Goal: Task Accomplishment & Management: Manage account settings

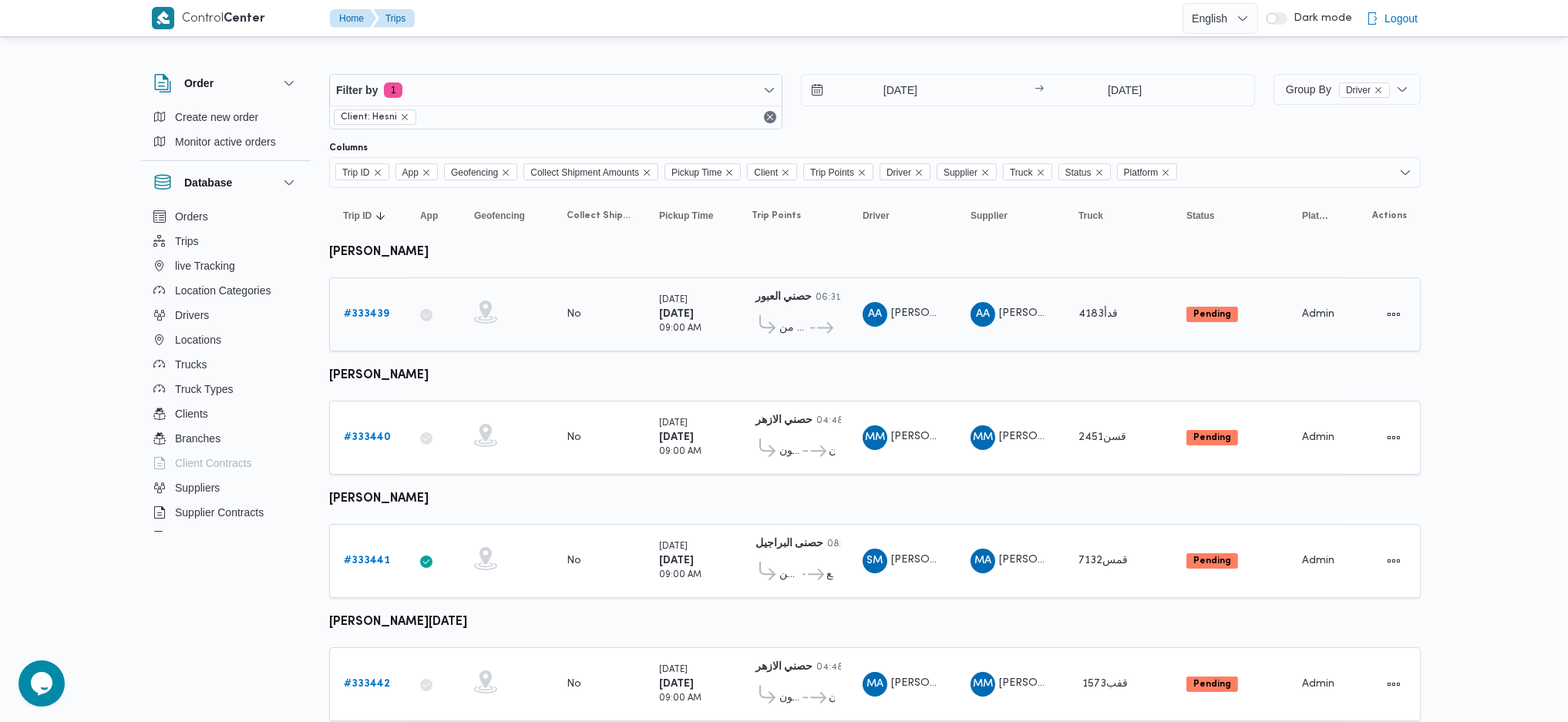
click at [384, 318] on b "# 333439" at bounding box center [366, 314] width 46 height 10
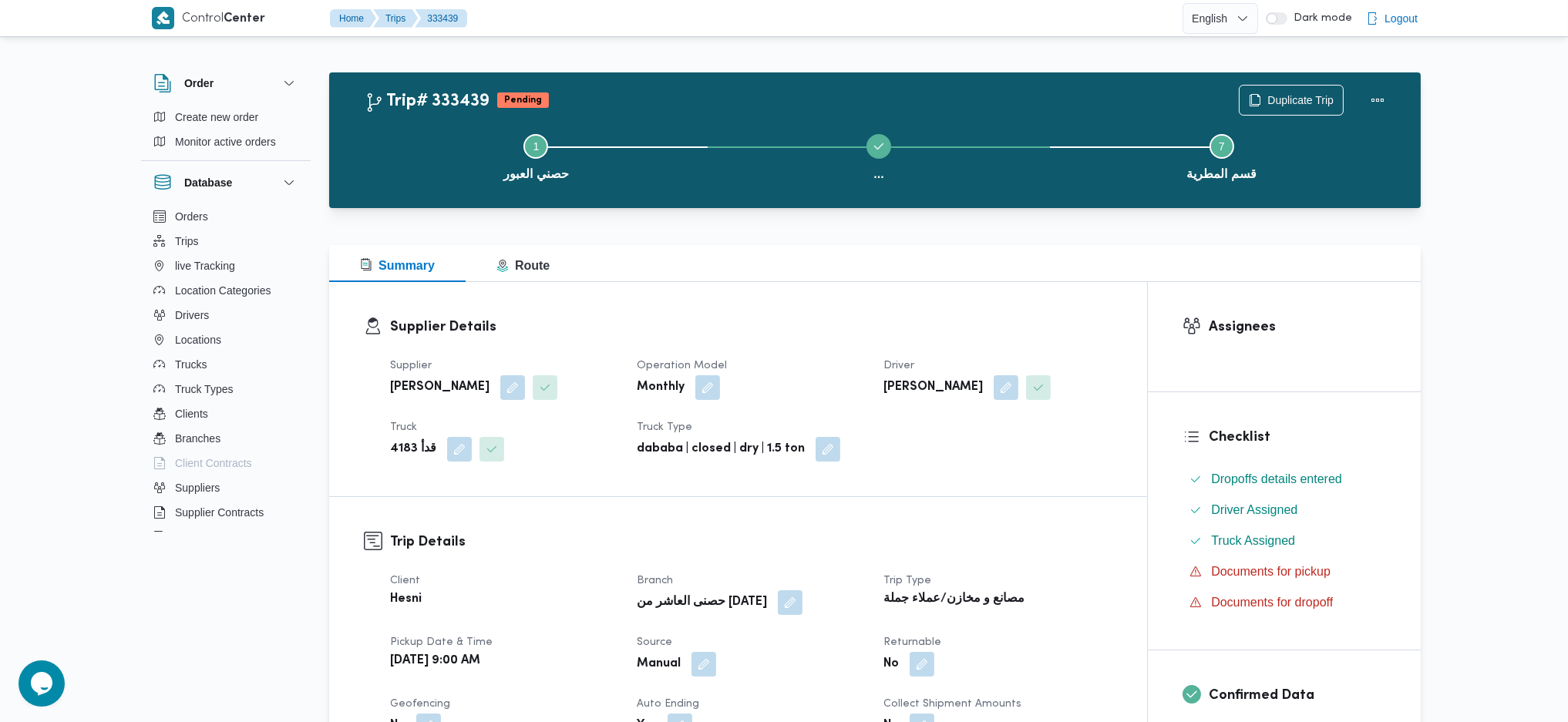
scroll to position [617, 0]
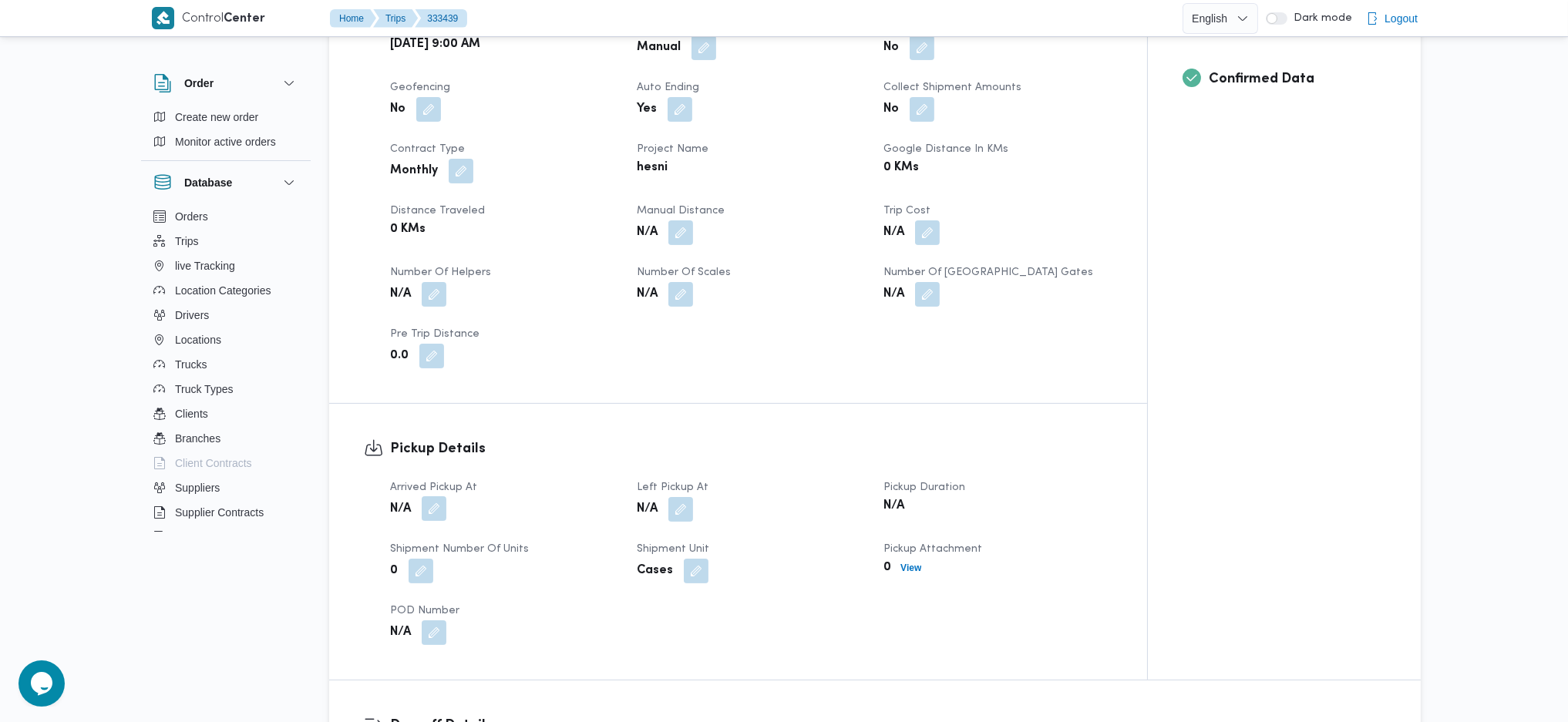
click at [432, 498] on button "button" at bounding box center [434, 509] width 24 height 24
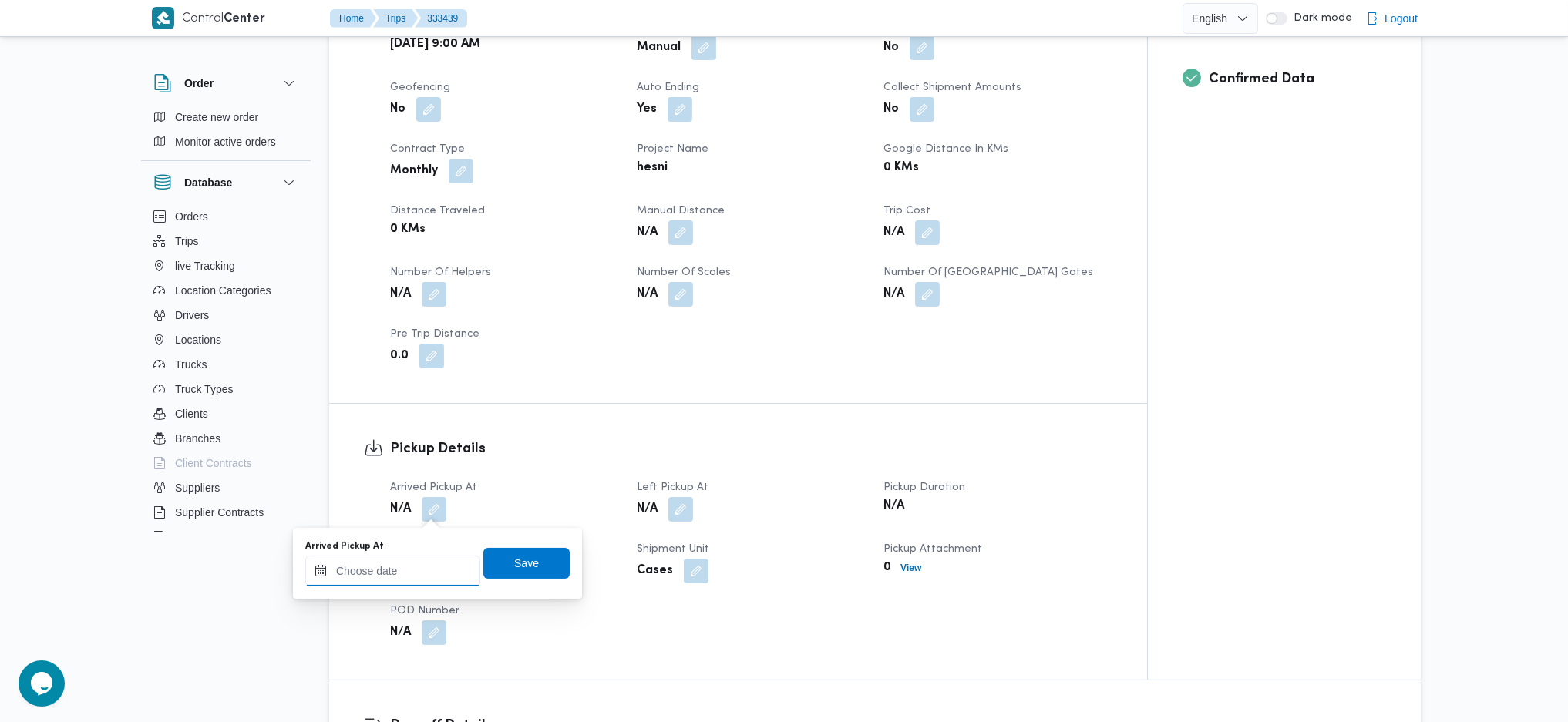
click at [407, 571] on input "Arrived Pickup At" at bounding box center [393, 570] width 175 height 31
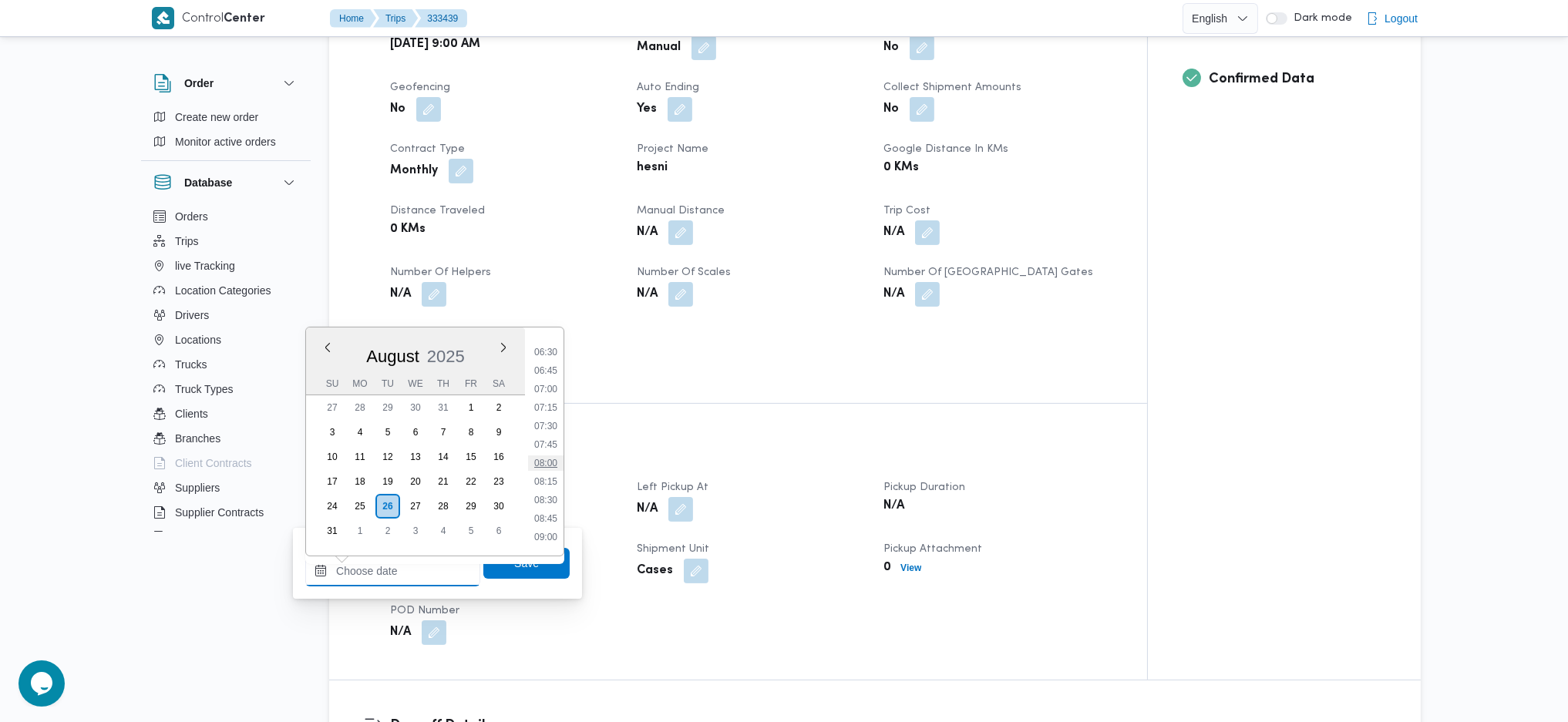
scroll to position [524, 0]
click at [548, 497] on ul "00:00 00:15 00:30 00:45 01:00 01:15 01:30 01:45 02:00 02:15 02:30 02:45 03:00 0…" at bounding box center [546, 442] width 35 height 203
click at [548, 494] on li "09:00" at bounding box center [546, 489] width 35 height 16
type input "26/08/2025 09:00"
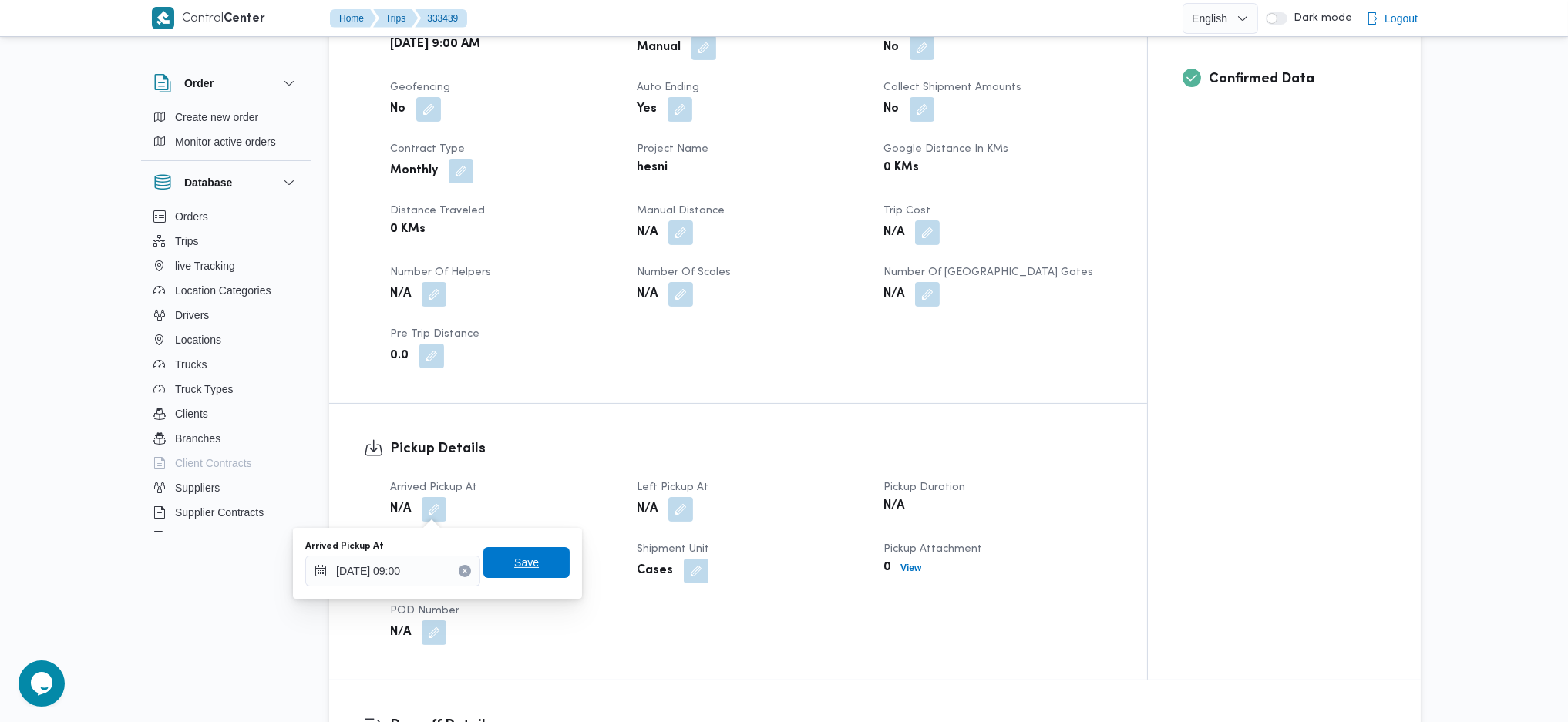
click at [531, 555] on span "Save" at bounding box center [526, 562] width 87 height 31
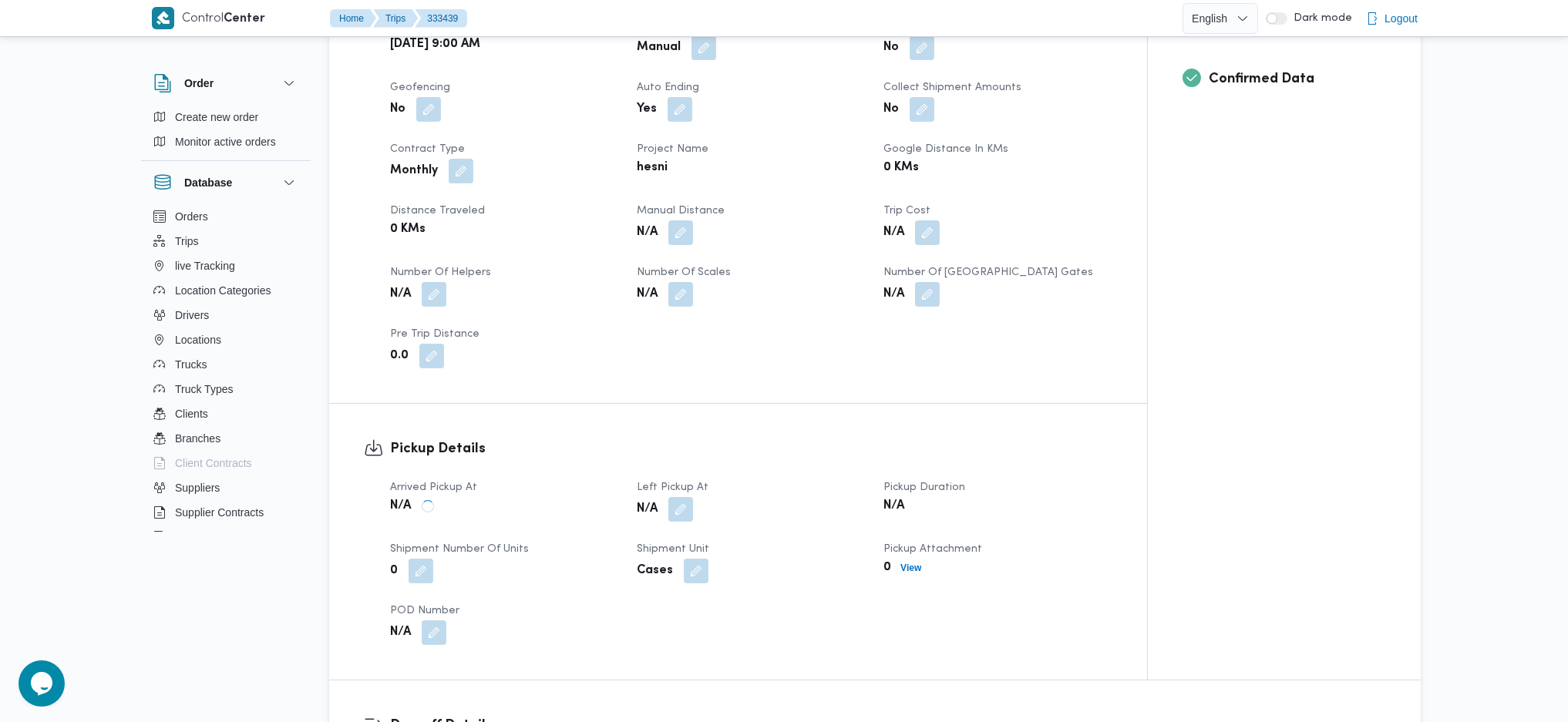
click at [680, 509] on button "button" at bounding box center [680, 510] width 24 height 24
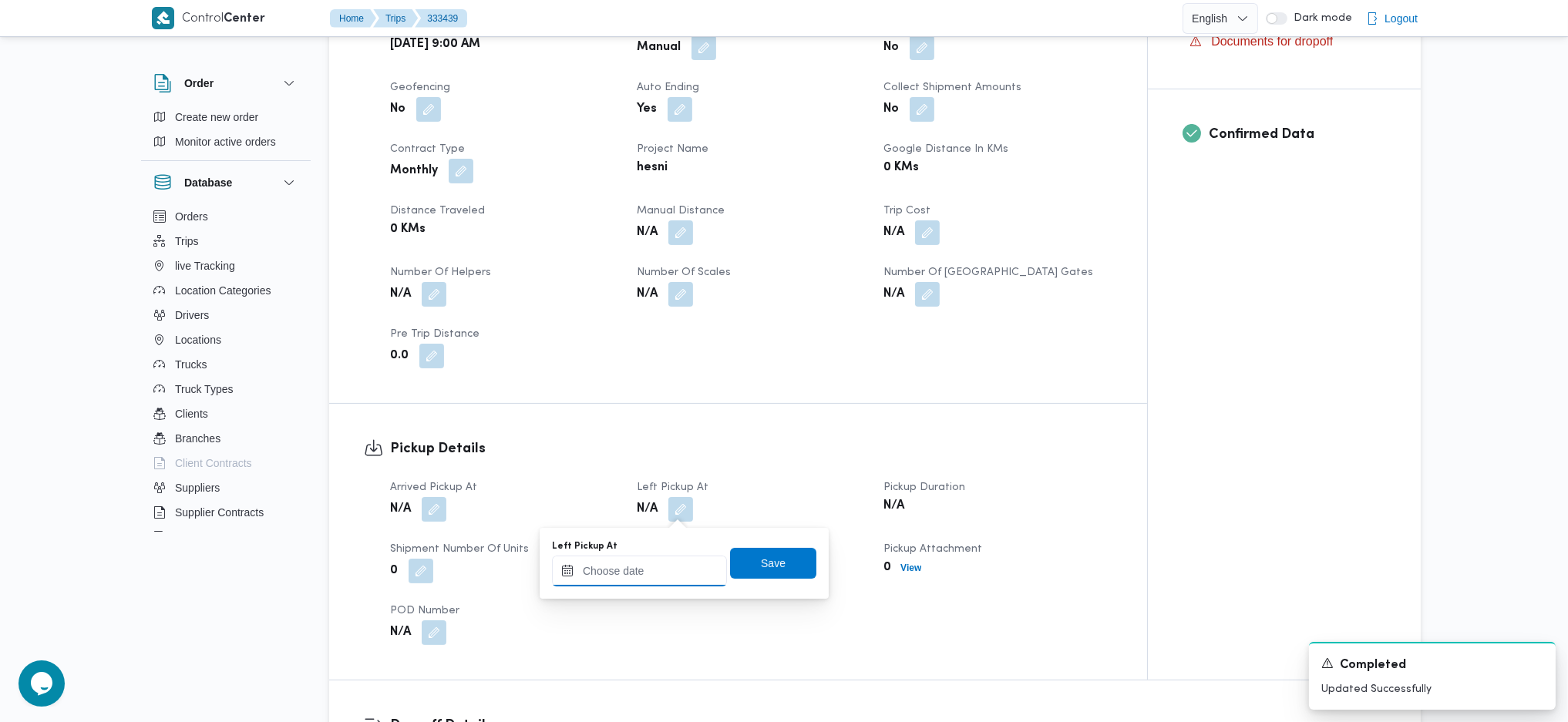
drag, startPoint x: 625, startPoint y: 579, endPoint x: 845, endPoint y: 395, distance: 286.8
click at [625, 579] on input "Left Pickup At" at bounding box center [639, 570] width 175 height 31
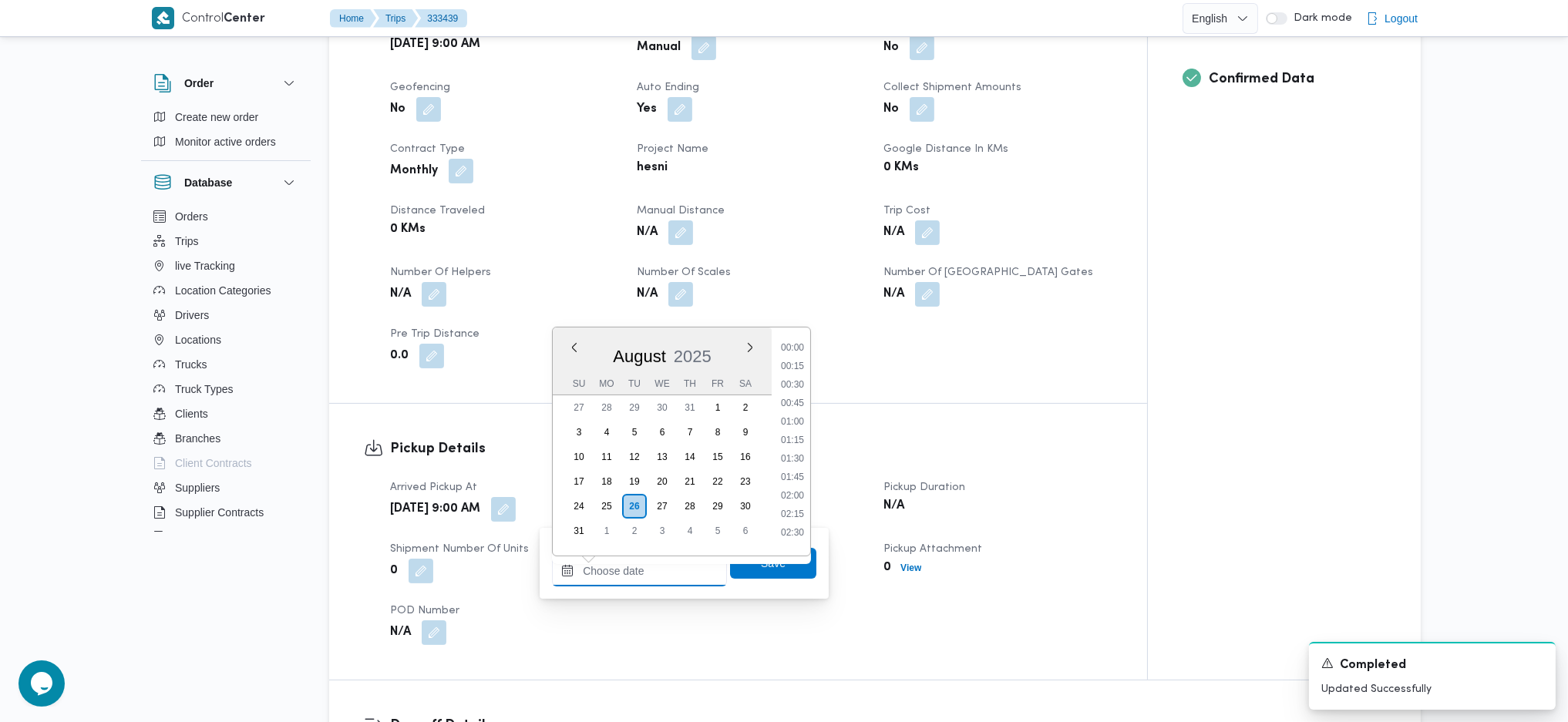
scroll to position [729, 0]
click at [790, 357] on li "10:00" at bounding box center [792, 358] width 35 height 16
type input "[DATE] 10:00"
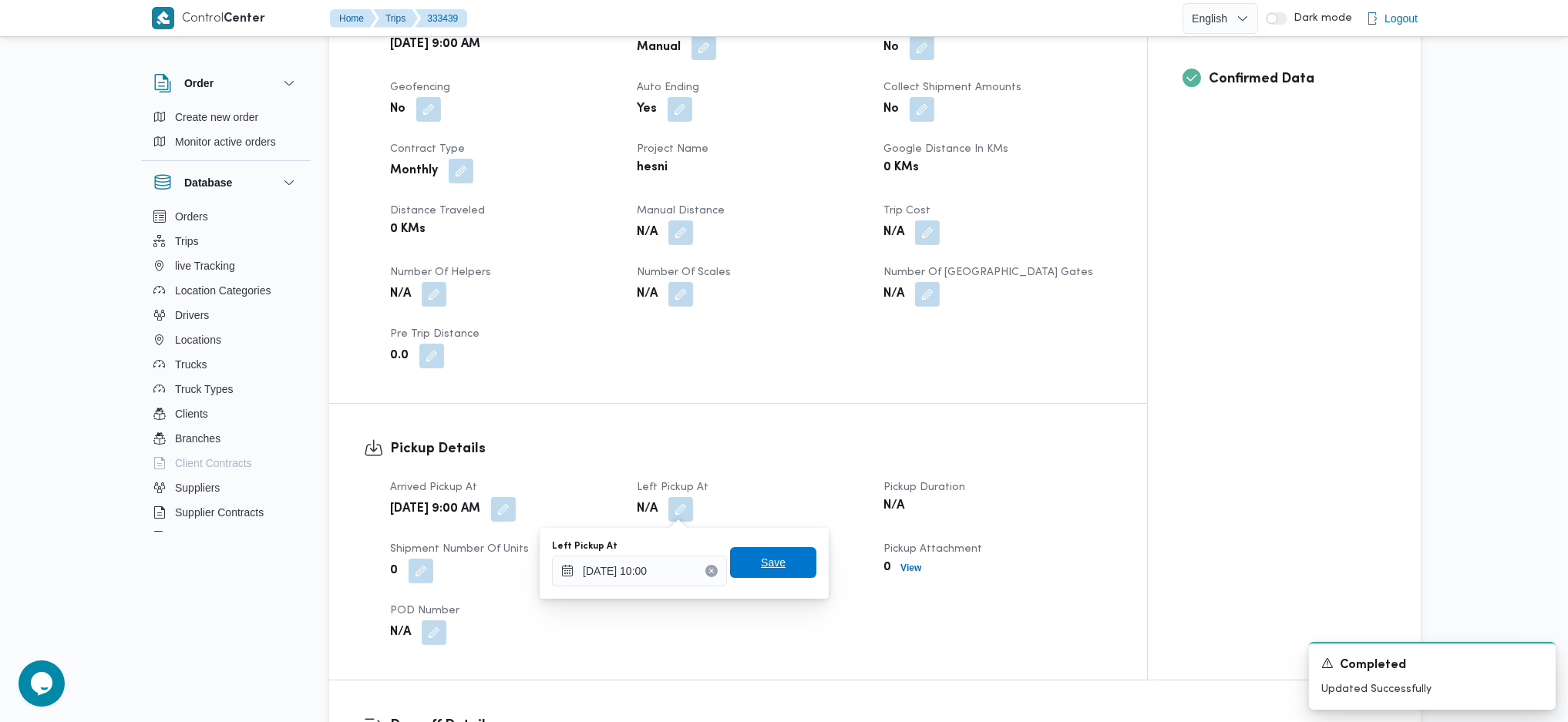
click at [774, 567] on span "Save" at bounding box center [772, 562] width 87 height 31
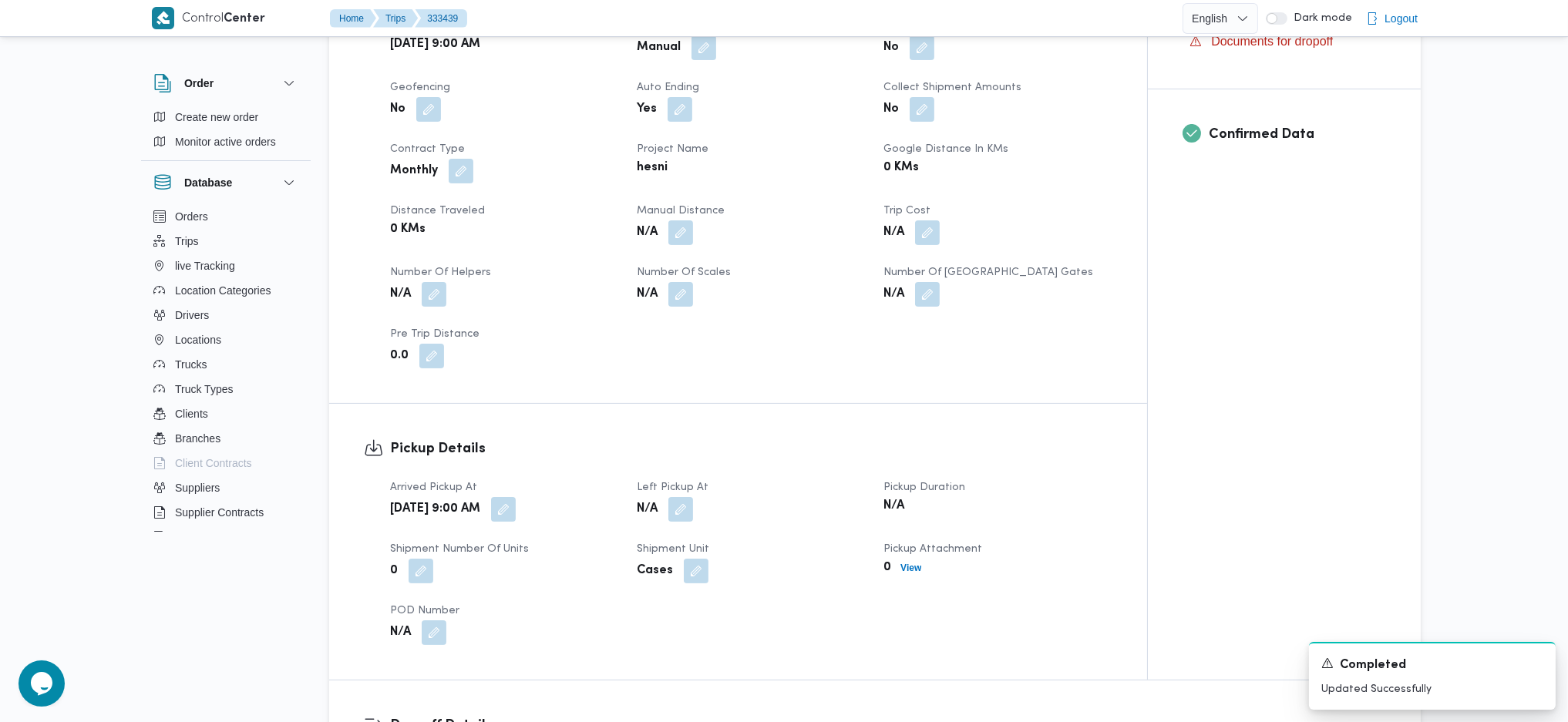
click at [805, 376] on div "Client Hesni Branch حصنى العاشر من رمضان Trip Type مصانع و مخازن/عملاء جملة Pic…" at bounding box center [751, 161] width 741 height 431
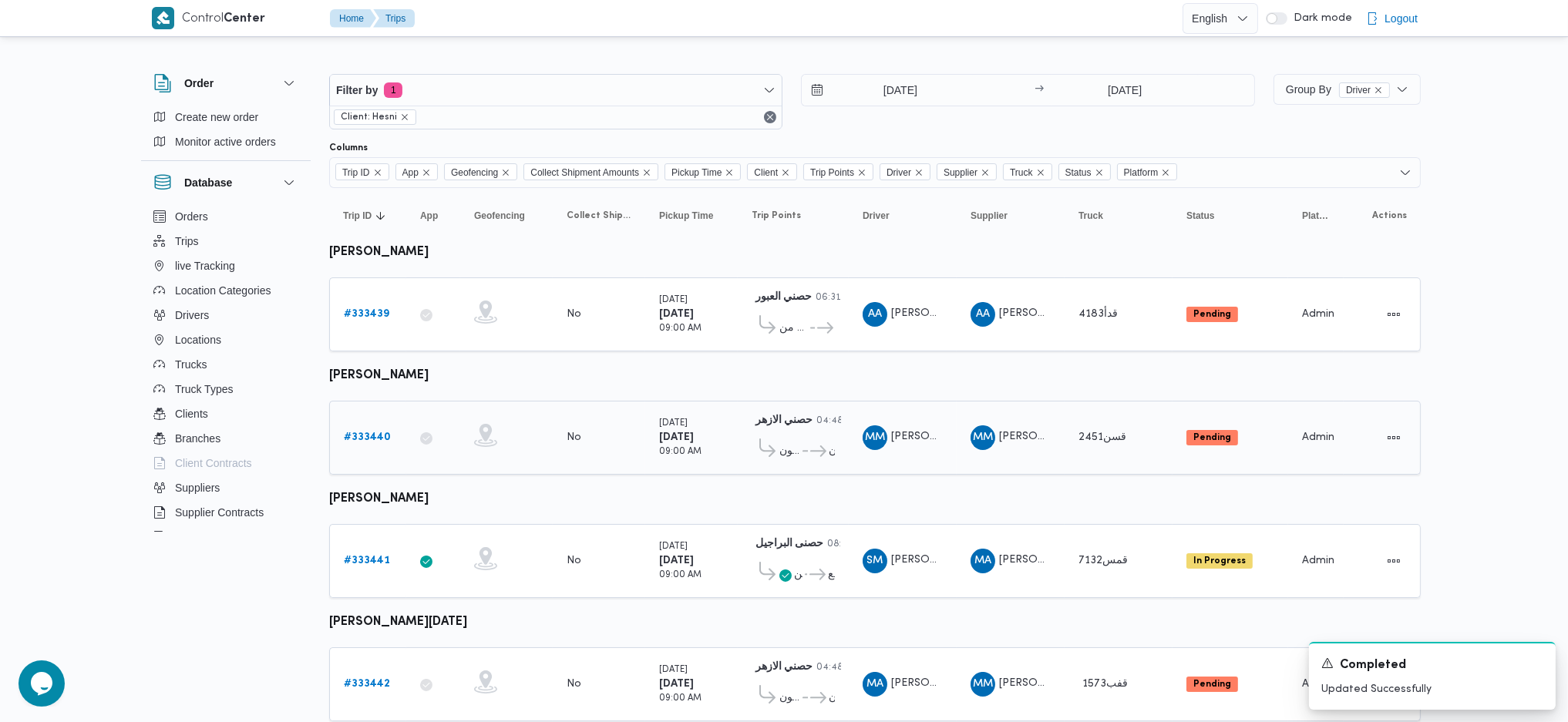
click at [373, 432] on b "# 333440" at bounding box center [367, 437] width 47 height 10
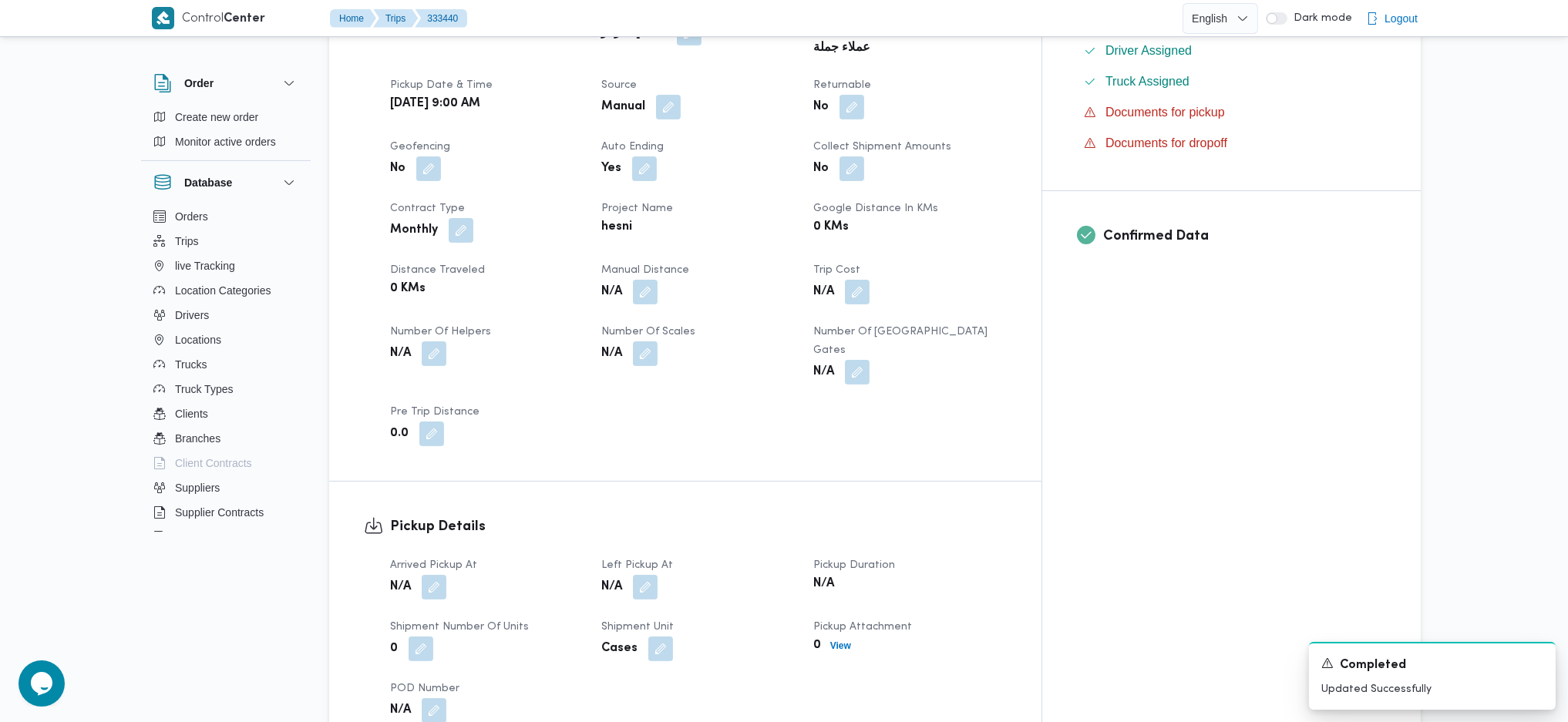
scroll to position [617, 0]
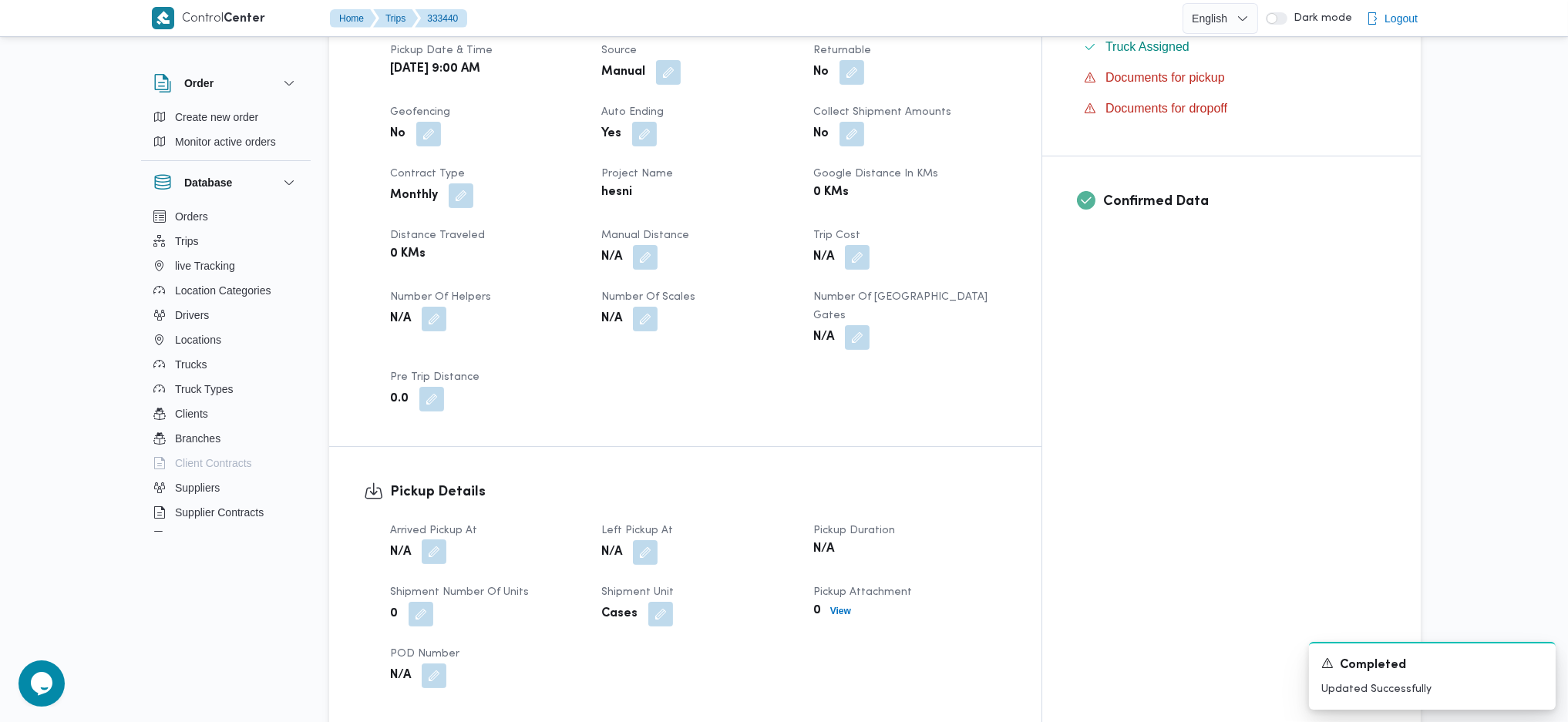
click at [427, 539] on button "button" at bounding box center [434, 552] width 24 height 24
click at [407, 591] on div "You are in a dialog. To close this dialog, hit escape. Arrived Pickup At Save" at bounding box center [437, 564] width 289 height 71
click at [417, 573] on input "Arrived Pickup At" at bounding box center [393, 570] width 175 height 31
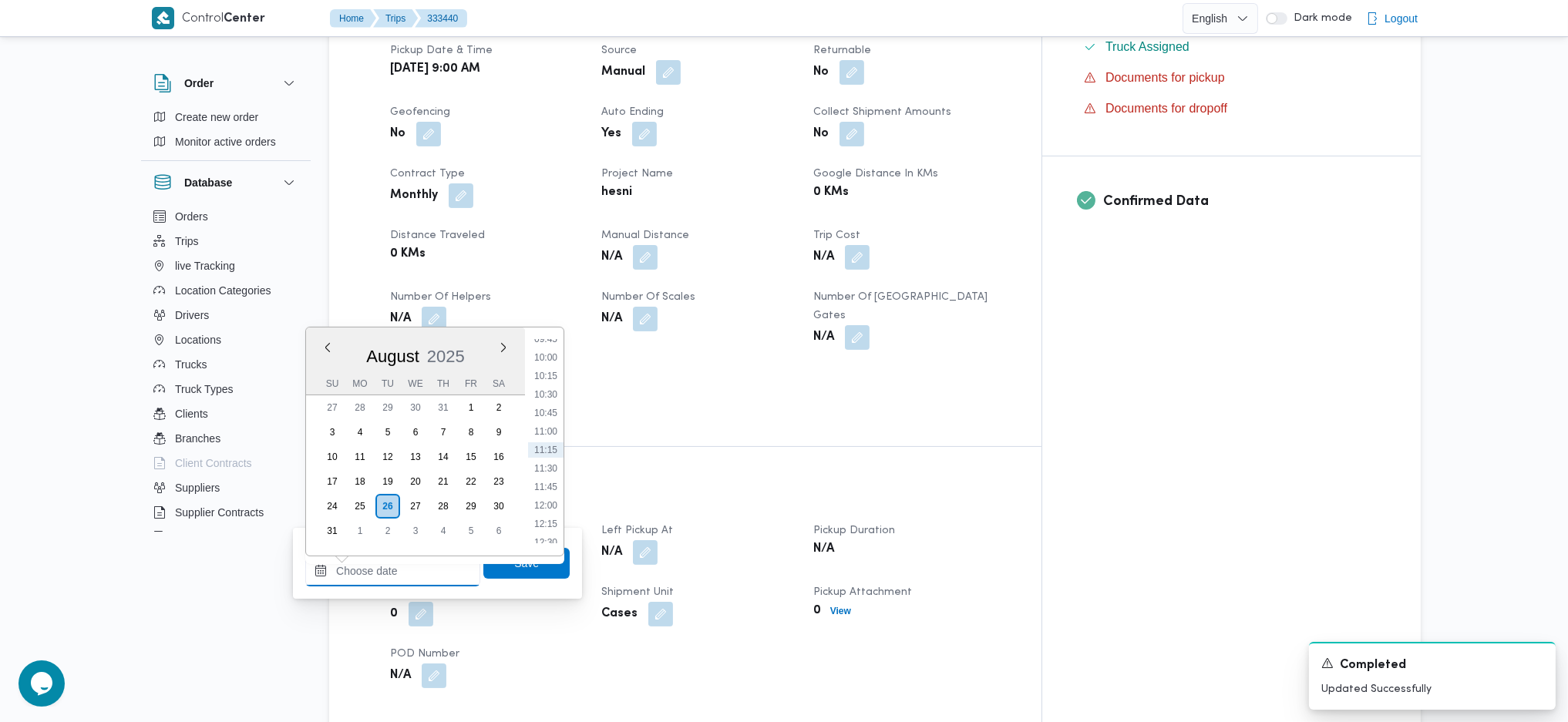
scroll to position [627, 0]
click at [544, 422] on li "09:30" at bounding box center [546, 424] width 35 height 16
type input "26/08/2025 09:30"
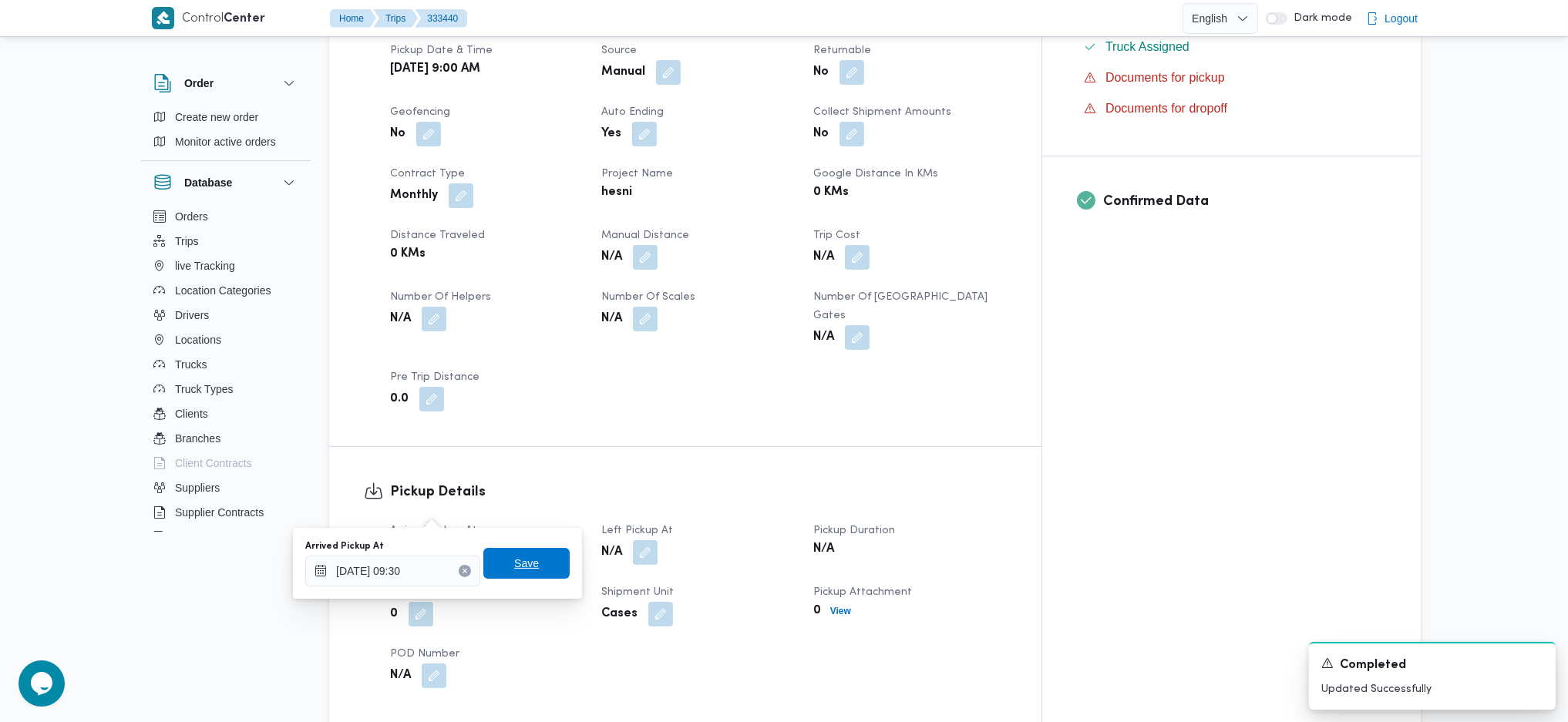
drag, startPoint x: 514, startPoint y: 576, endPoint x: 539, endPoint y: 569, distance: 26.0
click at [520, 573] on span "Save" at bounding box center [526, 563] width 87 height 31
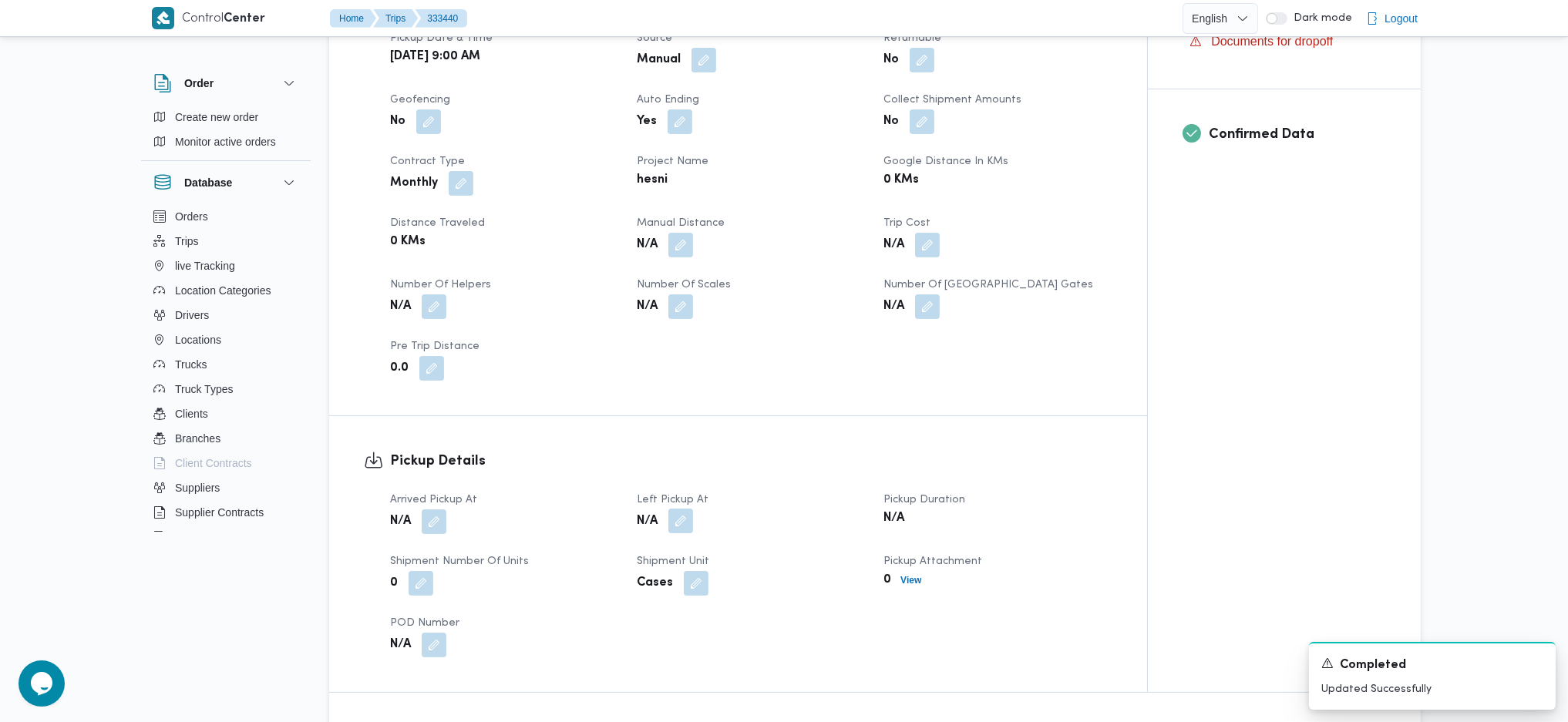
click at [683, 518] on button "button" at bounding box center [680, 521] width 24 height 24
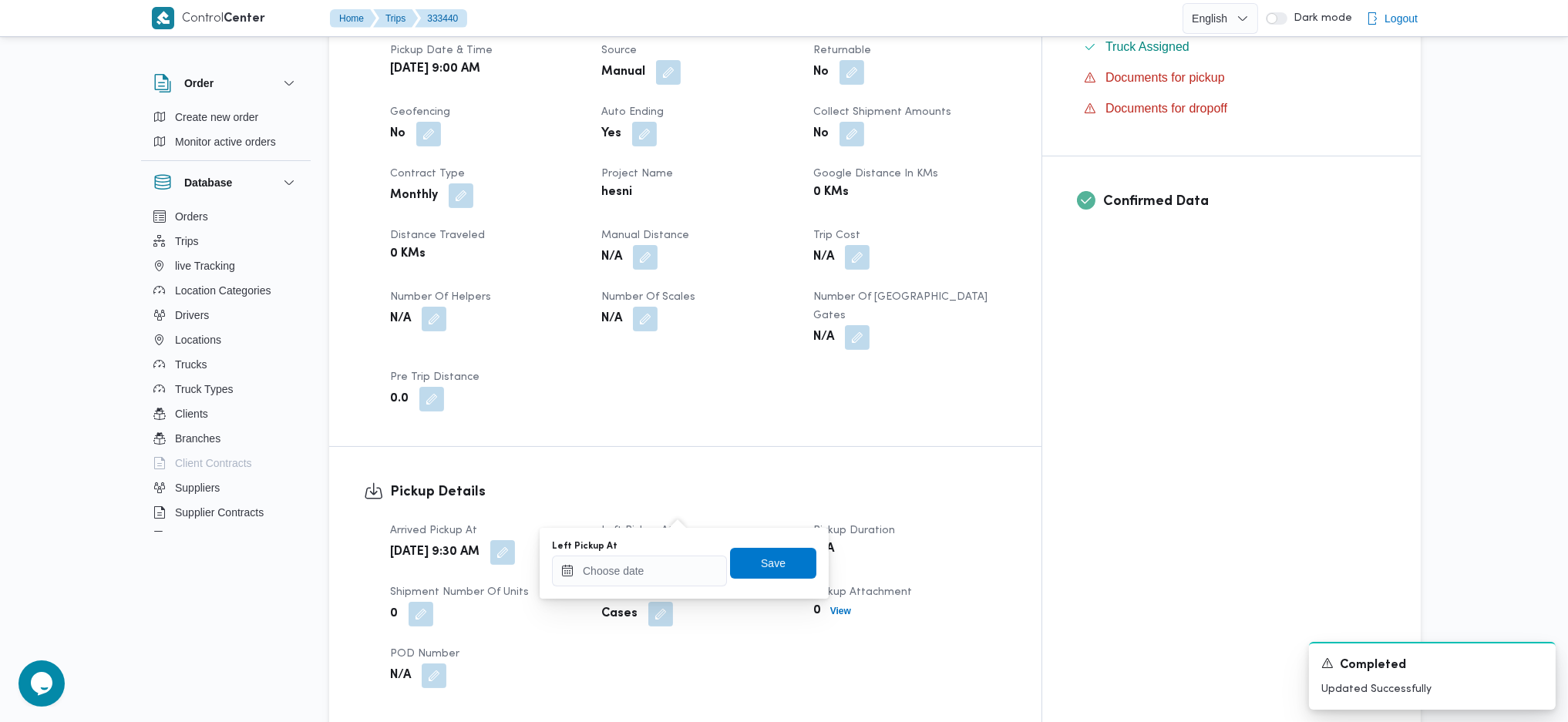
click at [638, 586] on div "Left Pickup At Save" at bounding box center [684, 563] width 267 height 49
drag, startPoint x: 675, startPoint y: 565, endPoint x: 703, endPoint y: 571, distance: 28.6
click at [678, 565] on input "Left Pickup At" at bounding box center [639, 570] width 175 height 31
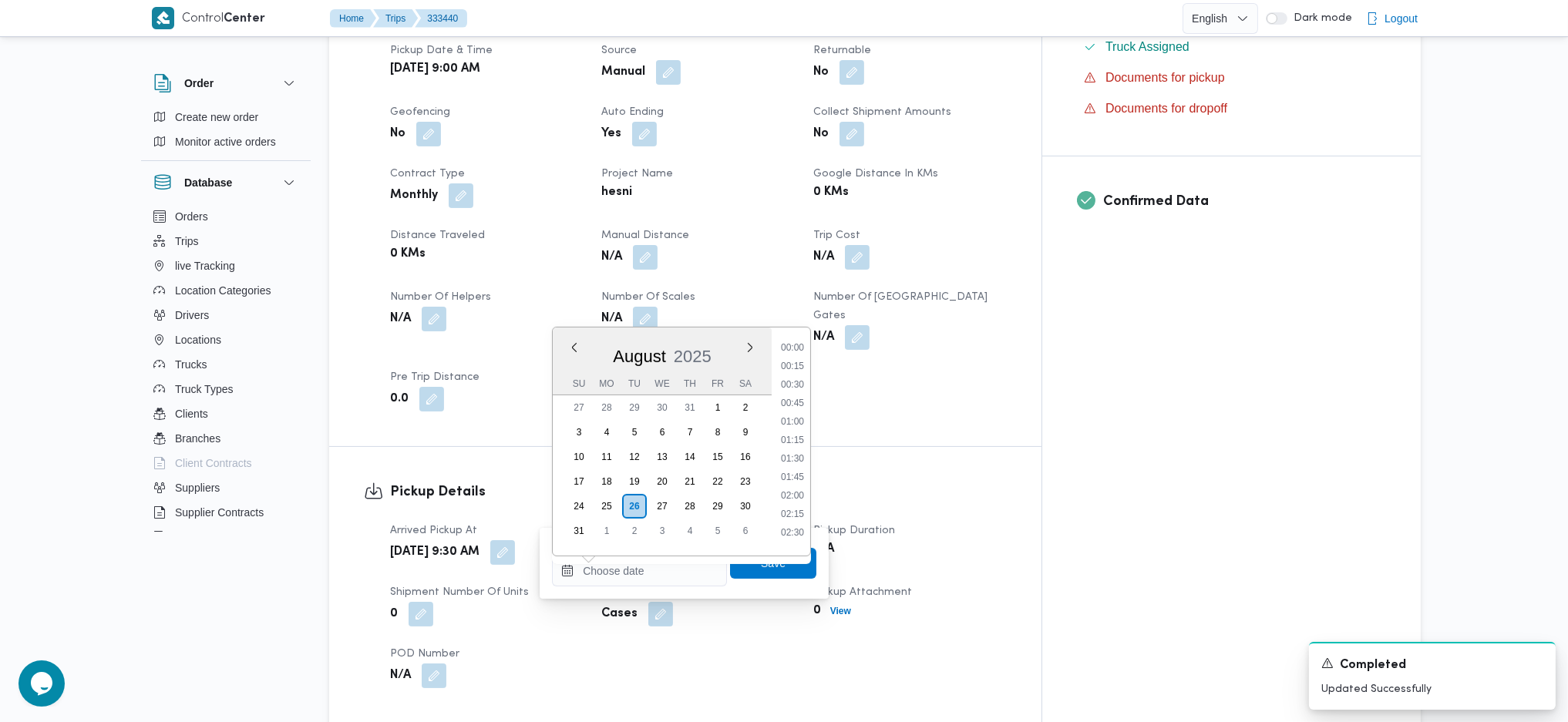
scroll to position [729, 0]
click at [783, 436] on li "11:00" at bounding box center [792, 431] width 35 height 16
type input "26/08/2025 11:00"
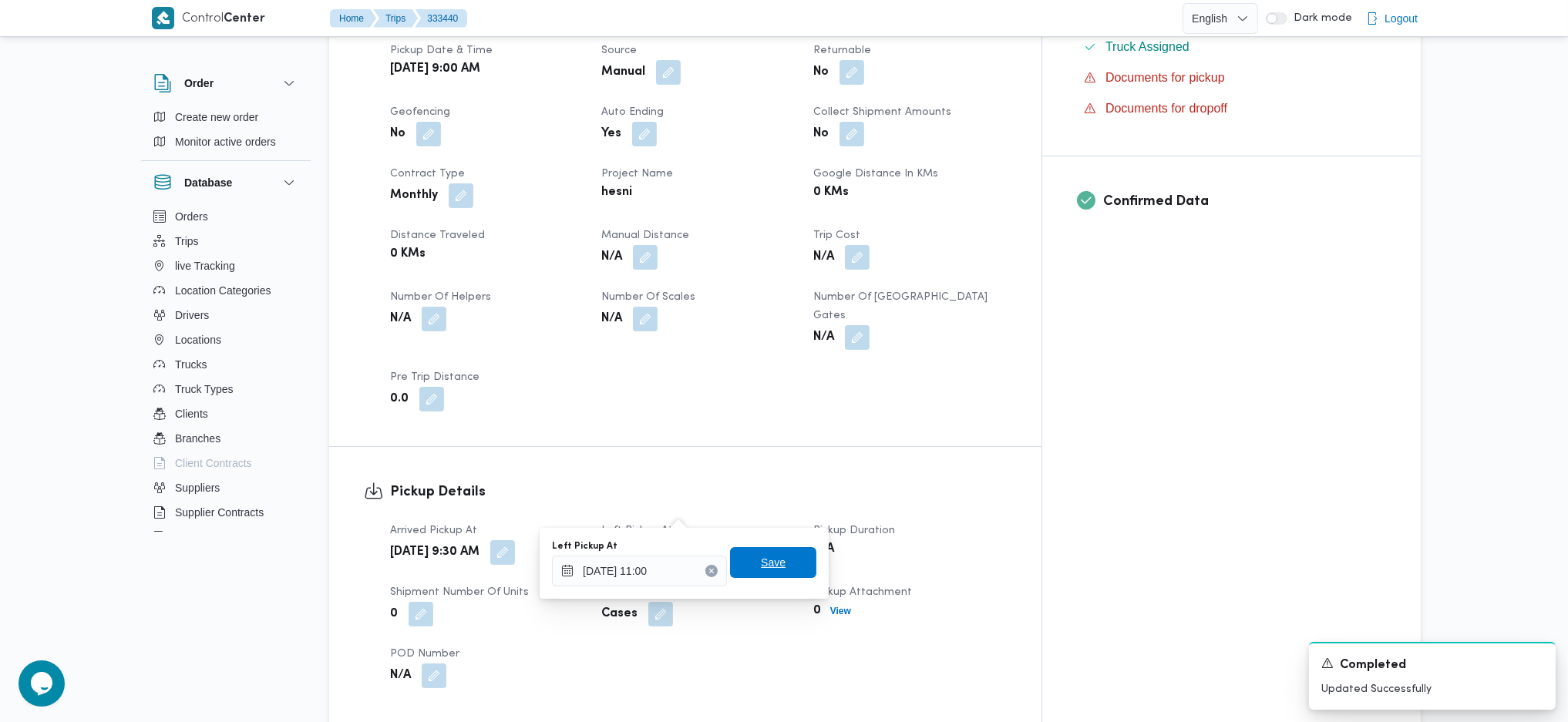
click at [771, 564] on span "Save" at bounding box center [772, 563] width 24 height 19
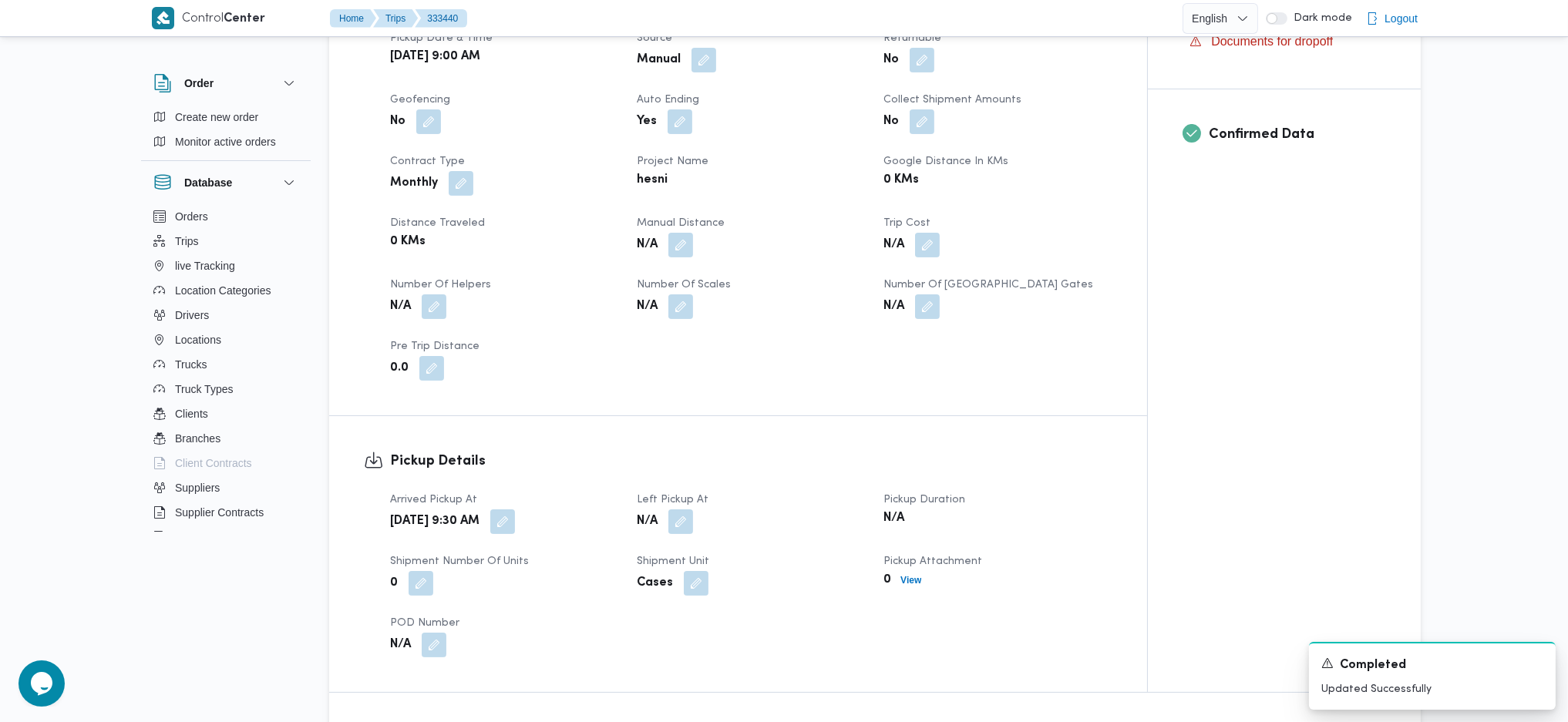
click at [635, 341] on div "Client Hesni Branch حصني الازهر Trip Type مصانع و مخازن/شركات ومؤسسات/عملاء جمل…" at bounding box center [751, 168] width 741 height 443
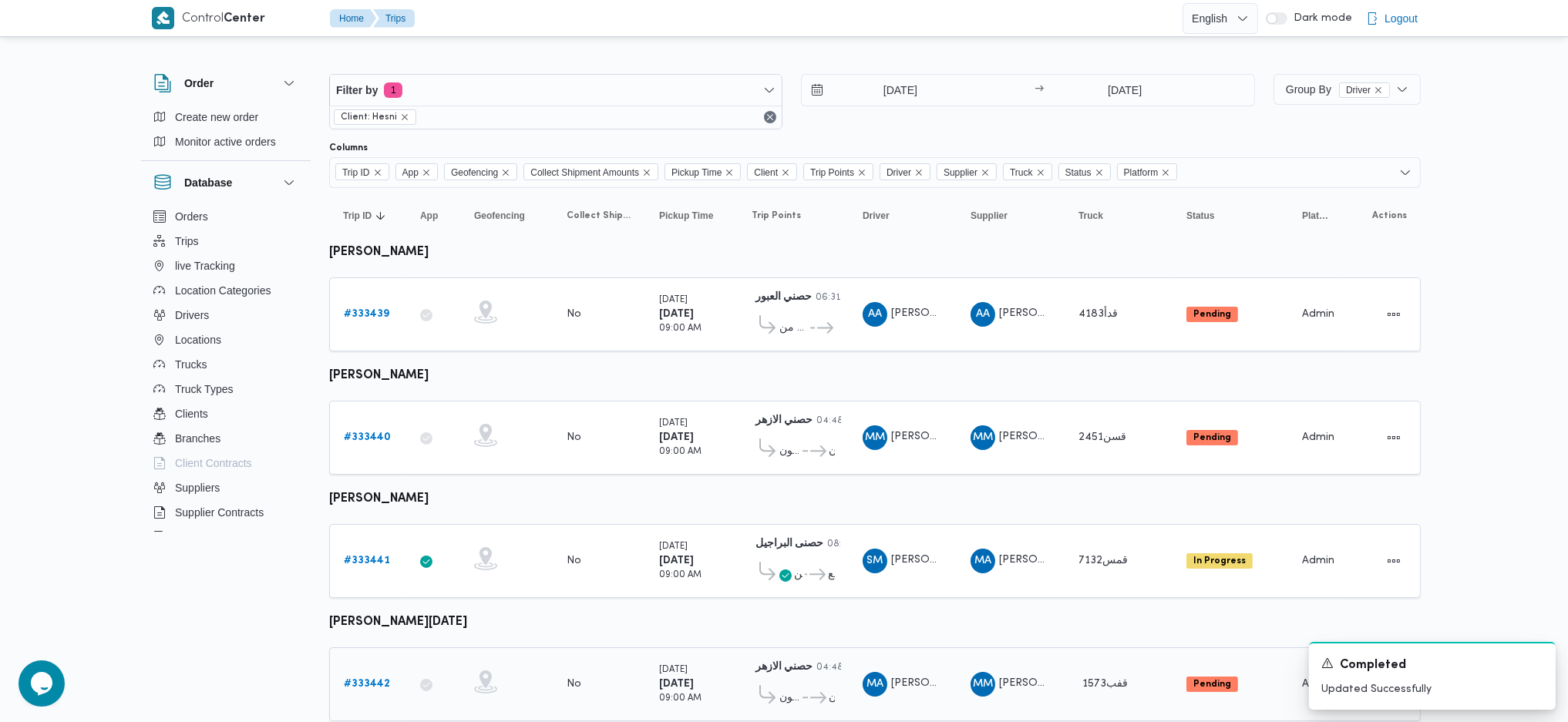
click at [370, 679] on b "# 333442" at bounding box center [367, 684] width 47 height 10
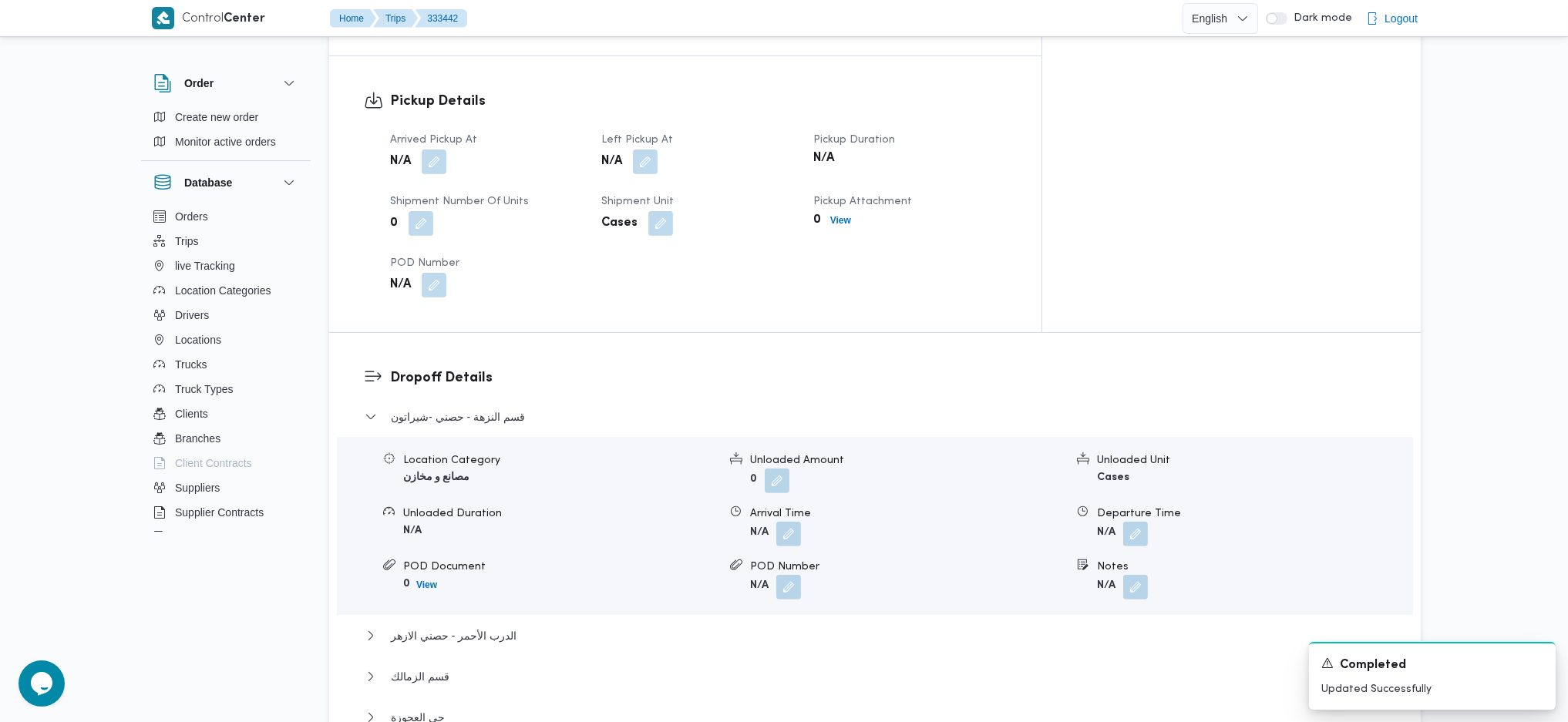
scroll to position [719, 0]
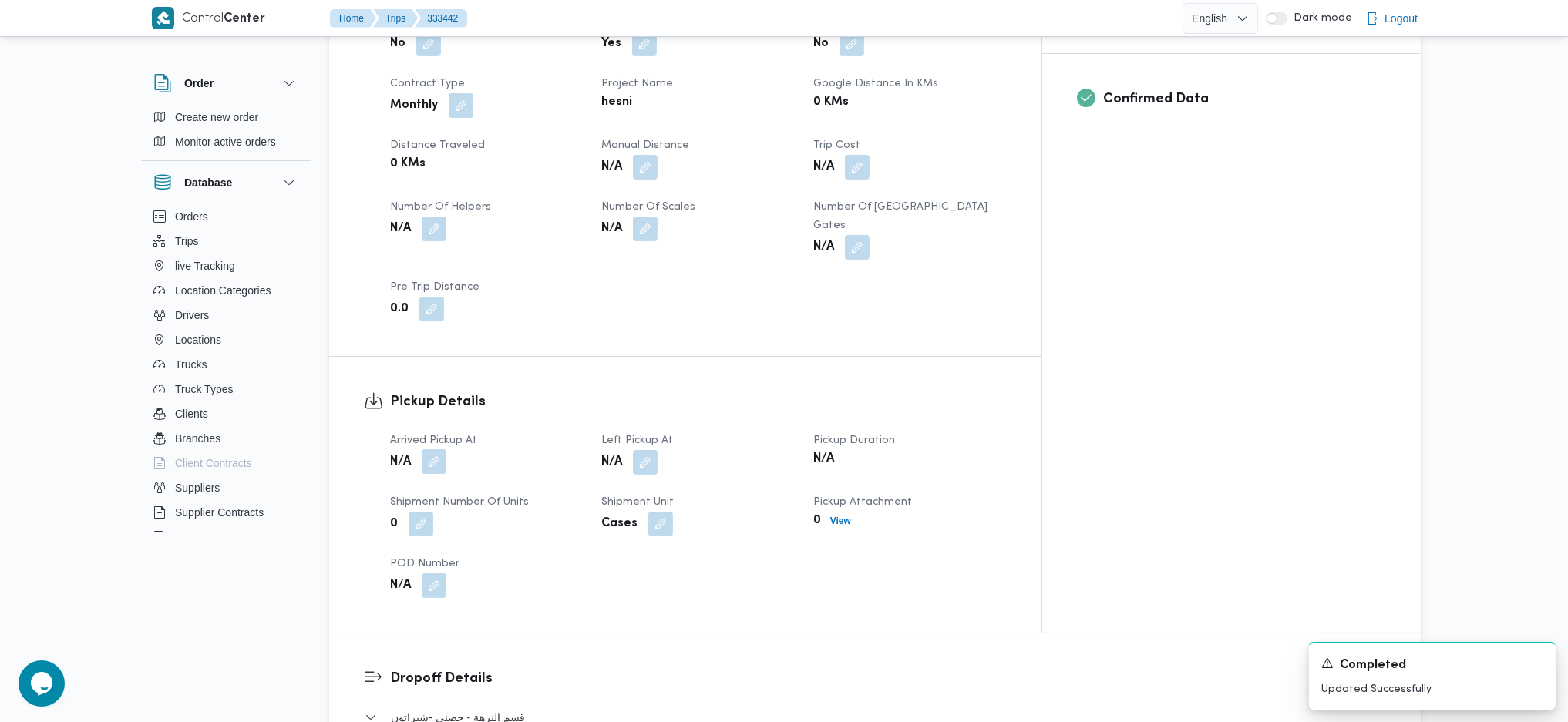
click at [446, 449] on button "button" at bounding box center [434, 461] width 24 height 24
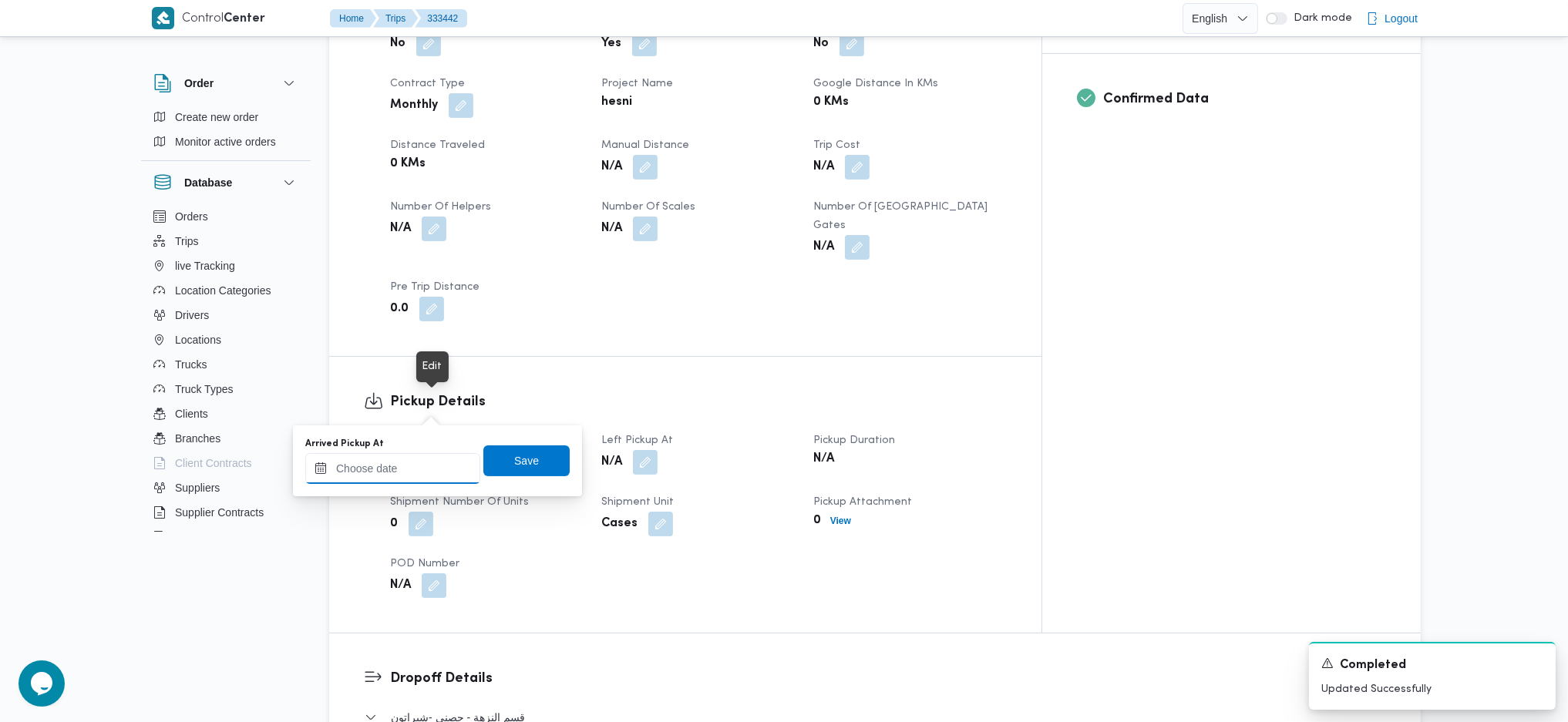
drag, startPoint x: 412, startPoint y: 463, endPoint x: 450, endPoint y: 473, distance: 39.3
click at [412, 463] on input "Arrived Pickup At" at bounding box center [393, 468] width 175 height 31
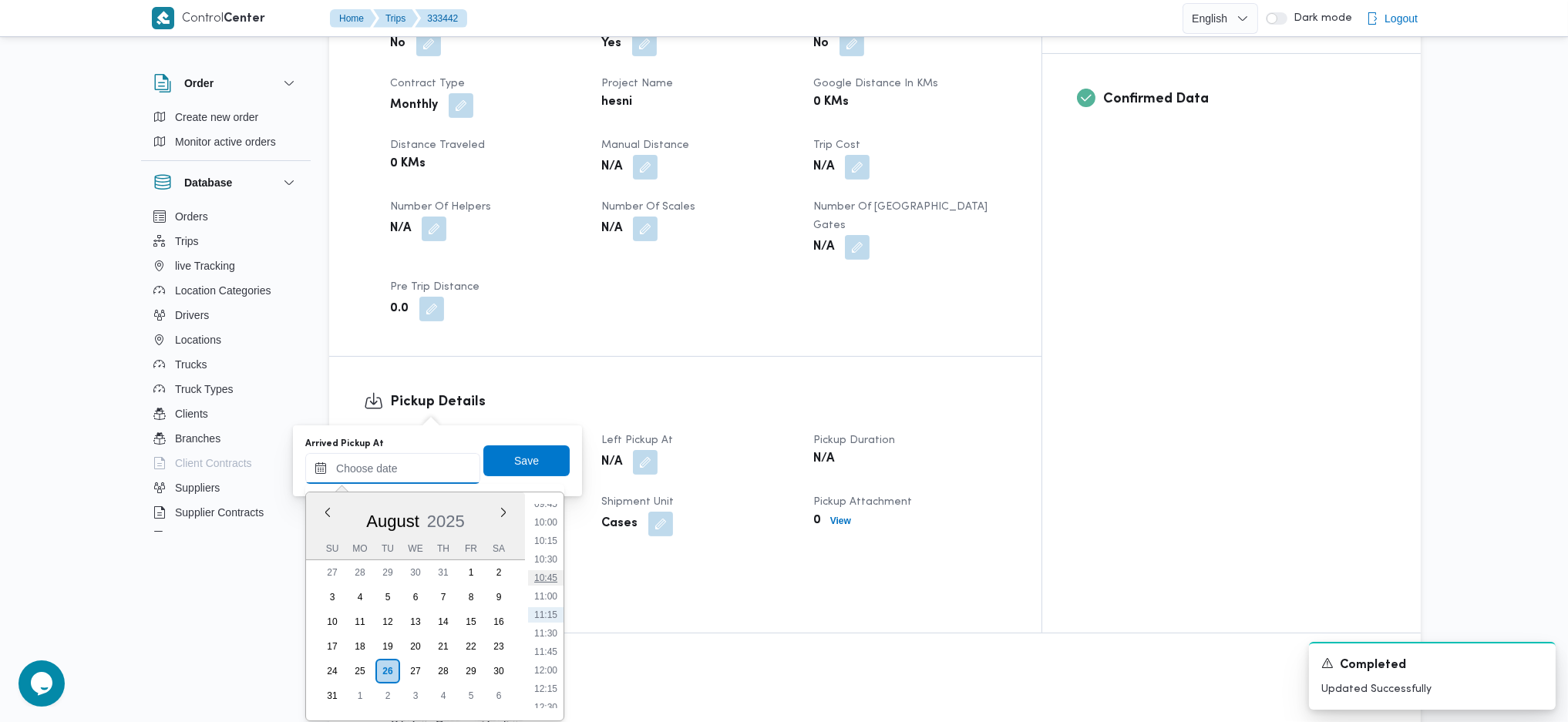
scroll to position [627, 0]
click at [548, 555] on li "09:00" at bounding box center [546, 552] width 35 height 16
type input "[DATE] 09:00"
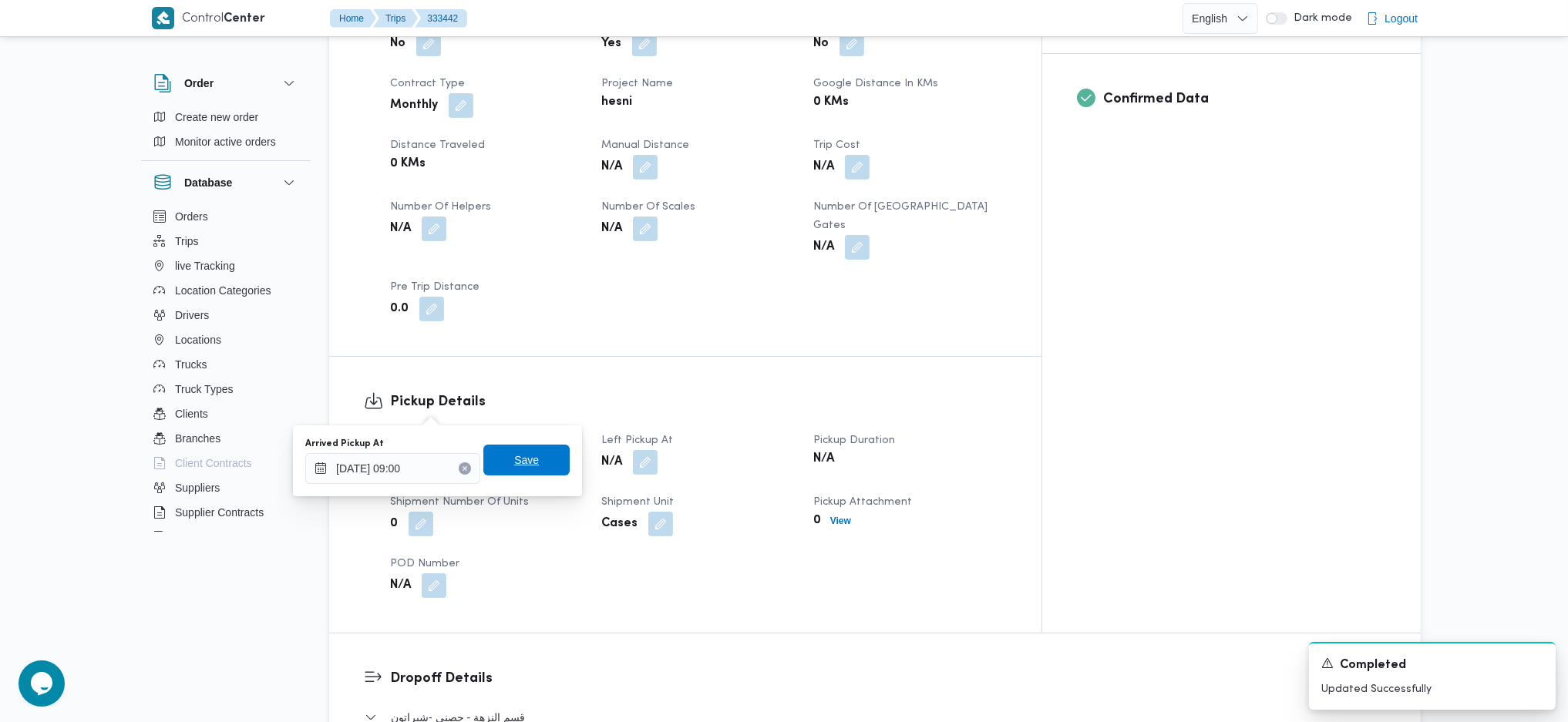
click at [526, 466] on span "Save" at bounding box center [526, 459] width 87 height 31
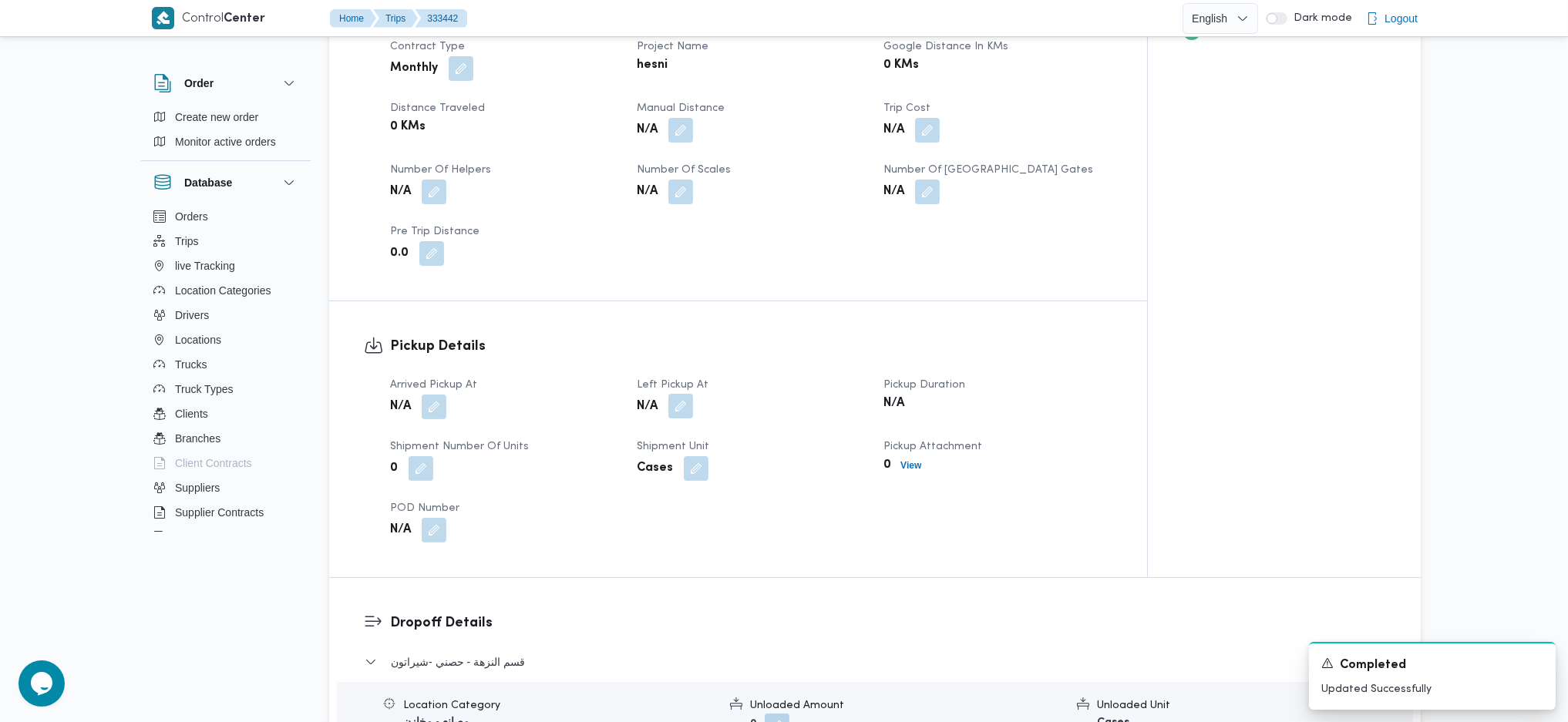
click at [683, 415] on button "button" at bounding box center [680, 406] width 24 height 24
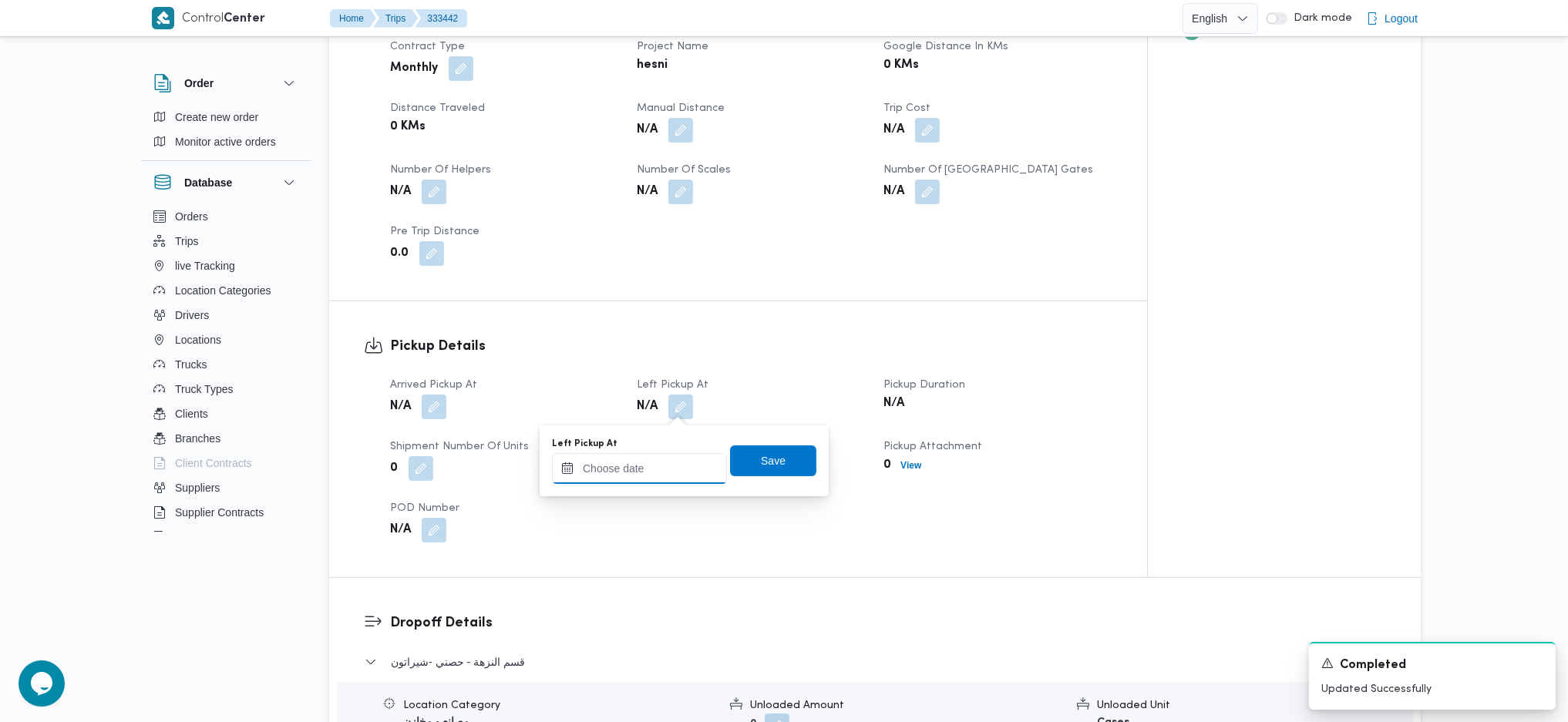
click at [648, 464] on input "Left Pickup At" at bounding box center [639, 468] width 175 height 31
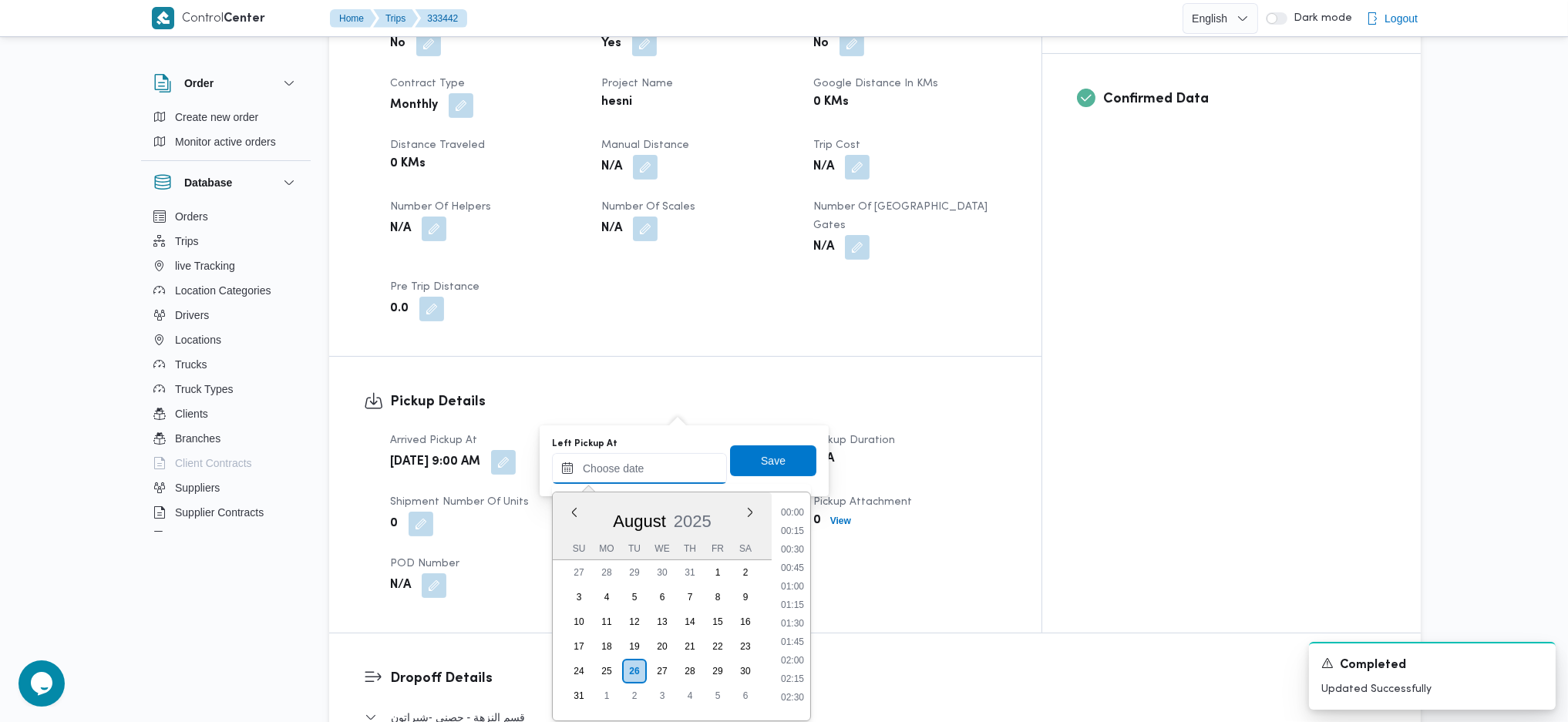
scroll to position [729, 0]
click at [786, 600] on li "11:00" at bounding box center [792, 596] width 35 height 16
type input "26/08/2025 11:00"
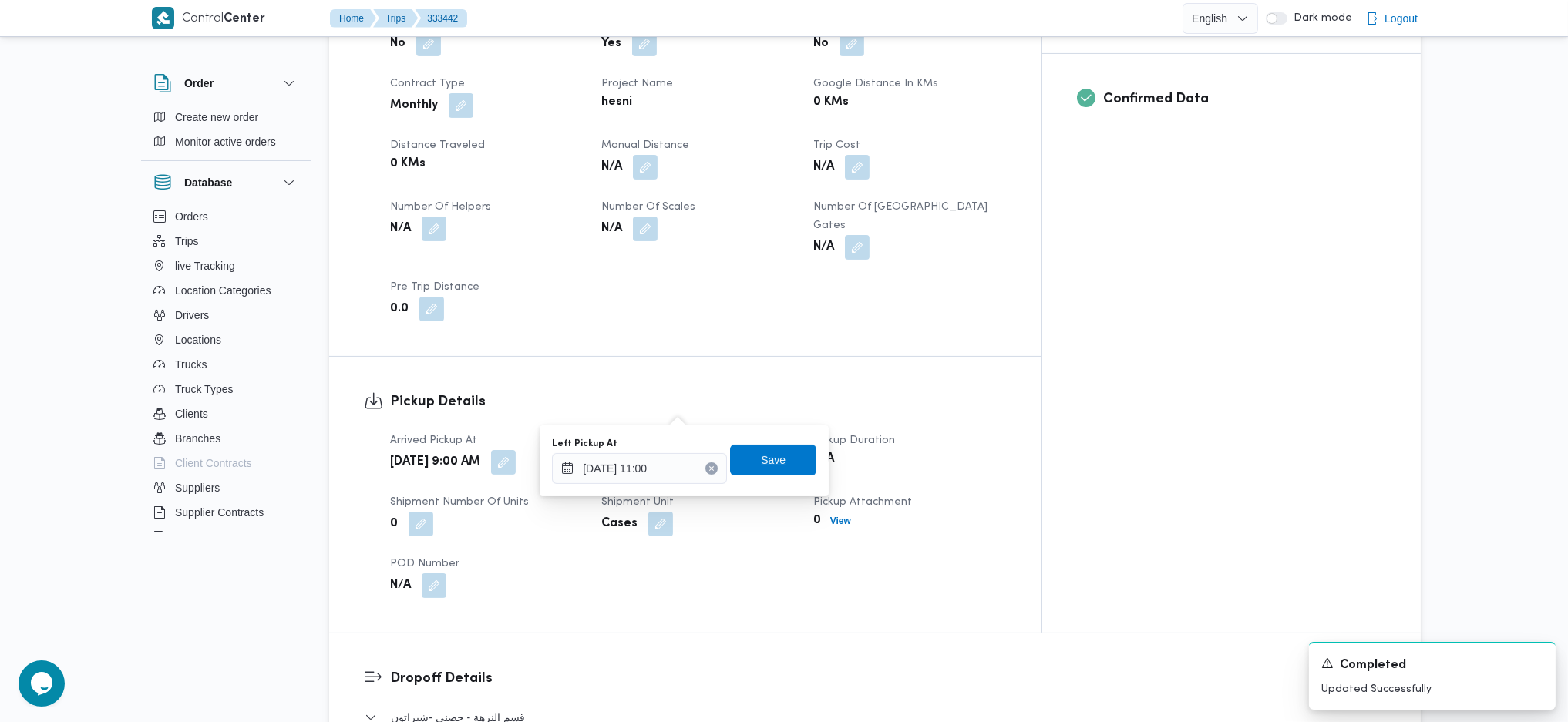
click at [754, 445] on div "Save" at bounding box center [772, 460] width 87 height 31
click at [760, 461] on span "Save" at bounding box center [772, 460] width 24 height 19
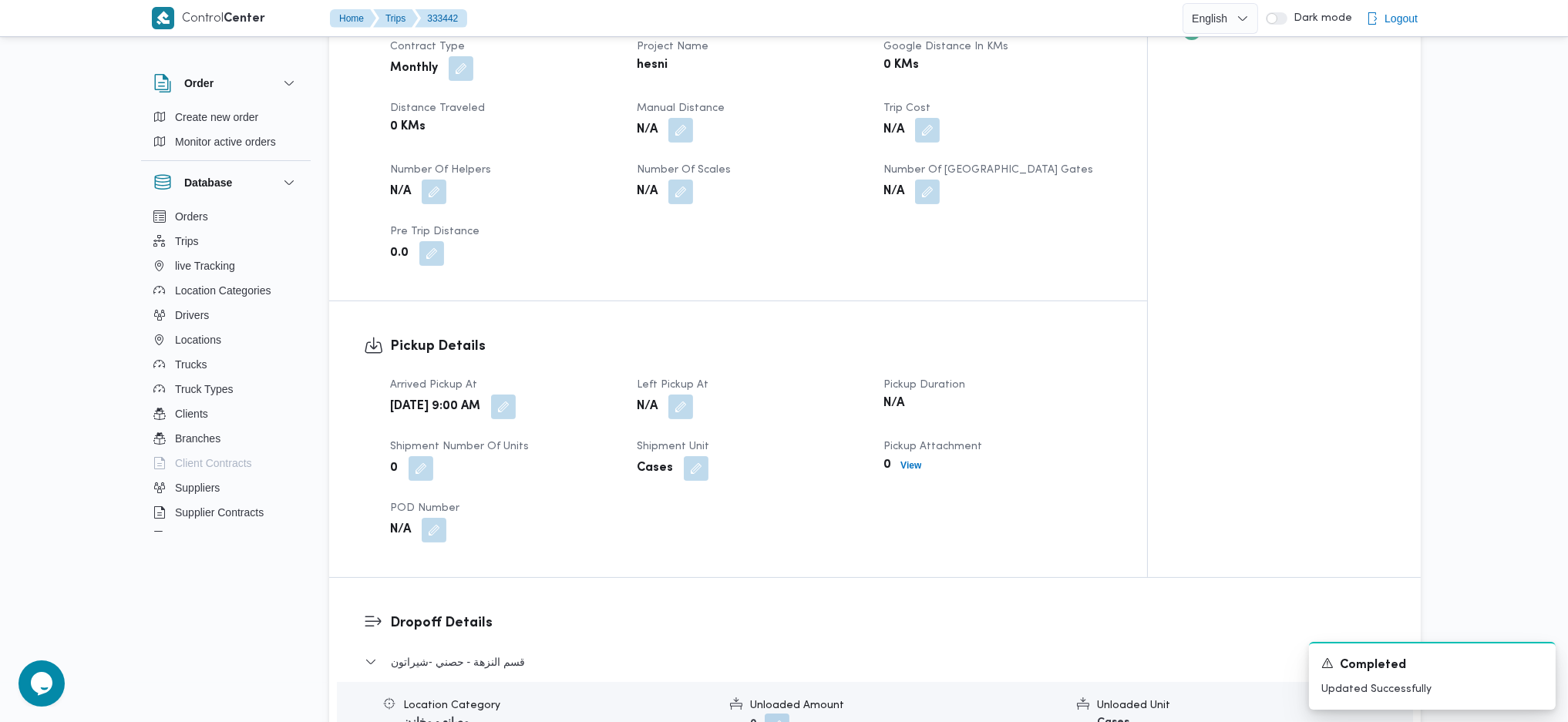
click at [770, 348] on h3 "Pickup Details" at bounding box center [751, 347] width 722 height 20
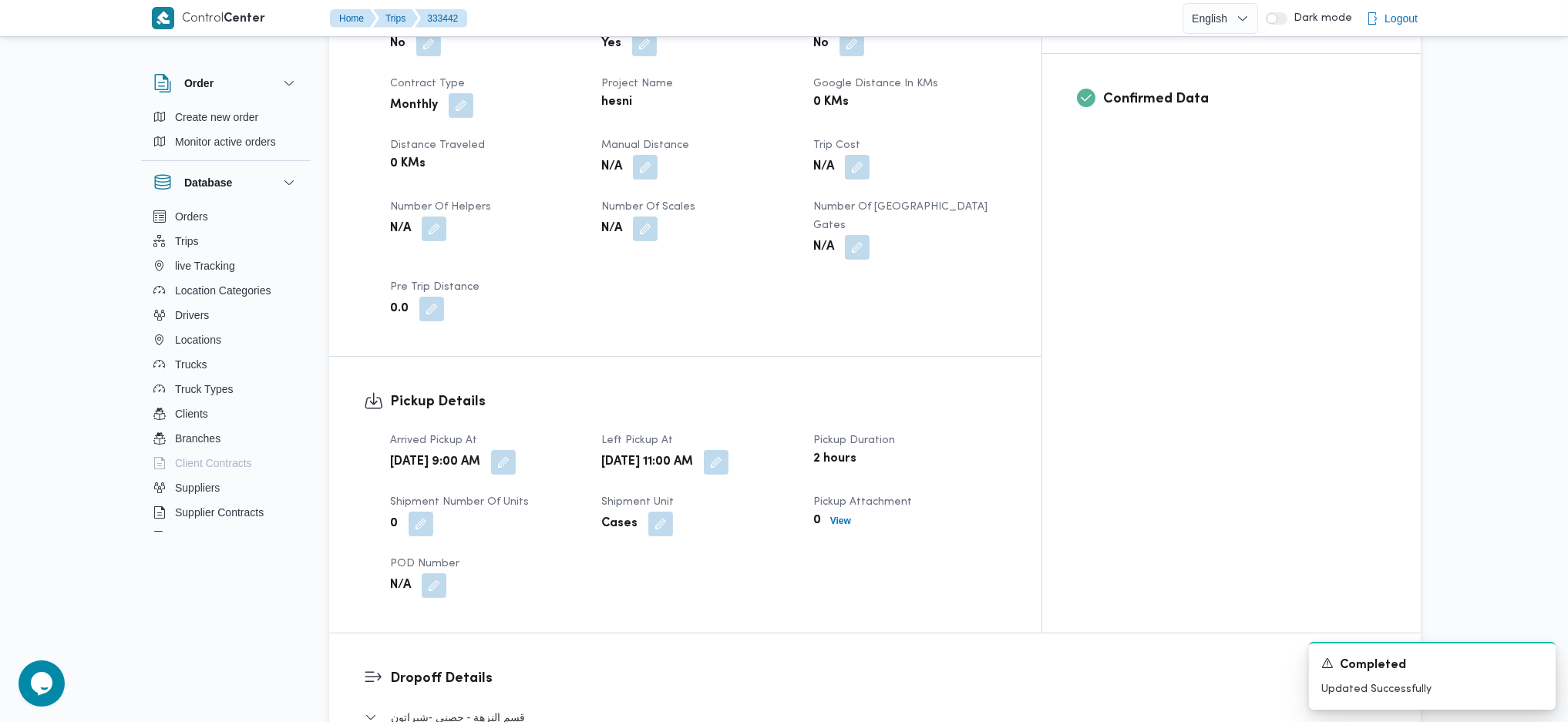
click at [760, 391] on dl "Pickup Details Arrived Pickup At Tue, Aug 26, 2025 9:00 AM Left Pickup At Tue, …" at bounding box center [699, 495] width 617 height 207
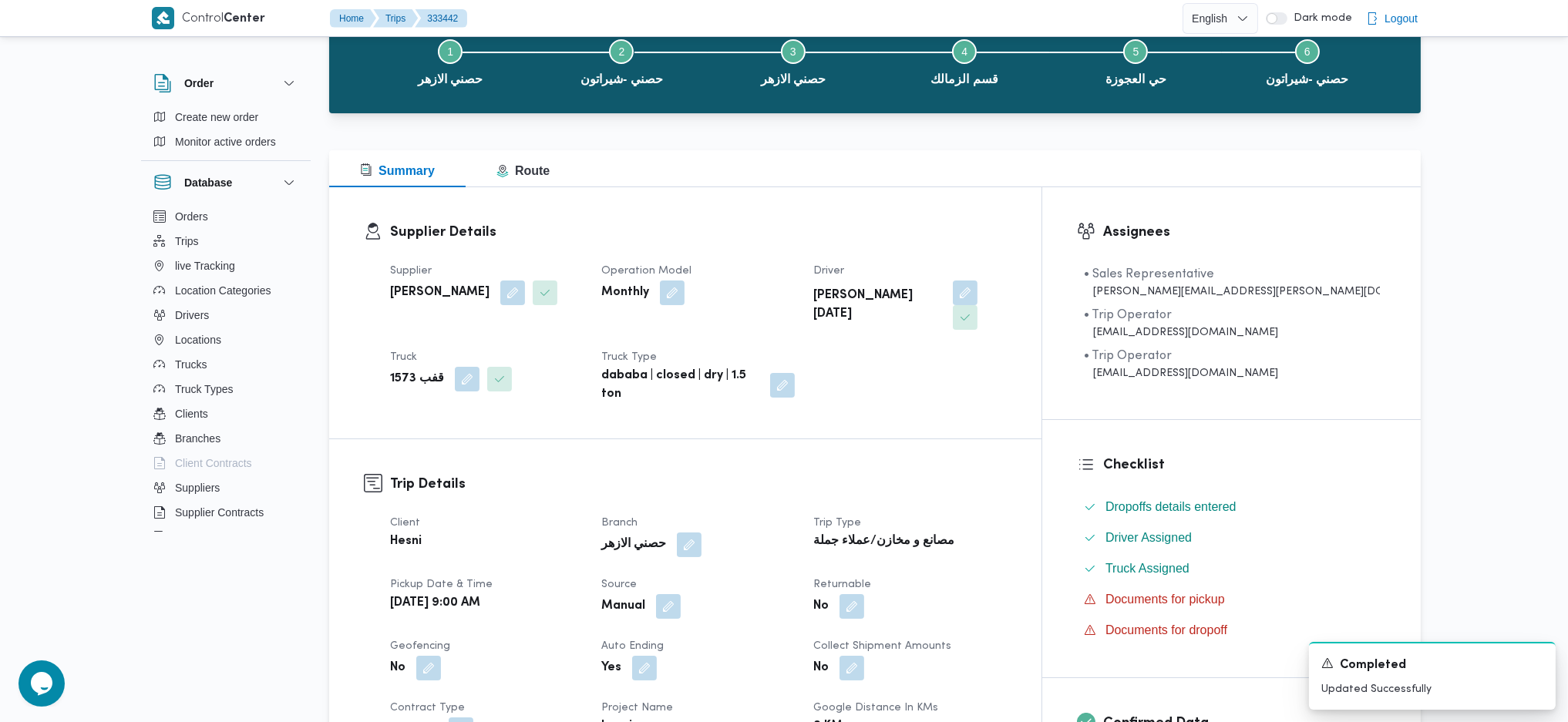
scroll to position [0, 0]
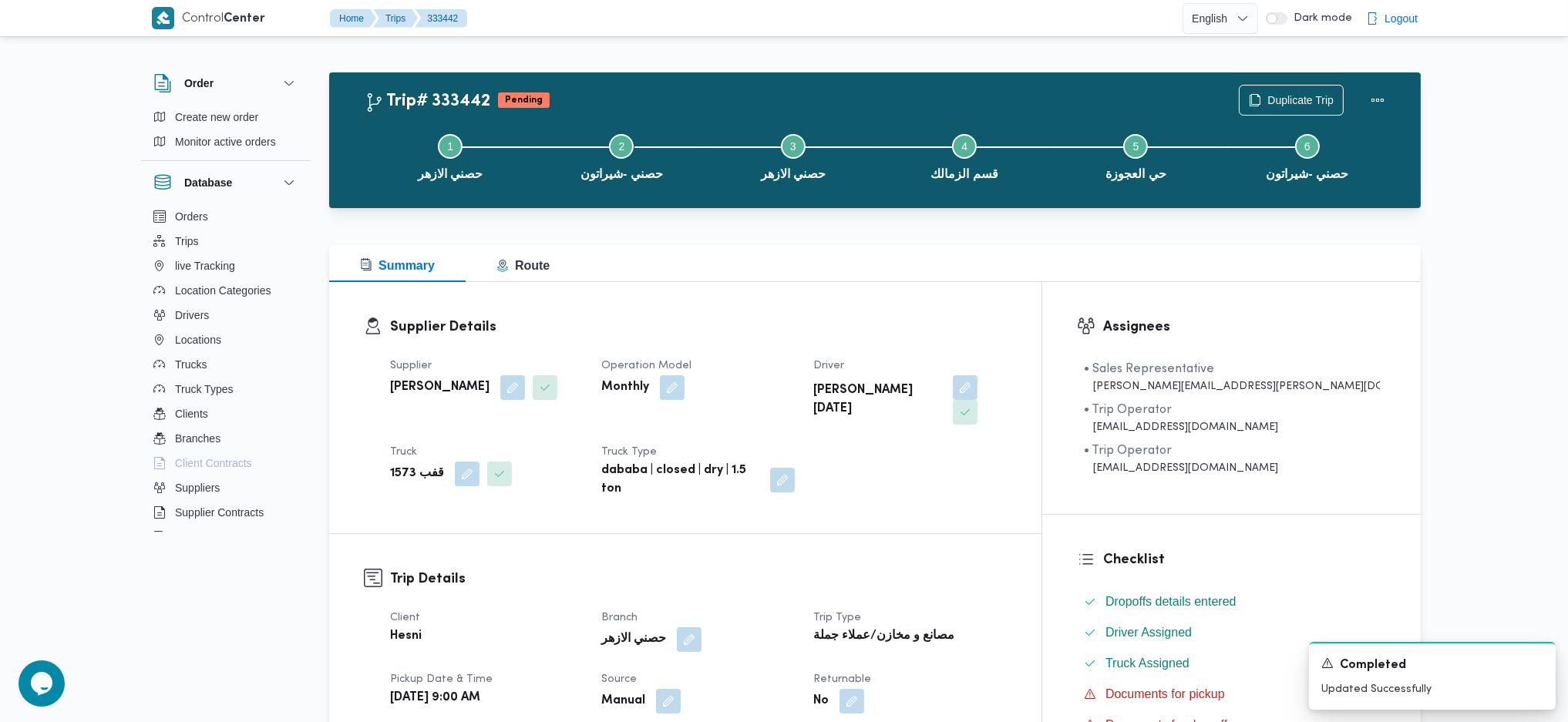
click at [648, 266] on div "Summary Route" at bounding box center [874, 264] width 1091 height 37
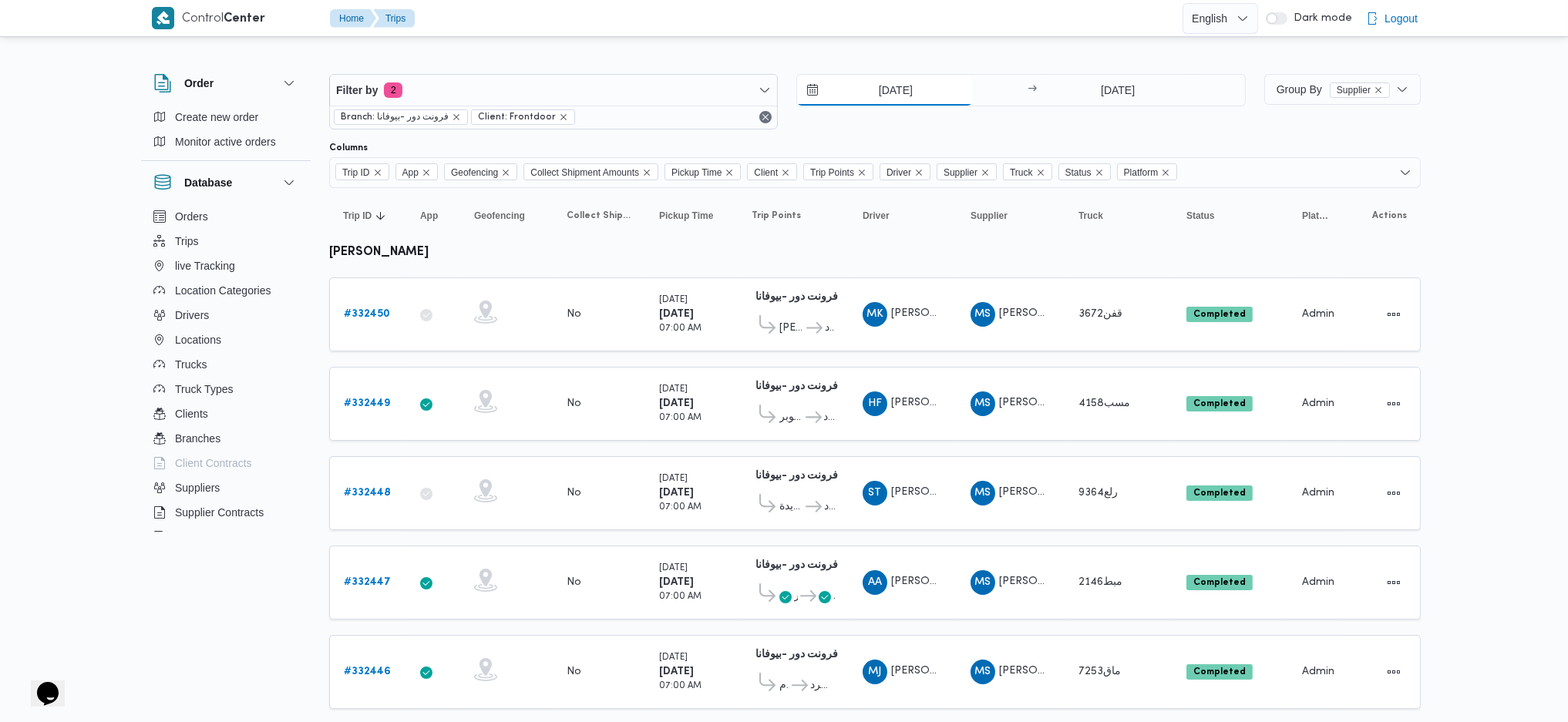
click at [909, 102] on input "[DATE]" at bounding box center [884, 89] width 175 height 31
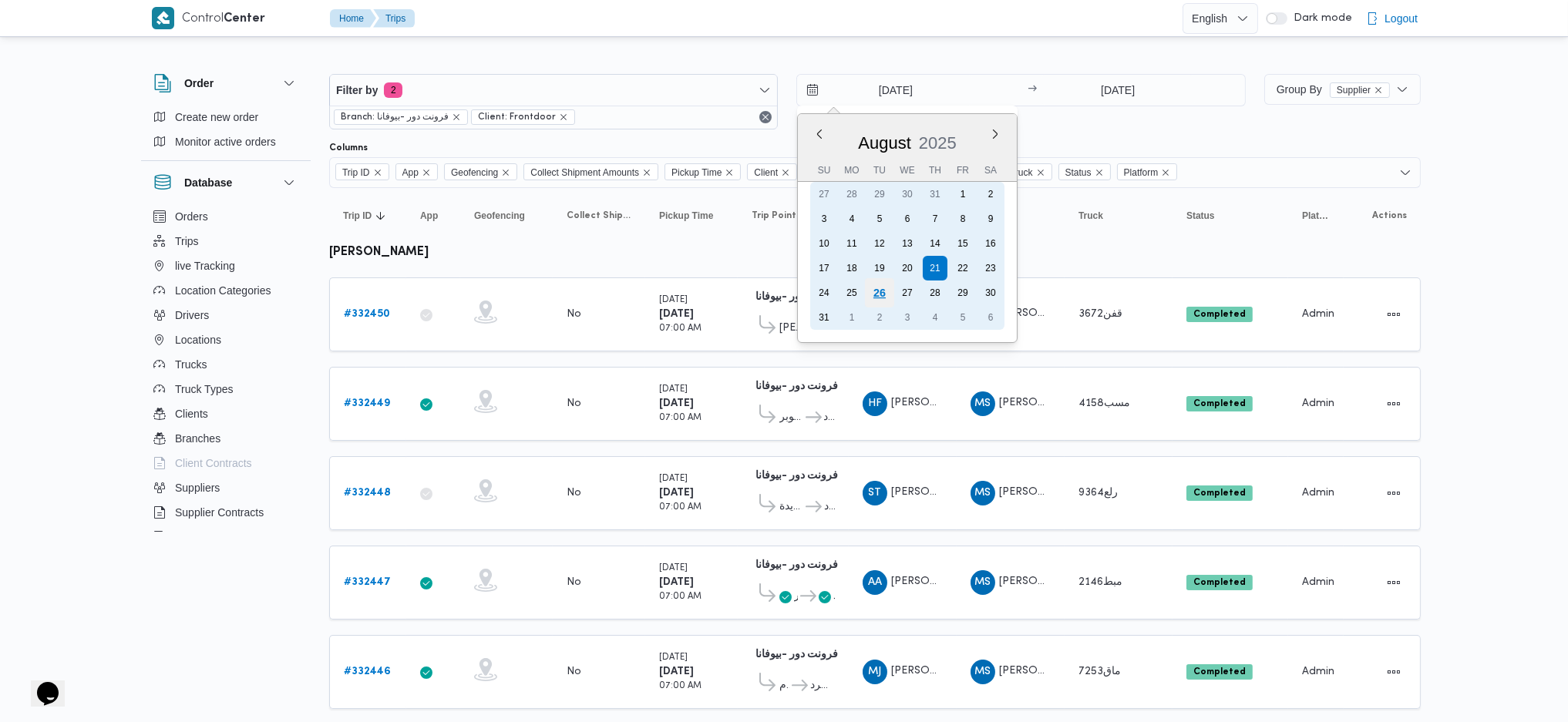
click at [889, 291] on div "26" at bounding box center [879, 293] width 29 height 29
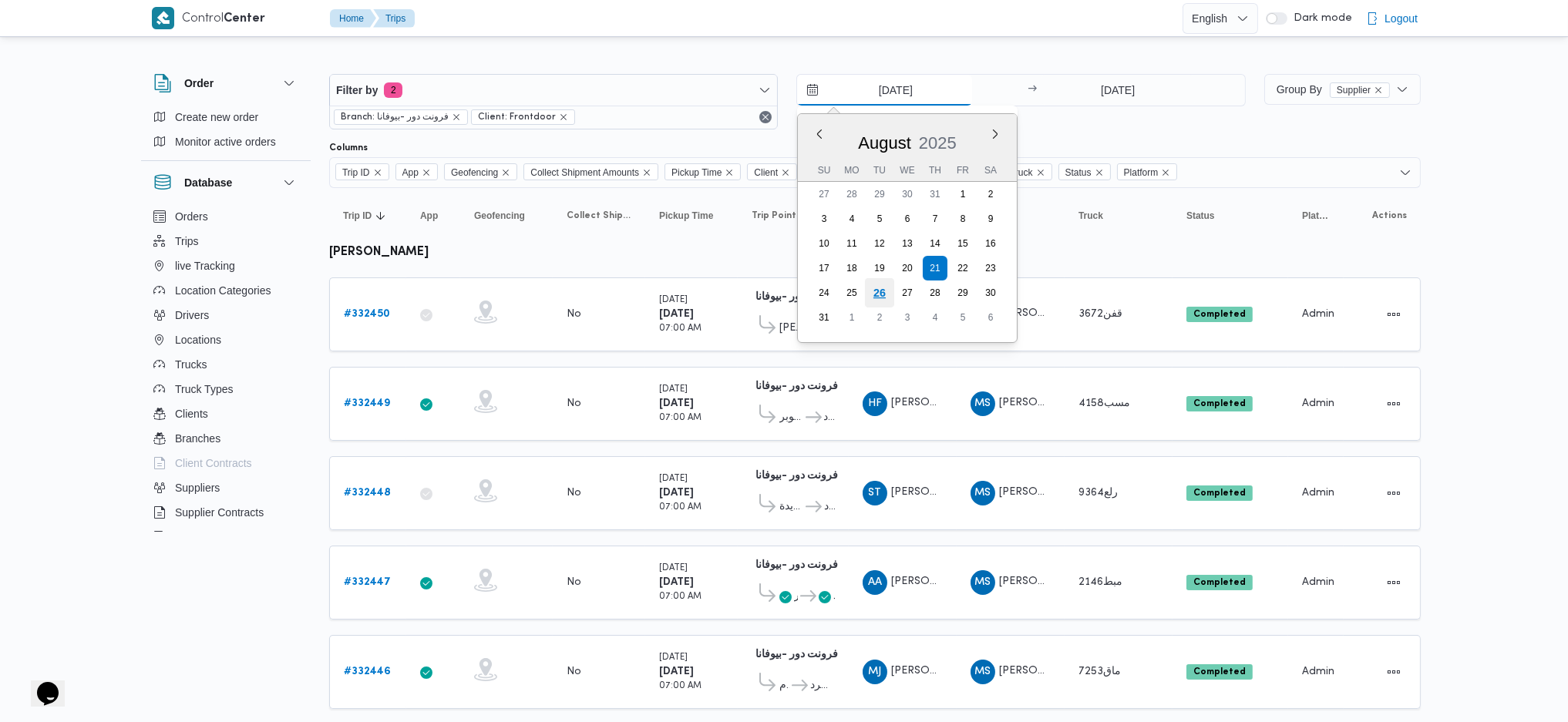
type input "[DATE]"
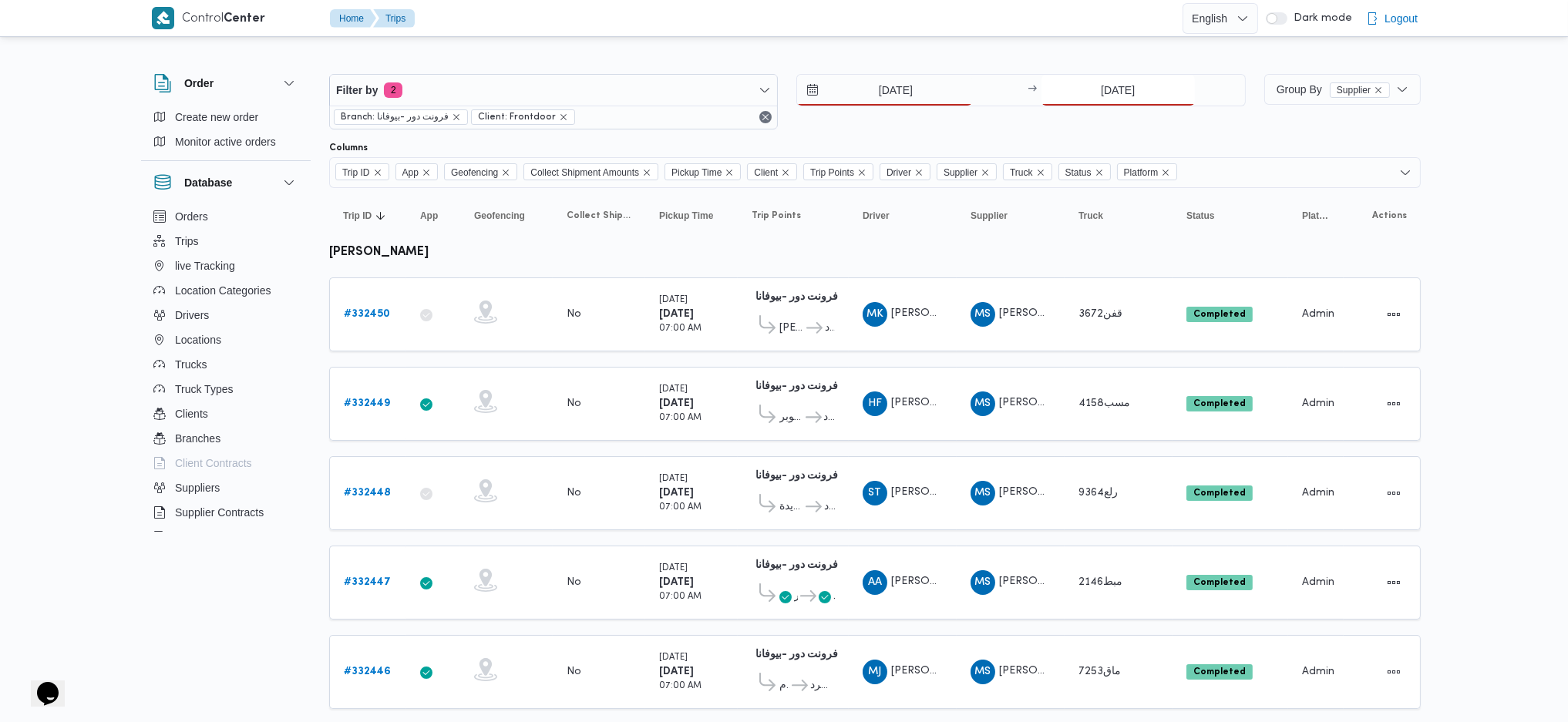
click at [1117, 82] on input "[DATE]" at bounding box center [1118, 89] width 154 height 31
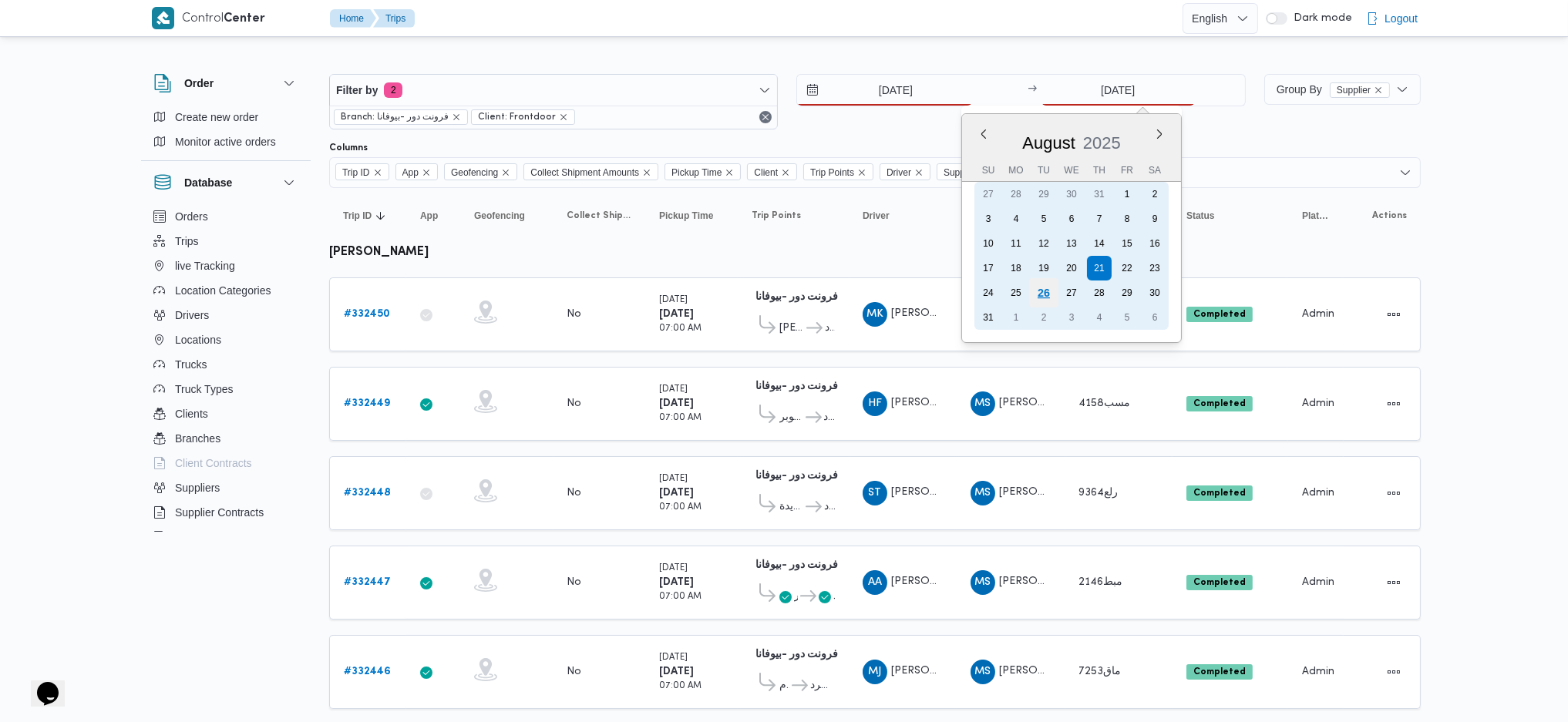
click at [1036, 296] on div "26" at bounding box center [1043, 293] width 29 height 29
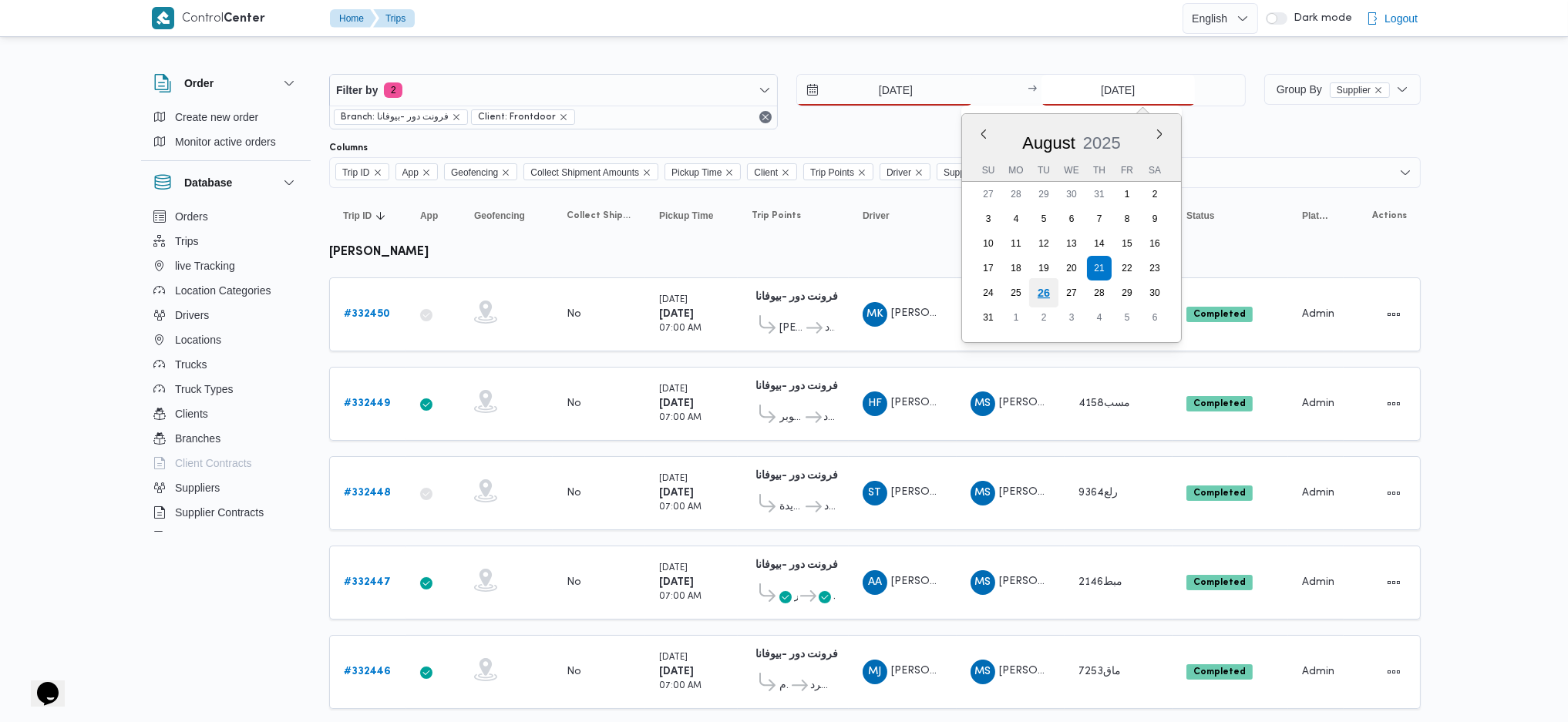
type input "[DATE]"
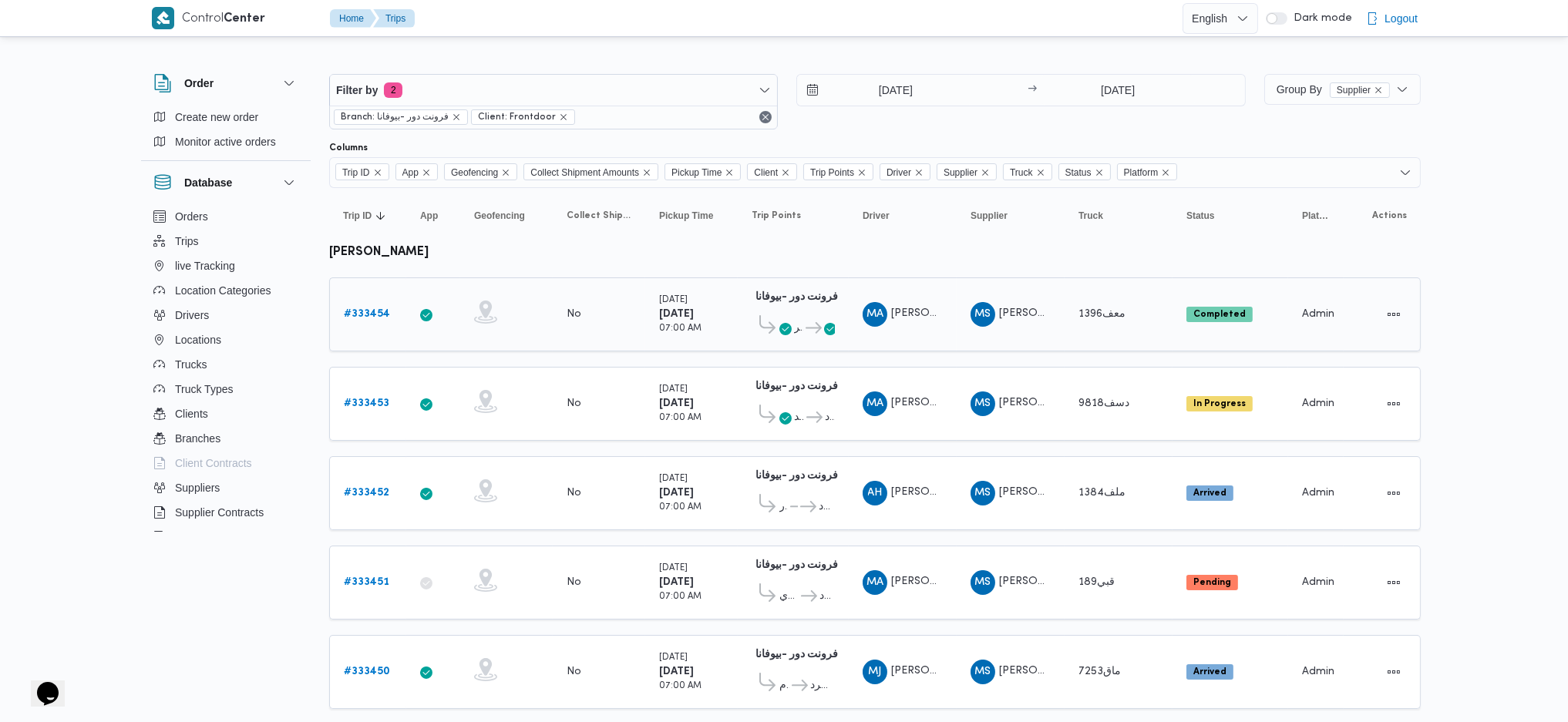
click at [1078, 295] on td "Truck معف1396" at bounding box center [1118, 314] width 108 height 74
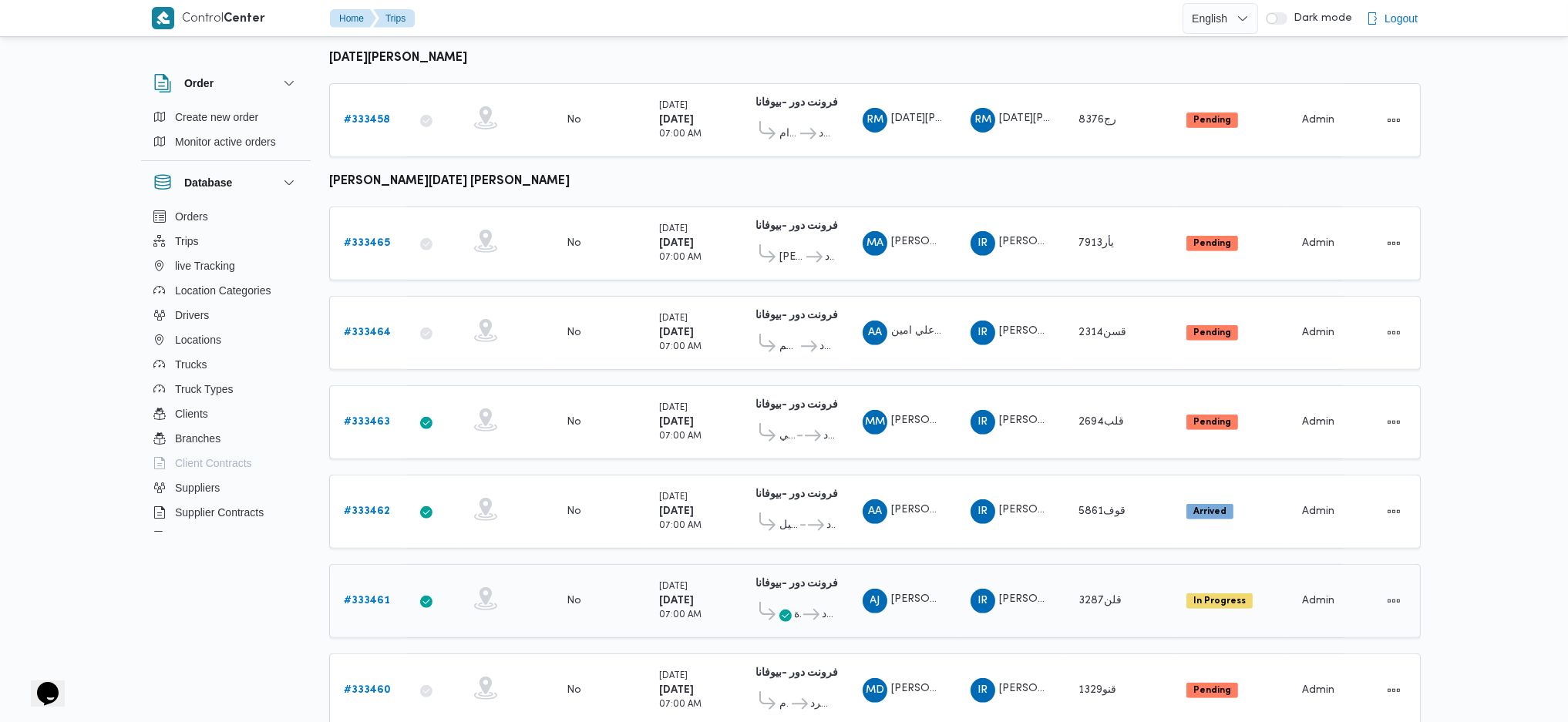
scroll to position [1437, 0]
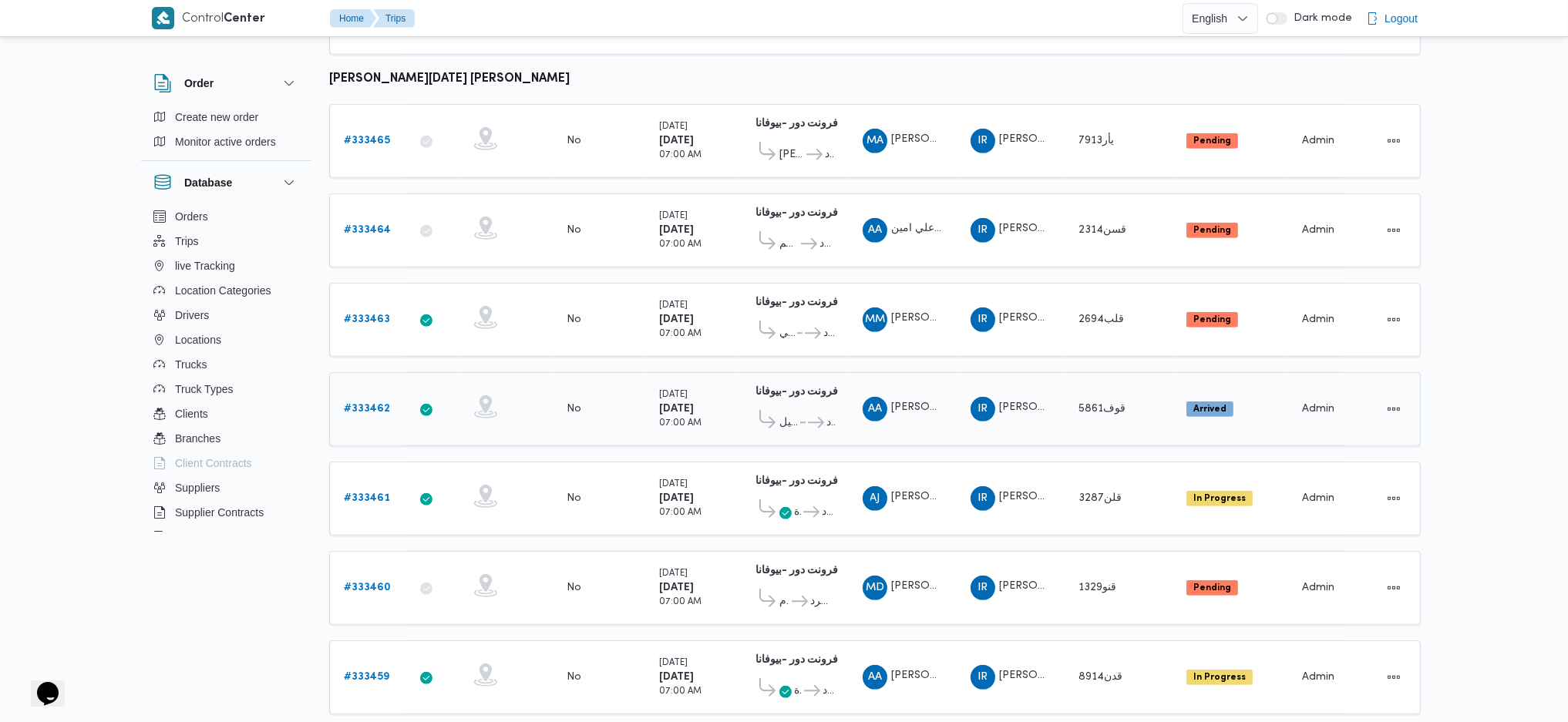
click at [359, 400] on link "# 333462" at bounding box center [367, 409] width 47 height 19
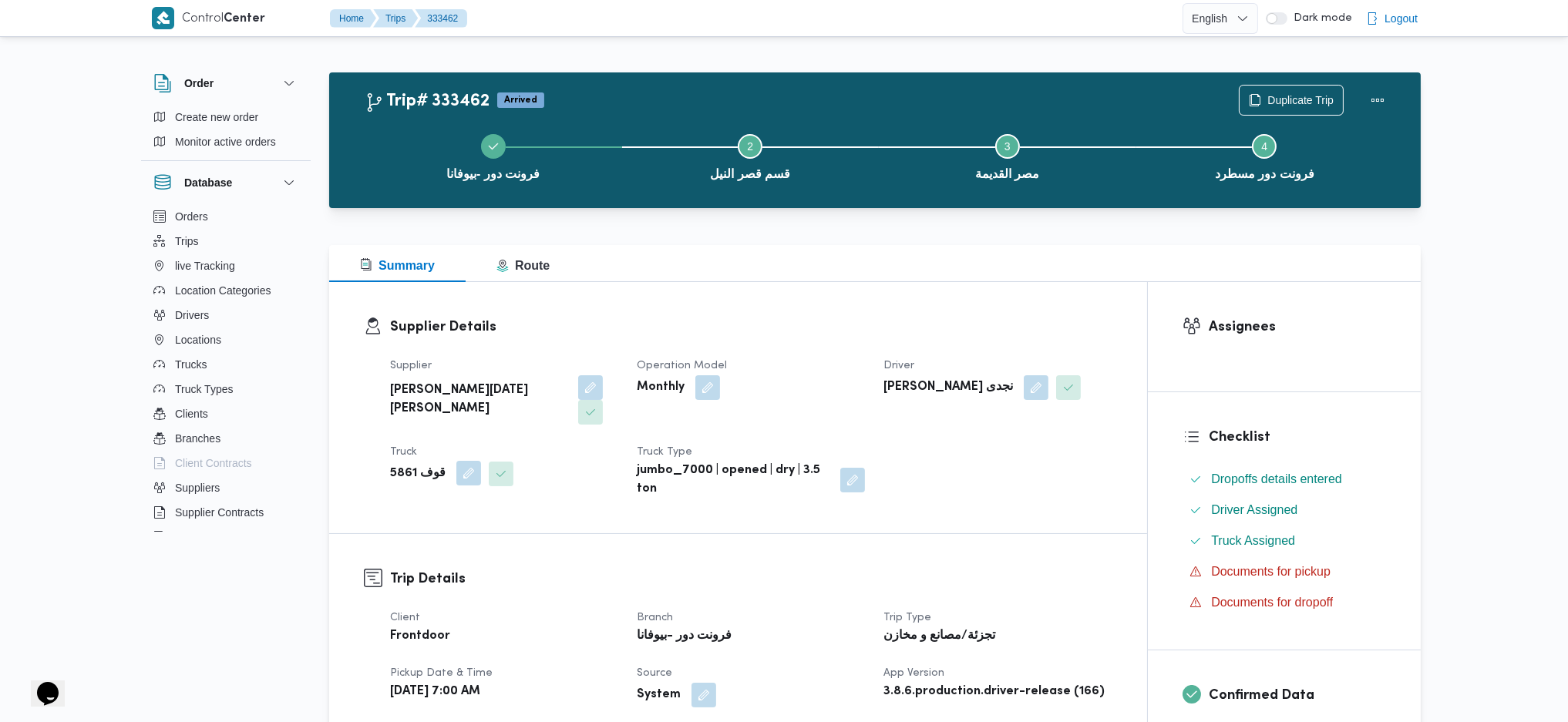
click at [472, 461] on button "button" at bounding box center [469, 473] width 24 height 24
click at [453, 480] on icon "Clear input" at bounding box center [456, 511] width 7 height 7
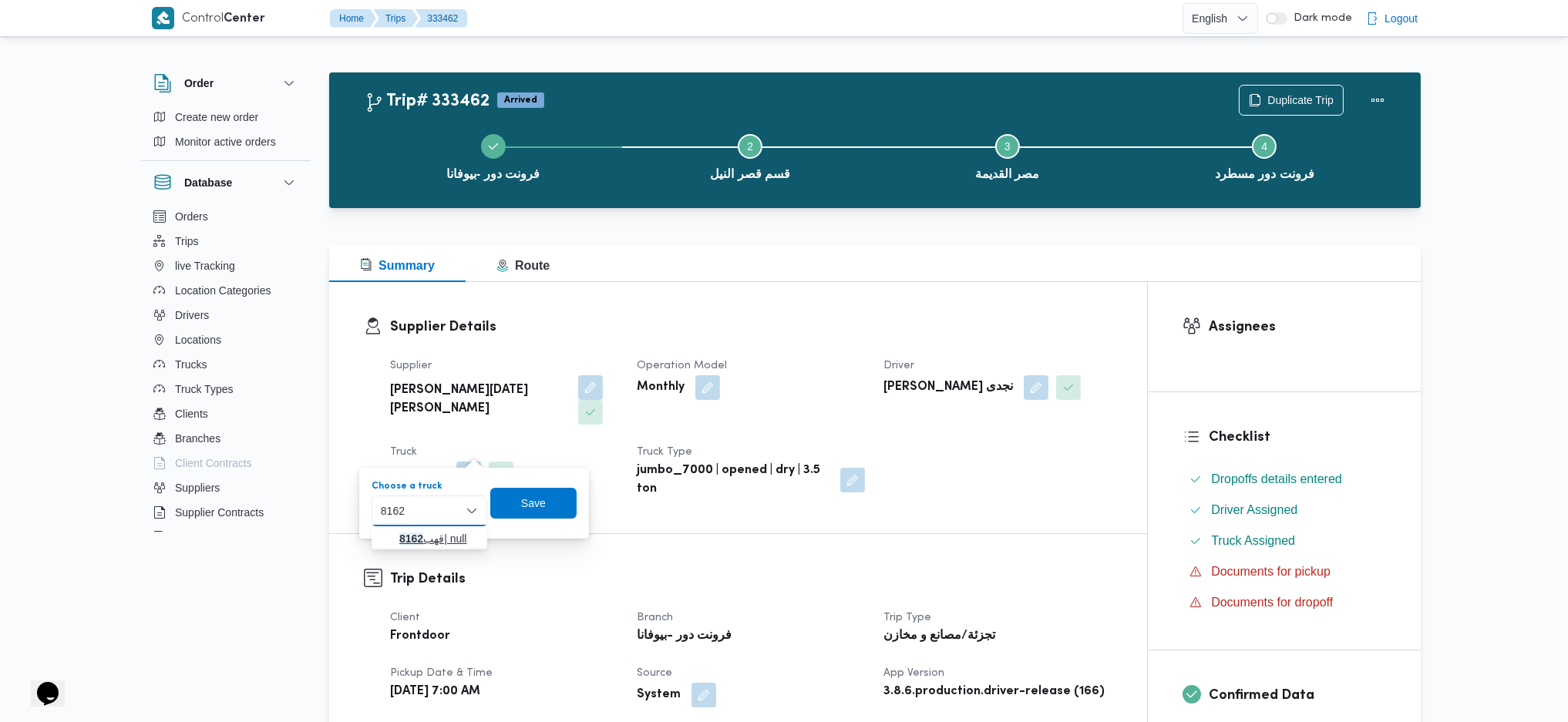
type input "8162"
click at [412, 480] on mark "8162" at bounding box center [412, 538] width 24 height 12
click at [539, 480] on span "Save" at bounding box center [545, 502] width 24 height 19
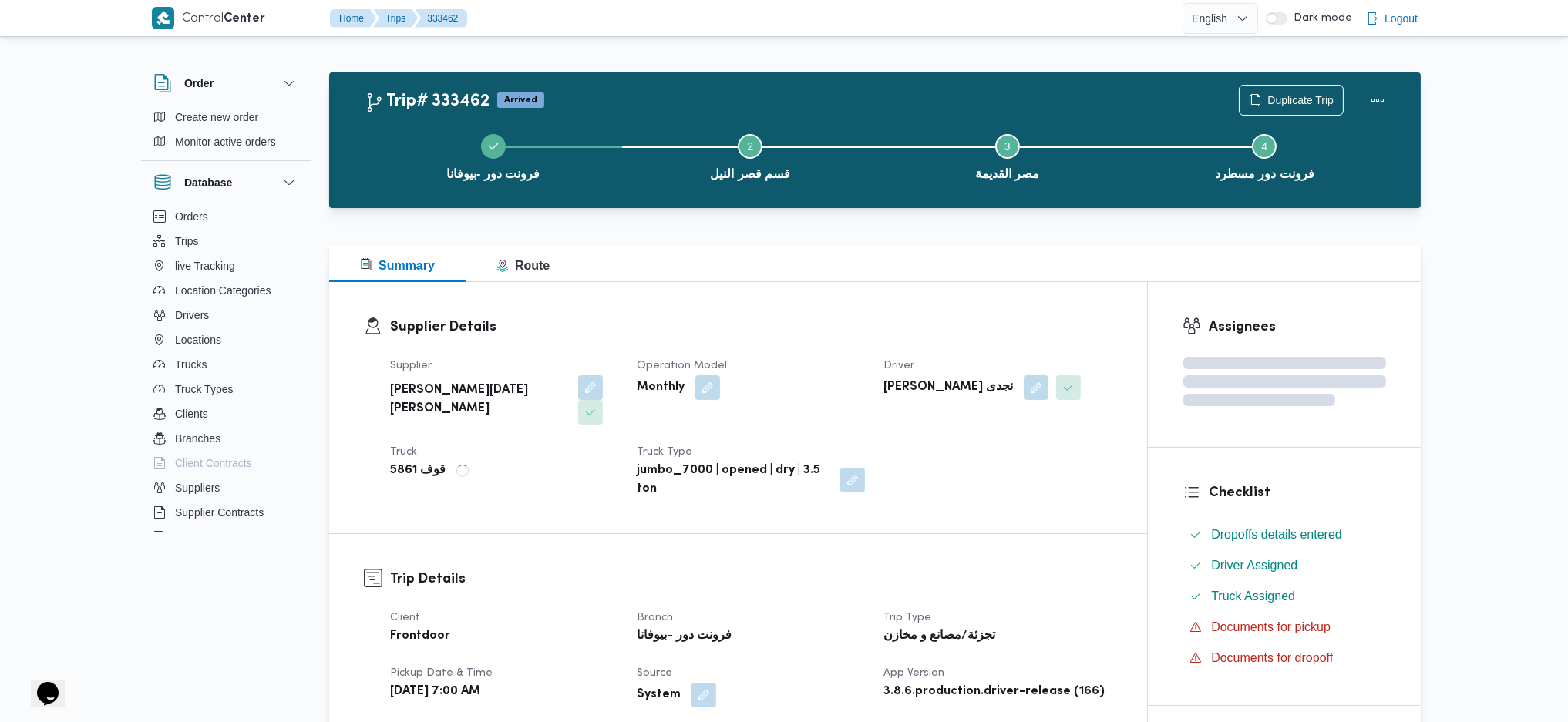
click at [599, 480] on h3 "Trip Details" at bounding box center [751, 579] width 722 height 20
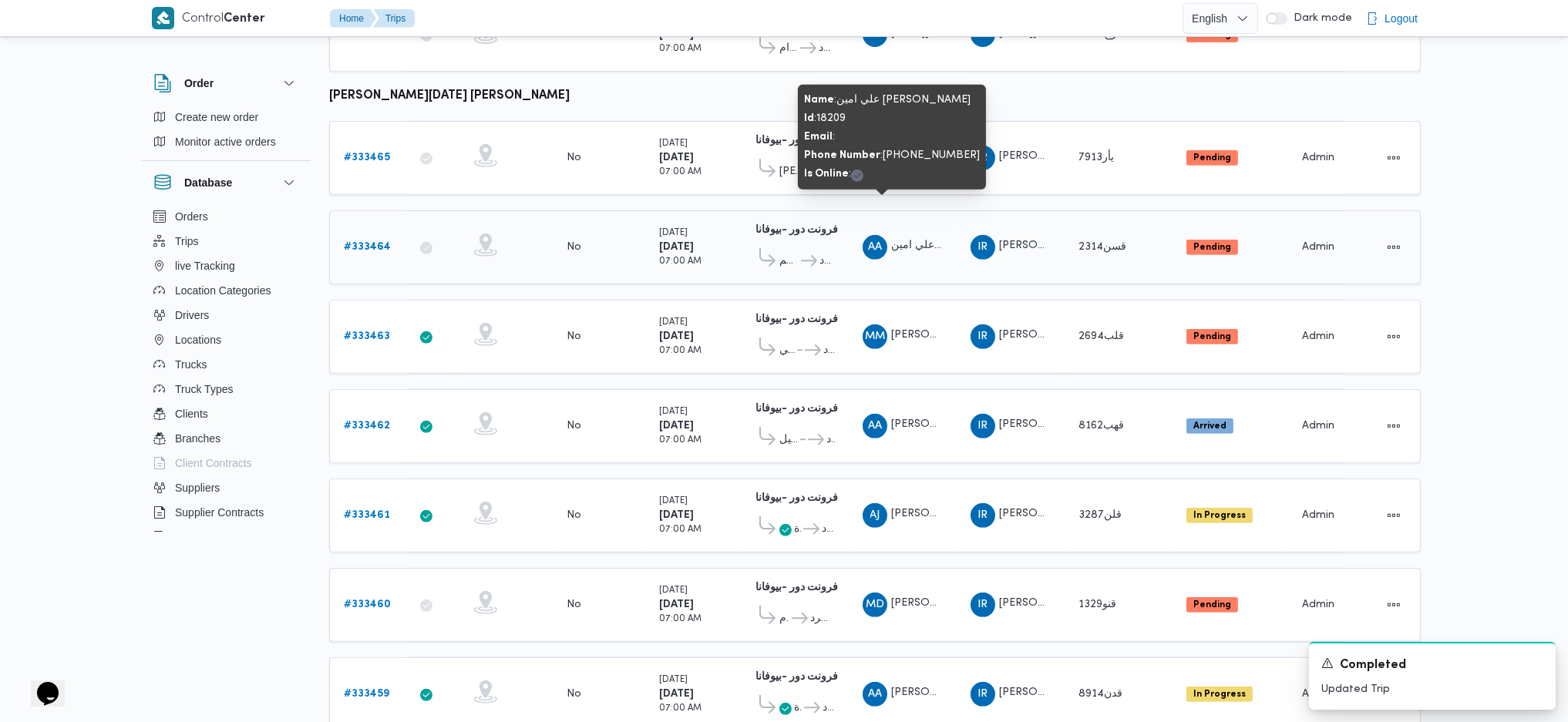
scroll to position [1437, 0]
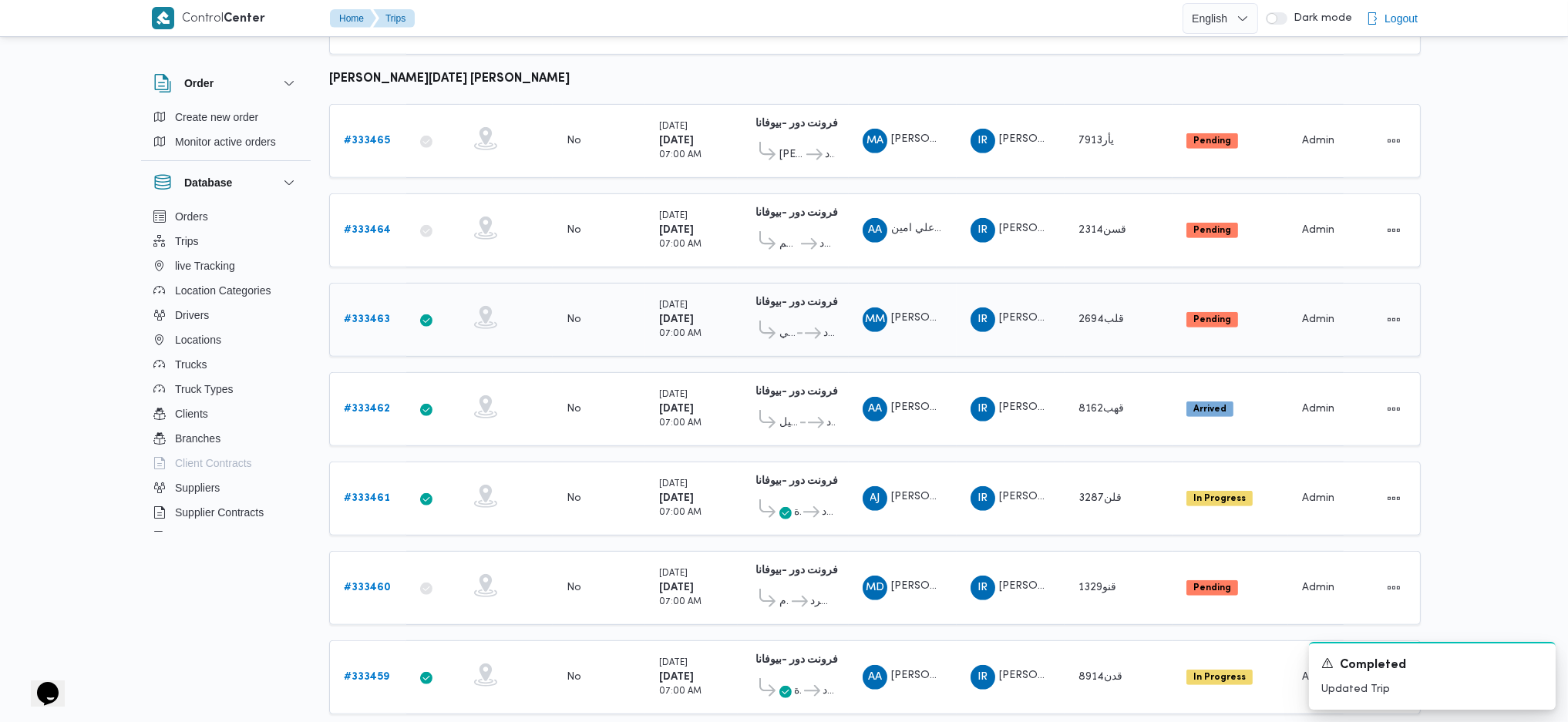
click at [384, 315] on b "# 333463" at bounding box center [367, 320] width 47 height 10
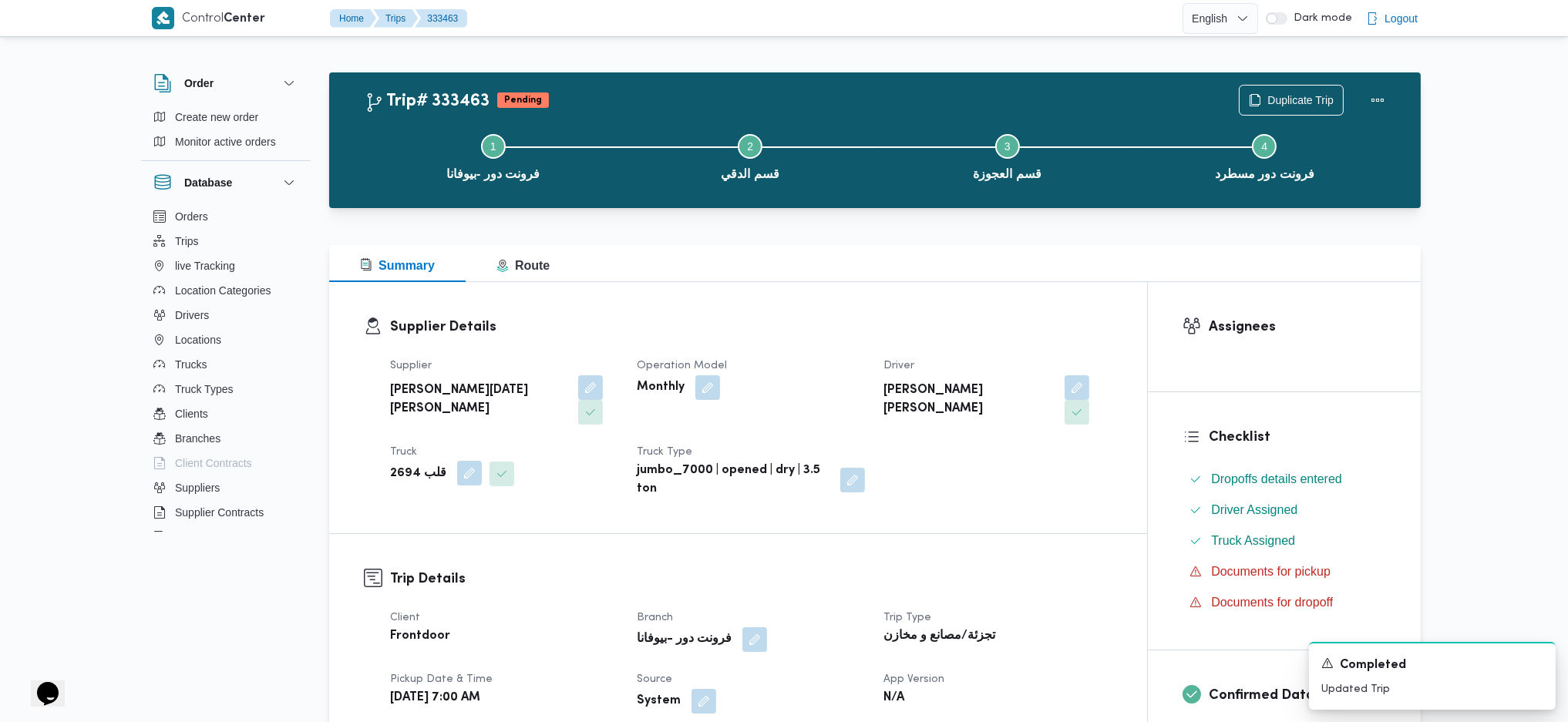
click at [457, 461] on button "button" at bounding box center [470, 473] width 24 height 24
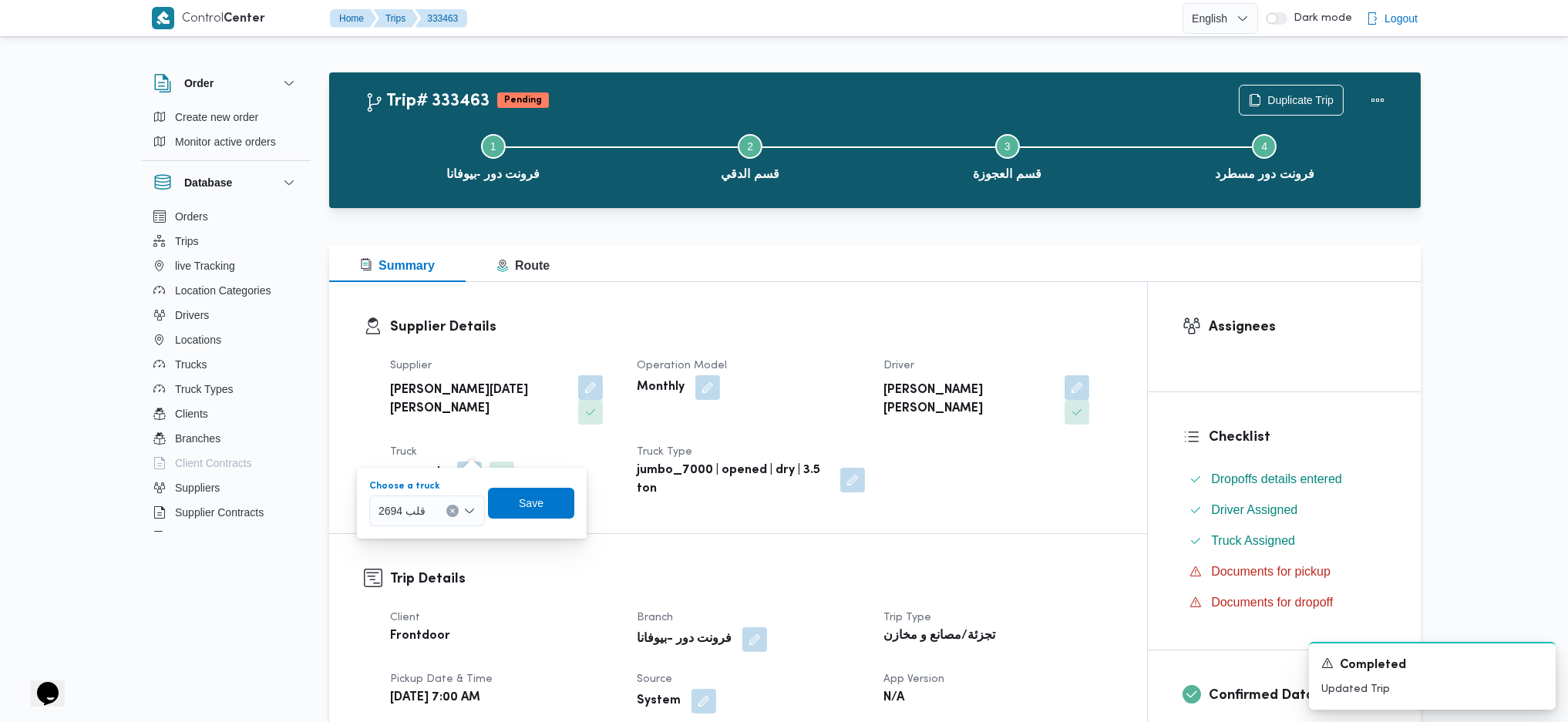
click at [430, 480] on div "قلب 2694" at bounding box center [427, 511] width 116 height 31
type input "2463"
drag, startPoint x: 439, startPoint y: 538, endPoint x: 475, endPoint y: 537, distance: 36.0
click at [440, 480] on span "قلو 2463 | null" at bounding box center [436, 538] width 78 height 19
click at [553, 480] on span "Save" at bounding box center [539, 502] width 87 height 31
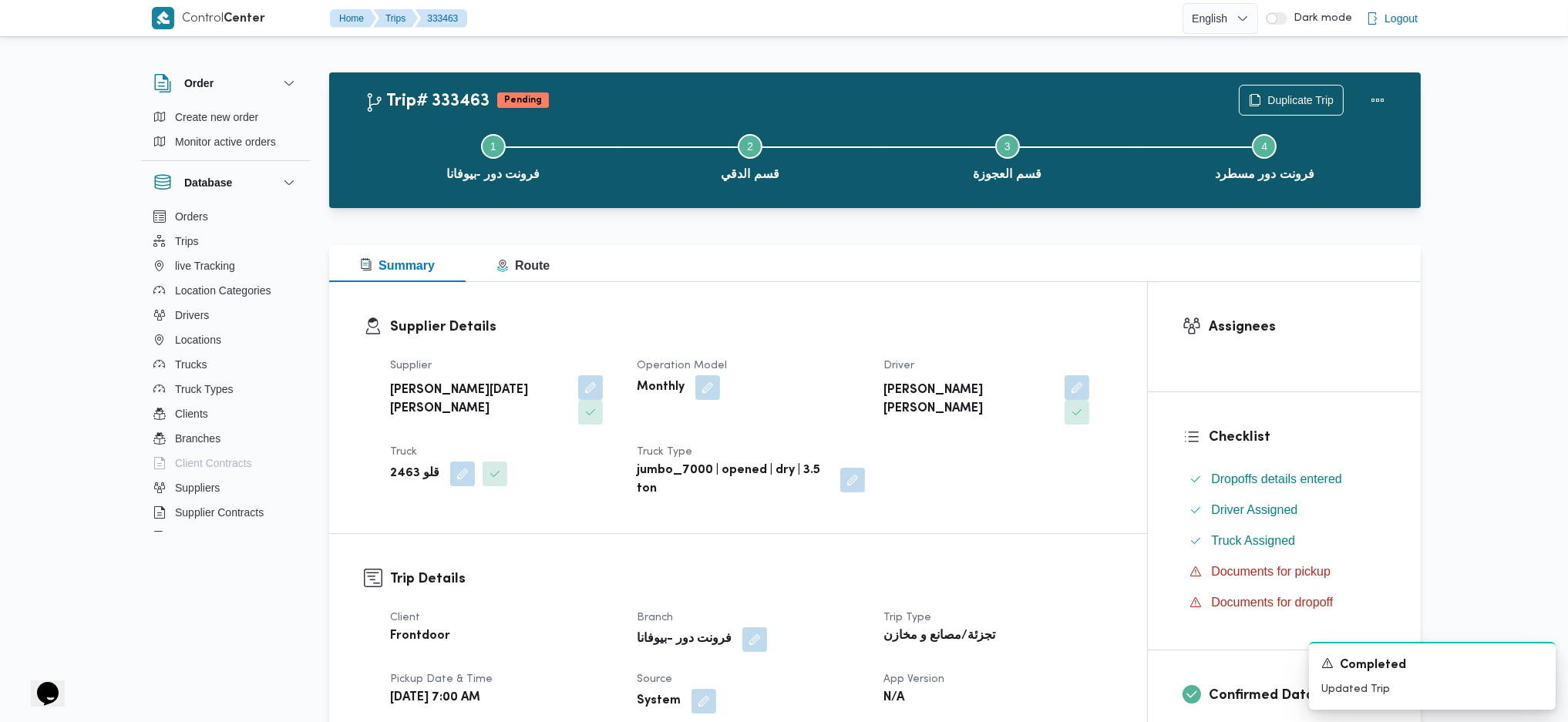
drag, startPoint x: 1029, startPoint y: 389, endPoint x: 1027, endPoint y: 402, distance: 13.2
click at [1064, 390] on button "button" at bounding box center [1076, 388] width 24 height 24
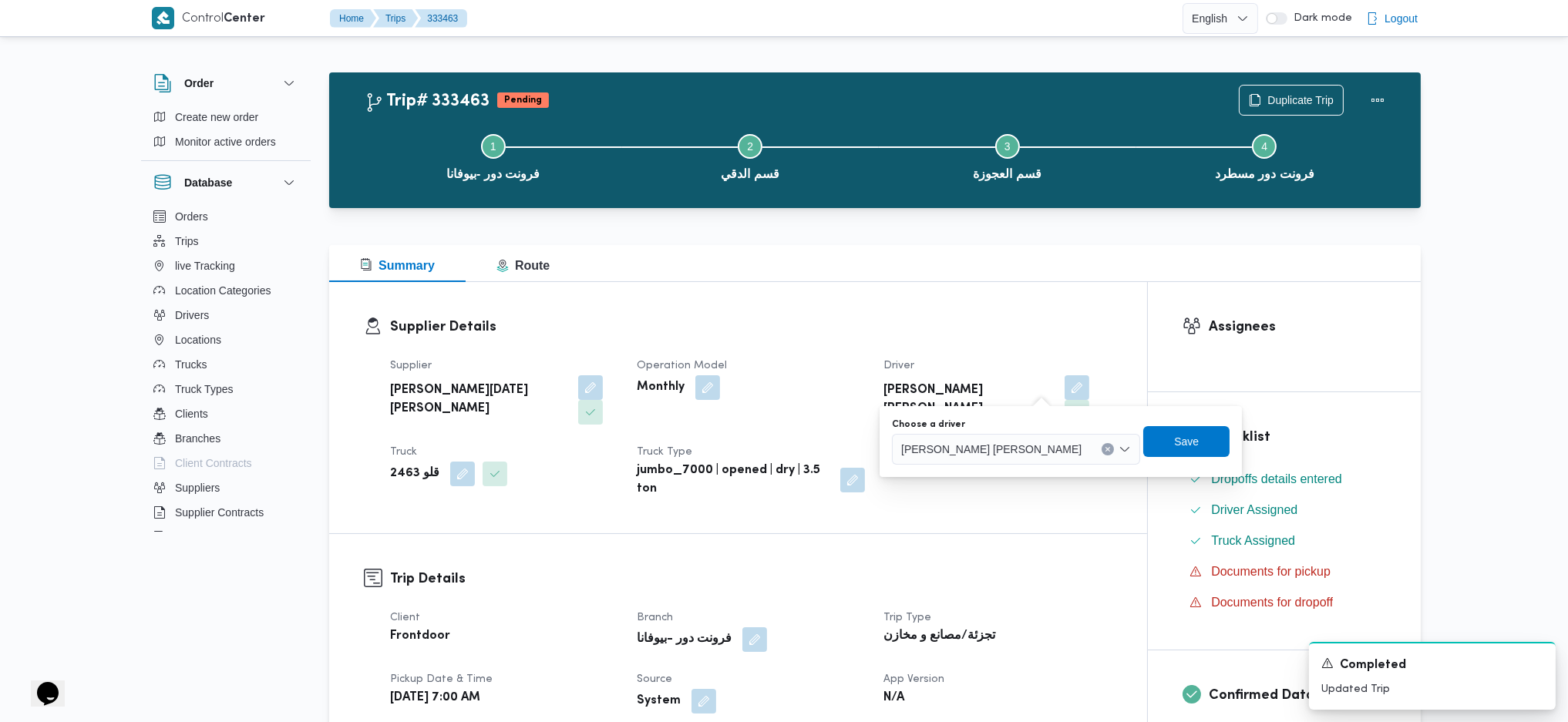
click at [975, 456] on div "محمود مصطفي محمد اسماعيل" at bounding box center [1016, 449] width 248 height 31
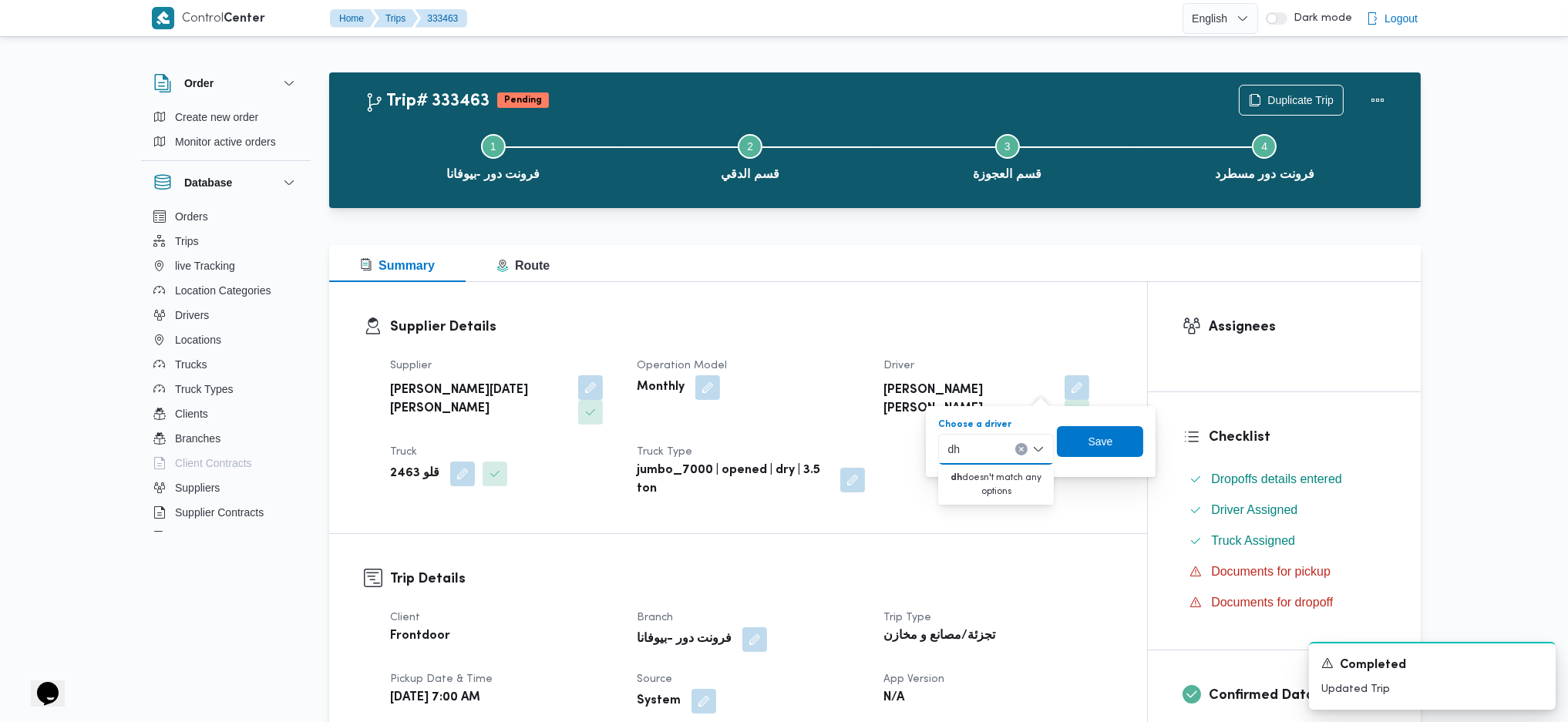
type input "d"
type input "ياس"
click at [979, 479] on span "ياس ين عبدالعظيم محمد ابراهيم" at bounding box center [1005, 477] width 78 height 19
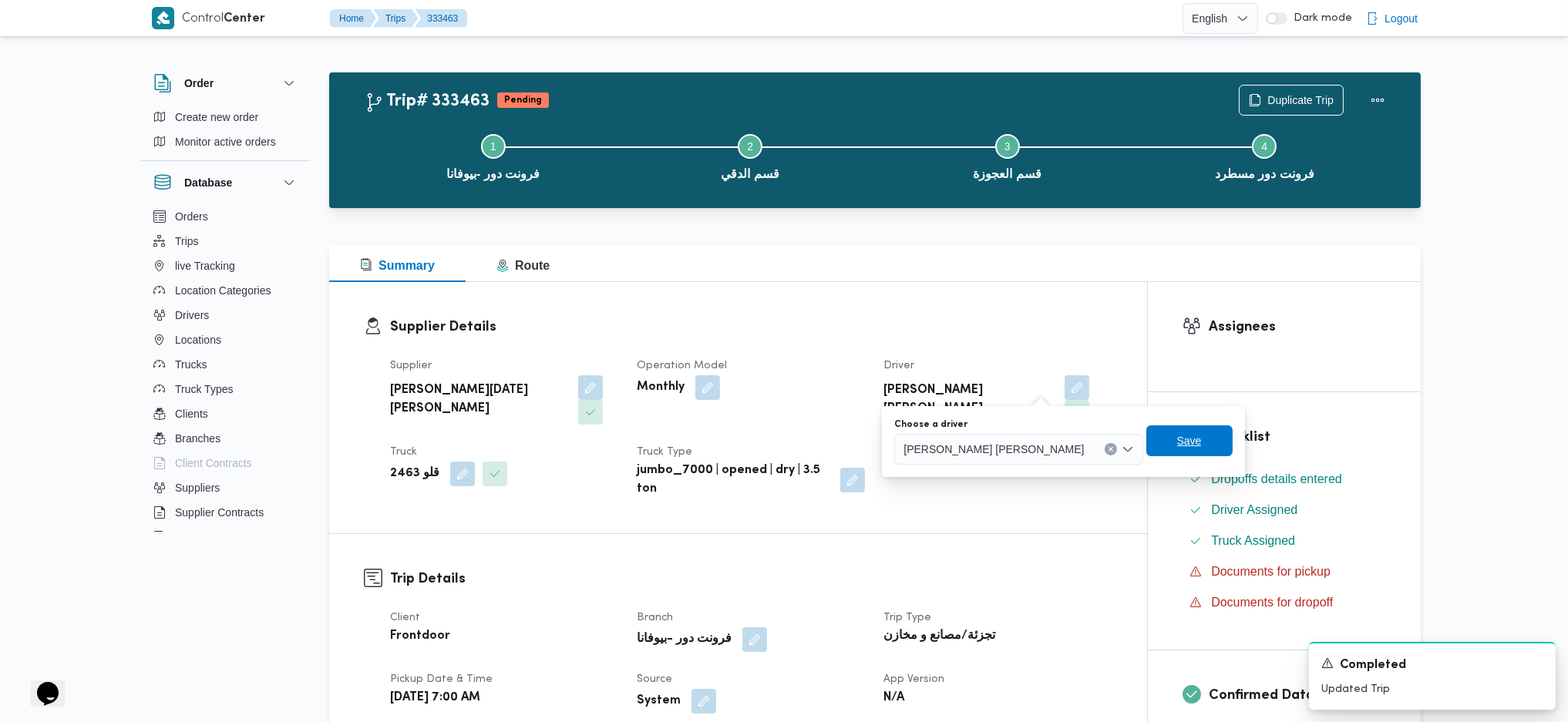
click at [1146, 451] on span "Save" at bounding box center [1189, 441] width 87 height 31
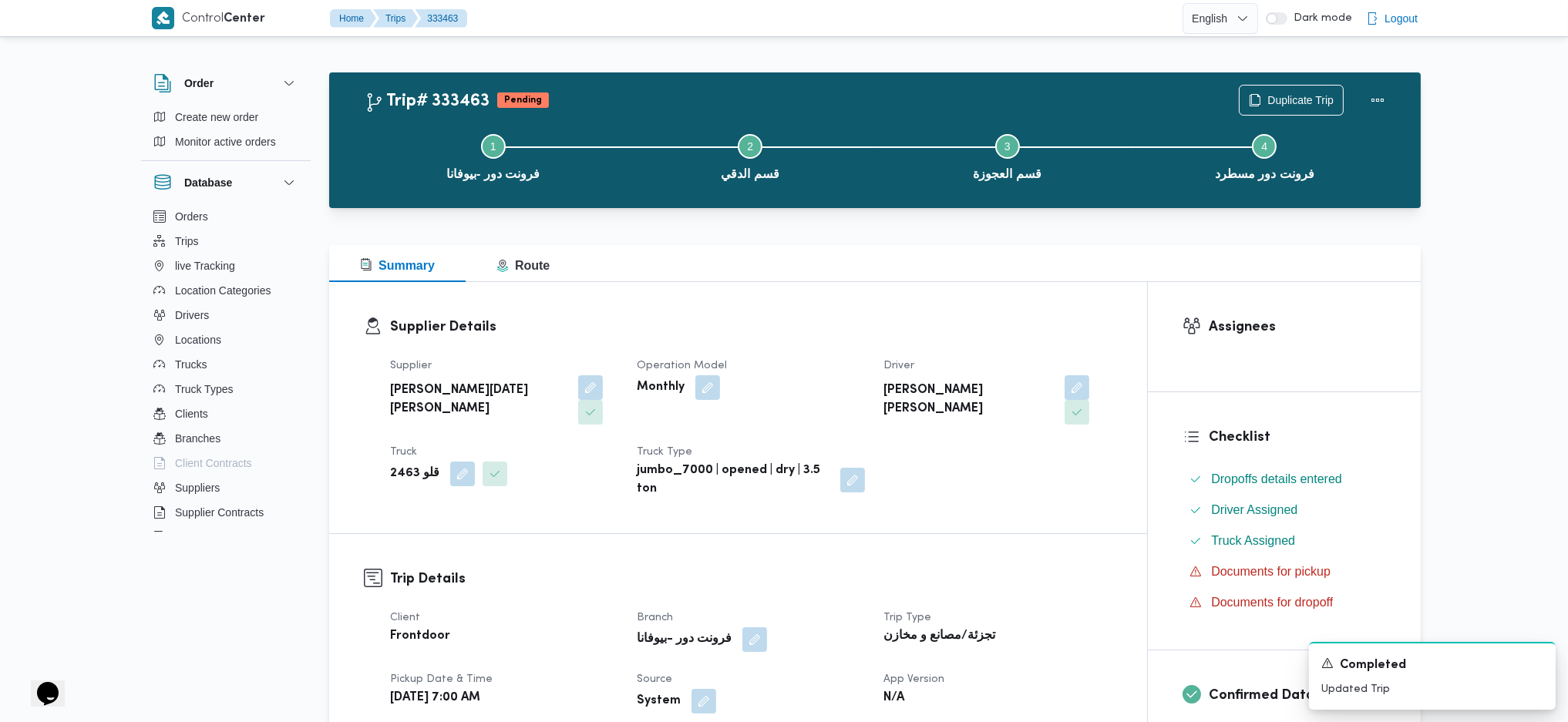
drag, startPoint x: 979, startPoint y: 318, endPoint x: 976, endPoint y: 302, distance: 16.3
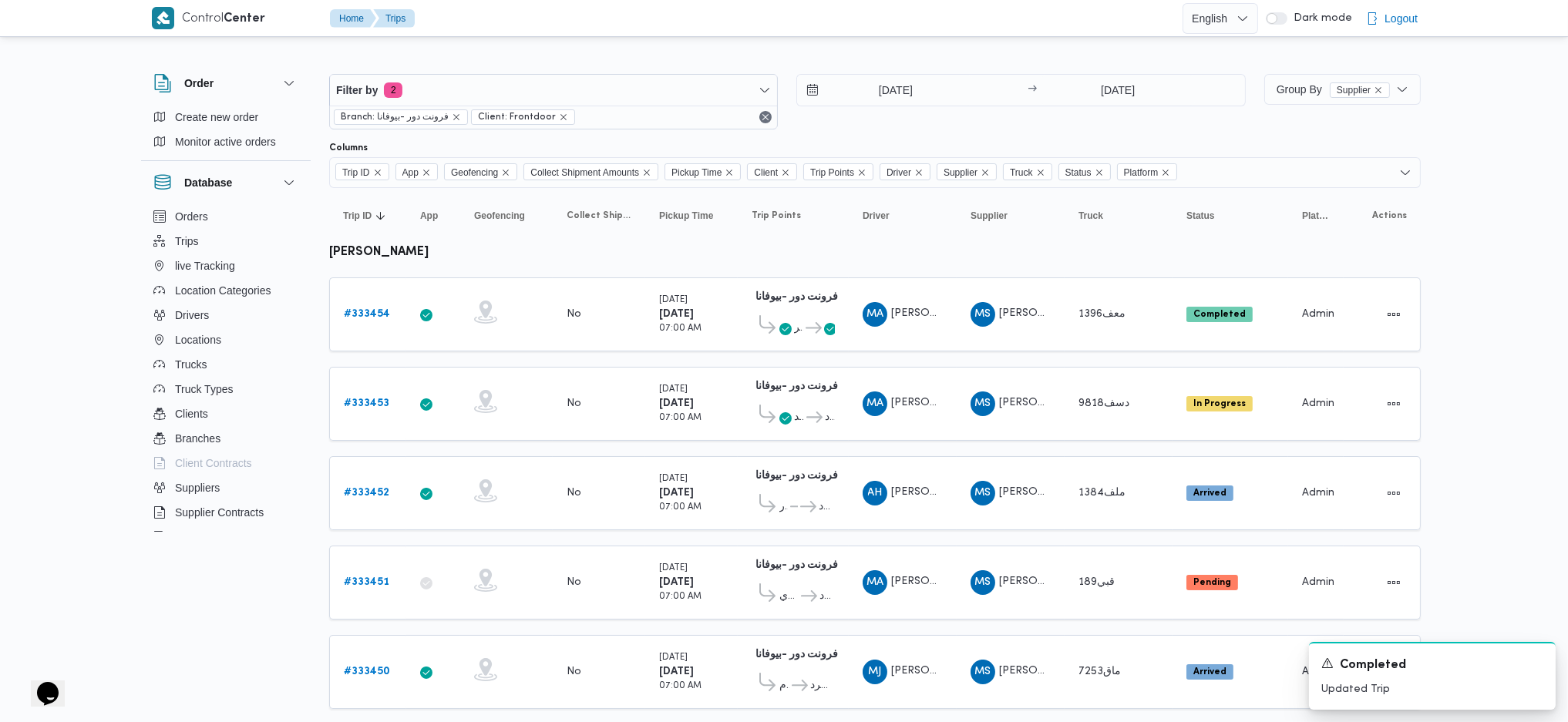
click at [429, 257] on b "محمد صلاح عبداللطيف الشريف" at bounding box center [378, 252] width 100 height 11
copy tbody "محمد صلاح عبداللطيف الشريف Trip ID"
click at [586, 79] on span "Filter by 2" at bounding box center [553, 89] width 447 height 31
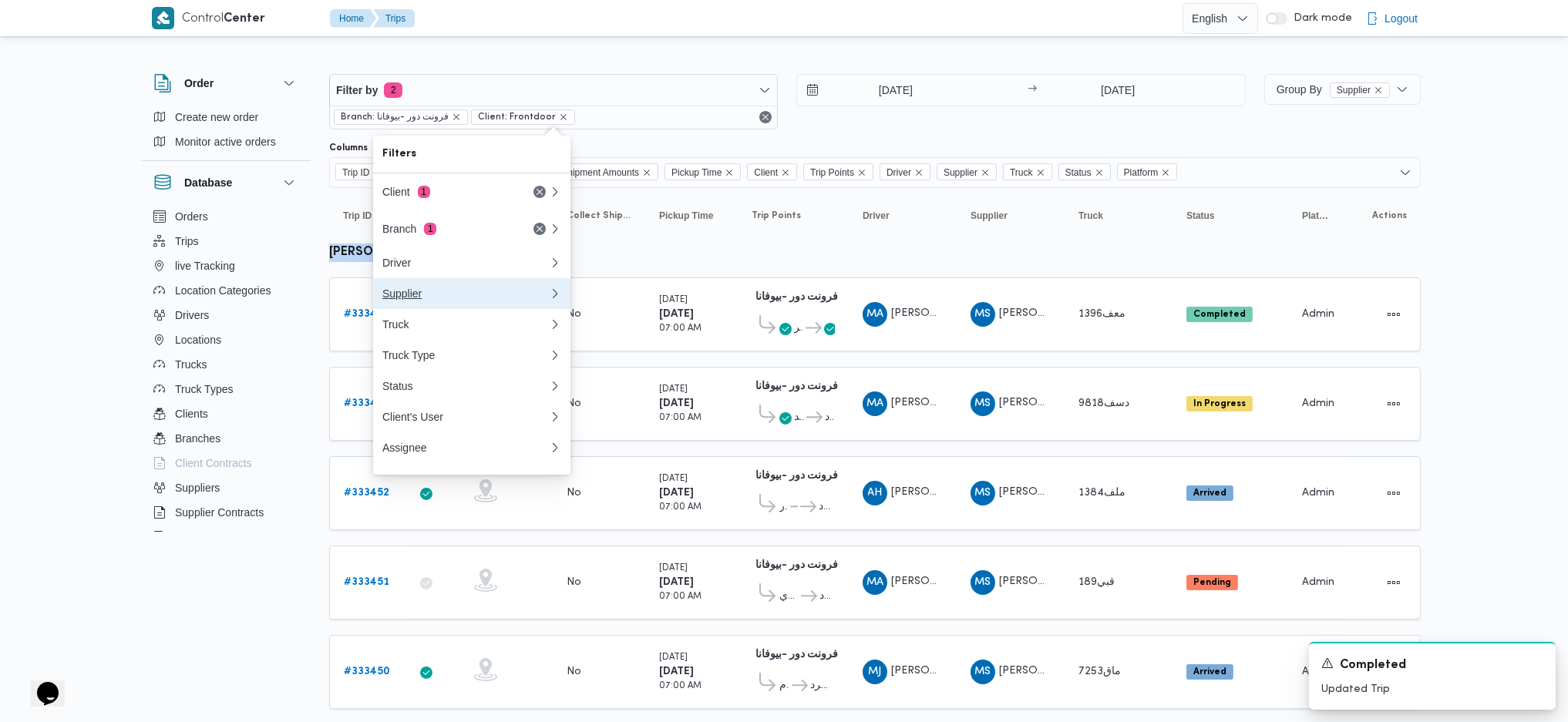
click at [432, 297] on div "Supplier" at bounding box center [465, 293] width 167 height 12
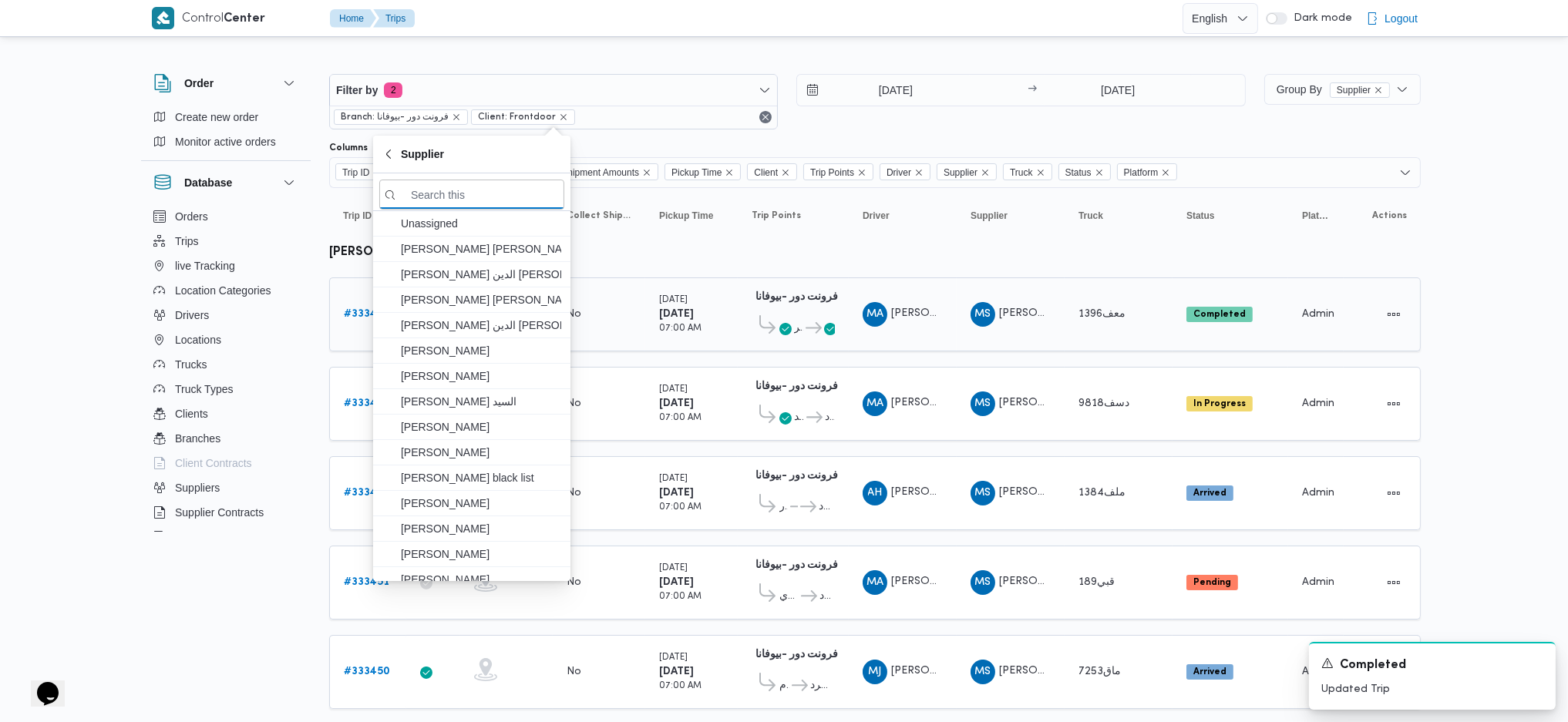
paste input "محمد صلاح عبداللطيف الشريف"
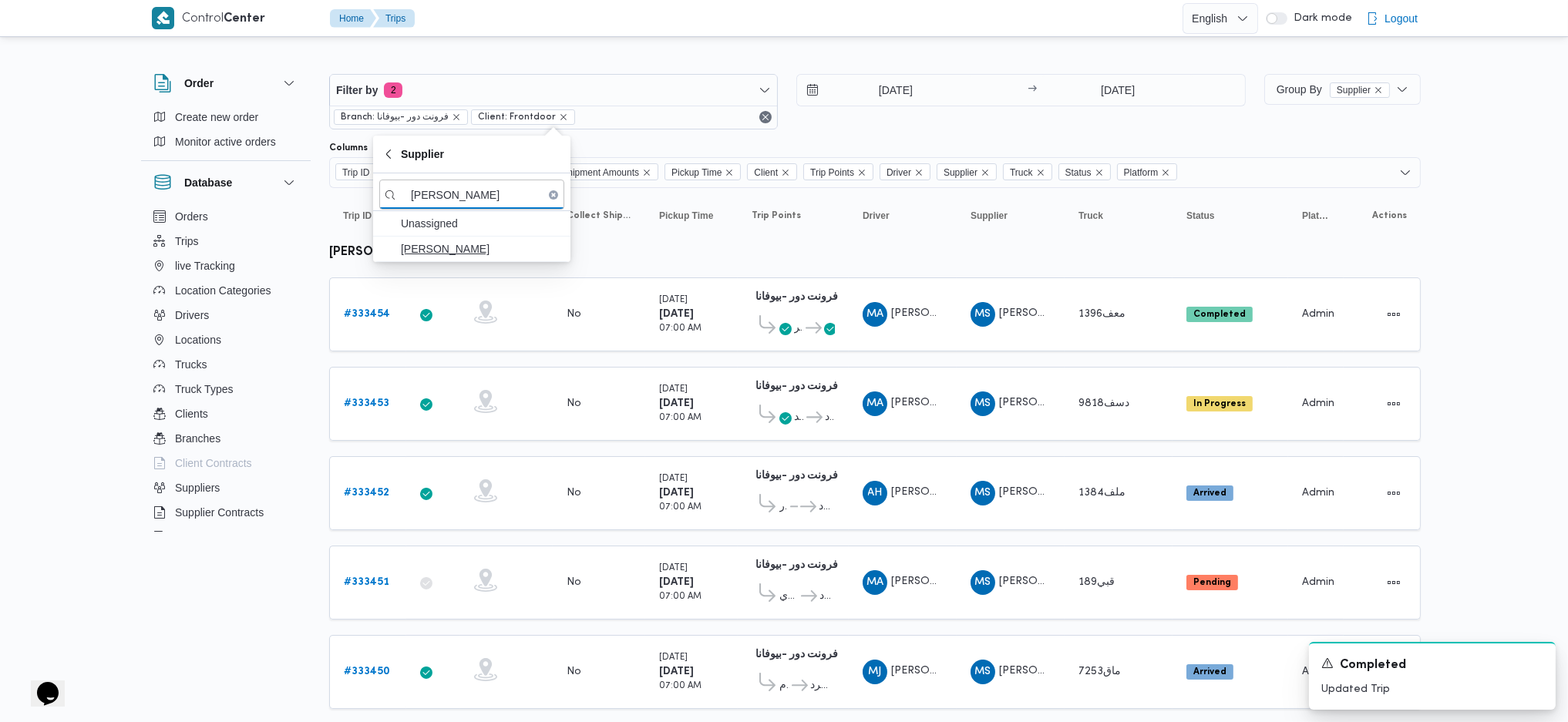
type input "محمد صلاح عبداللطيف الشريف"
click at [466, 244] on span "محمد صلاح عبداللطيف الشريف" at bounding box center [481, 249] width 160 height 19
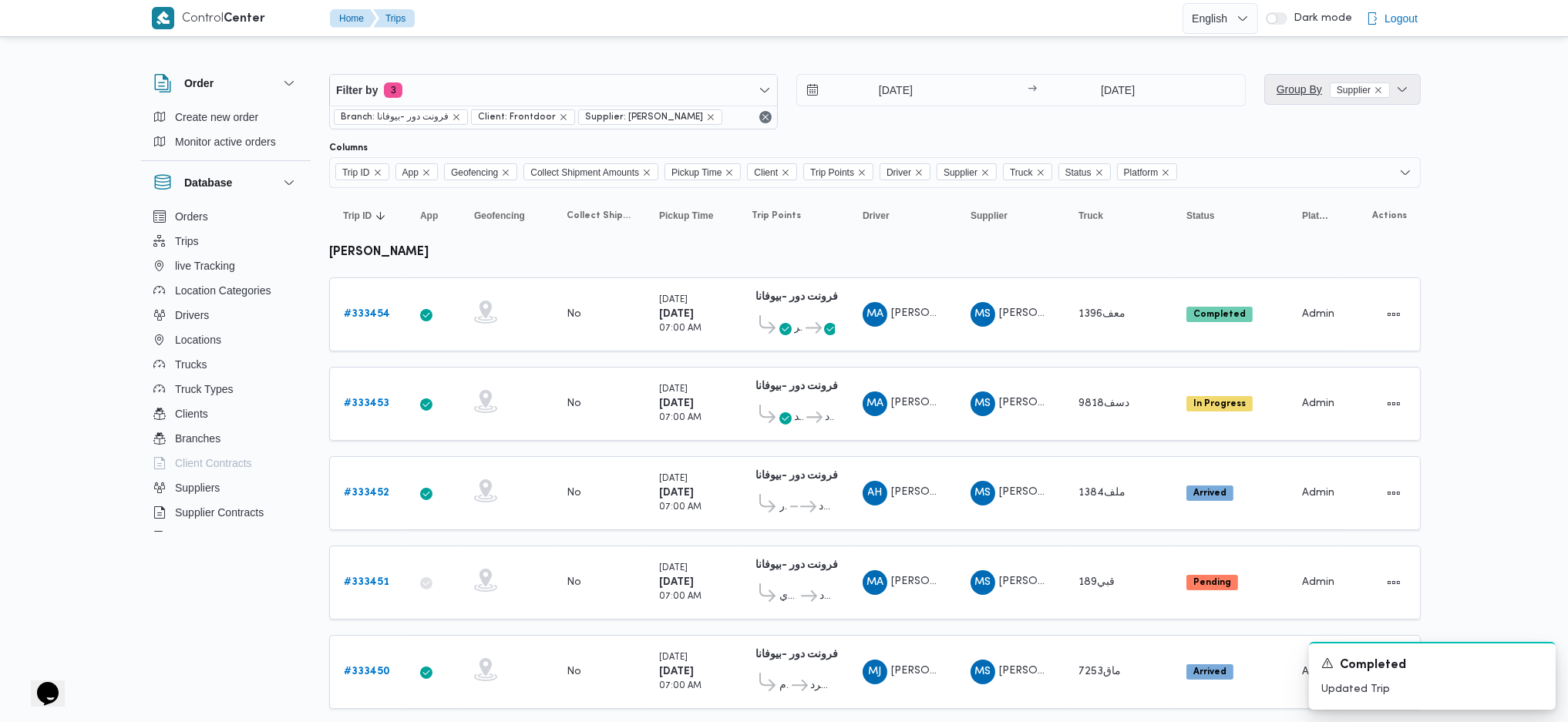
click at [1289, 98] on span "Group By Supplier" at bounding box center [1333, 89] width 114 height 19
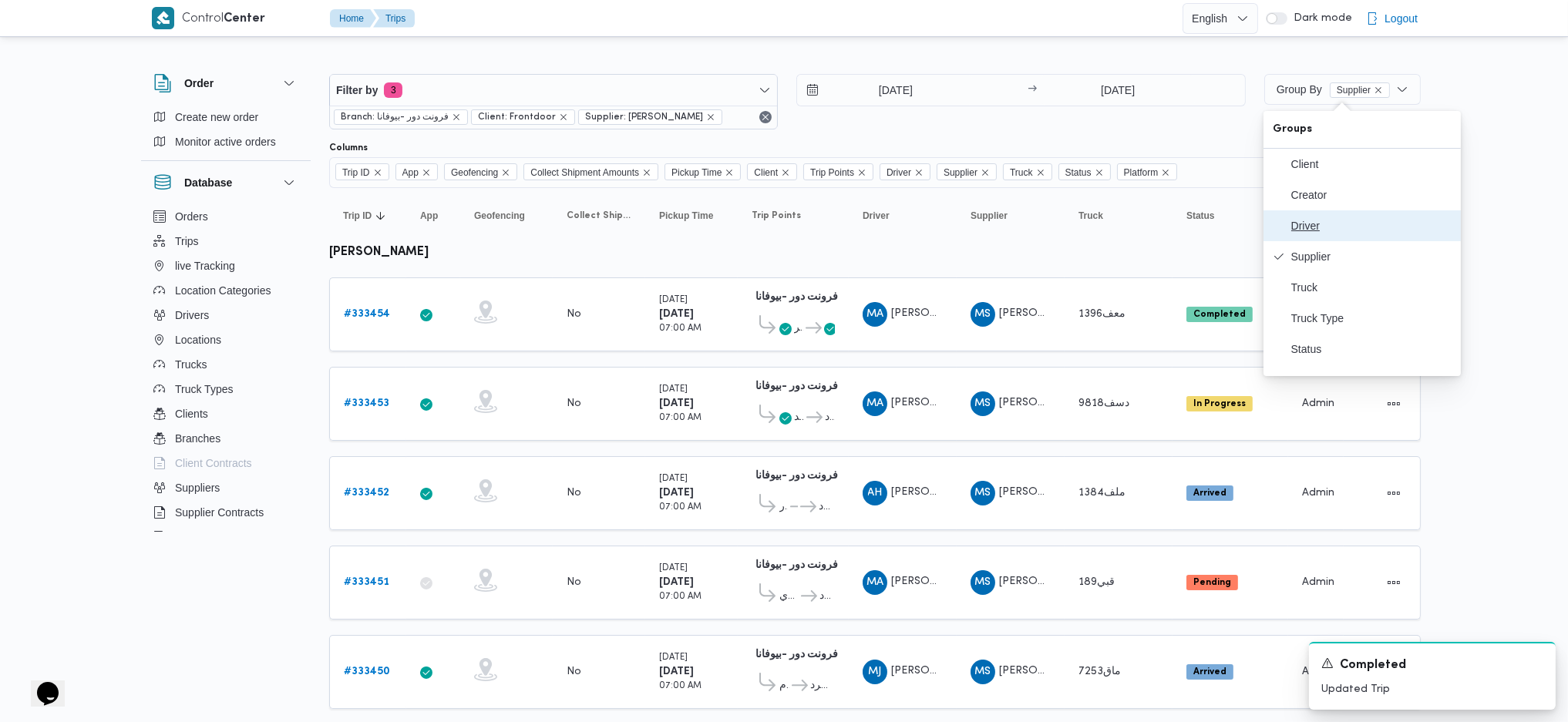
click at [1289, 226] on span "Driver" at bounding box center [1371, 225] width 160 height 12
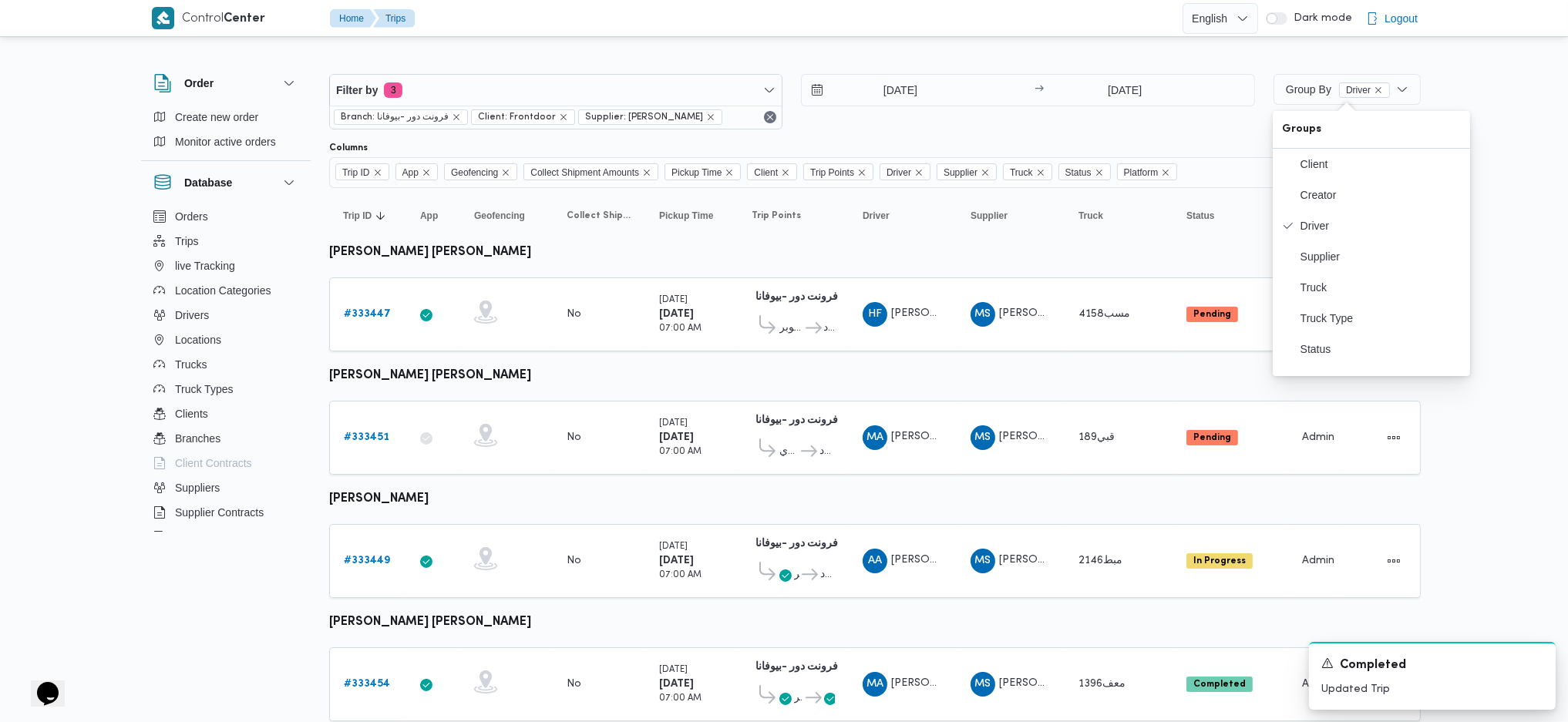
click at [716, 119] on icon "remove selected entity" at bounding box center [711, 117] width 9 height 9
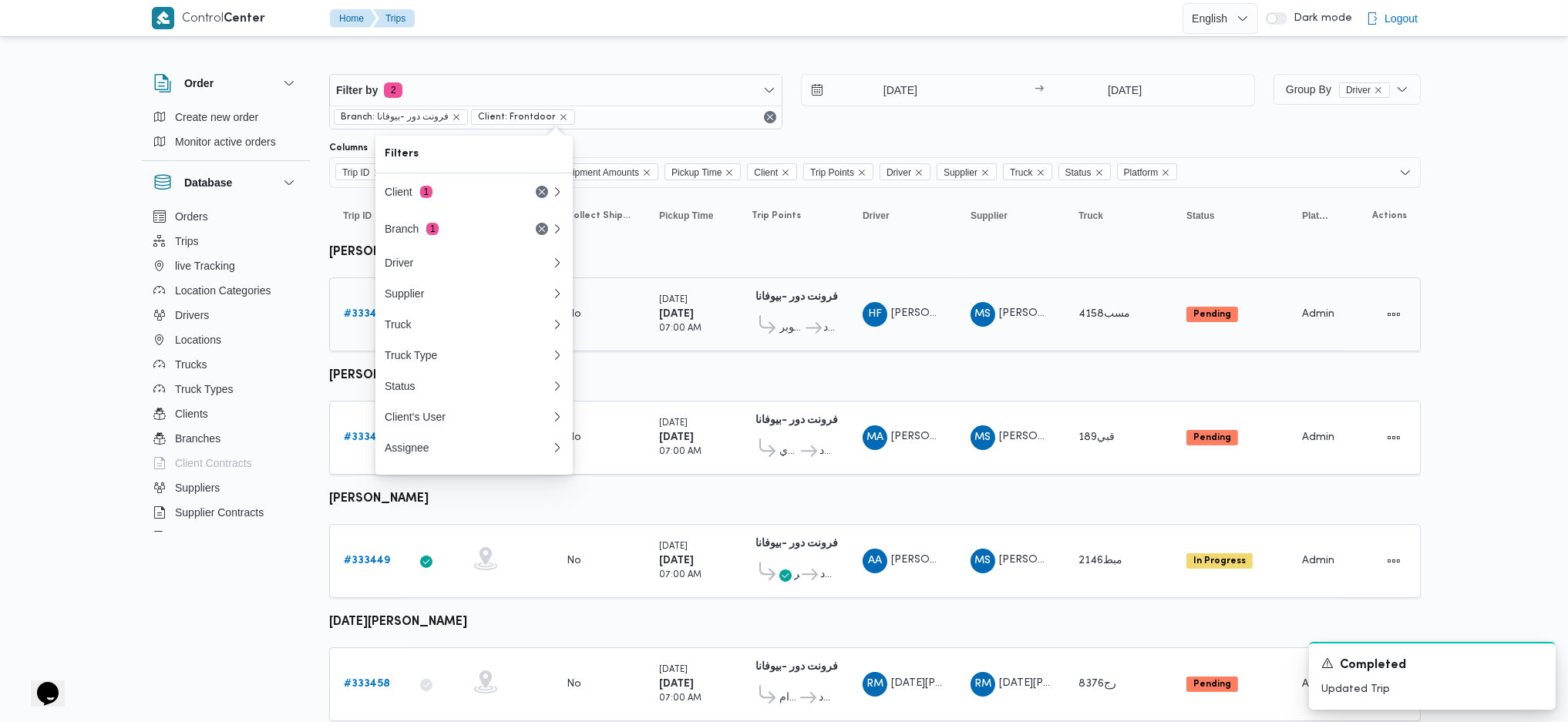
click at [793, 315] on span "قسم أول 6 أكتوبر فرونت دور مسطرد" at bounding box center [793, 327] width 83 height 25
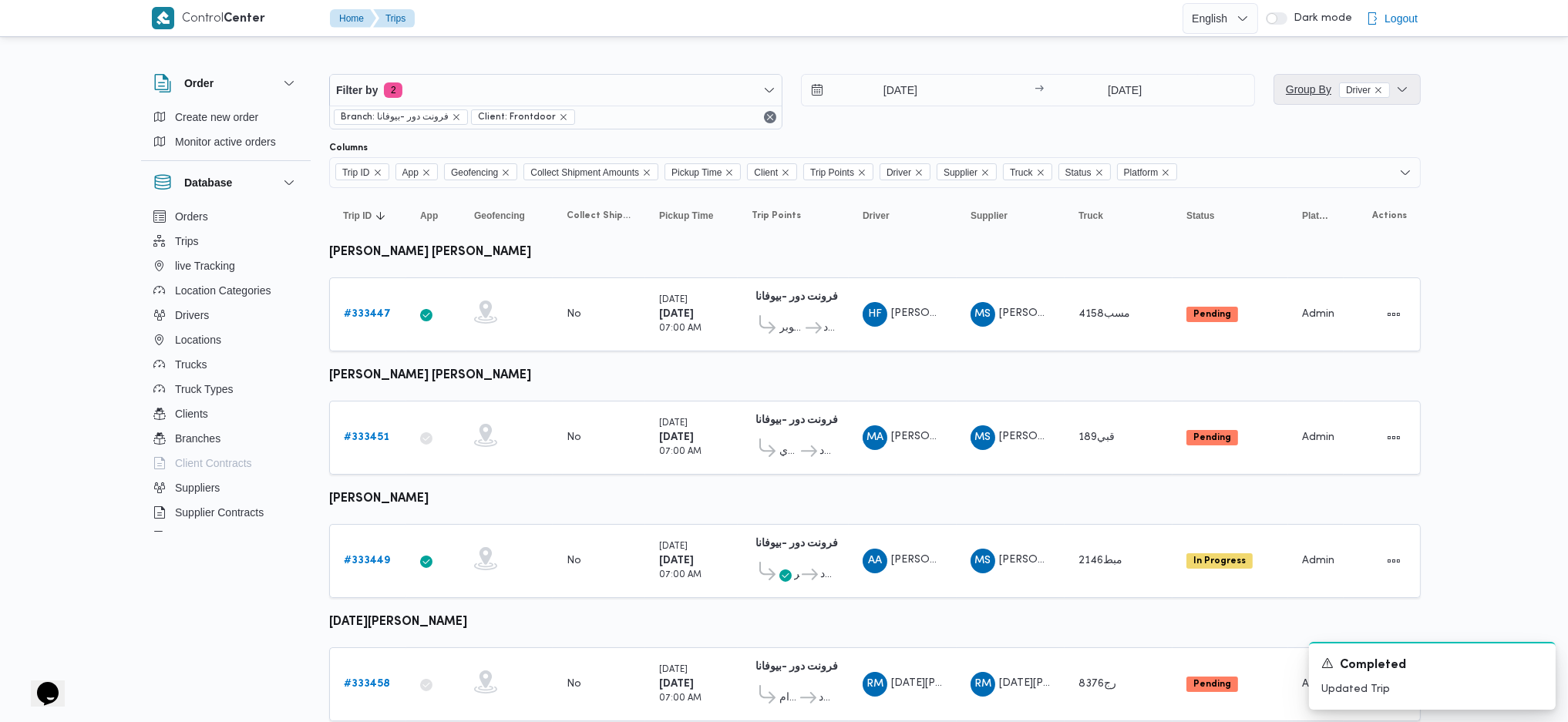
click at [1289, 93] on span "Group By Driver" at bounding box center [1338, 89] width 104 height 12
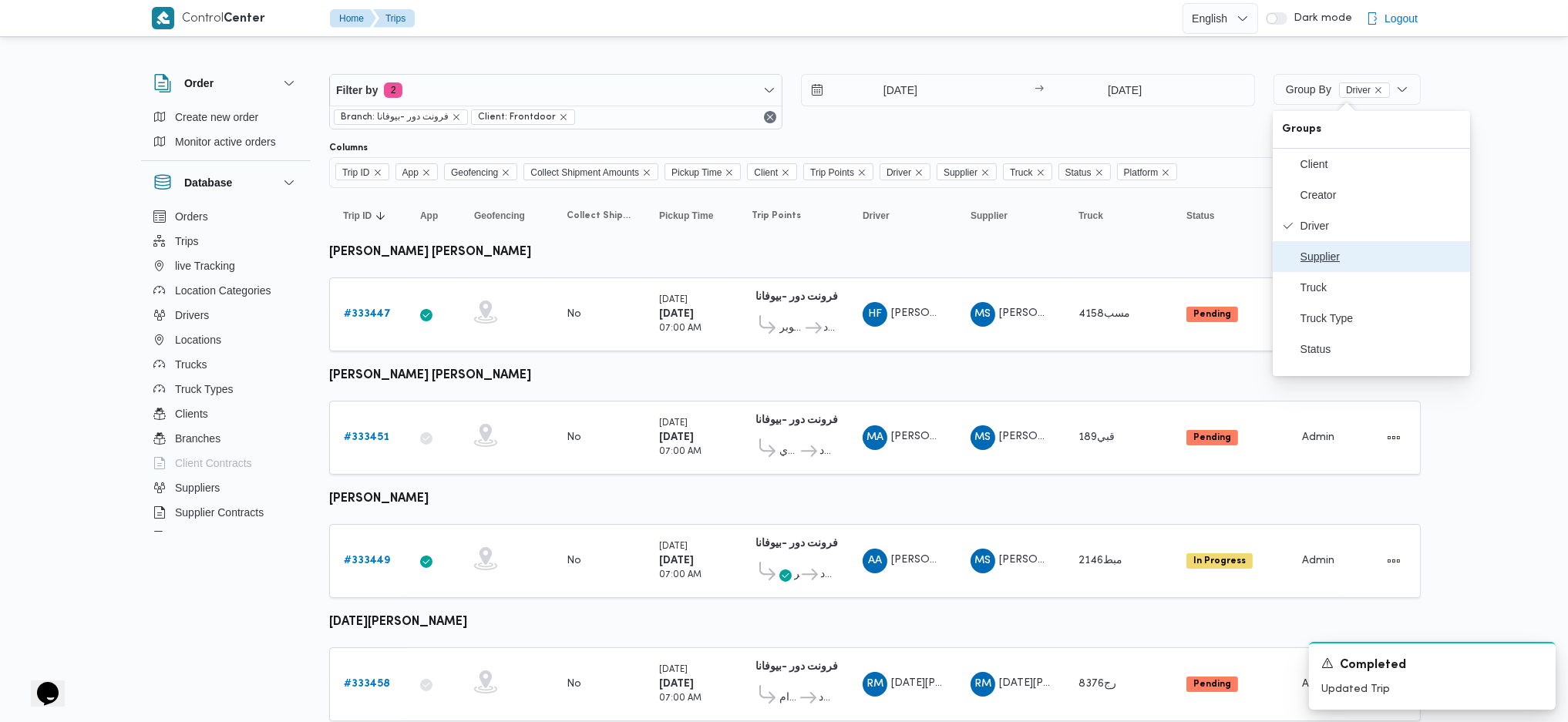
click at [1289, 263] on span "Supplier" at bounding box center [1381, 256] width 160 height 12
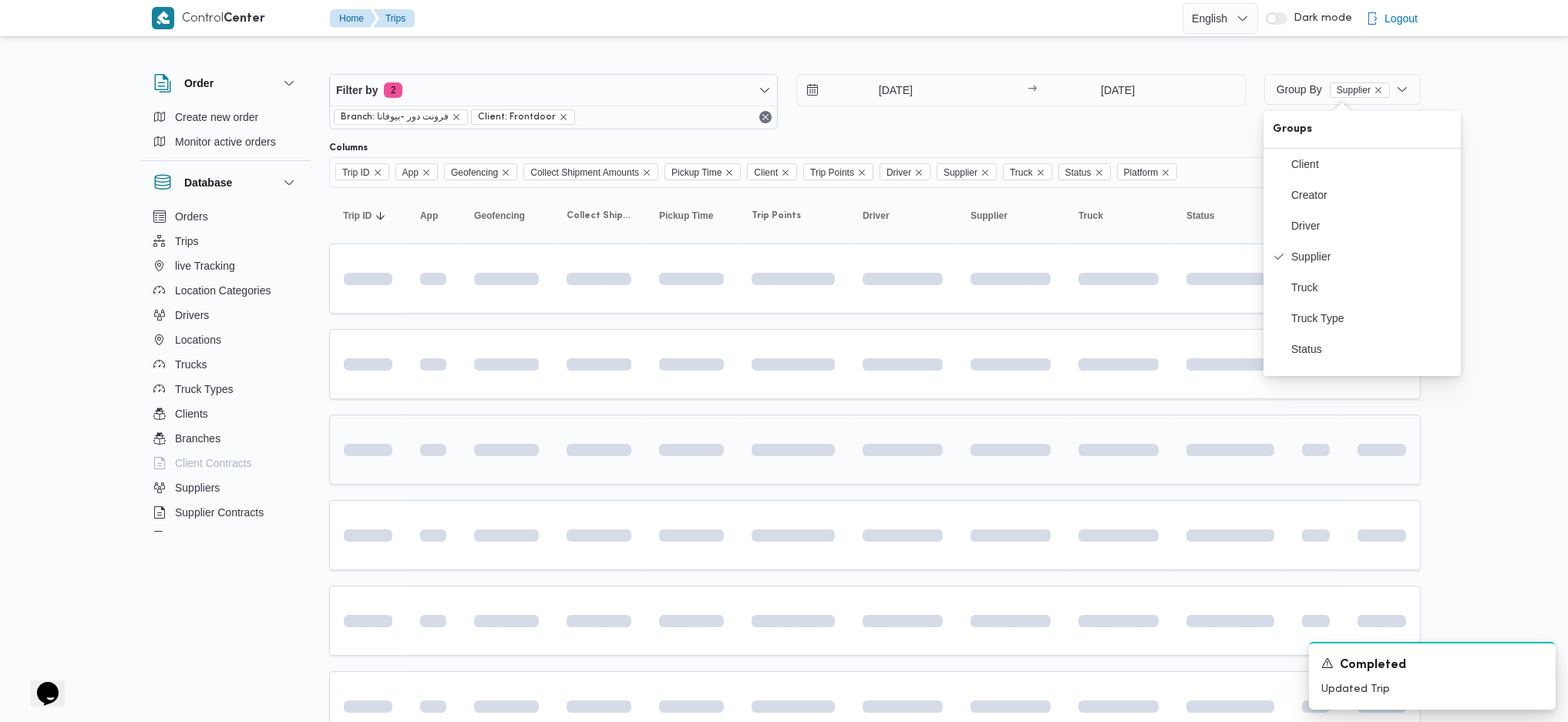
click at [703, 453] on span at bounding box center [656, 449] width 143 height 12
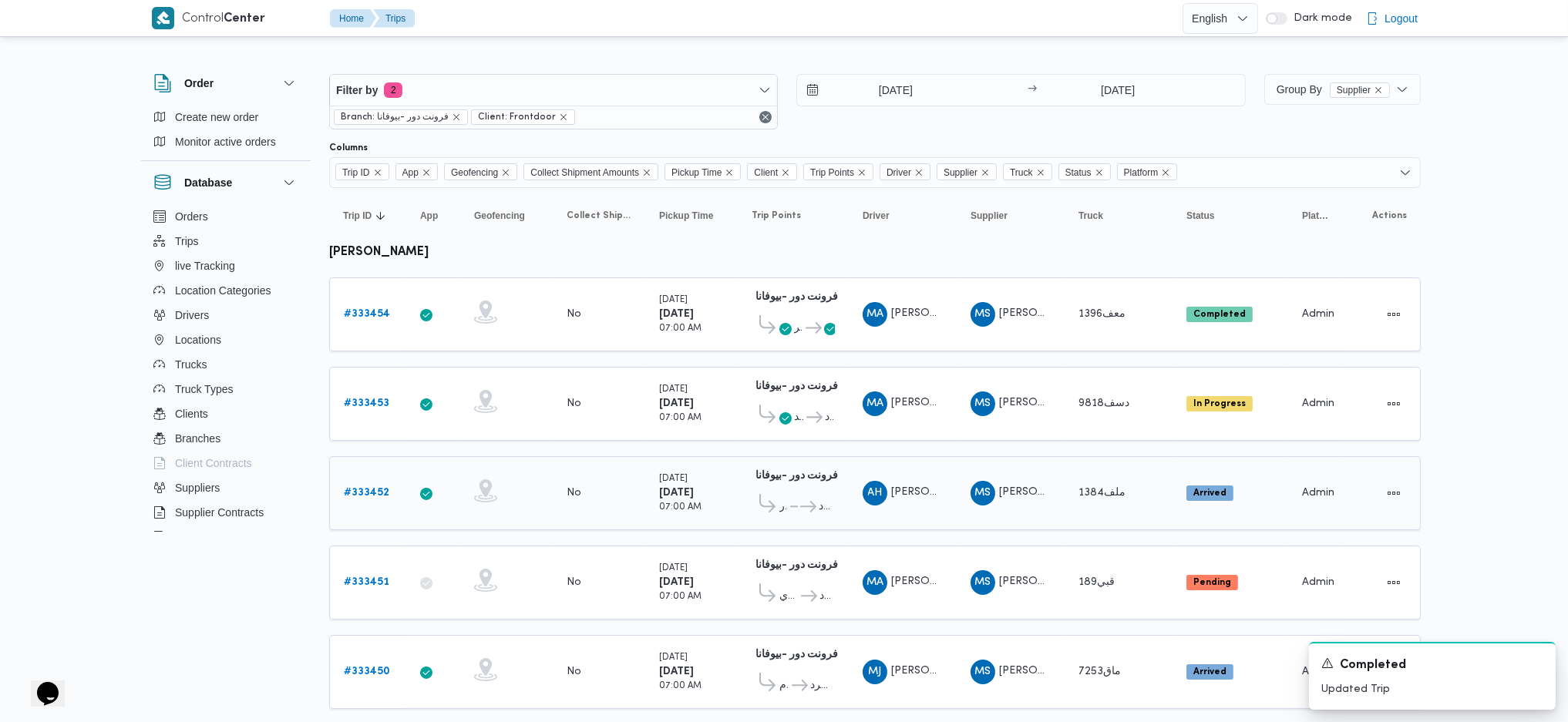
click at [703, 456] on td "Pickup Time Tuesday 26/8/2025 07:00 AM" at bounding box center [690, 493] width 92 height 74
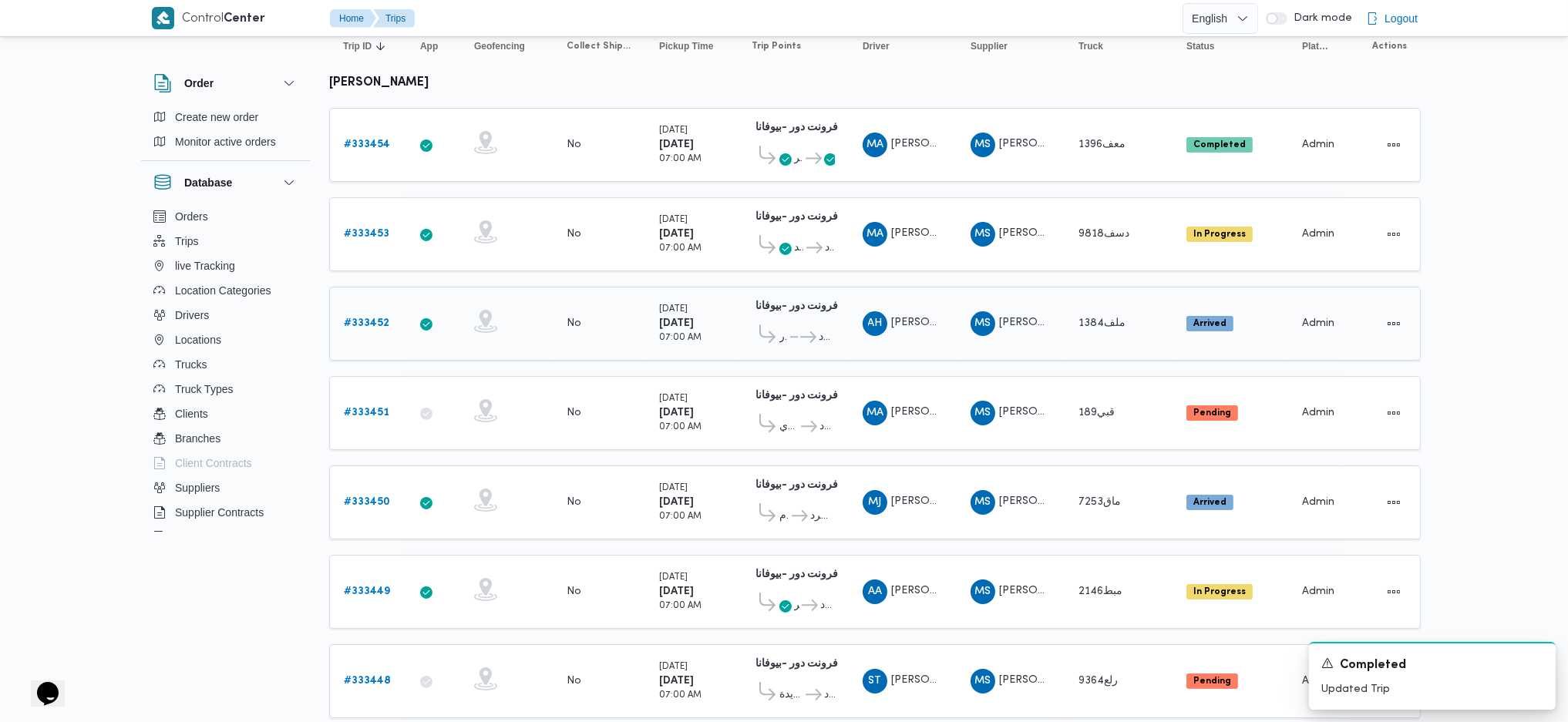
scroll to position [205, 0]
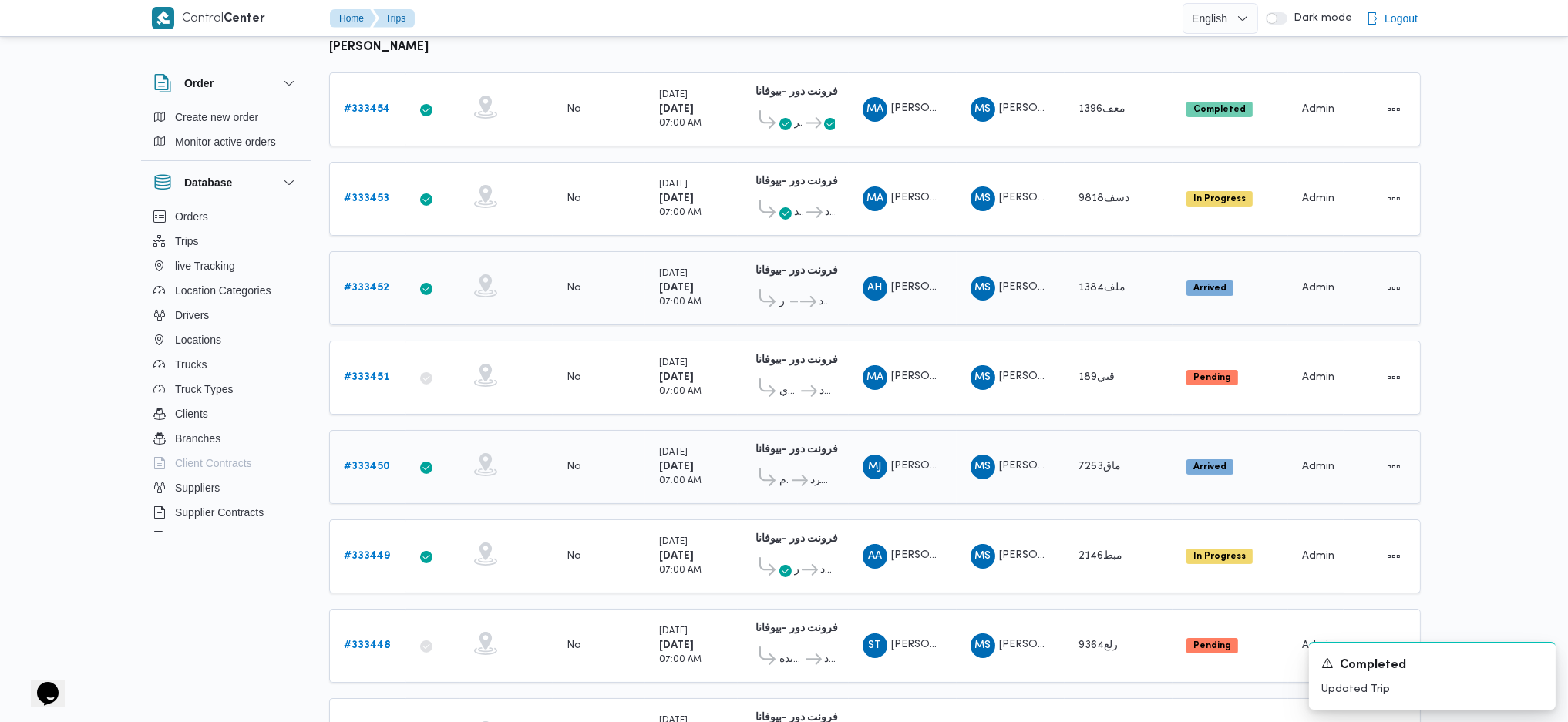
click at [380, 462] on b "# 333450" at bounding box center [367, 467] width 47 height 10
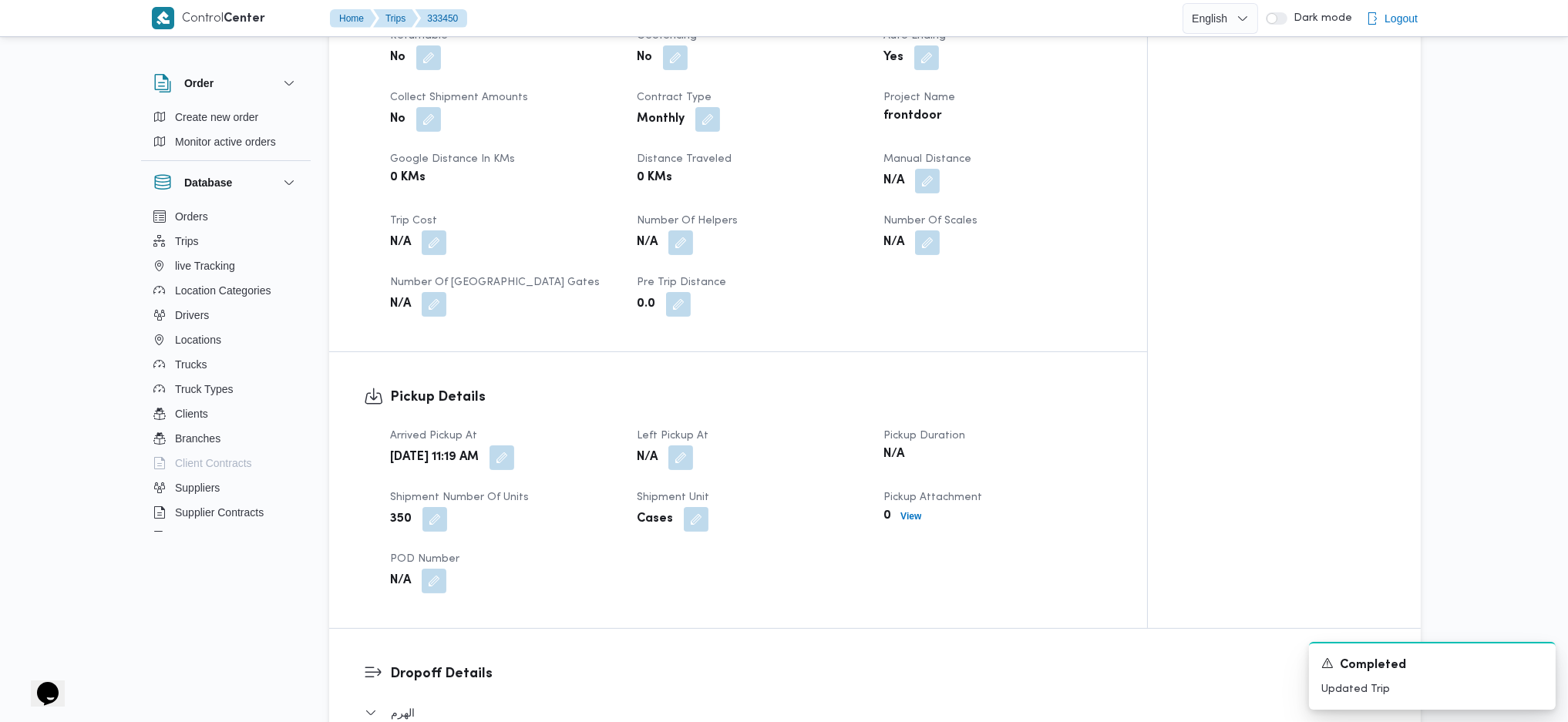
scroll to position [719, 0]
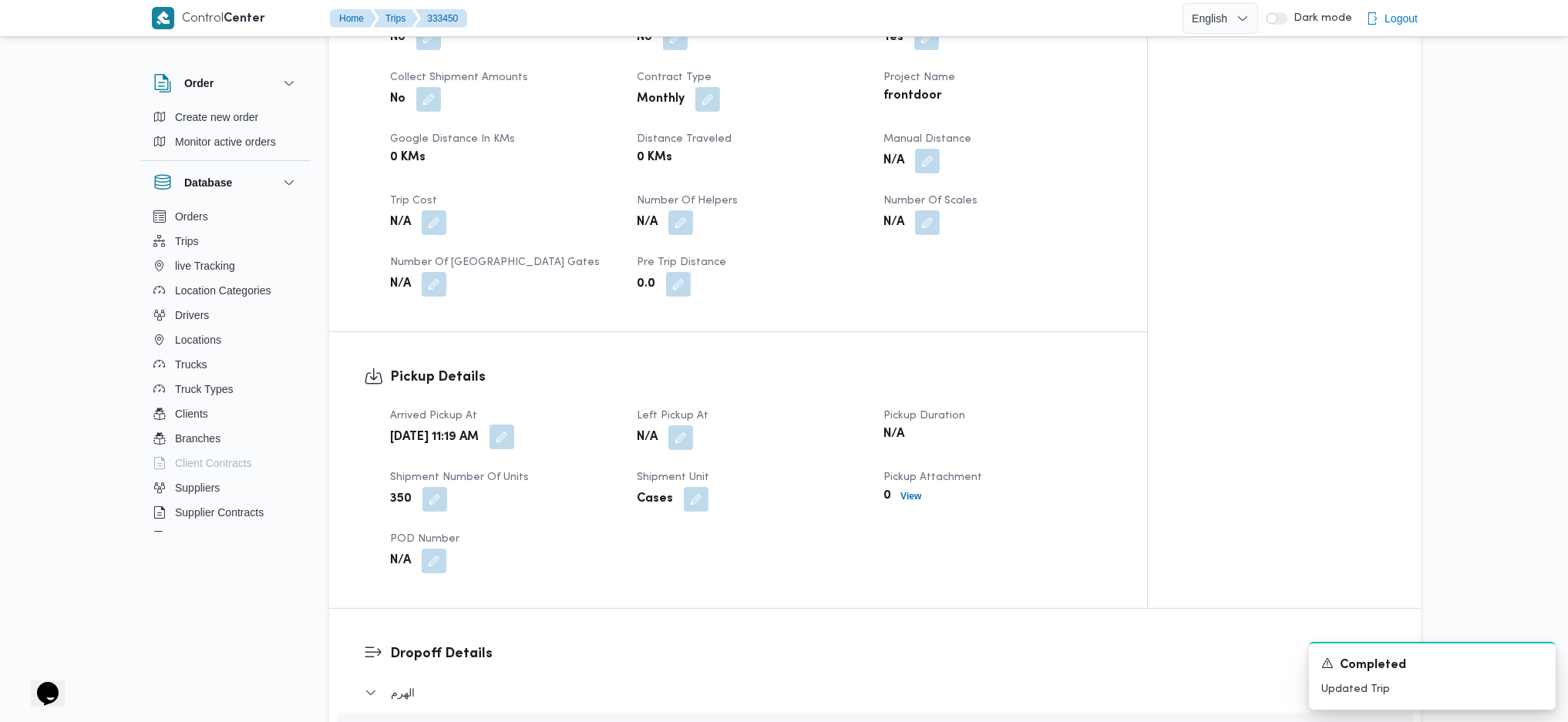
click at [514, 425] on button "button" at bounding box center [501, 437] width 24 height 24
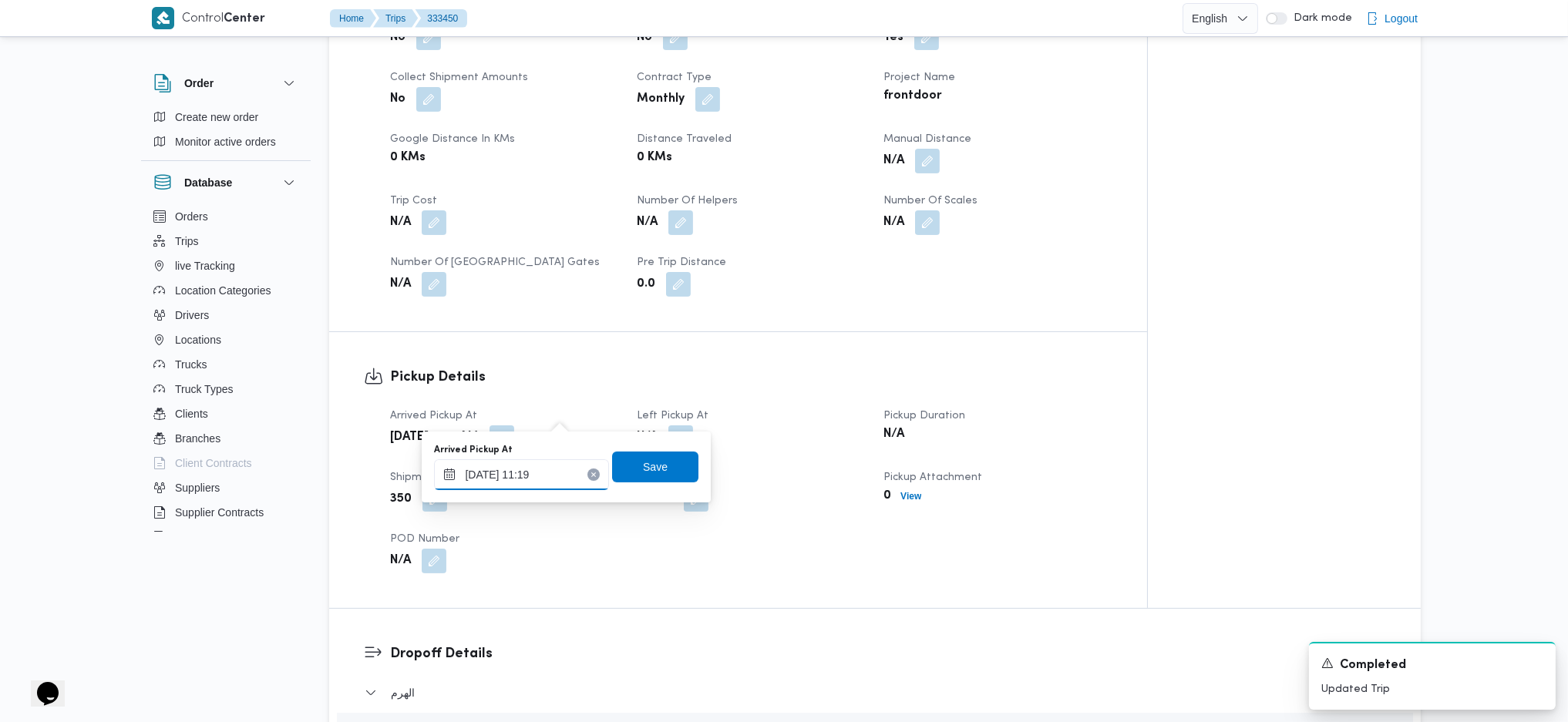
click at [535, 480] on input "26/08/2025 11:19" at bounding box center [522, 474] width 175 height 31
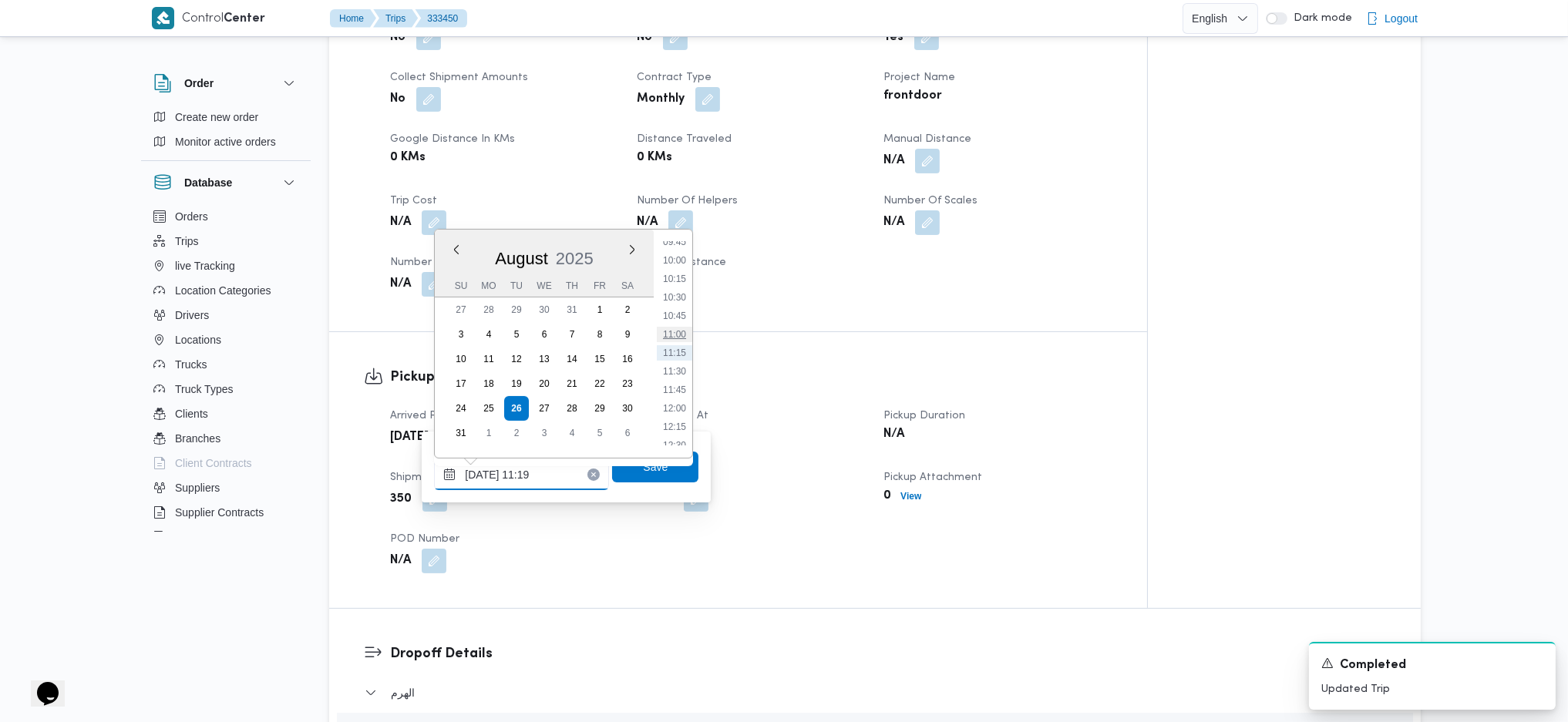
scroll to position [524, 0]
click at [663, 355] on li "08:30" at bounding box center [675, 355] width 35 height 16
type input "26/08/2025 08:30"
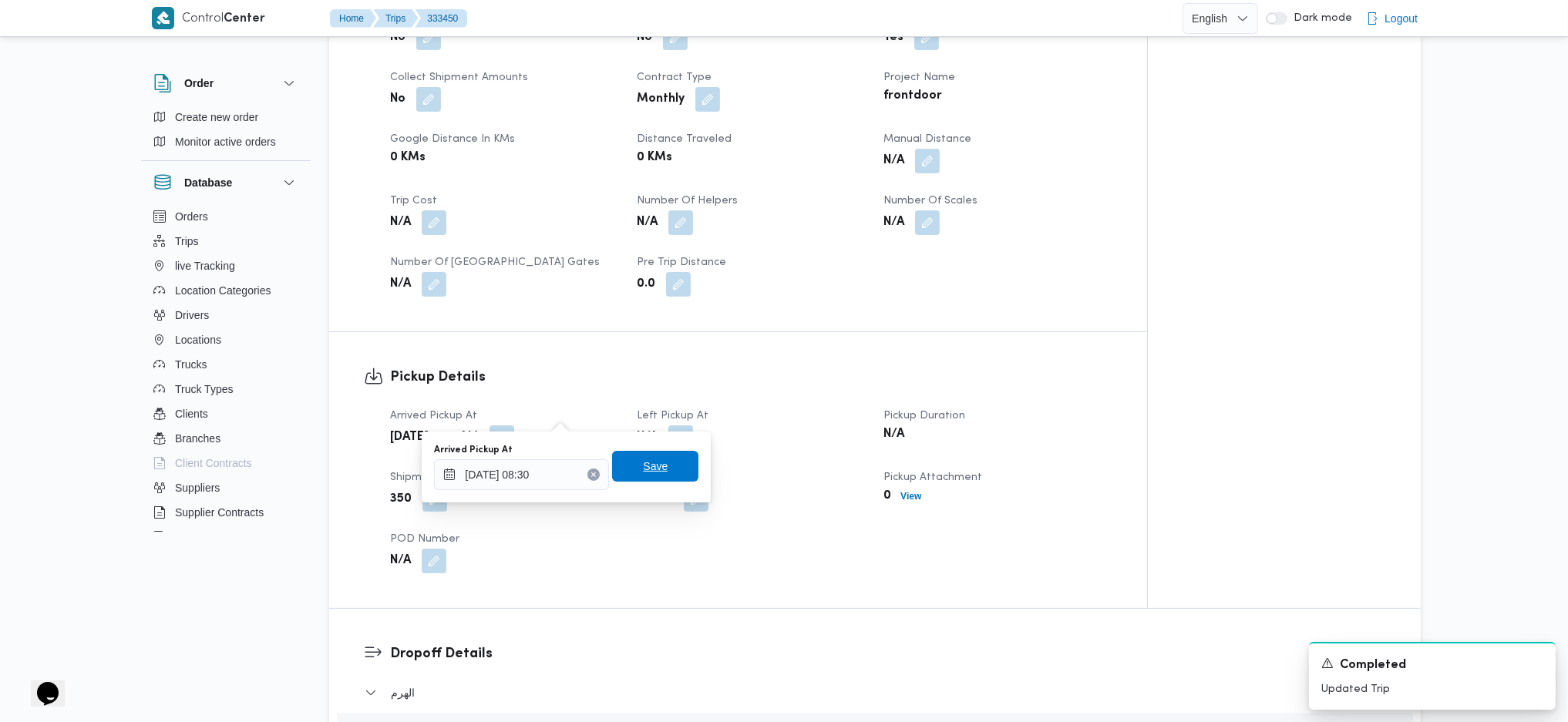
click at [656, 480] on span "Save" at bounding box center [655, 466] width 87 height 31
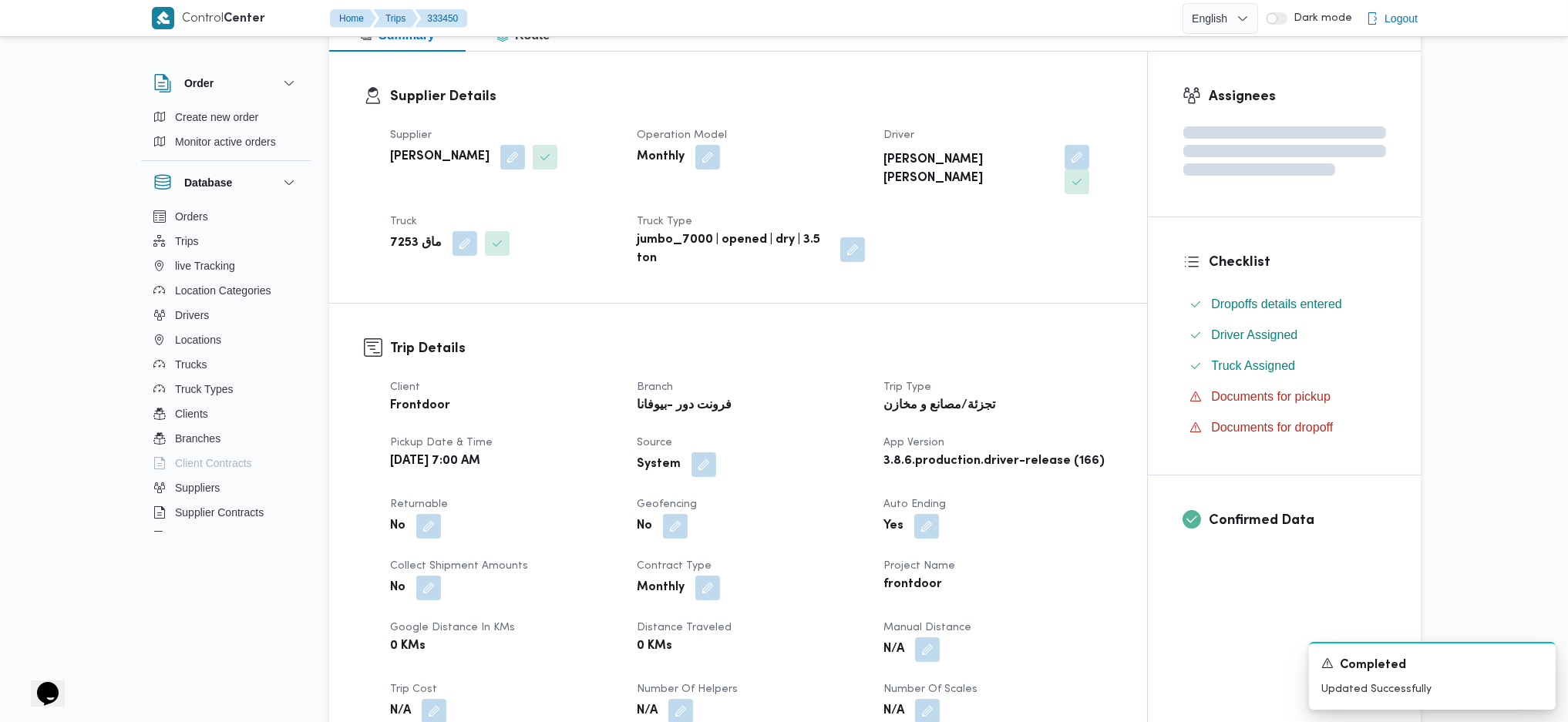
scroll to position [0, 0]
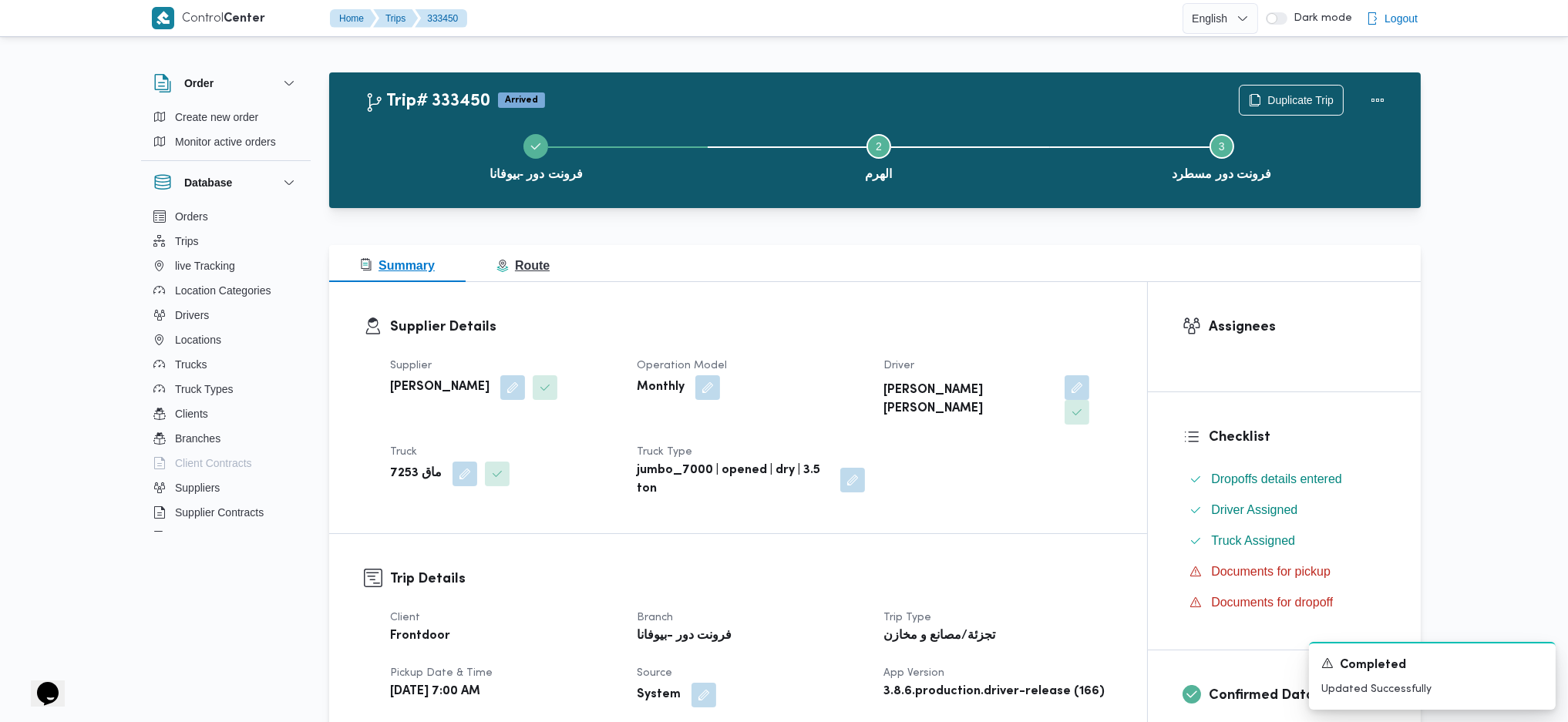
click at [514, 259] on span "Route" at bounding box center [523, 266] width 53 height 13
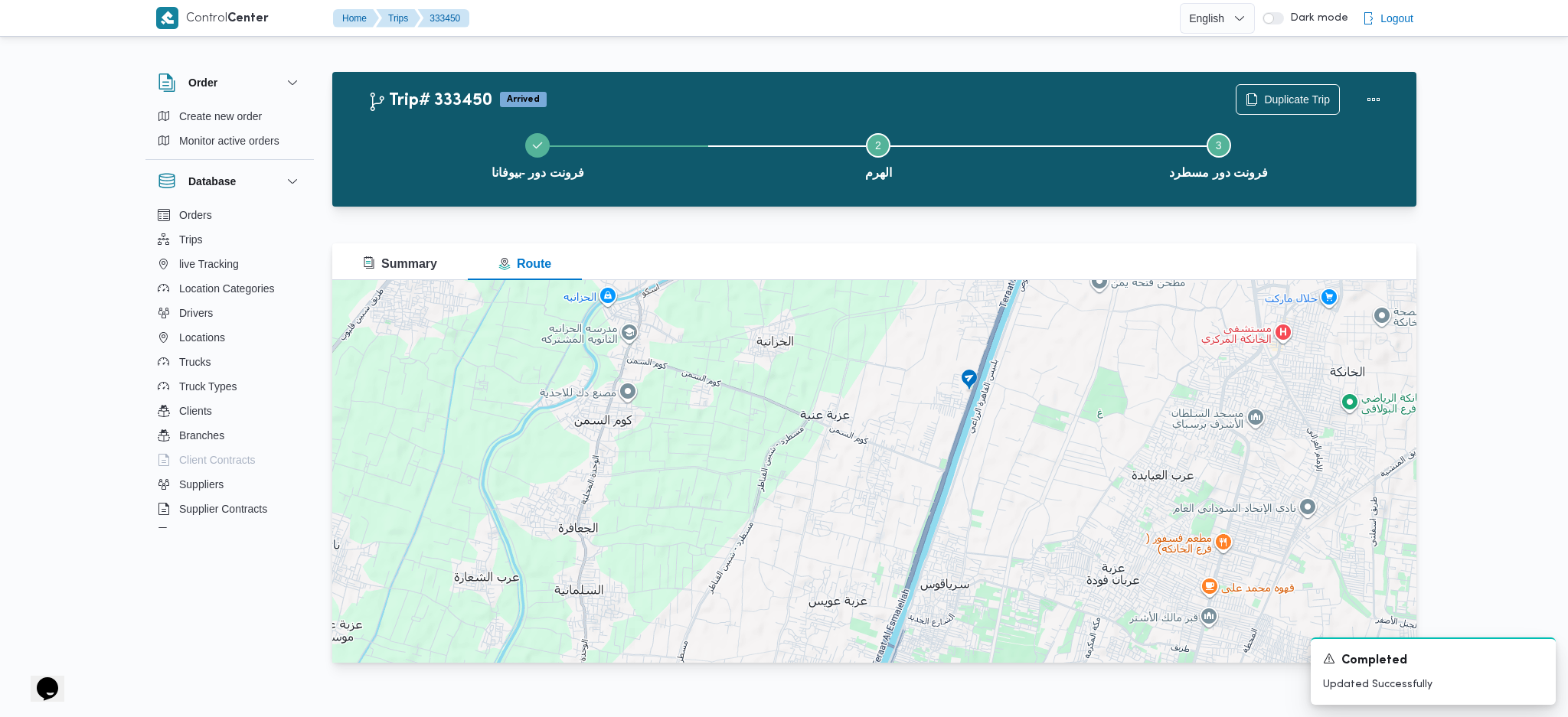
drag, startPoint x: 945, startPoint y: 388, endPoint x: 935, endPoint y: 469, distance: 81.6
click at [935, 469] on div at bounding box center [874, 472] width 1084 height 383
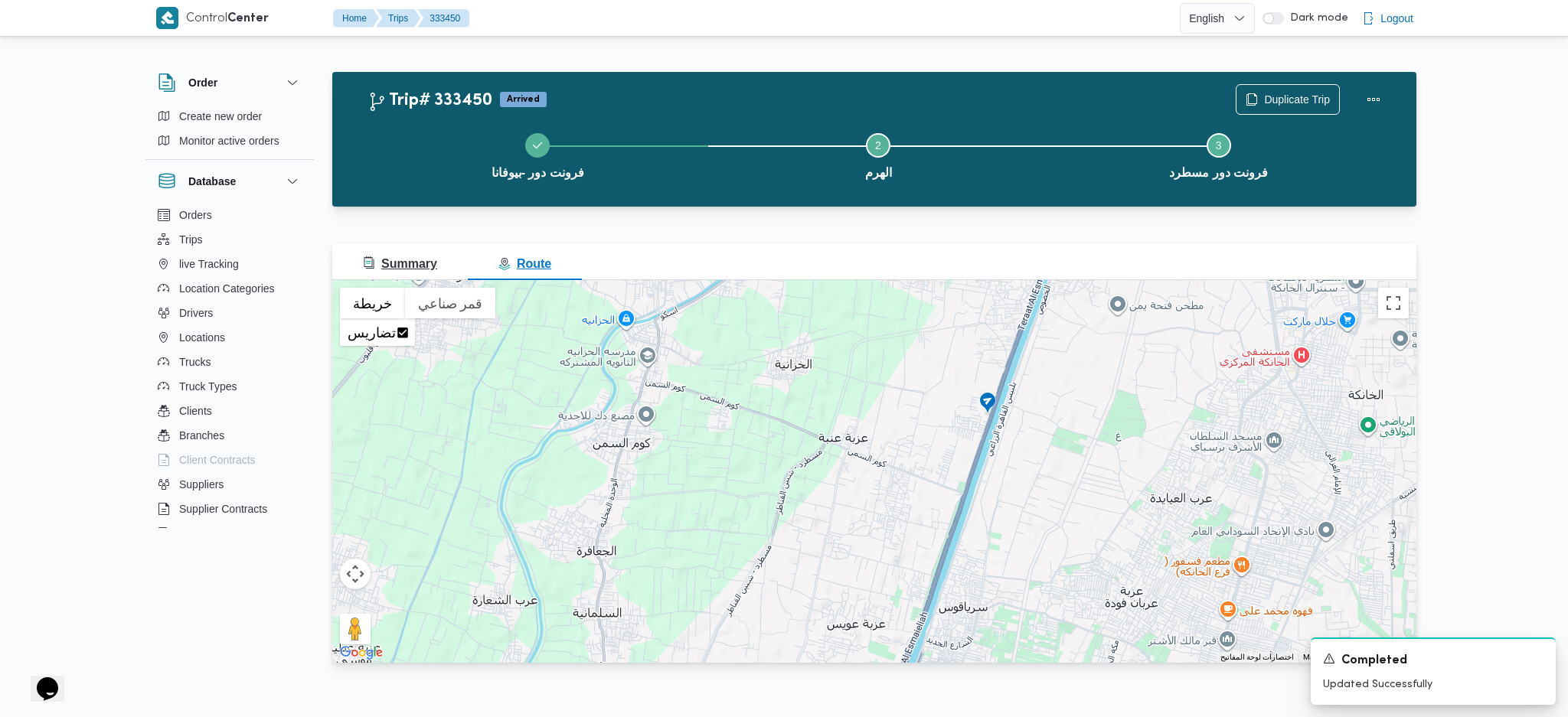
click at [399, 265] on span "Summary" at bounding box center [400, 264] width 74 height 13
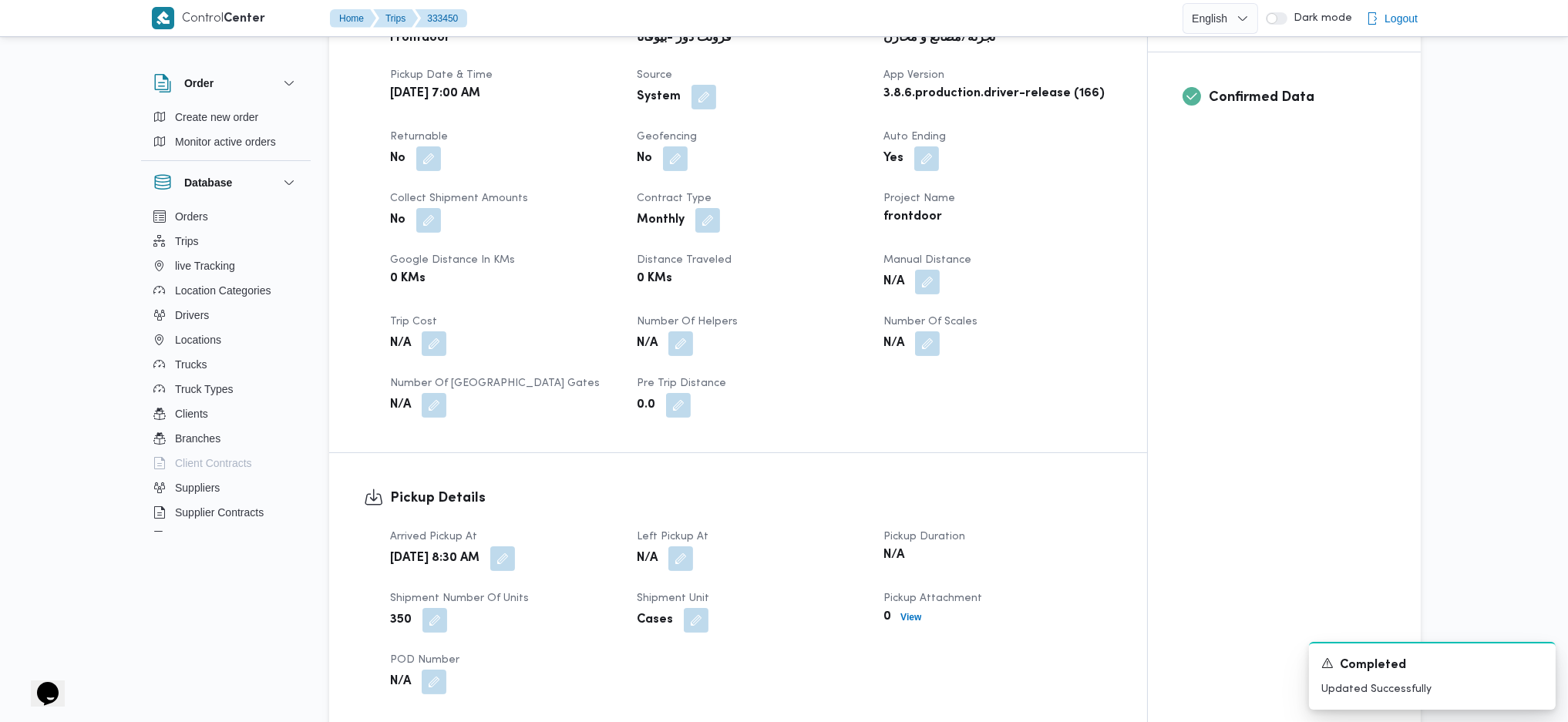
scroll to position [822, 0]
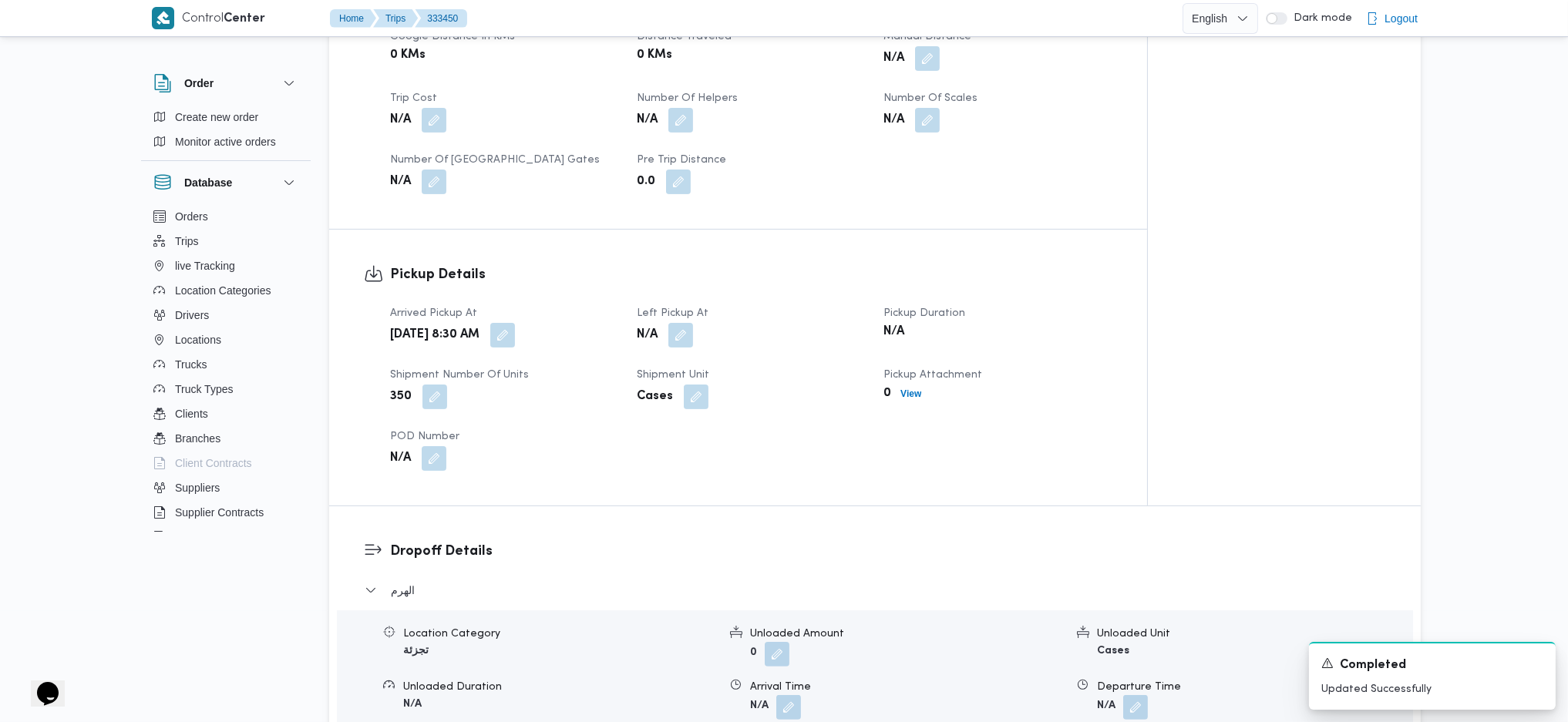
click at [685, 366] on dt "Shipment Unit" at bounding box center [750, 375] width 228 height 19
click at [675, 322] on button "button" at bounding box center [680, 334] width 24 height 24
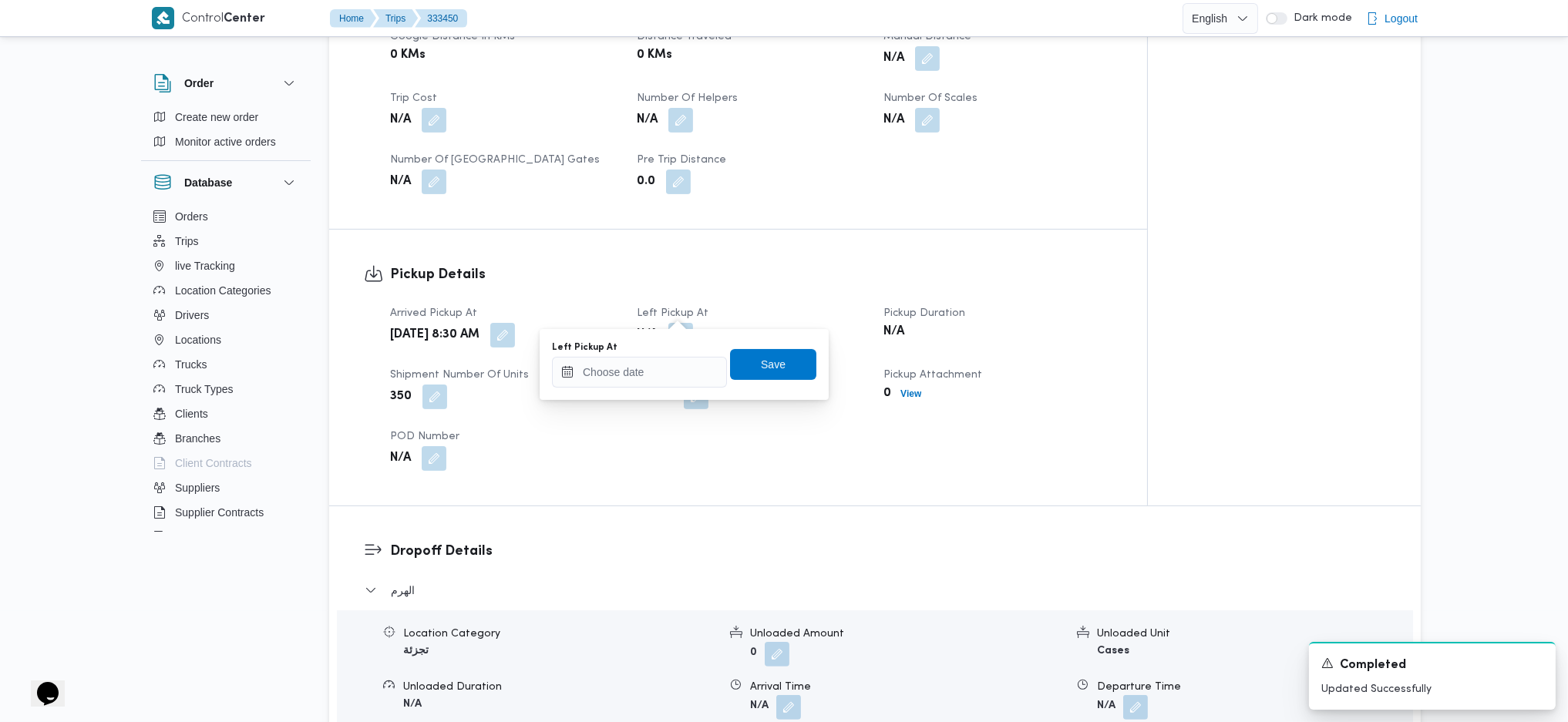
click at [646, 387] on div "Left Pickup At Save" at bounding box center [684, 364] width 267 height 49
click at [667, 372] on input "Left Pickup At" at bounding box center [639, 372] width 175 height 31
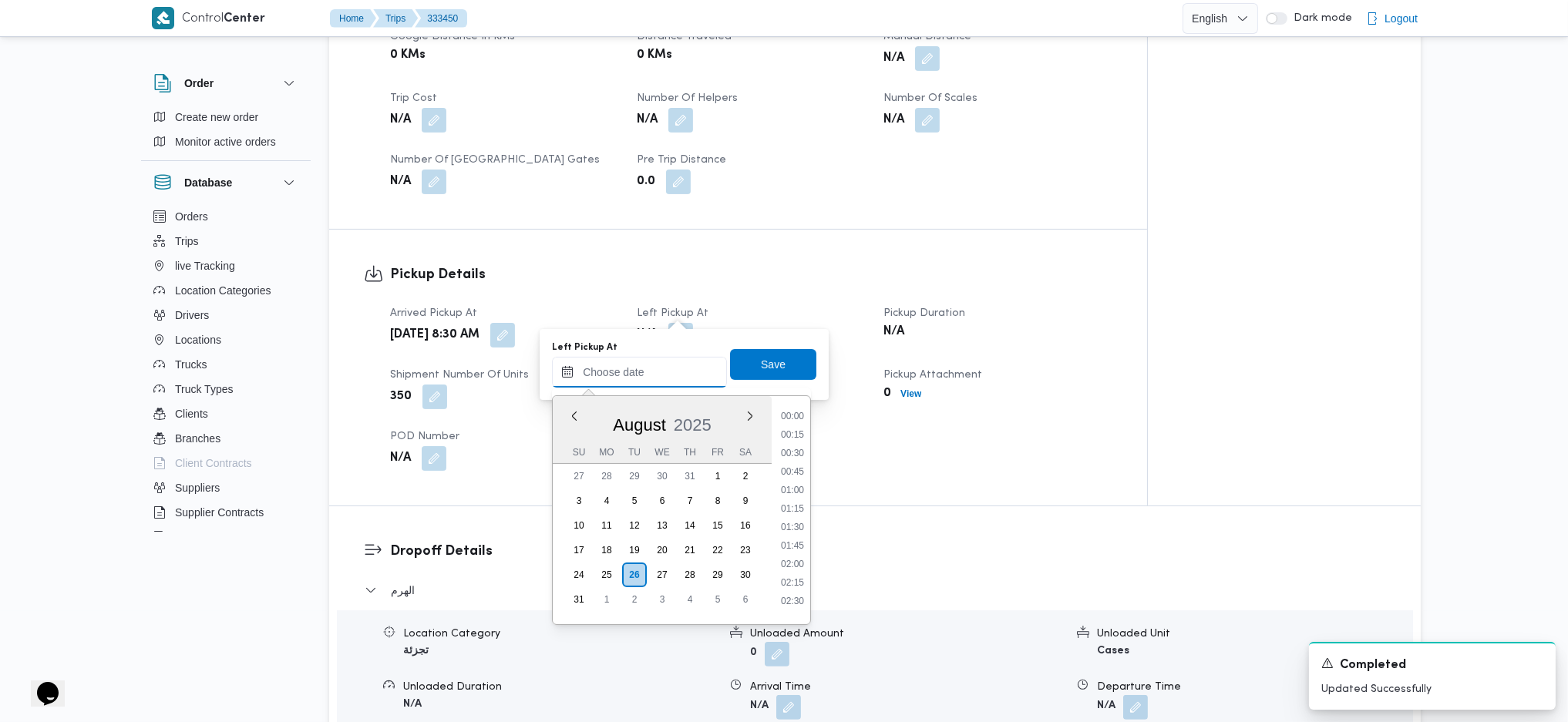
scroll to position [748, 0]
click at [789, 445] on li "10:30" at bounding box center [792, 444] width 35 height 16
type input "26/08/2025 10:30"
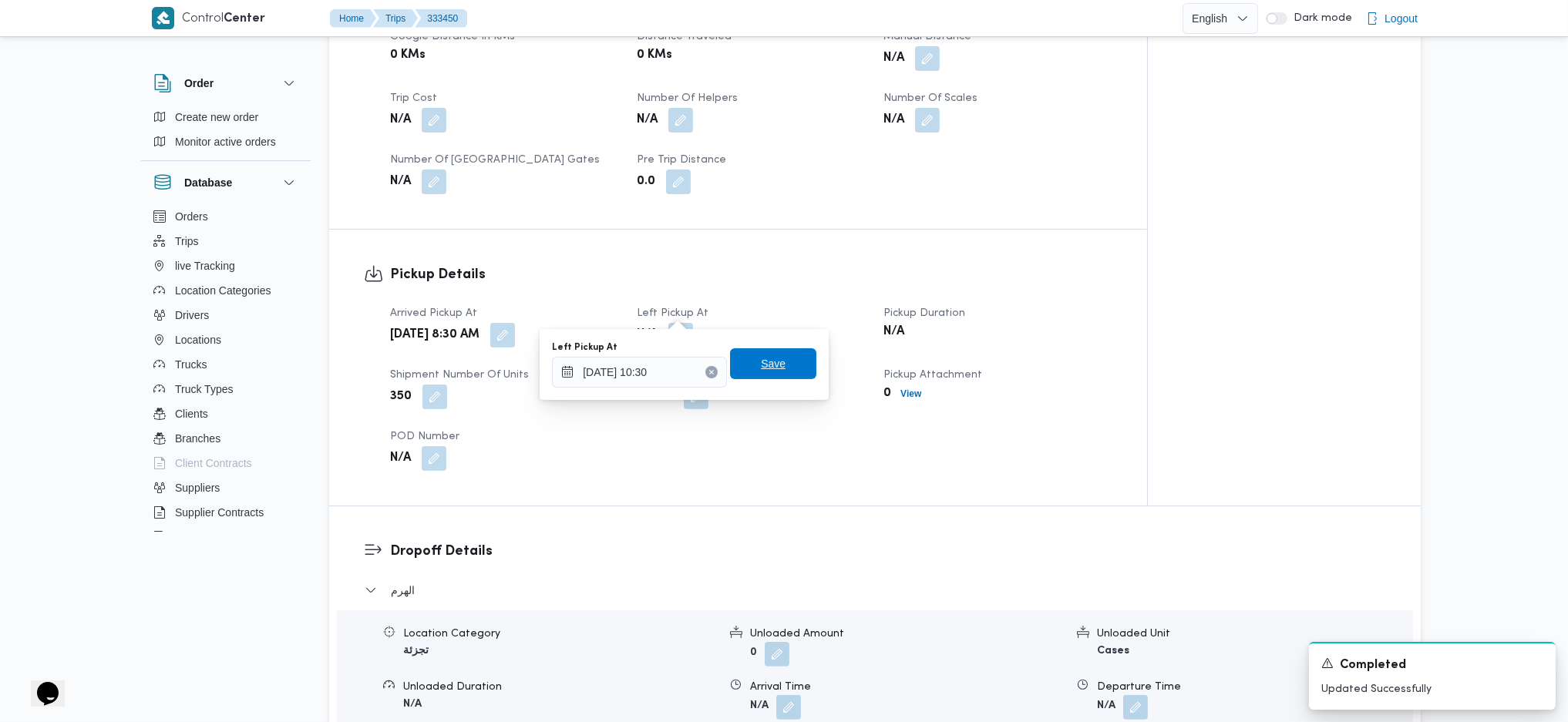
click at [772, 375] on span "Save" at bounding box center [772, 363] width 87 height 31
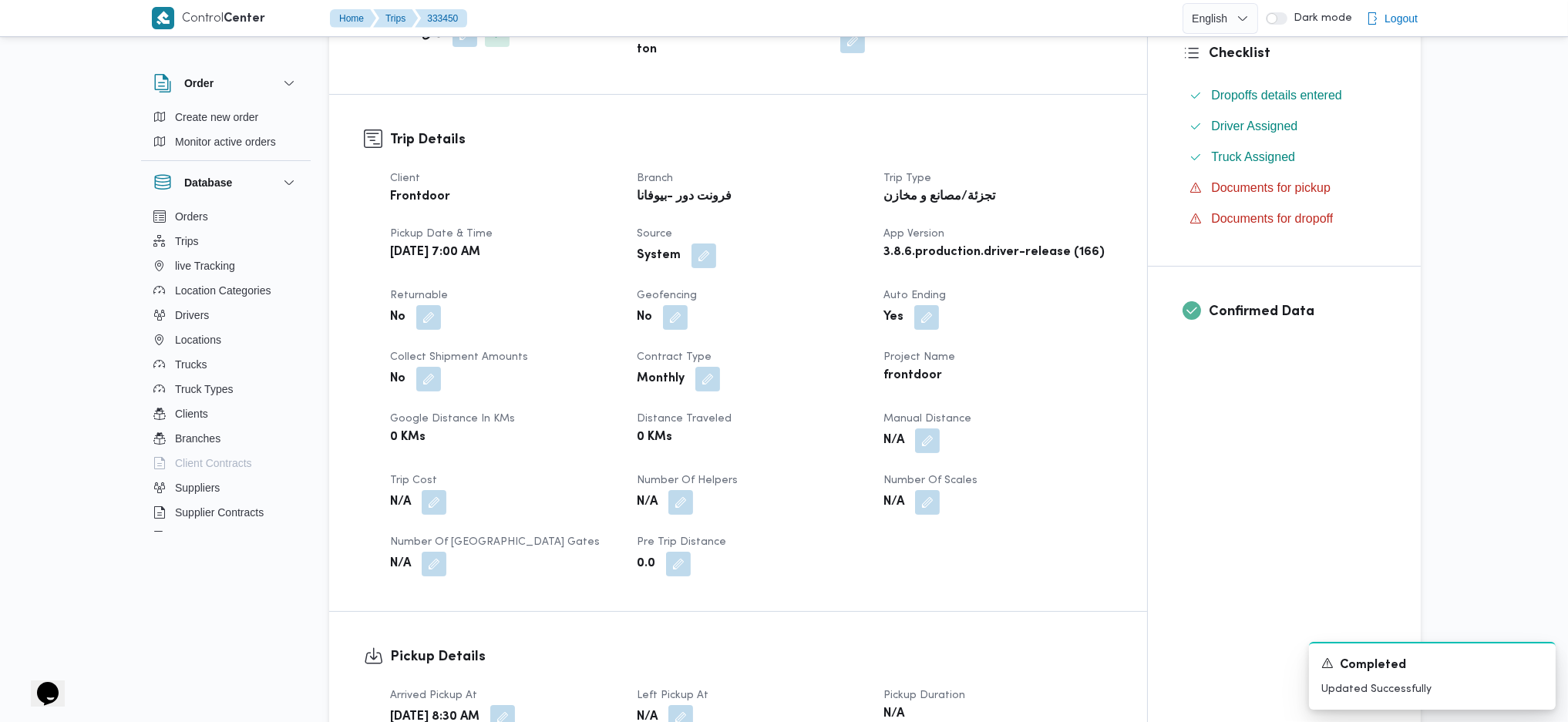
scroll to position [0, 0]
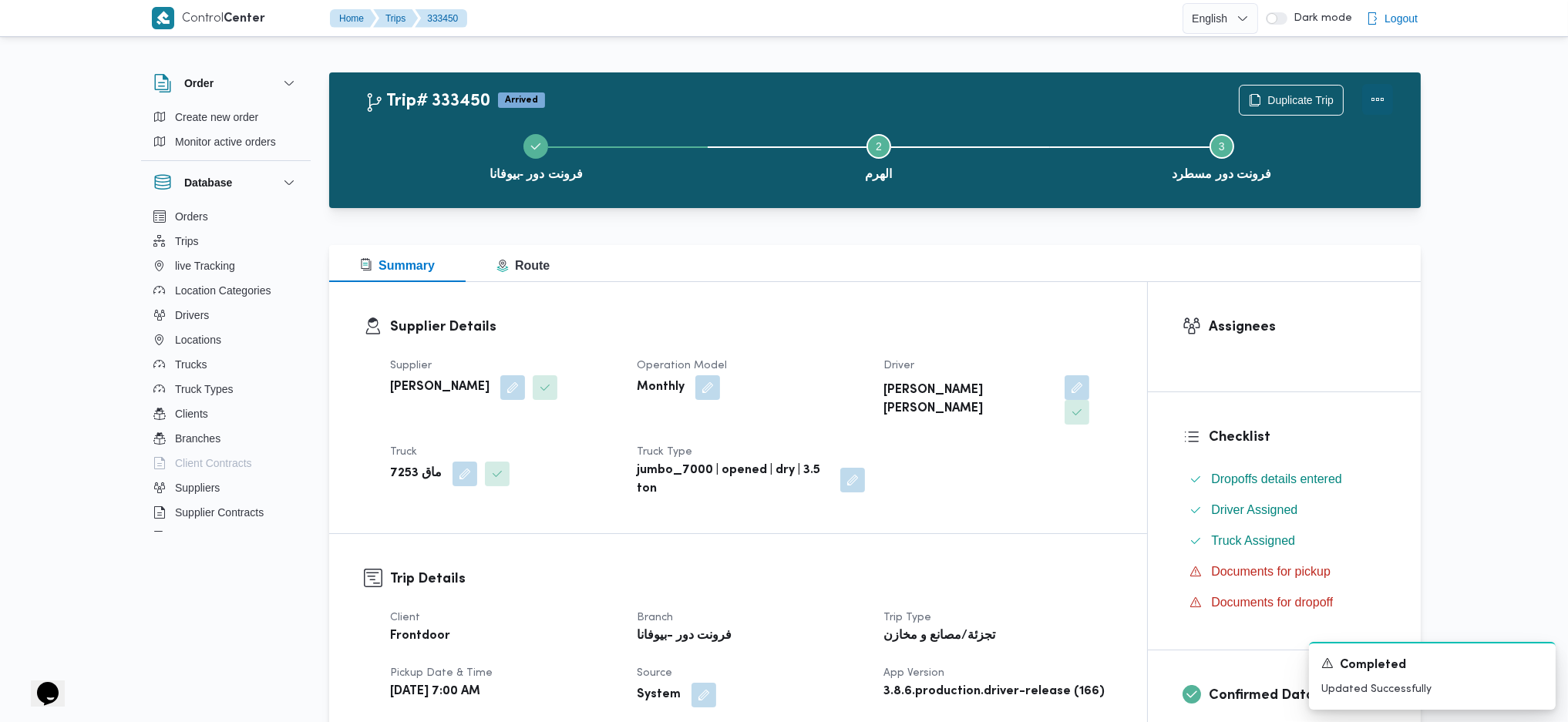
click at [1289, 92] on button "Actions" at bounding box center [1377, 99] width 31 height 31
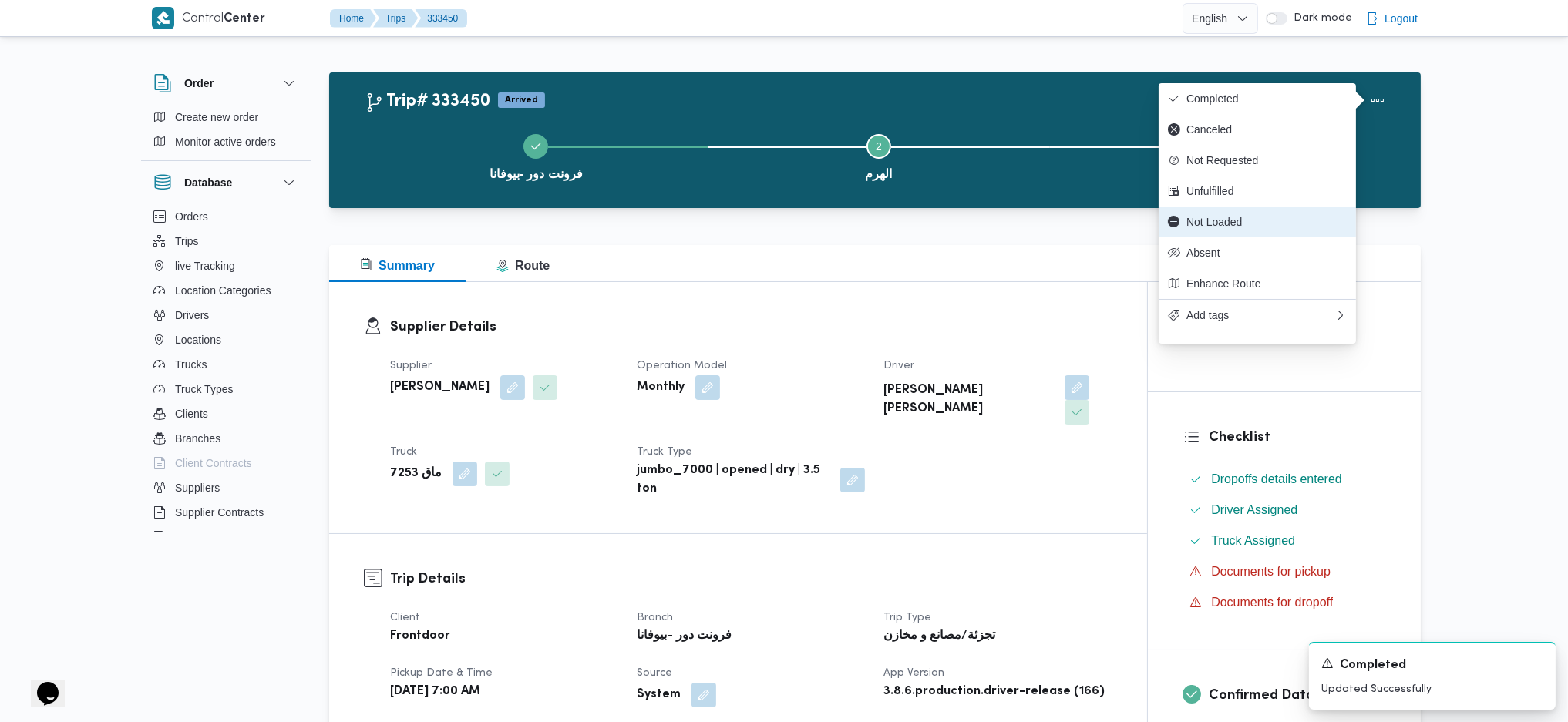
click at [1193, 222] on span "Not Loaded" at bounding box center [1266, 222] width 160 height 12
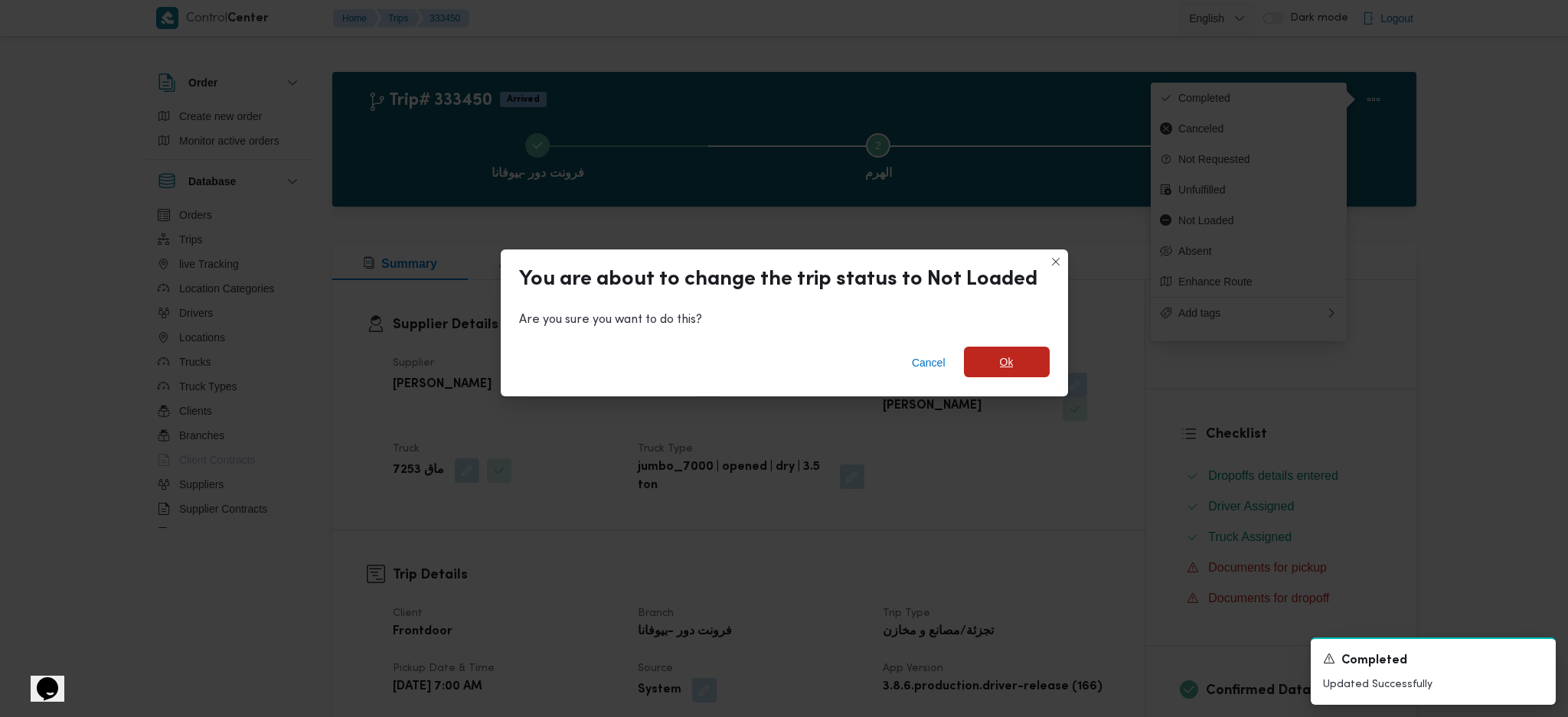
click at [1002, 361] on span "Ok" at bounding box center [1006, 362] width 14 height 19
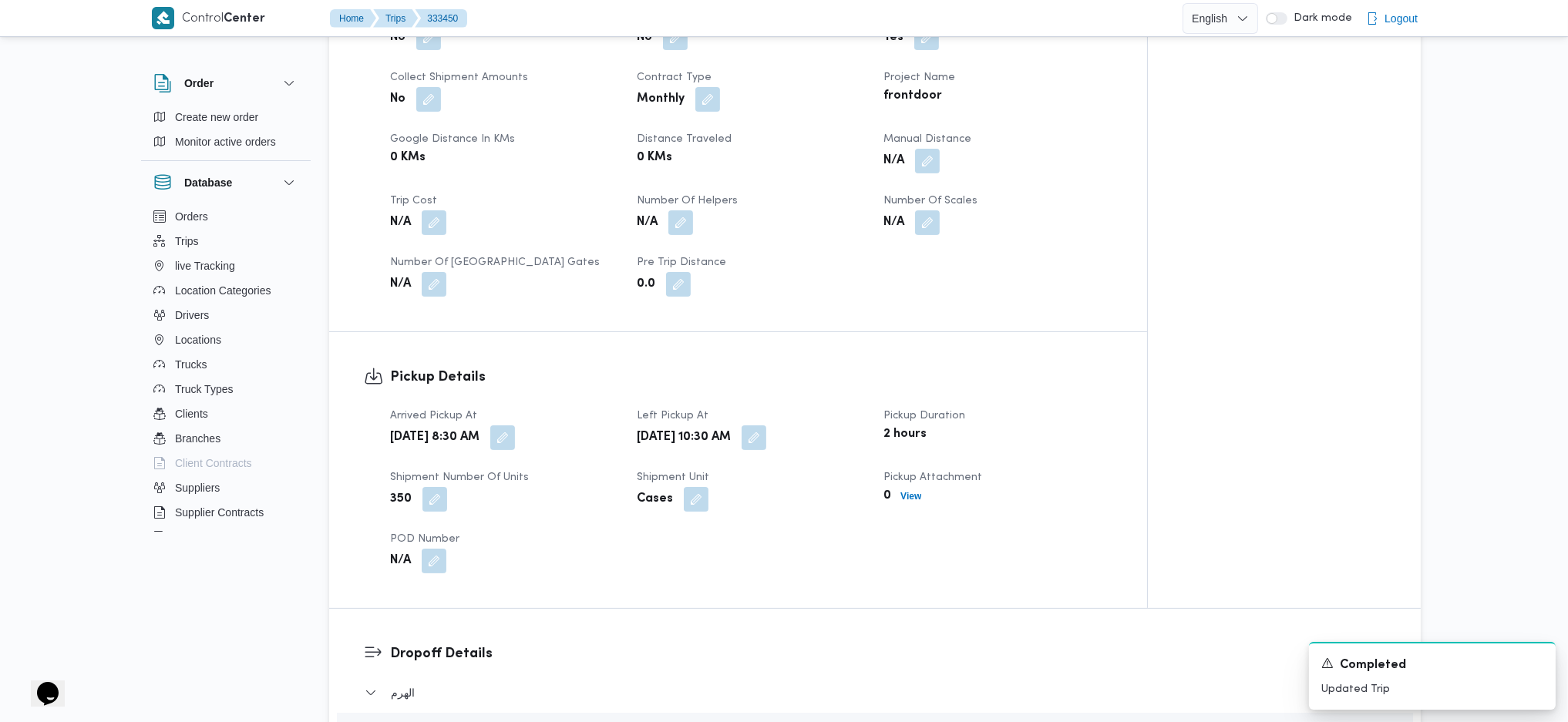
scroll to position [1438, 0]
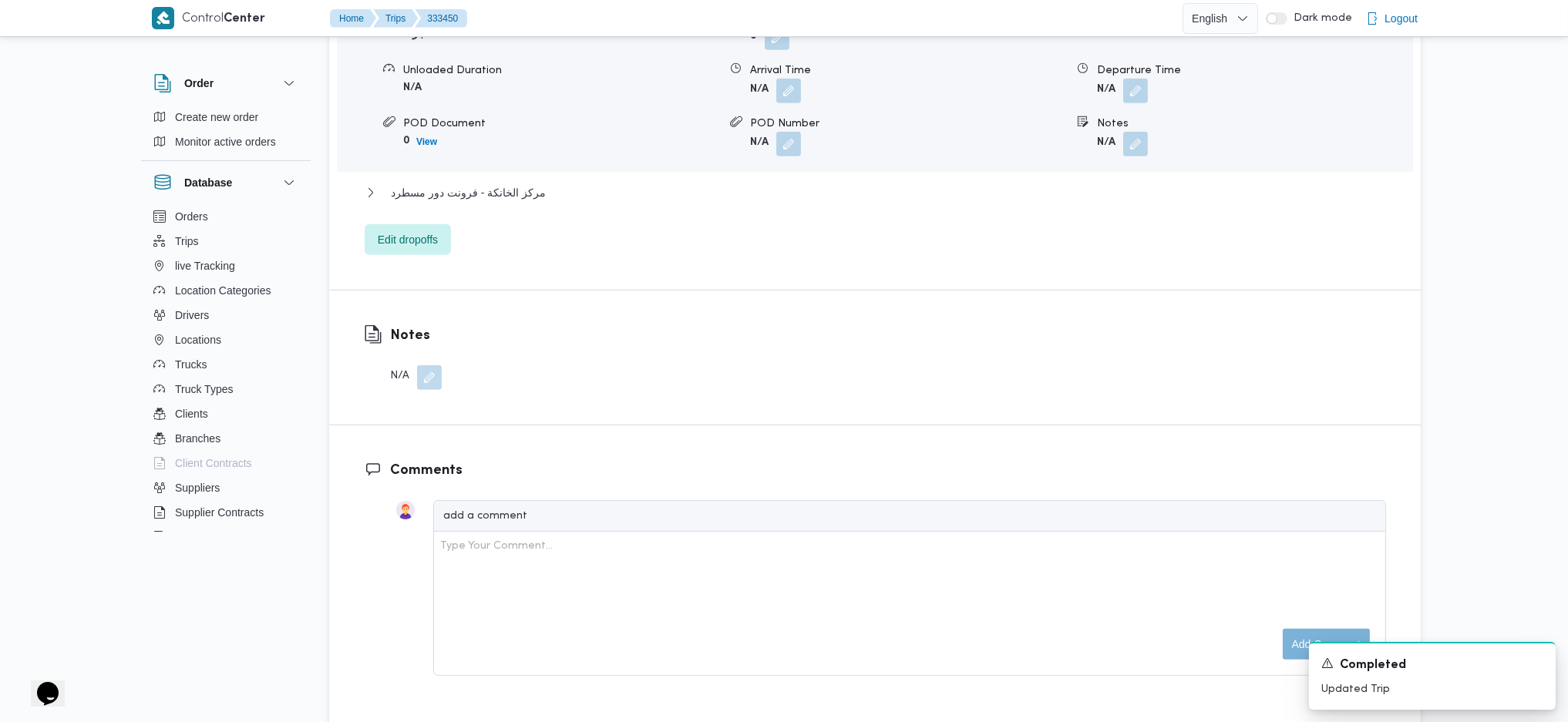
click at [440, 338] on dl "Notes N/A" at bounding box center [416, 357] width 51 height 64
click at [434, 364] on button "button" at bounding box center [429, 376] width 24 height 24
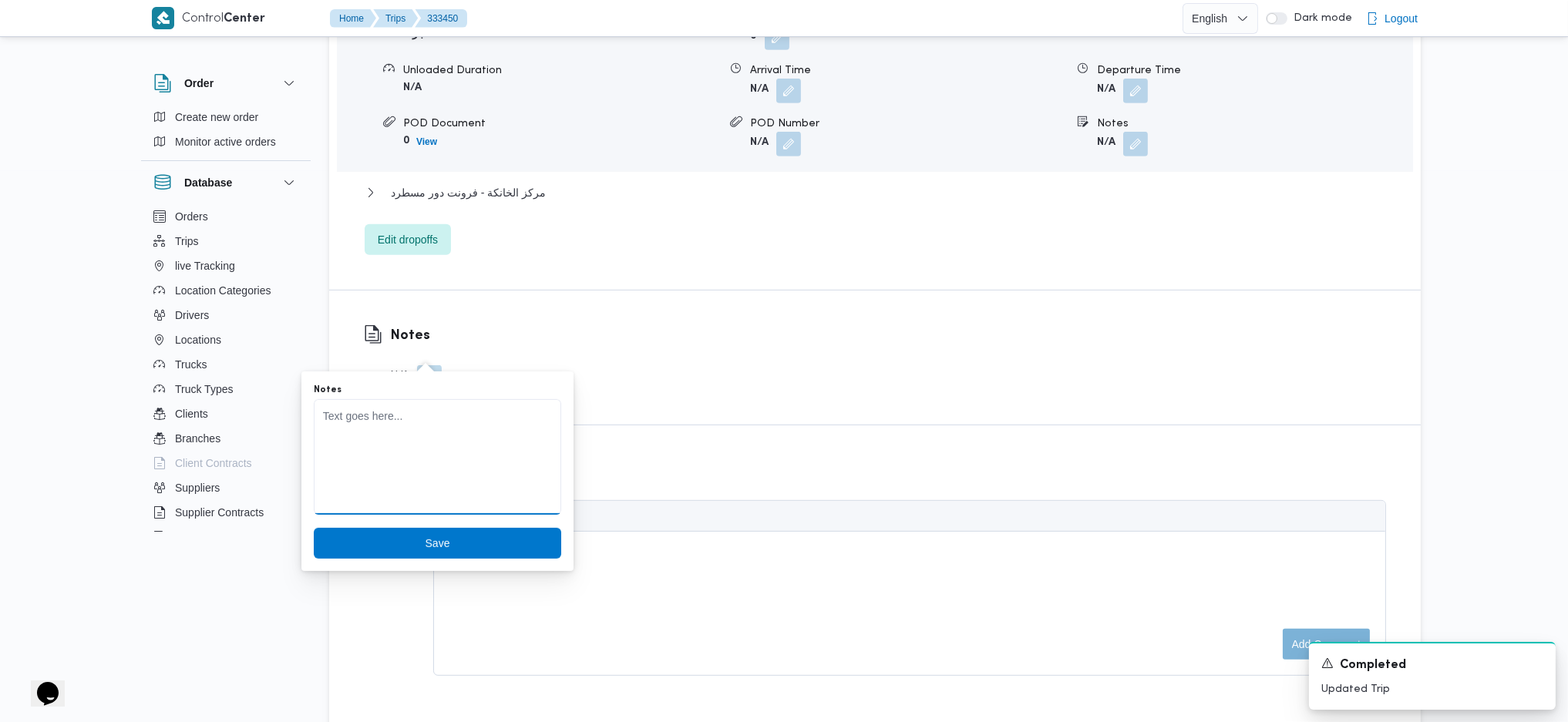
click at [469, 433] on textarea "Notes" at bounding box center [438, 457] width 248 height 116
type textarea "لم تحمل لعدم وجود مندوب"
click at [459, 480] on span "Save" at bounding box center [438, 542] width 248 height 31
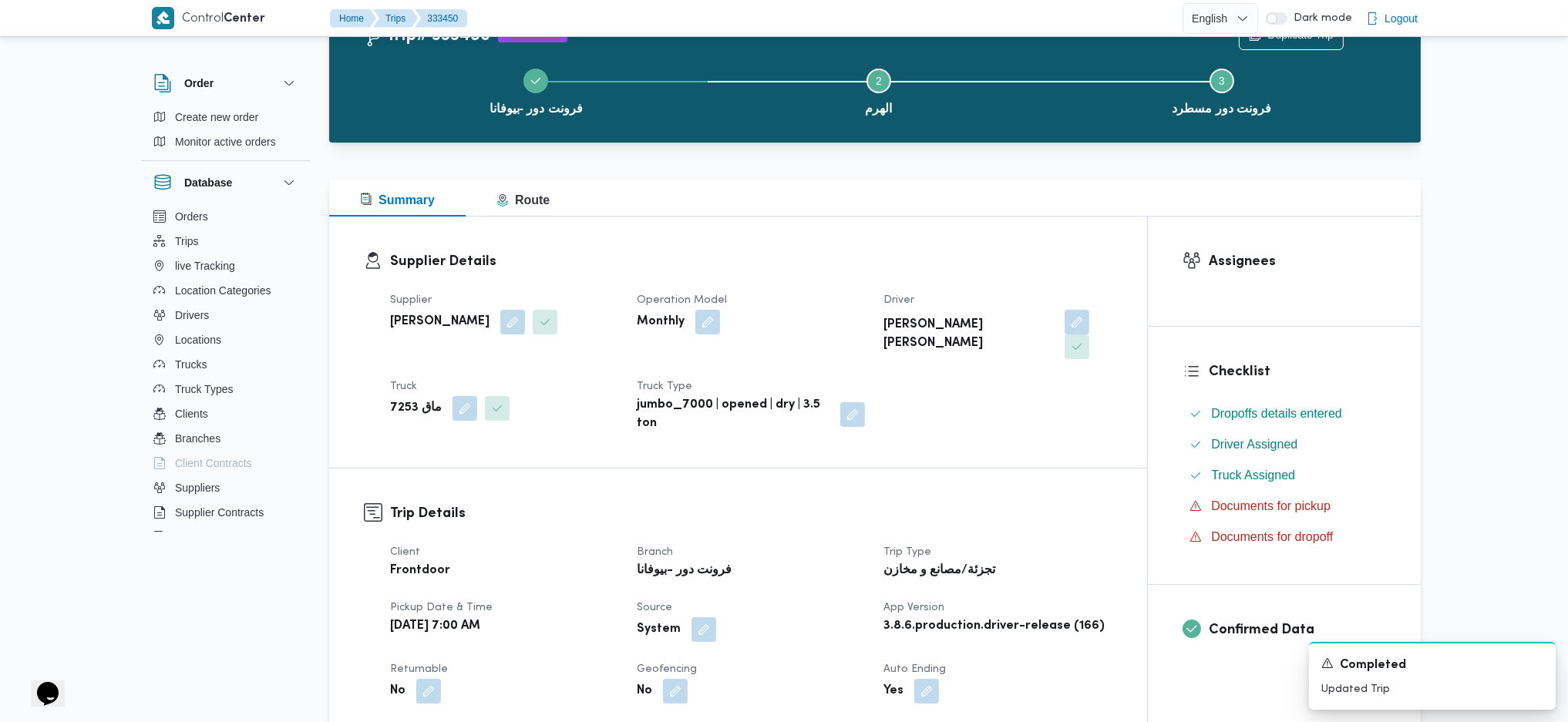
scroll to position [0, 0]
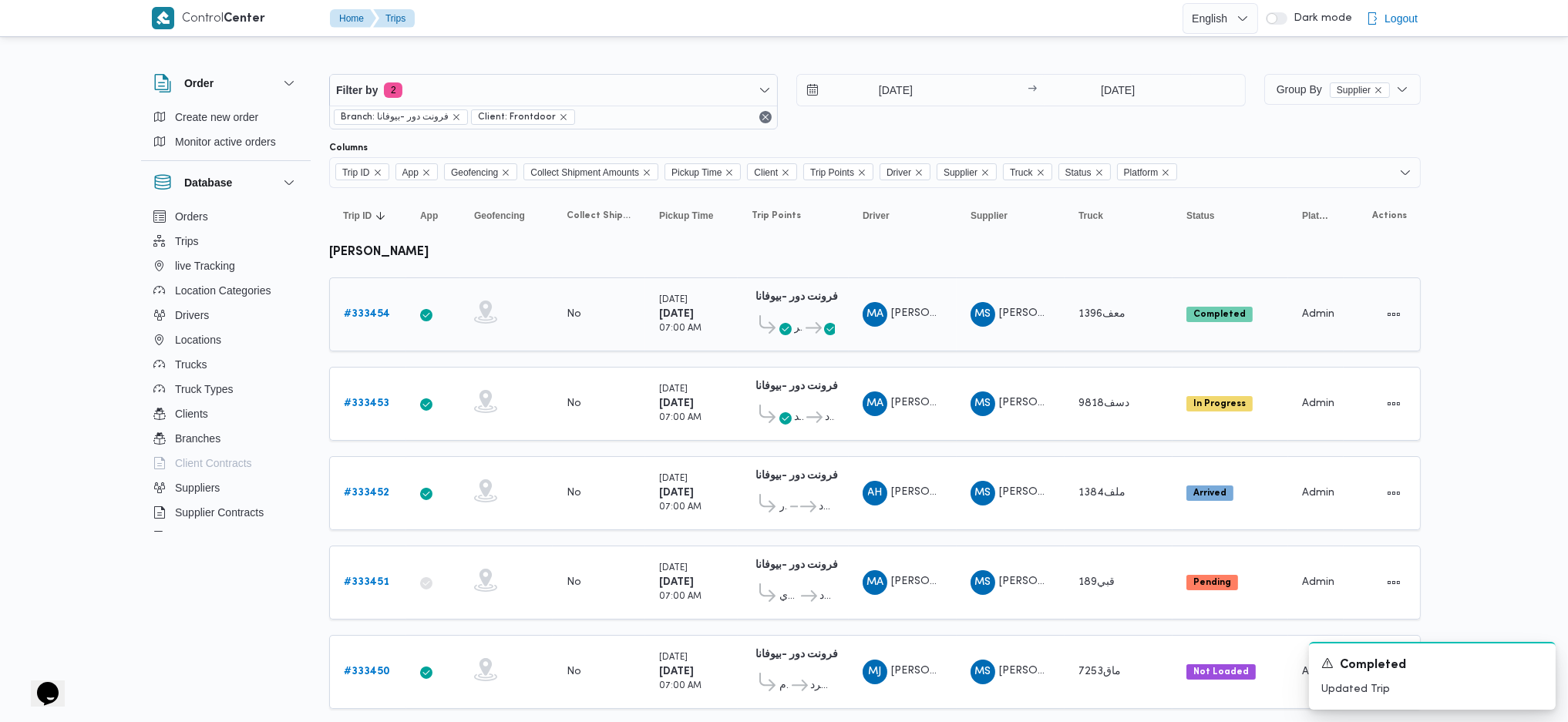
click at [348, 315] on b "# 333454" at bounding box center [367, 314] width 47 height 10
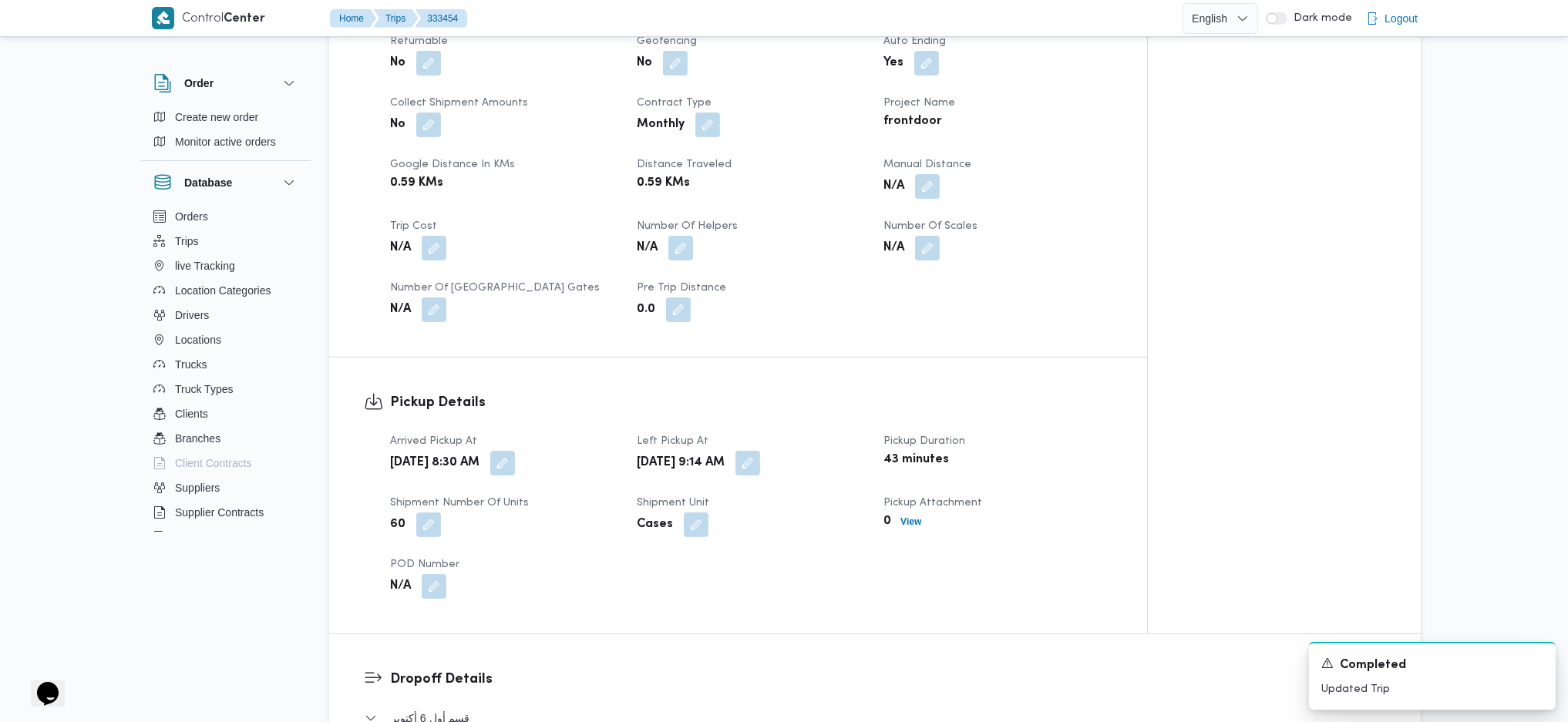
scroll to position [719, 0]
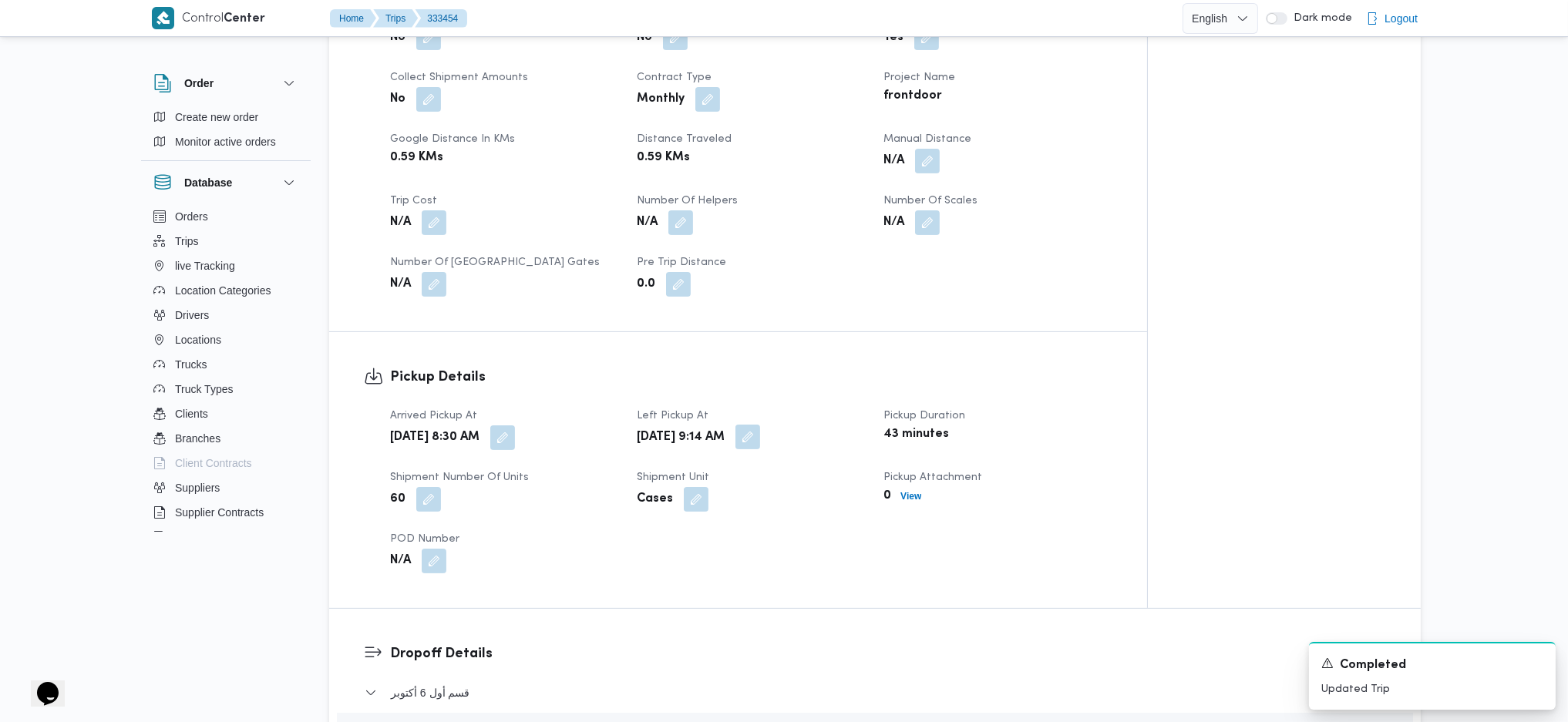
click at [760, 425] on button "button" at bounding box center [747, 437] width 24 height 24
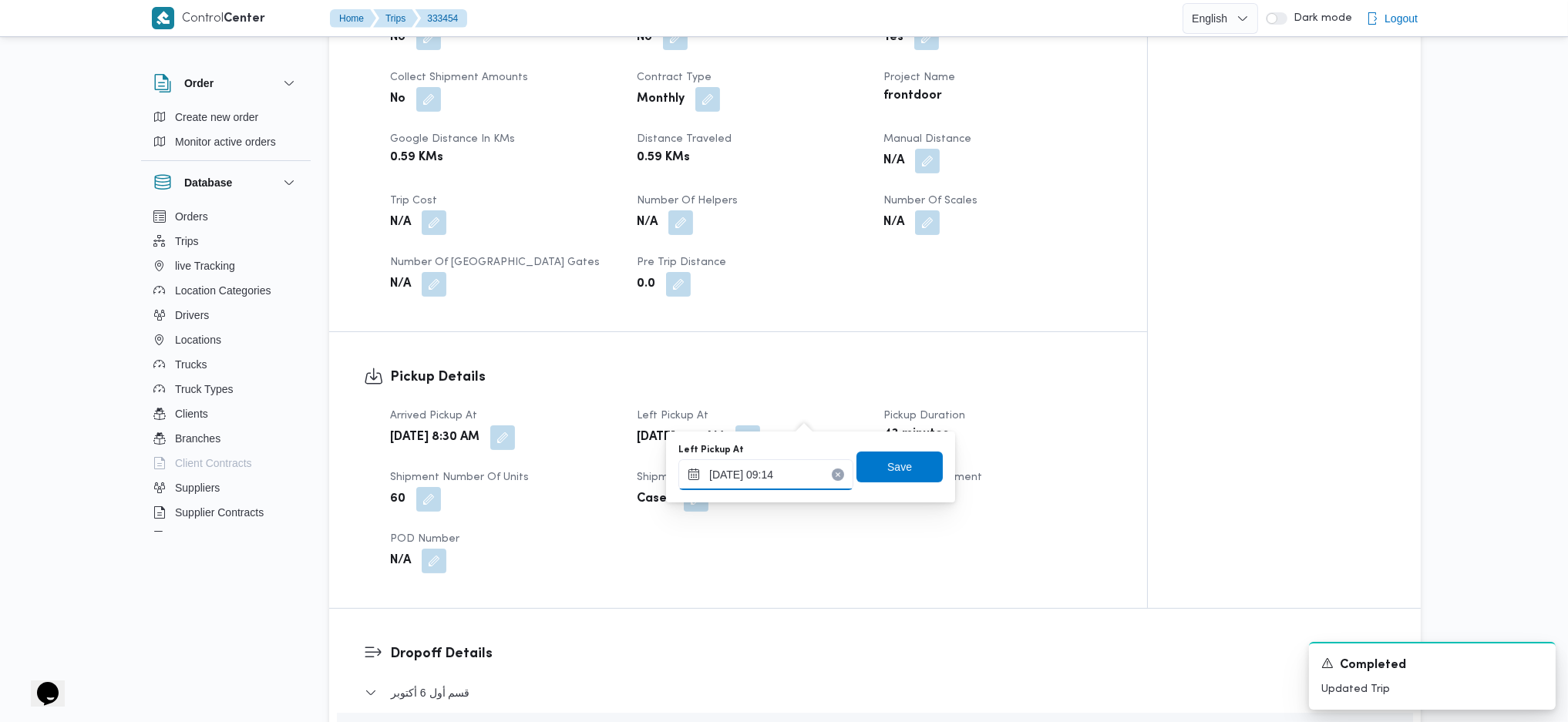
click at [781, 467] on input "26/08/2025 09:14" at bounding box center [766, 474] width 175 height 31
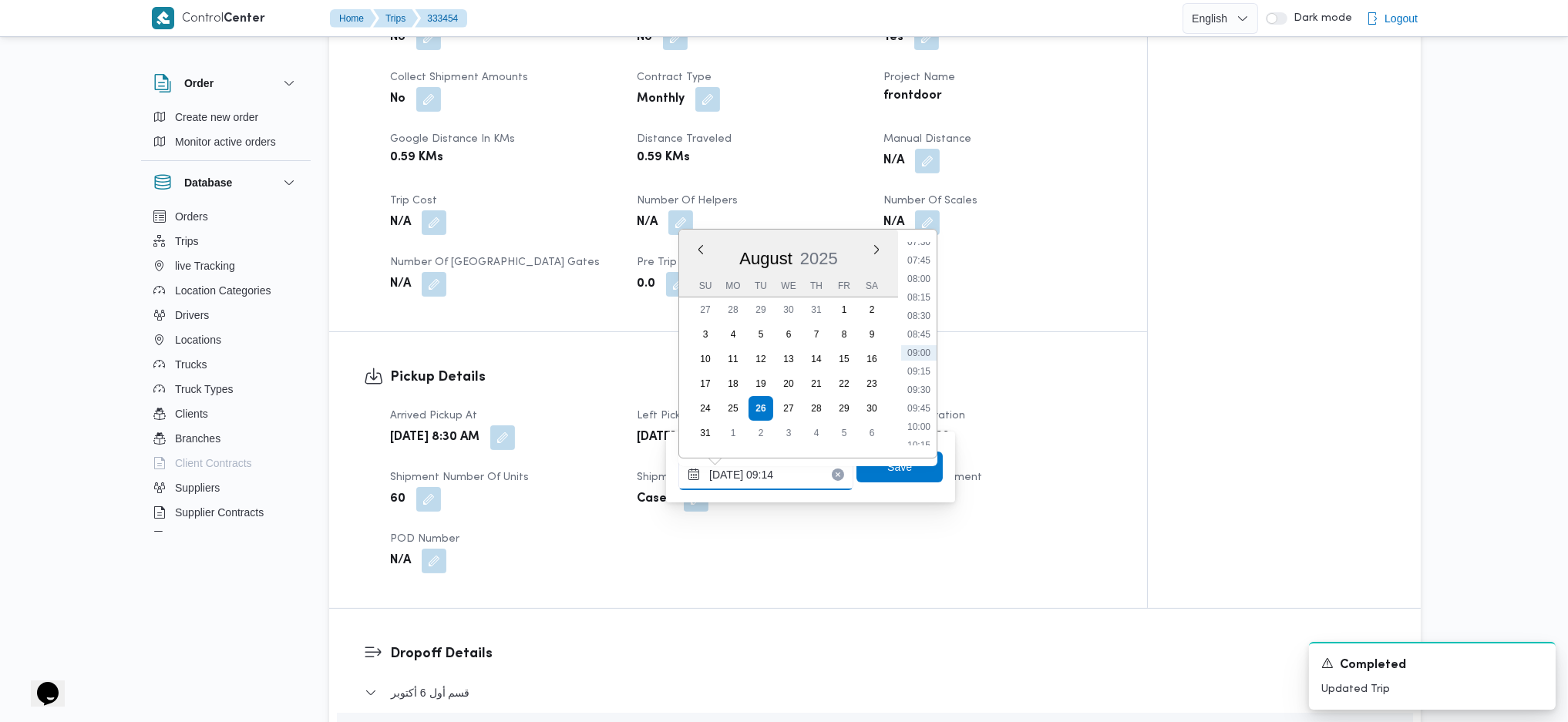
scroll to position [666, 0]
click at [921, 345] on li "10:15" at bounding box center [919, 342] width 35 height 16
type input "26/08/2025 10:15"
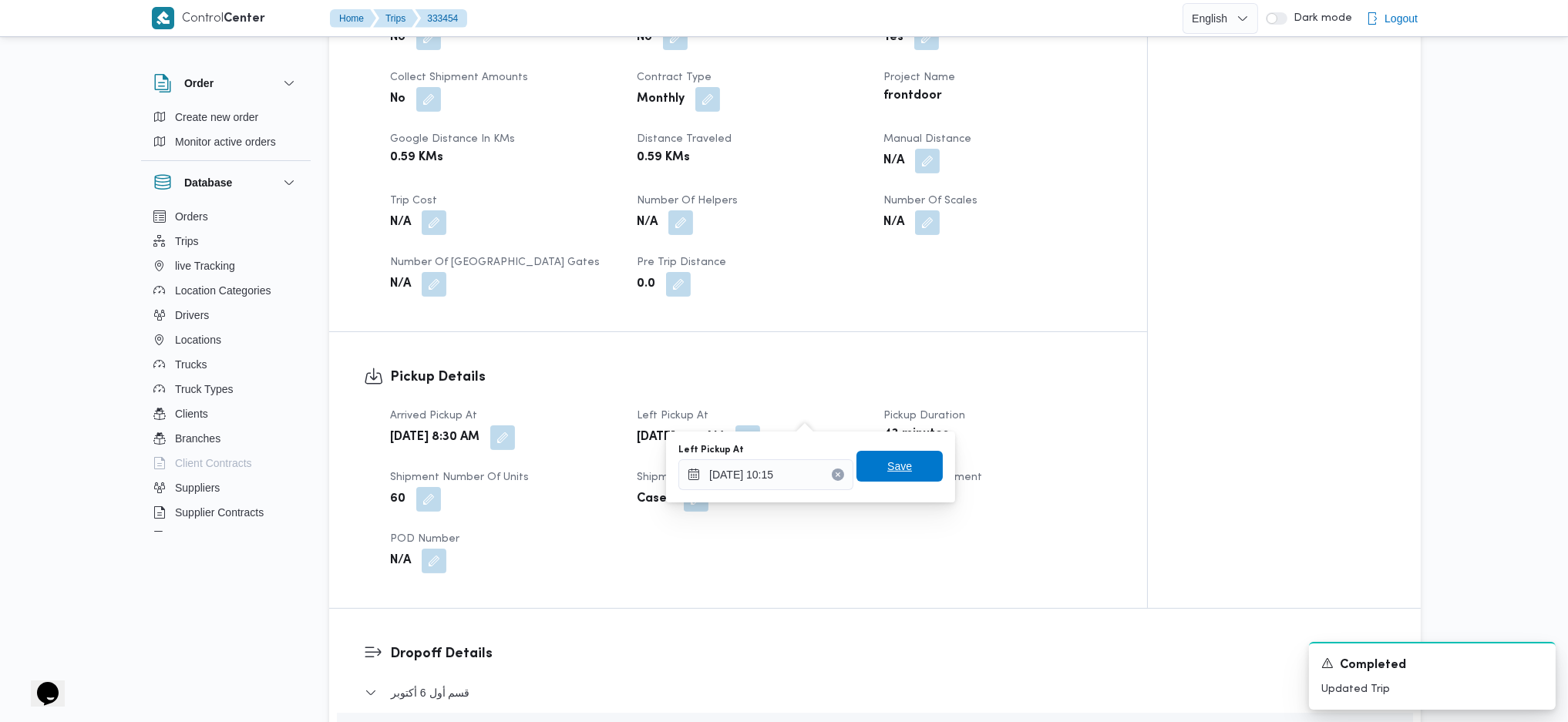
click at [899, 464] on span "Save" at bounding box center [899, 466] width 87 height 31
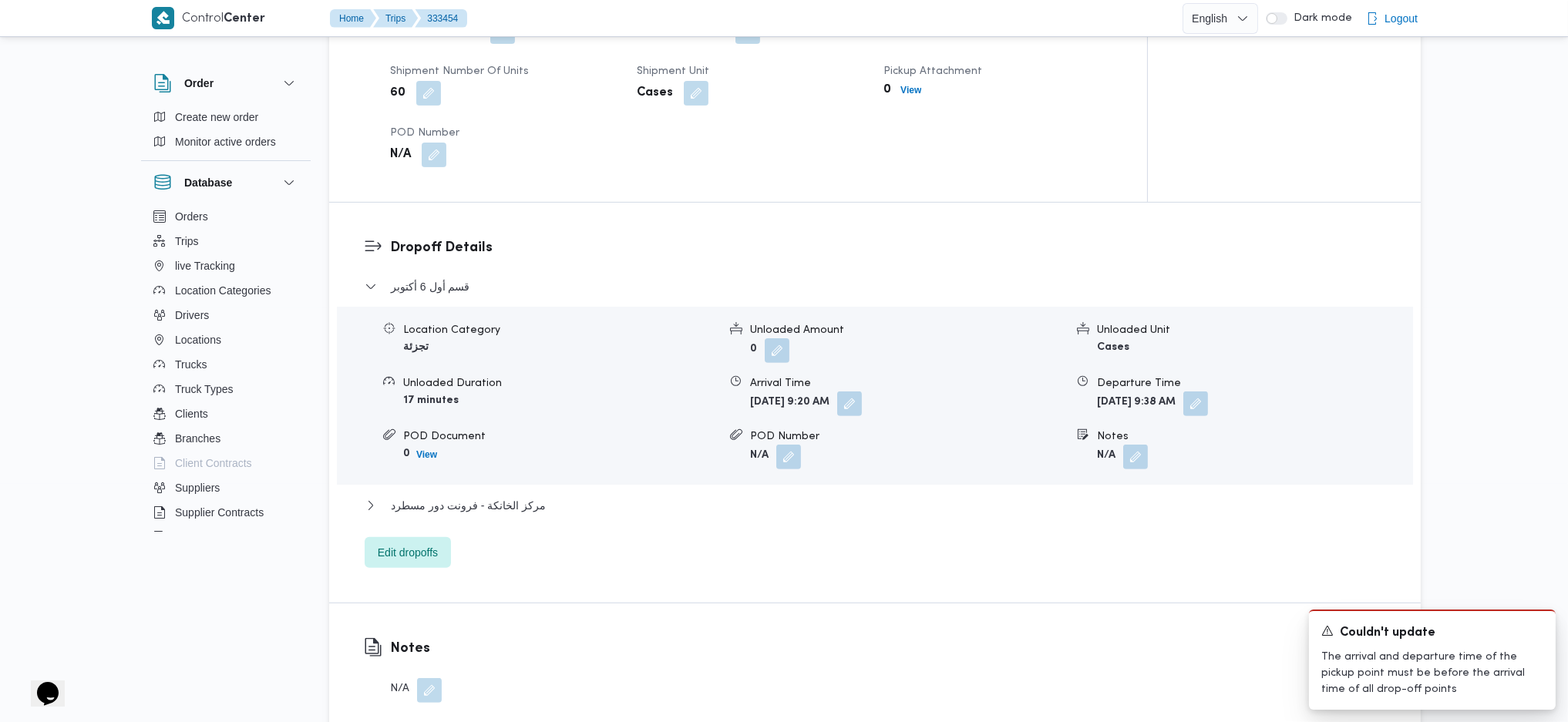
scroll to position [1130, 0]
click at [493, 480] on span "مركز الخانكة - فرونت دور مسطرد" at bounding box center [468, 501] width 155 height 19
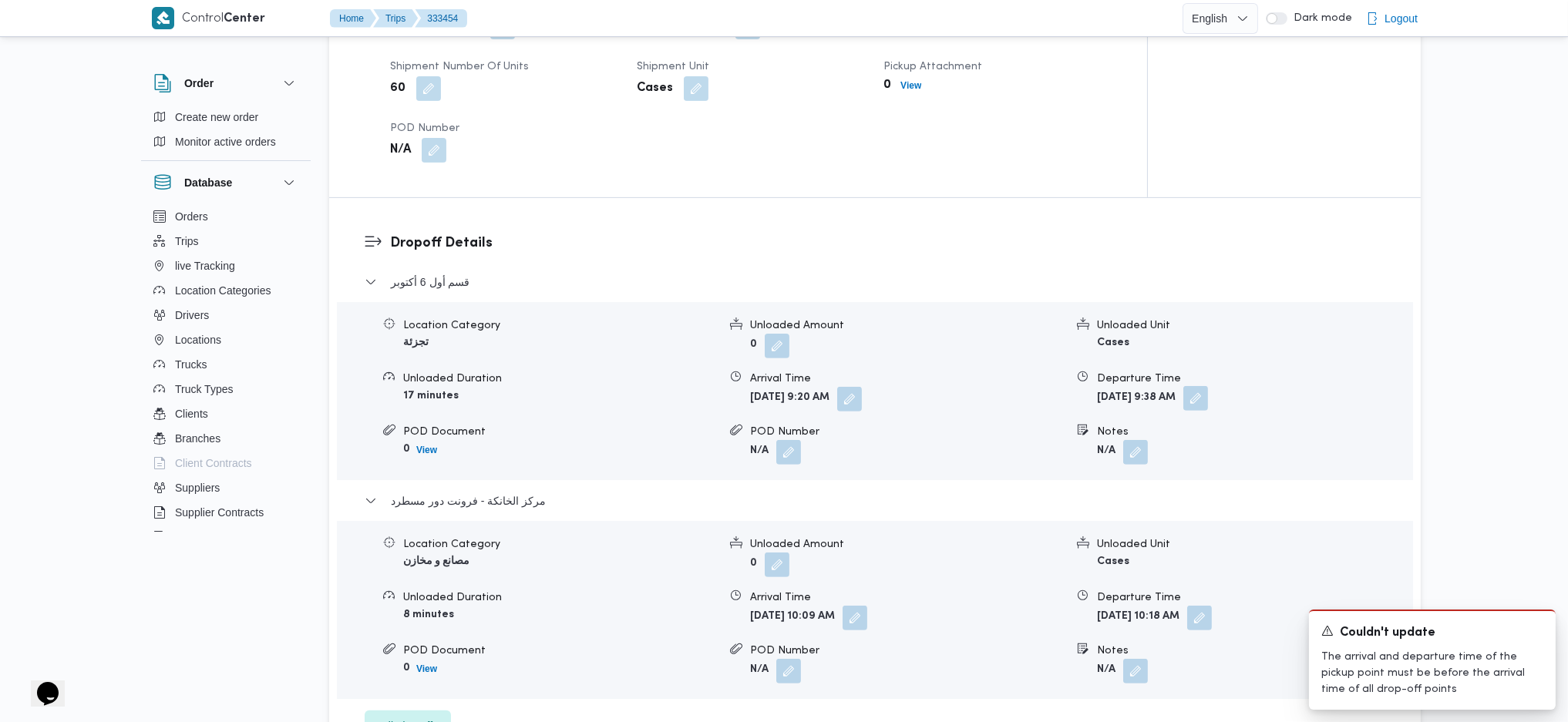
click at [1207, 386] on button "button" at bounding box center [1195, 398] width 24 height 24
click at [1211, 480] on button "button" at bounding box center [1199, 617] width 24 height 24
click at [1239, 480] on input "26/08/2025 10:18" at bounding box center [1207, 655] width 175 height 31
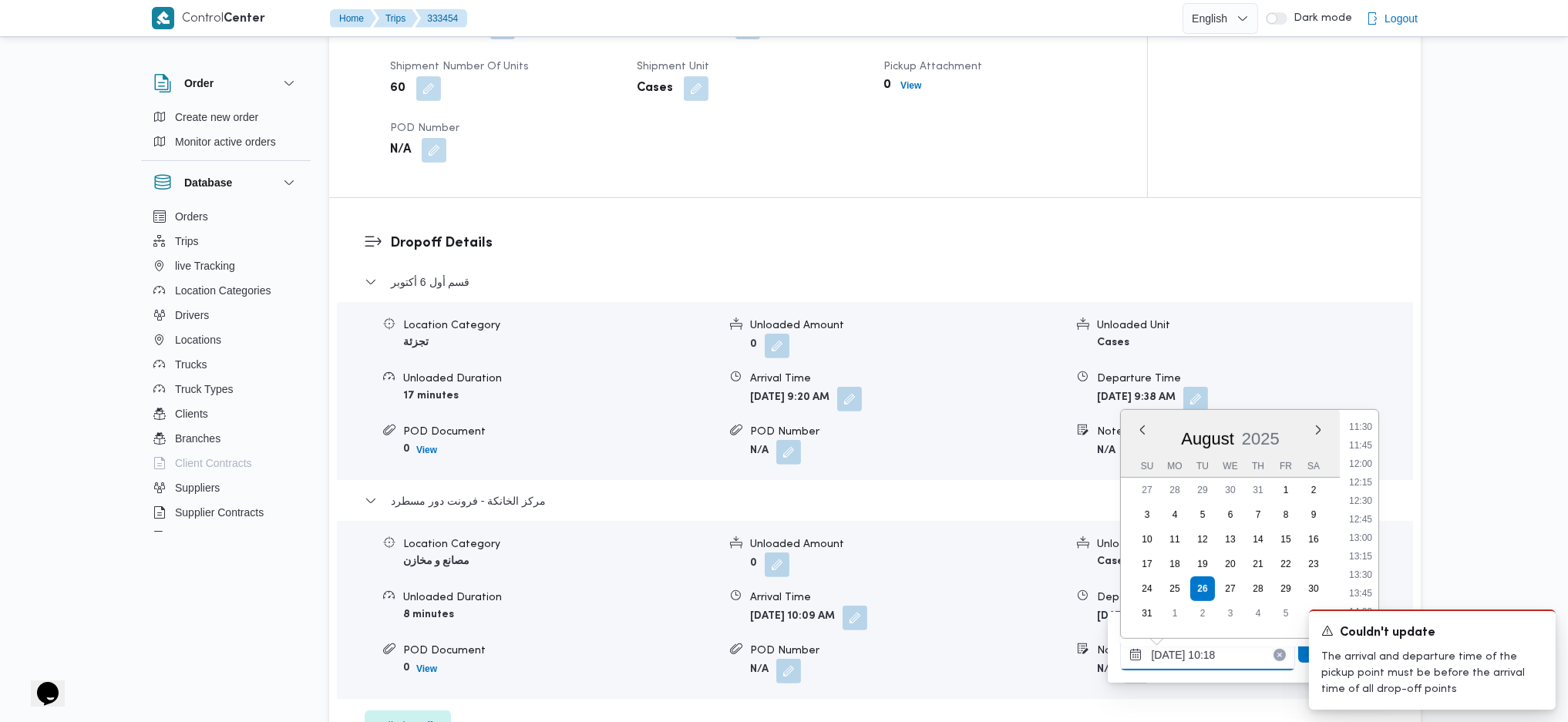
scroll to position [860, 0]
click at [1289, 480] on li "13:00" at bounding box center [1360, 532] width 35 height 16
type input "26/08/2025 13:00"
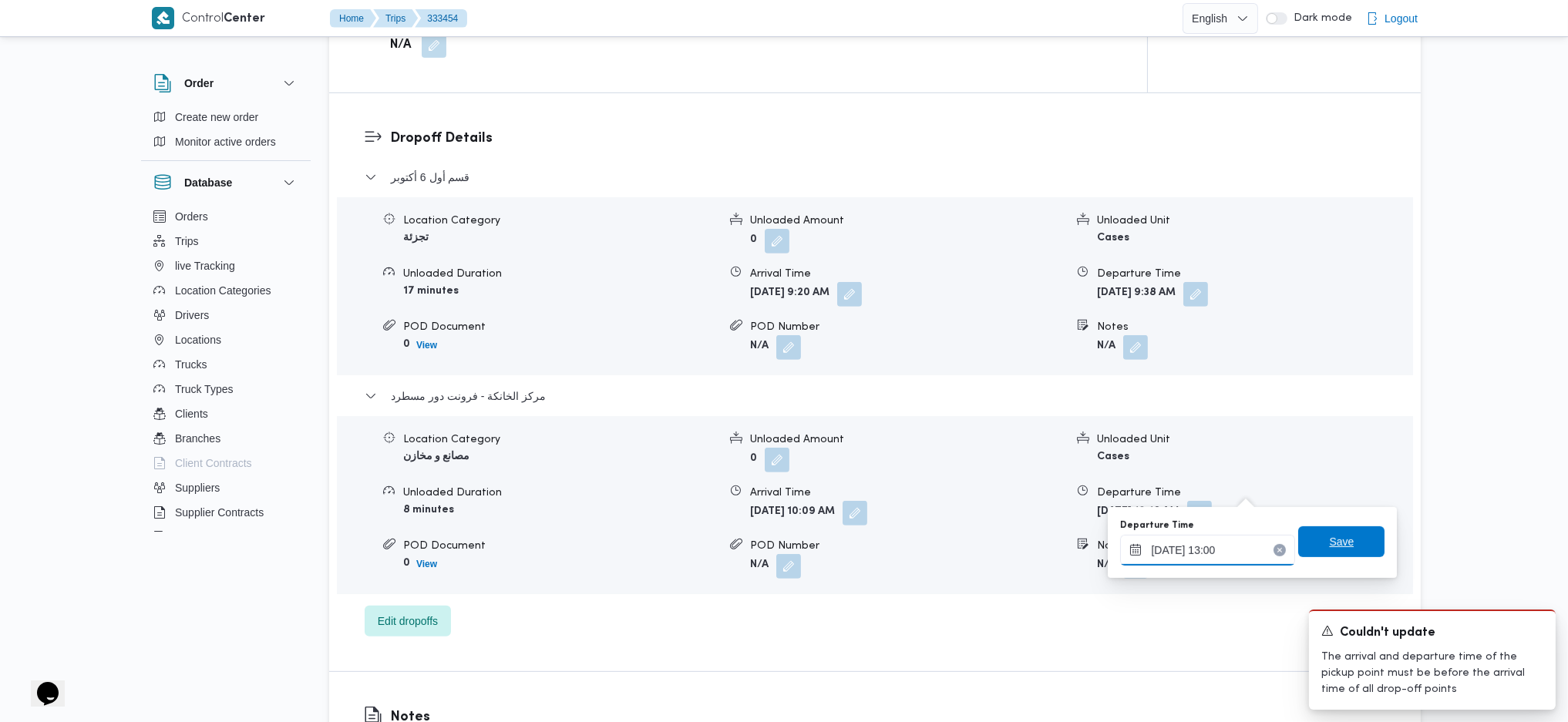
scroll to position [1438, 0]
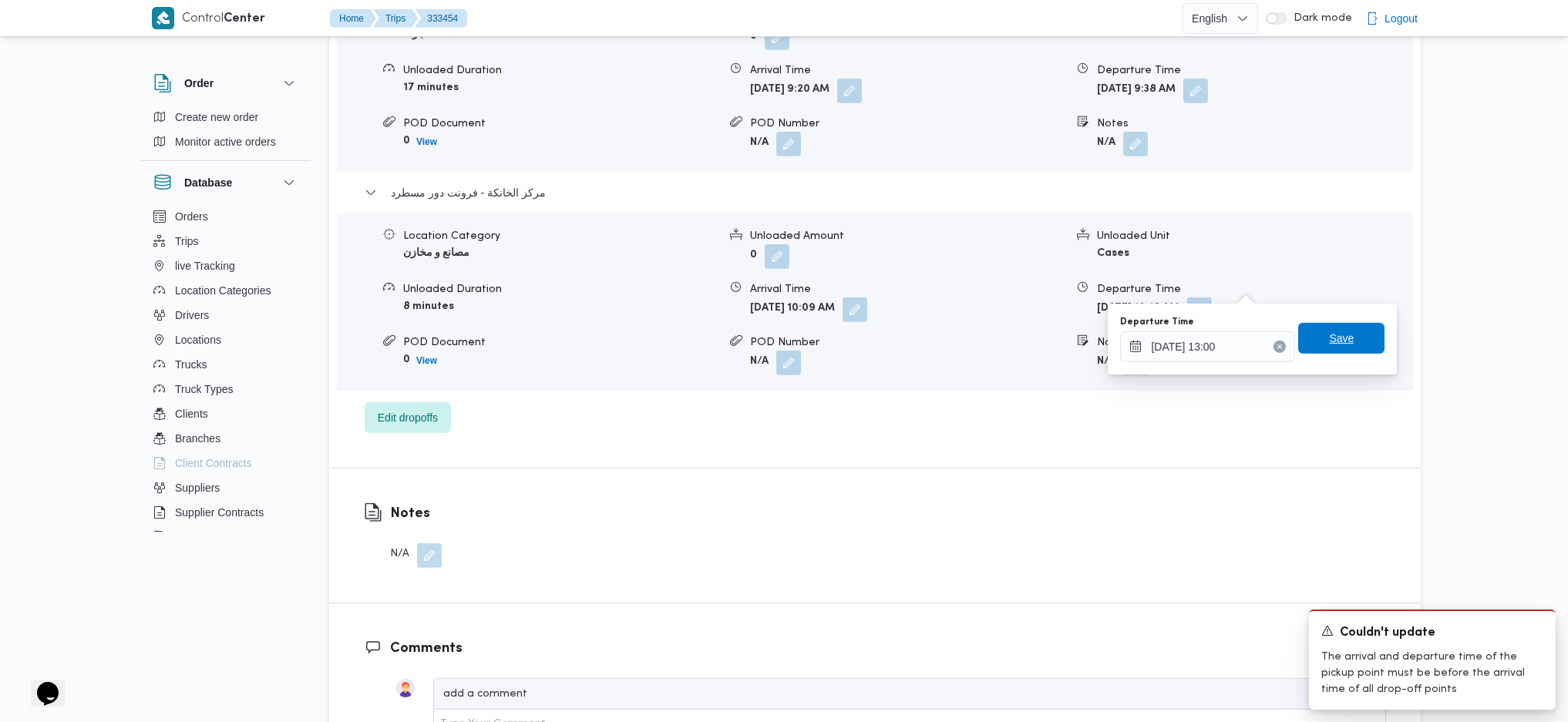
click at [1289, 342] on span "Save" at bounding box center [1341, 338] width 24 height 19
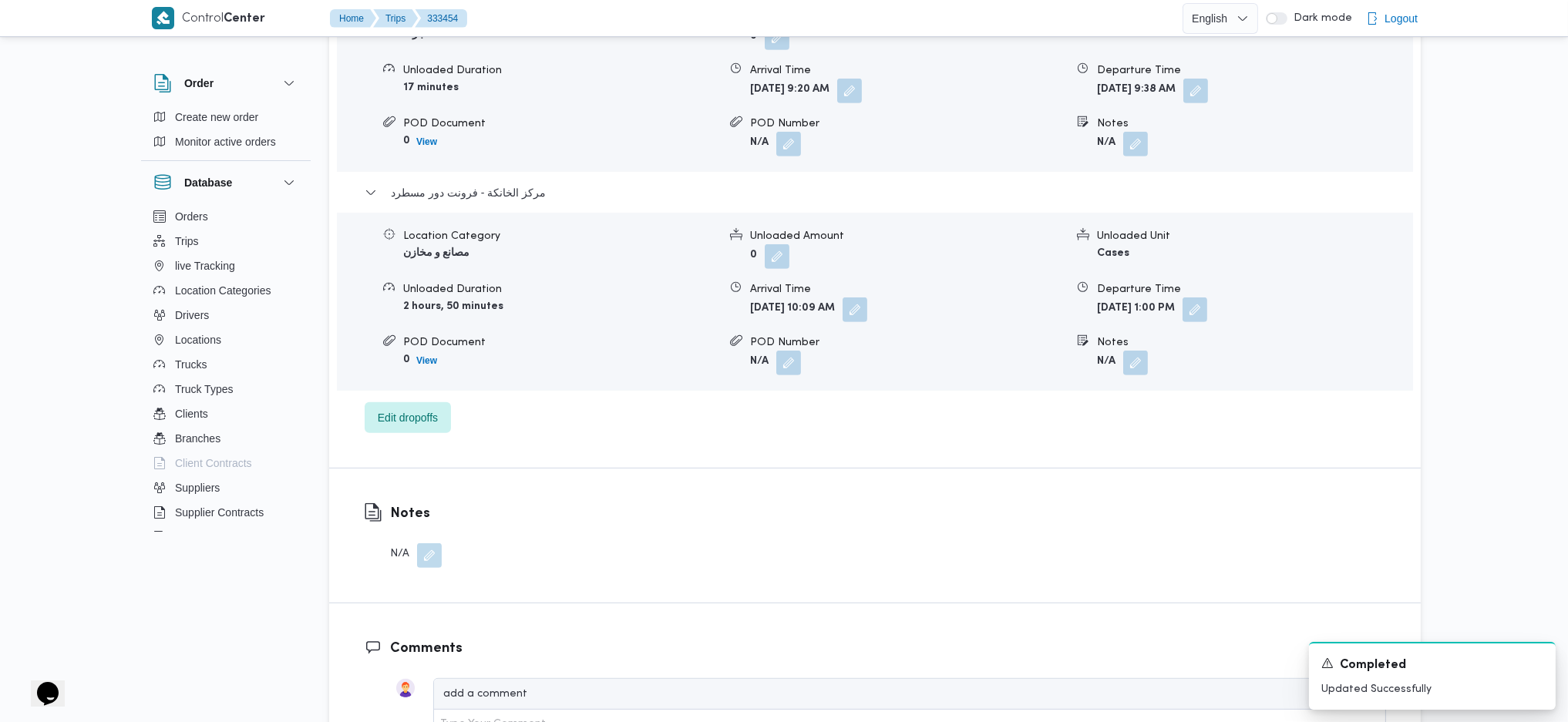
scroll to position [1233, 0]
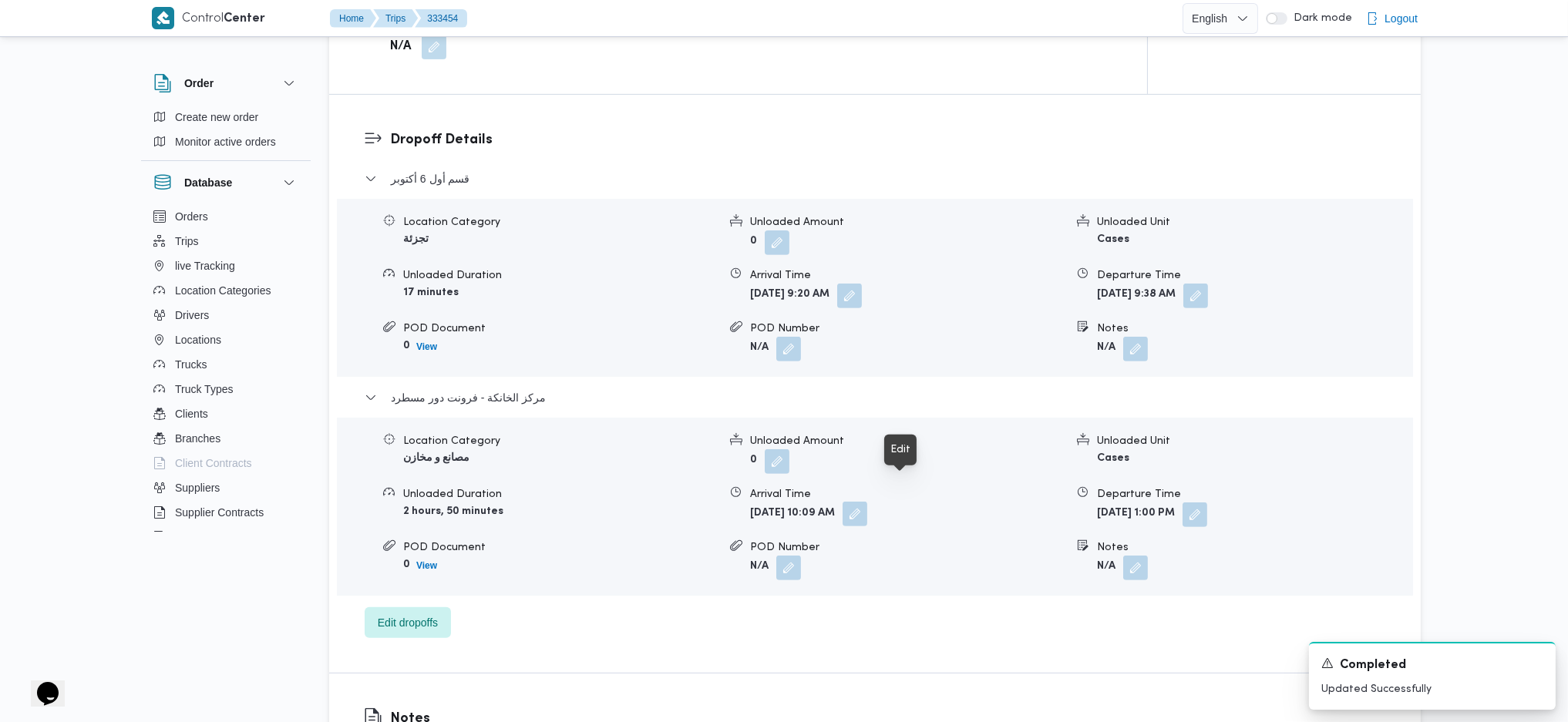
click at [867, 480] on button "button" at bounding box center [854, 514] width 24 height 24
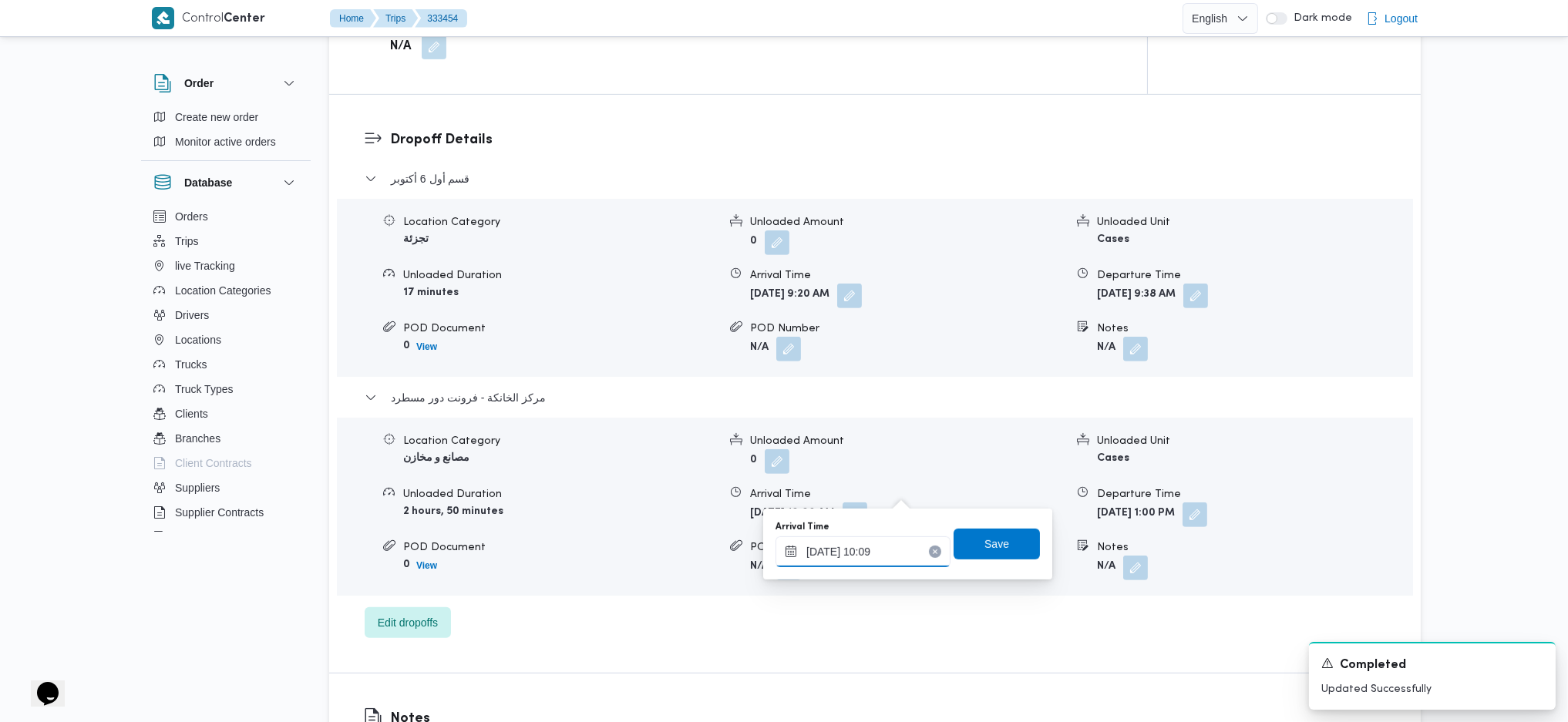
click at [882, 480] on input "26/08/2025 10:09" at bounding box center [863, 552] width 175 height 31
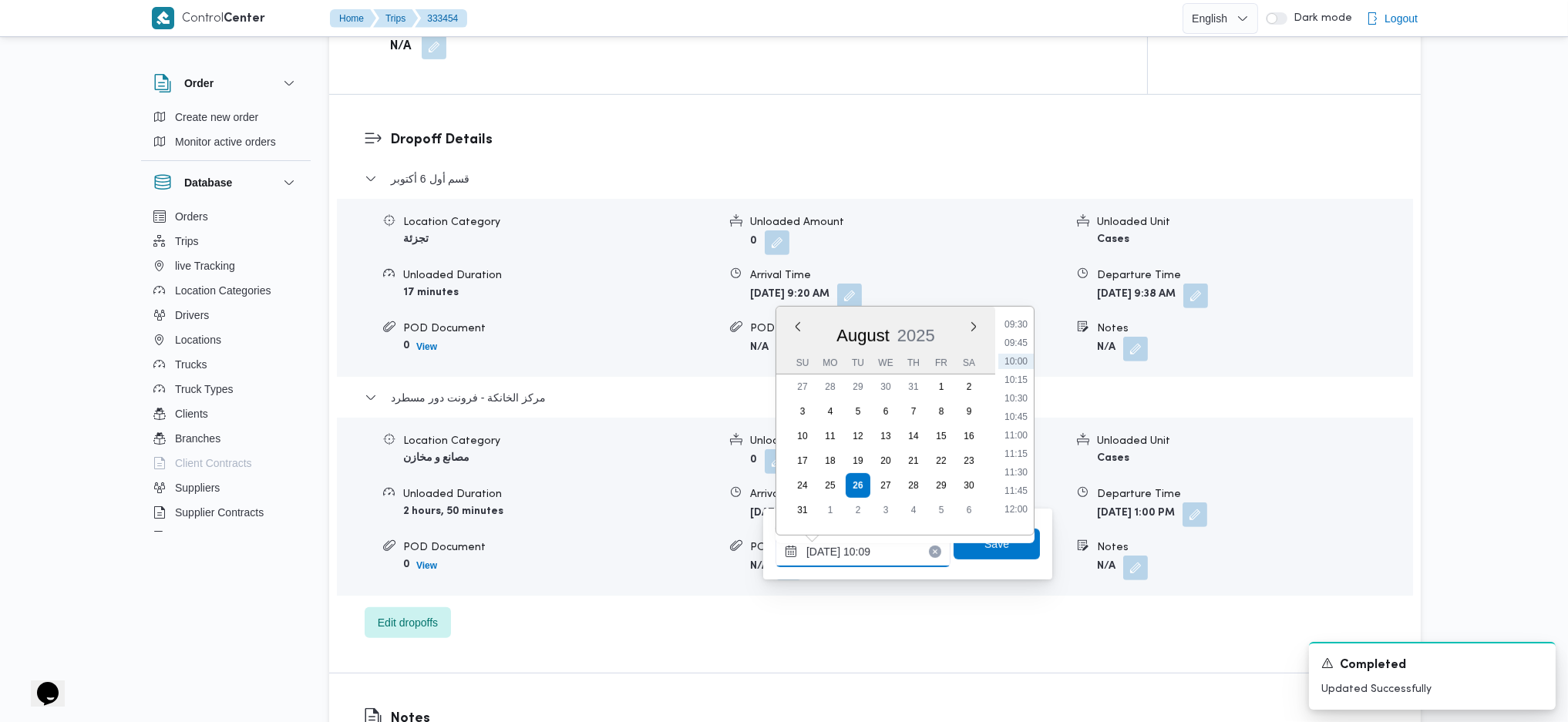
scroll to position [740, 0]
click at [1004, 480] on ul "00:00 00:15 00:30 00:45 01:00 01:15 01:30 01:45 02:00 02:15 02:30 02:45 03:00 0…" at bounding box center [1016, 420] width 35 height 203
click at [1015, 472] on li "12:00" at bounding box center [1016, 474] width 35 height 16
type input "26/08/2025 12:00"
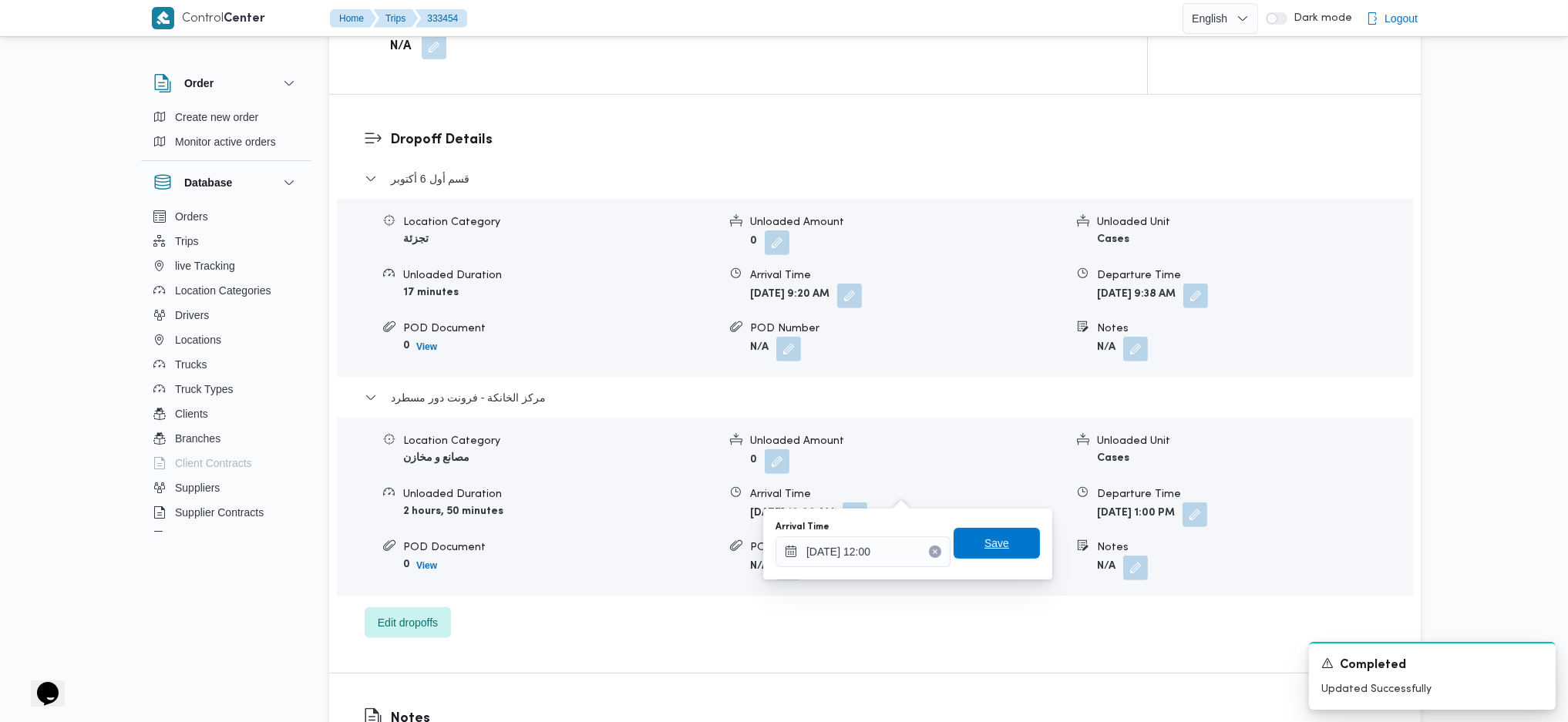
click at [1011, 480] on span "Save" at bounding box center [996, 543] width 87 height 31
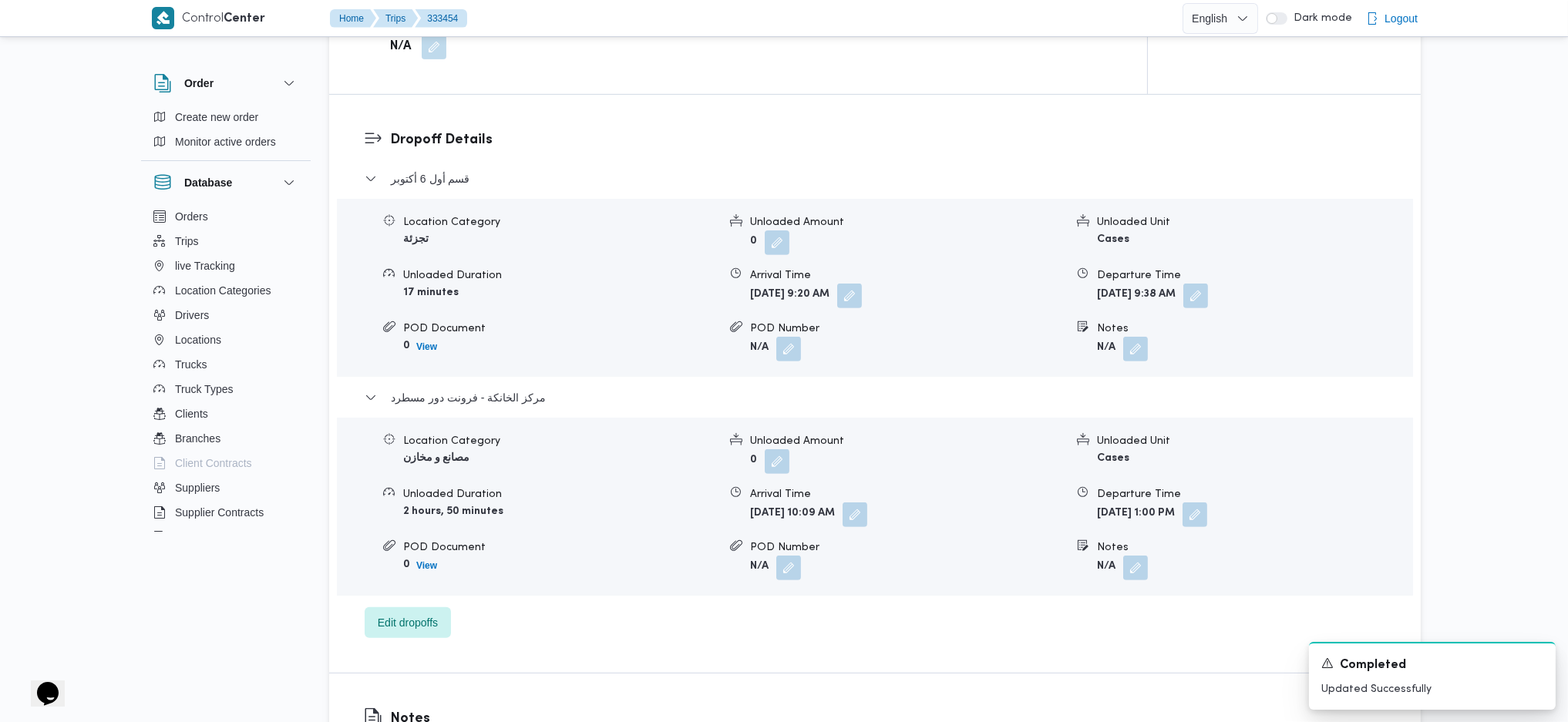
click at [1268, 283] on form "Tue, Aug 26, 2025 9:38 AM" at bounding box center [1254, 295] width 315 height 24
click at [1207, 283] on button "button" at bounding box center [1195, 295] width 24 height 24
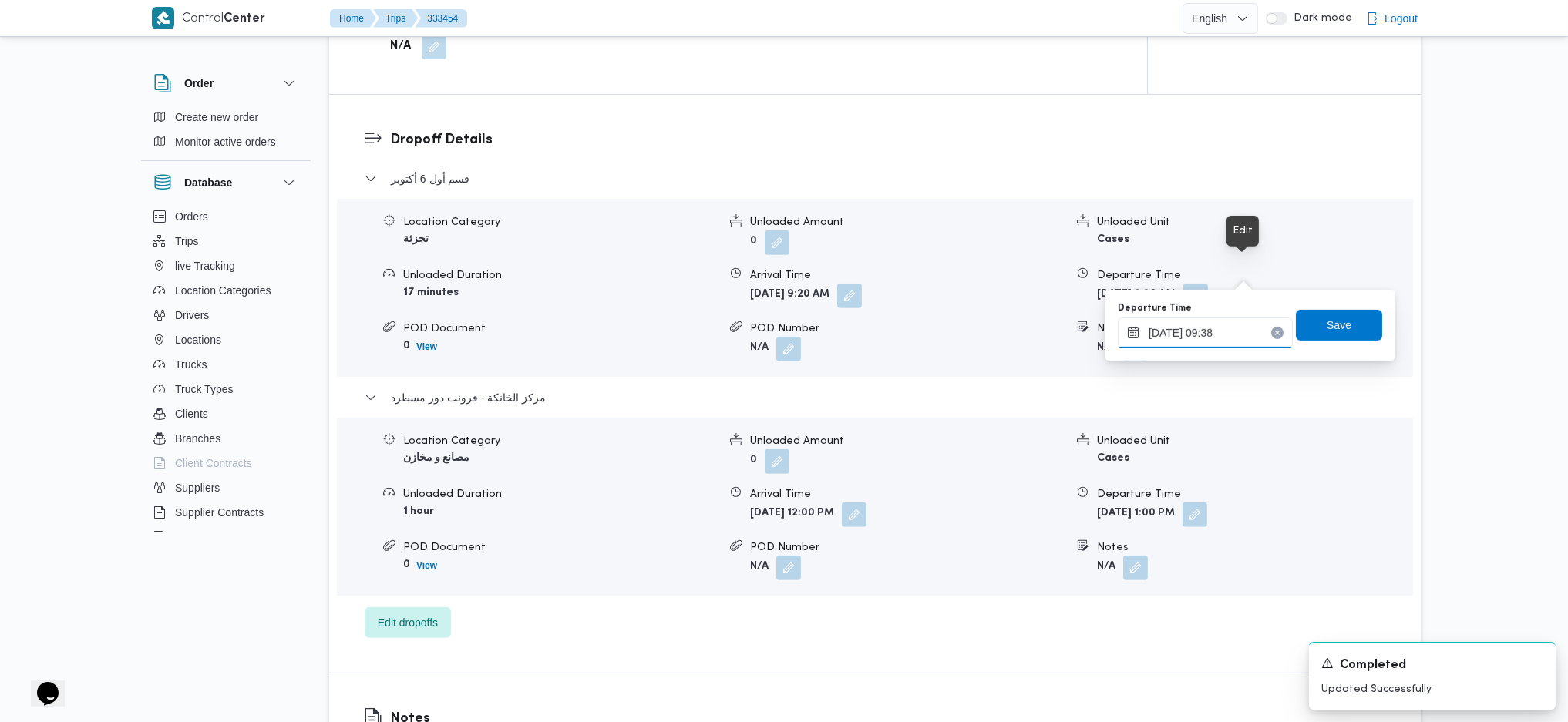
click at [1208, 348] on div "26/08/2025 09:38" at bounding box center [1205, 333] width 175 height 31
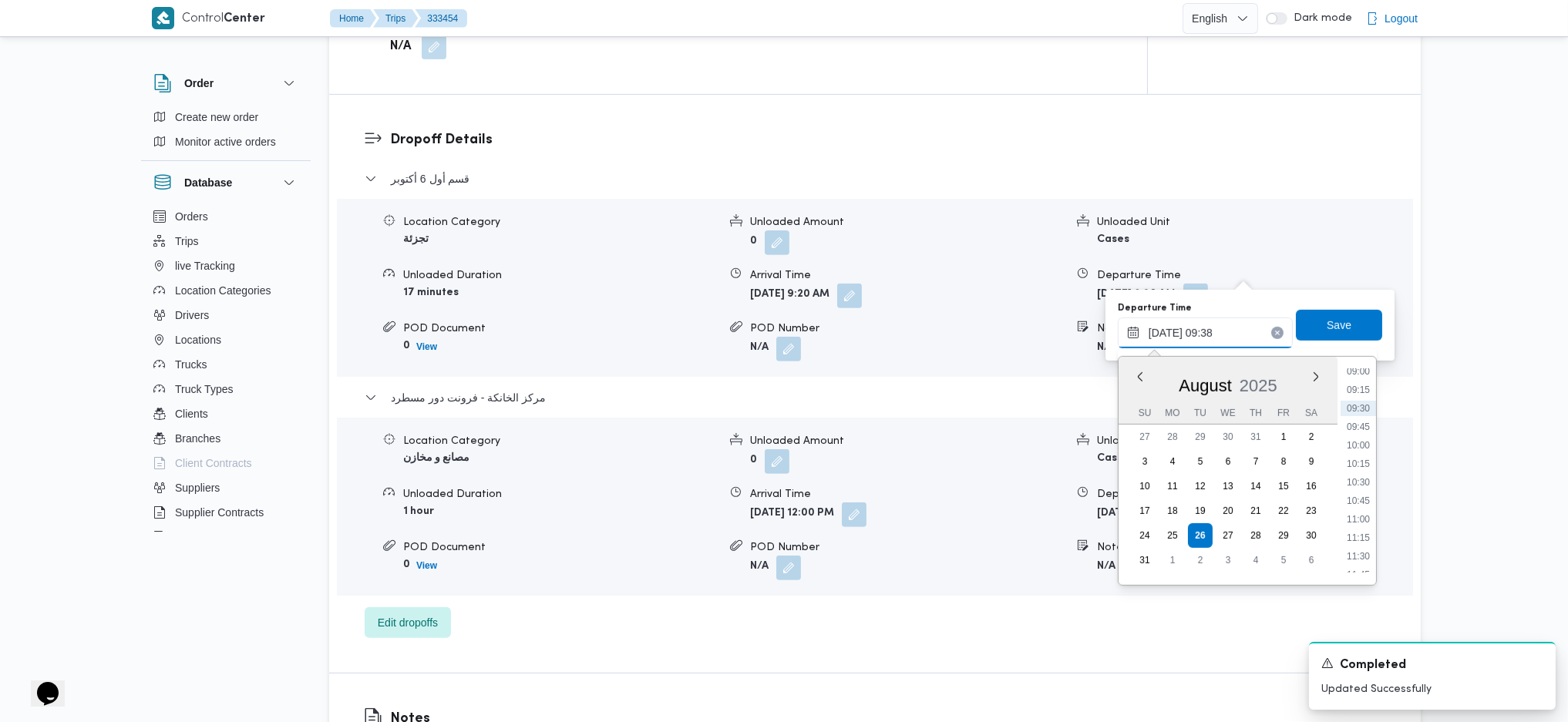
scroll to position [702, 0]
click at [1289, 480] on li "11:45" at bounding box center [1358, 543] width 35 height 16
type input "26/08/2025 11:45"
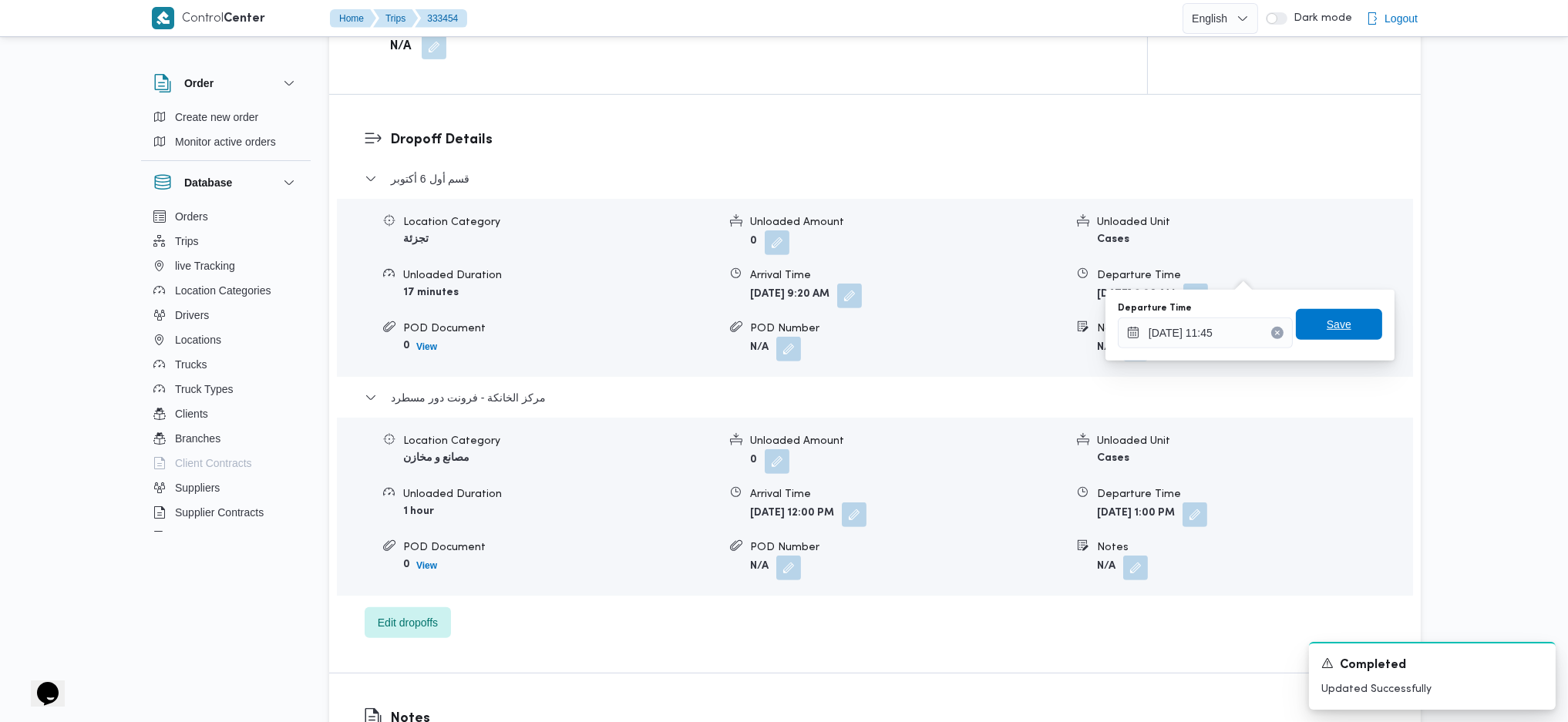
click at [1289, 334] on span "Save" at bounding box center [1339, 324] width 87 height 31
click at [862, 283] on button "button" at bounding box center [849, 295] width 24 height 24
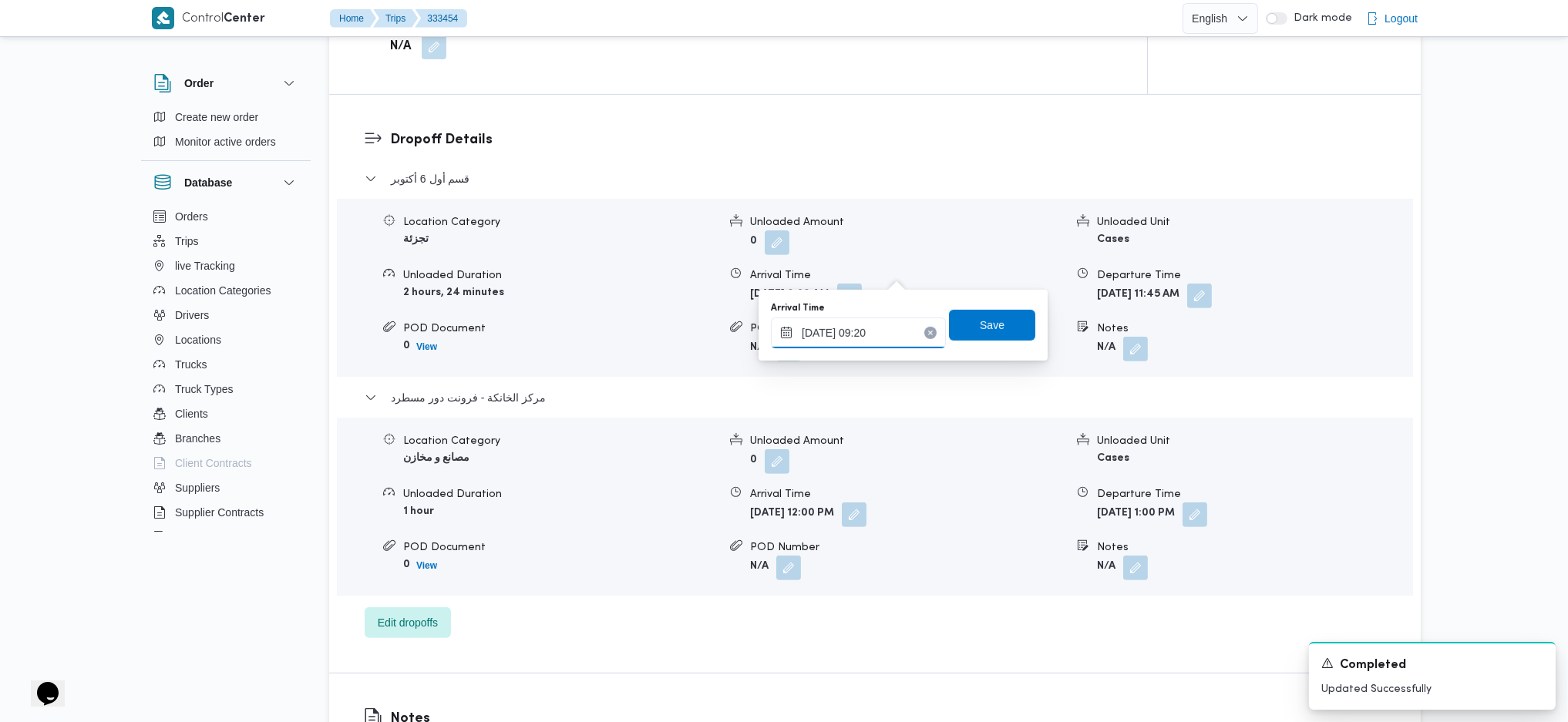
click at [864, 334] on input "26/08/2025 09:20" at bounding box center [858, 333] width 175 height 31
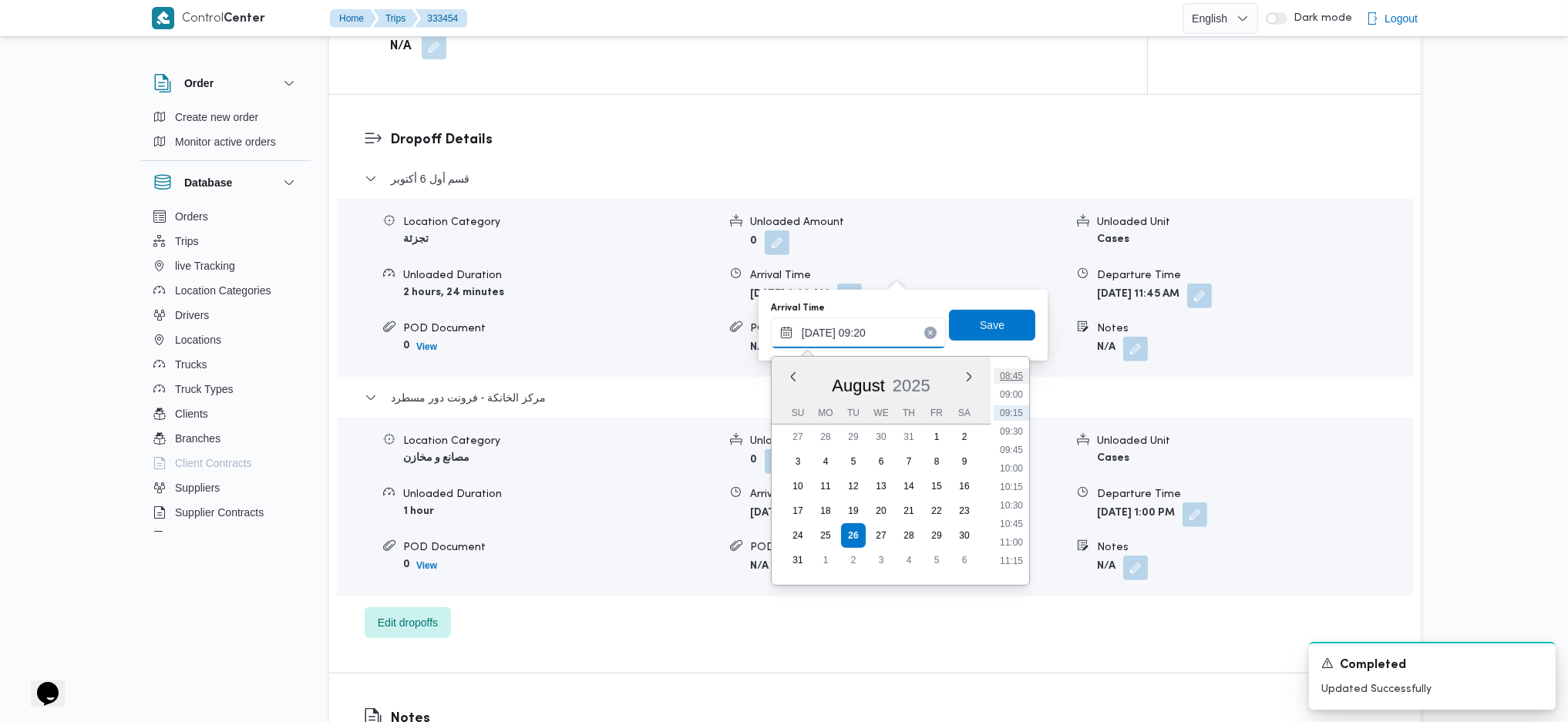
scroll to position [684, 0]
click at [1015, 480] on li "11:00" at bounding box center [1011, 507] width 35 height 16
type input "26/08/2025 11:00"
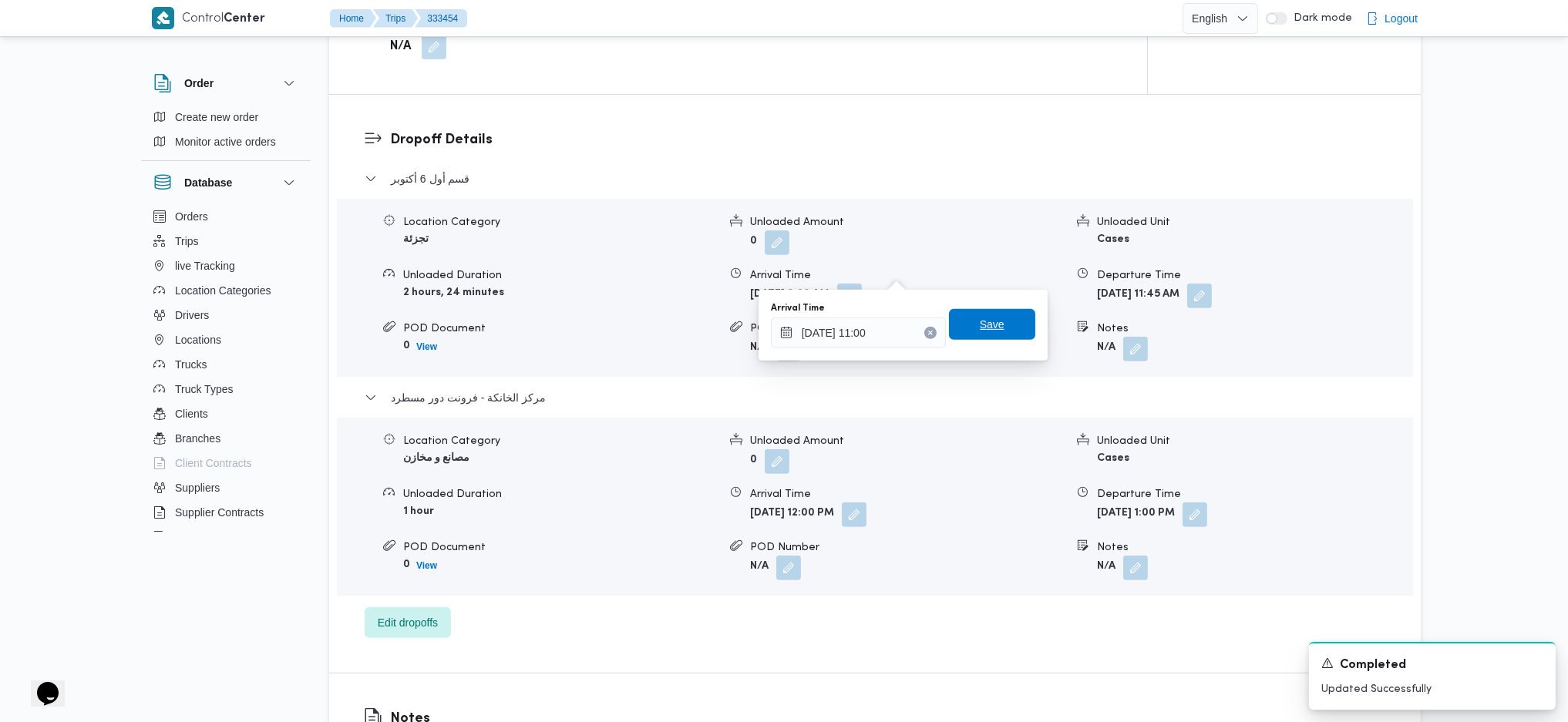
click at [984, 327] on span "Save" at bounding box center [991, 324] width 24 height 19
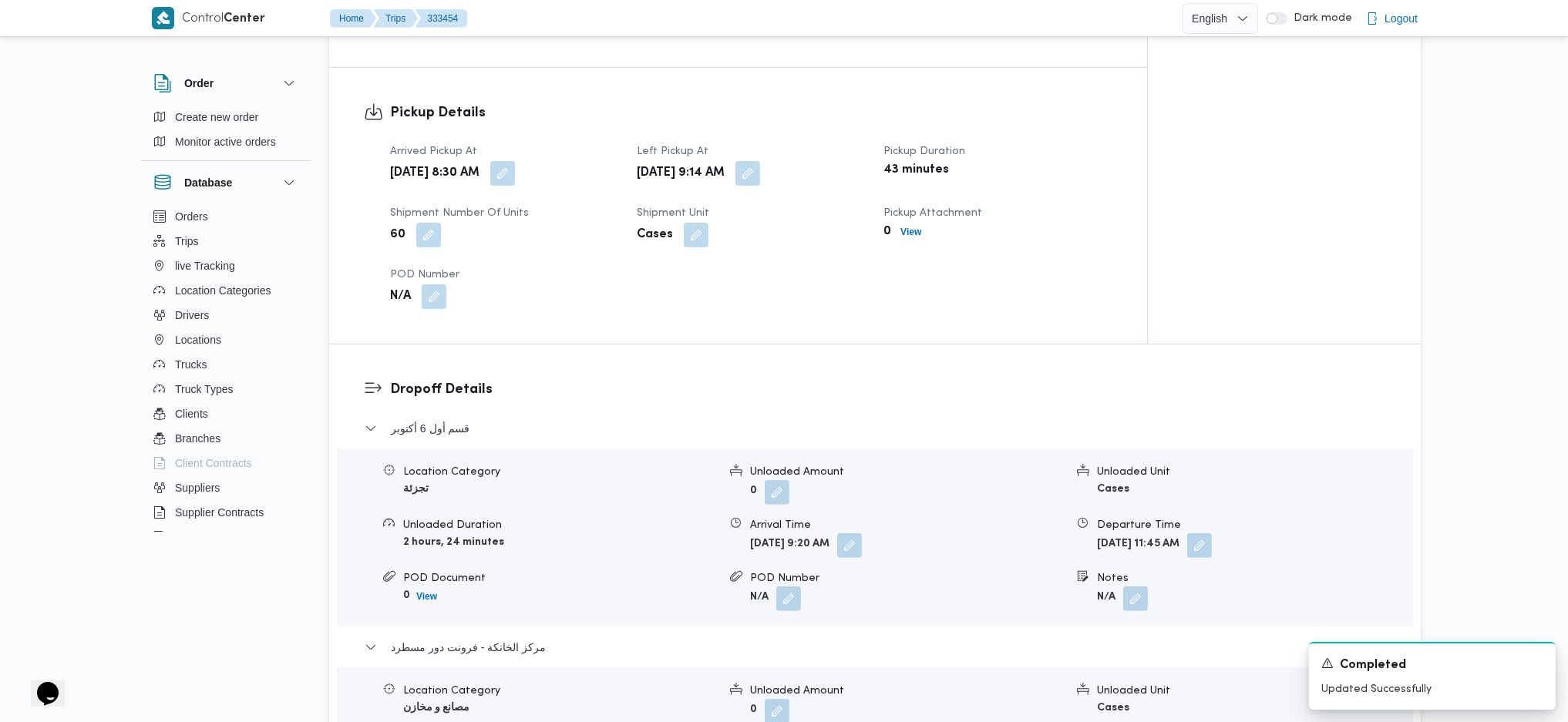
scroll to position [822, 0]
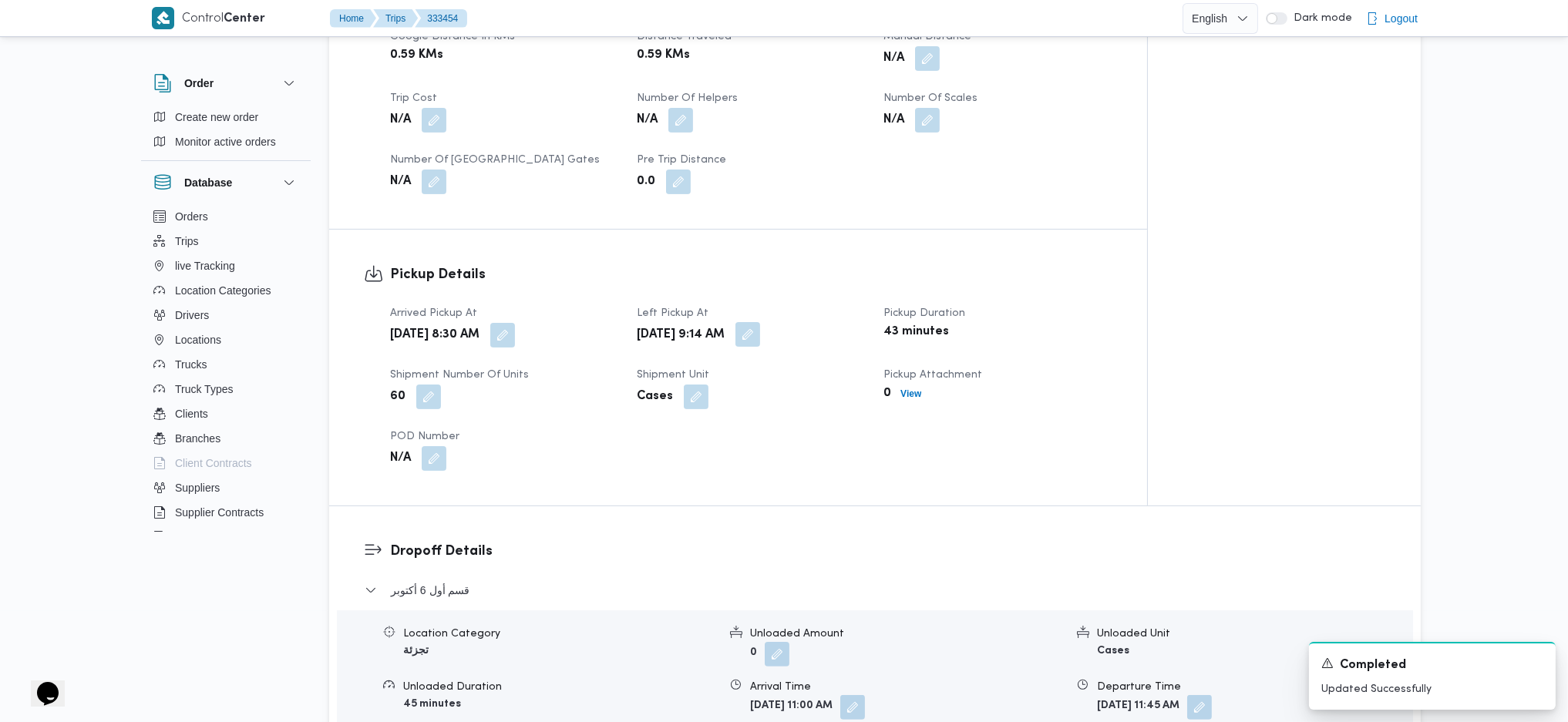
click at [760, 322] on button "button" at bounding box center [747, 334] width 24 height 24
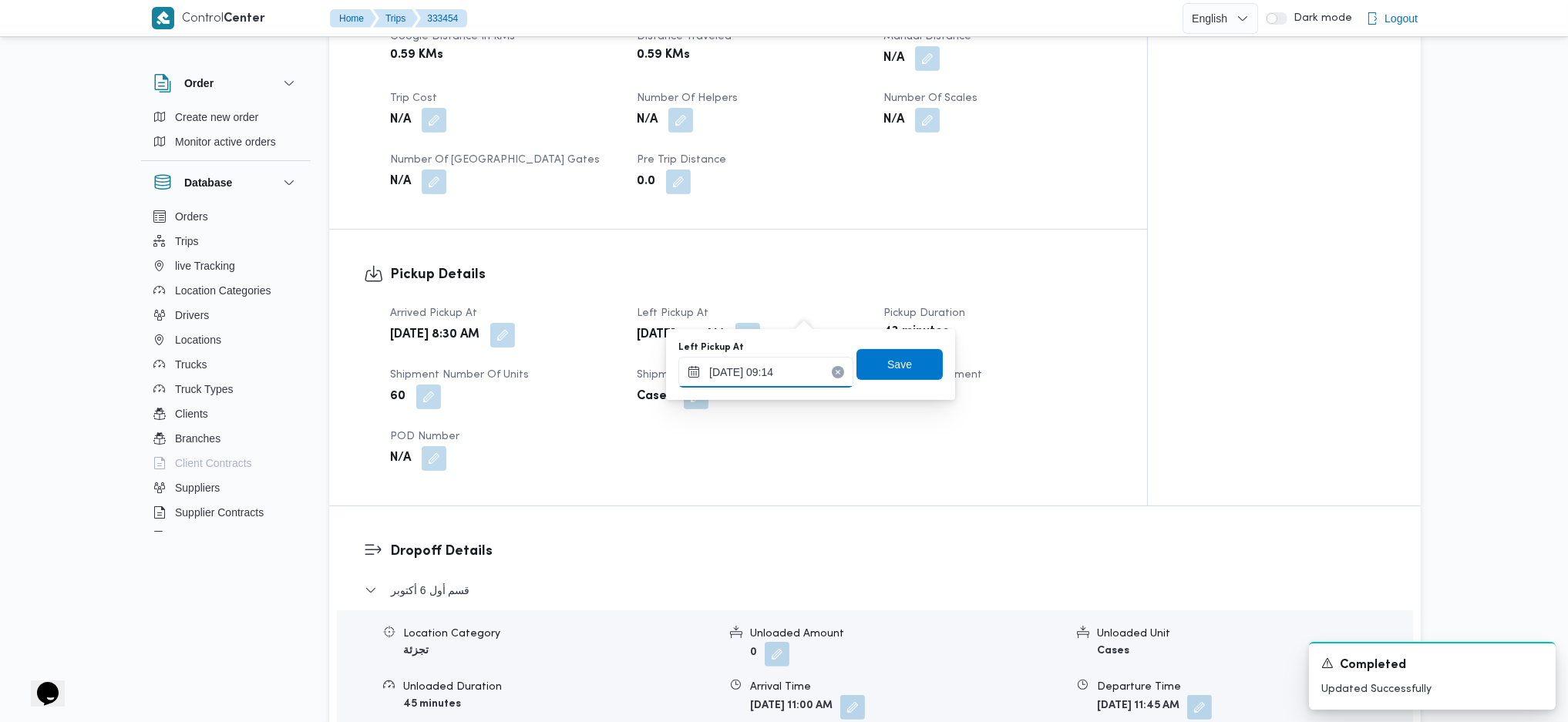
click at [785, 357] on input "26/08/2025 09:14" at bounding box center [766, 372] width 175 height 31
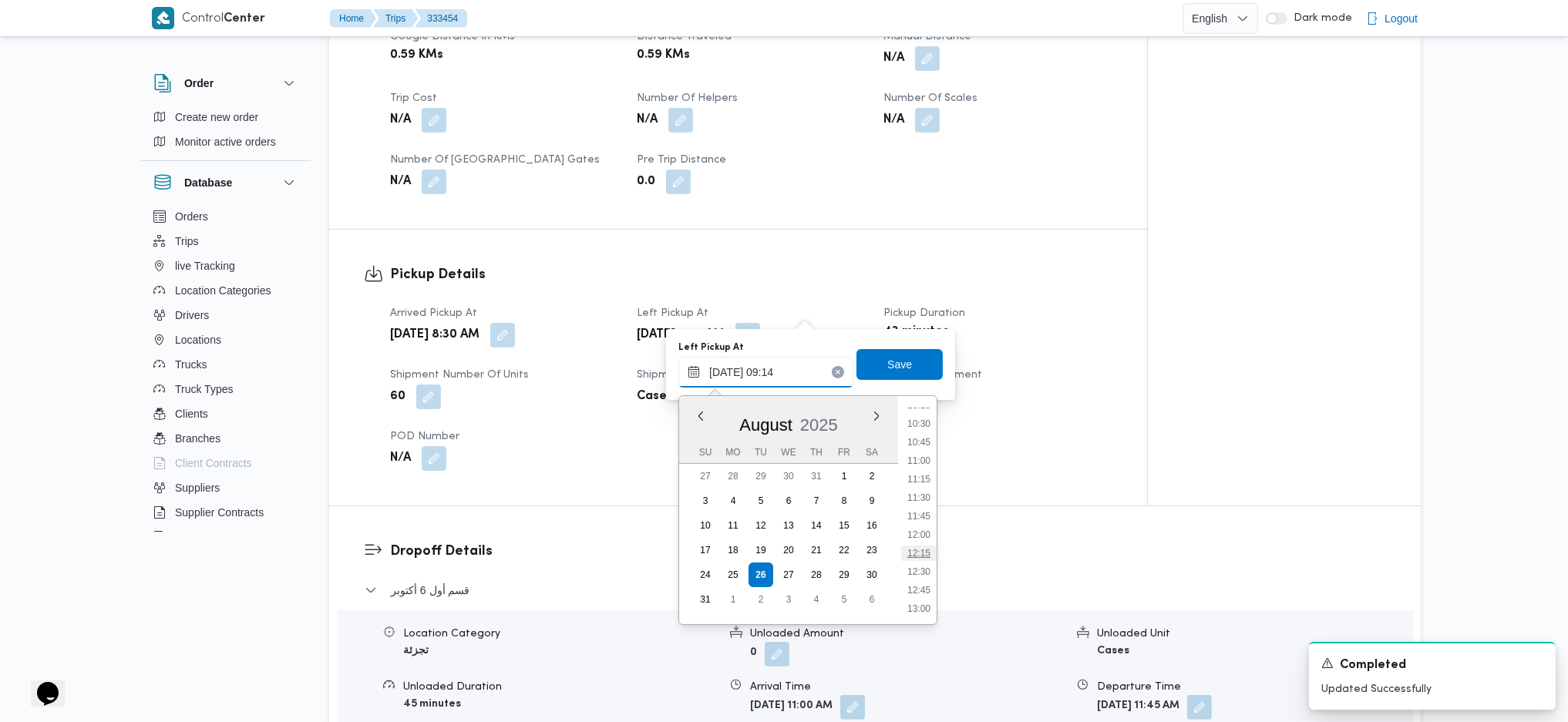
scroll to position [666, 0]
click at [920, 480] on li "10:15" at bounding box center [919, 509] width 35 height 16
type input "26/08/2025 09:14"
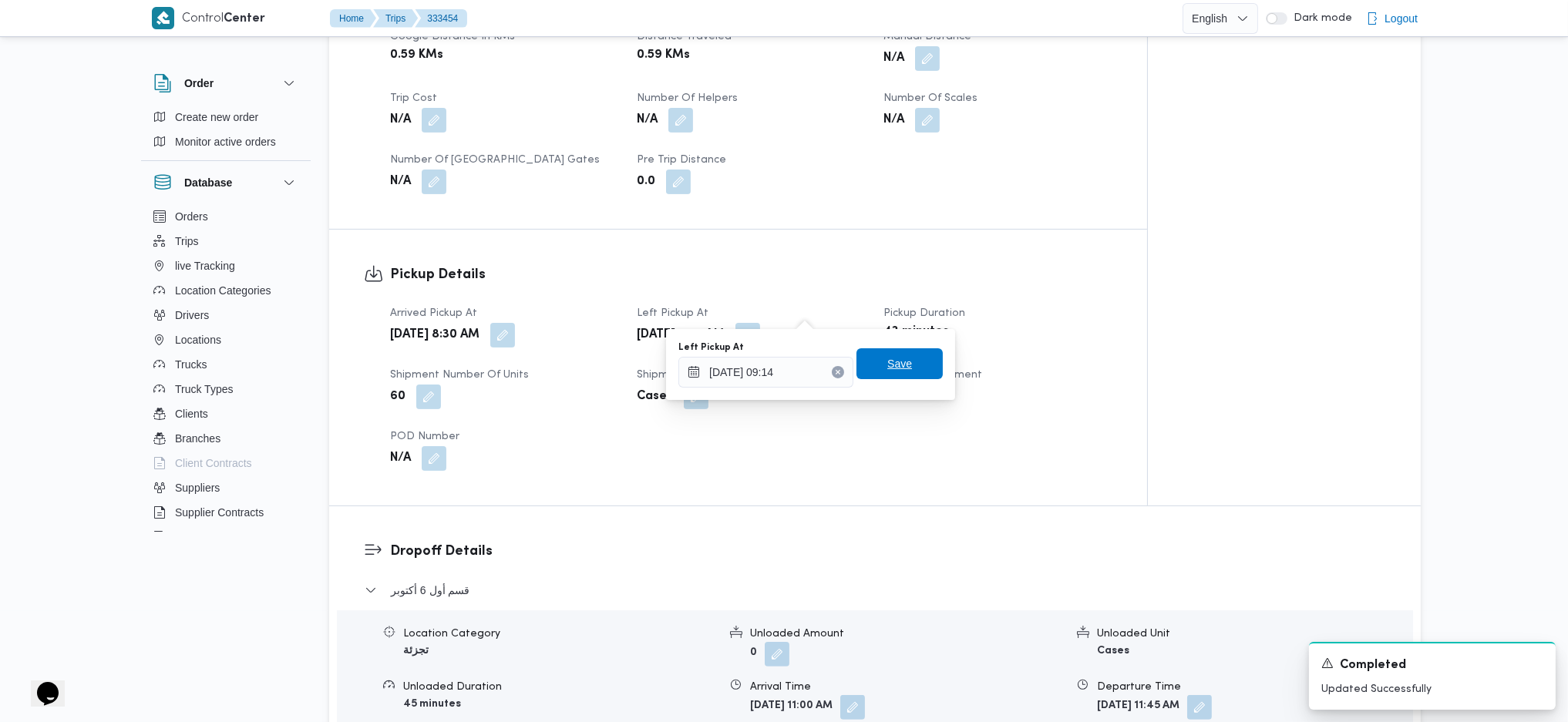
click at [887, 361] on span "Save" at bounding box center [899, 364] width 24 height 19
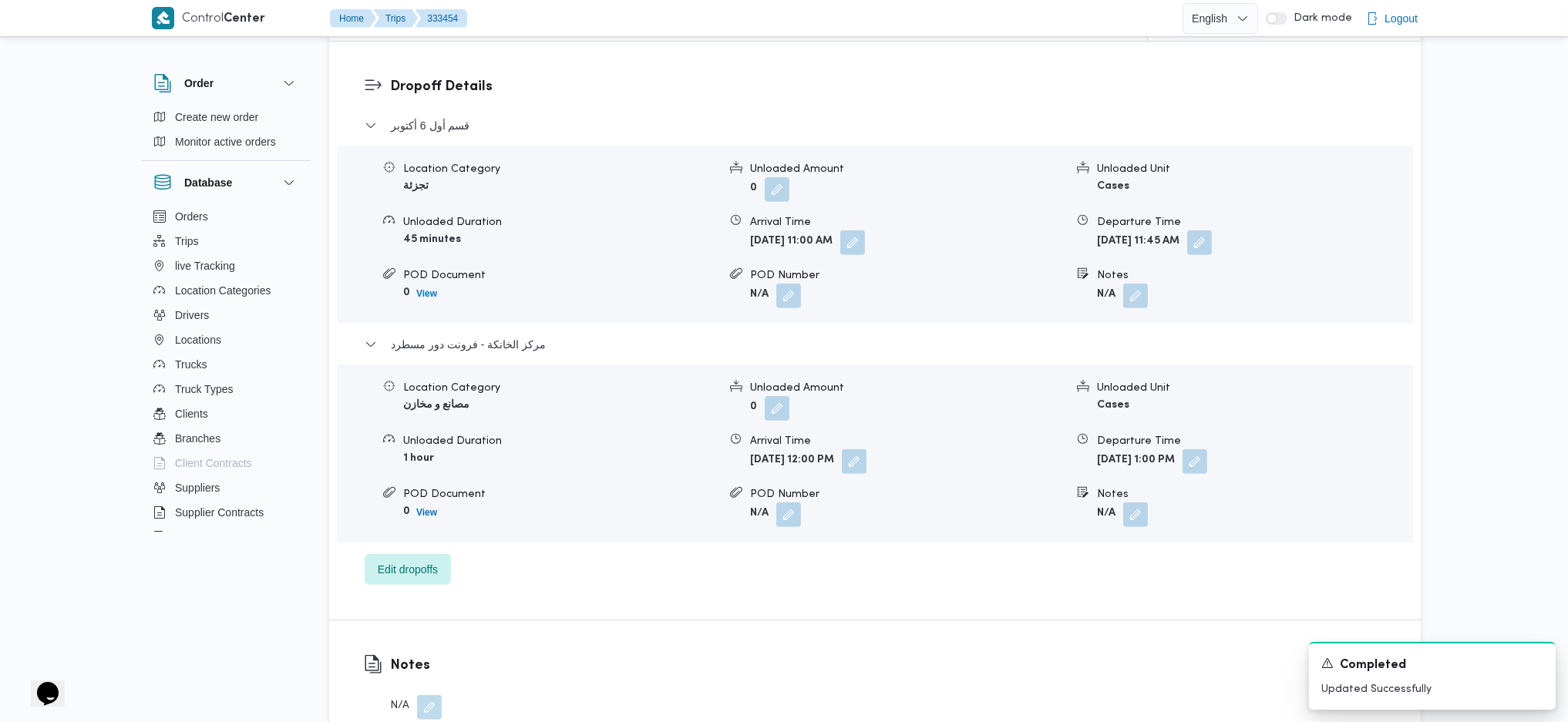
scroll to position [1336, 0]
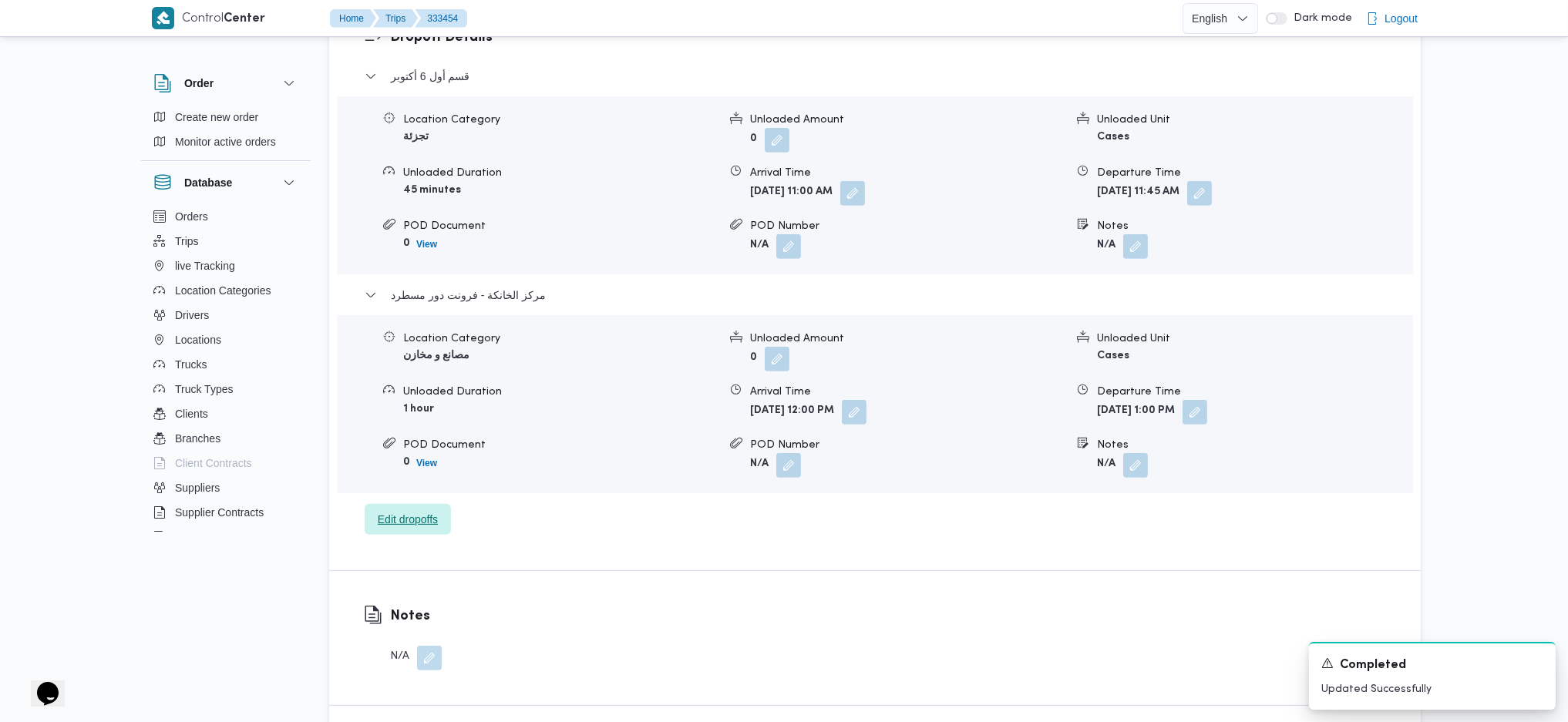
click at [410, 480] on span "Edit dropoffs" at bounding box center [407, 519] width 87 height 31
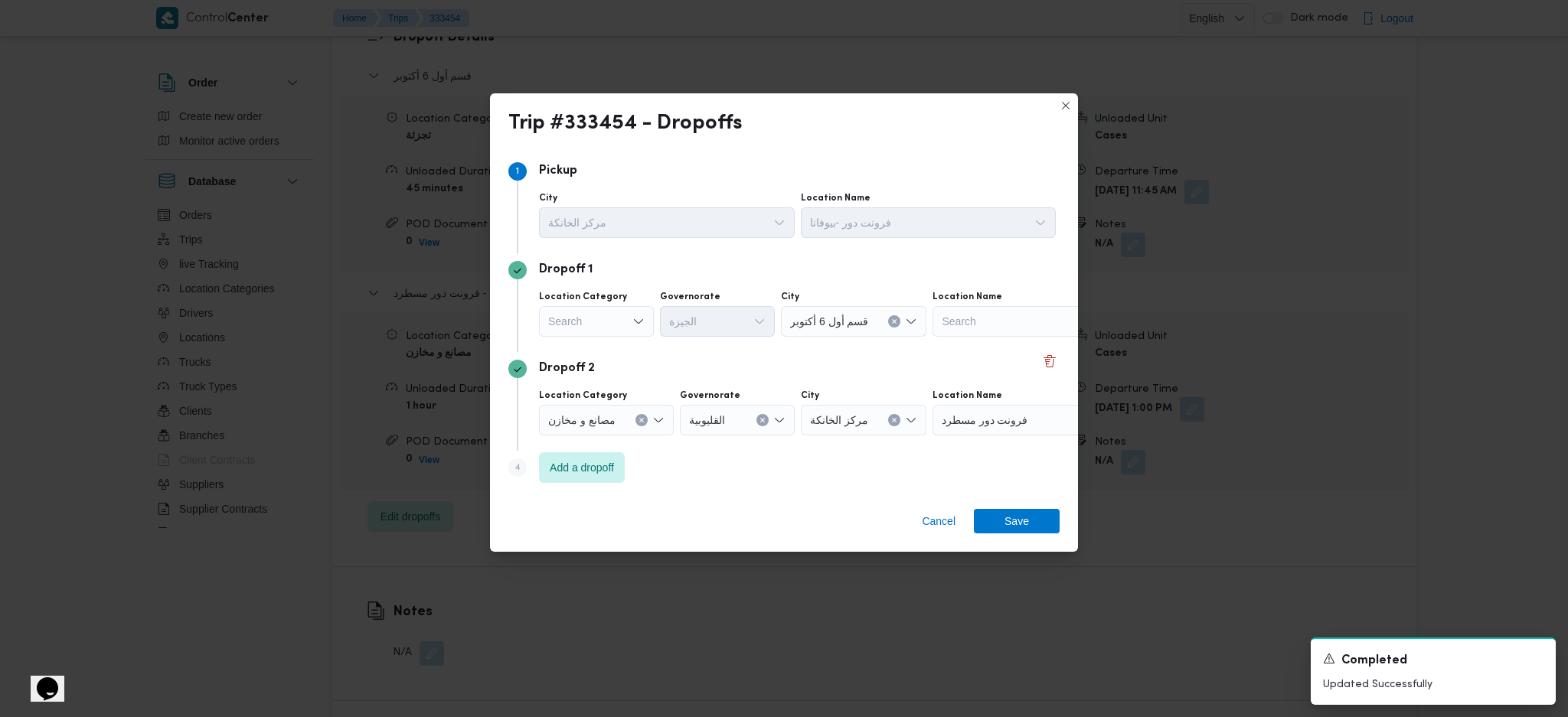
click at [611, 325] on div "Search" at bounding box center [596, 321] width 115 height 31
click at [606, 415] on span "عملاء جملة" at bounding box center [605, 416] width 78 height 19
click at [718, 331] on div "Search" at bounding box center [720, 321] width 115 height 31
type input "جيز"
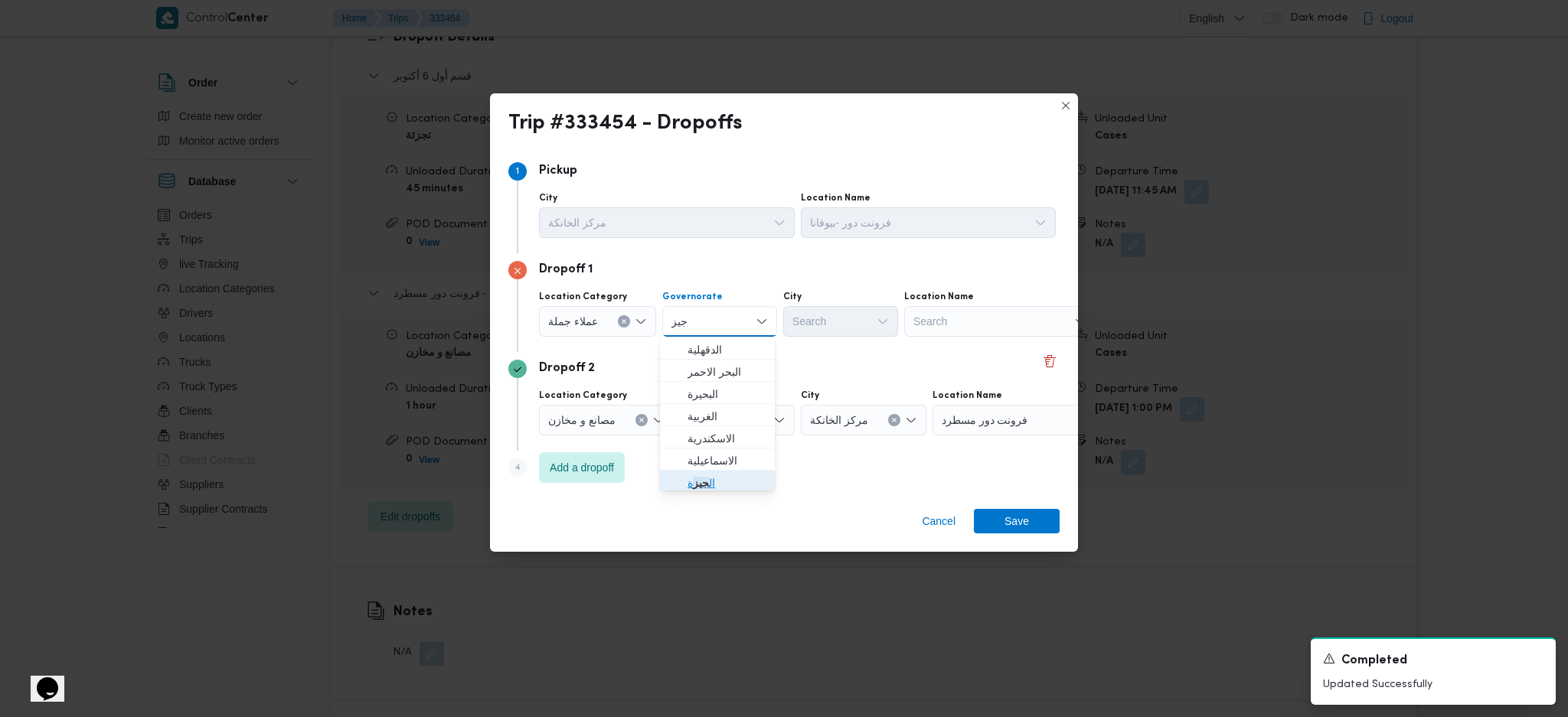
click at [712, 476] on span "ال جيز ة" at bounding box center [727, 483] width 78 height 19
click at [847, 330] on div "Search" at bounding box center [840, 321] width 115 height 31
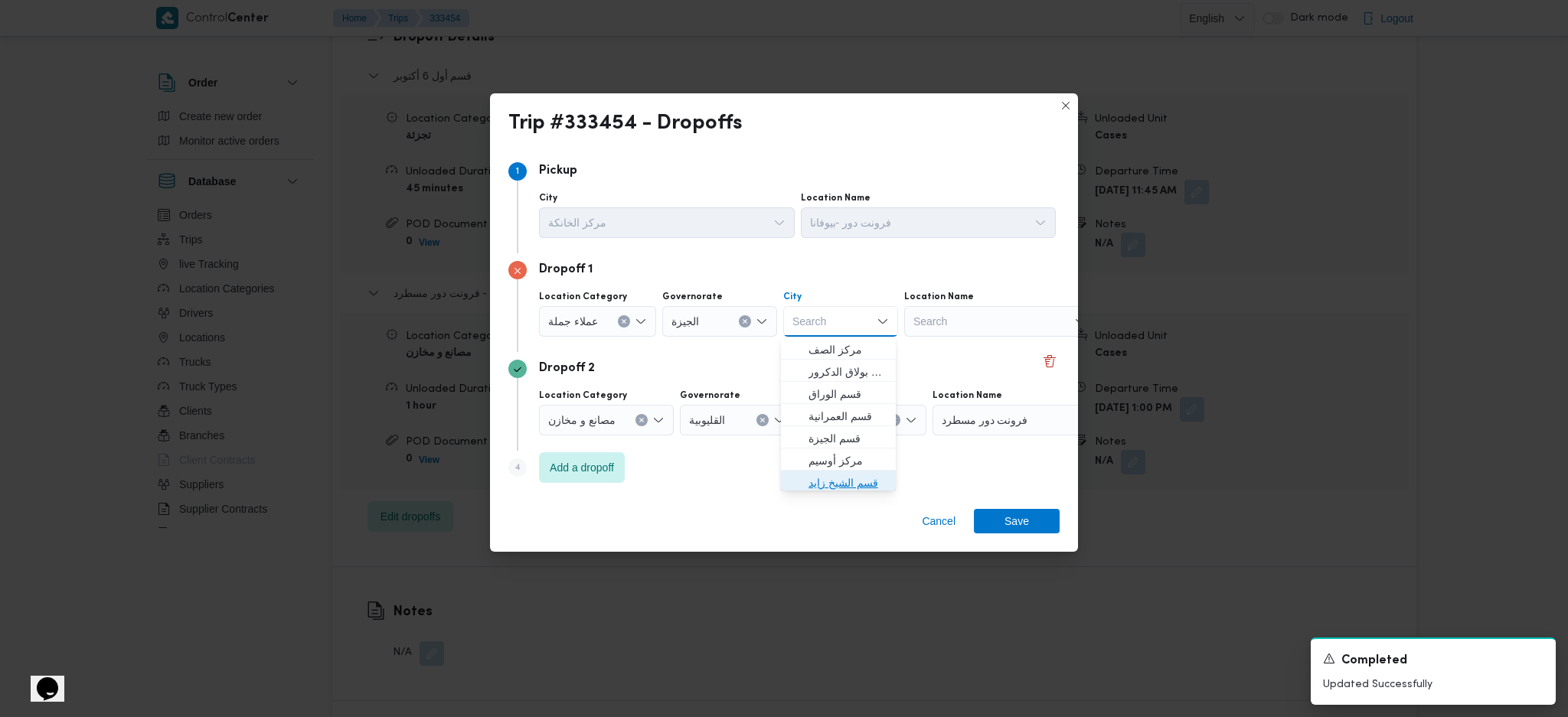
click at [853, 476] on span "قسم الشيخ زايد" at bounding box center [848, 483] width 78 height 19
click at [1014, 476] on span "Save" at bounding box center [1016, 520] width 24 height 24
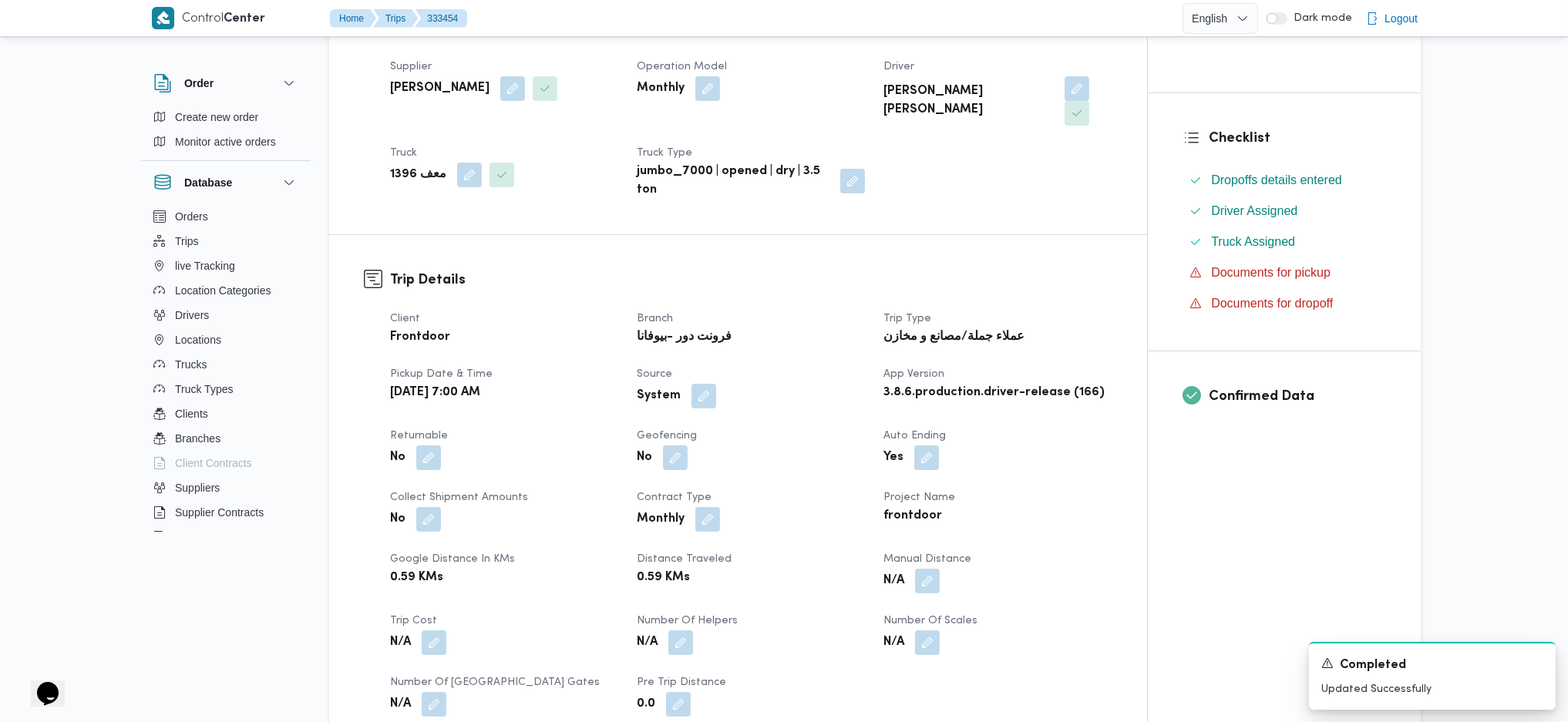
scroll to position [0, 0]
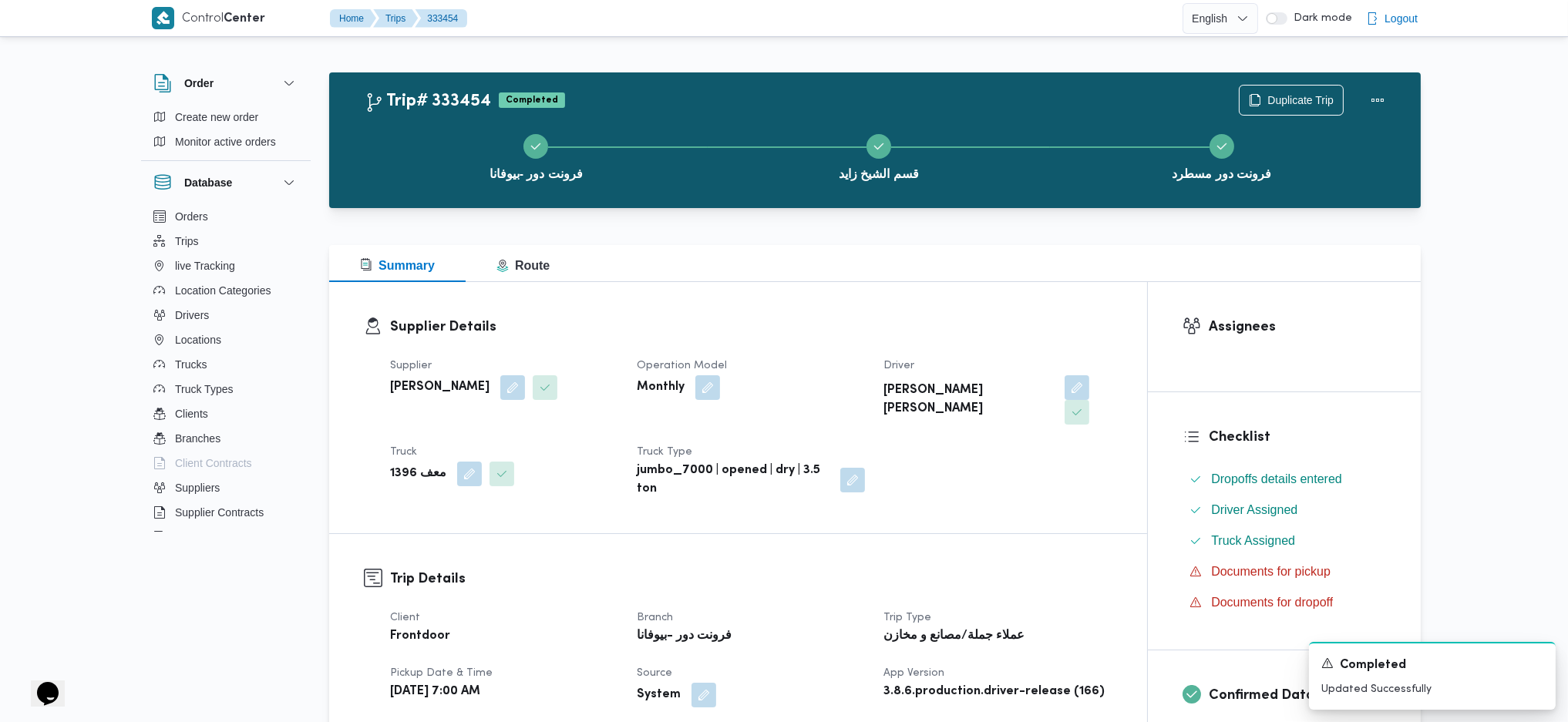
drag, startPoint x: 1004, startPoint y: 290, endPoint x: 992, endPoint y: 240, distance: 51.4
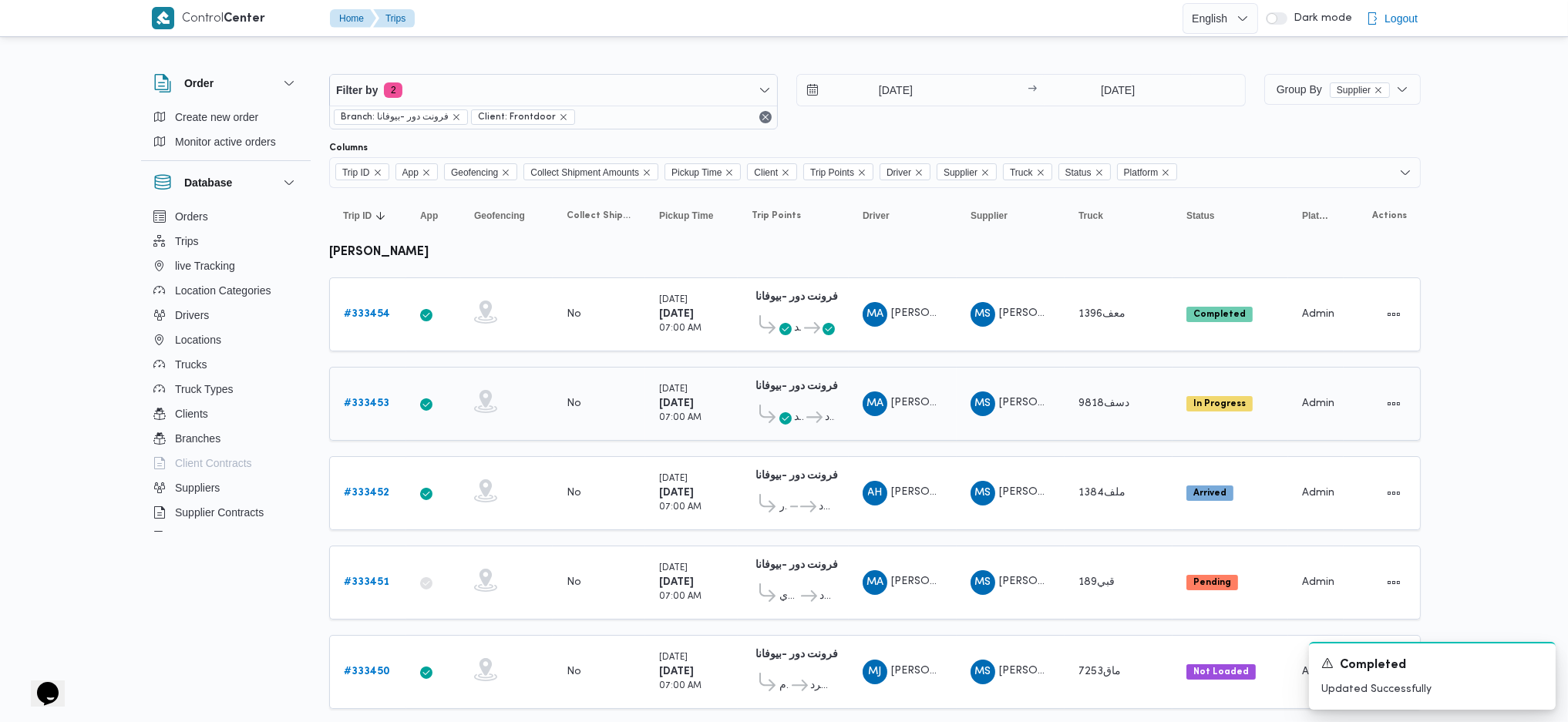
click at [382, 402] on b "# 333453" at bounding box center [366, 403] width 46 height 10
click at [380, 480] on b "# 333452" at bounding box center [366, 493] width 46 height 10
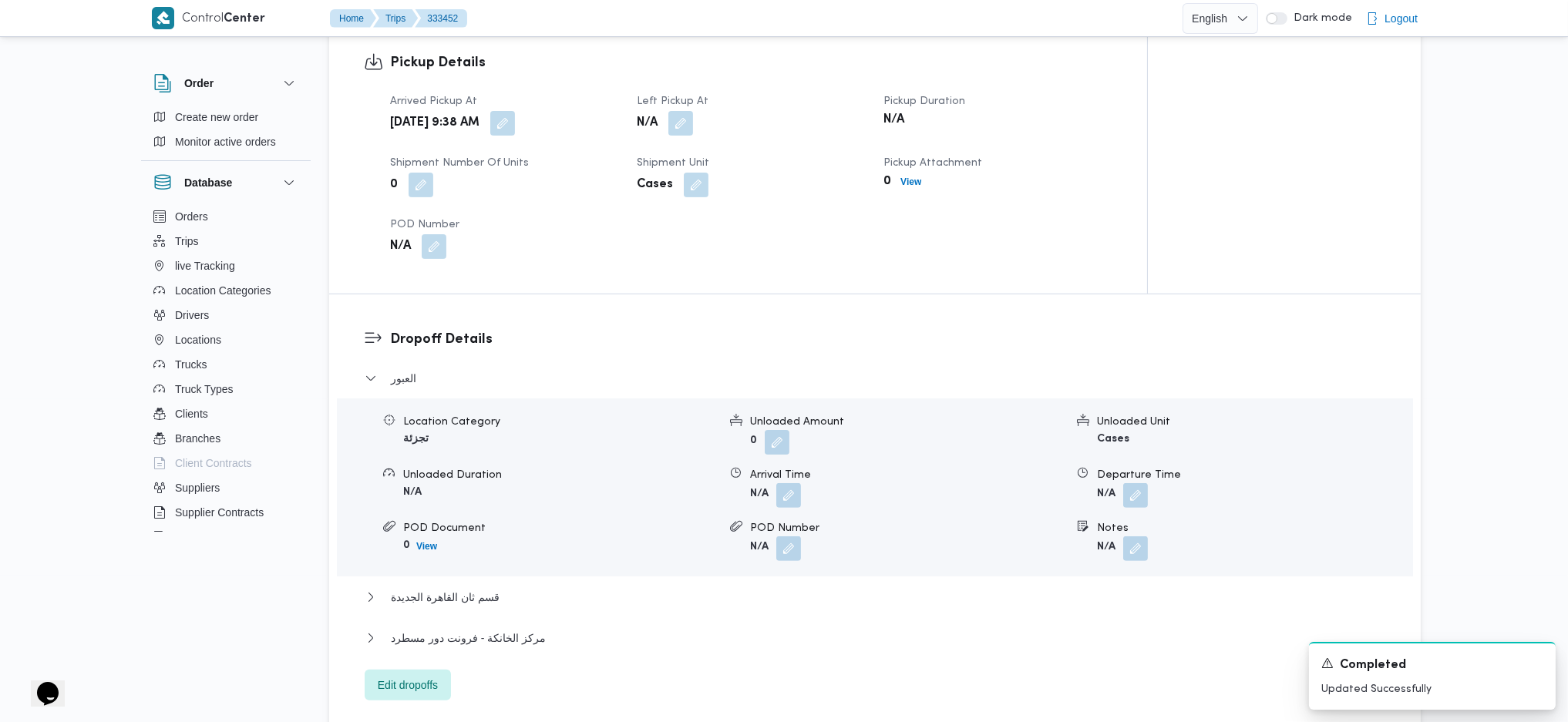
scroll to position [925, 0]
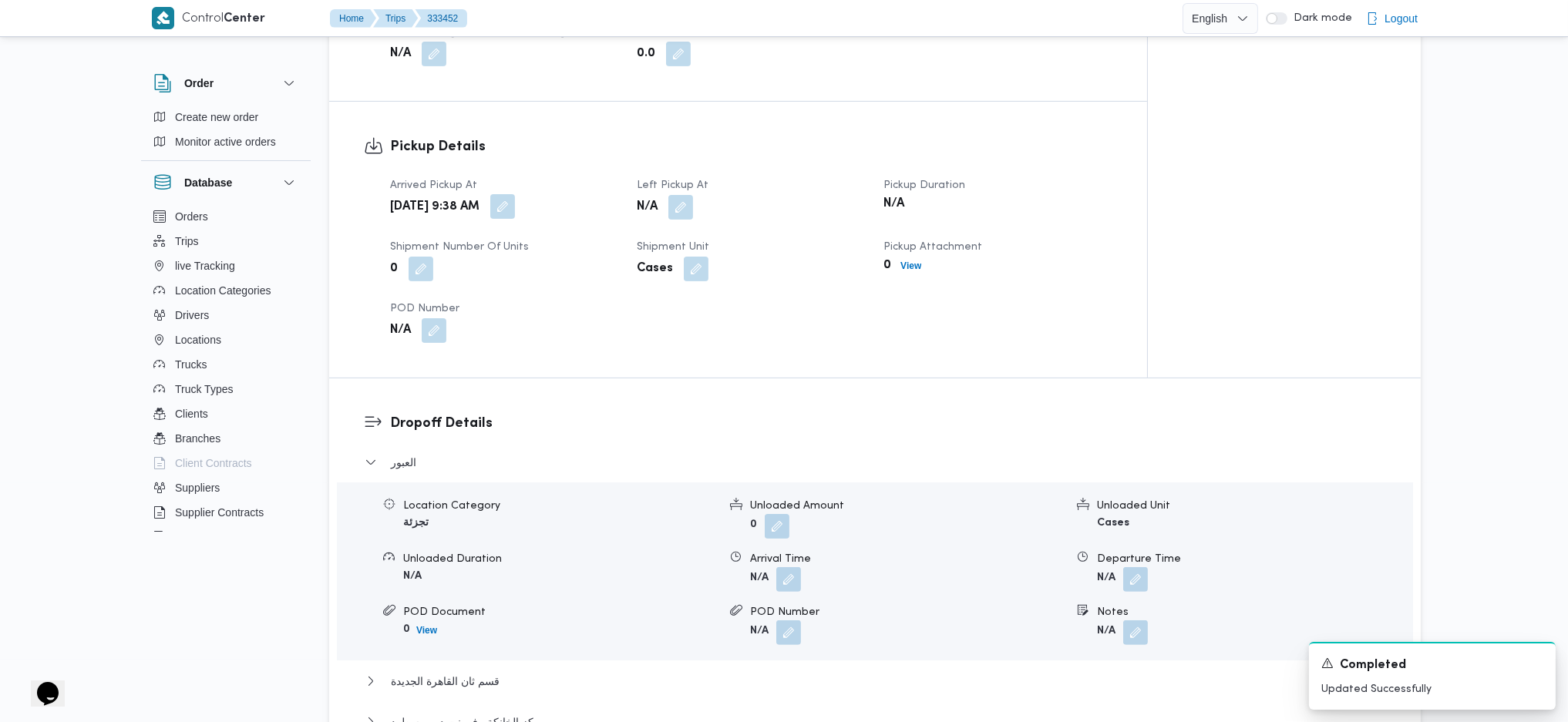
click at [515, 216] on button "button" at bounding box center [502, 206] width 24 height 24
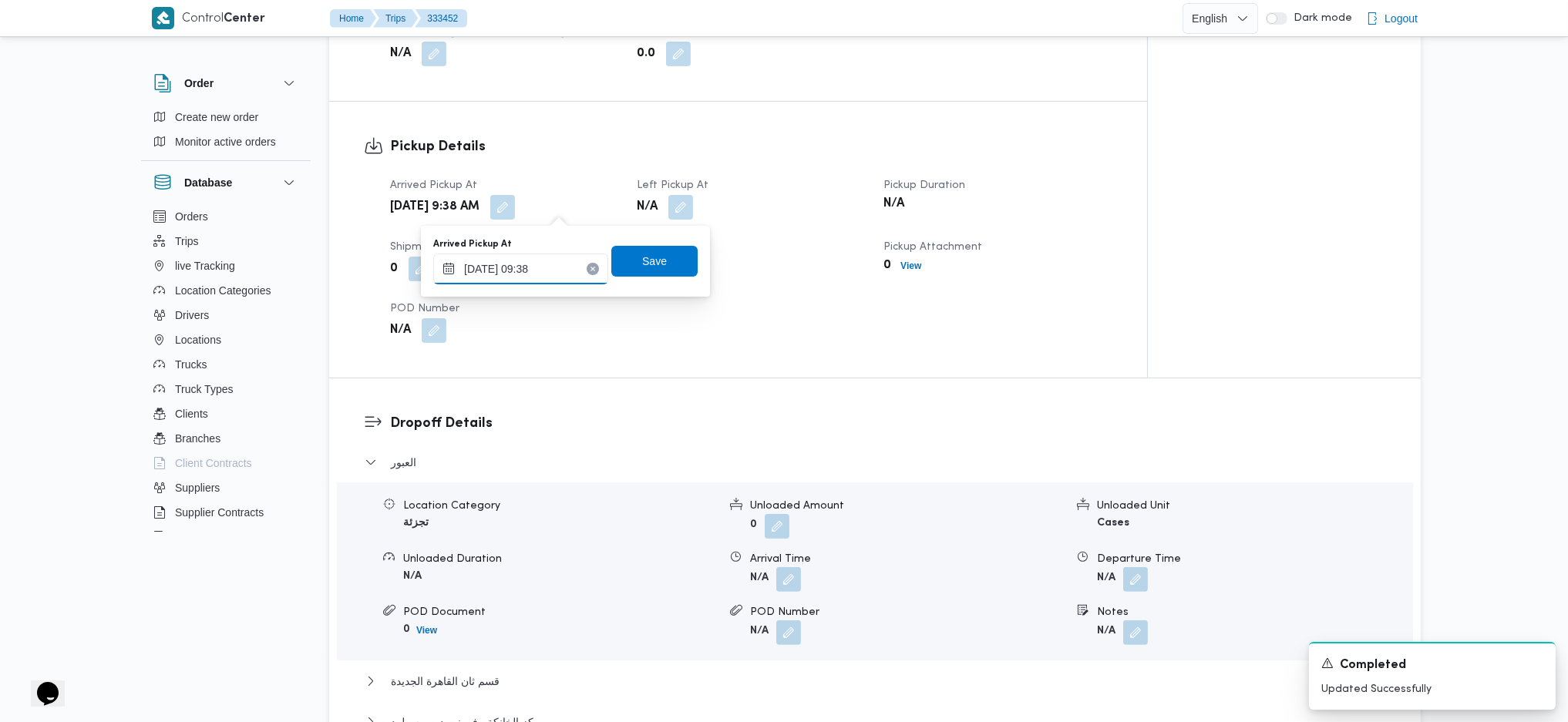
click at [551, 266] on input "26/08/2025 09:38" at bounding box center [521, 268] width 175 height 31
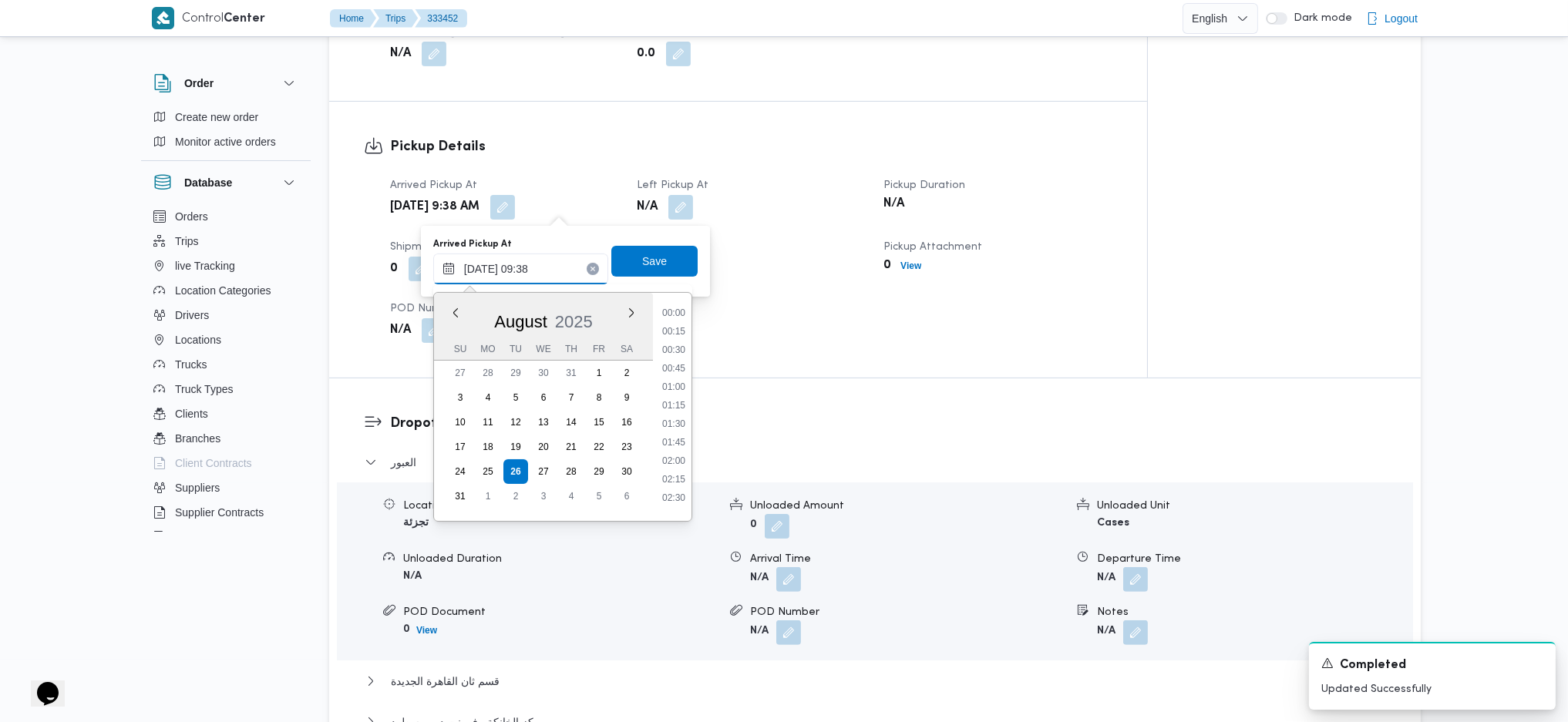
scroll to position [600, 0]
click at [681, 334] on li "08:30" at bounding box center [674, 342] width 35 height 16
type input "26/08/2025 08:30"
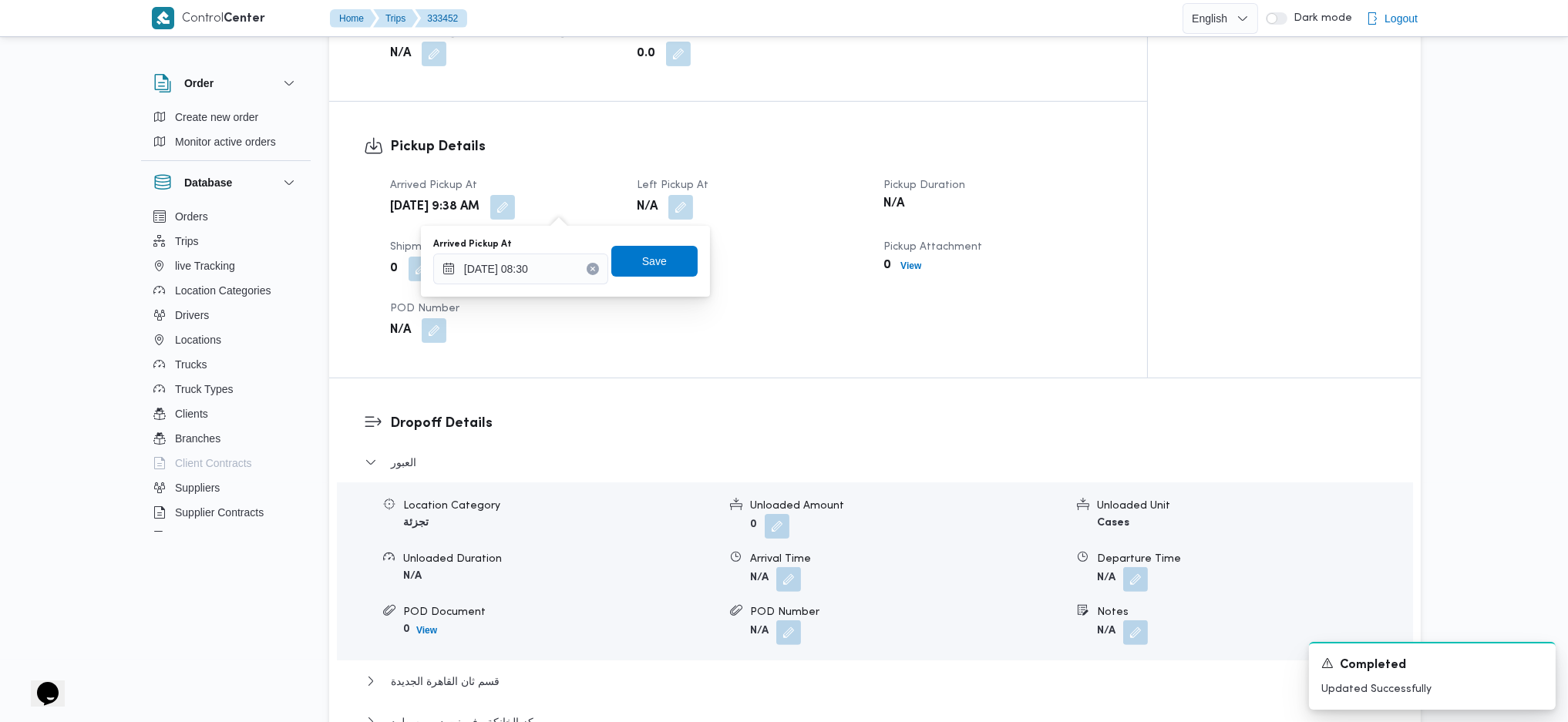
click at [637, 233] on div "You are in a dialog. To close this dialog, hit escape. Arrived Pickup At 26/08/…" at bounding box center [566, 261] width 289 height 71
click at [654, 254] on span "Save" at bounding box center [654, 260] width 87 height 31
drag, startPoint x: 675, startPoint y: 219, endPoint x: 678, endPoint y: 206, distance: 13.3
click at [678, 208] on button "button" at bounding box center [680, 206] width 24 height 24
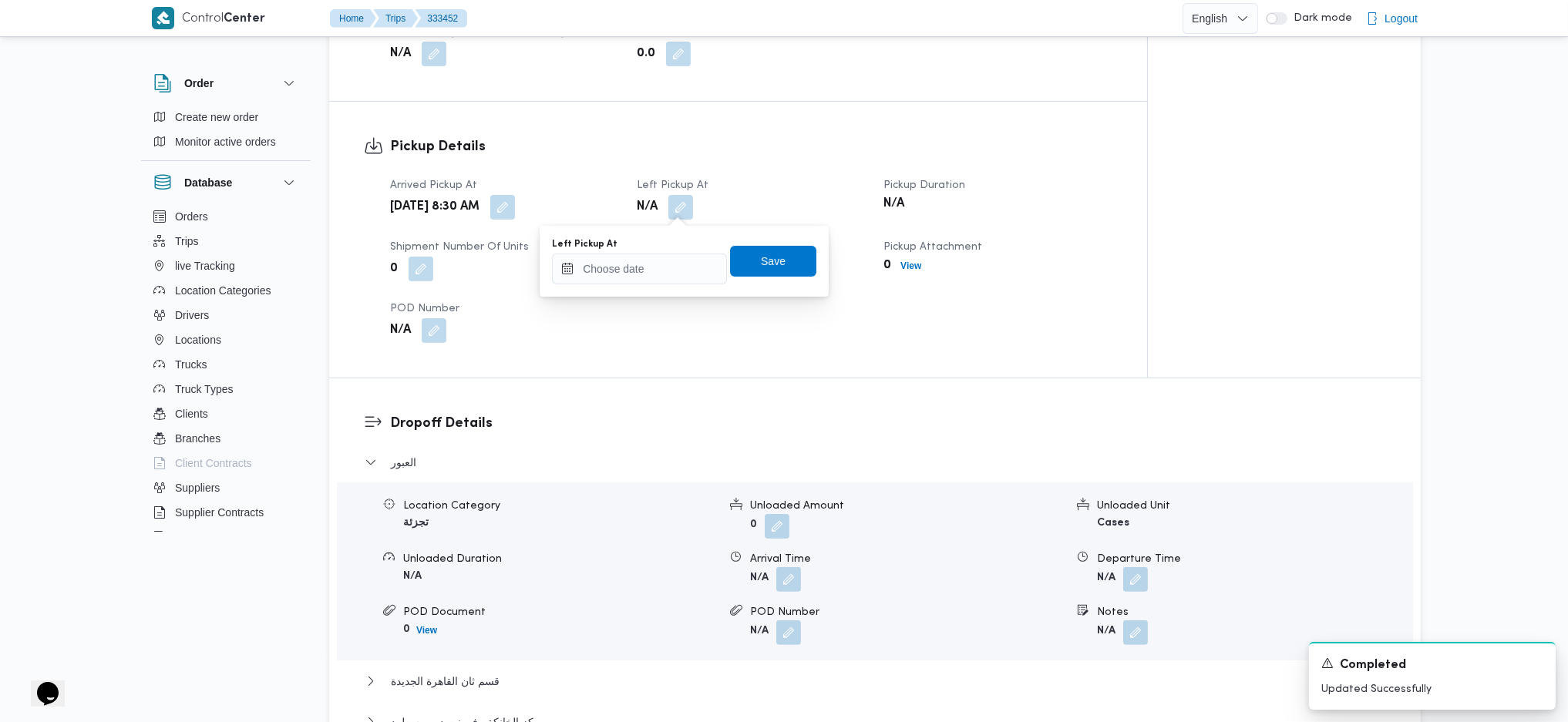
click at [659, 287] on div "You are in a dialog. To close this dialog, hit escape. Left Pickup At Save" at bounding box center [684, 261] width 289 height 71
click at [661, 277] on input "Left Pickup At" at bounding box center [639, 268] width 175 height 31
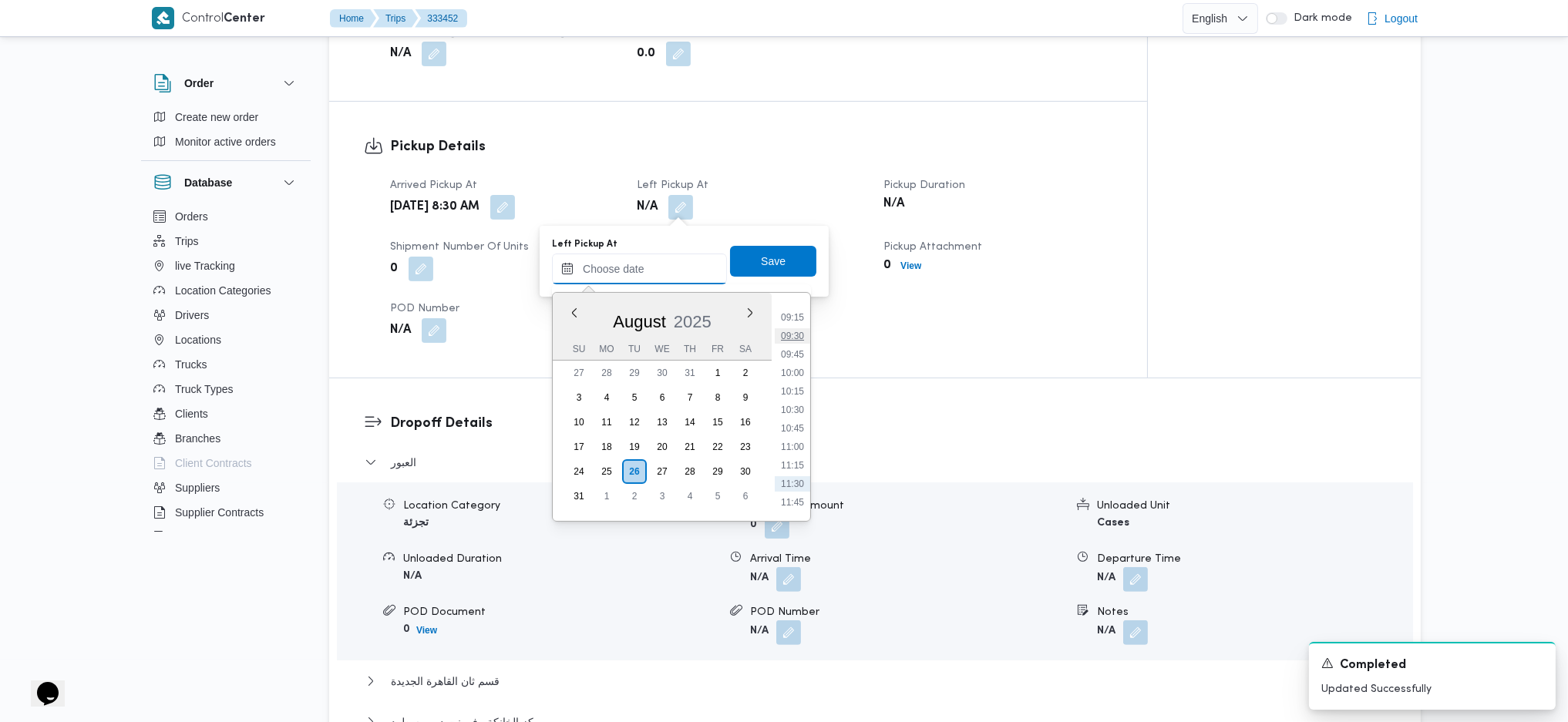
scroll to position [646, 0]
click at [803, 384] on li "09:45" at bounding box center [792, 388] width 35 height 16
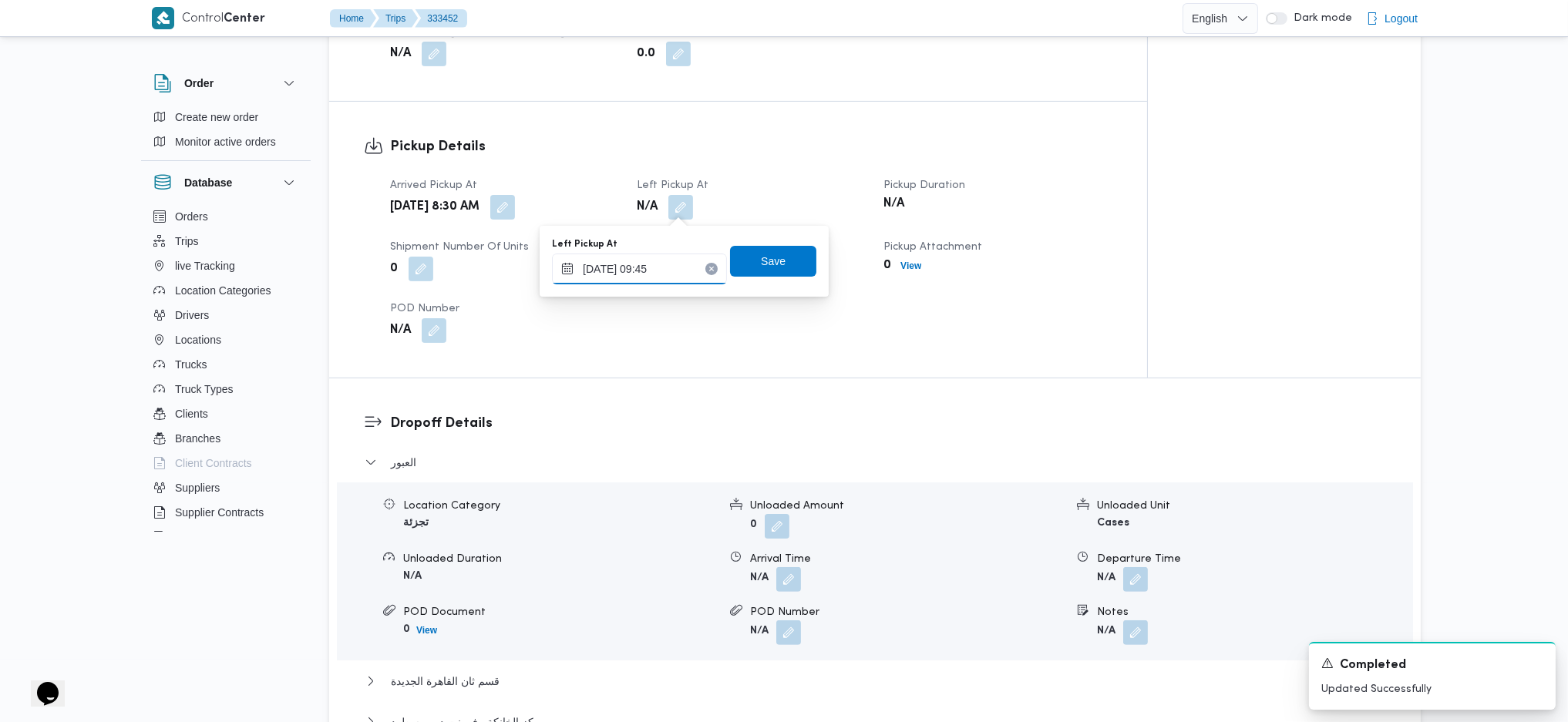
type input "26/08/2025 09:45"
click at [744, 254] on span "Save" at bounding box center [772, 260] width 87 height 31
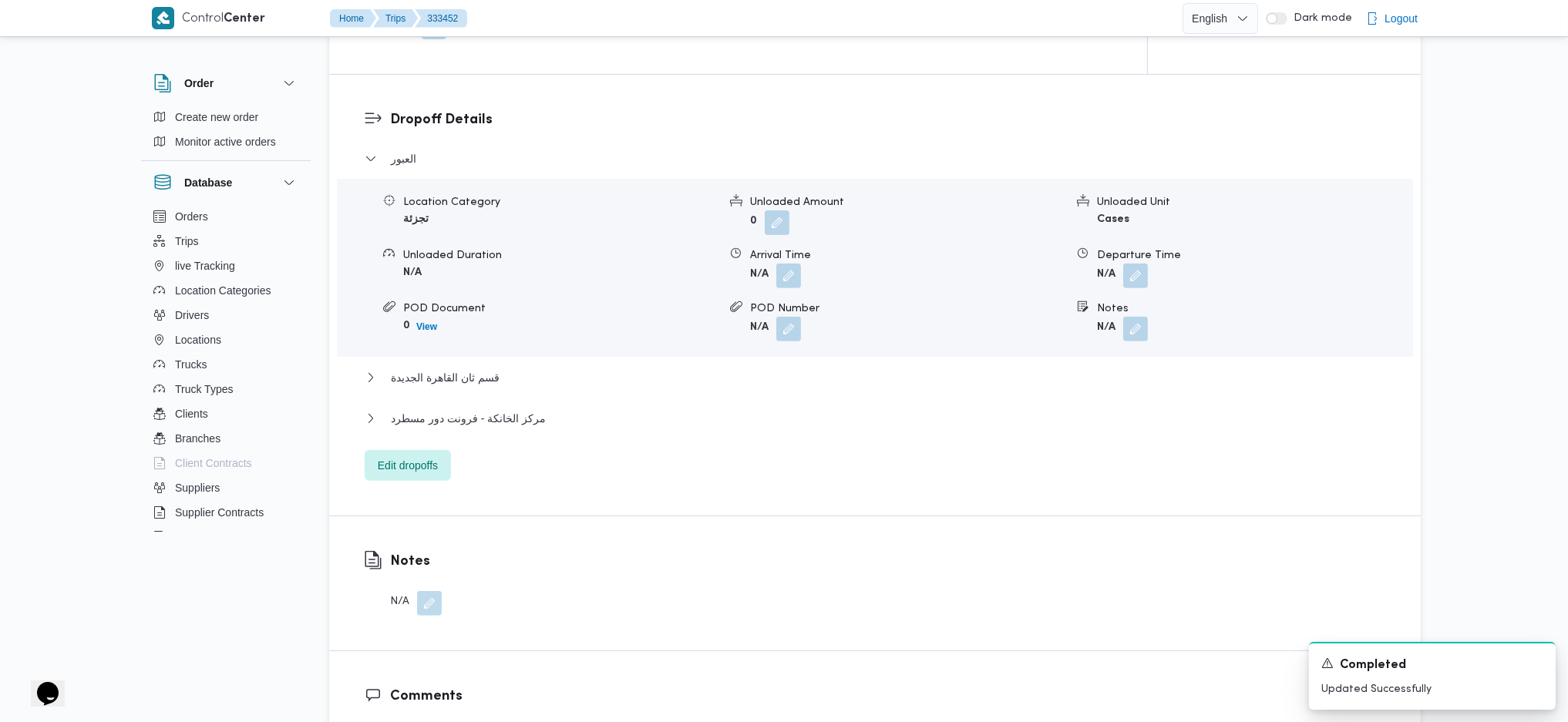
scroll to position [1233, 0]
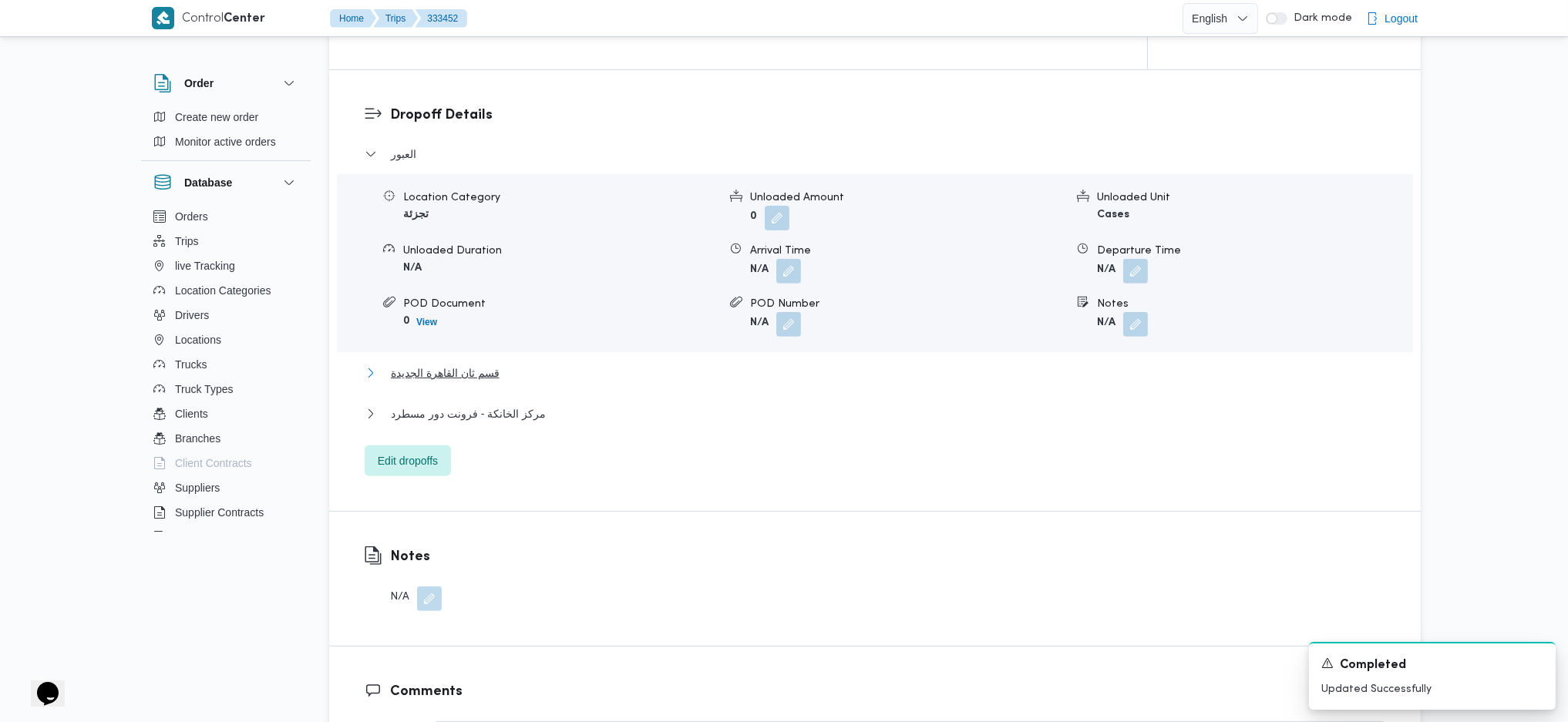
drag, startPoint x: 525, startPoint y: 381, endPoint x: 610, endPoint y: 376, distance: 85.1
click at [528, 380] on button "قسم ثان القاهرة الجديدة" at bounding box center [875, 373] width 1021 height 19
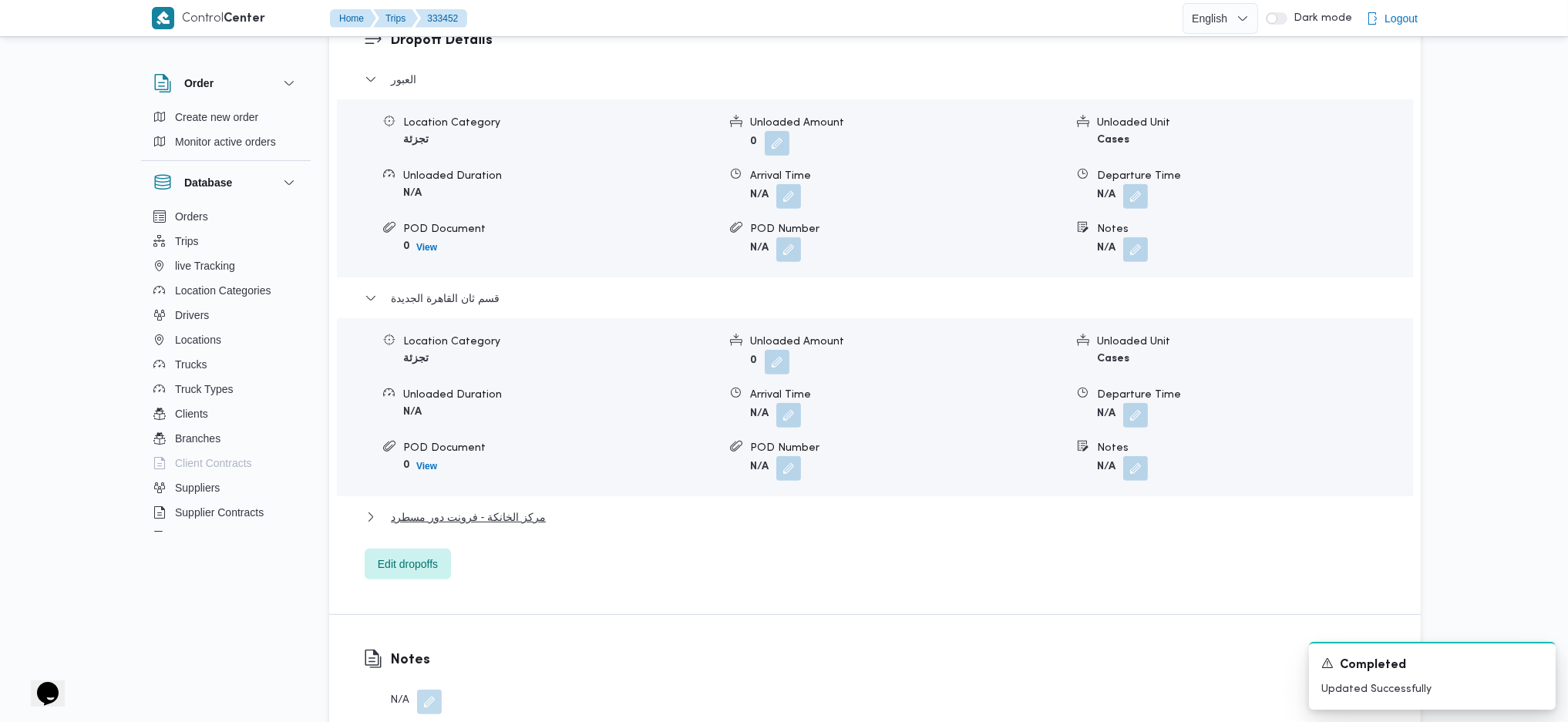
scroll to position [1438, 0]
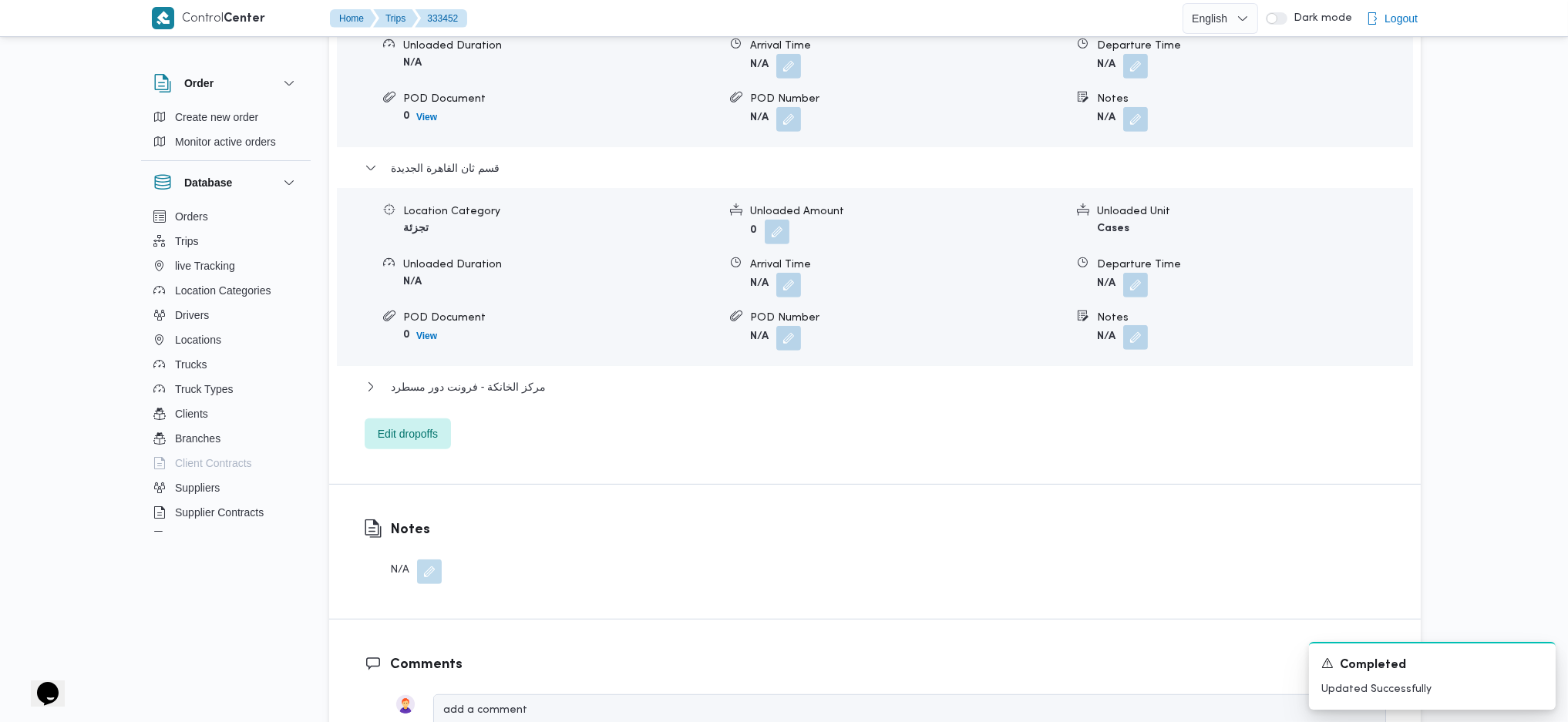
click at [1139, 328] on button "button" at bounding box center [1135, 337] width 24 height 24
click at [1106, 391] on input "Notes" at bounding box center [1094, 400] width 154 height 31
type input "ت"
type input "لامستقبل"
click button "Save" at bounding box center [1217, 392] width 87 height 31
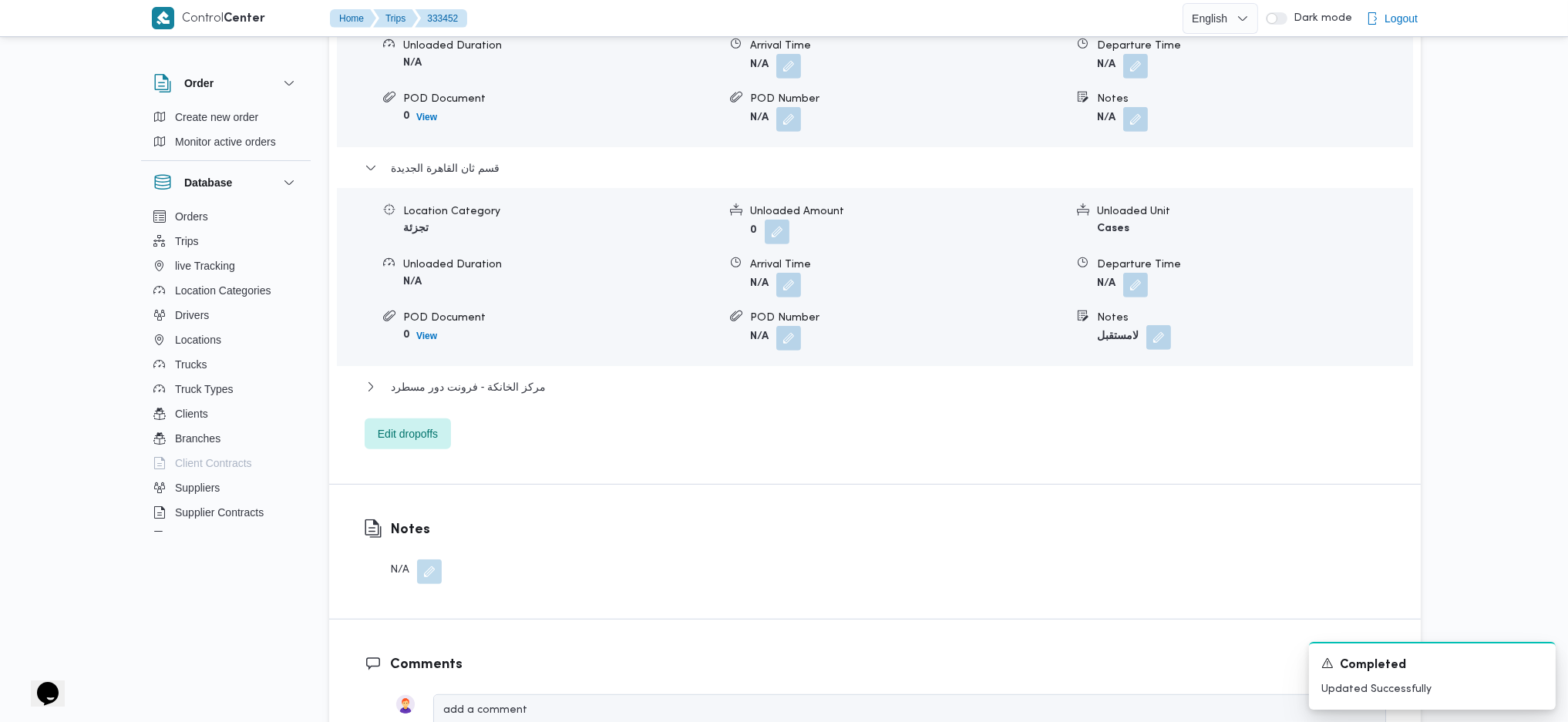
click at [1166, 337] on button "button" at bounding box center [1158, 337] width 24 height 24
click at [1087, 401] on input "لامستقبل" at bounding box center [1118, 400] width 154 height 31
click at [1127, 403] on input "لمستقبل" at bounding box center [1118, 400] width 154 height 31
type input "لمستقبل"
click at [1229, 395] on span "Save" at bounding box center [1241, 391] width 24 height 19
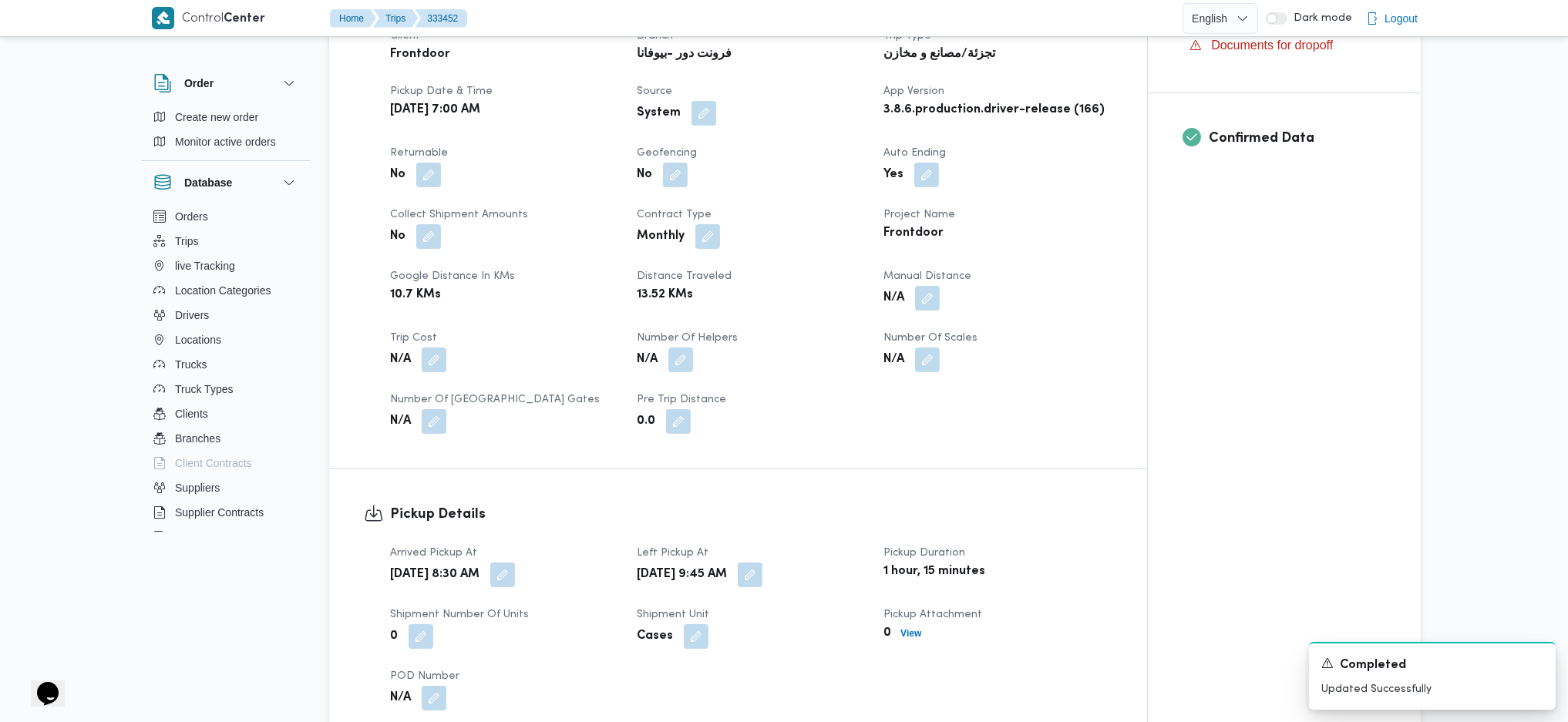
scroll to position [822, 0]
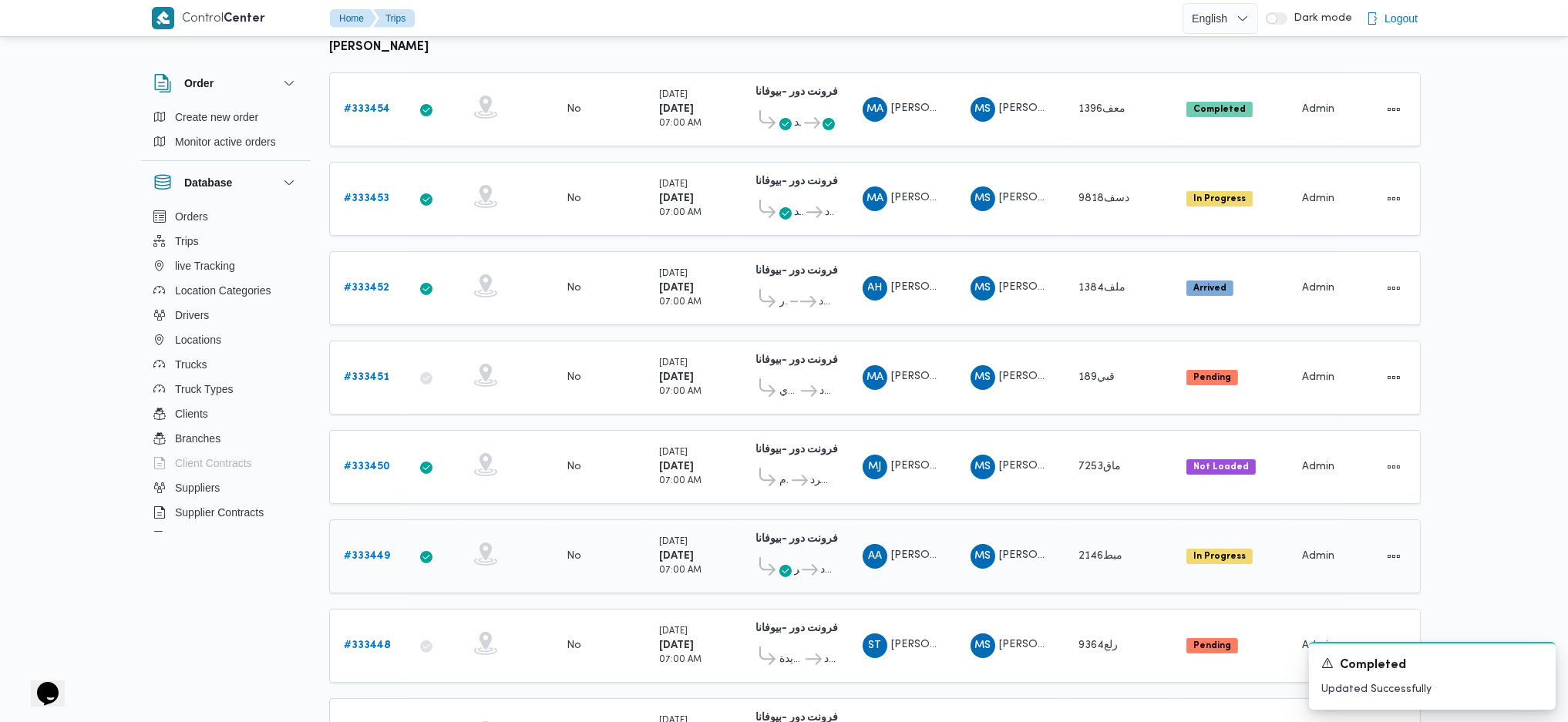
scroll to position [102, 0]
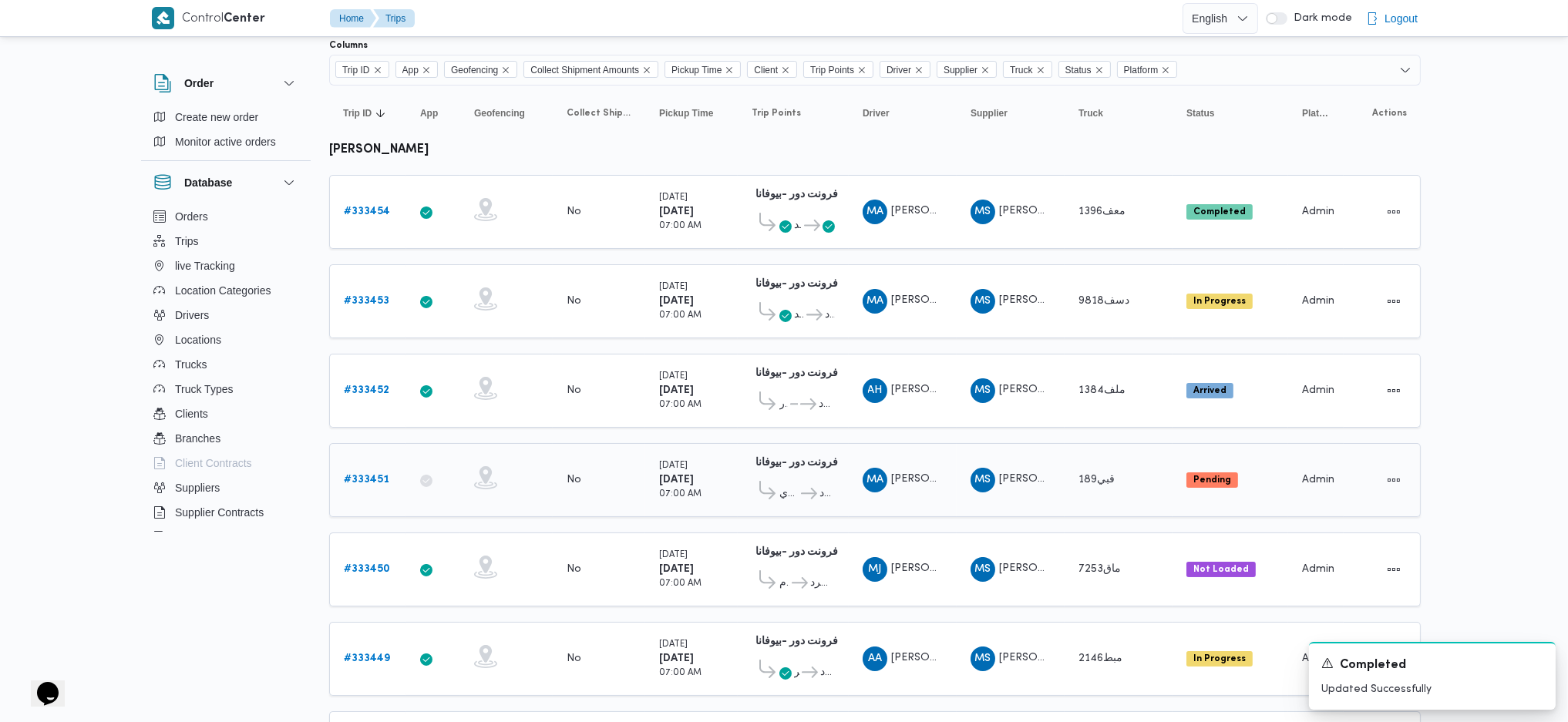
click at [373, 475] on b "# 333451" at bounding box center [366, 480] width 46 height 10
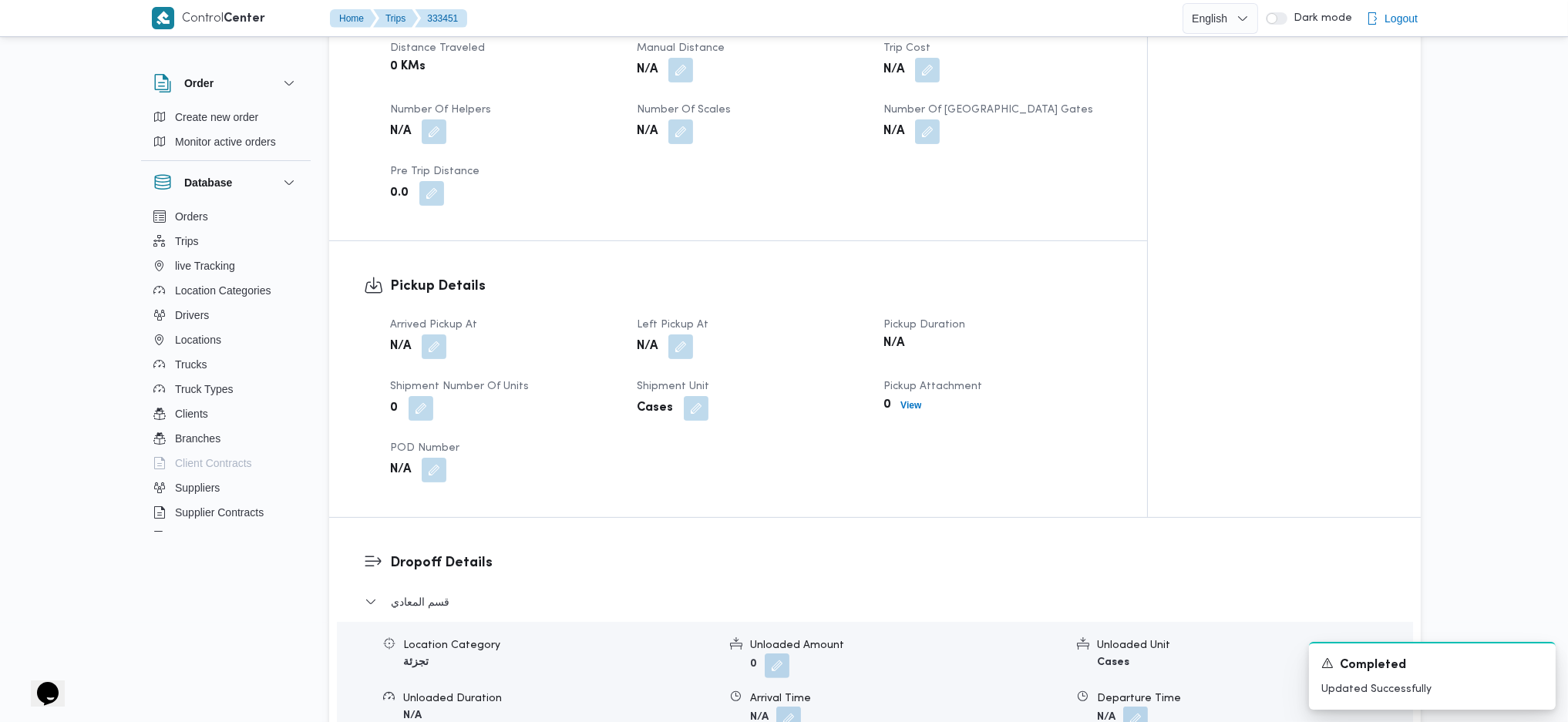
scroll to position [822, 0]
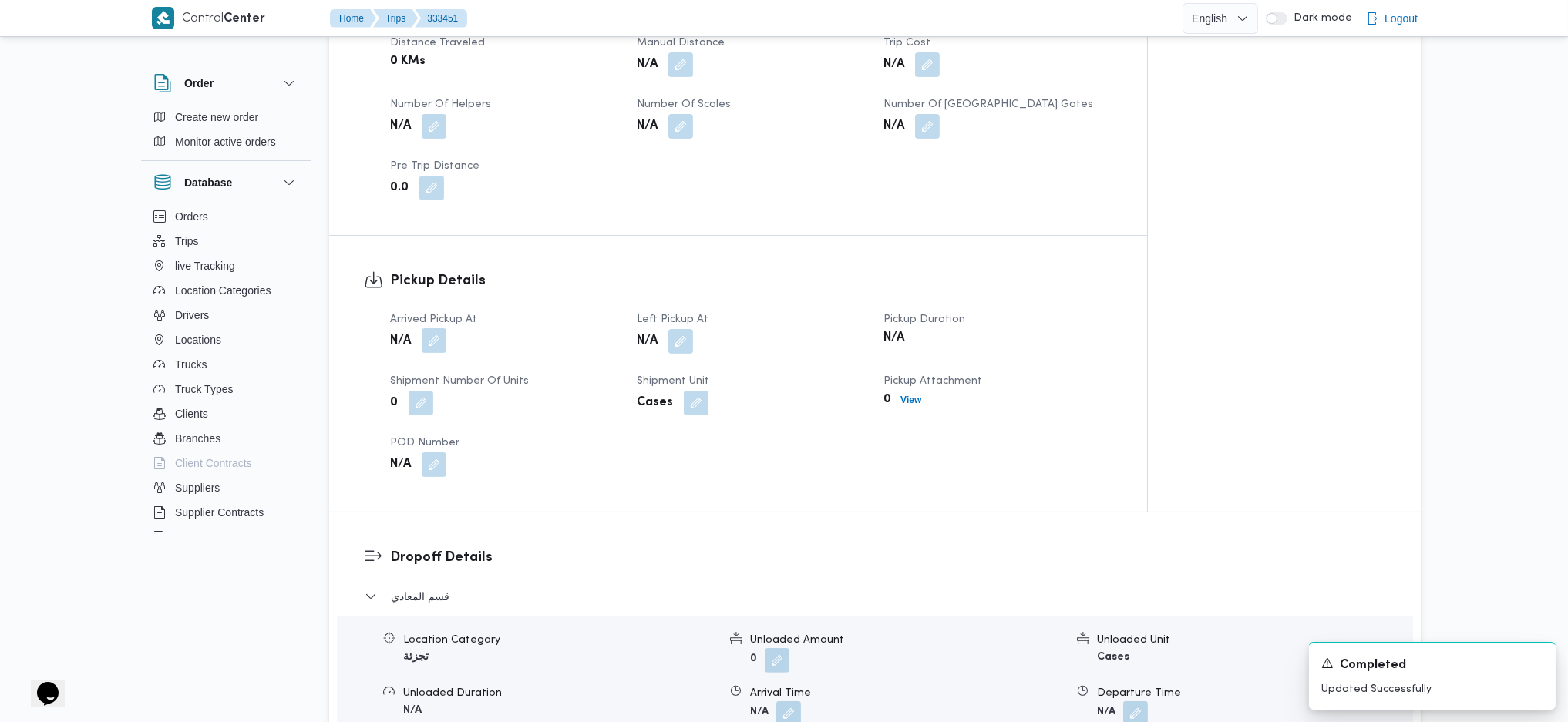
click at [434, 328] on button "button" at bounding box center [434, 340] width 24 height 24
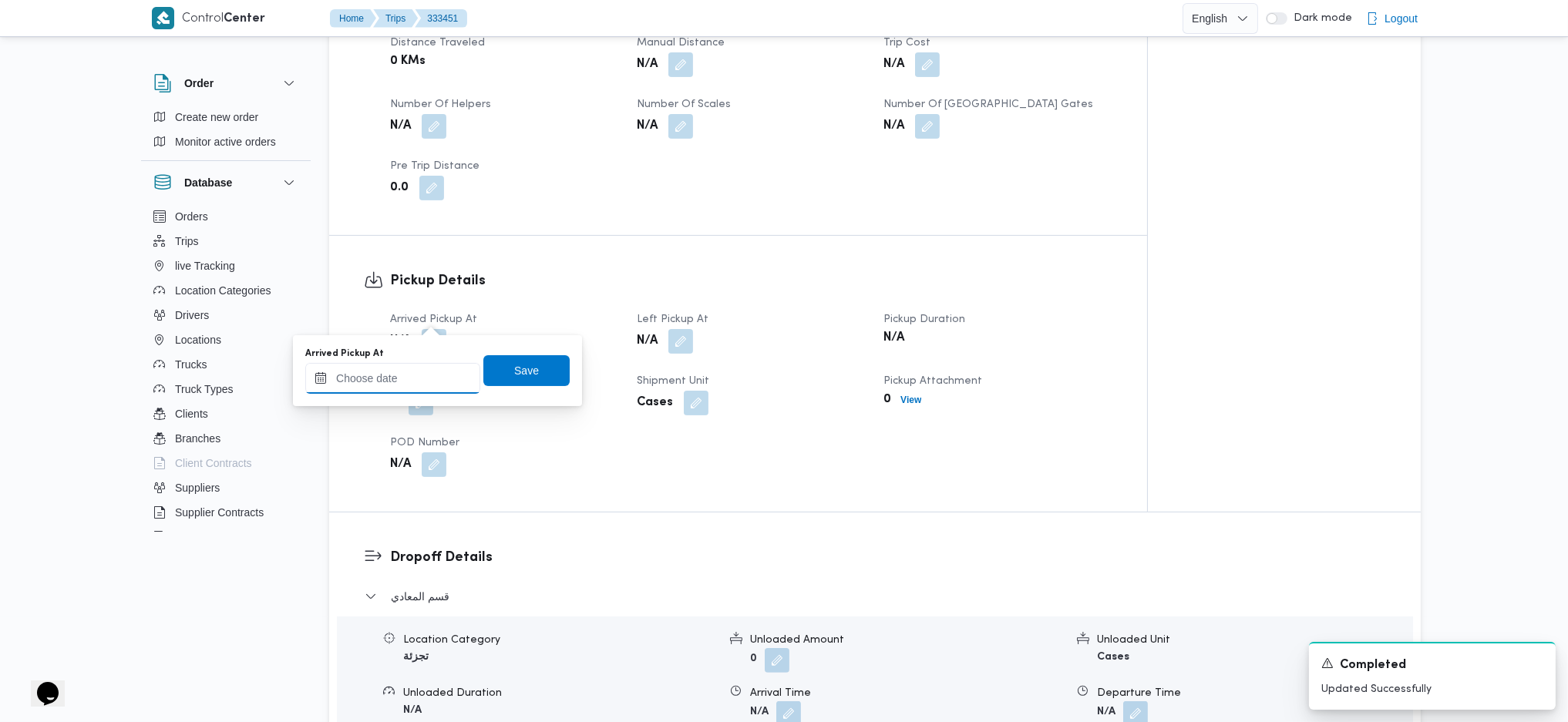
click at [417, 379] on input "Arrived Pickup At" at bounding box center [393, 378] width 175 height 31
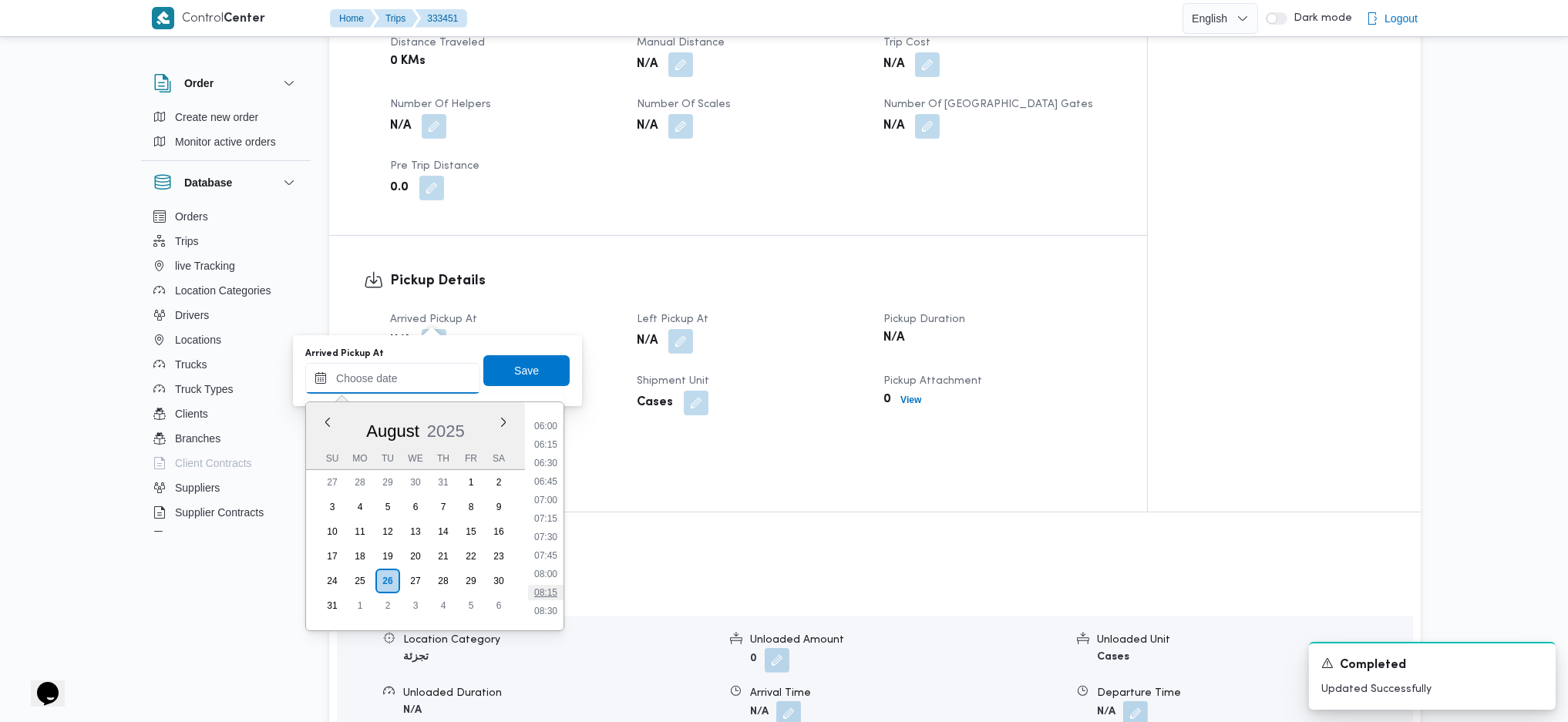
scroll to position [543, 0]
click at [545, 475] on li "08:00" at bounding box center [546, 470] width 35 height 16
type input "26/08/2025 08:00"
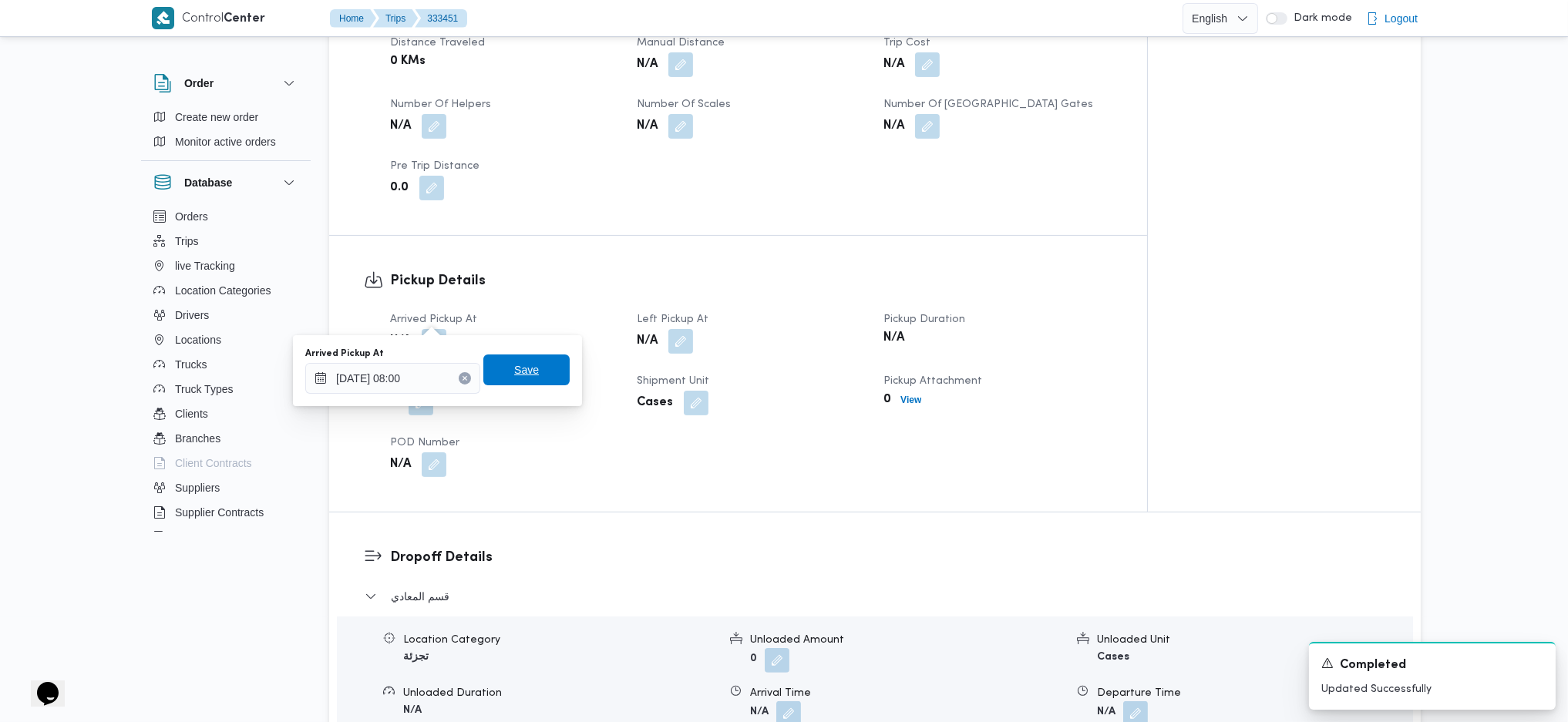
click at [514, 361] on span "Save" at bounding box center [526, 370] width 24 height 19
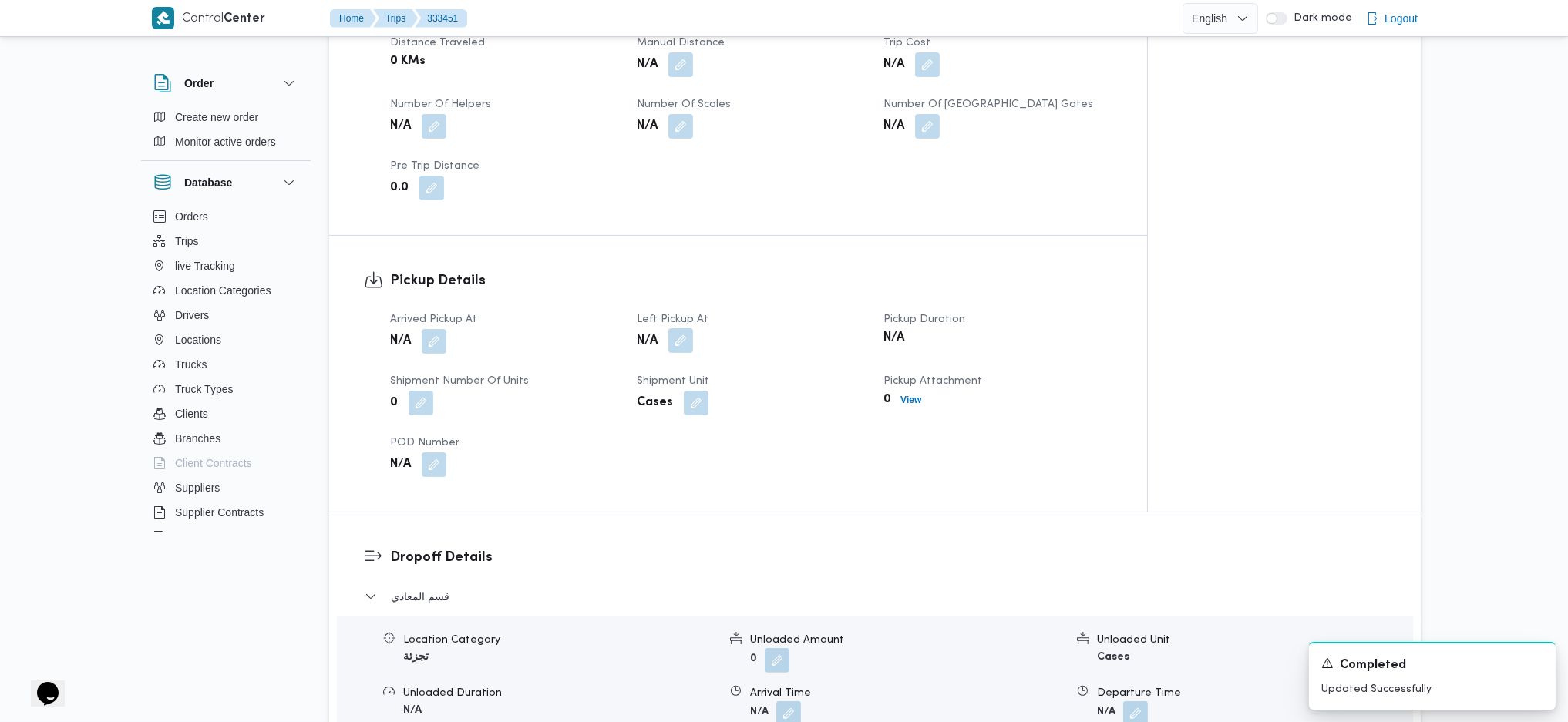
click at [684, 328] on button "button" at bounding box center [680, 340] width 24 height 24
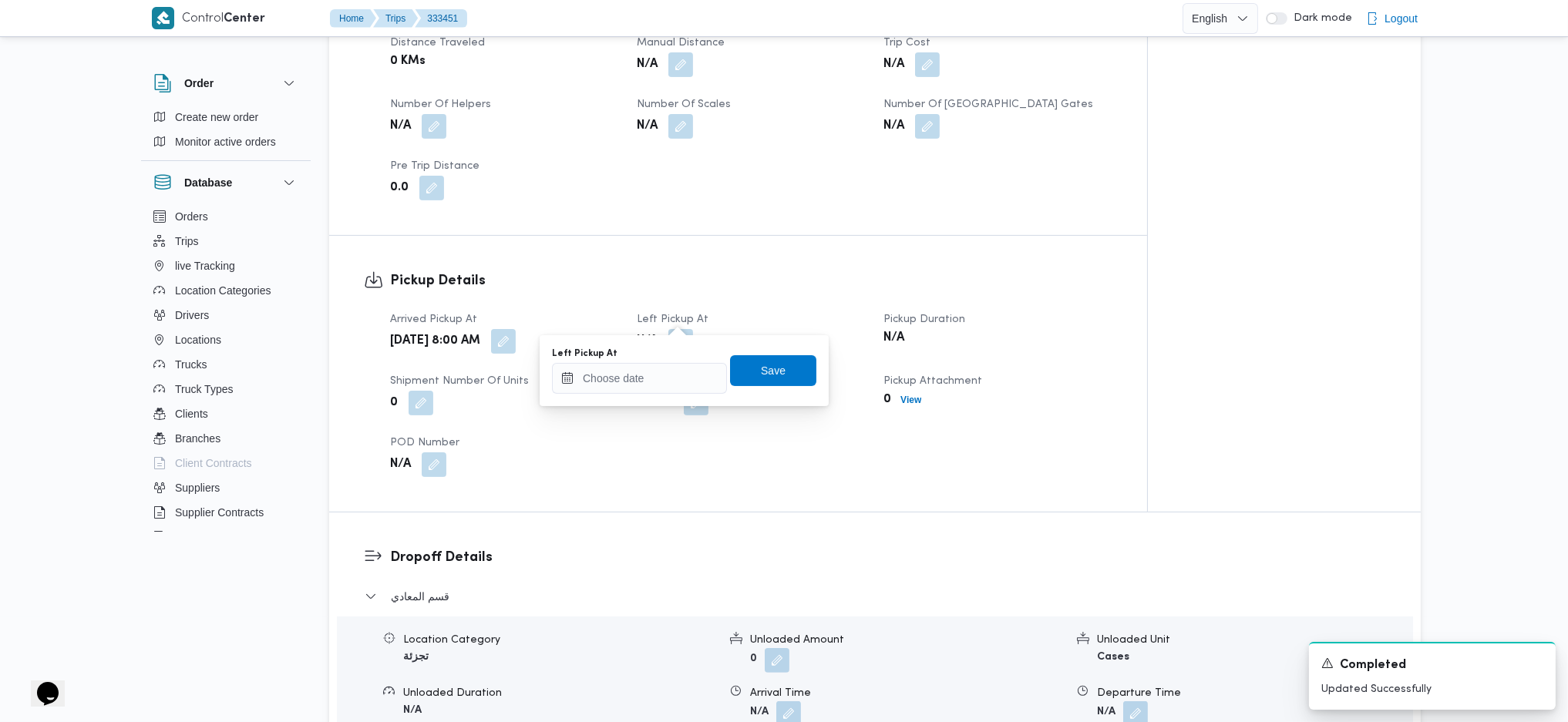
click at [669, 395] on div "You are in a dialog. To close this dialog, hit escape. Left Pickup At Save" at bounding box center [684, 371] width 289 height 71
click at [685, 381] on input "Left Pickup At" at bounding box center [639, 378] width 175 height 31
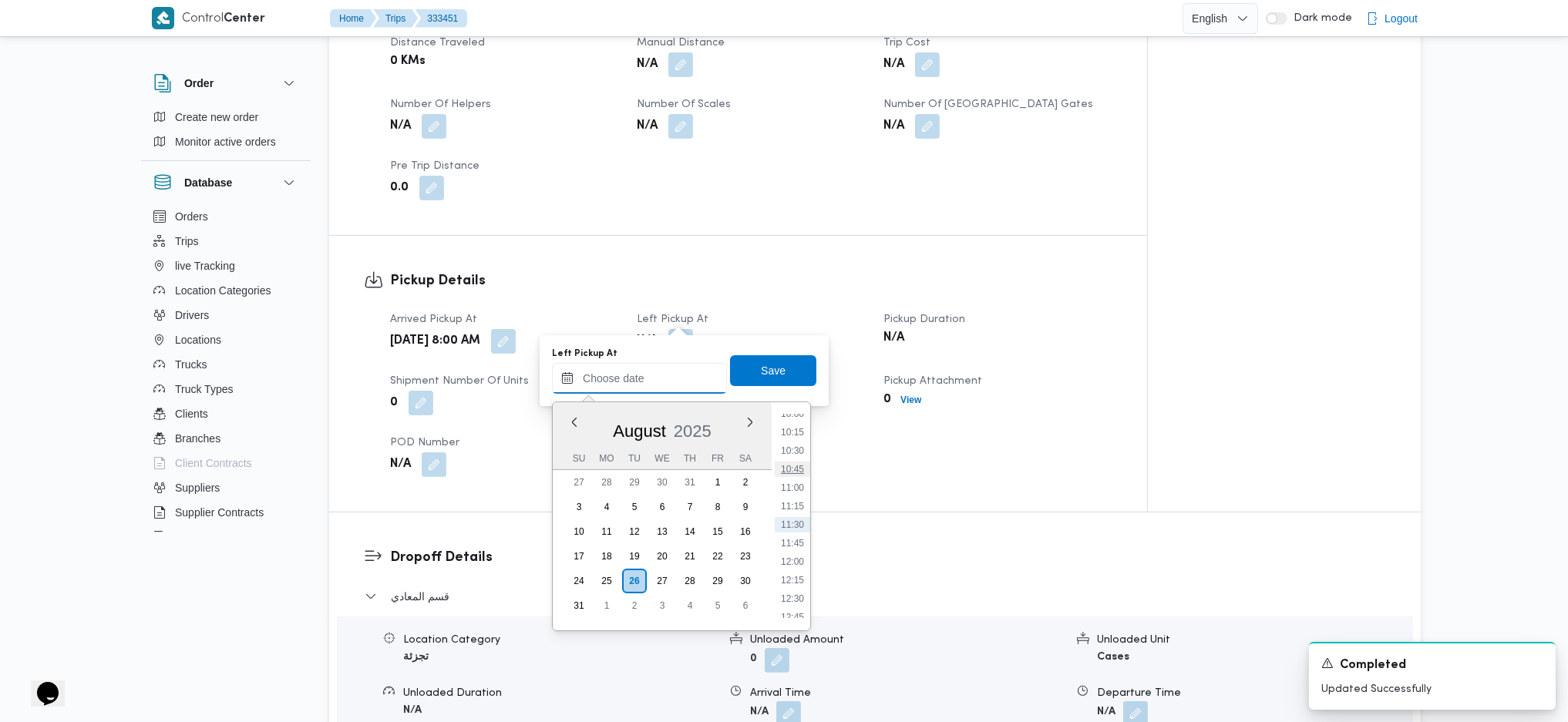
scroll to position [646, 0]
click at [800, 477] on li "09:30" at bounding box center [792, 479] width 35 height 16
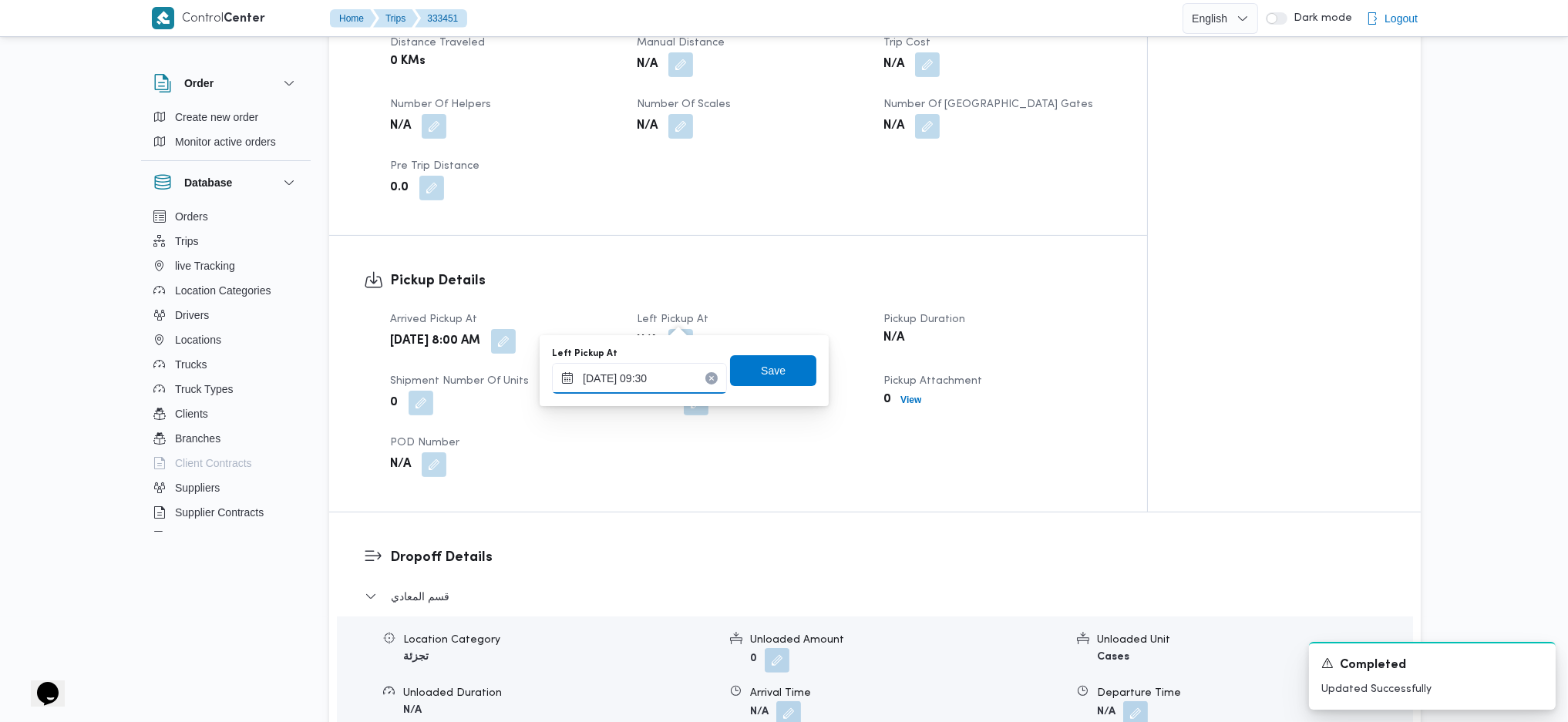
click at [682, 378] on input "26/08/2025 09:30" at bounding box center [639, 378] width 175 height 31
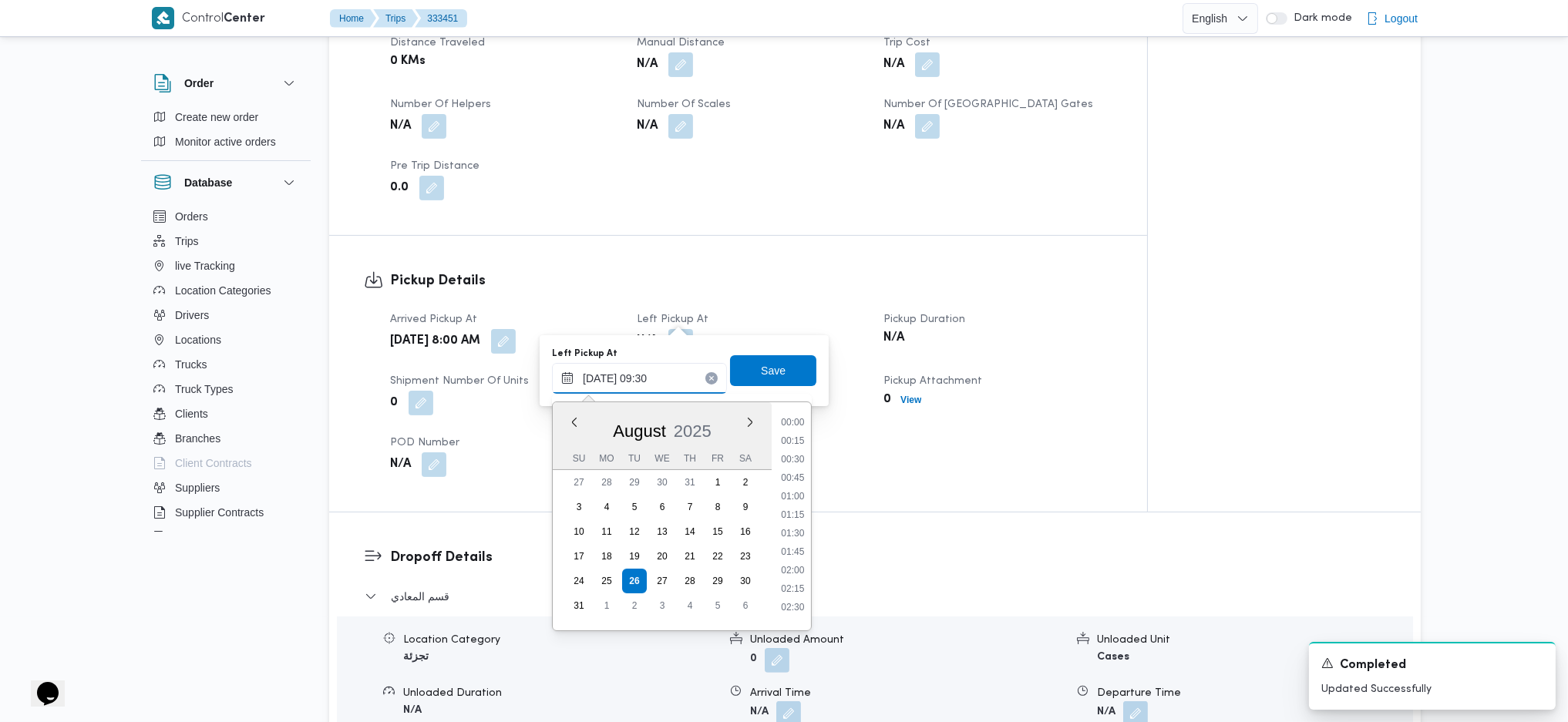
scroll to position [600, 0]
click at [798, 480] on li "09:45" at bounding box center [792, 544] width 35 height 16
type input "26/08/2025 09:45"
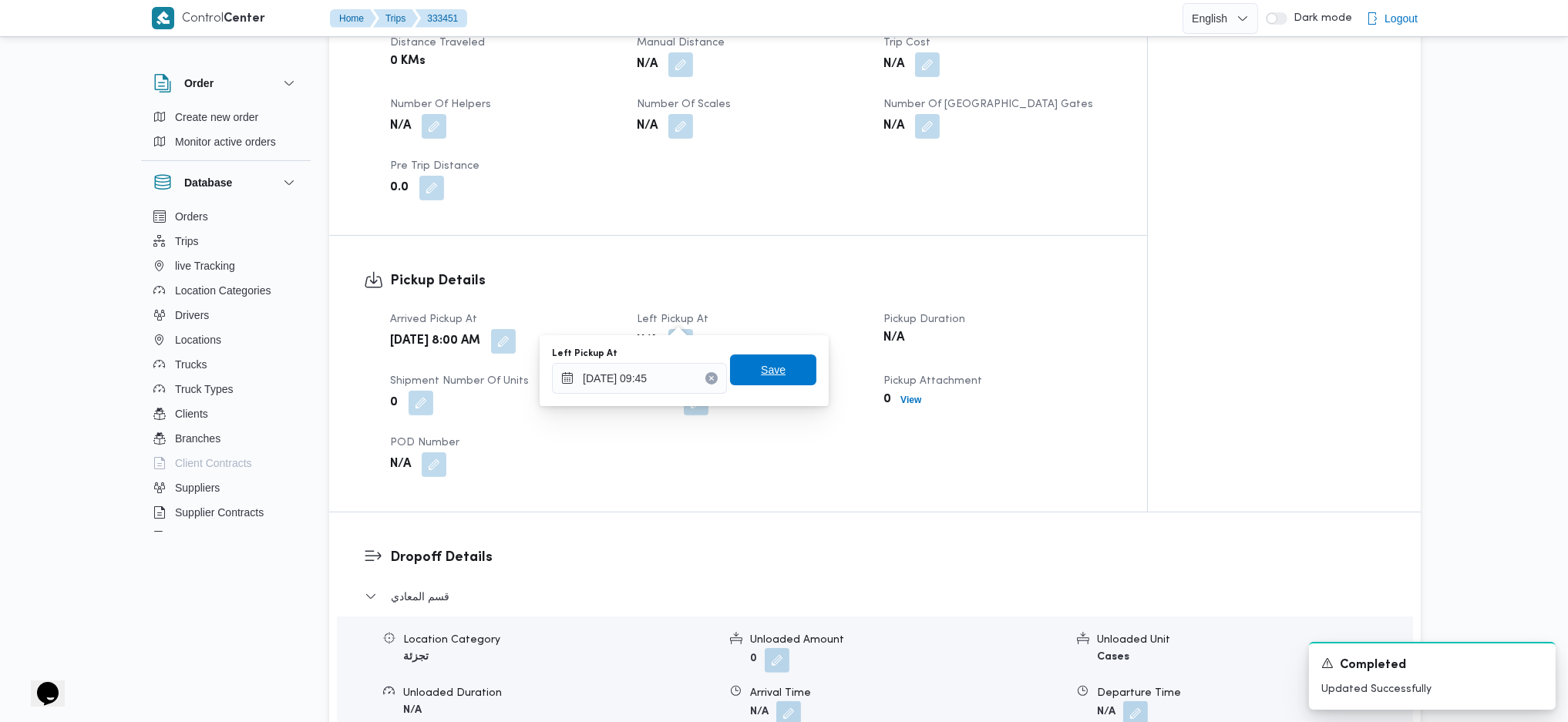
click at [759, 380] on span "Save" at bounding box center [772, 370] width 87 height 31
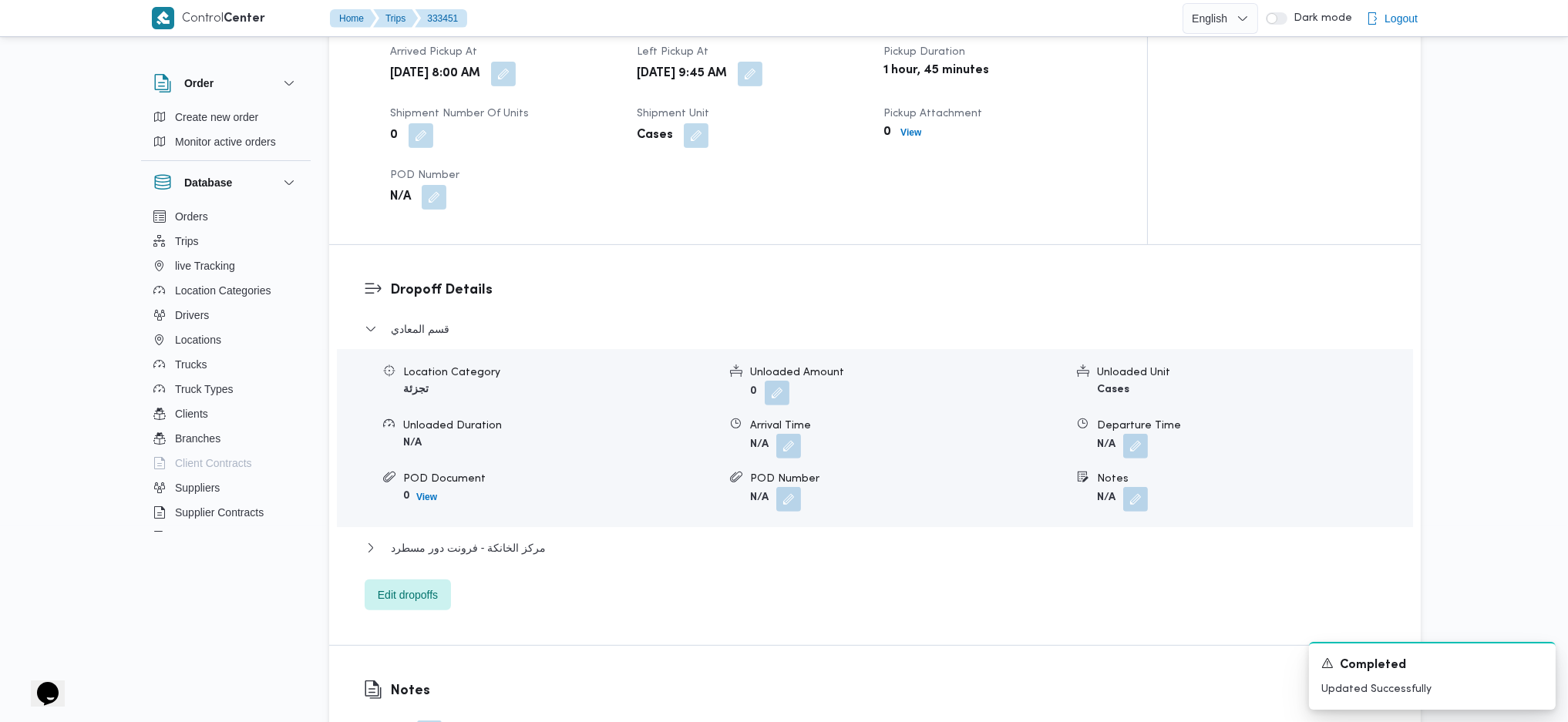
scroll to position [1336, 0]
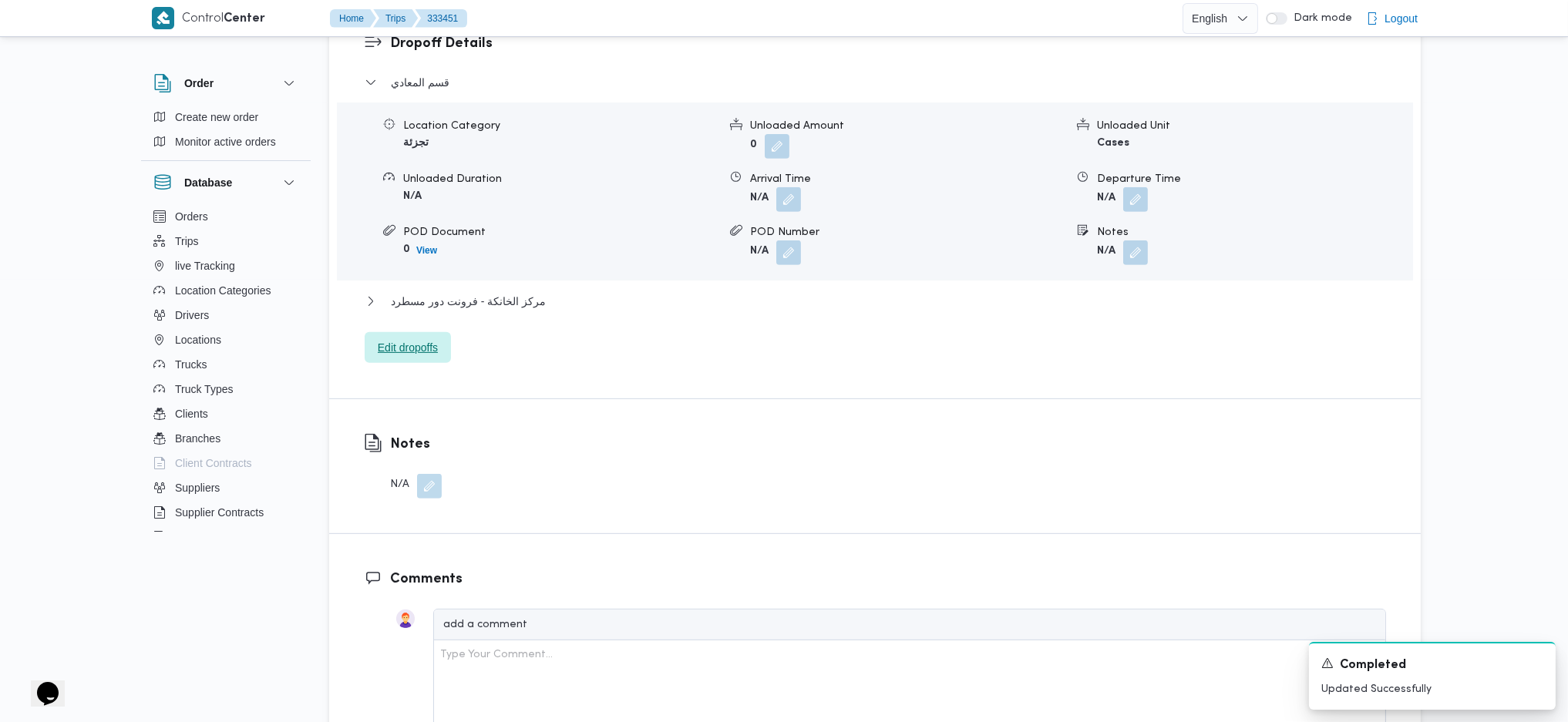
click at [411, 333] on span "Edit dropoffs" at bounding box center [407, 347] width 87 height 31
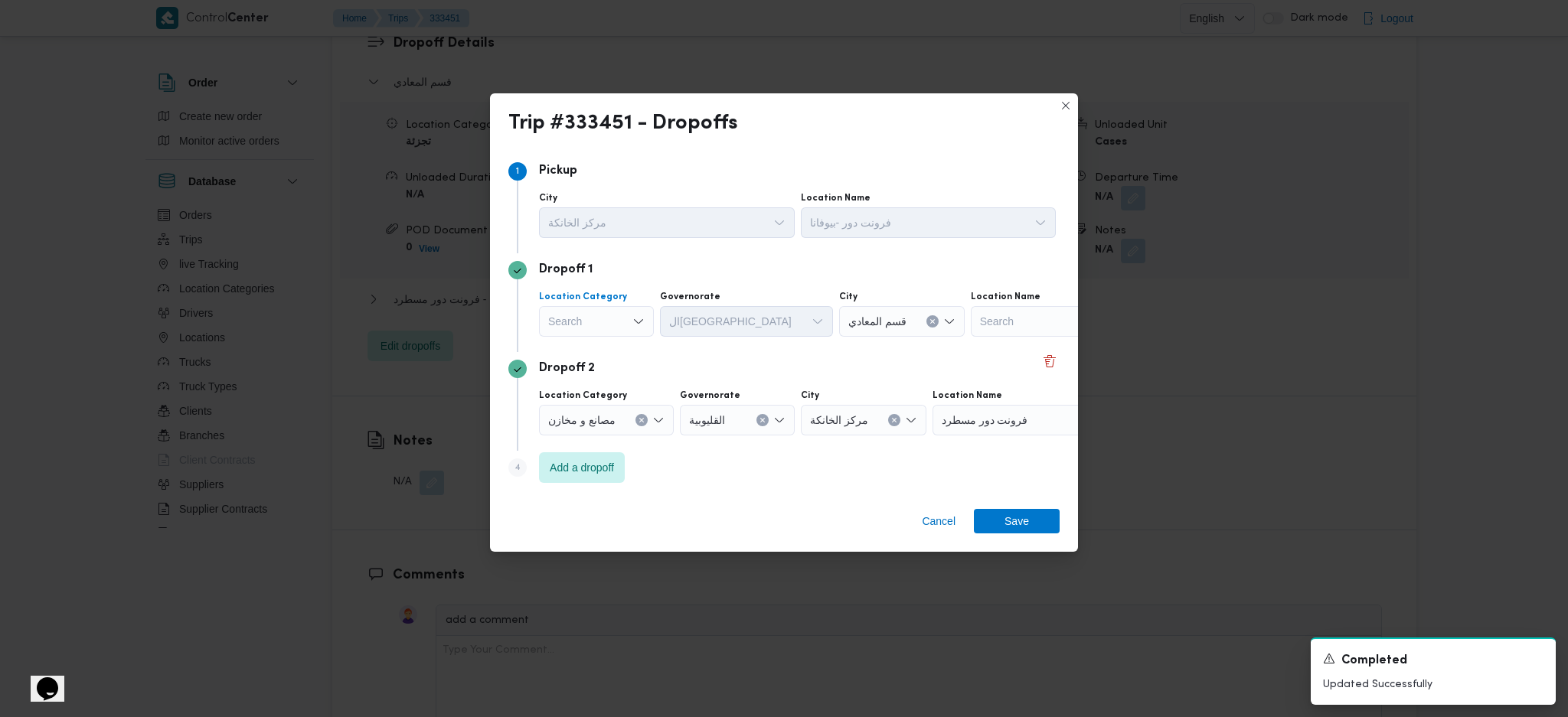
click at [628, 322] on div "Search" at bounding box center [596, 321] width 115 height 31
click at [597, 411] on span "عملاء جملة" at bounding box center [605, 416] width 78 height 19
click at [743, 313] on div "Search" at bounding box center [720, 321] width 115 height 31
type input "جيز"
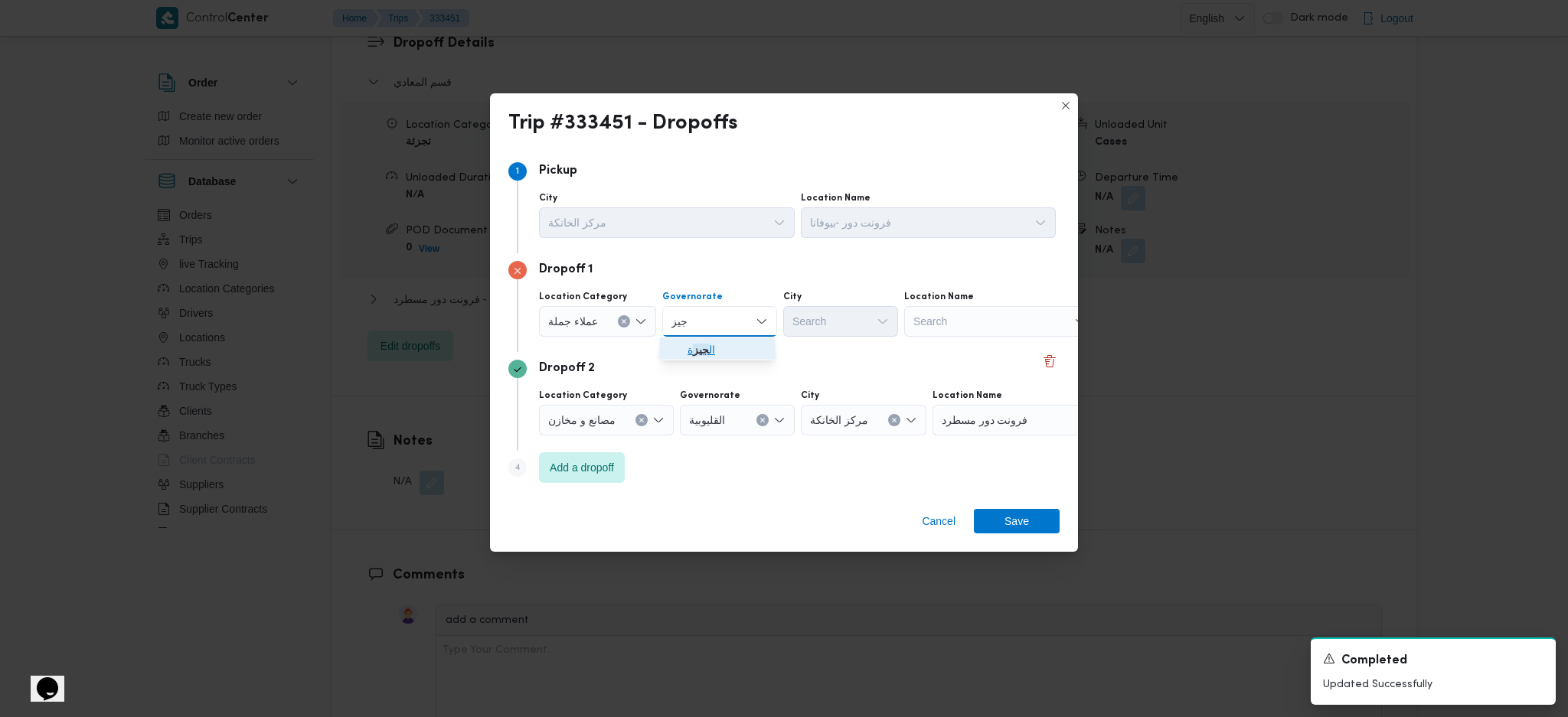
click at [708, 352] on span "ال جيز ة" at bounding box center [727, 350] width 78 height 19
click at [852, 315] on div "Search" at bounding box center [840, 321] width 115 height 31
type input "ول"
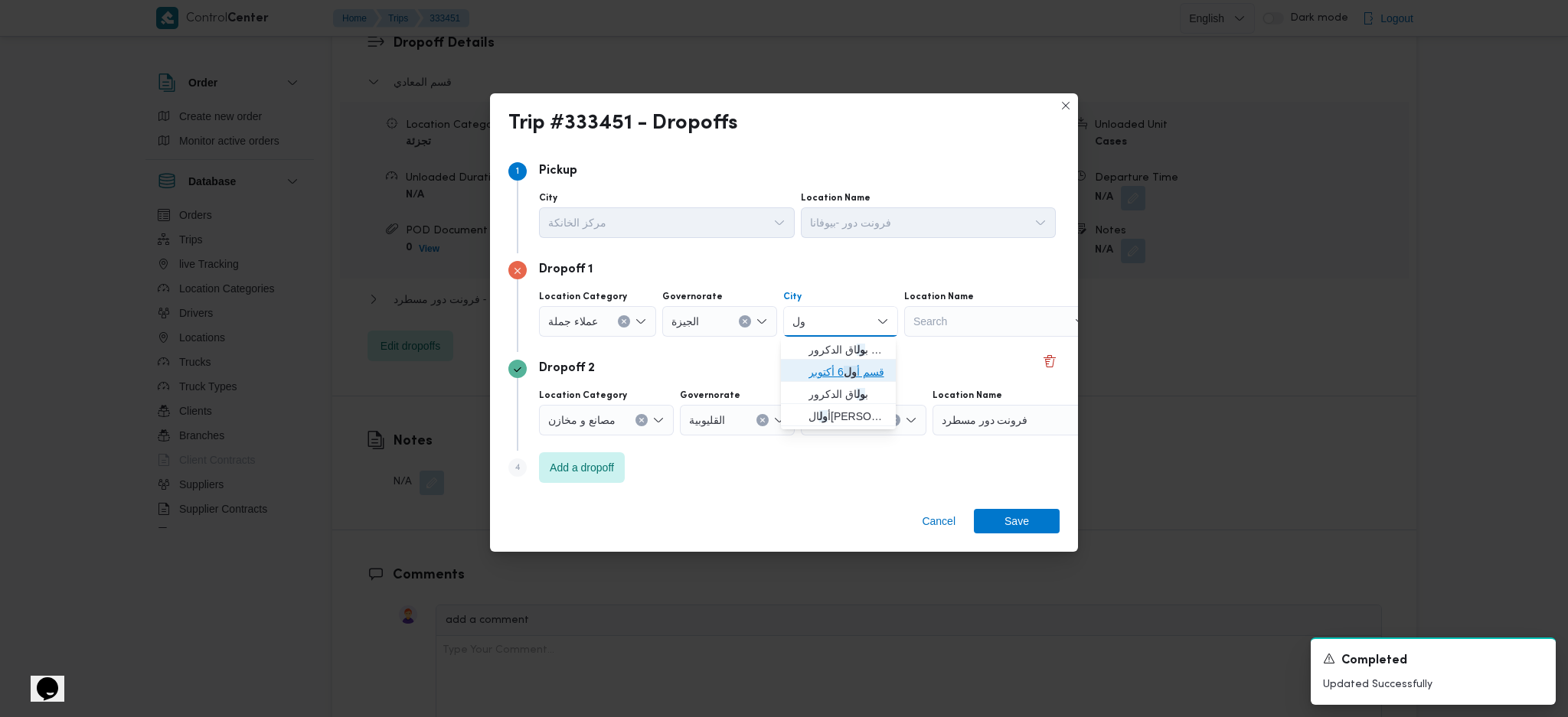
click at [848, 377] on mark "ول" at bounding box center [851, 371] width 13 height 12
click at [1023, 476] on span "Save" at bounding box center [1016, 520] width 24 height 24
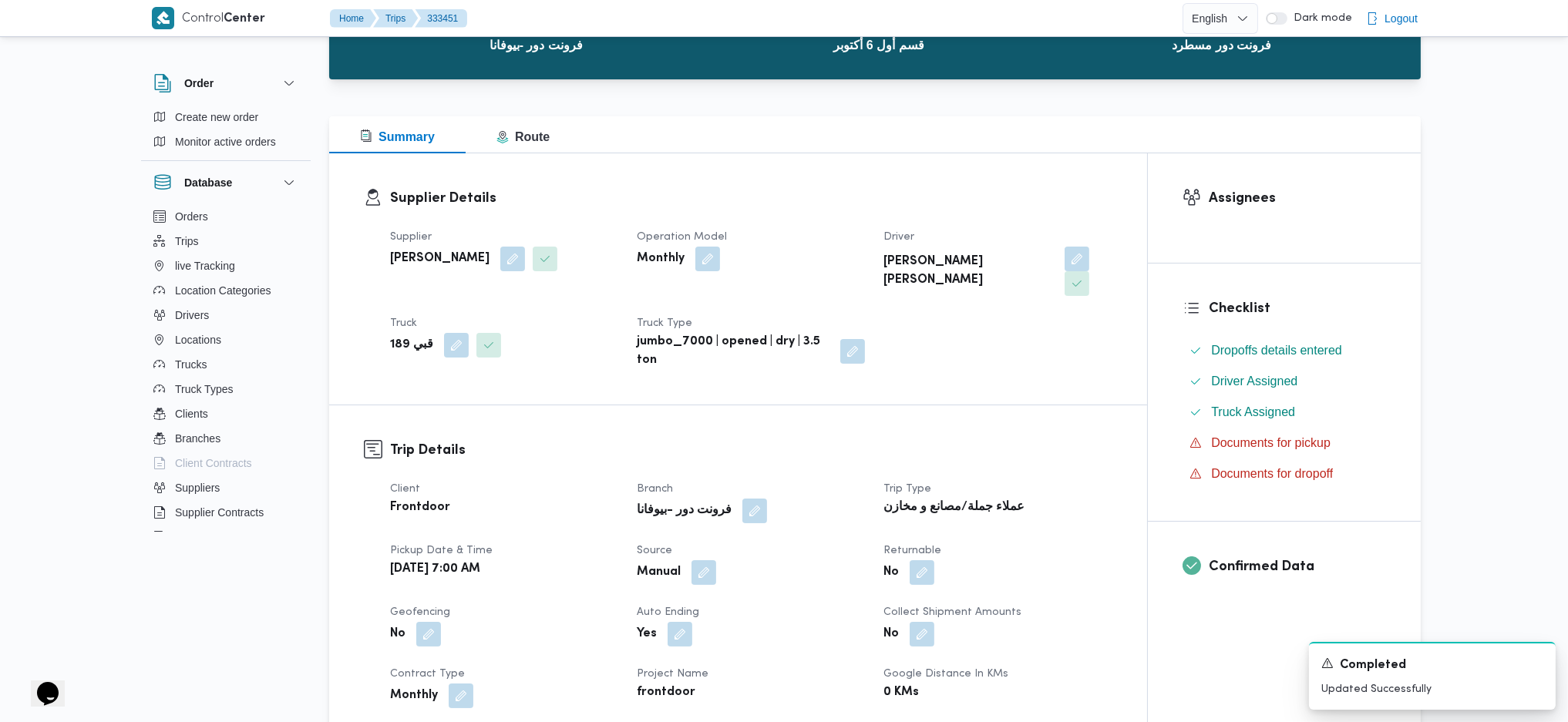
scroll to position [0, 0]
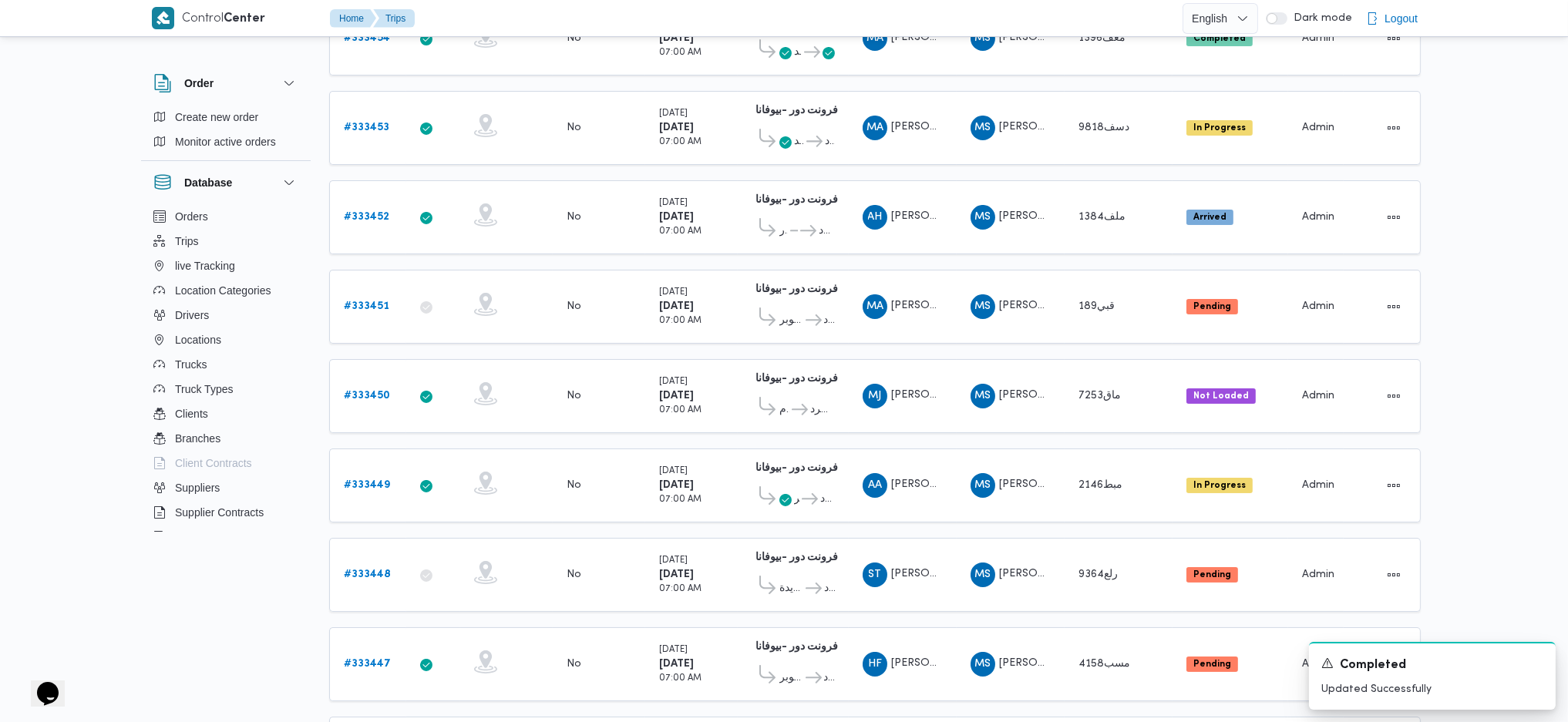
scroll to position [308, 0]
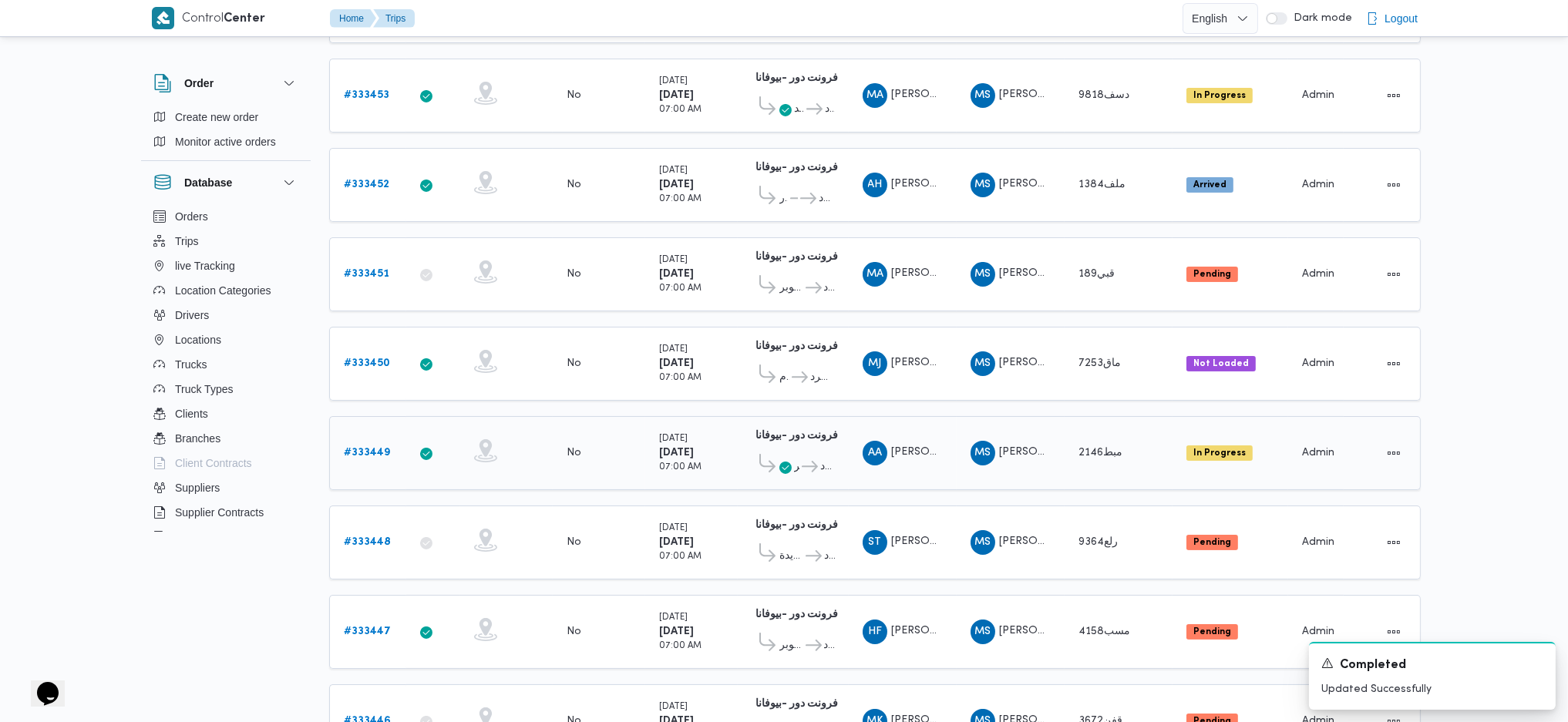
click at [370, 449] on link "# 333449" at bounding box center [367, 453] width 47 height 19
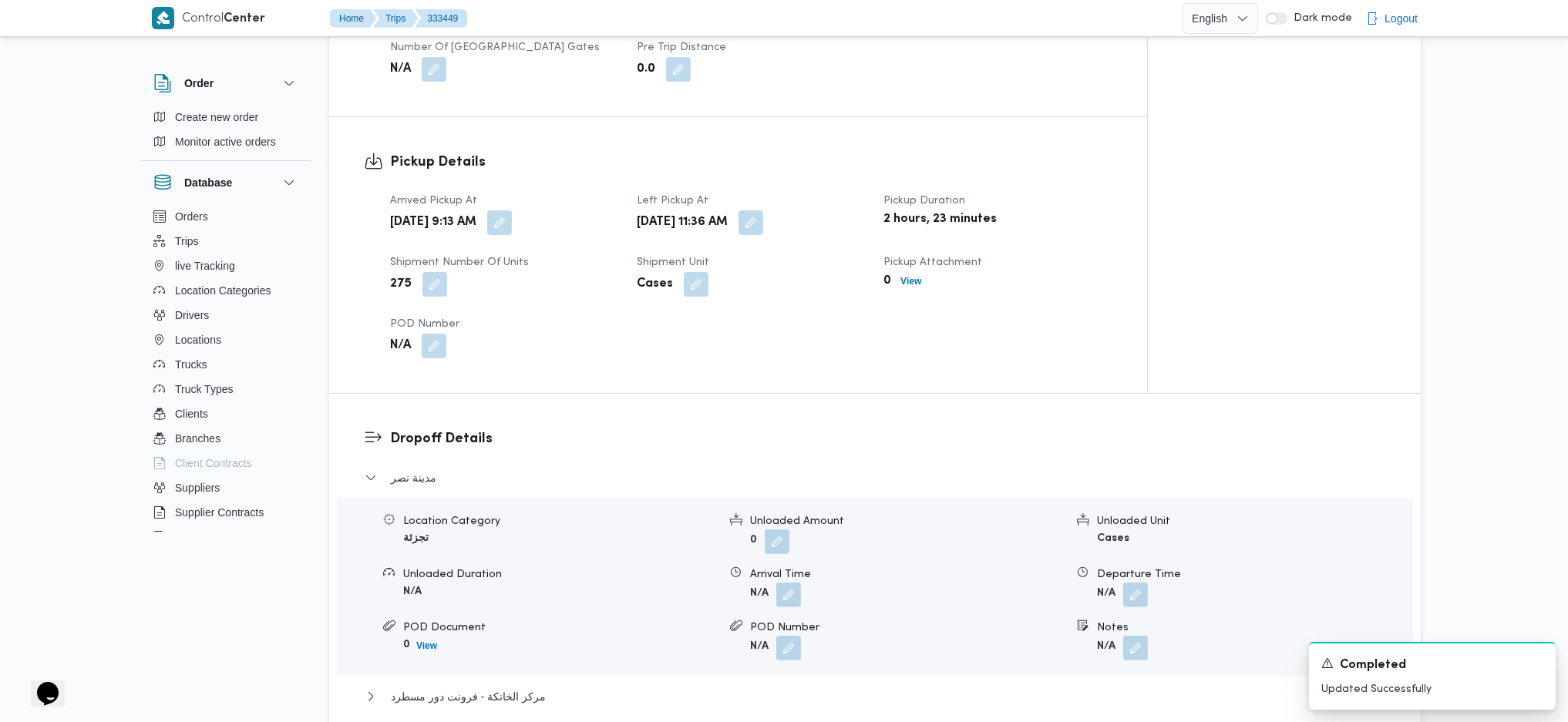
scroll to position [925, 0]
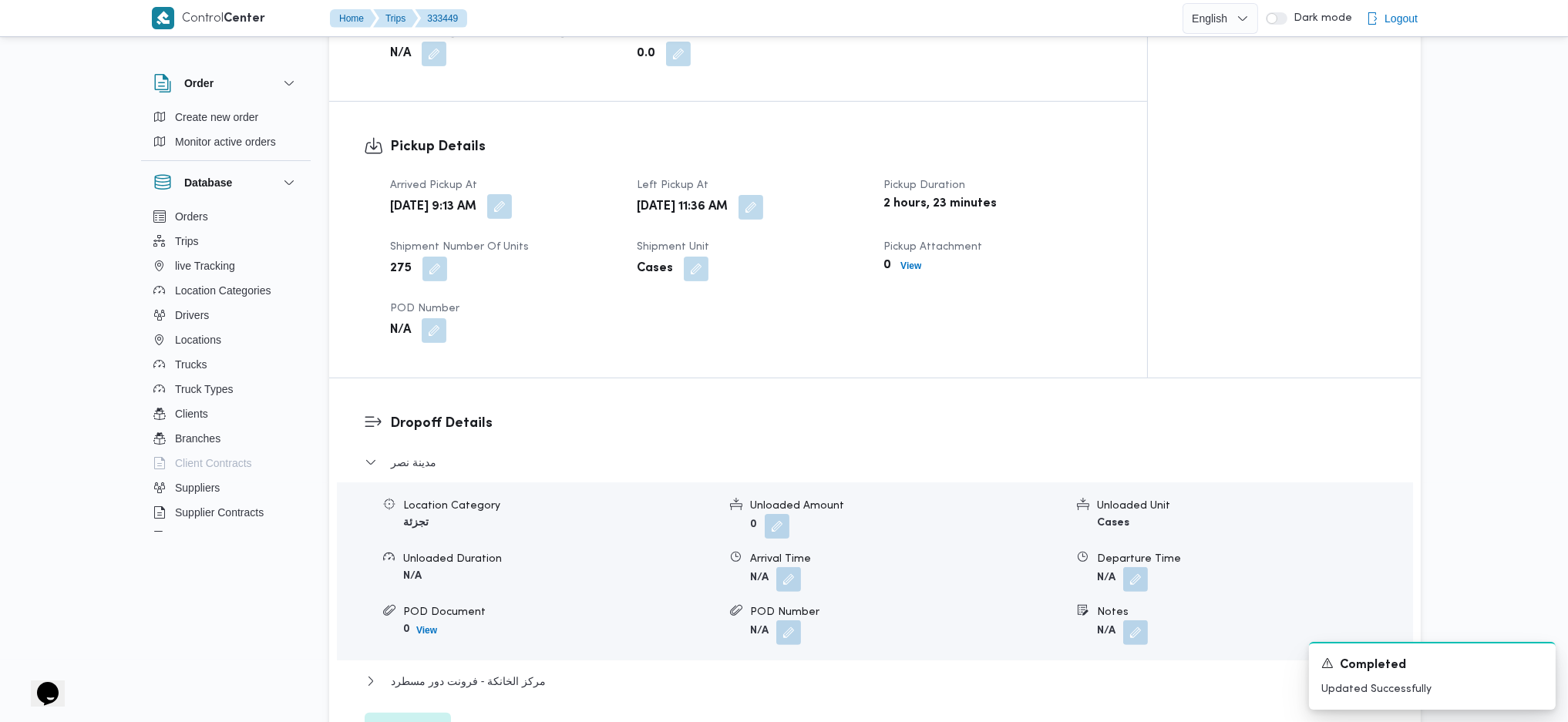
click at [511, 212] on button "button" at bounding box center [499, 206] width 24 height 24
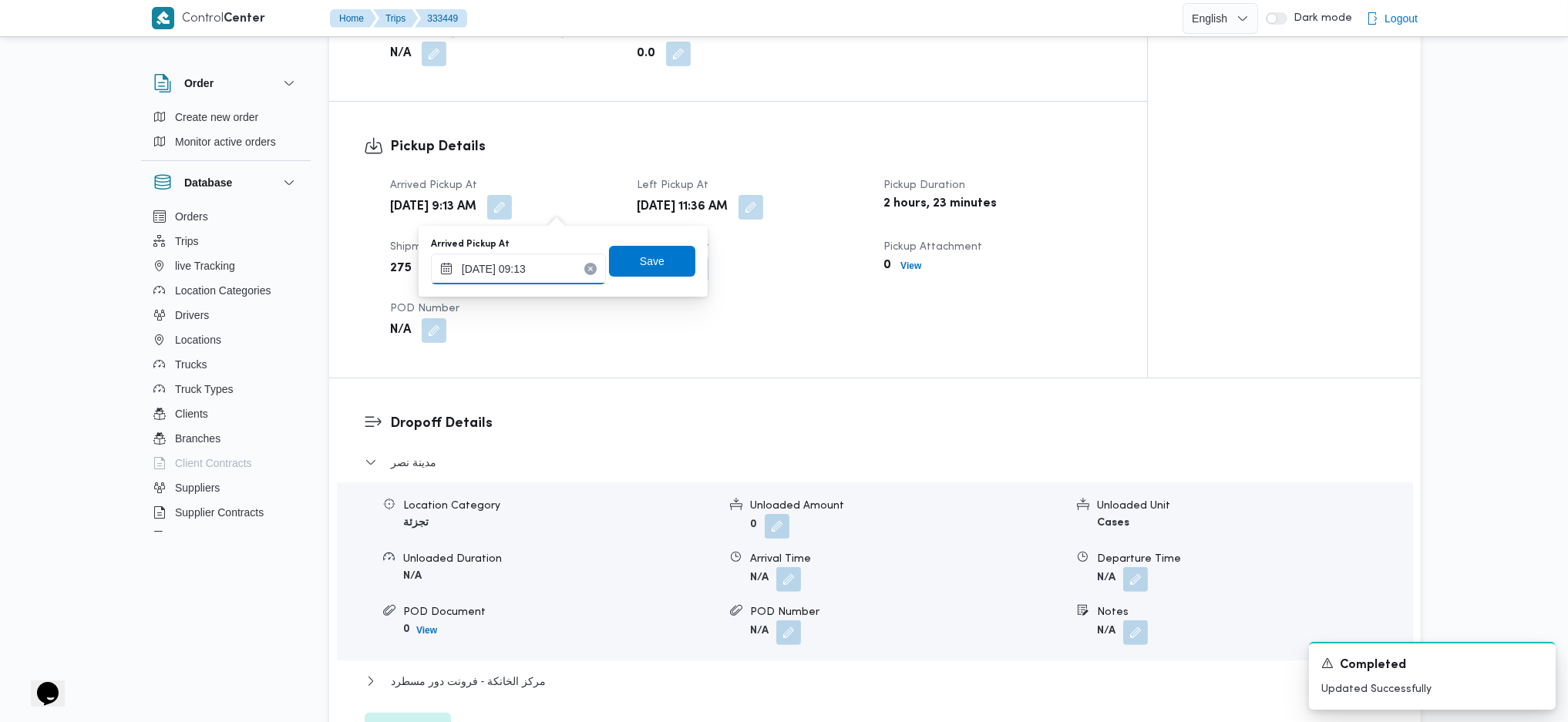
click at [530, 265] on input "26/08/2025 09:13" at bounding box center [518, 268] width 175 height 31
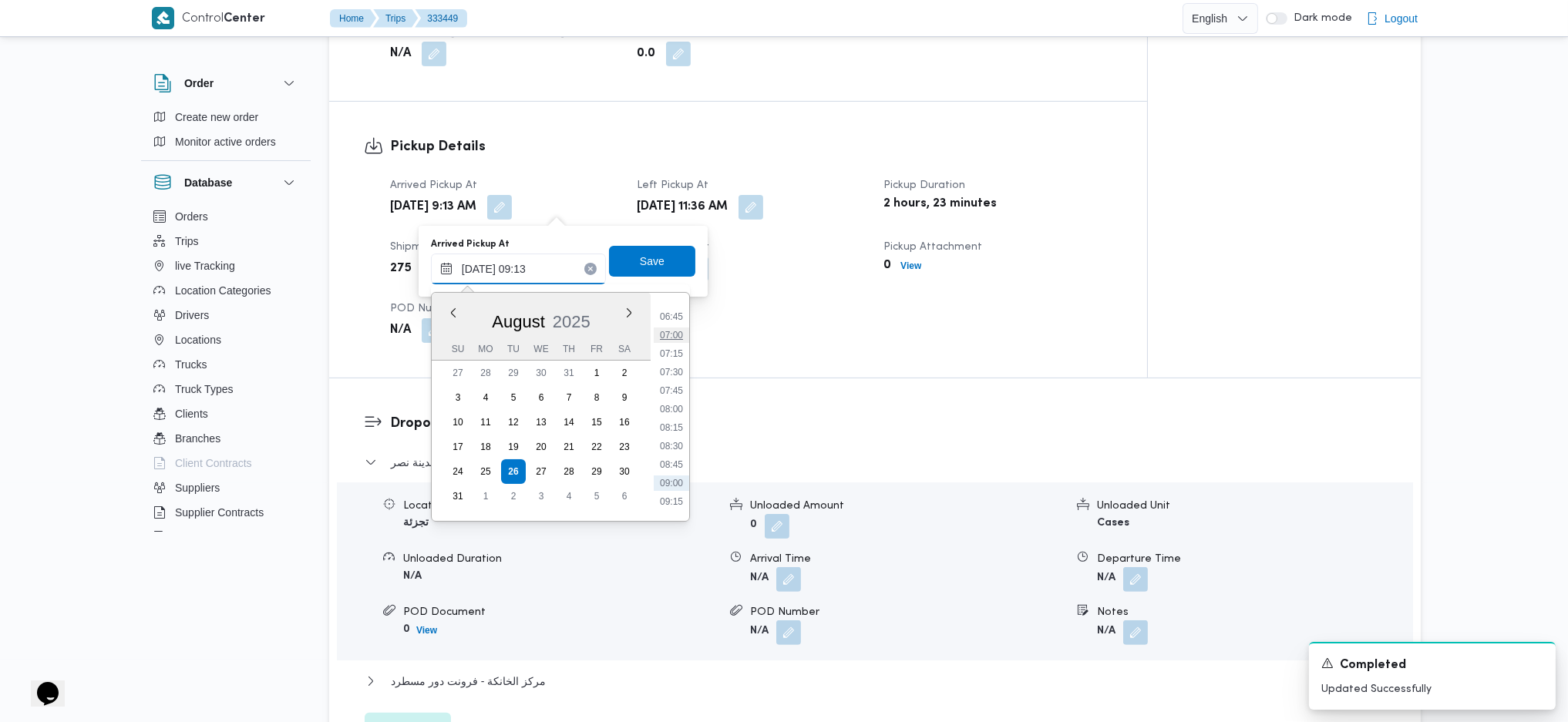
scroll to position [460, 0]
click at [670, 379] on ul "00:00 00:15 00:30 00:45 01:00 01:15 01:30 01:45 02:00 02:15 02:30 02:45 03:00 0…" at bounding box center [671, 407] width 35 height 203
click at [666, 363] on li "07:00" at bounding box center [671, 371] width 35 height 16
type input "26/08/2025 07:00"
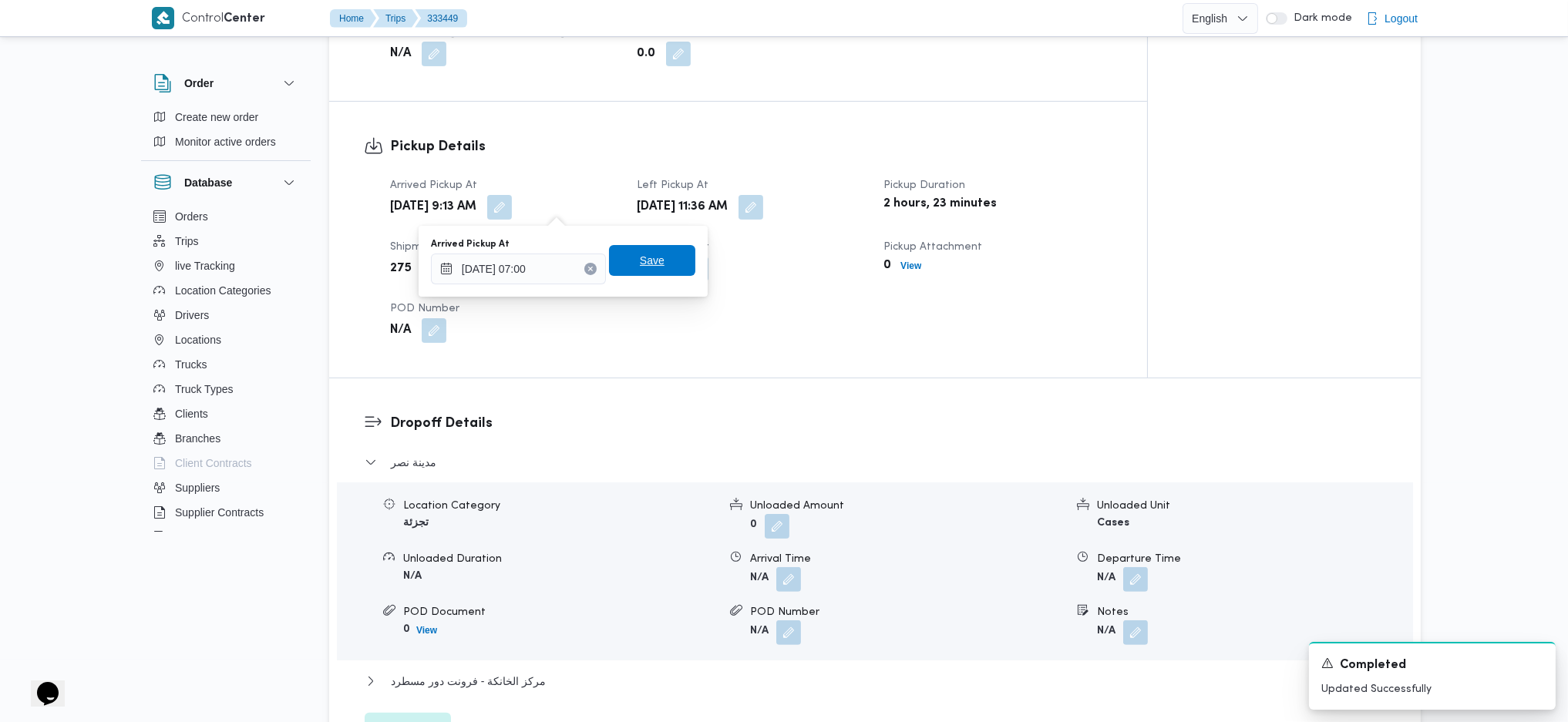
click at [636, 271] on span "Save" at bounding box center [652, 260] width 87 height 31
click at [763, 202] on button "button" at bounding box center [750, 206] width 24 height 24
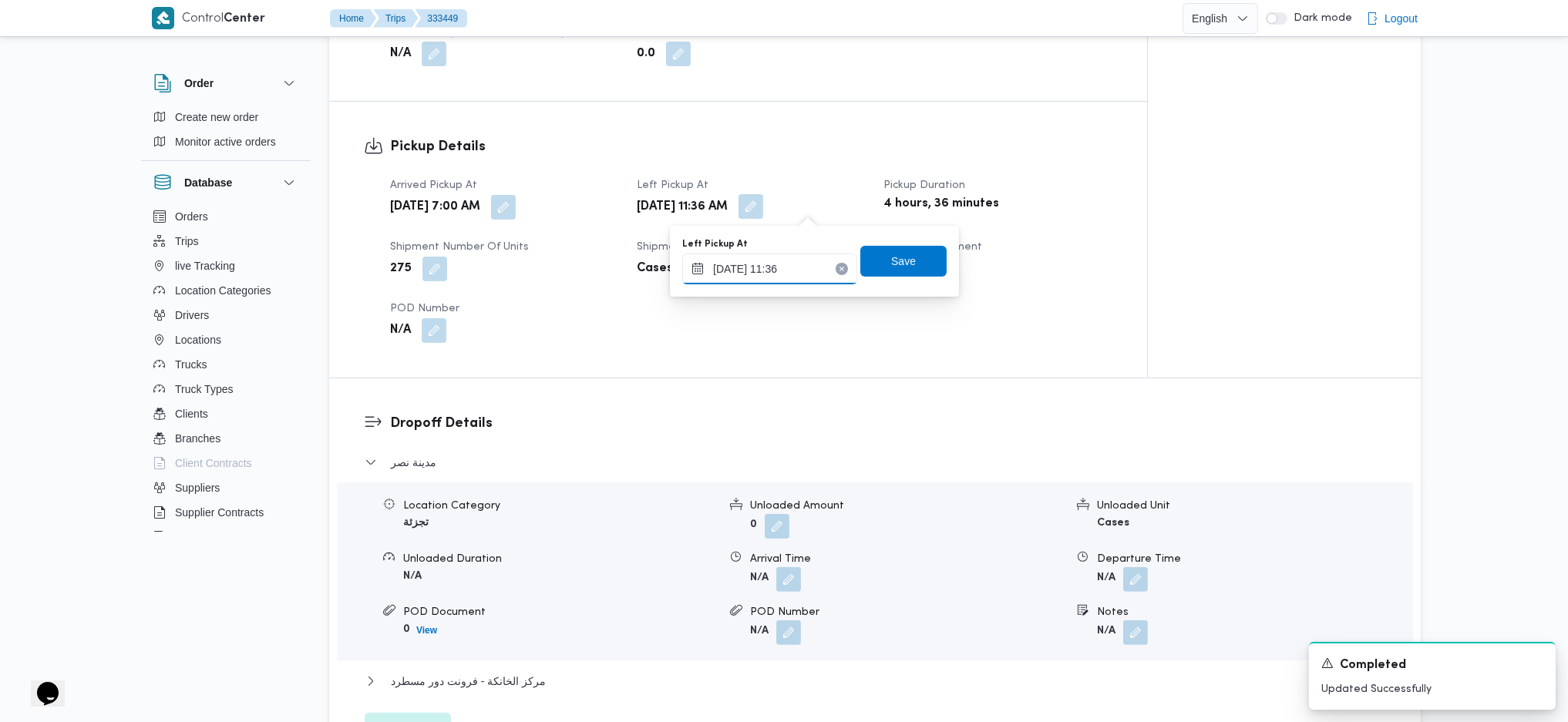
click at [783, 277] on input "26/08/2025 11:36" at bounding box center [770, 268] width 175 height 31
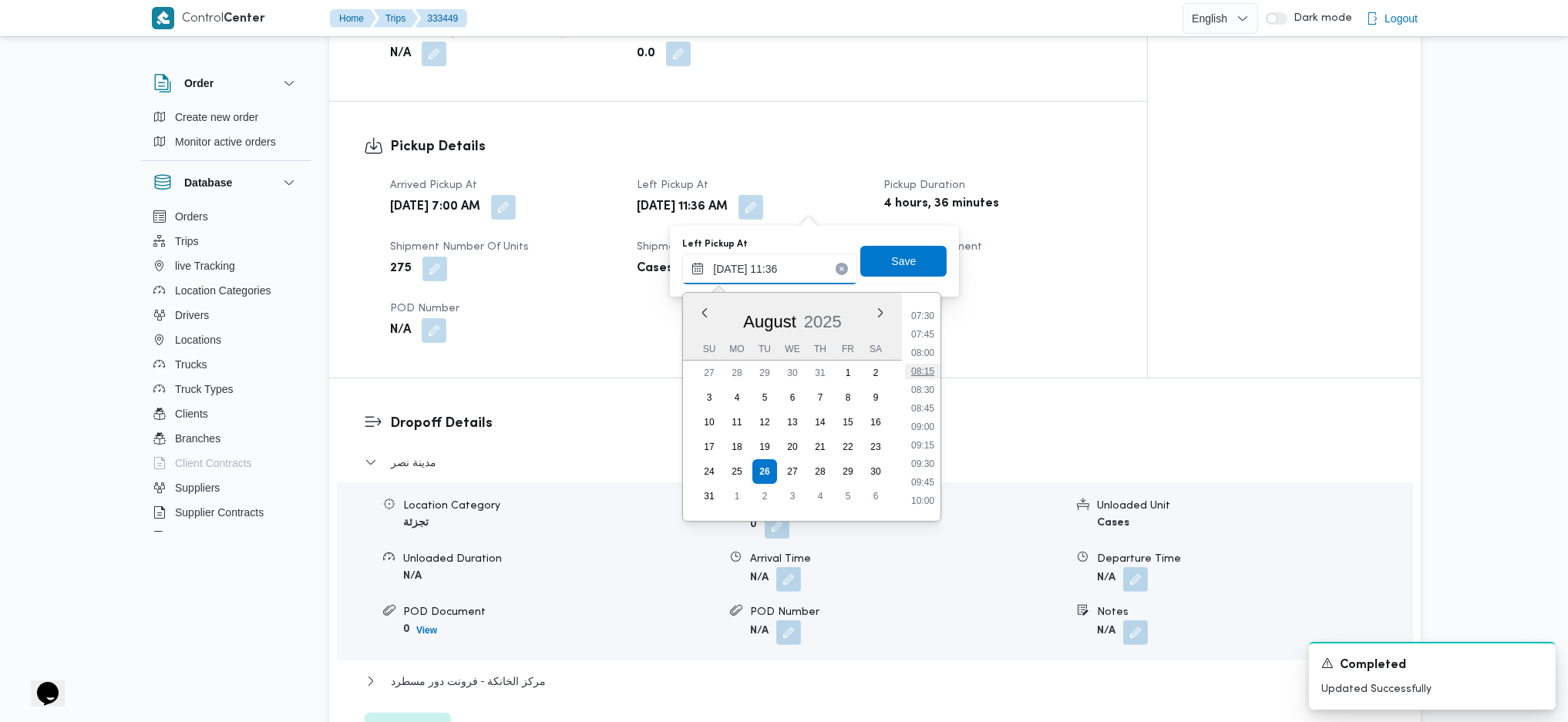
scroll to position [542, 0]
click at [921, 480] on li "09:45" at bounding box center [922, 492] width 35 height 16
type input "26/08/2025 09:45"
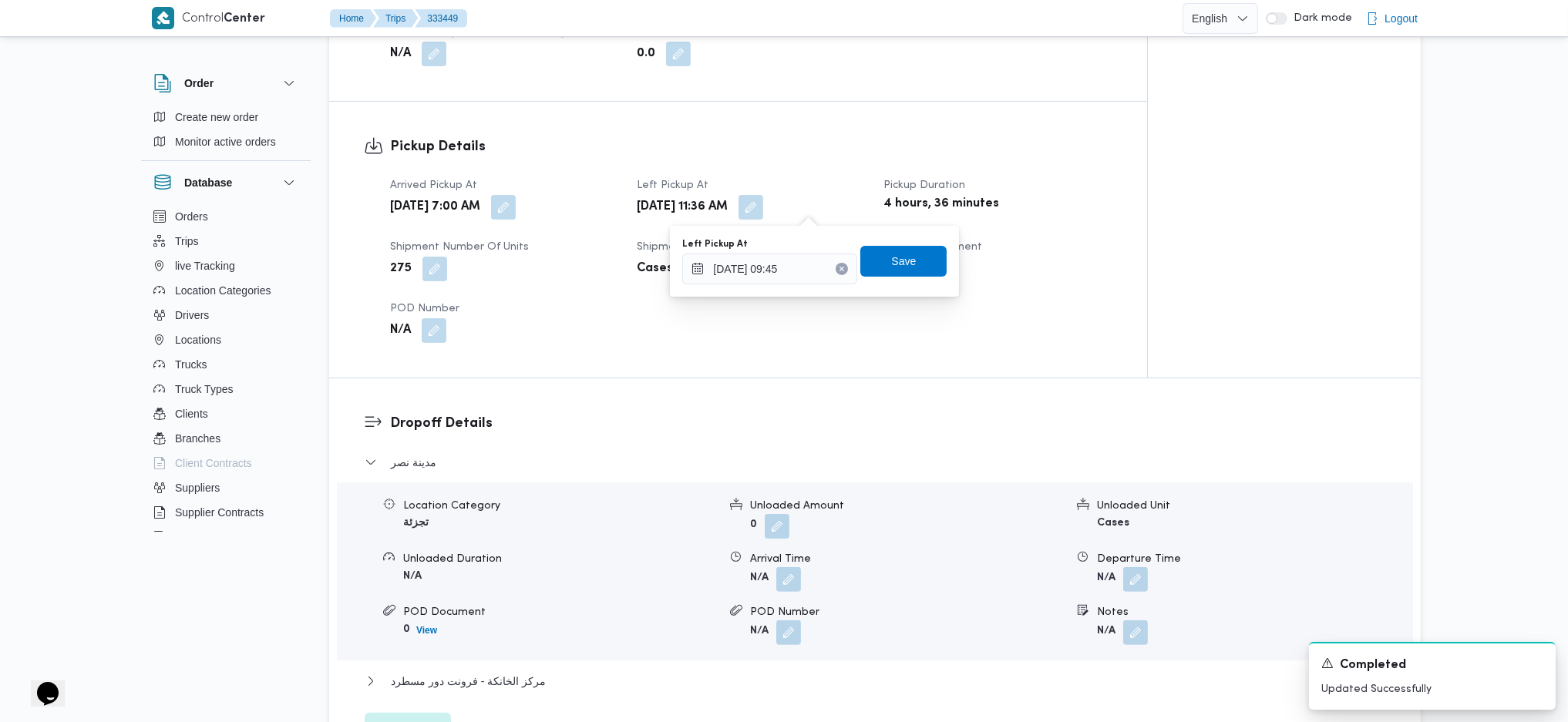
click at [885, 278] on div "Left Pickup At 26/08/2025 09:45 Save" at bounding box center [813, 261] width 267 height 49
click at [901, 259] on span "Save" at bounding box center [903, 262] width 24 height 19
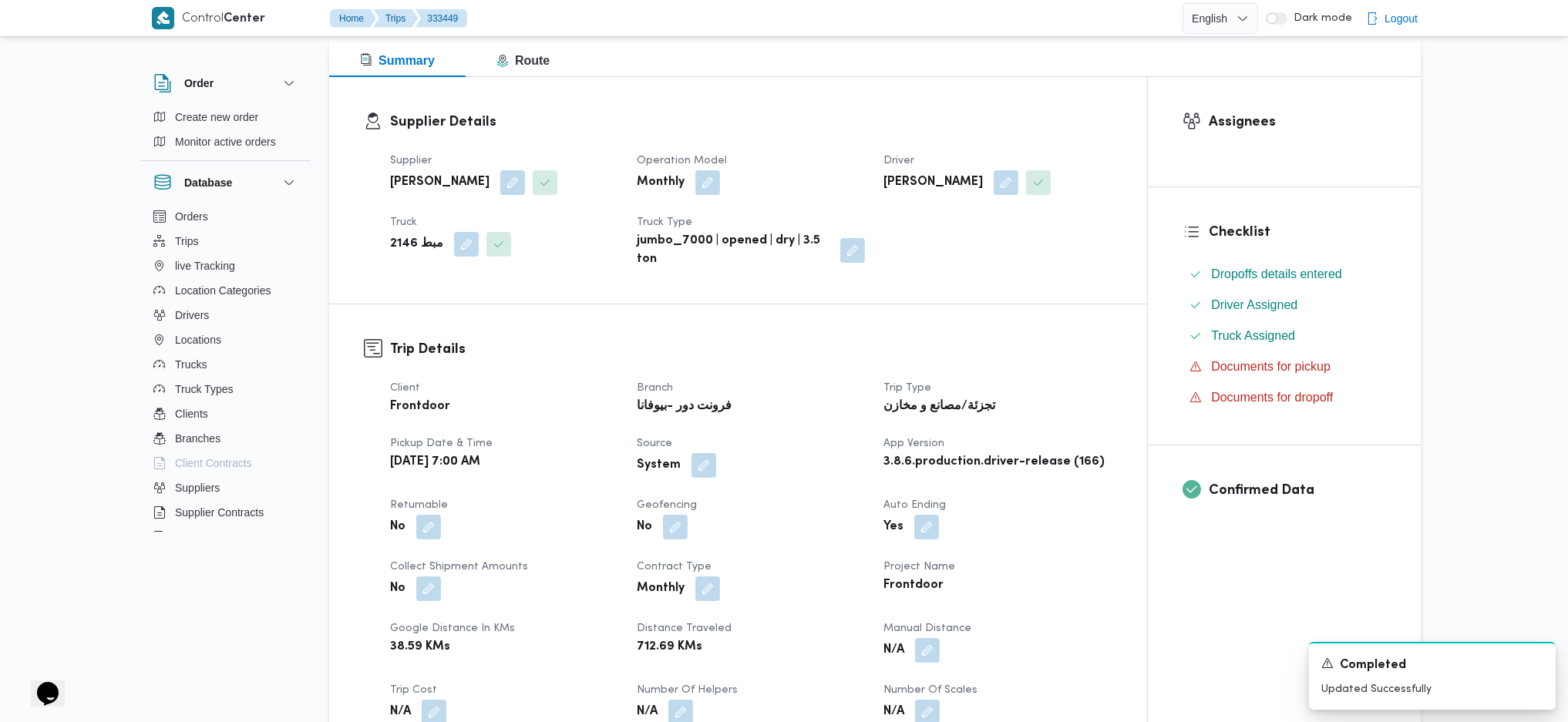
scroll to position [0, 0]
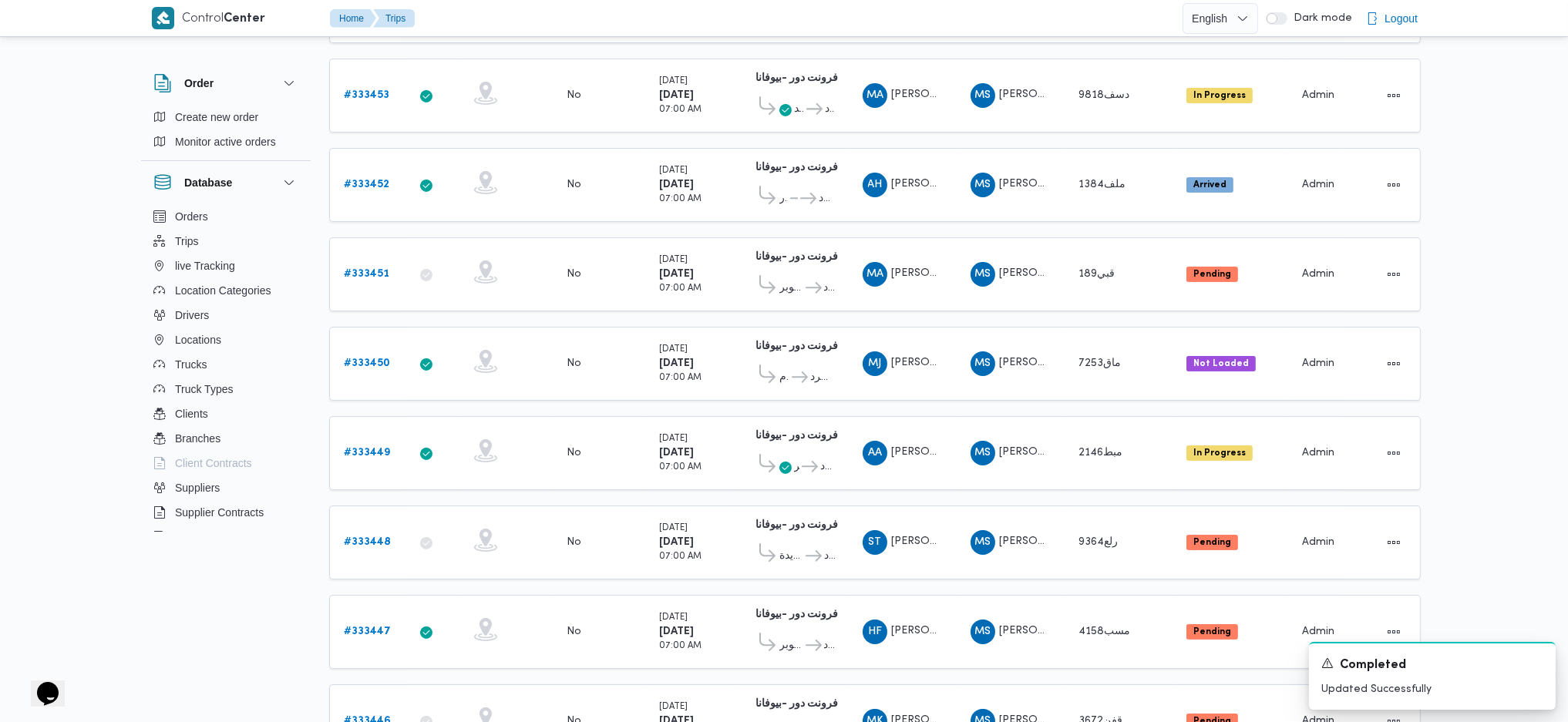
scroll to position [341, 0]
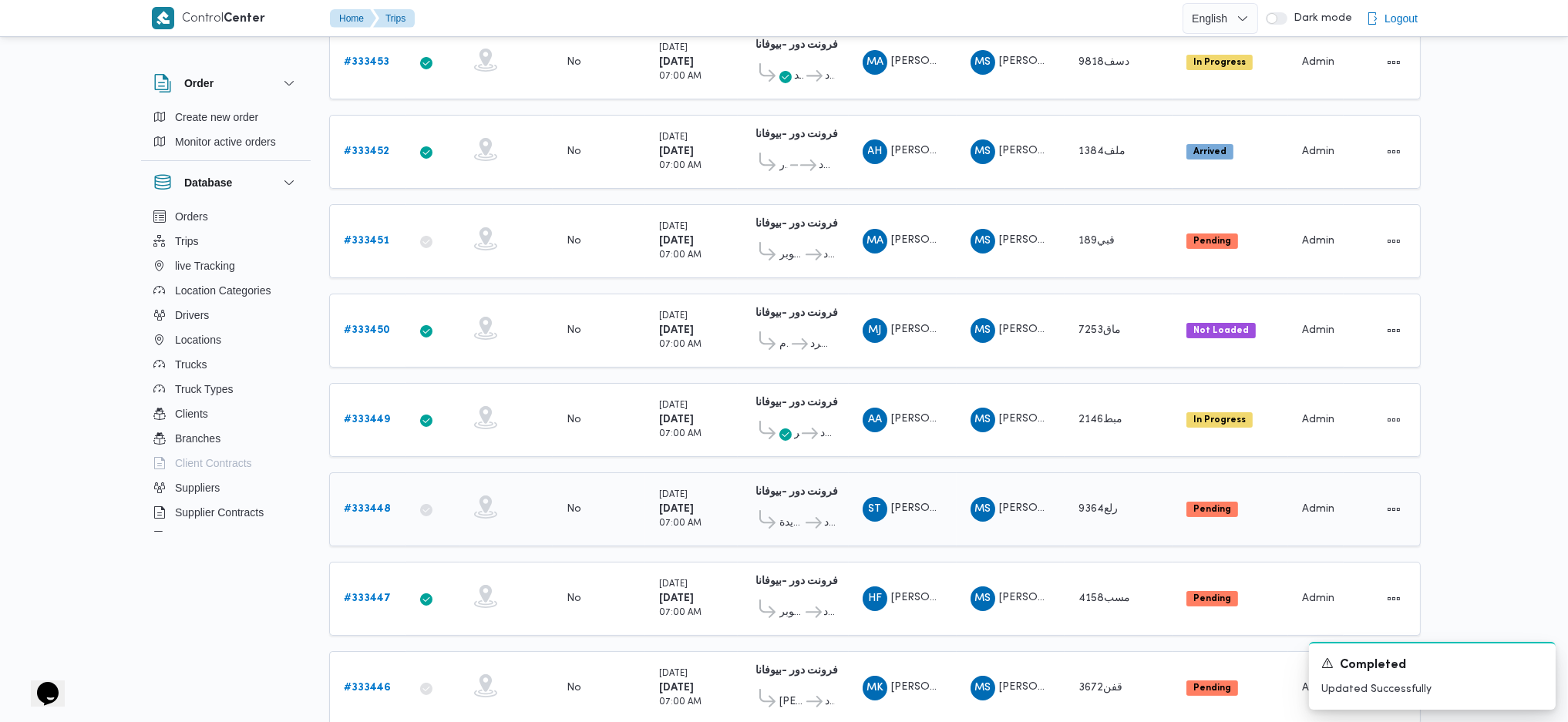
click at [365, 480] on b "# 333448" at bounding box center [367, 509] width 47 height 10
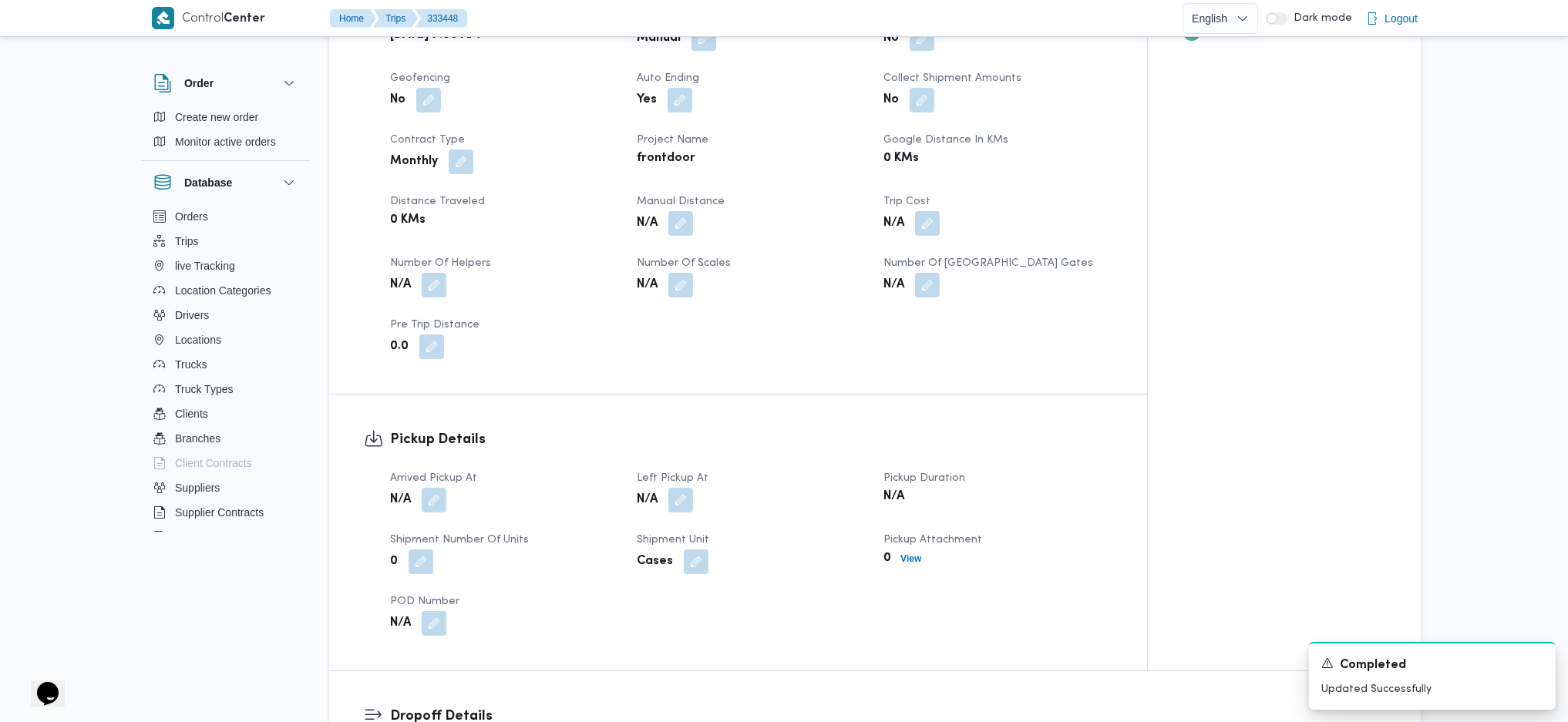
scroll to position [1061, 0]
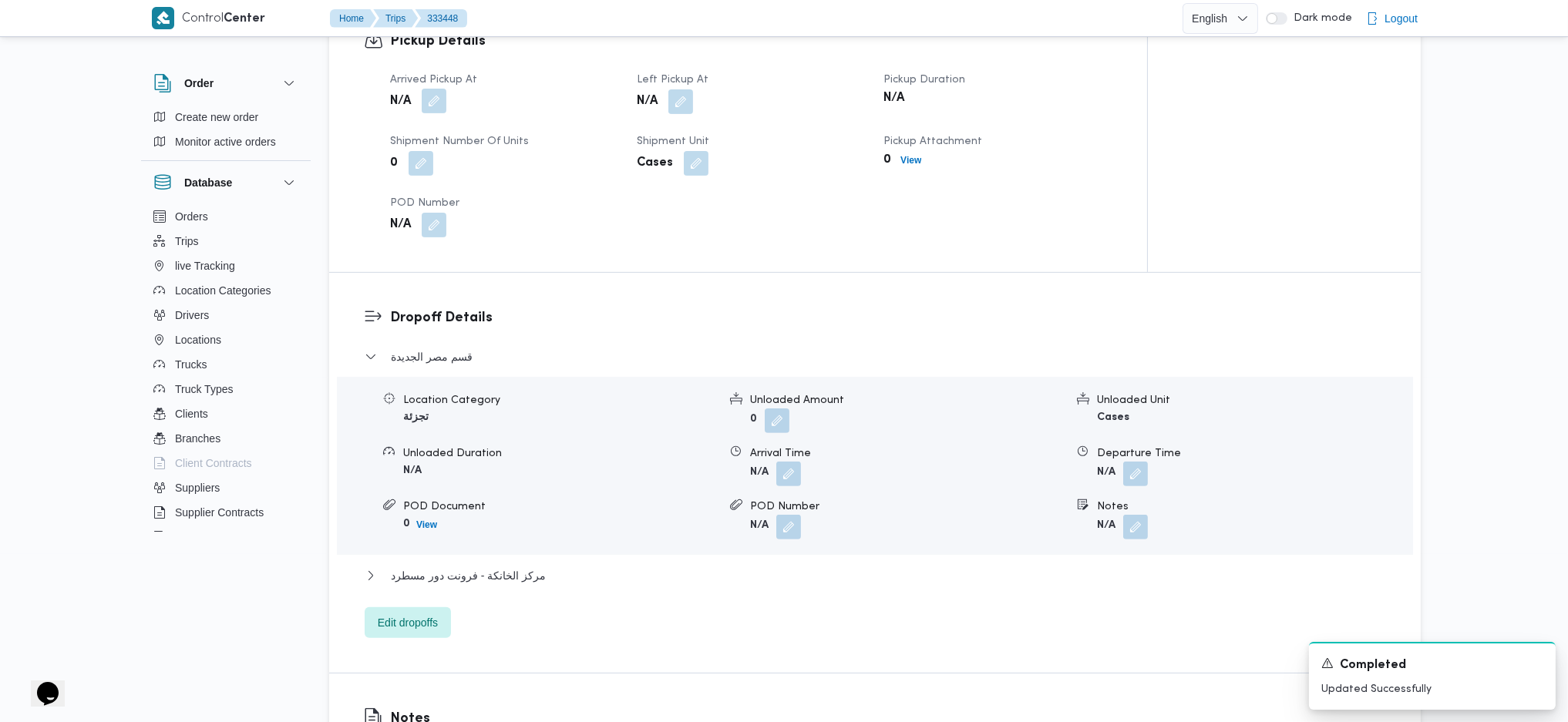
click at [431, 89] on button "button" at bounding box center [434, 101] width 24 height 24
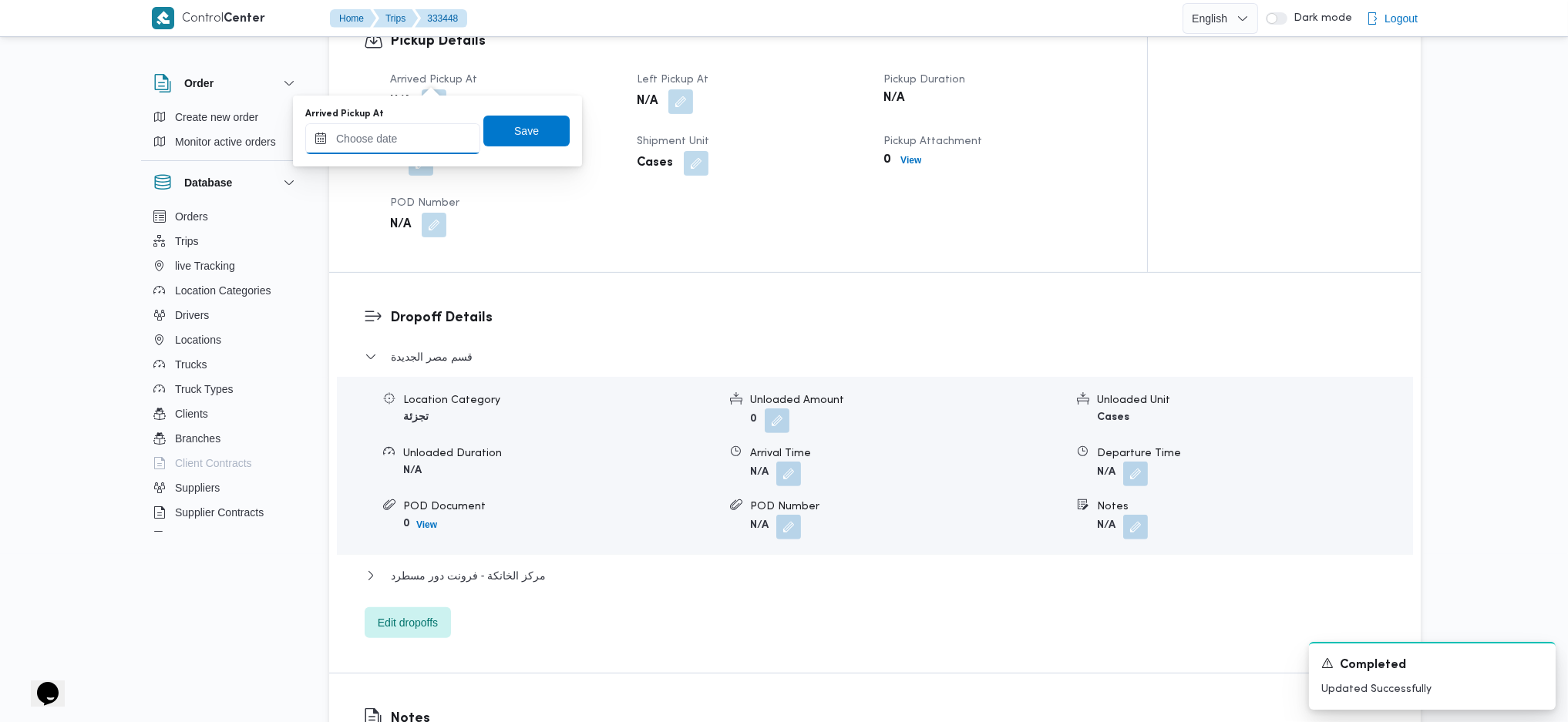
click at [409, 129] on input "Arrived Pickup At" at bounding box center [393, 138] width 175 height 31
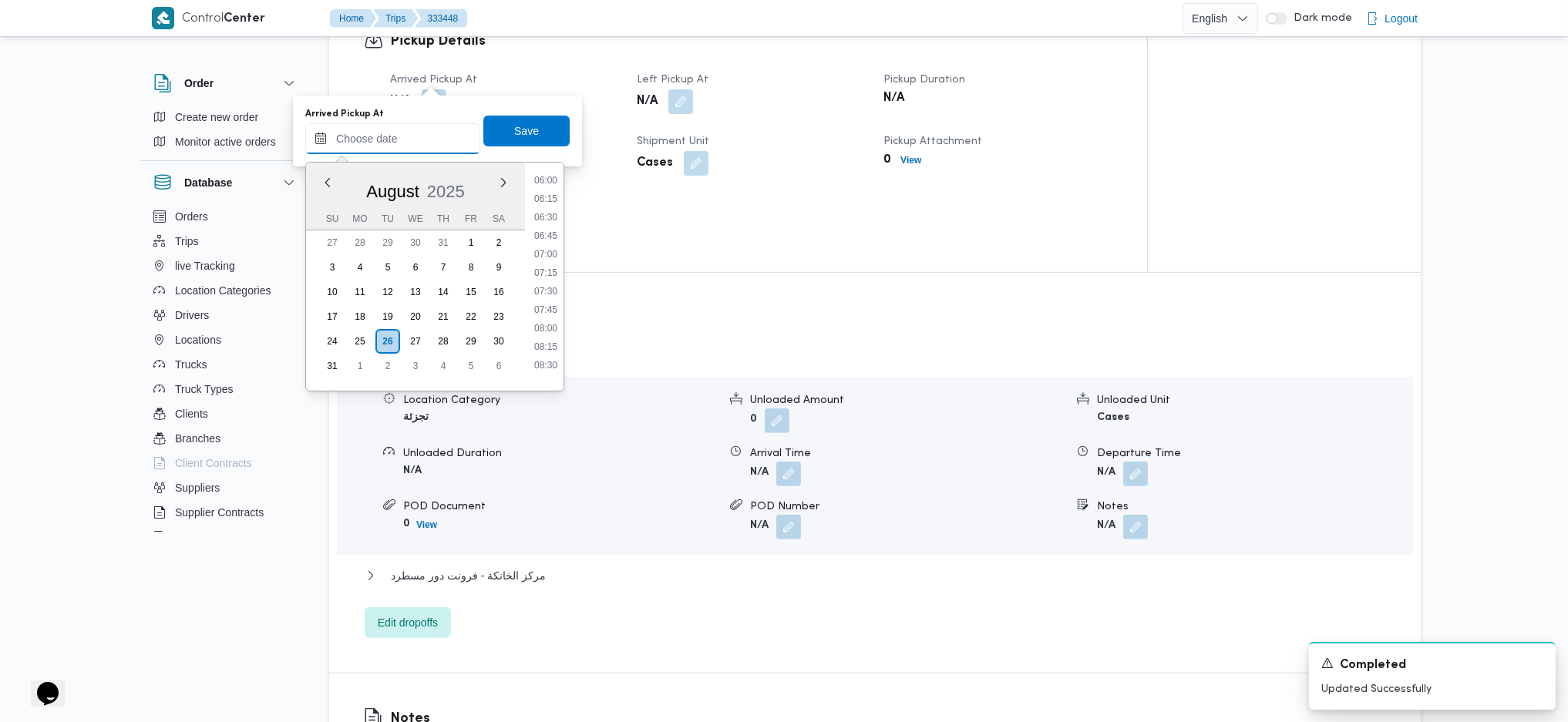
scroll to position [440, 0]
click at [561, 252] on li "07:00" at bounding box center [546, 260] width 35 height 16
type input "26/08/2025 07:00"
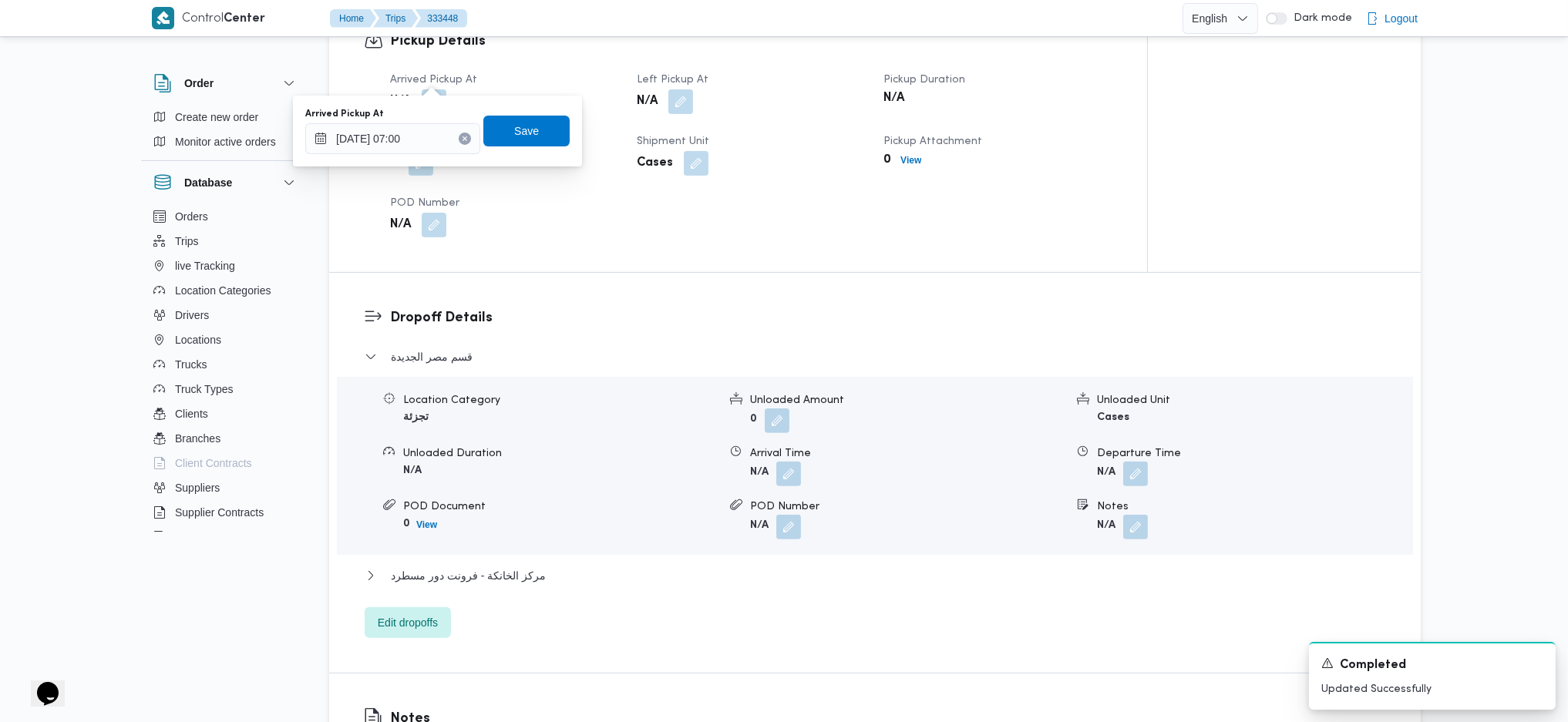
click at [528, 149] on div "Arrived Pickup At 26/08/2025 07:00 Save" at bounding box center [437, 130] width 267 height 49
click at [516, 128] on span "Save" at bounding box center [526, 130] width 24 height 19
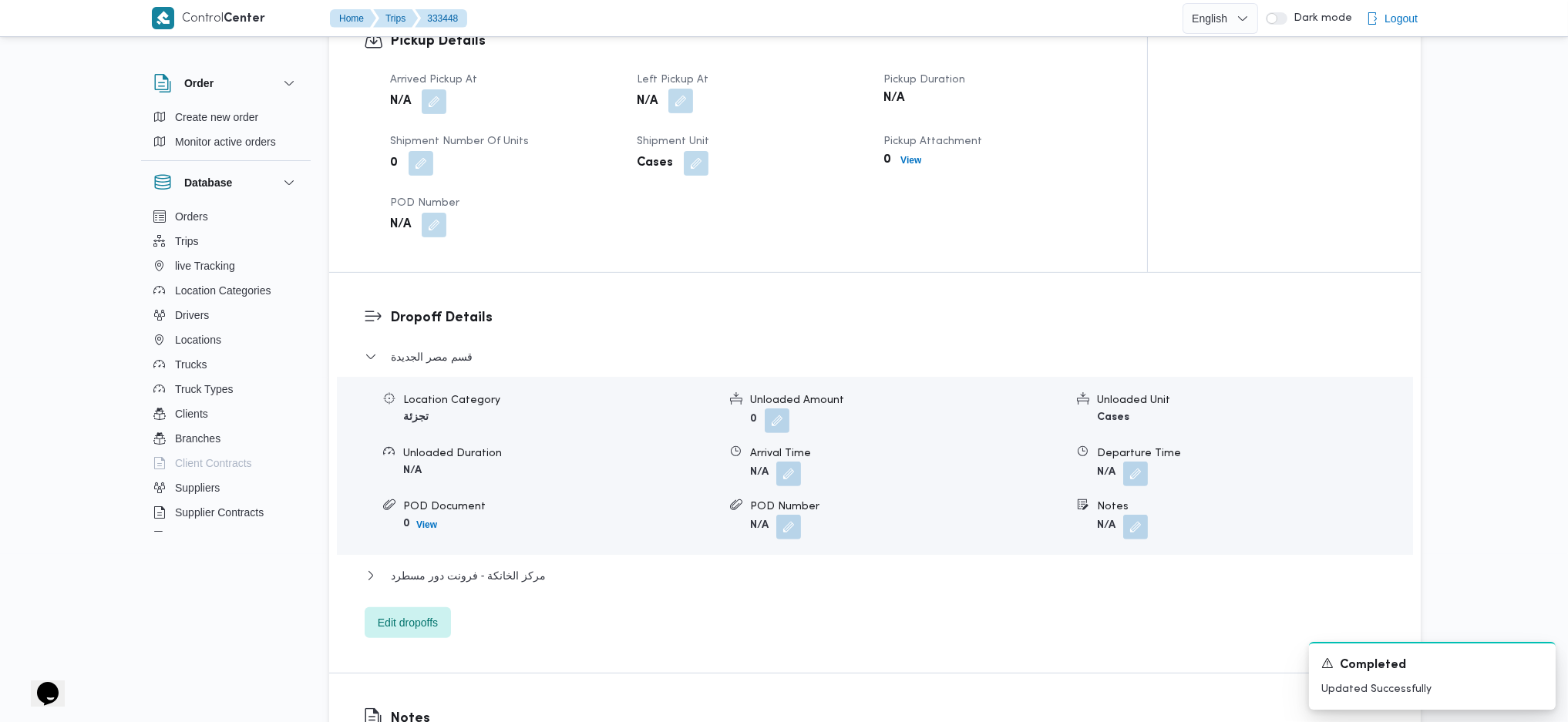
click at [692, 89] on button "button" at bounding box center [680, 101] width 24 height 24
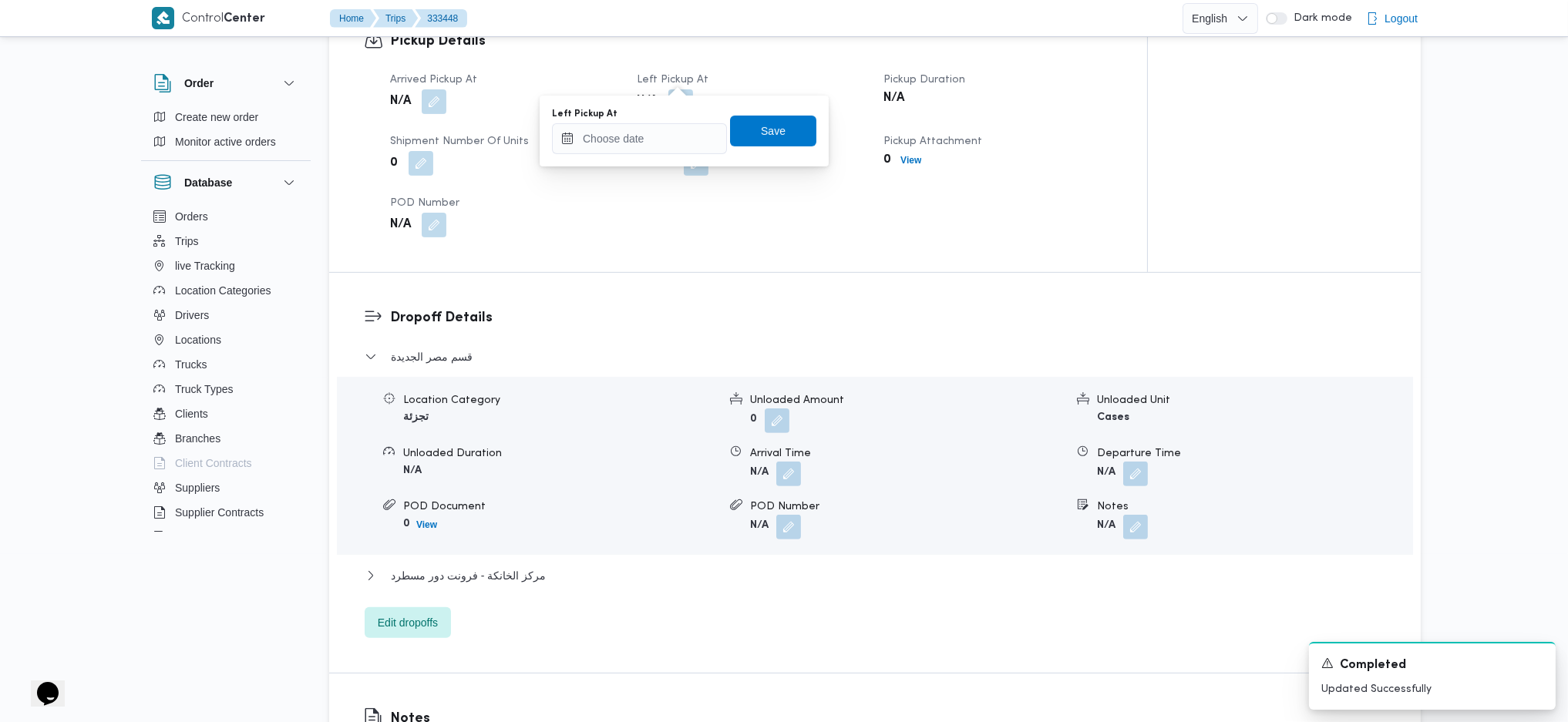
click at [660, 128] on div "Left Pickup At" at bounding box center [639, 131] width 175 height 47
click at [668, 158] on div "You are in a dialog. To close this dialog, hit escape. Left Pickup At Save" at bounding box center [684, 131] width 289 height 71
click at [685, 135] on input "Left Pickup At" at bounding box center [639, 138] width 175 height 31
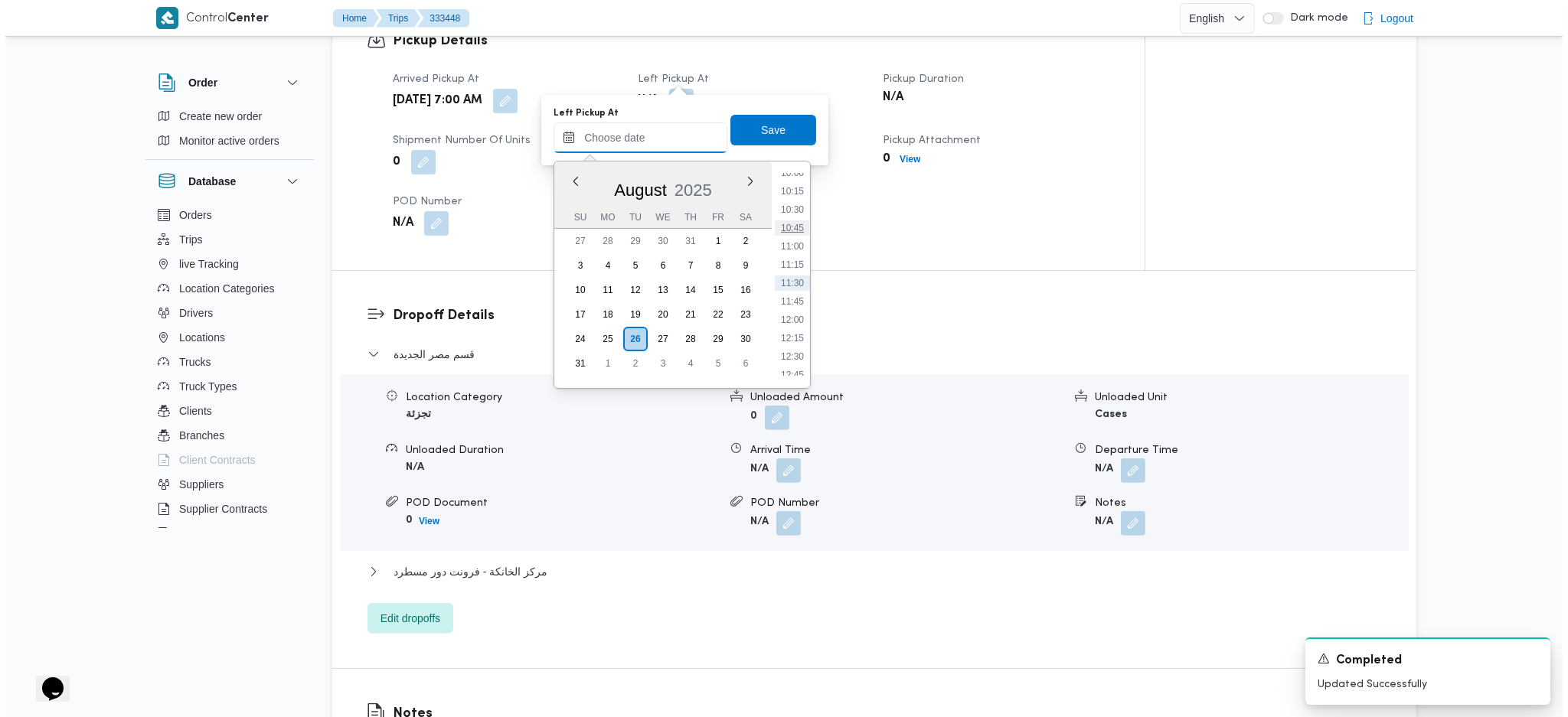
scroll to position [641, 0]
click at [786, 258] on li "09:45" at bounding box center [787, 256] width 35 height 16
type input "26/08/2025 09:45"
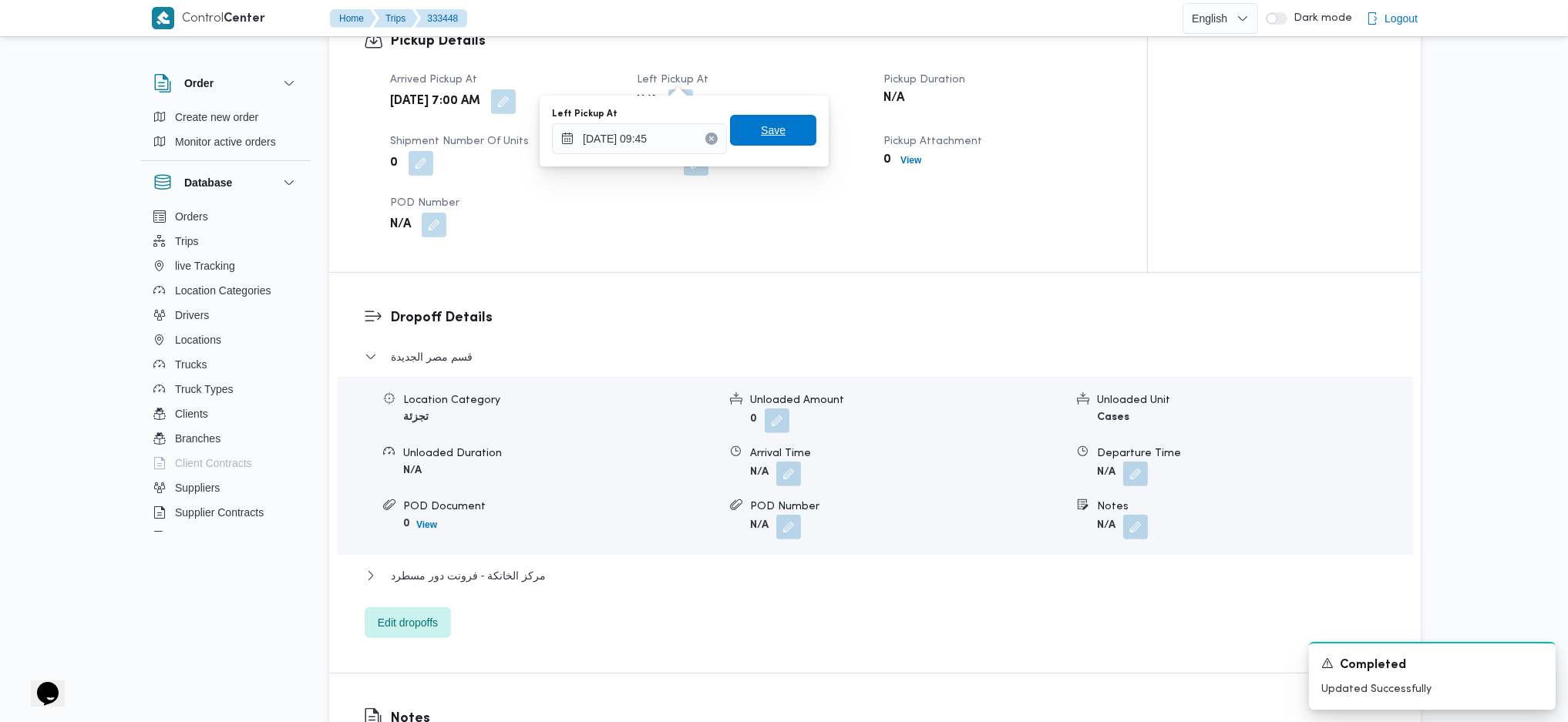
click at [760, 123] on span "Save" at bounding box center [772, 130] width 24 height 19
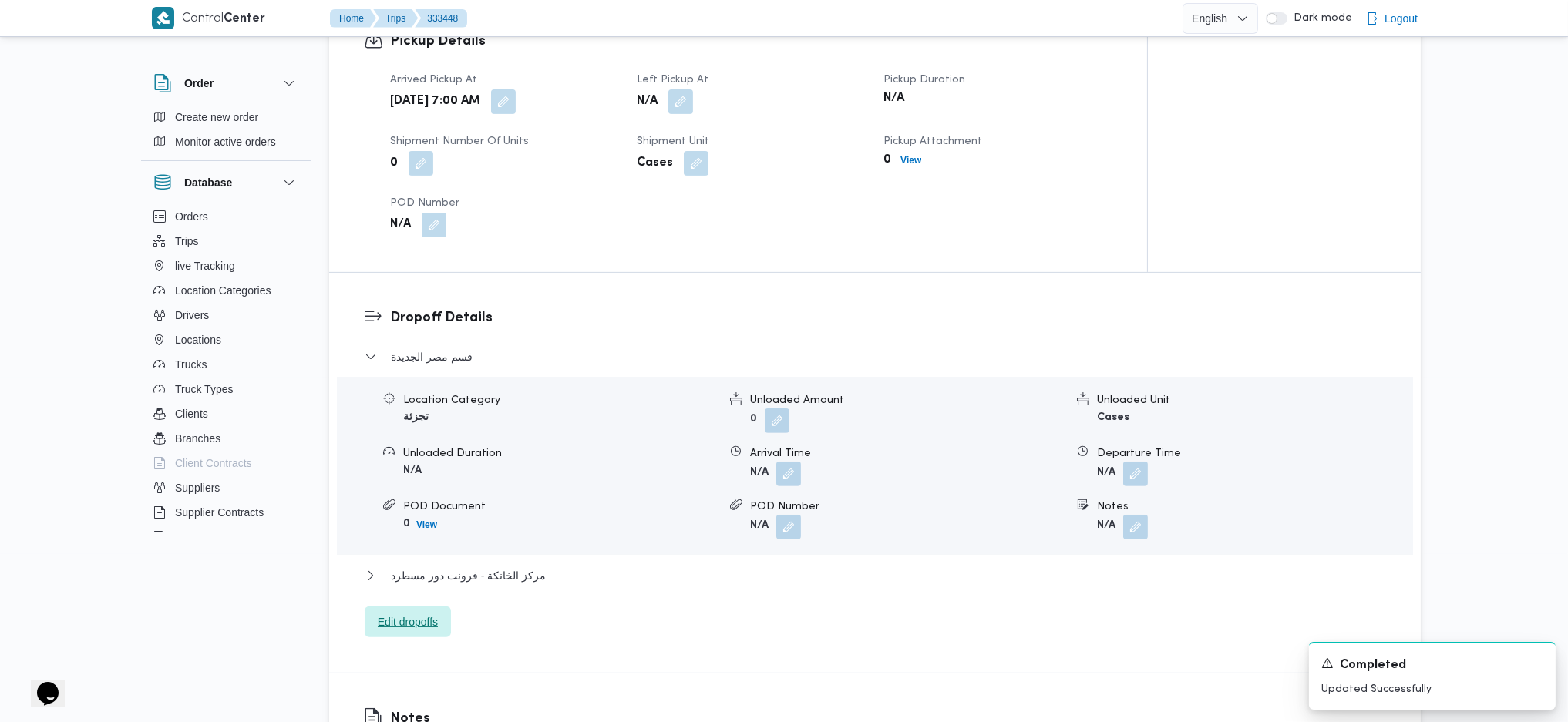
click at [401, 480] on span "Edit dropoffs" at bounding box center [407, 621] width 87 height 31
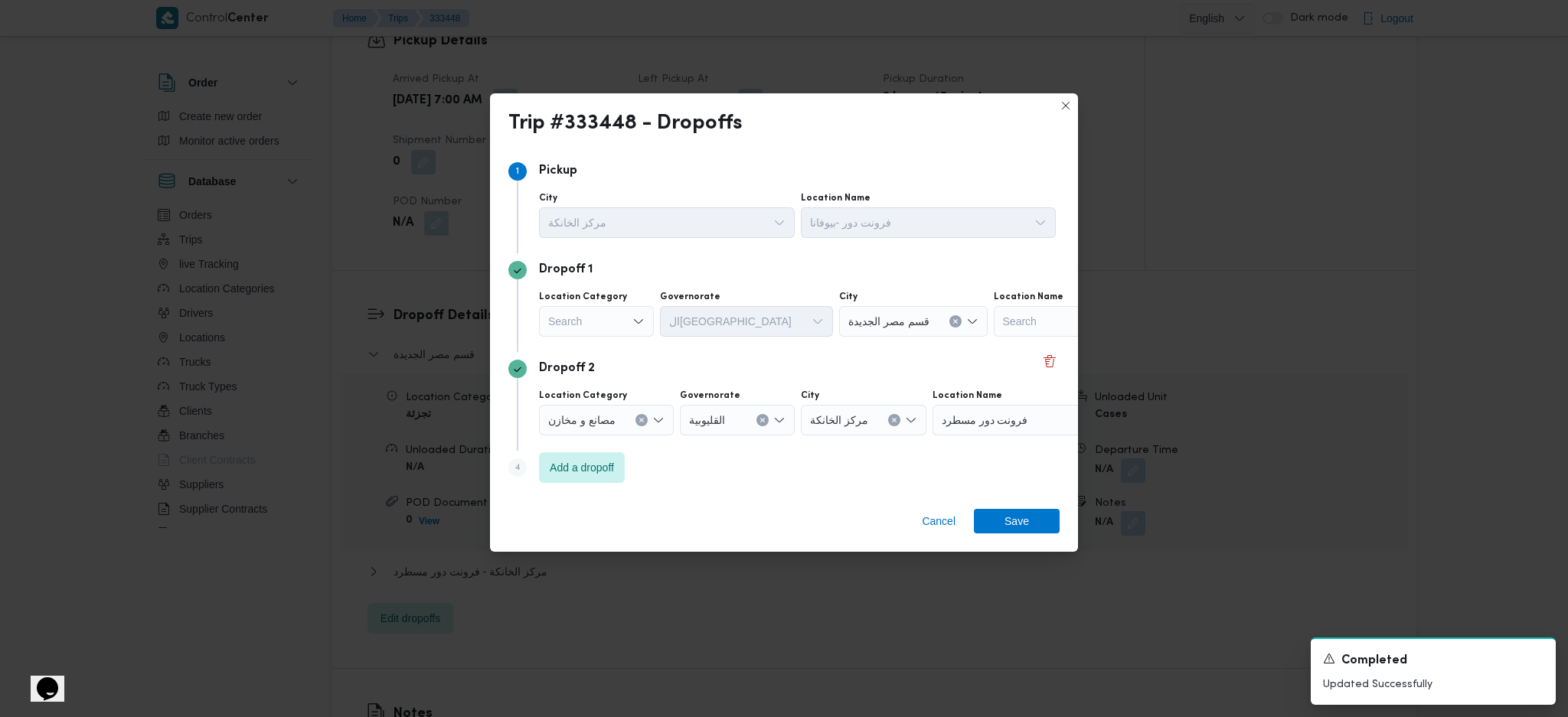
click at [616, 298] on label "Location Category" at bounding box center [582, 296] width 88 height 12
click at [550, 313] on input "Location Category" at bounding box center [549, 322] width 2 height 19
click at [617, 318] on div "Search Combo box. Selected. Combo box input. Search. Type some text or, to disp…" at bounding box center [596, 321] width 115 height 31
click at [594, 410] on span "عملاء جملة" at bounding box center [605, 415] width 78 height 19
click at [695, 327] on div "Search" at bounding box center [720, 321] width 115 height 31
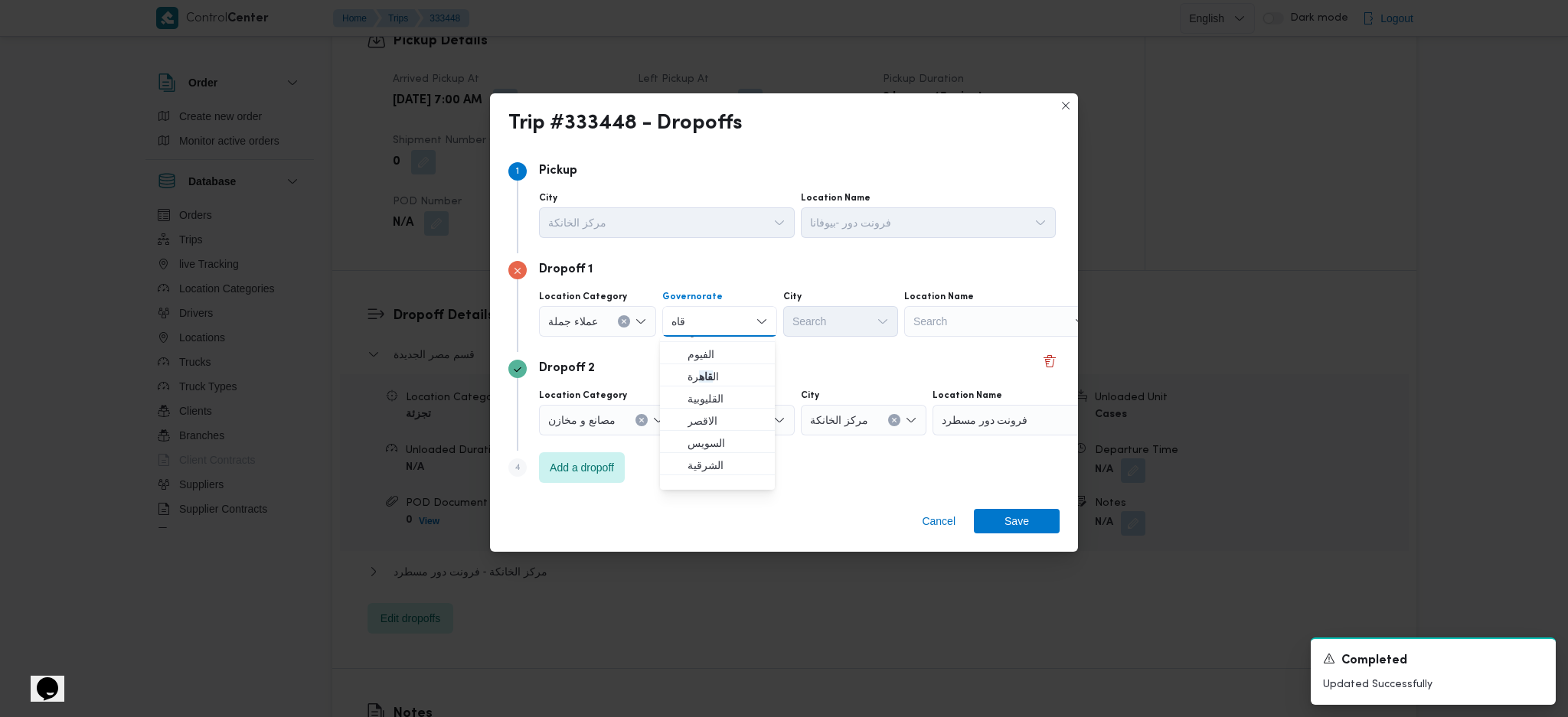
scroll to position [204, 0]
type input "قاه"
click at [732, 370] on span "ال قاه رة" at bounding box center [727, 367] width 78 height 19
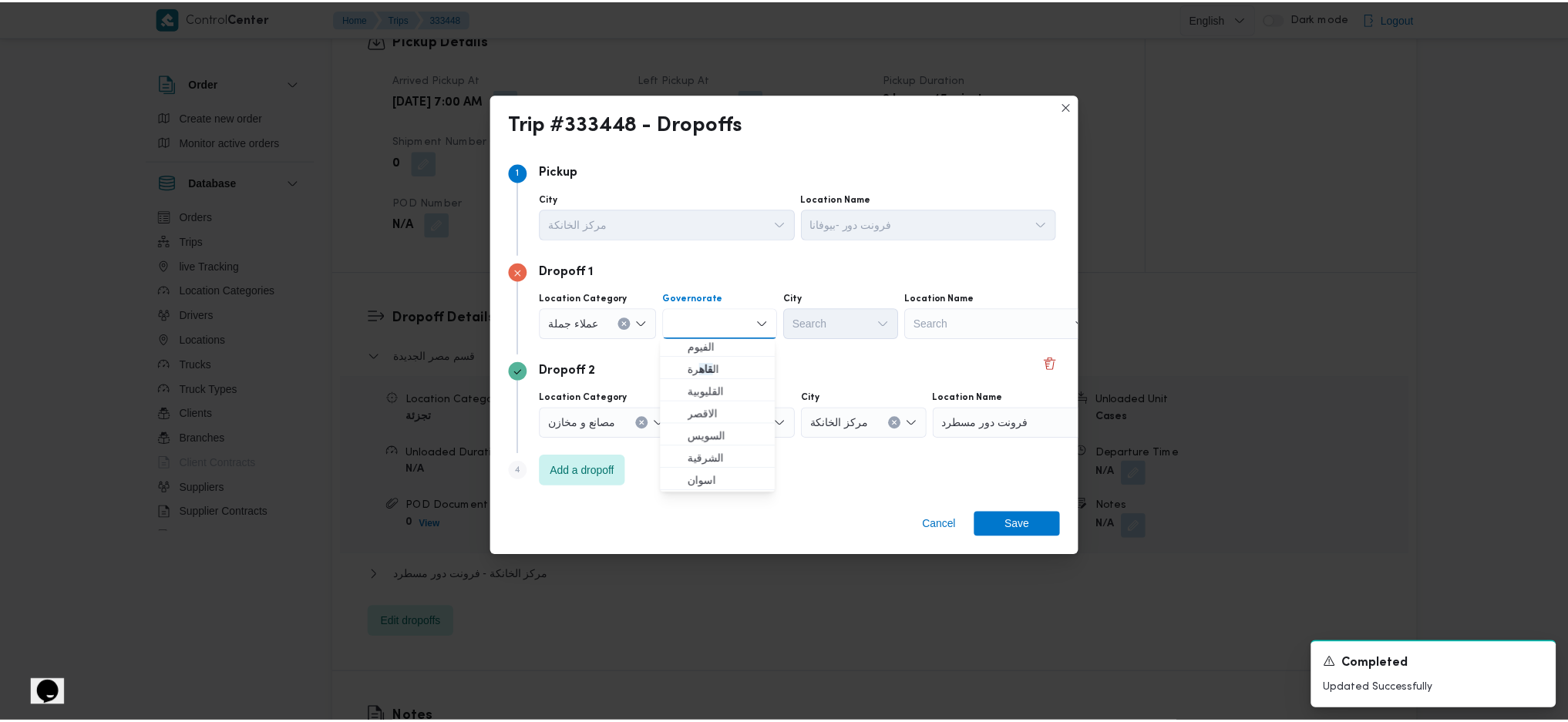
scroll to position [0, 0]
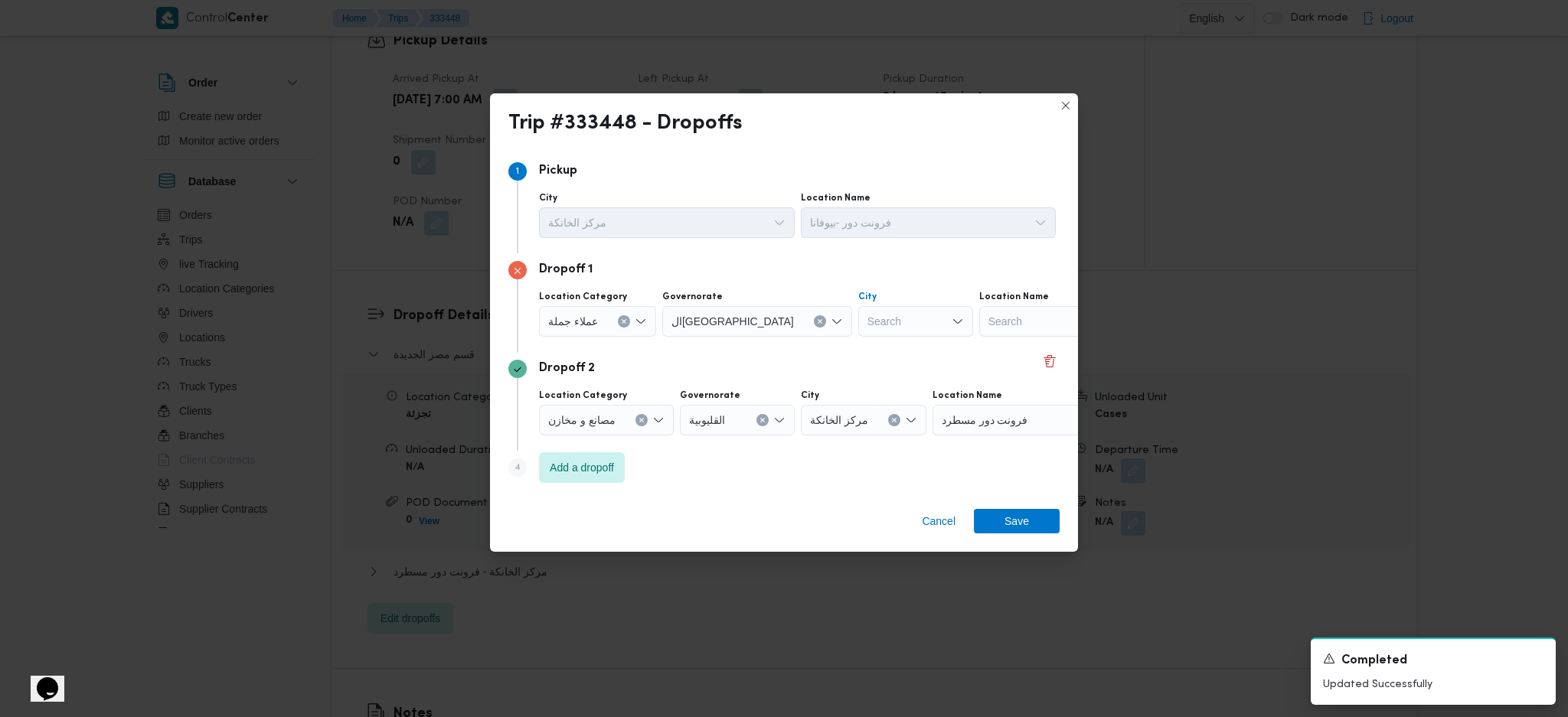
click at [858, 330] on div "Search" at bounding box center [915, 321] width 115 height 31
type input "معا"
click at [797, 349] on icon "button" at bounding box center [796, 349] width 12 height 12
click at [1031, 476] on span "Save" at bounding box center [1016, 520] width 86 height 24
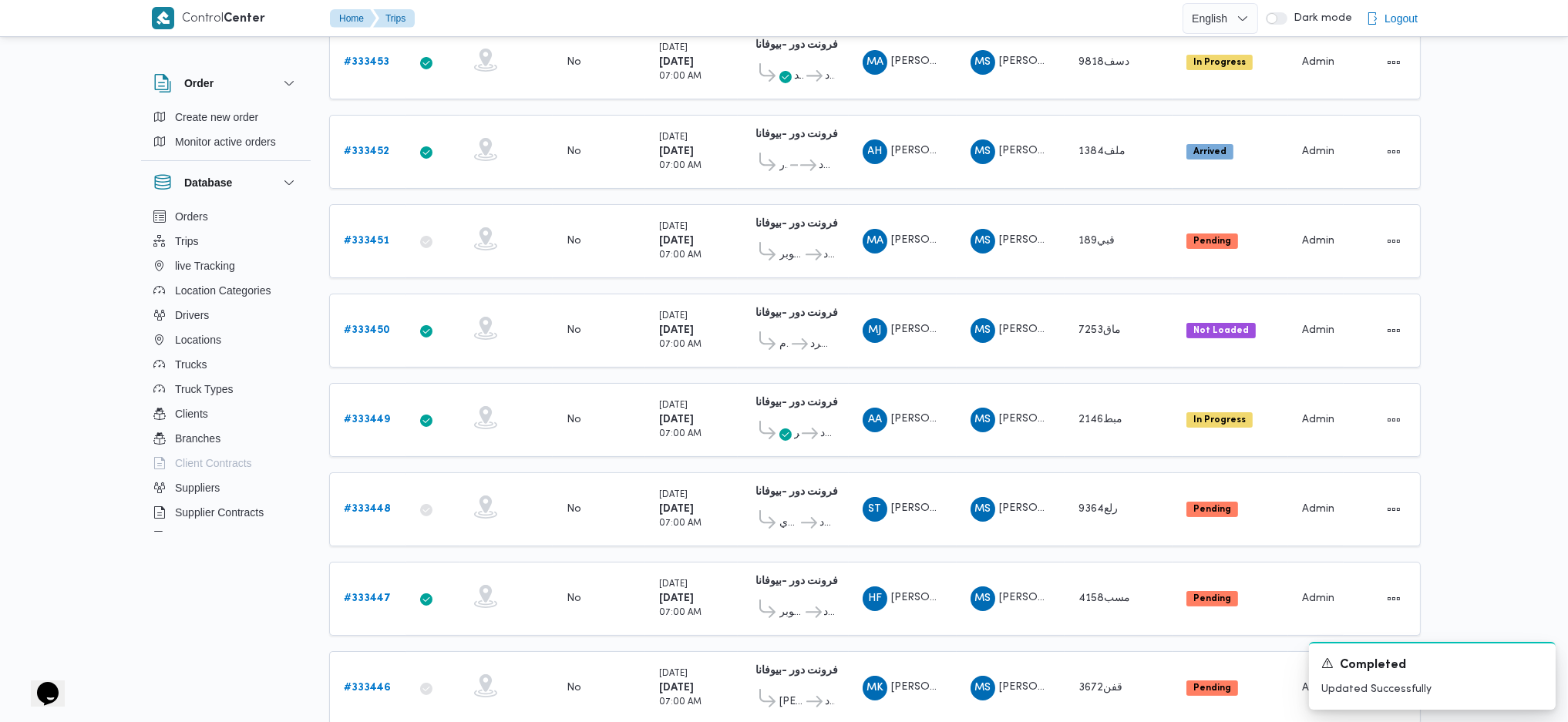
scroll to position [375, 0]
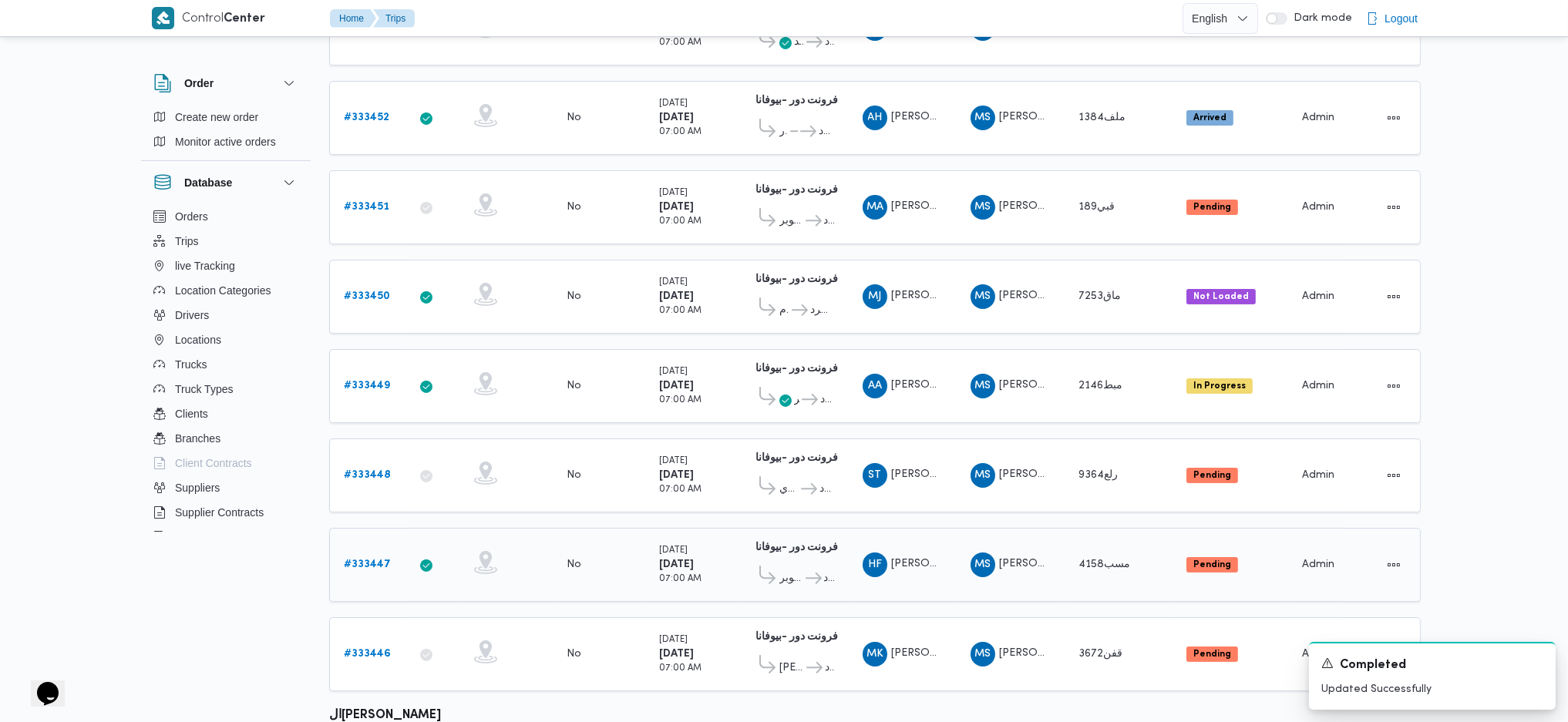
click at [351, 480] on b "# 333447" at bounding box center [367, 565] width 47 height 10
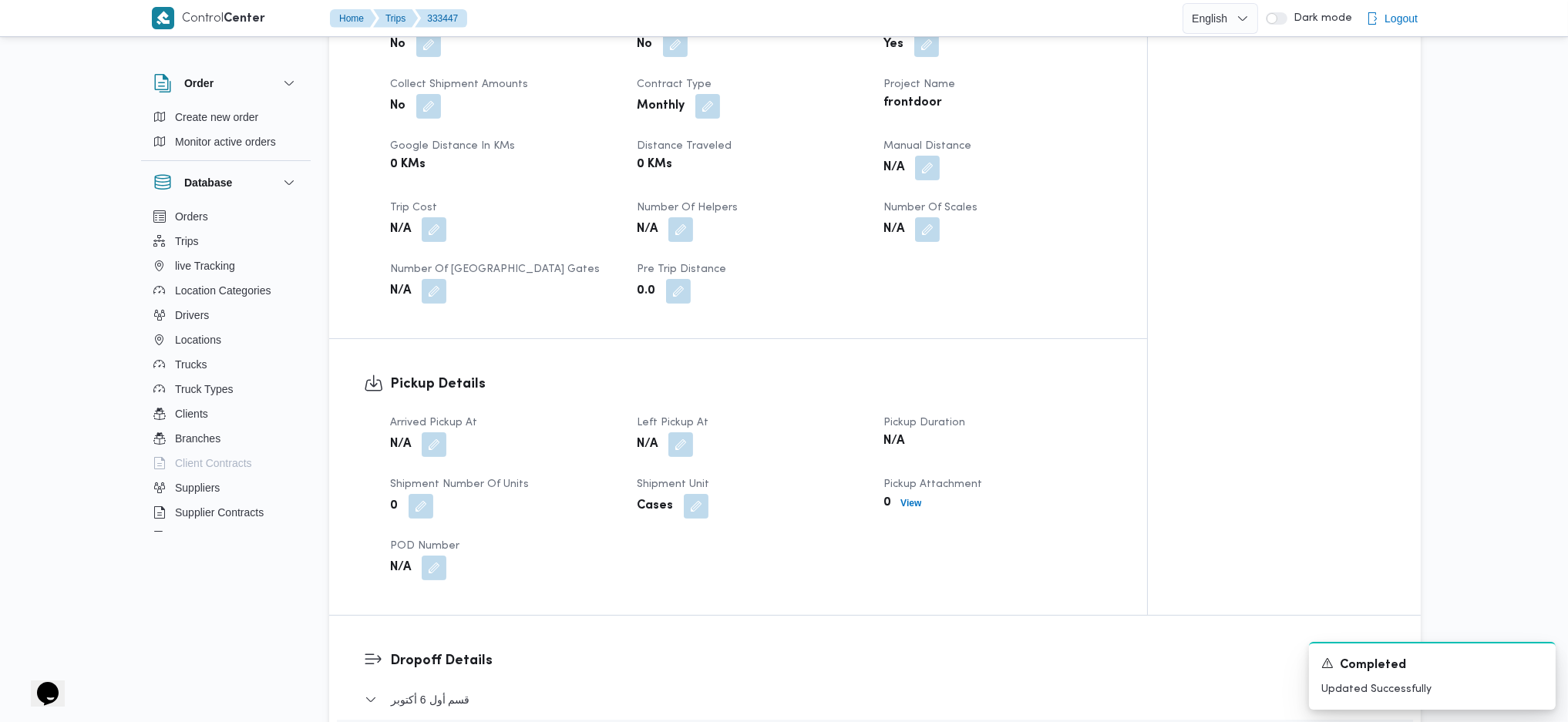
scroll to position [719, 0]
click at [436, 430] on button "button" at bounding box center [434, 443] width 24 height 24
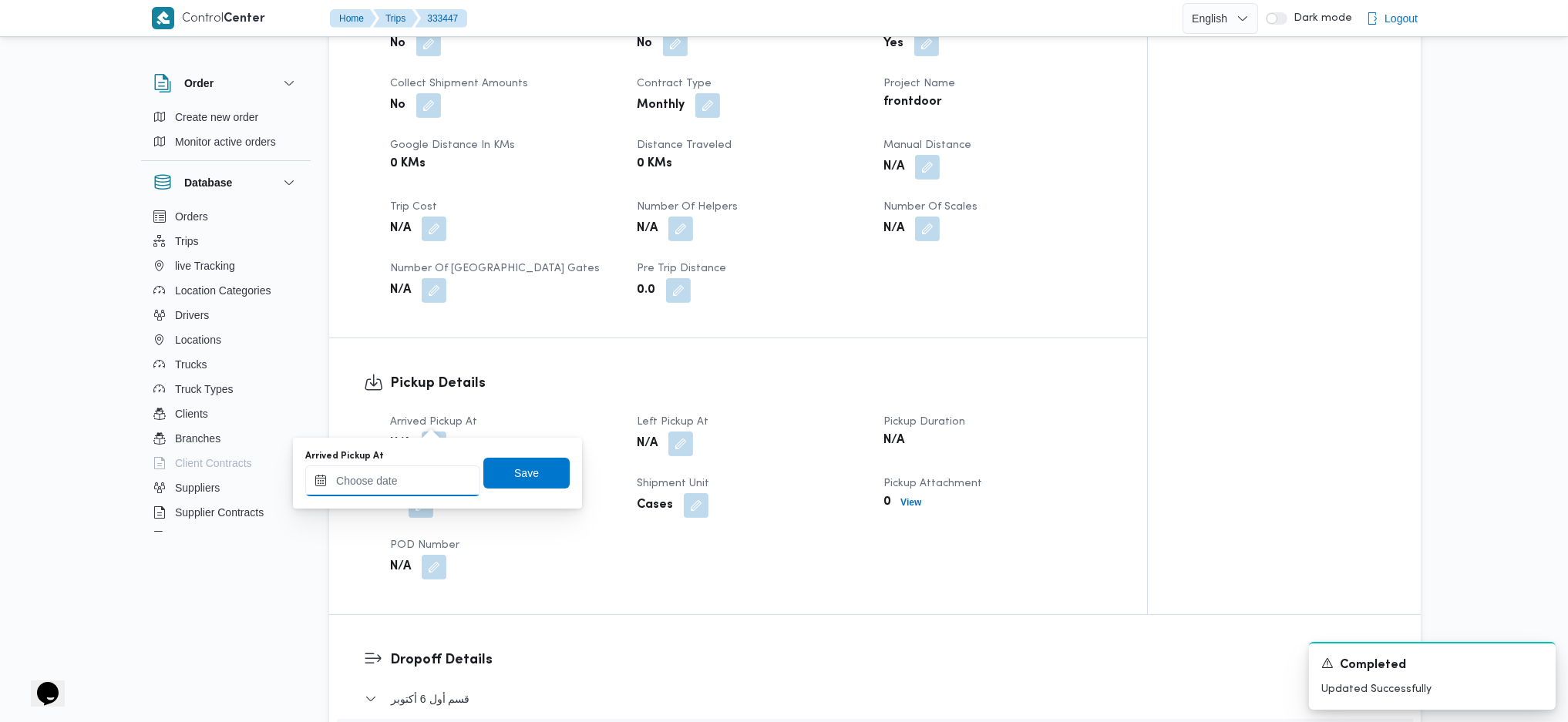
click at [391, 480] on input "Arrived Pickup At" at bounding box center [393, 481] width 175 height 31
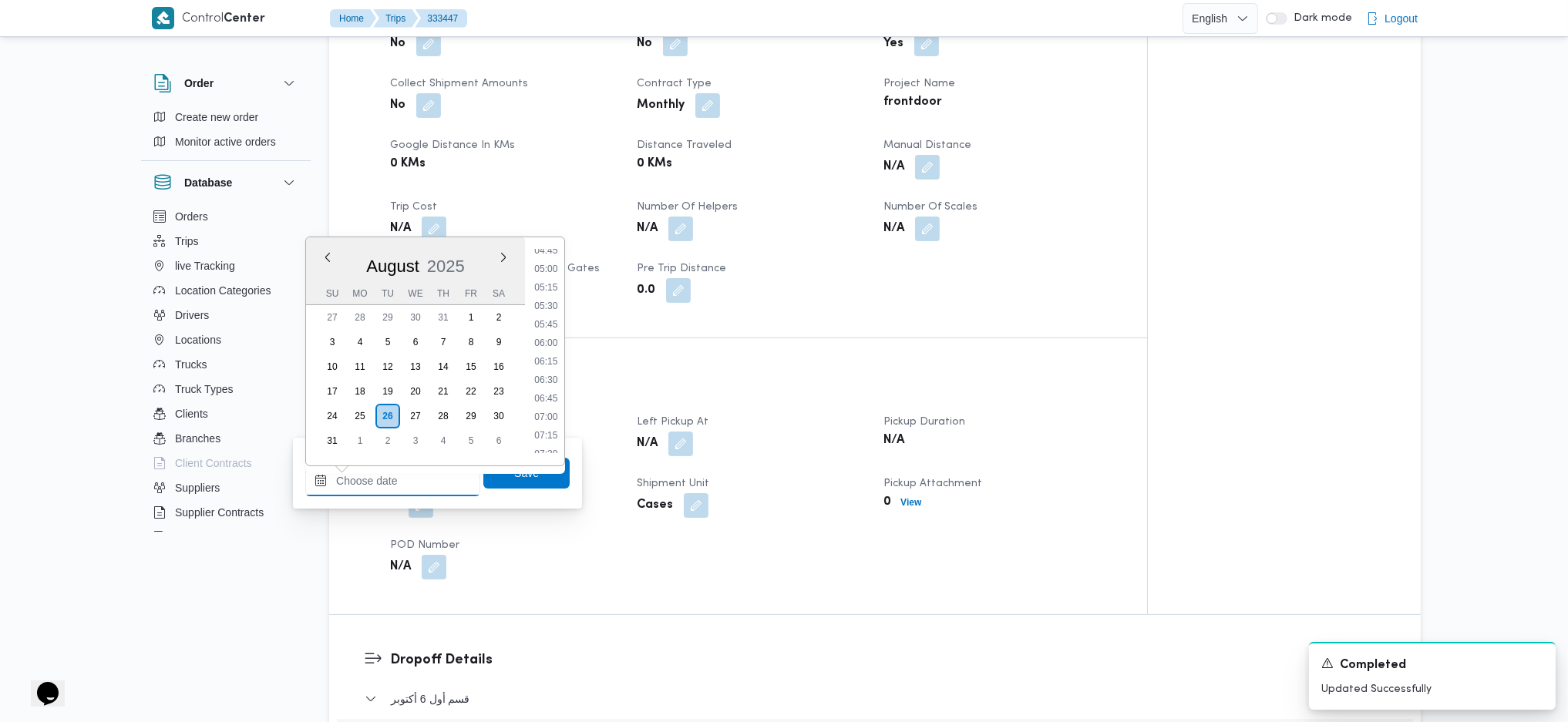
scroll to position [355, 0]
click at [547, 426] on li "07:00" at bounding box center [546, 420] width 35 height 16
type input "26/08/2025 07:00"
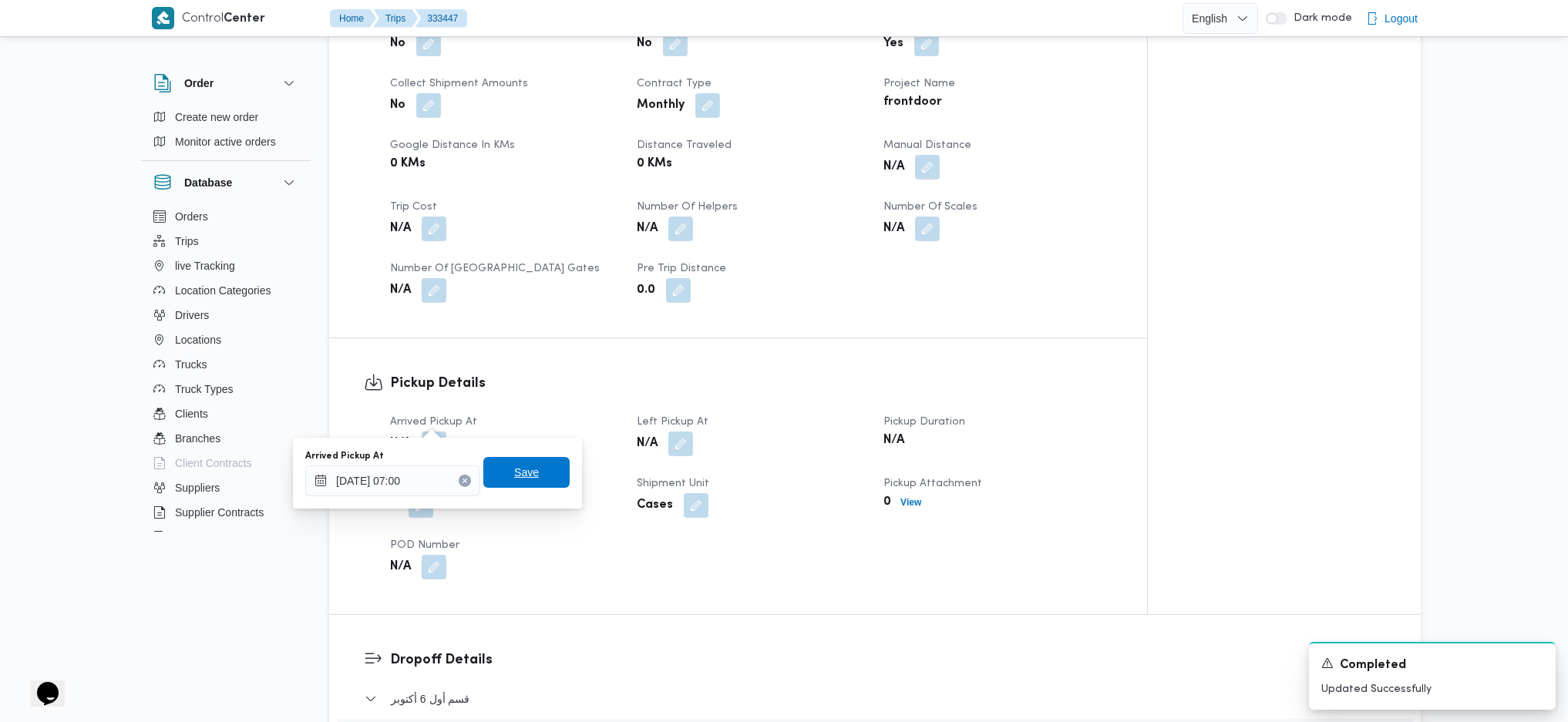
click at [514, 479] on span "Save" at bounding box center [526, 472] width 24 height 19
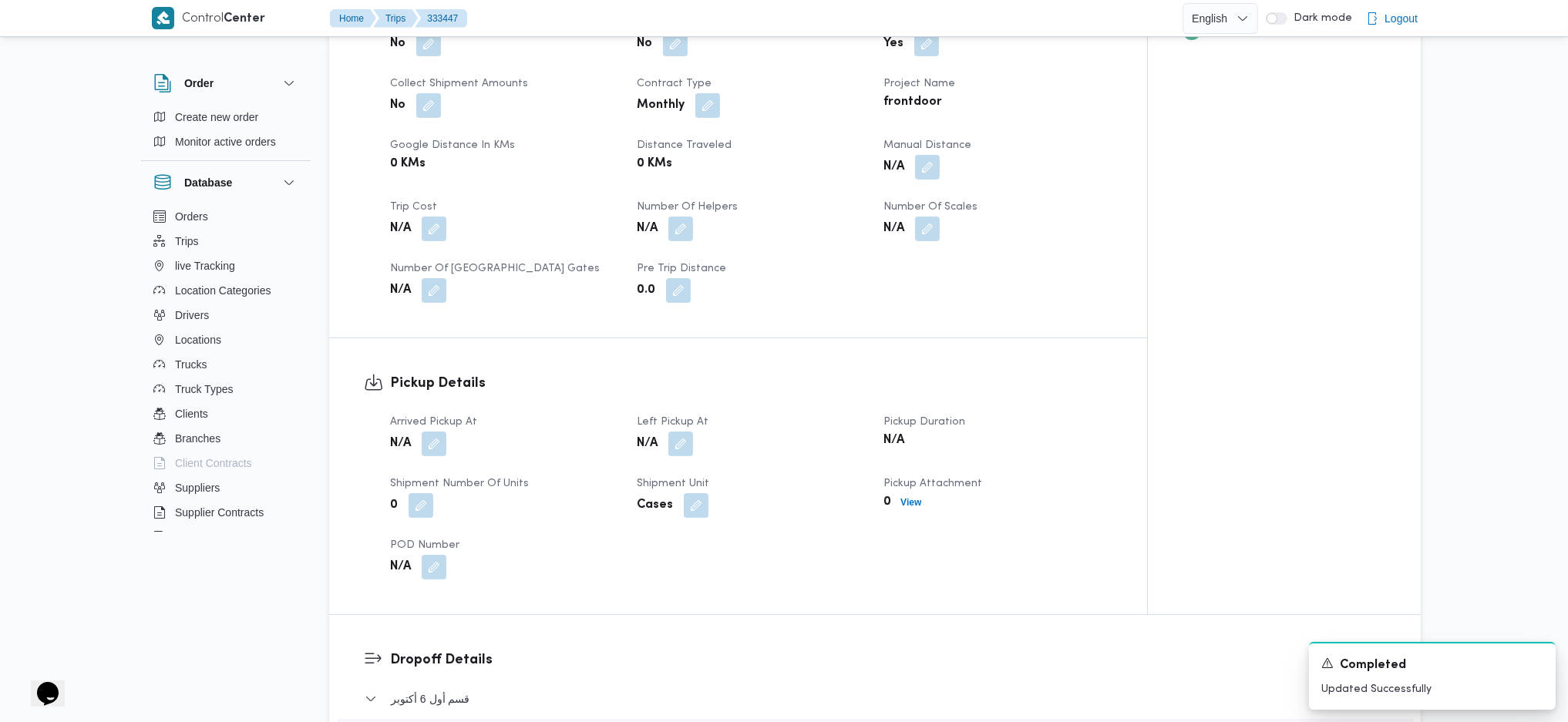
drag, startPoint x: 676, startPoint y: 426, endPoint x: 658, endPoint y: 511, distance: 86.9
click at [676, 431] on button "button" at bounding box center [680, 443] width 24 height 24
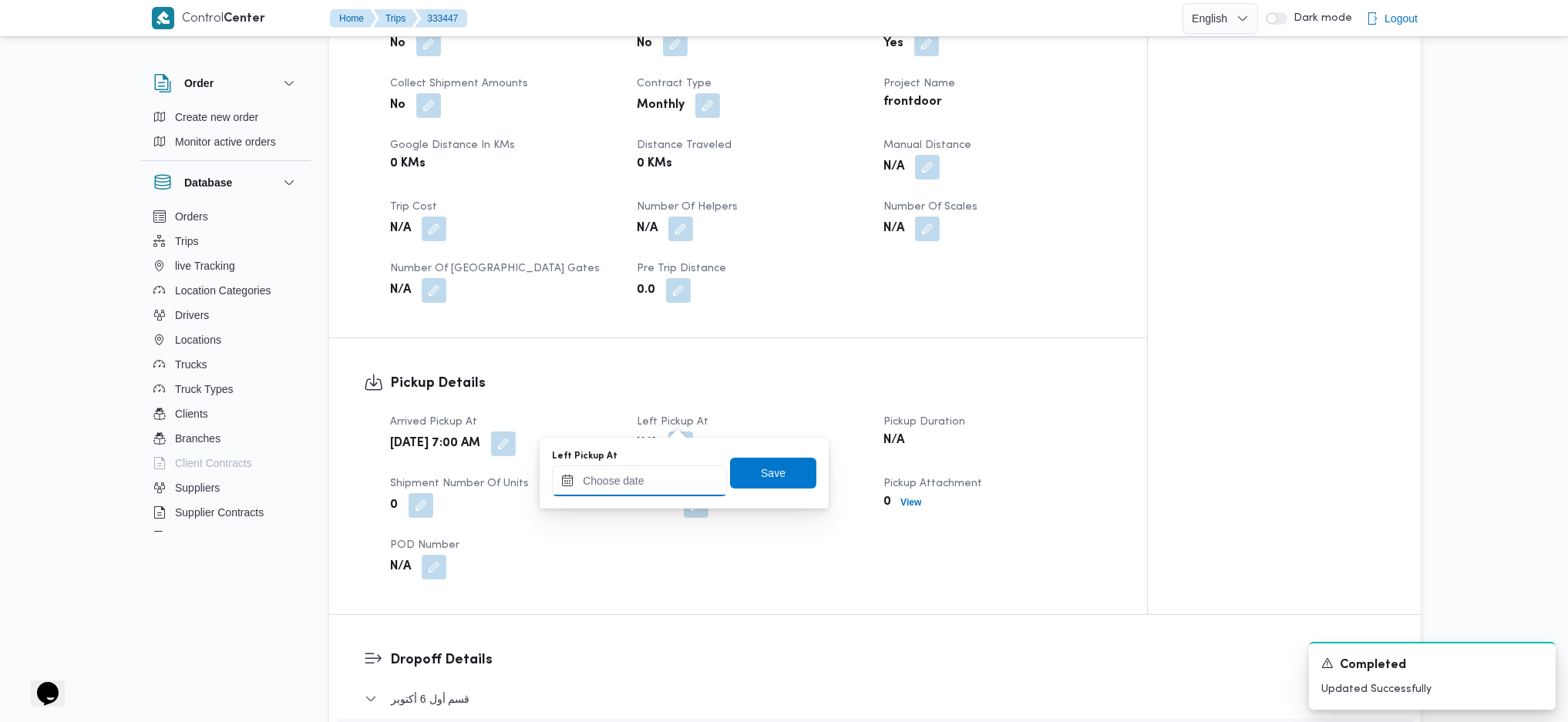
click at [647, 479] on input "Left Pickup At" at bounding box center [639, 481] width 175 height 31
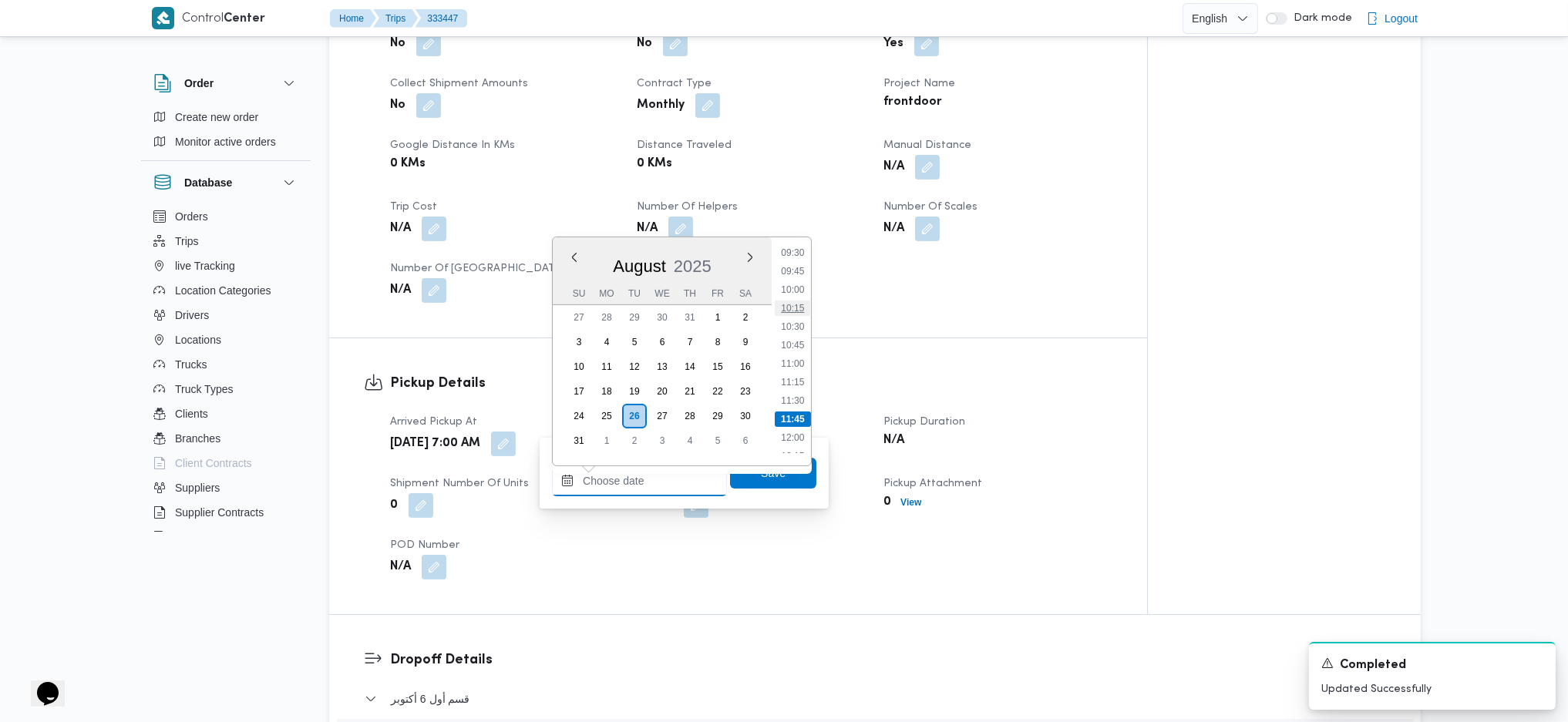
scroll to position [663, 0]
drag, startPoint x: 797, startPoint y: 312, endPoint x: 817, endPoint y: 344, distance: 37.7
click at [797, 312] on li "09:45" at bounding box center [792, 315] width 35 height 16
type input "26/08/2025 09:45"
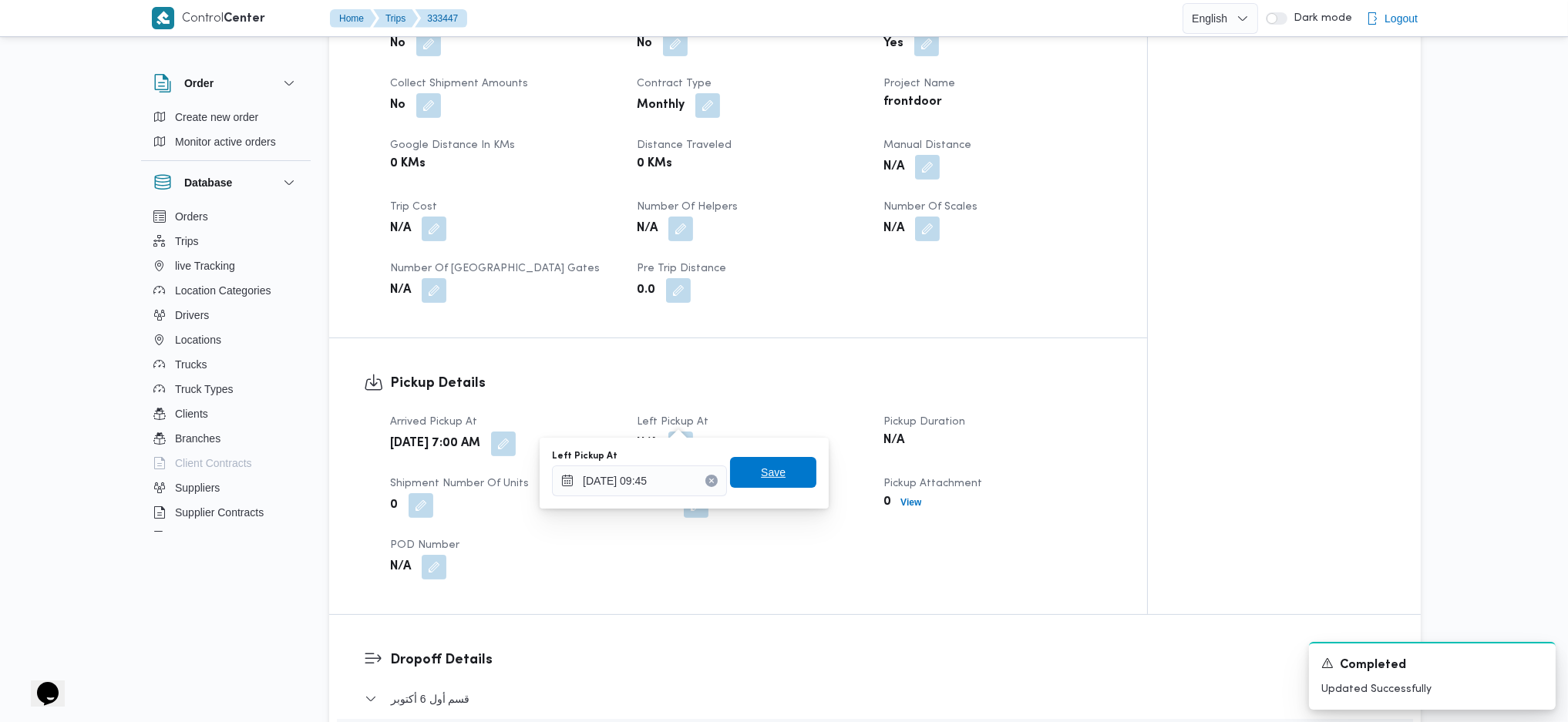
click at [779, 479] on span "Save" at bounding box center [772, 472] width 87 height 31
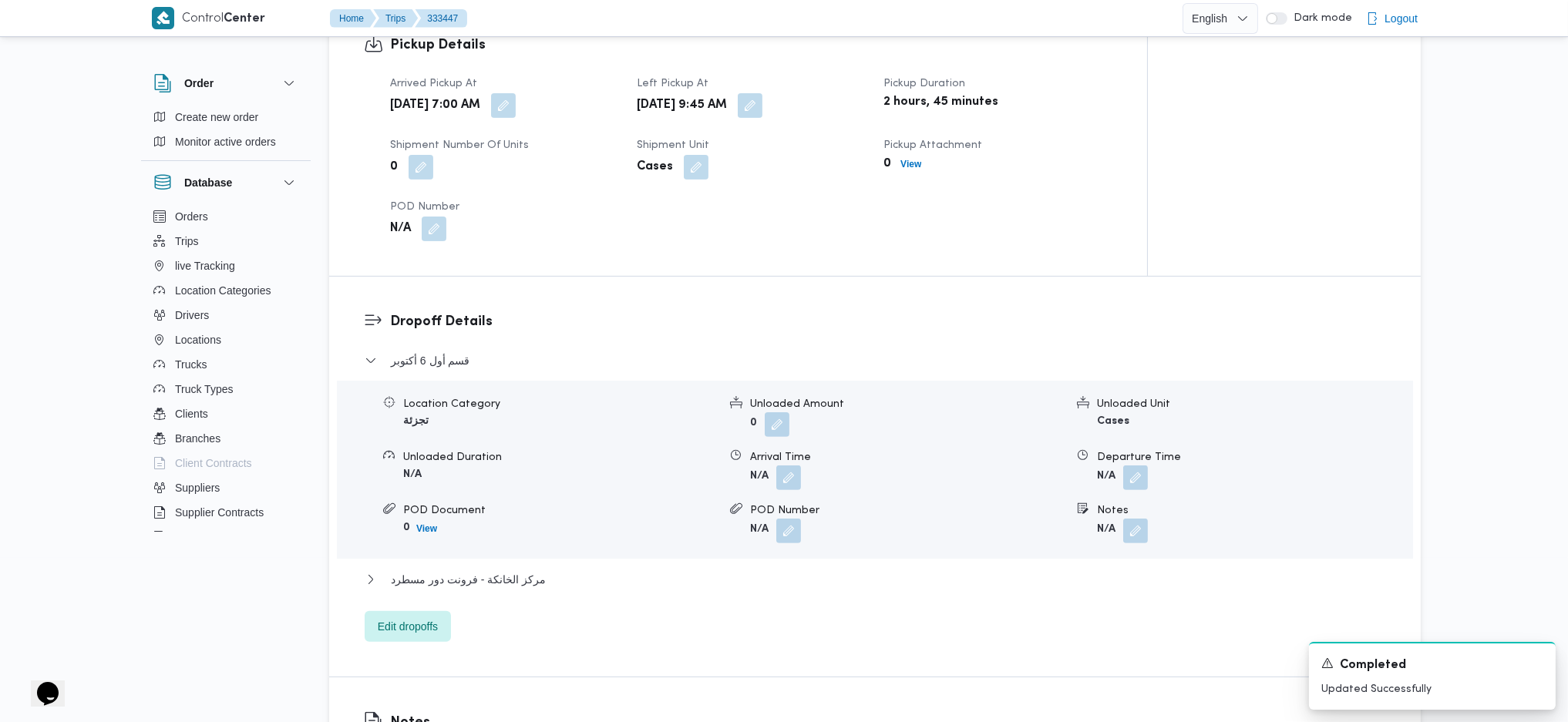
scroll to position [1130, 0]
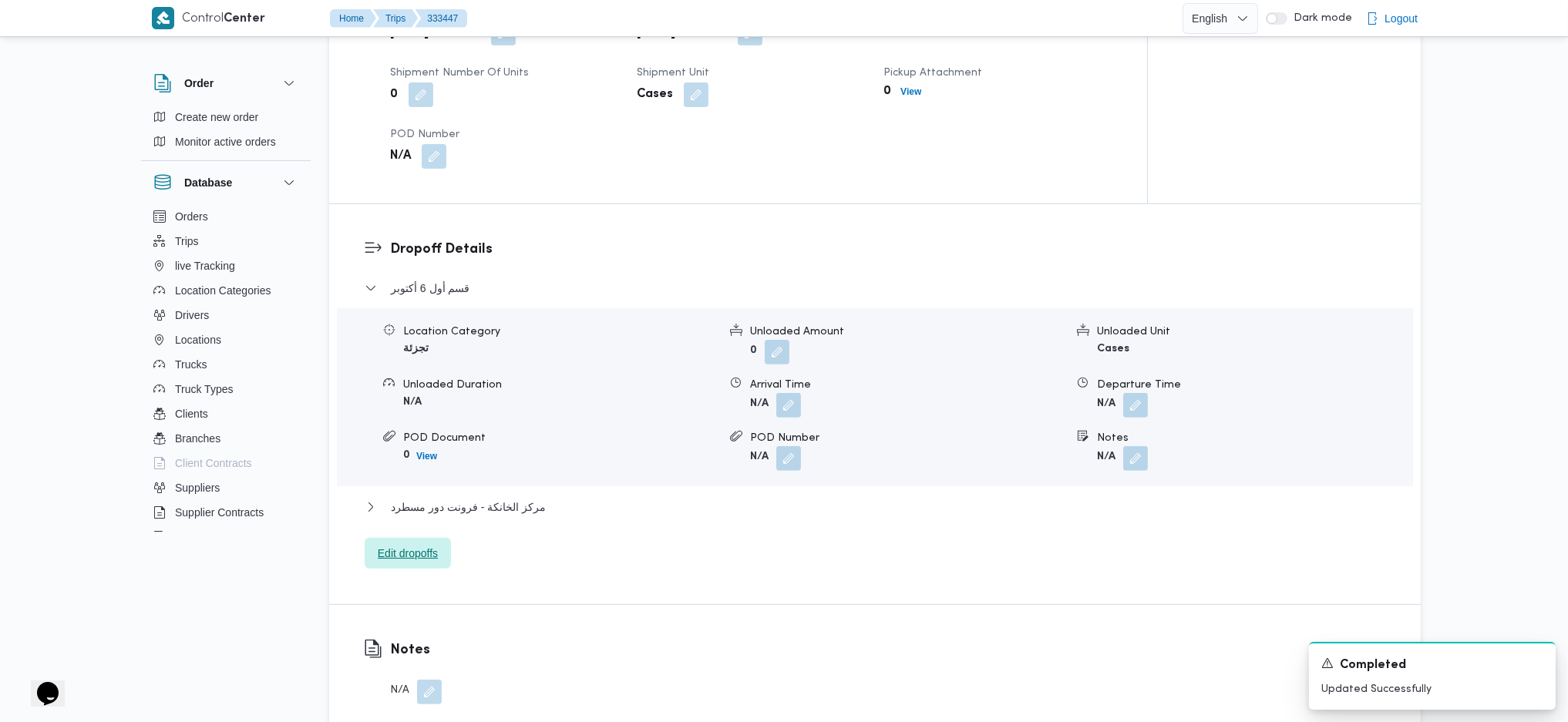
click at [434, 480] on span "Edit dropoffs" at bounding box center [407, 553] width 61 height 19
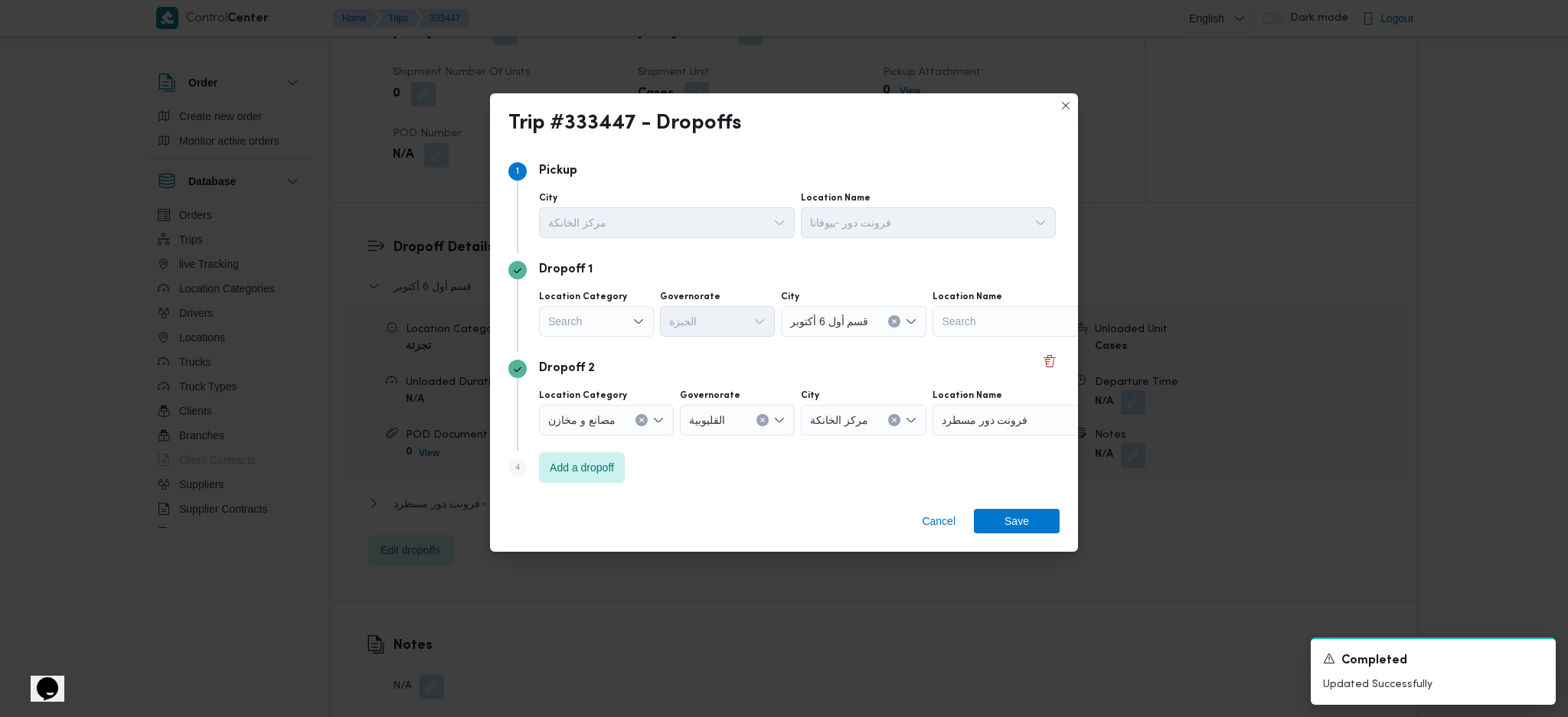
click at [618, 344] on div "Dropoff 1 Location Category Search Governorate الجيزة City قسم أول 6 أكتوبر Loc…" at bounding box center [784, 303] width 552 height 99
click at [621, 329] on div "Search" at bounding box center [596, 321] width 115 height 31
click at [604, 410] on span "عملاء جملة" at bounding box center [605, 416] width 78 height 19
click at [719, 320] on div "Search" at bounding box center [720, 321] width 115 height 31
type input "قاه"
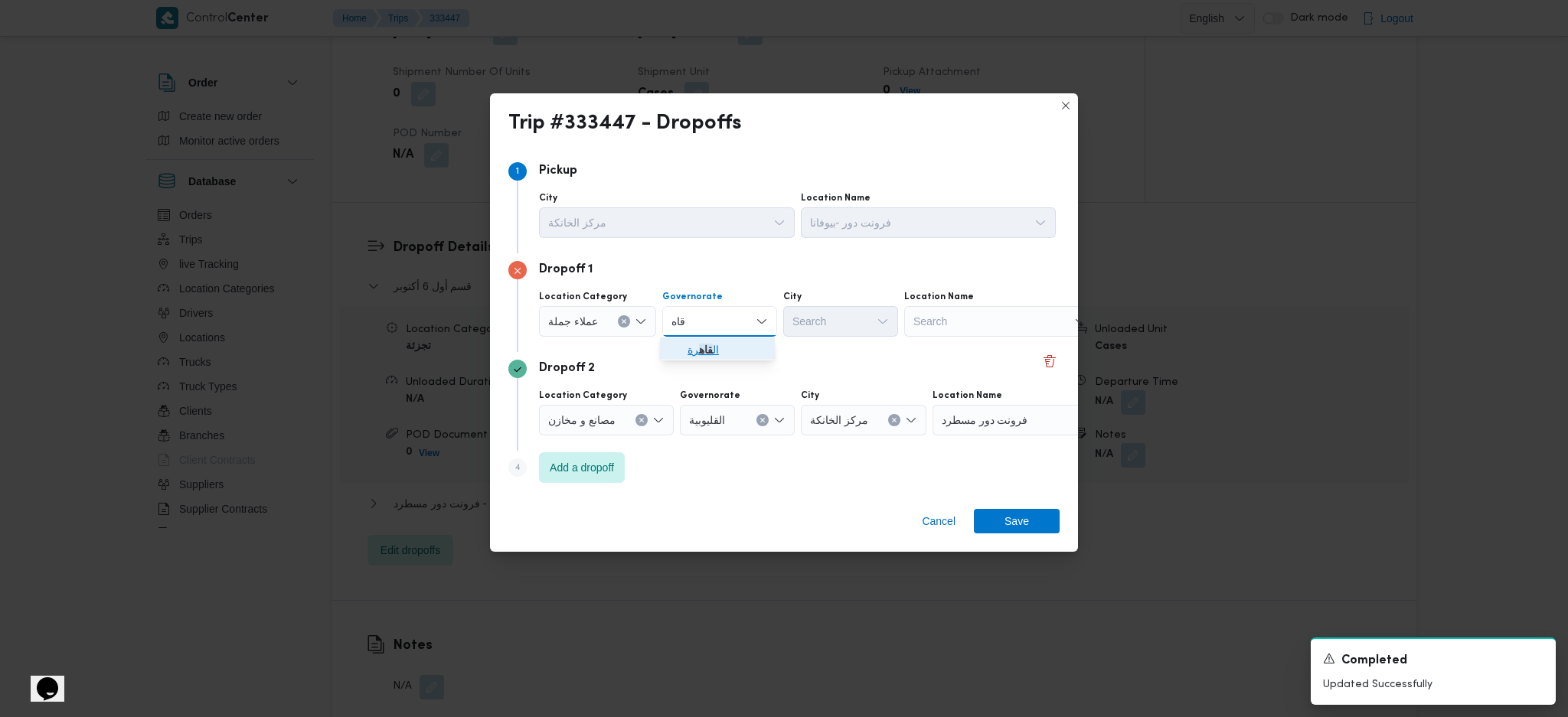
click at [703, 352] on mark "قاه" at bounding box center [705, 349] width 14 height 12
click at [858, 330] on div "Search" at bounding box center [915, 321] width 115 height 31
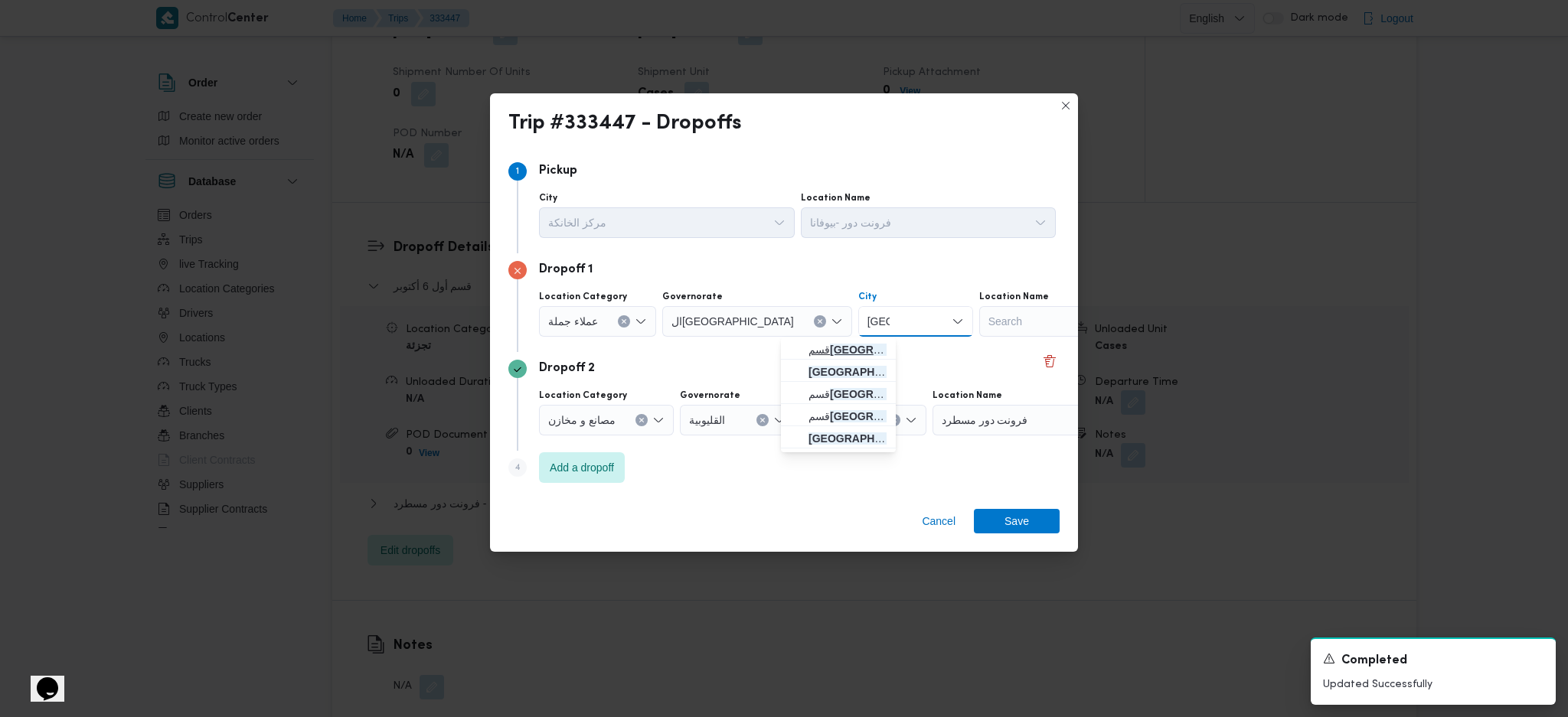
type input "مصر"
drag, startPoint x: 809, startPoint y: 352, endPoint x: 988, endPoint y: 525, distance: 248.9
click at [809, 352] on span "قسم مصر الجديدة" at bounding box center [848, 350] width 78 height 19
click at [1041, 476] on div "Cancel Save" at bounding box center [783, 525] width 588 height 56
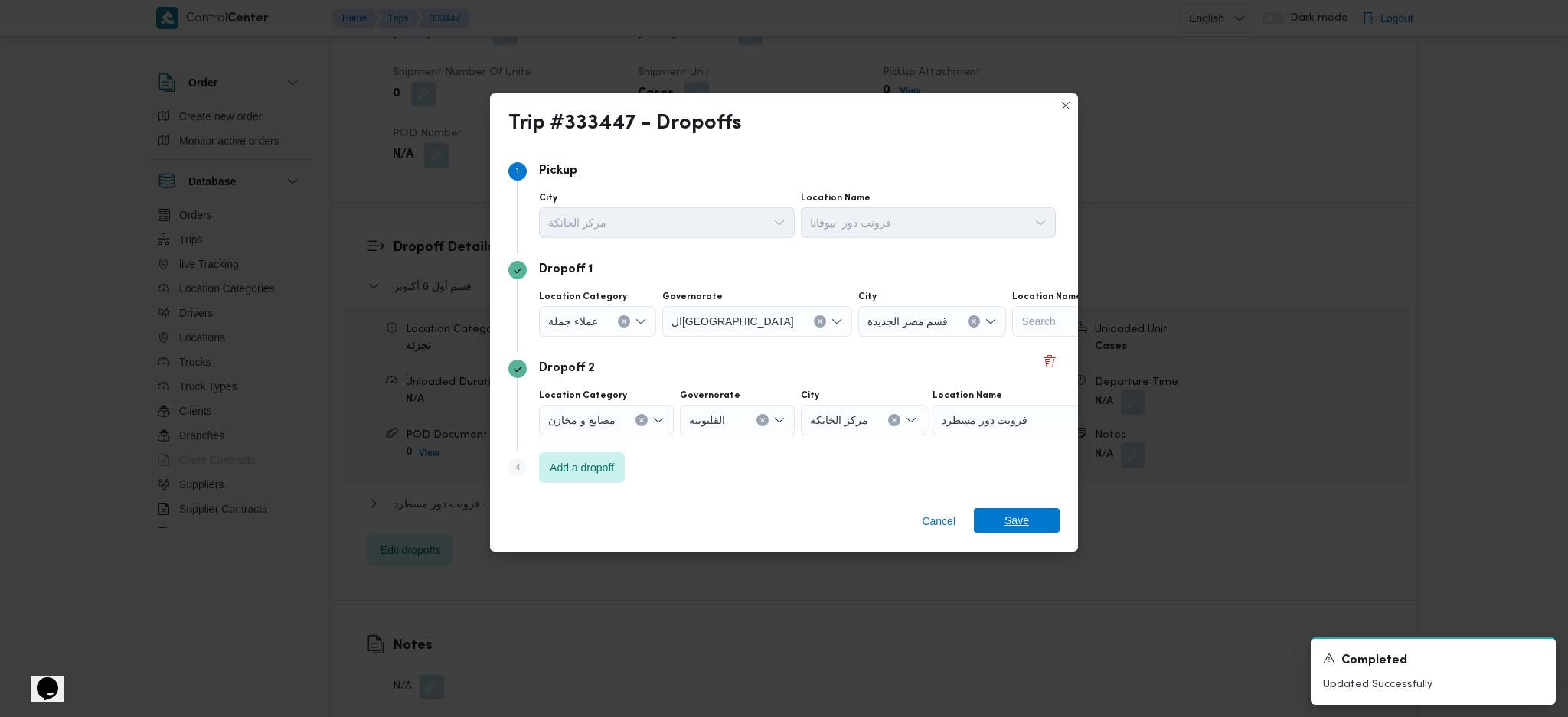
click at [1041, 476] on span "Save" at bounding box center [1016, 520] width 86 height 24
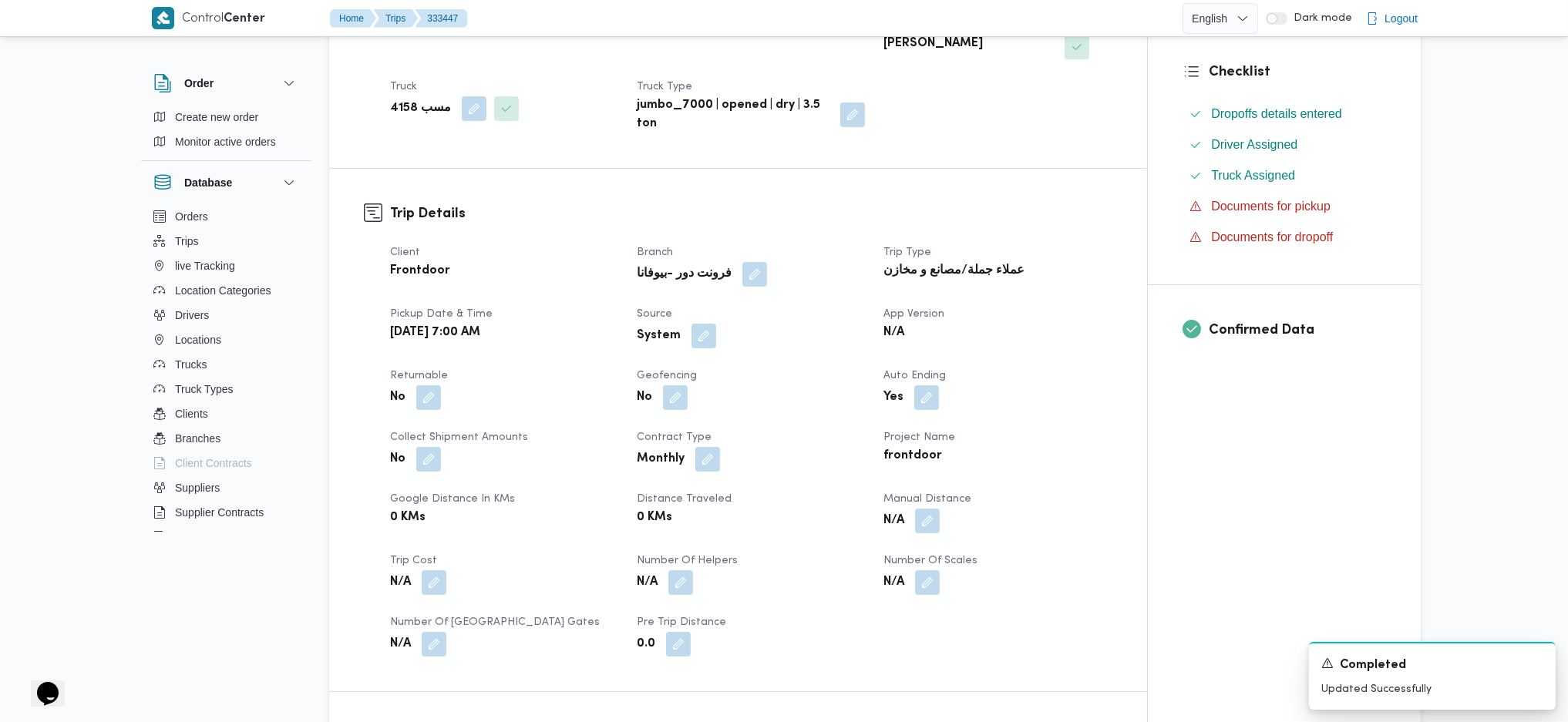
scroll to position [0, 0]
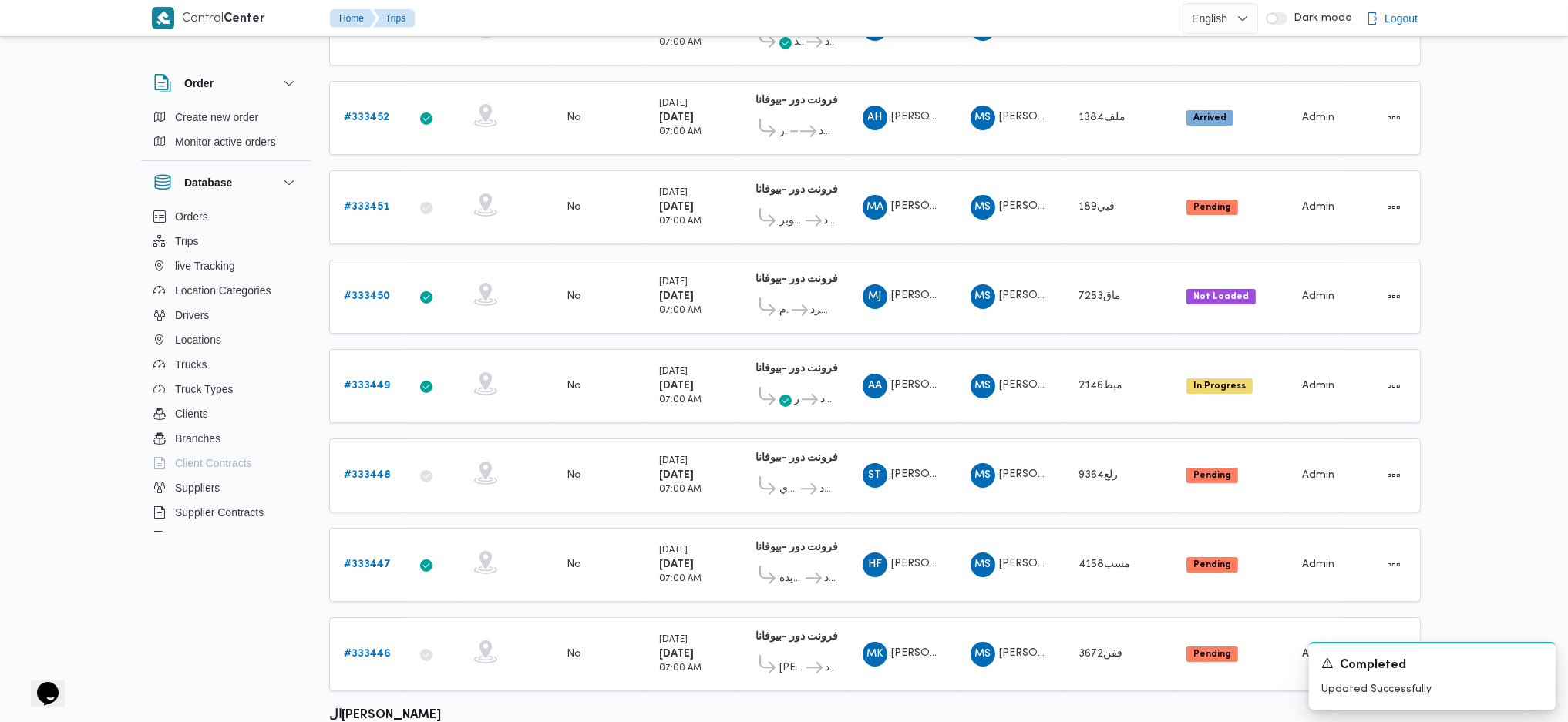
scroll to position [412, 0]
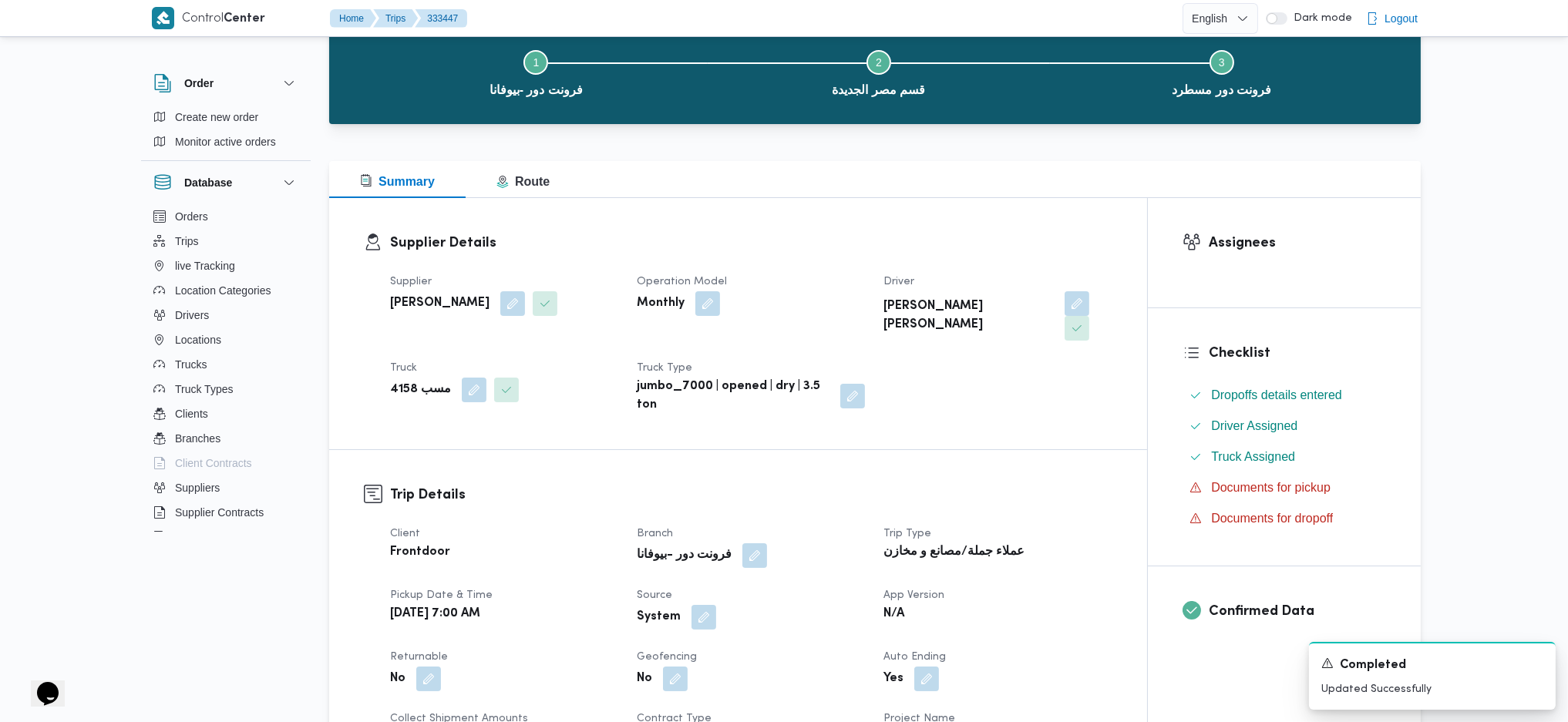
scroll to position [205, 0]
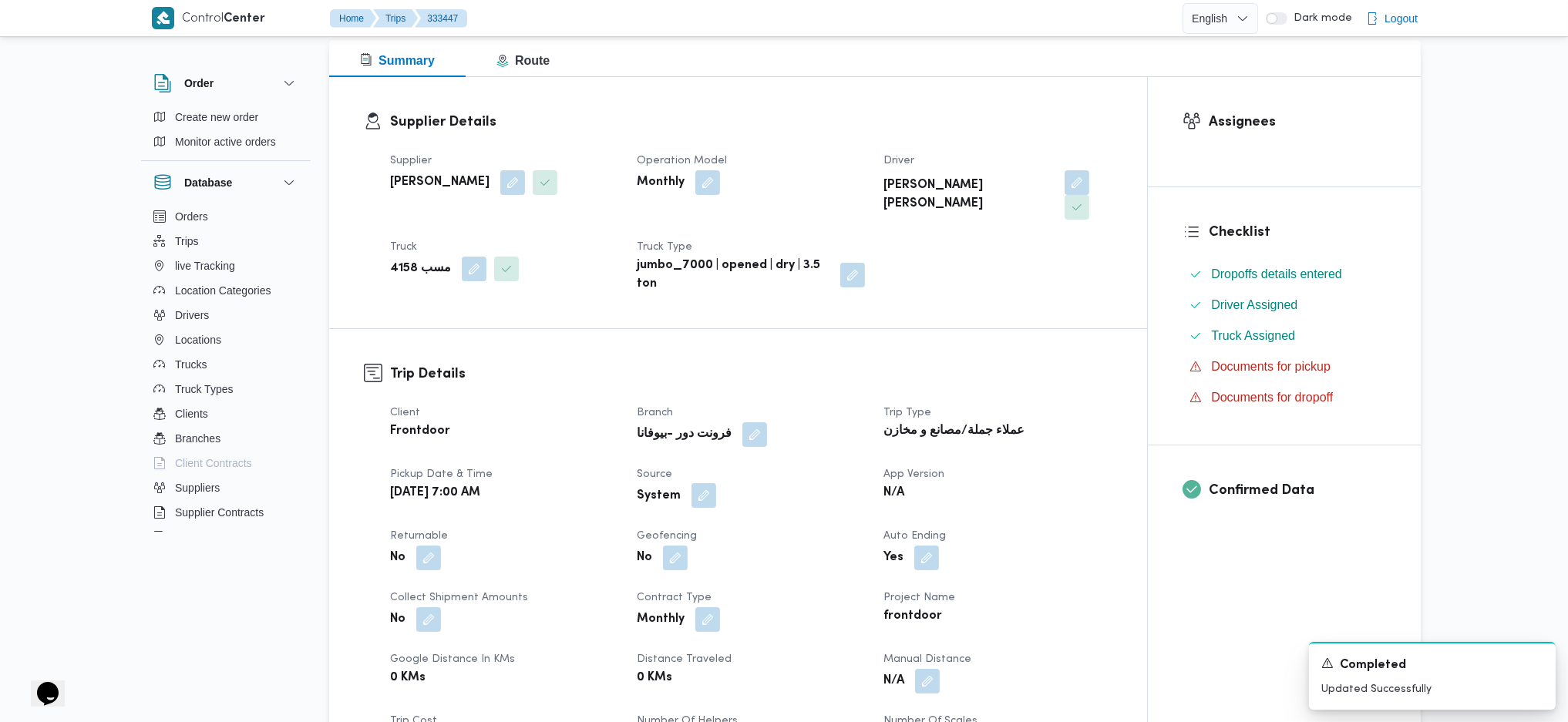
click at [705, 480] on button "button" at bounding box center [703, 496] width 24 height 24
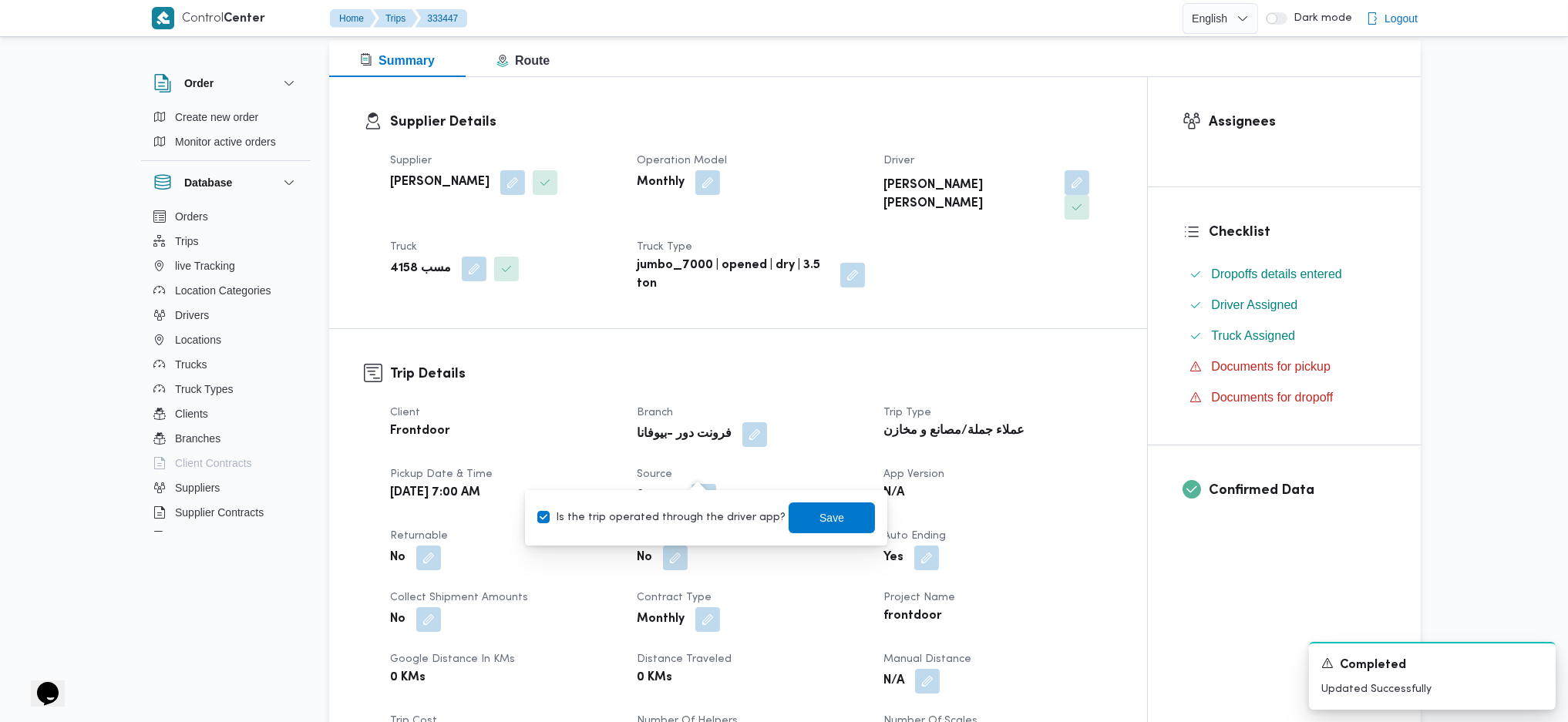
click at [669, 480] on label "Is the trip operated through the driver app?" at bounding box center [661, 518] width 248 height 19
checkbox input "false"
click at [825, 480] on span "Save" at bounding box center [831, 517] width 24 height 19
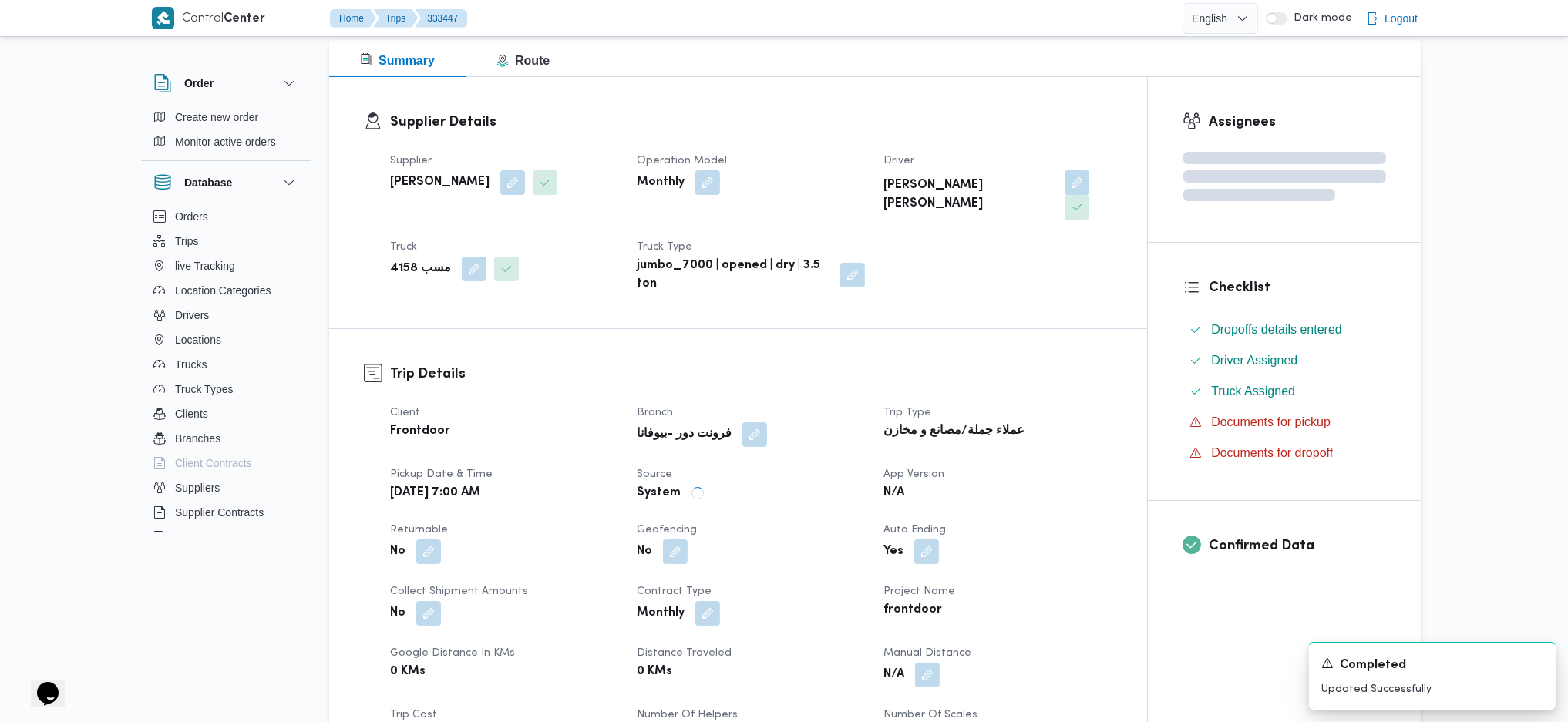
click at [839, 329] on div "Trip Details Client Frontdoor Branch فرونت دور -بيوفانا Trip Type عملاء جملة/مص…" at bounding box center [738, 587] width 818 height 516
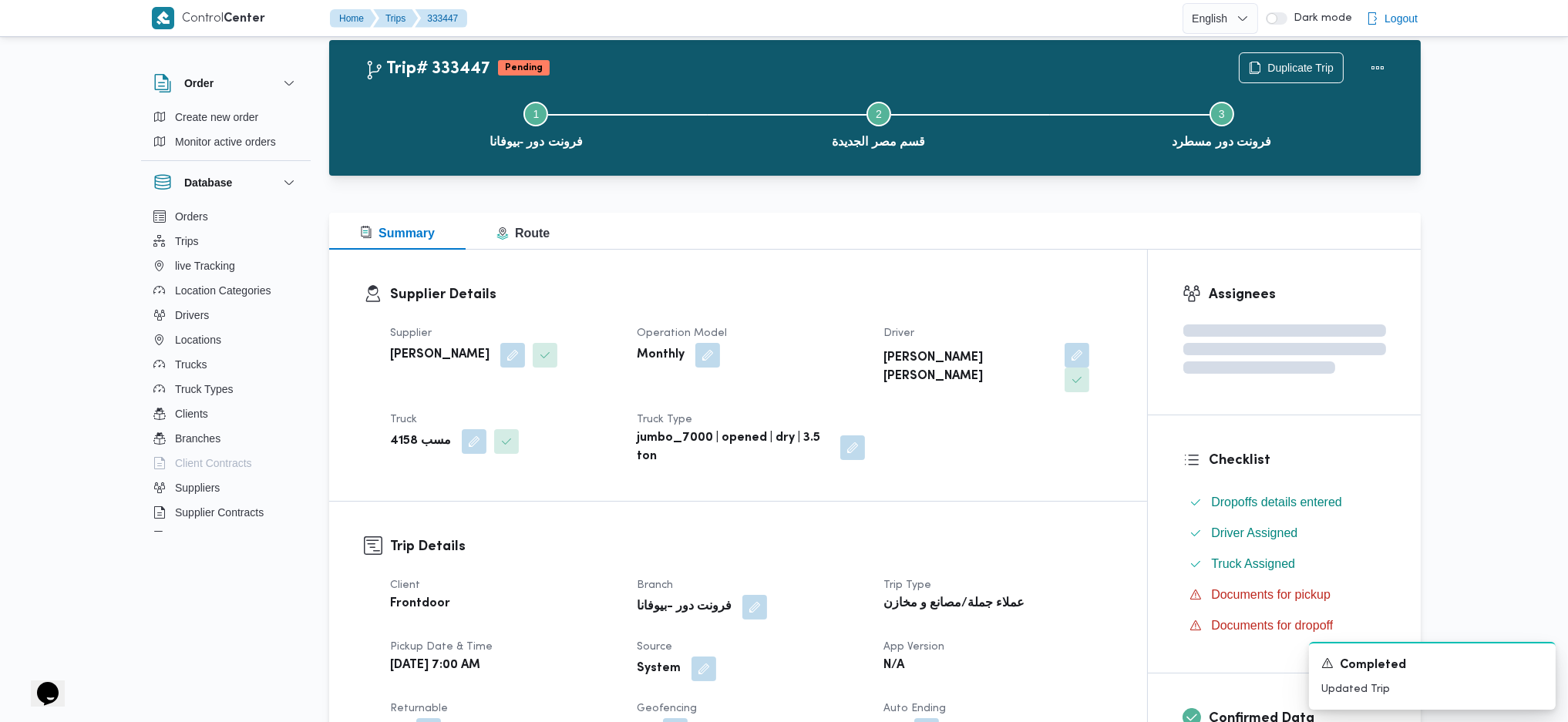
scroll to position [0, 0]
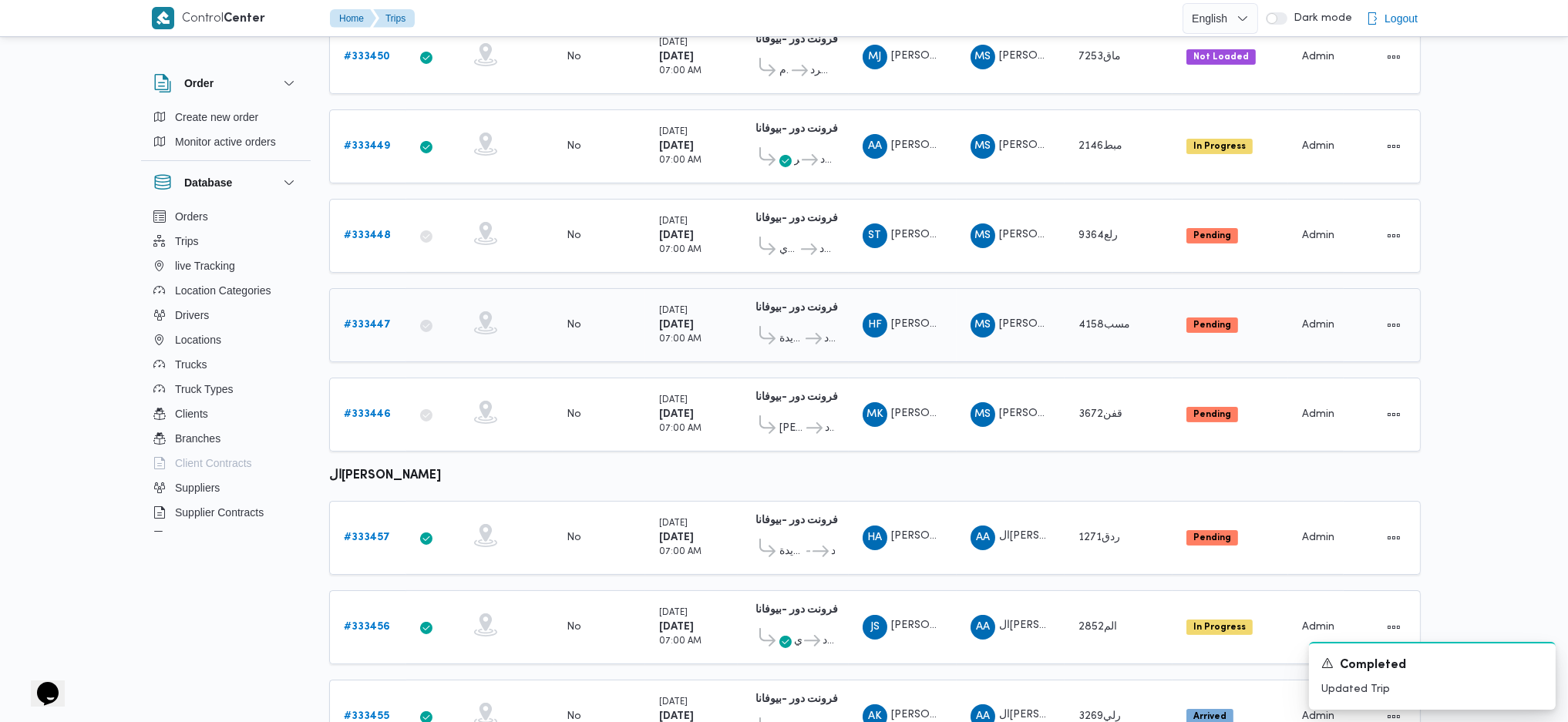
scroll to position [552, 0]
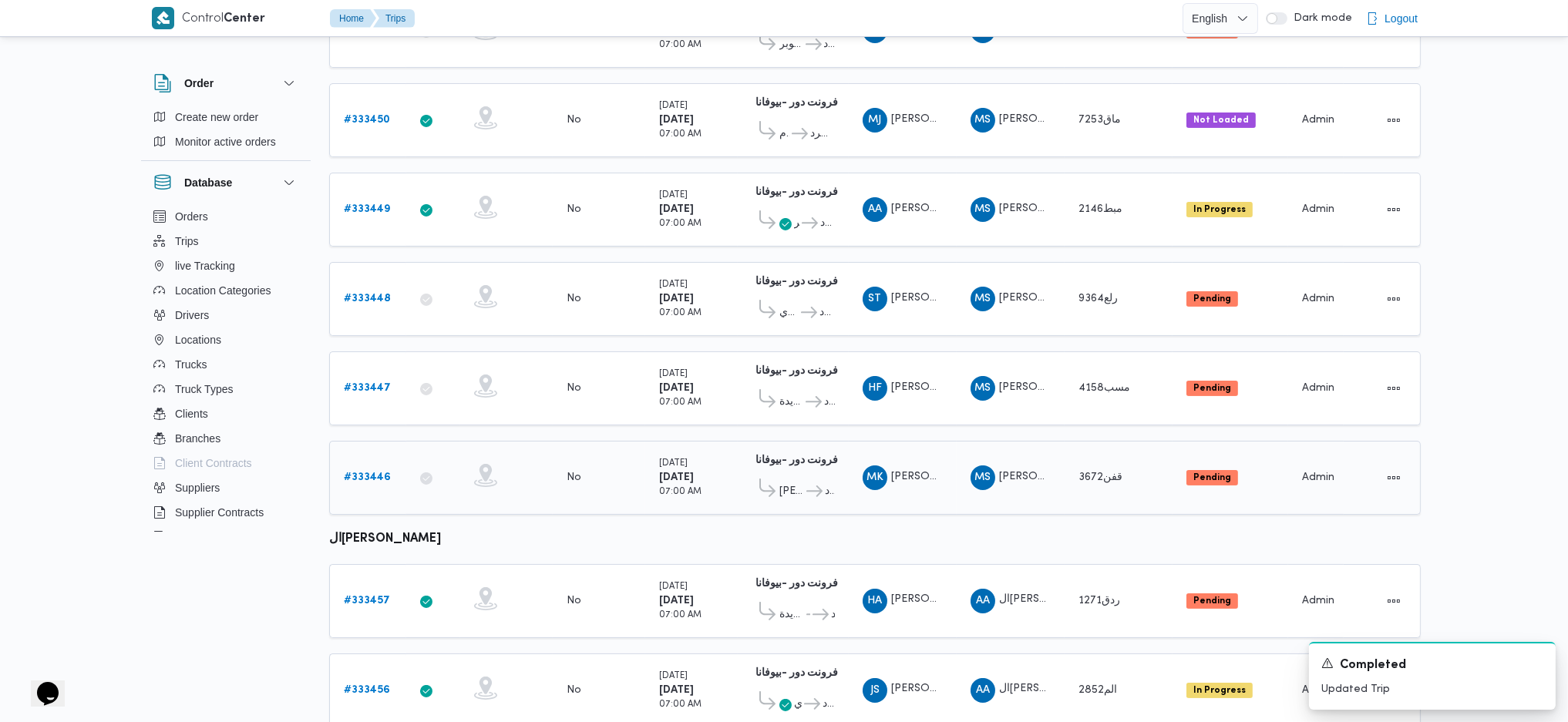
click at [371, 472] on b "# 333446" at bounding box center [367, 477] width 47 height 10
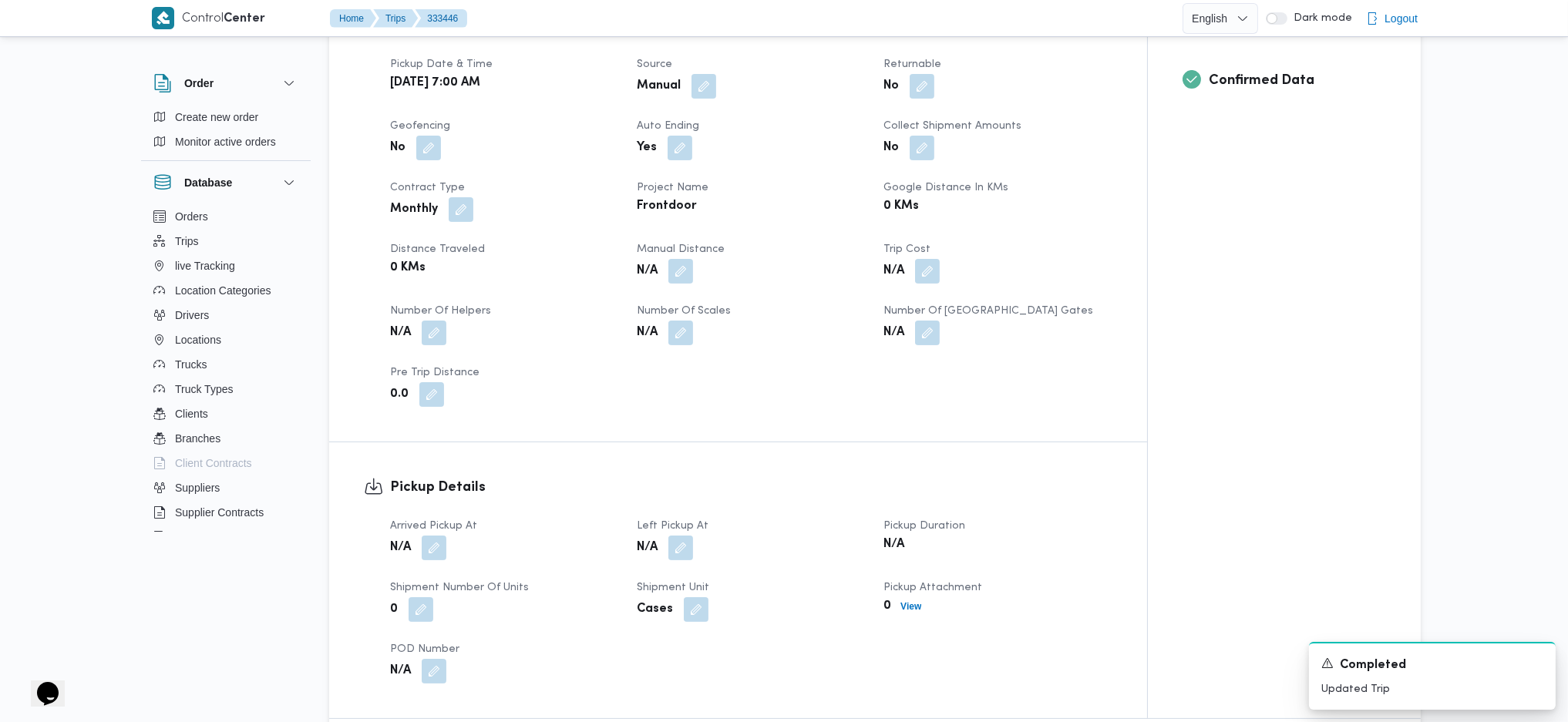
scroll to position [617, 0]
click at [441, 480] on button "button" at bounding box center [434, 546] width 24 height 24
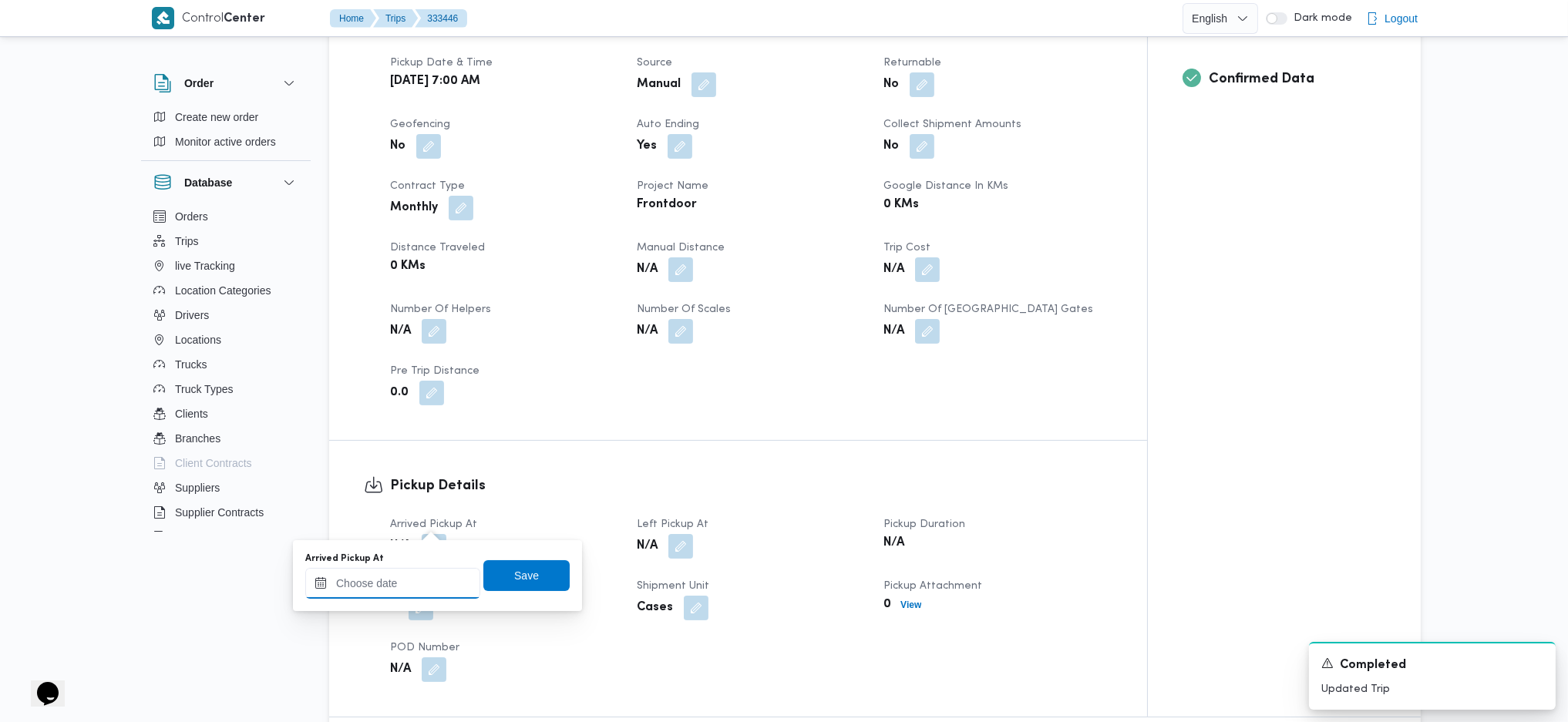
click at [423, 480] on input "Arrived Pickup At" at bounding box center [393, 583] width 175 height 31
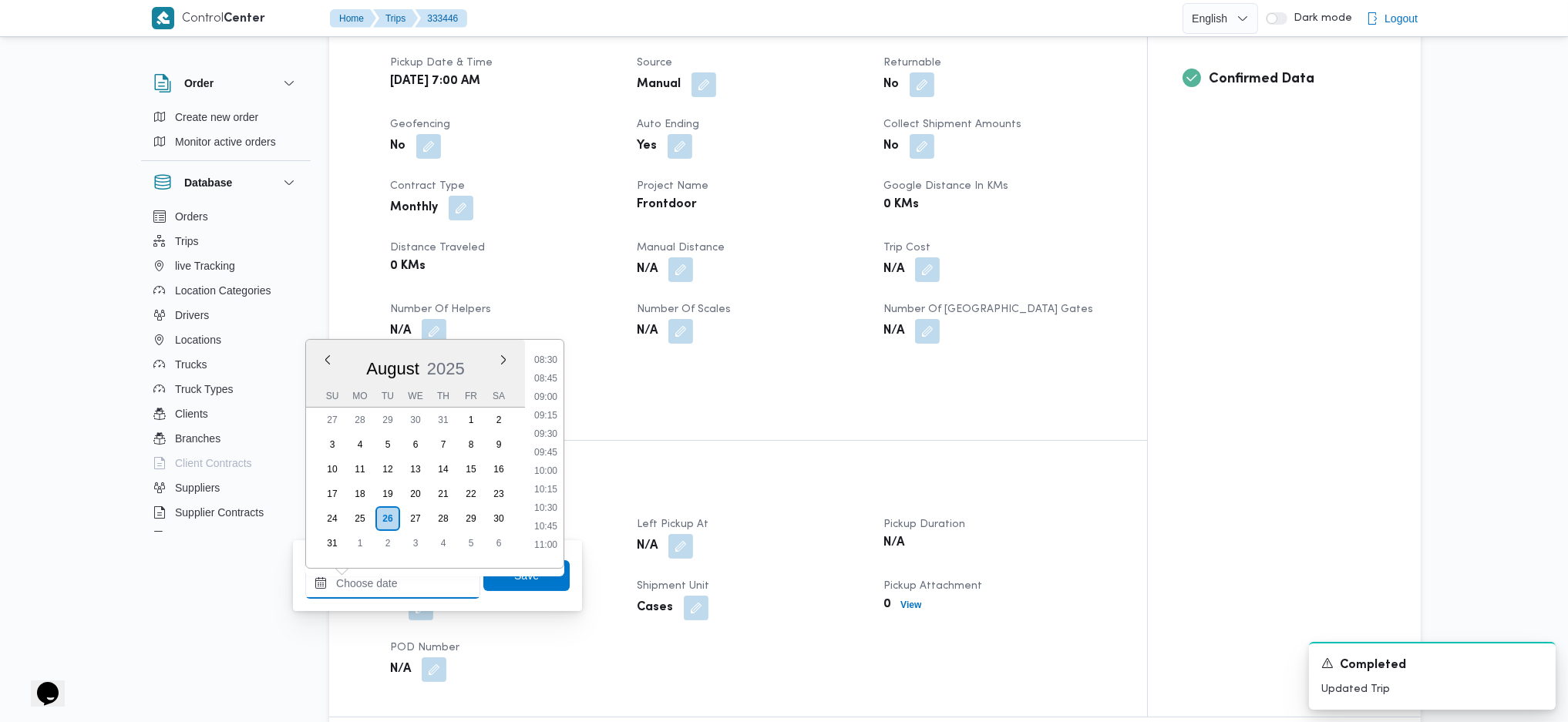
scroll to position [458, 0]
click at [547, 425] on li "07:00" at bounding box center [546, 419] width 35 height 16
type input "26/08/2025 07:00"
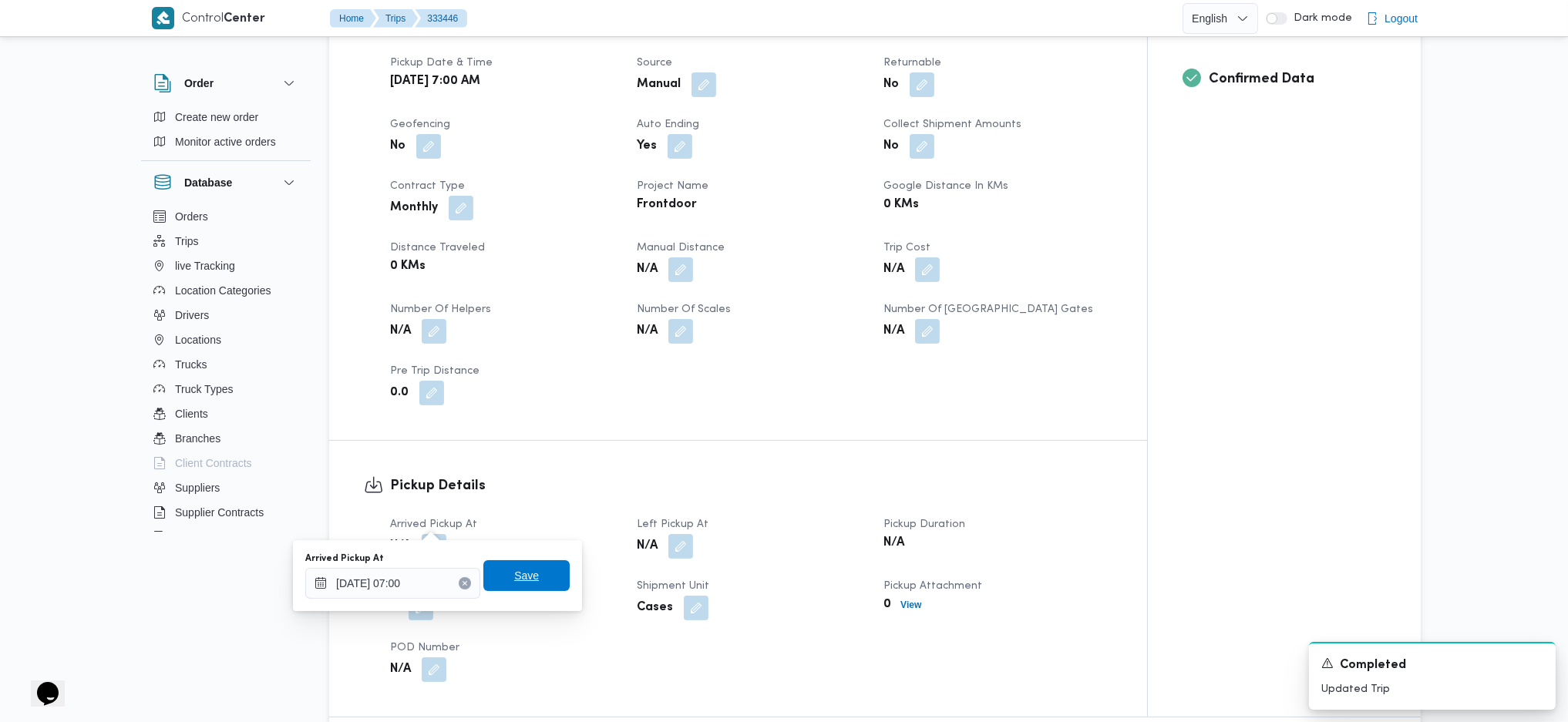
drag, startPoint x: 502, startPoint y: 578, endPoint x: 532, endPoint y: 573, distance: 30.4
click at [511, 480] on span "Save" at bounding box center [526, 575] width 87 height 31
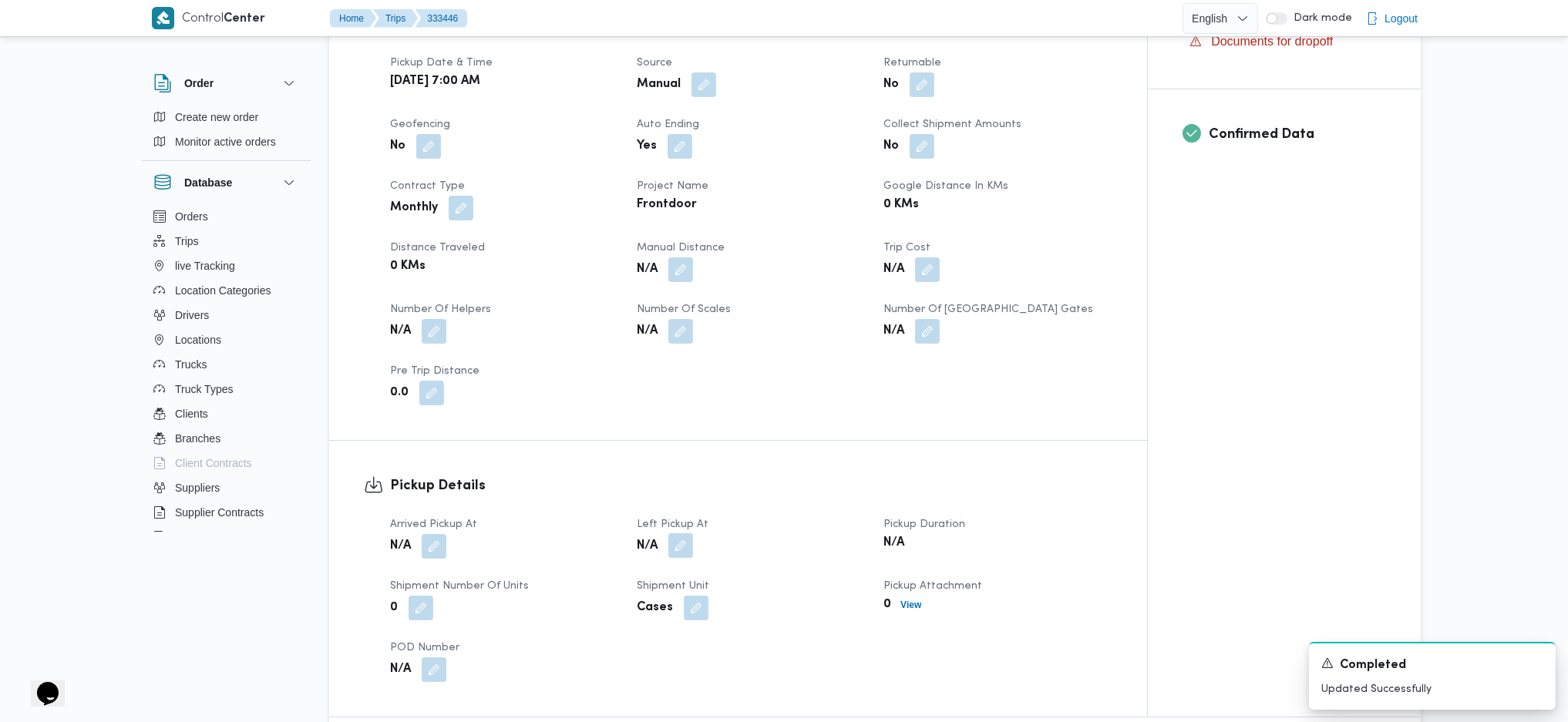
click at [684, 480] on button "button" at bounding box center [680, 545] width 24 height 24
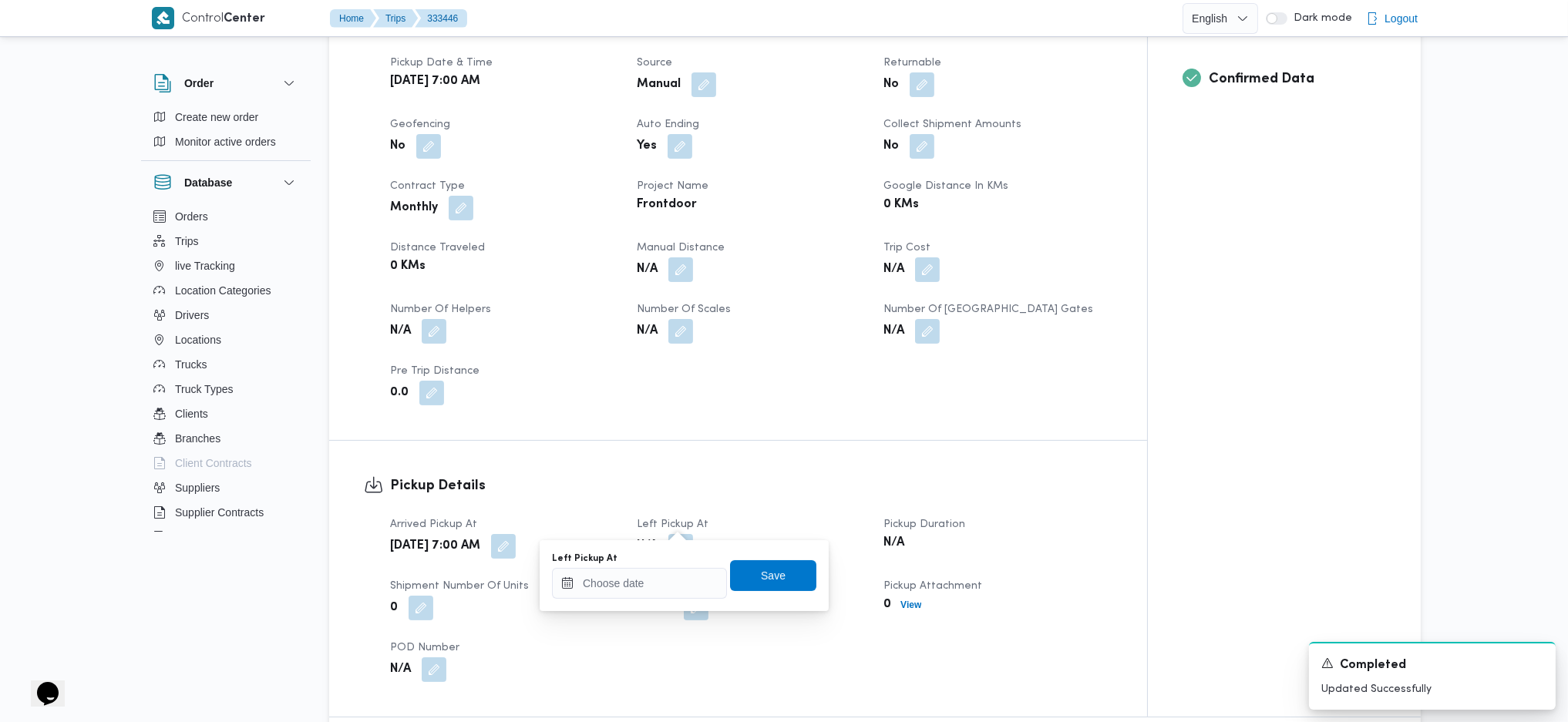
click at [655, 480] on div "Left Pickup At Save" at bounding box center [684, 575] width 267 height 49
click at [675, 480] on input "Left Pickup At" at bounding box center [639, 583] width 175 height 31
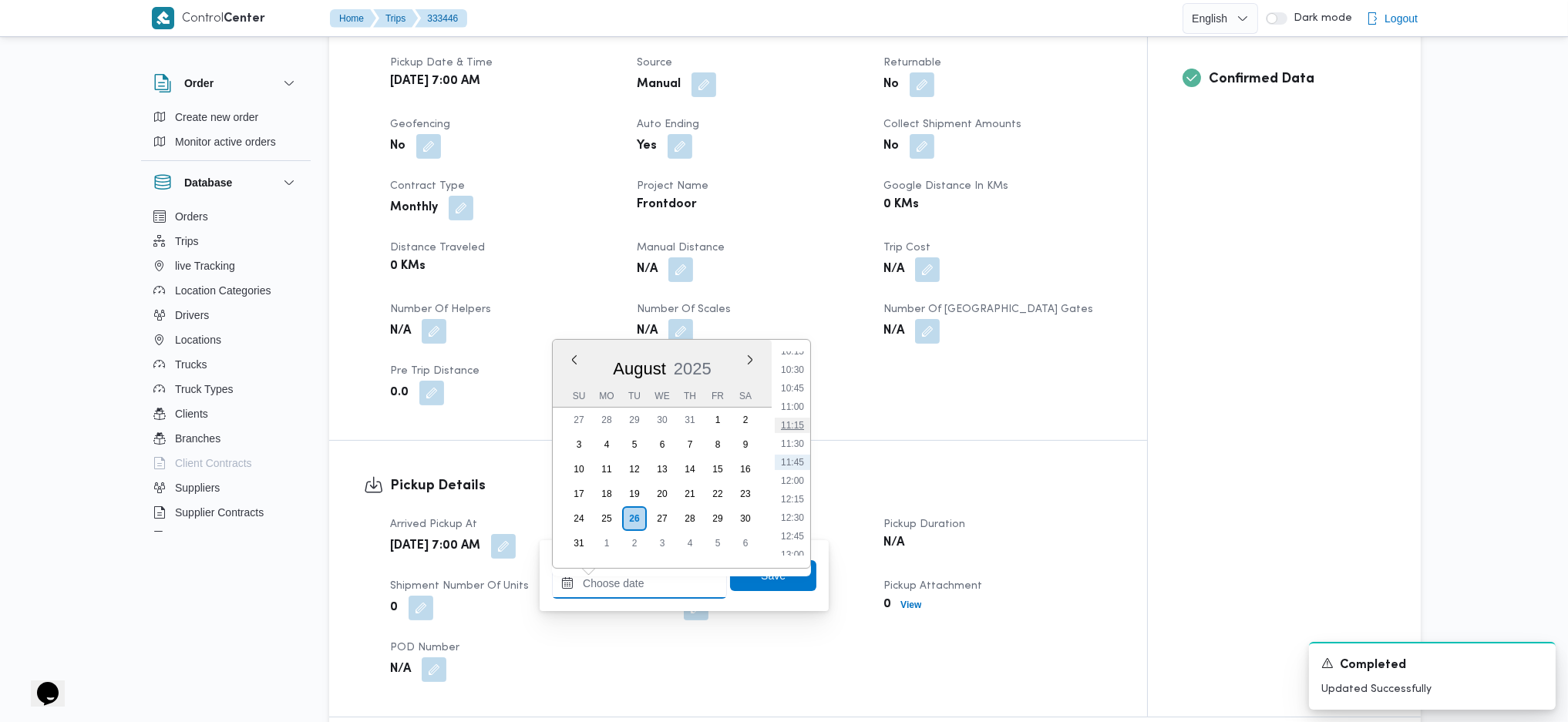
scroll to position [663, 0]
click at [792, 415] on li "09:45" at bounding box center [792, 417] width 35 height 16
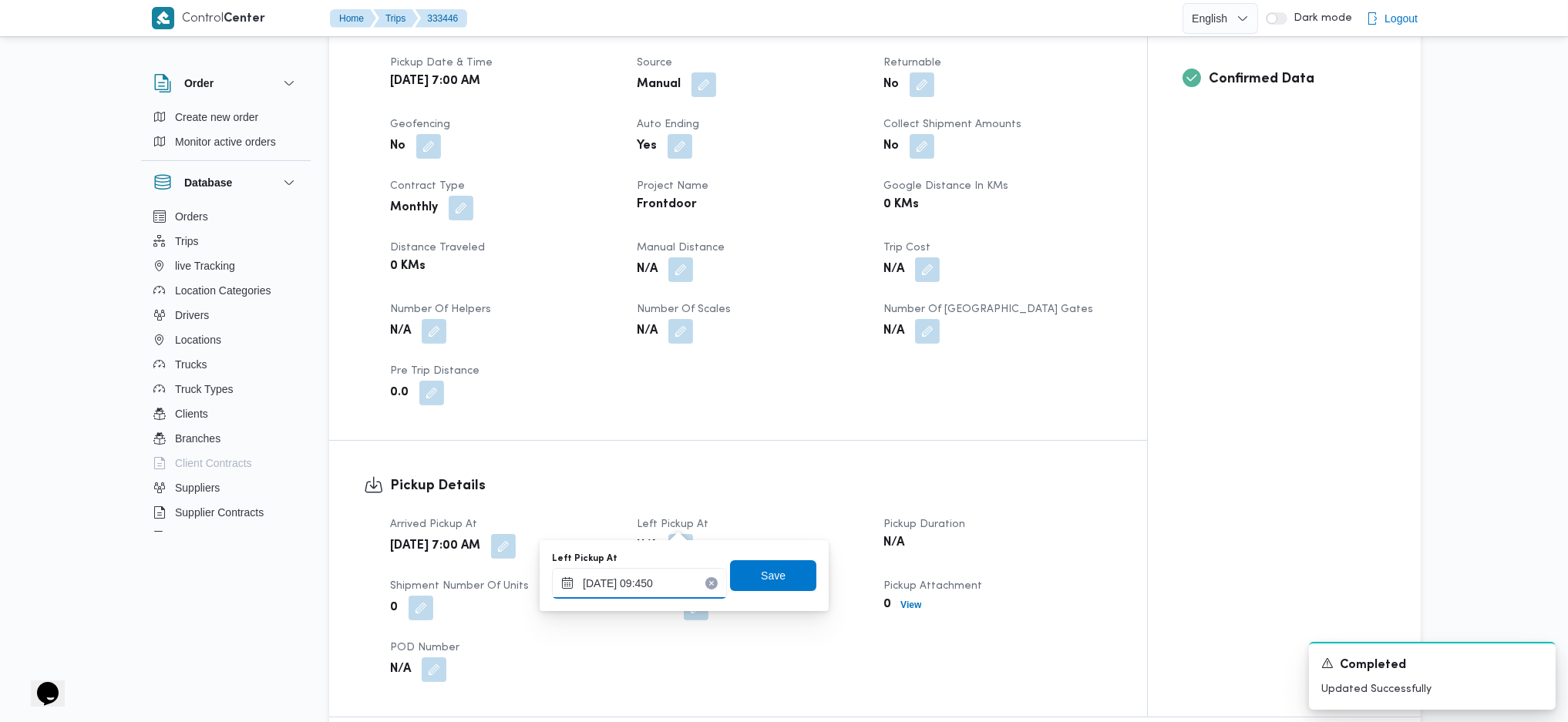
click at [666, 480] on input "26/08/2025 09:450" at bounding box center [639, 583] width 175 height 31
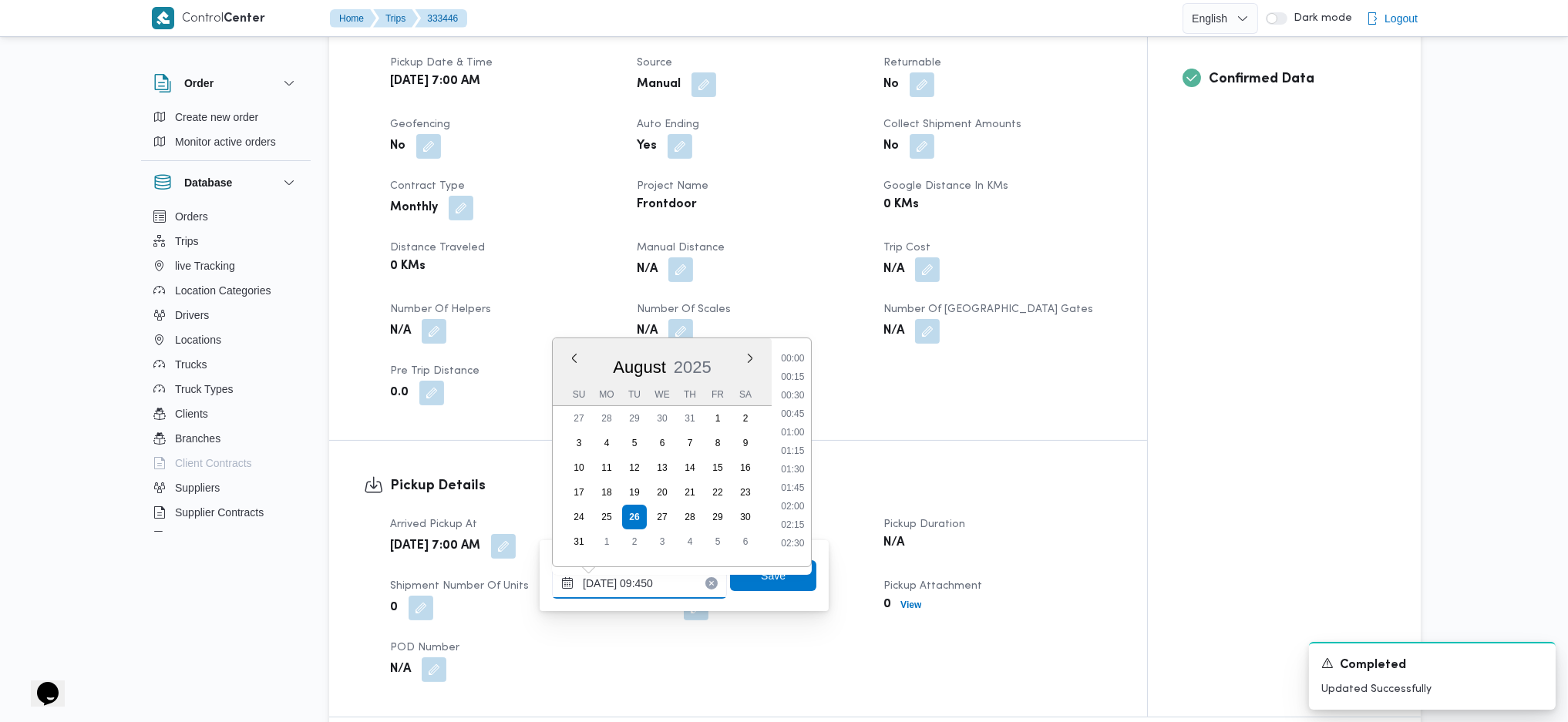
scroll to position [618, 0]
type input "26/08/2025 09:50"
click at [760, 480] on span "Save" at bounding box center [772, 575] width 24 height 19
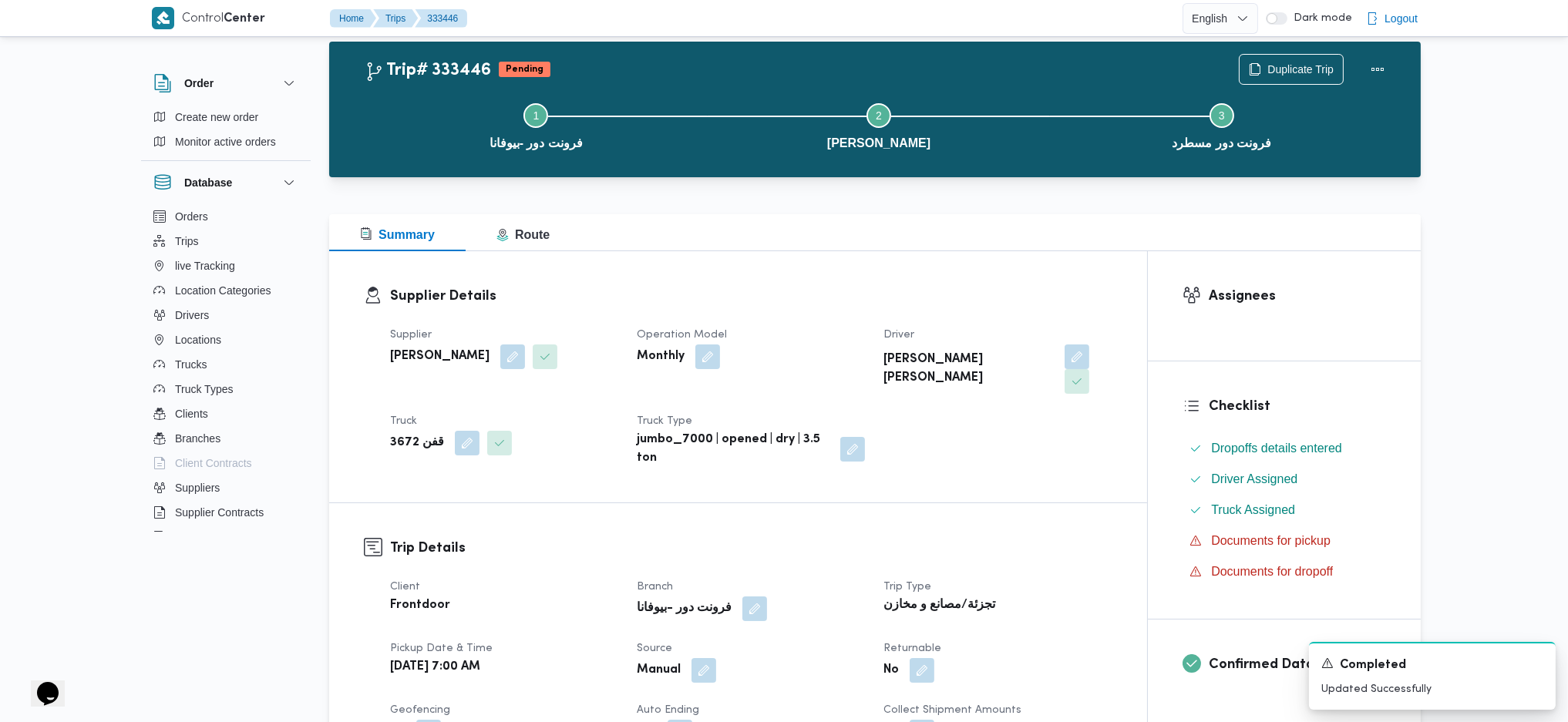
scroll to position [0, 0]
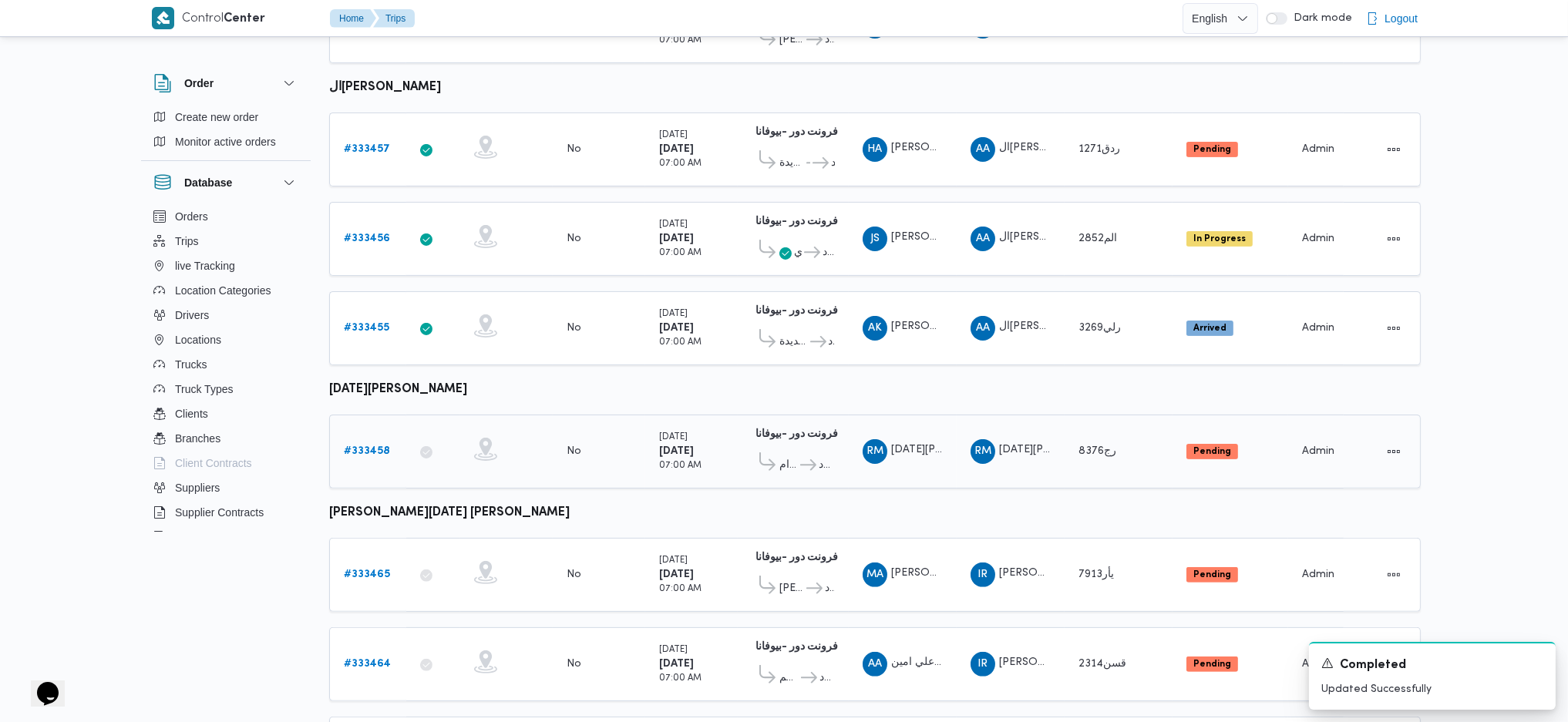
scroll to position [901, 0]
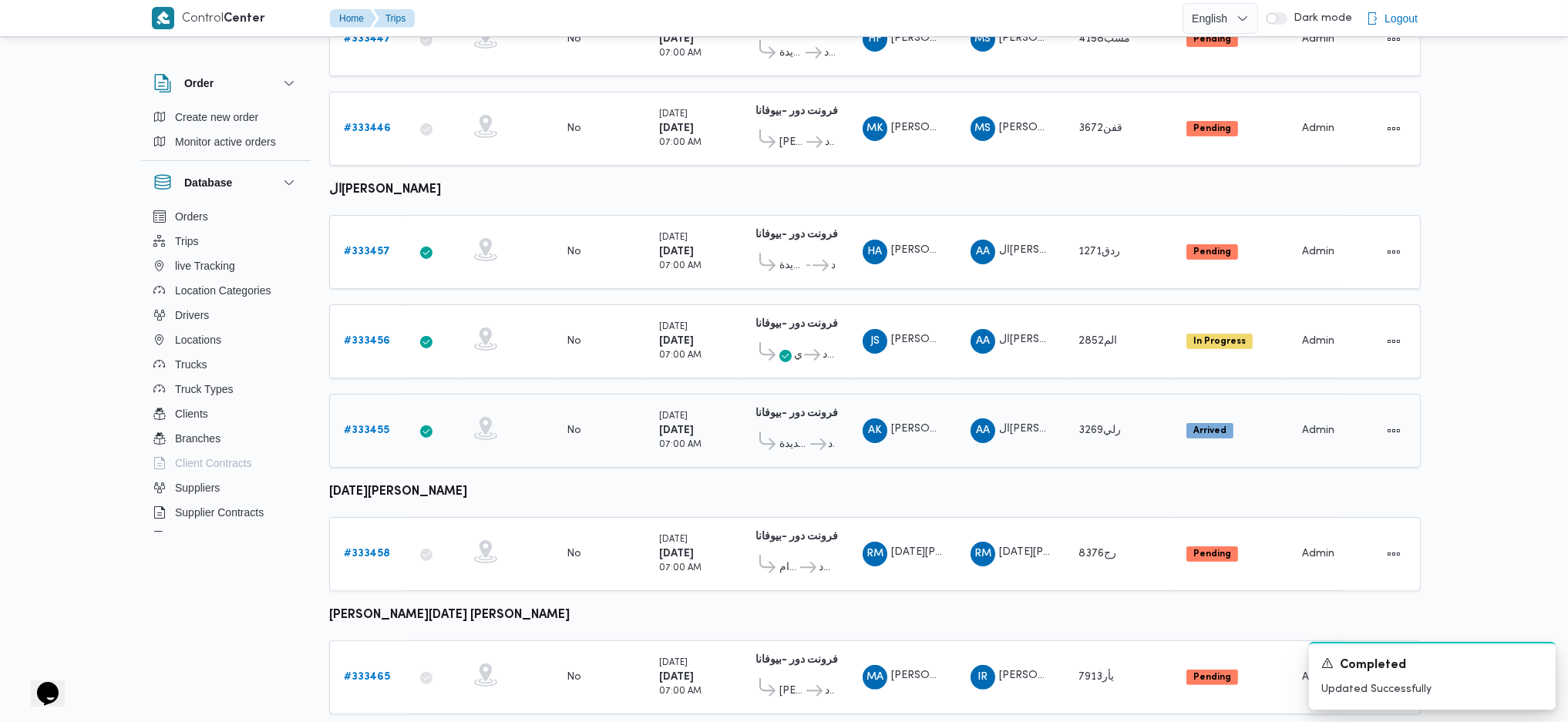
click at [368, 422] on link "# 333455" at bounding box center [366, 431] width 46 height 19
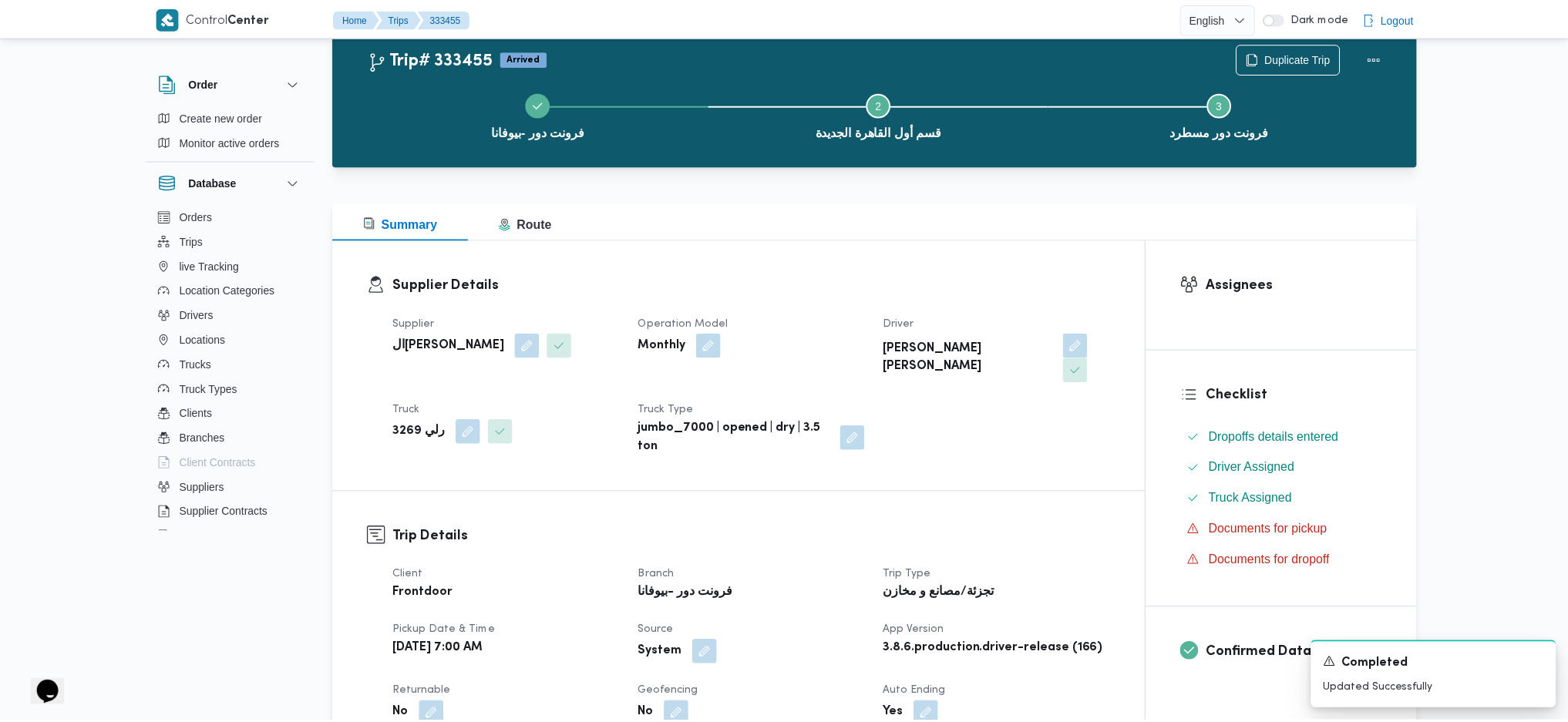
scroll to position [901, 0]
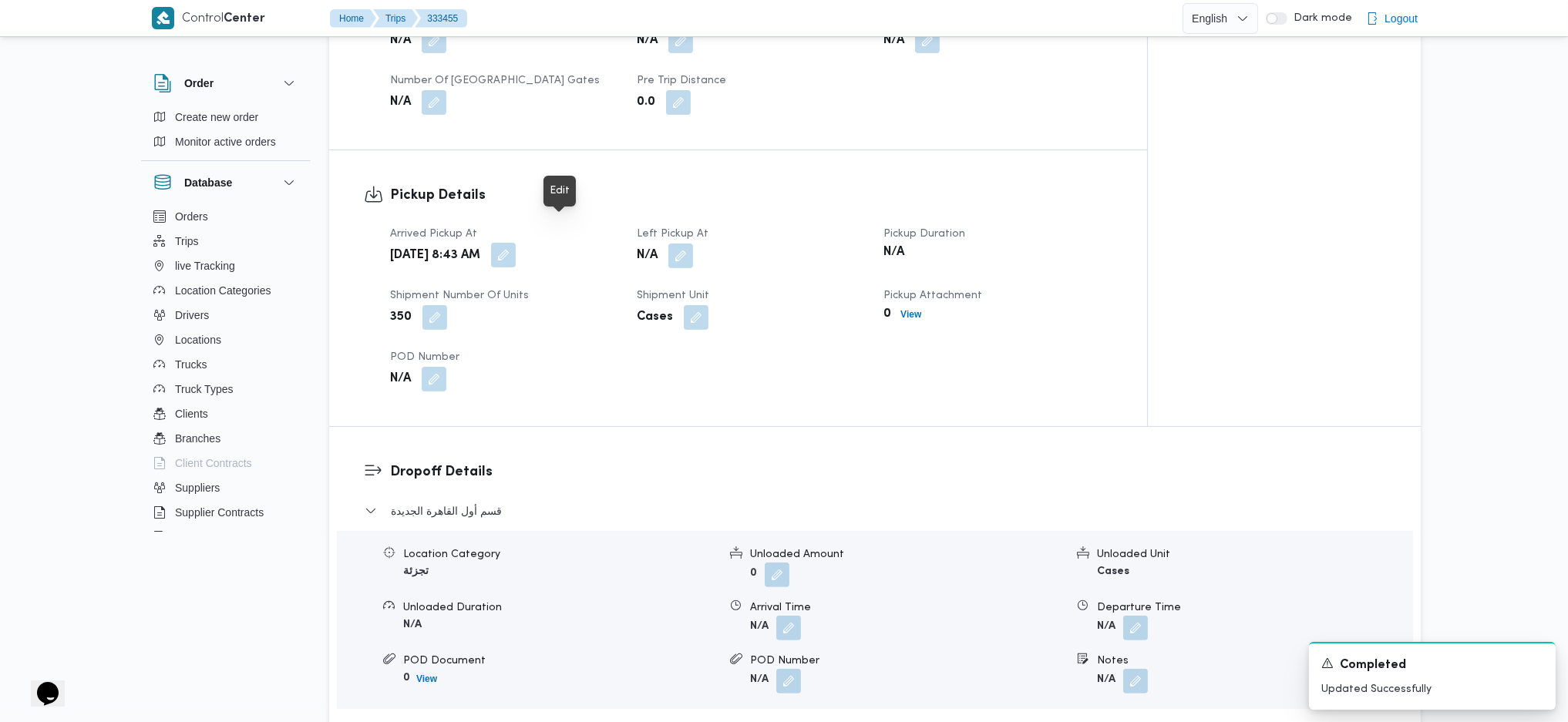
click at [515, 243] on button "button" at bounding box center [503, 255] width 24 height 24
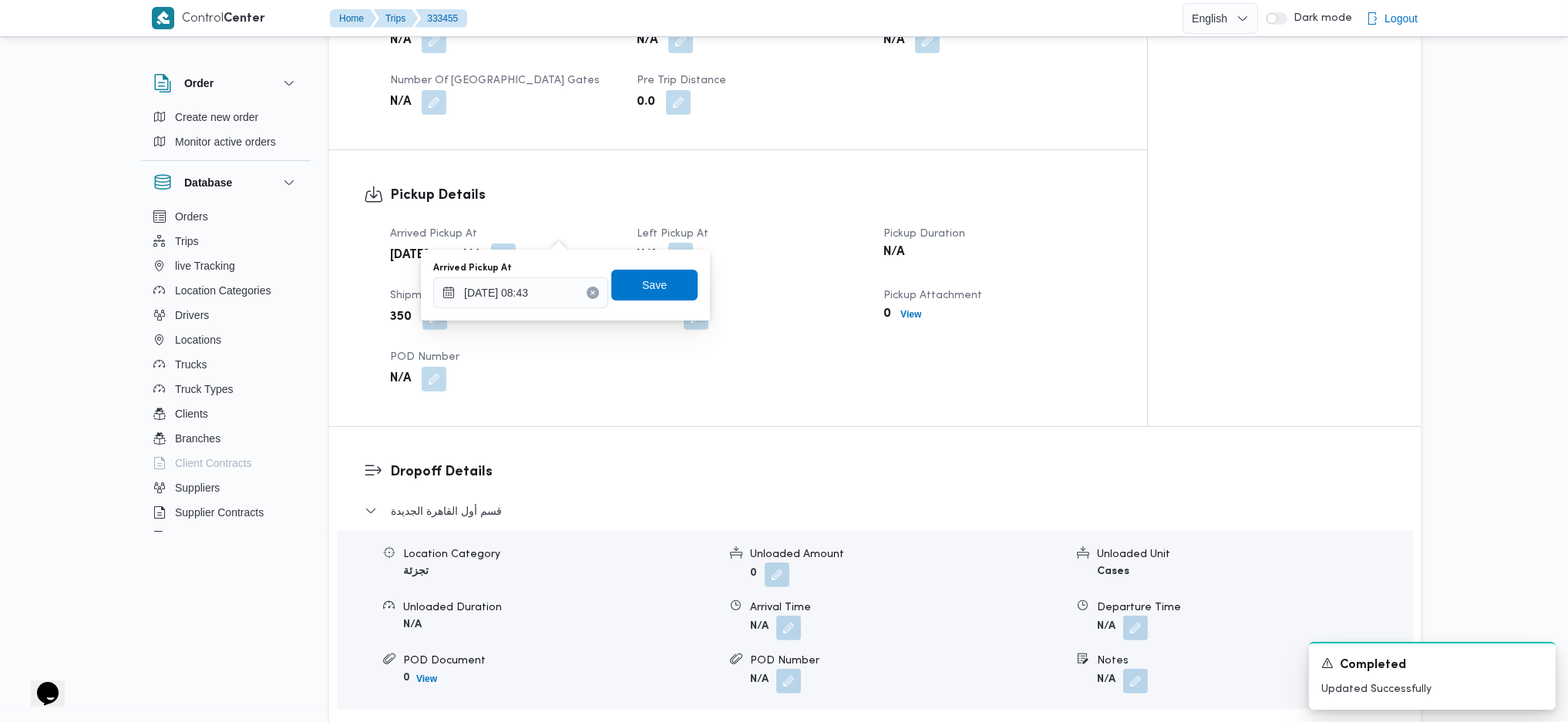
click at [684, 243] on button "button" at bounding box center [680, 255] width 24 height 24
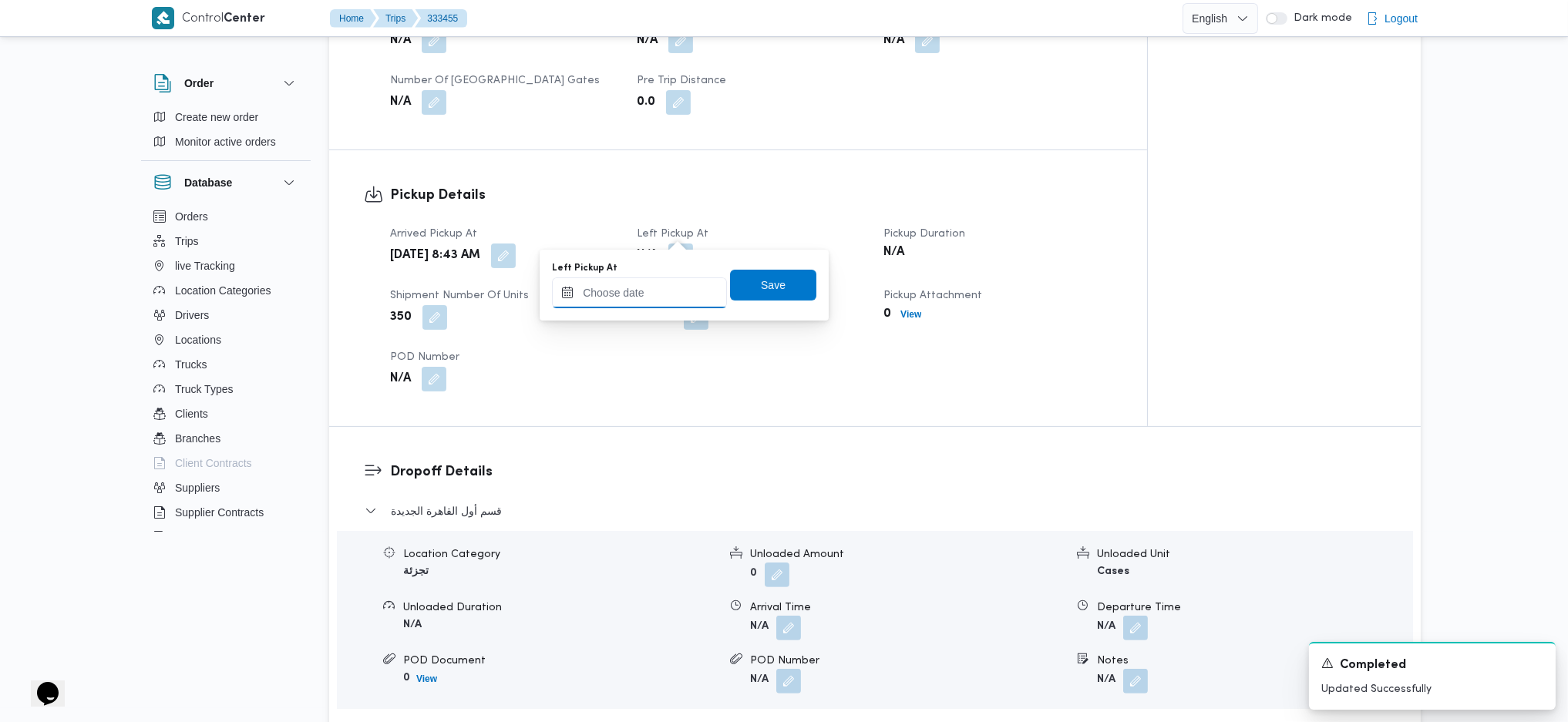
click at [655, 296] on input "Left Pickup At" at bounding box center [639, 293] width 175 height 31
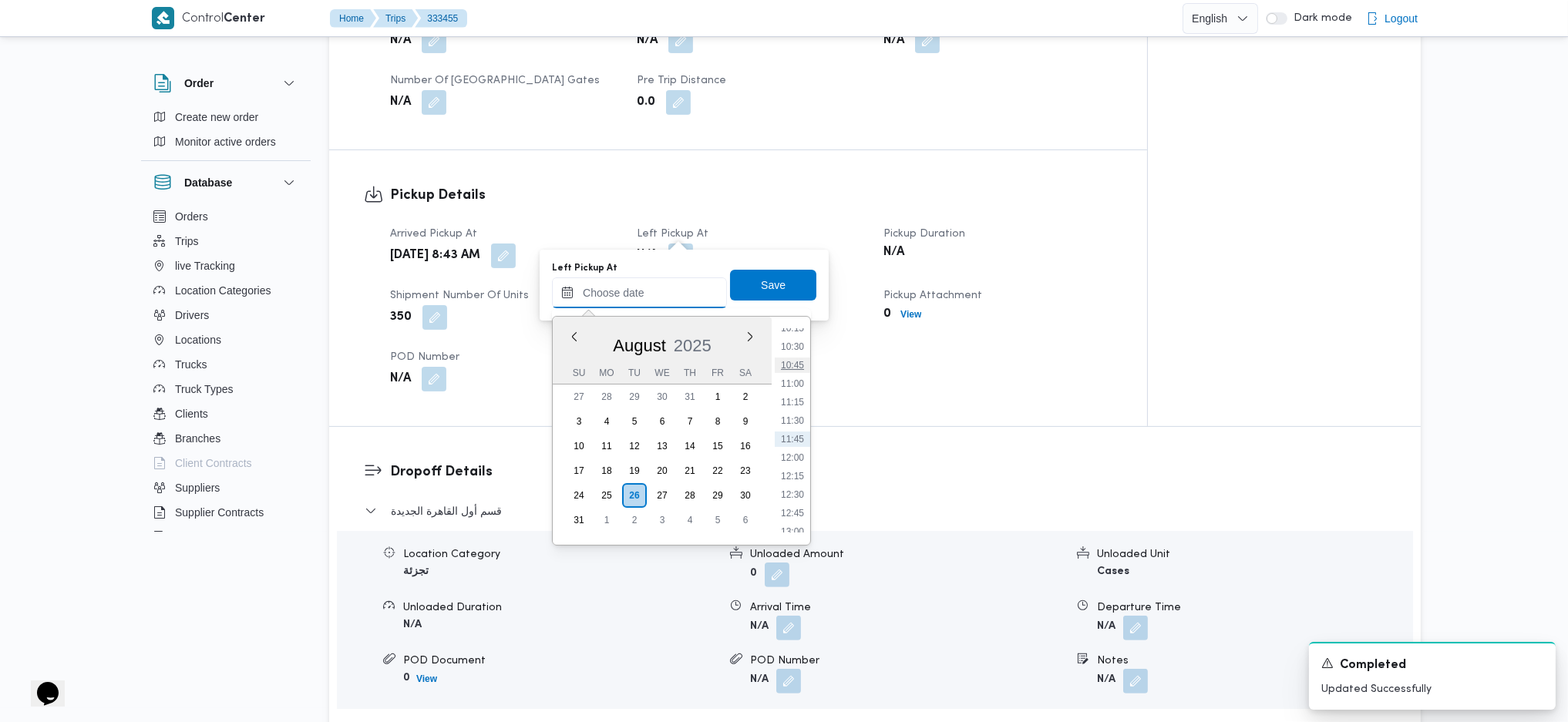
scroll to position [663, 0]
click at [796, 399] on li "09:45" at bounding box center [792, 394] width 35 height 16
type input "26/08/2025 09:45"
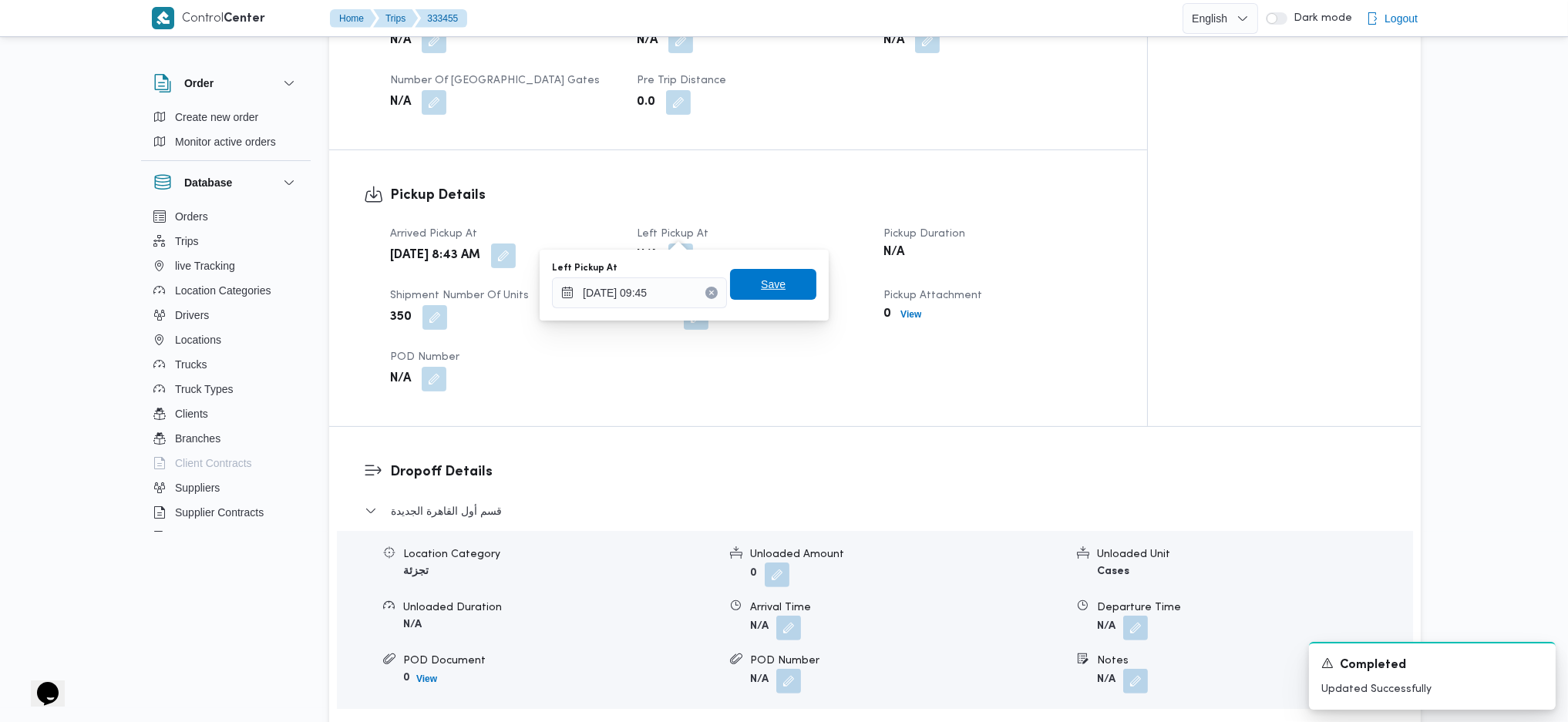
click at [774, 284] on span "Save" at bounding box center [772, 284] width 87 height 31
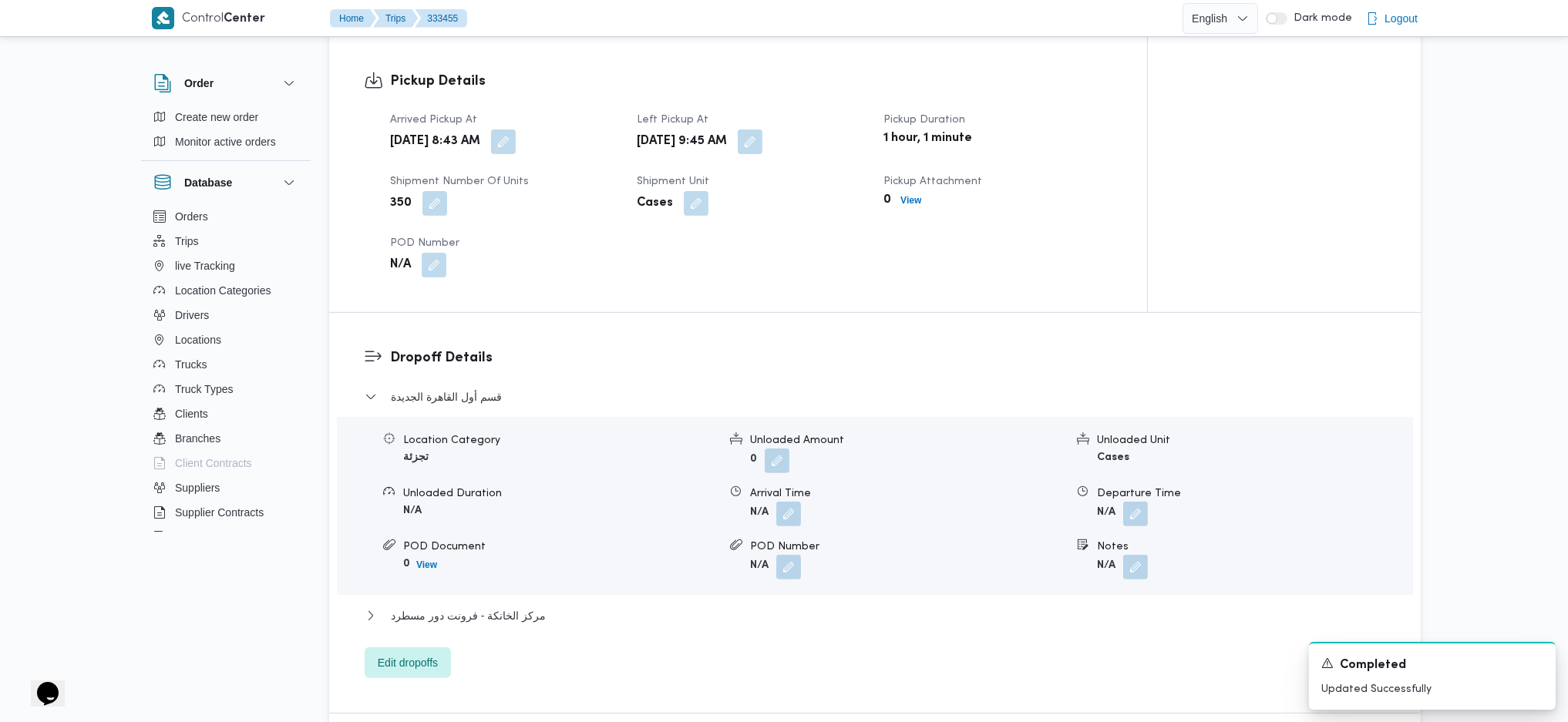
scroll to position [1106, 0]
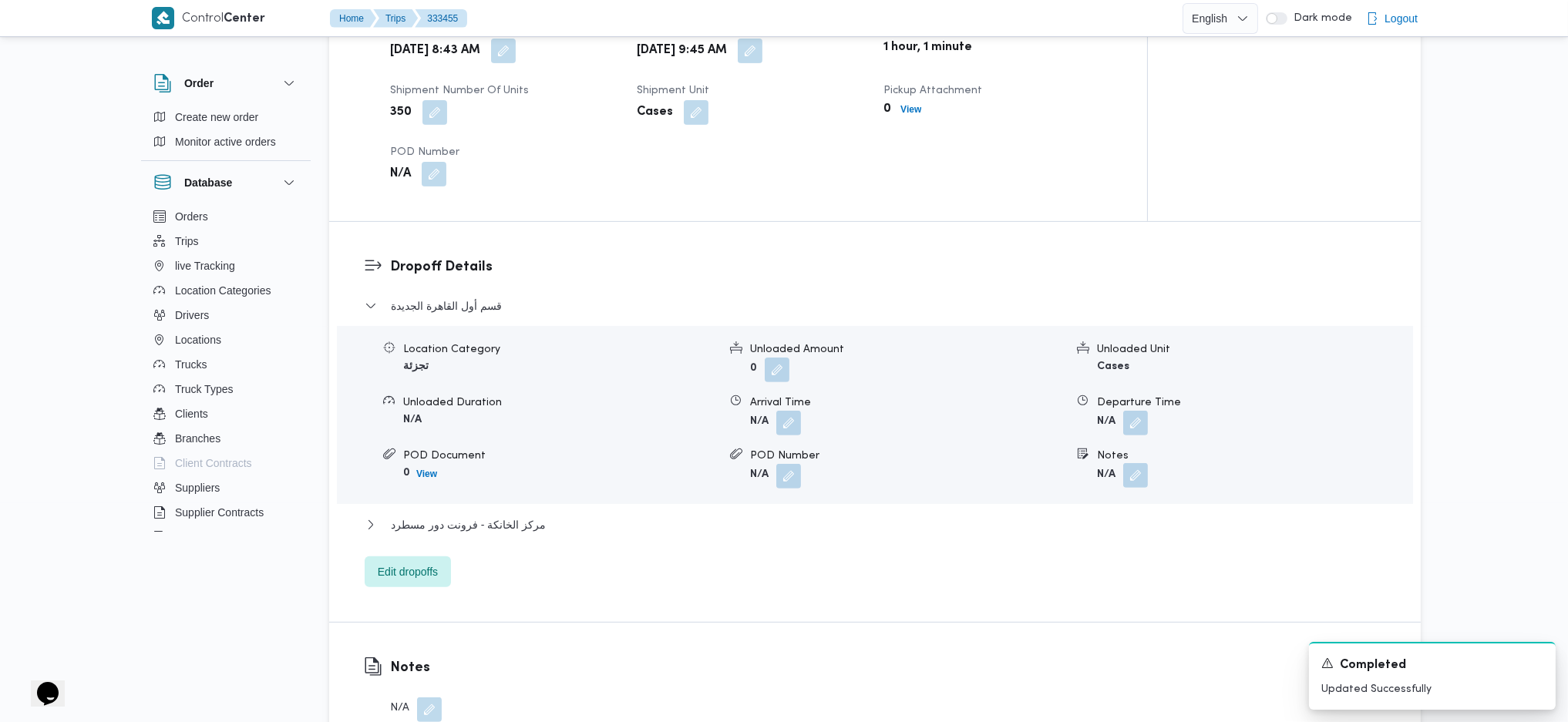
click at [1124, 463] on button "button" at bounding box center [1135, 475] width 24 height 24
click at [1086, 480] on input "Notes" at bounding box center [1094, 512] width 154 height 31
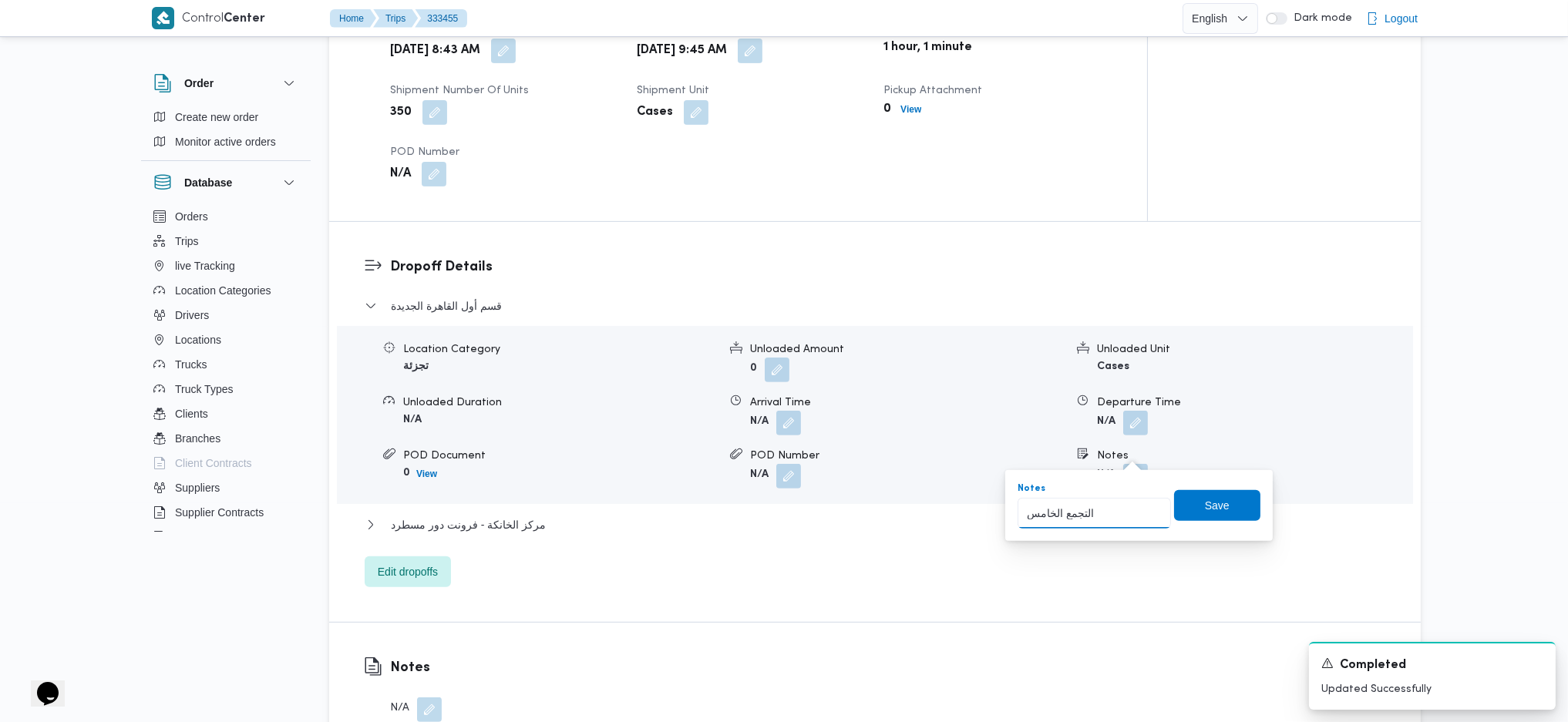
type input "التجمع الخامس"
click button "Save" at bounding box center [1217, 505] width 87 height 31
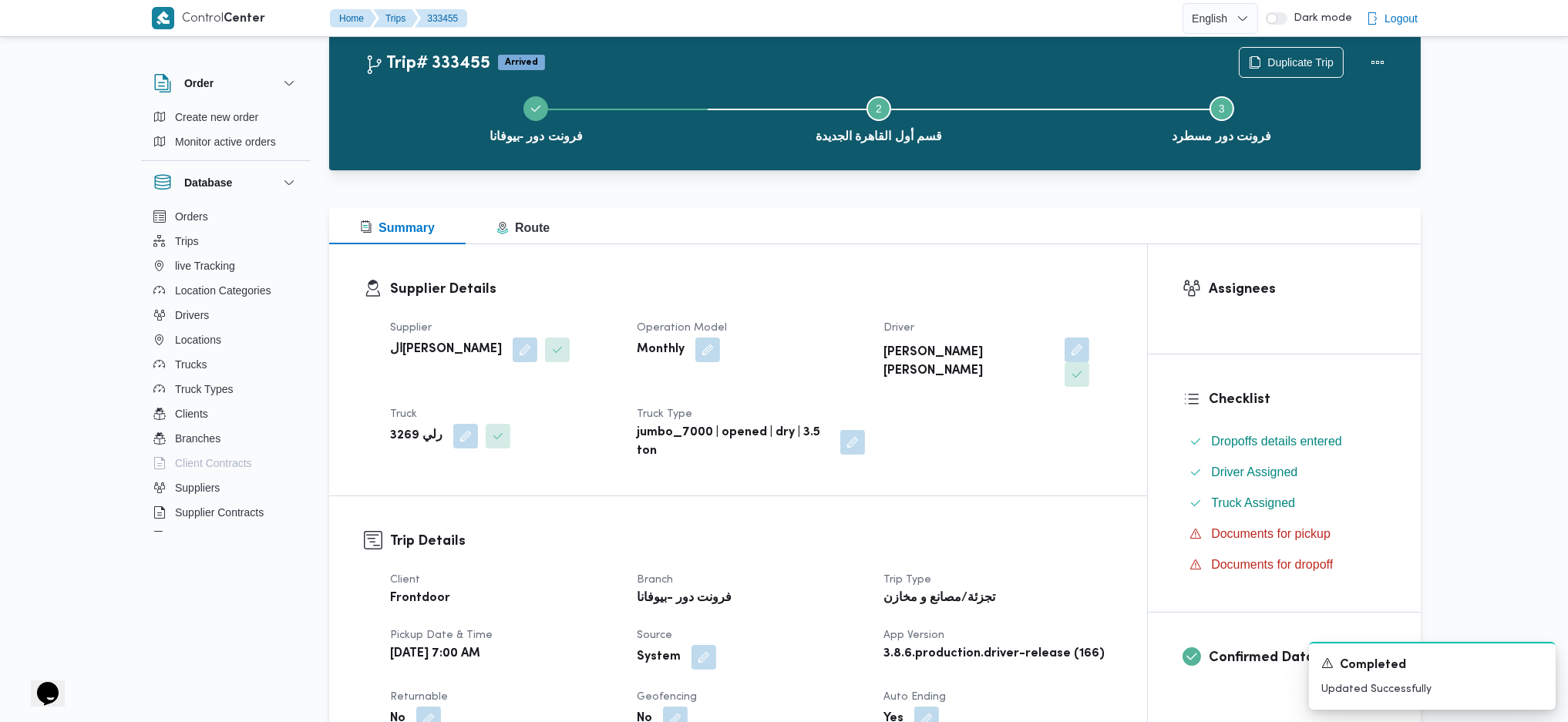
scroll to position [0, 0]
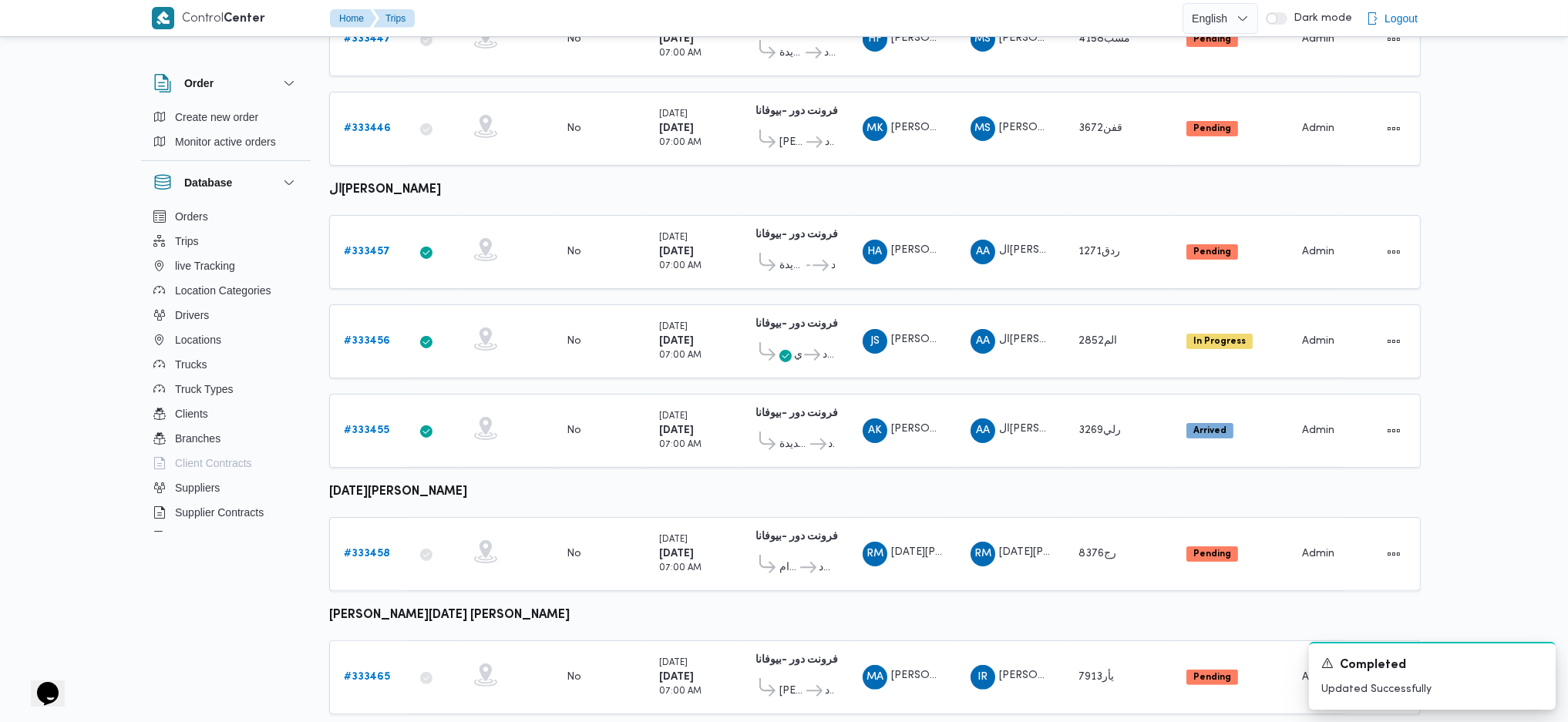
scroll to position [950, 0]
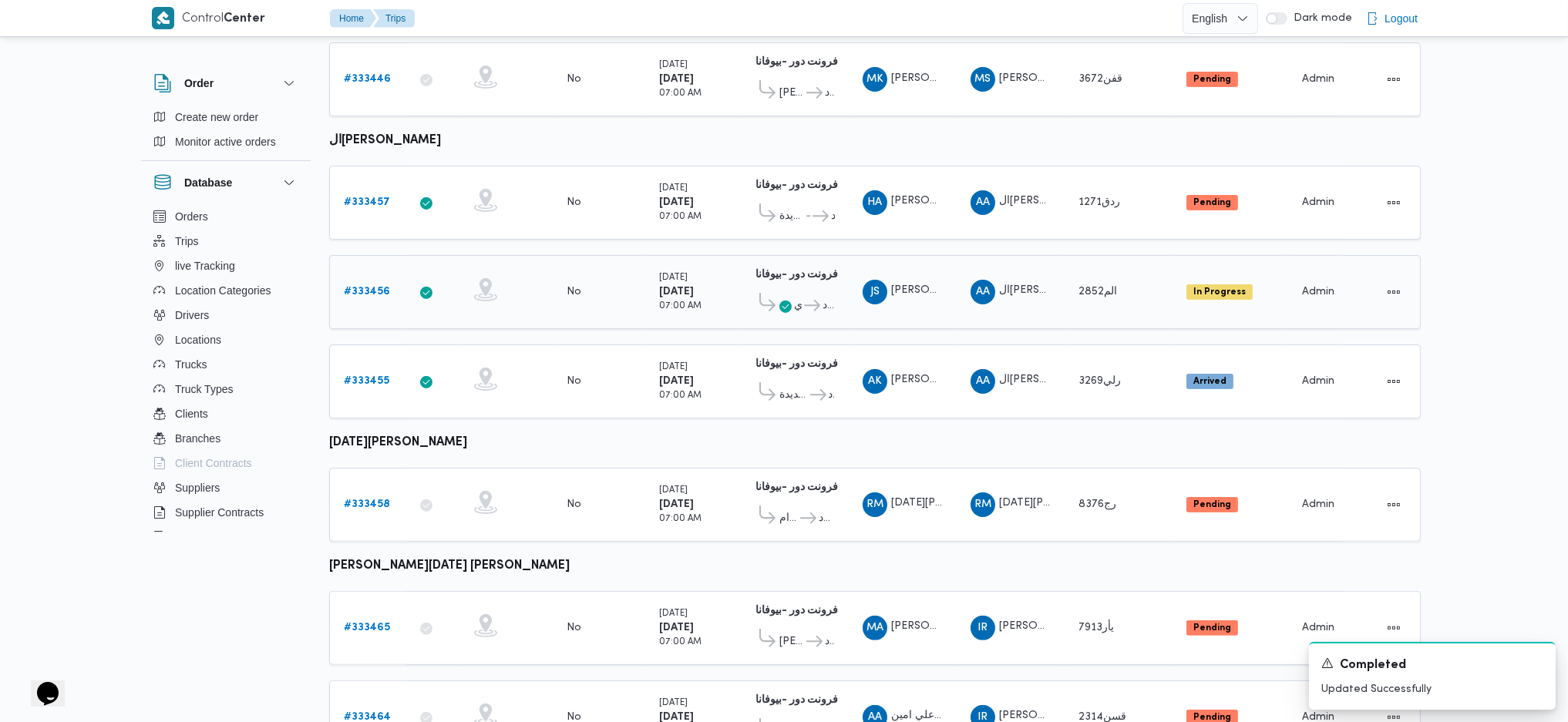
click at [377, 287] on b "# 333456" at bounding box center [367, 292] width 47 height 10
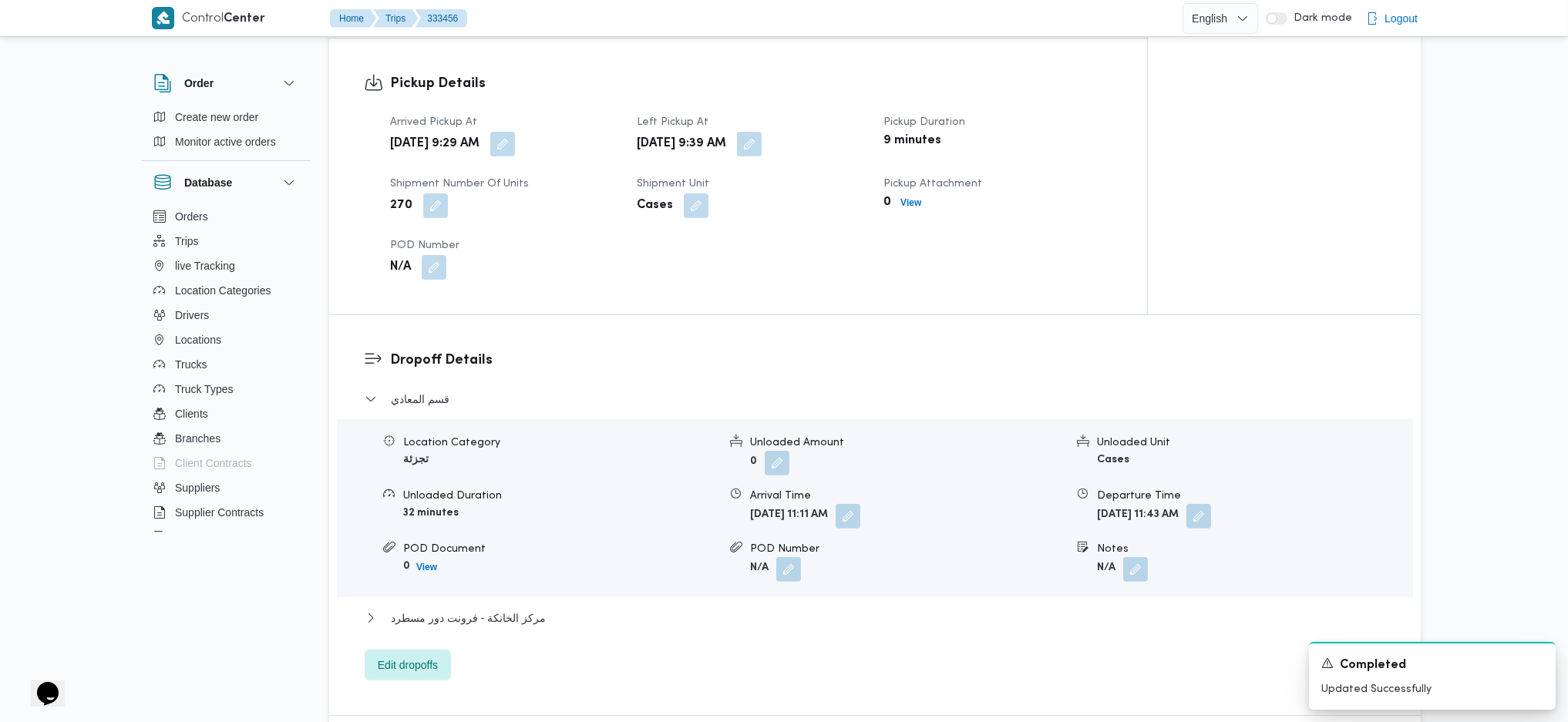
scroll to position [847, 0]
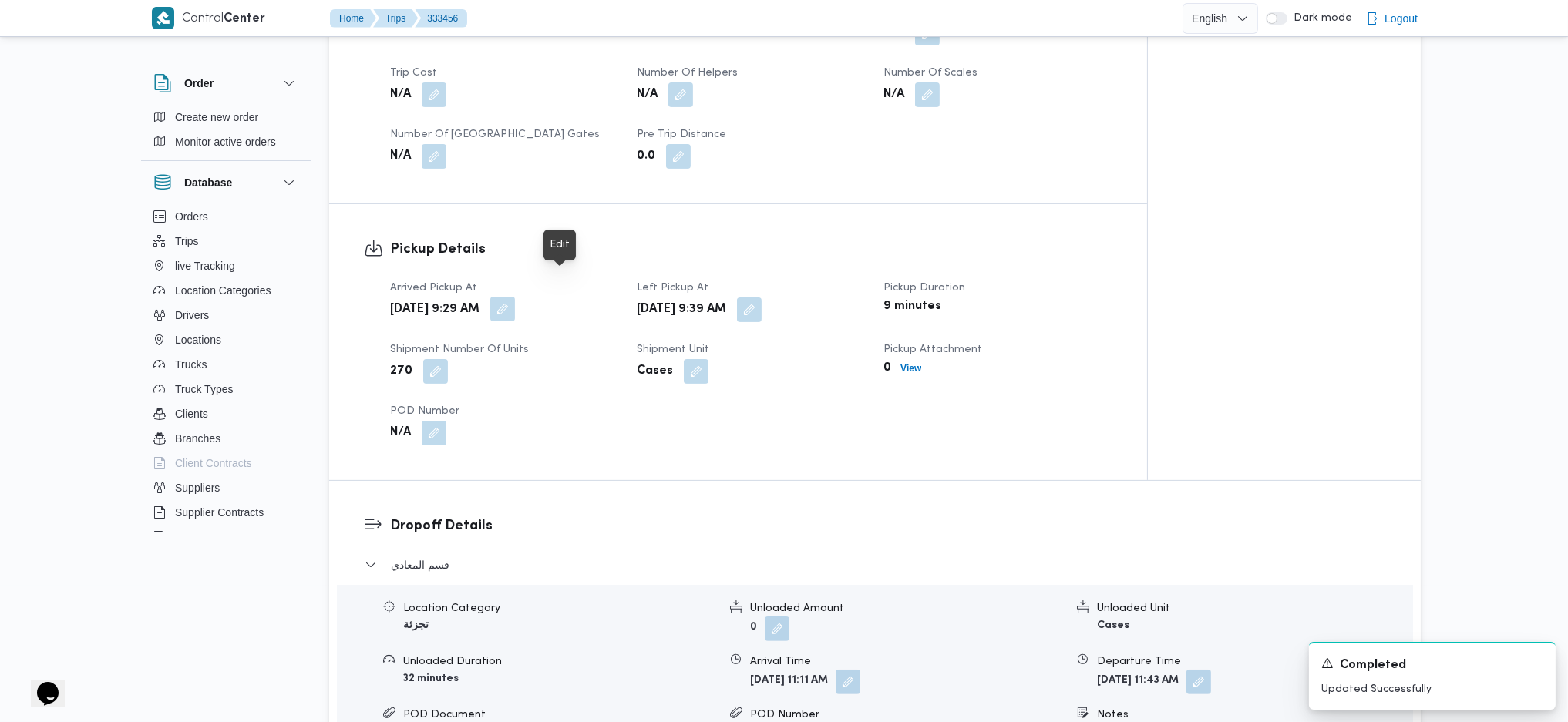
click at [515, 296] on button "button" at bounding box center [502, 308] width 24 height 24
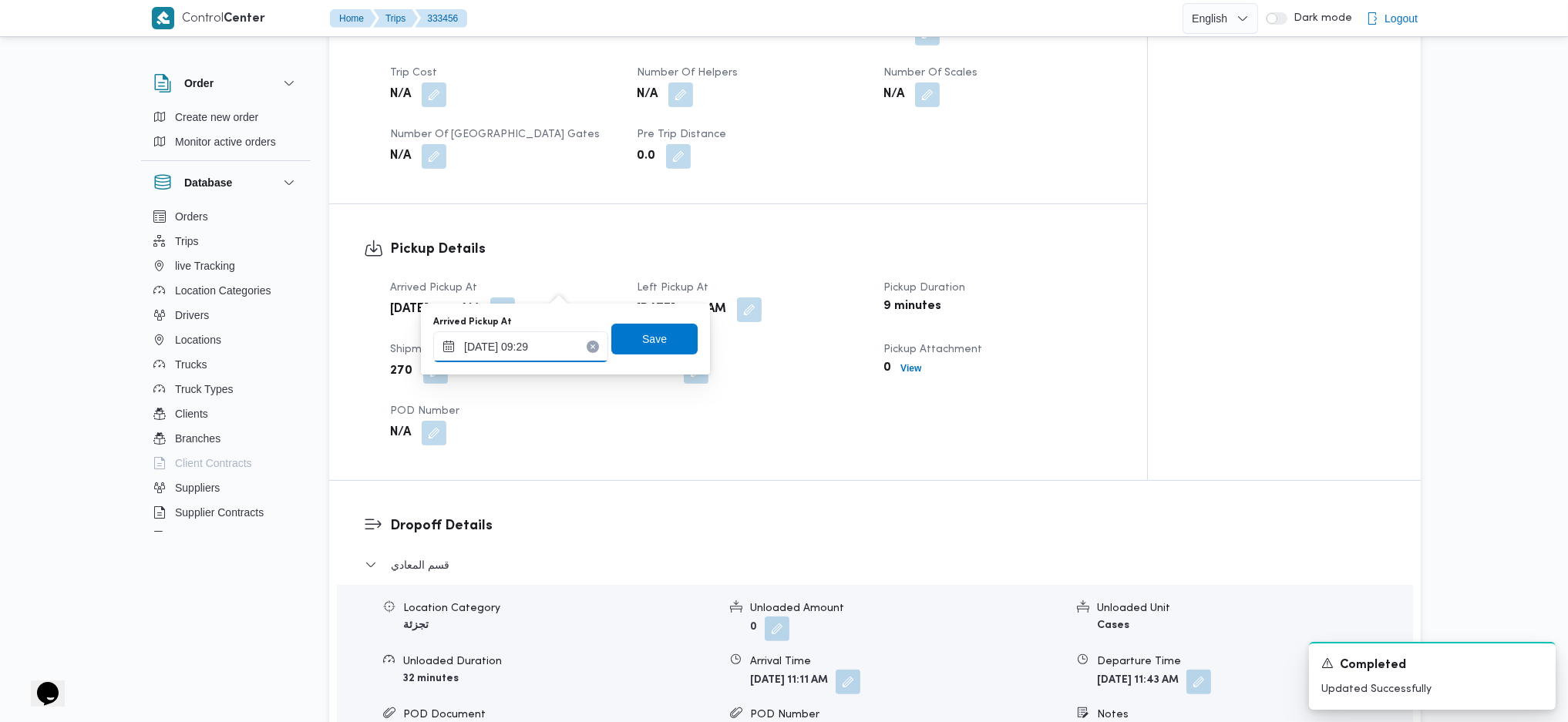
click at [537, 337] on input "26/08/2025 09:29" at bounding box center [521, 347] width 175 height 31
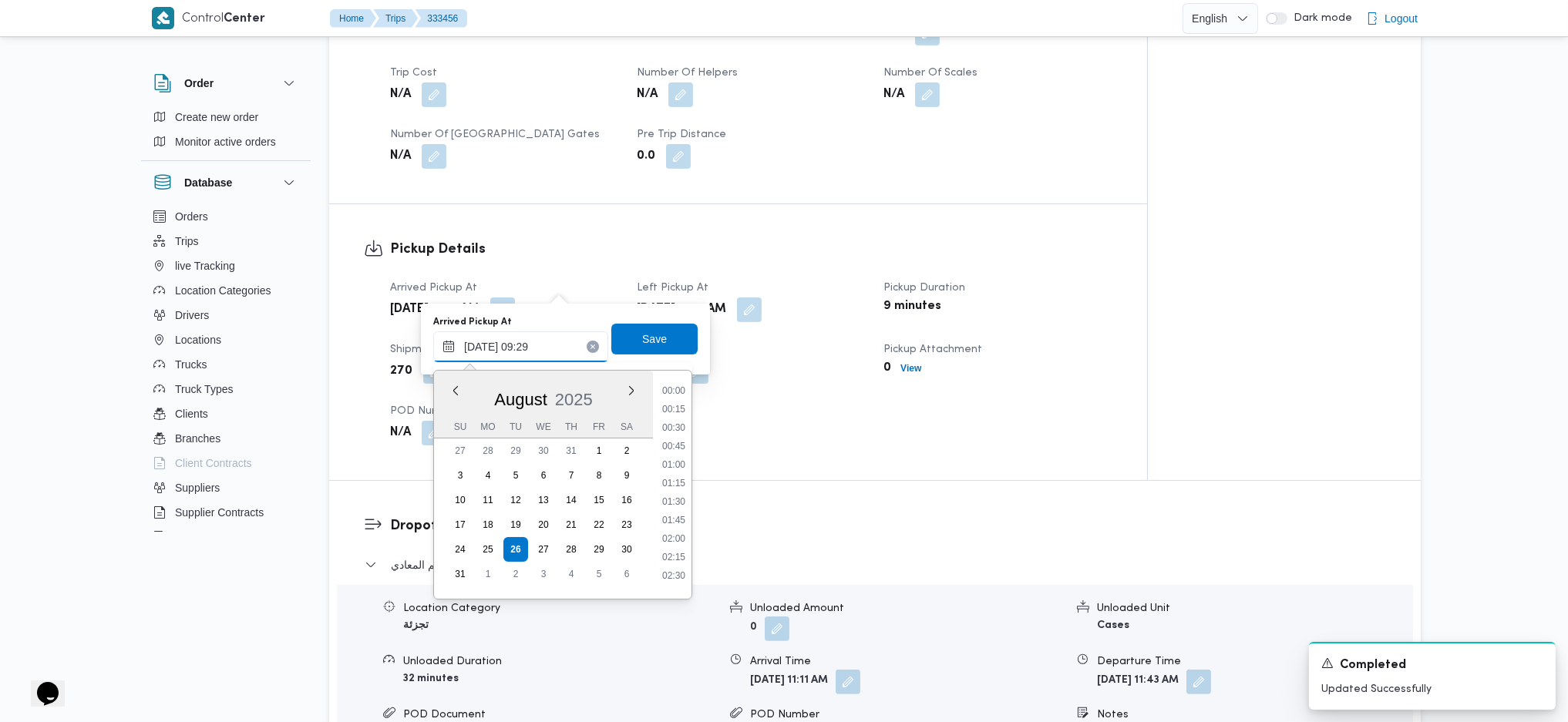
scroll to position [581, 0]
click at [678, 440] on li "08:30" at bounding box center [674, 438] width 35 height 16
type input "26/08/2025 08:30"
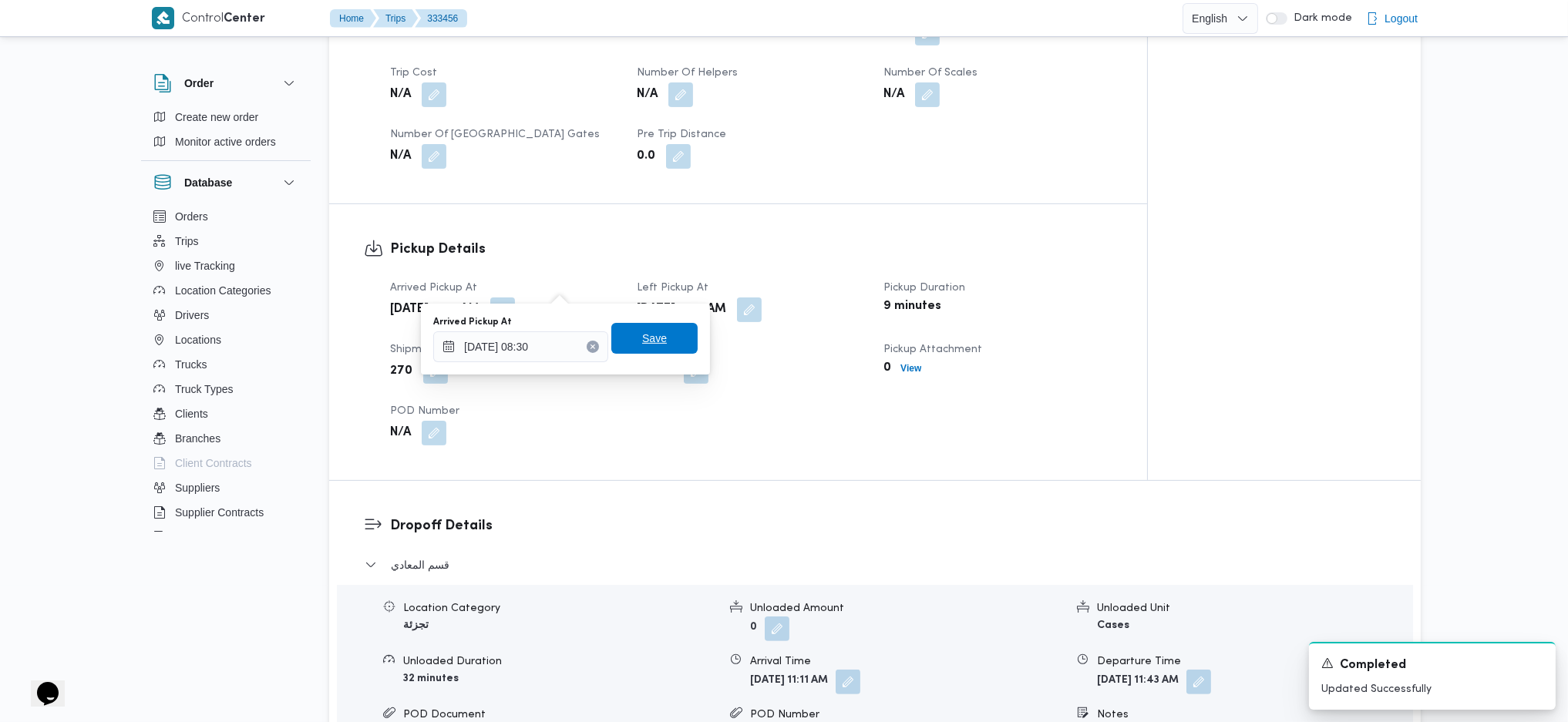
click at [654, 326] on span "Save" at bounding box center [654, 338] width 87 height 31
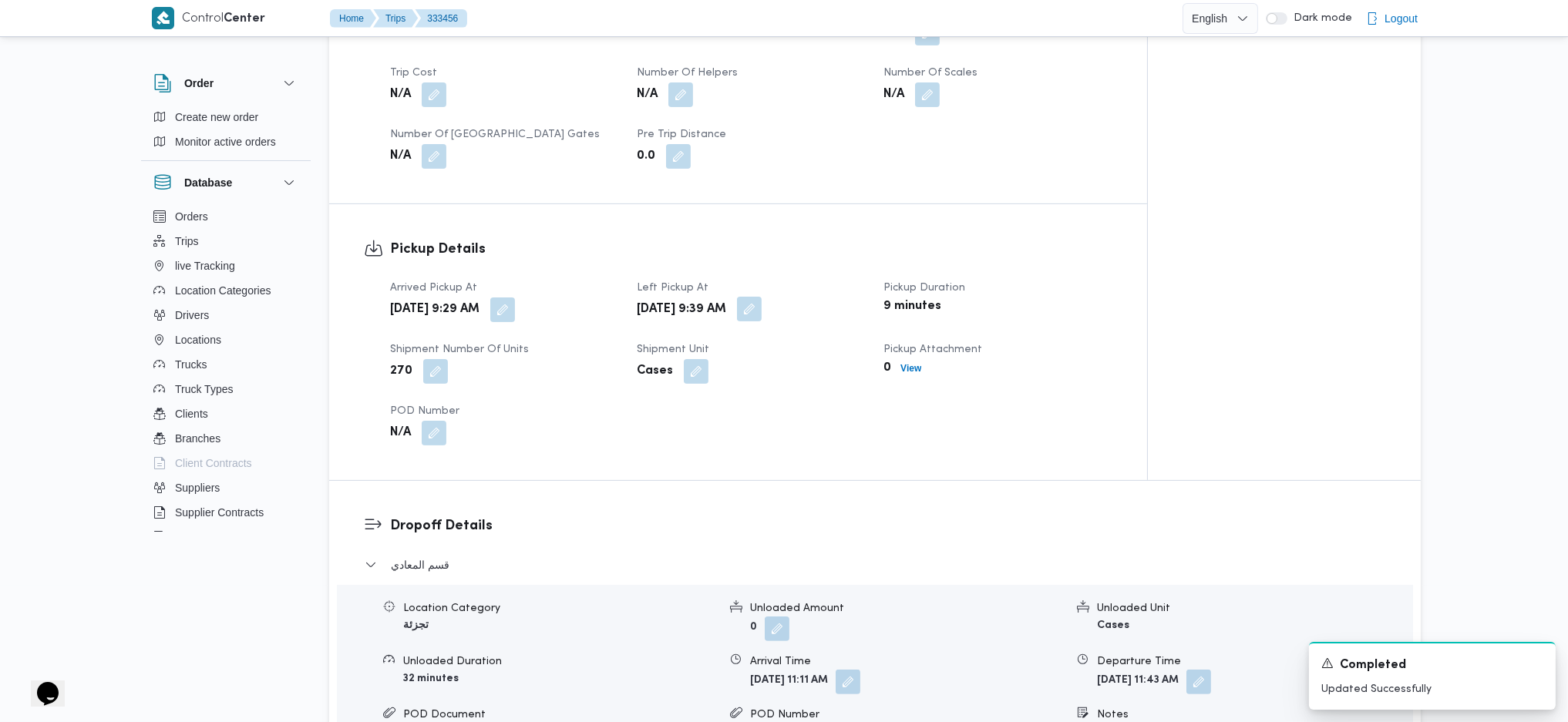
click at [761, 296] on button "button" at bounding box center [749, 308] width 24 height 24
click at [791, 480] on div "Dropoff Details قسم المعادي Location Category تجزئة Unloaded Amount 0 Unloaded …" at bounding box center [874, 680] width 1091 height 400
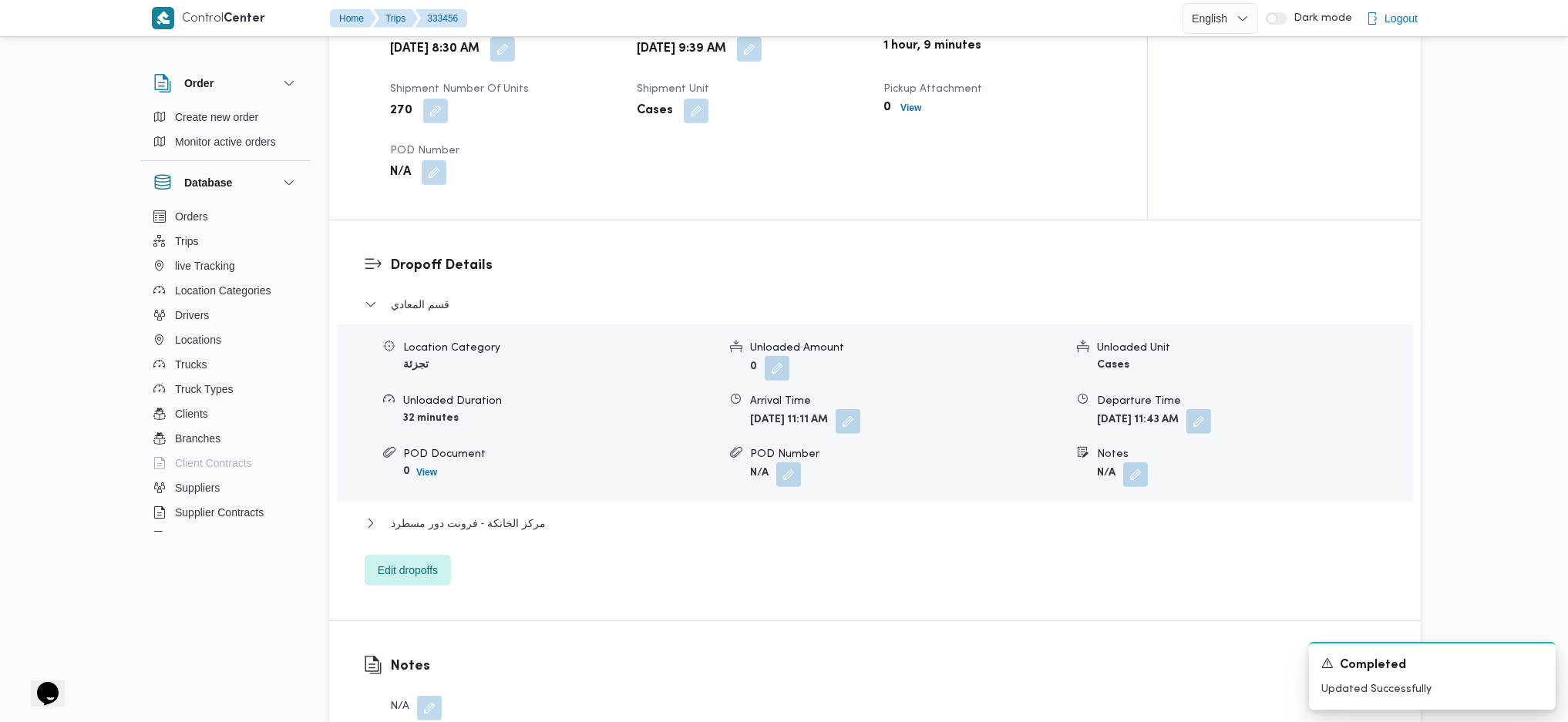
scroll to position [1155, 0]
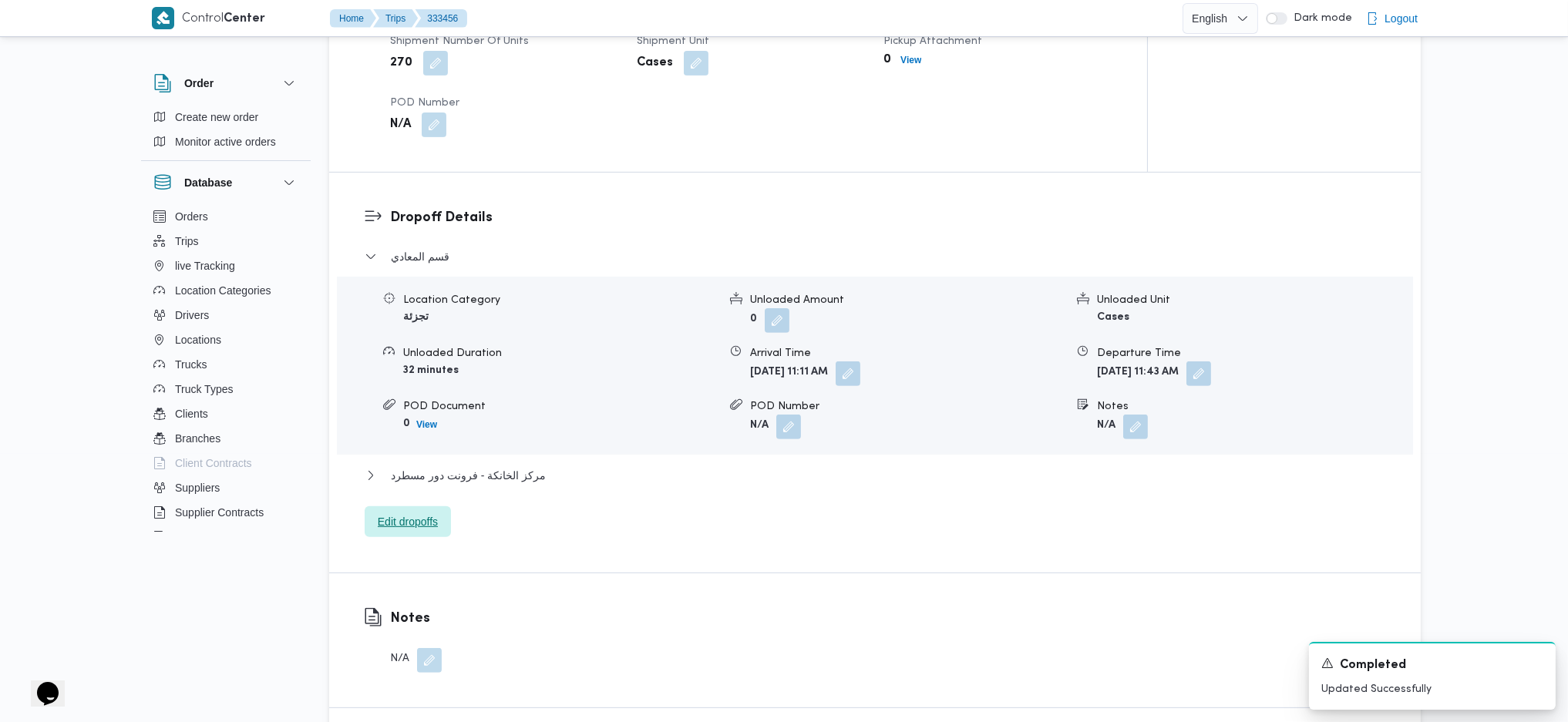
click at [433, 480] on span "Edit dropoffs" at bounding box center [407, 522] width 61 height 19
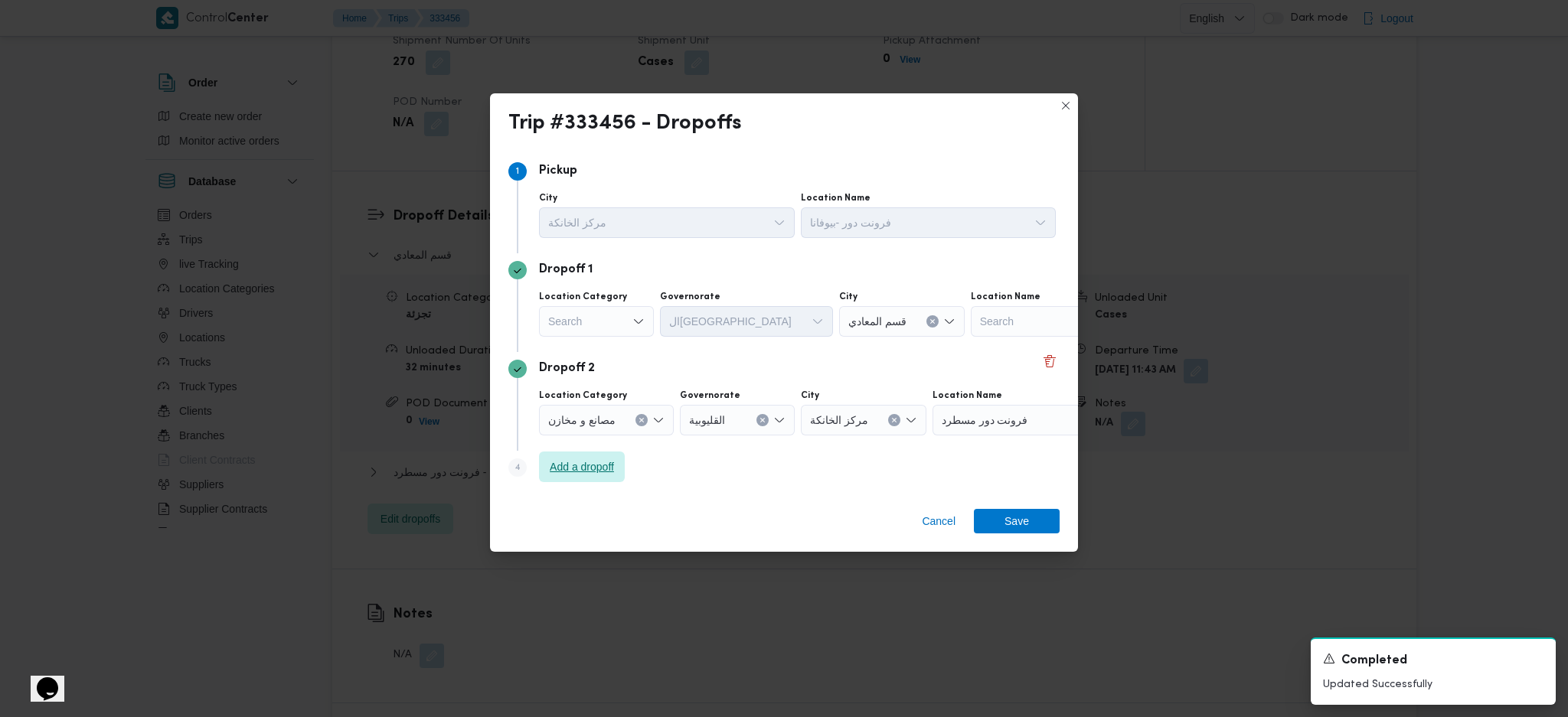
click at [570, 454] on span "Add a dropoff" at bounding box center [581, 466] width 86 height 31
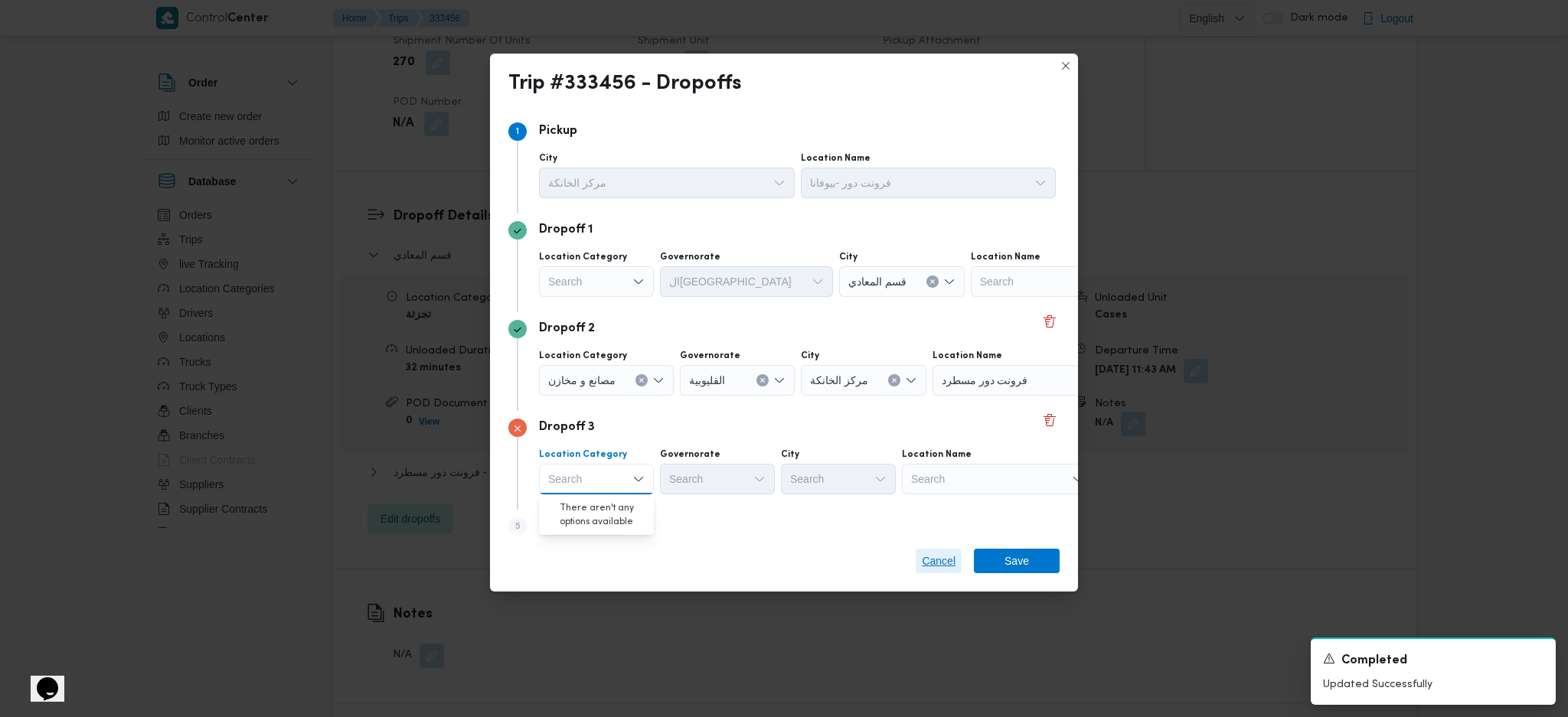
click at [952, 476] on span "Cancel" at bounding box center [939, 561] width 33 height 19
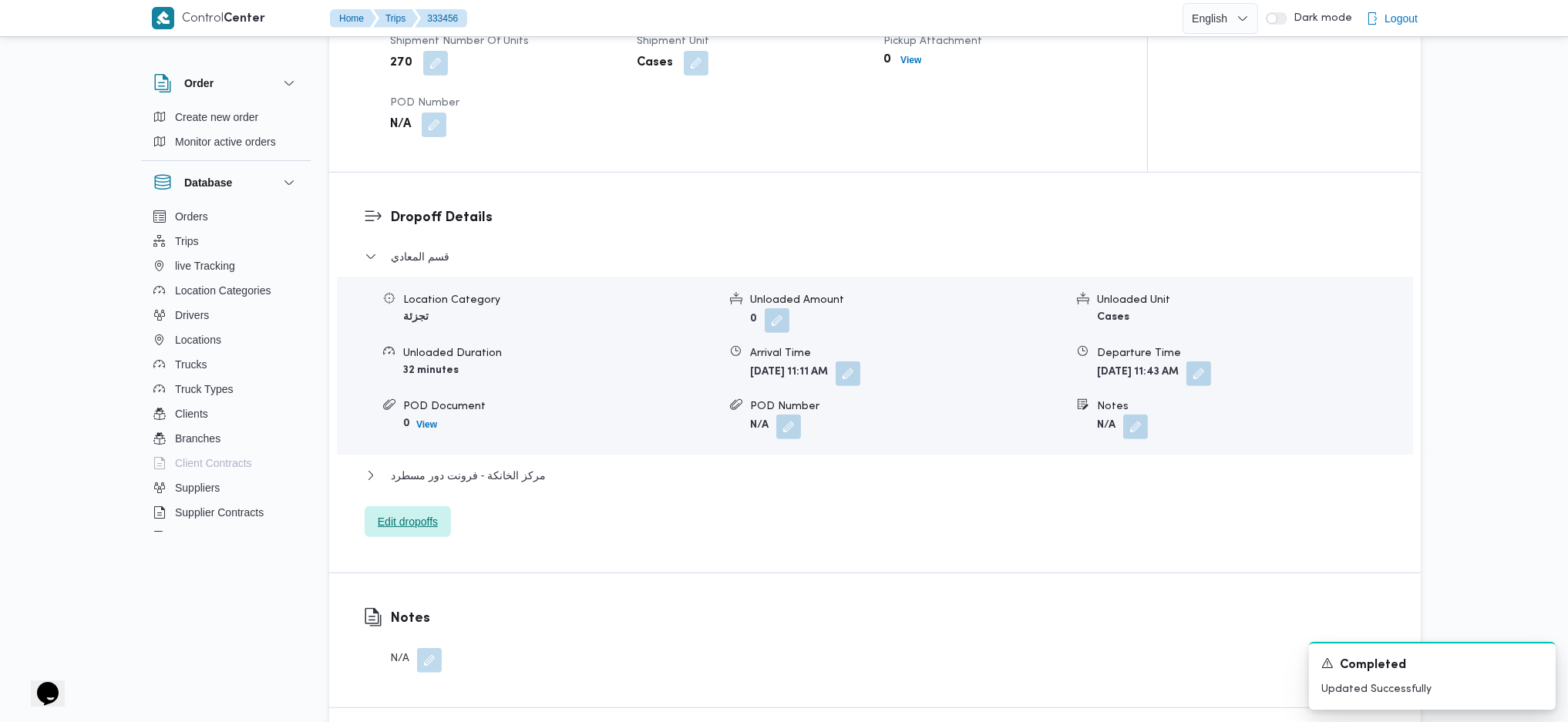
click at [440, 480] on span "Edit dropoffs" at bounding box center [407, 521] width 87 height 31
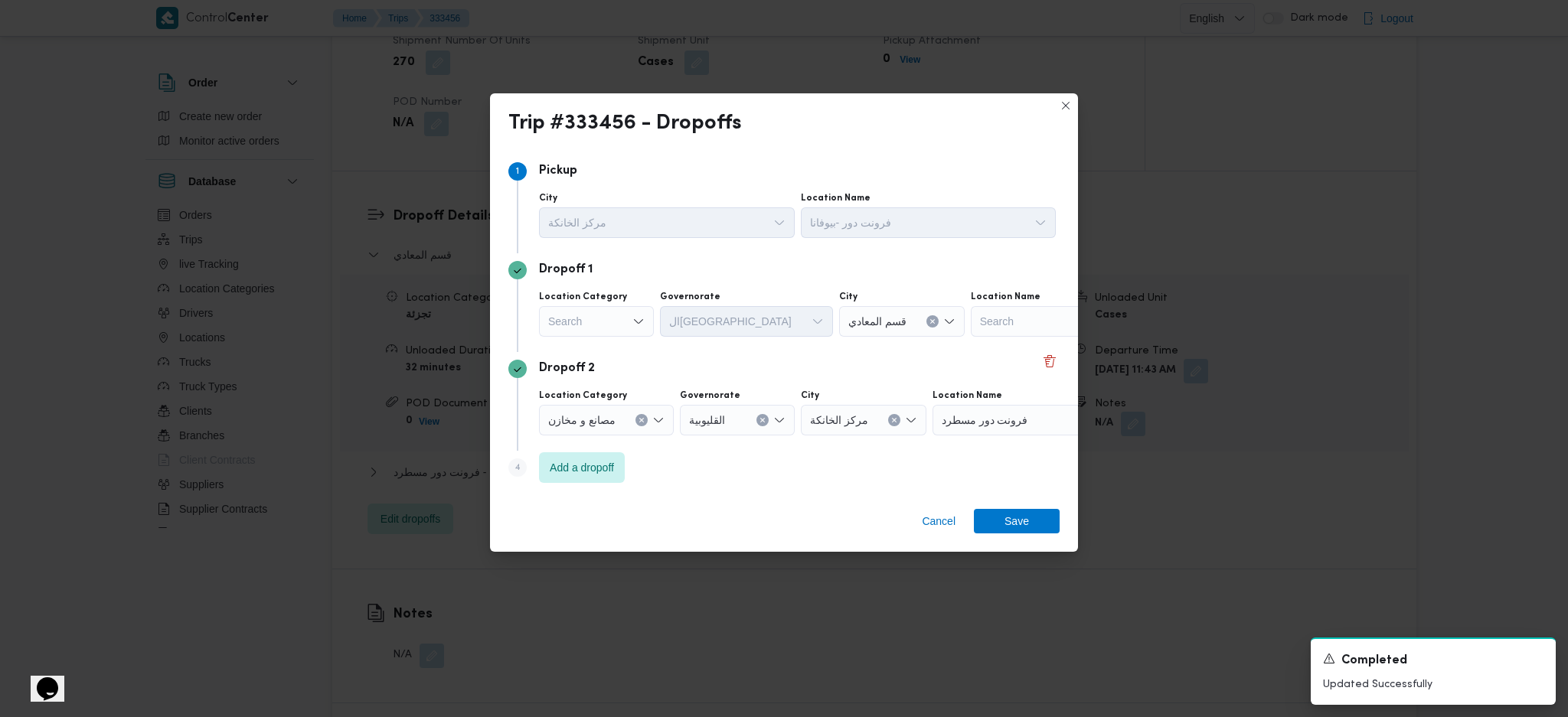
click at [622, 319] on div "Search" at bounding box center [596, 321] width 115 height 31
click at [605, 413] on span "عملاء جملة" at bounding box center [605, 416] width 78 height 19
click at [627, 322] on button "Clear input" at bounding box center [624, 321] width 12 height 12
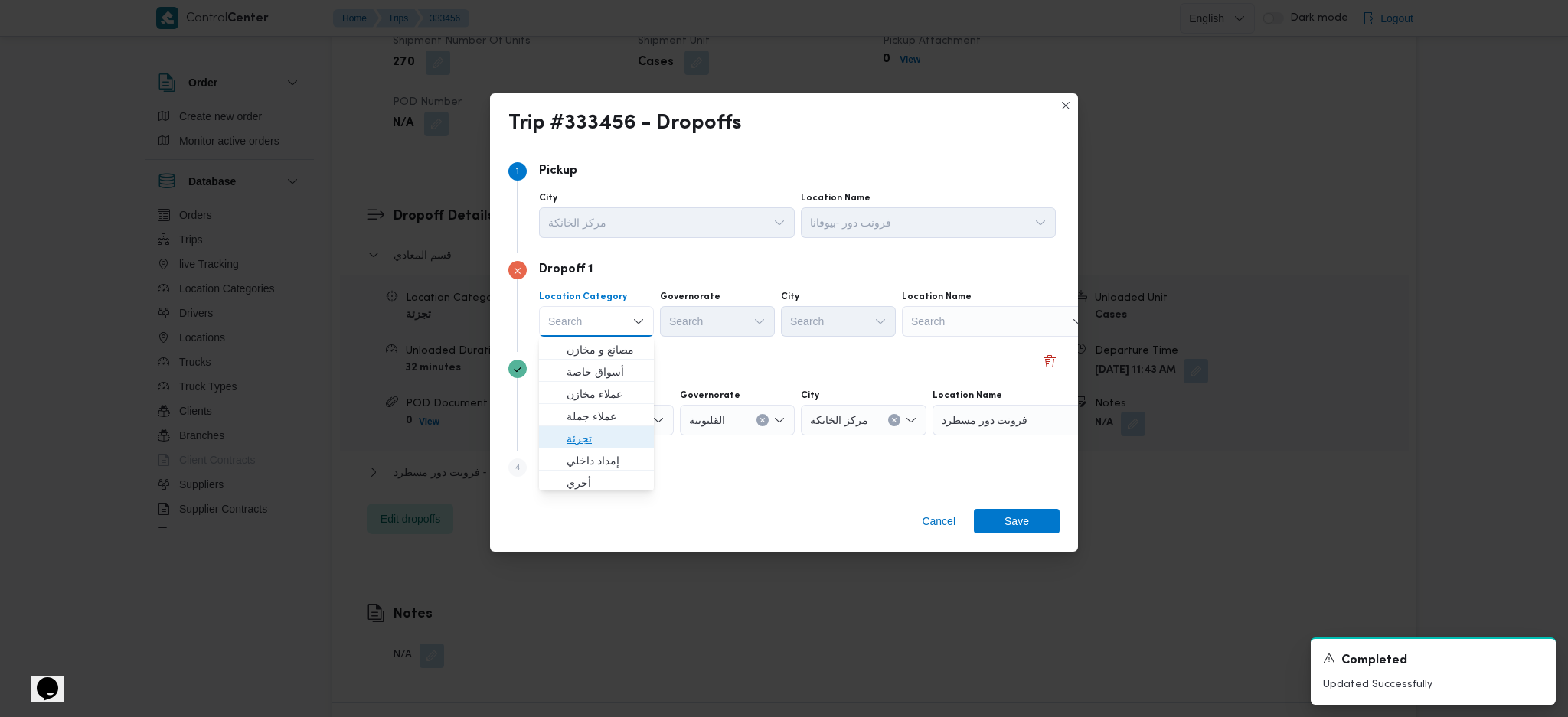
click at [590, 437] on span "تجزئة" at bounding box center [605, 439] width 78 height 19
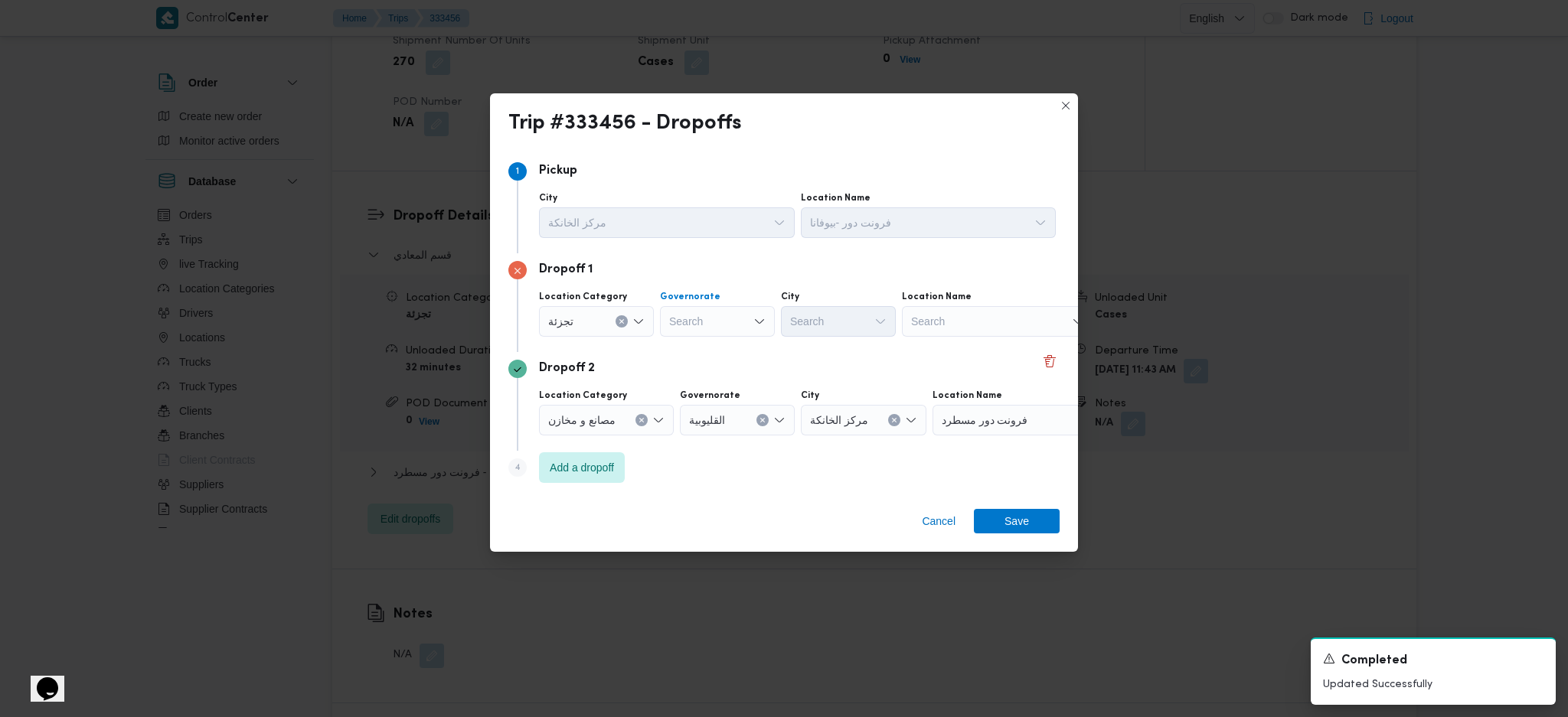
click at [696, 330] on div "Search" at bounding box center [717, 321] width 115 height 31
type input "قاه"
click at [702, 354] on mark "قاه" at bounding box center [705, 349] width 14 height 12
click at [856, 318] on div "Search" at bounding box center [914, 321] width 115 height 31
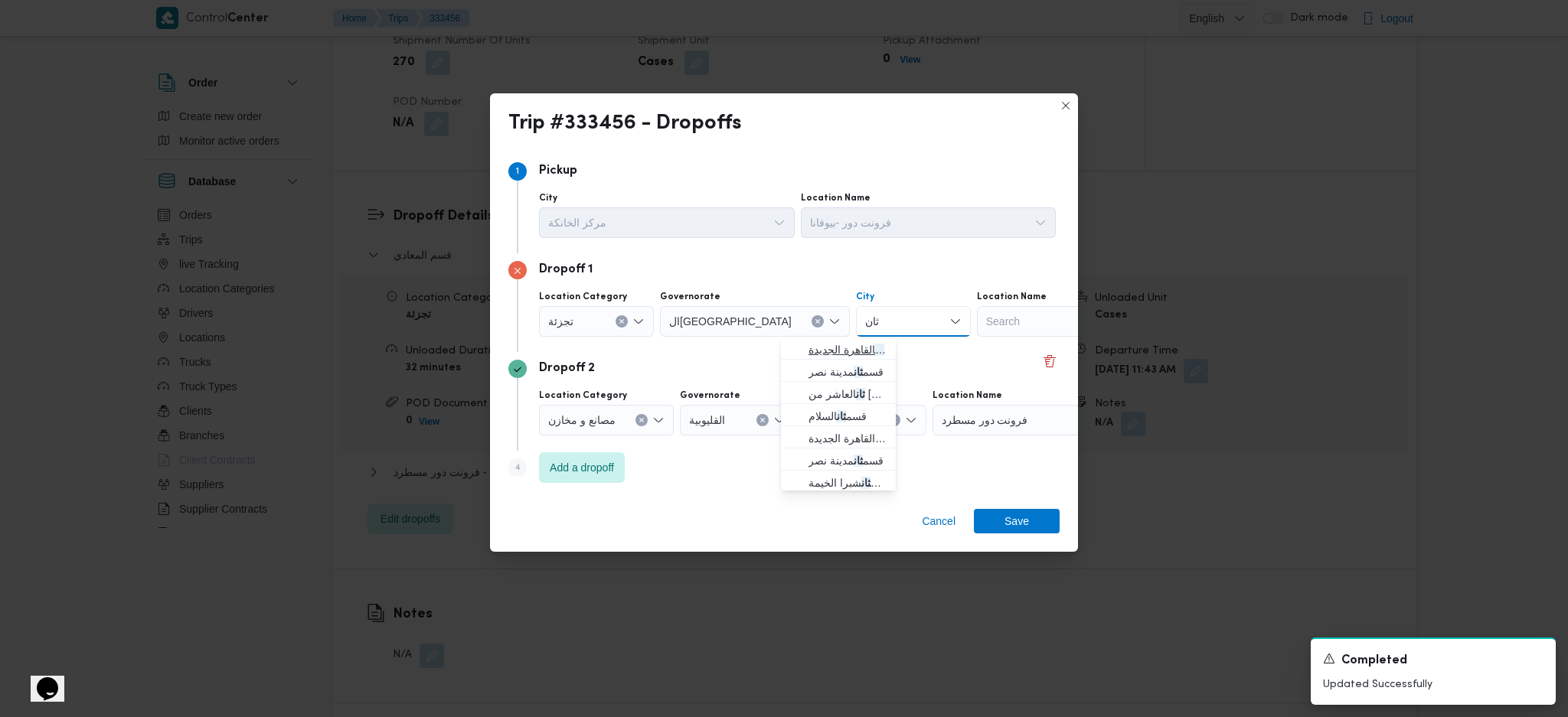
type input "ثان"
click at [838, 351] on span "قسم ثان القاهرة الجديدة" at bounding box center [848, 350] width 78 height 19
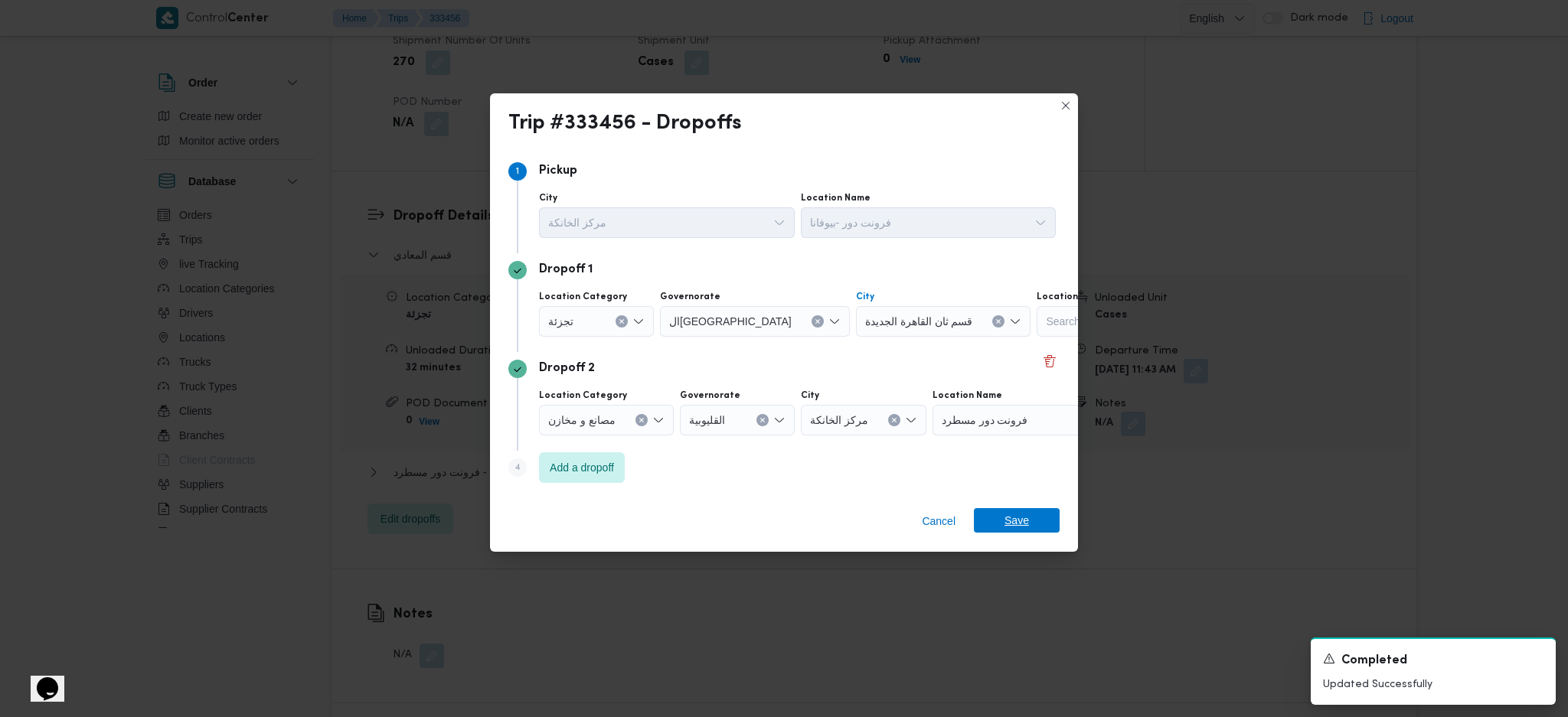
click at [1022, 476] on span "Save" at bounding box center [1016, 520] width 24 height 24
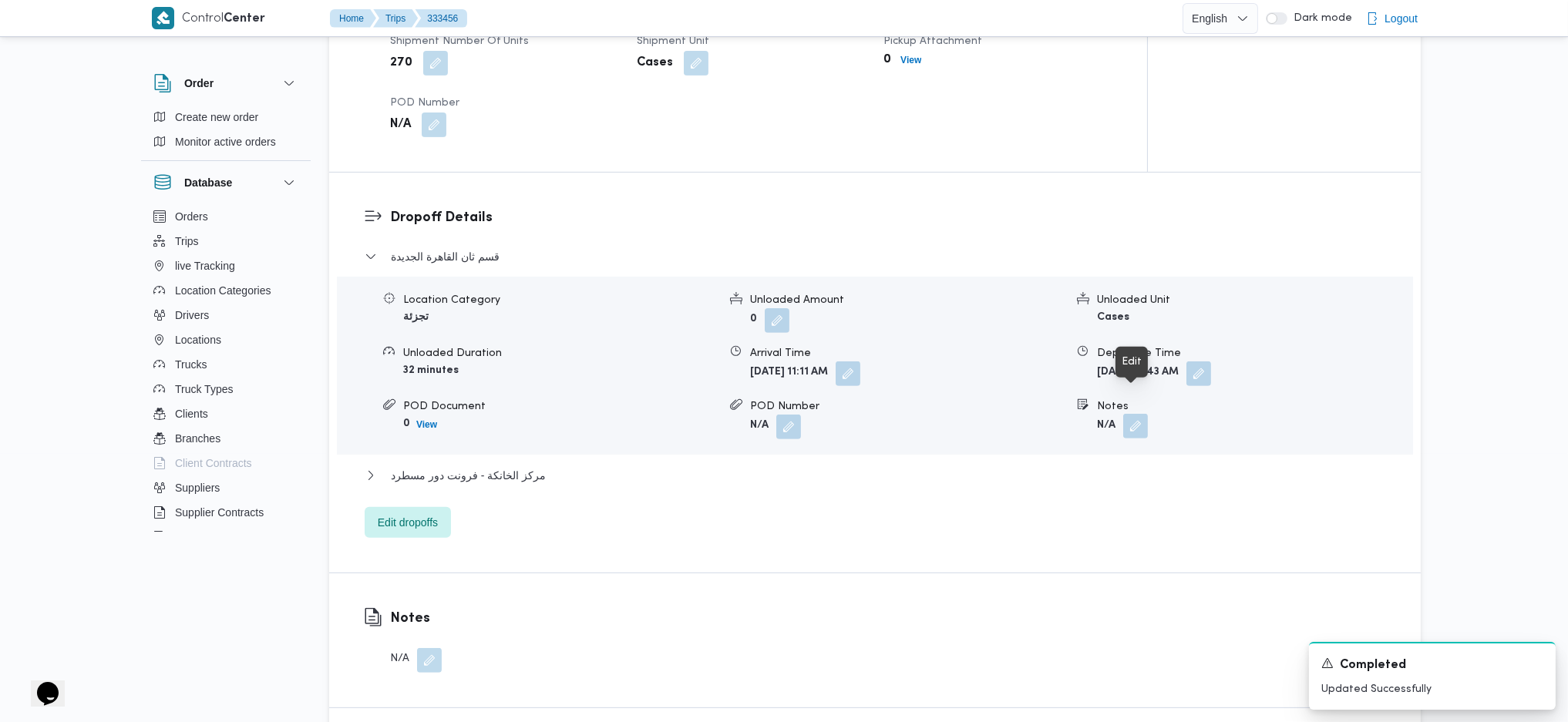
click at [1136, 414] on button "button" at bounding box center [1135, 426] width 24 height 24
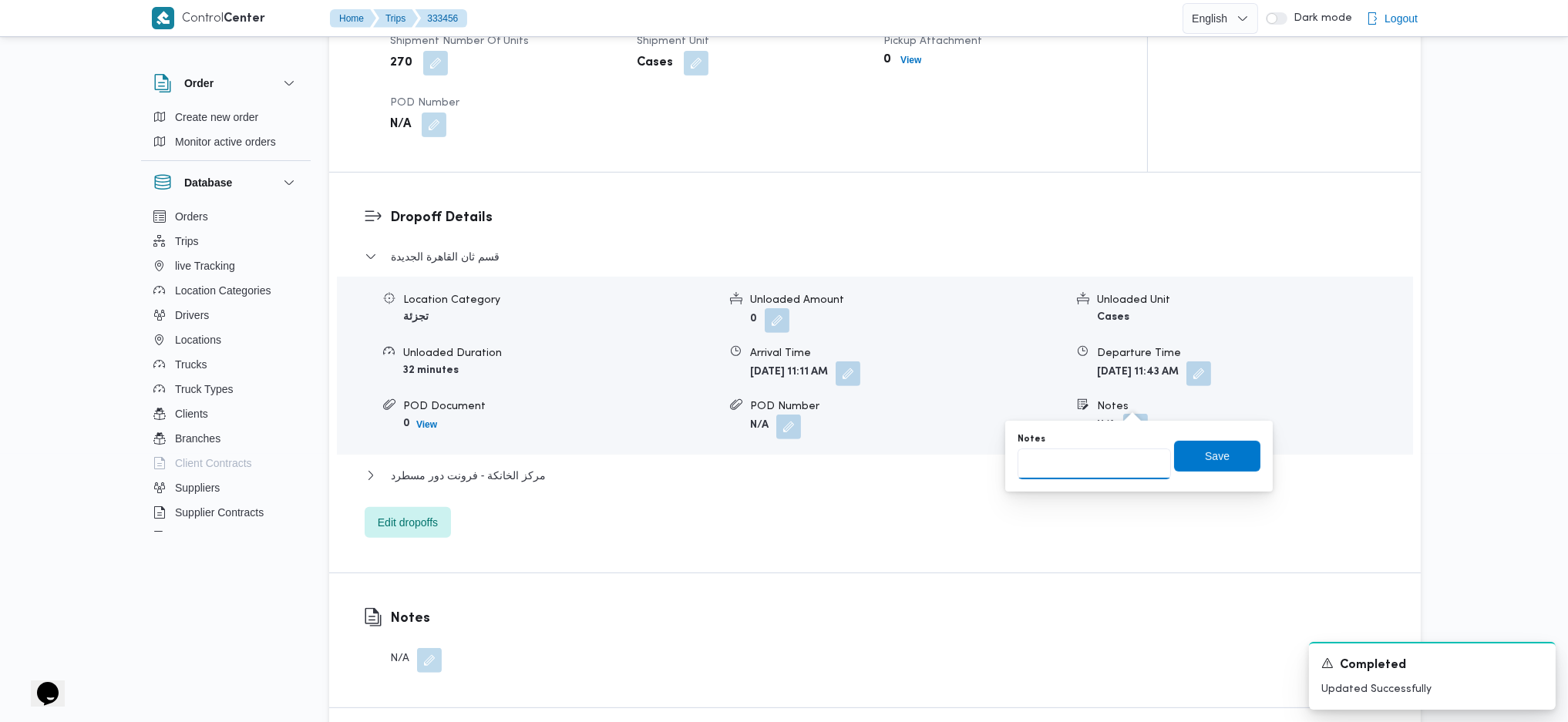
click at [1092, 464] on input "Notes" at bounding box center [1094, 463] width 154 height 31
type input "مدينتى و الشروق"
click at [1198, 475] on div "Notes مدينتى و الشروق Save" at bounding box center [1139, 456] width 246 height 49
click at [1205, 462] on span "Save" at bounding box center [1217, 456] width 24 height 19
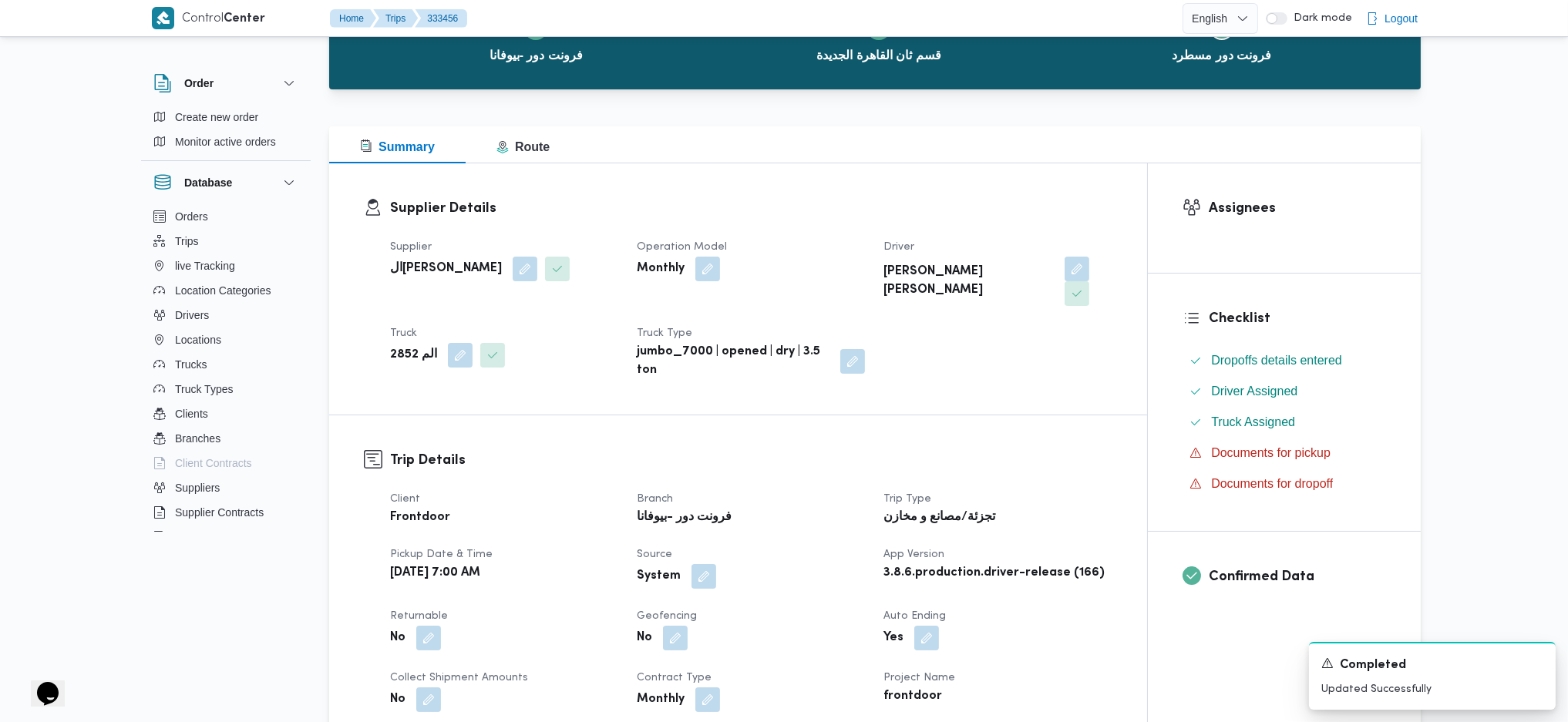
scroll to position [0, 0]
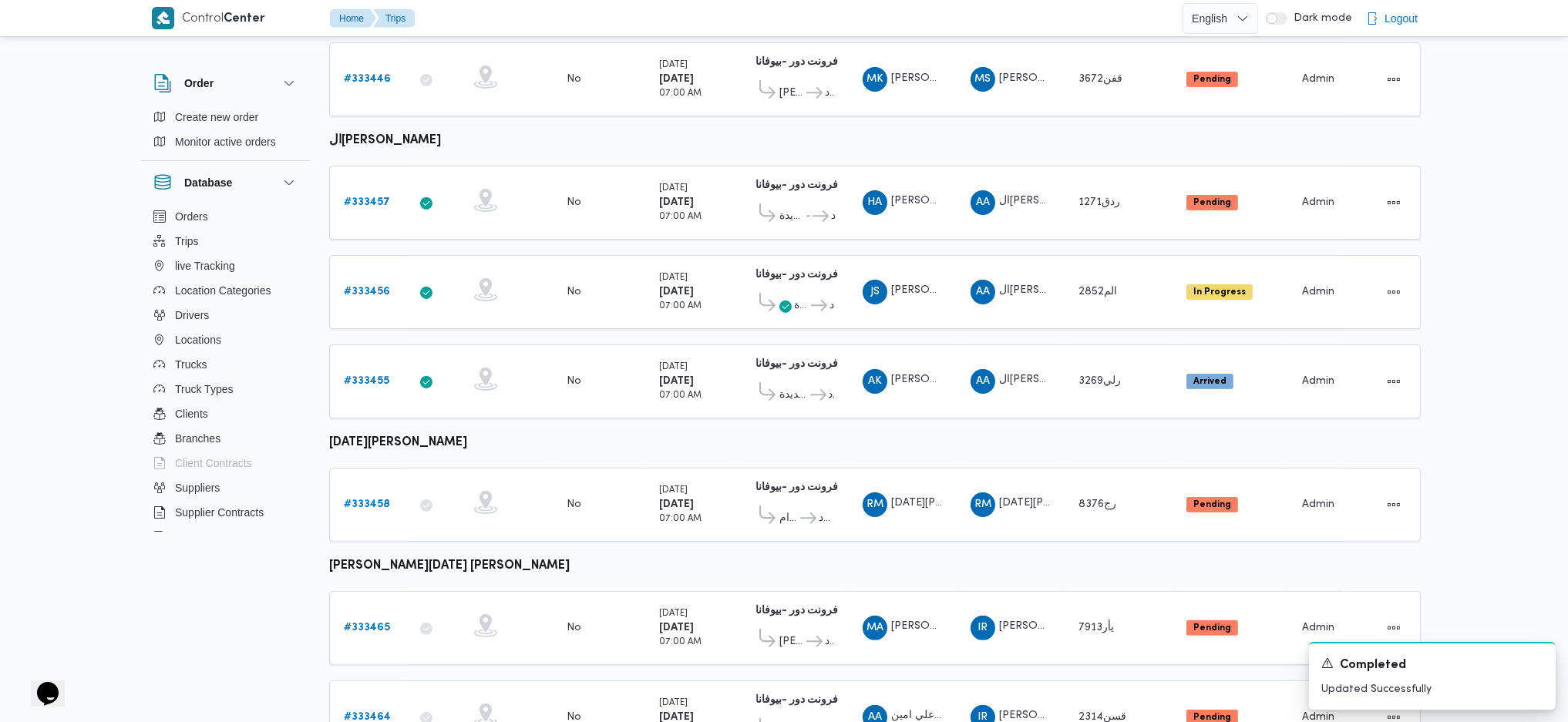
scroll to position [1001, 0]
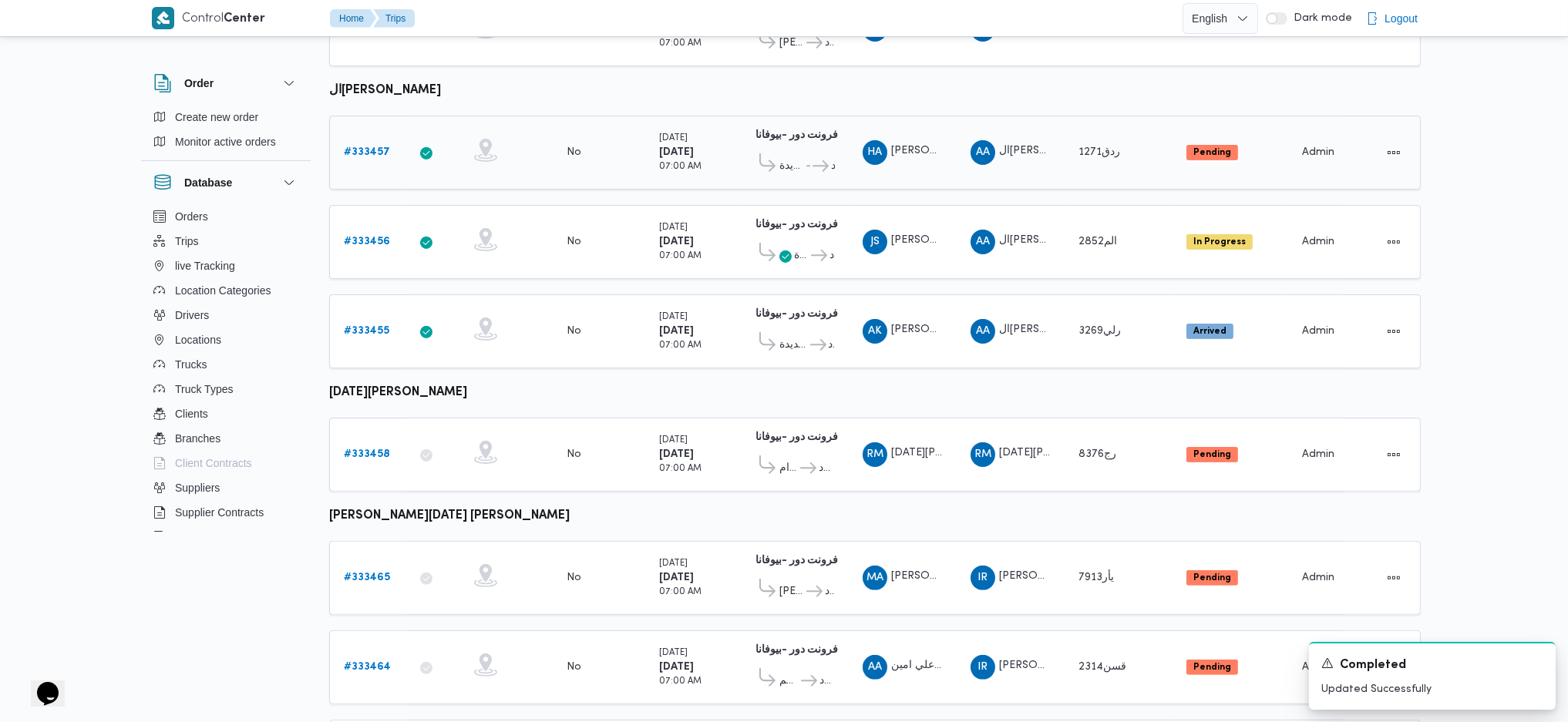
click at [799, 157] on span "قسم ثان القاهرة الجديدة" at bounding box center [791, 167] width 24 height 19
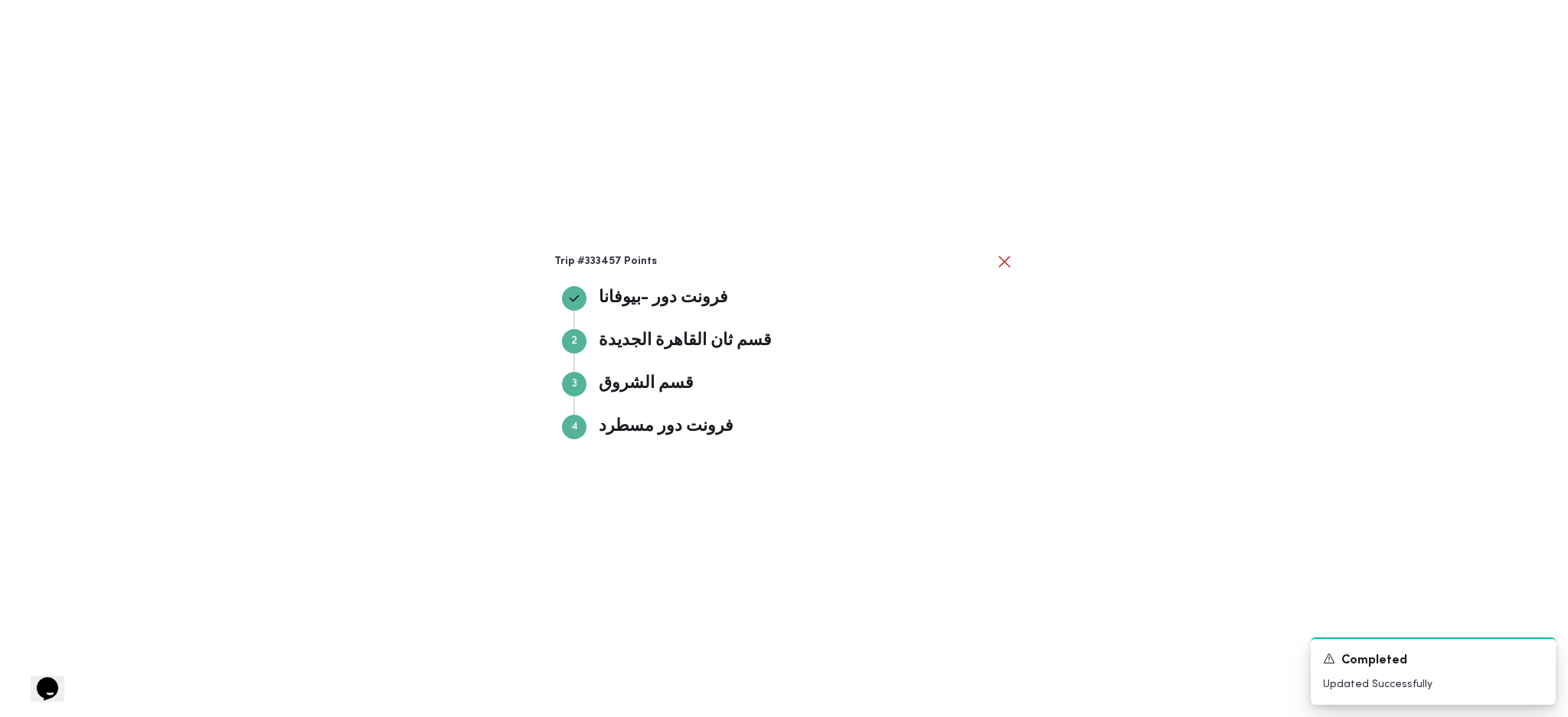
click at [1064, 272] on div "Trip #333457 Points فرونت دور -بيوفانا فرونت دور -بيوفانا Step 2 2 قسم ثان القا…" at bounding box center [784, 358] width 1568 height 717
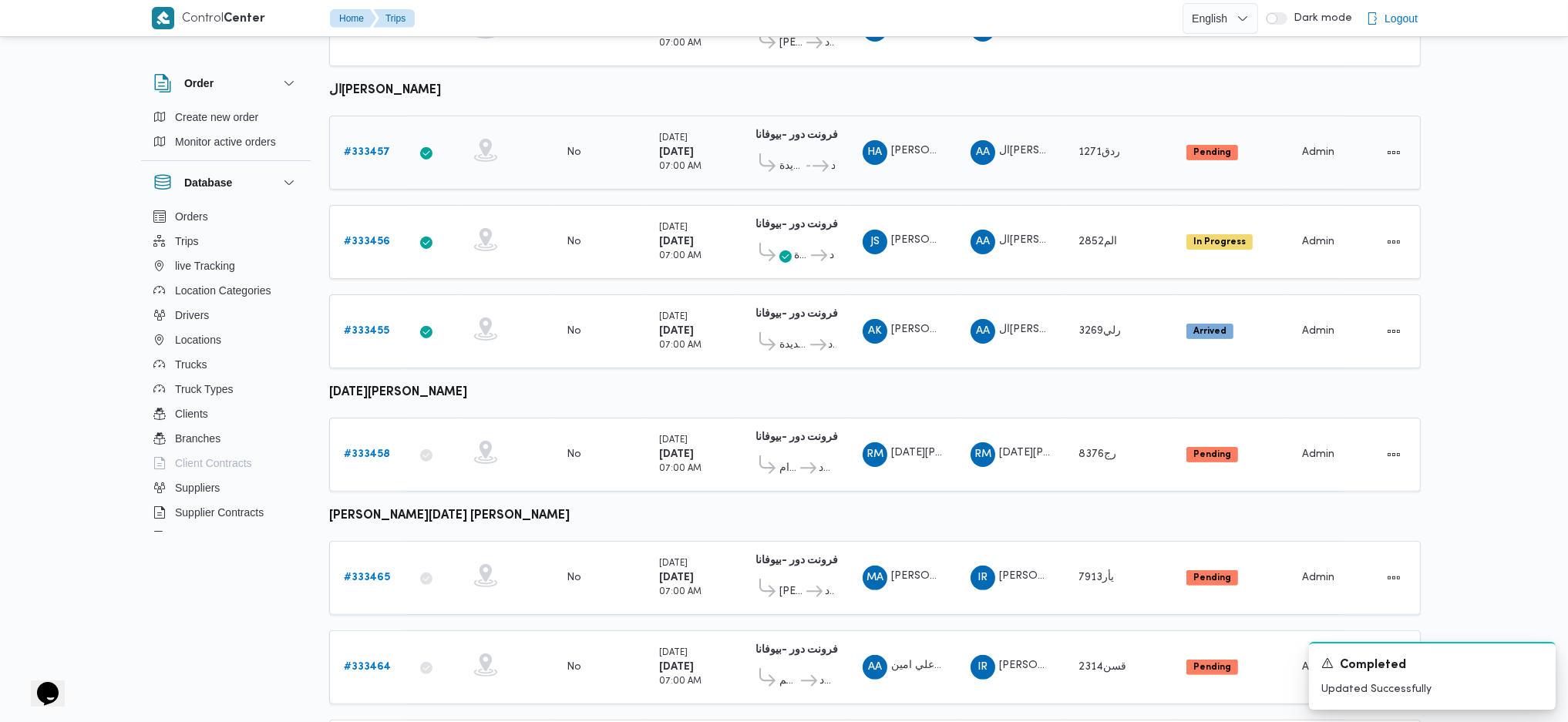
click at [371, 147] on b "# 333457" at bounding box center [367, 152] width 47 height 10
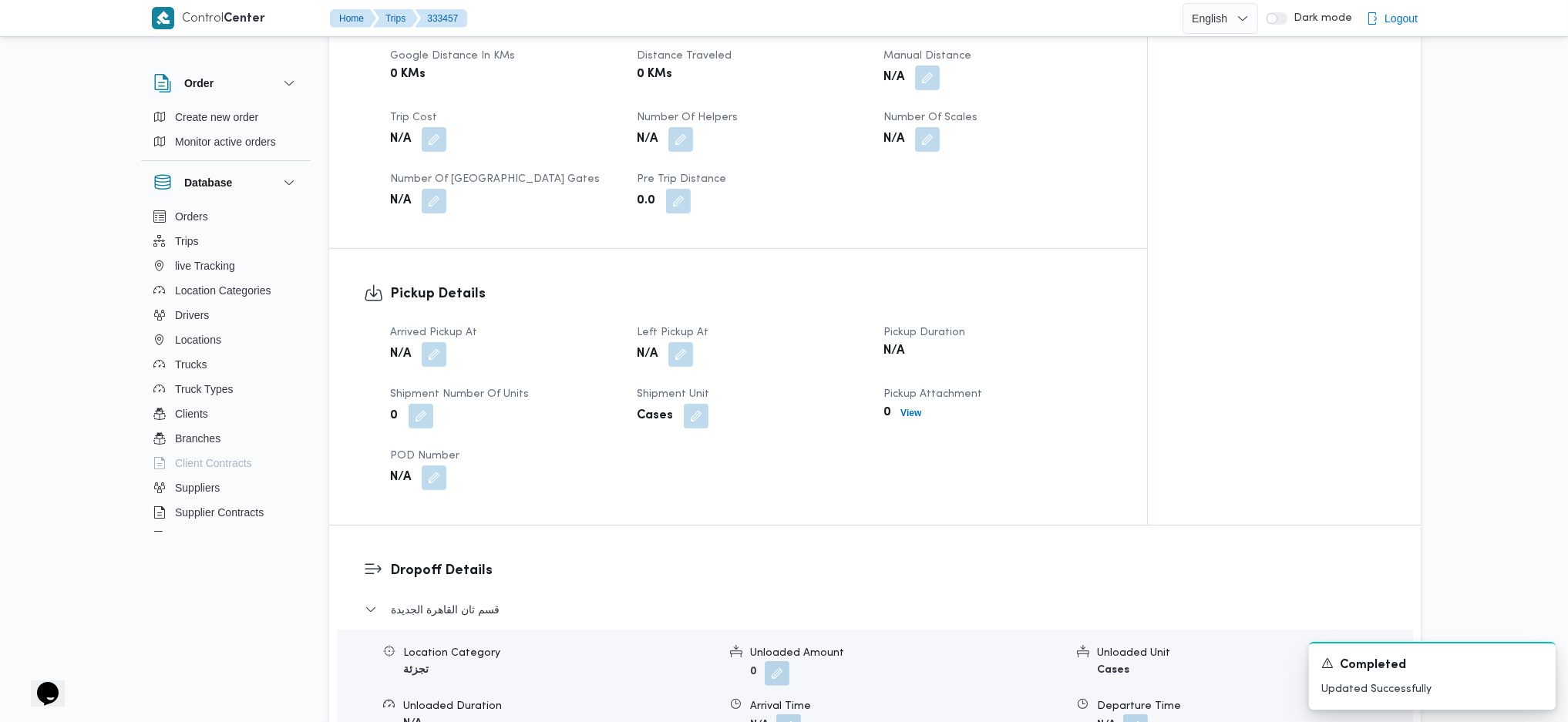
scroll to position [822, 0]
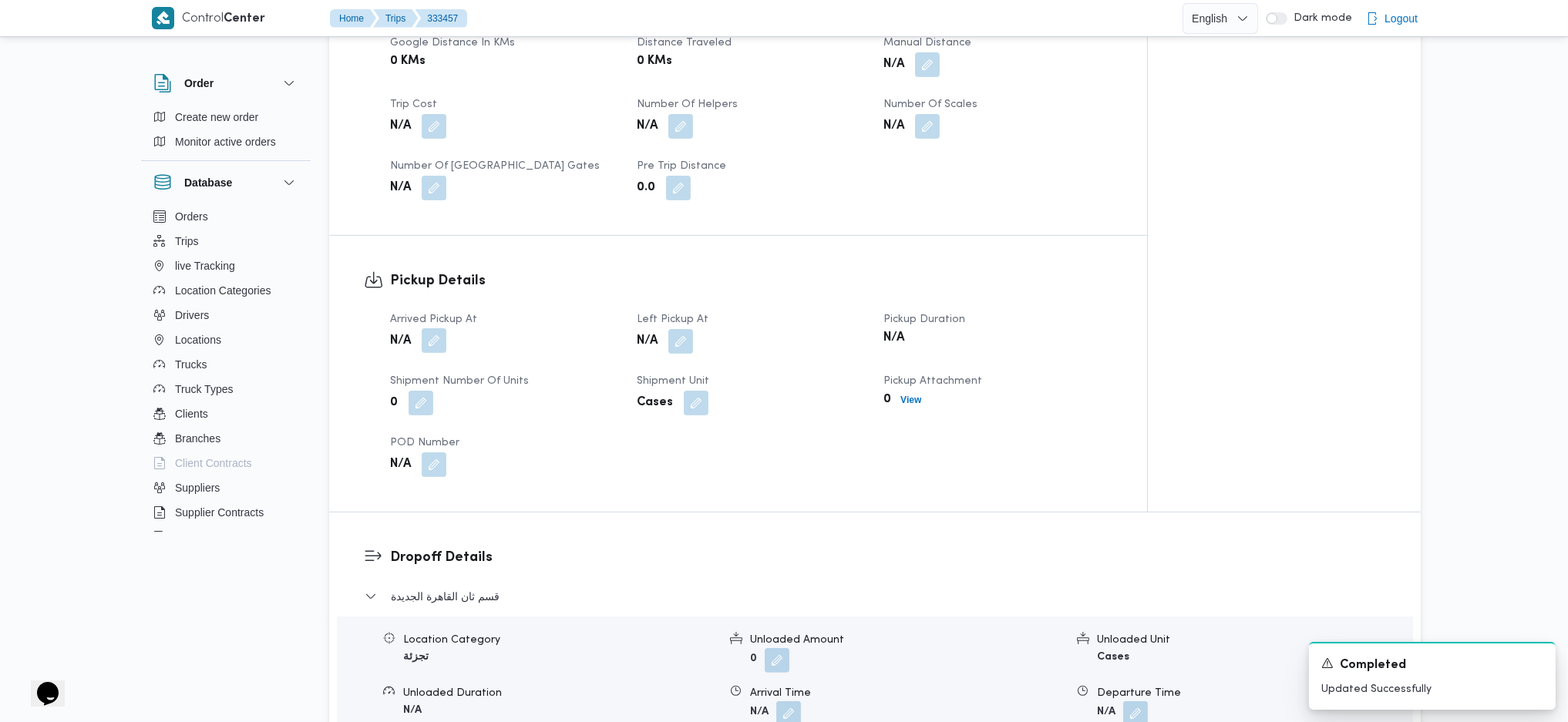
click at [438, 328] on button "button" at bounding box center [434, 340] width 24 height 24
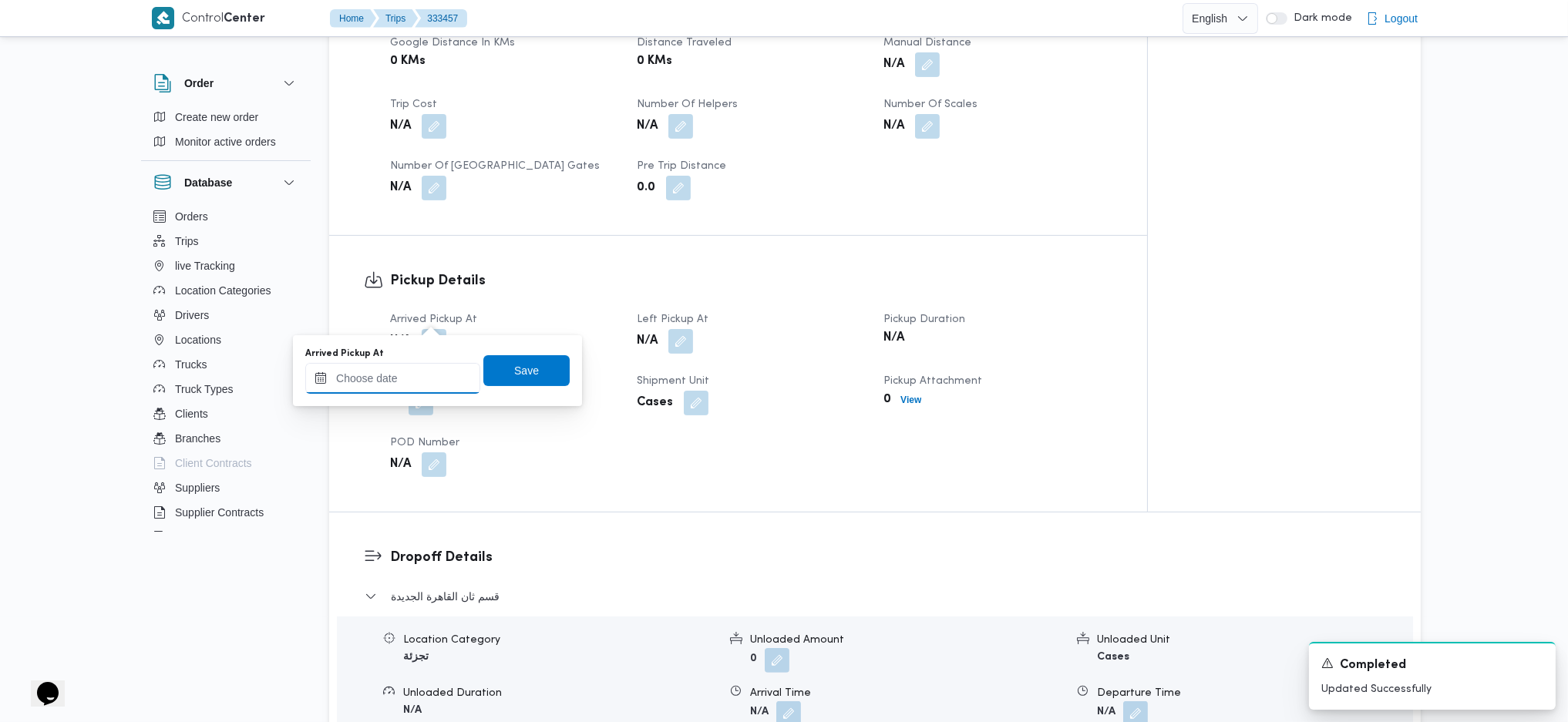
click at [416, 381] on input "Arrived Pickup At" at bounding box center [393, 378] width 175 height 31
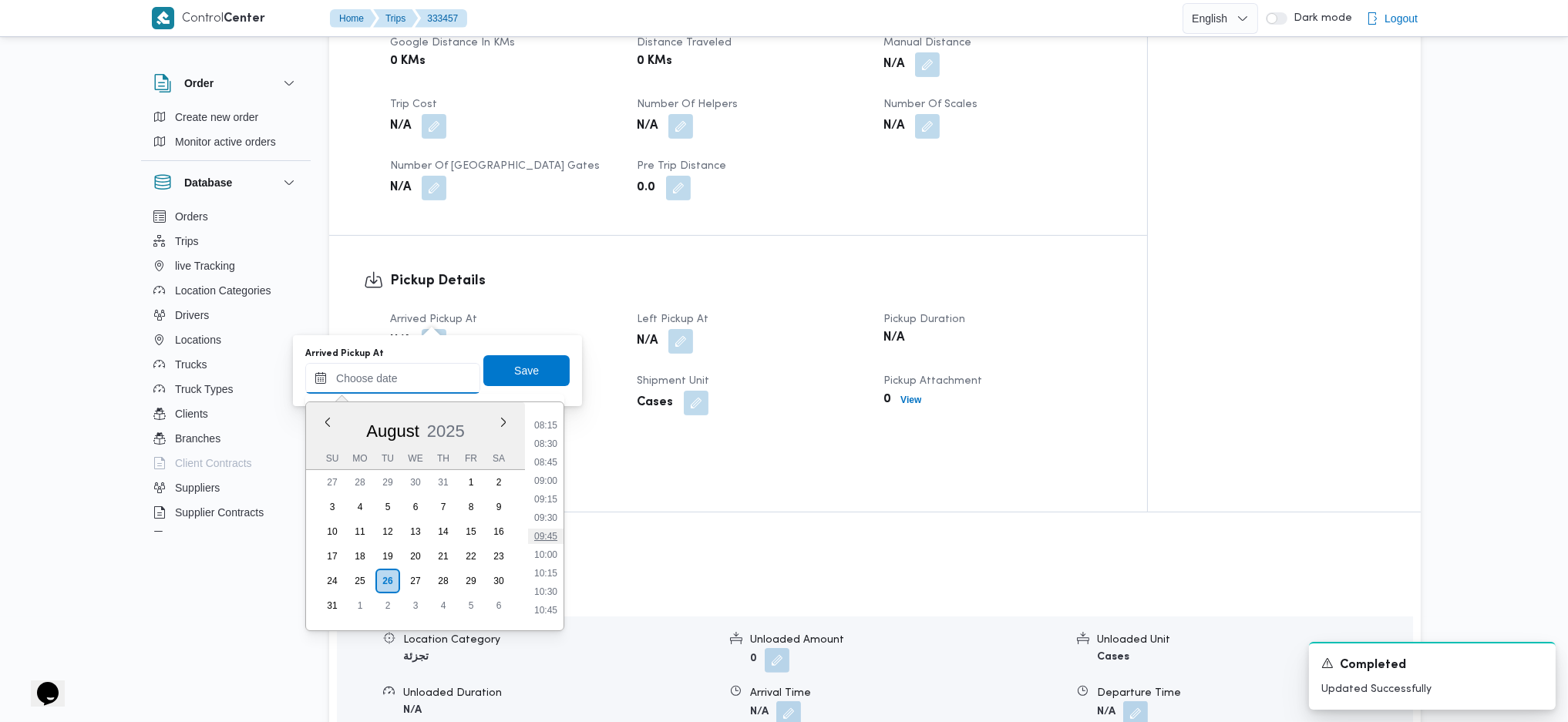
scroll to position [561, 0]
click at [553, 480] on li "08:30" at bounding box center [546, 490] width 35 height 16
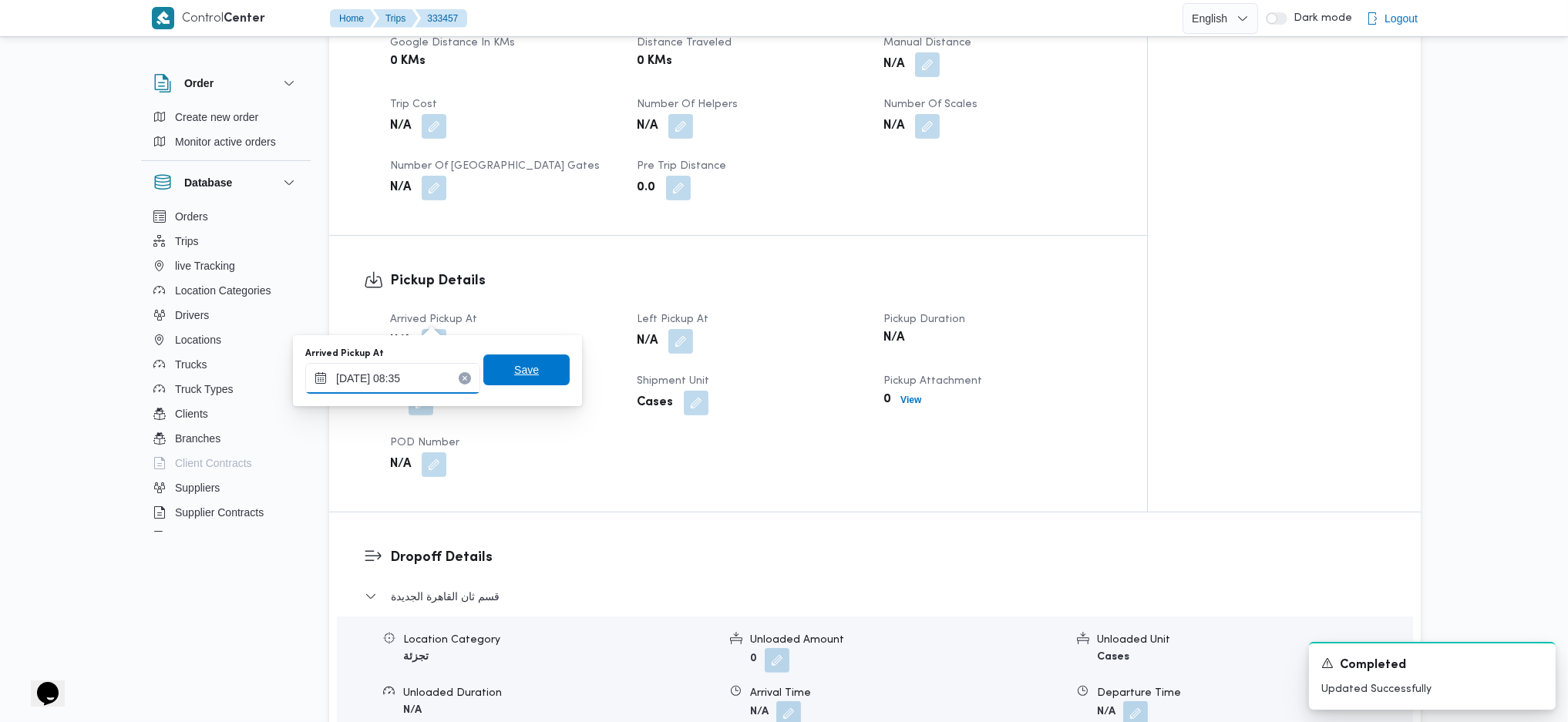
type input "26/08/2025 08:35"
click at [531, 370] on span "Save" at bounding box center [526, 370] width 87 height 31
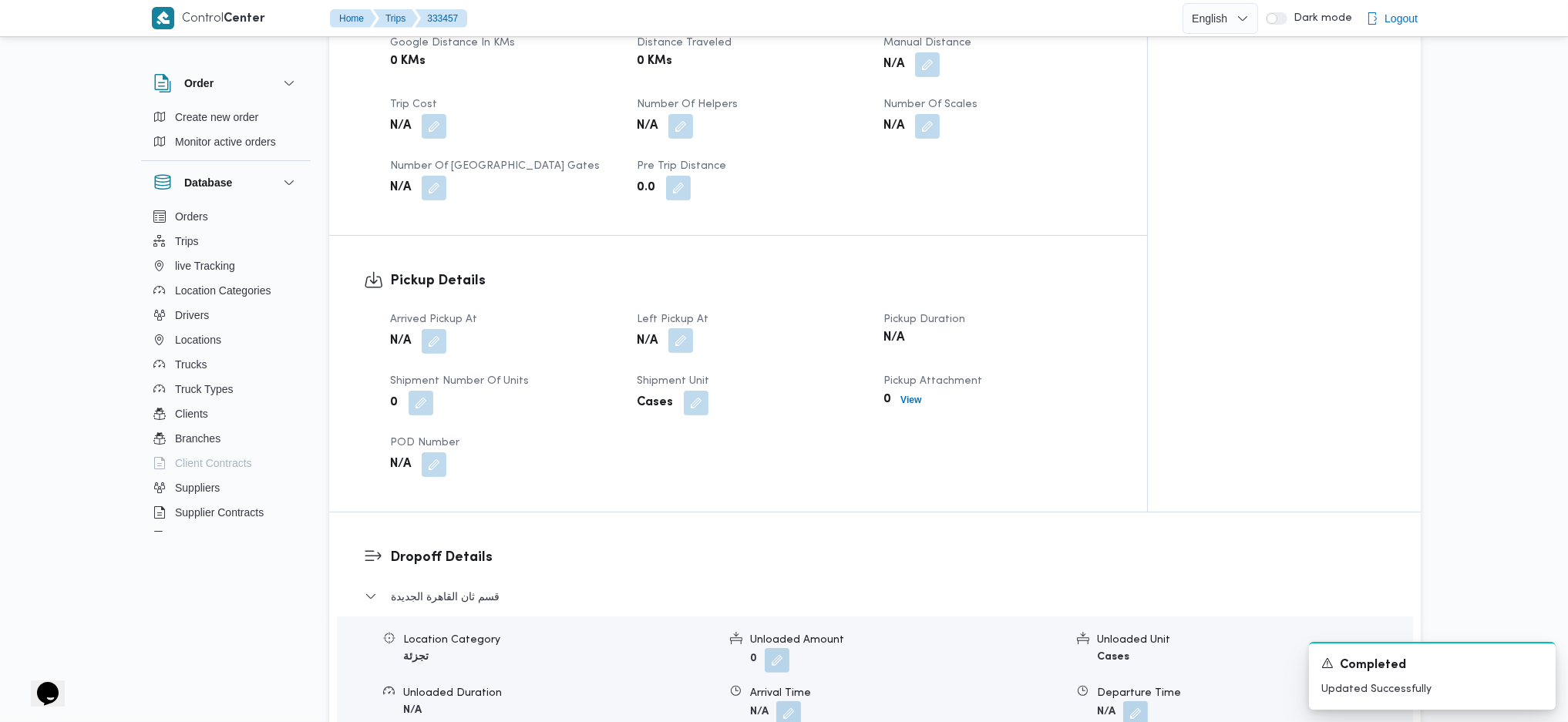
click at [682, 328] on button "button" at bounding box center [680, 340] width 24 height 24
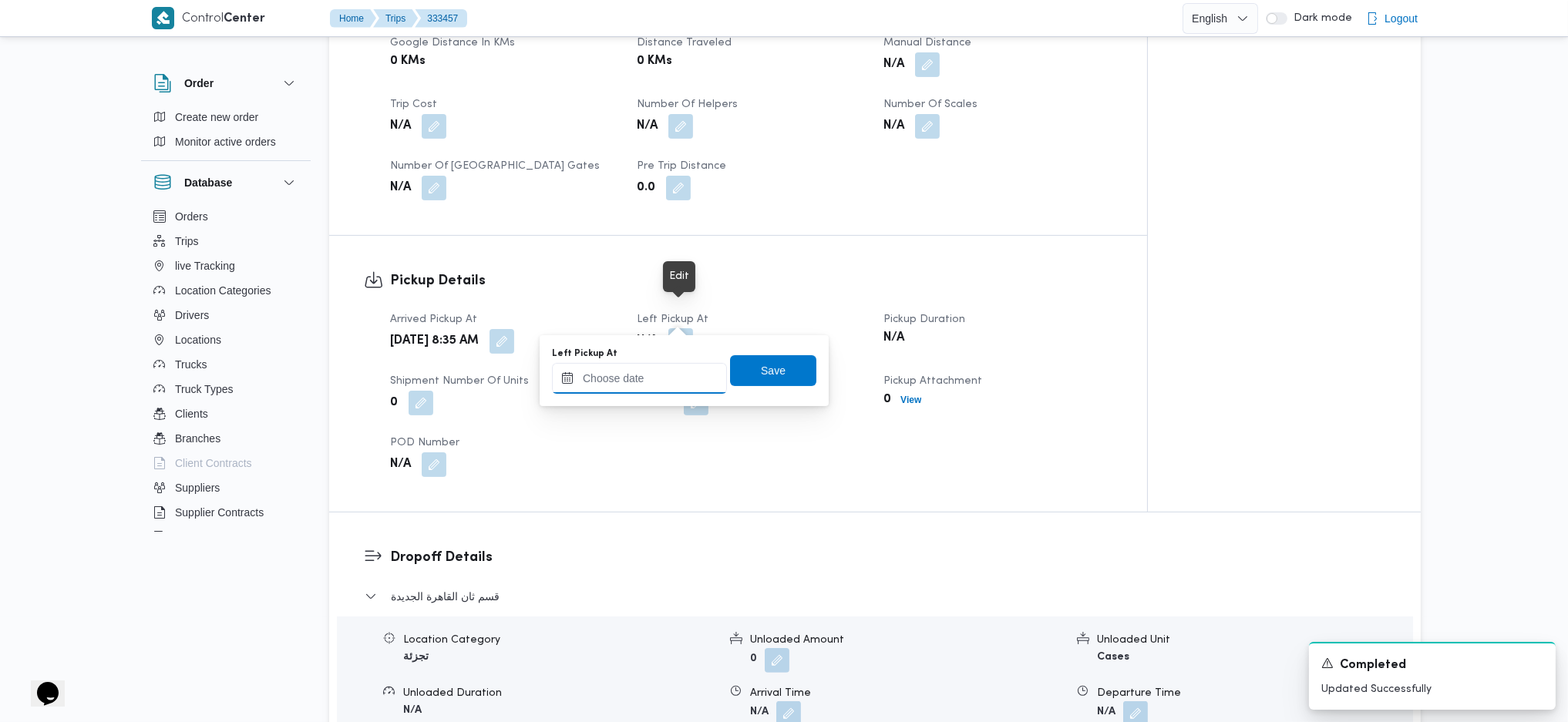
click at [649, 374] on input "Left Pickup At" at bounding box center [639, 378] width 175 height 31
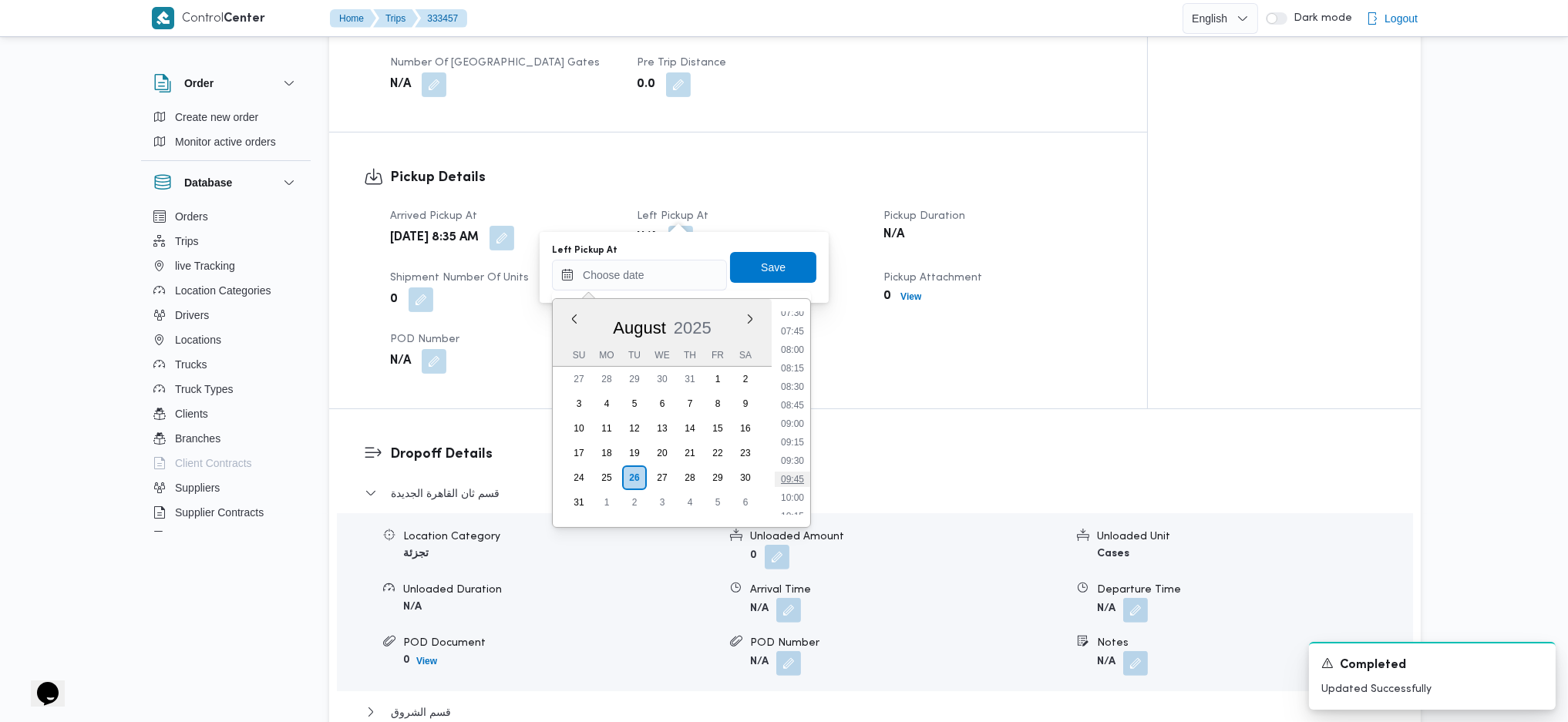
click at [785, 473] on li "09:45" at bounding box center [792, 479] width 35 height 16
type input "26/08/2025 09:45"
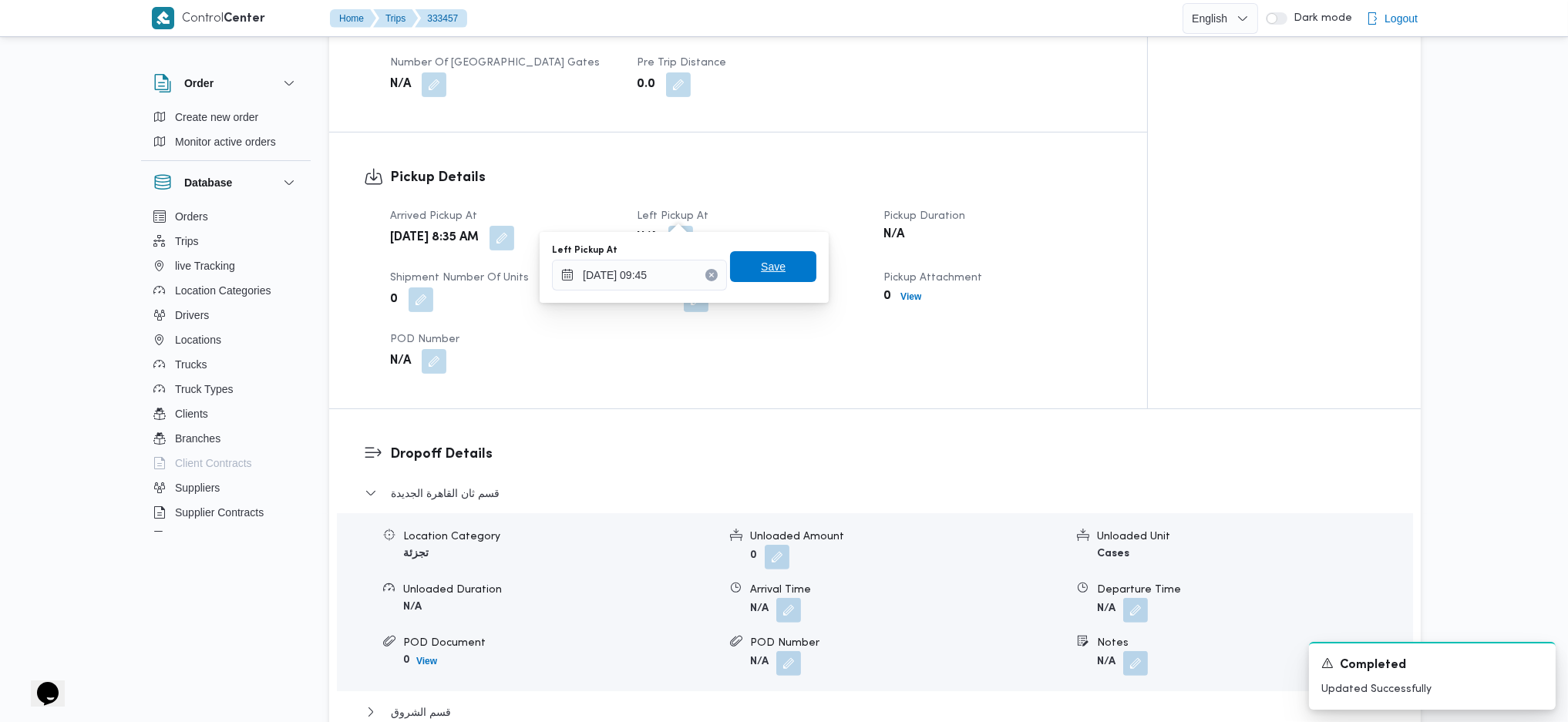
click at [770, 281] on span "Save" at bounding box center [772, 266] width 87 height 31
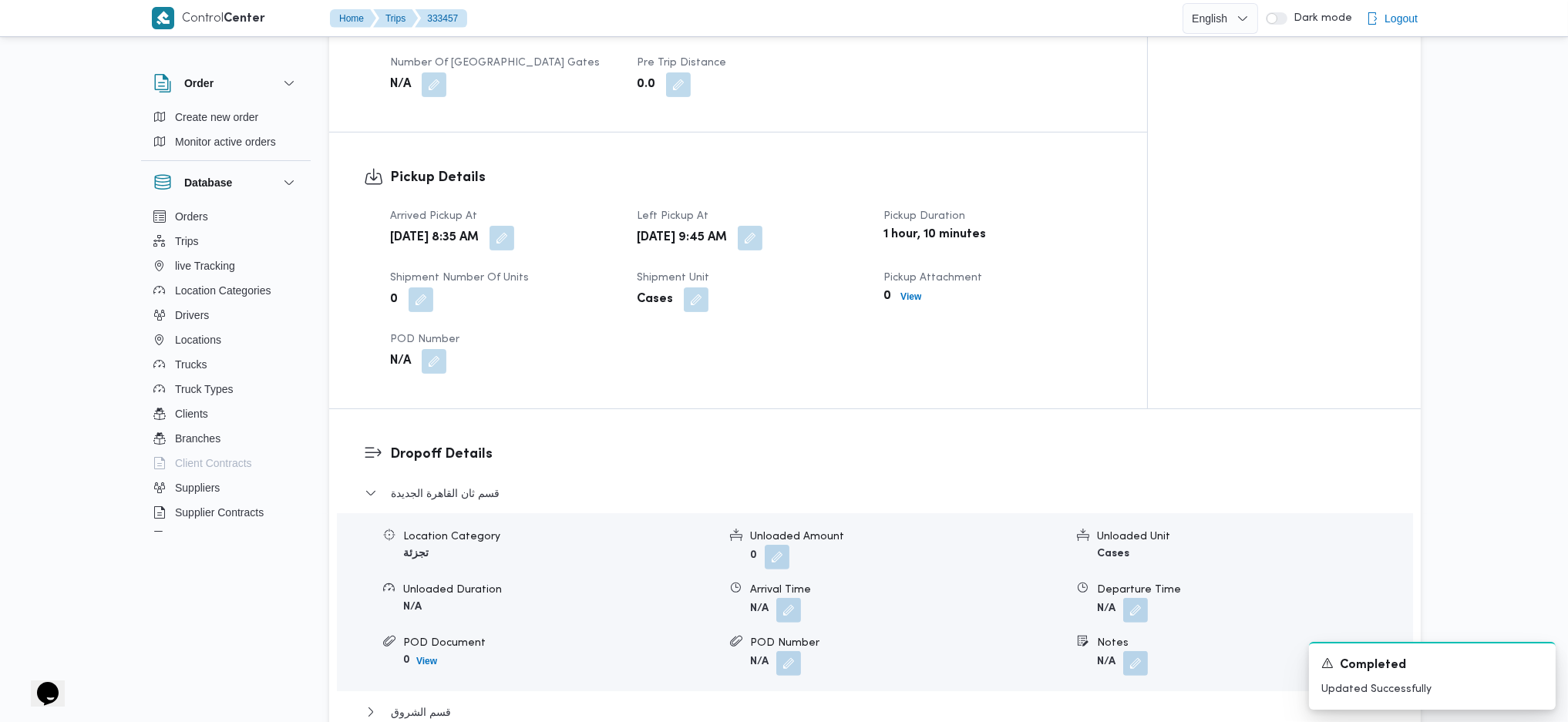
scroll to position [1233, 0]
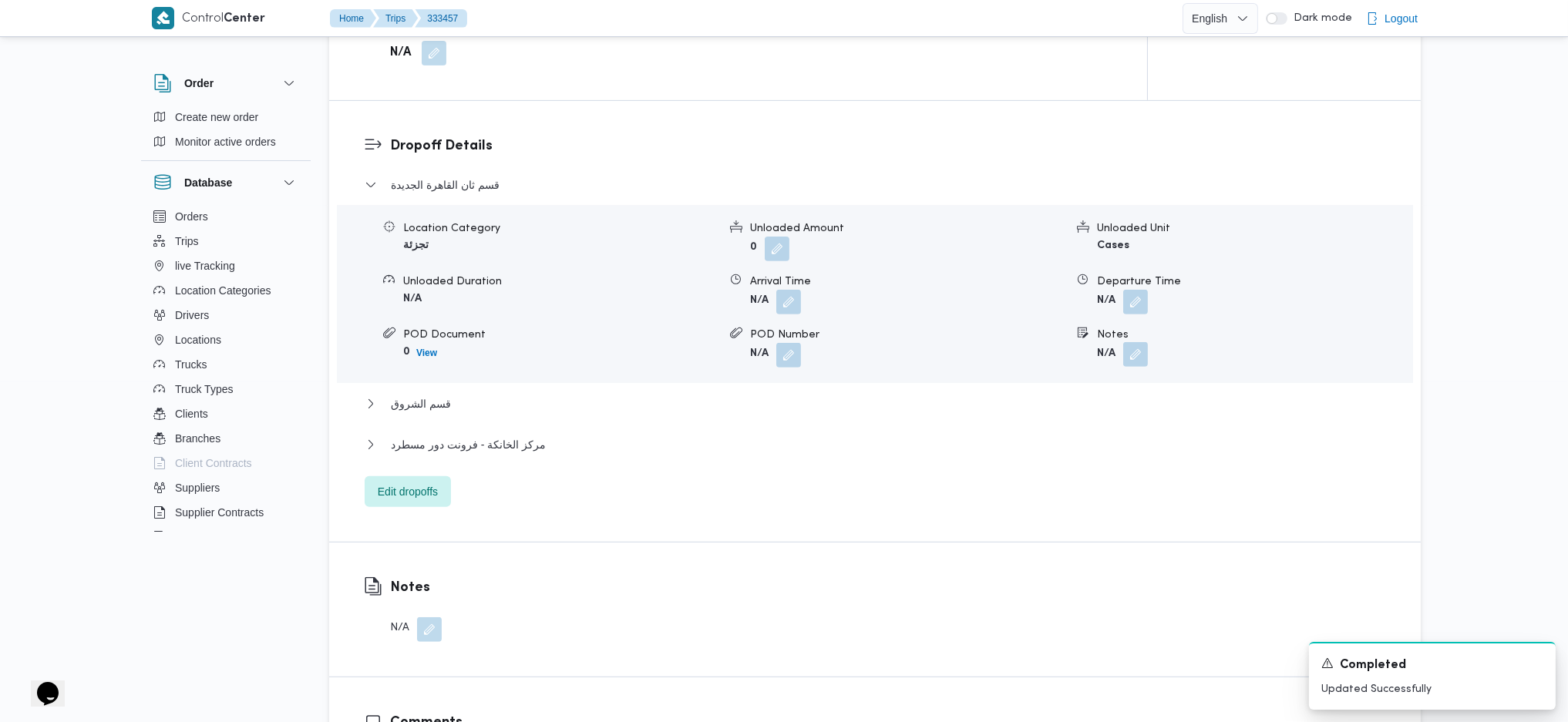
click at [1131, 342] on button "button" at bounding box center [1135, 354] width 24 height 24
click at [1081, 408] on div "You are in a dialog. To close this dialog, hit escape. Notes Save" at bounding box center [1139, 385] width 267 height 71
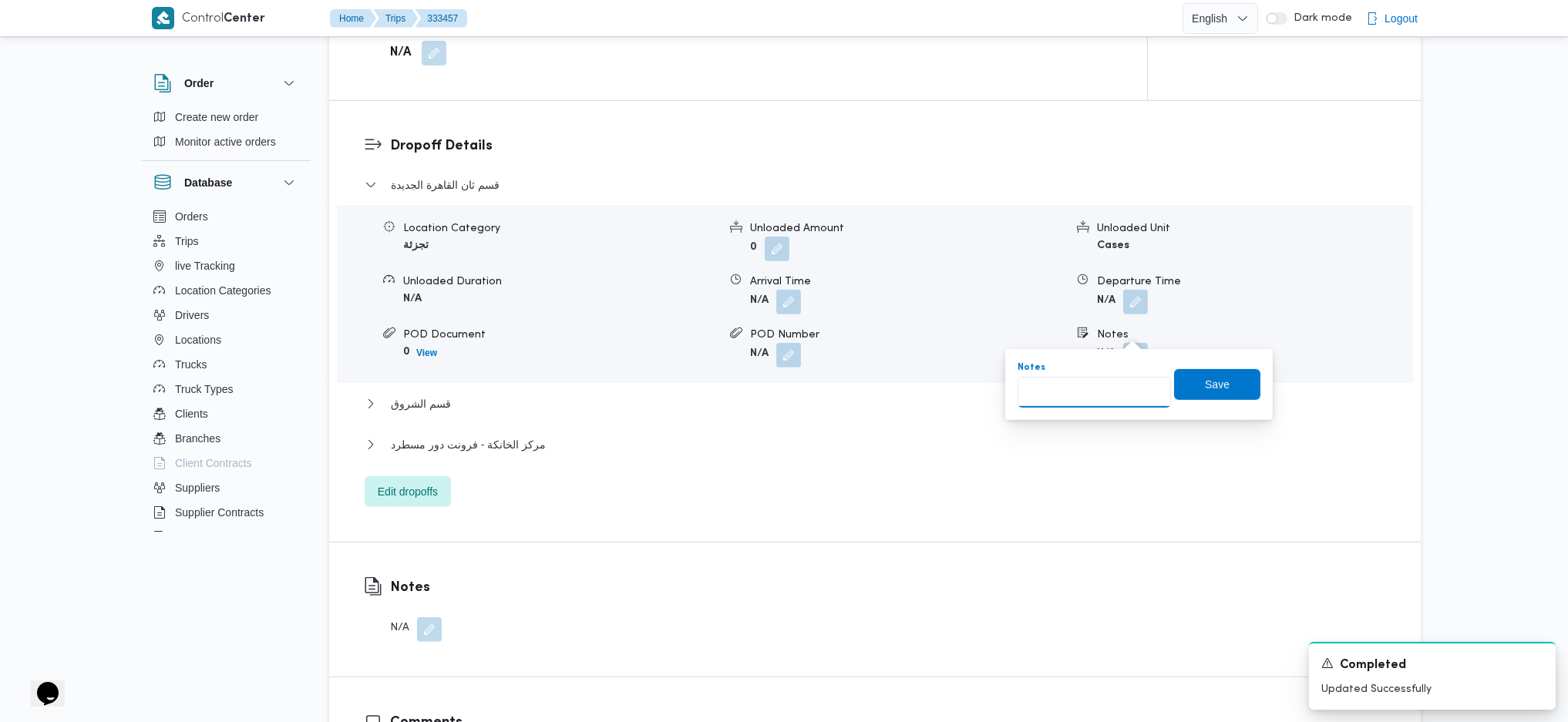
click at [1082, 404] on input "Notes" at bounding box center [1094, 392] width 154 height 31
type input "مدينتى"
click at [1219, 386] on span "Save" at bounding box center [1217, 383] width 87 height 31
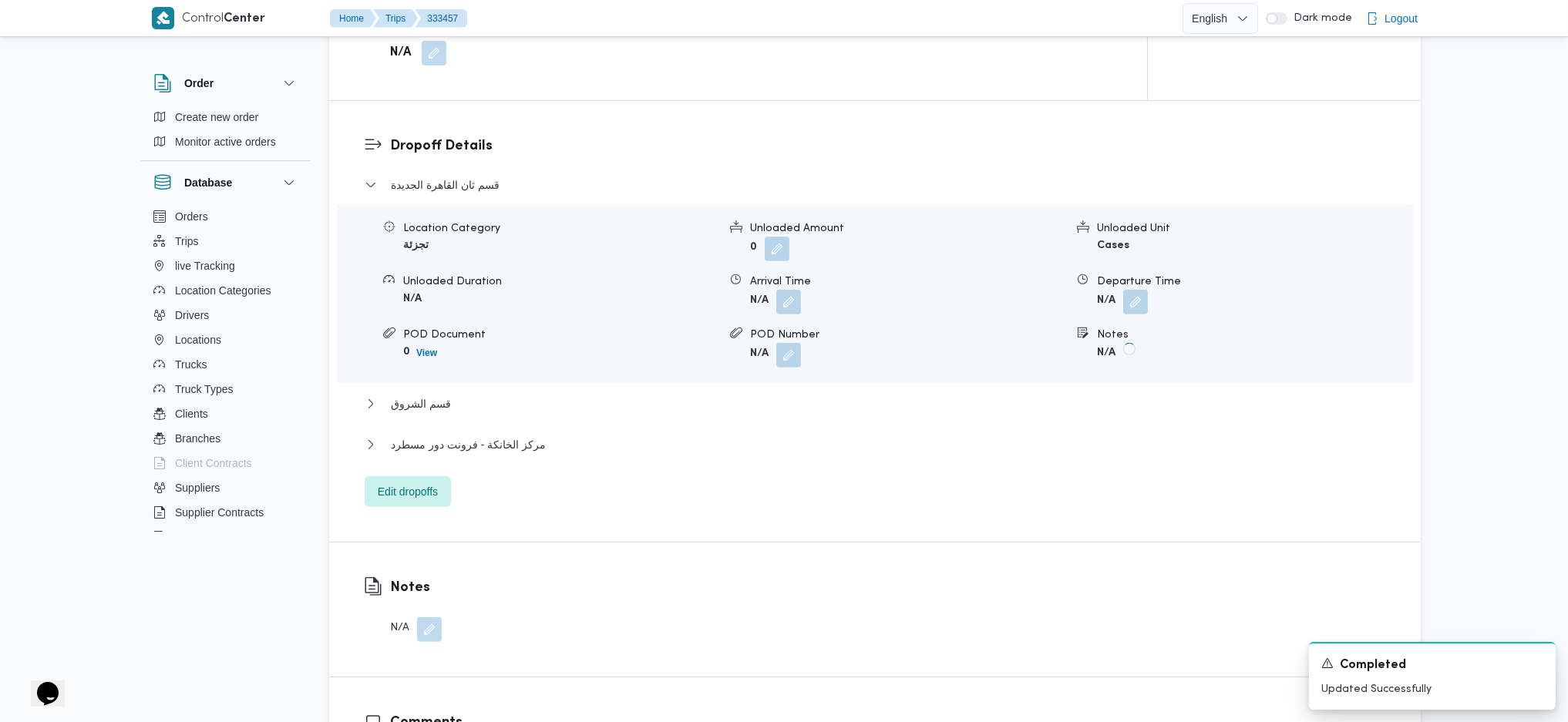
scroll to position [308, 0]
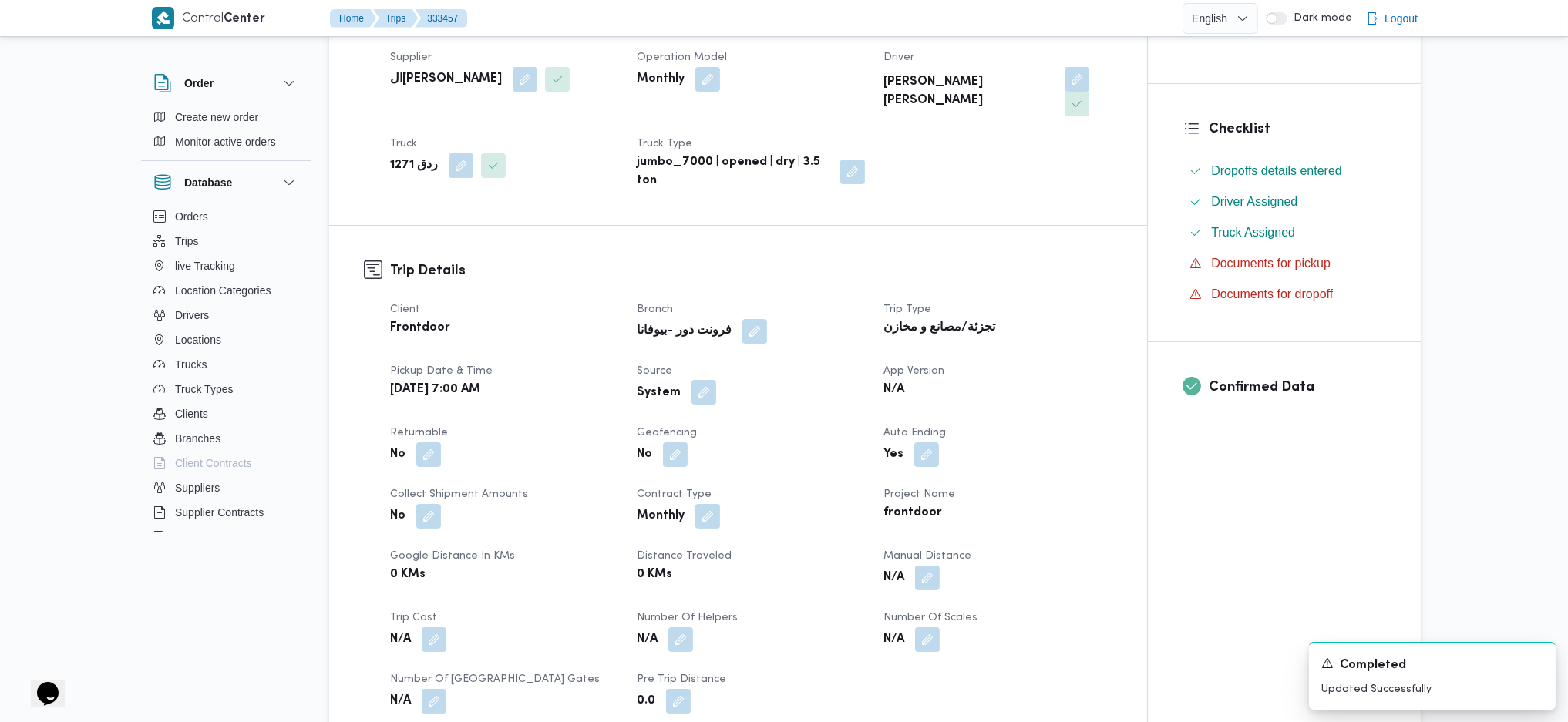
click at [710, 380] on button "button" at bounding box center [703, 392] width 24 height 24
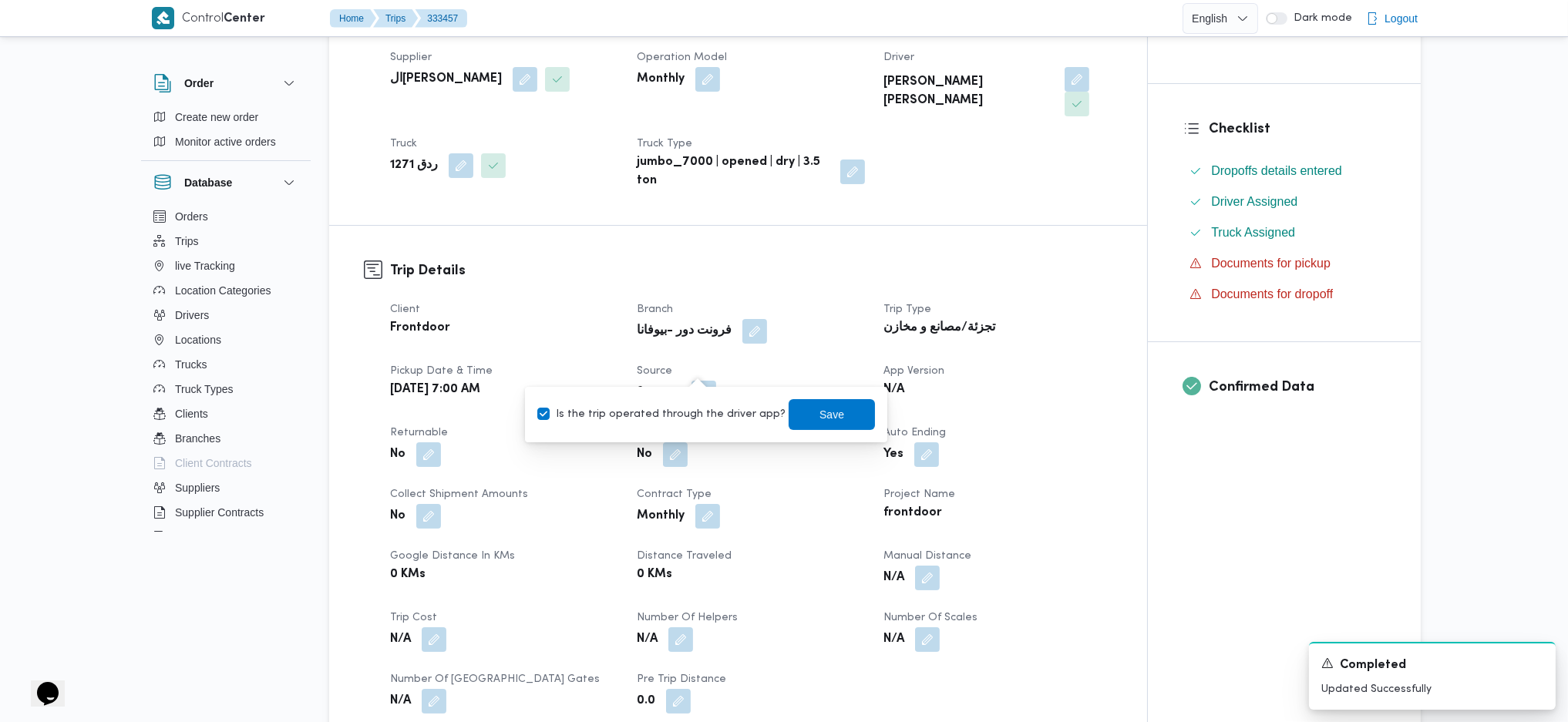
click at [672, 415] on label "Is the trip operated through the driver app?" at bounding box center [661, 415] width 248 height 19
checkbox input "false"
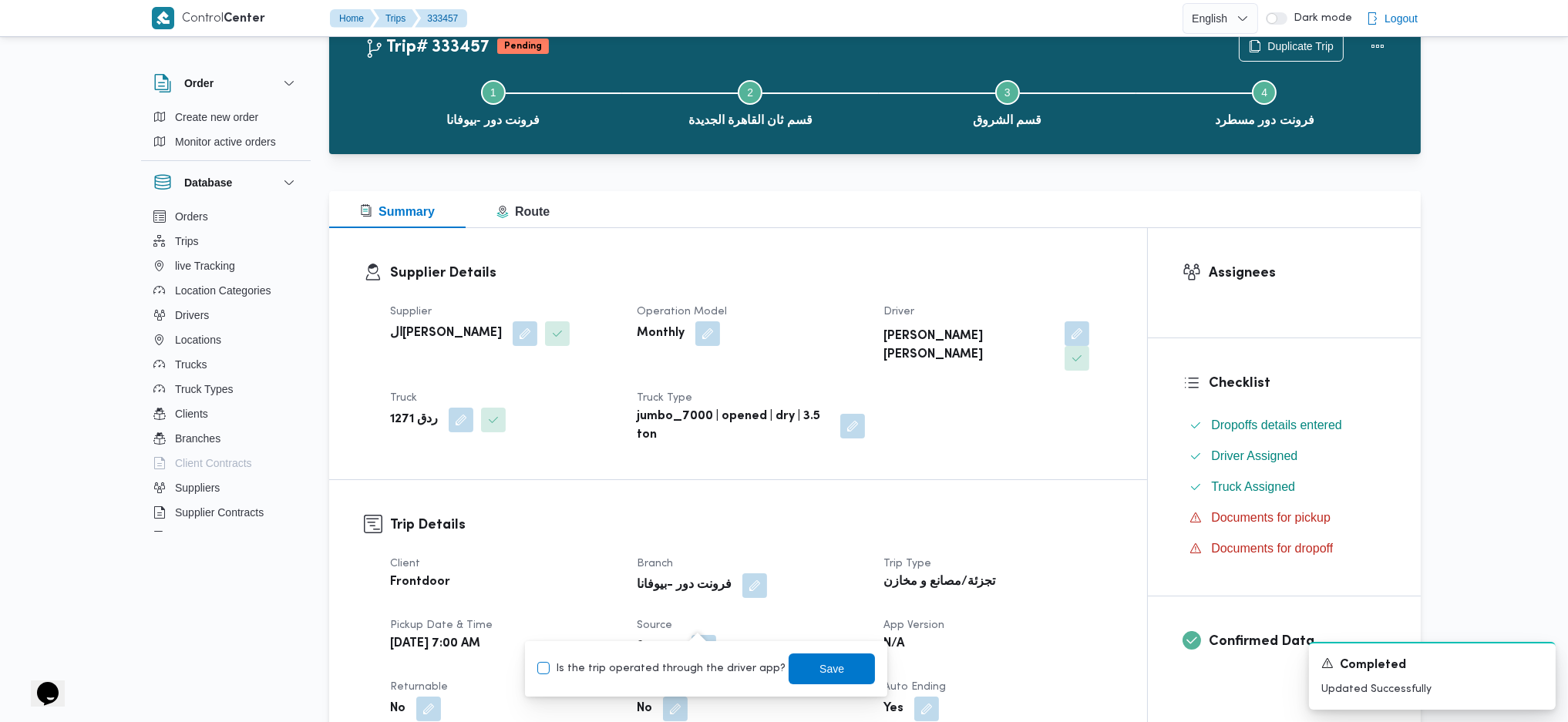
scroll to position [102, 0]
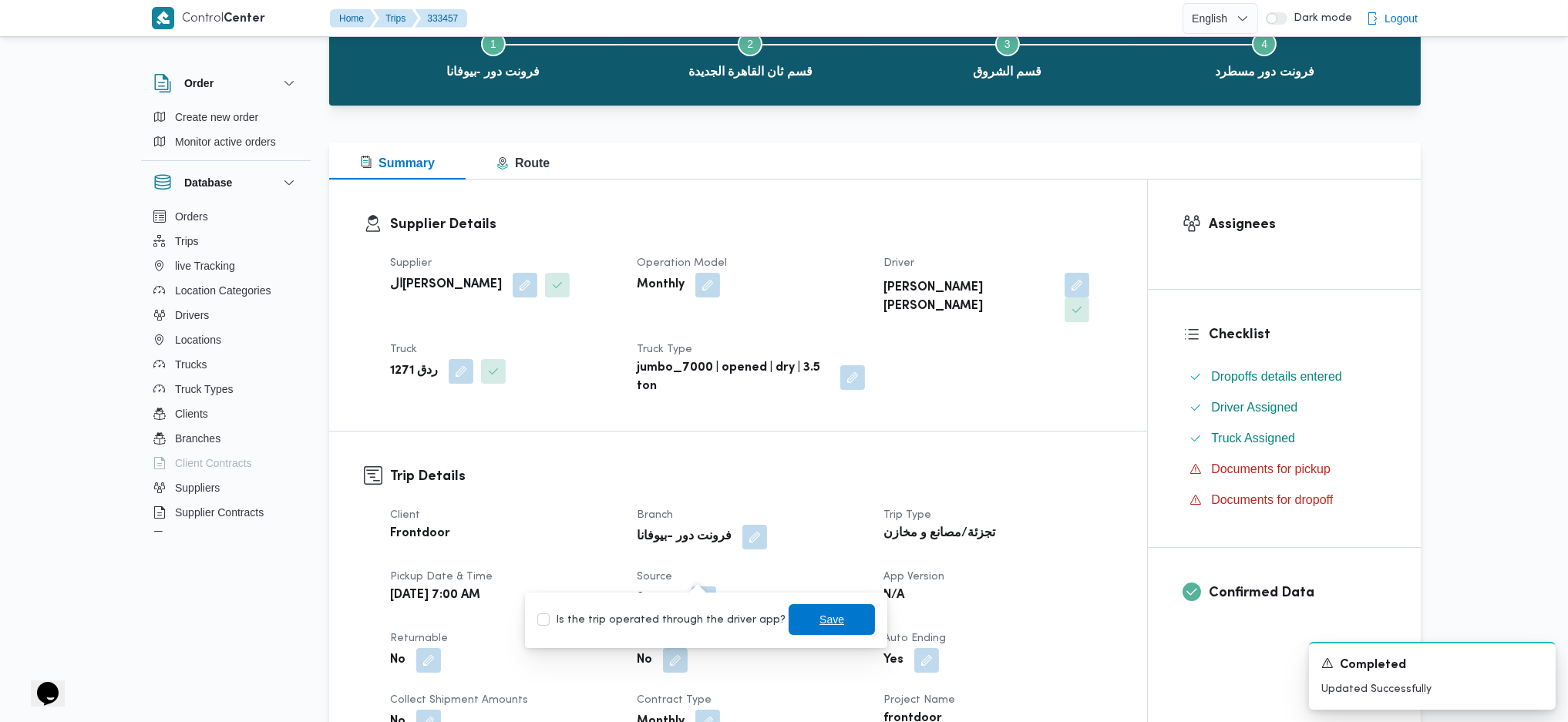
click at [827, 480] on span "Save" at bounding box center [831, 620] width 87 height 31
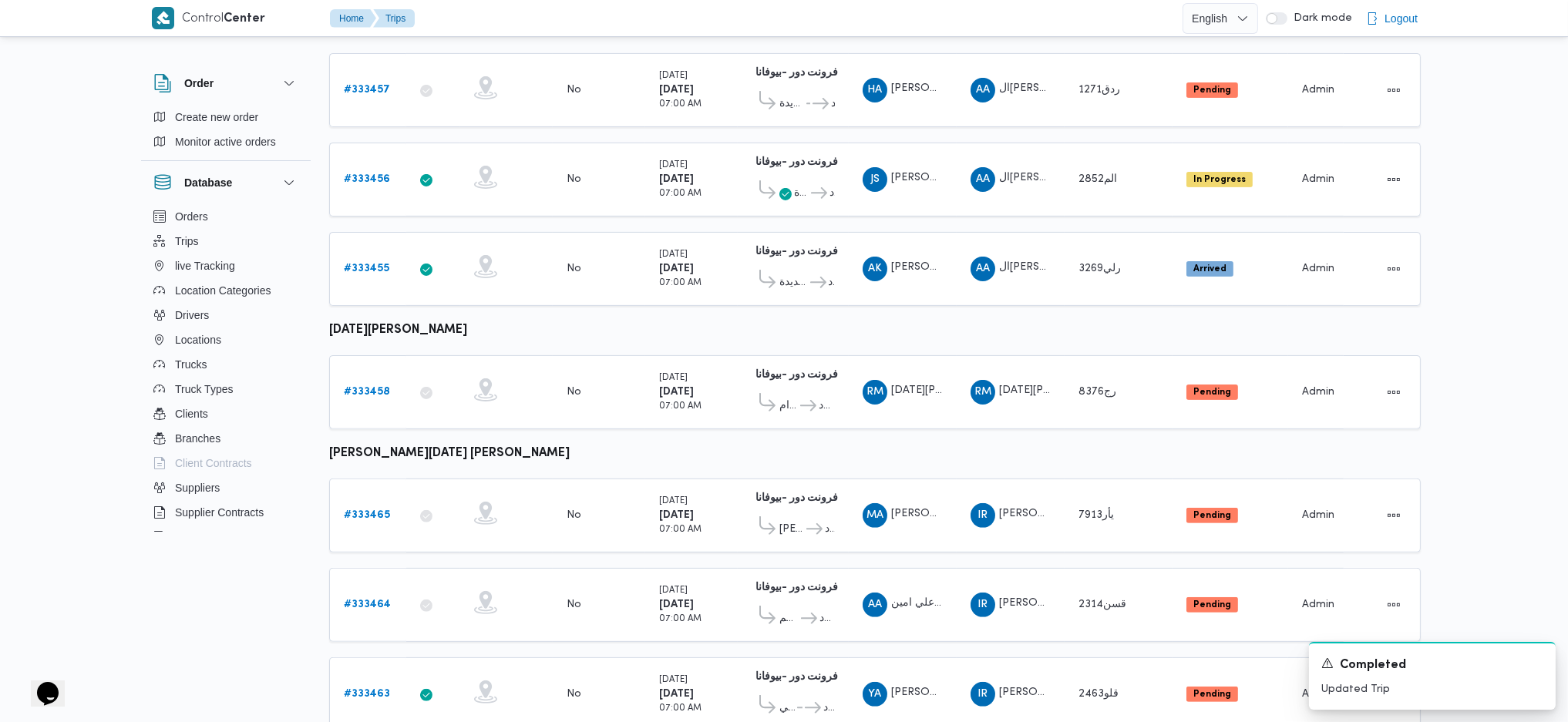
scroll to position [984, 0]
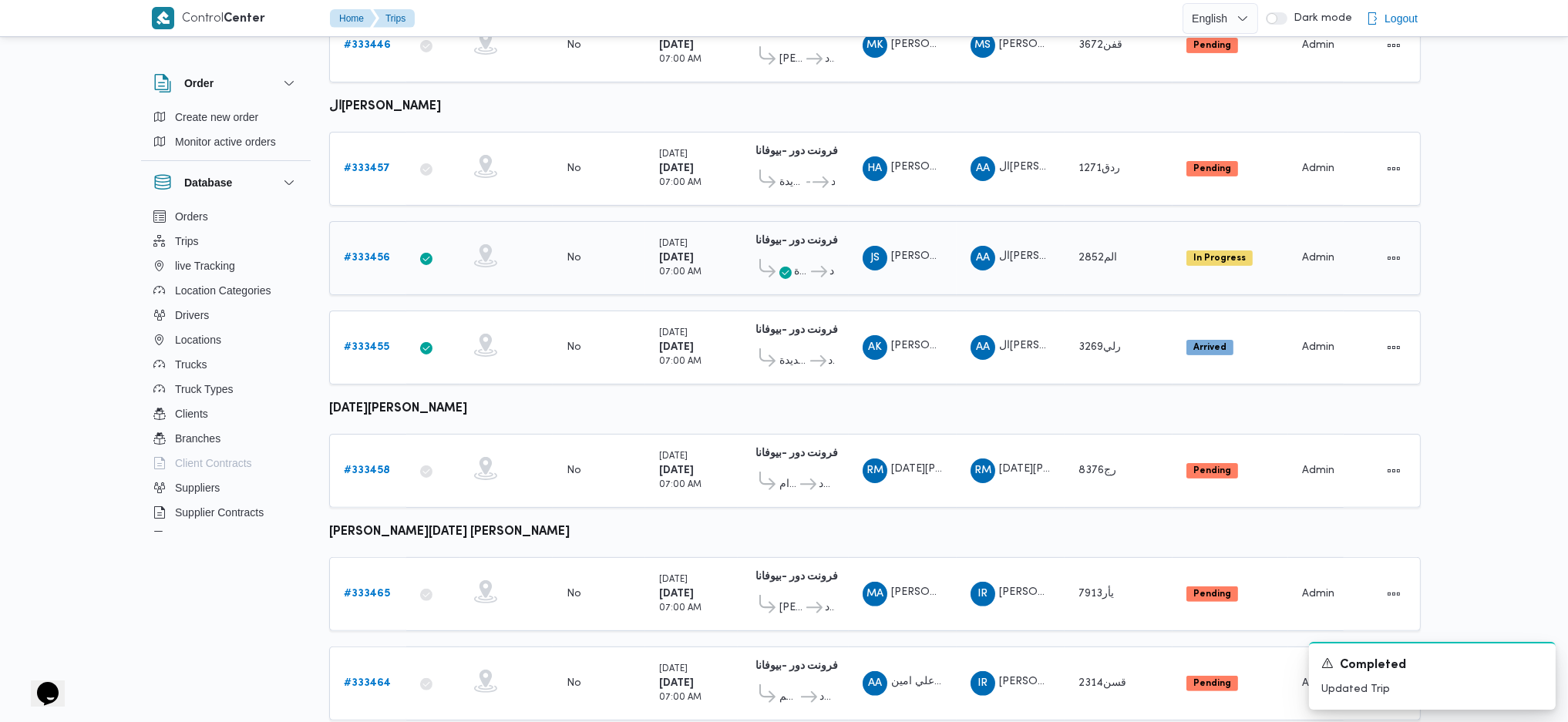
click at [353, 252] on b "# 333456" at bounding box center [367, 257] width 47 height 10
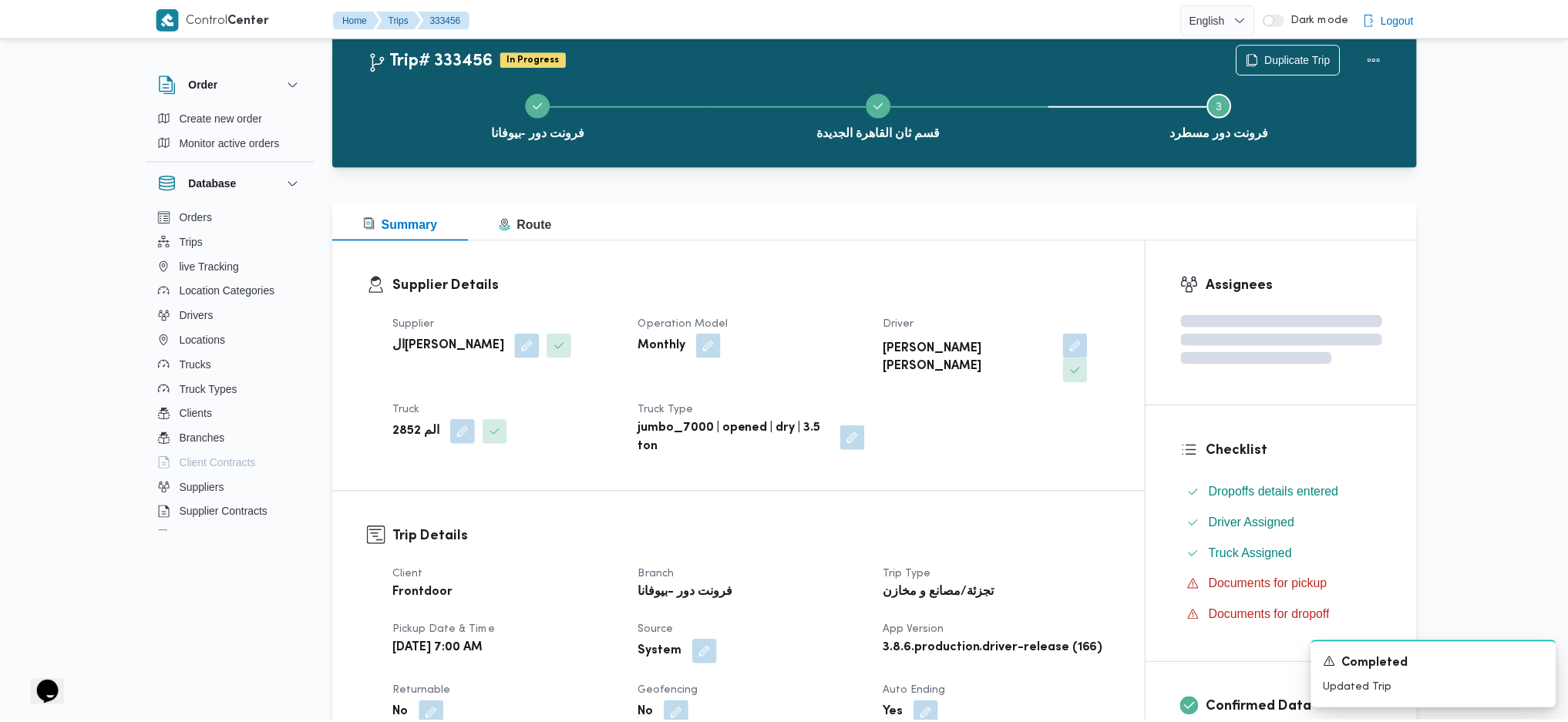
scroll to position [1082, 0]
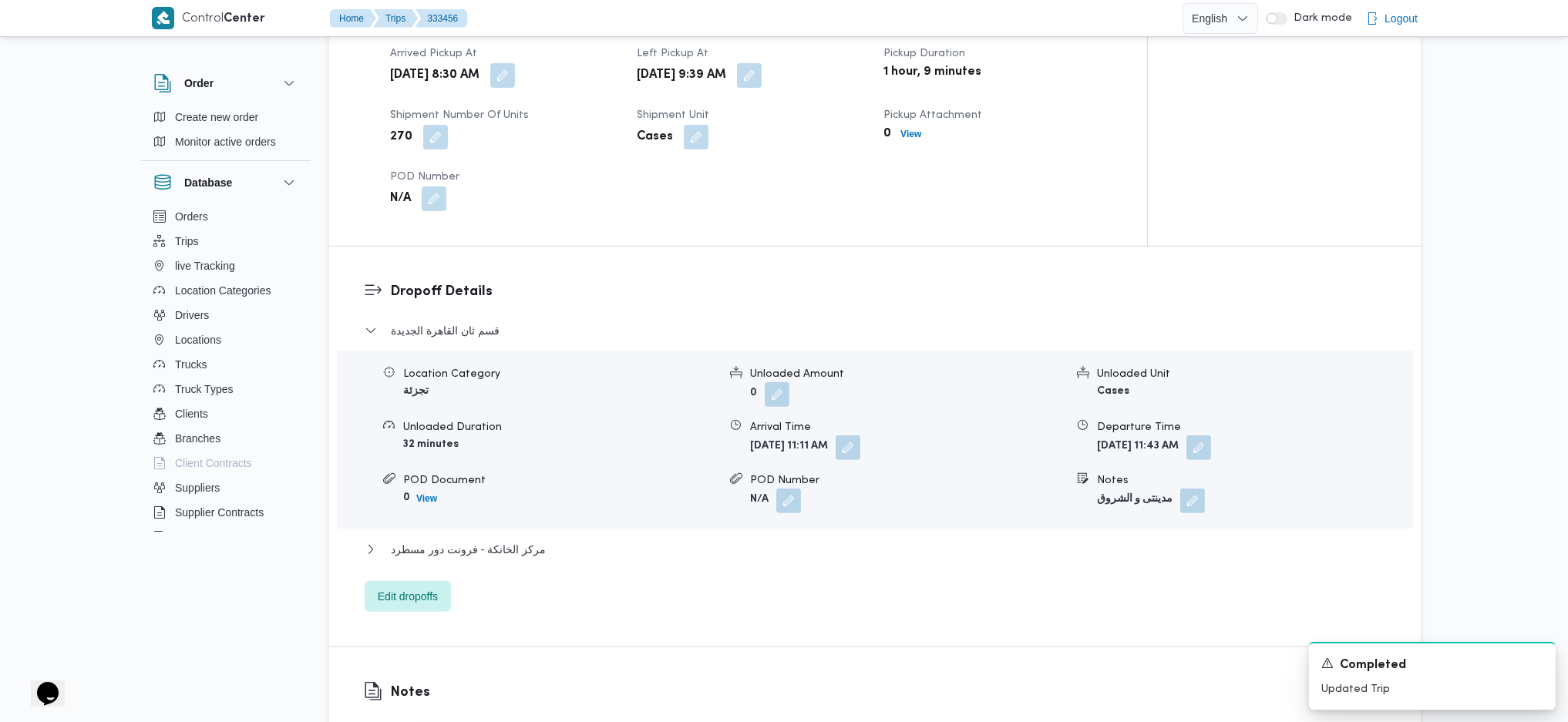
drag, startPoint x: 401, startPoint y: 587, endPoint x: 408, endPoint y: 587, distance: 7.0
click at [405, 480] on div "Dropoff Details قسم ثان القاهرة الجديدة Location Category تجزئة Unloaded Amount…" at bounding box center [874, 446] width 1091 height 400
click at [416, 480] on span "Edit dropoffs" at bounding box center [407, 596] width 61 height 19
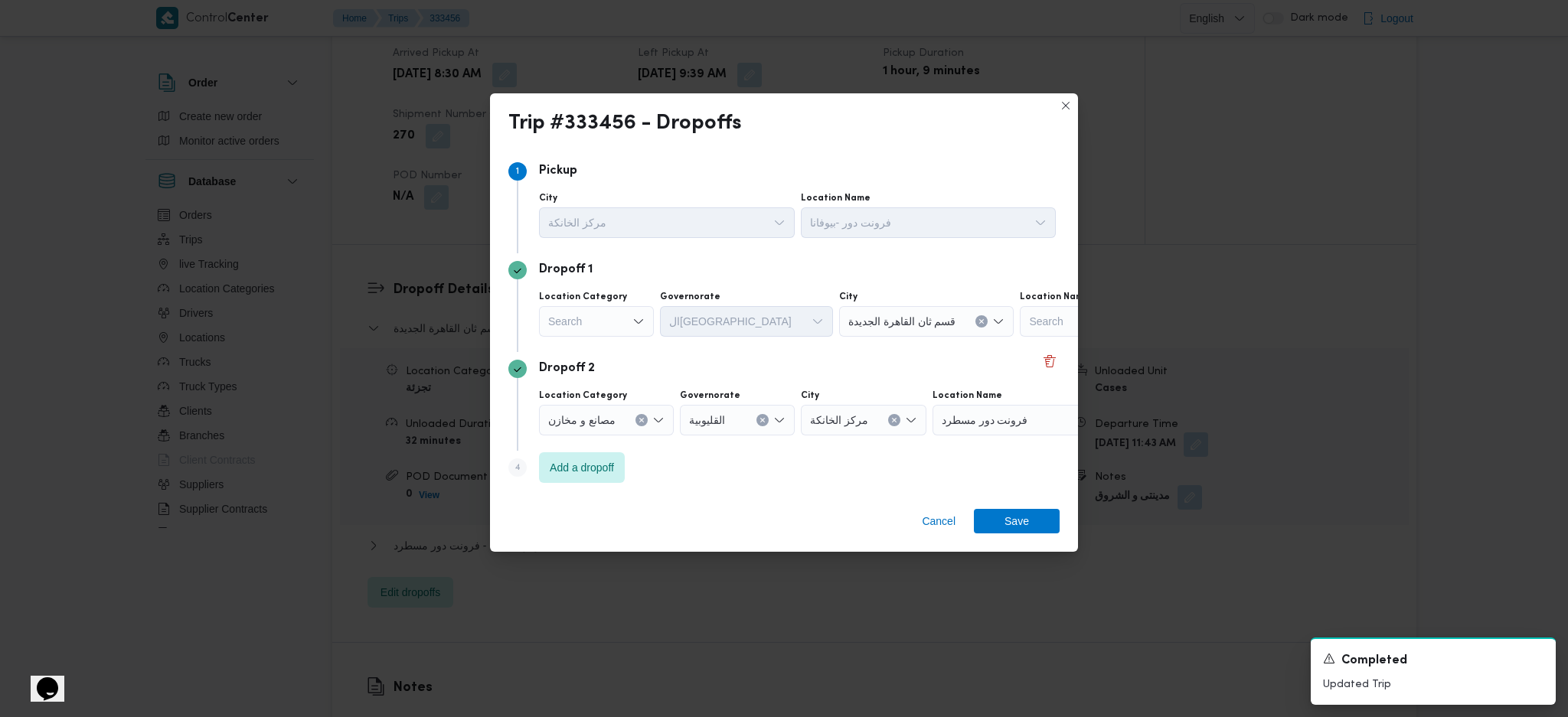
click at [614, 329] on div "Search" at bounding box center [596, 321] width 115 height 31
click at [603, 420] on span "عملاء جملة" at bounding box center [605, 416] width 78 height 19
click at [703, 338] on div "Location Category عملاء جملة Combo box. Selected. عملاء جملة. Press Backspace t…" at bounding box center [797, 314] width 523 height 52
click at [716, 323] on div "Search" at bounding box center [720, 321] width 115 height 31
type input "قاه"
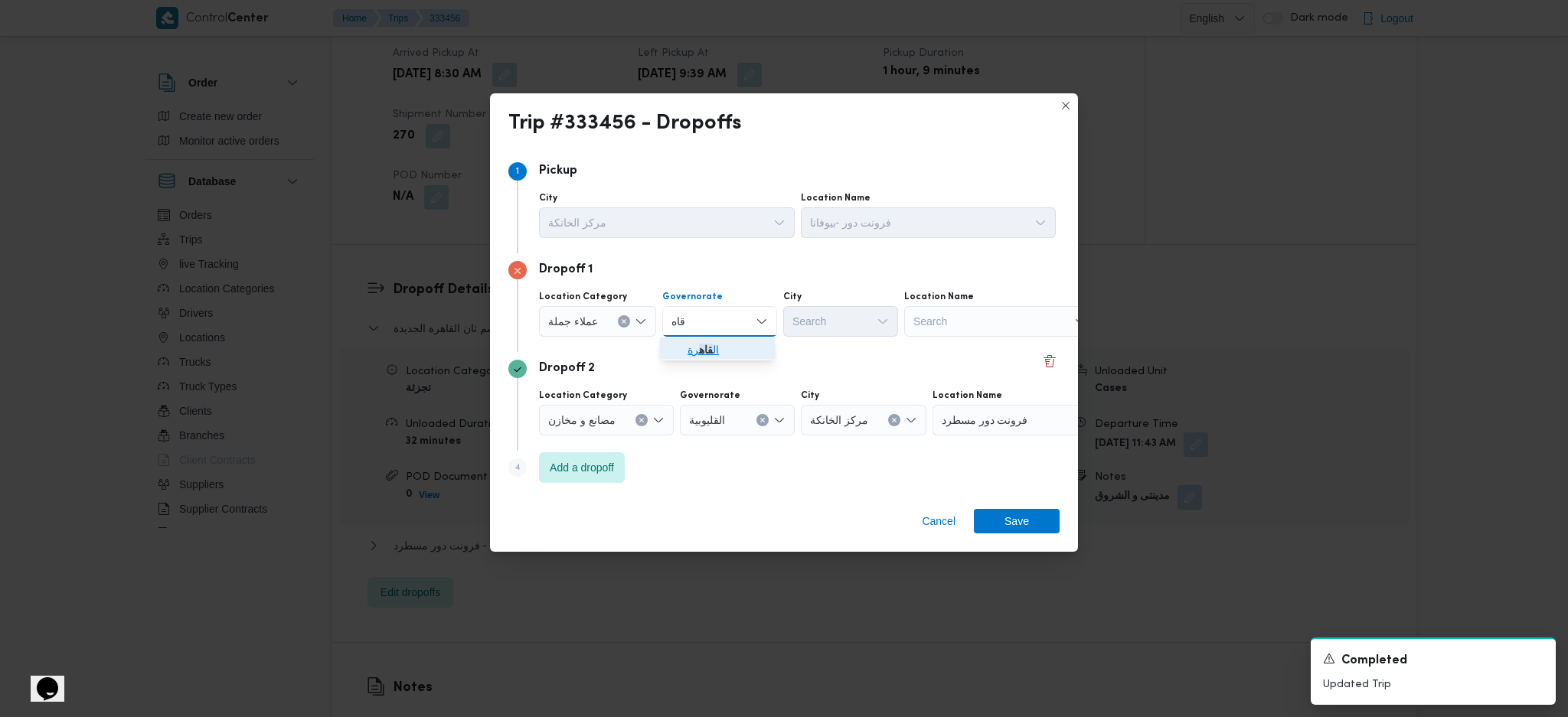
drag, startPoint x: 680, startPoint y: 356, endPoint x: 826, endPoint y: 358, distance: 146.0
click at [680, 356] on span "ال قاه رة" at bounding box center [717, 350] width 103 height 24
click at [858, 318] on div "Search" at bounding box center [915, 321] width 115 height 31
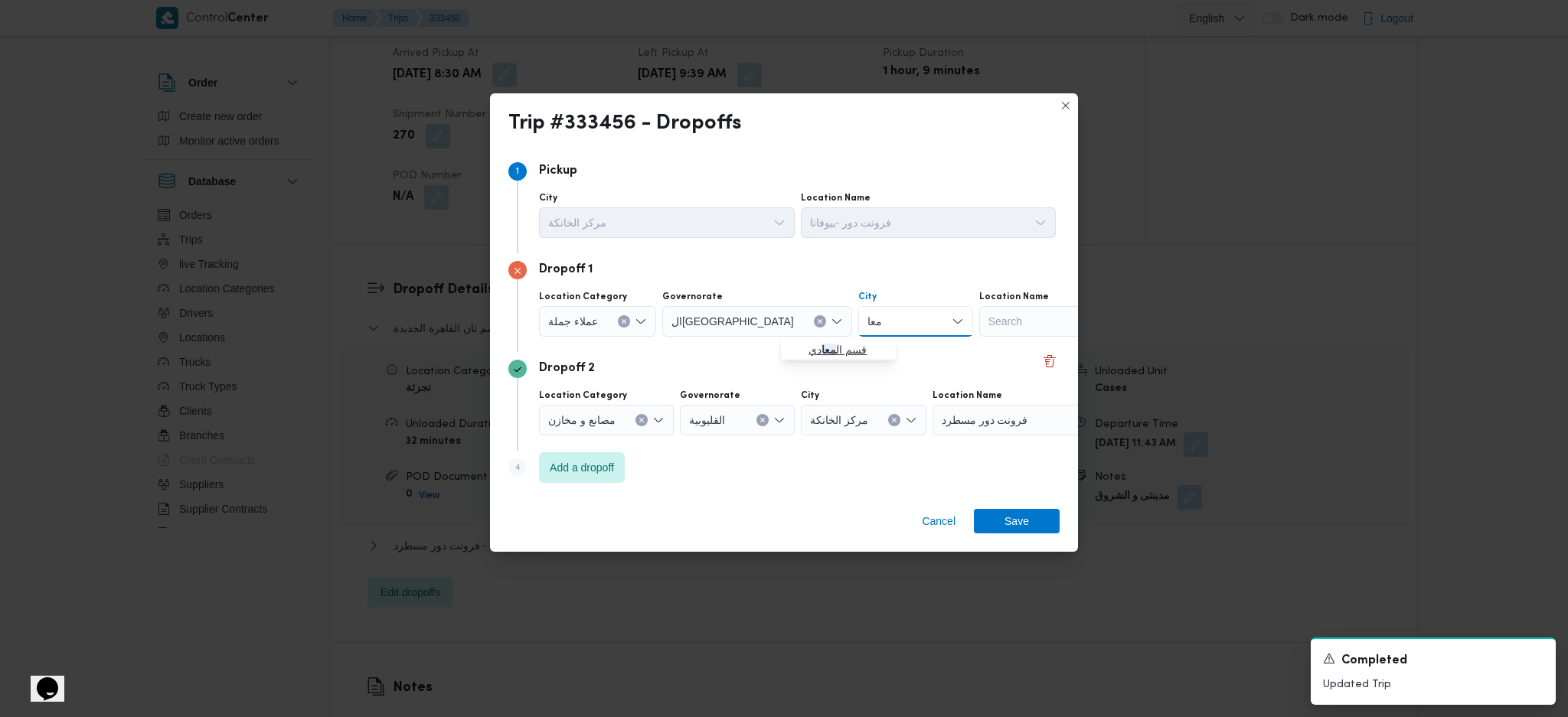
type input "معا"
drag, startPoint x: 786, startPoint y: 352, endPoint x: 924, endPoint y: 449, distance: 168.7
click at [786, 352] on button "قسم ال معا دي" at bounding box center [839, 349] width 115 height 22
click at [1008, 476] on span "Save" at bounding box center [1016, 520] width 24 height 24
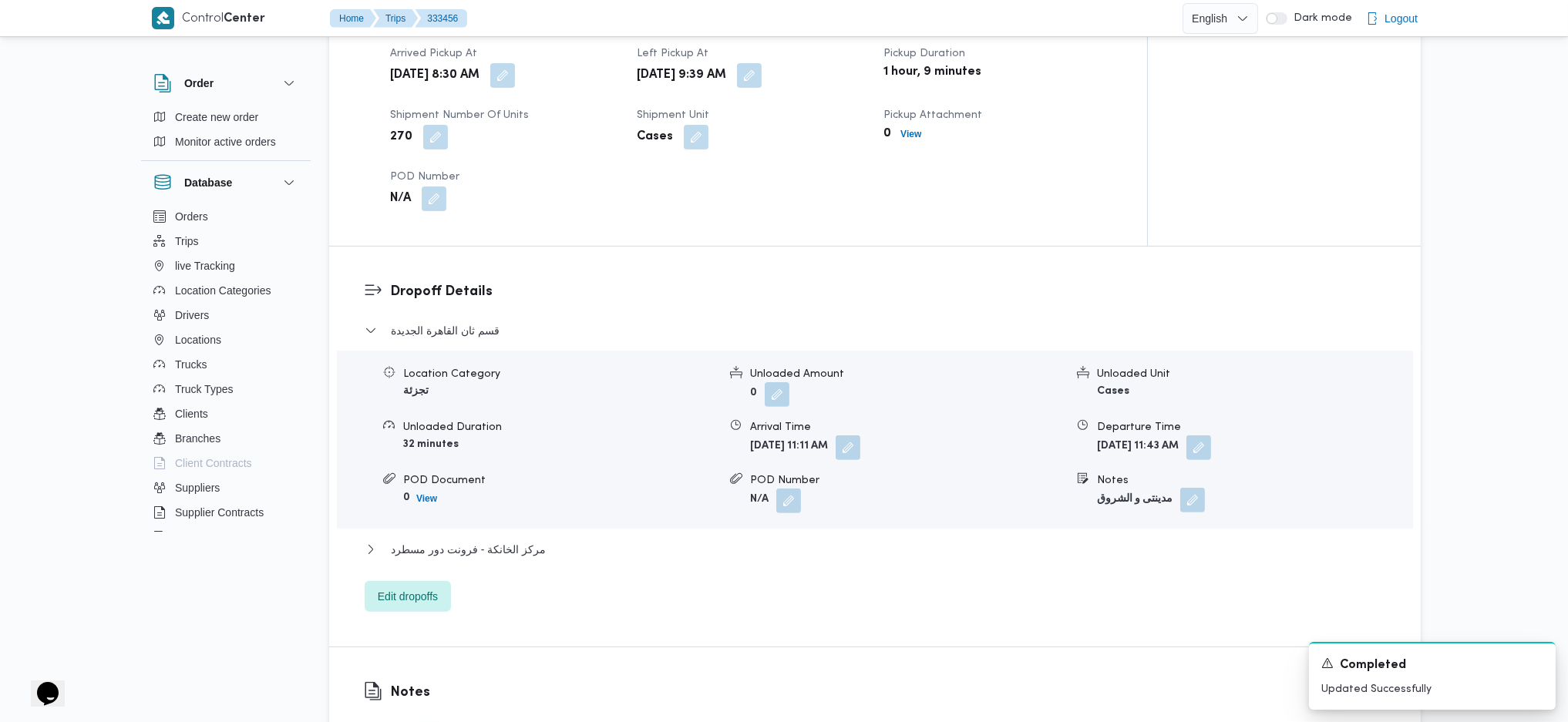
click at [1184, 480] on button "button" at bounding box center [1193, 500] width 24 height 24
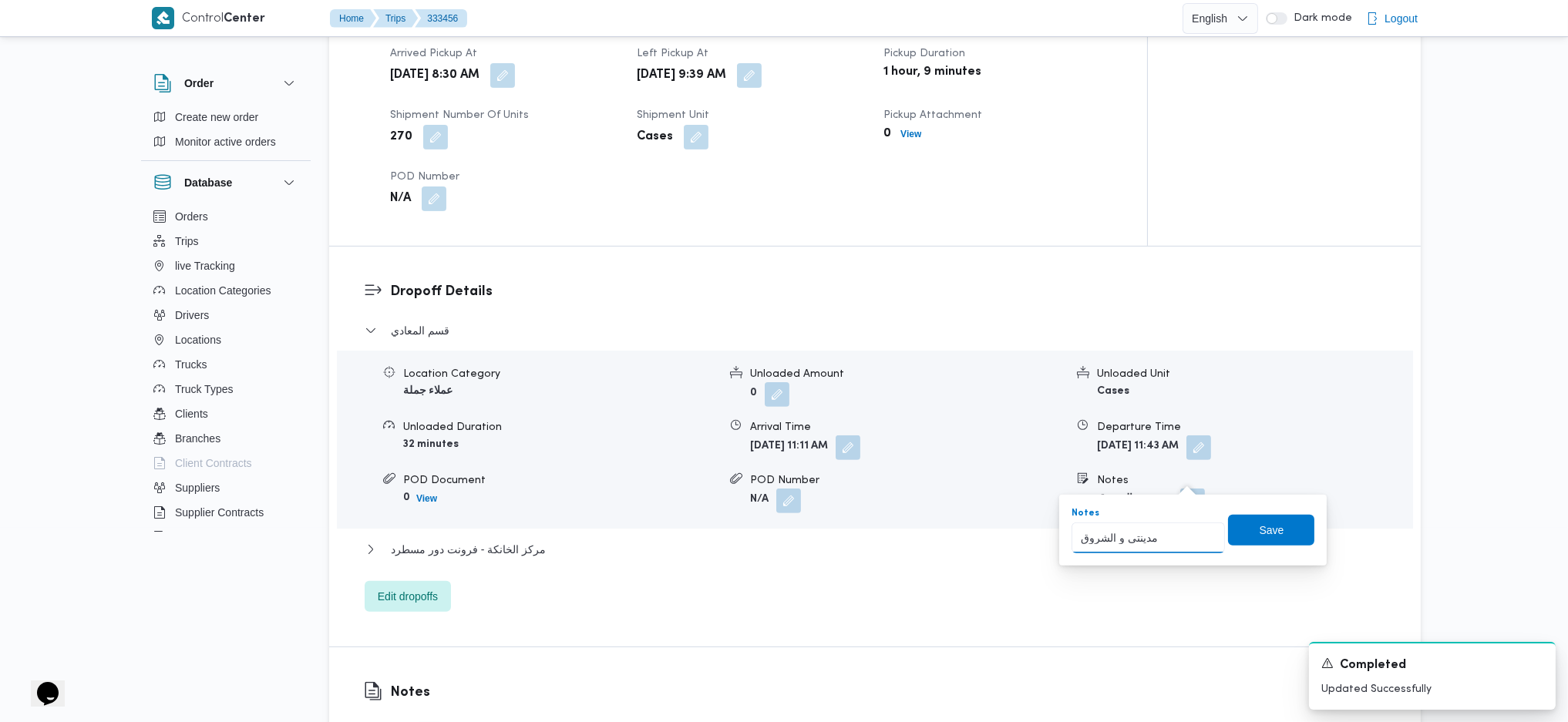
click at [1180, 480] on input "مدينتى و الشروق" at bounding box center [1148, 538] width 154 height 31
type input "الشروق"
click at [1180, 480] on input "الشروق" at bounding box center [1148, 538] width 154 height 31
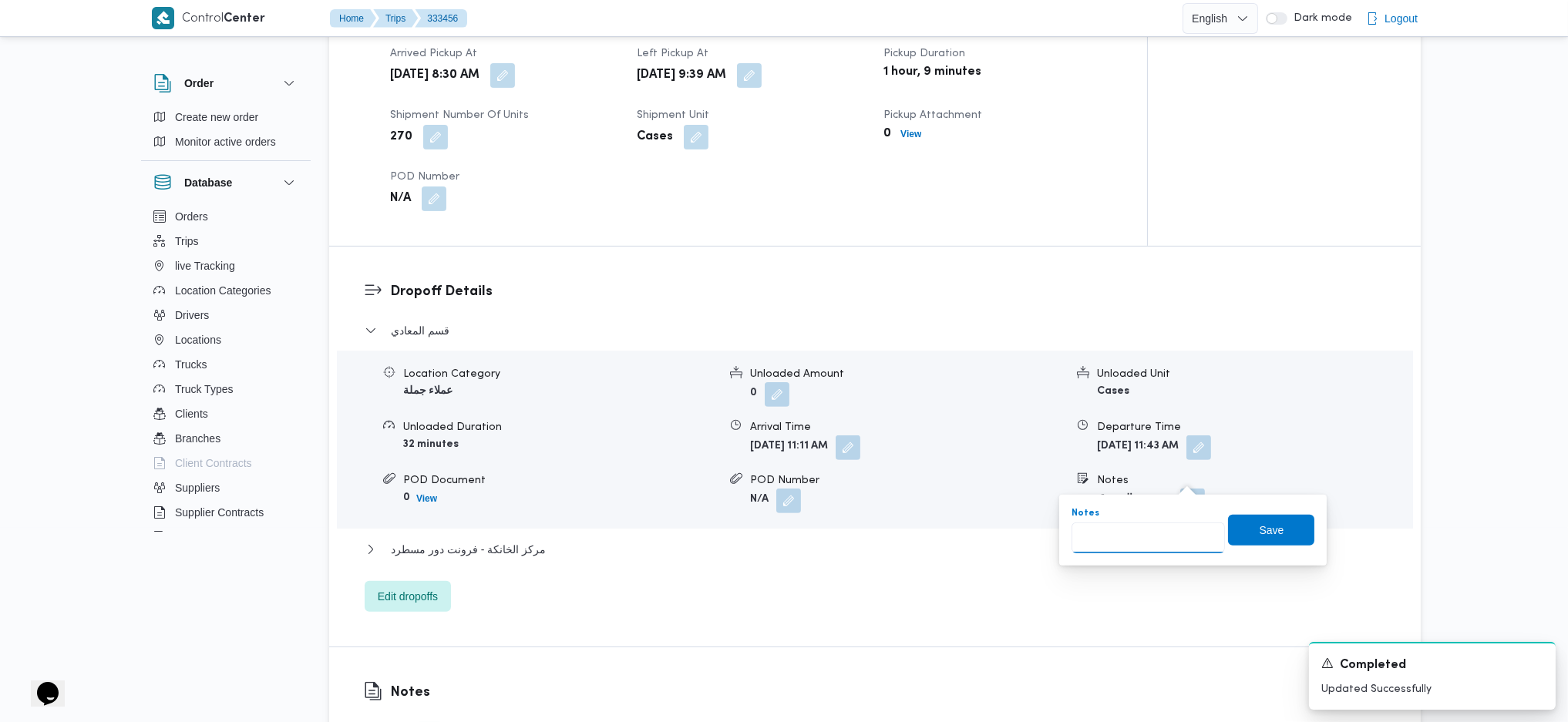
click at [1180, 480] on input "Notes" at bounding box center [1148, 538] width 154 height 31
click at [1246, 480] on span "Save" at bounding box center [1271, 529] width 87 height 31
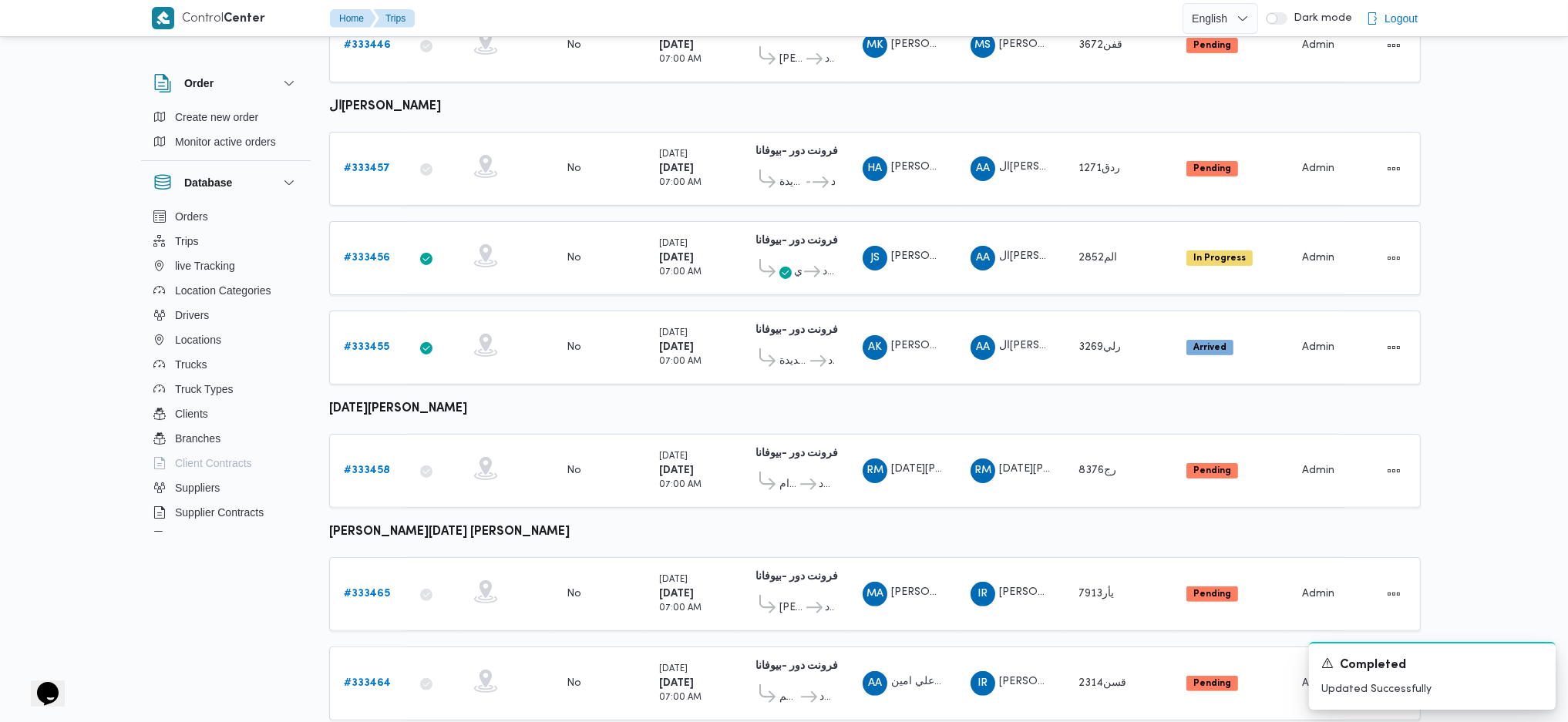
scroll to position [1037, 0]
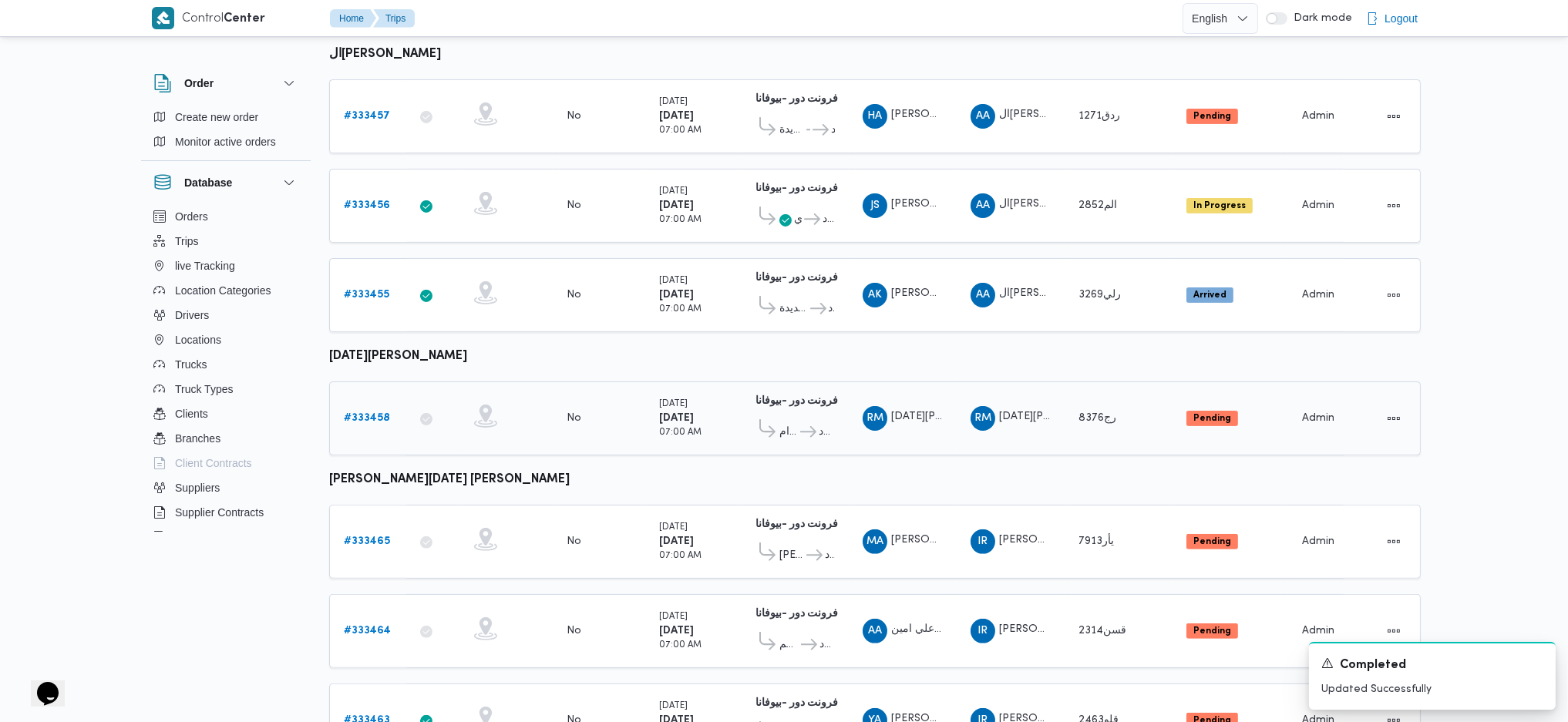
click at [375, 409] on link "# 333458" at bounding box center [367, 418] width 47 height 19
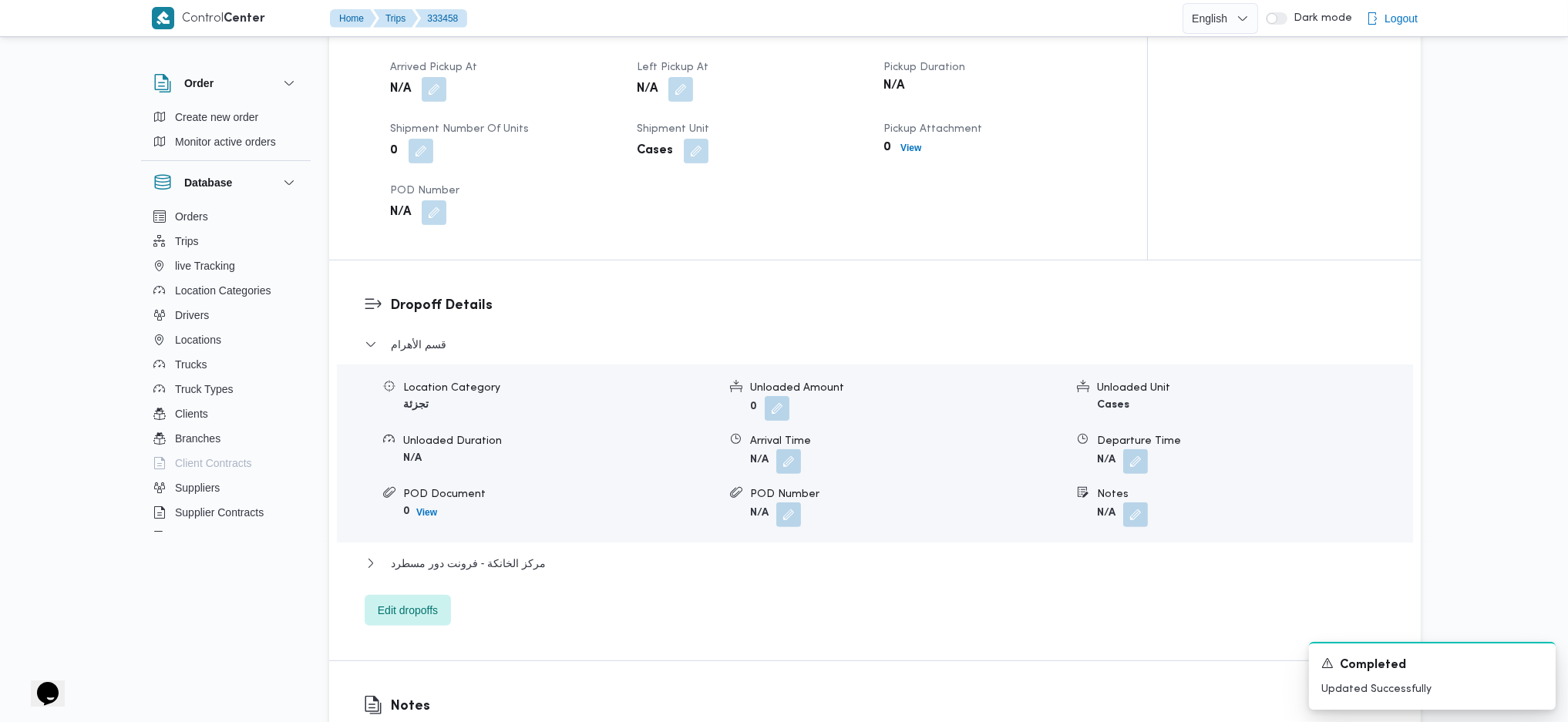
scroll to position [1037, 0]
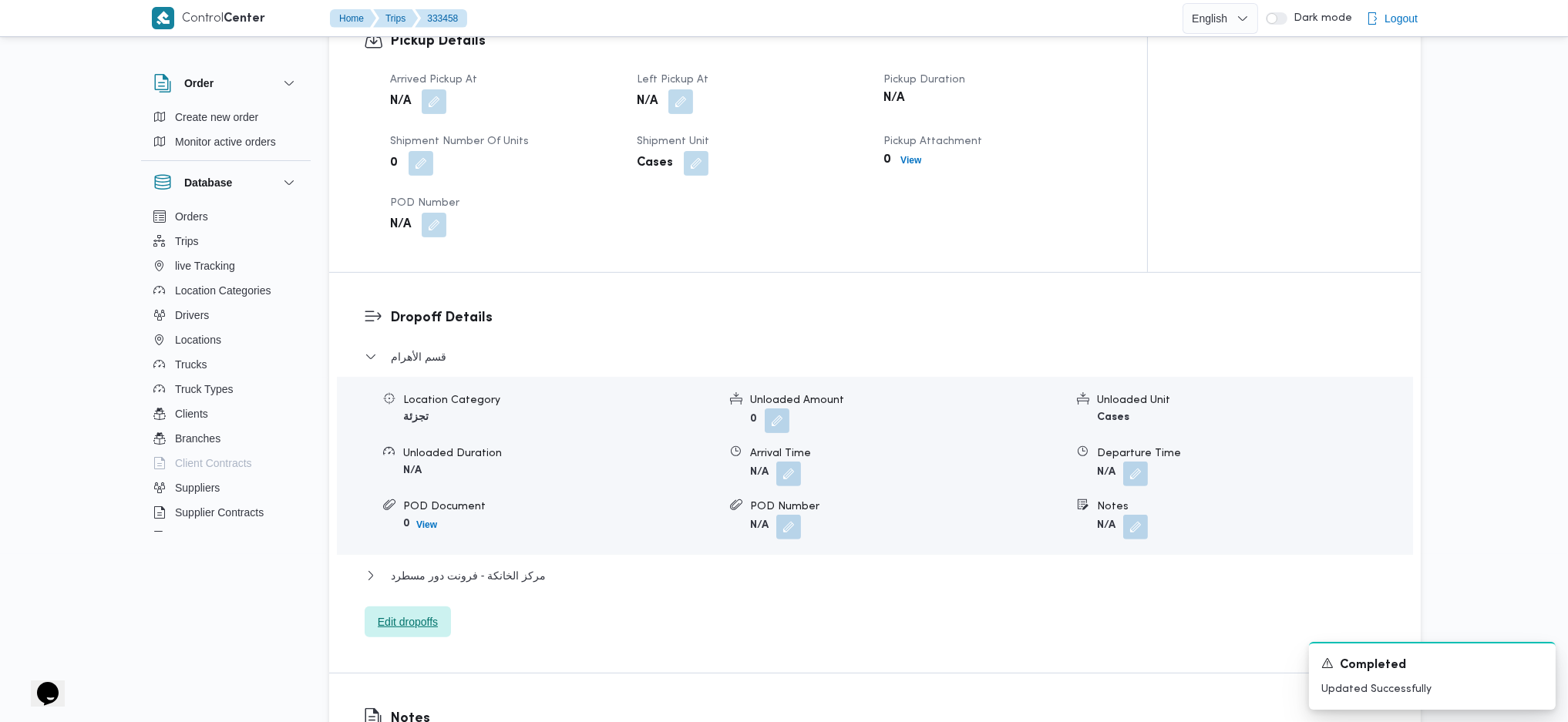
click at [408, 480] on span "Edit dropoffs" at bounding box center [407, 621] width 87 height 31
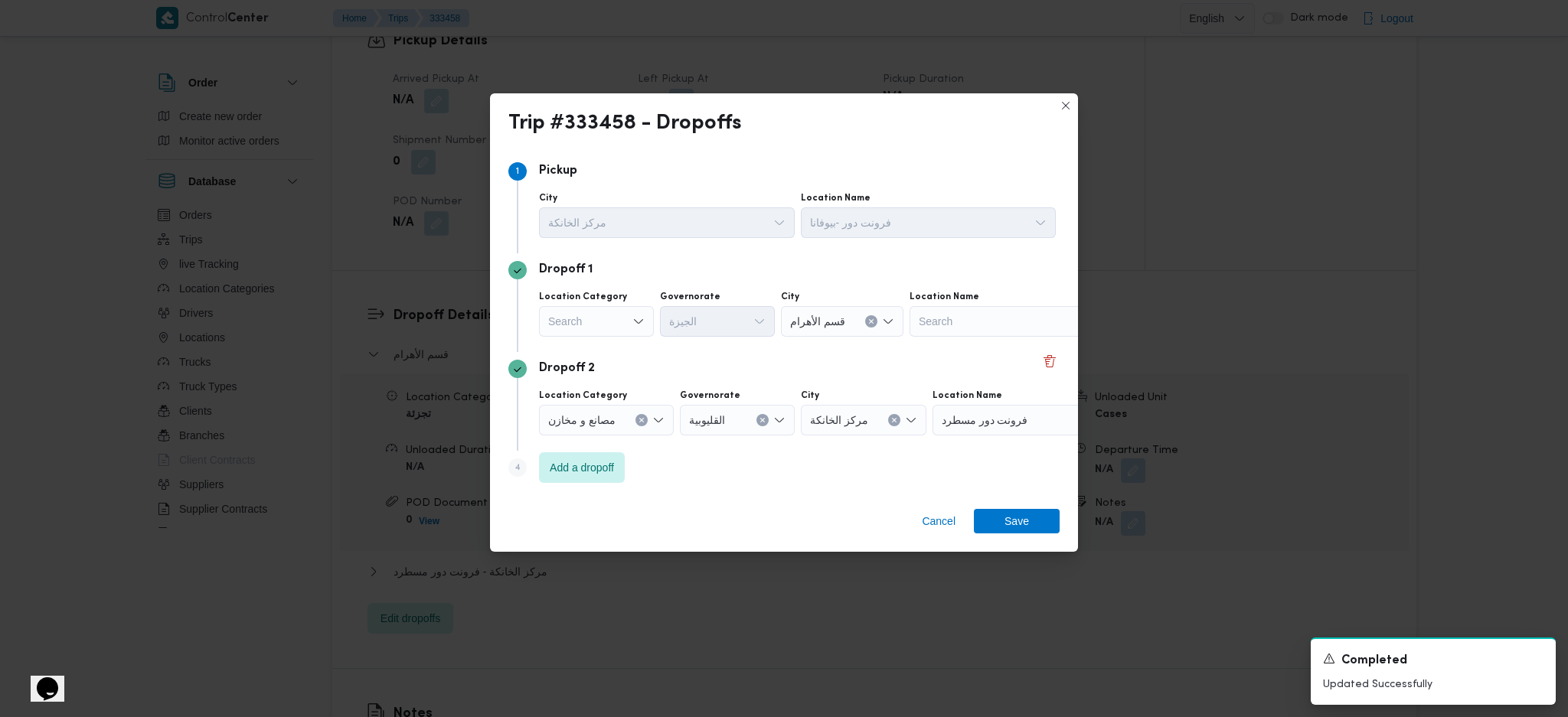
click at [605, 334] on div "Search" at bounding box center [596, 321] width 115 height 31
click at [596, 414] on span "عملاء جملة" at bounding box center [605, 415] width 78 height 19
click at [709, 326] on div "Search" at bounding box center [720, 321] width 115 height 31
type input "جيز"
click at [702, 476] on mark "جيز" at bounding box center [701, 482] width 16 height 12
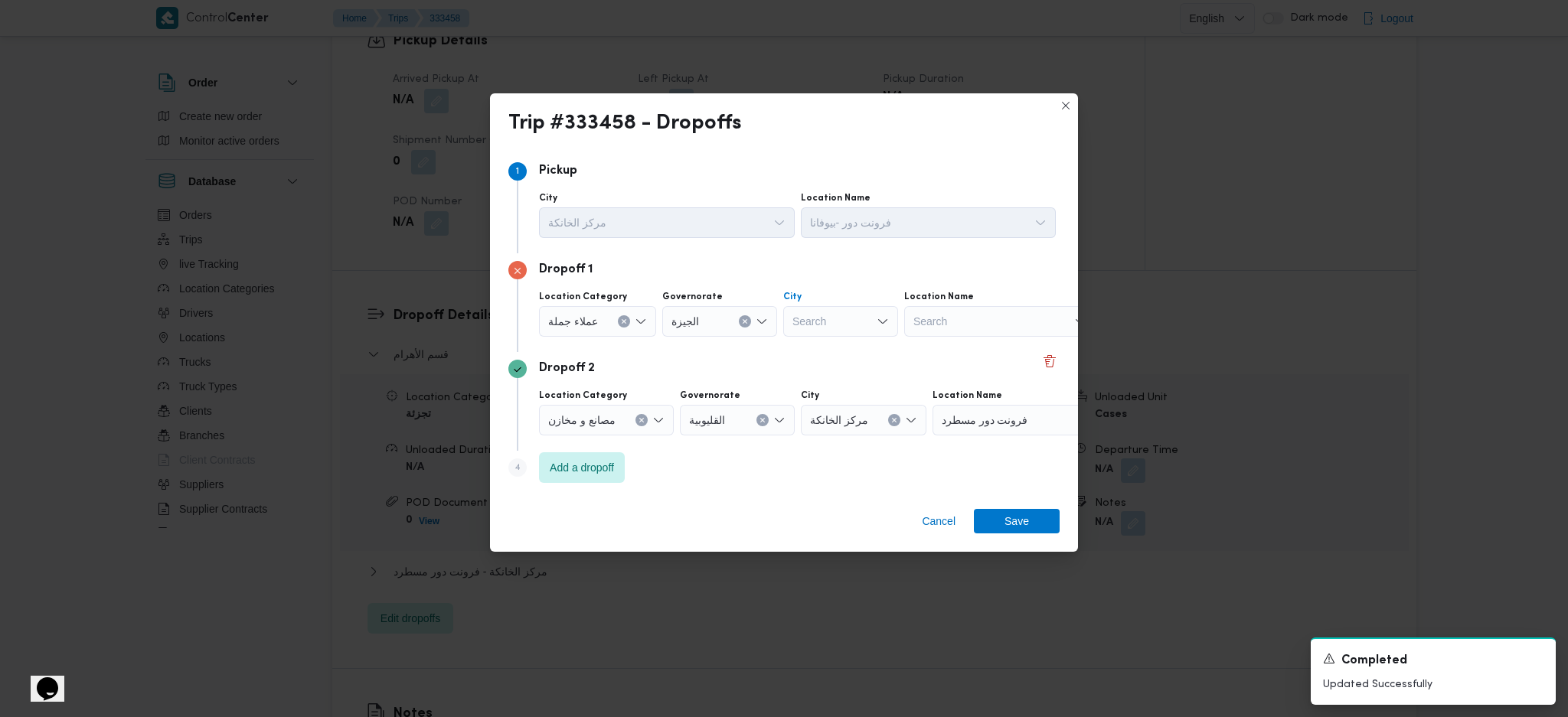
drag, startPoint x: 837, startPoint y: 313, endPoint x: 848, endPoint y: 327, distance: 17.8
click at [841, 315] on div "Search" at bounding box center [840, 321] width 115 height 31
type input "هرم"
drag, startPoint x: 797, startPoint y: 354, endPoint x: 810, endPoint y: 356, distance: 13.2
click at [797, 354] on icon "button" at bounding box center [796, 349] width 12 height 12
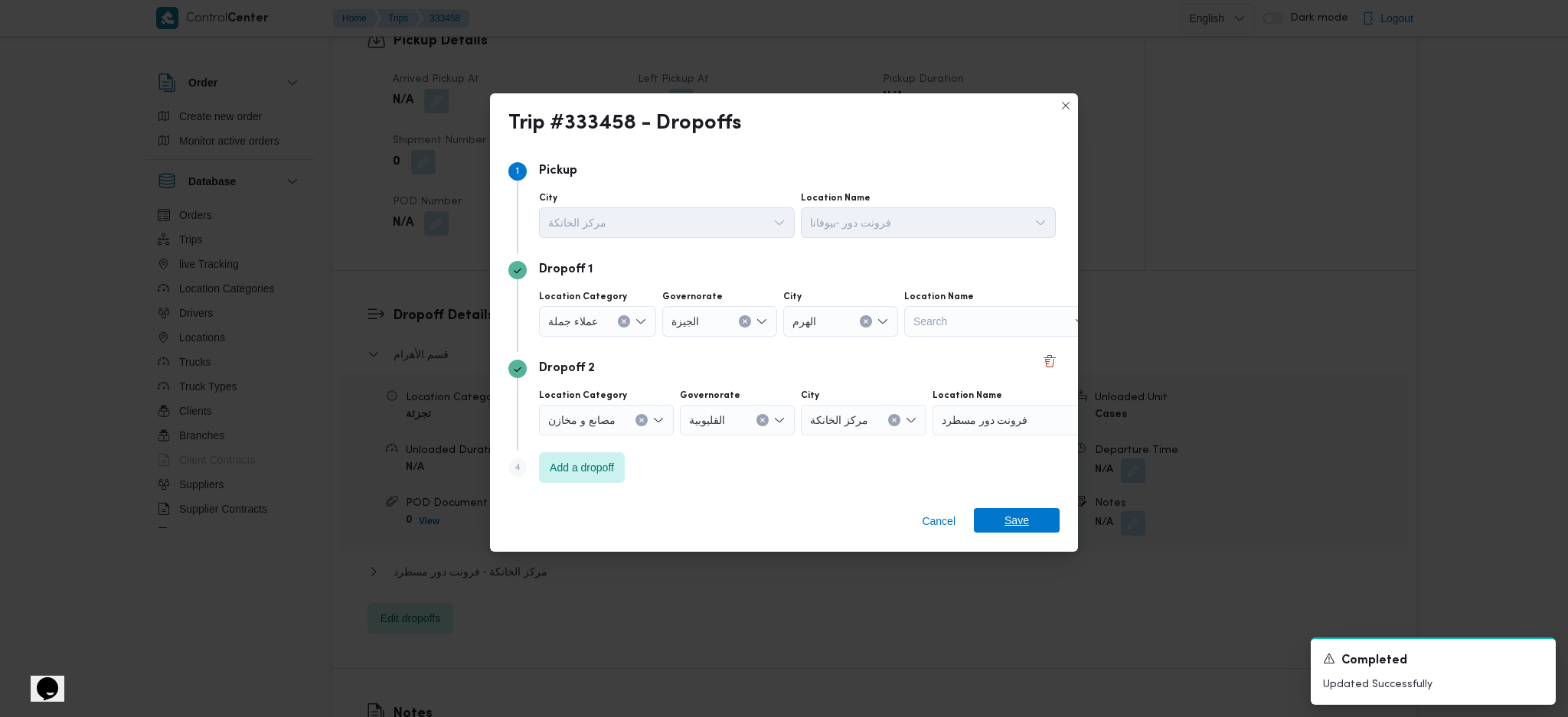
click at [987, 476] on span "Save" at bounding box center [1016, 520] width 86 height 24
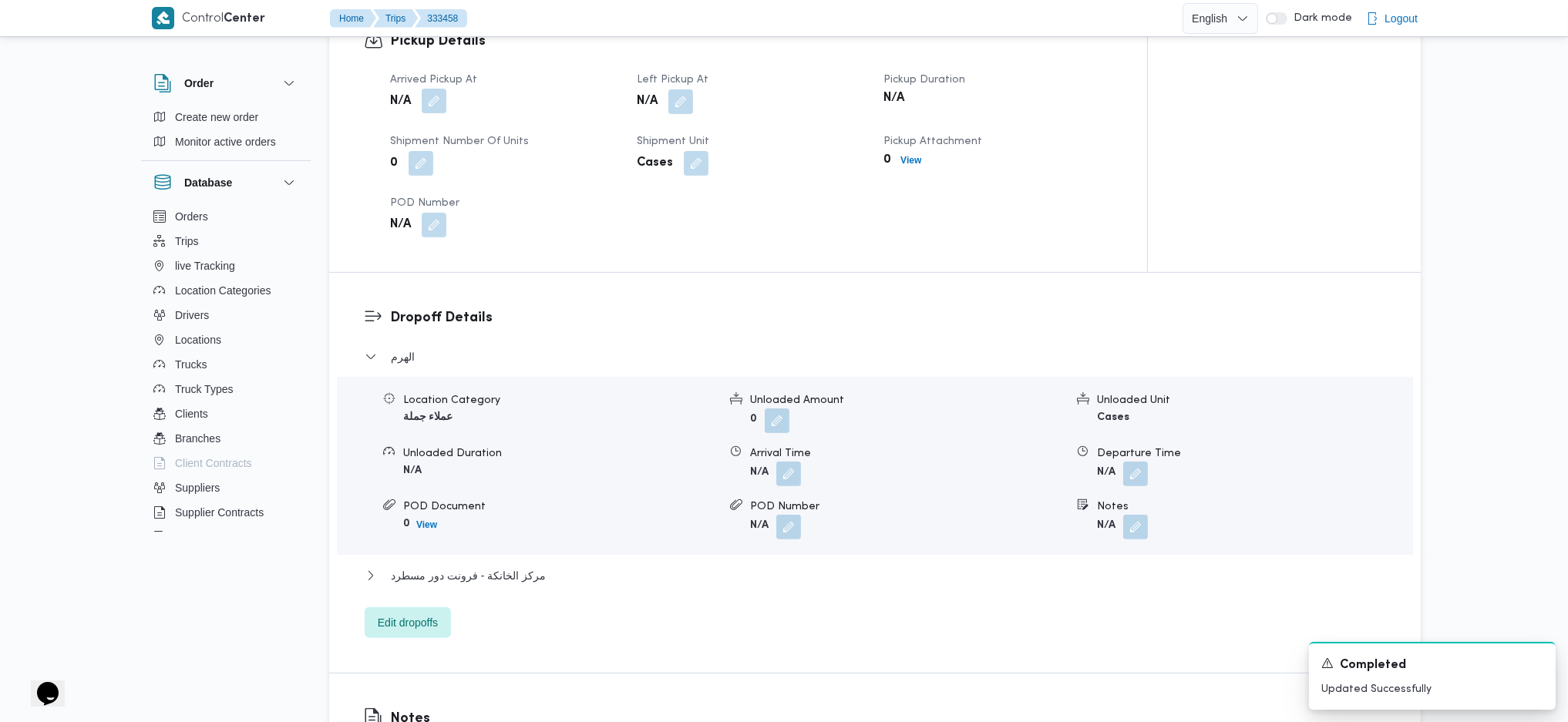
click at [431, 98] on button "button" at bounding box center [434, 101] width 24 height 24
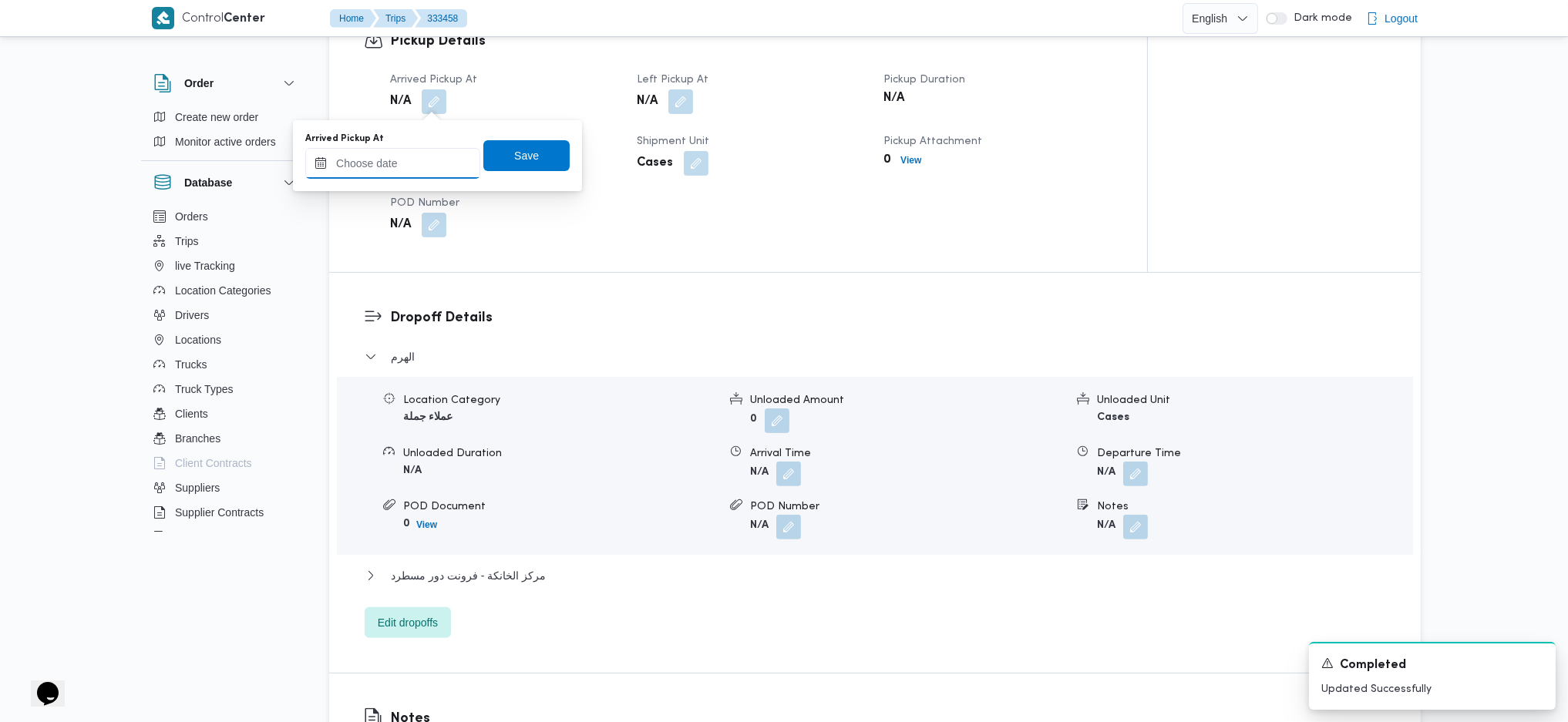
click at [405, 162] on input "Arrived Pickup At" at bounding box center [393, 163] width 175 height 31
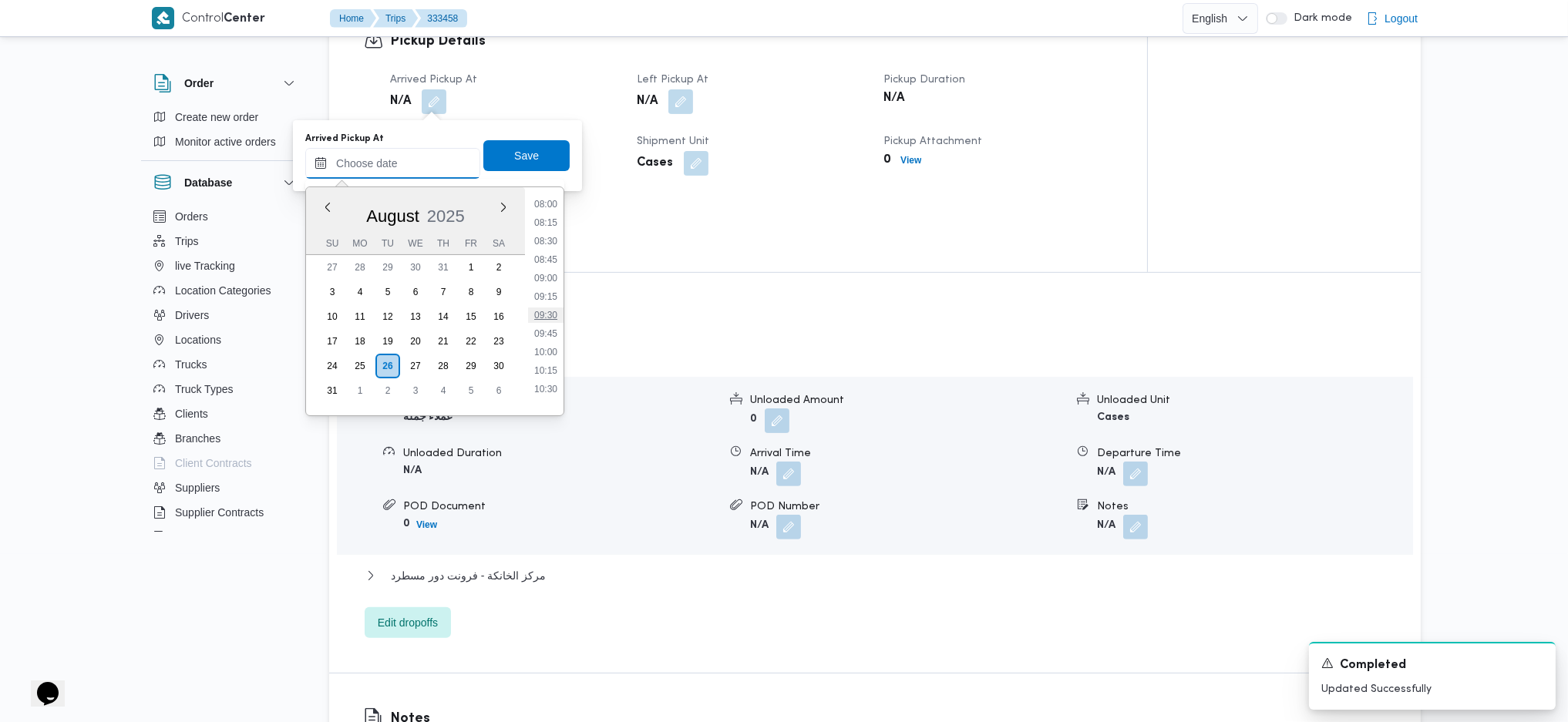
scroll to position [561, 0]
click at [541, 271] on li "08:30" at bounding box center [546, 275] width 35 height 16
type input "26/08/2025 08:30"
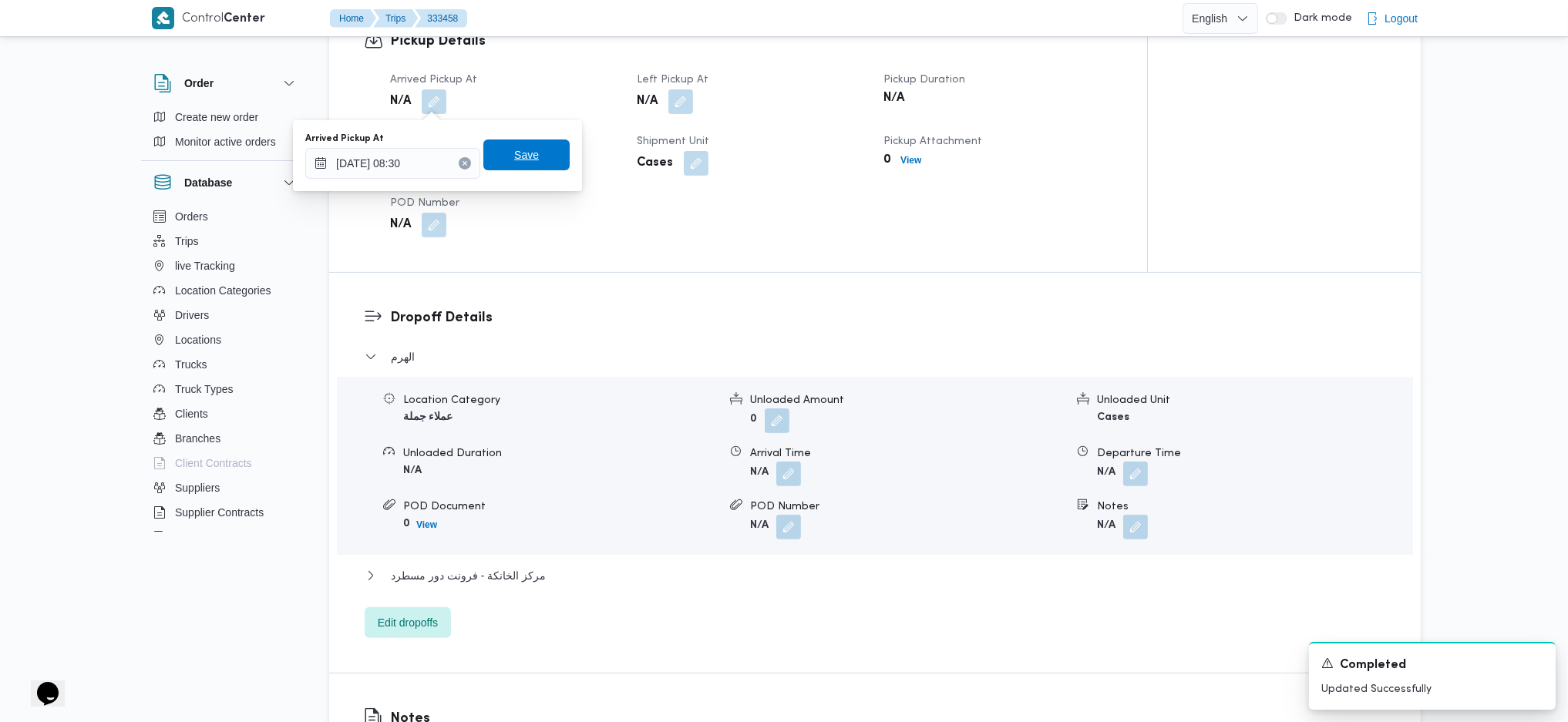
click at [524, 159] on span "Save" at bounding box center [526, 155] width 24 height 19
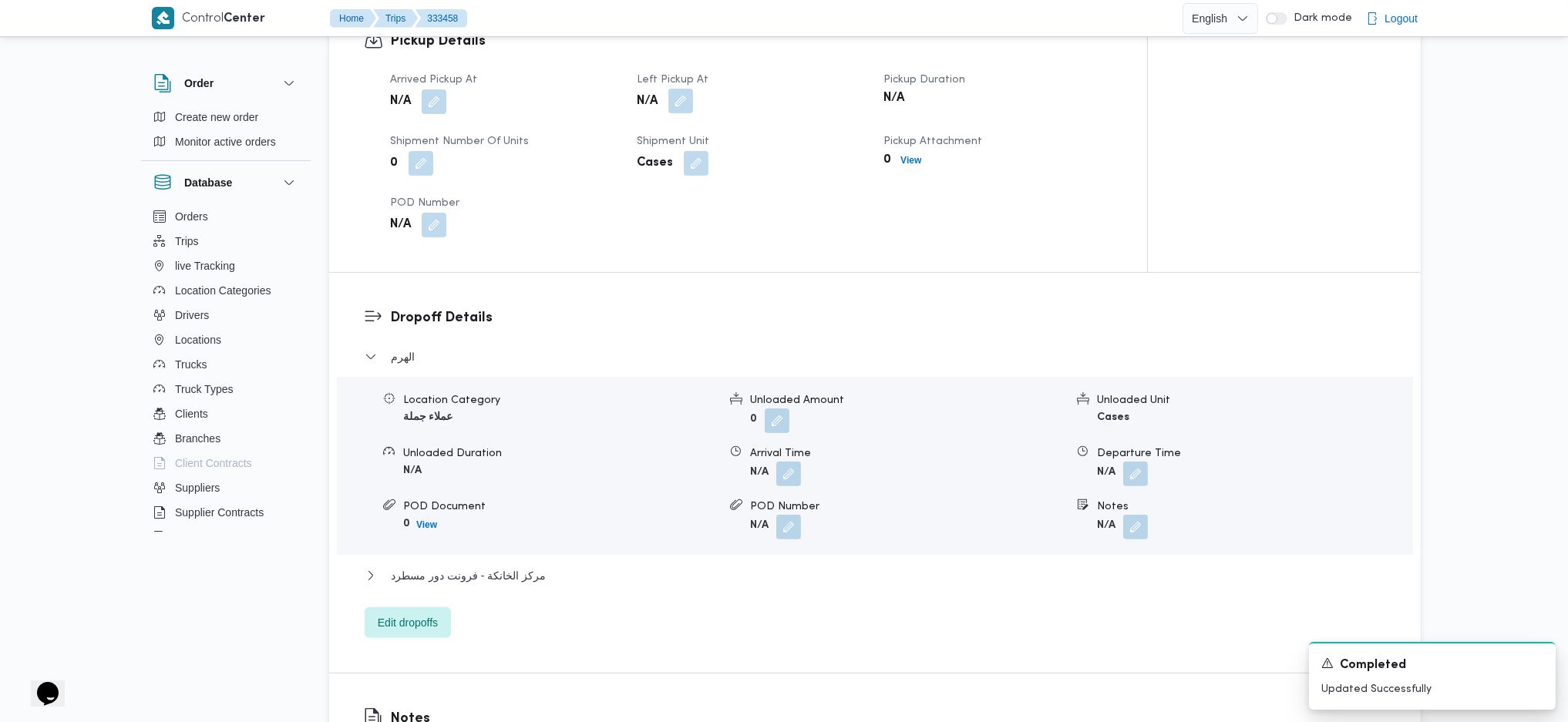
click at [683, 102] on button "button" at bounding box center [680, 101] width 24 height 24
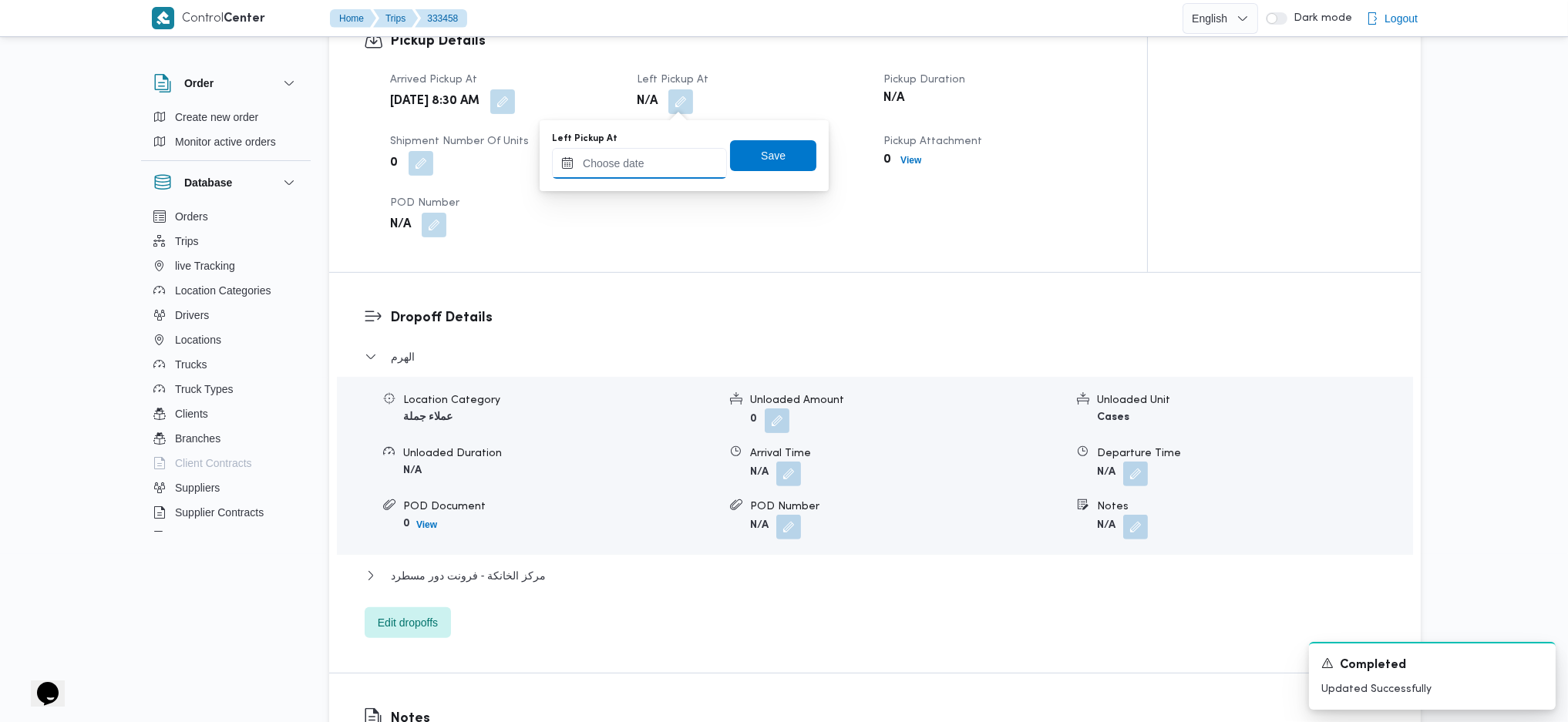
click at [619, 168] on input "Left Pickup At" at bounding box center [639, 163] width 175 height 31
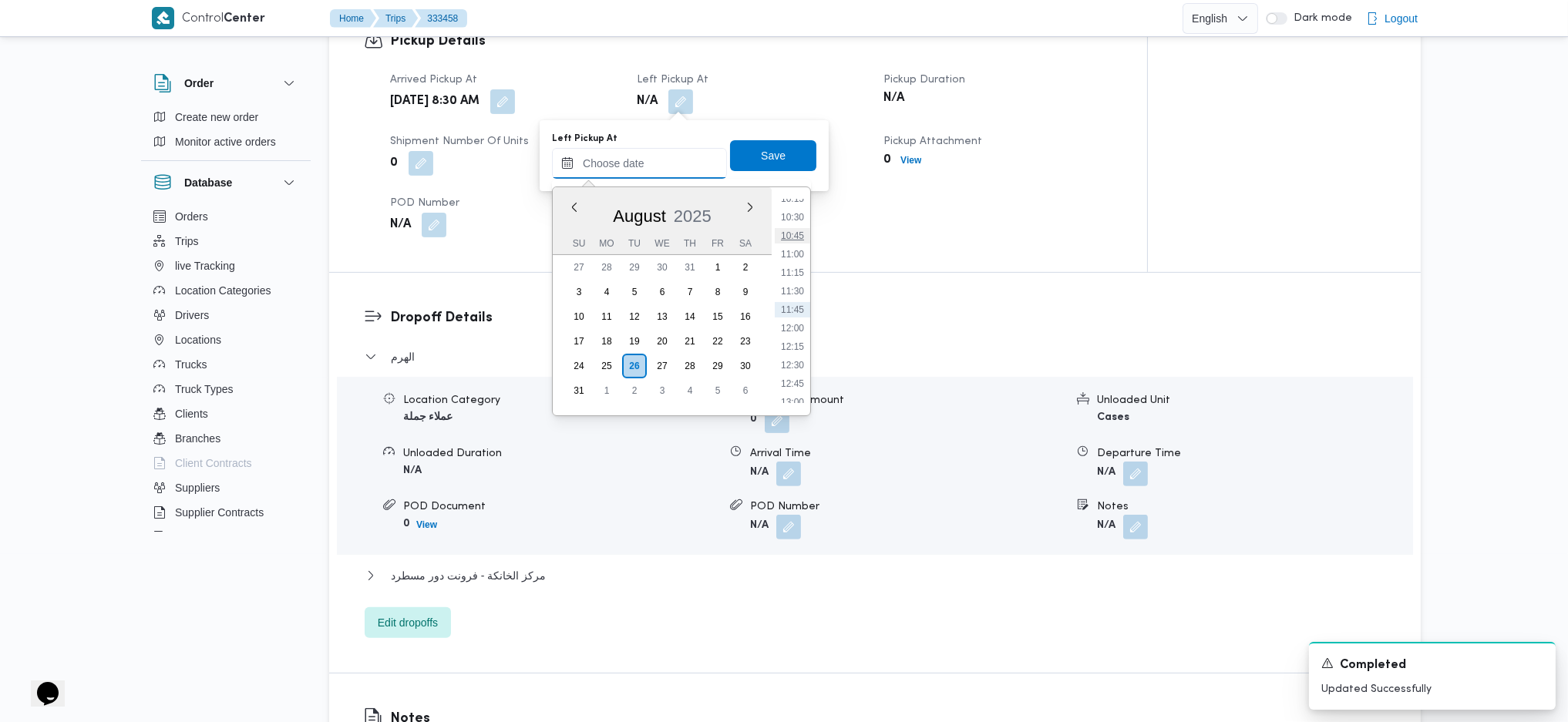
scroll to position [663, 0]
drag, startPoint x: 796, startPoint y: 262, endPoint x: 783, endPoint y: 241, distance: 24.7
click at [796, 262] on li "09:45" at bounding box center [792, 265] width 35 height 16
type input "26/08/2025 09:45"
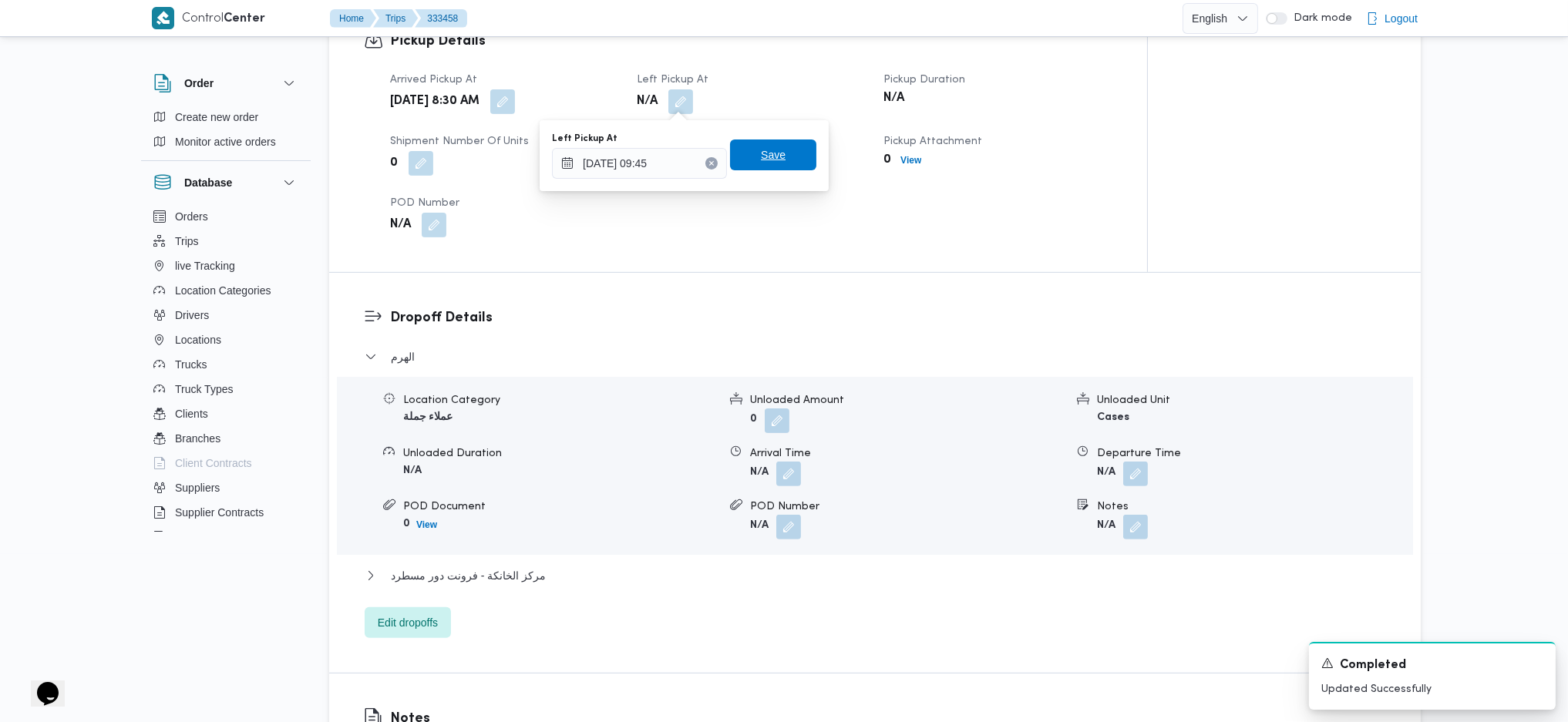
click at [760, 146] on span "Save" at bounding box center [772, 155] width 24 height 19
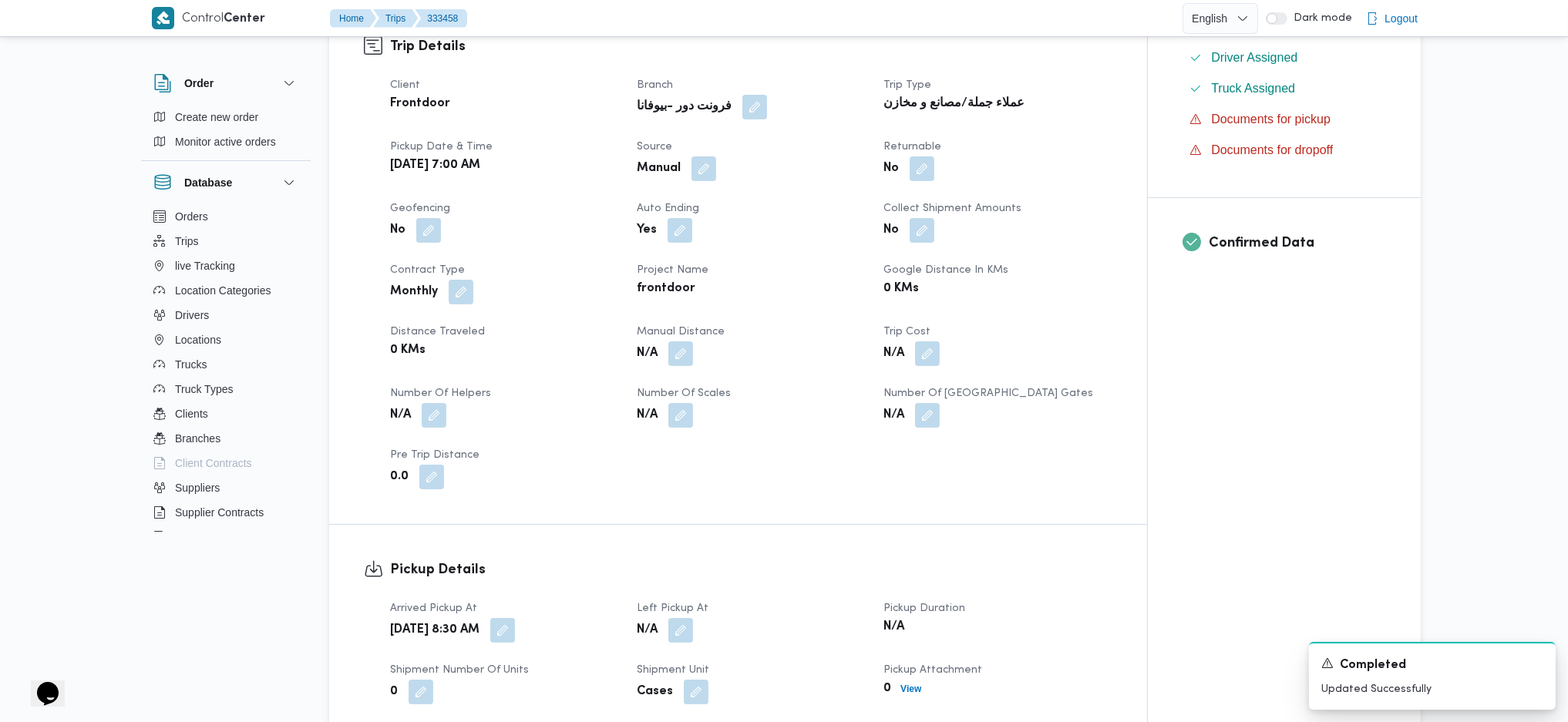
scroll to position [420, 0]
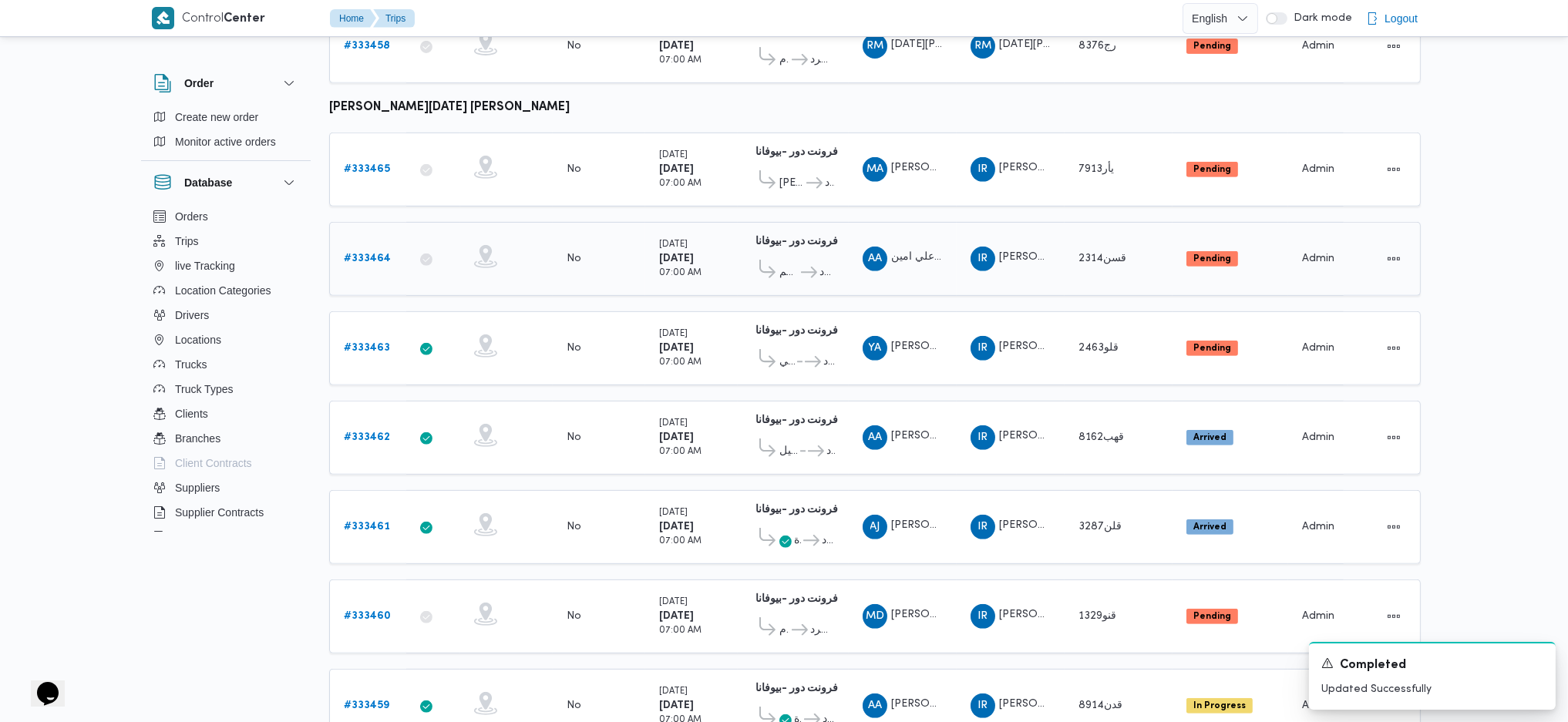
scroll to position [1430, 0]
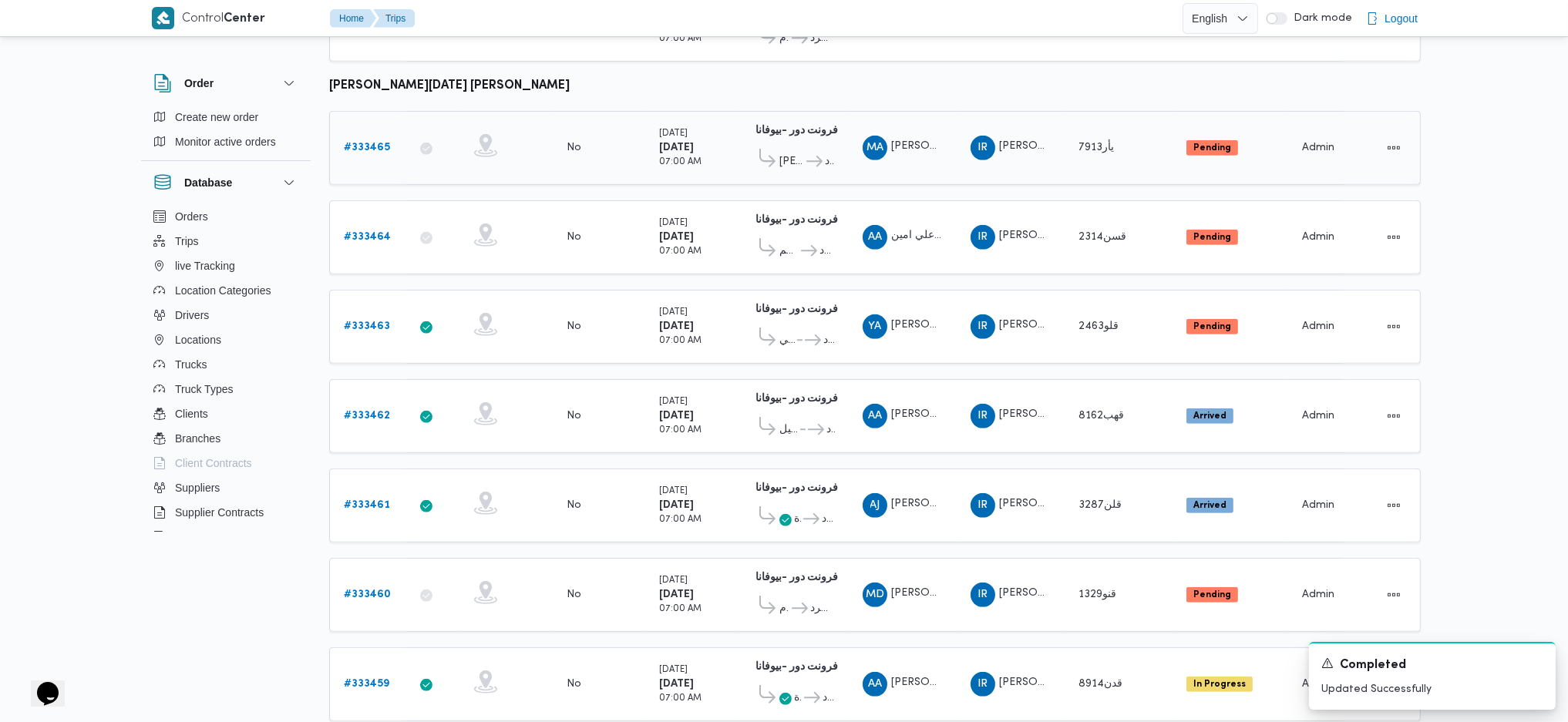
click at [366, 143] on b "# 333465" at bounding box center [367, 147] width 47 height 10
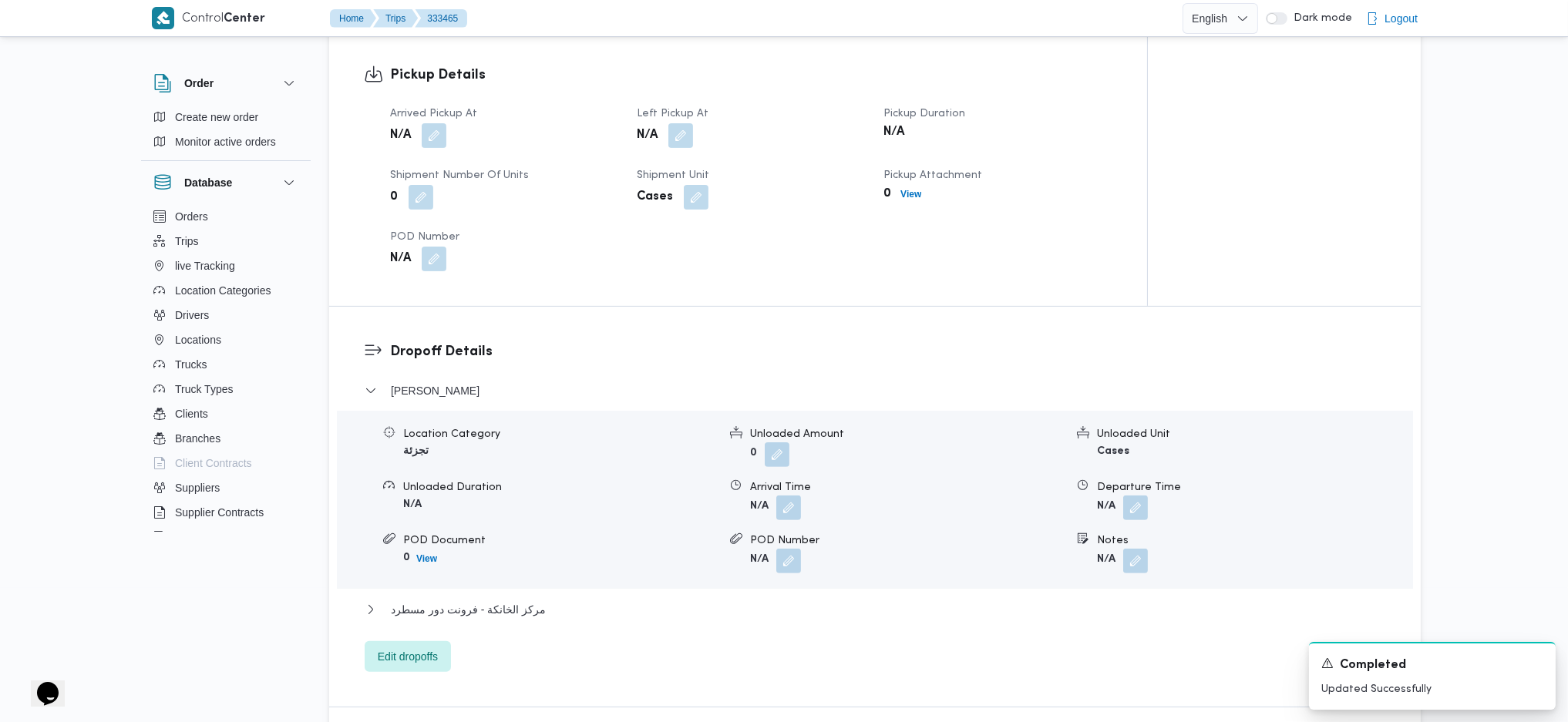
scroll to position [822, 0]
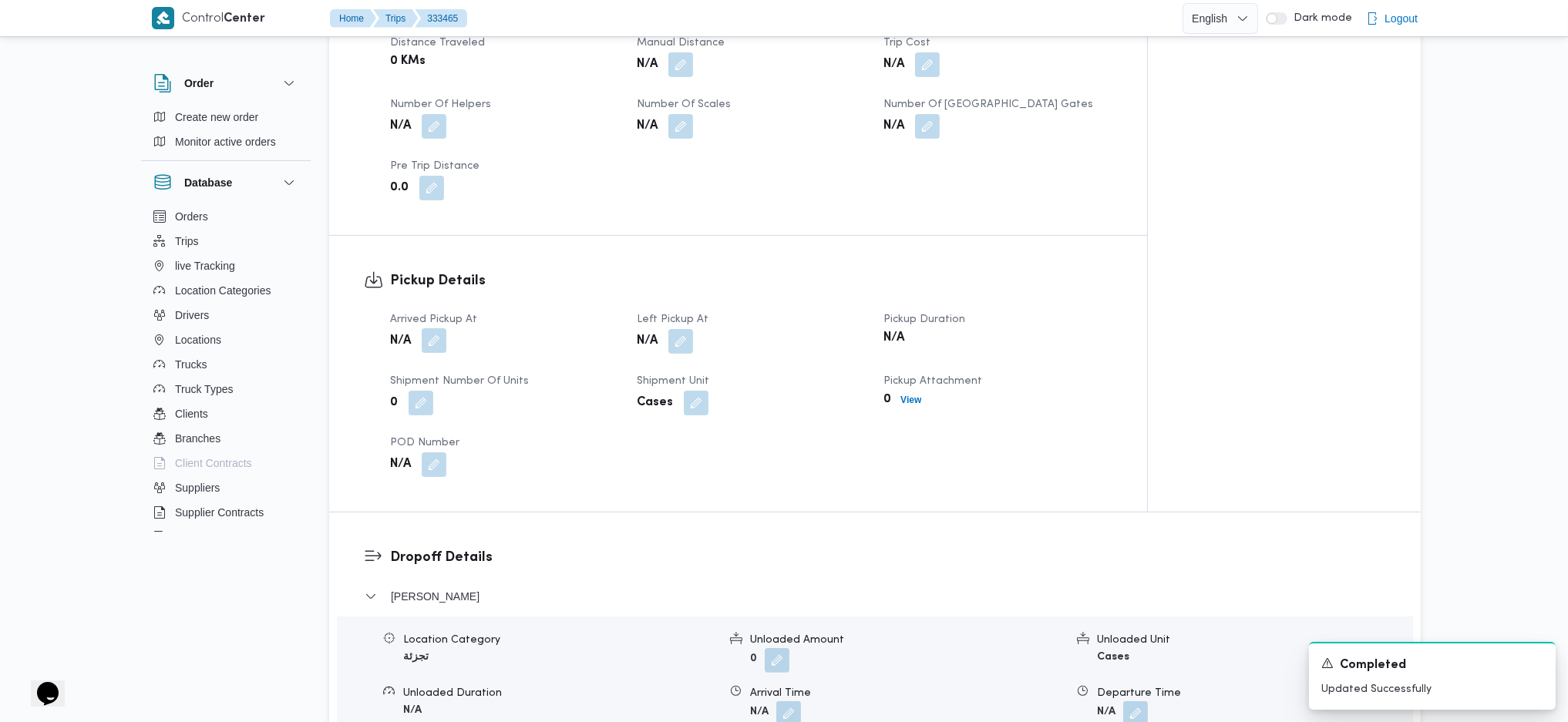
click at [443, 328] on button "button" at bounding box center [434, 340] width 24 height 24
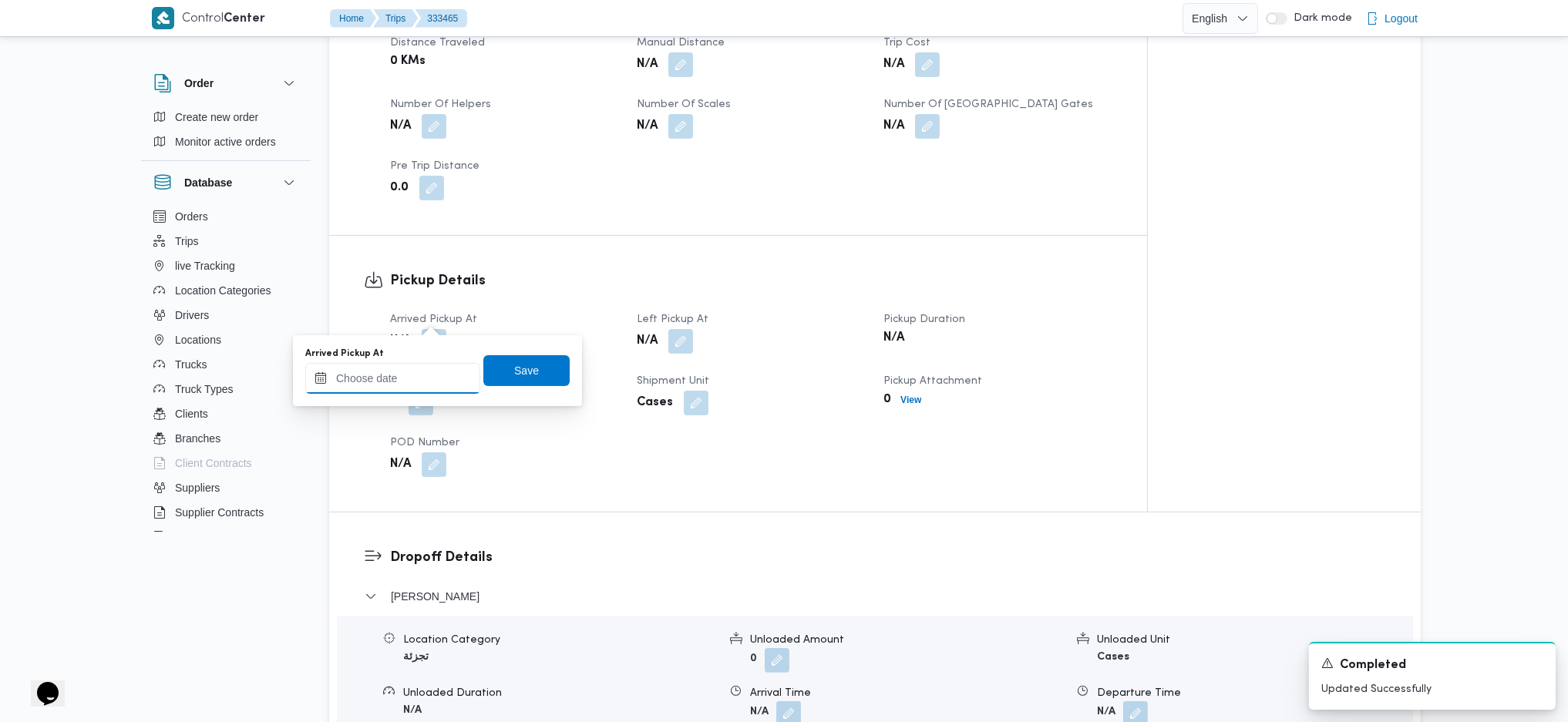
click at [409, 368] on input "Arrived Pickup At" at bounding box center [393, 378] width 175 height 31
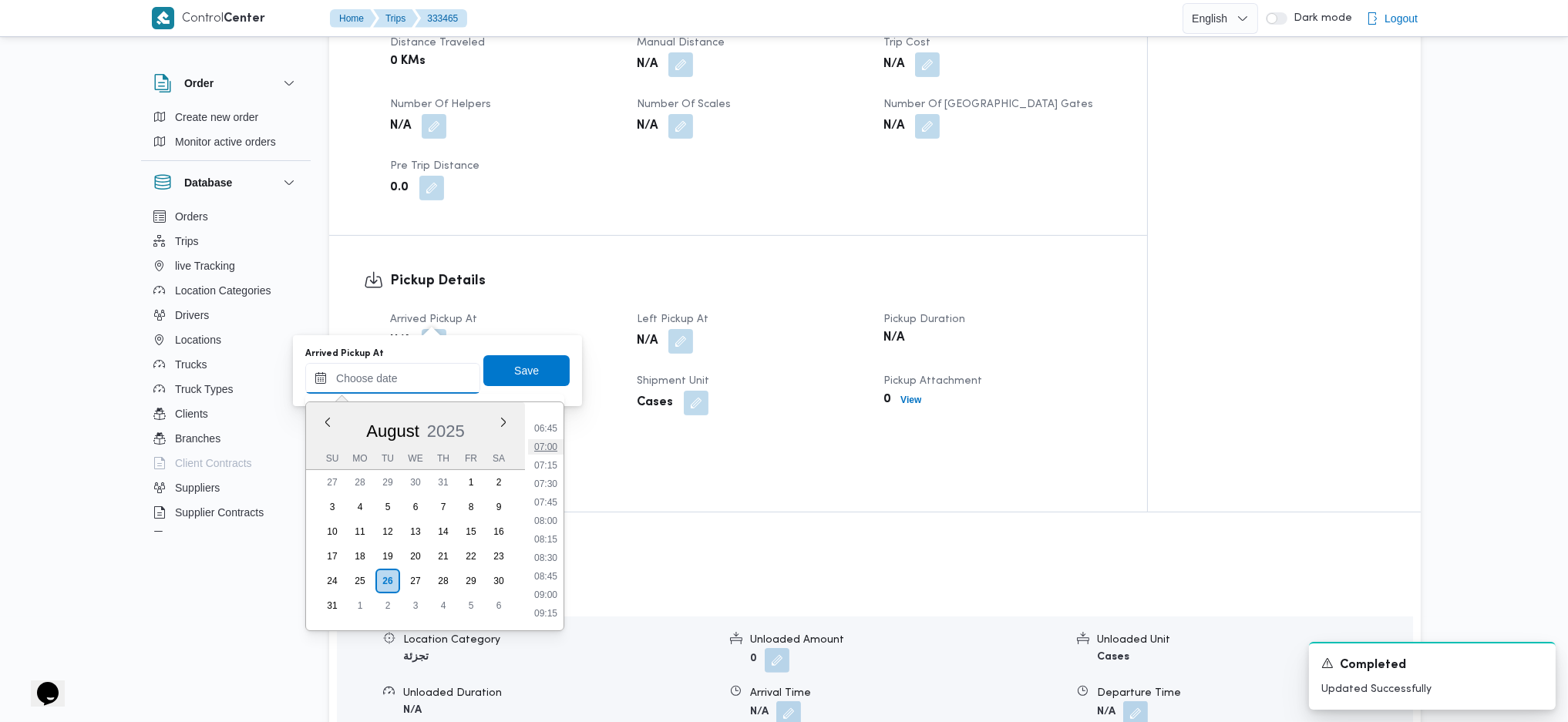
scroll to position [458, 0]
click at [539, 474] on li "07:00" at bounding box center [546, 482] width 35 height 16
type input "26/08/2025 07:00"
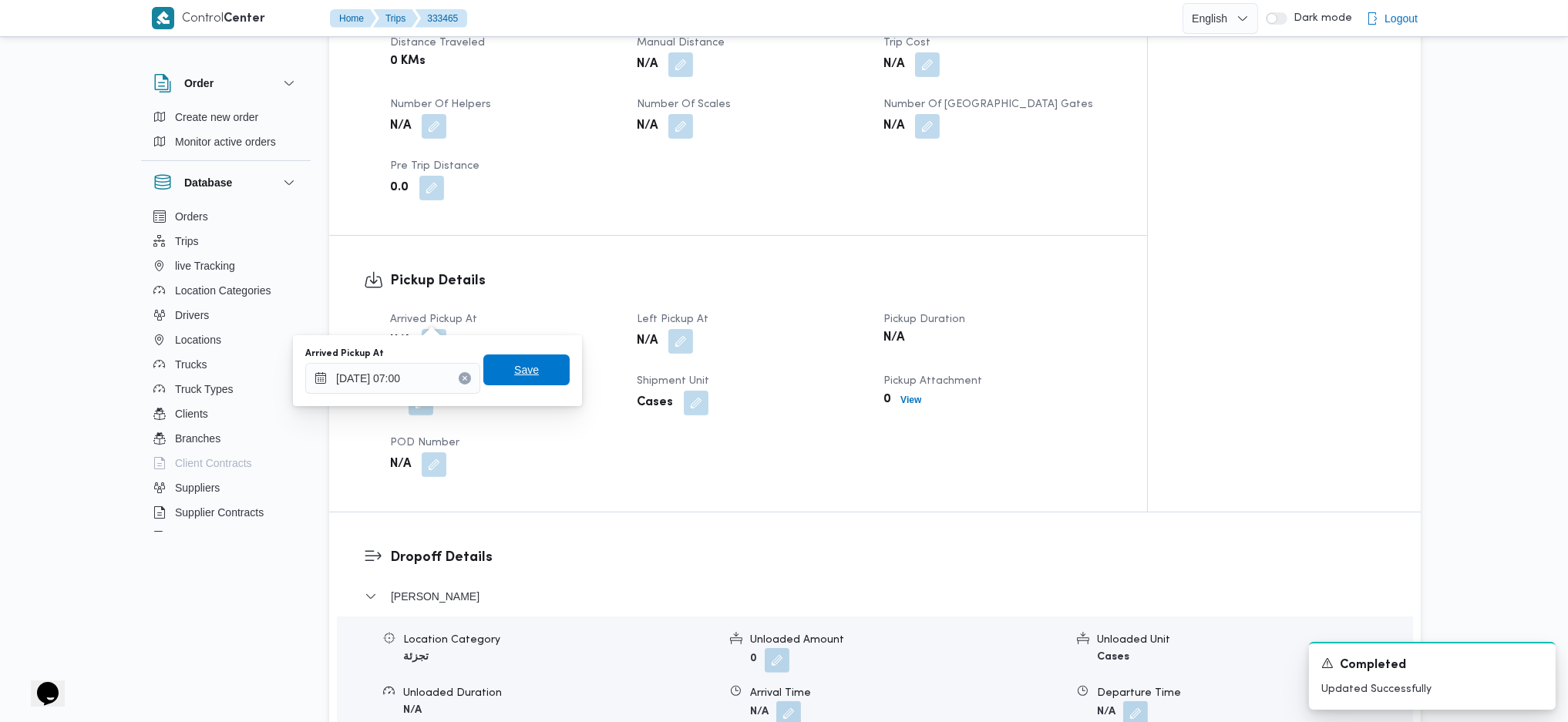
click at [514, 373] on span "Save" at bounding box center [526, 370] width 24 height 19
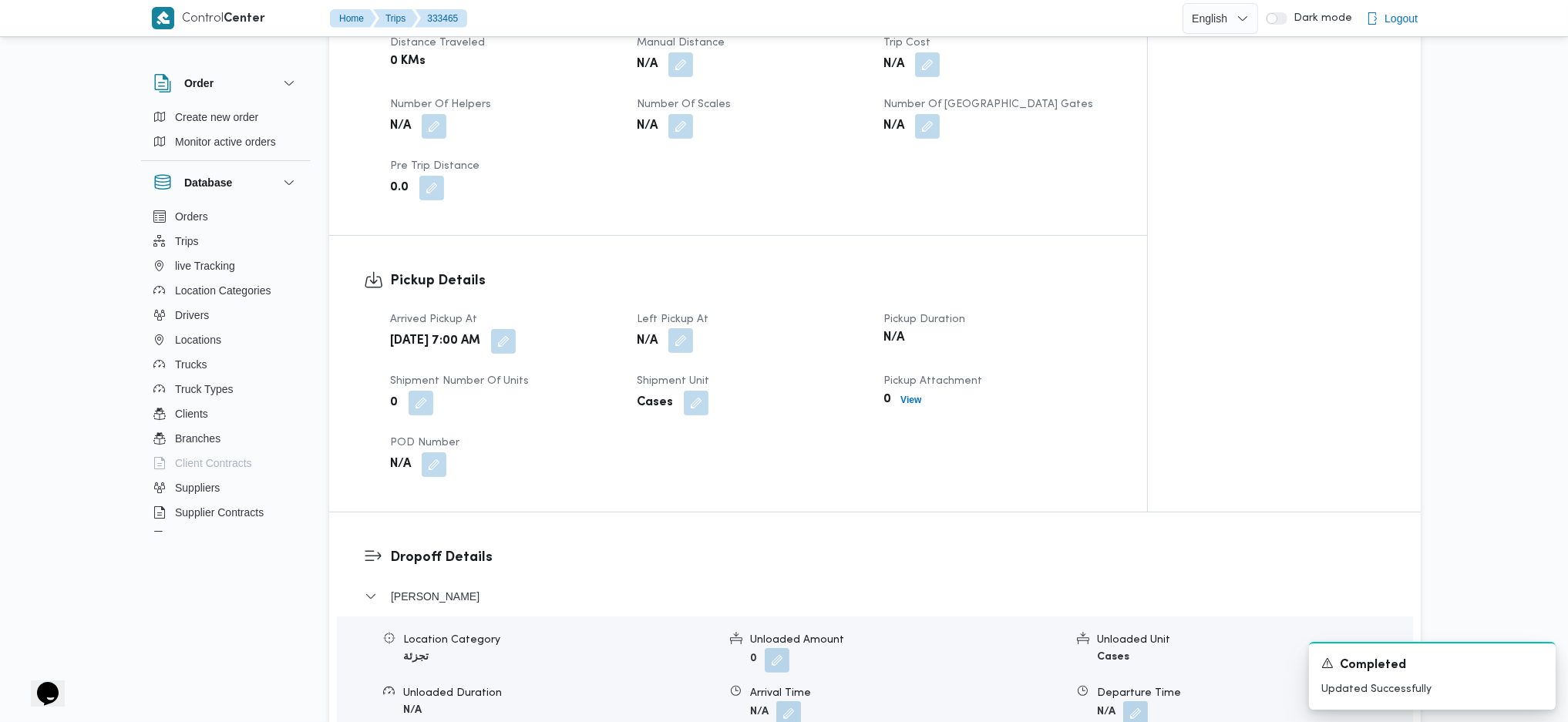
click at [693, 328] on button "button" at bounding box center [680, 340] width 24 height 24
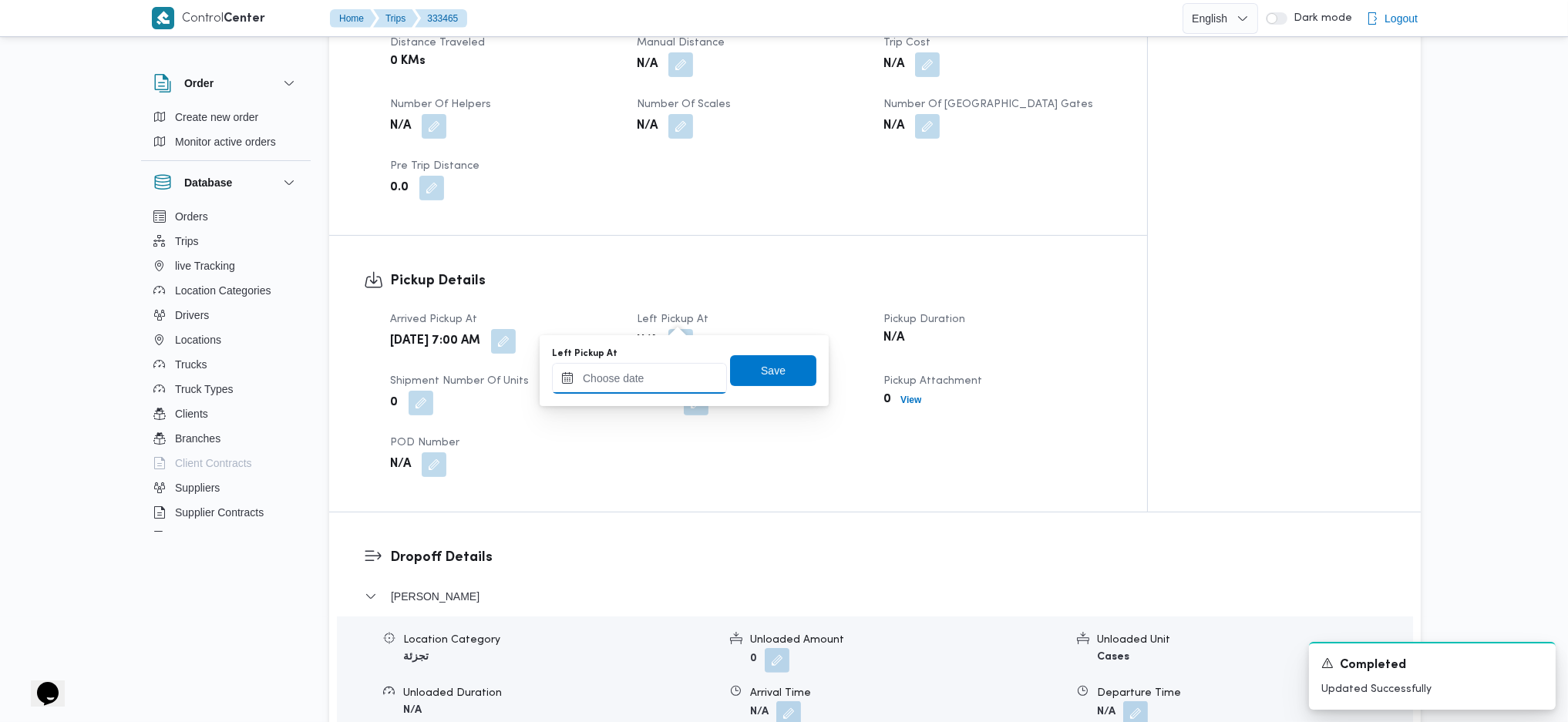
click at [637, 387] on input "Left Pickup At" at bounding box center [639, 378] width 175 height 31
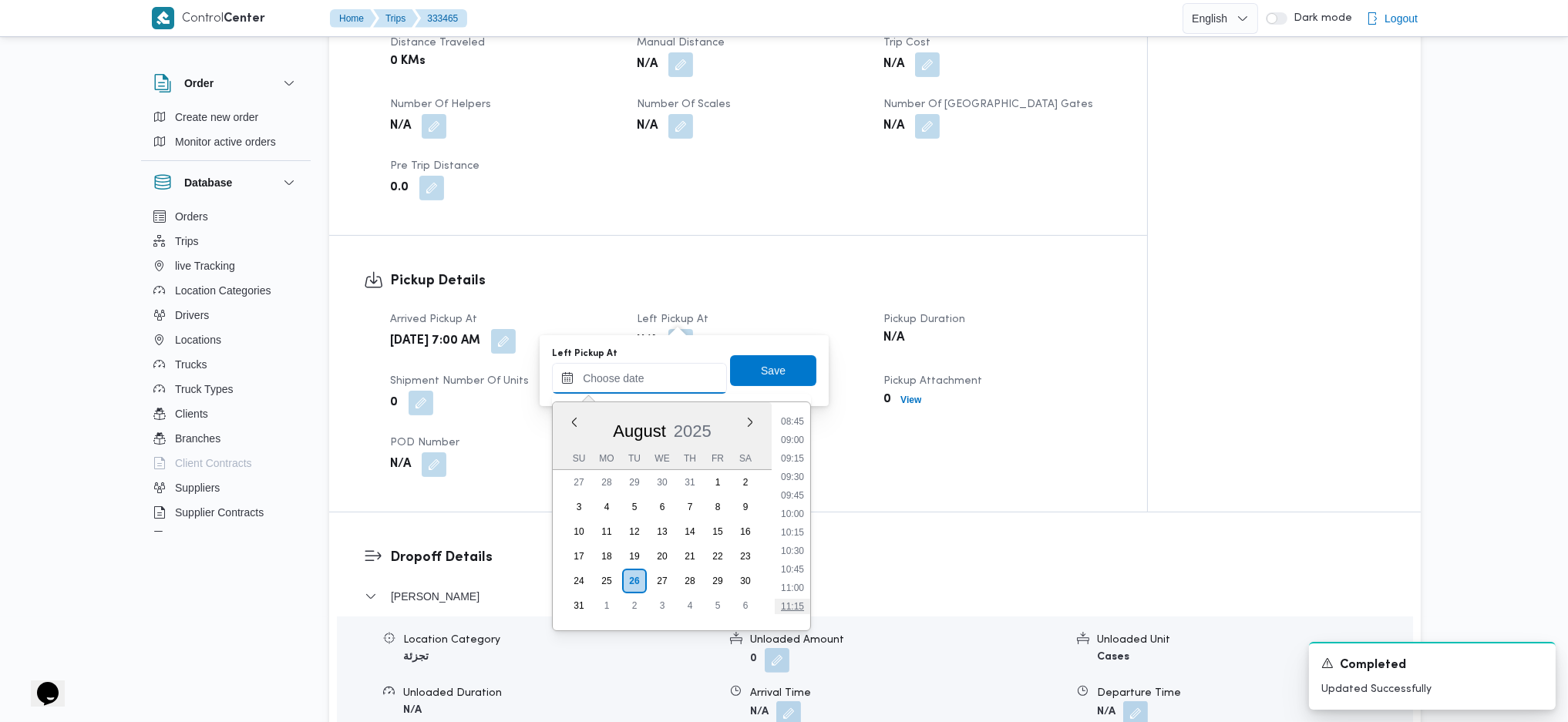
scroll to position [561, 0]
click at [787, 480] on li "08:45" at bounding box center [792, 509] width 35 height 16
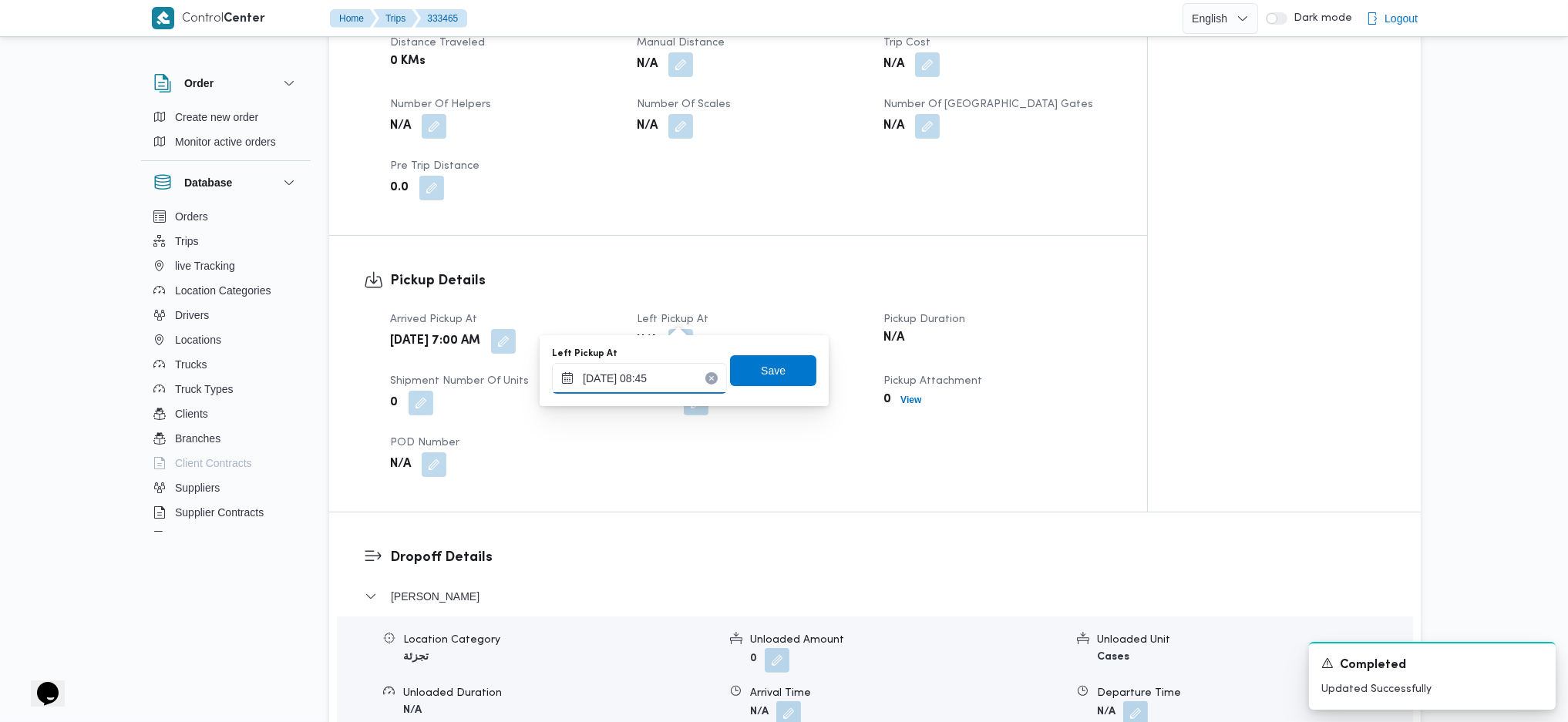
click at [655, 386] on input "26/08/2025 08:45" at bounding box center [639, 378] width 175 height 31
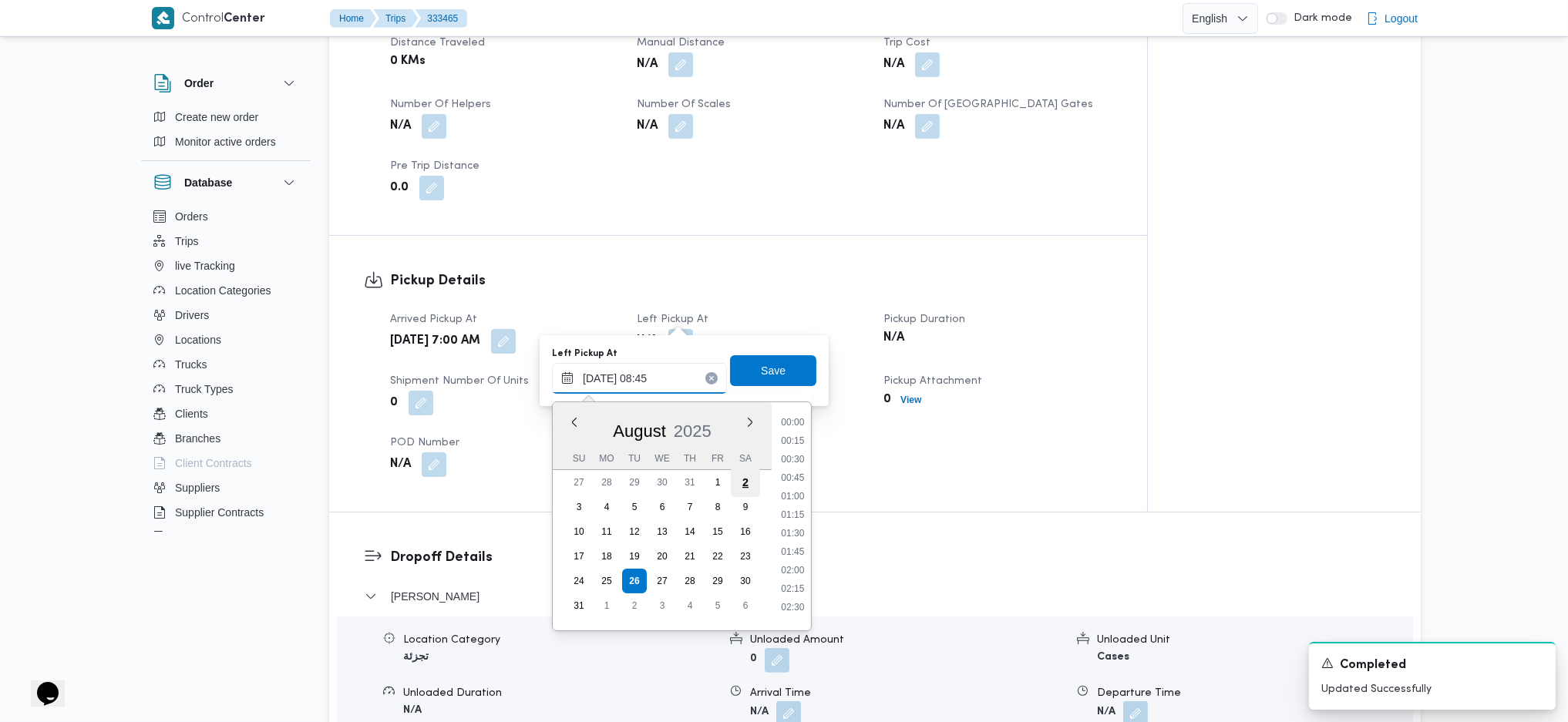
scroll to position [544, 0]
click at [793, 480] on li "09:45" at bounding box center [792, 599] width 35 height 16
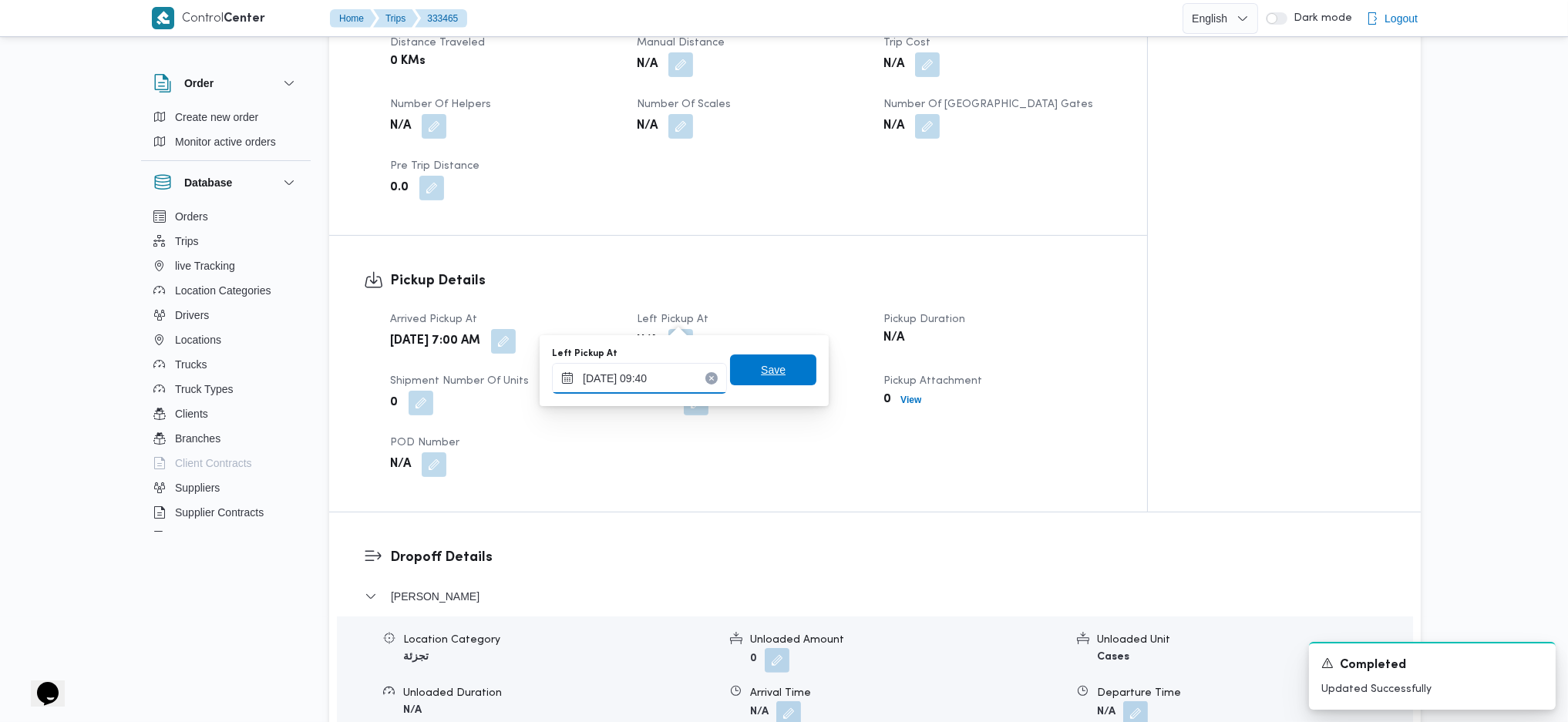
type input "26/08/2025 09:40"
click at [781, 377] on span "Save" at bounding box center [772, 370] width 87 height 31
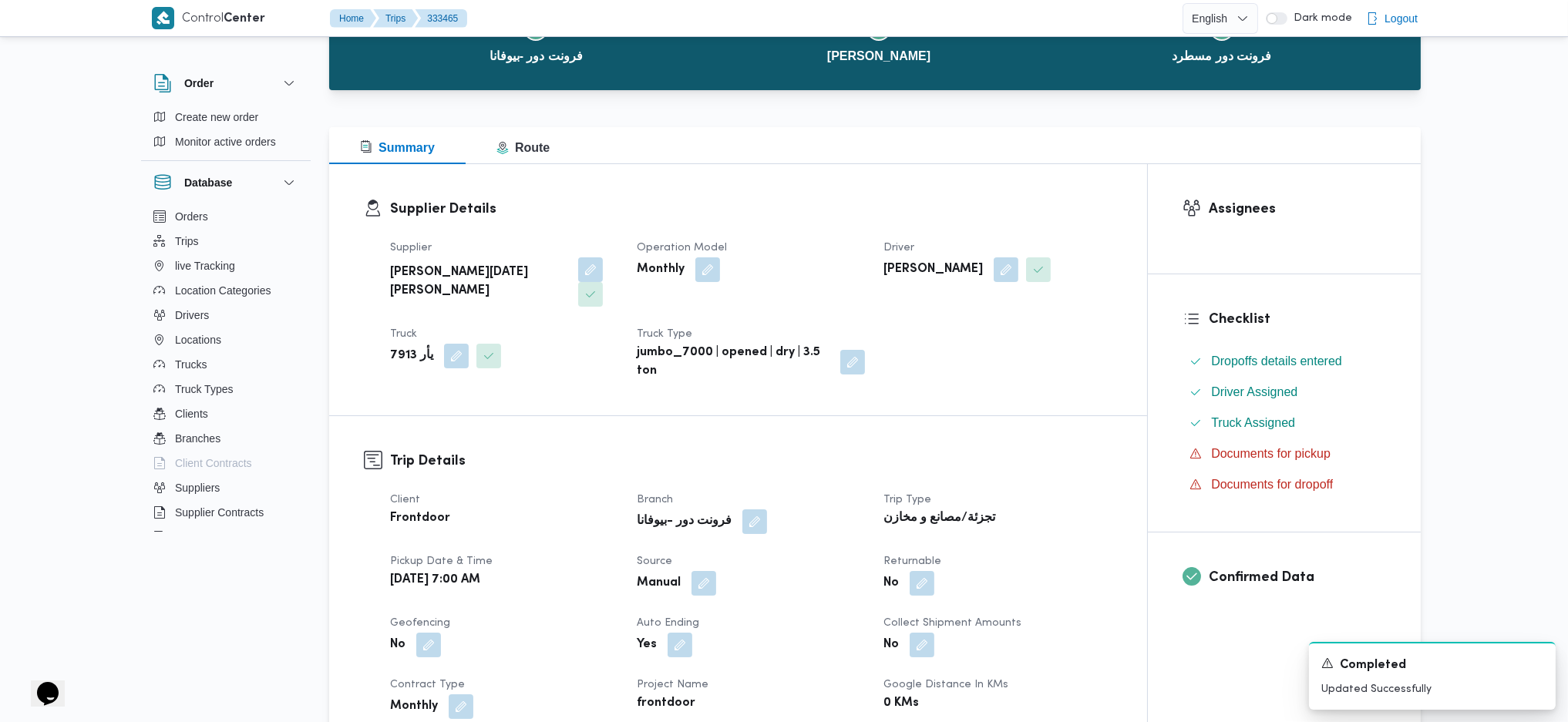
scroll to position [0, 0]
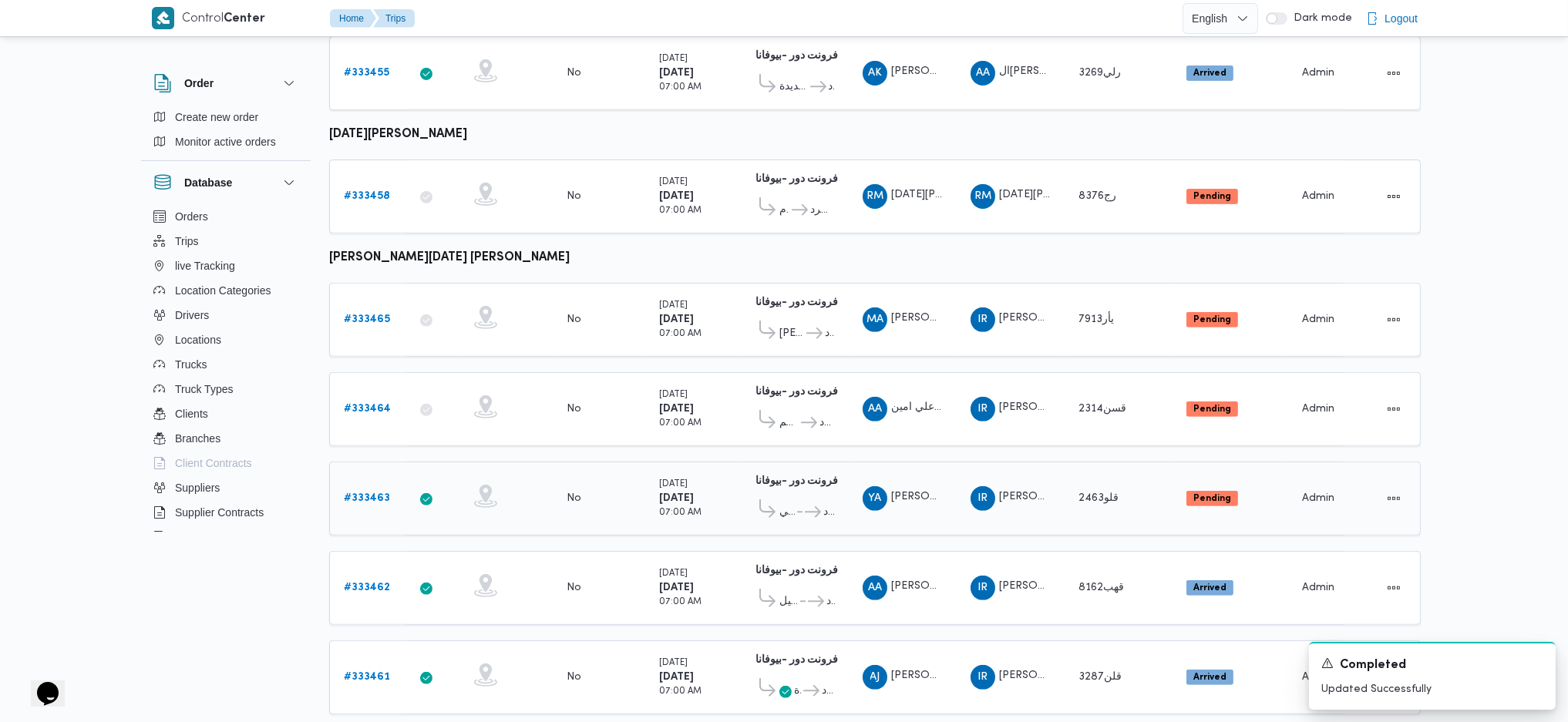
scroll to position [1386, 0]
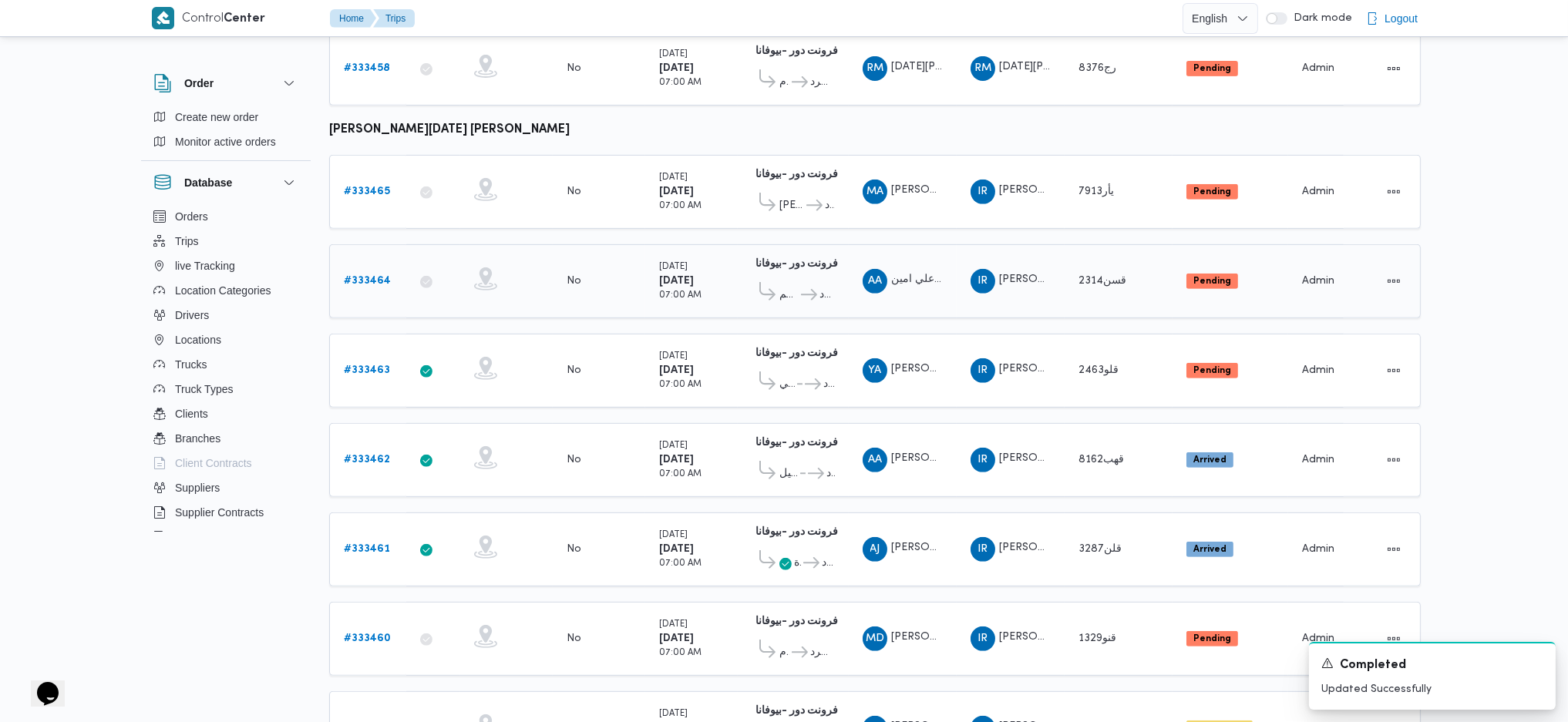
click at [383, 276] on b "# 333464" at bounding box center [367, 280] width 47 height 10
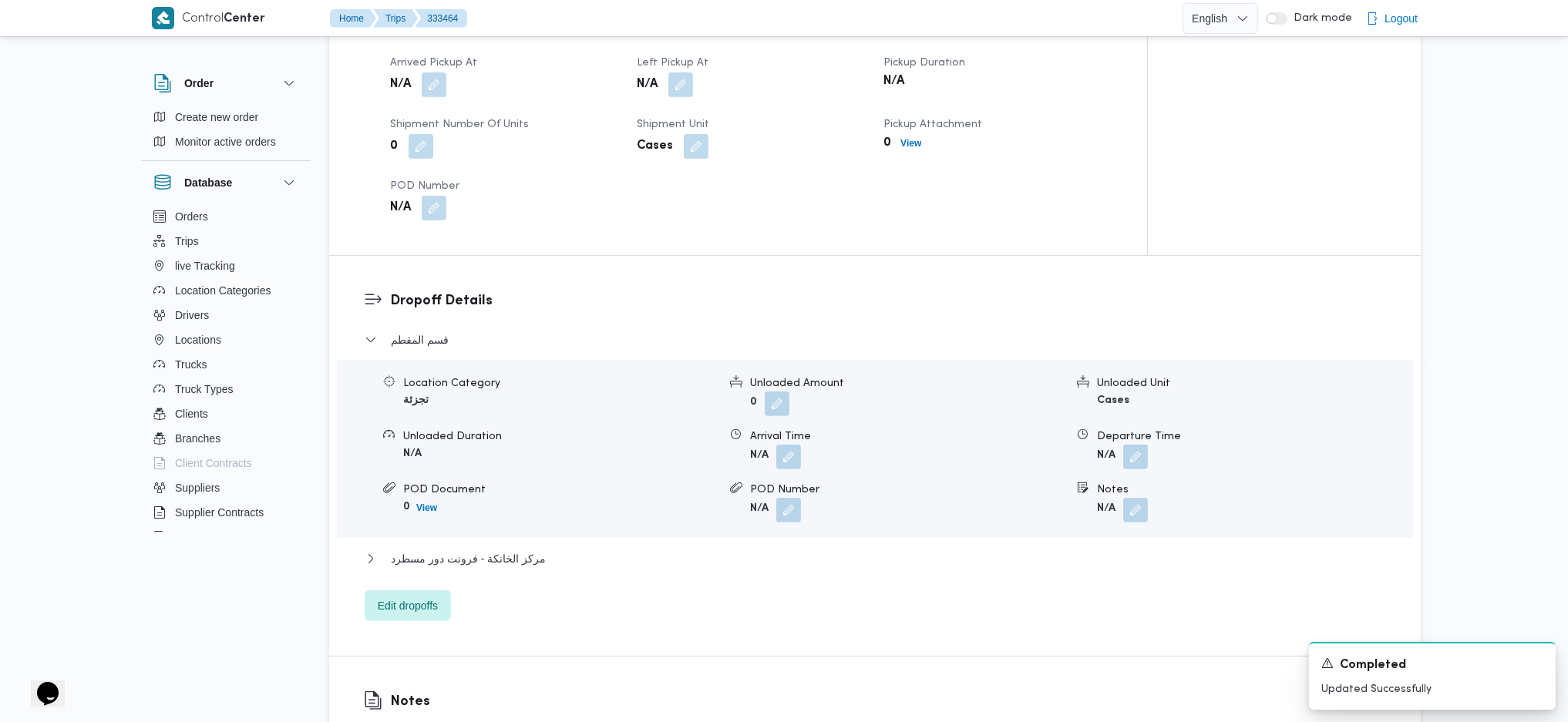
scroll to position [872, 0]
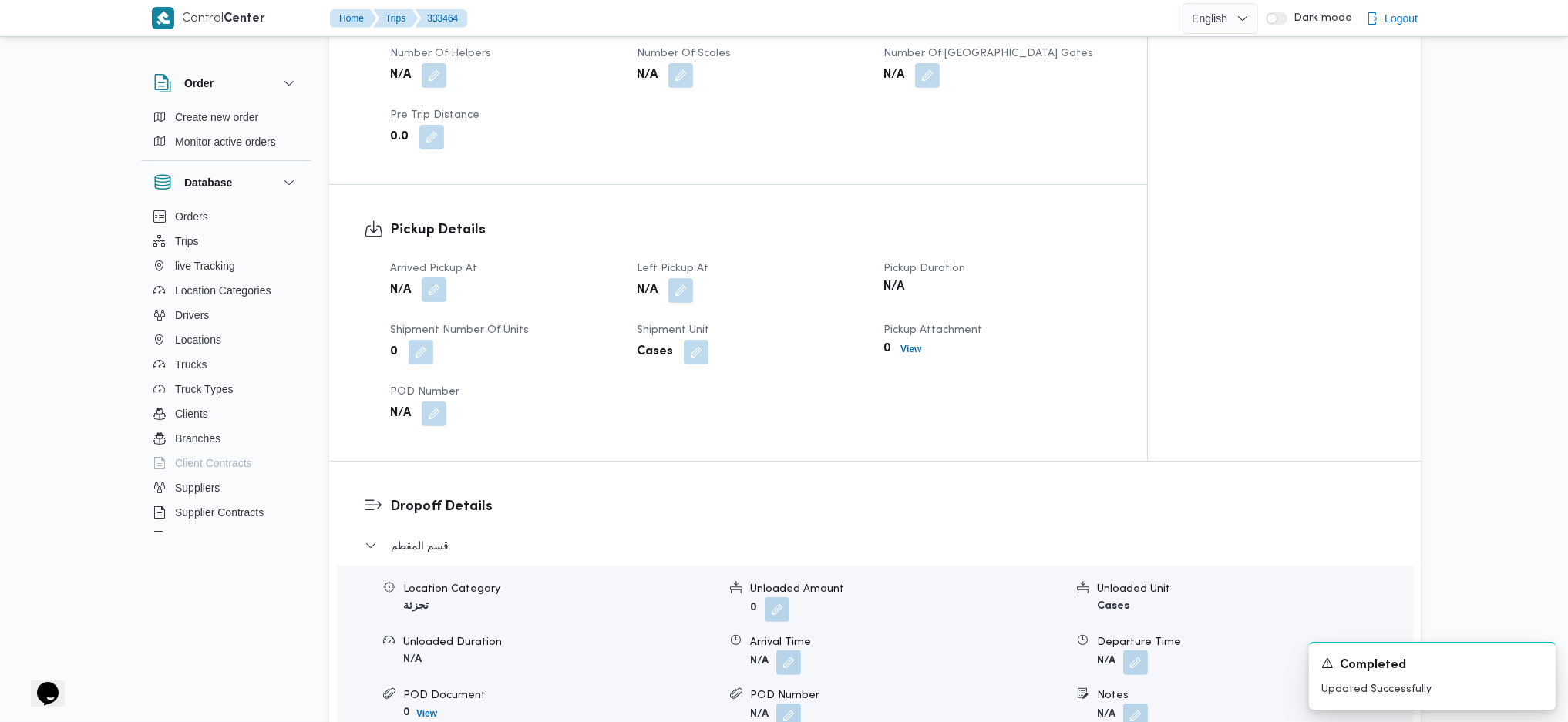
click at [428, 279] on span at bounding box center [429, 291] width 33 height 24
click at [445, 278] on button "button" at bounding box center [434, 290] width 24 height 24
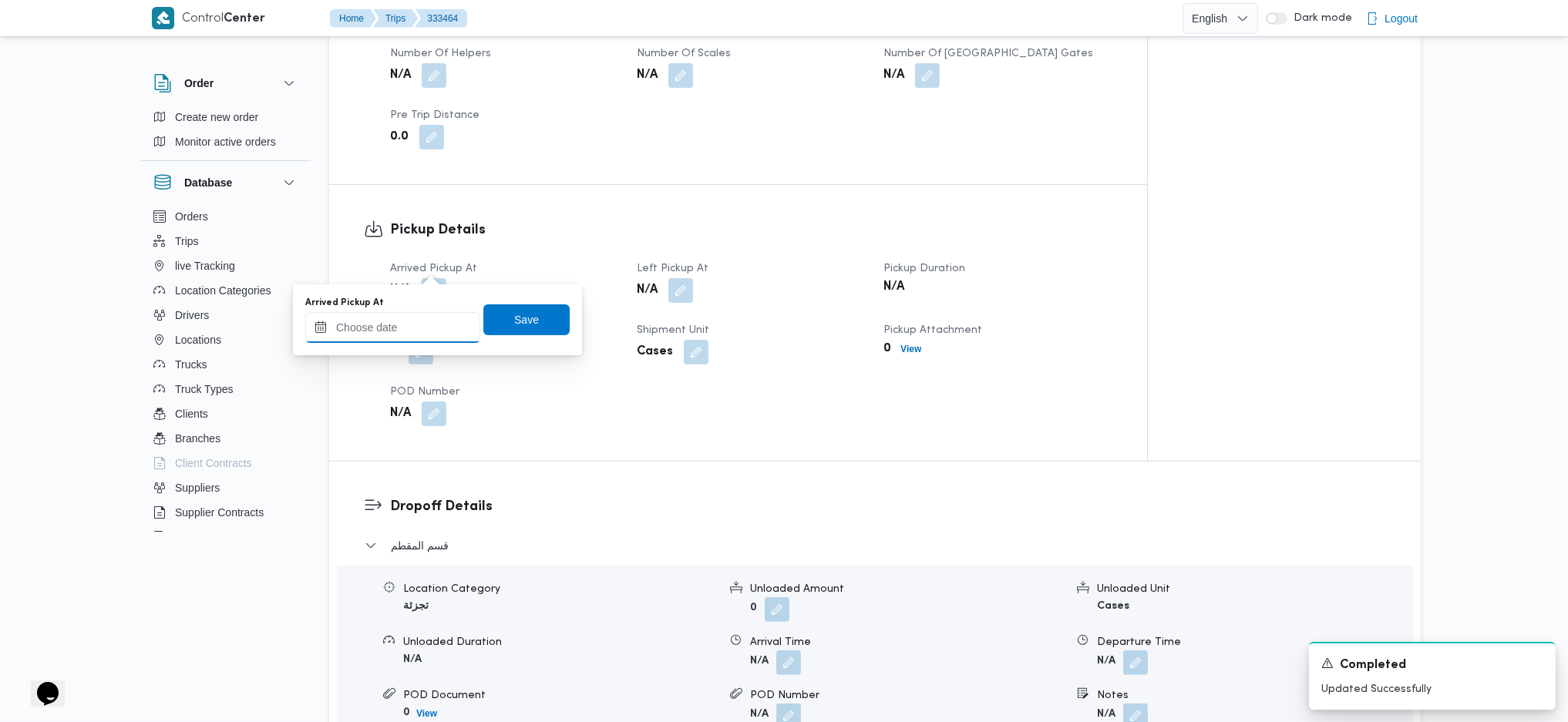
click at [403, 325] on input "Arrived Pickup At" at bounding box center [393, 327] width 175 height 31
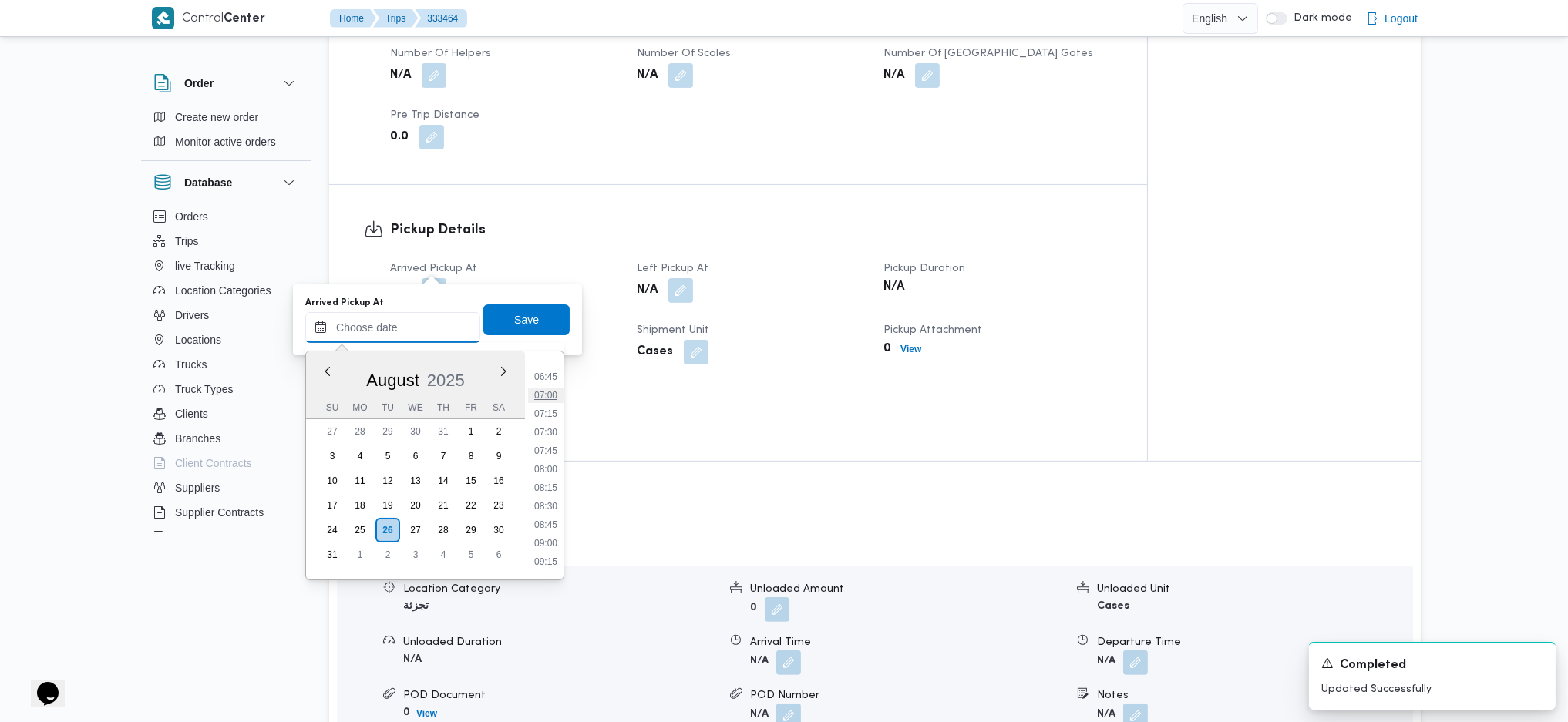
scroll to position [458, 0]
drag, startPoint x: 550, startPoint y: 429, endPoint x: 541, endPoint y: 405, distance: 25.6
click at [550, 429] on li "07:00" at bounding box center [546, 430] width 35 height 16
type input "26/08/2025 07:00"
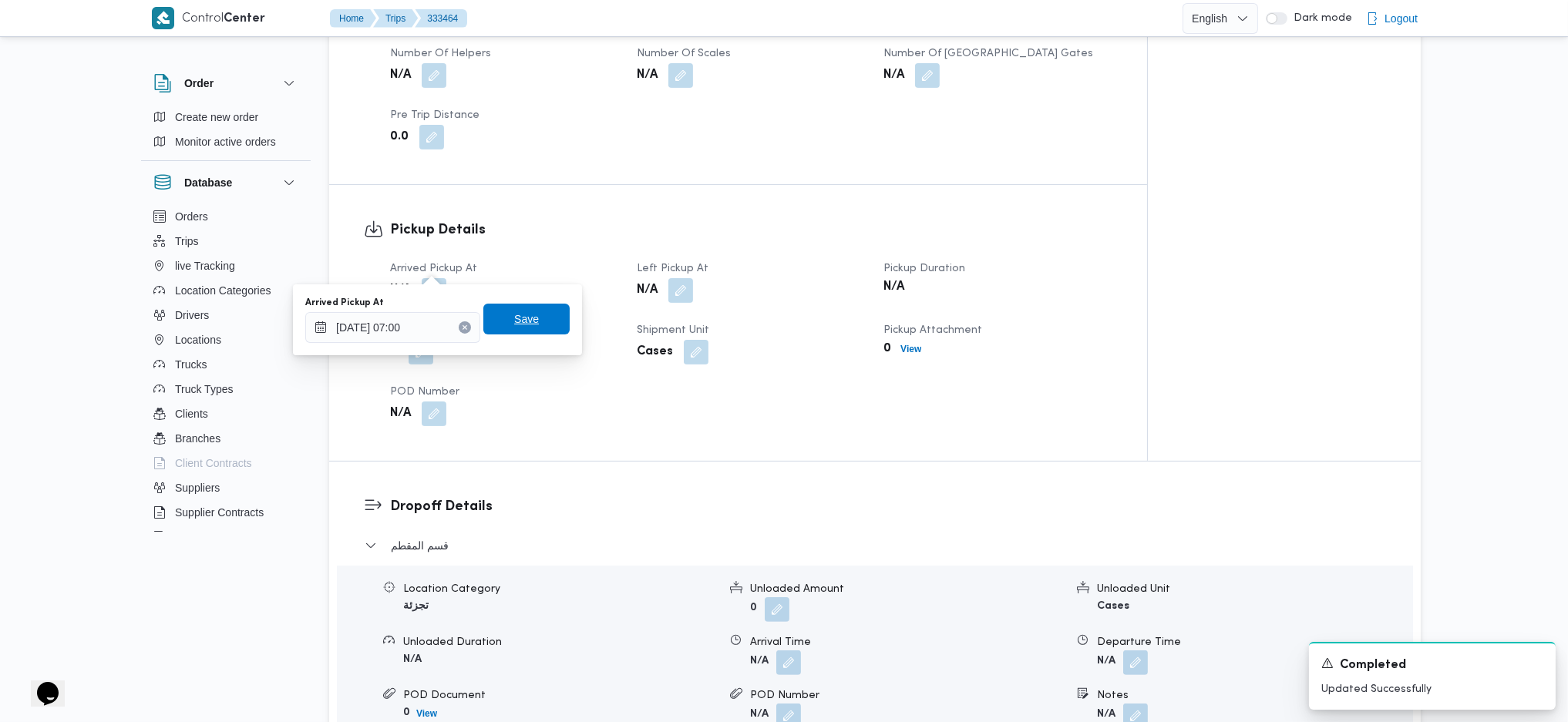
click at [520, 328] on span "Save" at bounding box center [526, 320] width 24 height 19
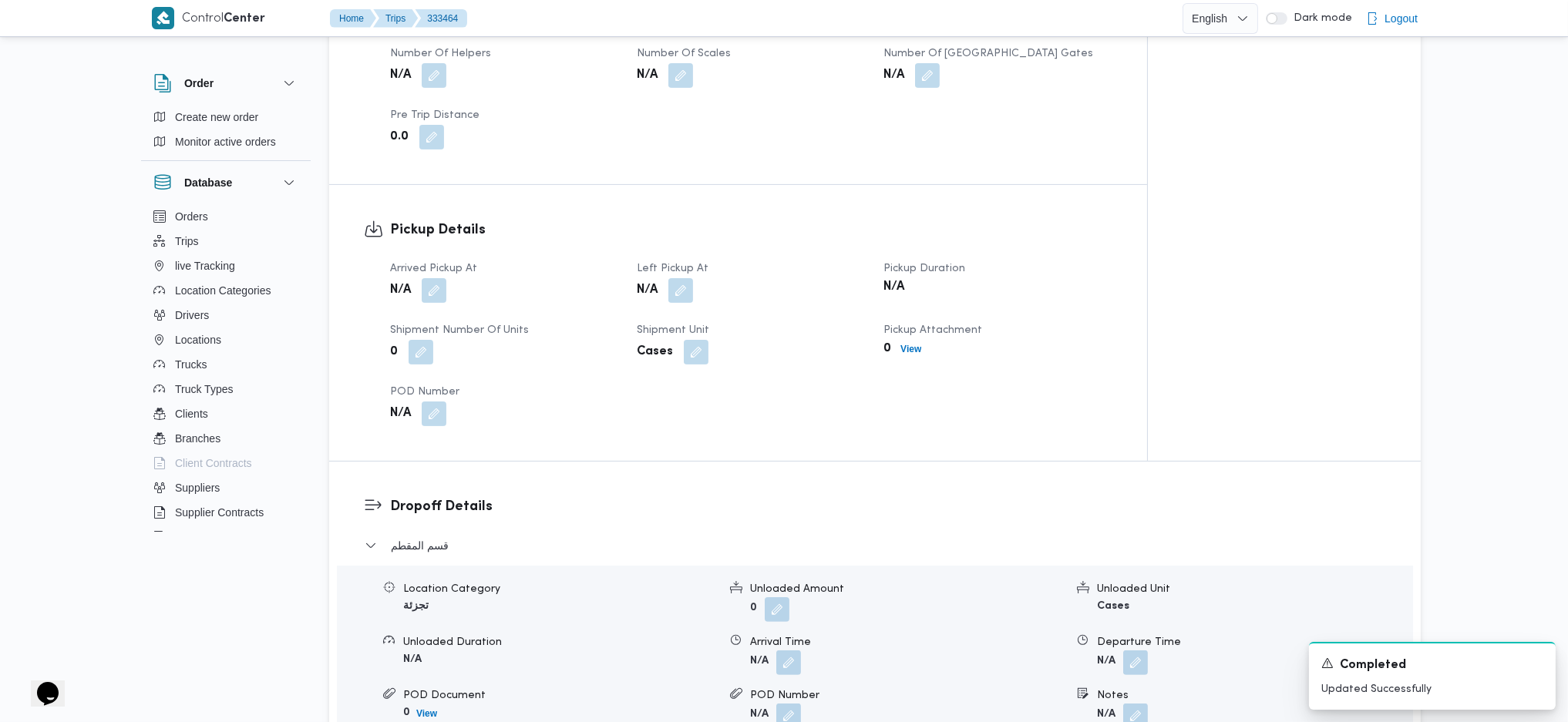
drag, startPoint x: 678, startPoint y: 272, endPoint x: 664, endPoint y: 319, distance: 49.0
click at [678, 279] on button "button" at bounding box center [680, 291] width 24 height 24
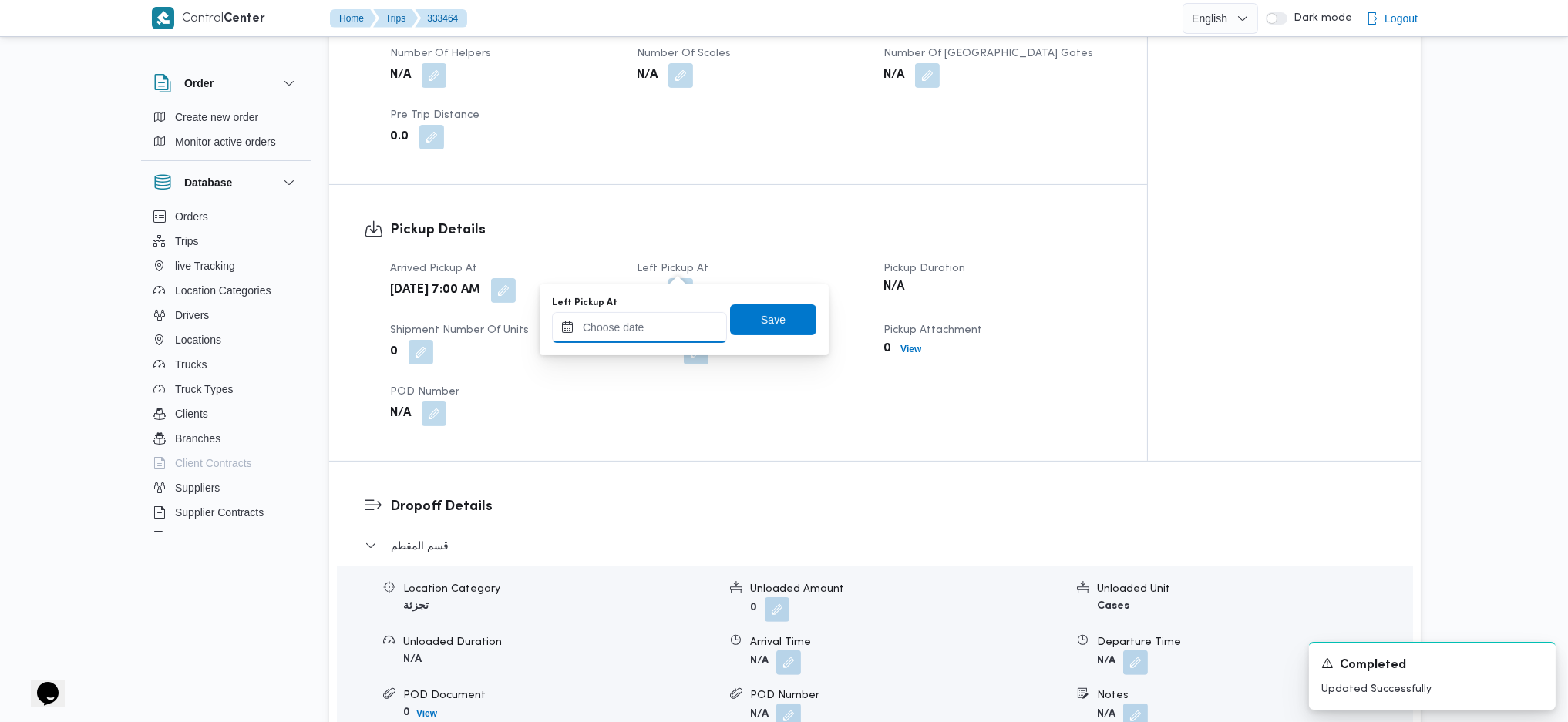
click at [648, 331] on input "Left Pickup At" at bounding box center [639, 327] width 175 height 31
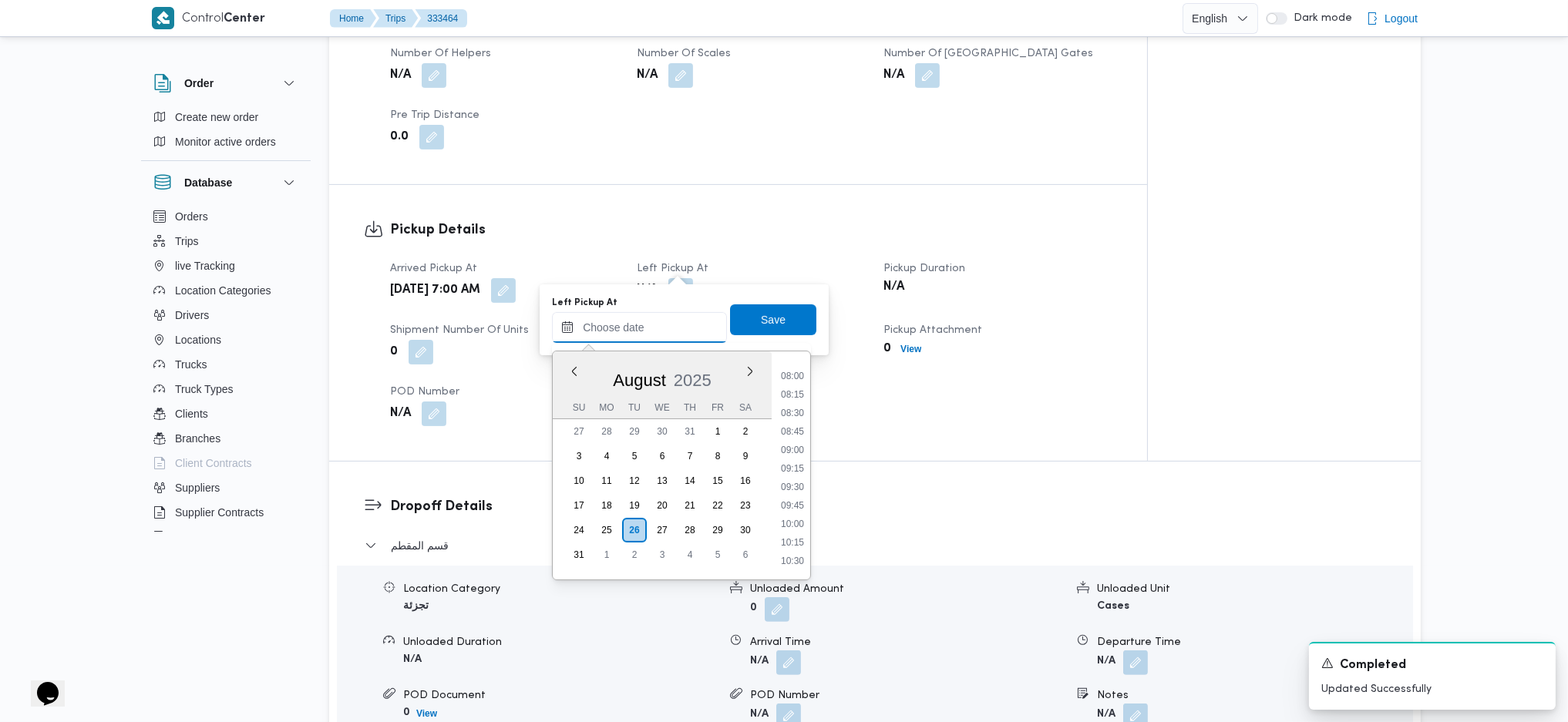
scroll to position [561, 0]
click at [792, 480] on li "09:45" at bounding box center [792, 532] width 35 height 16
type input "26/08/2025 09:45"
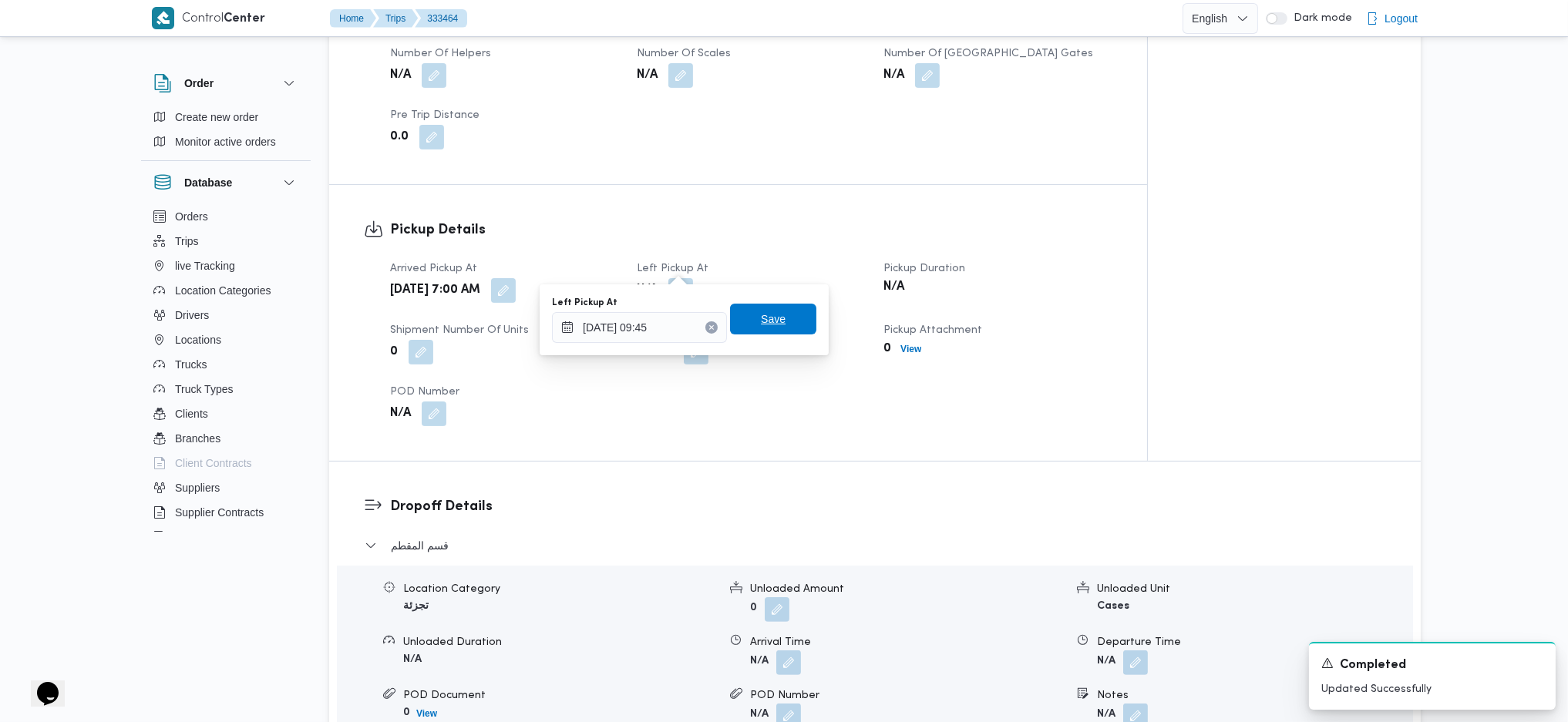
click at [760, 320] on span "Save" at bounding box center [772, 320] width 24 height 19
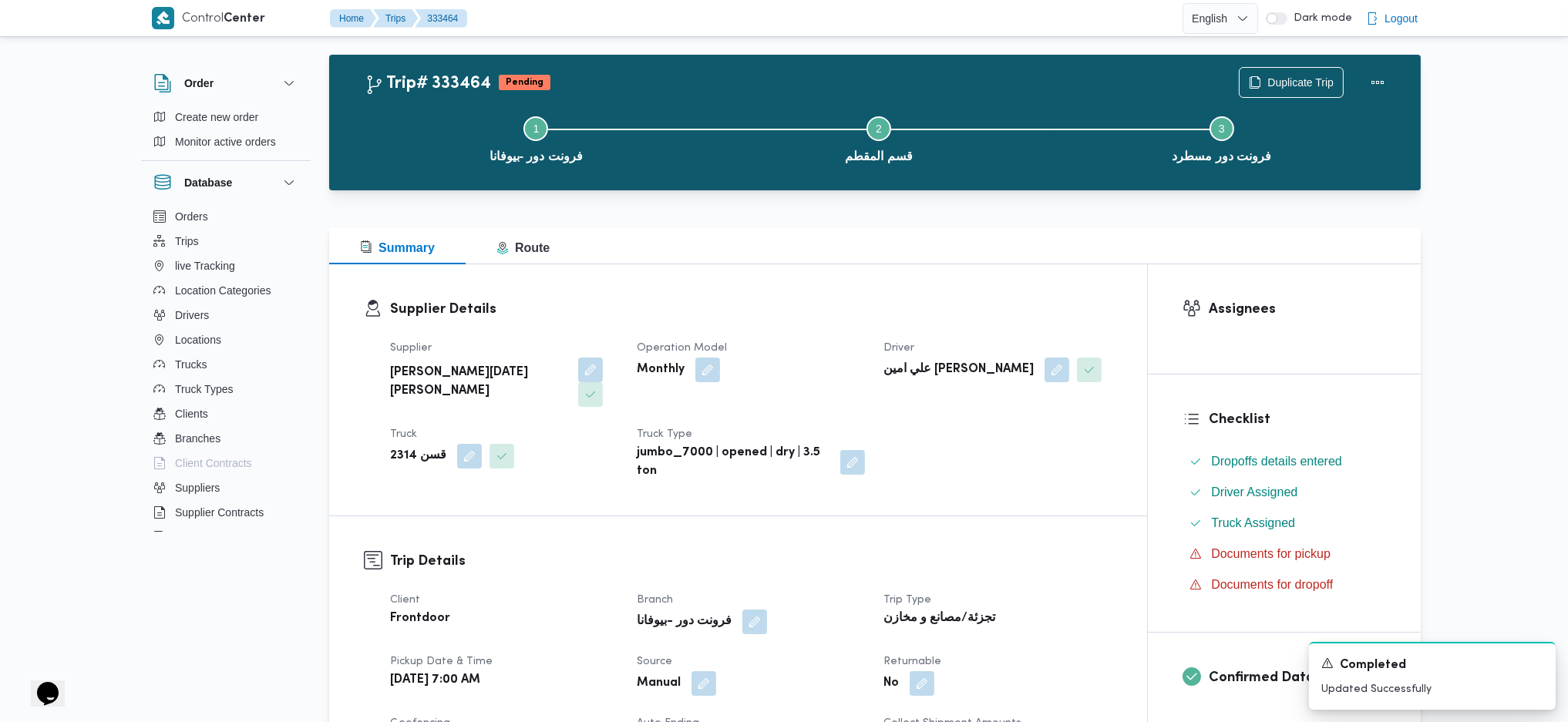
scroll to position [0, 0]
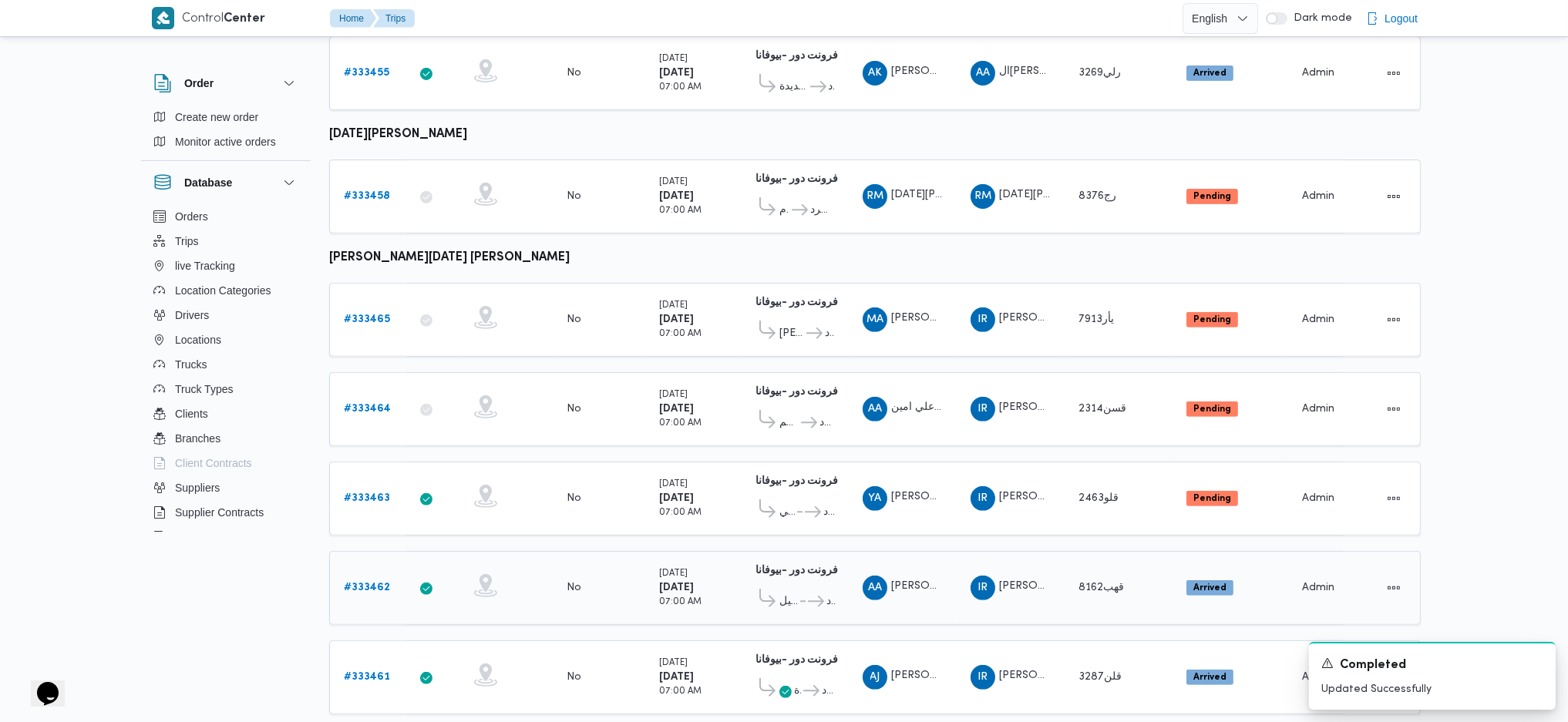
scroll to position [1386, 0]
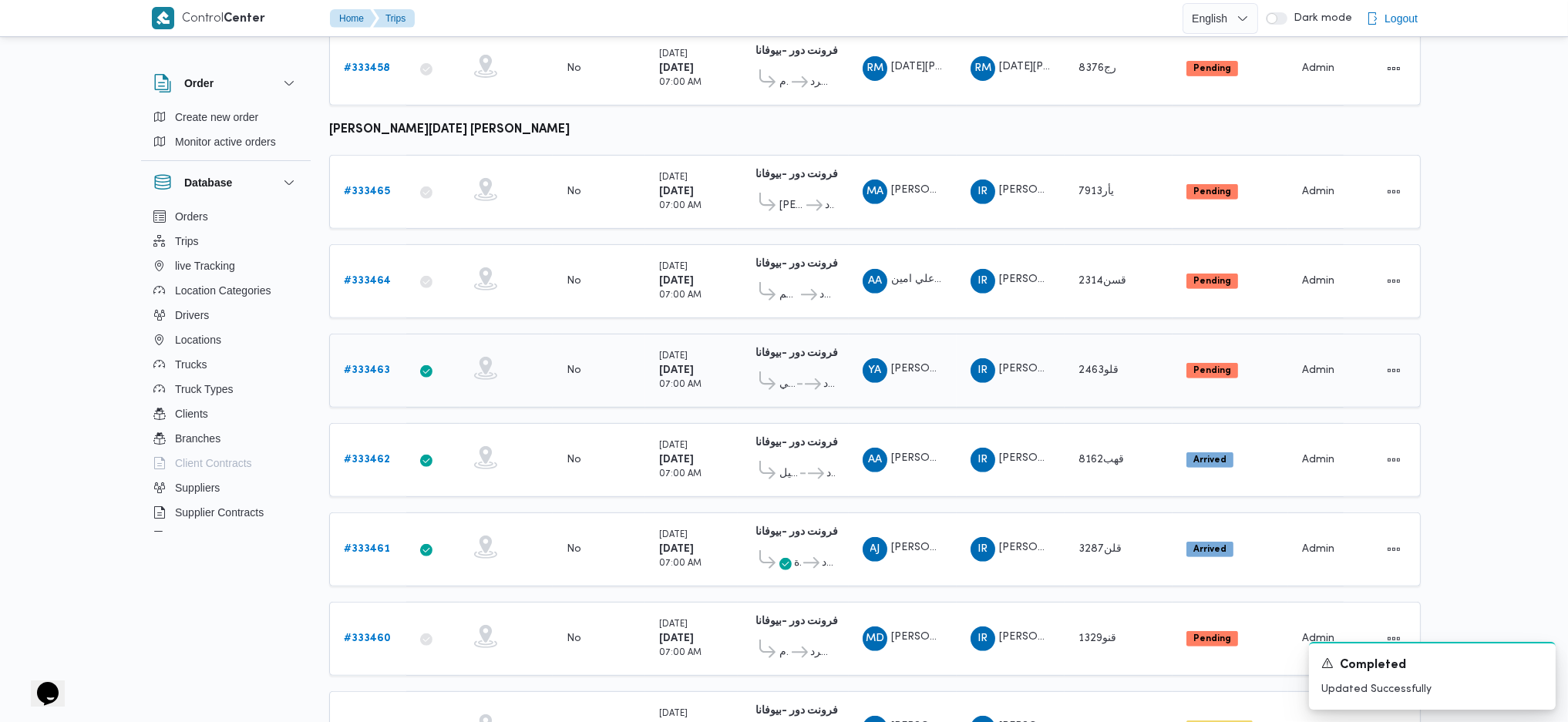
click at [361, 365] on b "# 333463" at bounding box center [367, 370] width 47 height 10
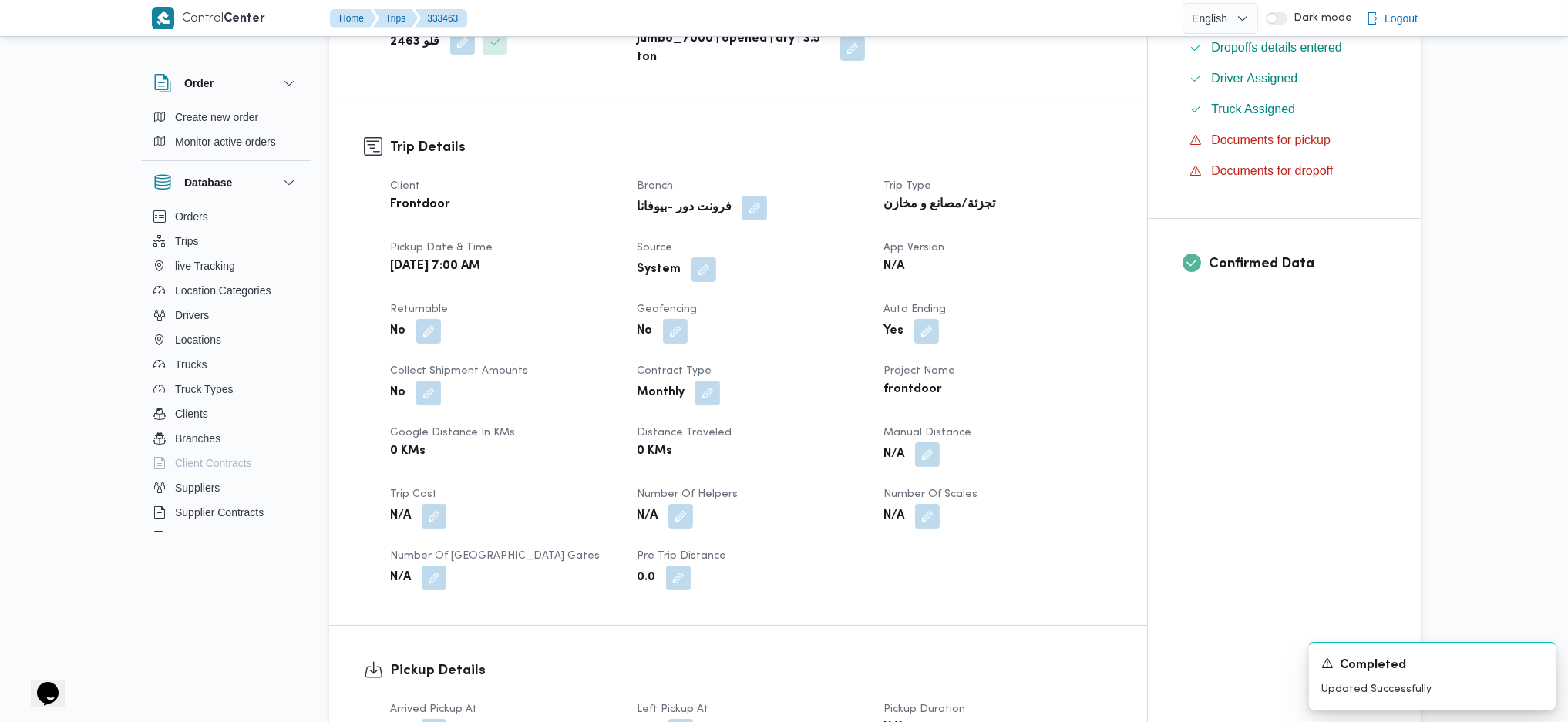
scroll to position [359, 0]
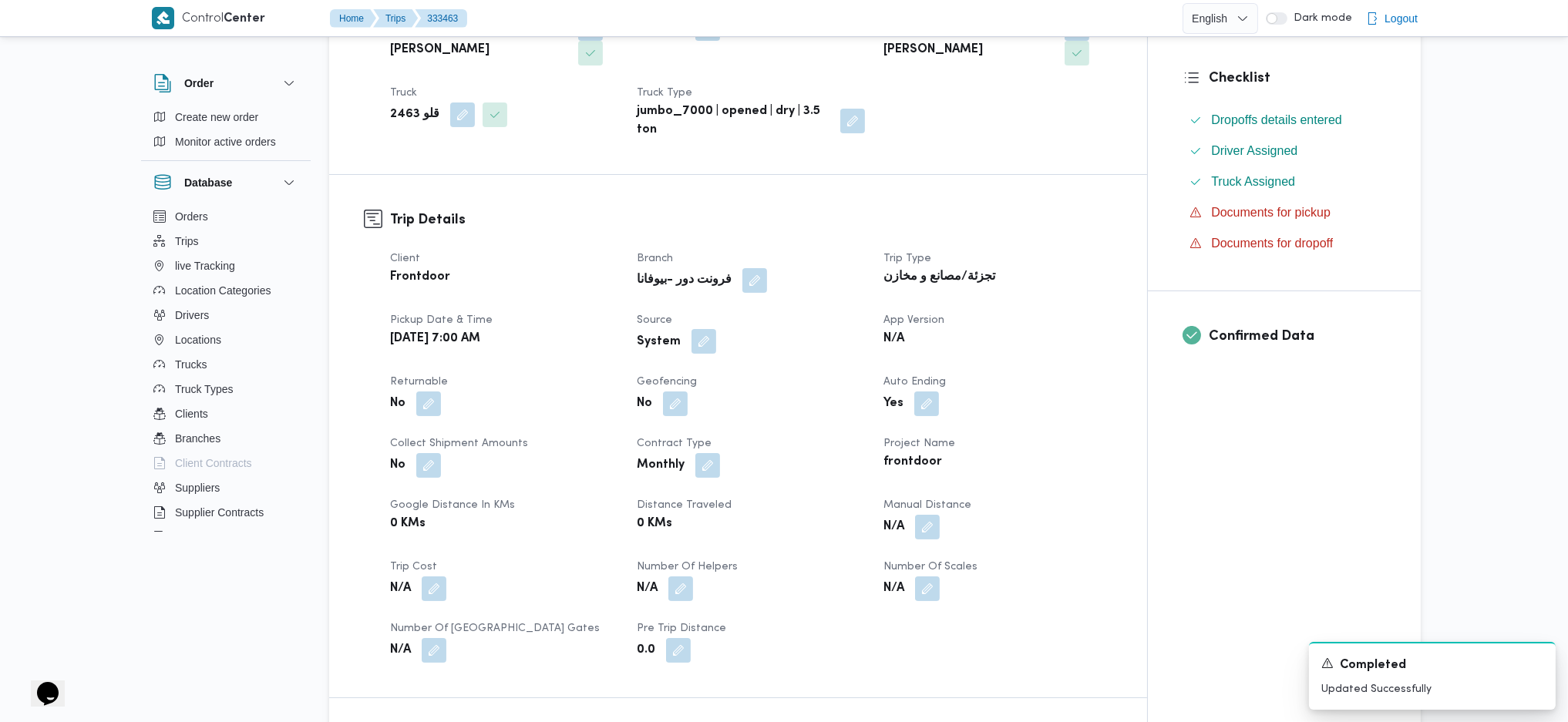
click at [695, 329] on button "button" at bounding box center [703, 341] width 24 height 24
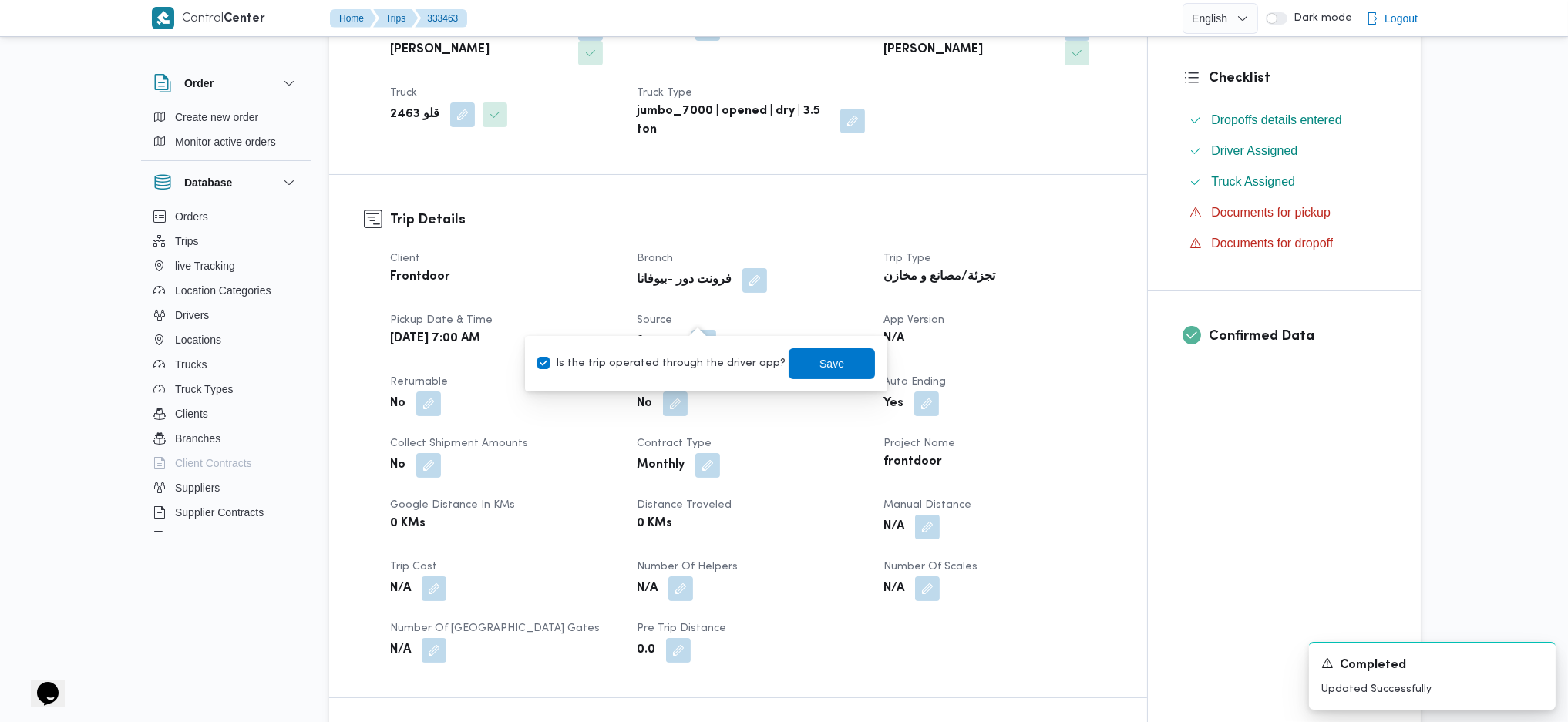
click at [669, 353] on div "Is the trip operated through the driver app? Save" at bounding box center [706, 363] width 341 height 34
click at [699, 377] on div "Is the trip operated through the driver app? Save" at bounding box center [706, 363] width 341 height 34
click at [716, 366] on label "Is the trip operated through the driver app?" at bounding box center [661, 364] width 248 height 19
checkbox input "false"
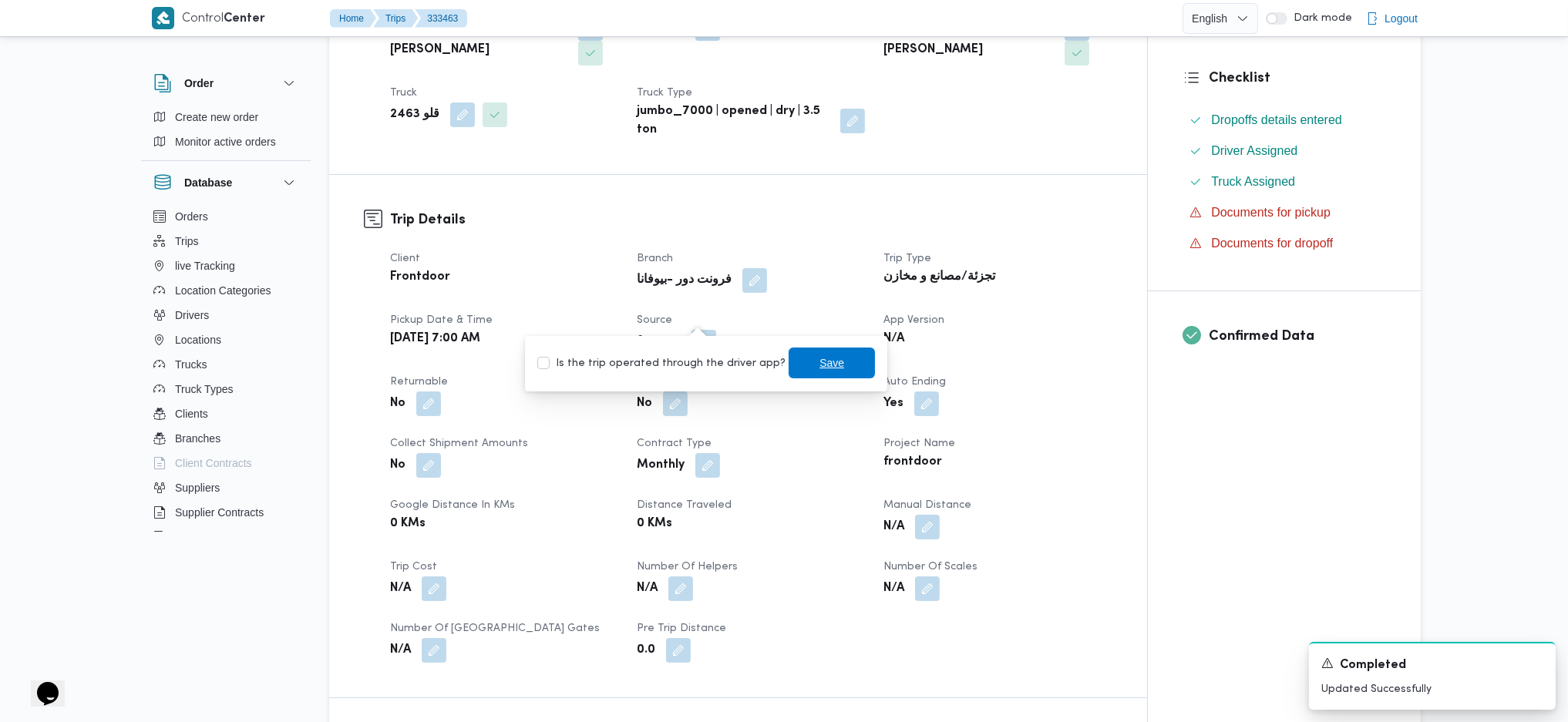
click at [788, 363] on span "Save" at bounding box center [831, 362] width 87 height 31
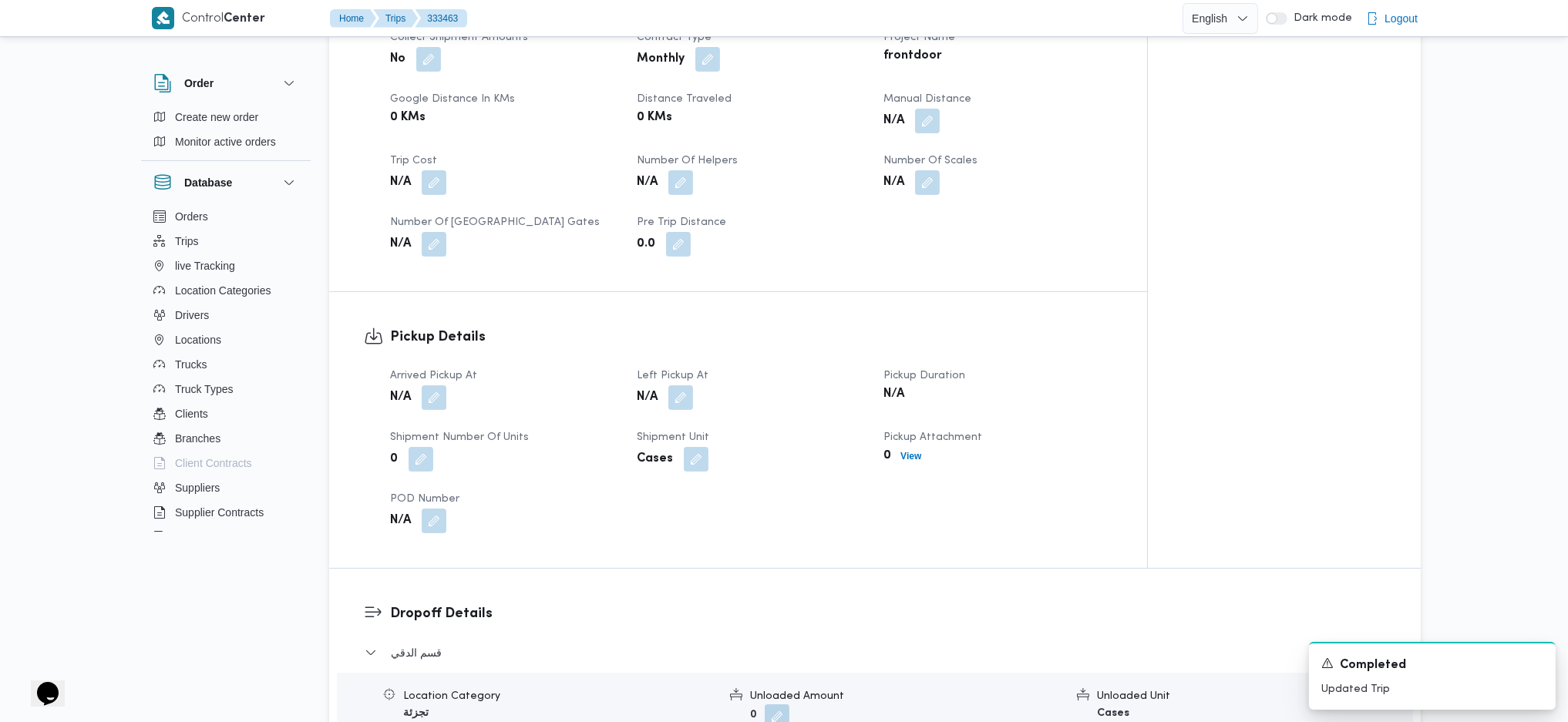
scroll to position [770, 0]
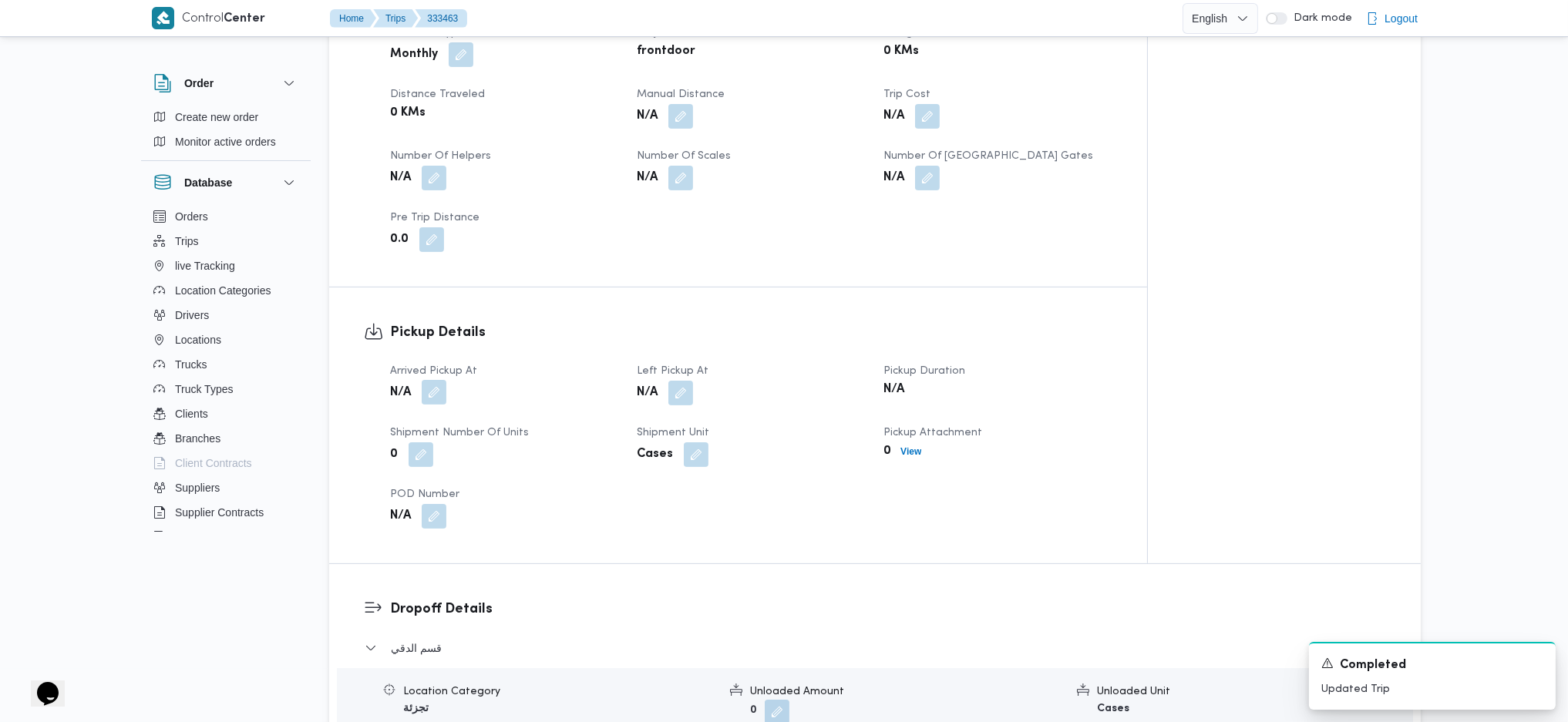
click at [429, 386] on div "Arrived Pickup At N/A Left Pickup At N/A Pickup Duration N/A Shipment Number of…" at bounding box center [751, 445] width 741 height 185
click at [436, 380] on button "button" at bounding box center [434, 392] width 24 height 24
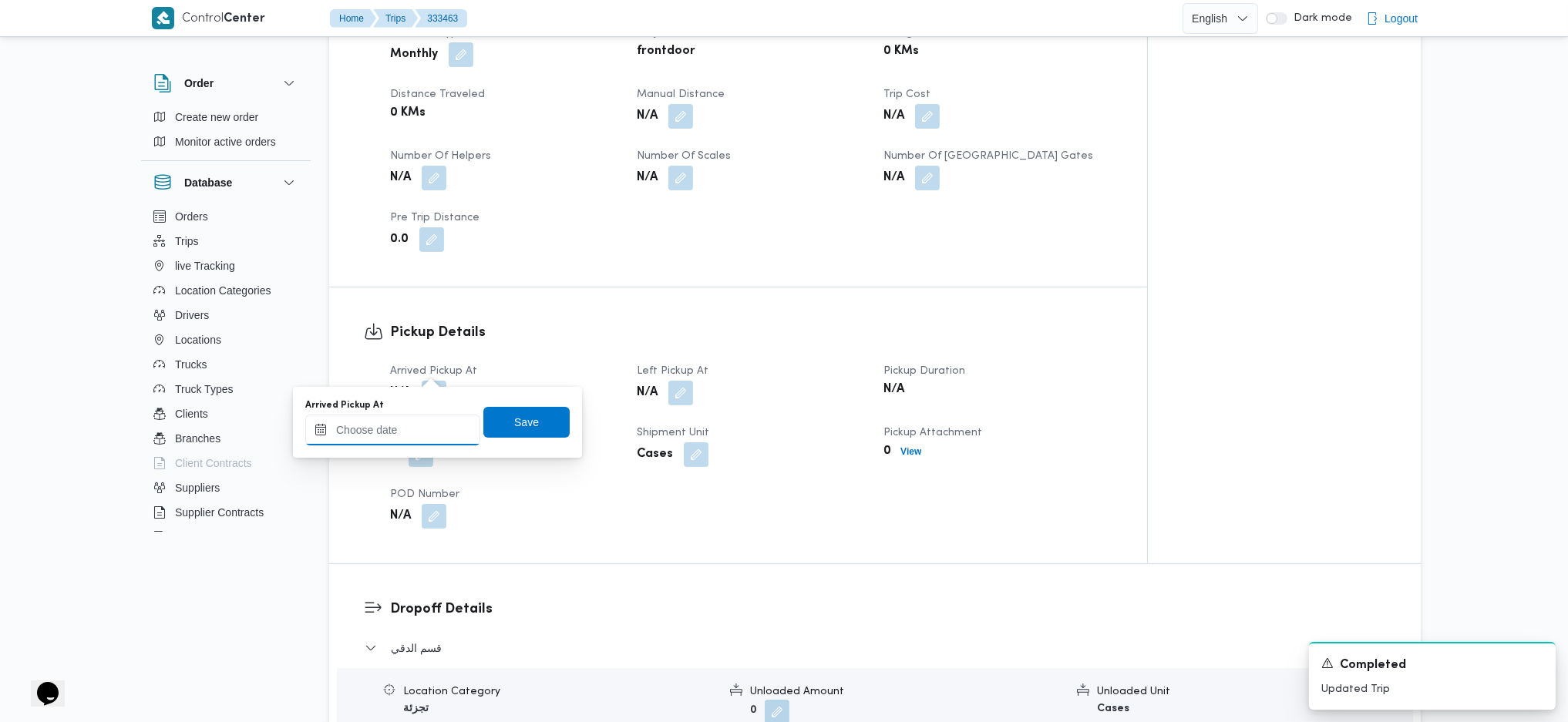
click at [416, 428] on input "Arrived Pickup At" at bounding box center [393, 429] width 175 height 31
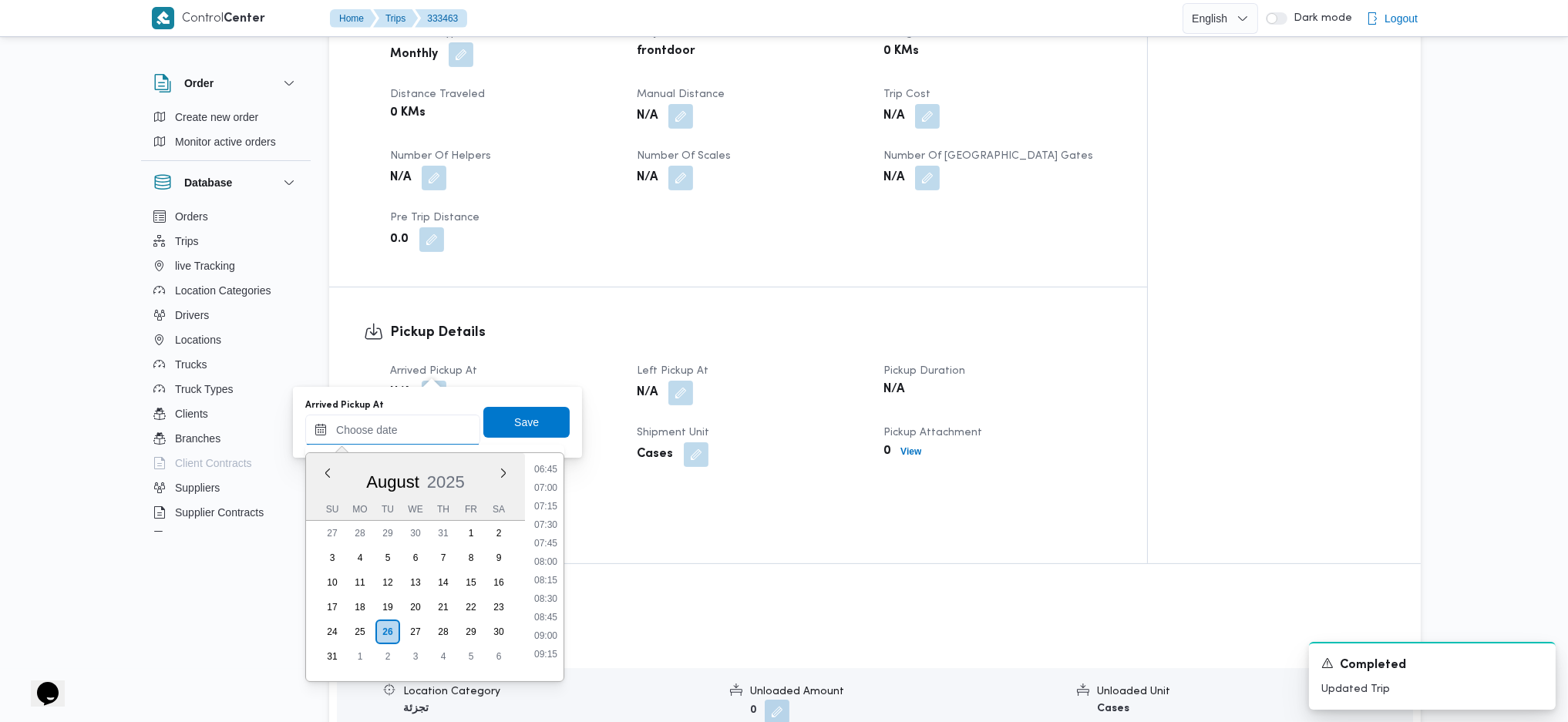
scroll to position [458, 0]
click at [549, 480] on li "07:00" at bounding box center [546, 532] width 35 height 16
type input "26/08/2025 07:00"
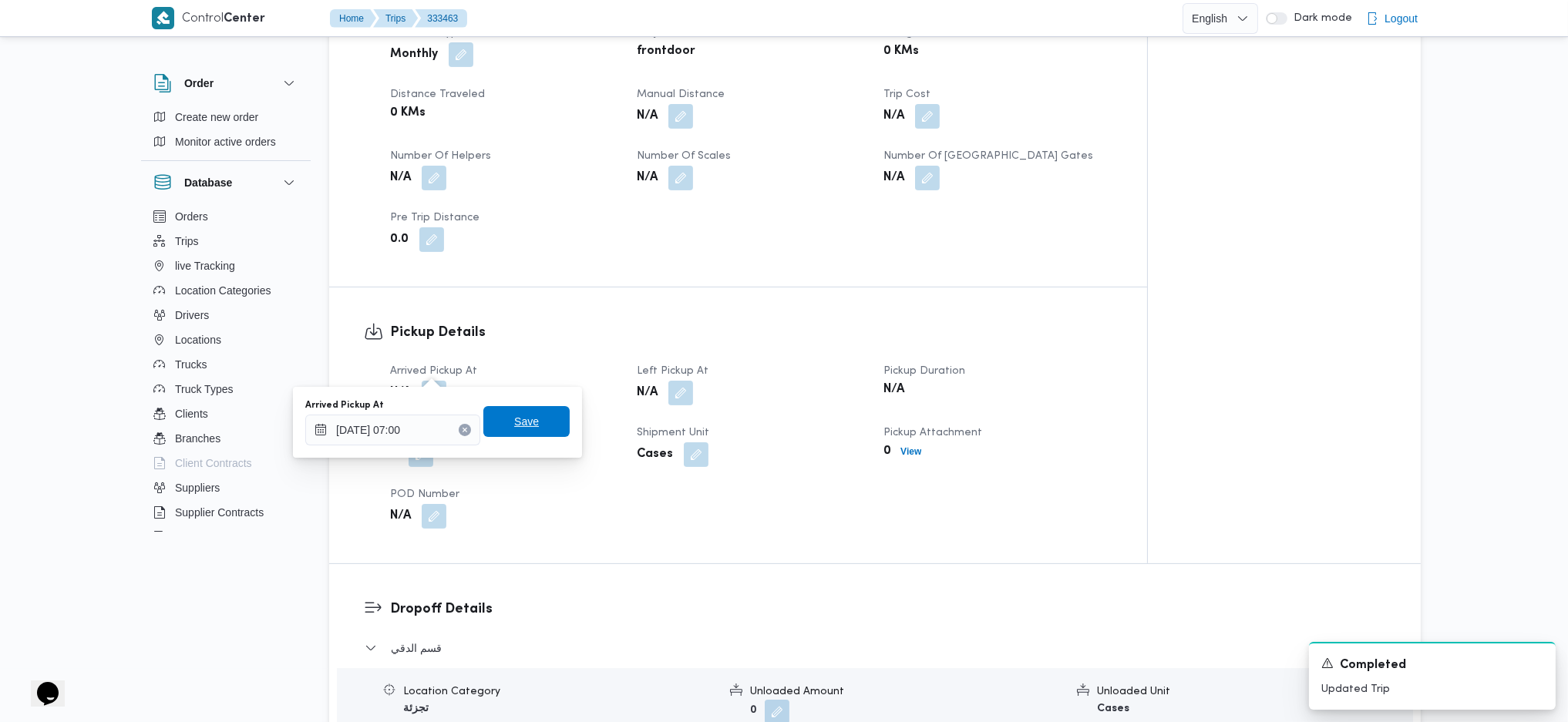
click at [514, 429] on span "Save" at bounding box center [526, 422] width 24 height 19
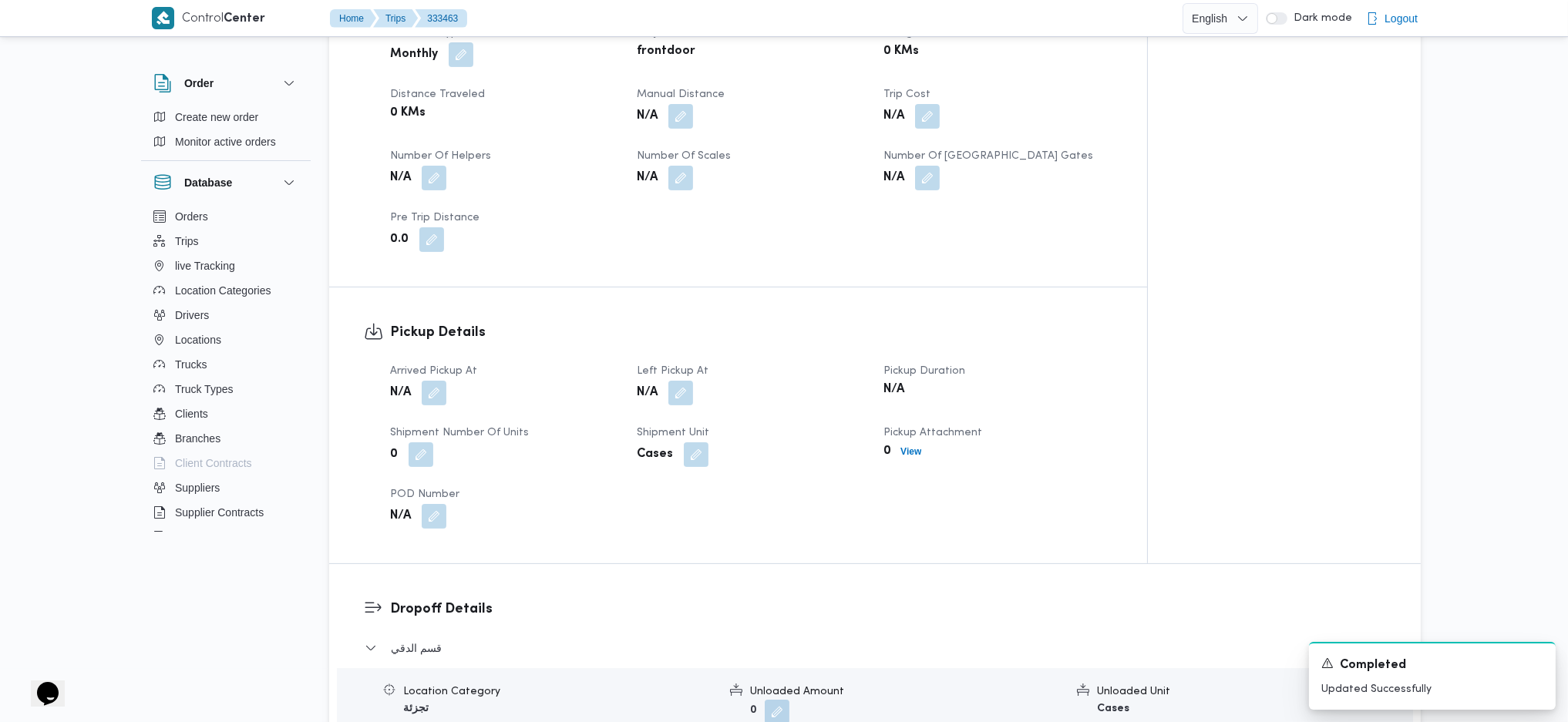
drag, startPoint x: 658, startPoint y: 364, endPoint x: 664, endPoint y: 370, distance: 8.5
click at [662, 379] on div "N/A" at bounding box center [751, 393] width 231 height 28
click at [649, 445] on b "Cases" at bounding box center [654, 455] width 36 height 19
click at [679, 380] on button "button" at bounding box center [680, 392] width 24 height 24
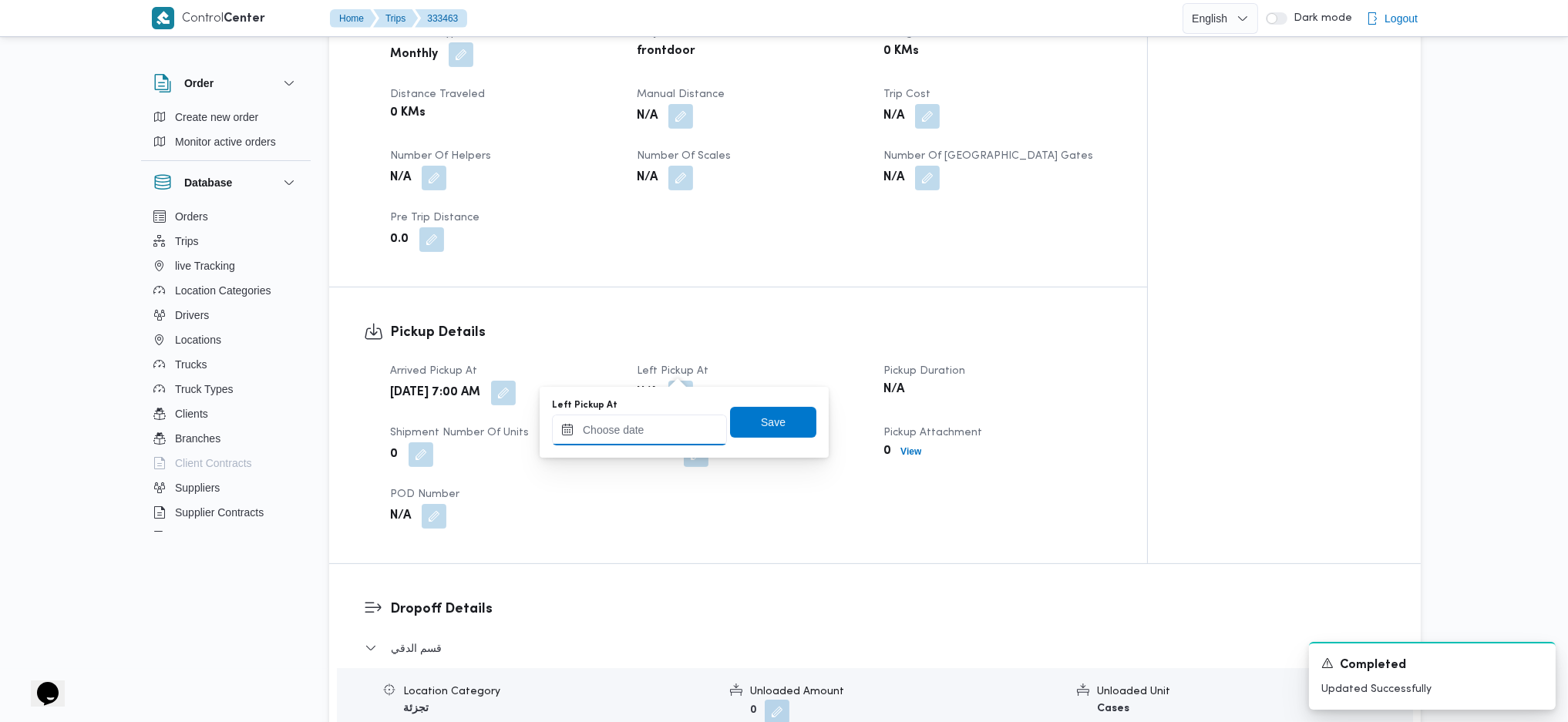
click at [648, 428] on input "Left Pickup At" at bounding box center [639, 429] width 175 height 31
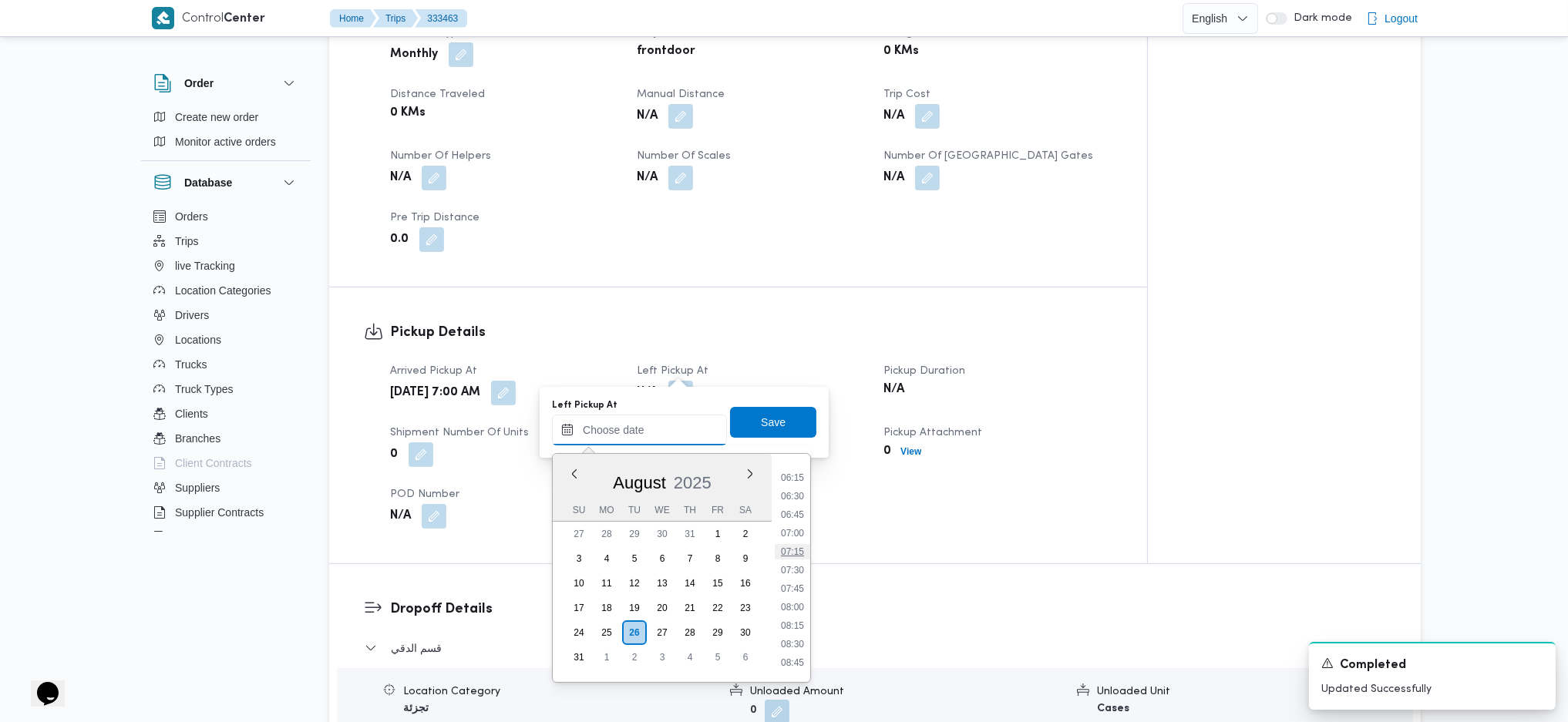
scroll to position [561, 0]
click at [787, 480] on li "09:45" at bounding box center [792, 634] width 35 height 16
type input "26/08/2025 09:45"
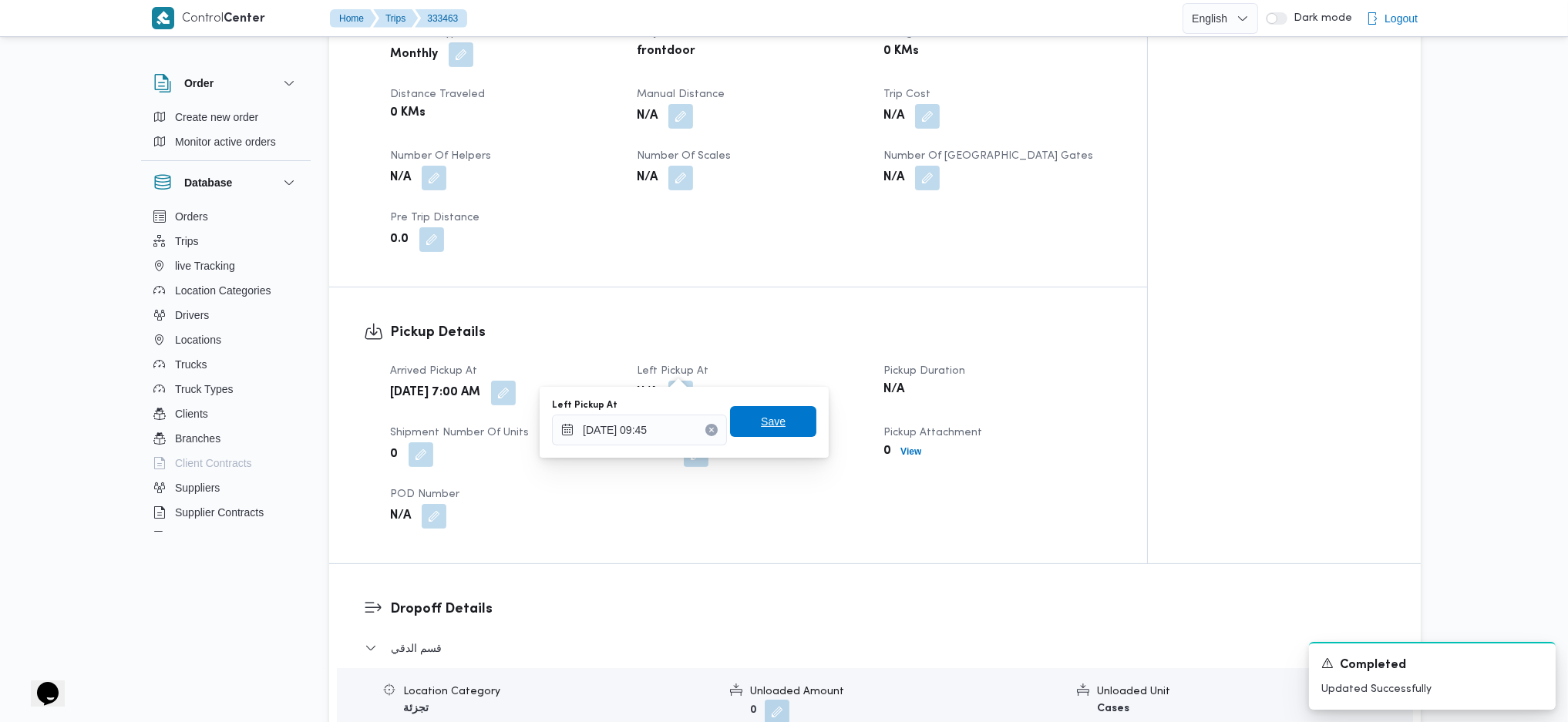
click at [769, 414] on span "Save" at bounding box center [772, 422] width 24 height 19
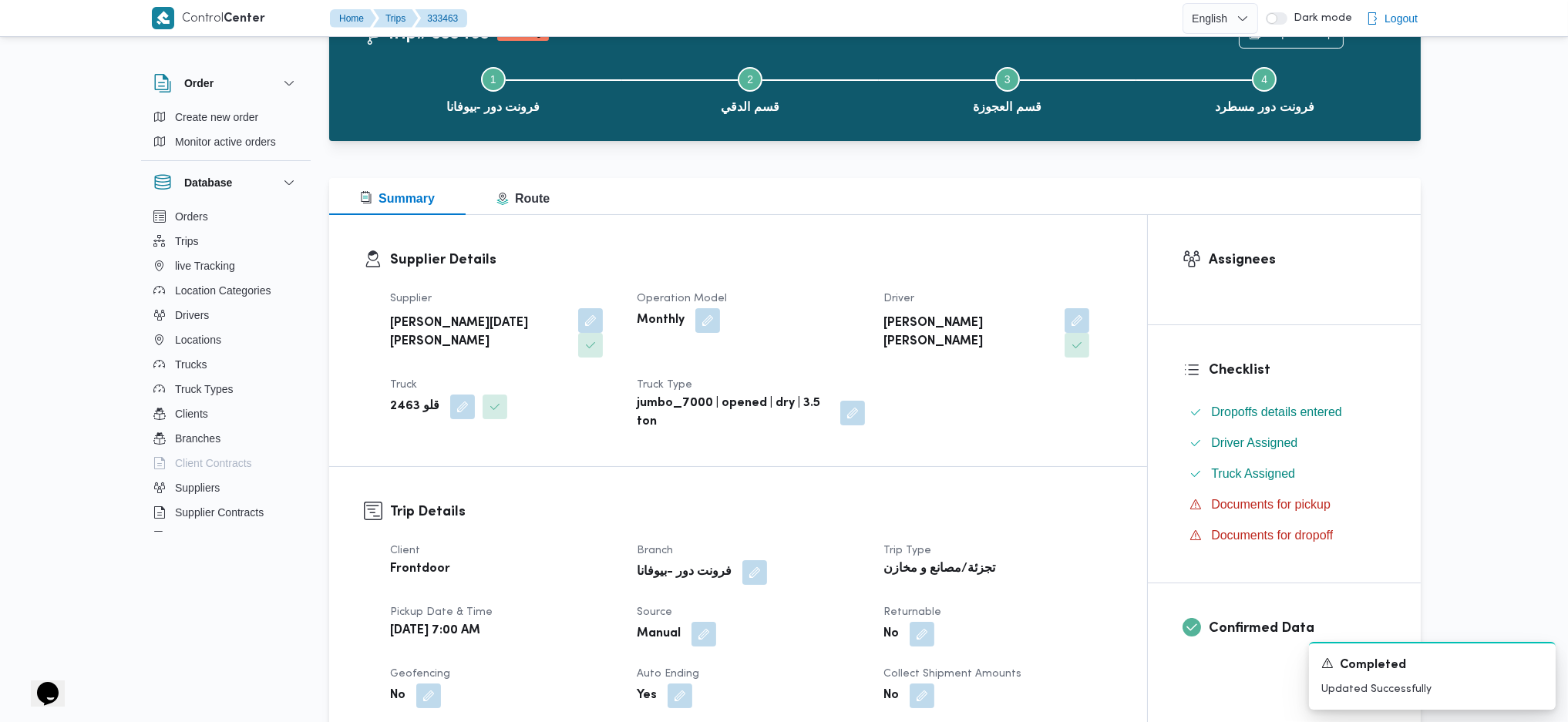
scroll to position [0, 0]
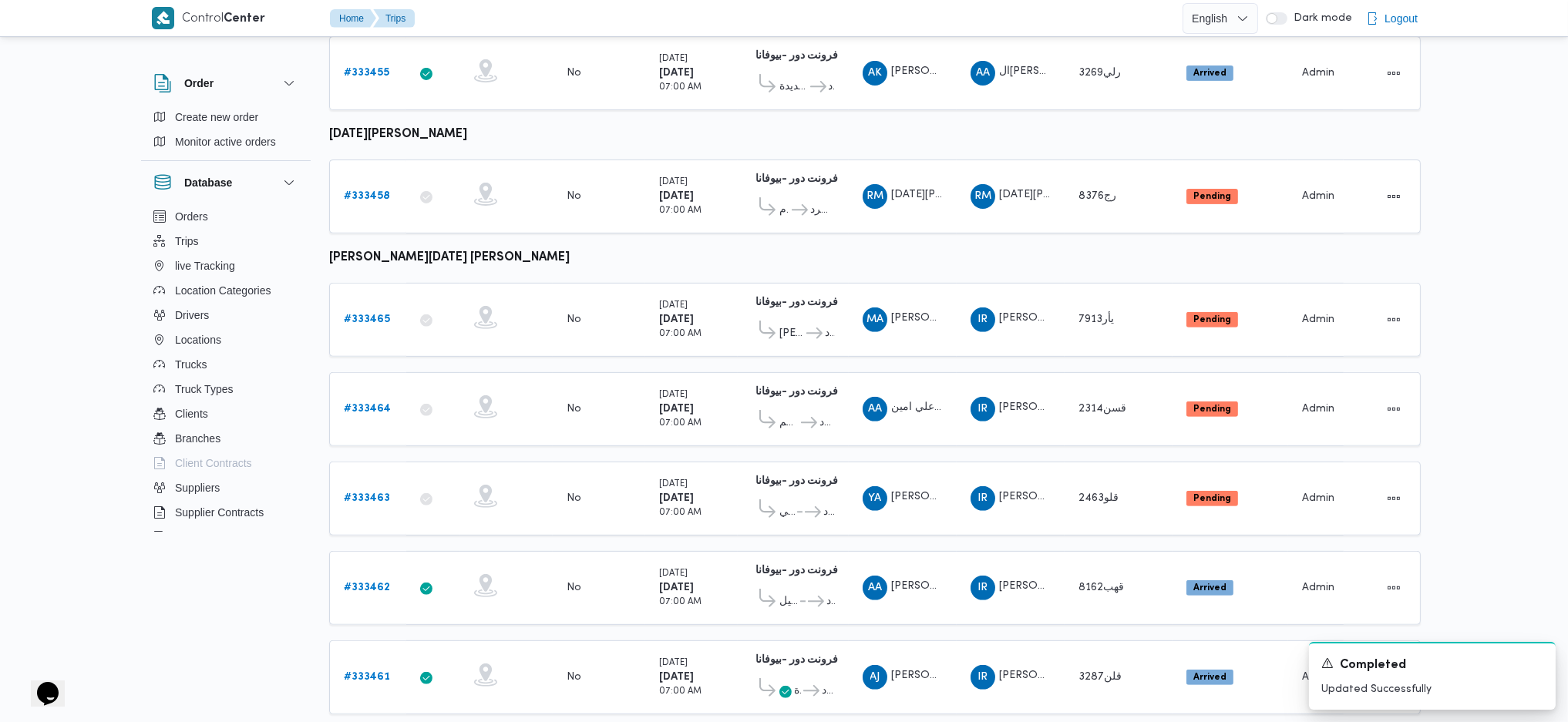
scroll to position [1386, 0]
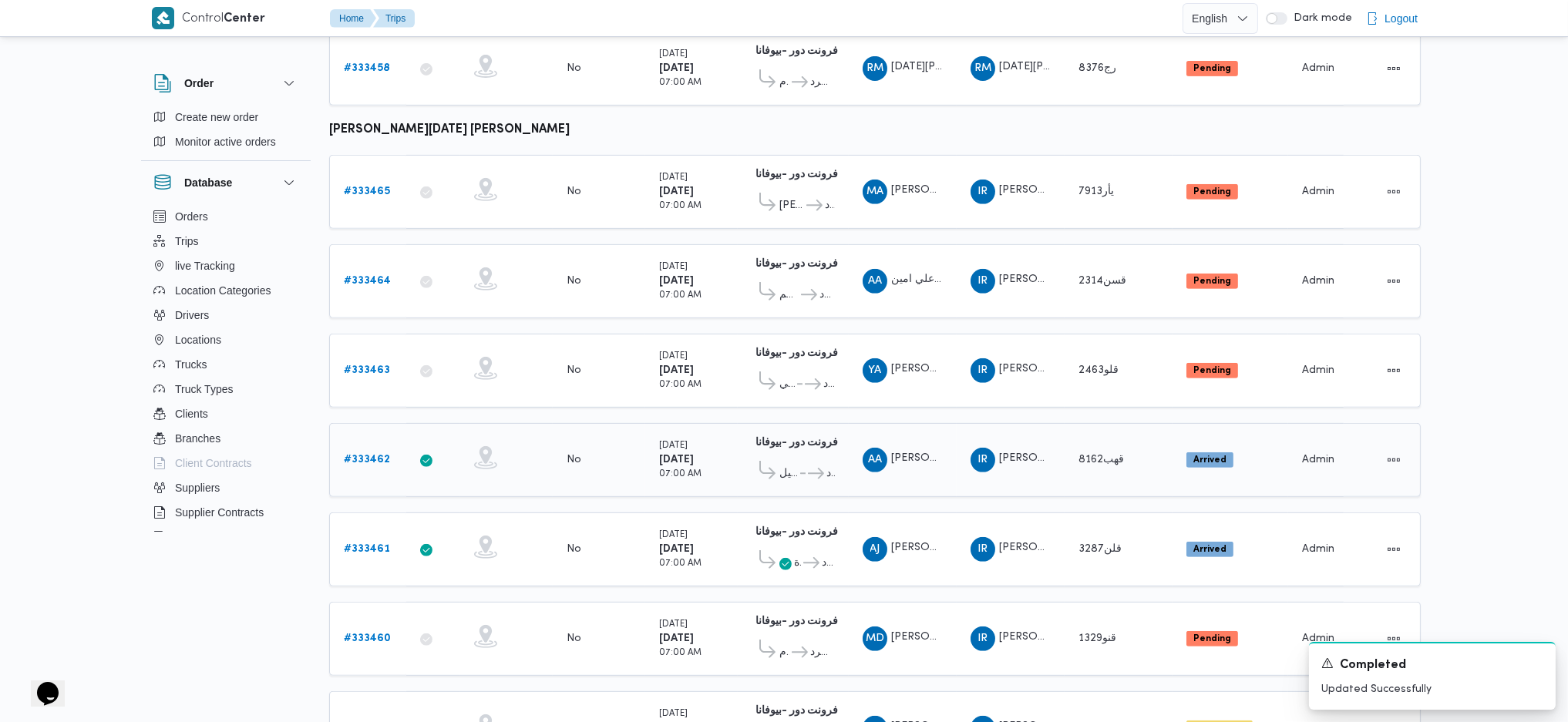
click at [386, 455] on b "# 333462" at bounding box center [367, 459] width 47 height 10
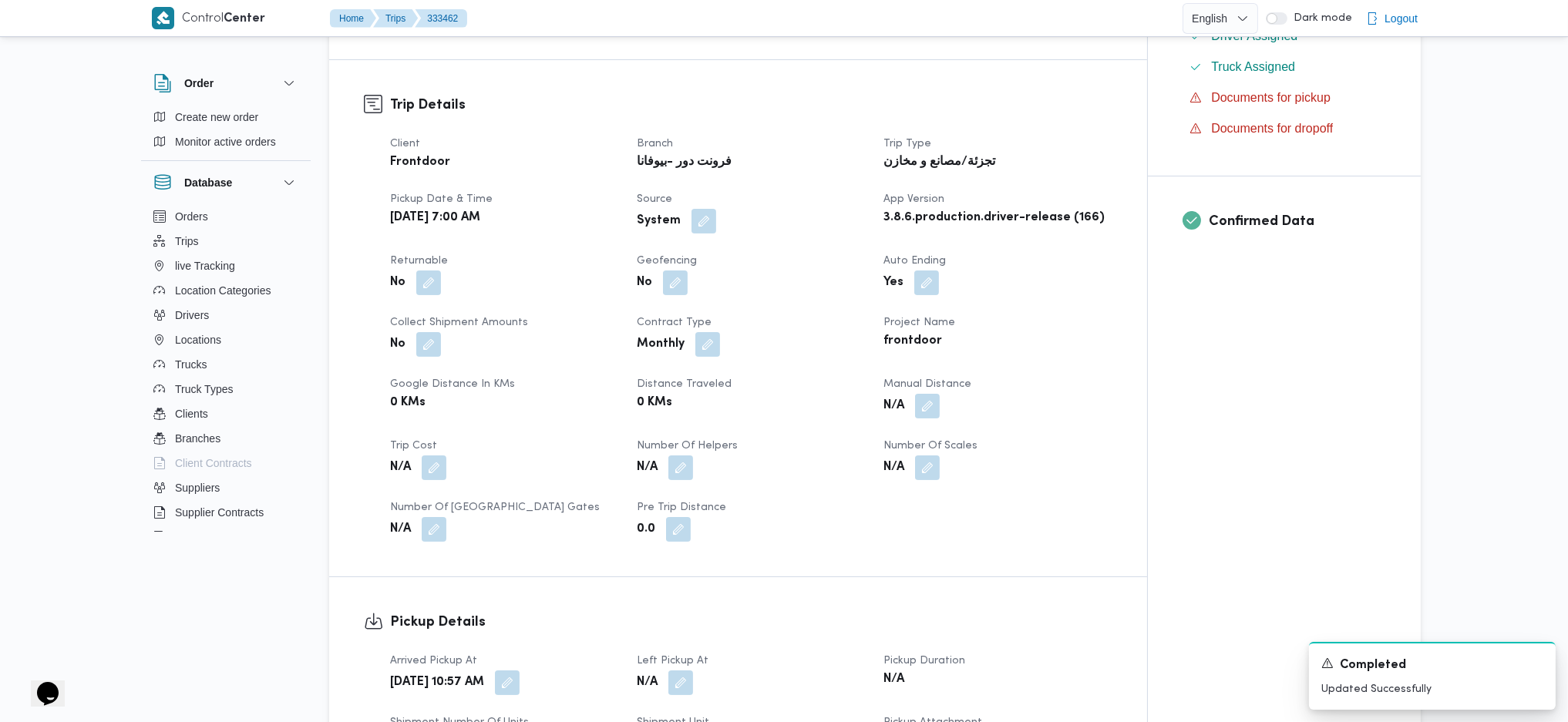
scroll to position [673, 0]
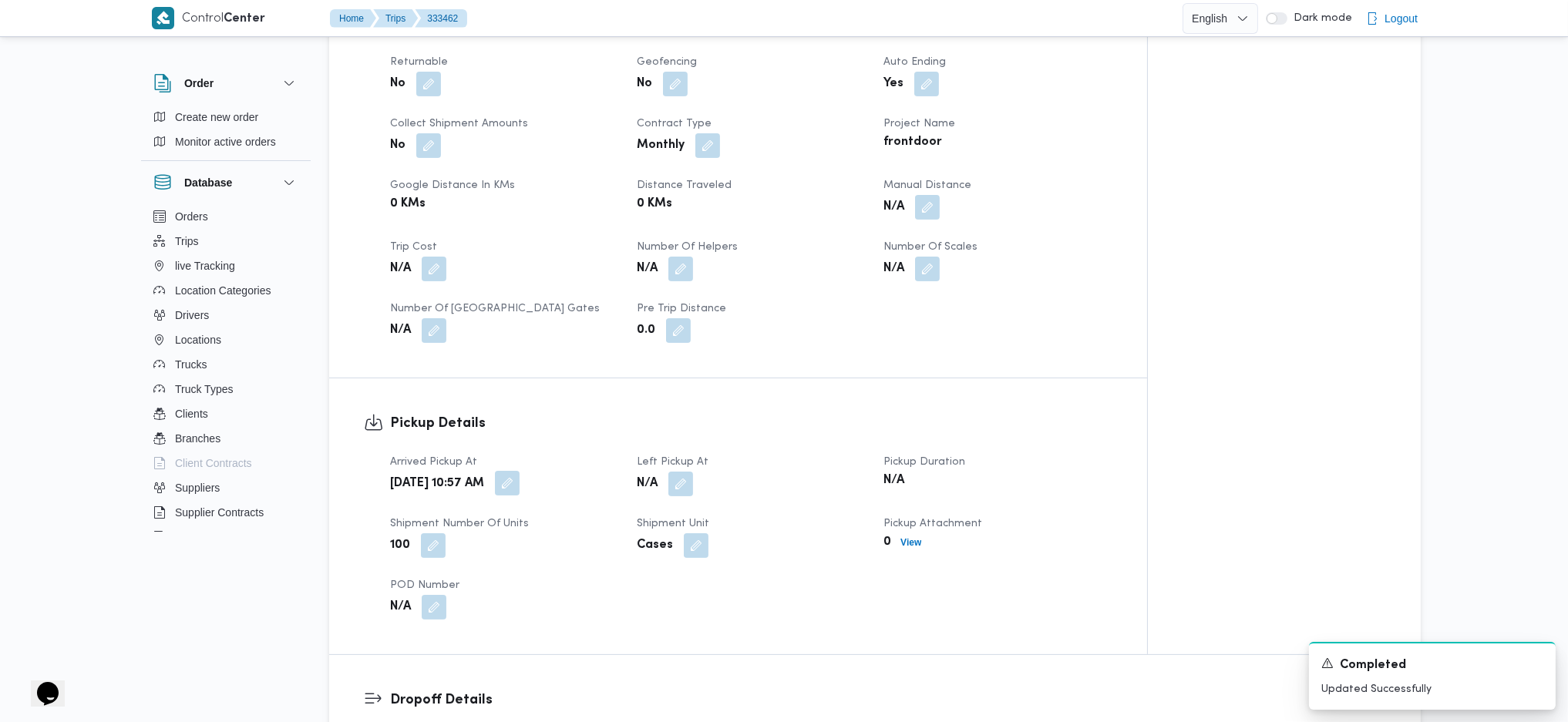
click at [520, 470] on button "button" at bounding box center [507, 483] width 24 height 24
click at [525, 480] on div "Arrived Pickup At" at bounding box center [525, 496] width 175 height 12
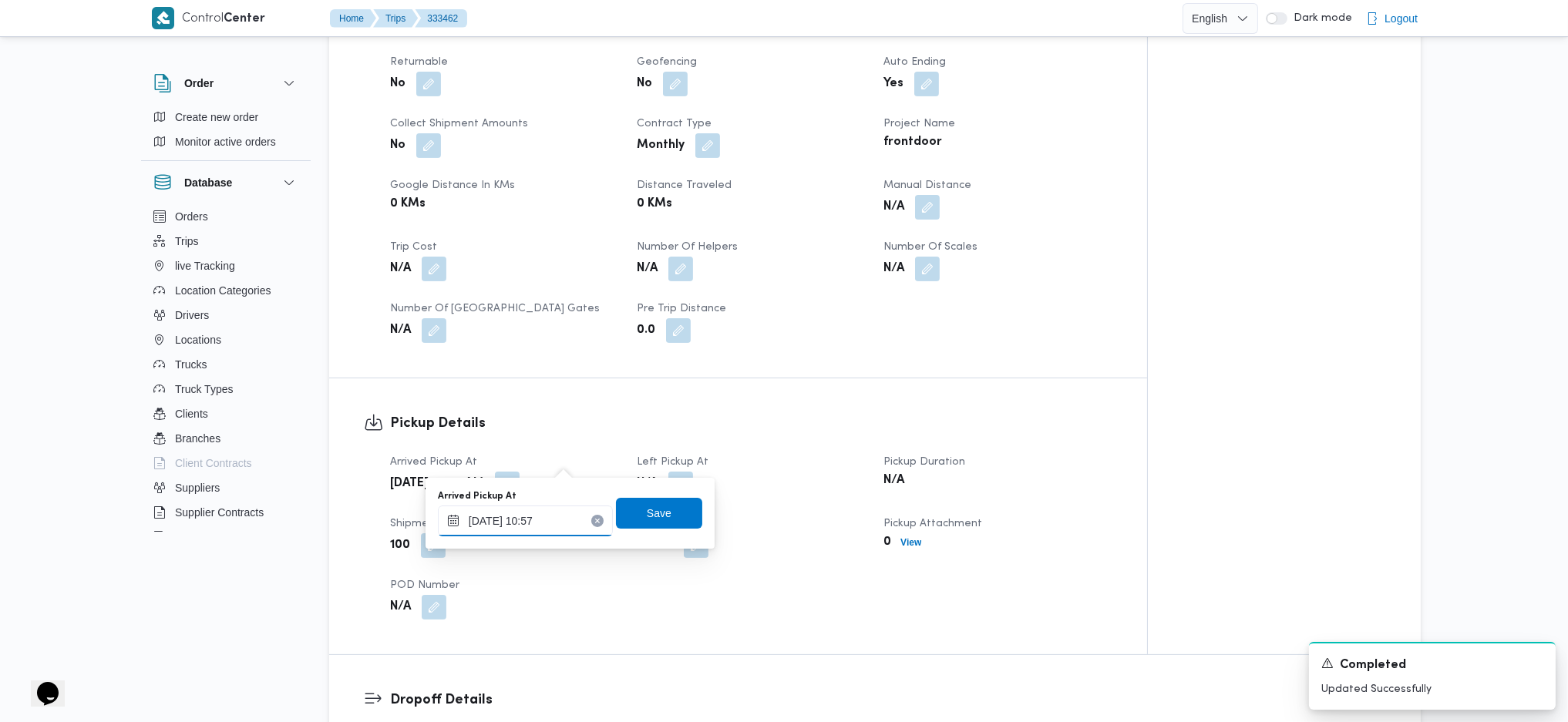
click at [547, 480] on input "26/08/2025 10:57" at bounding box center [525, 521] width 175 height 31
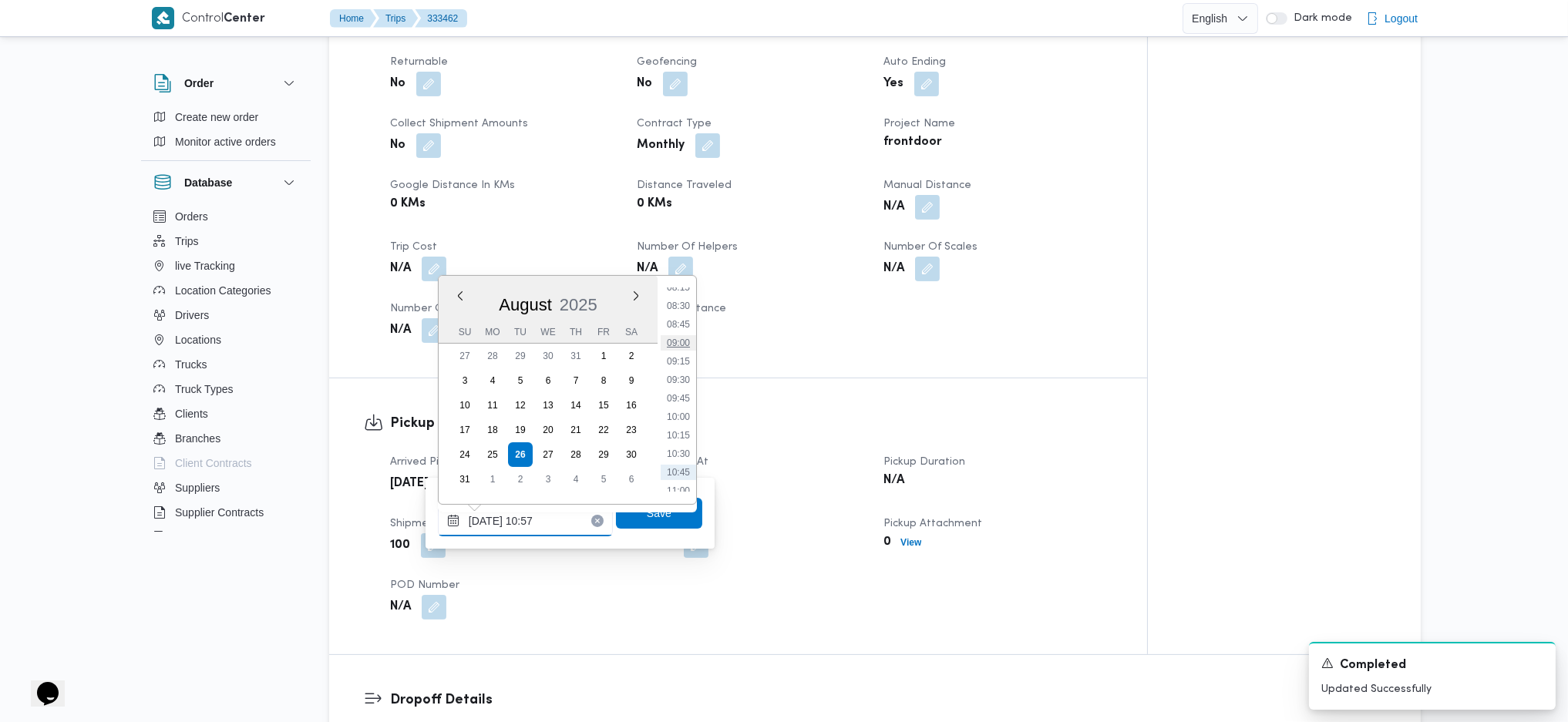
scroll to position [589, 0]
click at [681, 328] on li "08:30" at bounding box center [678, 335] width 35 height 16
type input "26/08/2025 08:30"
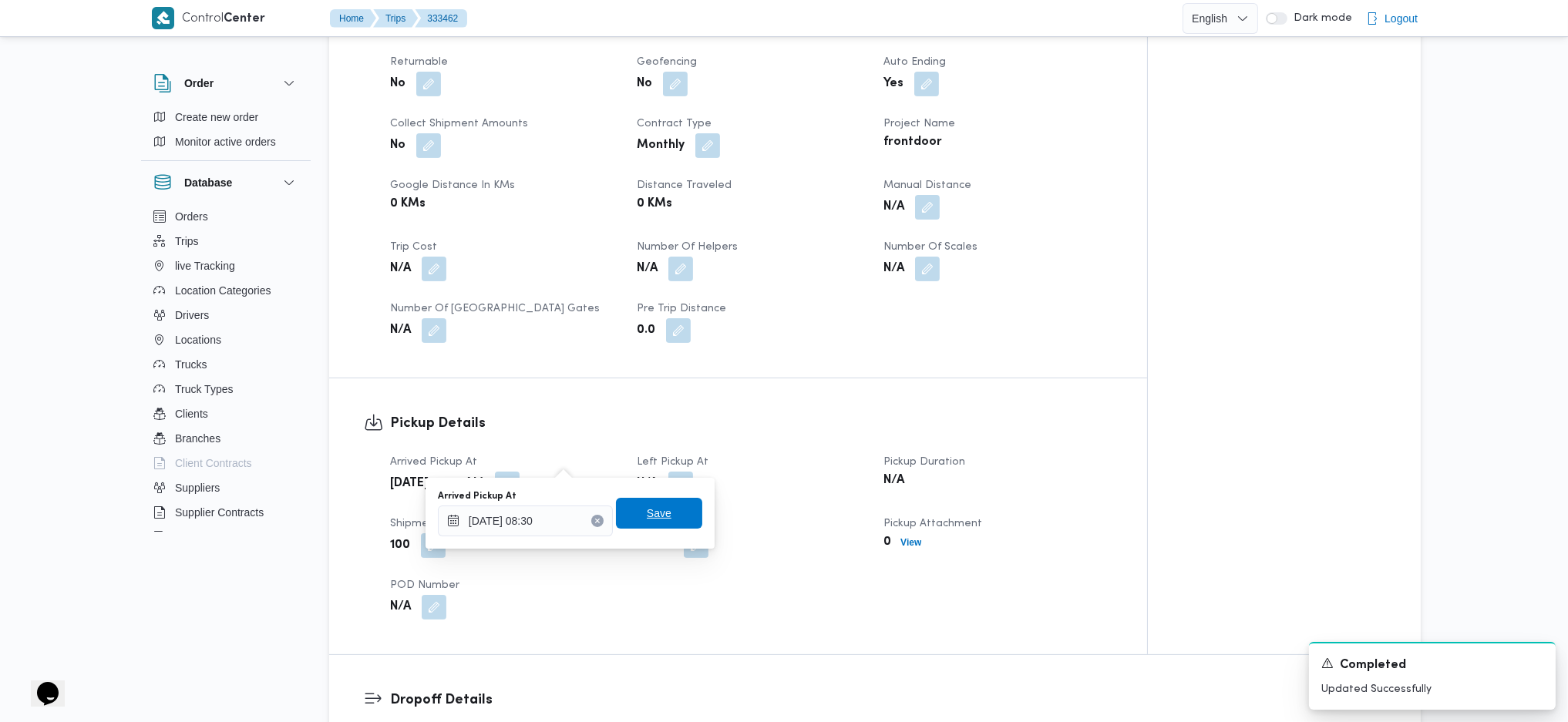
drag, startPoint x: 647, startPoint y: 516, endPoint x: 658, endPoint y: 511, distance: 12.1
click at [648, 480] on span "Save" at bounding box center [659, 513] width 24 height 19
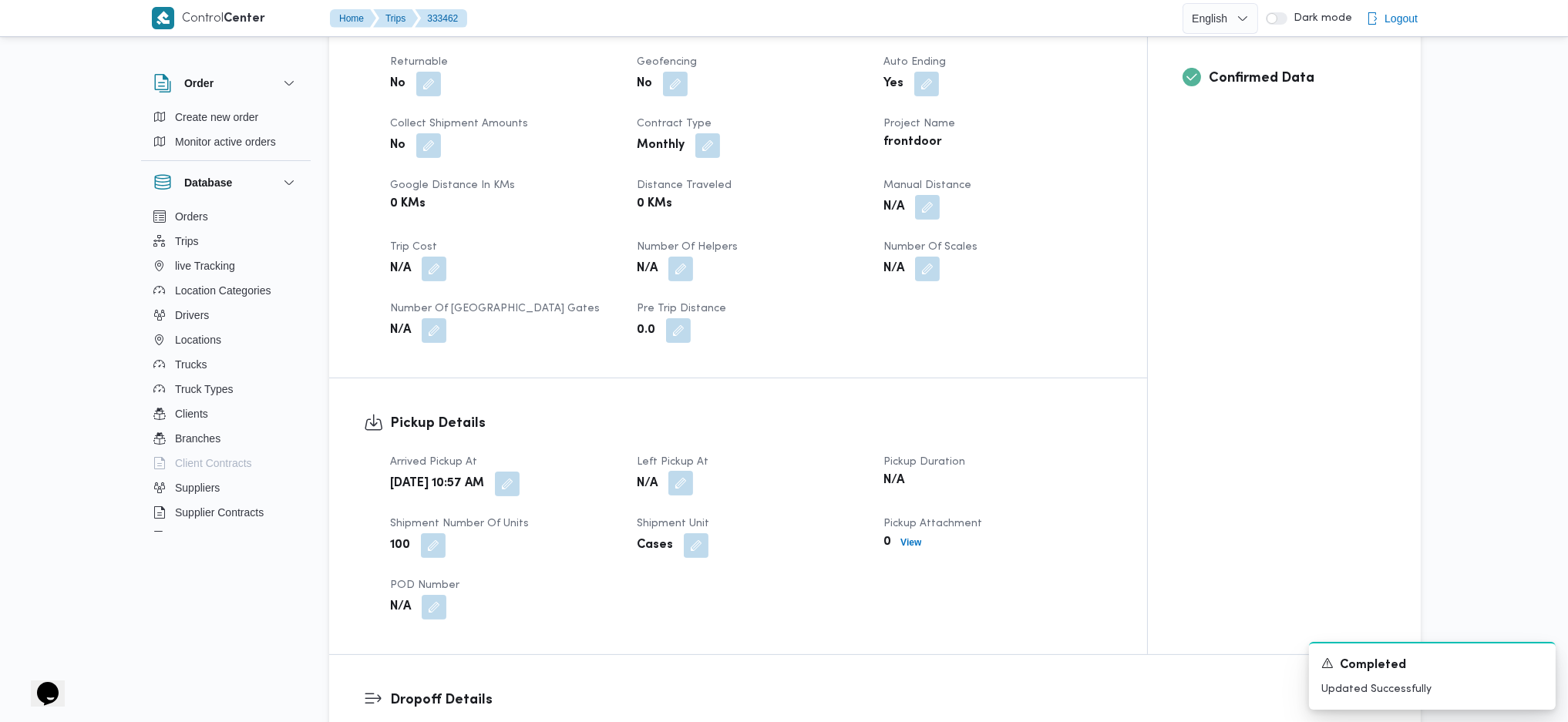
drag, startPoint x: 689, startPoint y: 449, endPoint x: 685, endPoint y: 467, distance: 18.4
click at [688, 470] on button "button" at bounding box center [680, 483] width 24 height 24
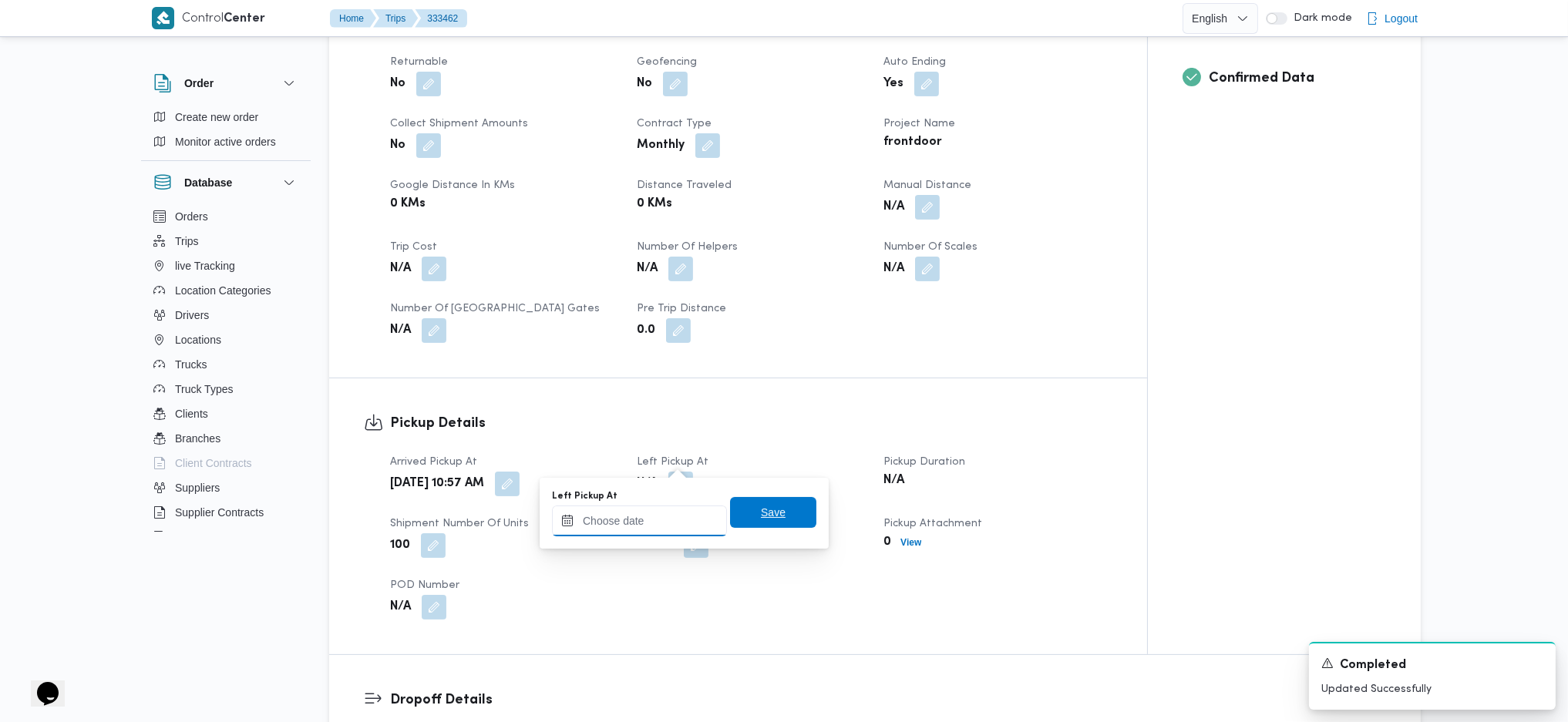
drag, startPoint x: 645, startPoint y: 513, endPoint x: 750, endPoint y: 505, distance: 105.3
click at [645, 480] on input "Left Pickup At" at bounding box center [639, 521] width 175 height 31
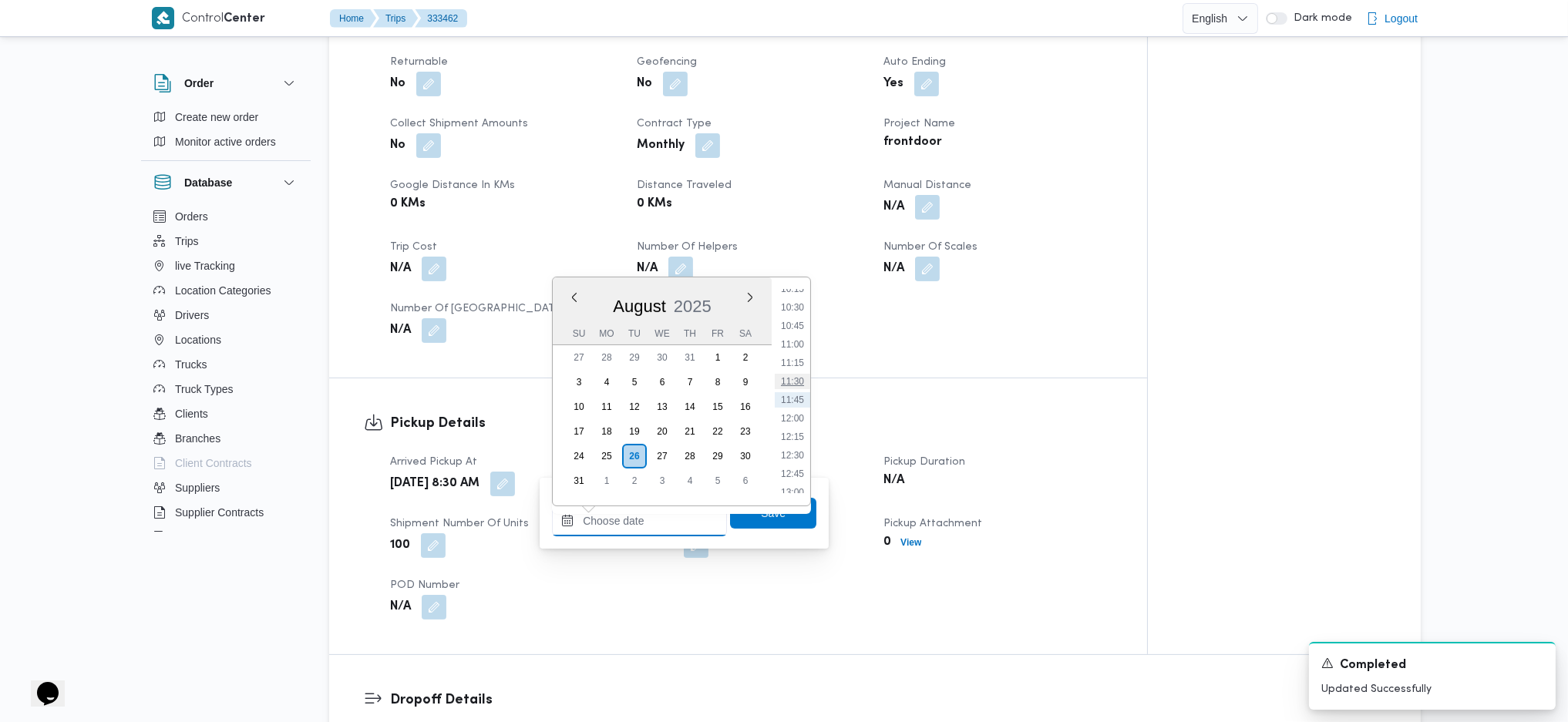
scroll to position [561, 0]
click at [791, 443] on li "09:30" at bounding box center [792, 439] width 35 height 16
type input "26/08/2025 09:30"
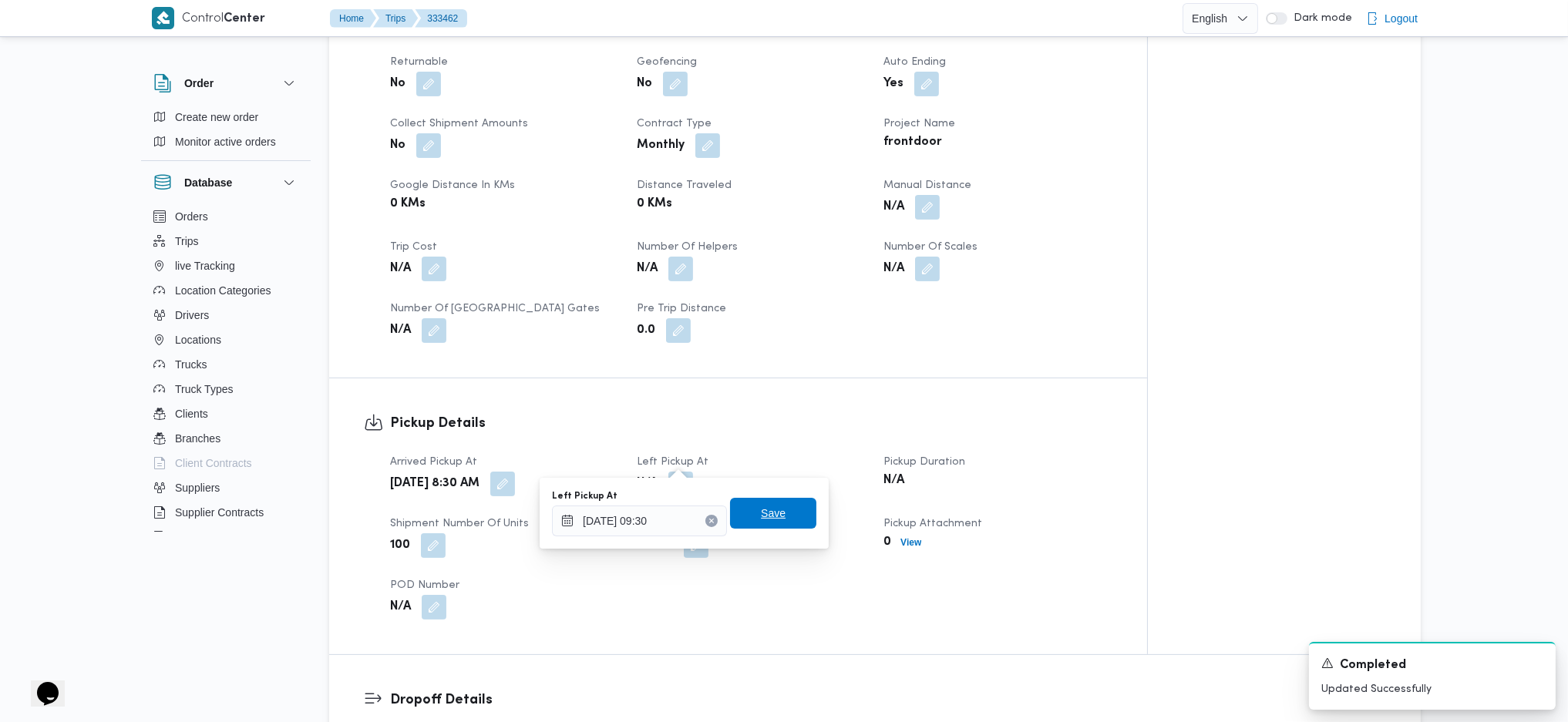
click at [784, 480] on span "Save" at bounding box center [772, 512] width 87 height 31
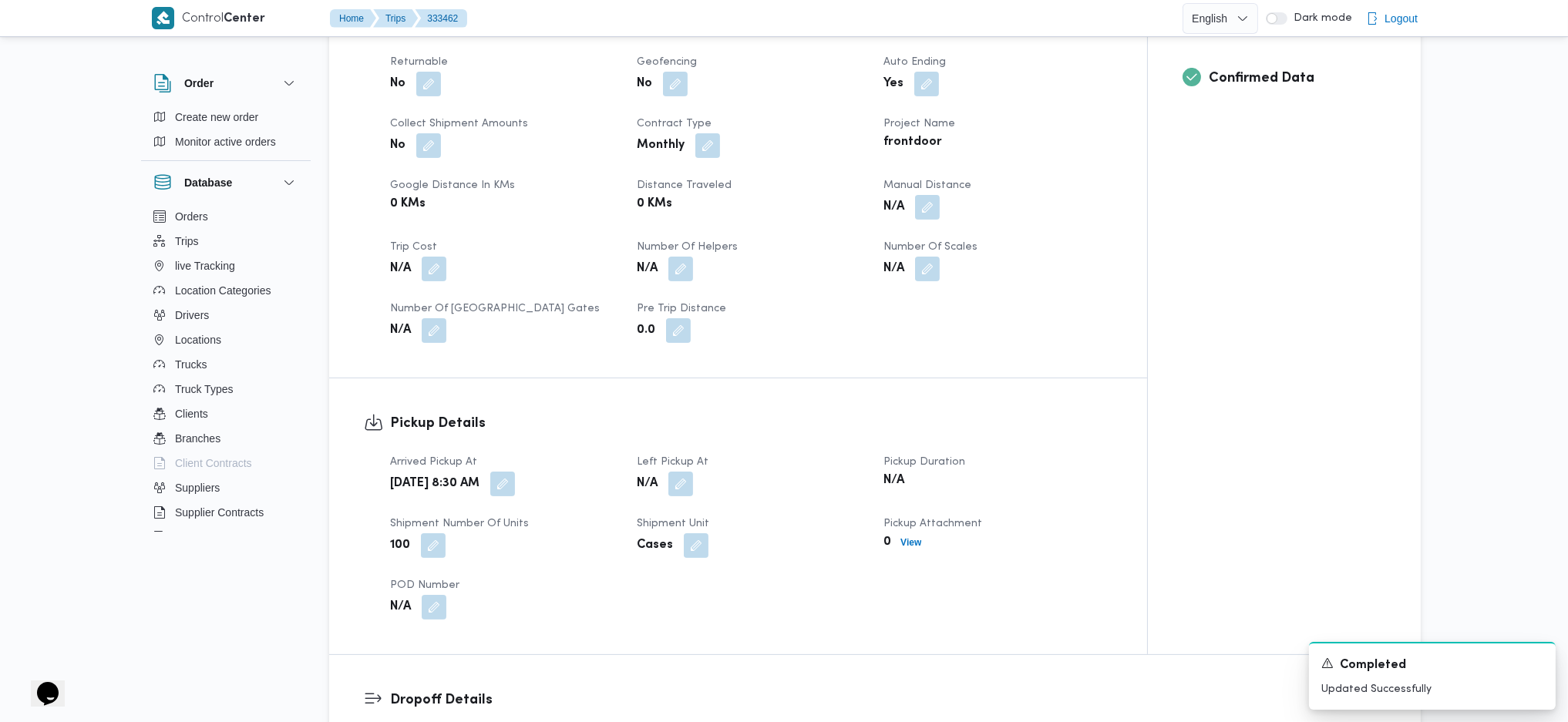
click at [795, 346] on div "Trip Details Client Frontdoor Branch فرونت دور -بيوفانا Trip Type تجزئة/مصانع و…" at bounding box center [738, 119] width 818 height 516
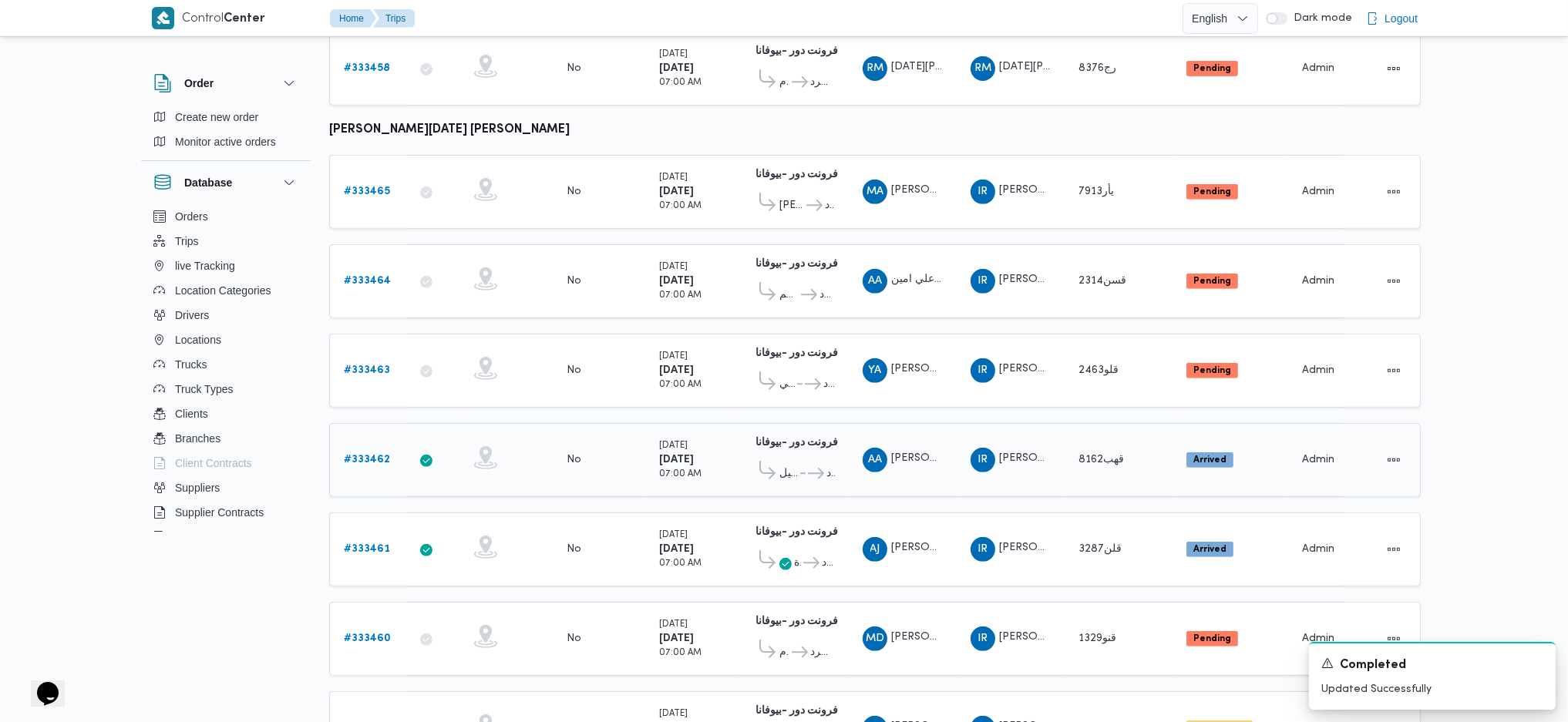
scroll to position [1437, 0]
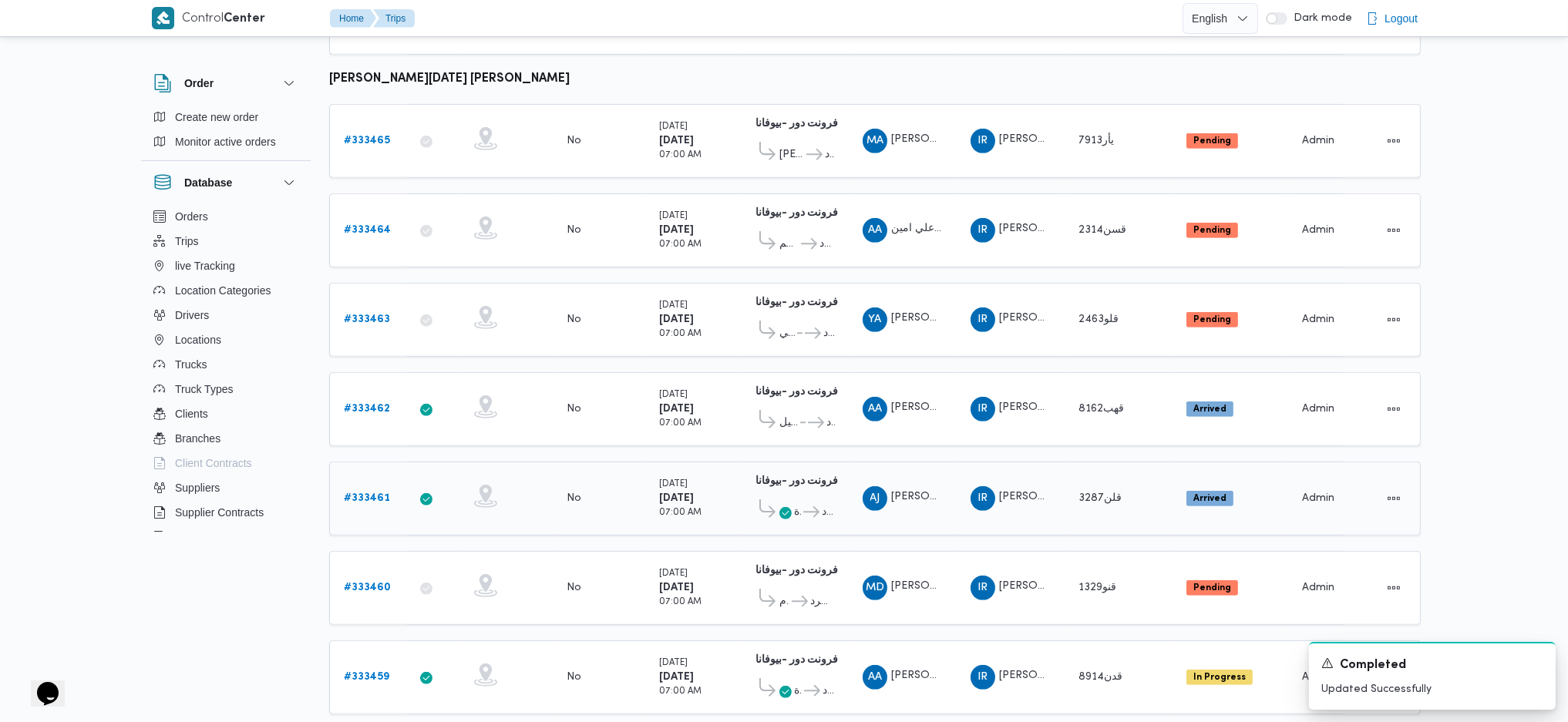
click at [382, 480] on b "# 333461" at bounding box center [367, 497] width 47 height 10
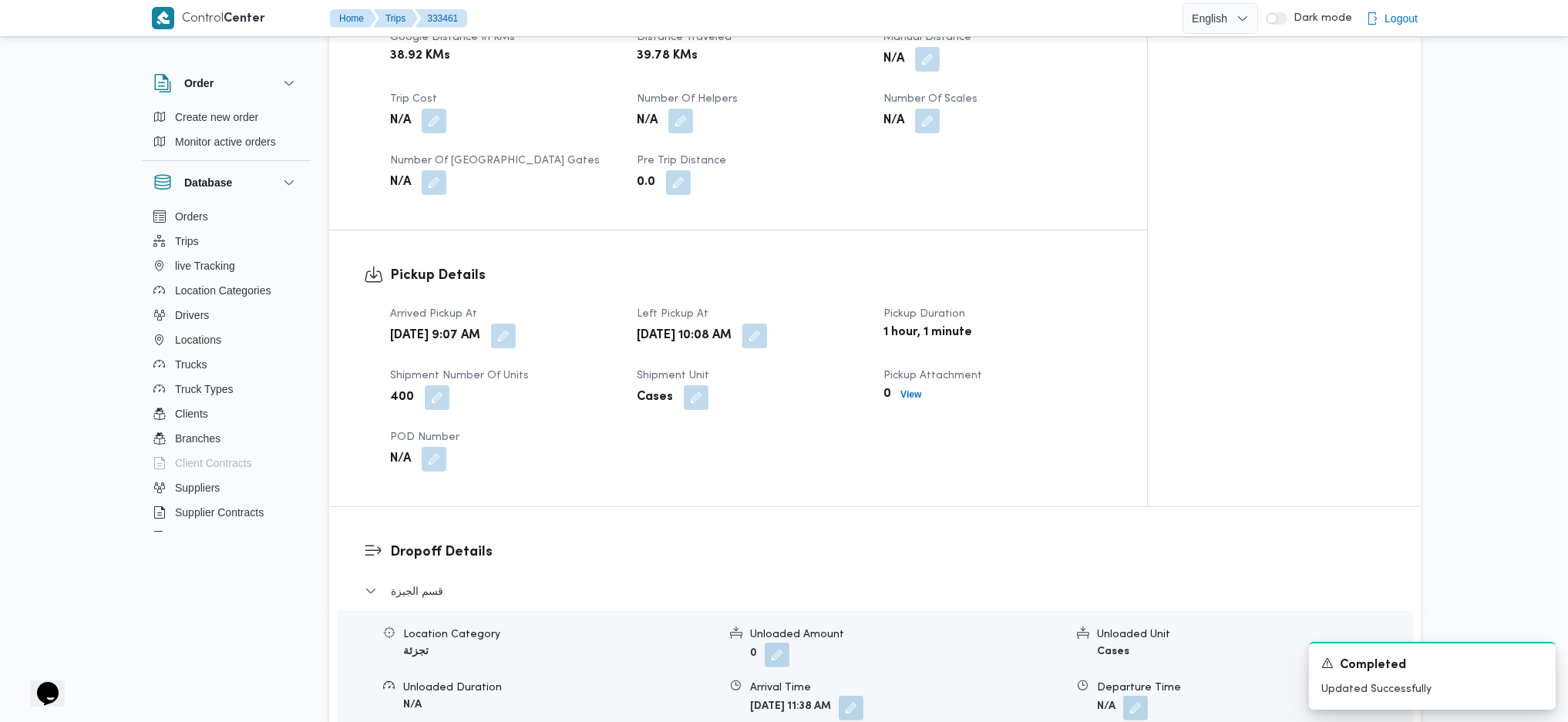
scroll to position [822, 0]
click at [515, 322] on button "button" at bounding box center [503, 334] width 24 height 24
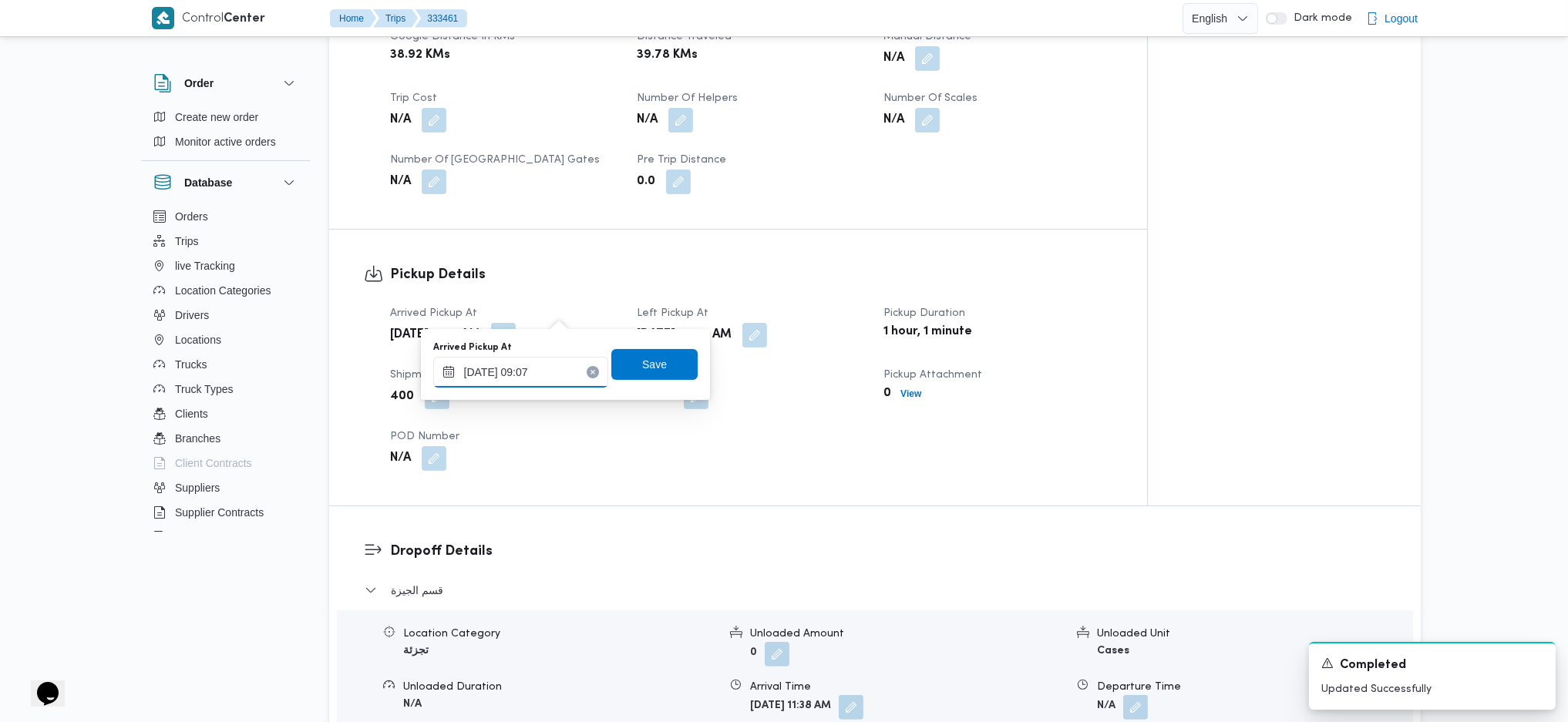
click at [536, 375] on input "26/08/2025 09:07" at bounding box center [521, 372] width 175 height 31
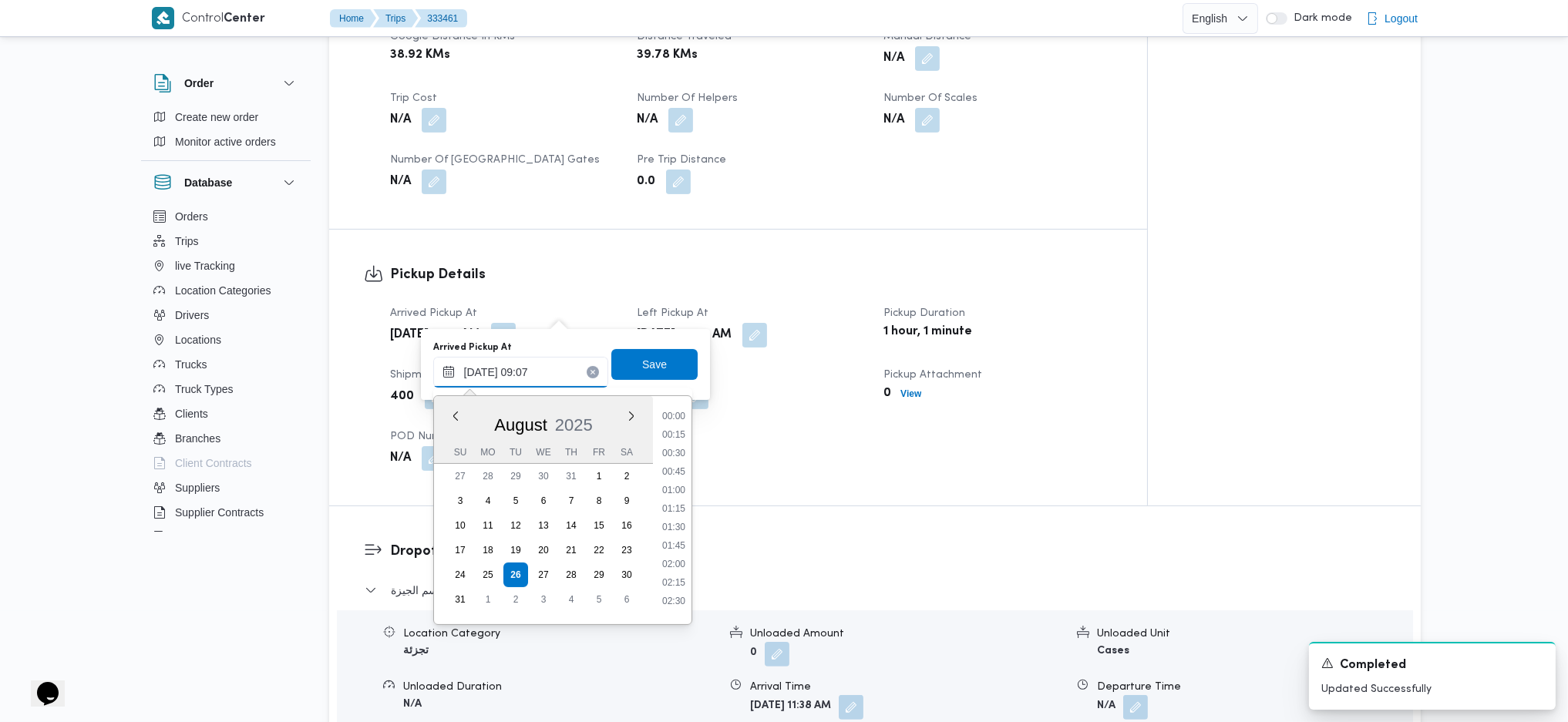
scroll to position [563, 0]
click at [672, 480] on li "08:45" at bounding box center [674, 500] width 35 height 16
type input "26/08/2025 08:45"
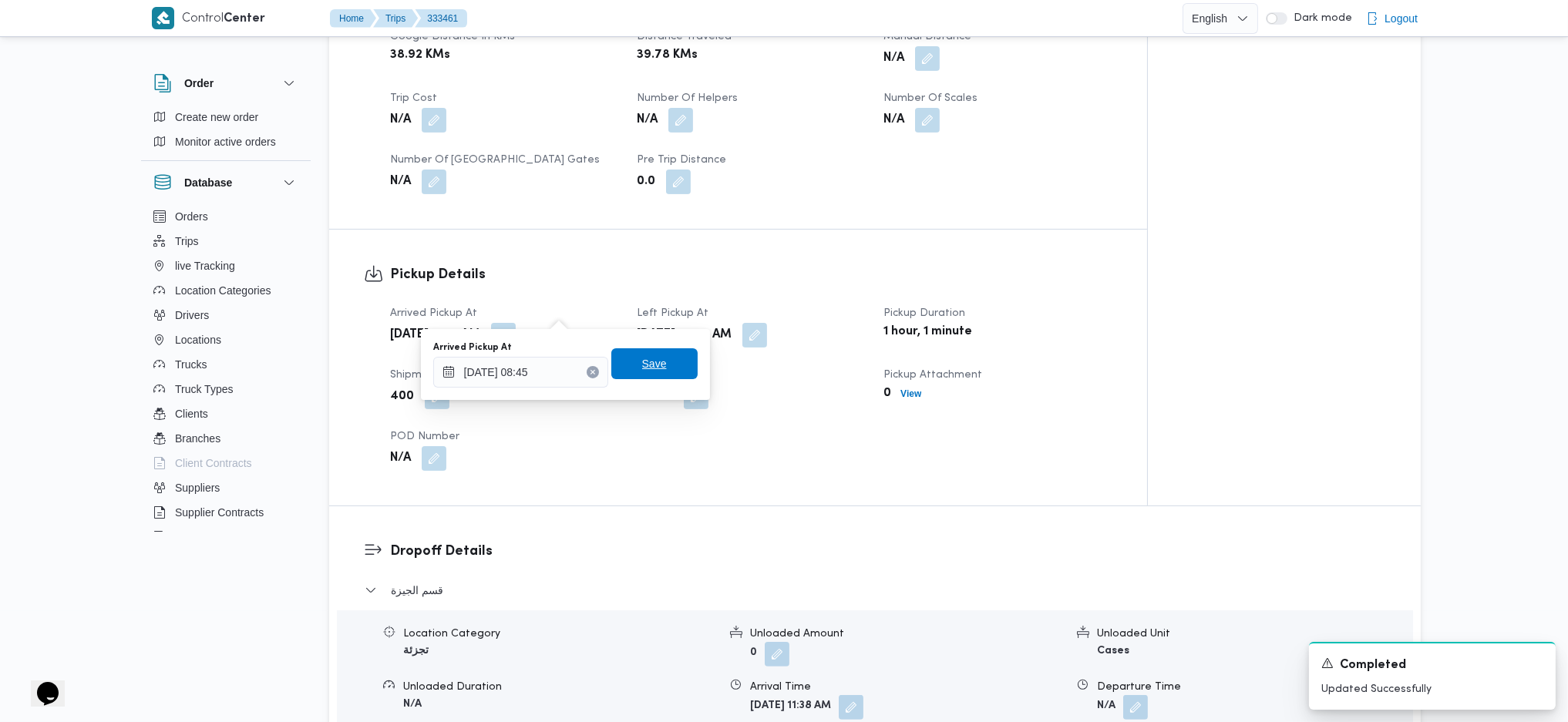
click at [652, 361] on span "Save" at bounding box center [654, 364] width 24 height 19
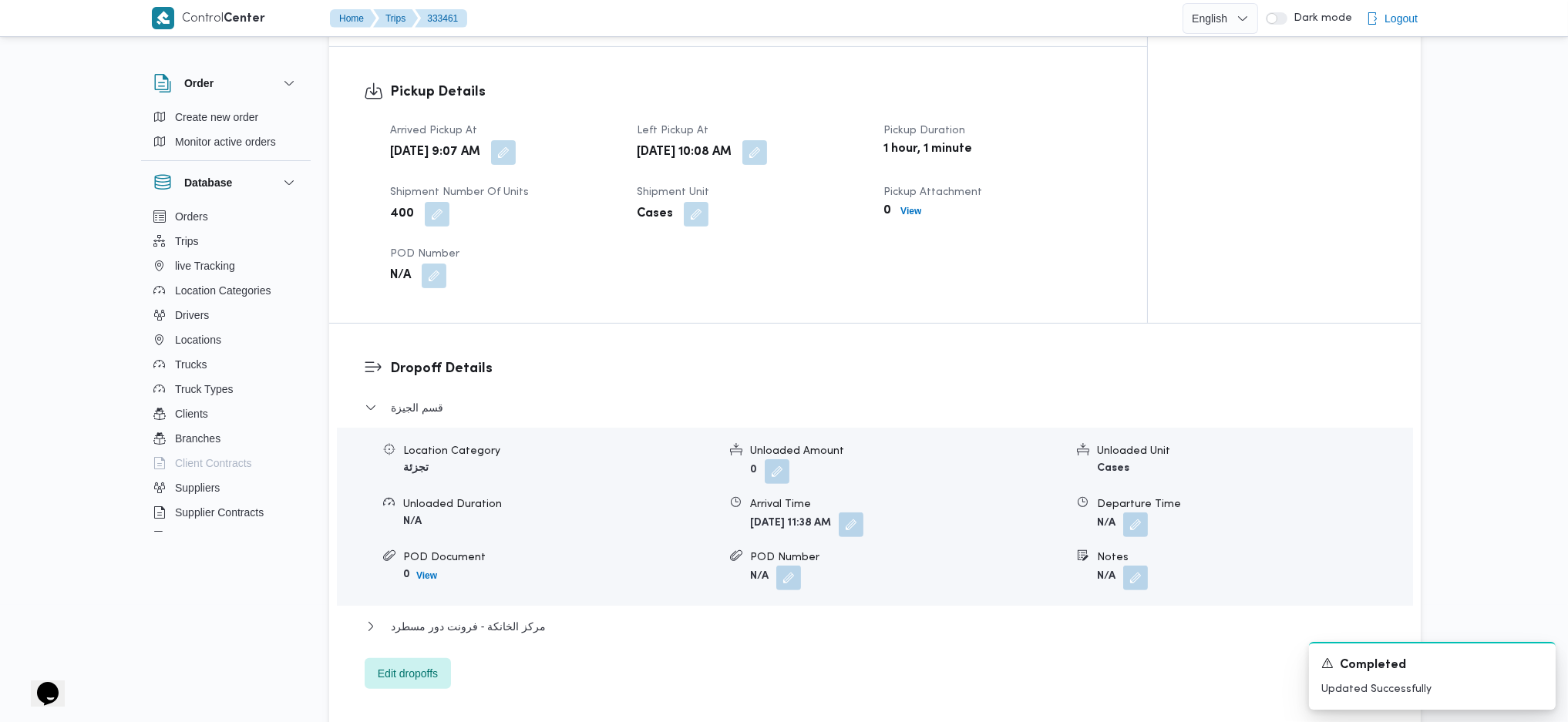
scroll to position [1130, 0]
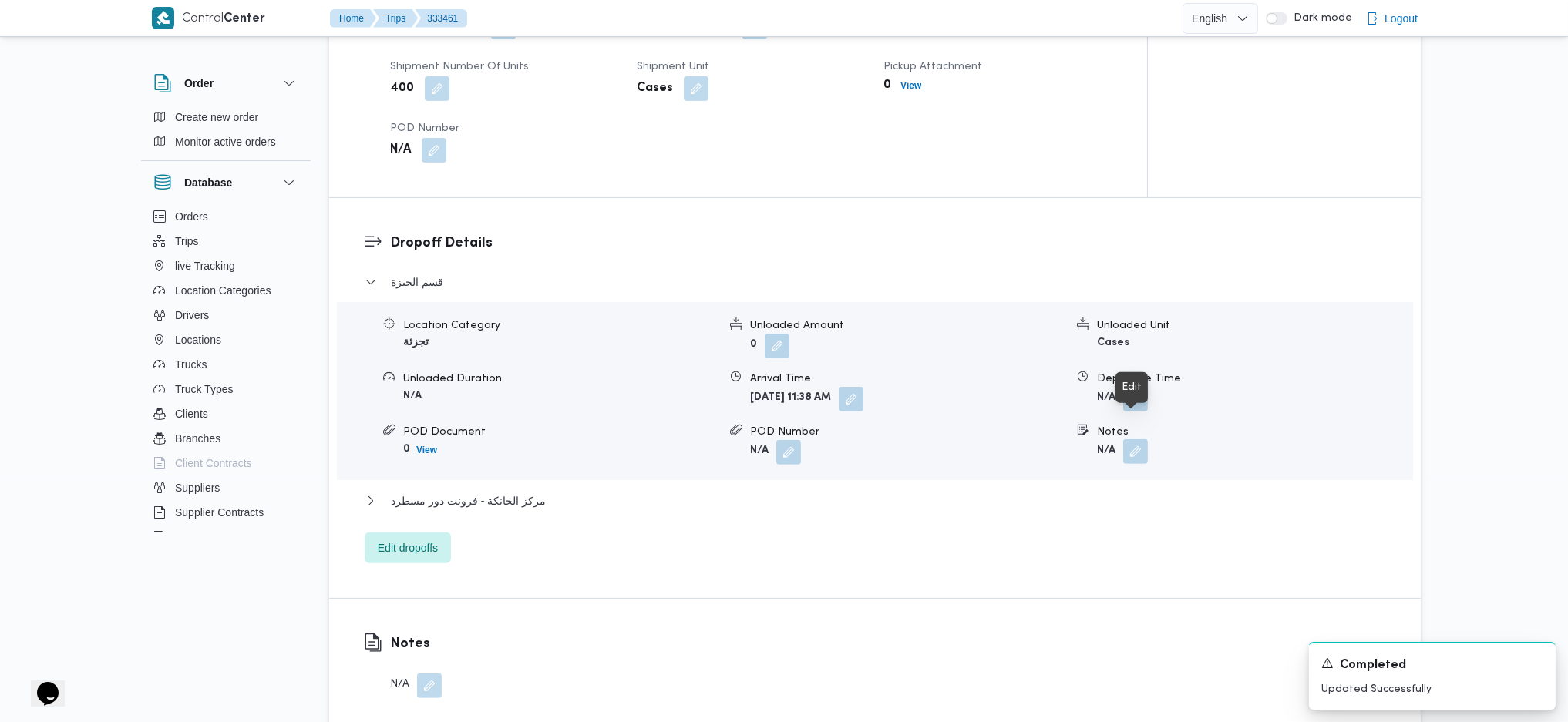
click at [1125, 440] on button "button" at bounding box center [1135, 452] width 24 height 24
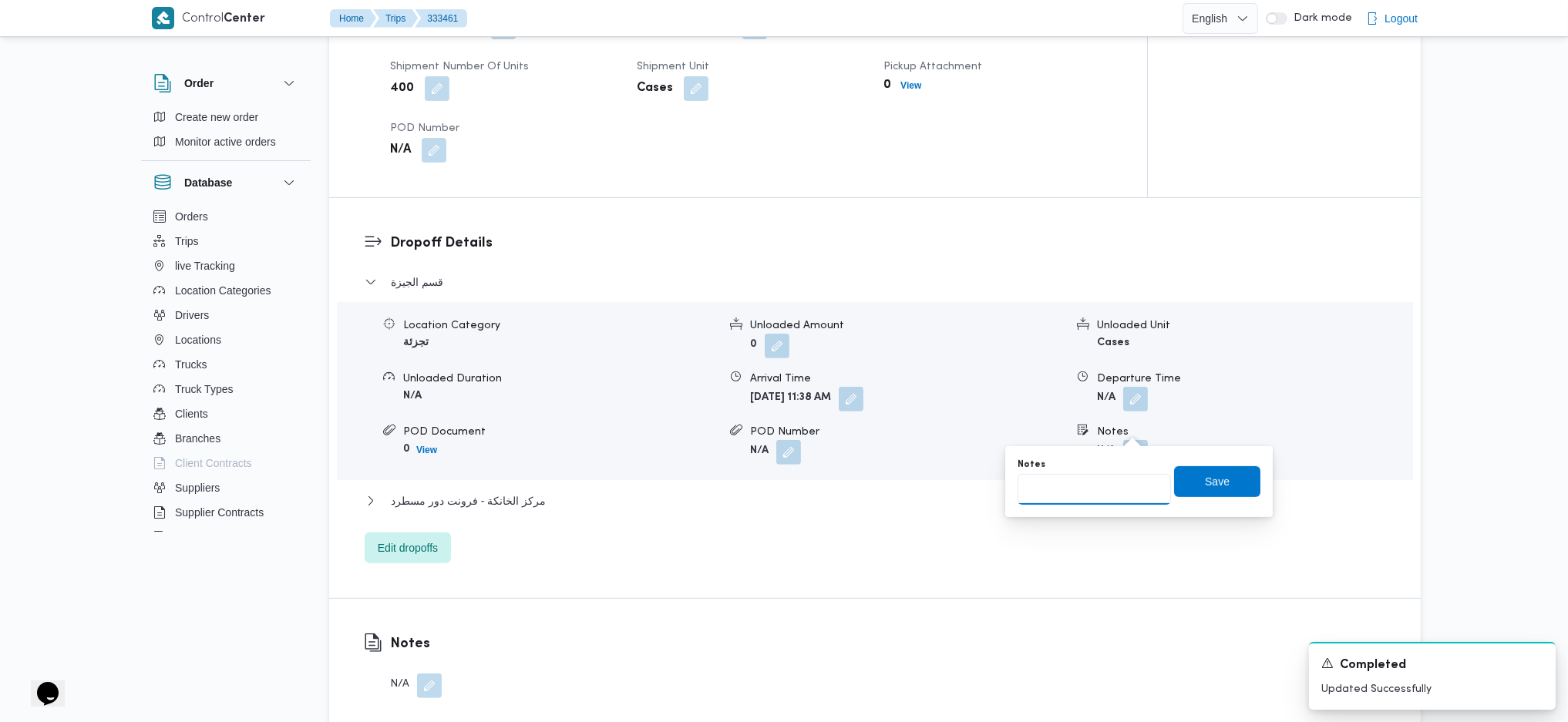
click at [1102, 474] on input "Notes" at bounding box center [1094, 489] width 154 height 31
type input "الجيزة"
click at [1182, 480] on span "Save" at bounding box center [1217, 481] width 87 height 31
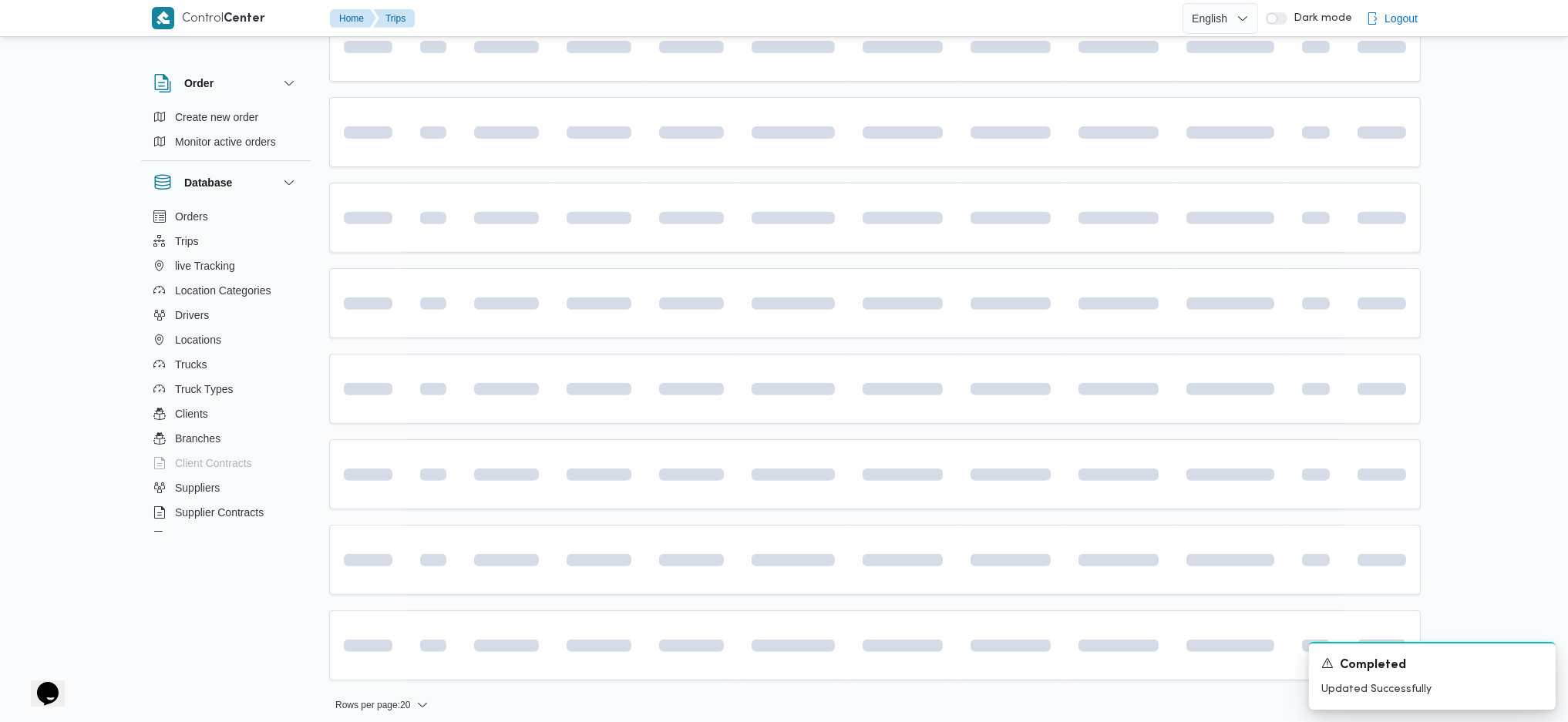
scroll to position [1386, 0]
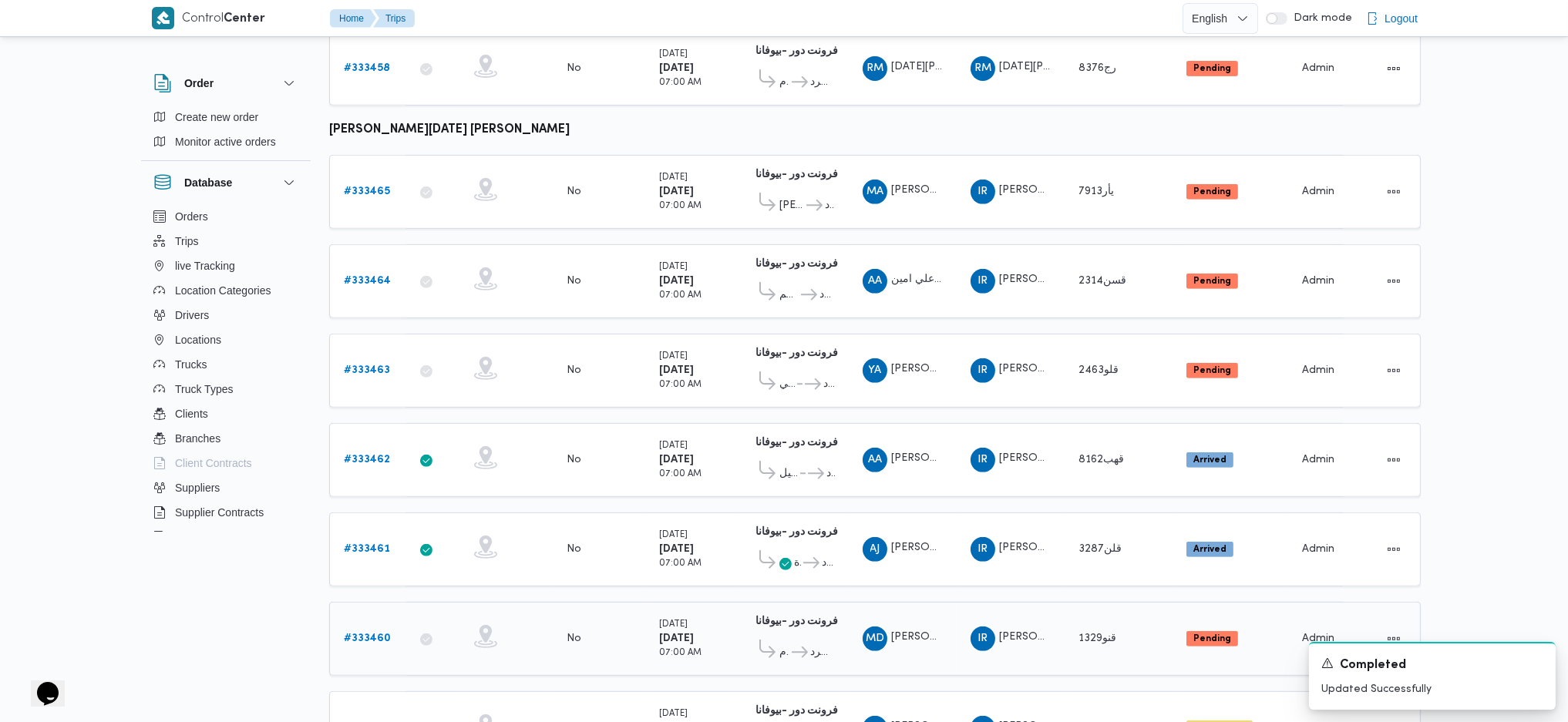
click at [379, 480] on b "# 333460" at bounding box center [367, 638] width 47 height 10
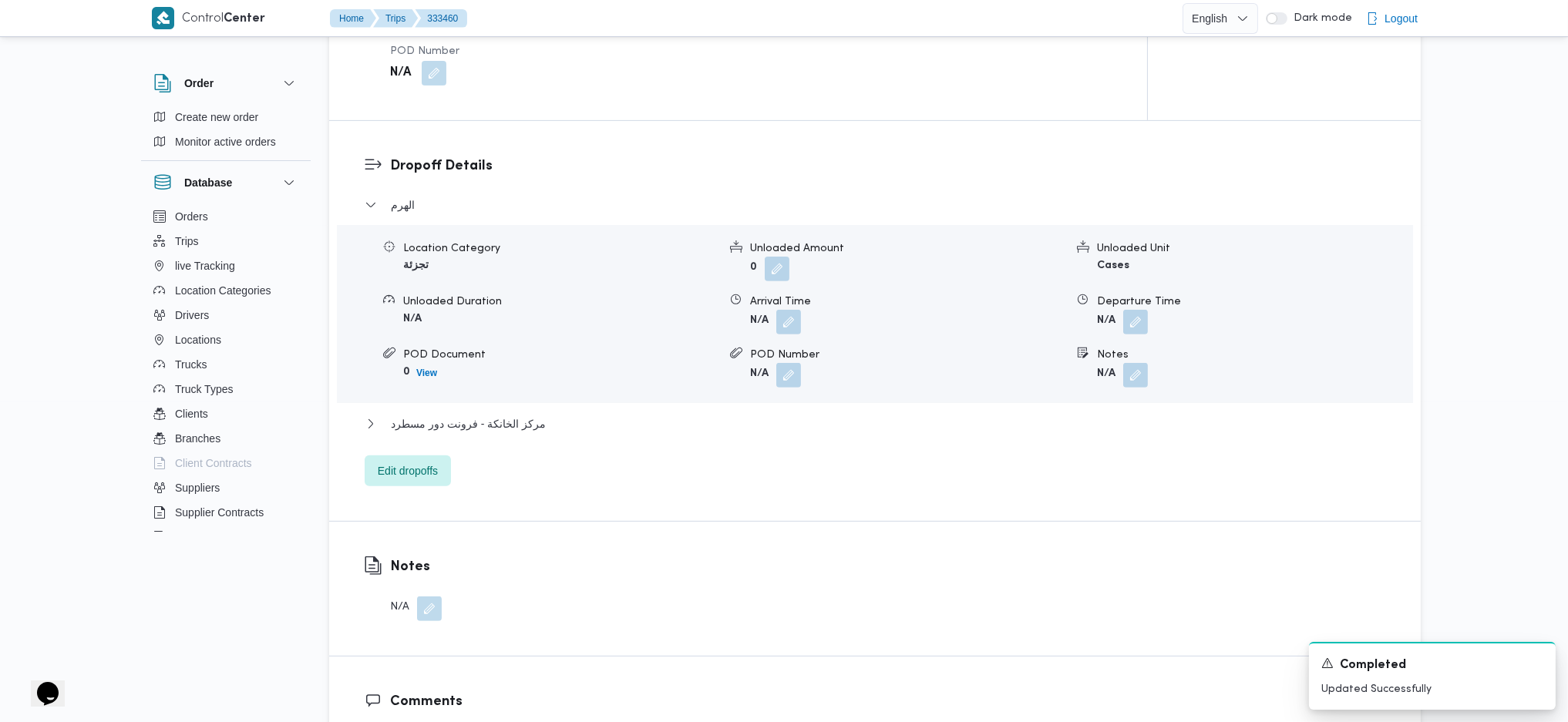
scroll to position [1078, 0]
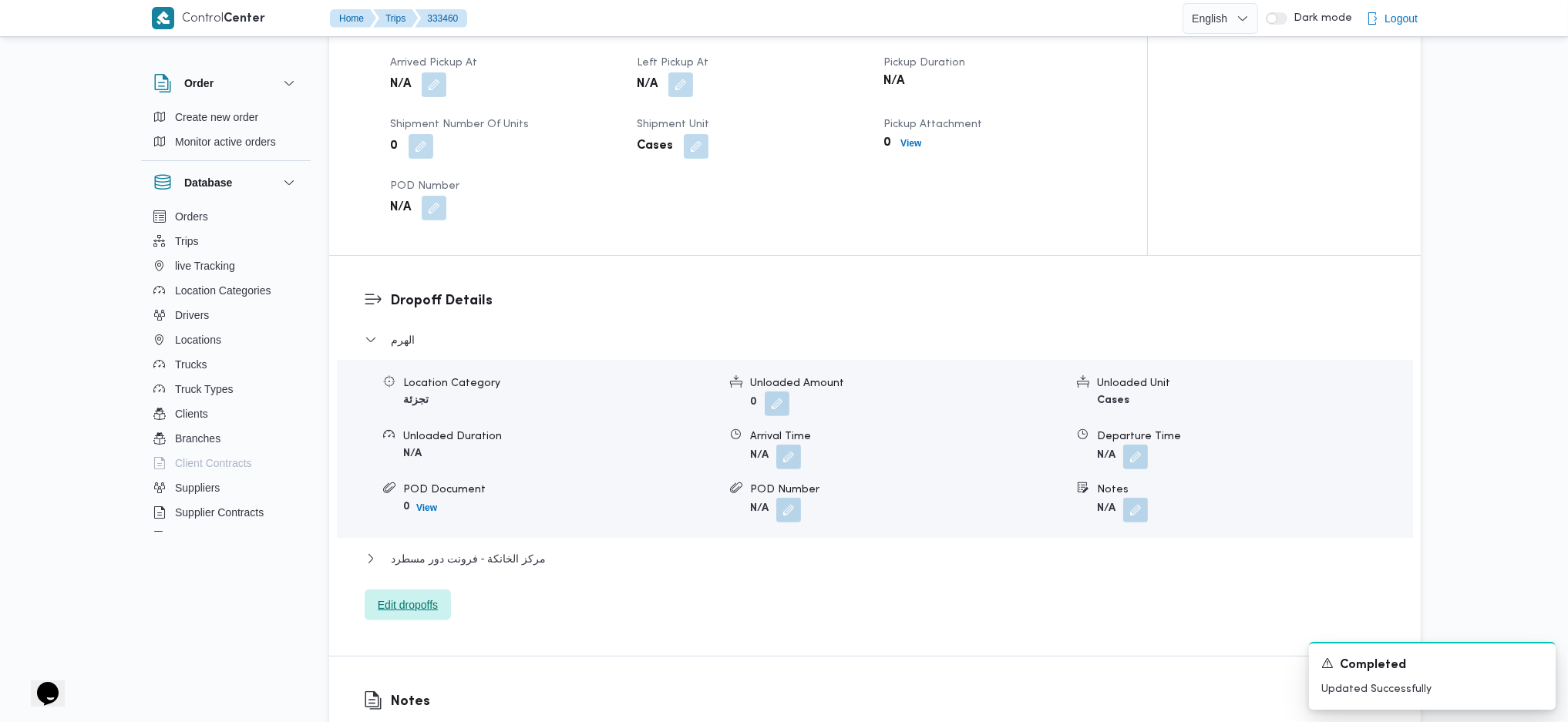
click at [425, 480] on span "Edit dropoffs" at bounding box center [407, 605] width 61 height 19
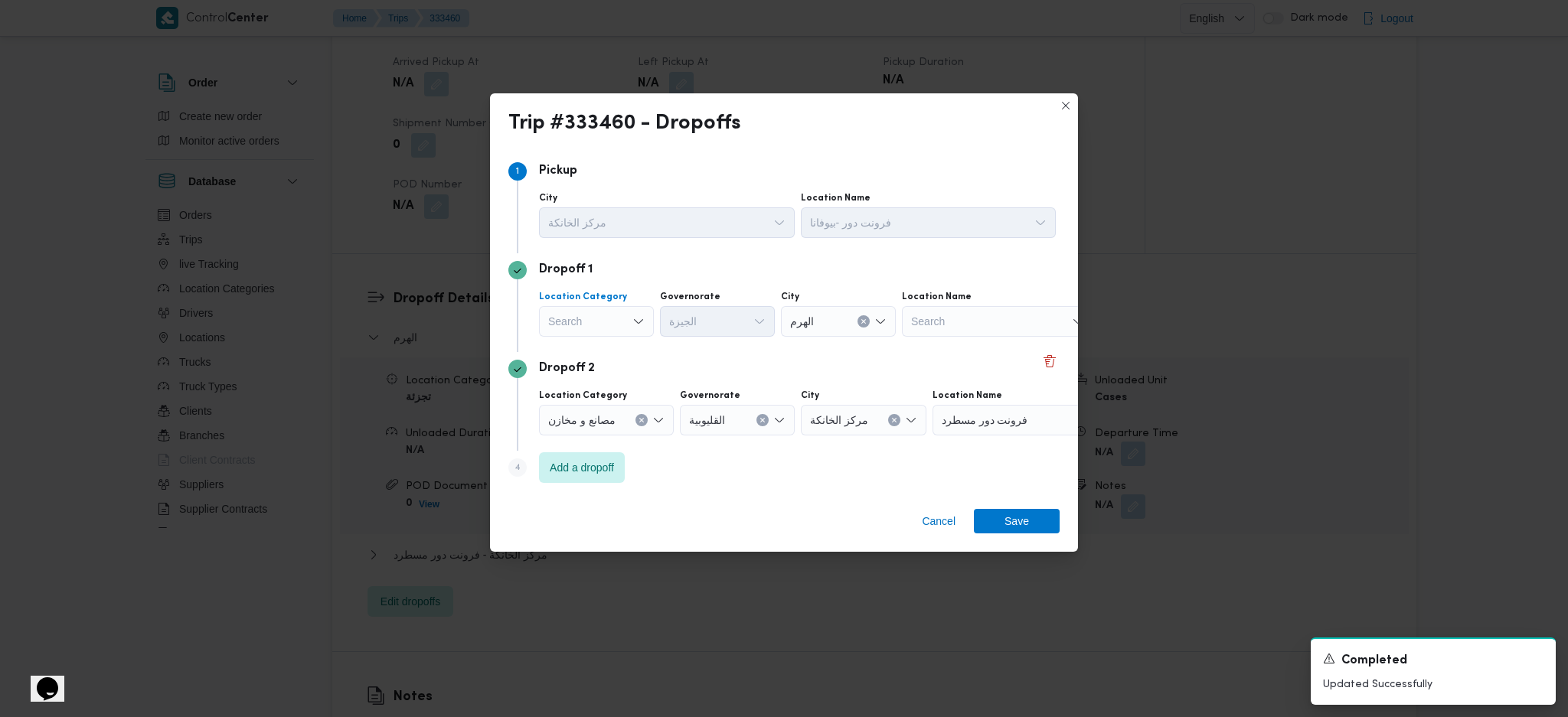
click at [609, 315] on div "Search" at bounding box center [596, 321] width 115 height 31
click at [583, 415] on span "عملاء جملة" at bounding box center [605, 416] width 78 height 19
click at [703, 303] on div "Governorate Search" at bounding box center [720, 314] width 115 height 46
click at [701, 330] on div "Search" at bounding box center [720, 321] width 115 height 31
type input "جيز"
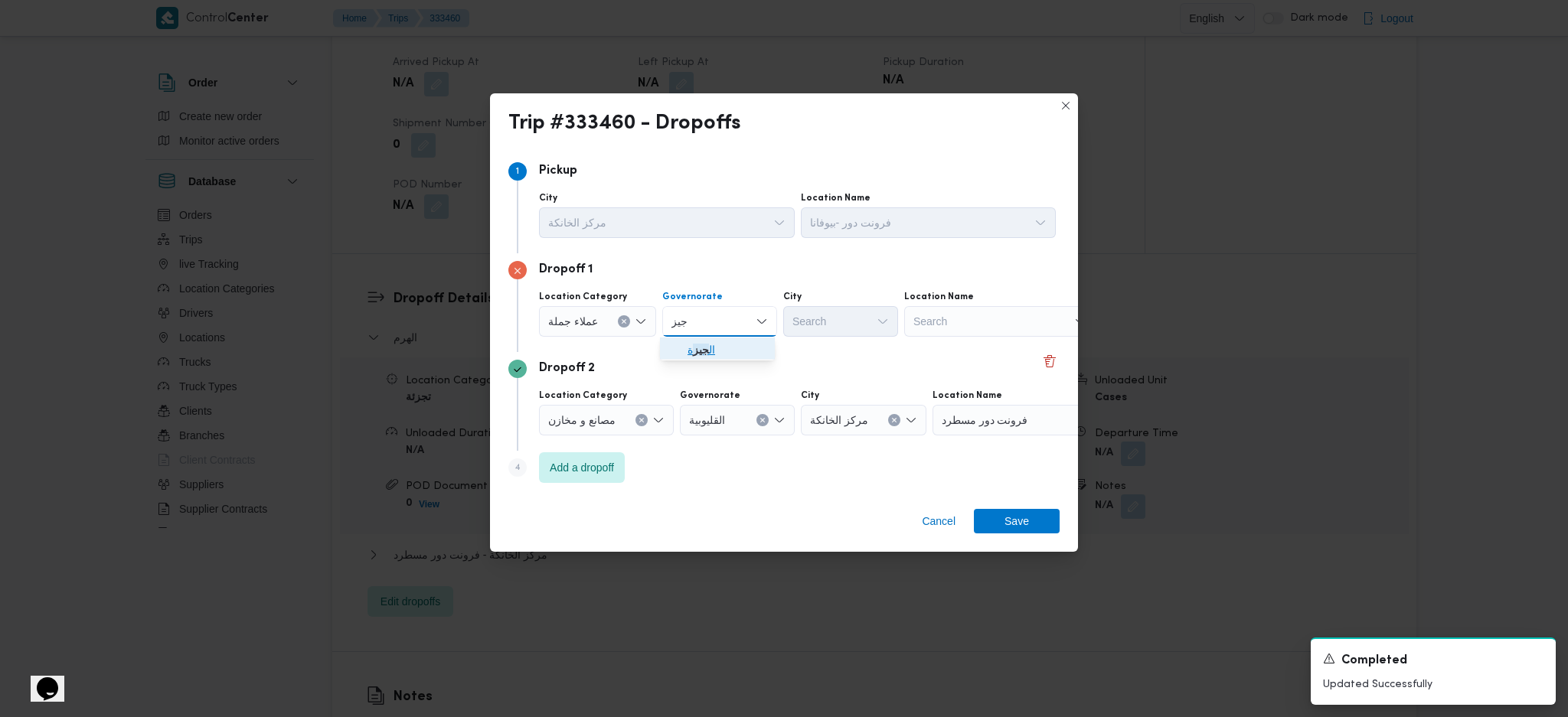
click at [698, 347] on mark "جيز" at bounding box center [701, 349] width 16 height 12
click at [813, 323] on div "Search" at bounding box center [840, 321] width 115 height 31
type input "رام"
click at [828, 354] on span "قسم الأه رام" at bounding box center [848, 350] width 78 height 19
drag, startPoint x: 976, startPoint y: 525, endPoint x: 997, endPoint y: 534, distance: 22.8
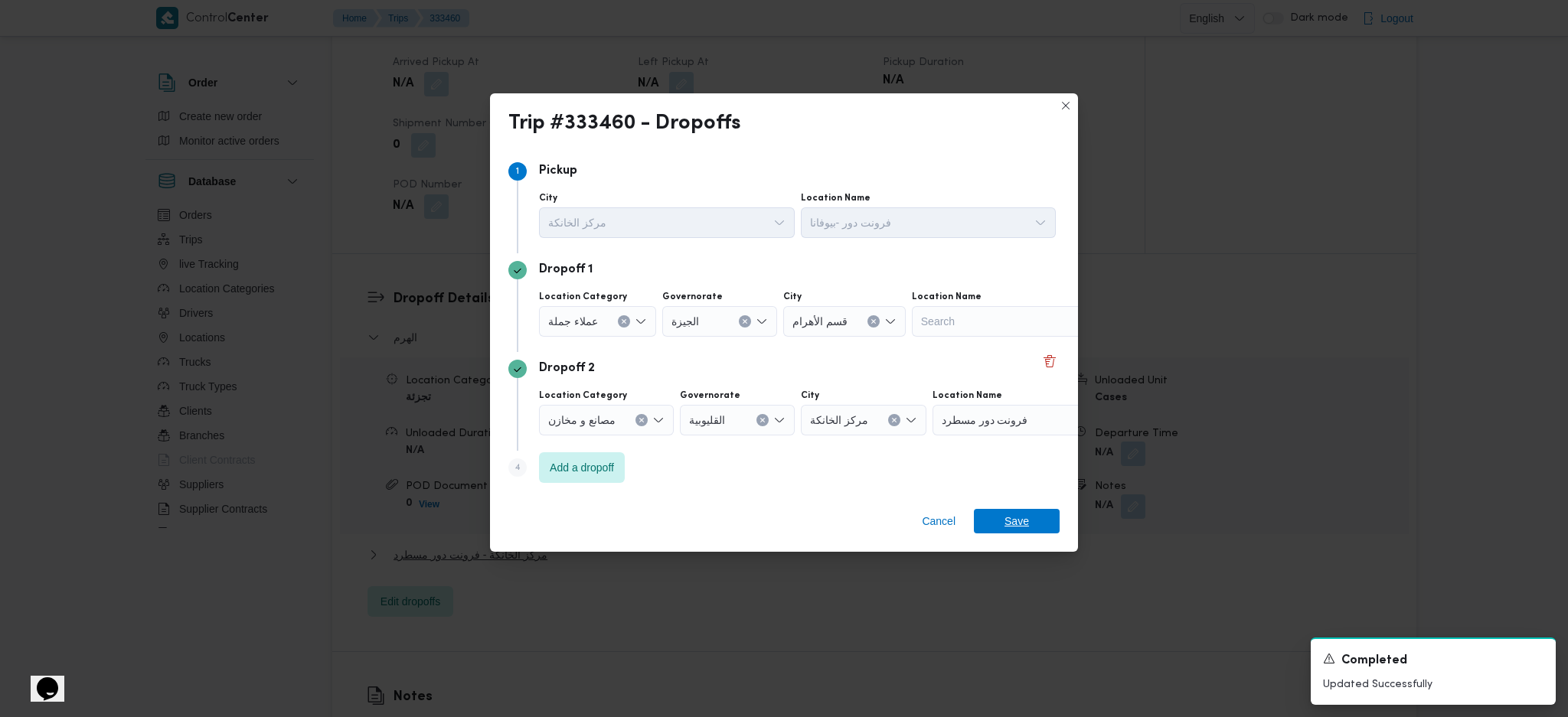
click at [978, 476] on span "Save" at bounding box center [1016, 521] width 86 height 24
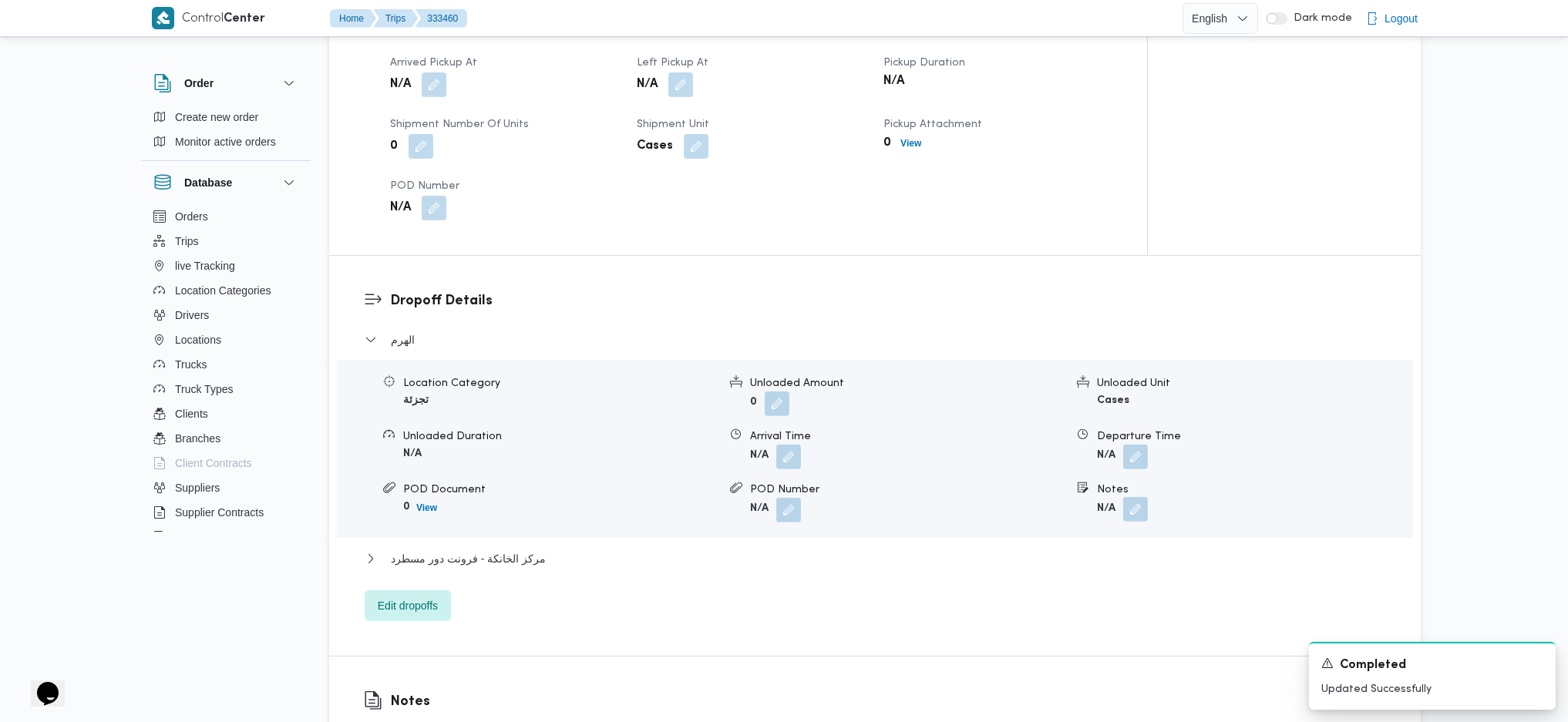
click at [1130, 480] on button "button" at bounding box center [1135, 510] width 24 height 24
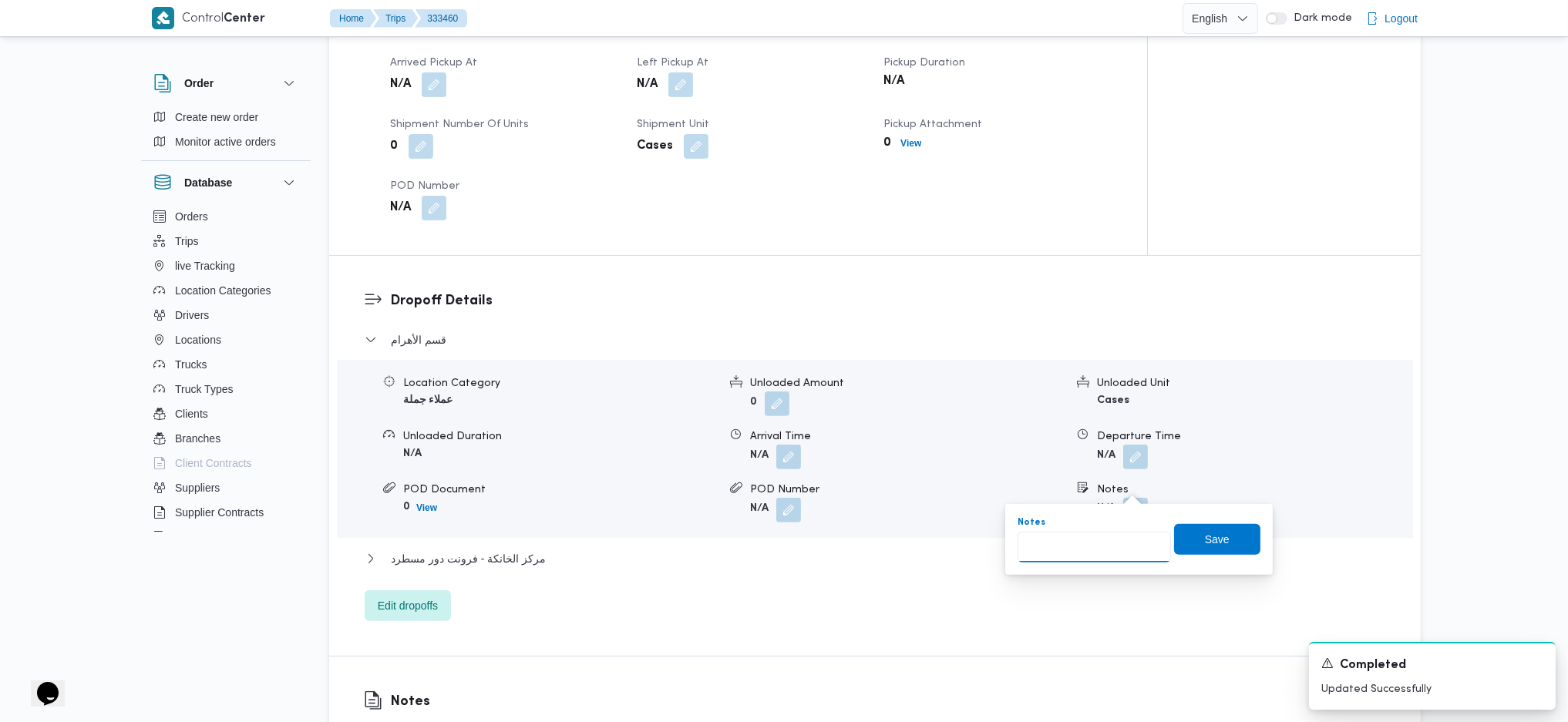
click at [1082, 480] on input "Notes" at bounding box center [1094, 547] width 154 height 31
type input "حدائق الاهرام"
click at [1231, 480] on span "Save" at bounding box center [1217, 538] width 87 height 31
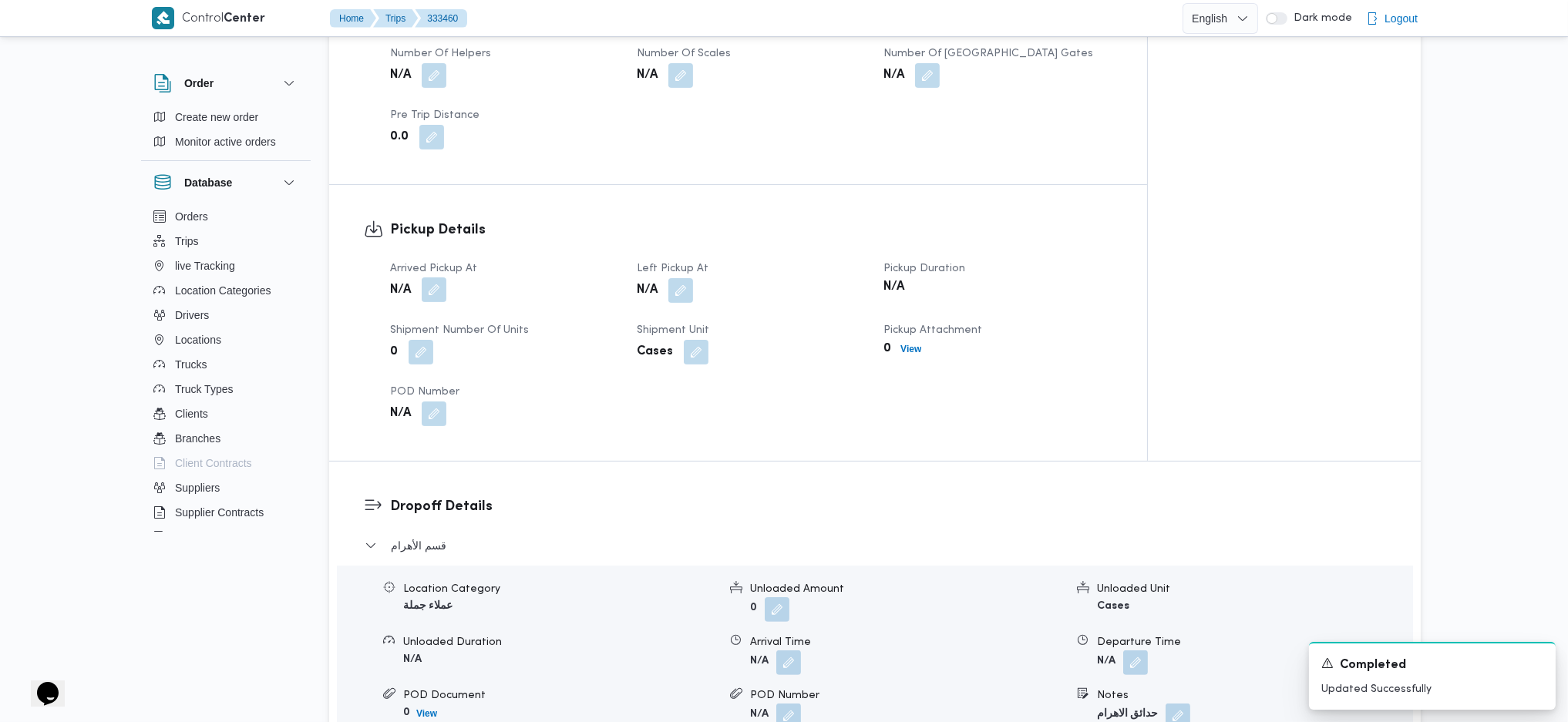
click at [436, 278] on button "button" at bounding box center [434, 290] width 24 height 24
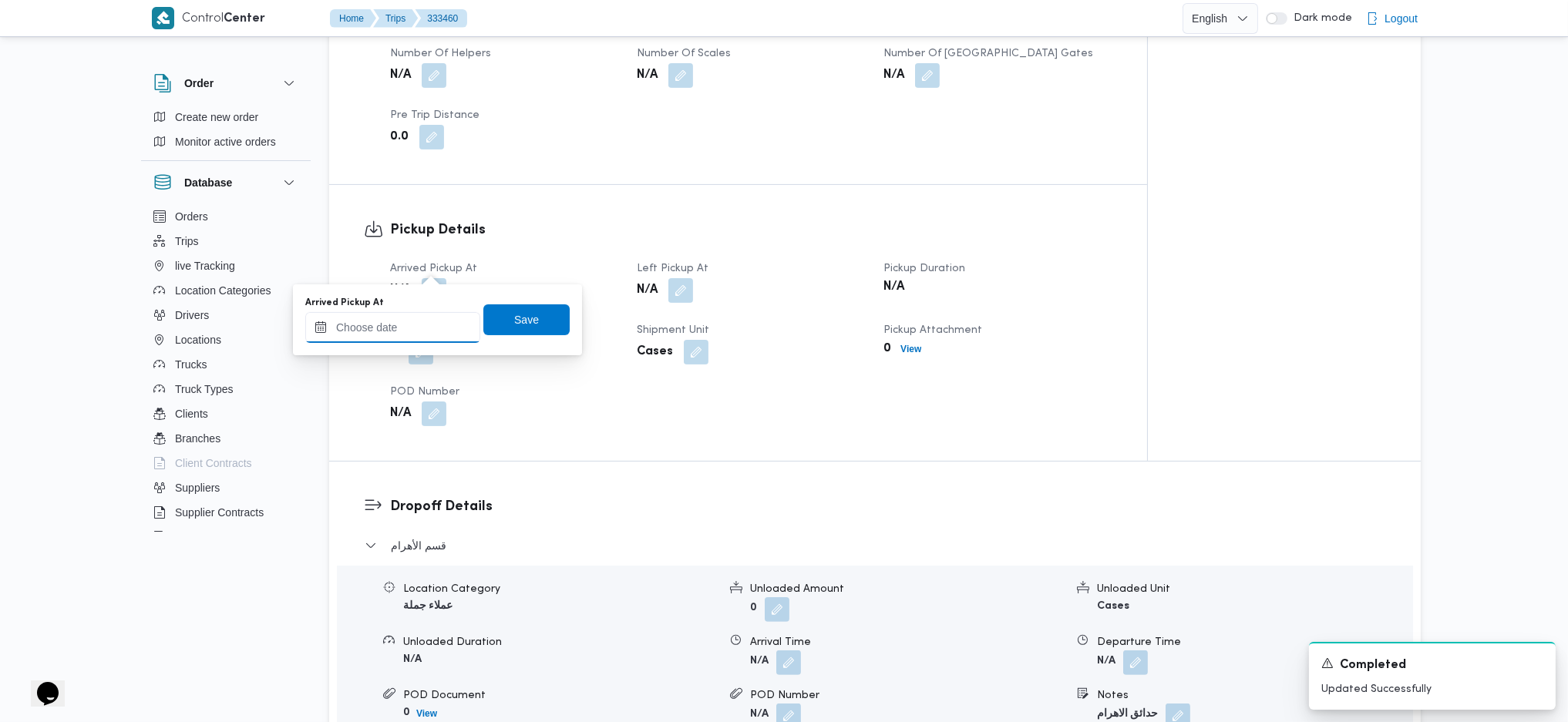
click at [417, 323] on input "Arrived Pickup At" at bounding box center [393, 327] width 175 height 31
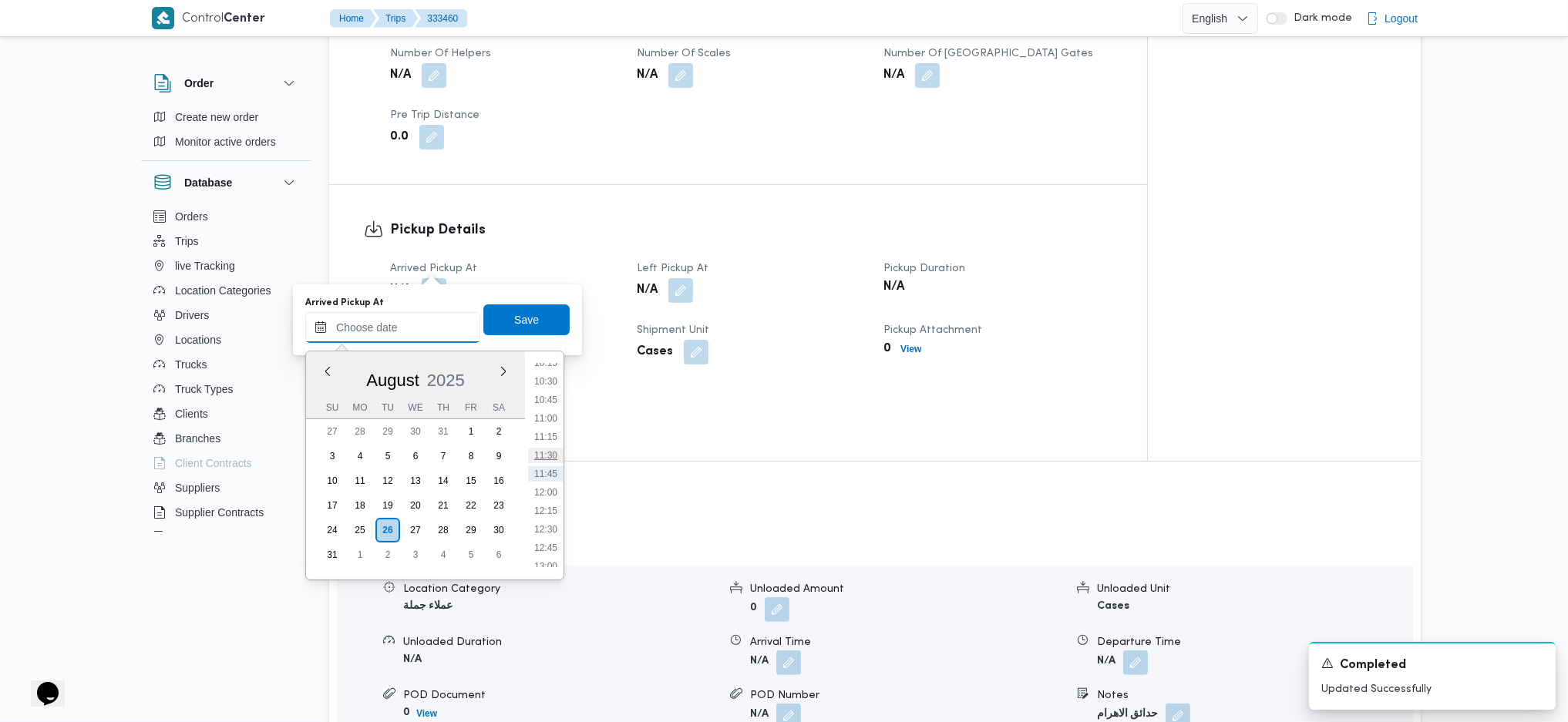
scroll to position [561, 0]
click at [551, 367] on li "07:30" at bounding box center [546, 365] width 35 height 16
type input "26/08/2025 07:30"
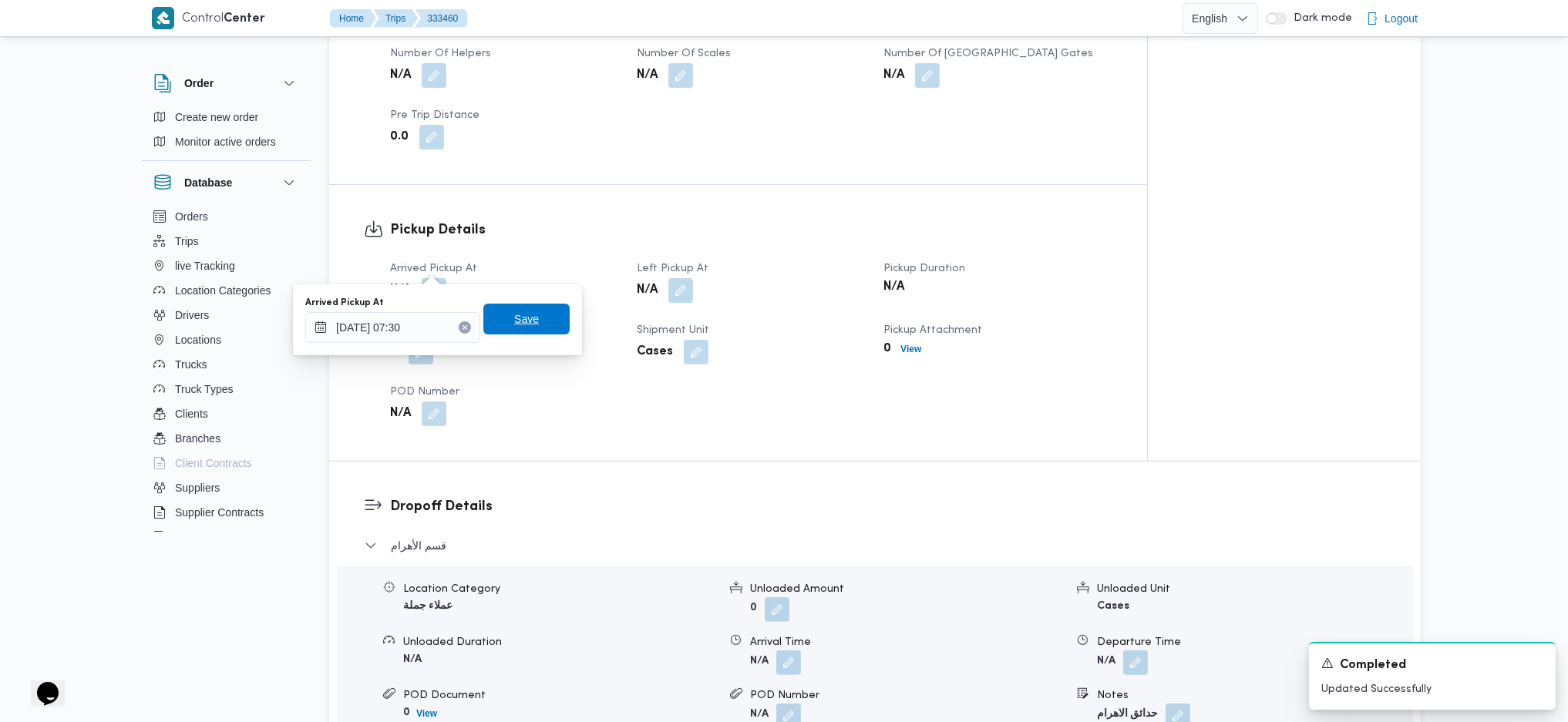
click at [514, 312] on span "Save" at bounding box center [526, 320] width 24 height 19
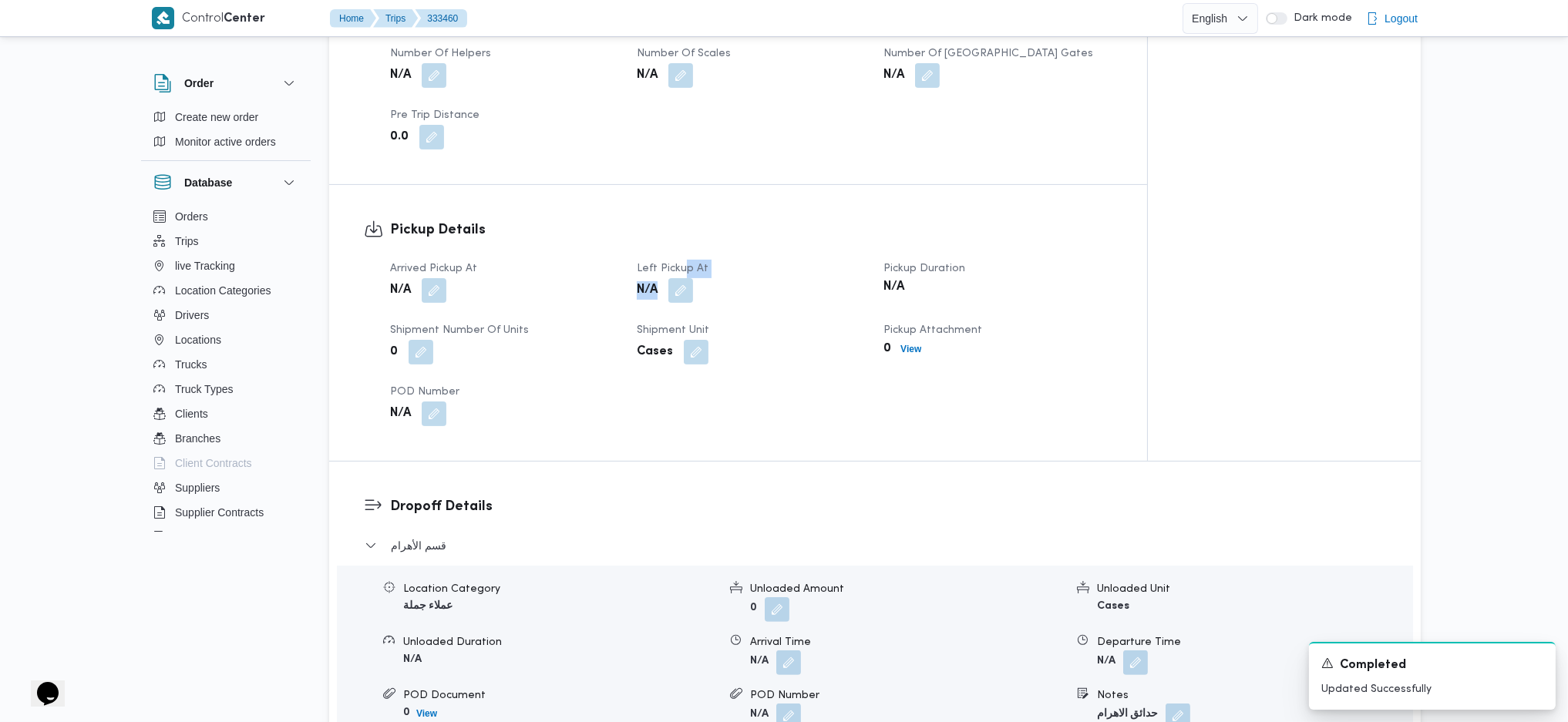
drag, startPoint x: 684, startPoint y: 252, endPoint x: 671, endPoint y: 277, distance: 28.2
click at [676, 269] on dl "Left Pickup At N/A" at bounding box center [750, 282] width 228 height 45
click at [675, 278] on button "button" at bounding box center [680, 290] width 24 height 24
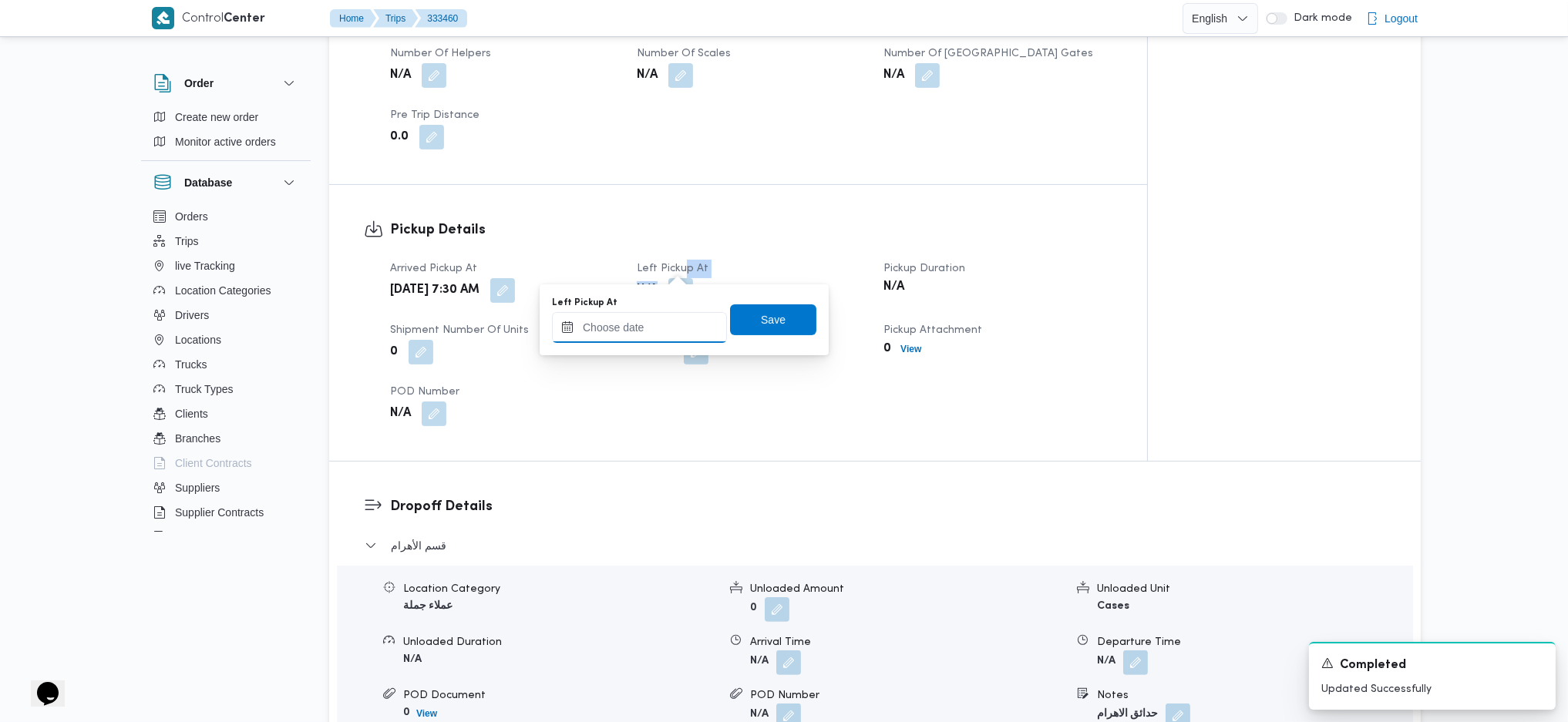
click at [632, 338] on input "Left Pickup At" at bounding box center [639, 327] width 175 height 31
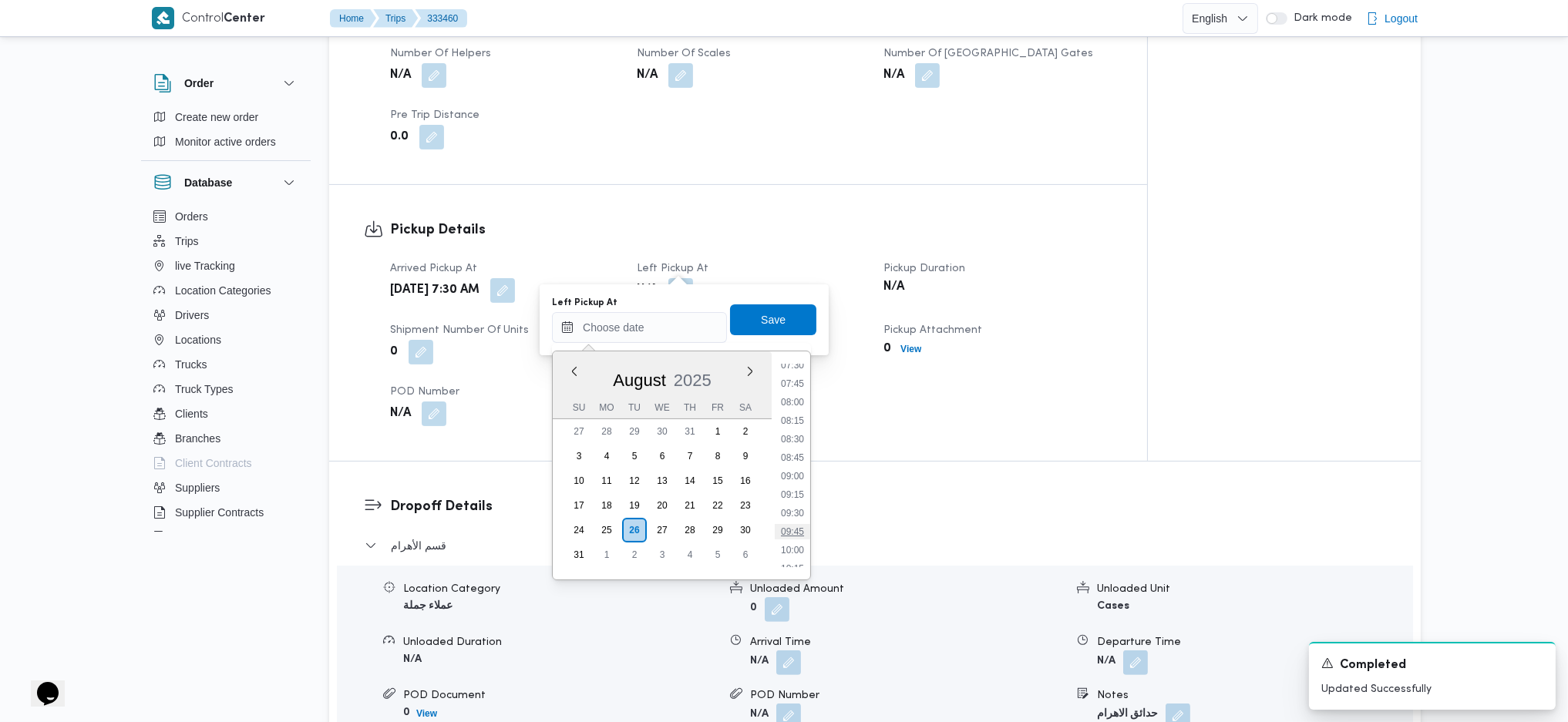
click at [787, 480] on li "09:45" at bounding box center [792, 532] width 35 height 16
type input "26/08/2025 09:45"
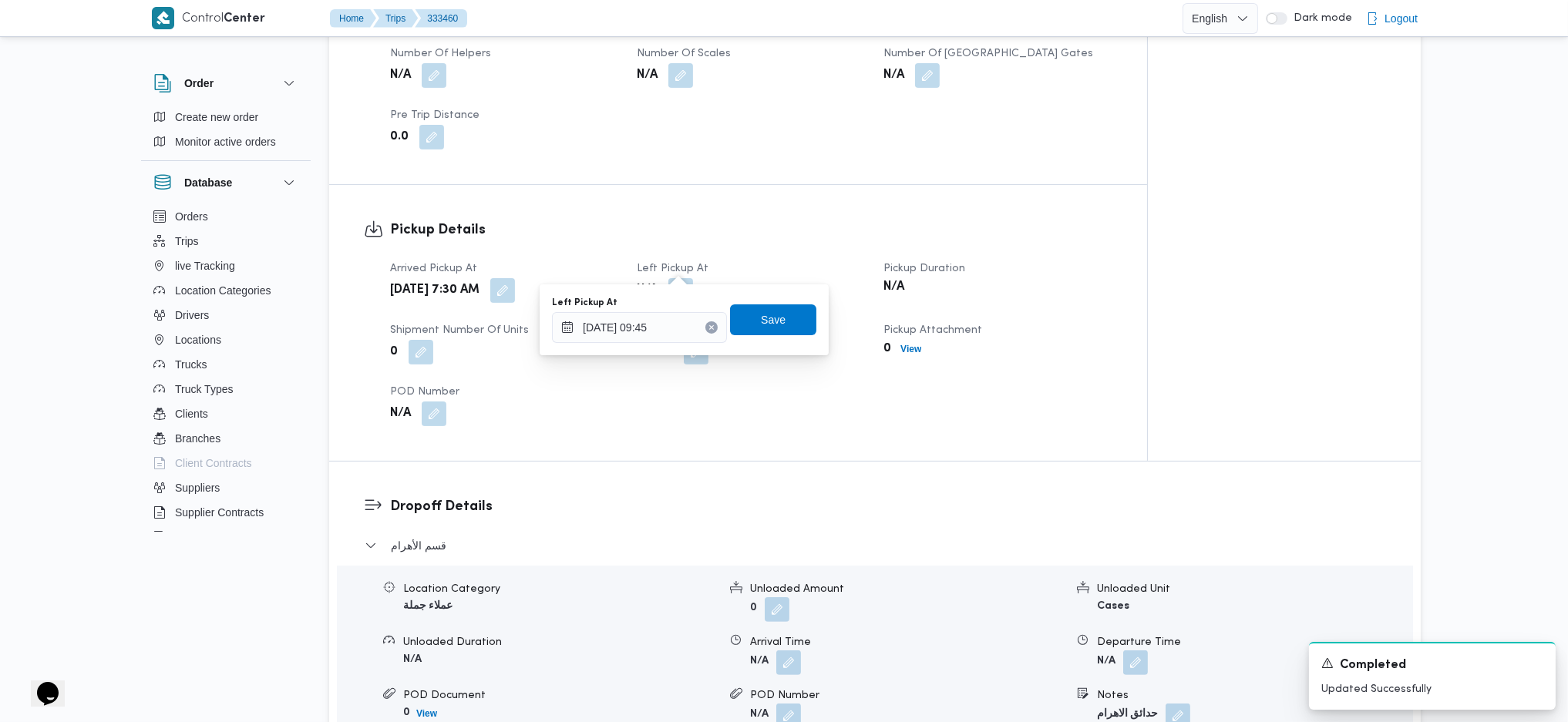
click at [749, 302] on div "Left Pickup At 26/08/2025 09:45 Save" at bounding box center [684, 320] width 267 height 49
click at [760, 326] on span "Save" at bounding box center [772, 320] width 24 height 19
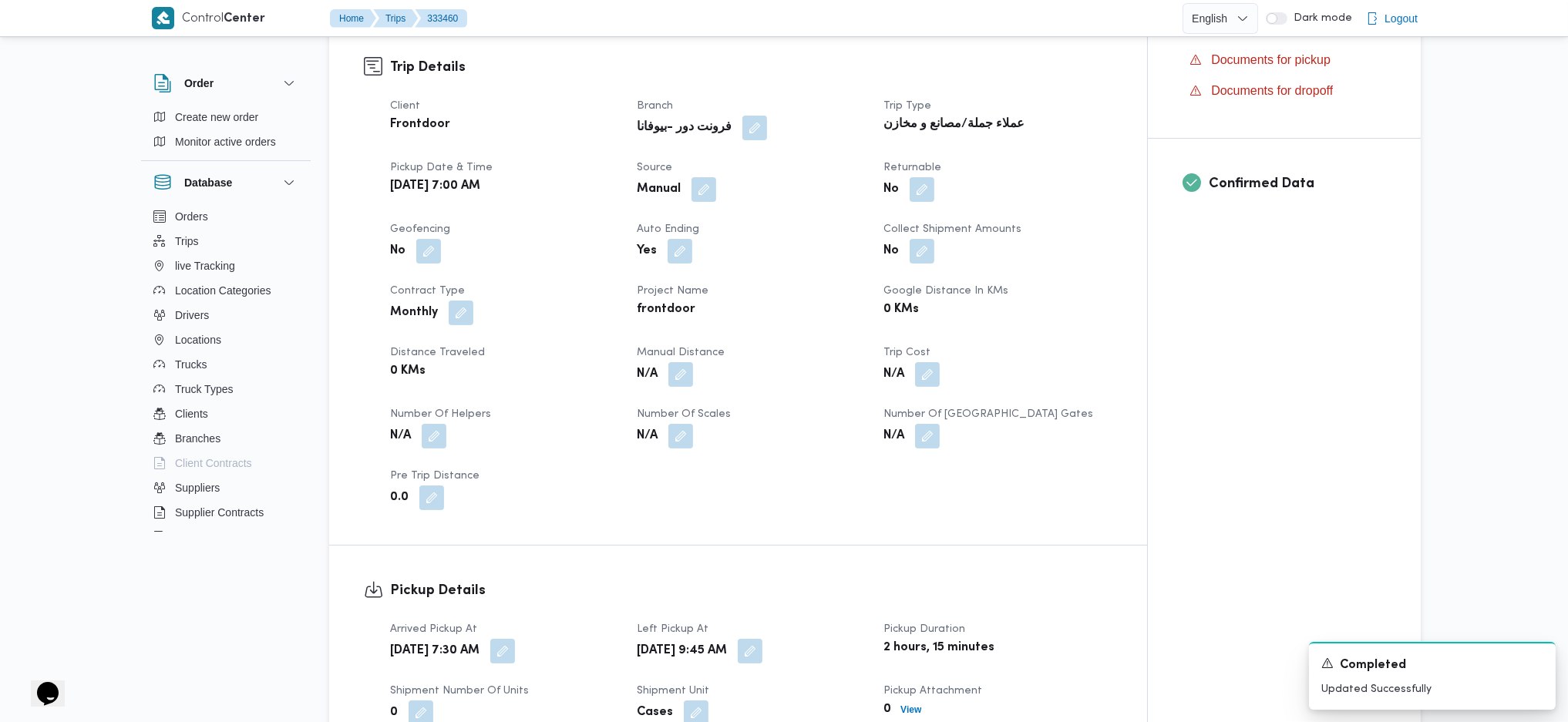
scroll to position [359, 0]
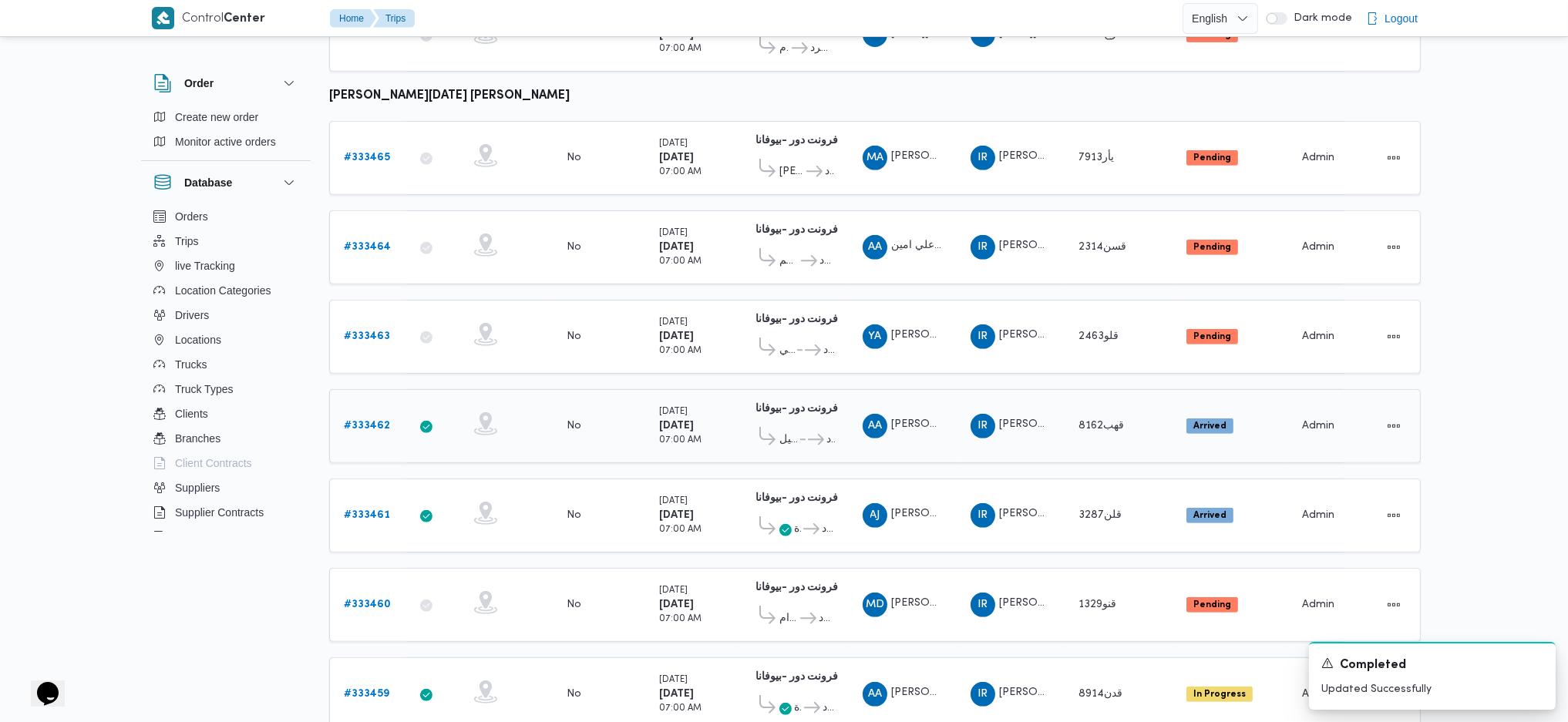
scroll to position [1437, 0]
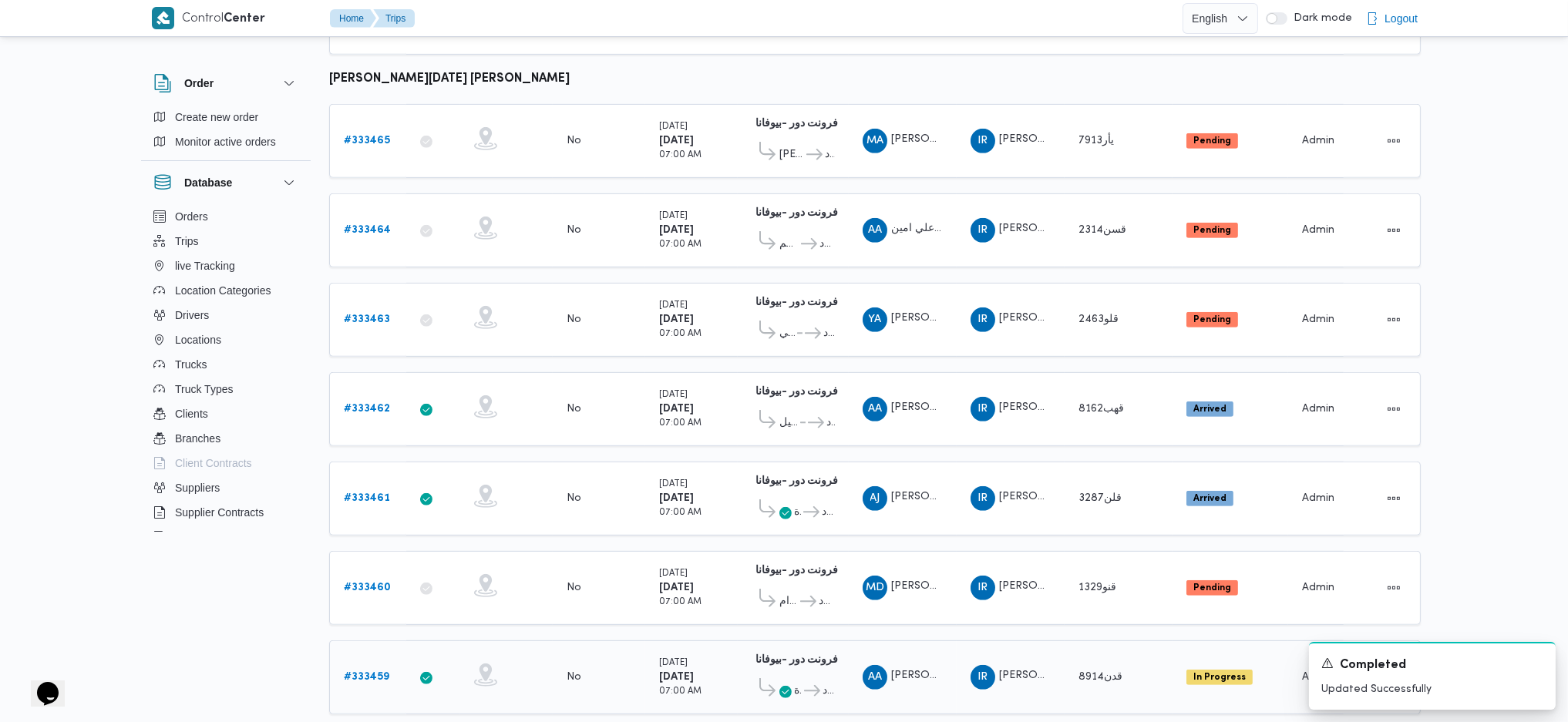
click at [370, 480] on b "# 333459" at bounding box center [366, 676] width 46 height 10
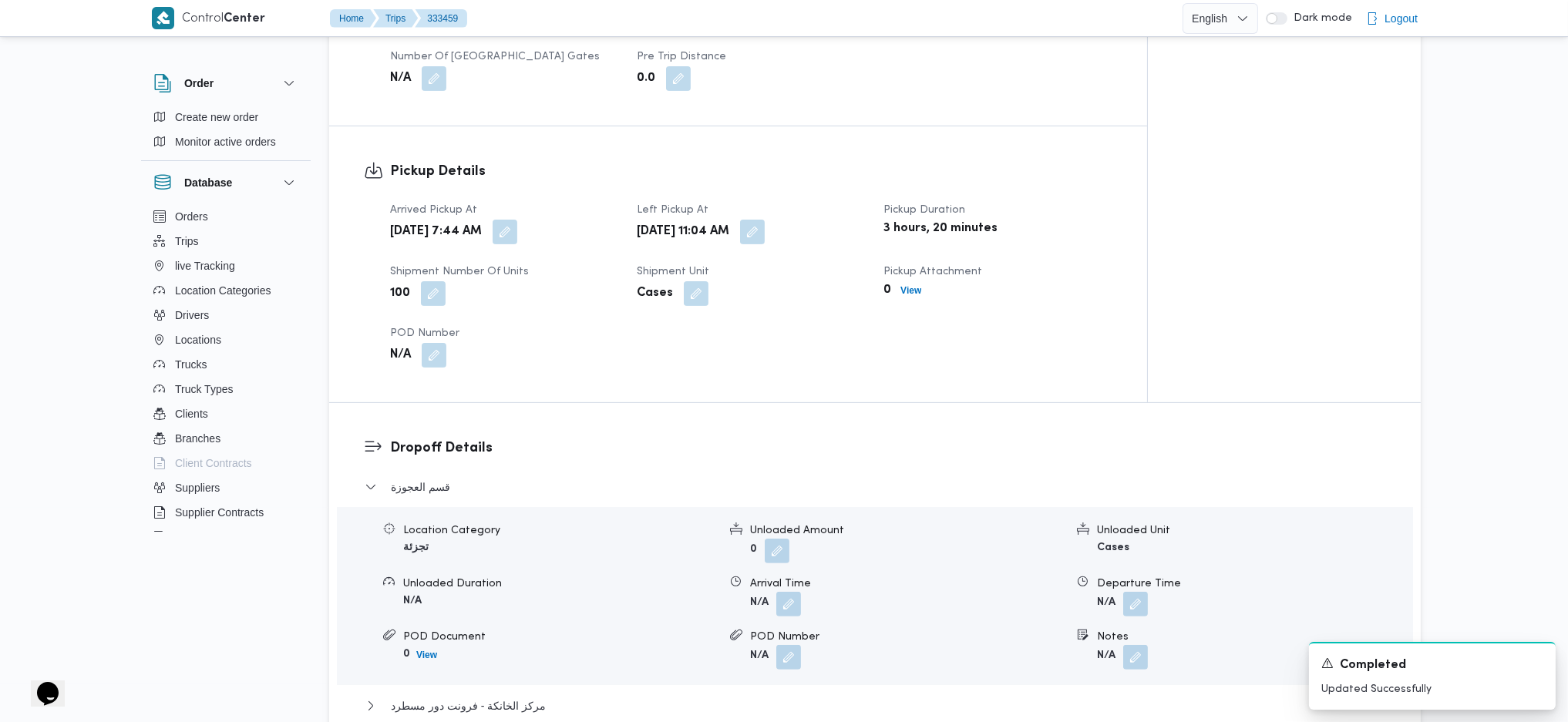
scroll to position [1028, 0]
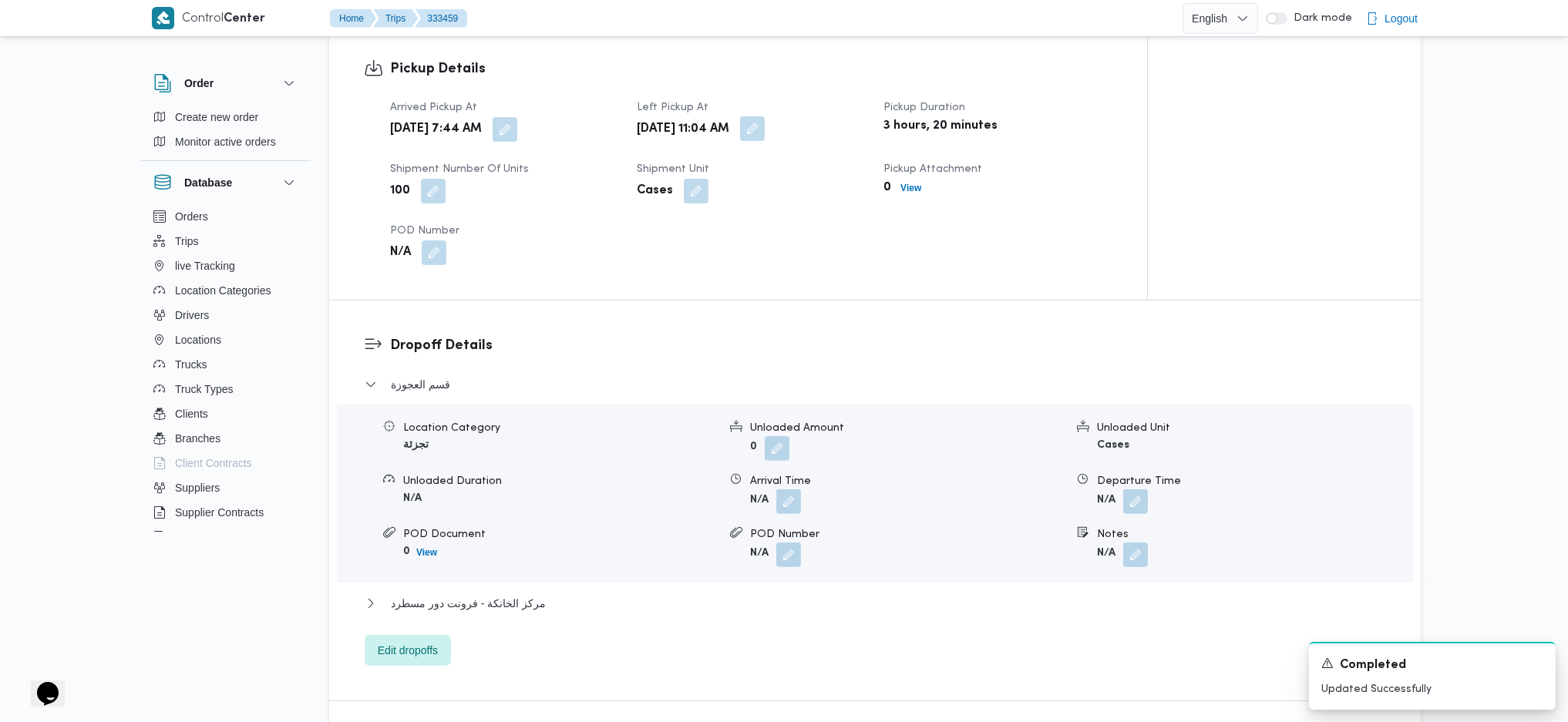
click at [765, 116] on button "button" at bounding box center [752, 129] width 24 height 24
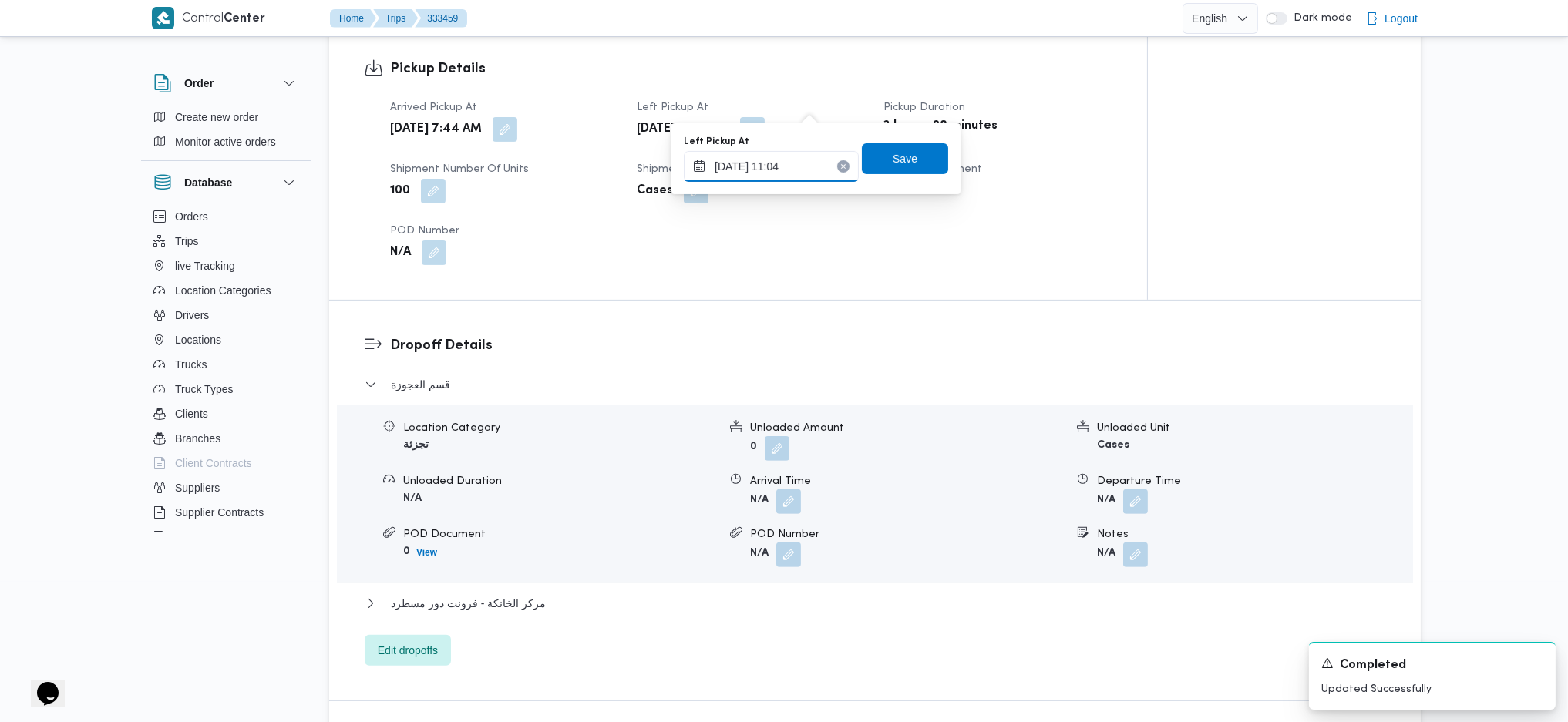
click at [774, 172] on input "26/08/2025 11:04" at bounding box center [771, 166] width 175 height 31
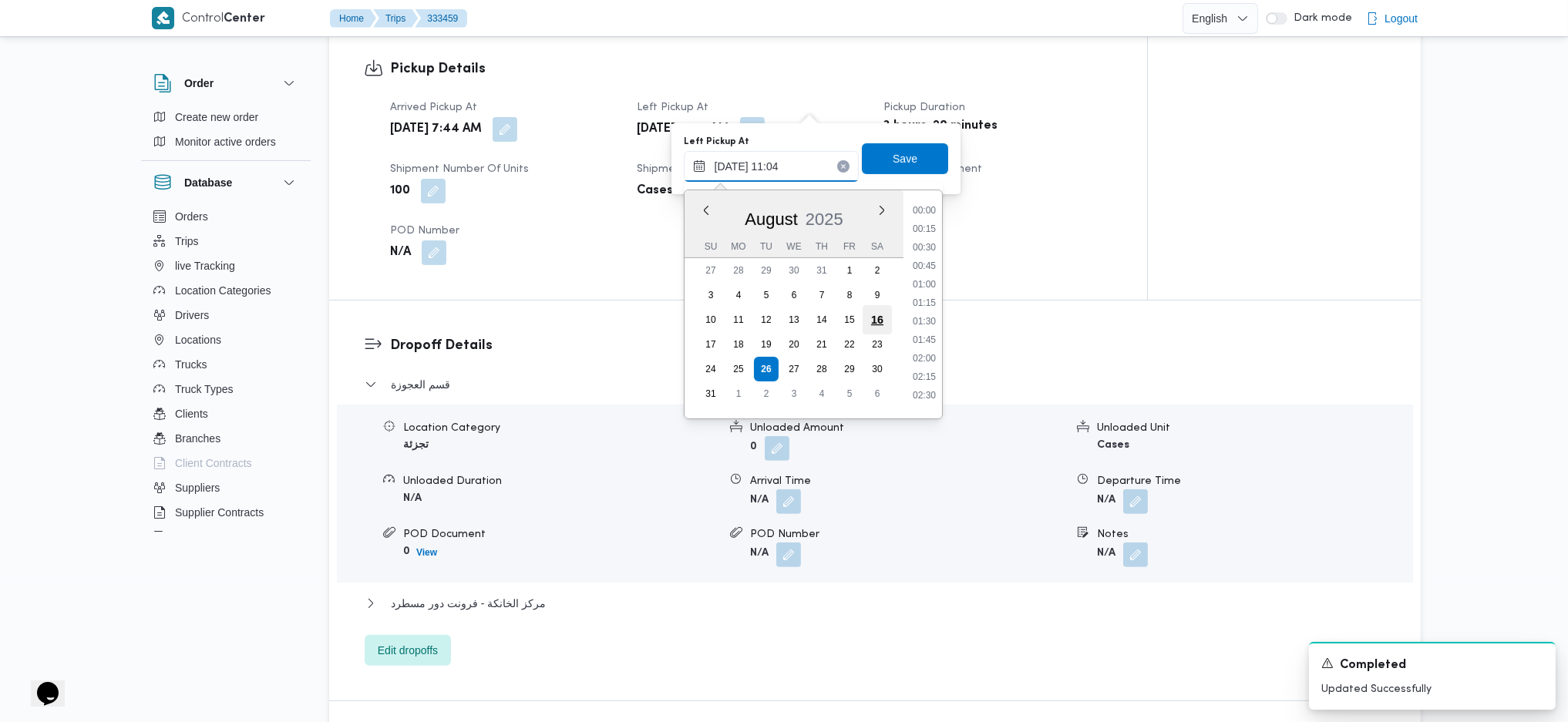
scroll to position [711, 0]
click at [922, 238] on li "10:00" at bounding box center [924, 239] width 35 height 16
type input "26/08/2025 10:00"
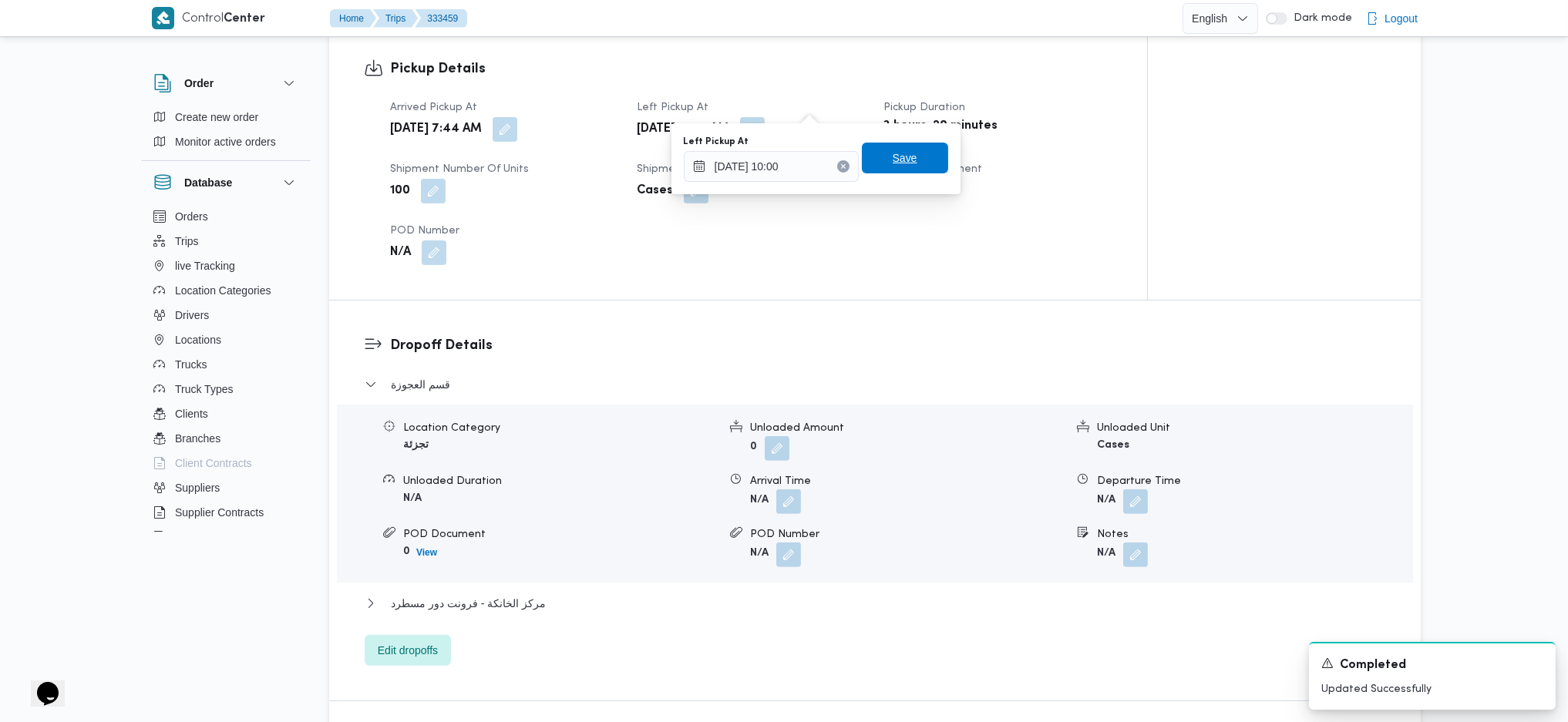
click at [893, 155] on span "Save" at bounding box center [905, 158] width 24 height 19
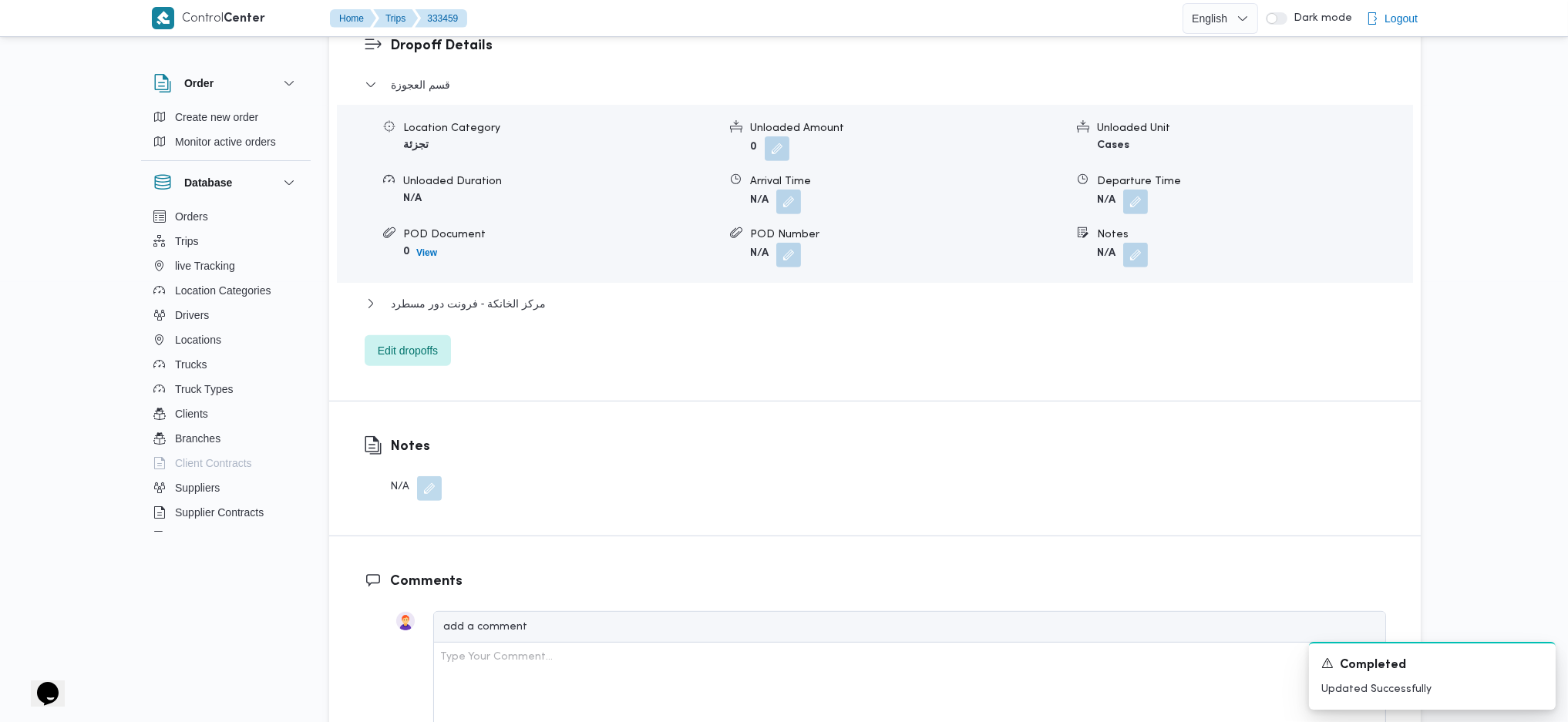
scroll to position [1438, 0]
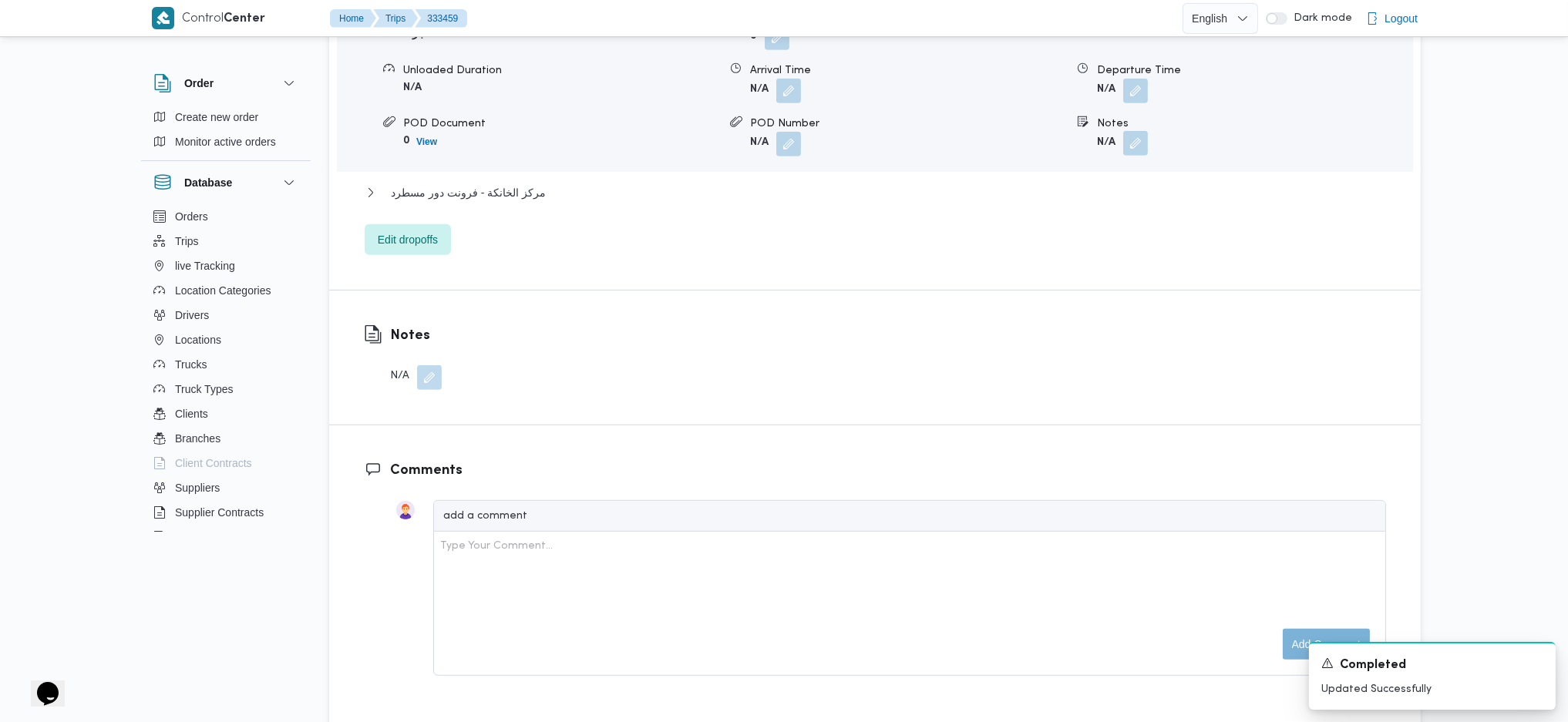
click at [1136, 131] on button "button" at bounding box center [1135, 143] width 24 height 24
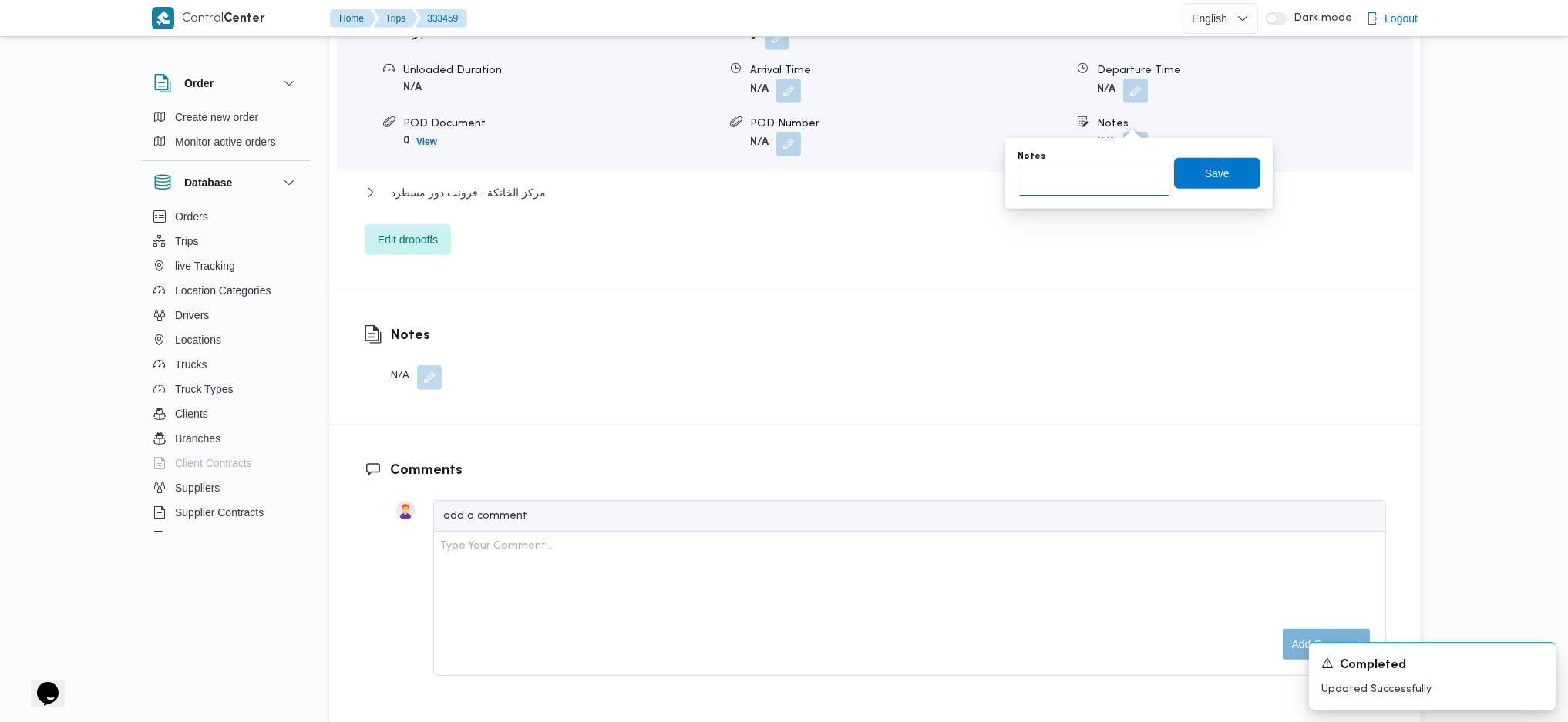
click at [1068, 185] on input "Notes" at bounding box center [1094, 181] width 154 height 31
type input "المهندسين"
click button "Save" at bounding box center [1217, 173] width 87 height 31
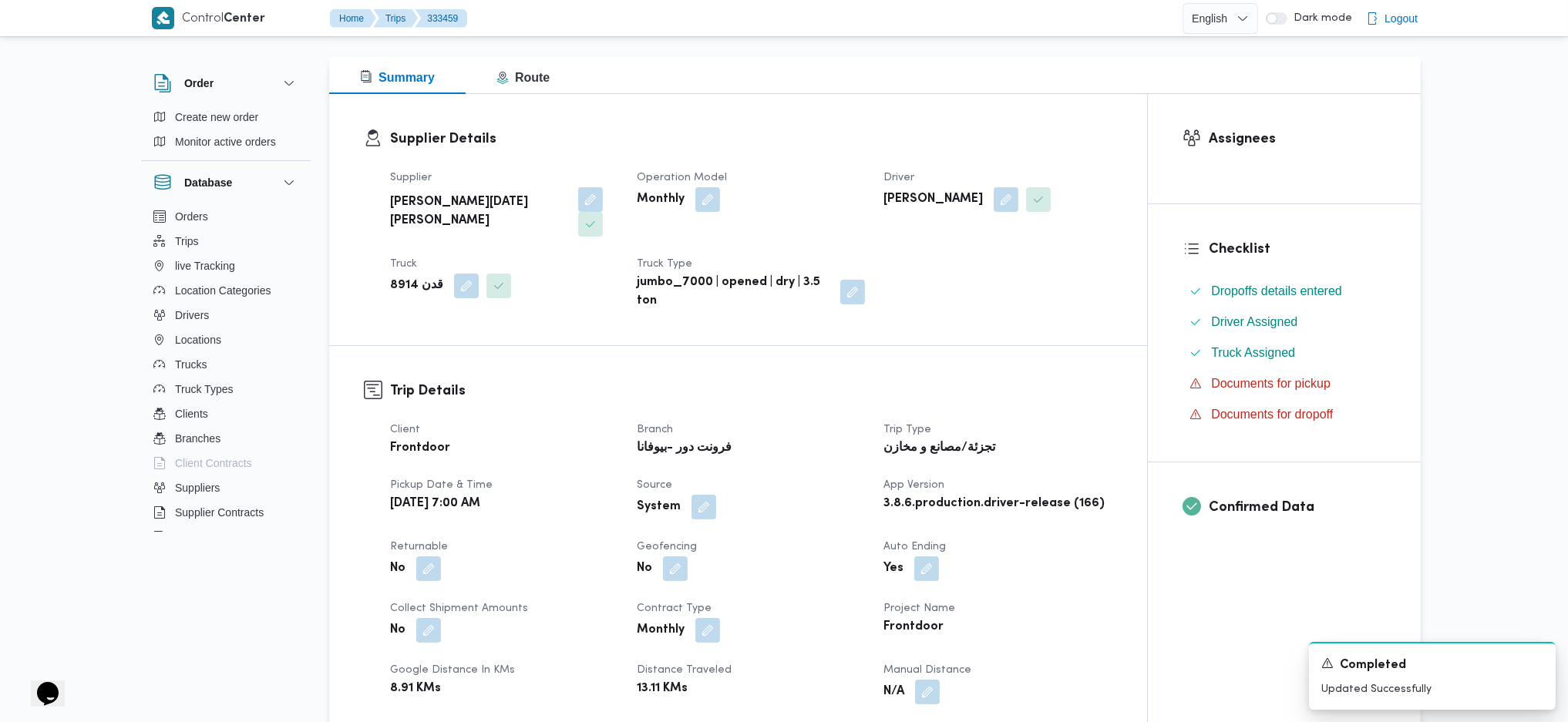
scroll to position [0, 0]
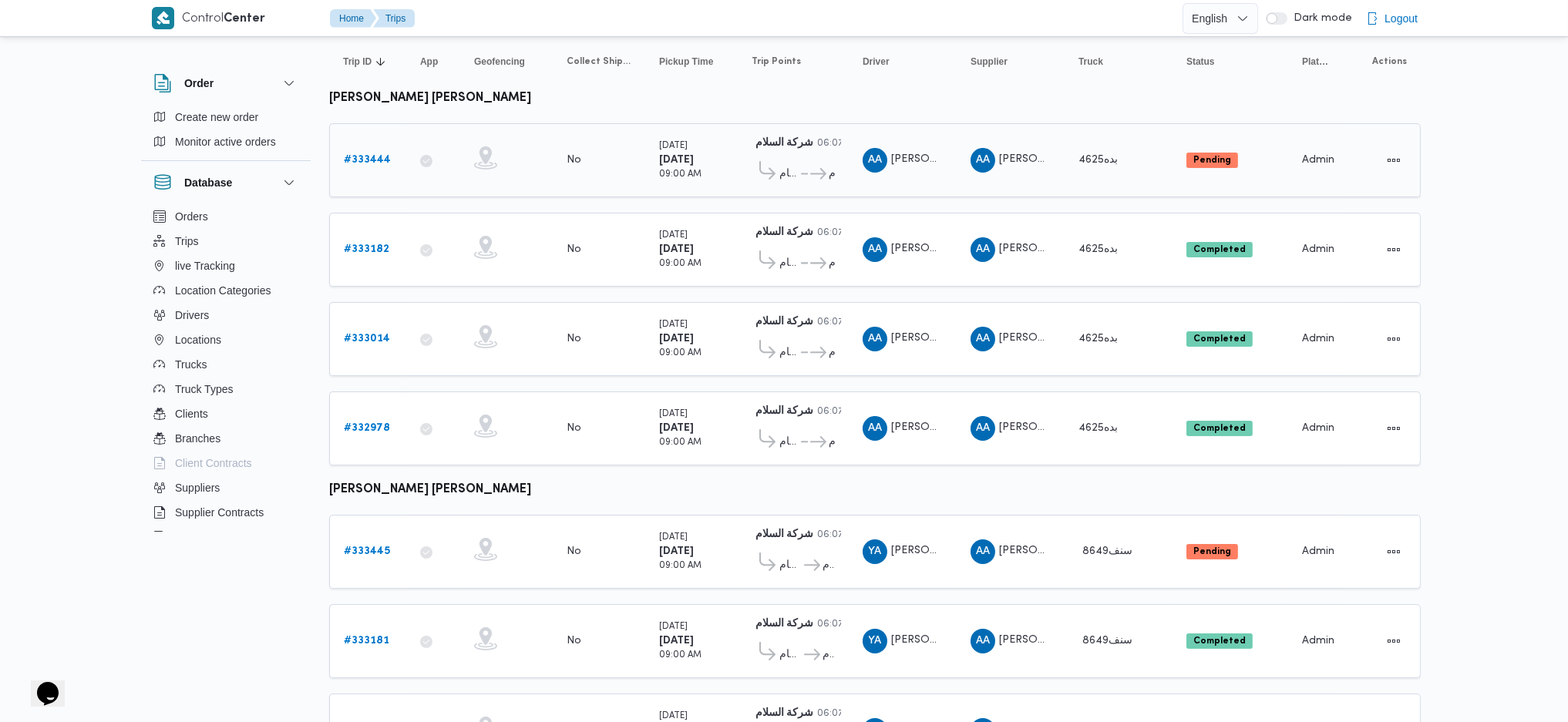
click at [368, 155] on b "# 333444" at bounding box center [367, 159] width 47 height 10
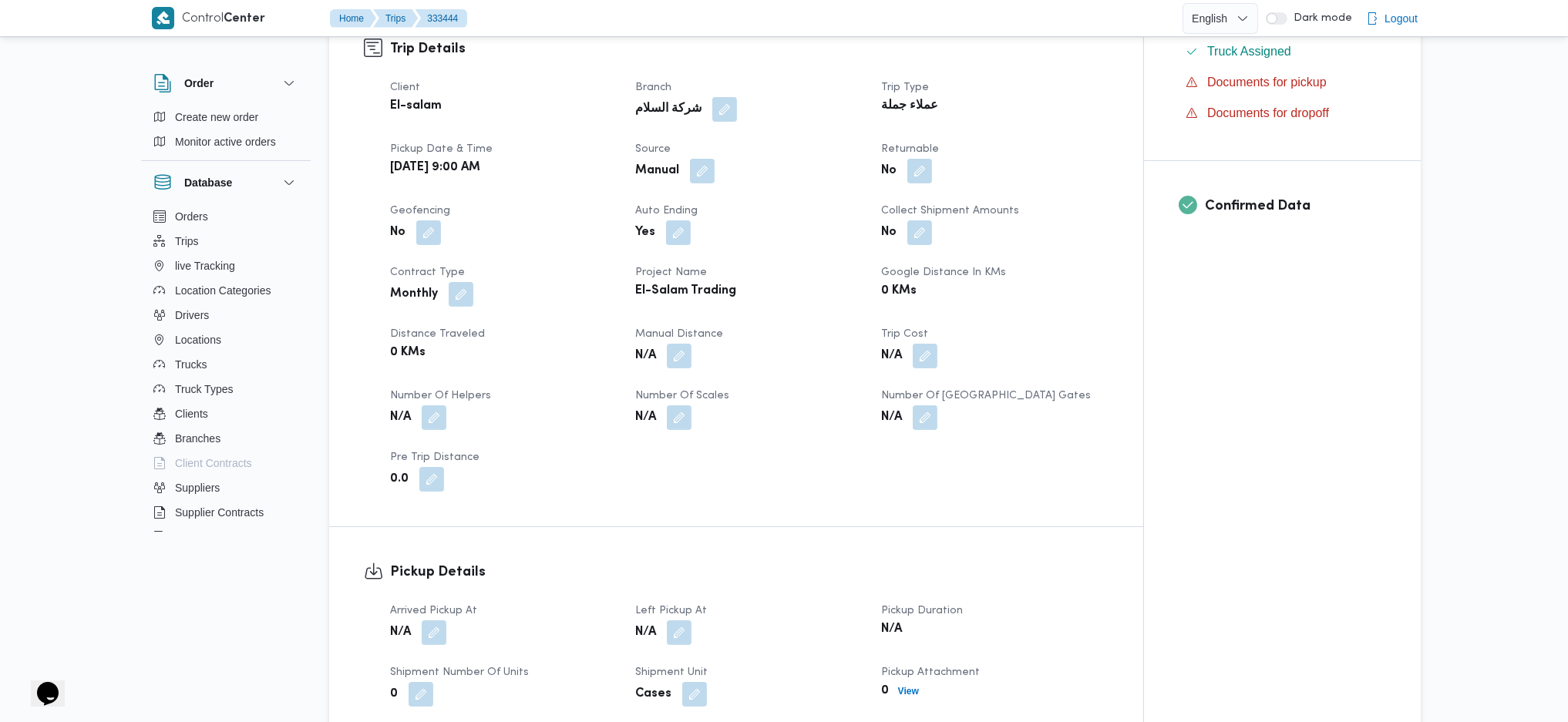
scroll to position [976, 0]
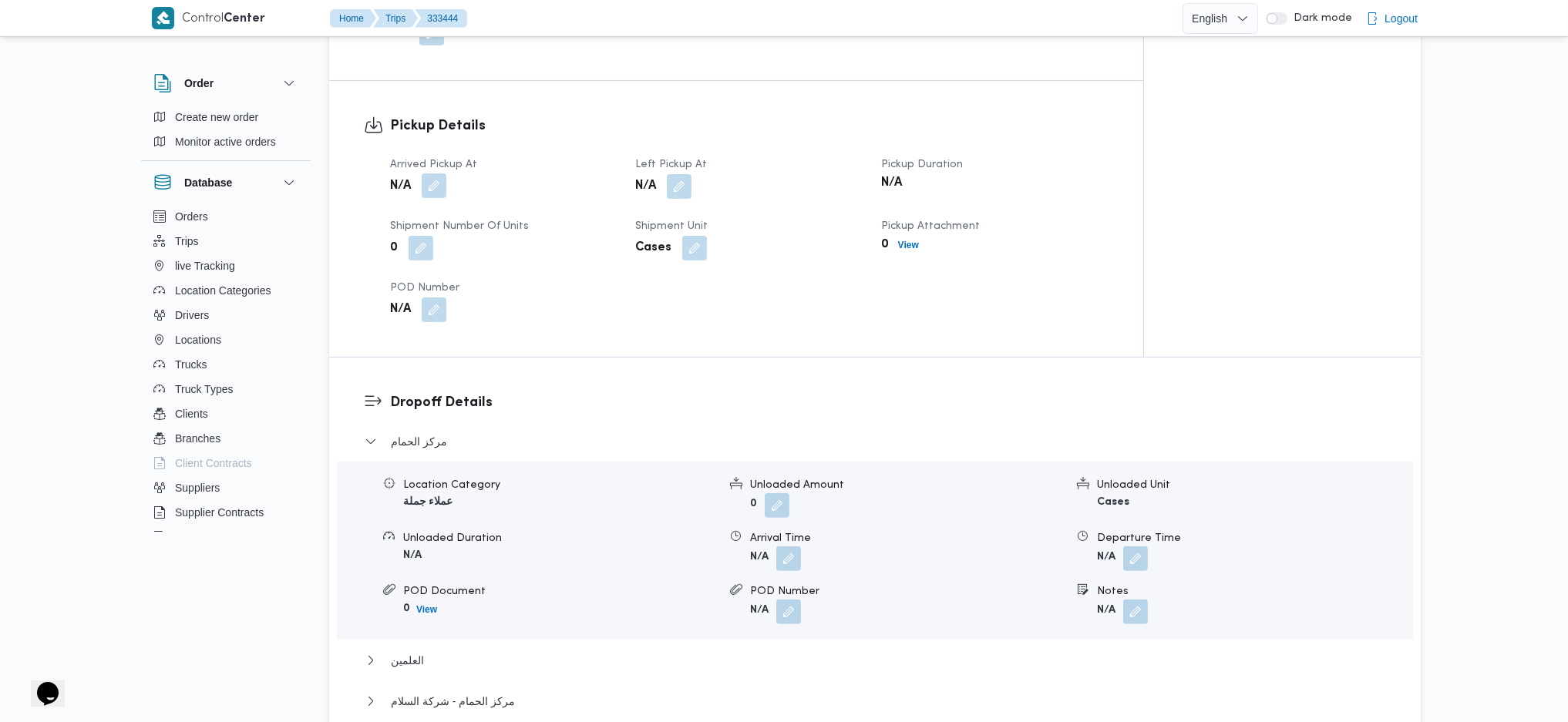
click at [444, 173] on button "button" at bounding box center [434, 185] width 24 height 24
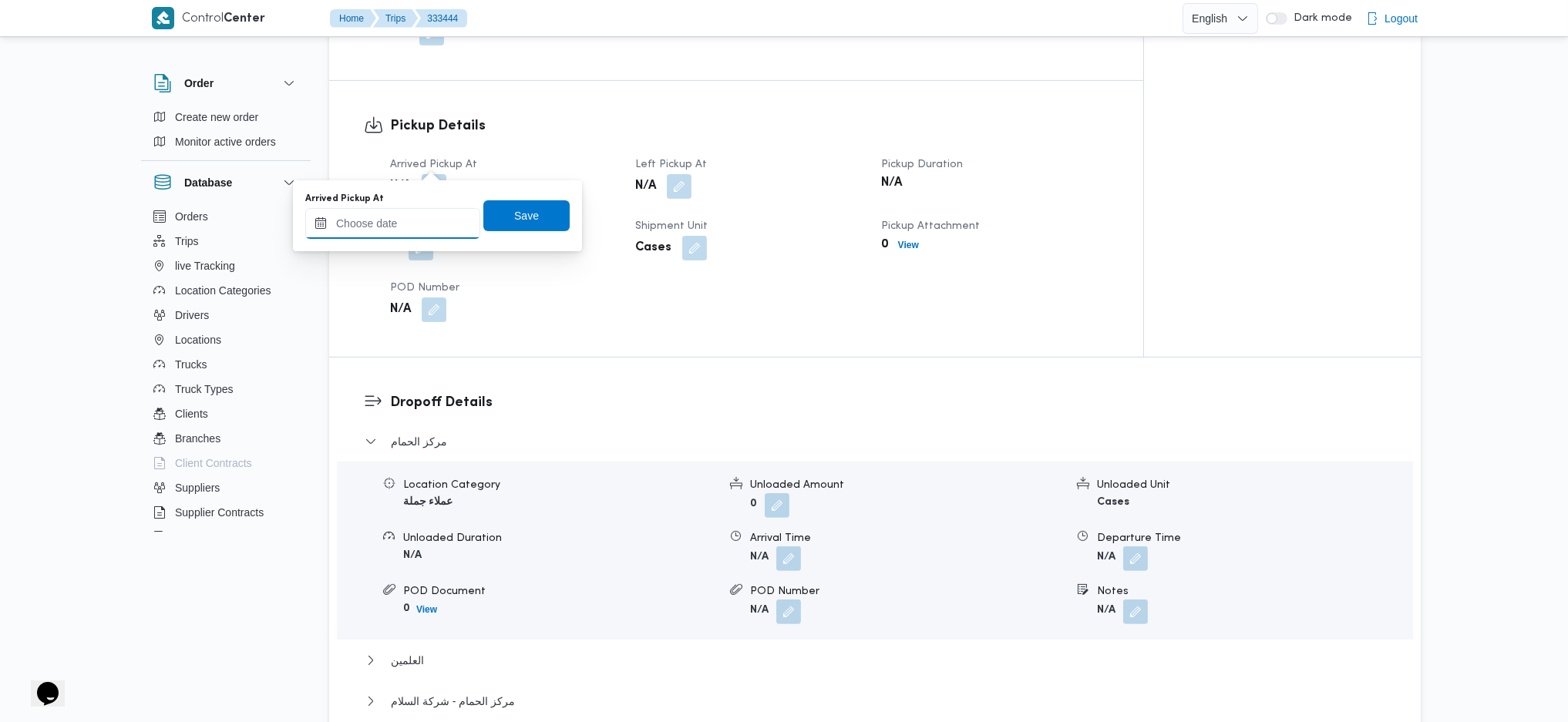
click at [405, 225] on input "Arrived Pickup At" at bounding box center [393, 223] width 175 height 31
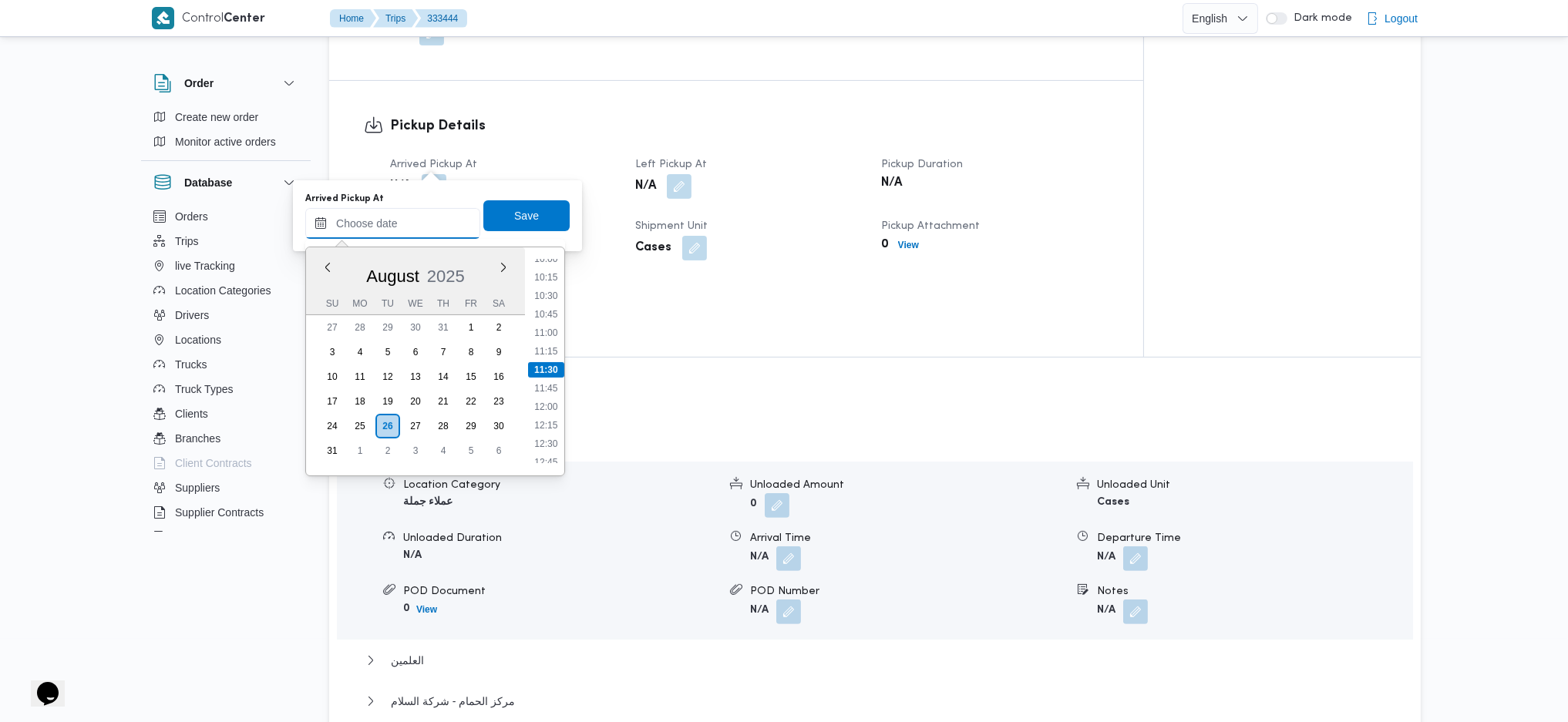
scroll to position [646, 0]
click at [545, 341] on li "09:45" at bounding box center [546, 343] width 35 height 16
type input "26/08/2025 09:45"
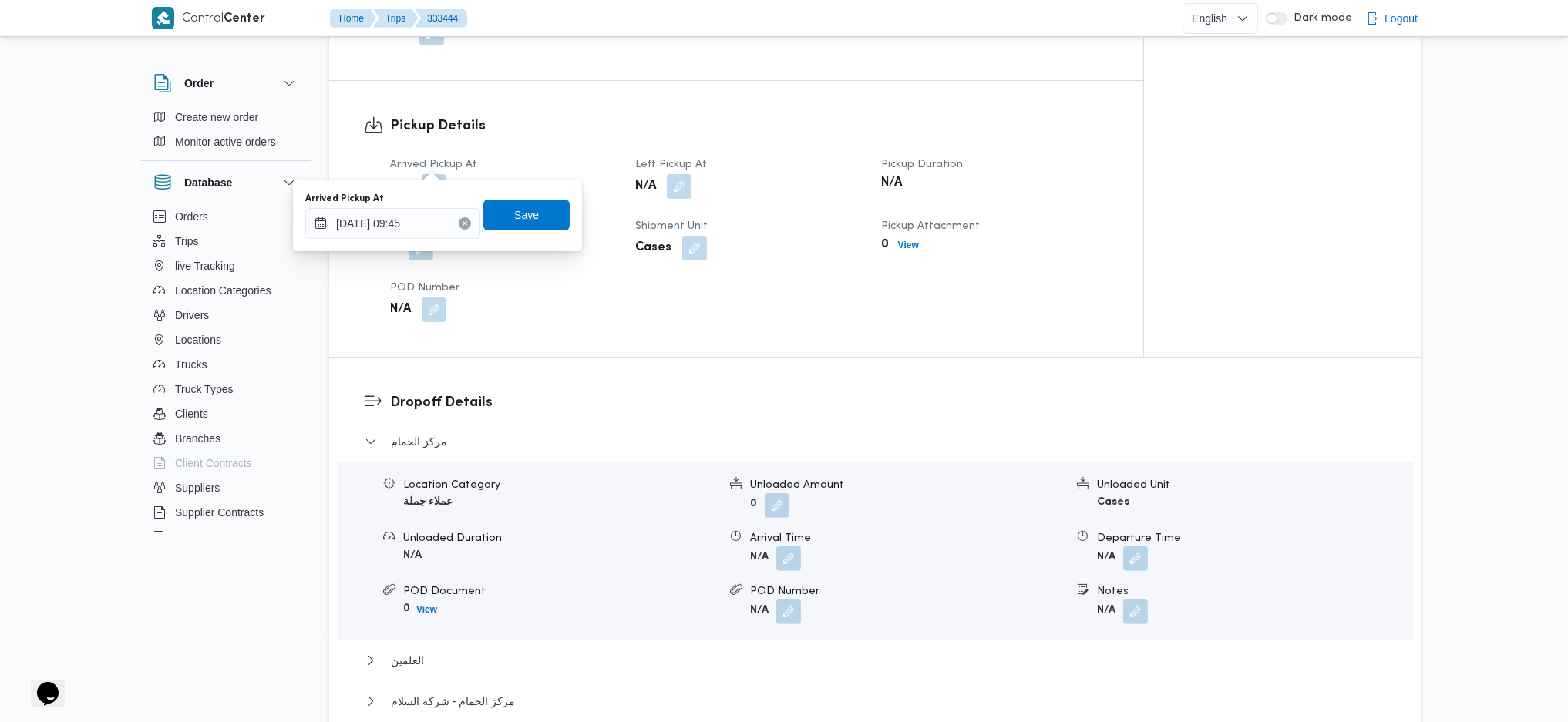
click at [523, 214] on span "Save" at bounding box center [526, 215] width 24 height 19
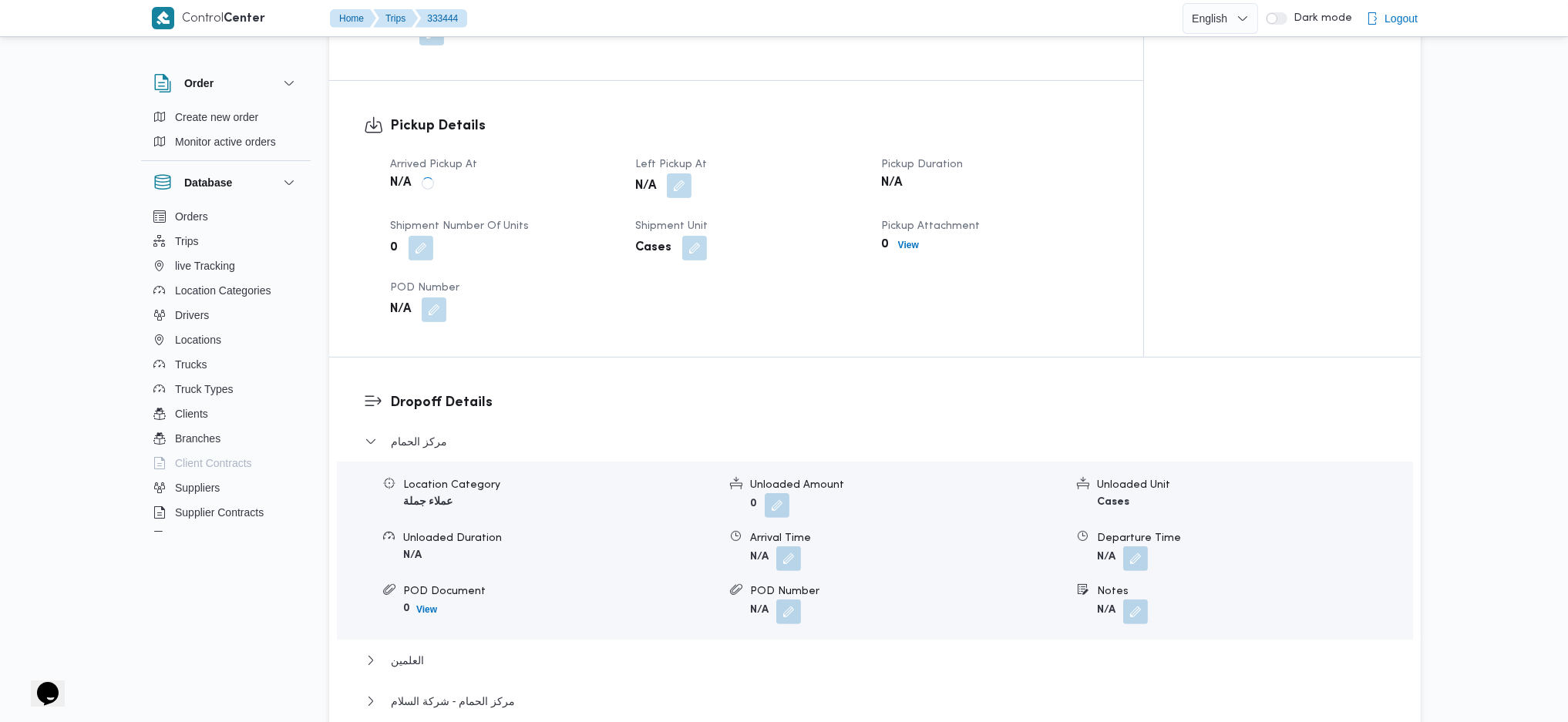
click at [680, 173] on button "button" at bounding box center [679, 185] width 24 height 24
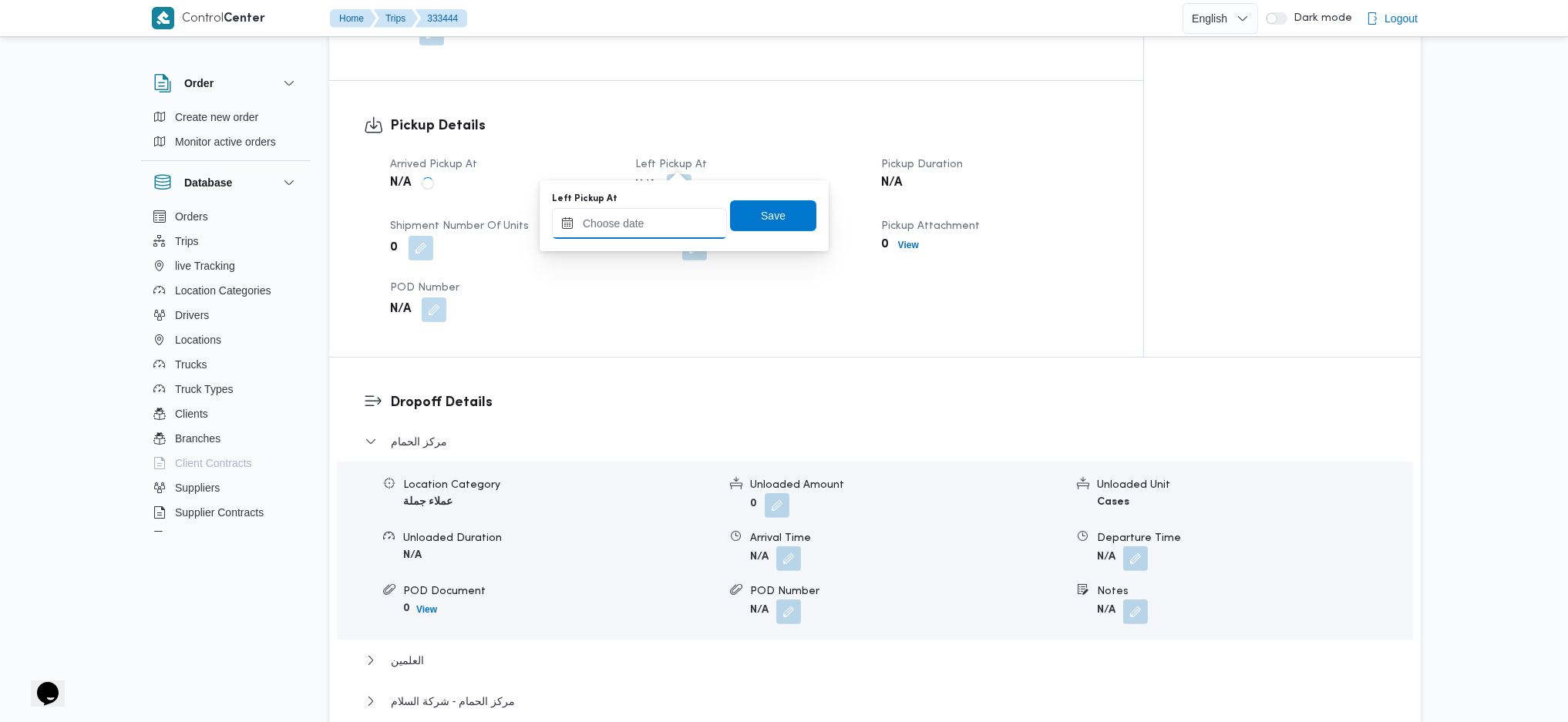
click at [646, 224] on input "Left Pickup At" at bounding box center [639, 223] width 175 height 31
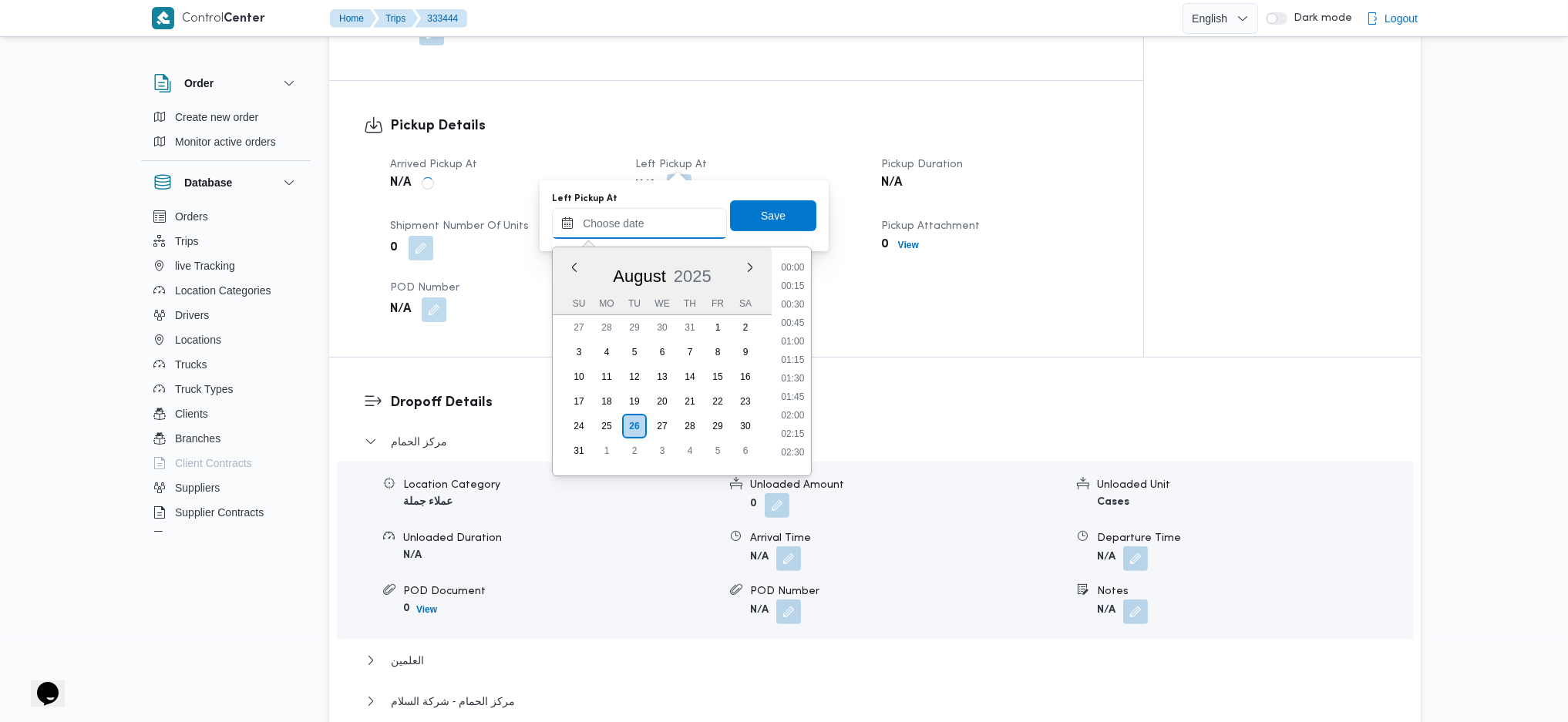
scroll to position [748, 0]
click at [797, 293] on li "10:30" at bounding box center [792, 295] width 35 height 16
type input "[DATE] 10:30"
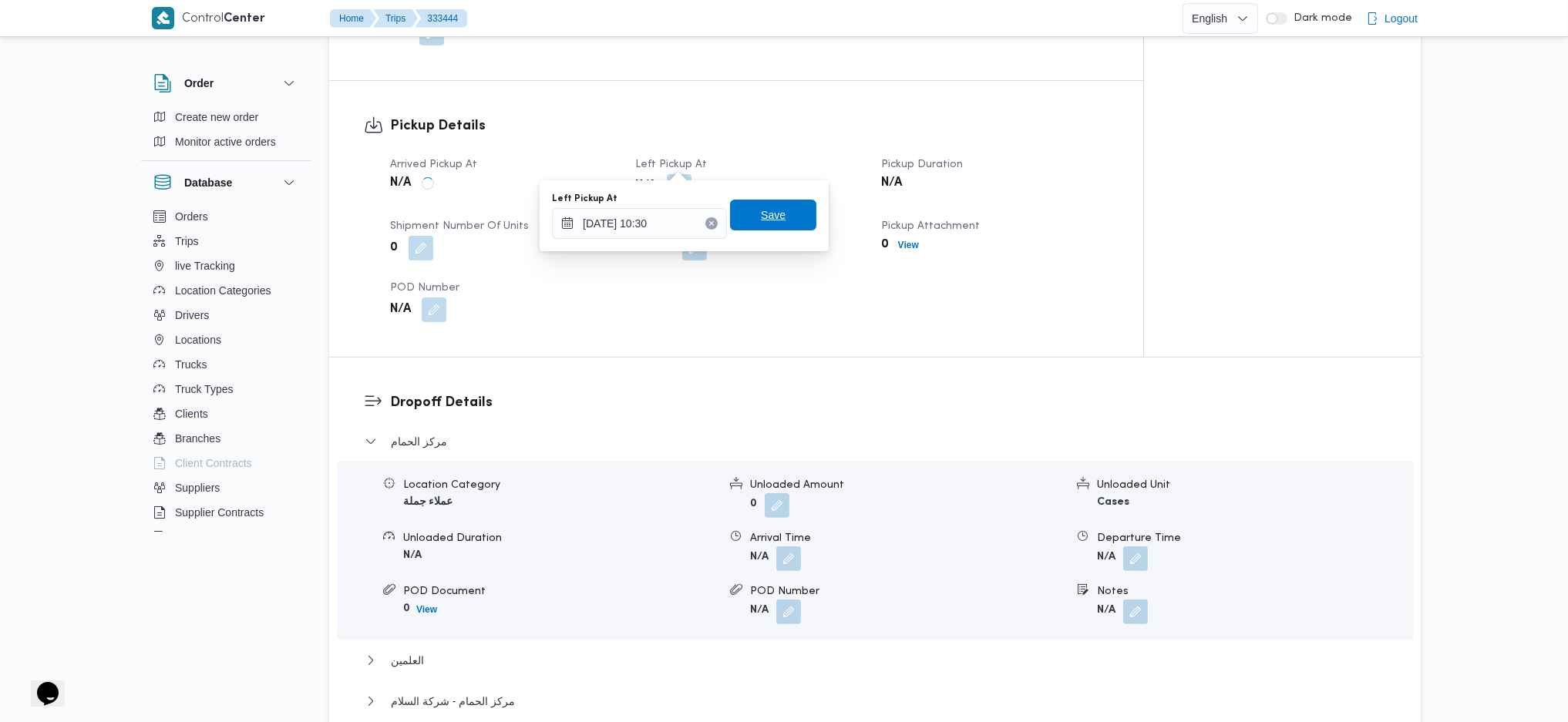
click at [760, 213] on span "Save" at bounding box center [772, 215] width 24 height 19
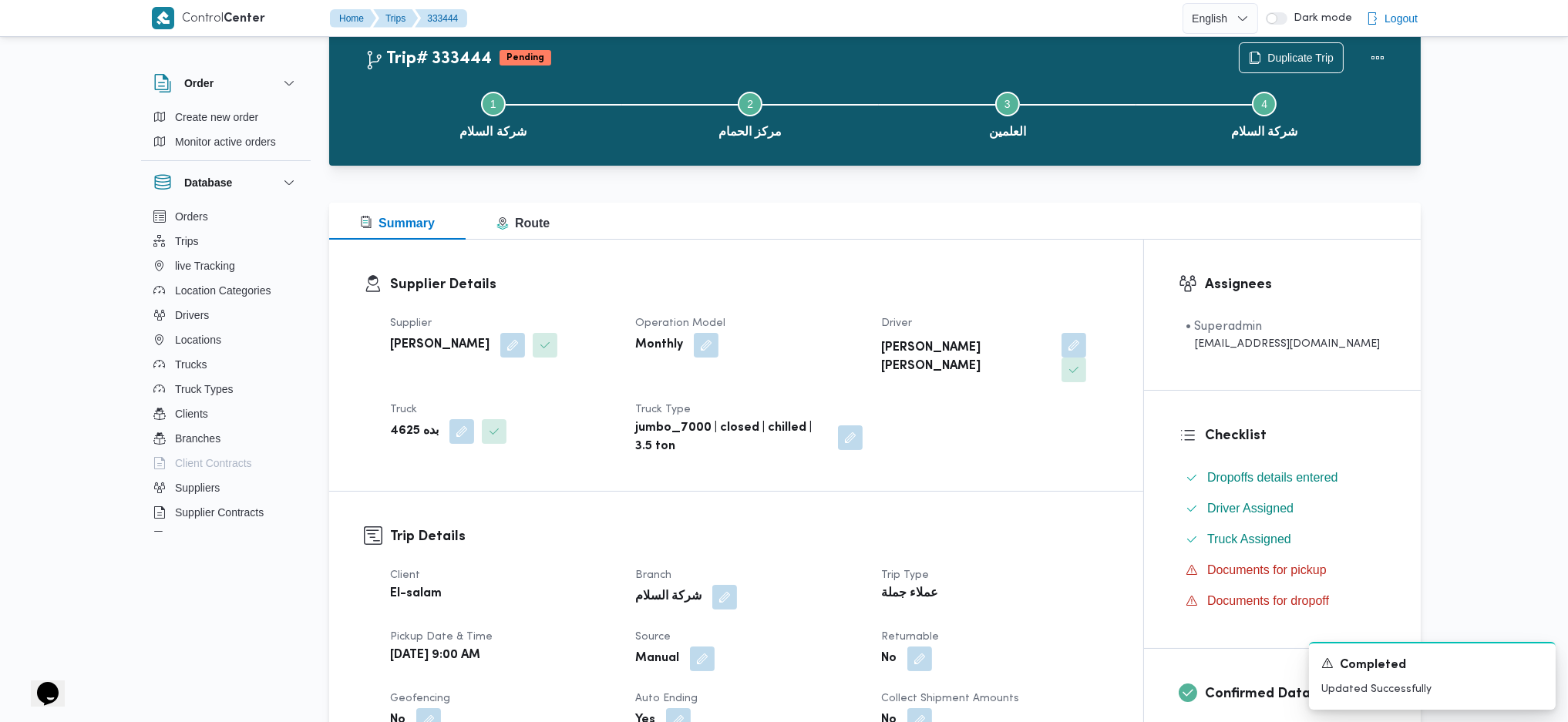
scroll to position [0, 0]
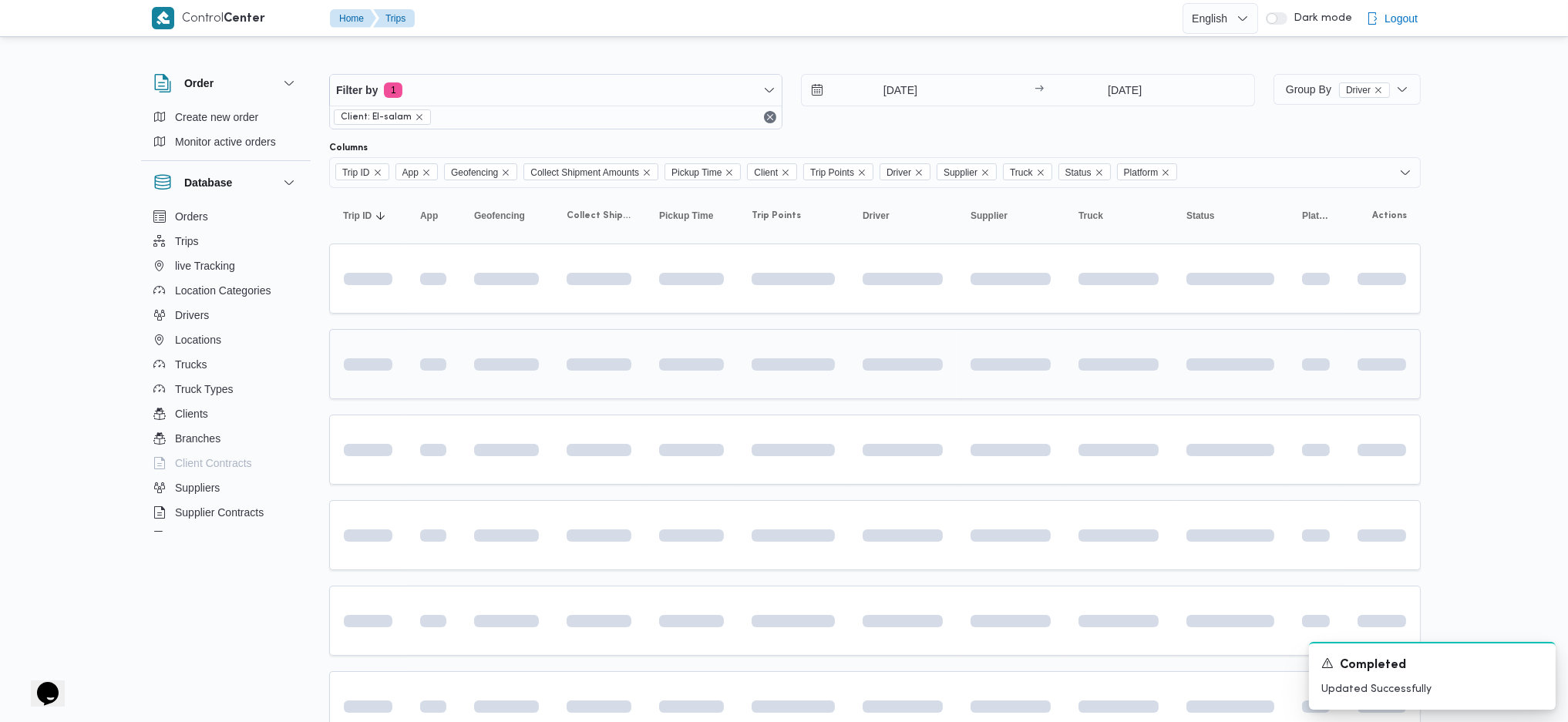
scroll to position [154, 0]
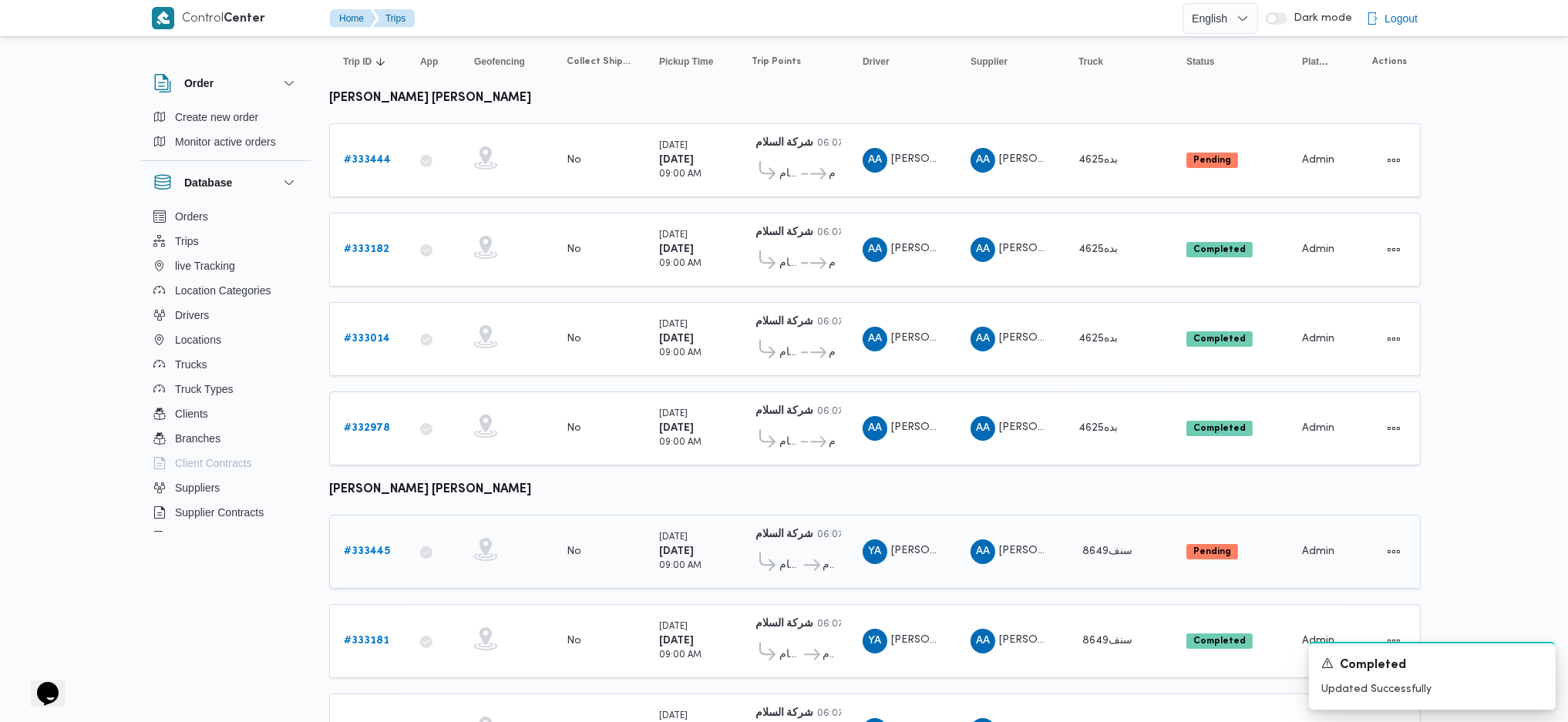
click at [379, 480] on b "# 333445" at bounding box center [367, 552] width 47 height 10
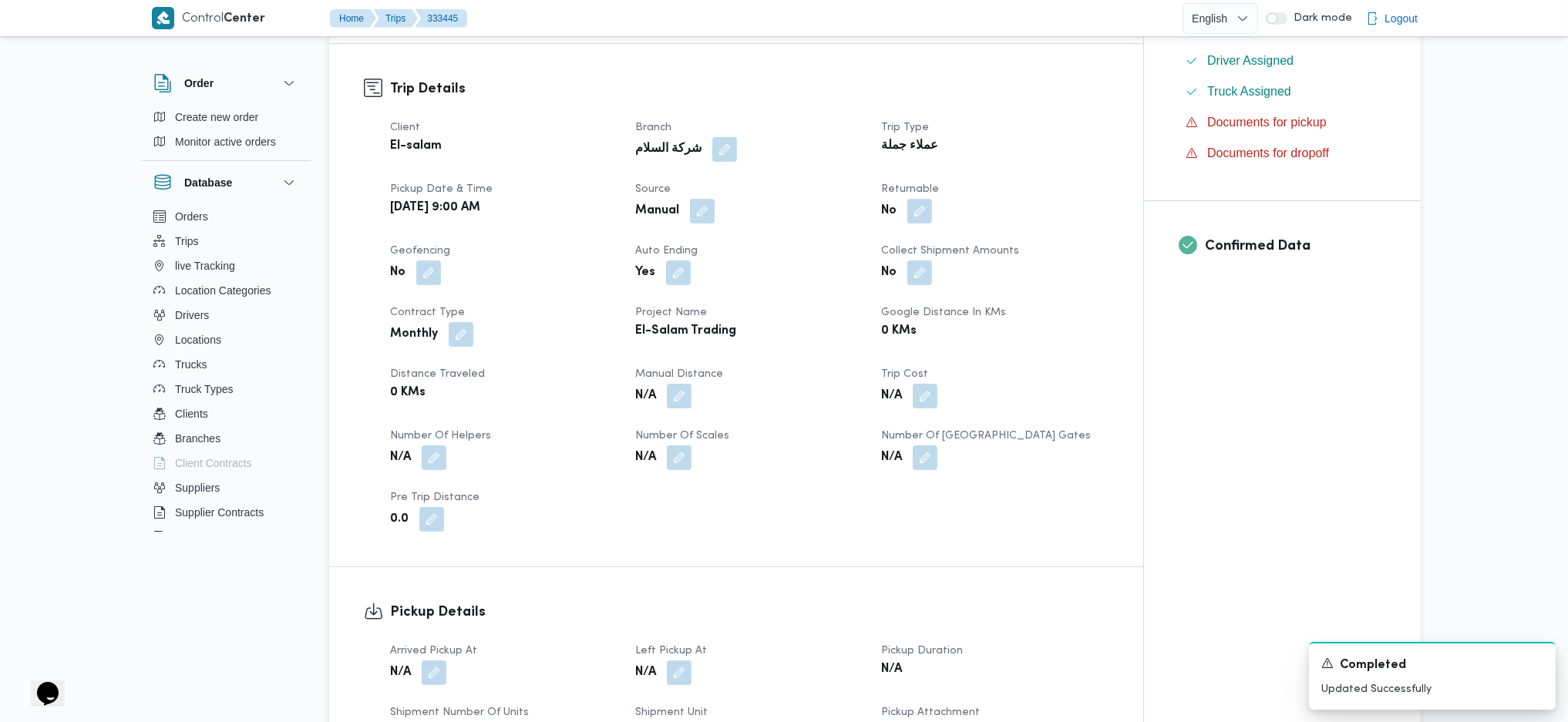
scroll to position [873, 0]
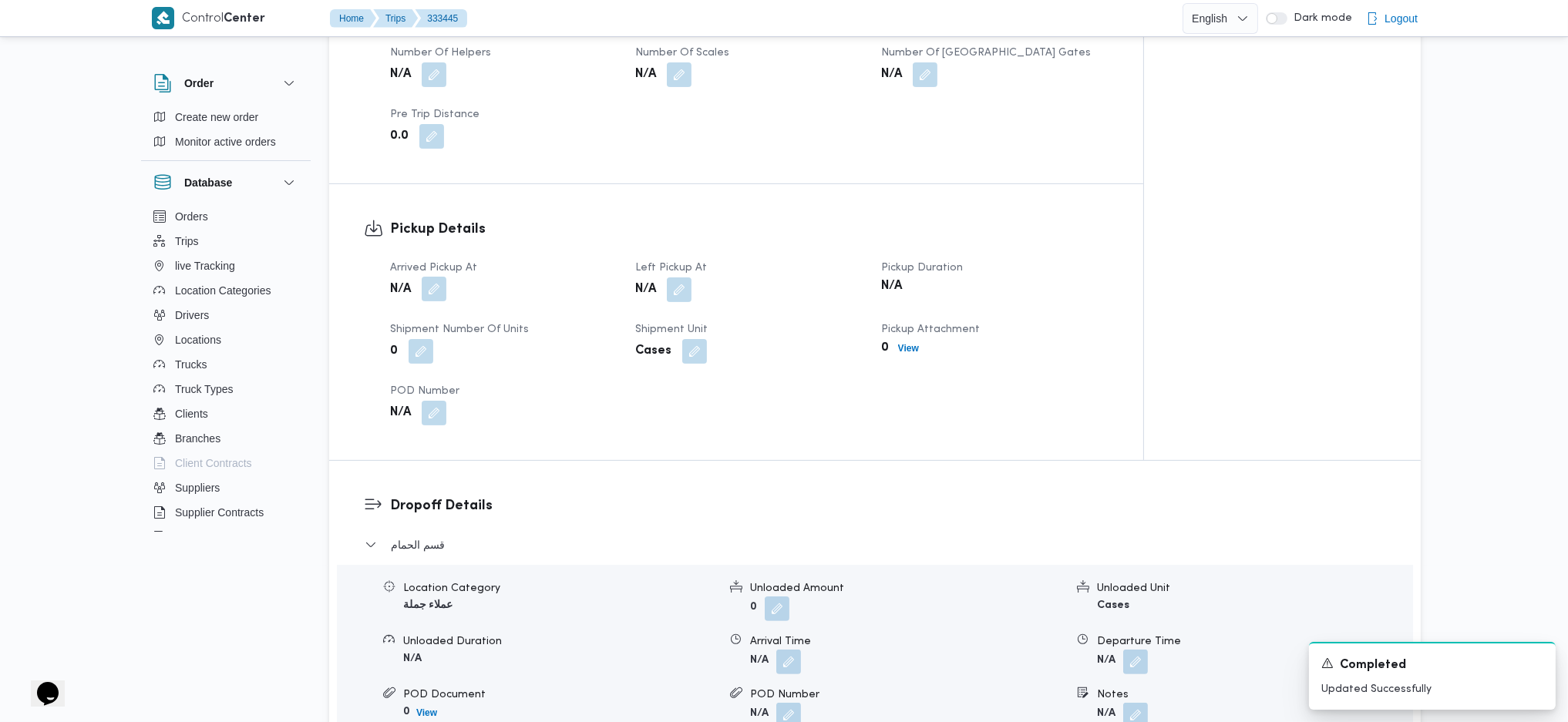
click at [429, 277] on button "button" at bounding box center [434, 289] width 24 height 24
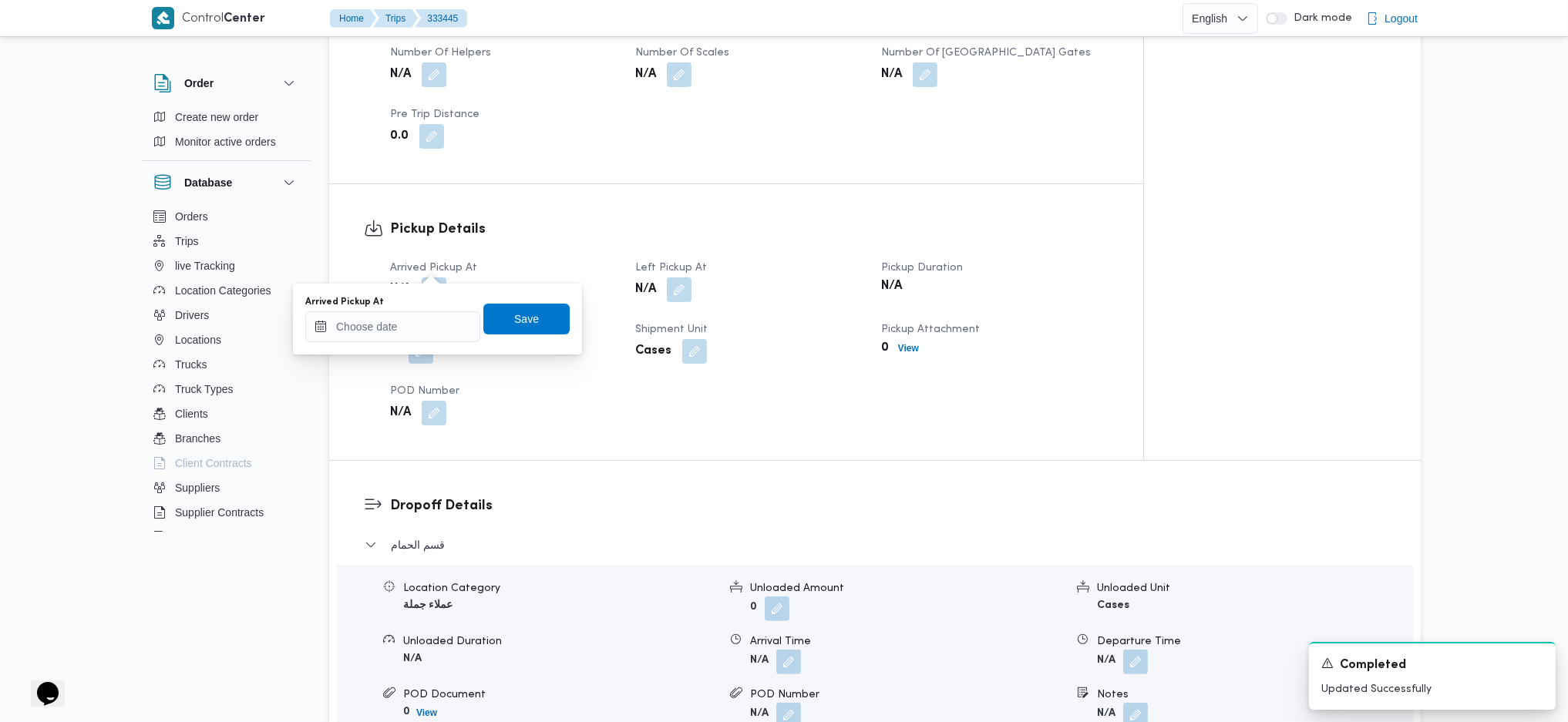
click at [402, 382] on dt "POD Number" at bounding box center [503, 391] width 226 height 19
click at [423, 328] on input "Arrived Pickup At" at bounding box center [393, 326] width 175 height 31
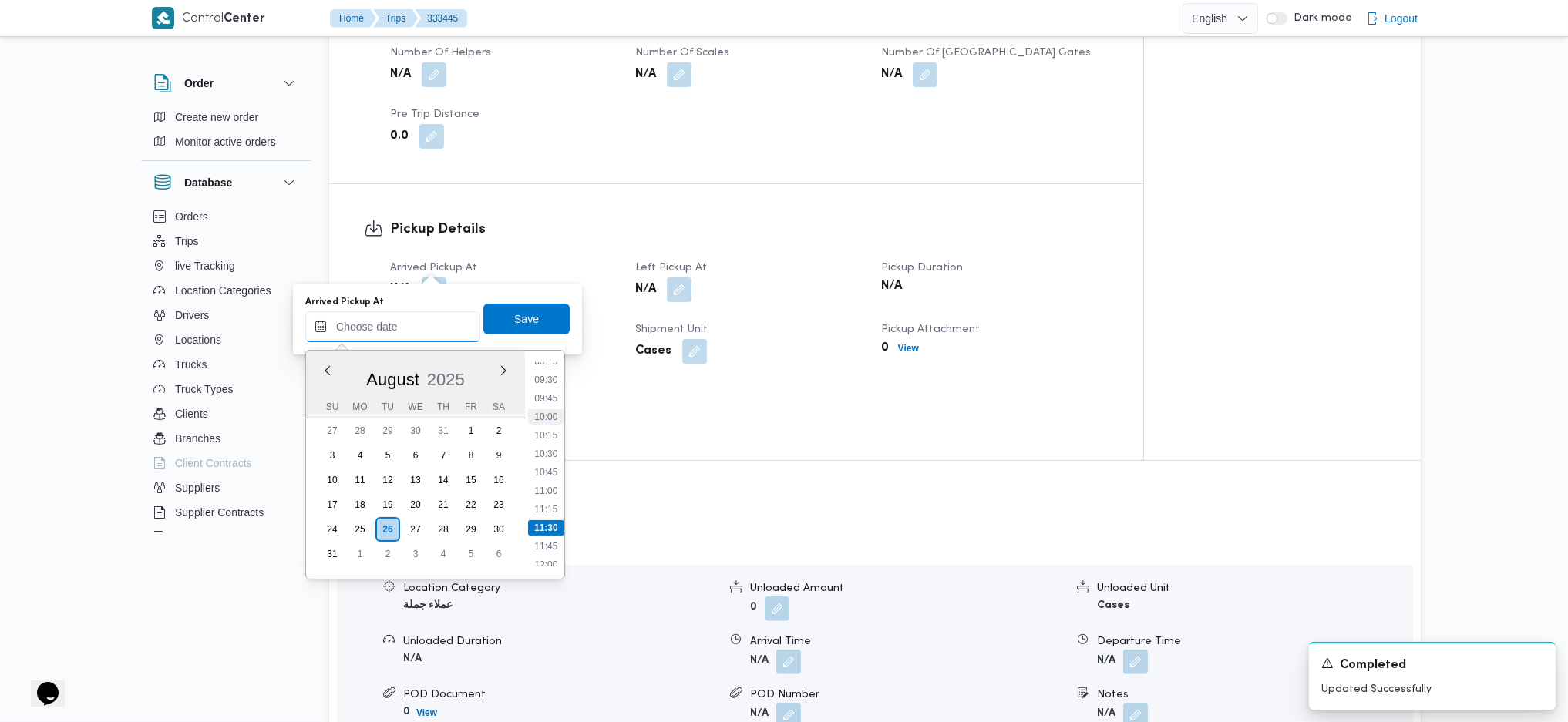
scroll to position [646, 0]
click at [550, 388] on li "09:00" at bounding box center [546, 390] width 35 height 16
type input "26/08/2025 09:00"
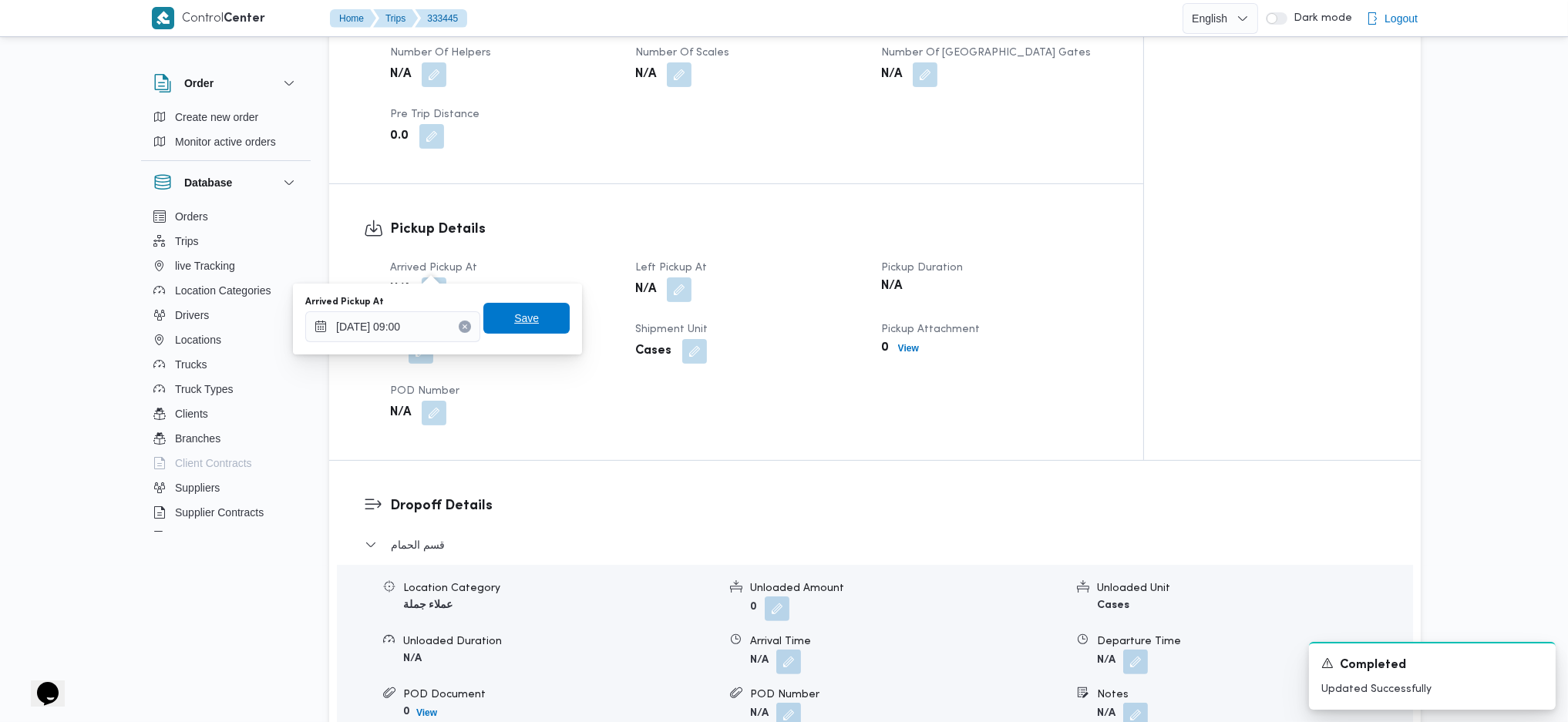
click at [516, 333] on span "Save" at bounding box center [526, 318] width 87 height 31
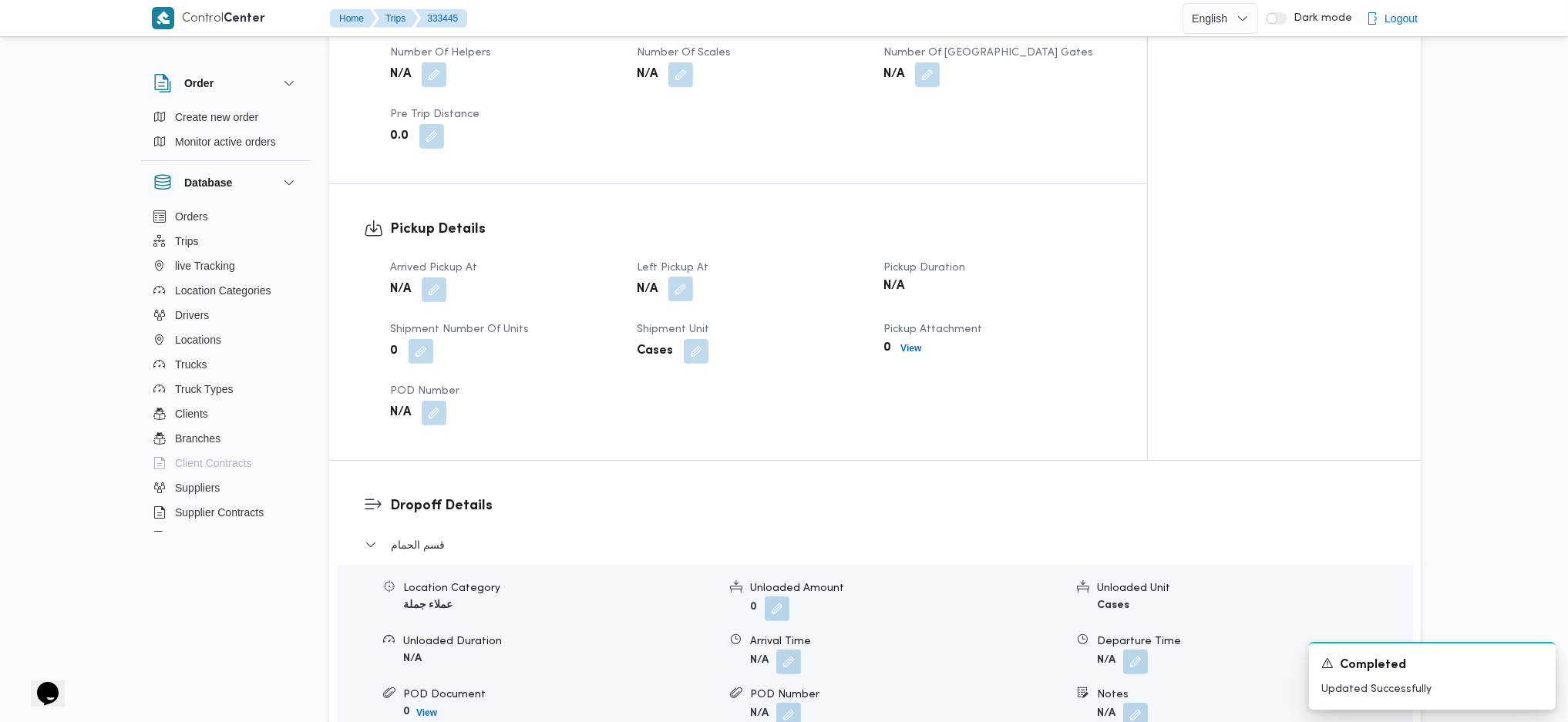
click at [675, 276] on div "Arrived Pickup At N/A Left Pickup At N/A Pickup Duration N/A Shipment Number of…" at bounding box center [751, 342] width 741 height 185
click at [675, 277] on button "button" at bounding box center [680, 289] width 24 height 24
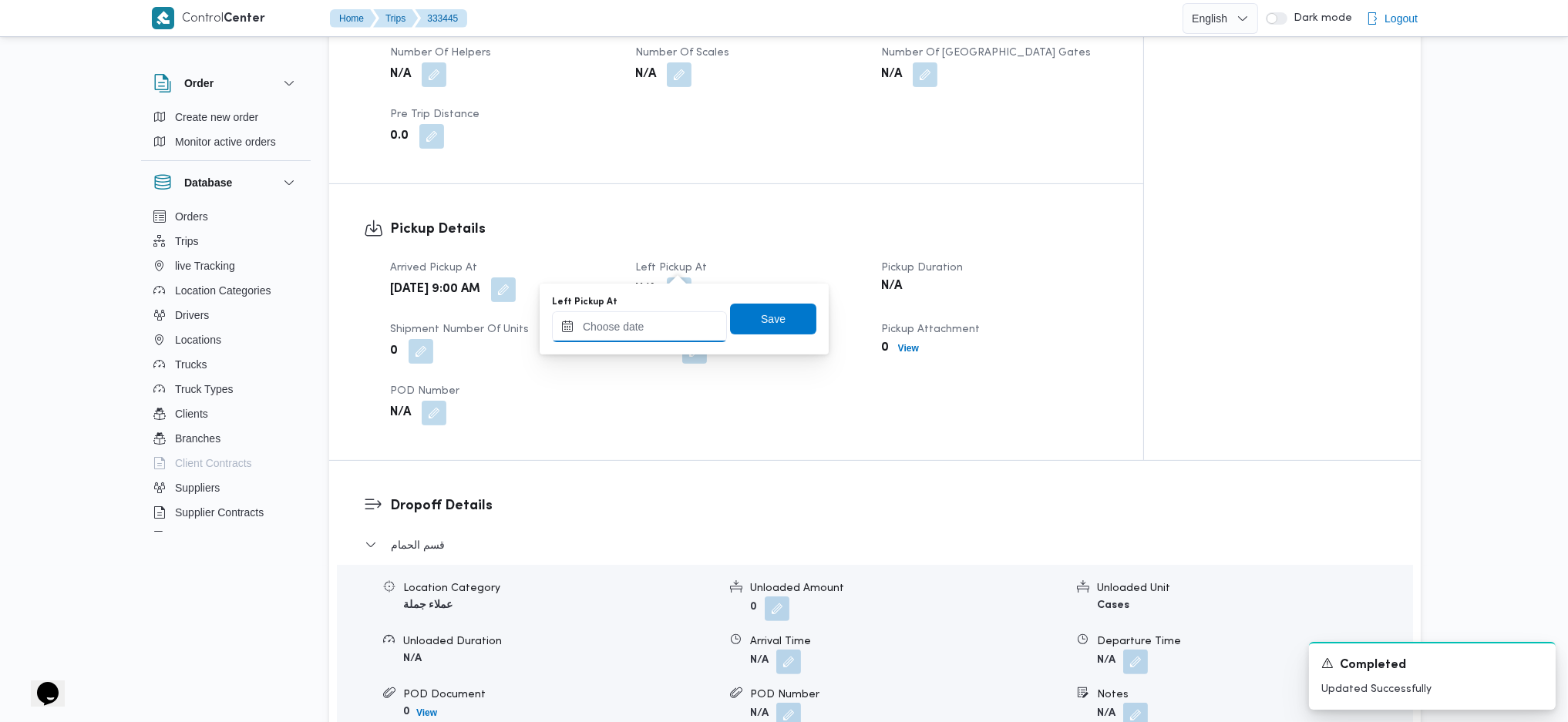
click at [658, 320] on input "Left Pickup At" at bounding box center [639, 326] width 175 height 31
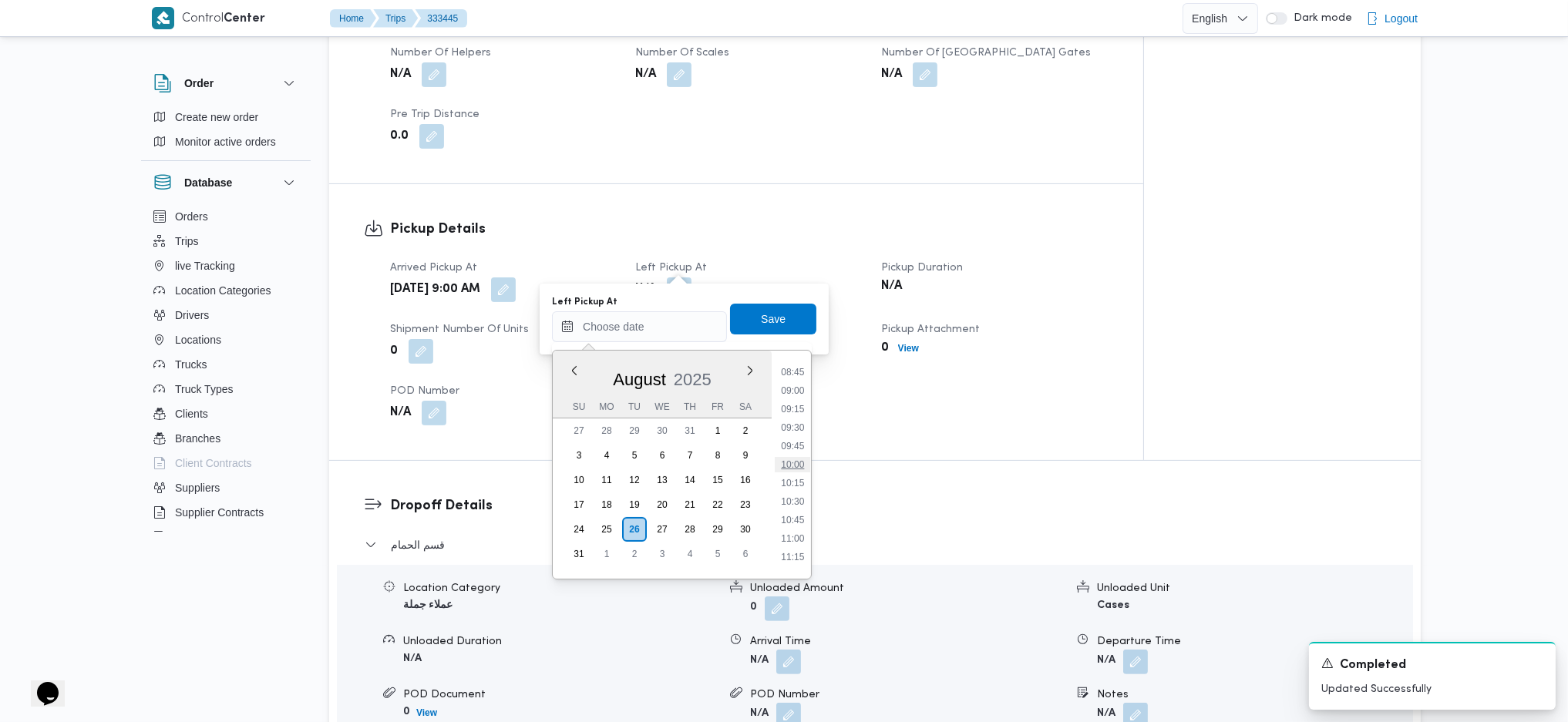
click at [796, 463] on li "10:00" at bounding box center [792, 465] width 35 height 16
type input "[DATE] 10:00"
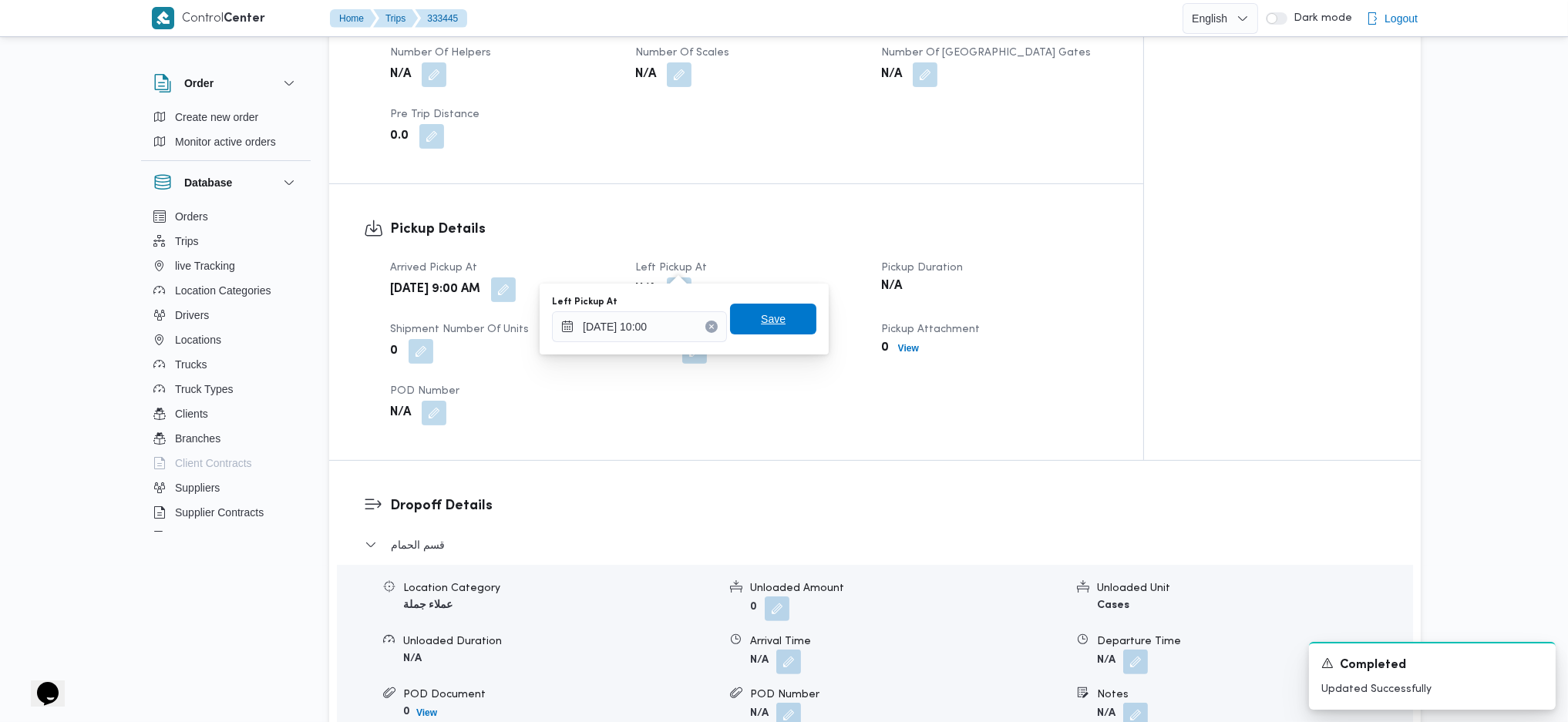
click at [760, 323] on span "Save" at bounding box center [772, 320] width 24 height 19
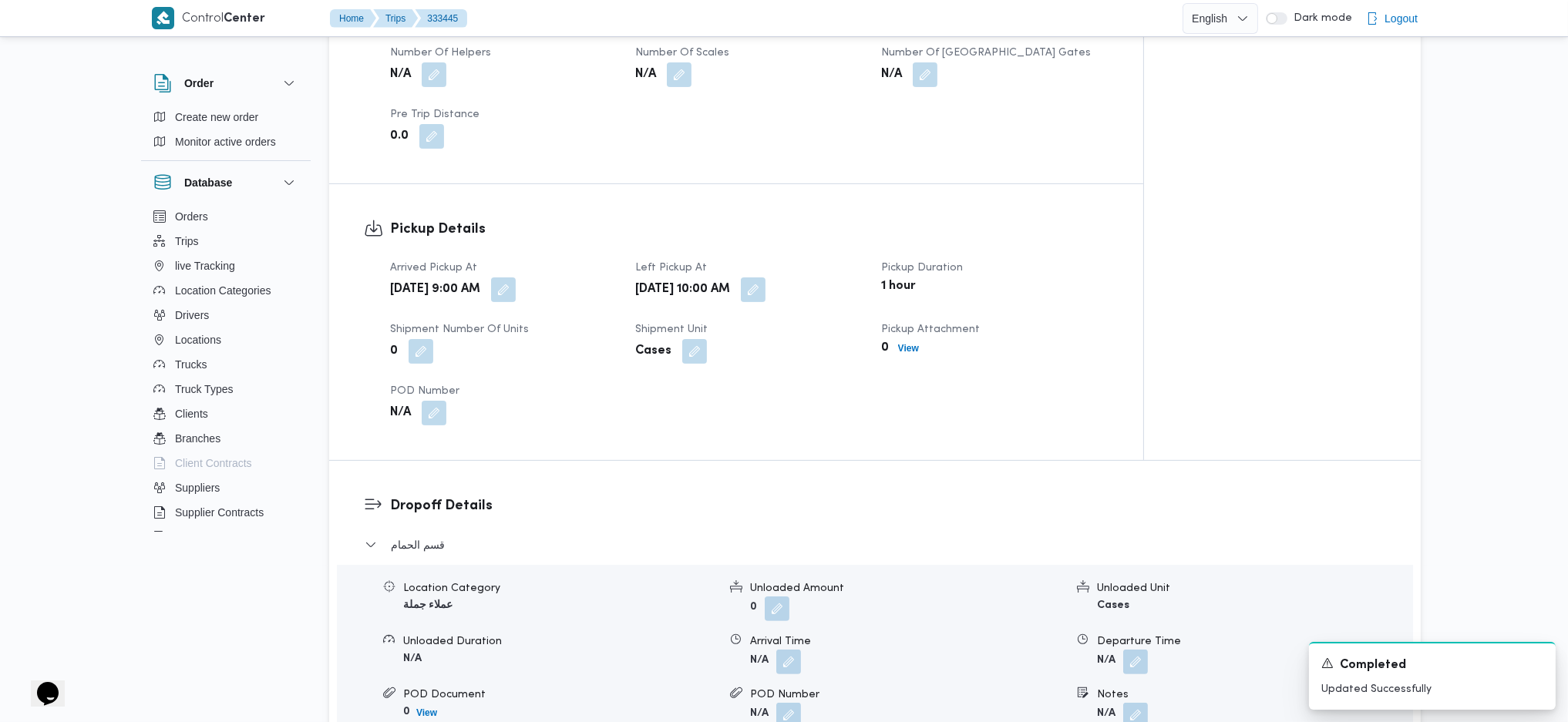
click at [751, 337] on div "Cases" at bounding box center [748, 351] width 230 height 28
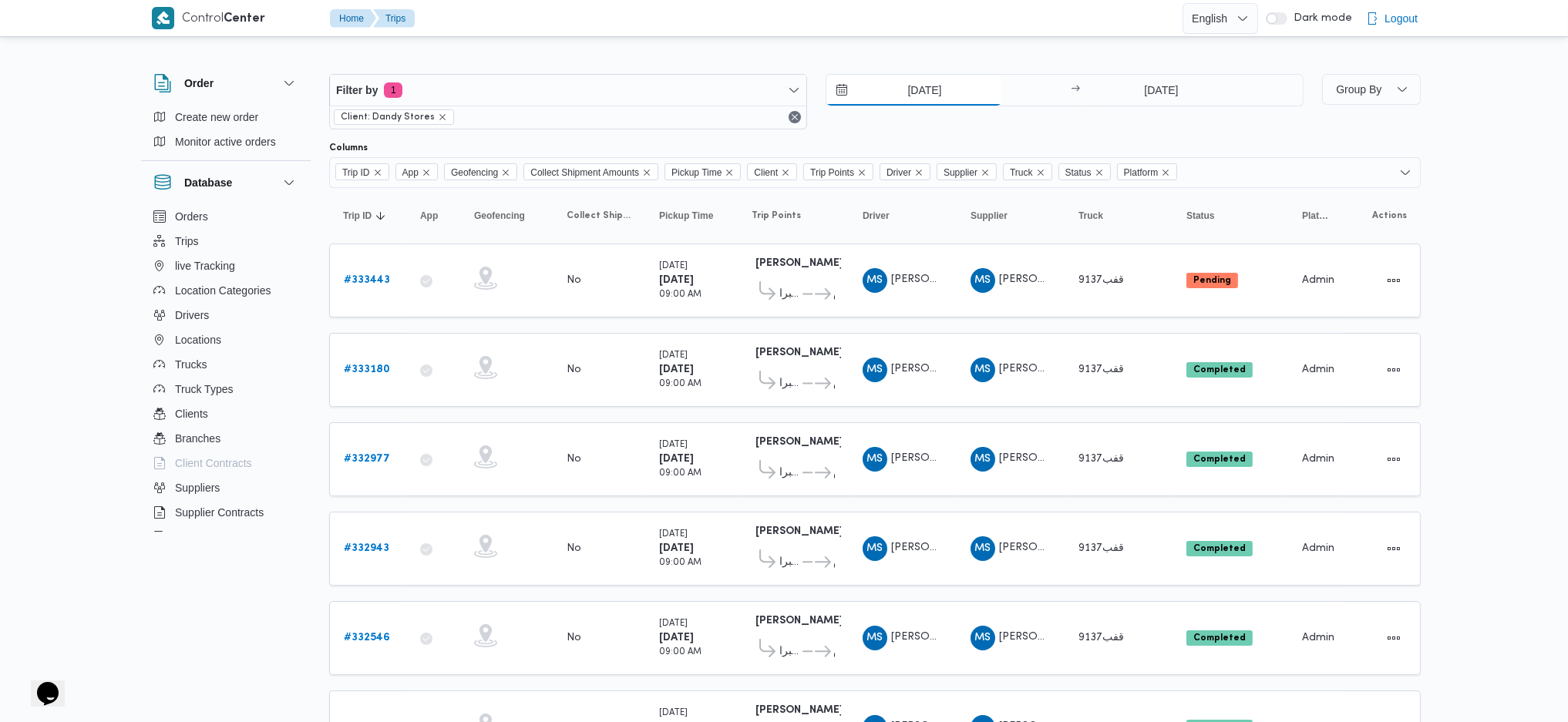
click at [935, 96] on input "16/8/2025" at bounding box center [914, 89] width 175 height 31
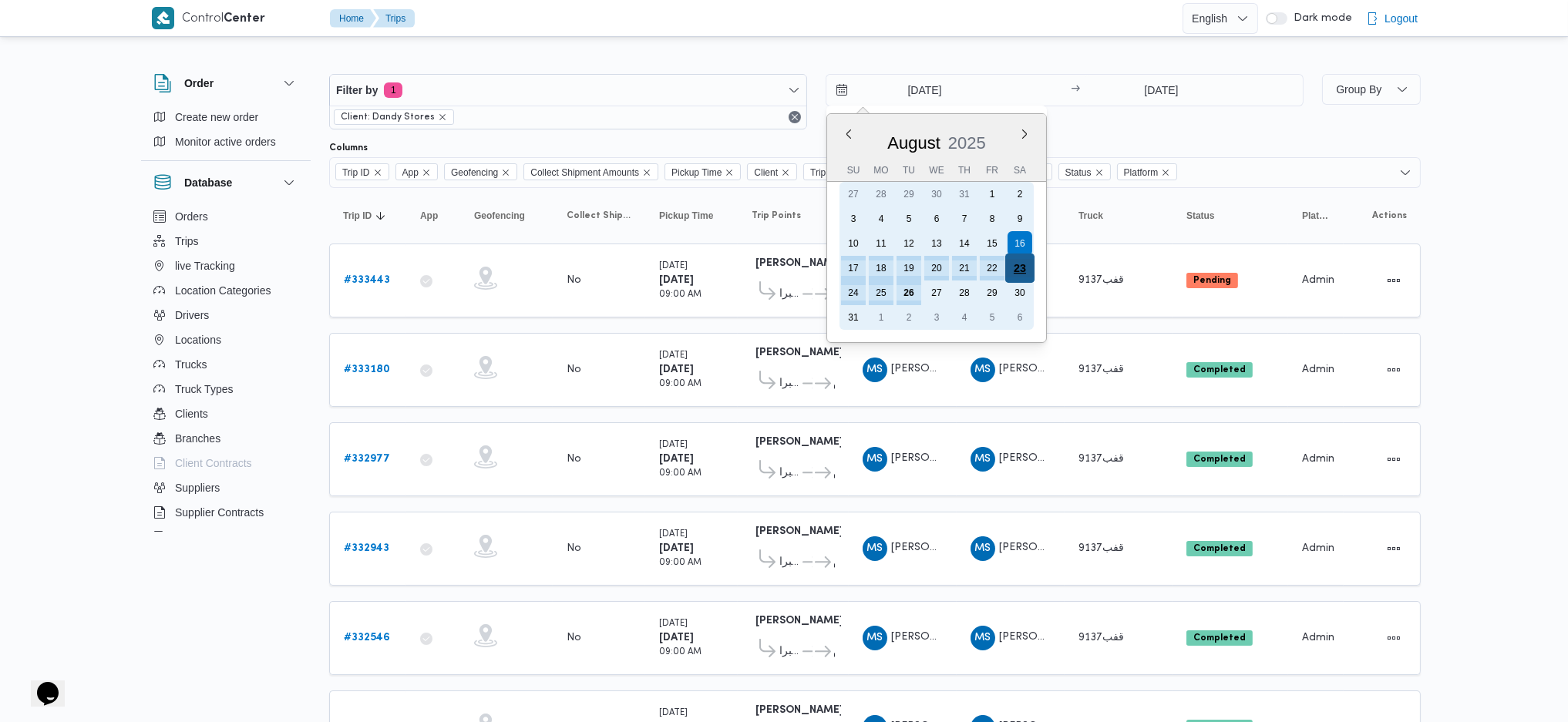
click at [1005, 261] on div "23" at bounding box center [1019, 267] width 29 height 29
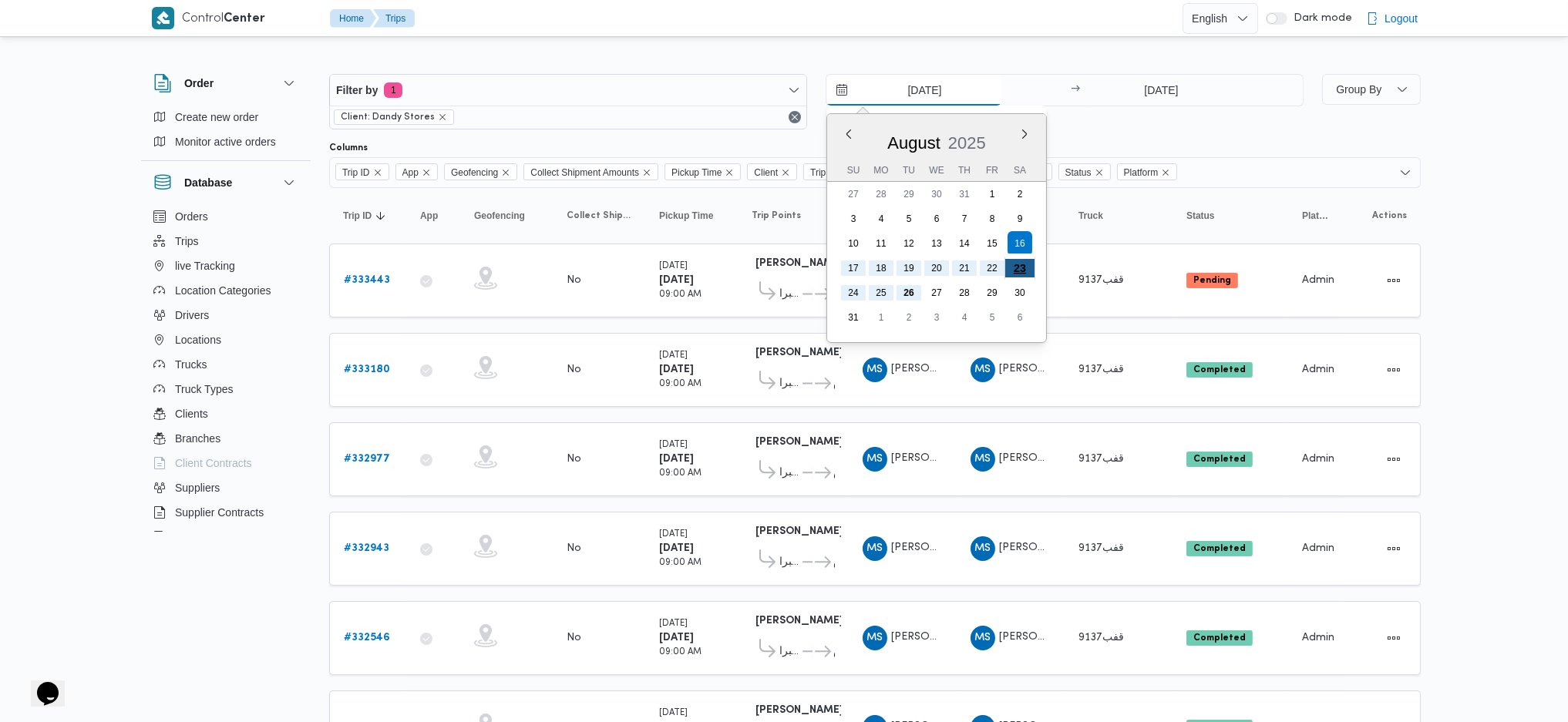
type input "23/8/2025"
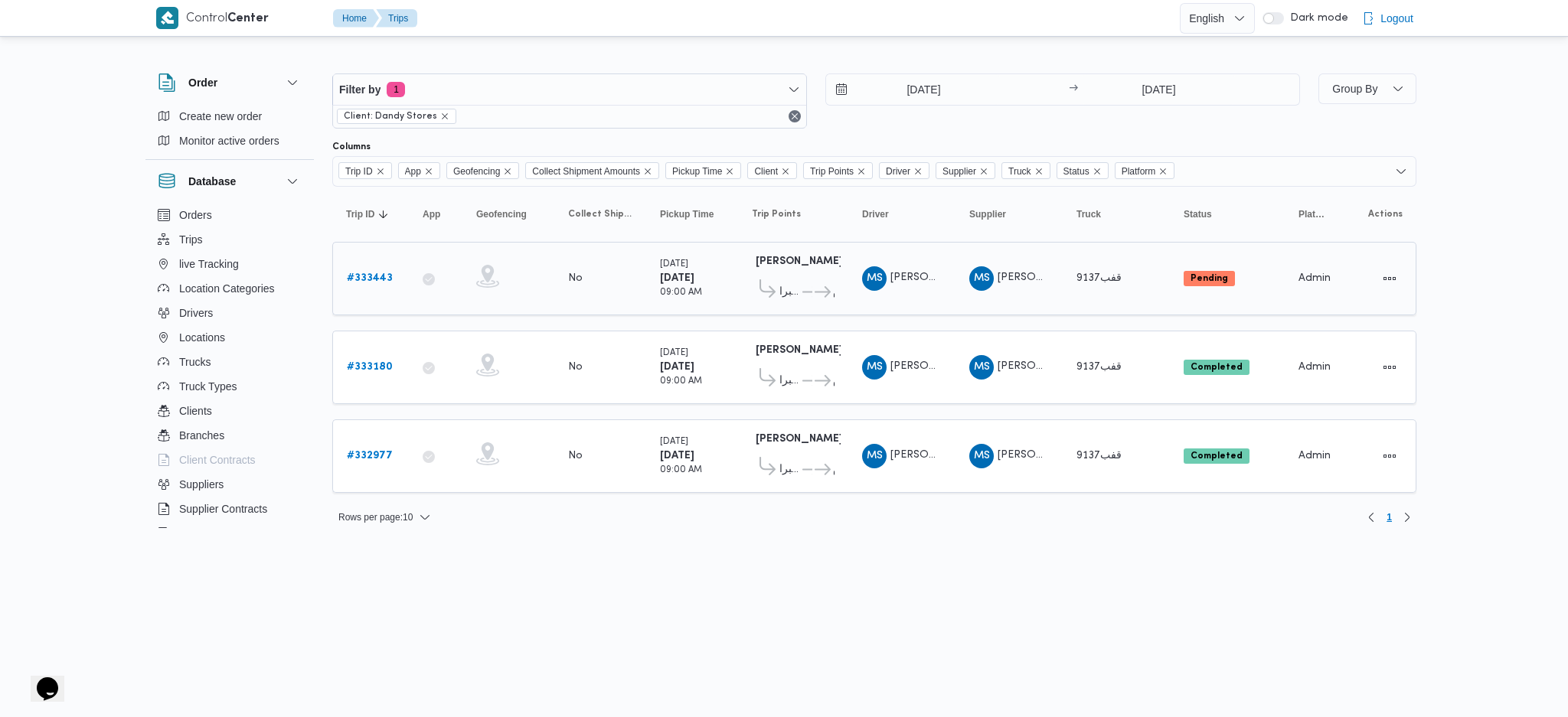
click at [383, 280] on b "# 333443" at bounding box center [370, 278] width 46 height 10
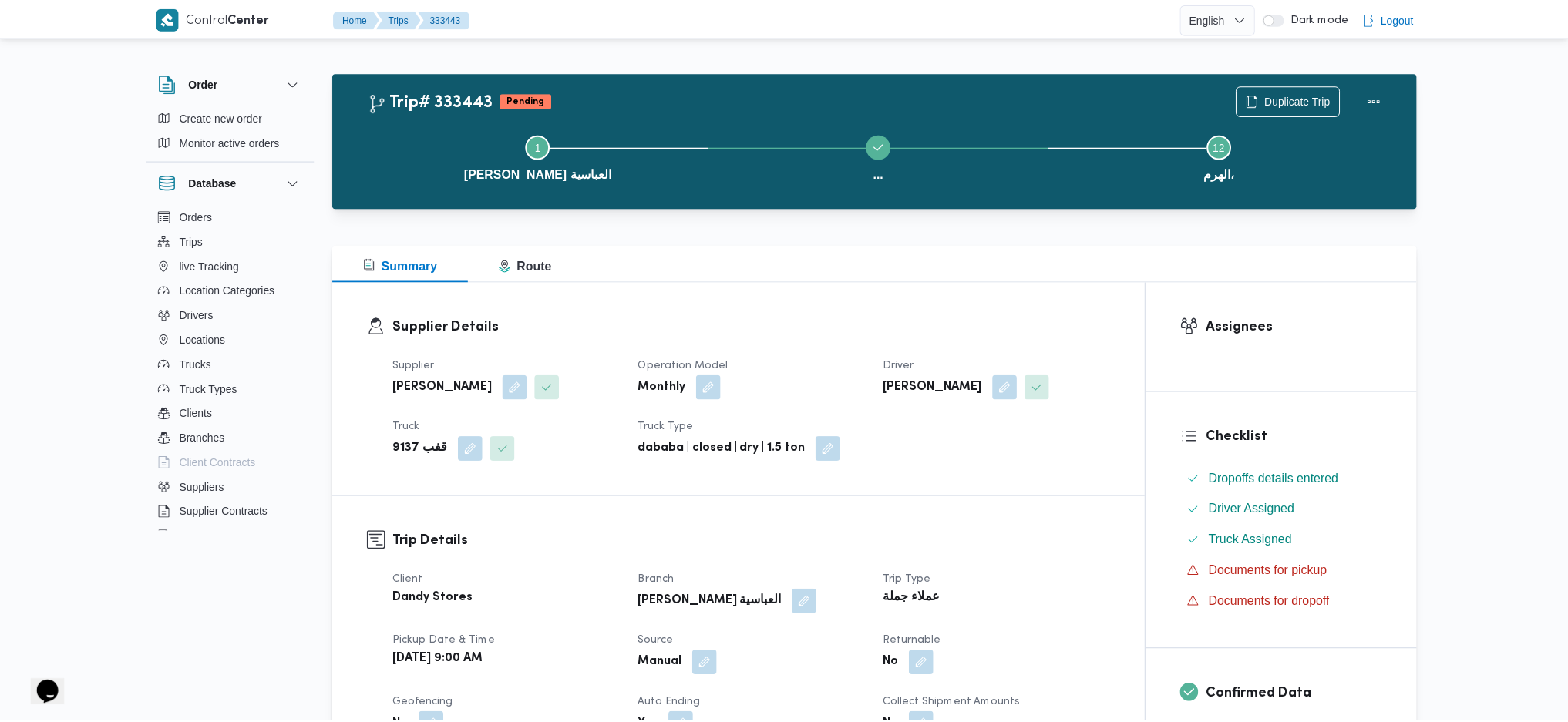
scroll to position [617, 0]
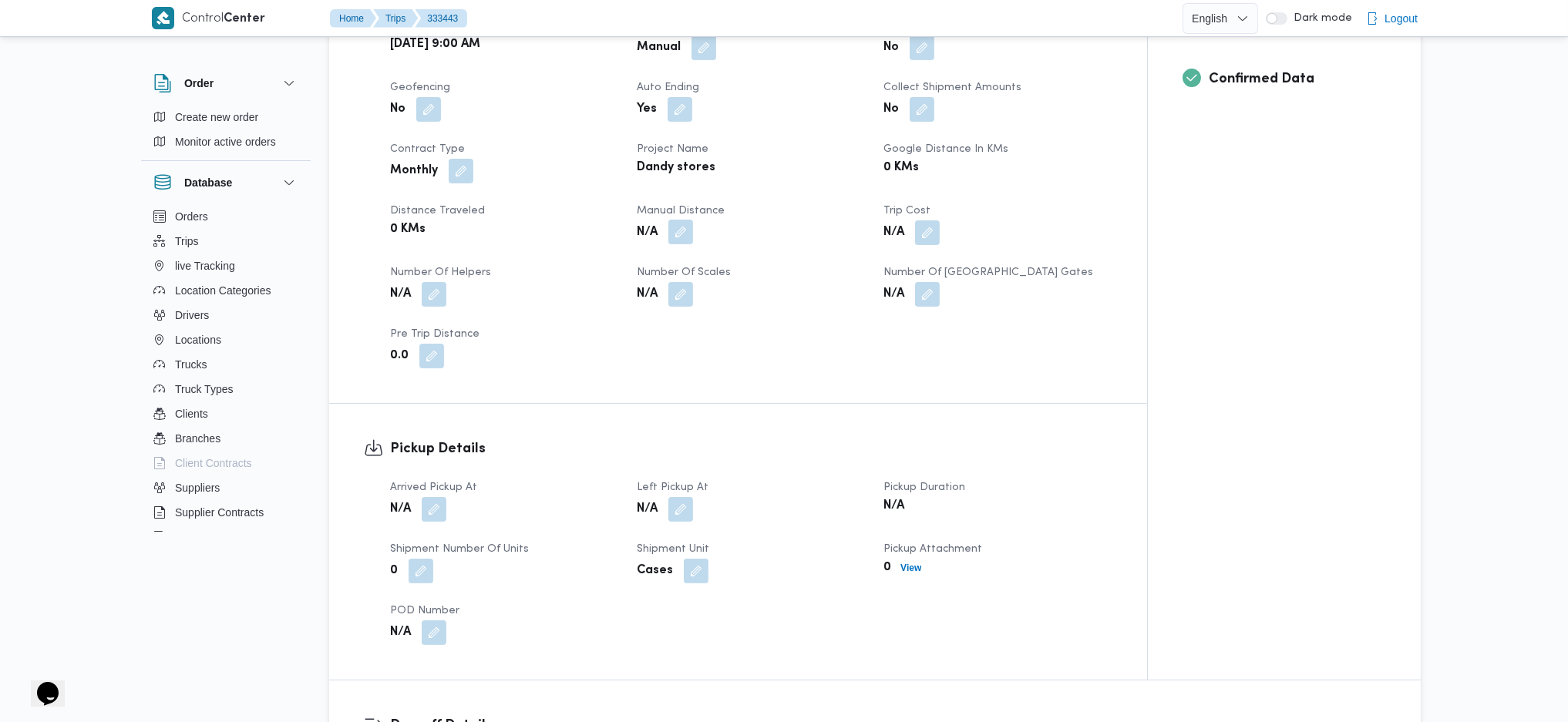
click at [682, 228] on button "button" at bounding box center [680, 232] width 24 height 24
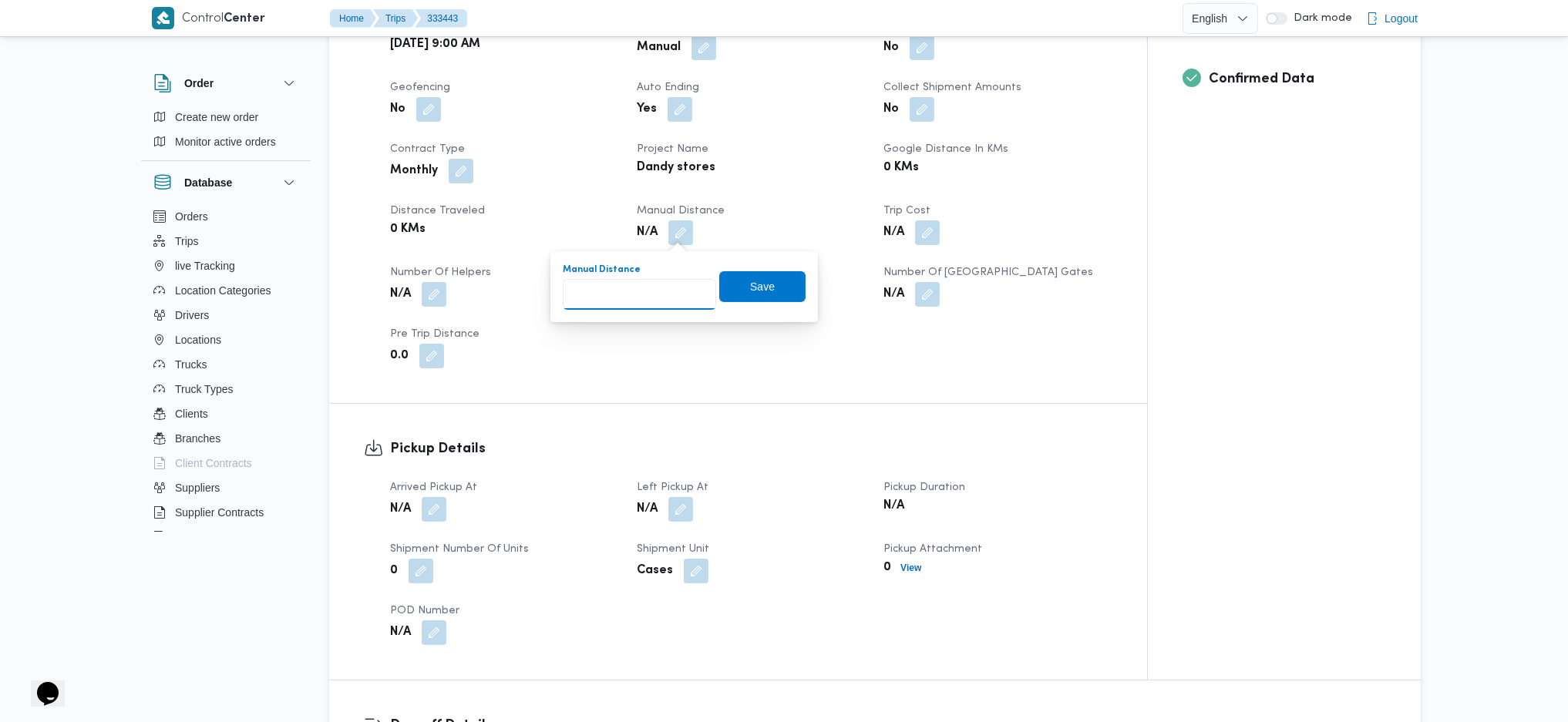
click at [654, 283] on input "Manual Distance" at bounding box center [639, 293] width 154 height 31
type input "170"
drag, startPoint x: 762, startPoint y: 293, endPoint x: 499, endPoint y: 462, distance: 312.6
click at [762, 294] on span "Save" at bounding box center [762, 286] width 87 height 31
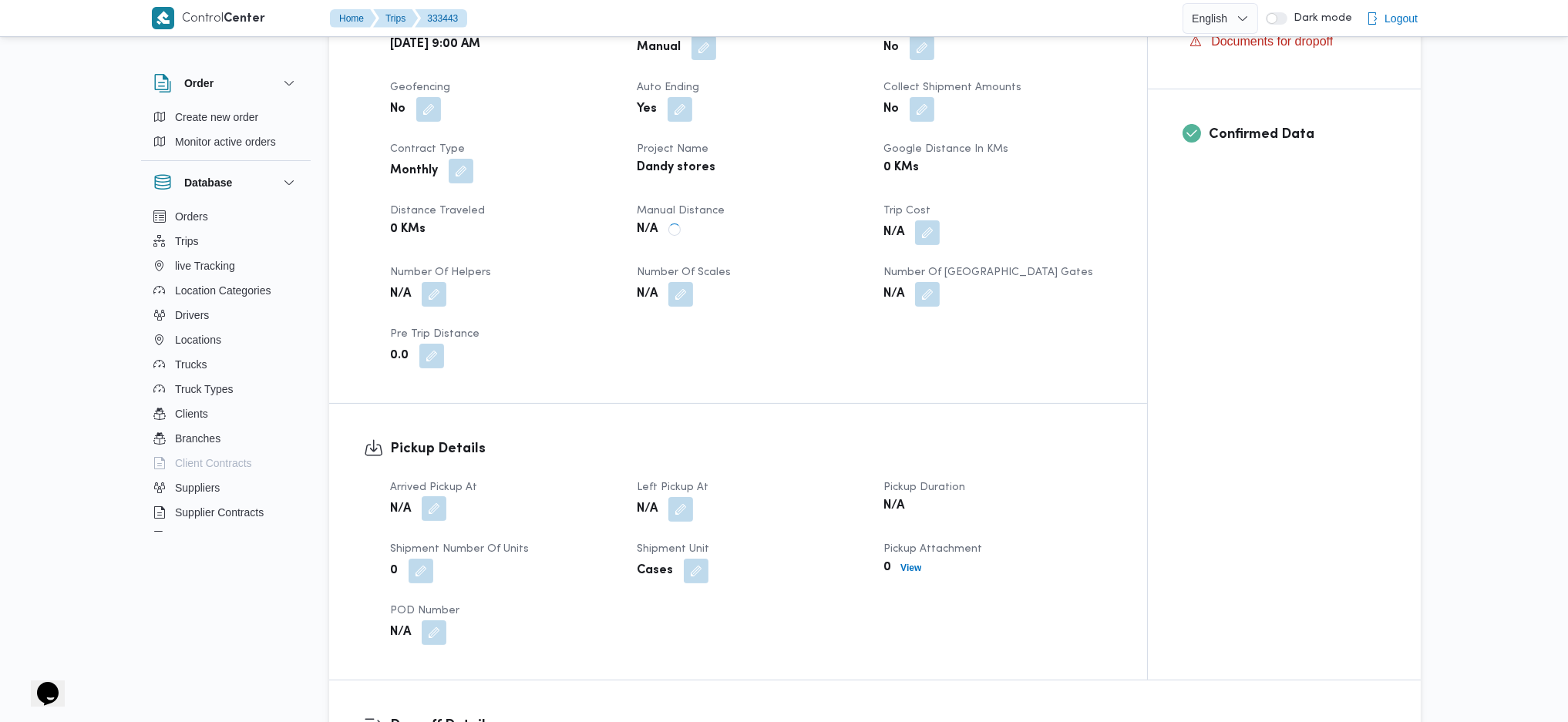
click at [439, 480] on button "button" at bounding box center [434, 509] width 24 height 24
click at [404, 480] on span at bounding box center [416, 571] width 33 height 24
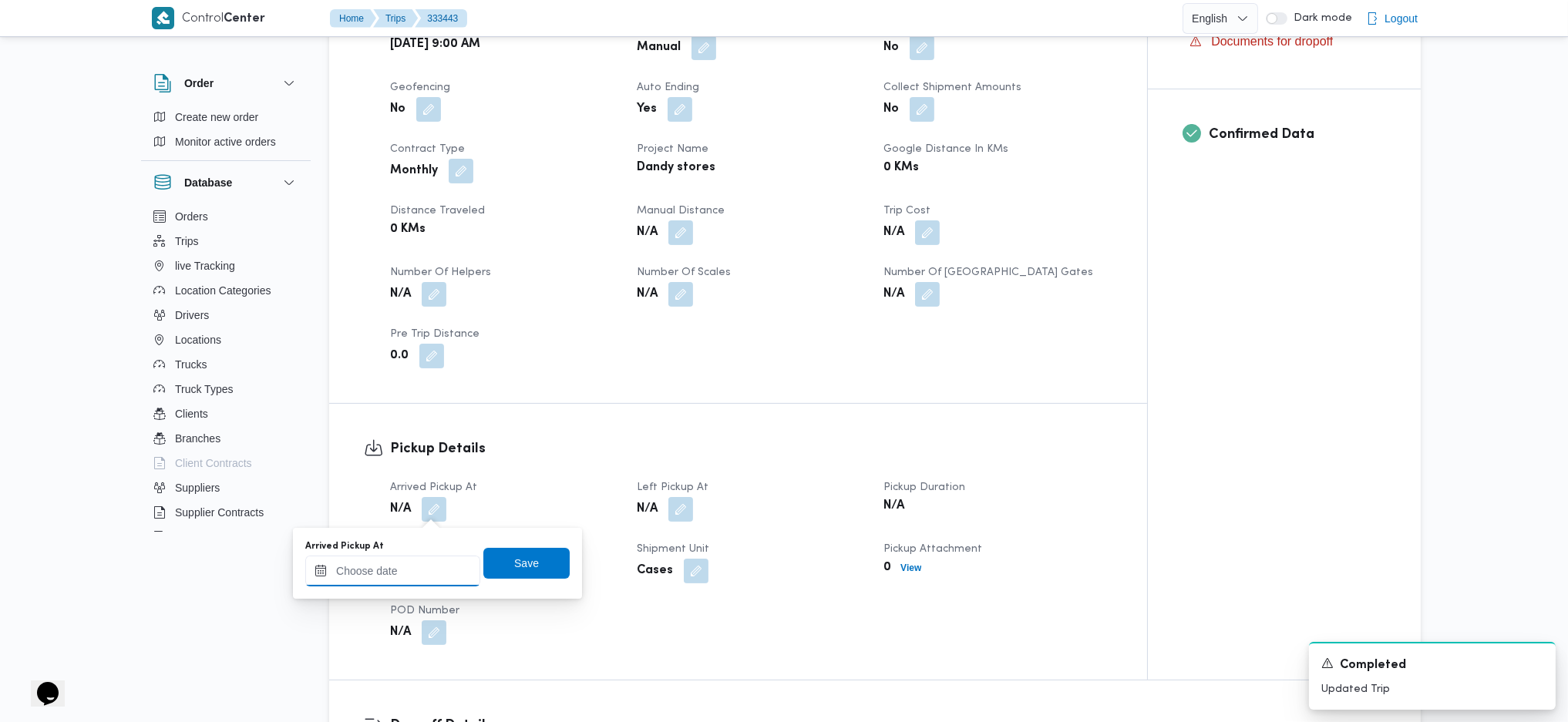
click at [402, 480] on input "Arrived Pickup At" at bounding box center [393, 570] width 175 height 31
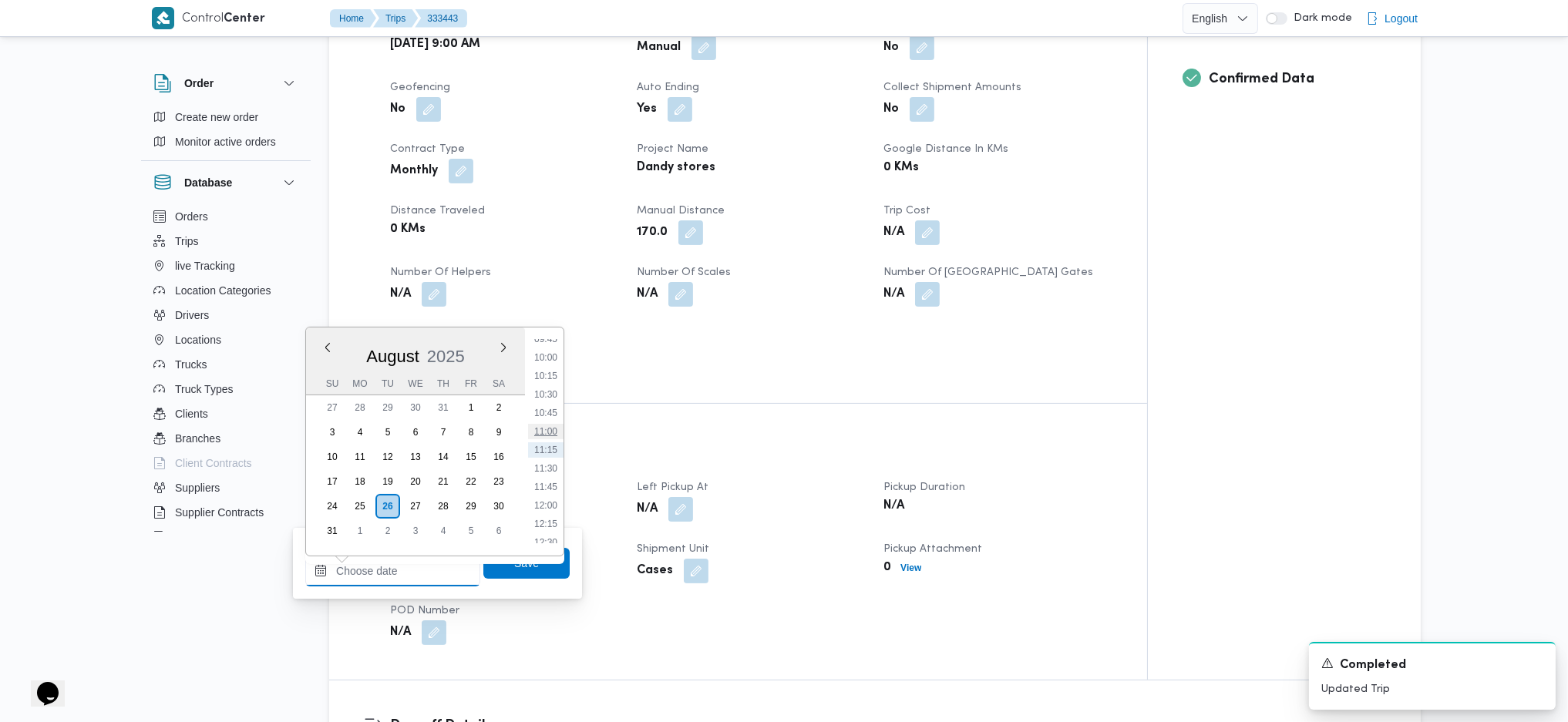
scroll to position [627, 0]
click at [543, 384] on li "09:00" at bounding box center [546, 387] width 35 height 16
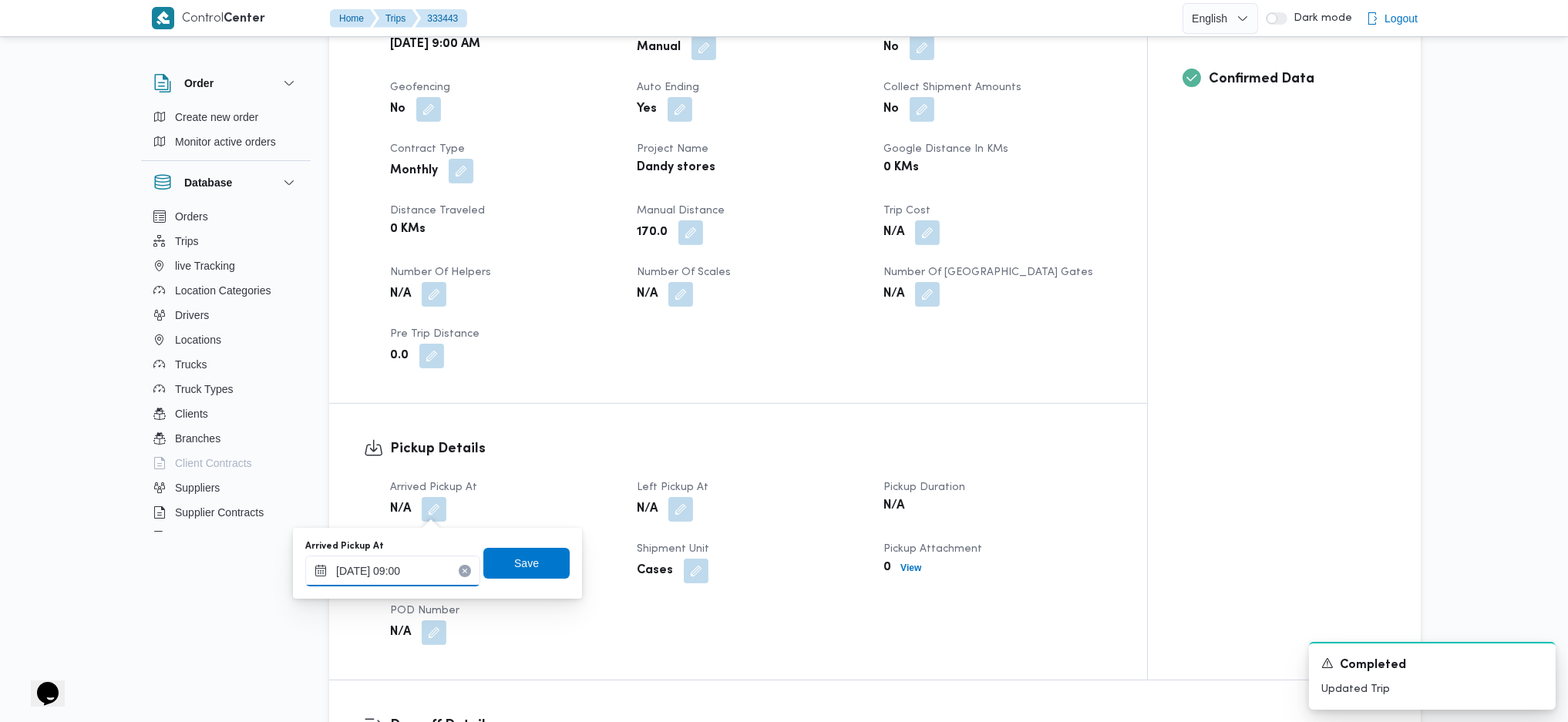
type input "[DATE] 09:00"
click at [514, 480] on span "Save" at bounding box center [526, 563] width 24 height 19
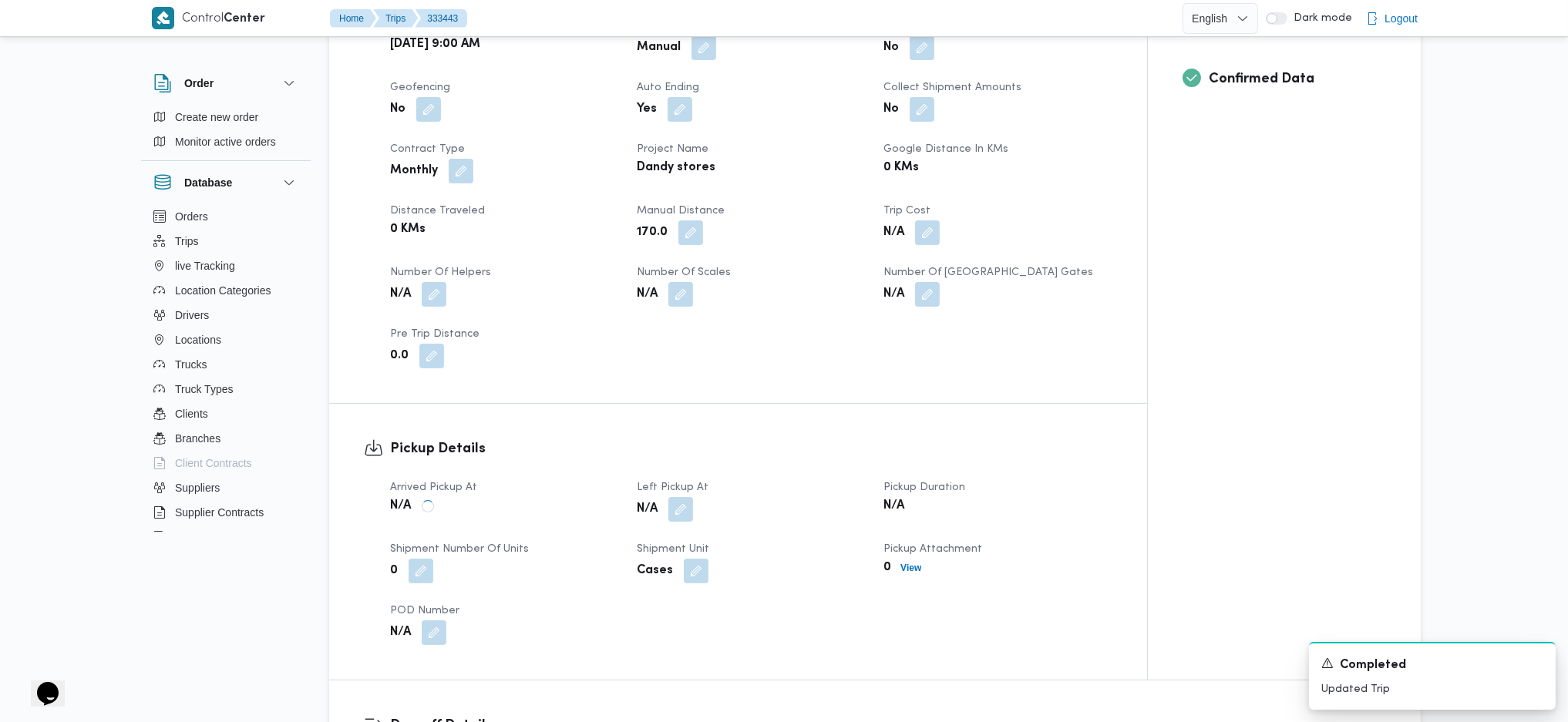
click at [675, 480] on button "button" at bounding box center [680, 510] width 24 height 24
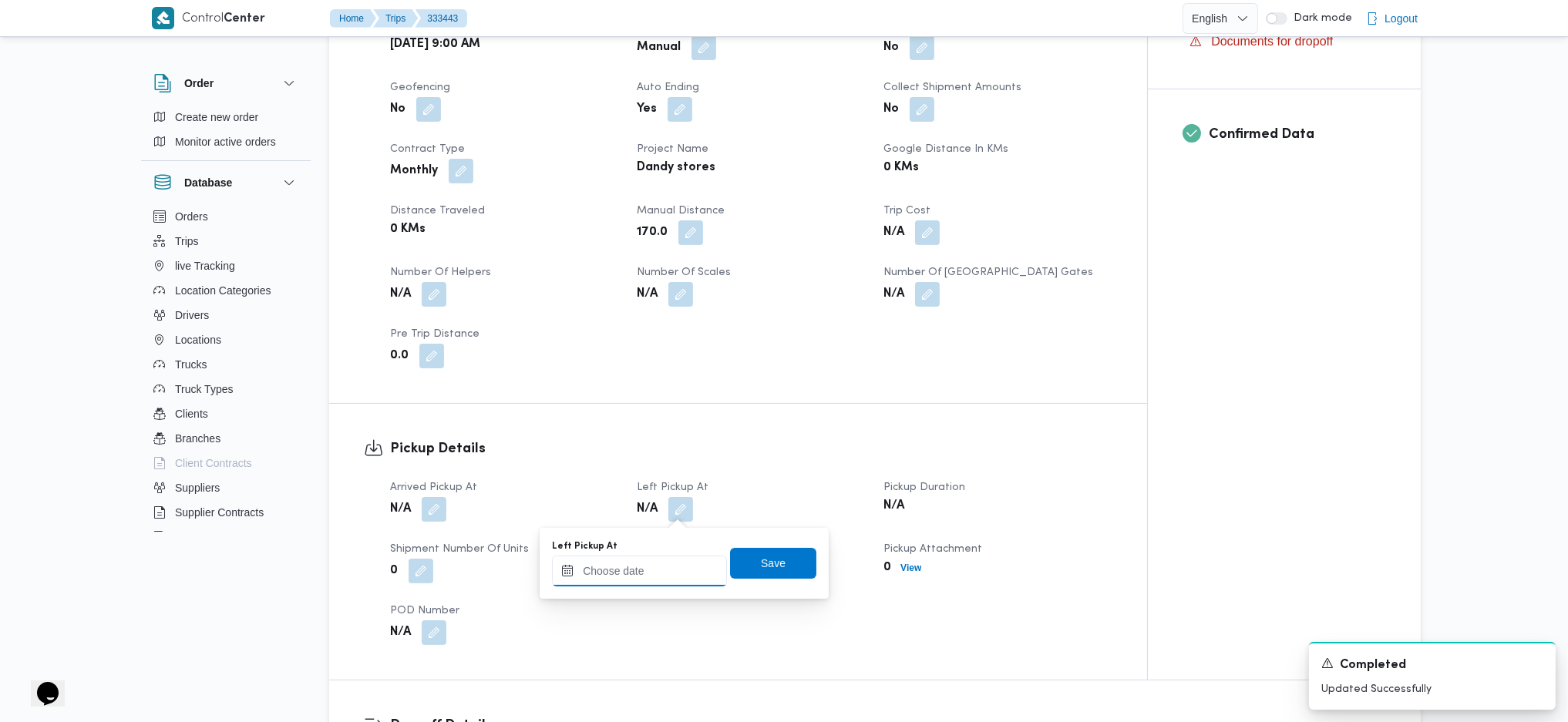
click at [624, 480] on input "Left Pickup At" at bounding box center [639, 570] width 175 height 31
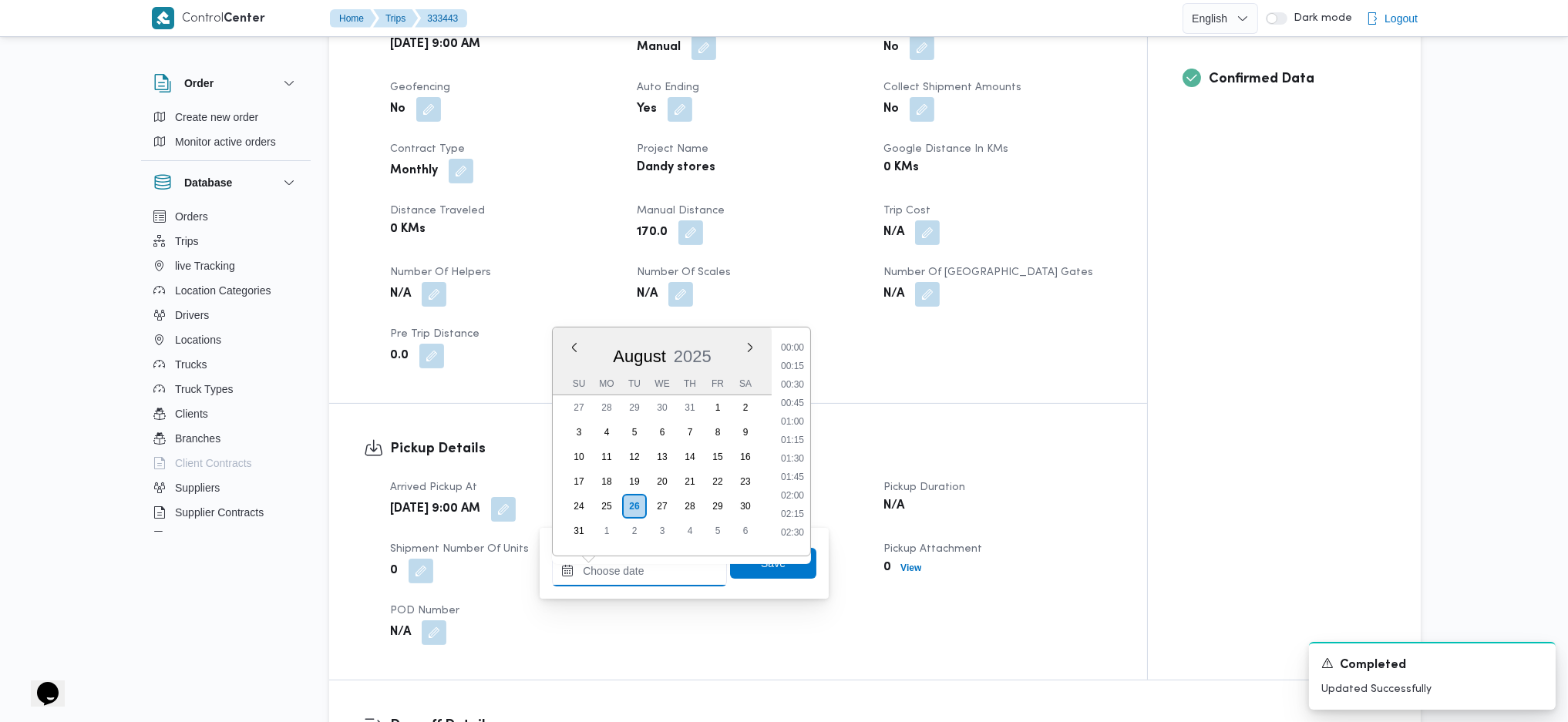
scroll to position [729, 0]
click at [795, 398] on li "10:30" at bounding box center [792, 394] width 35 height 16
type input "26/08/2025 10:30"
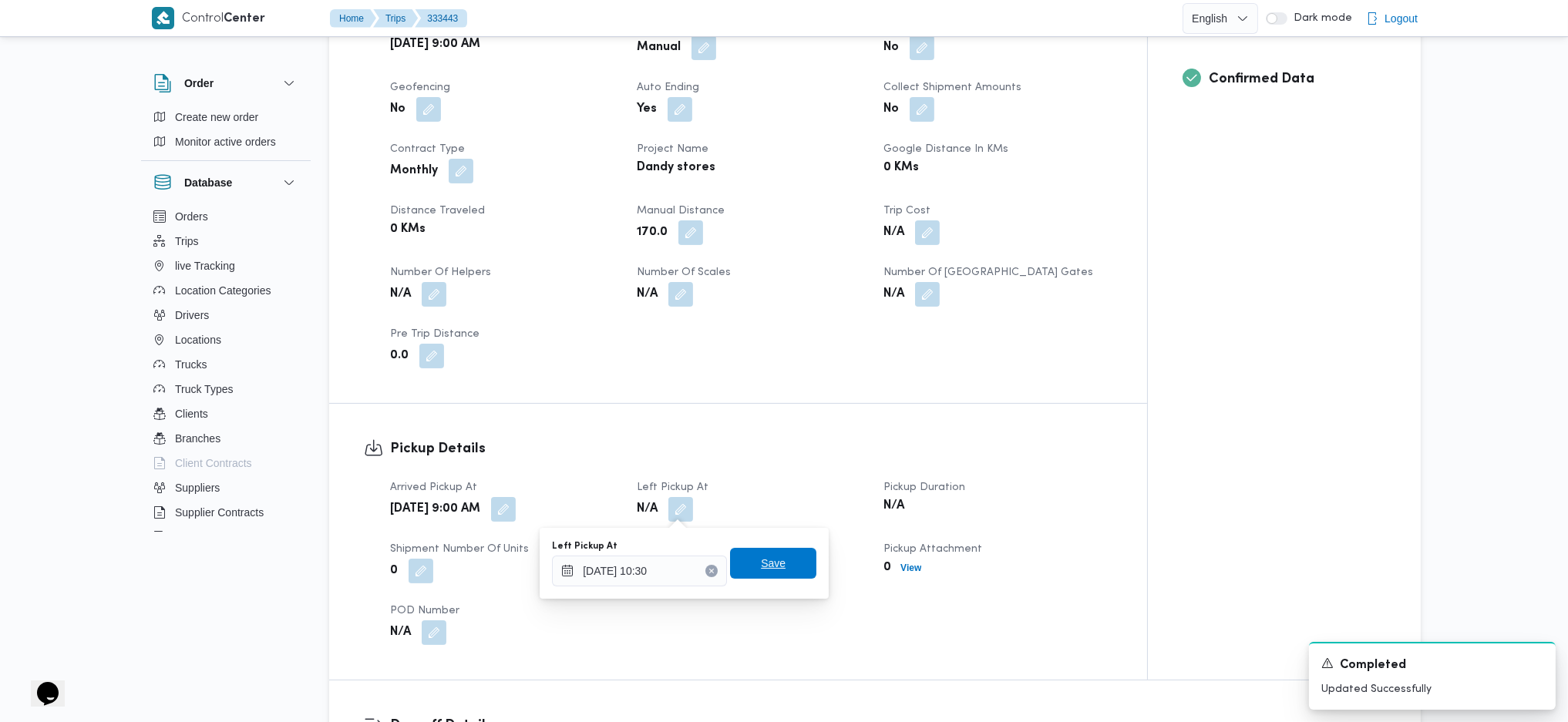
click at [760, 480] on span "Save" at bounding box center [772, 563] width 87 height 31
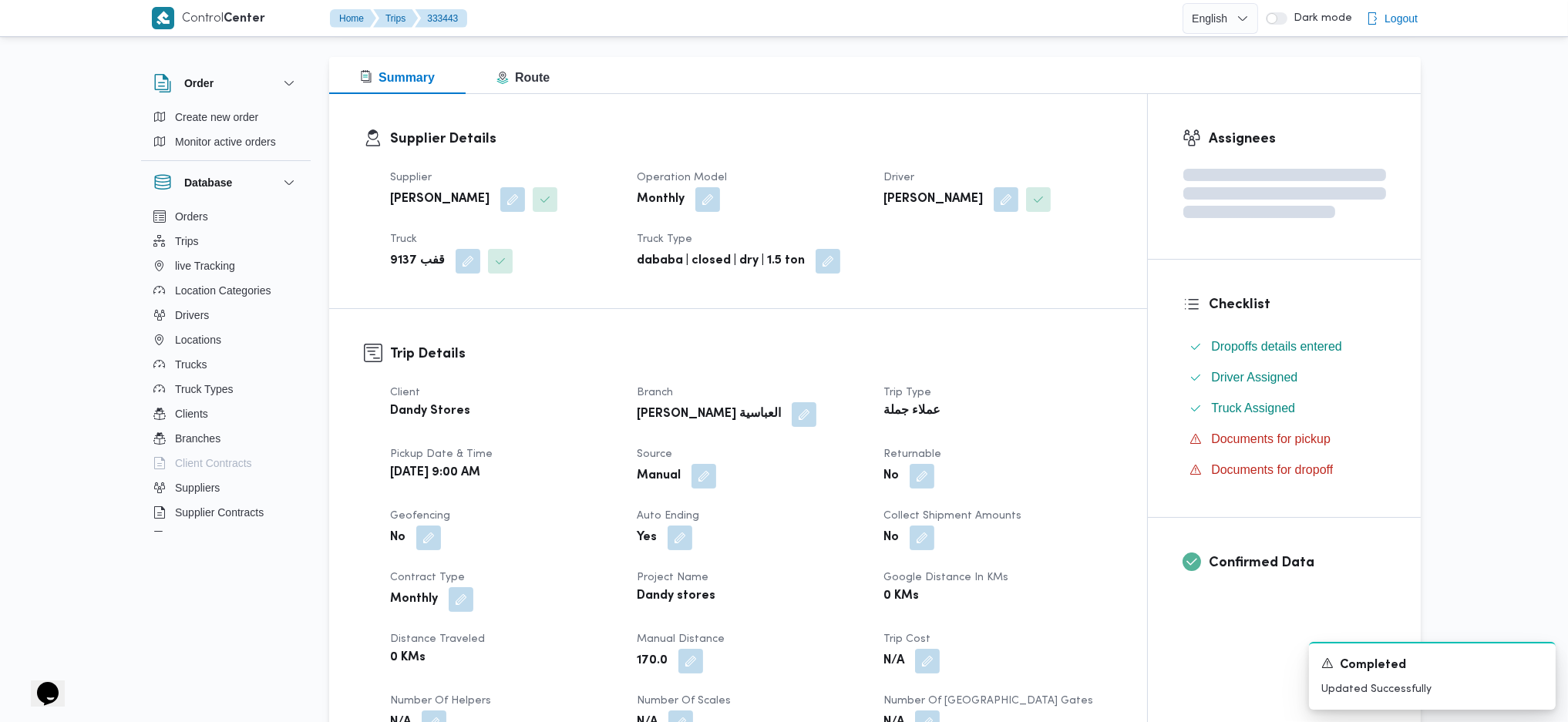
scroll to position [0, 0]
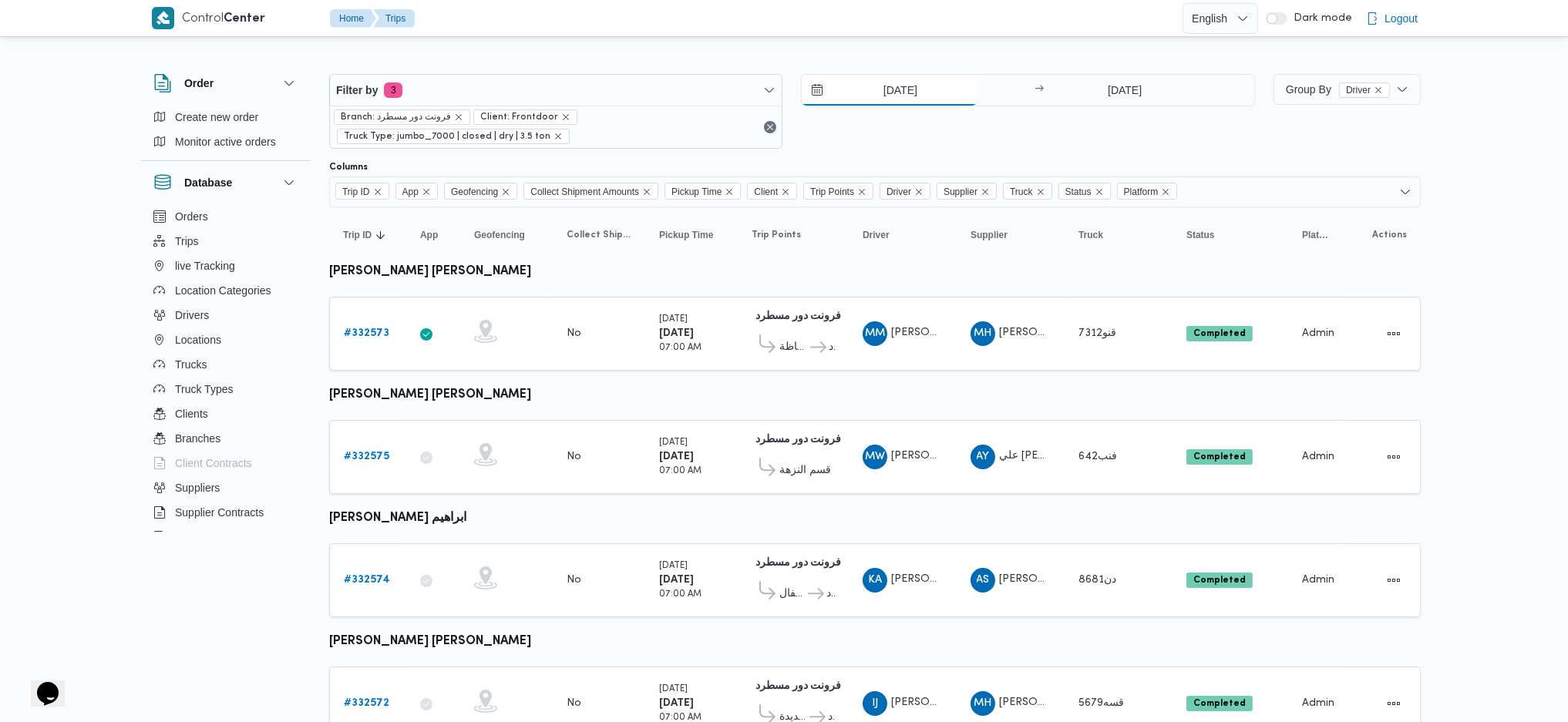
click at [871, 91] on input "[DATE]" at bounding box center [889, 89] width 175 height 31
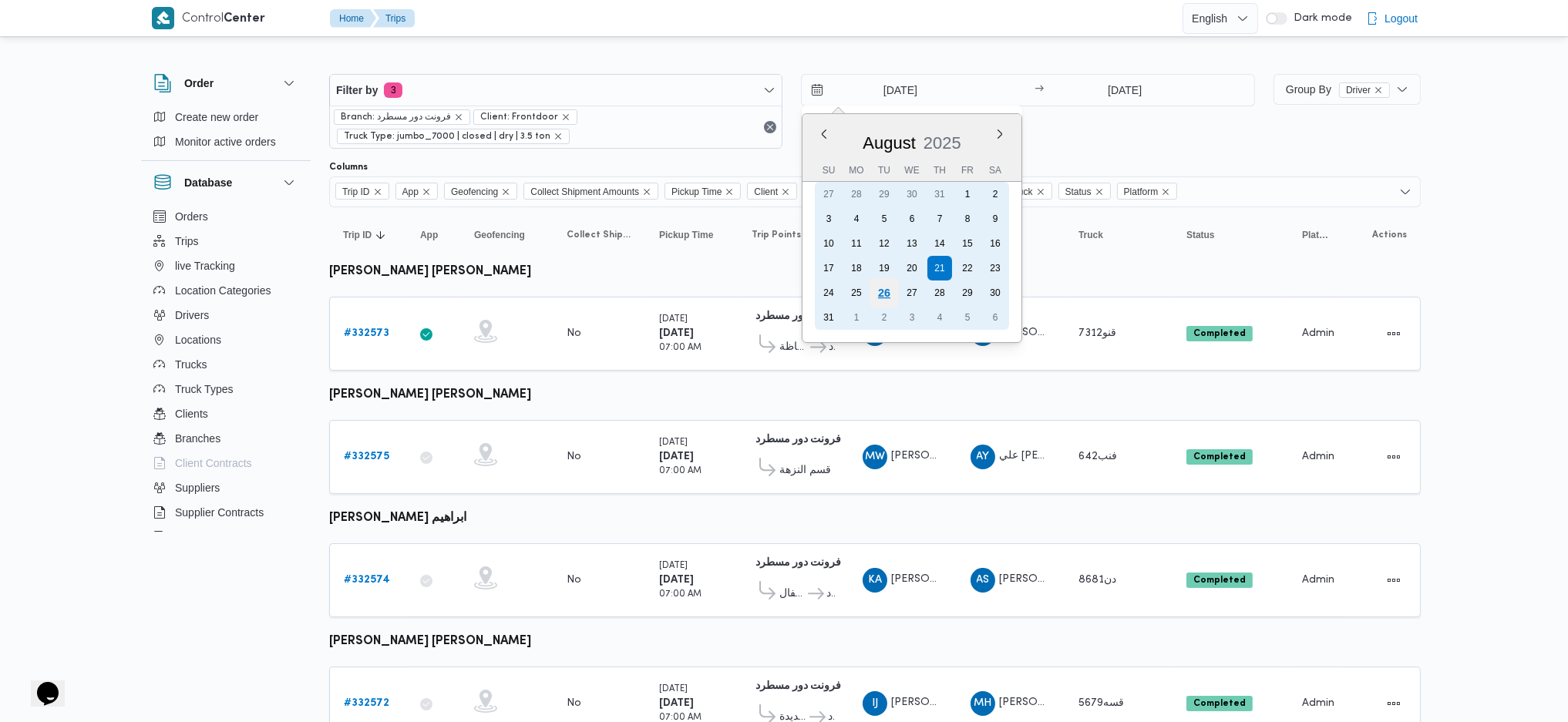
click at [884, 279] on div "26" at bounding box center [883, 293] width 29 height 29
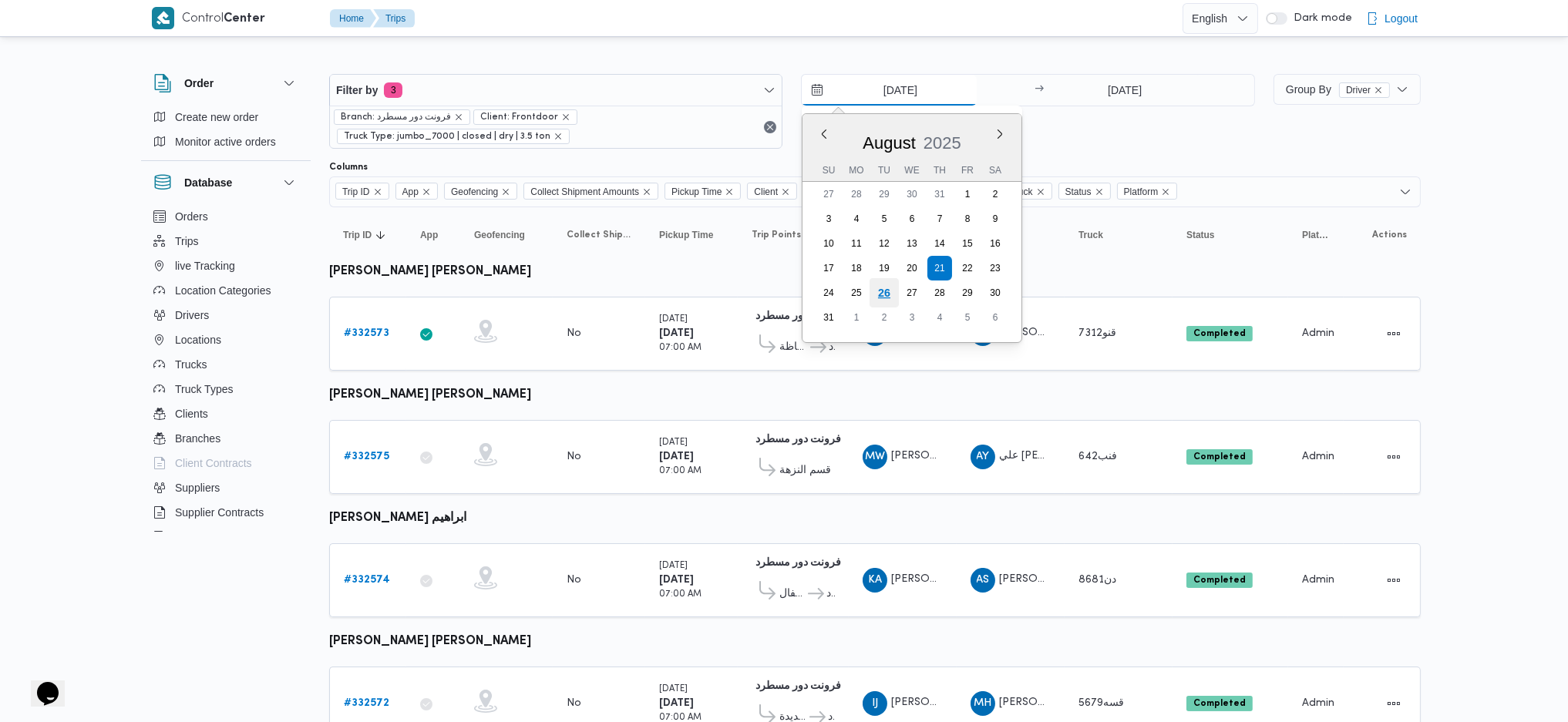
type input "[DATE]"
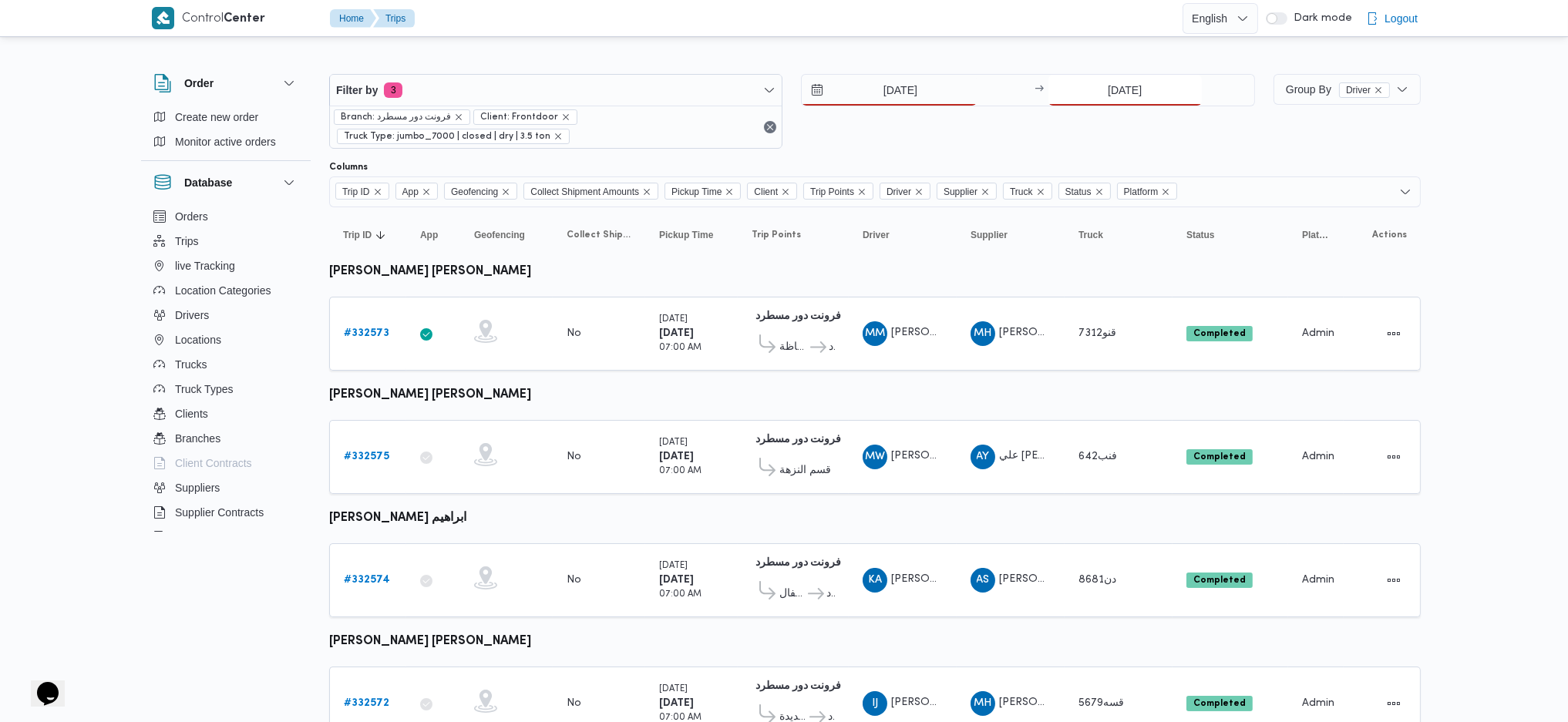
click at [1118, 85] on input "[DATE]" at bounding box center [1125, 89] width 154 height 31
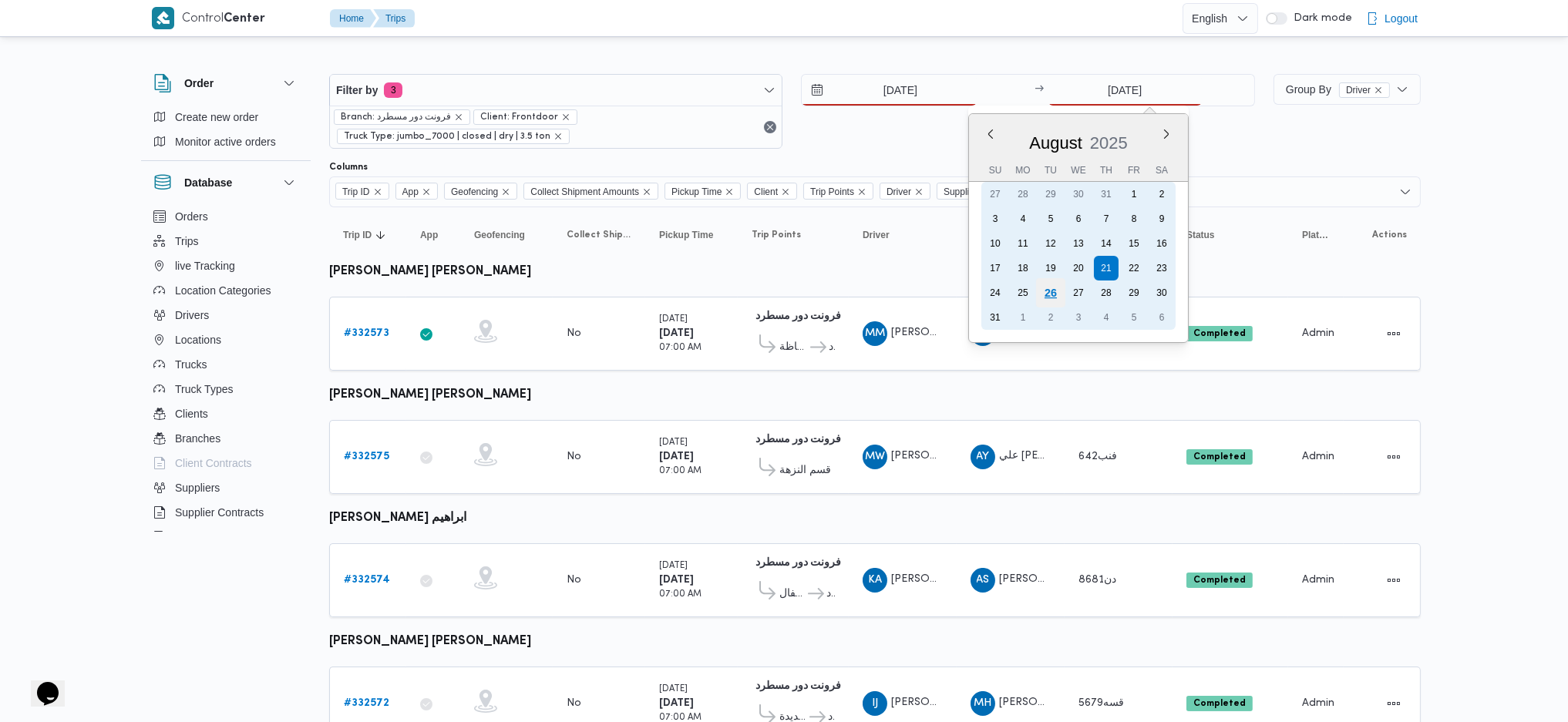
click at [1046, 282] on div "26" at bounding box center [1049, 293] width 29 height 29
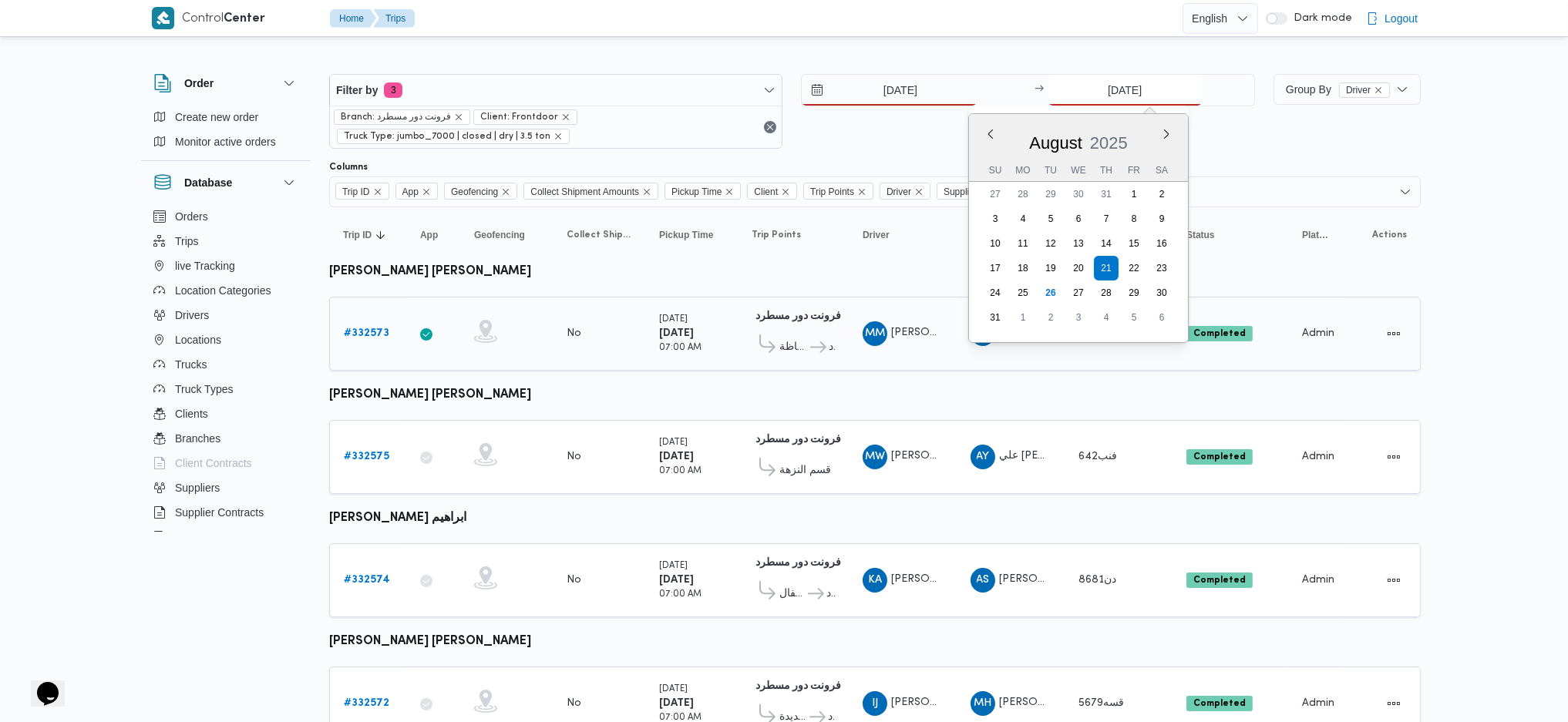
type input "[DATE]"
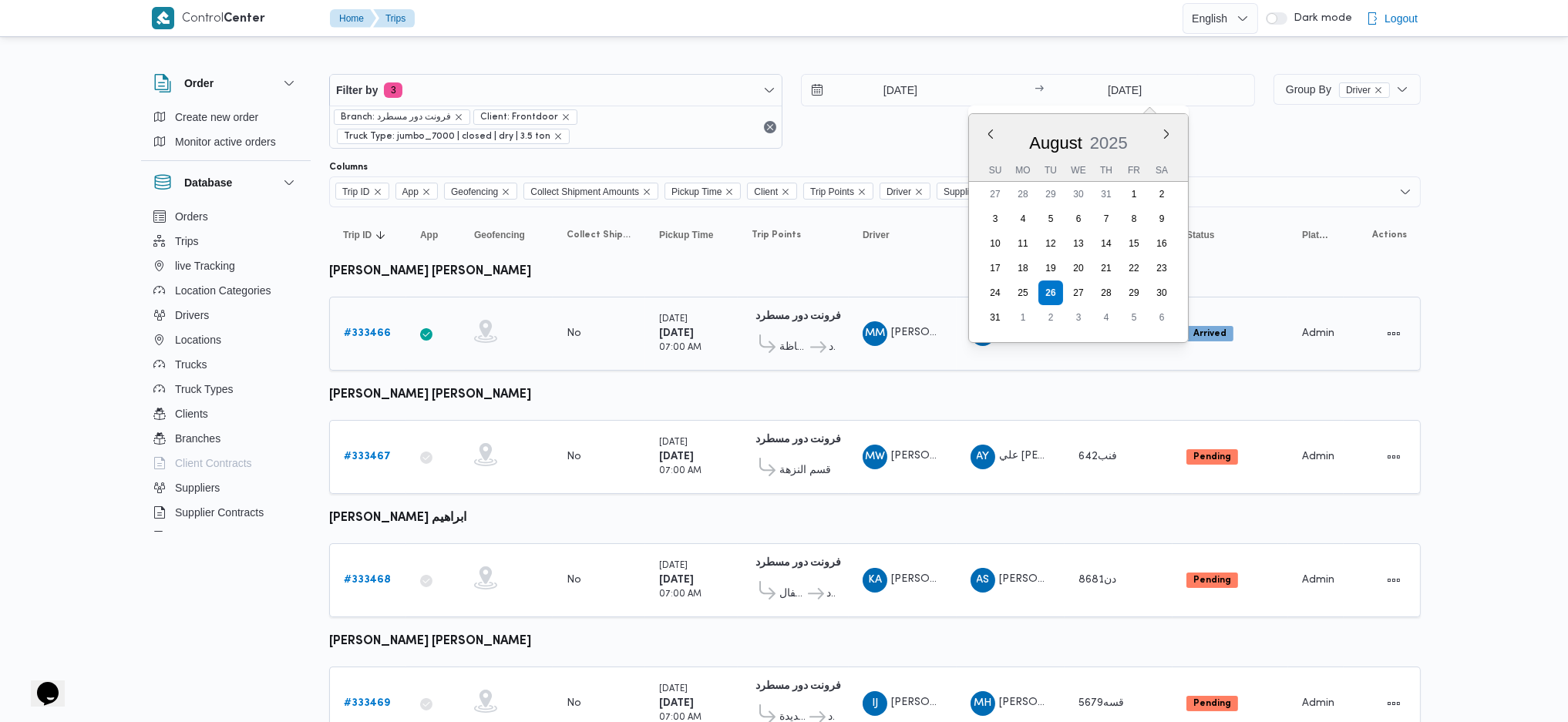
click at [590, 348] on td "Collect Shipment Amounts No" at bounding box center [598, 333] width 92 height 74
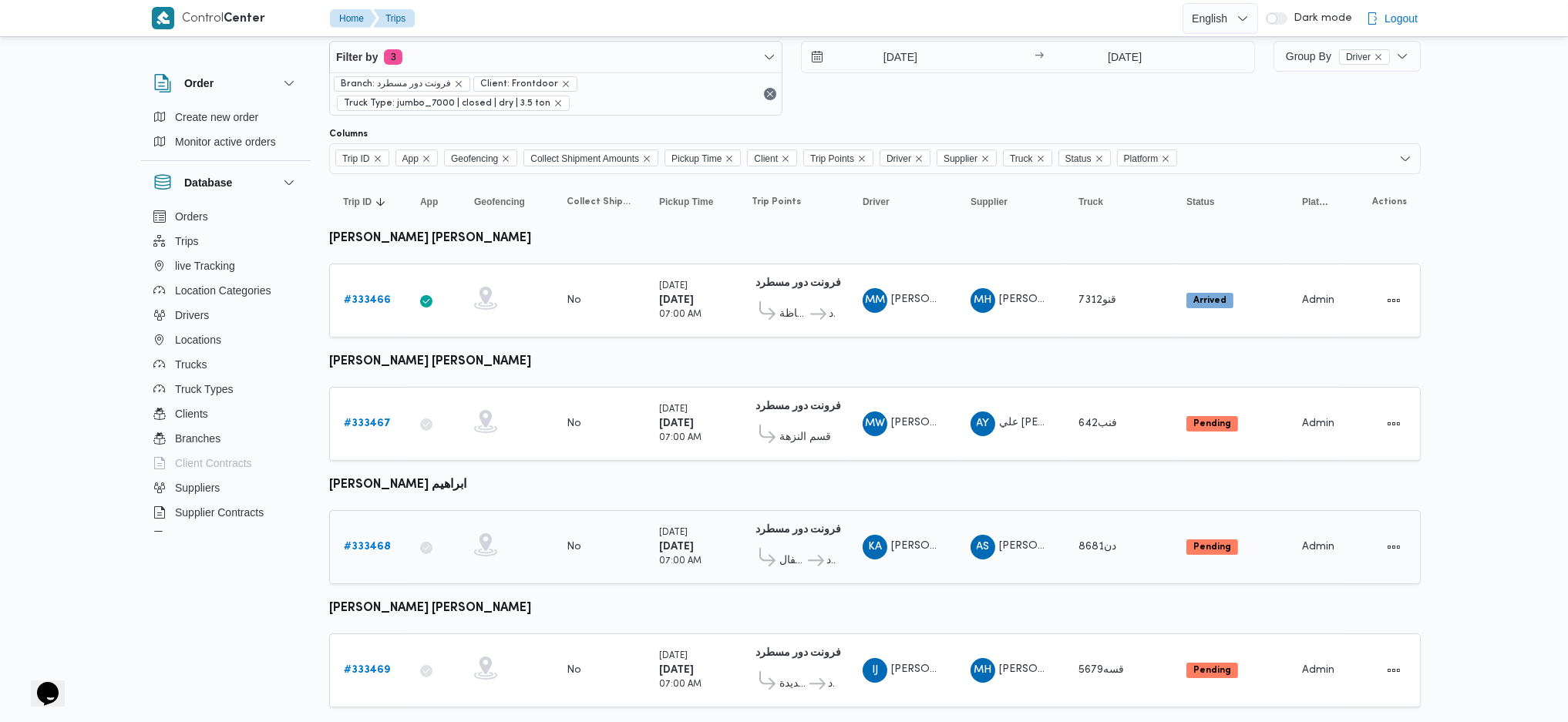
scroll to position [60, 0]
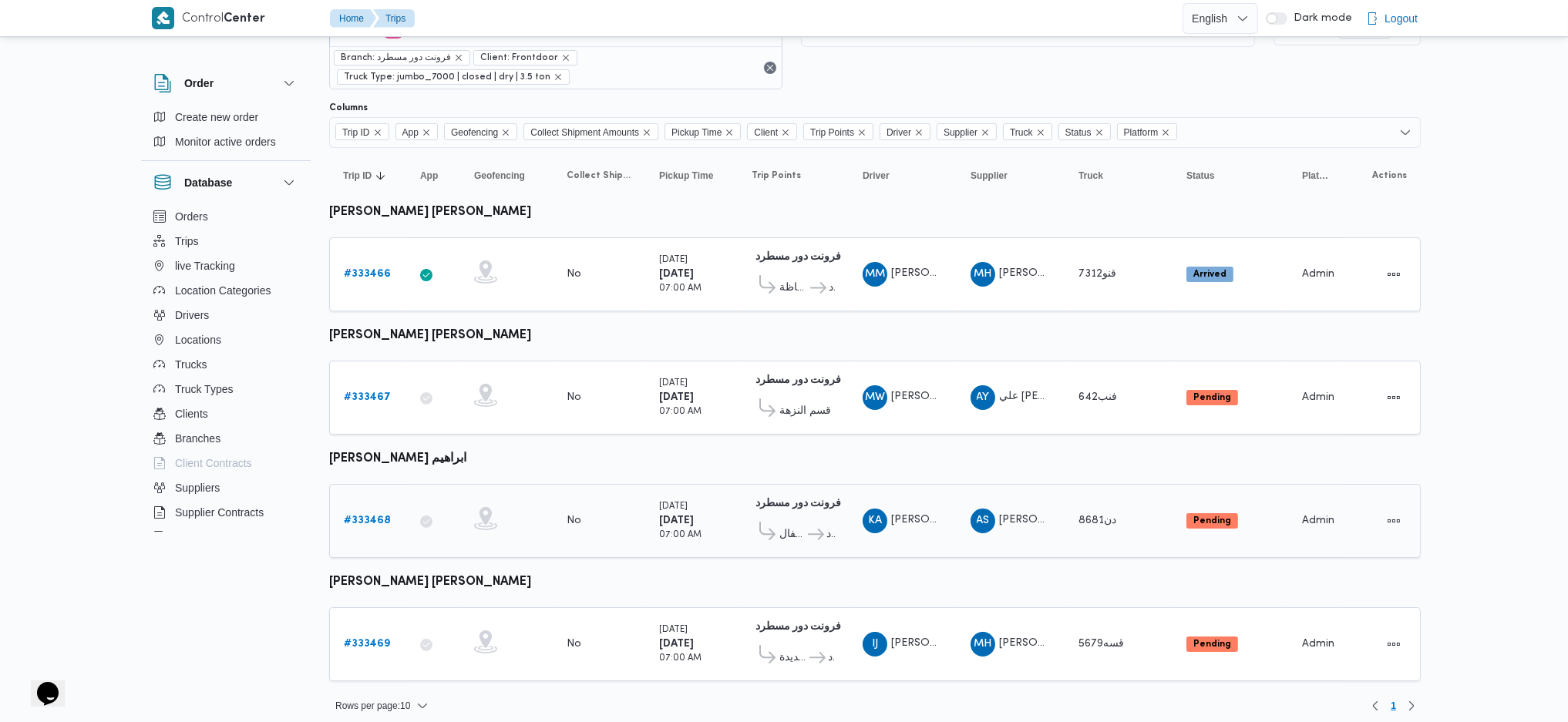
click at [368, 515] on b "# 333468" at bounding box center [367, 520] width 47 height 10
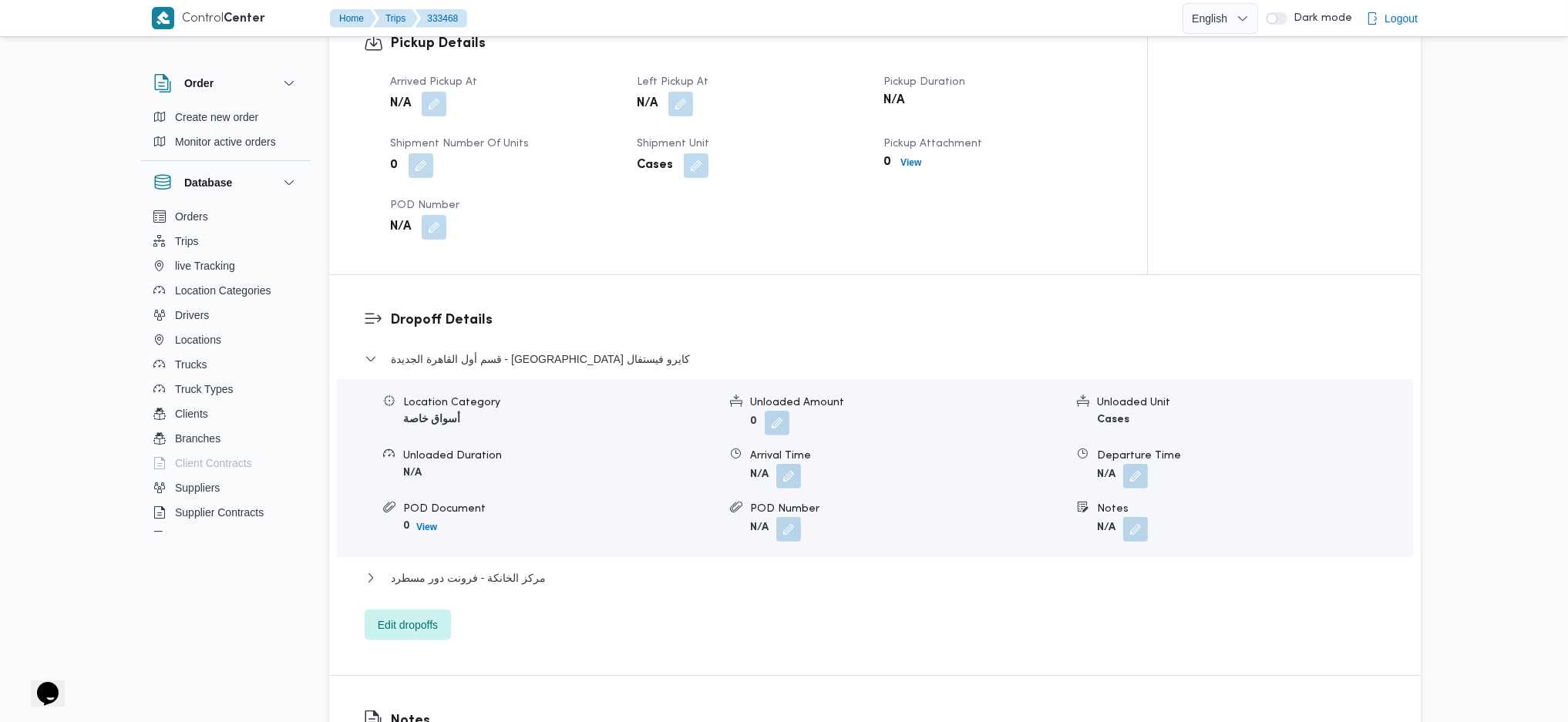
scroll to position [925, 0]
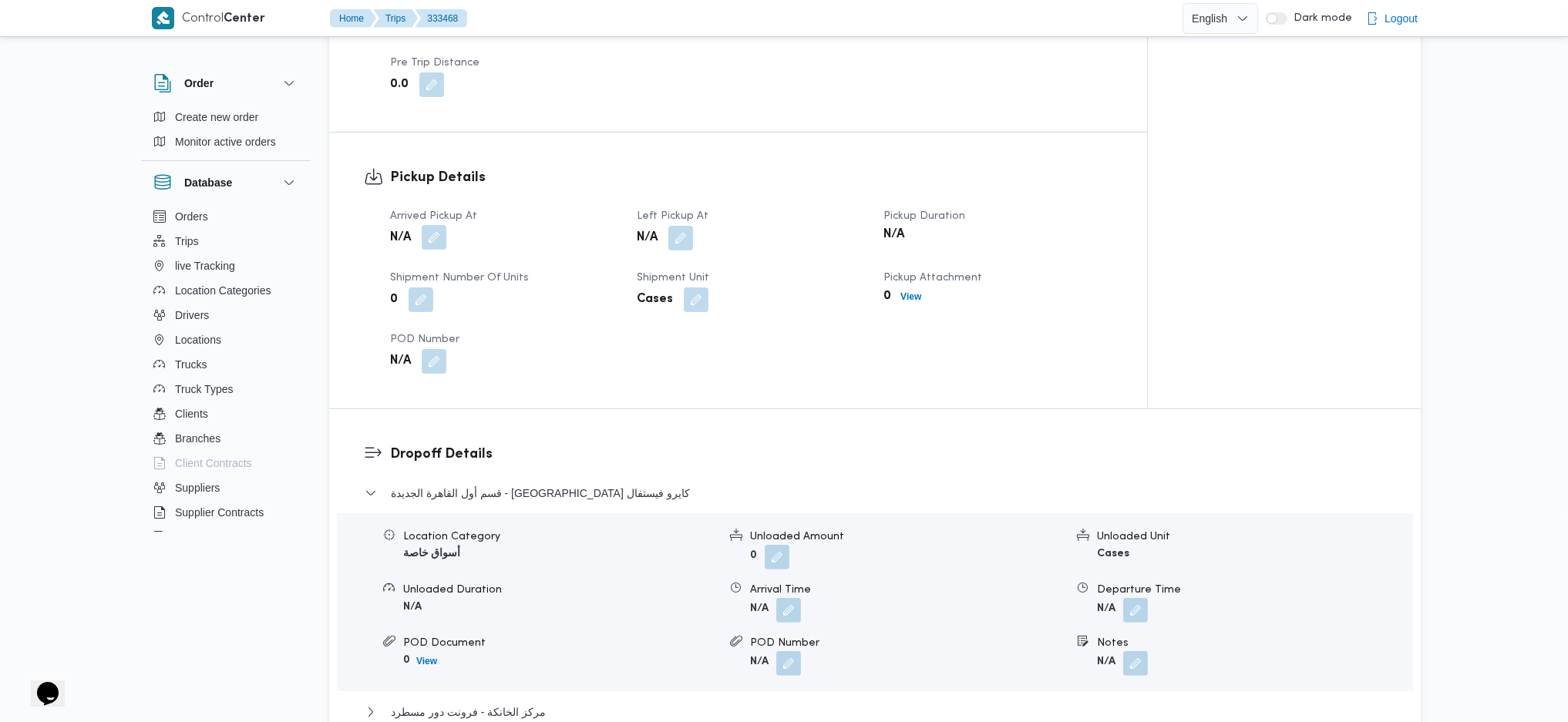
click at [431, 225] on button "button" at bounding box center [434, 238] width 24 height 24
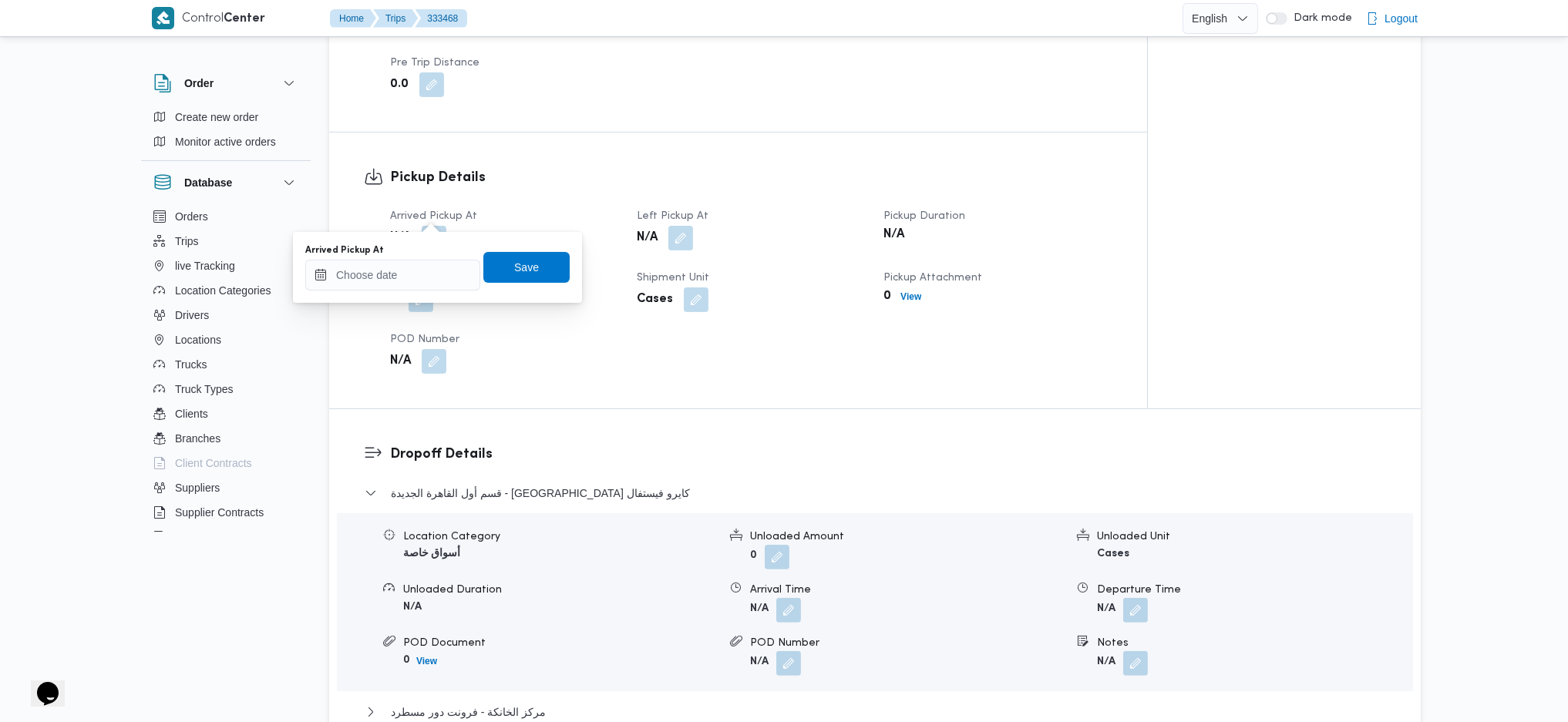
click at [424, 255] on div "Arrived Pickup At" at bounding box center [393, 250] width 175 height 12
click at [429, 279] on input "Arrived Pickup At" at bounding box center [393, 275] width 175 height 31
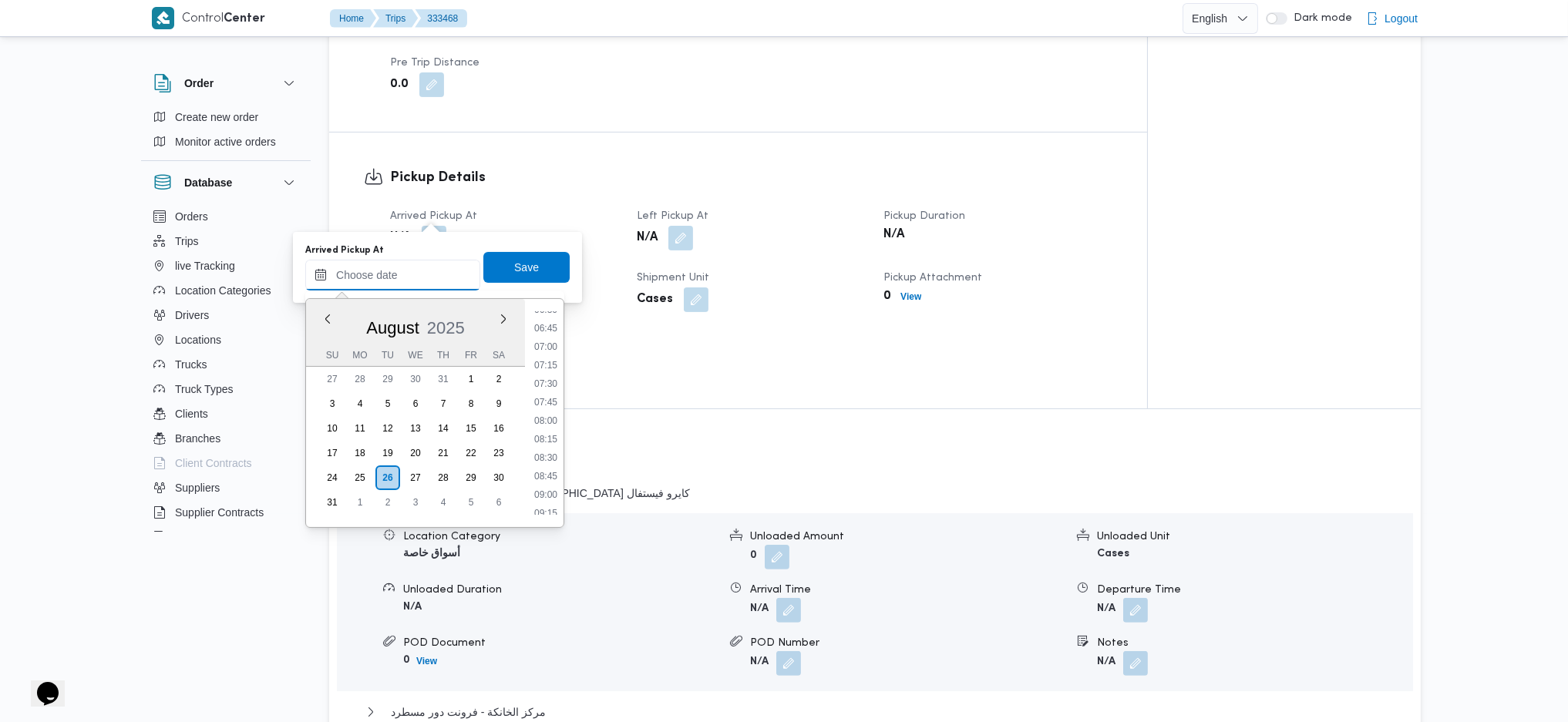
scroll to position [412, 0]
drag, startPoint x: 550, startPoint y: 429, endPoint x: 542, endPoint y: 394, distance: 35.9
click at [550, 429] on li "07:00" at bounding box center [546, 425] width 35 height 16
type input "[DATE] 07:00"
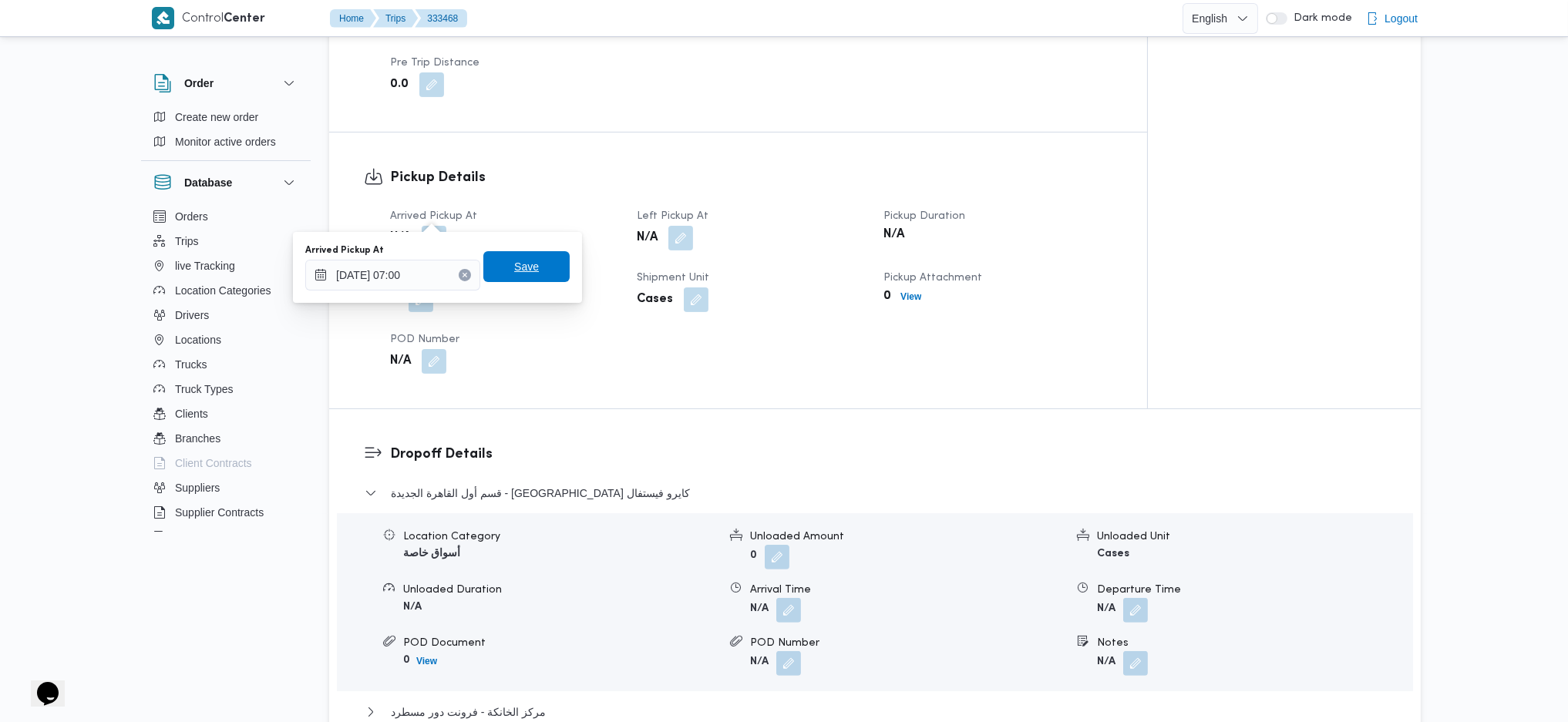
click at [520, 259] on span "Save" at bounding box center [526, 266] width 24 height 19
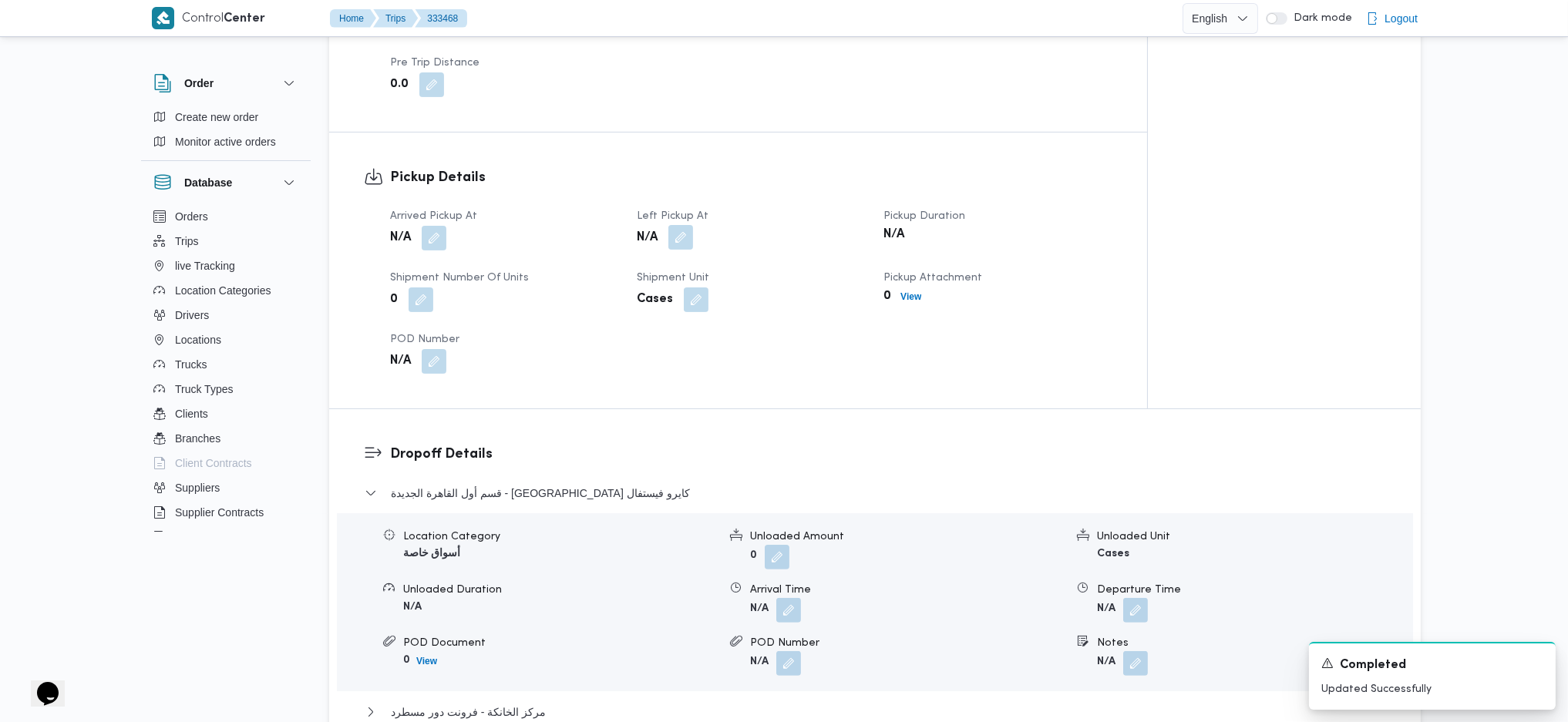
drag, startPoint x: 702, startPoint y: 206, endPoint x: 685, endPoint y: 217, distance: 20.2
click at [689, 225] on div "N/A" at bounding box center [751, 238] width 231 height 28
click at [685, 225] on button "button" at bounding box center [680, 238] width 24 height 24
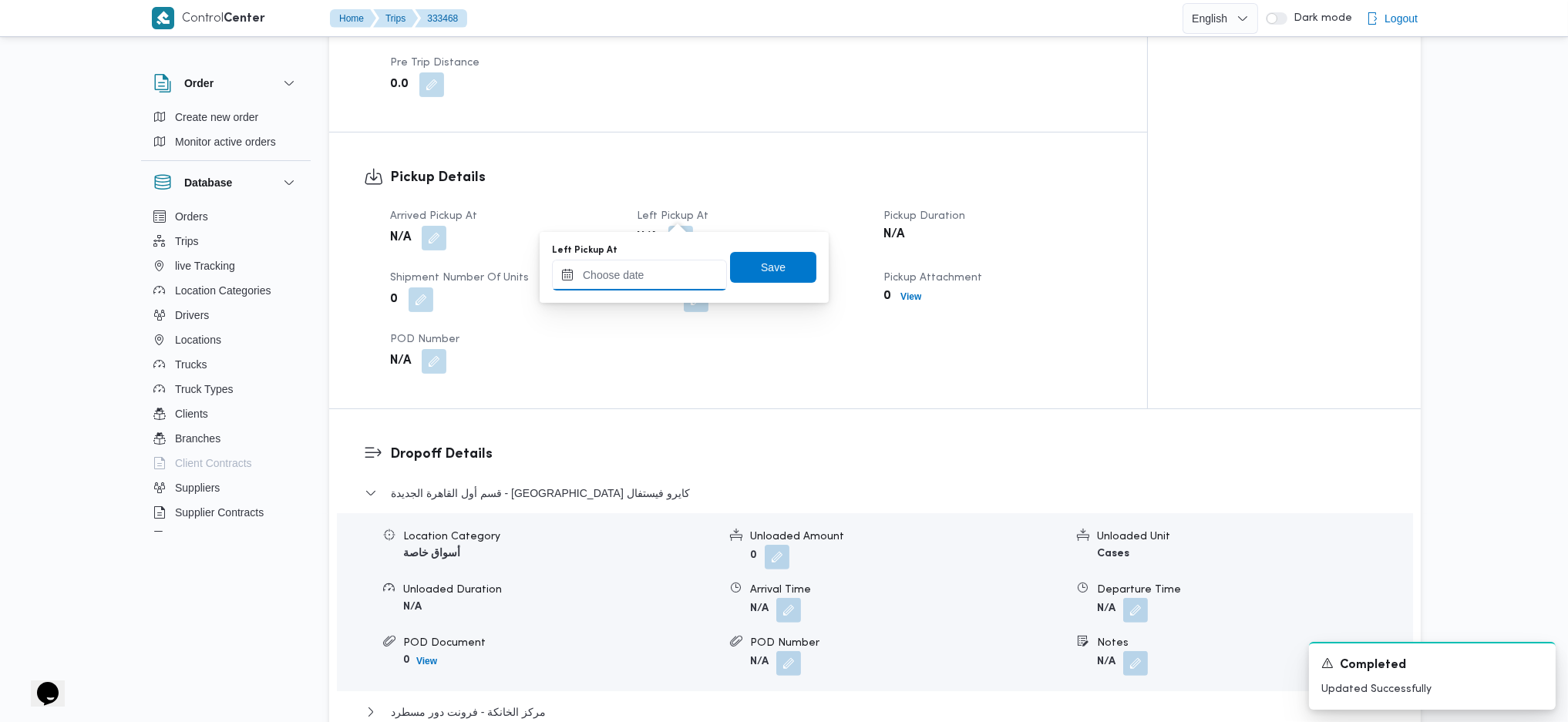
click at [652, 279] on input "Left Pickup At" at bounding box center [639, 275] width 175 height 31
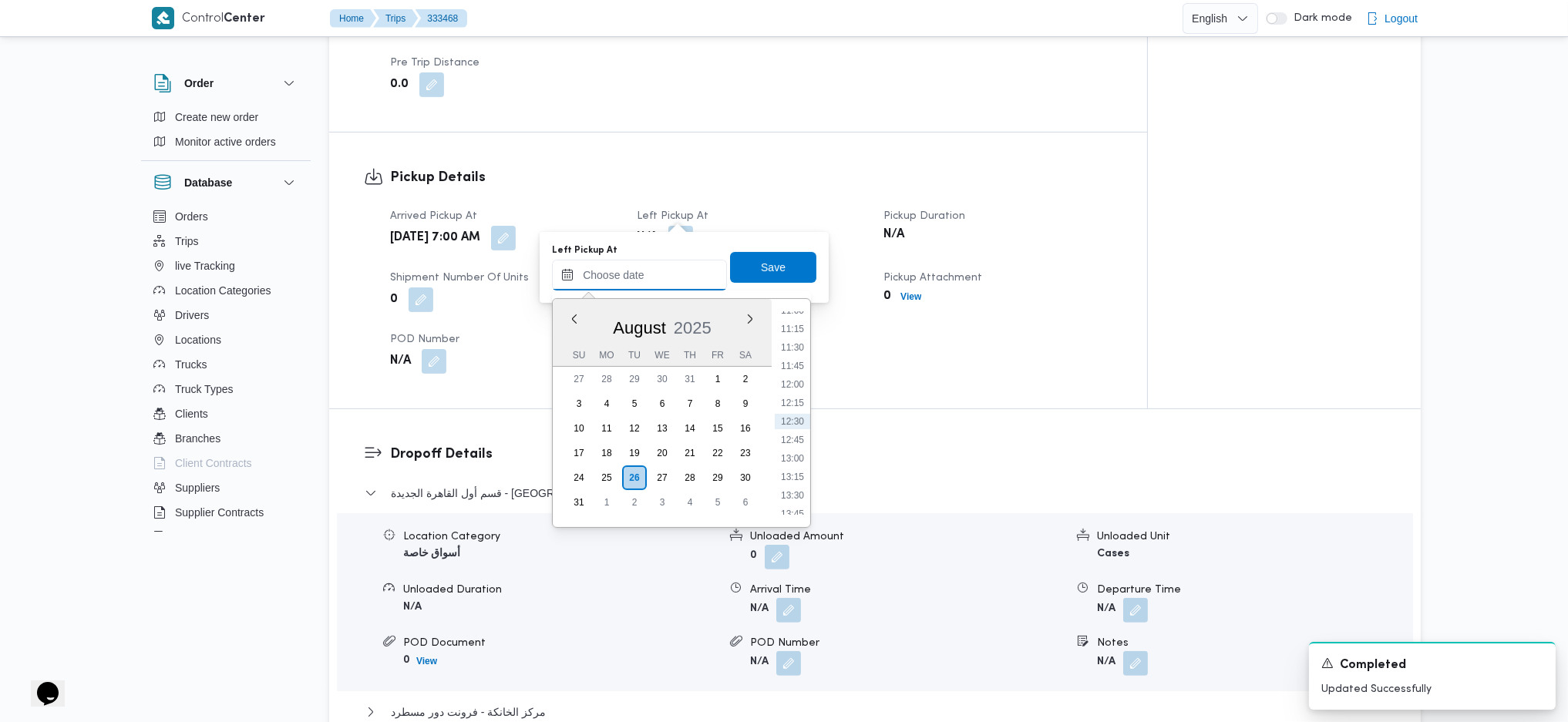
scroll to position [618, 0]
click at [791, 323] on li "08:30" at bounding box center [792, 331] width 35 height 16
type input "[DATE] 08:30"
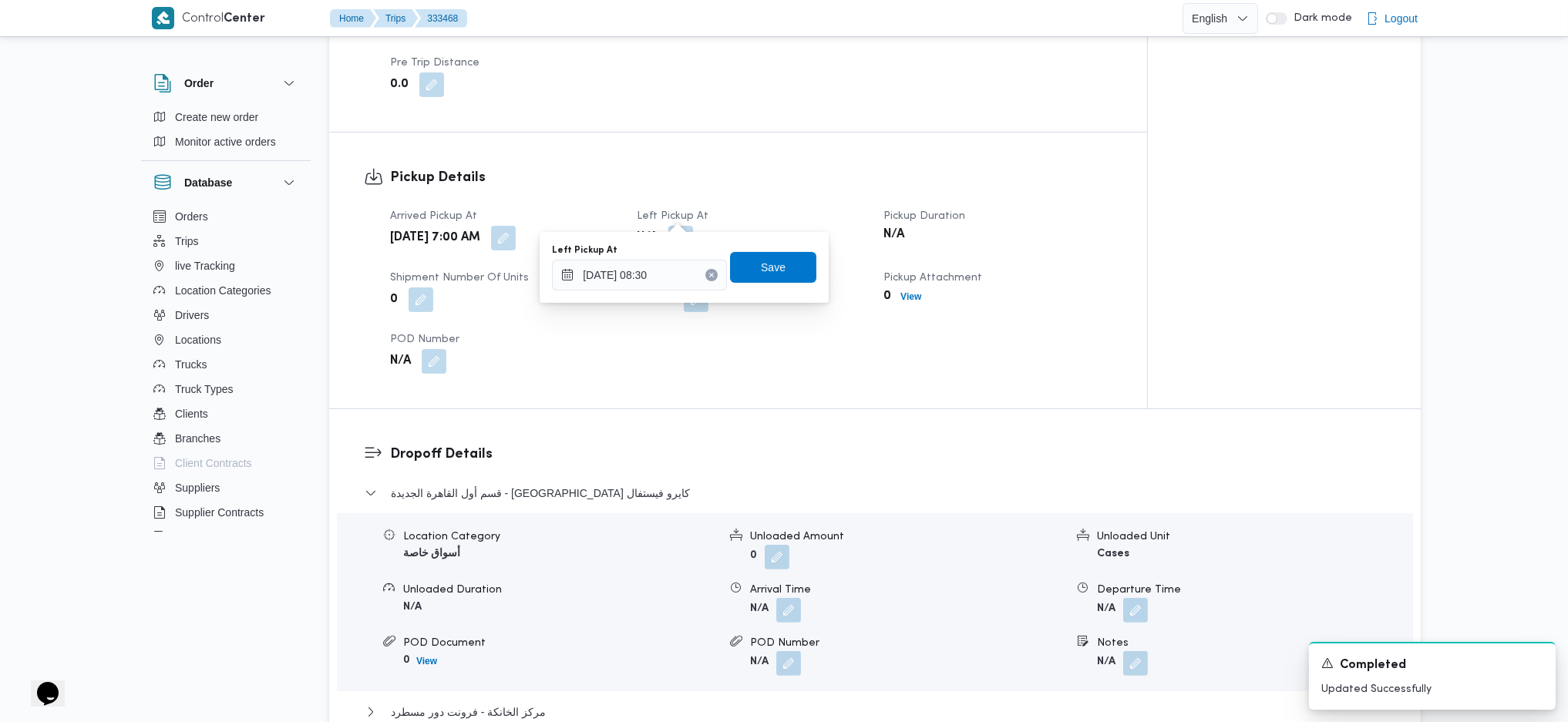
click at [768, 232] on div "You are in a dialog. To close this dialog, hit escape. Left Pickup At [DATE] 08…" at bounding box center [684, 267] width 289 height 71
click at [760, 268] on span "Save" at bounding box center [772, 266] width 24 height 19
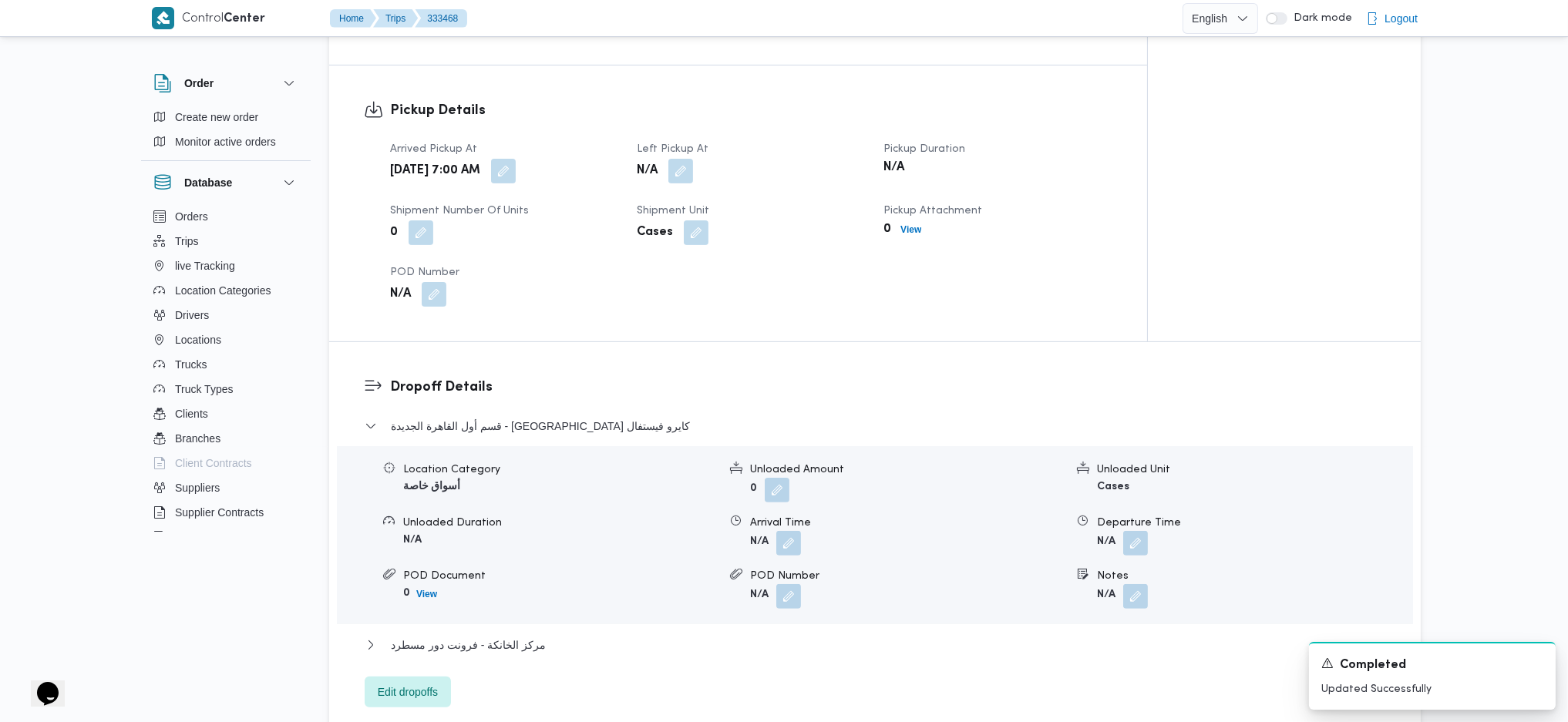
scroll to position [1028, 0]
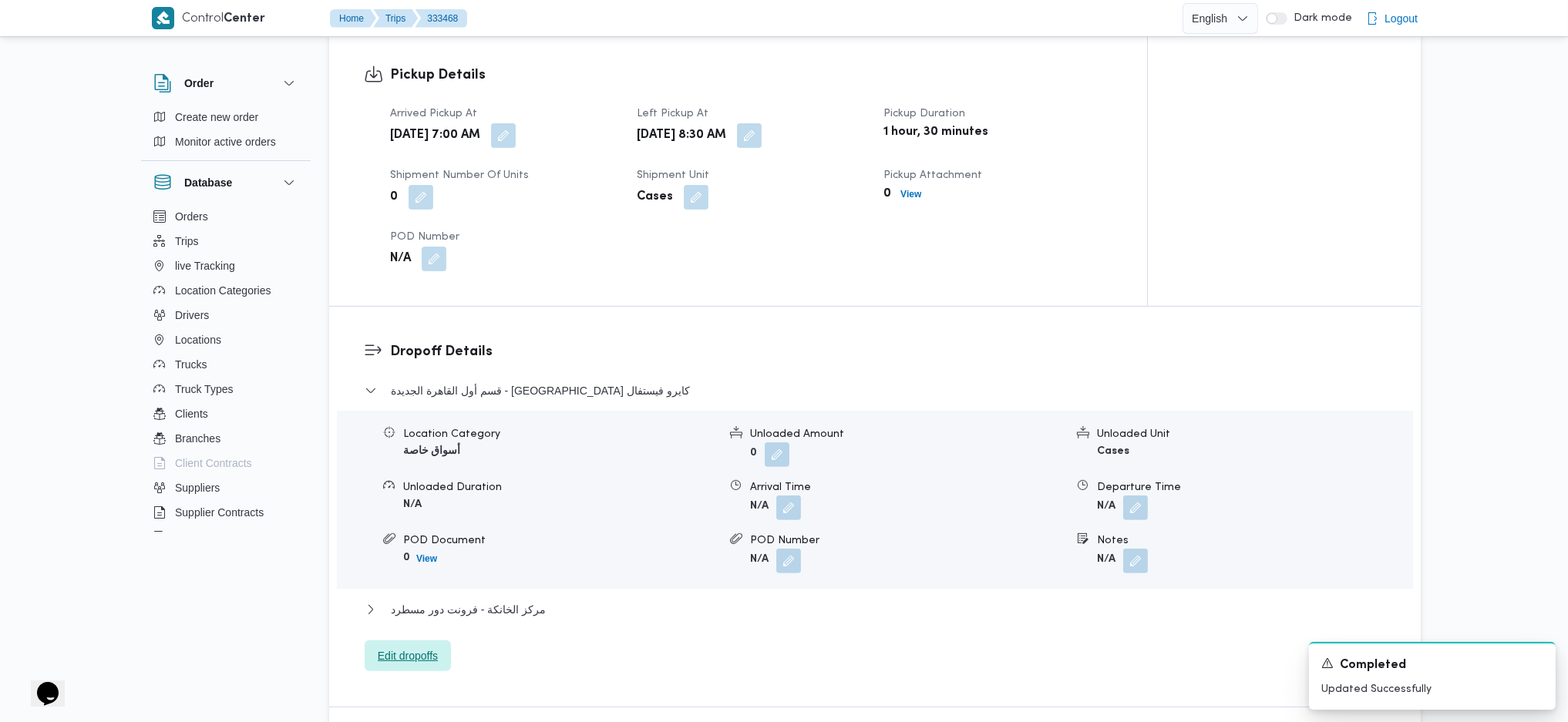
click at [403, 647] on span "Edit dropoffs" at bounding box center [407, 656] width 61 height 19
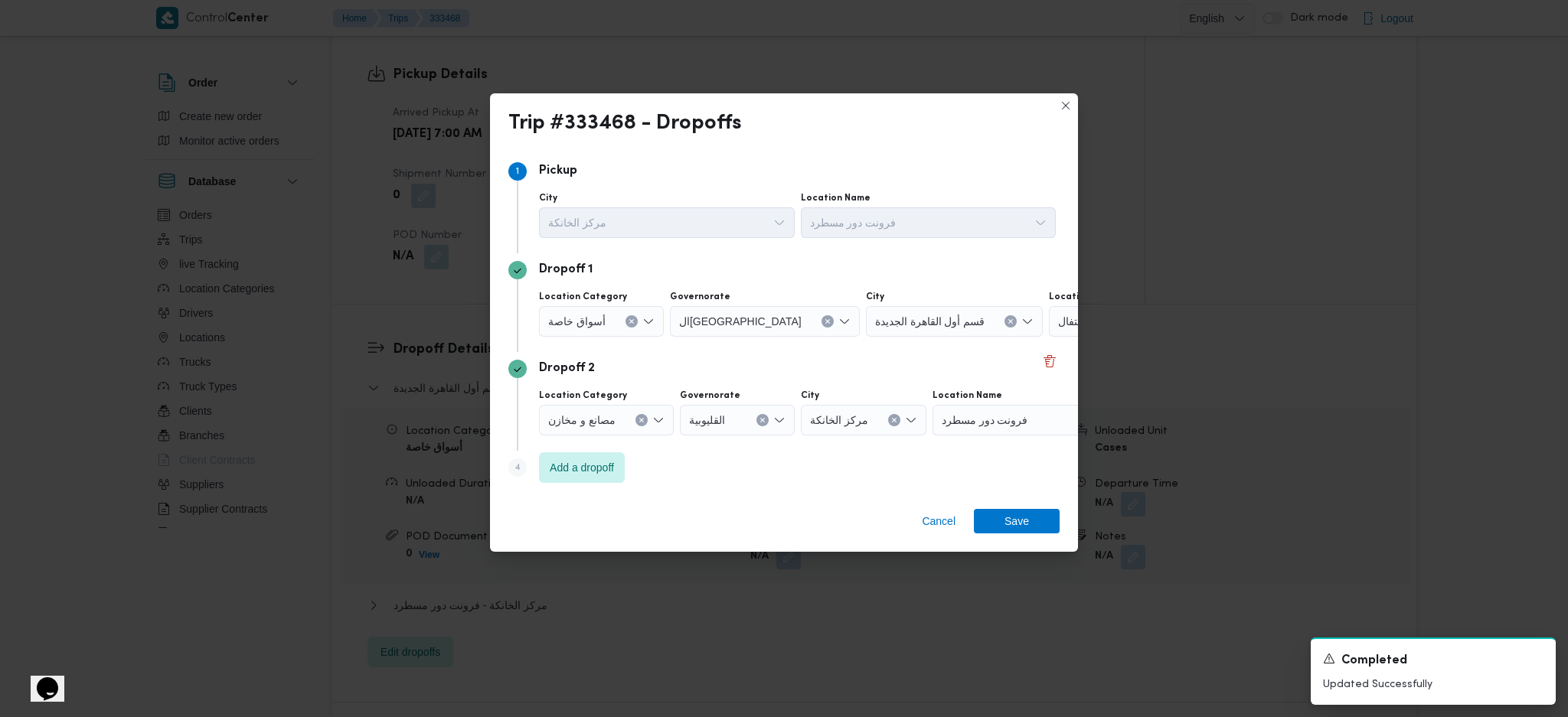
click at [1058, 316] on span "كارفور كايرو فيستفال" at bounding box center [1105, 321] width 95 height 17
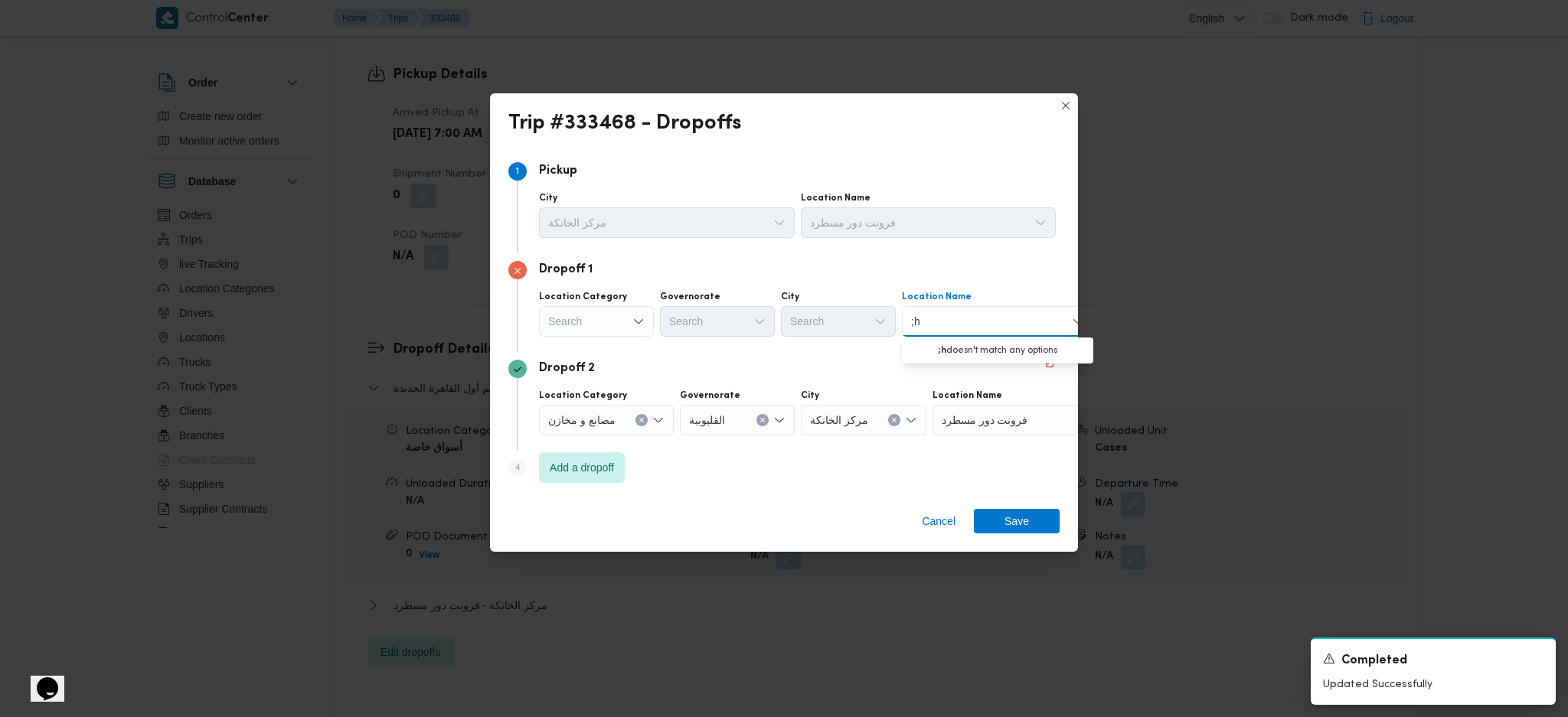
type input ";"
type input "كارفور المع"
click at [970, 352] on span "كارفور المع ادي | كارفور المعادي سيتي سنتر | البساتين الشرقية" at bounding box center [1006, 350] width 155 height 19
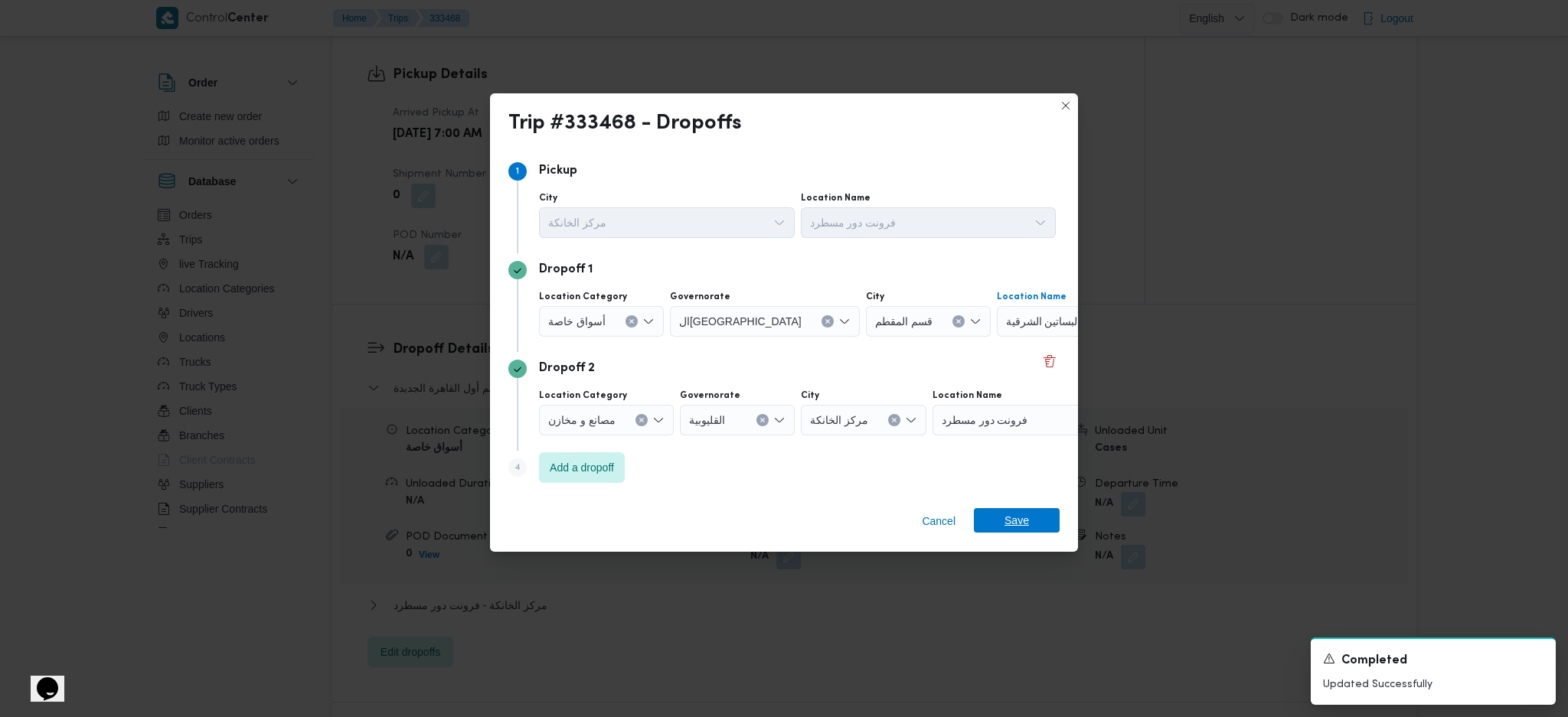
click at [1044, 515] on span "Save" at bounding box center [1016, 520] width 86 height 24
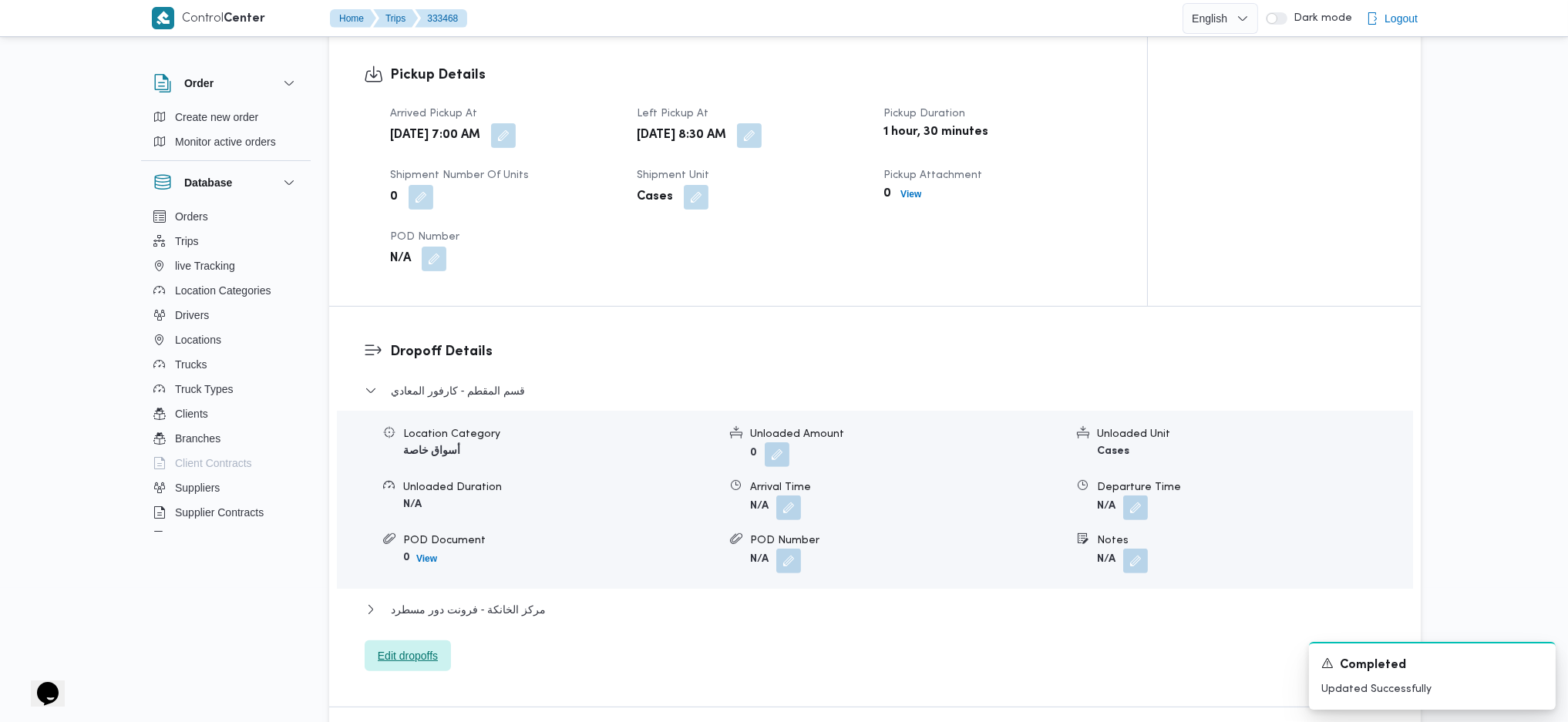
click at [399, 647] on span "Edit dropoffs" at bounding box center [407, 656] width 61 height 19
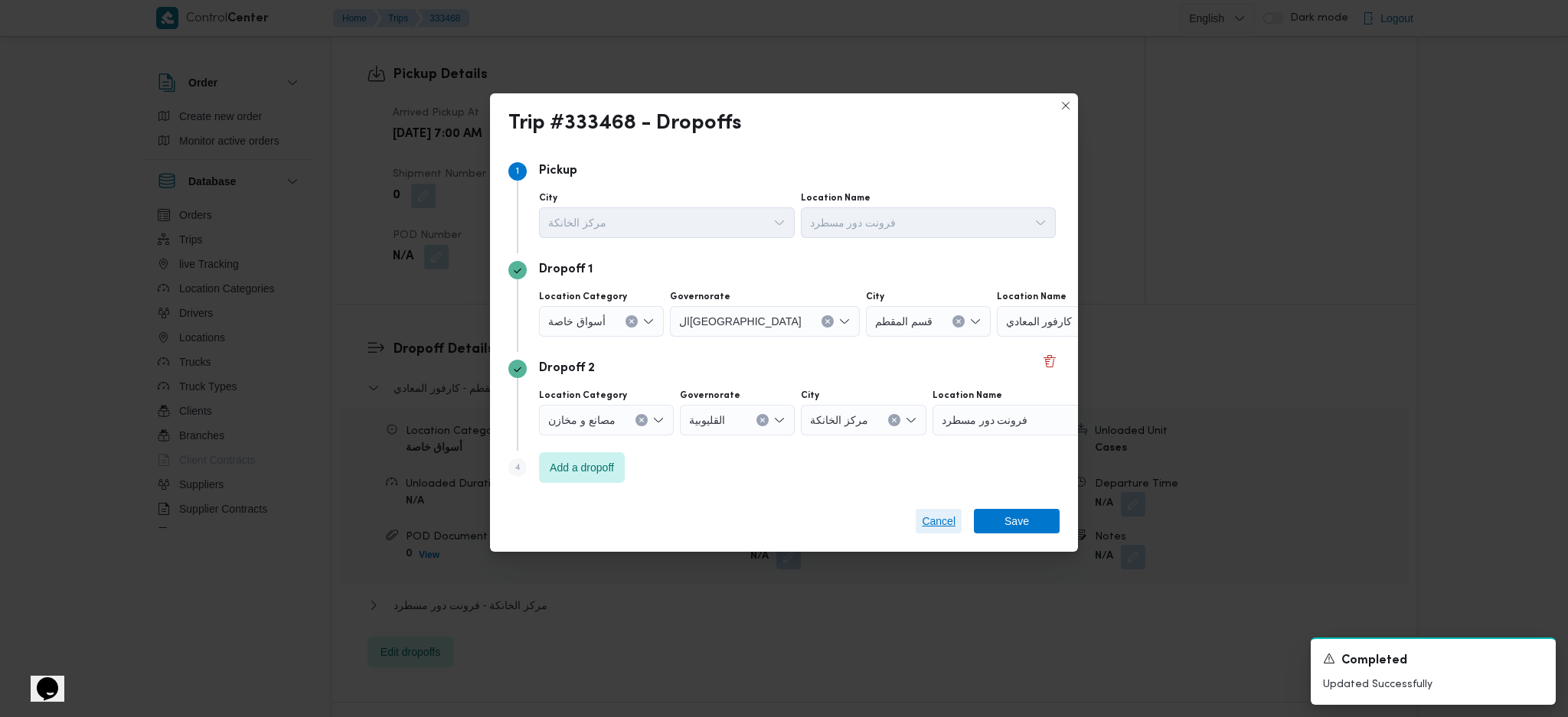
click at [938, 526] on span "Cancel" at bounding box center [939, 521] width 33 height 19
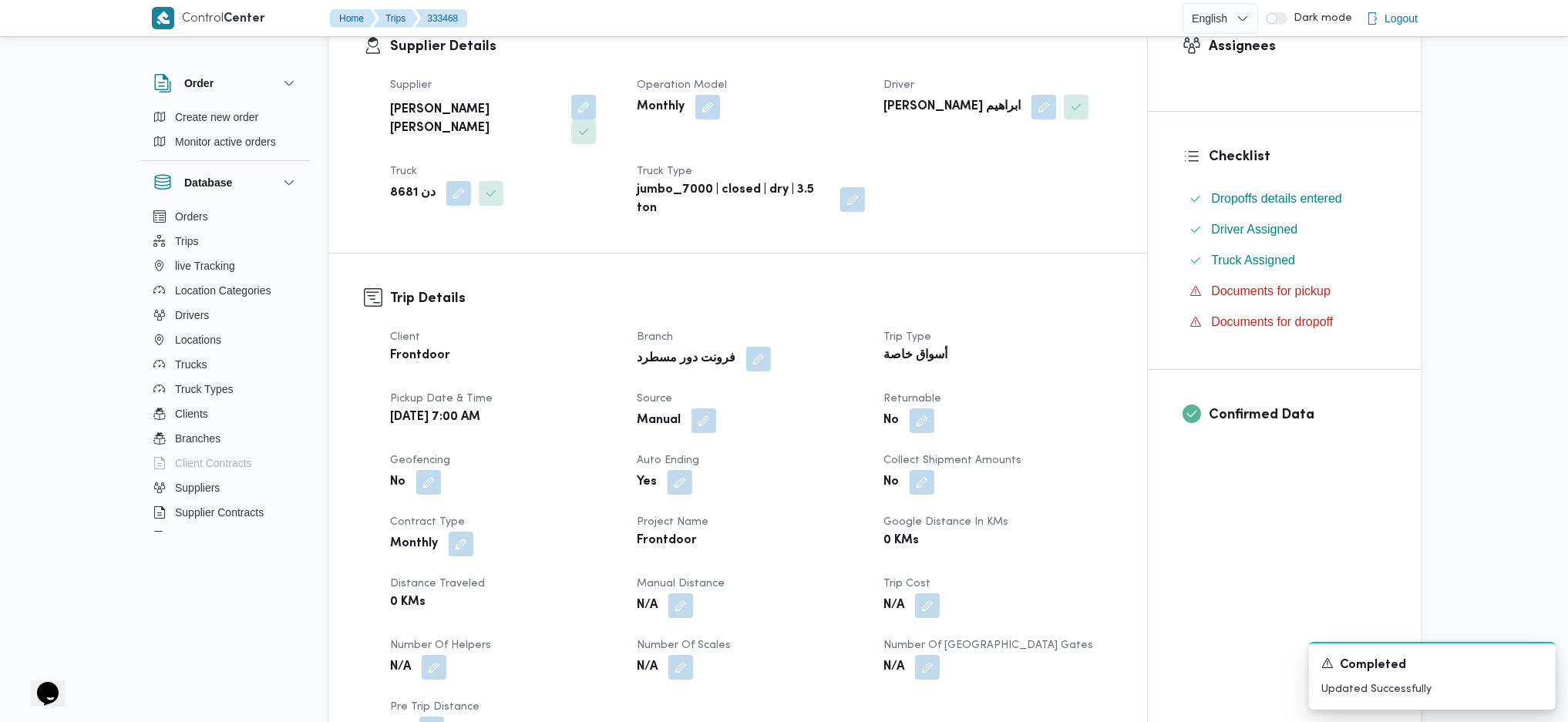
scroll to position [0, 0]
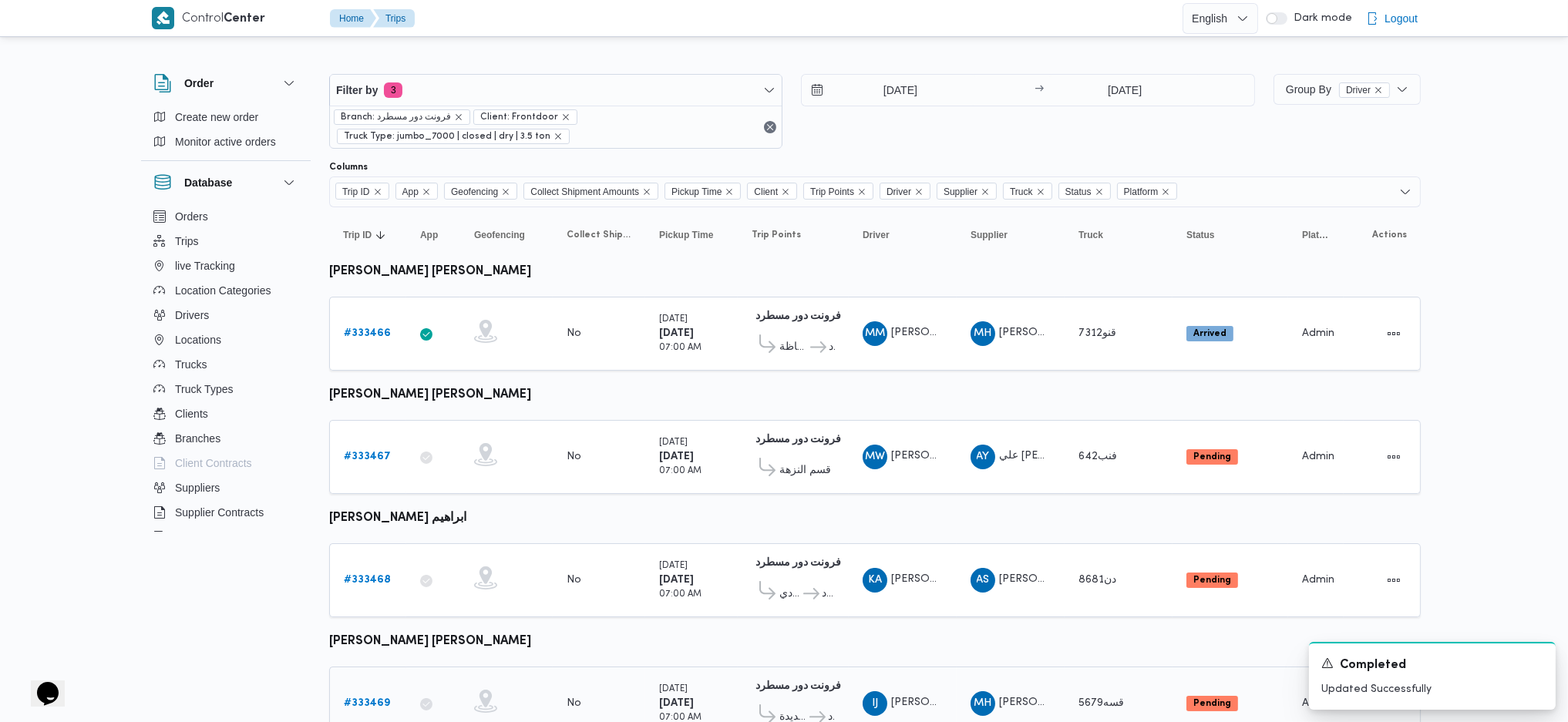
click at [361, 698] on b "# 333469" at bounding box center [367, 702] width 47 height 10
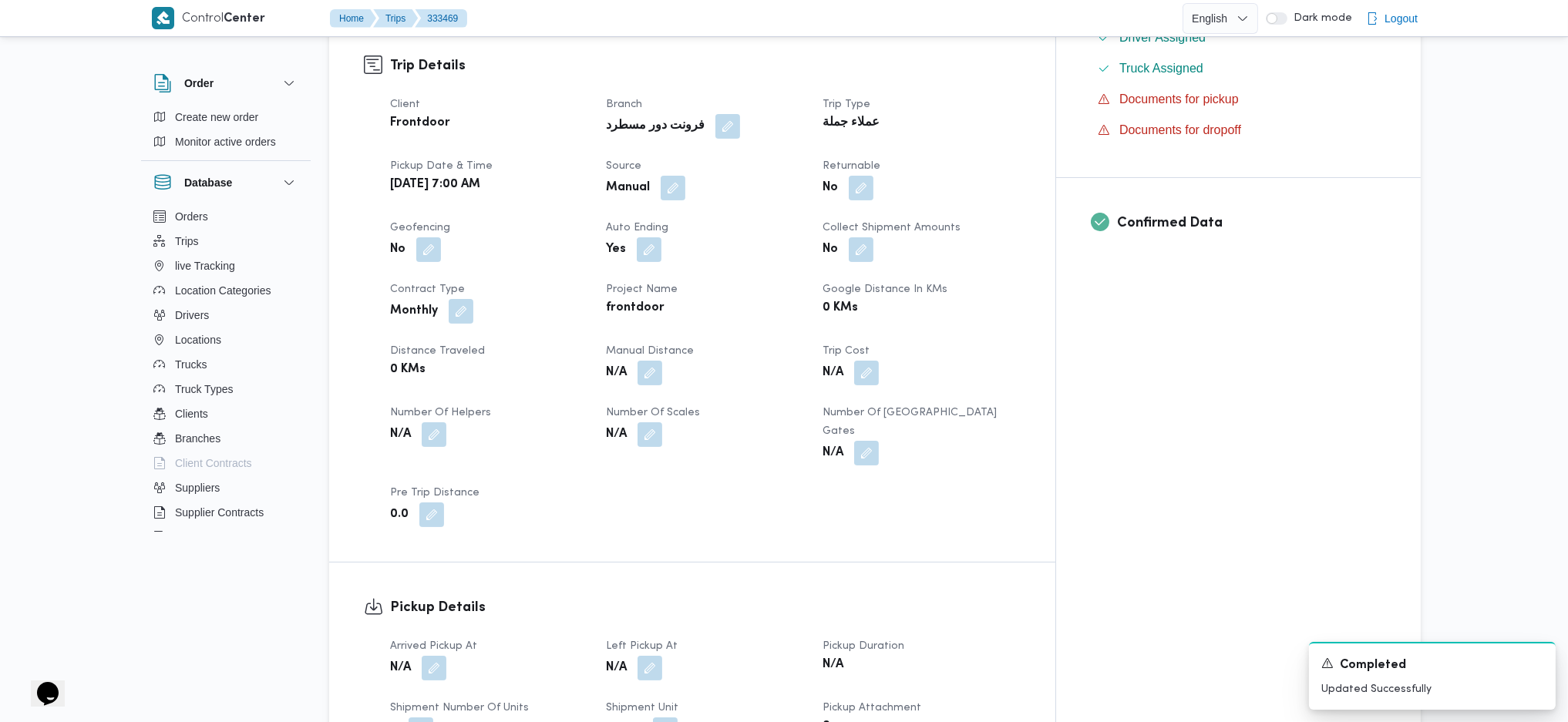
scroll to position [925, 0]
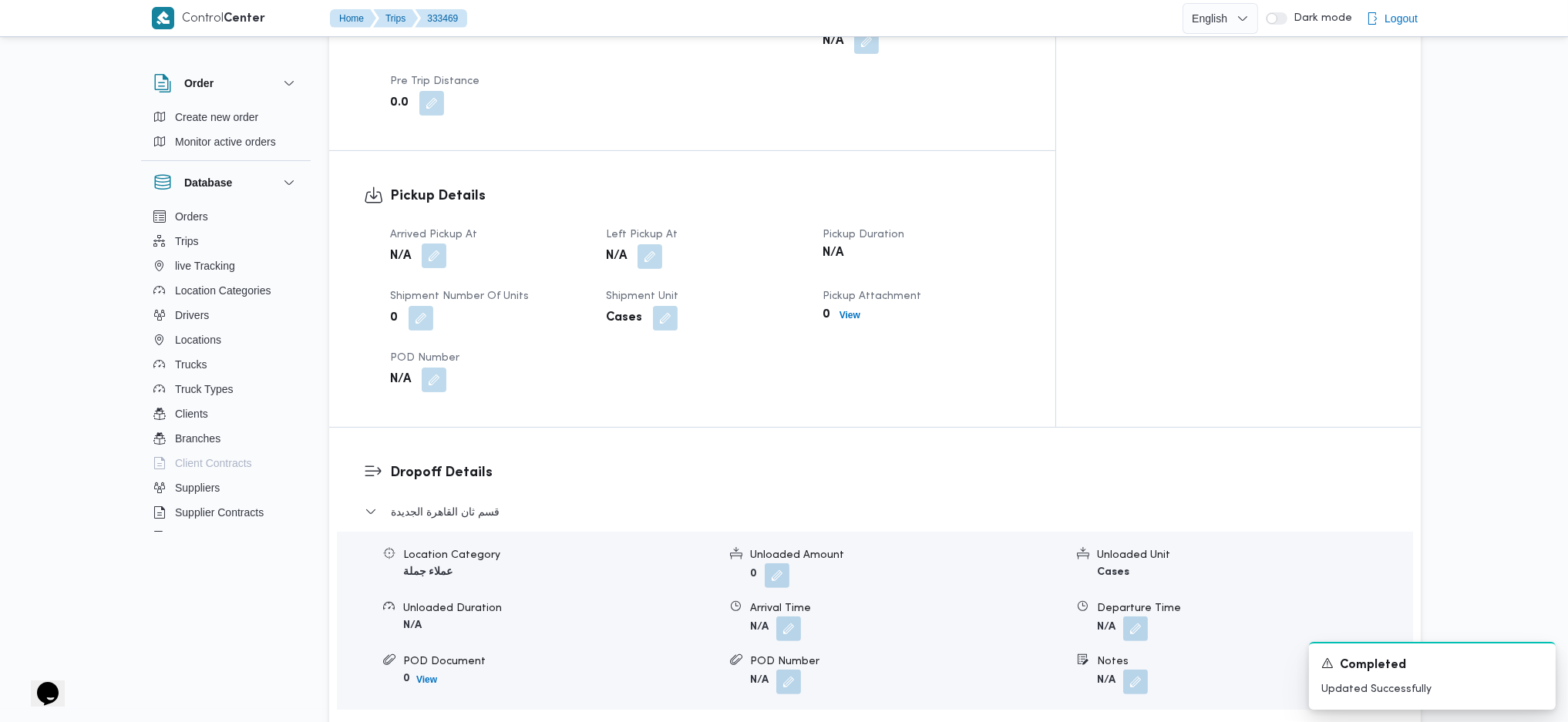
click at [424, 243] on button "button" at bounding box center [434, 255] width 24 height 24
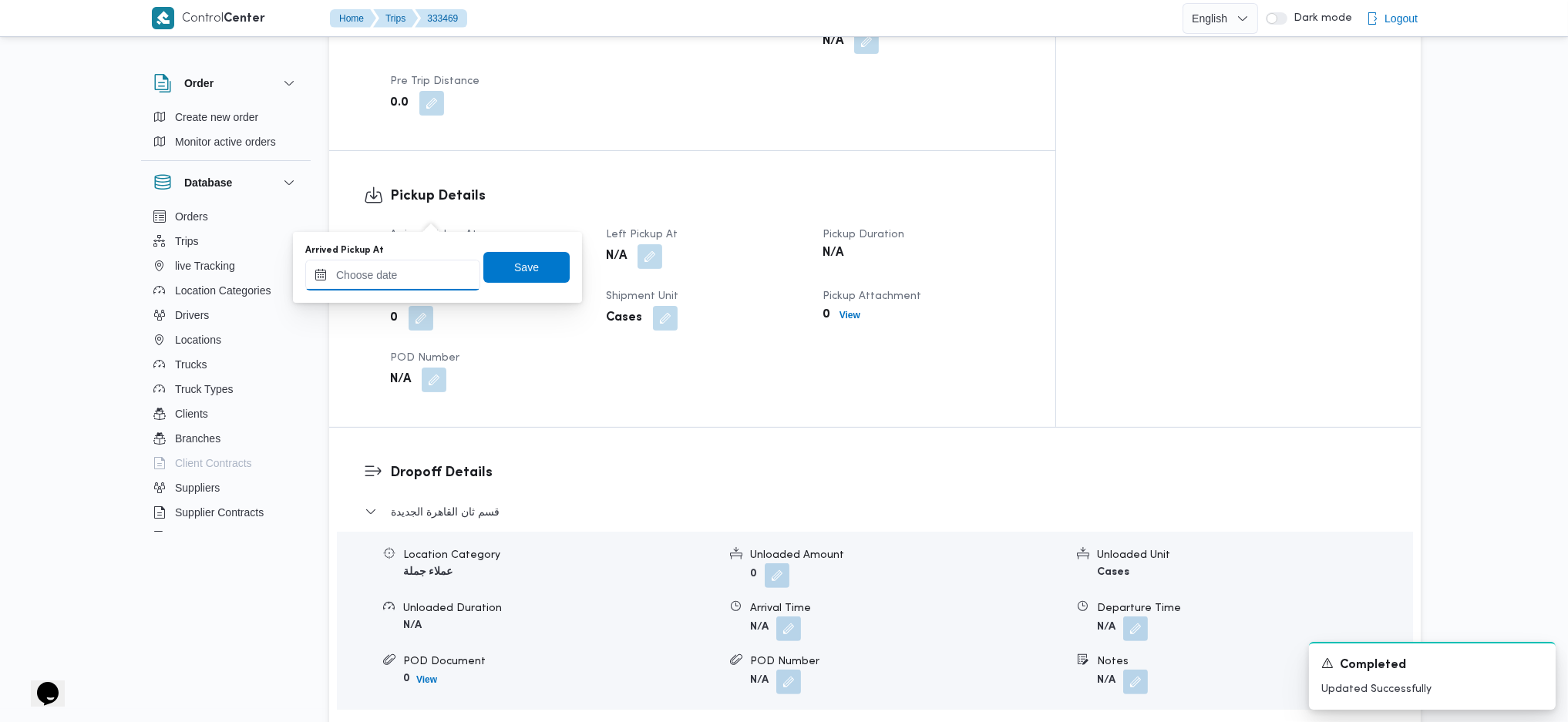
click at [393, 266] on input "Arrived Pickup At" at bounding box center [393, 275] width 175 height 31
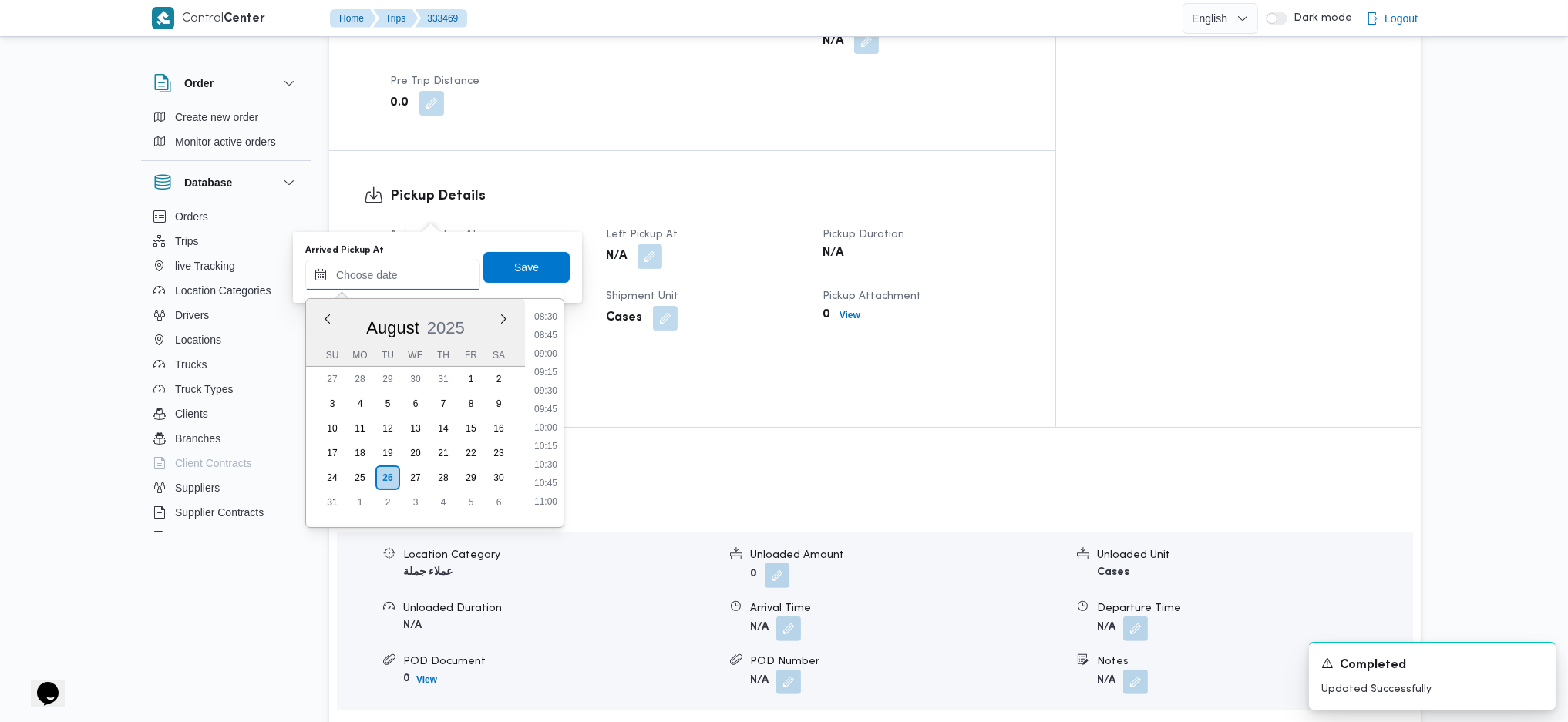
scroll to position [514, 0]
click at [538, 356] on li "07:30" at bounding box center [546, 360] width 35 height 16
type input "[DATE] 07:30"
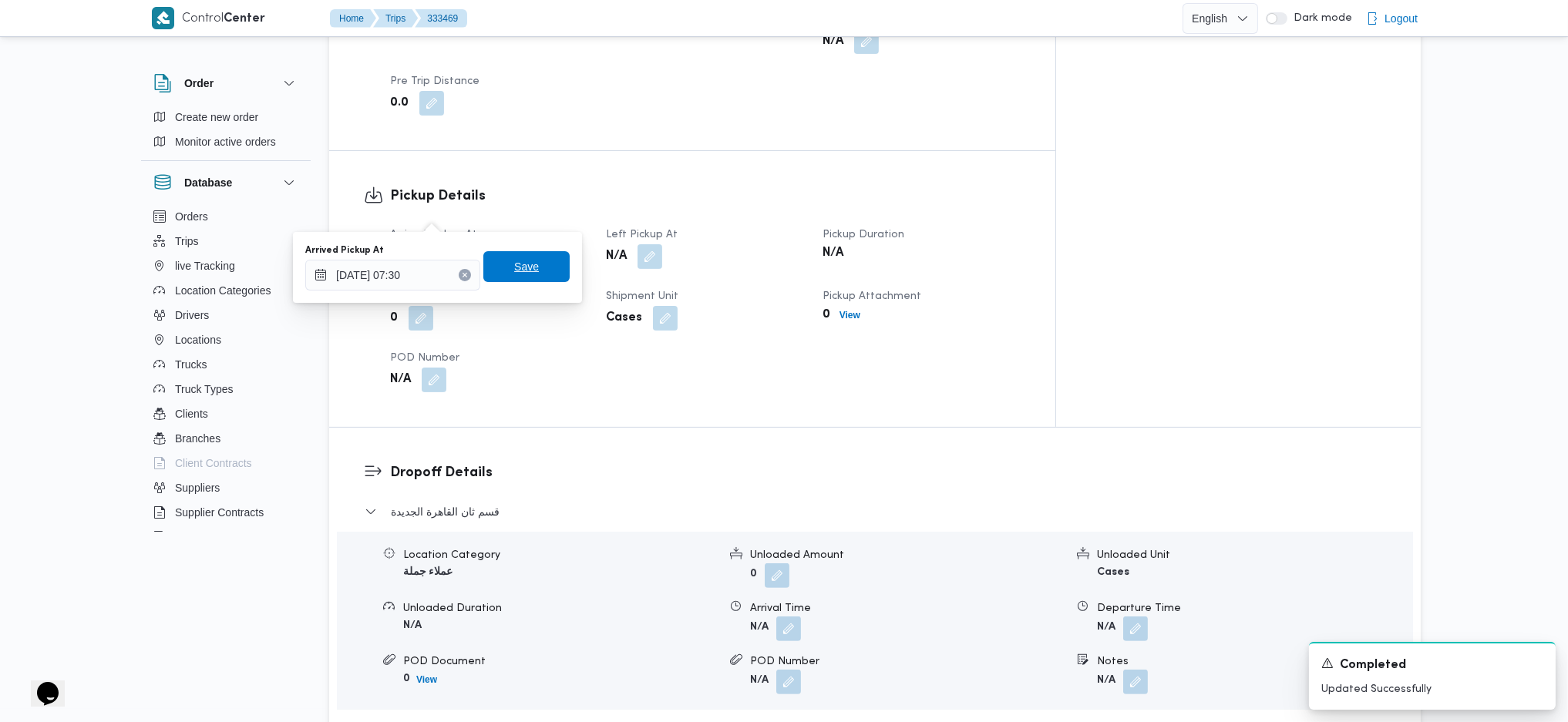
click at [522, 270] on span "Save" at bounding box center [526, 266] width 24 height 19
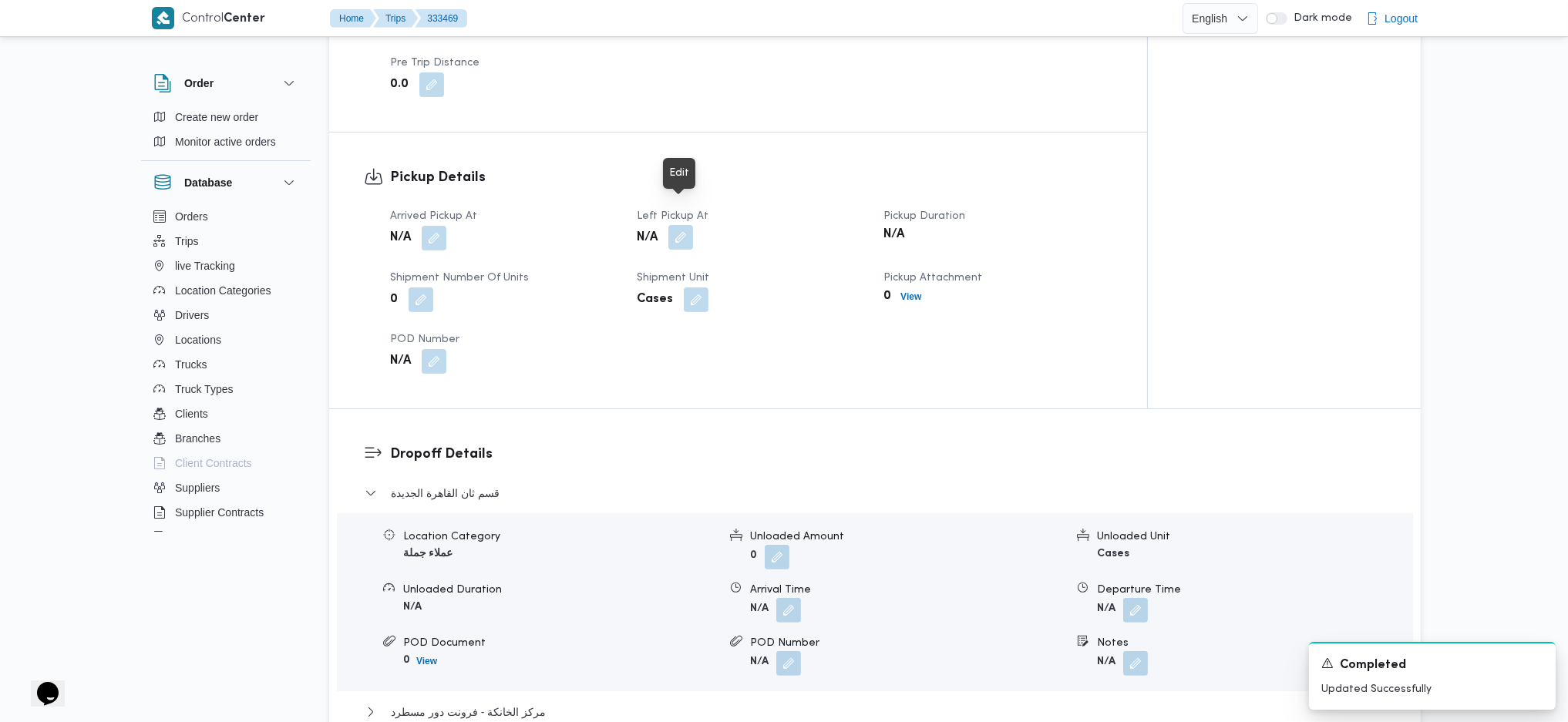
click at [675, 225] on button "button" at bounding box center [680, 238] width 24 height 24
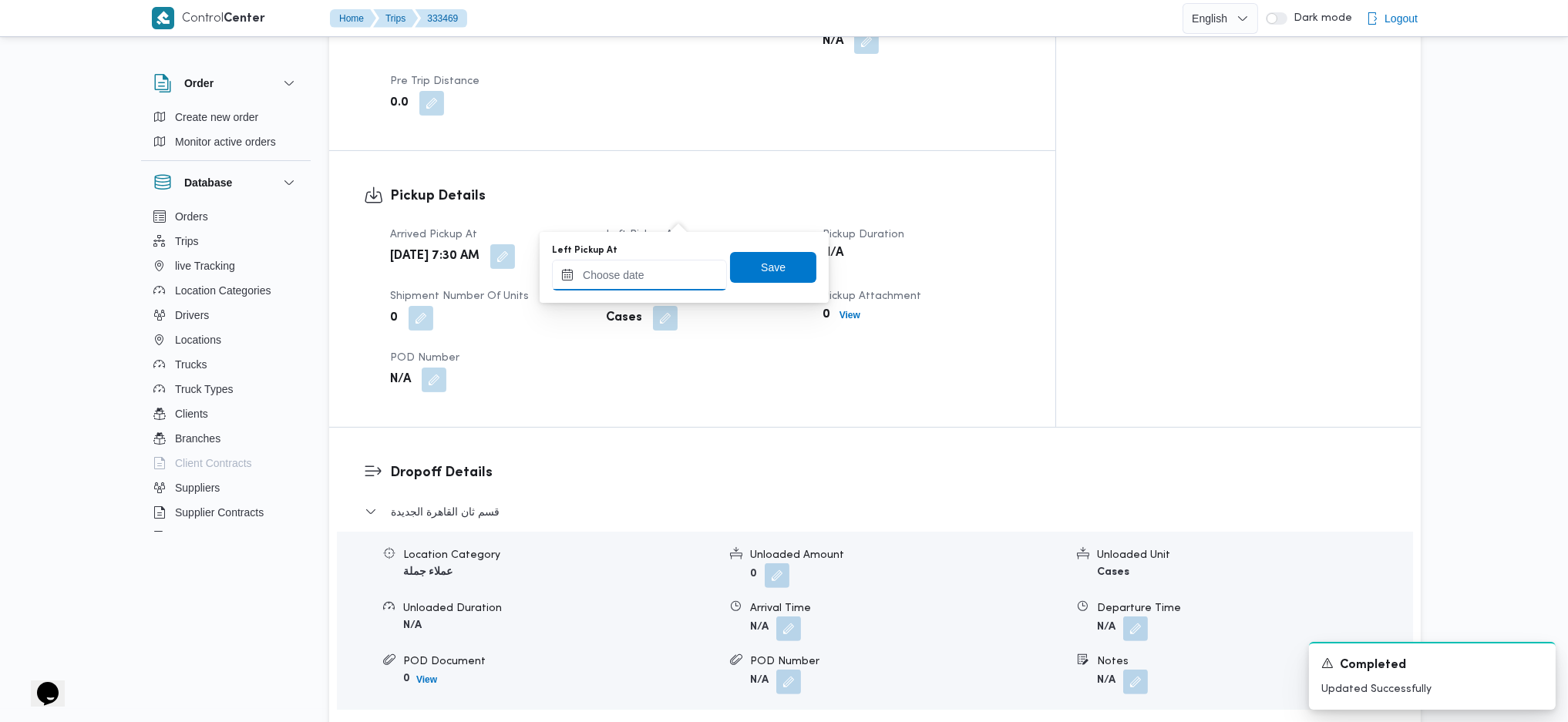
click at [667, 267] on input "Left Pickup At" at bounding box center [639, 275] width 175 height 31
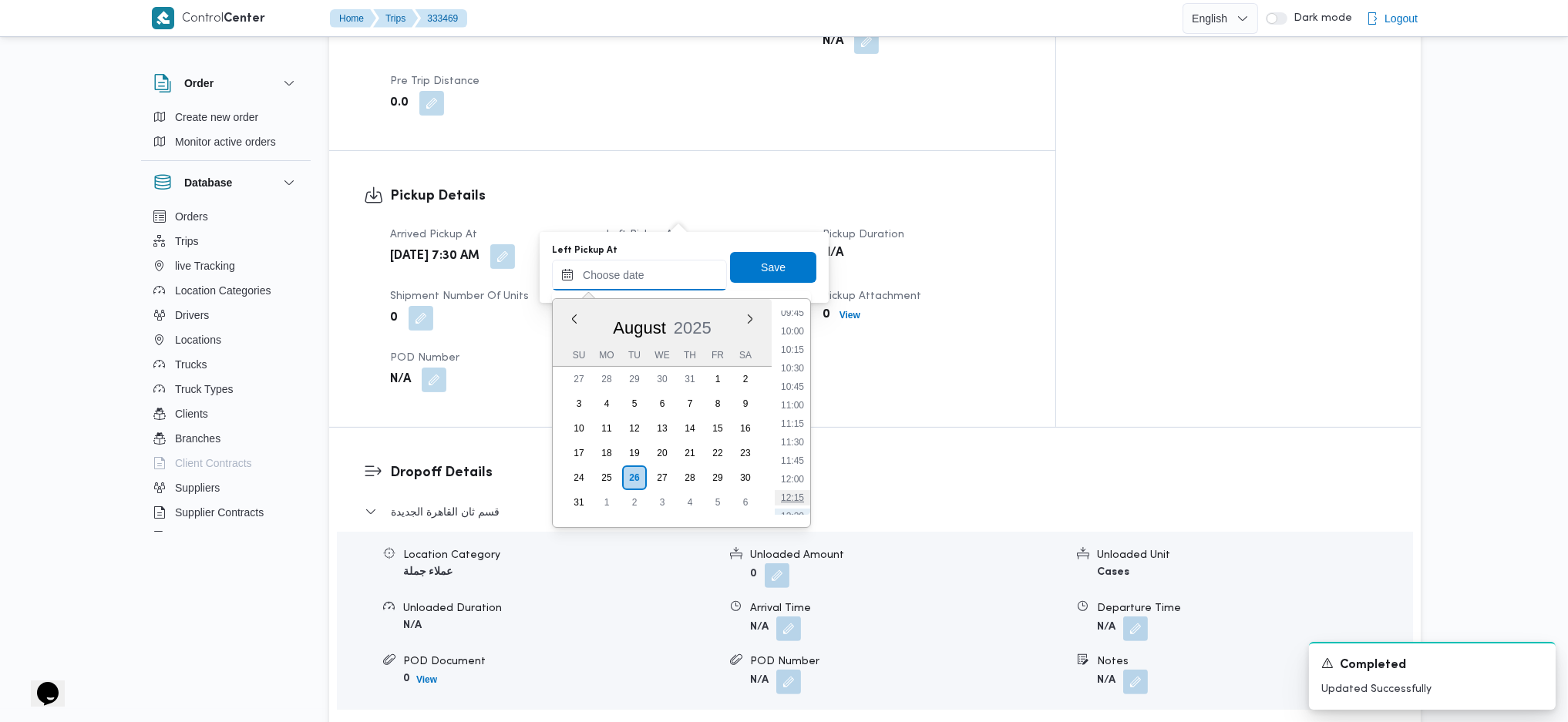
scroll to position [618, 0]
click at [794, 333] on li "08:30" at bounding box center [792, 331] width 35 height 16
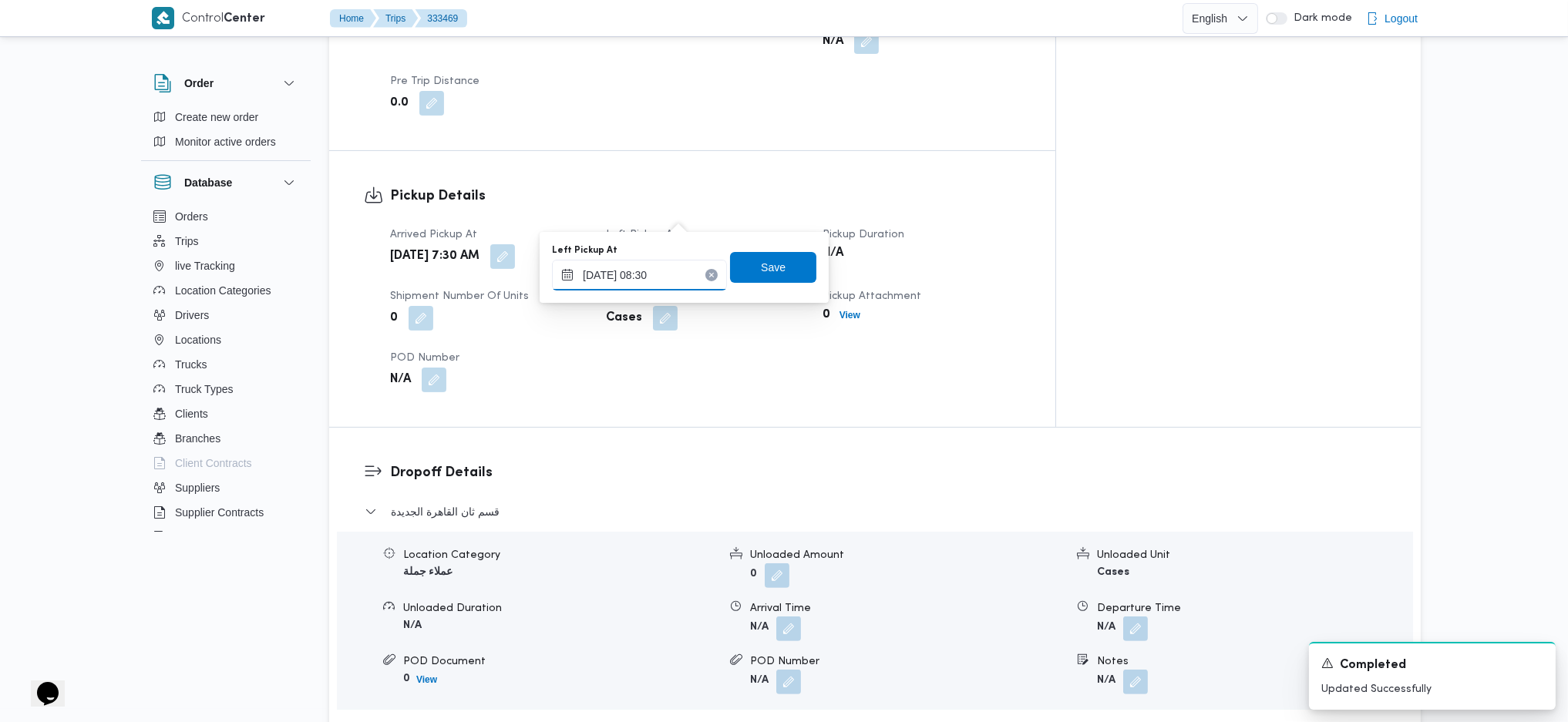
type input "[DATE] 08:30"
click at [740, 259] on span "Save" at bounding box center [772, 266] width 87 height 31
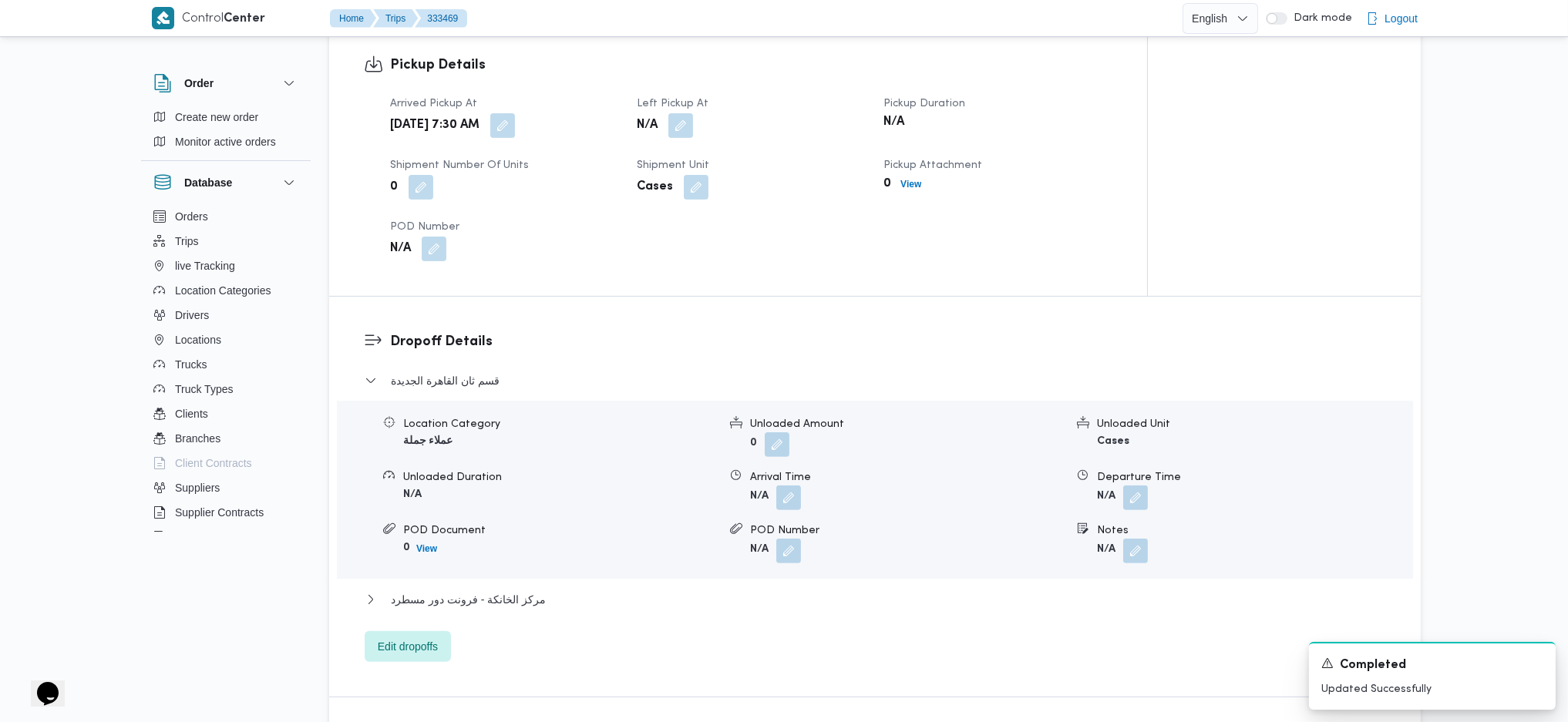
scroll to position [1233, 0]
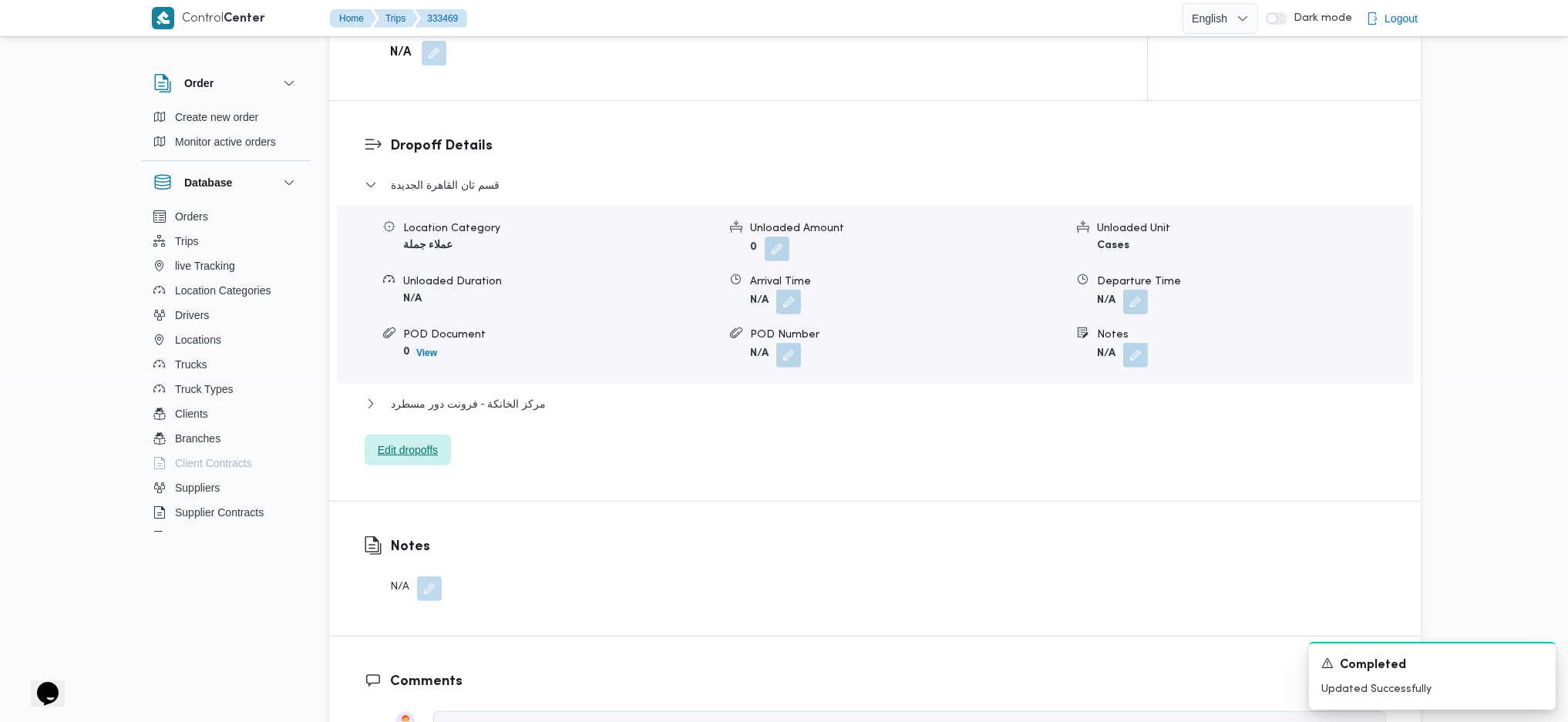
click at [400, 441] on span "Edit dropoffs" at bounding box center [407, 450] width 61 height 19
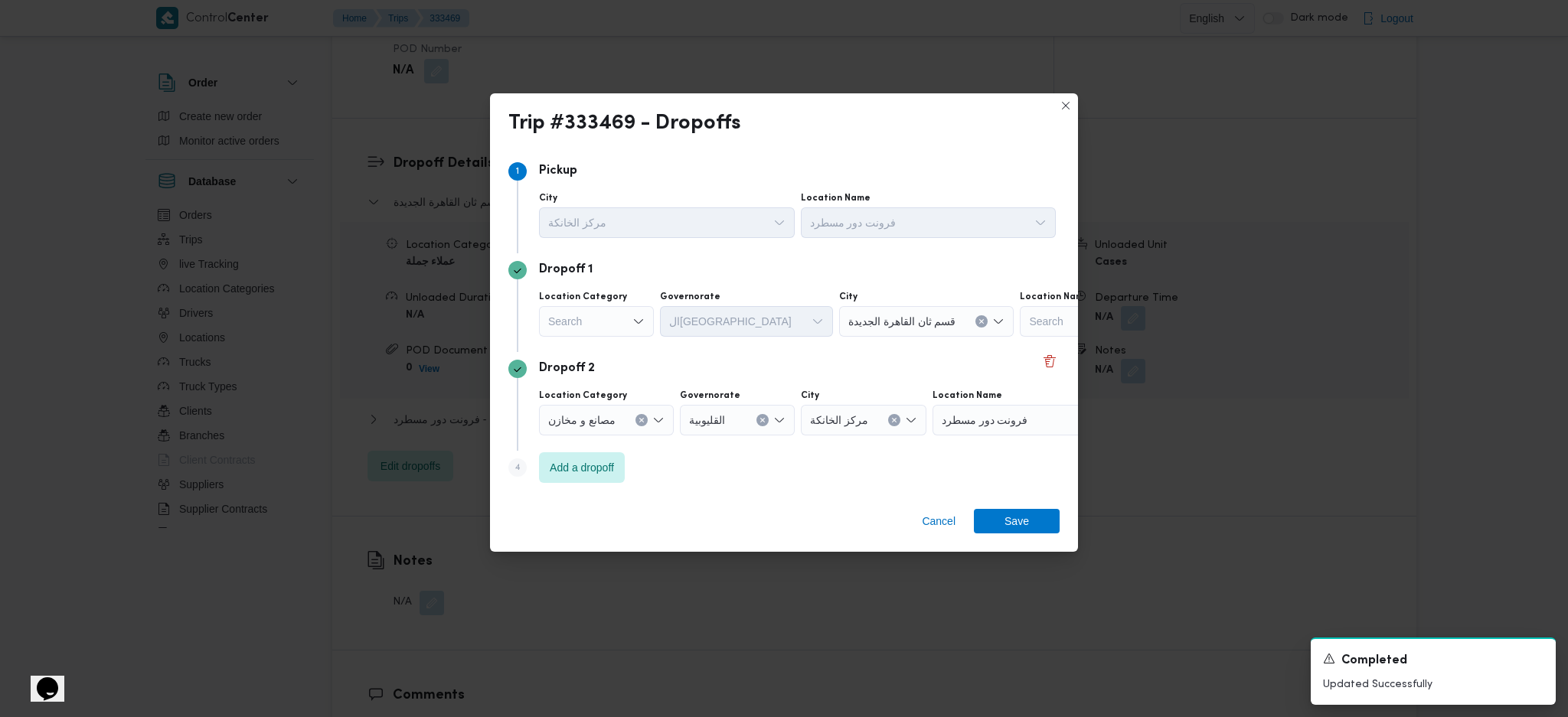
click at [608, 327] on div "Search" at bounding box center [596, 321] width 115 height 31
click at [577, 362] on span "أسواق خاصة" at bounding box center [605, 371] width 78 height 19
click at [982, 317] on div "Search" at bounding box center [1007, 321] width 192 height 31
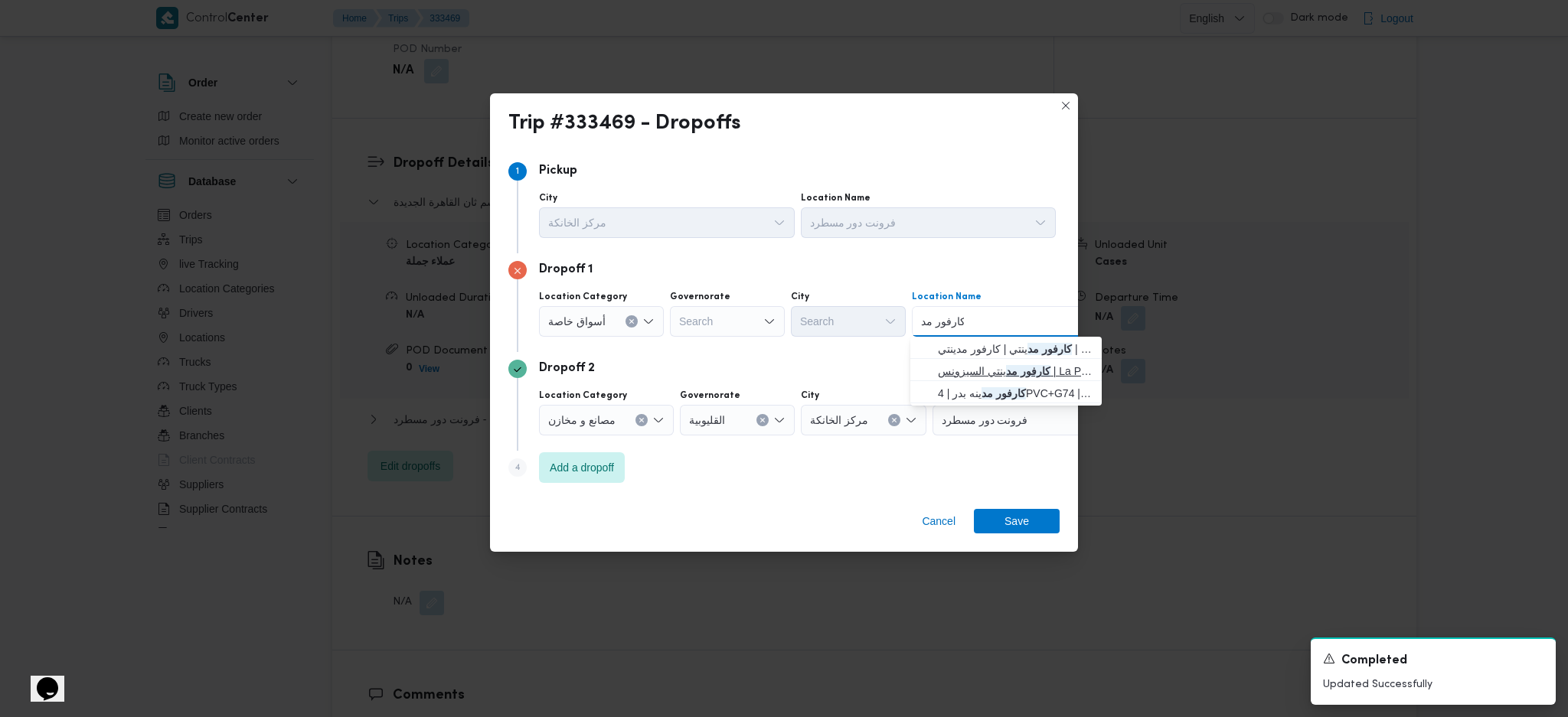
type input "كارفور مد"
click at [1019, 371] on mark "كارفور مد" at bounding box center [1028, 371] width 44 height 12
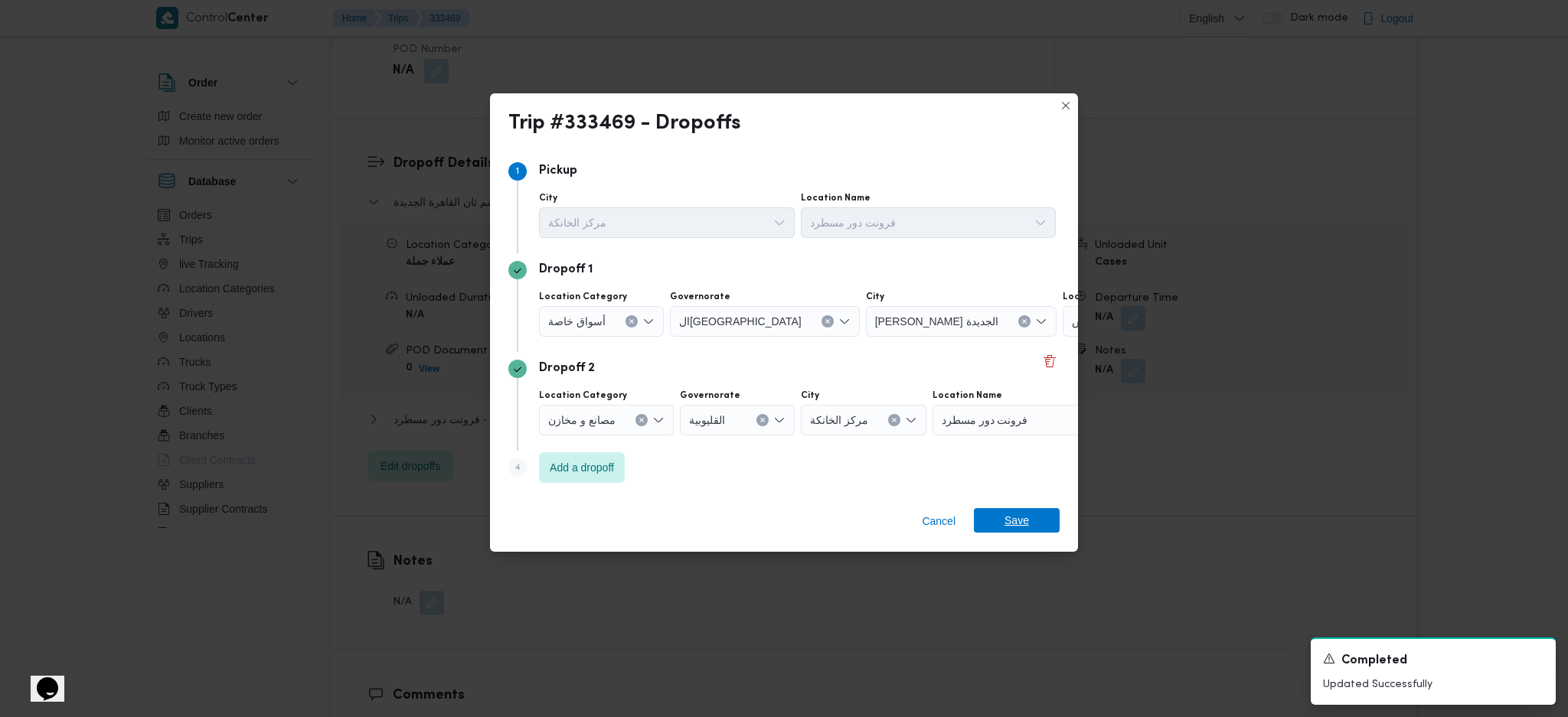
click at [1014, 524] on span "Save" at bounding box center [1016, 520] width 24 height 24
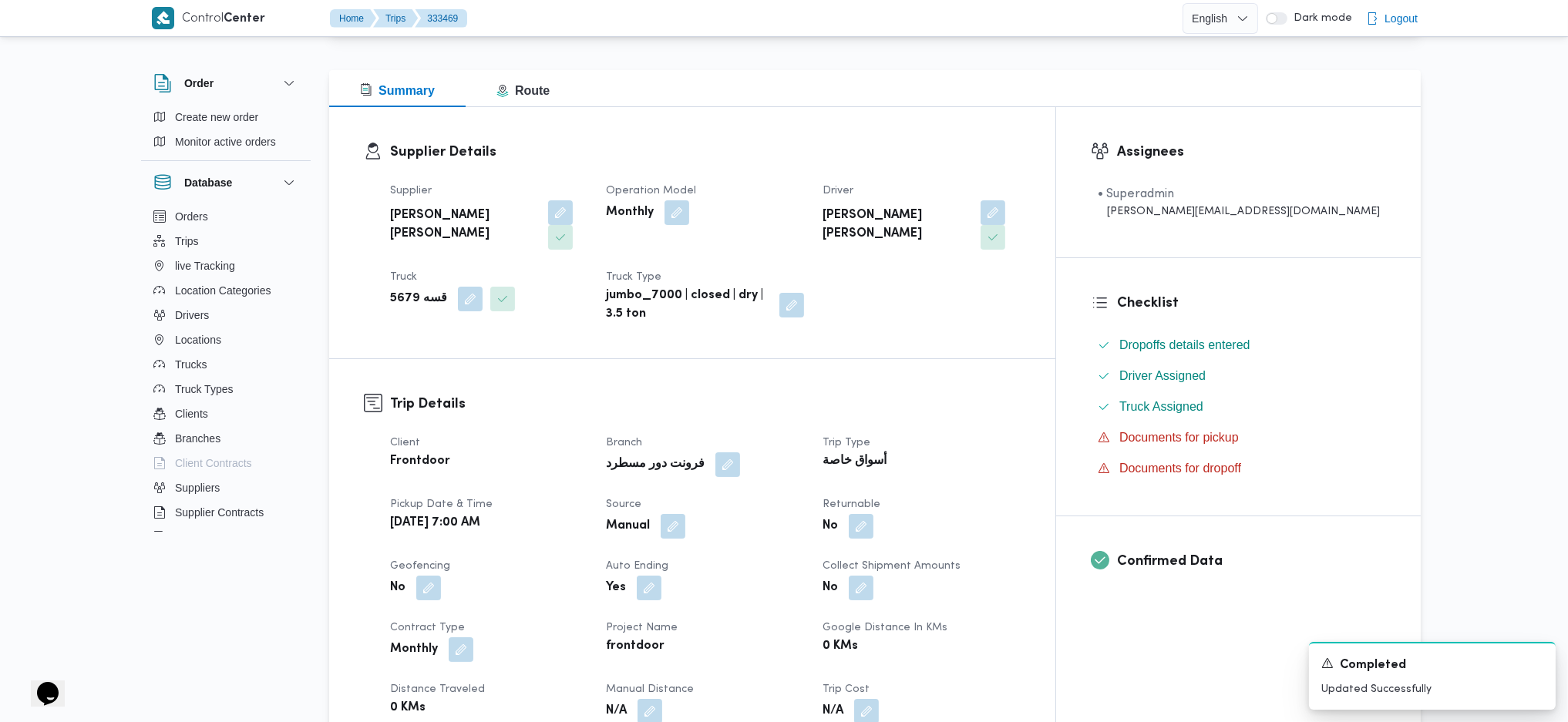
scroll to position [0, 0]
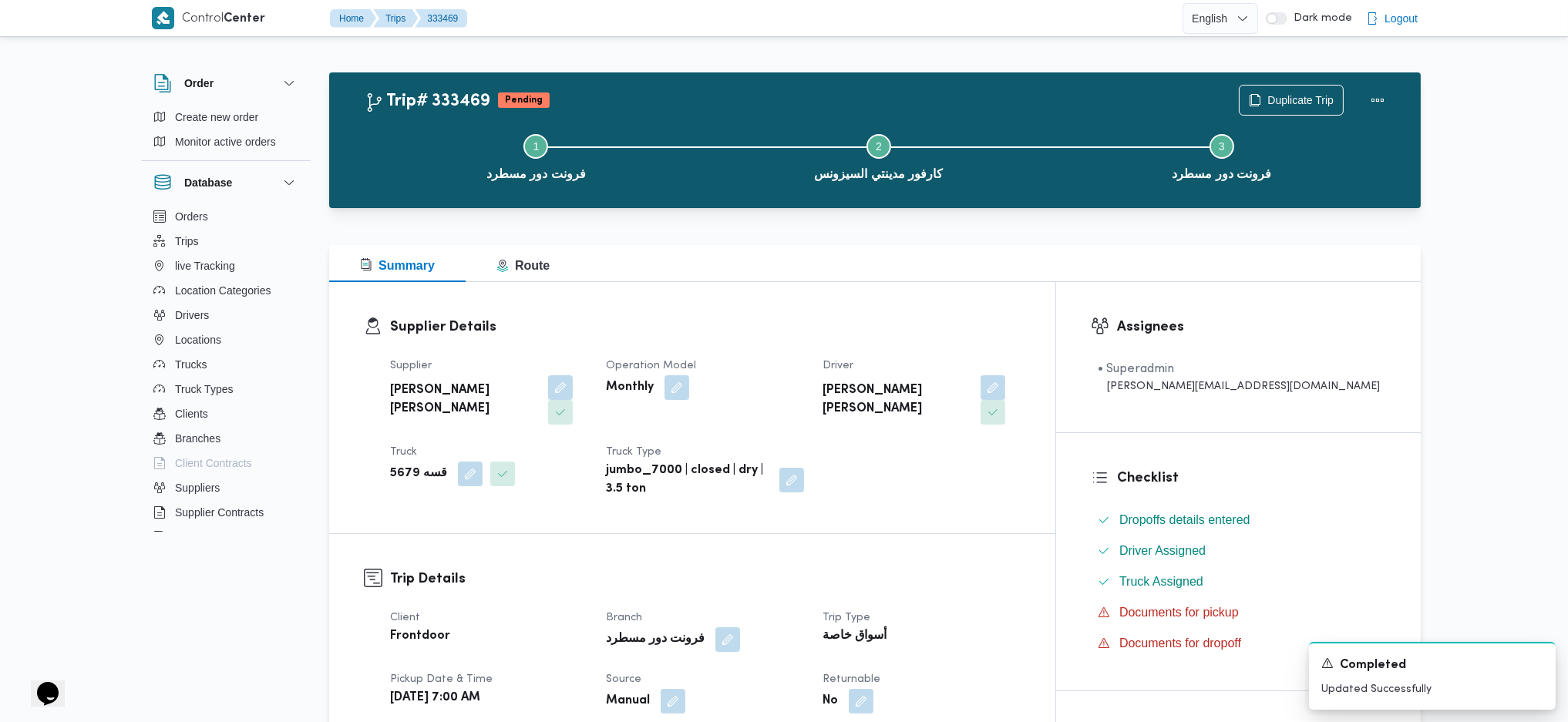
drag, startPoint x: 743, startPoint y: 284, endPoint x: 743, endPoint y: 275, distance: 9.0
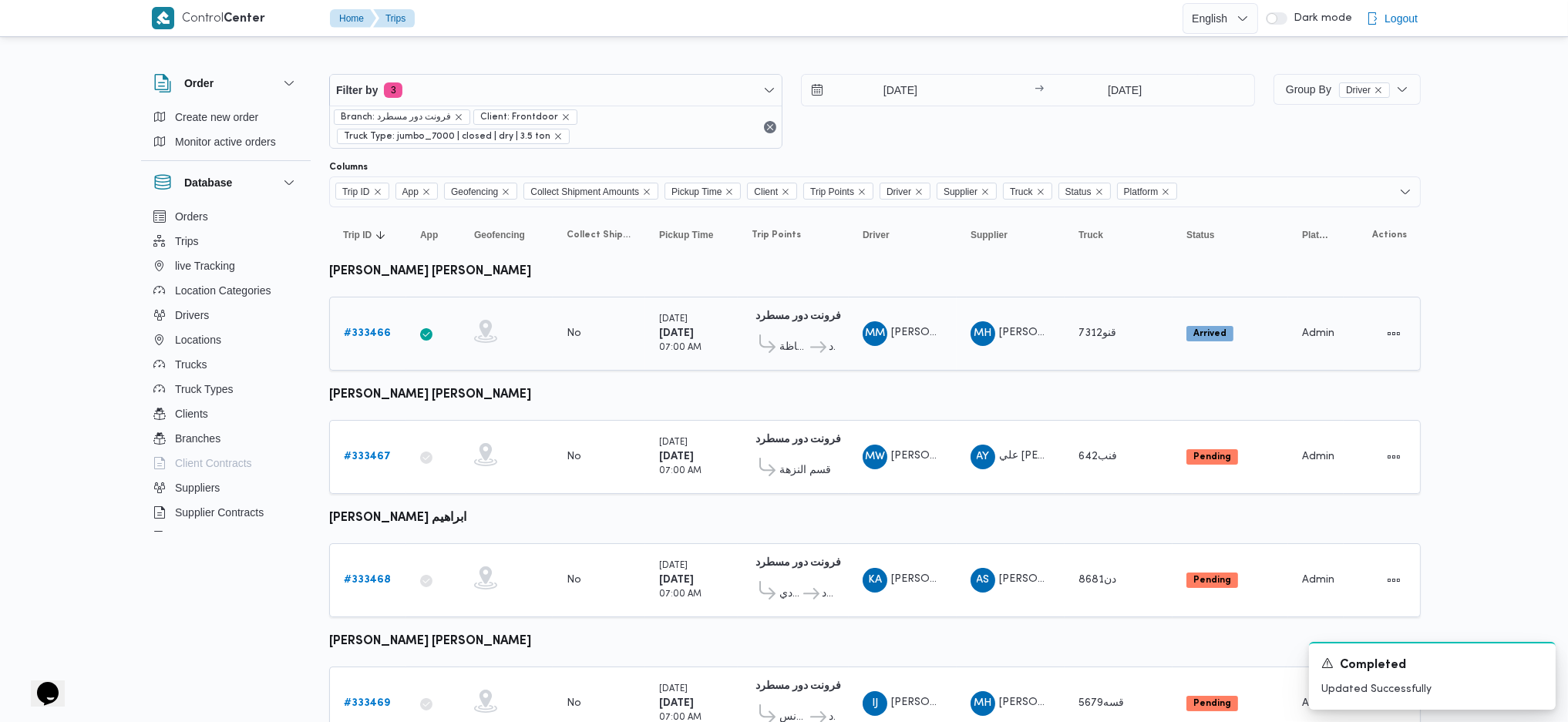
click at [355, 334] on b "# 333466" at bounding box center [367, 333] width 47 height 10
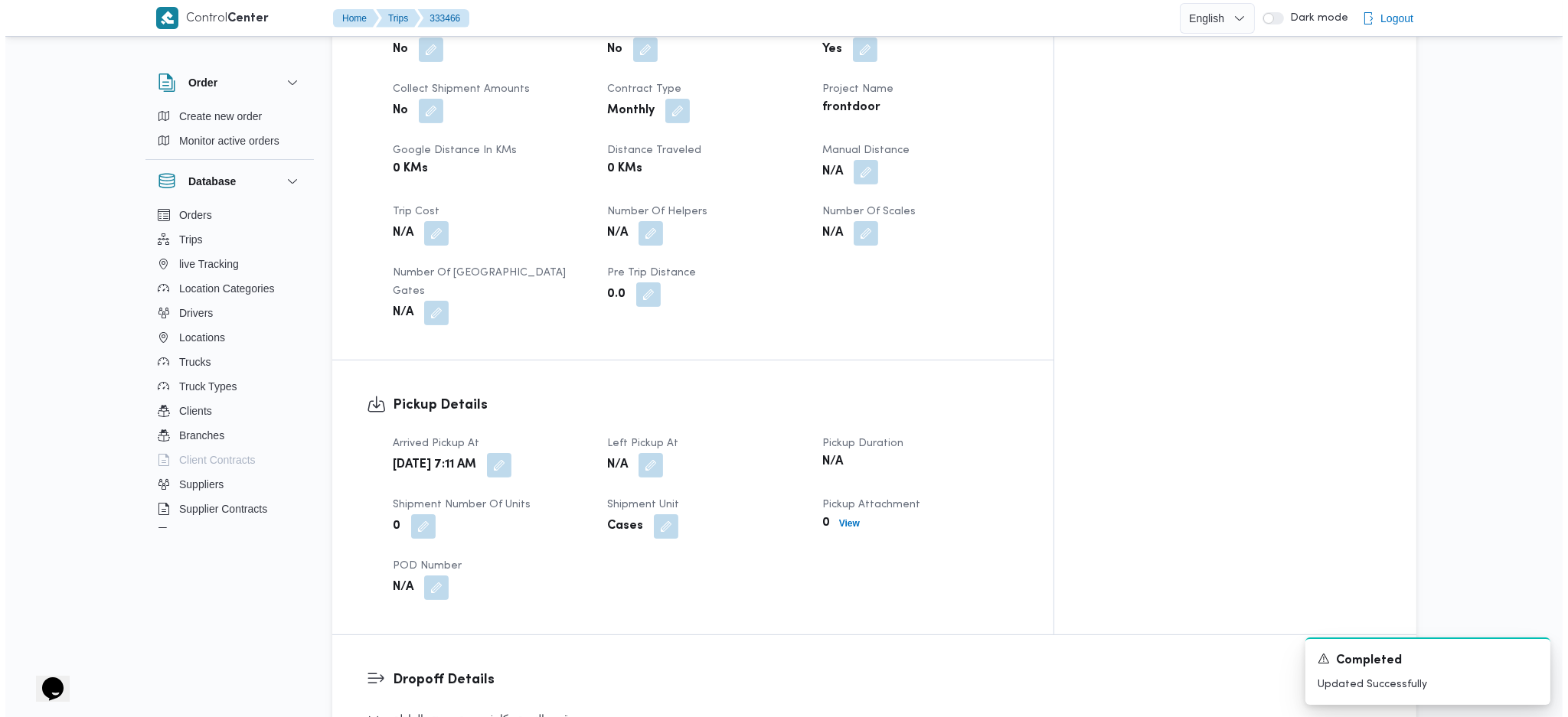
scroll to position [1020, 0]
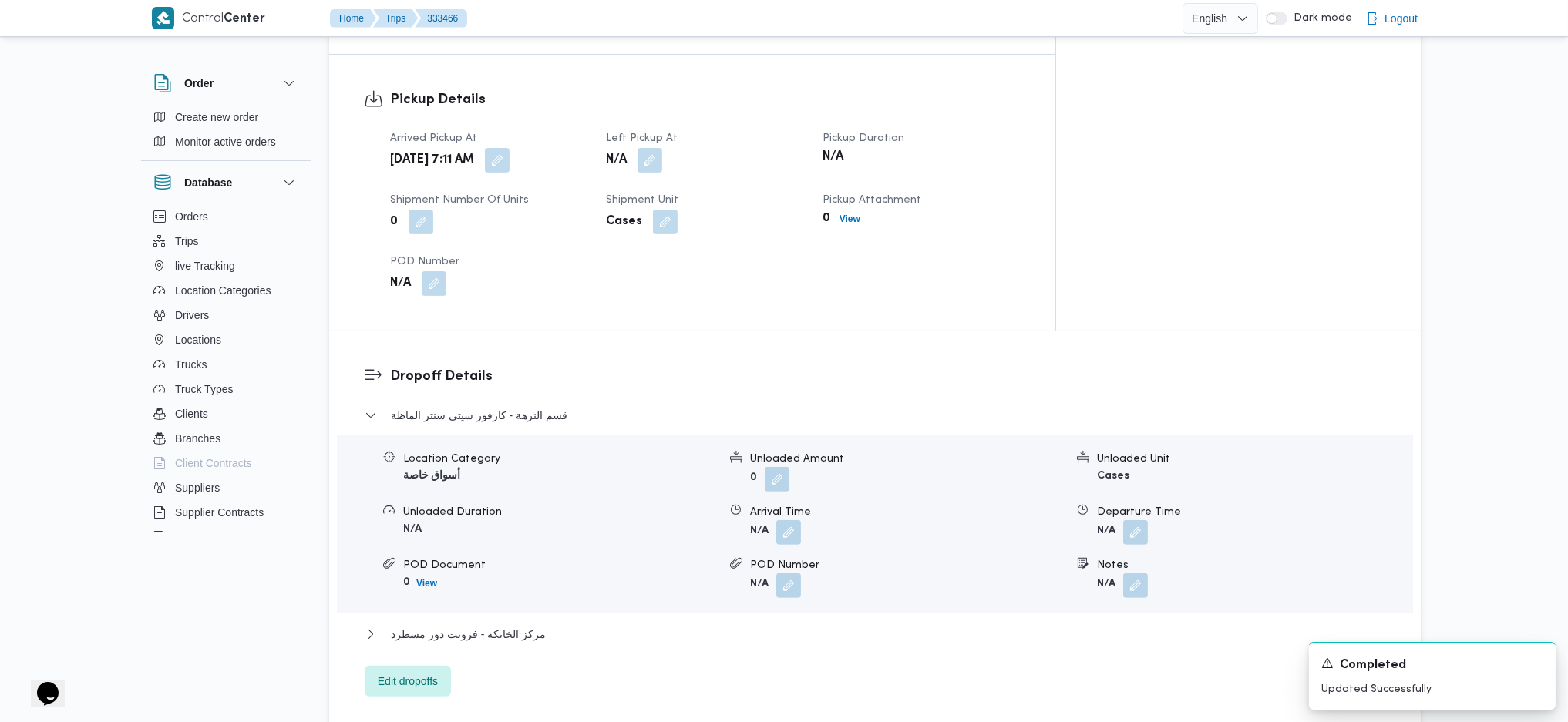
click at [413, 641] on div "Dropoff Details قسم النزهة - كارفور سيتي سنتر الماظة Location Category أسواق خا…" at bounding box center [874, 531] width 1091 height 400
drag, startPoint x: 417, startPoint y: 638, endPoint x: 425, endPoint y: 633, distance: 9.4
click at [424, 665] on span "Edit dropoffs" at bounding box center [407, 680] width 87 height 31
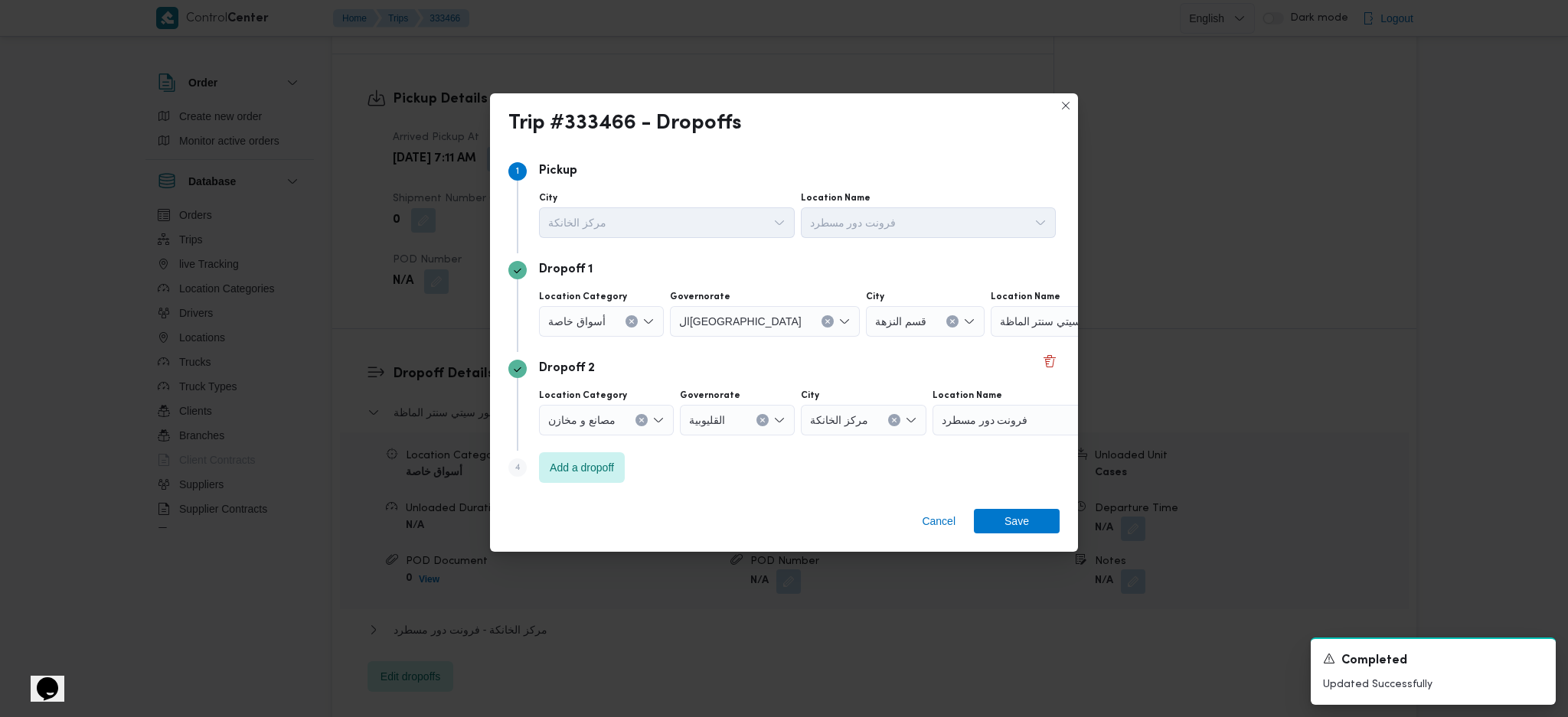
click at [628, 316] on button "Clear input" at bounding box center [631, 321] width 12 height 12
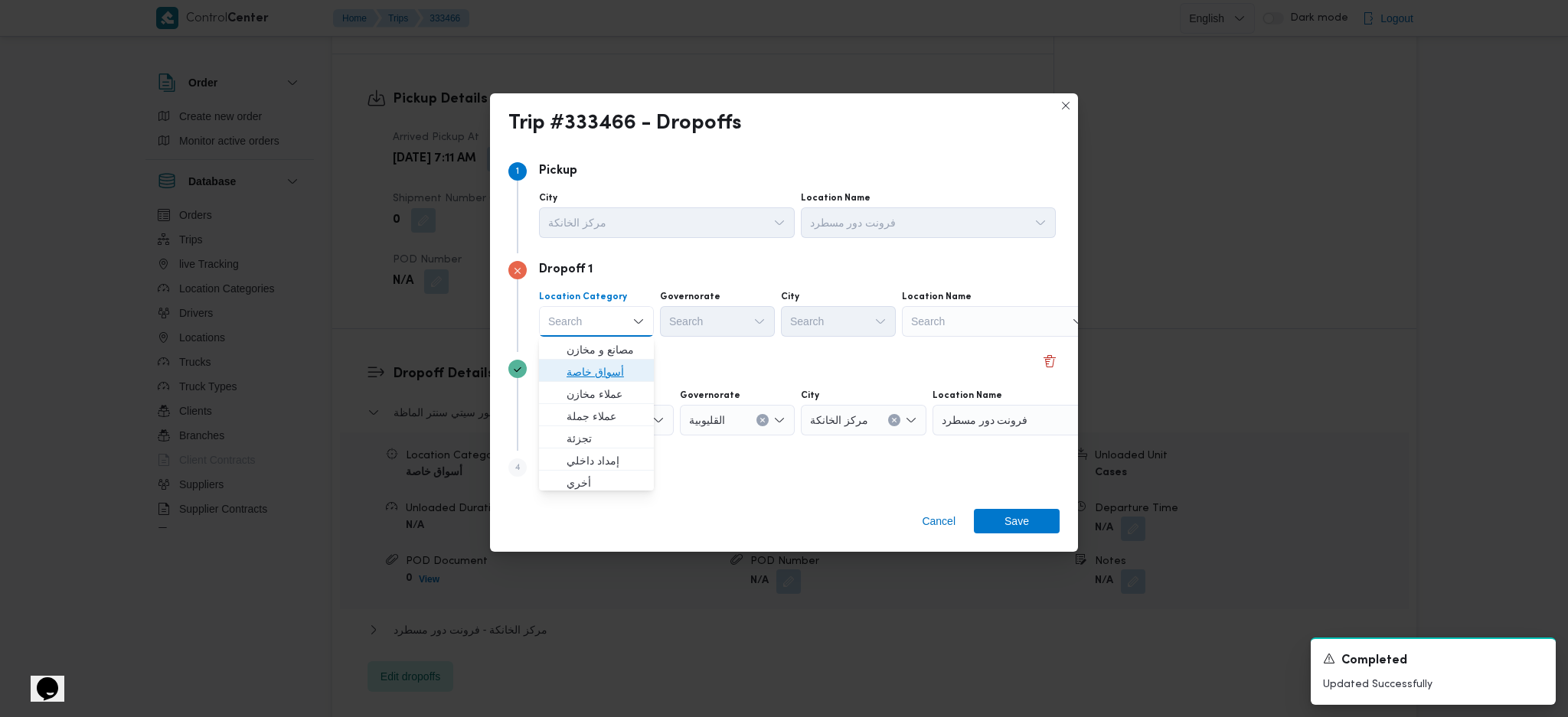
click at [598, 377] on span "أسواق خاصة" at bounding box center [605, 372] width 78 height 19
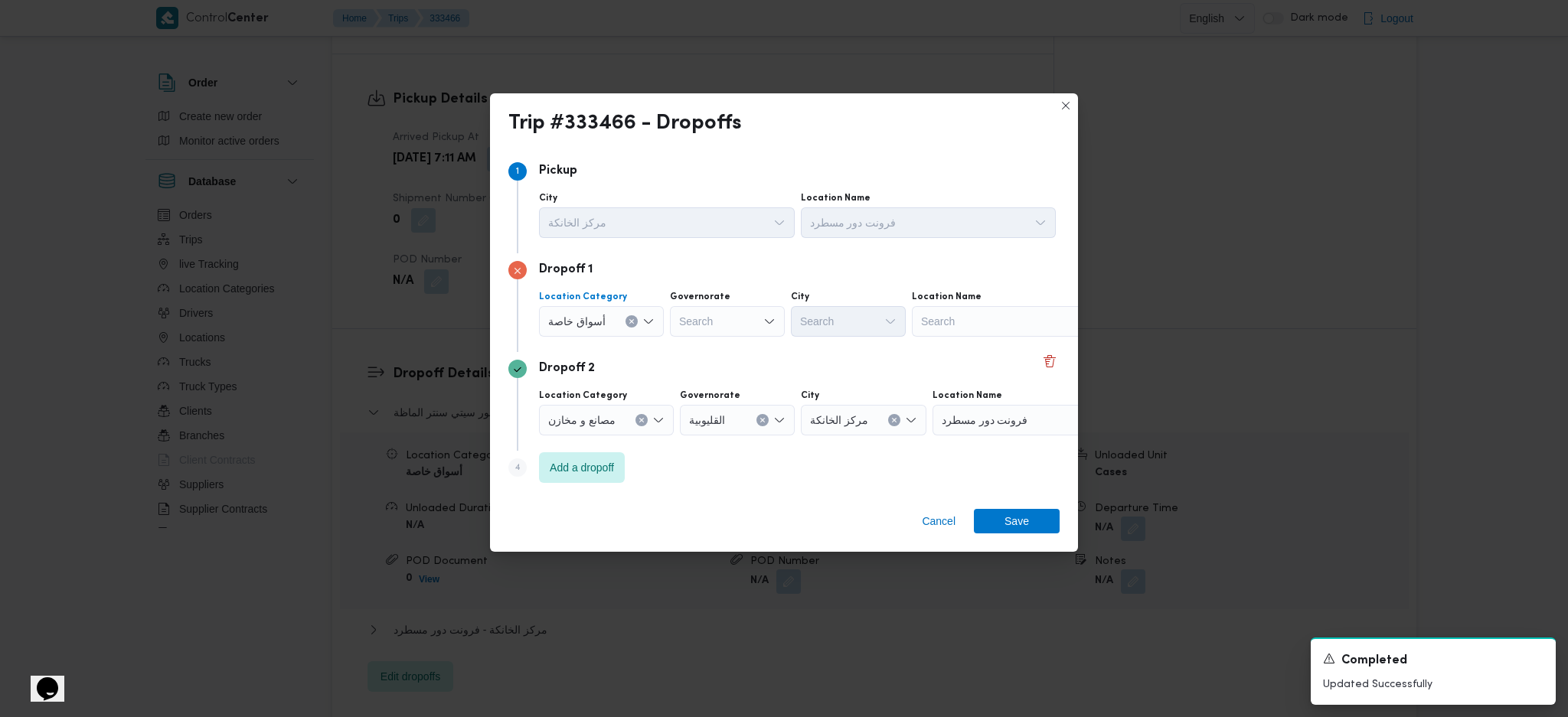
click at [948, 329] on div "Search" at bounding box center [1007, 321] width 192 height 31
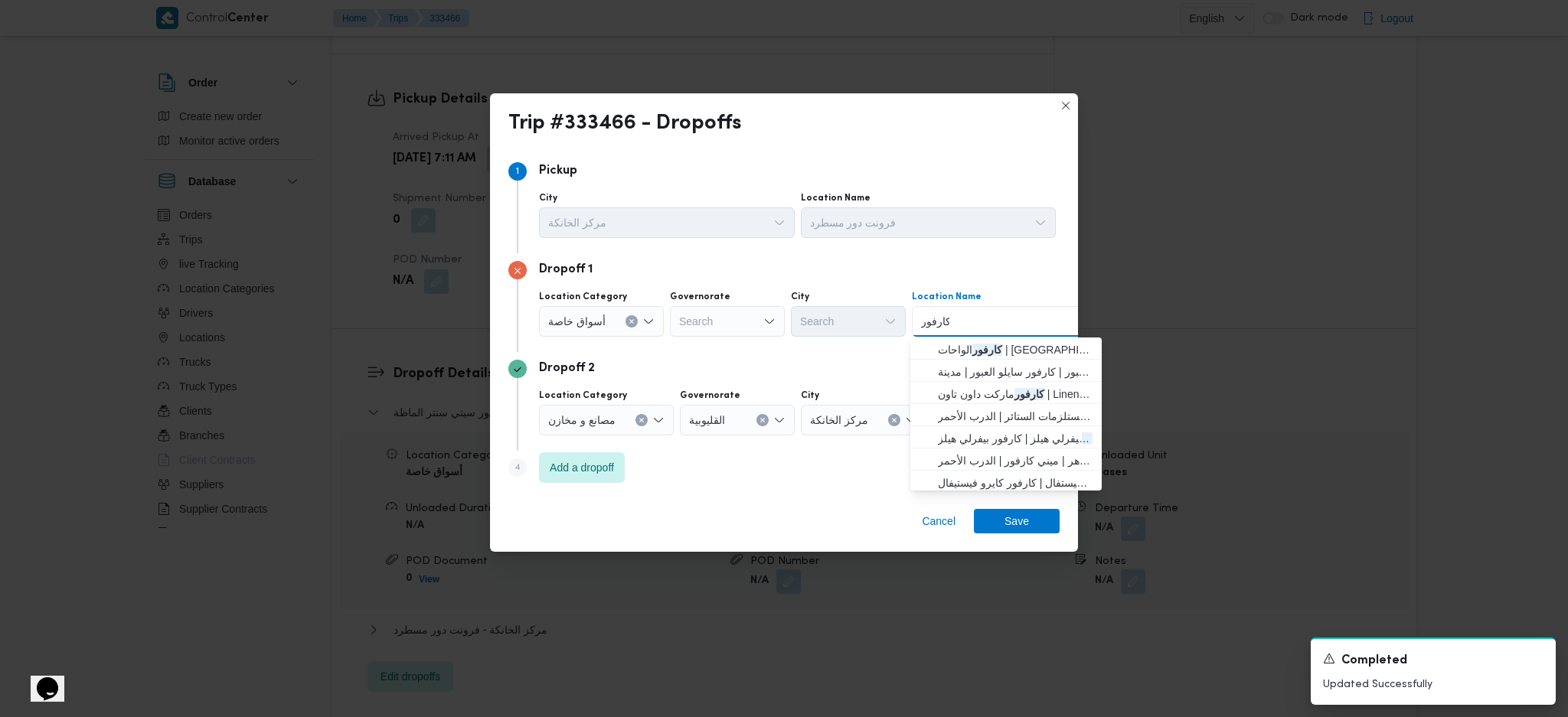
click at [752, 325] on div "Search" at bounding box center [728, 321] width 115 height 31
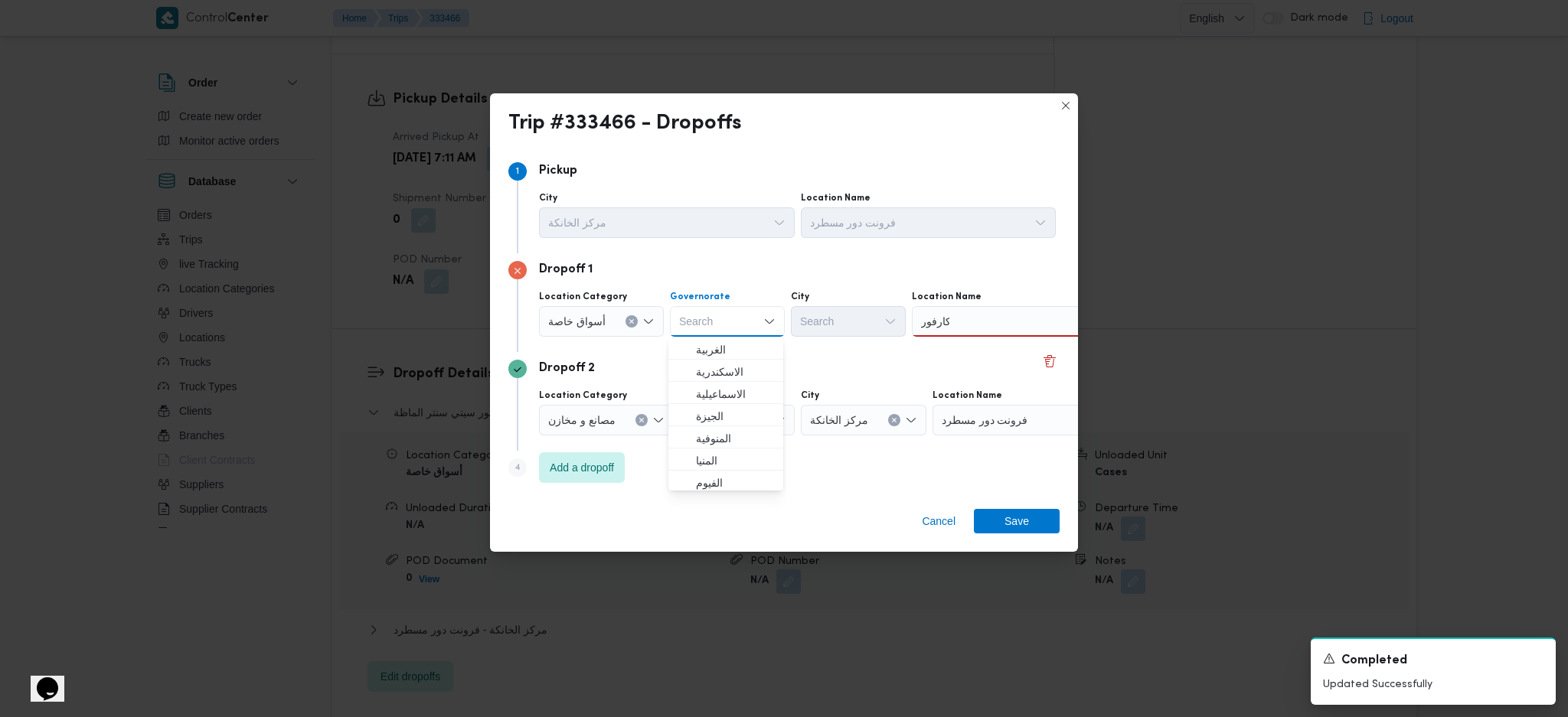
scroll to position [102, 0]
click at [718, 467] on span "القاهرة" at bounding box center [735, 470] width 78 height 19
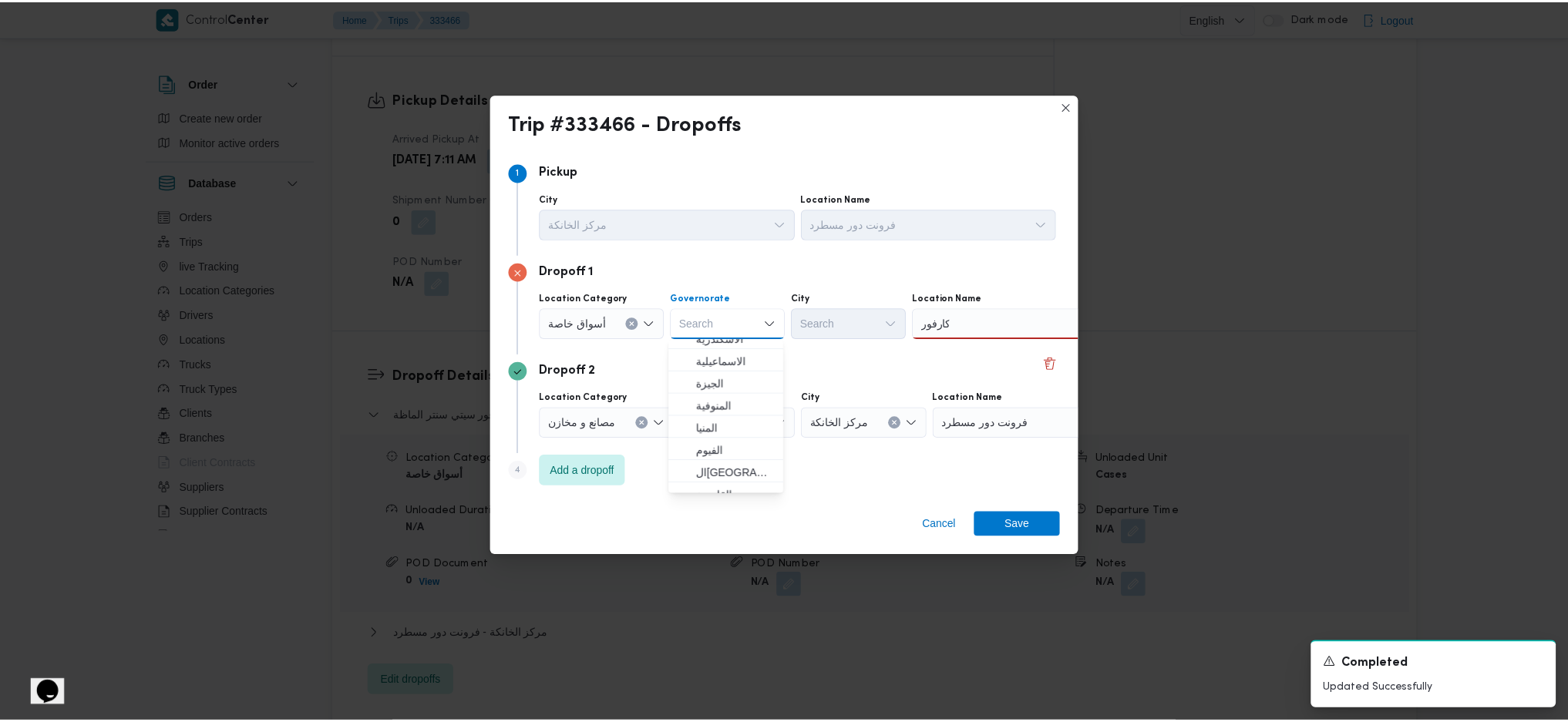
scroll to position [0, 0]
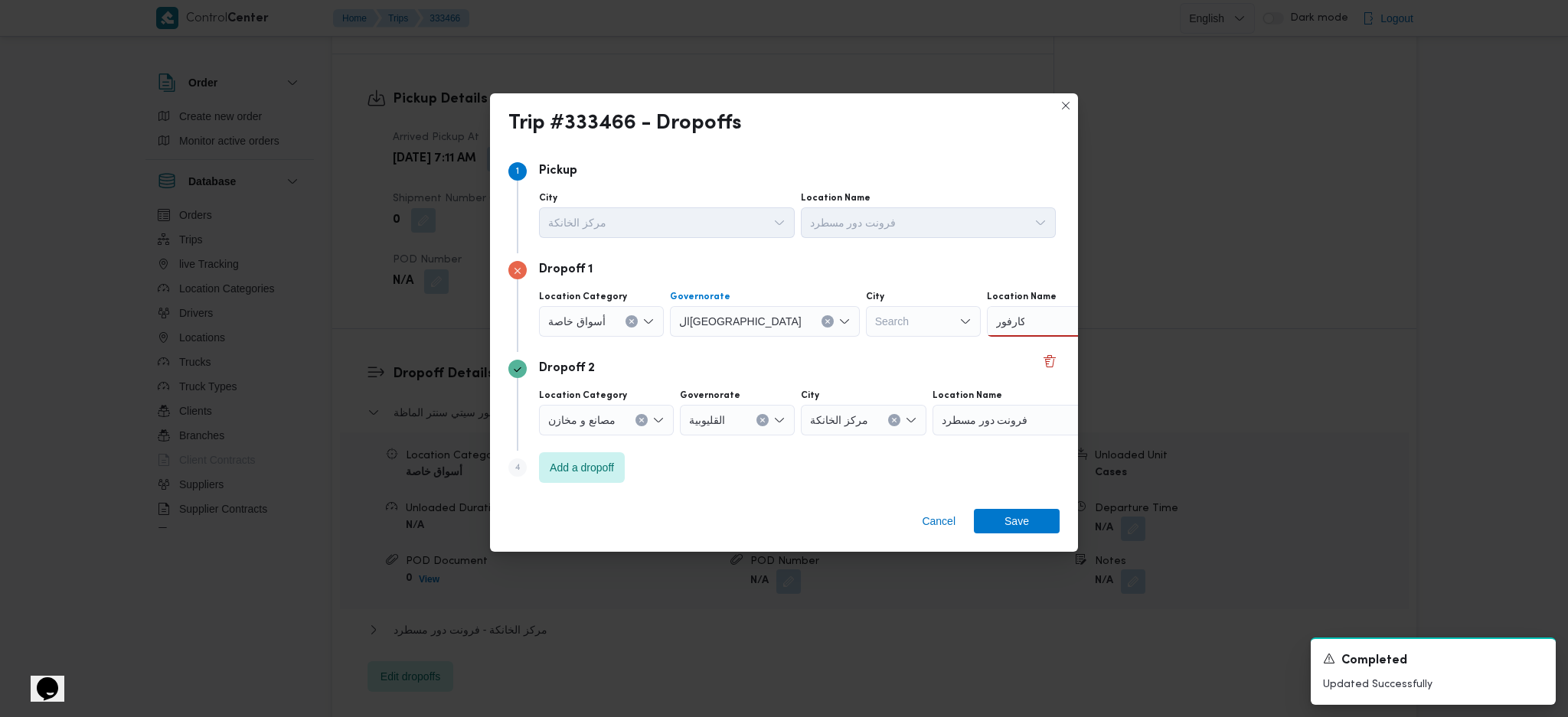
click at [1019, 316] on div "كارفور كارفور" at bounding box center [1082, 321] width 192 height 31
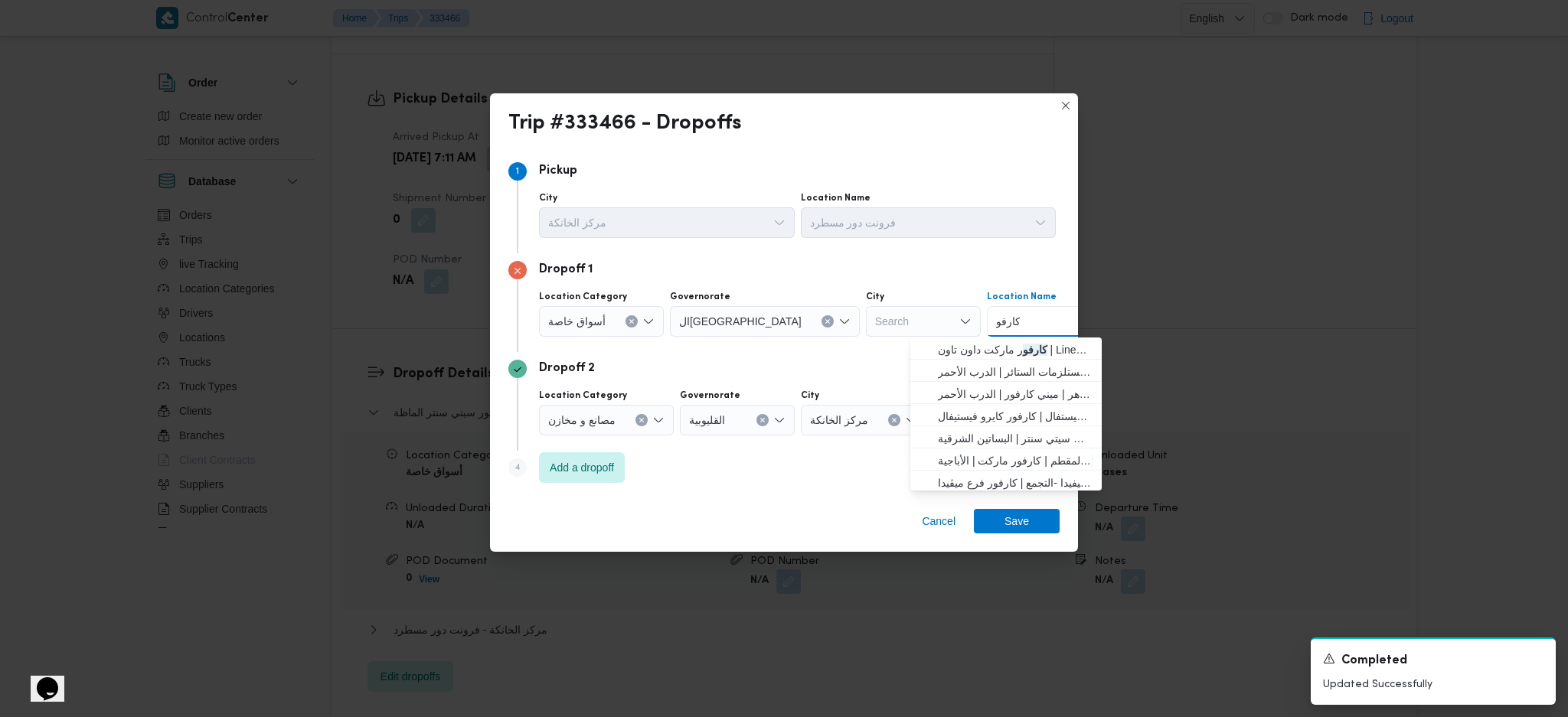
type input "كارفور"
click at [866, 322] on div "Search" at bounding box center [924, 321] width 115 height 31
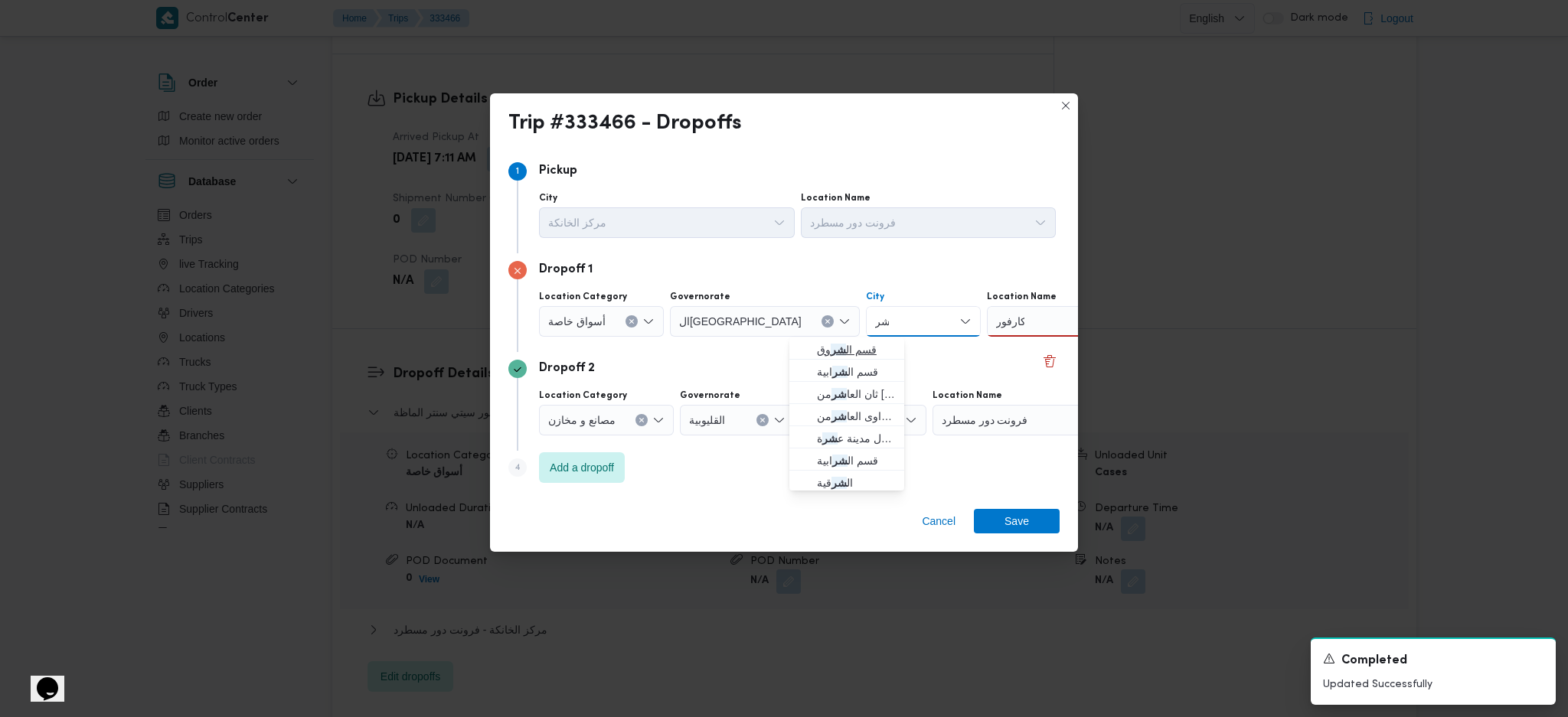
type input "شر"
click at [858, 352] on span "قسم ال شر وق" at bounding box center [856, 350] width 78 height 19
click at [1002, 330] on div "كارفور كارفور" at bounding box center [1095, 321] width 192 height 31
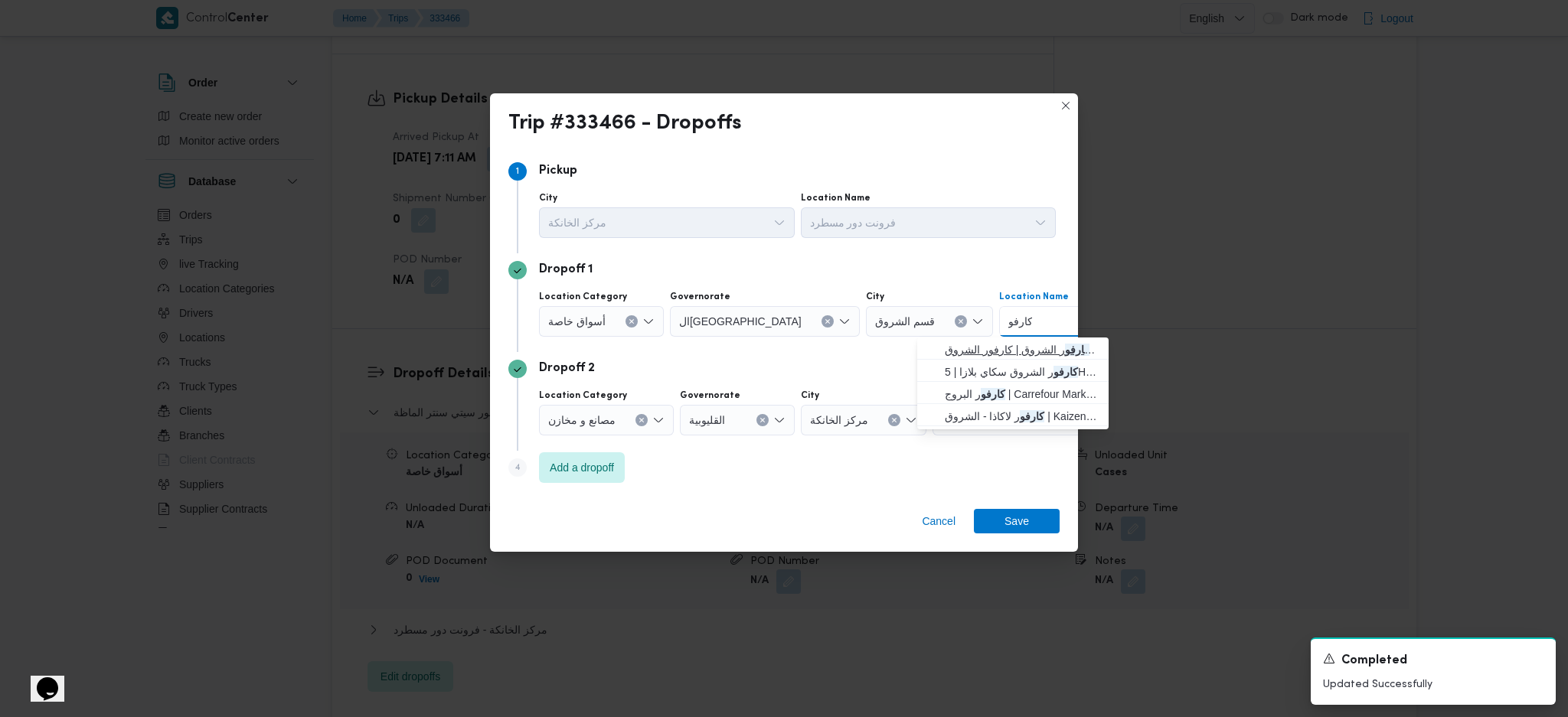
type input "كارفو"
click at [1008, 343] on span "كارفو ر الشروق | كارفور الشروق | null" at bounding box center [1022, 350] width 155 height 19
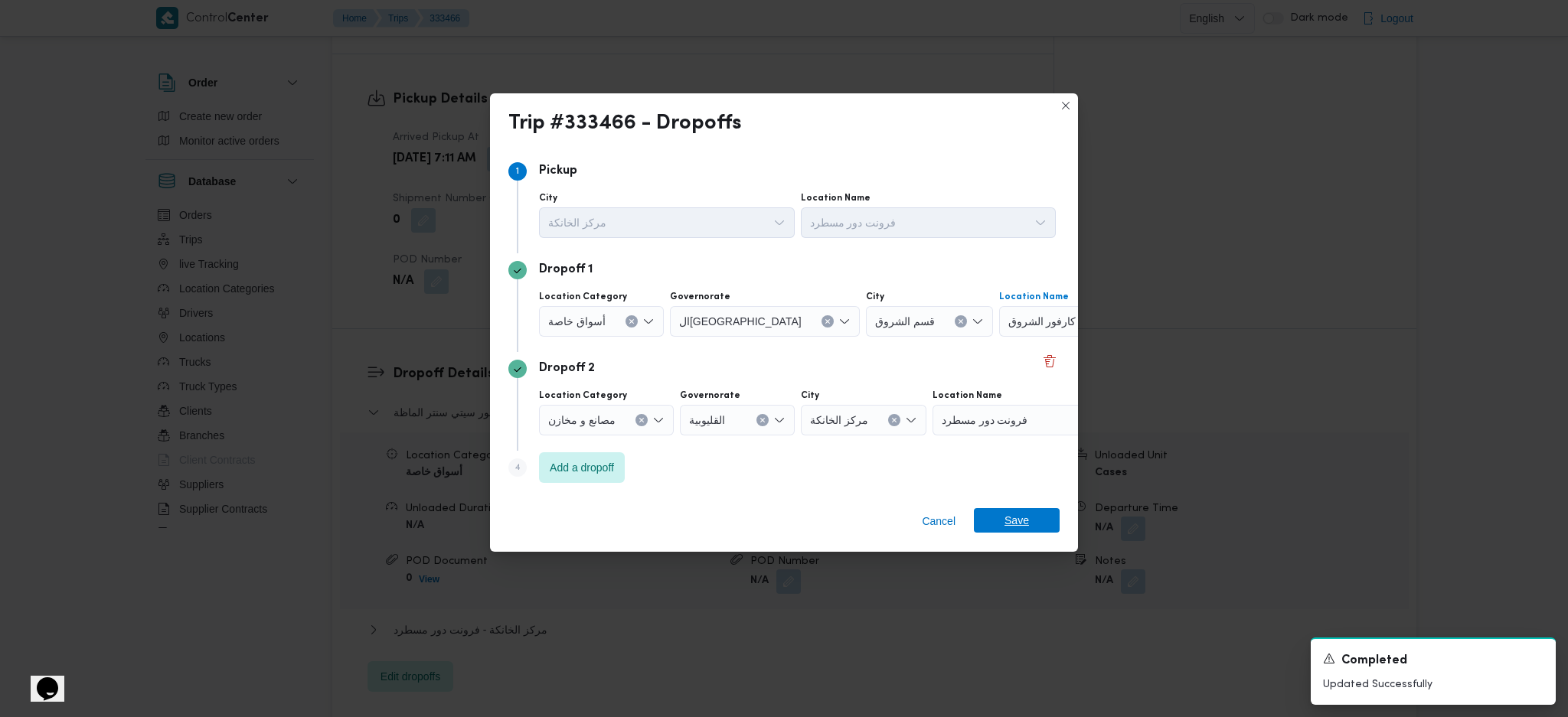
click at [1020, 518] on span "Save" at bounding box center [1016, 520] width 24 height 24
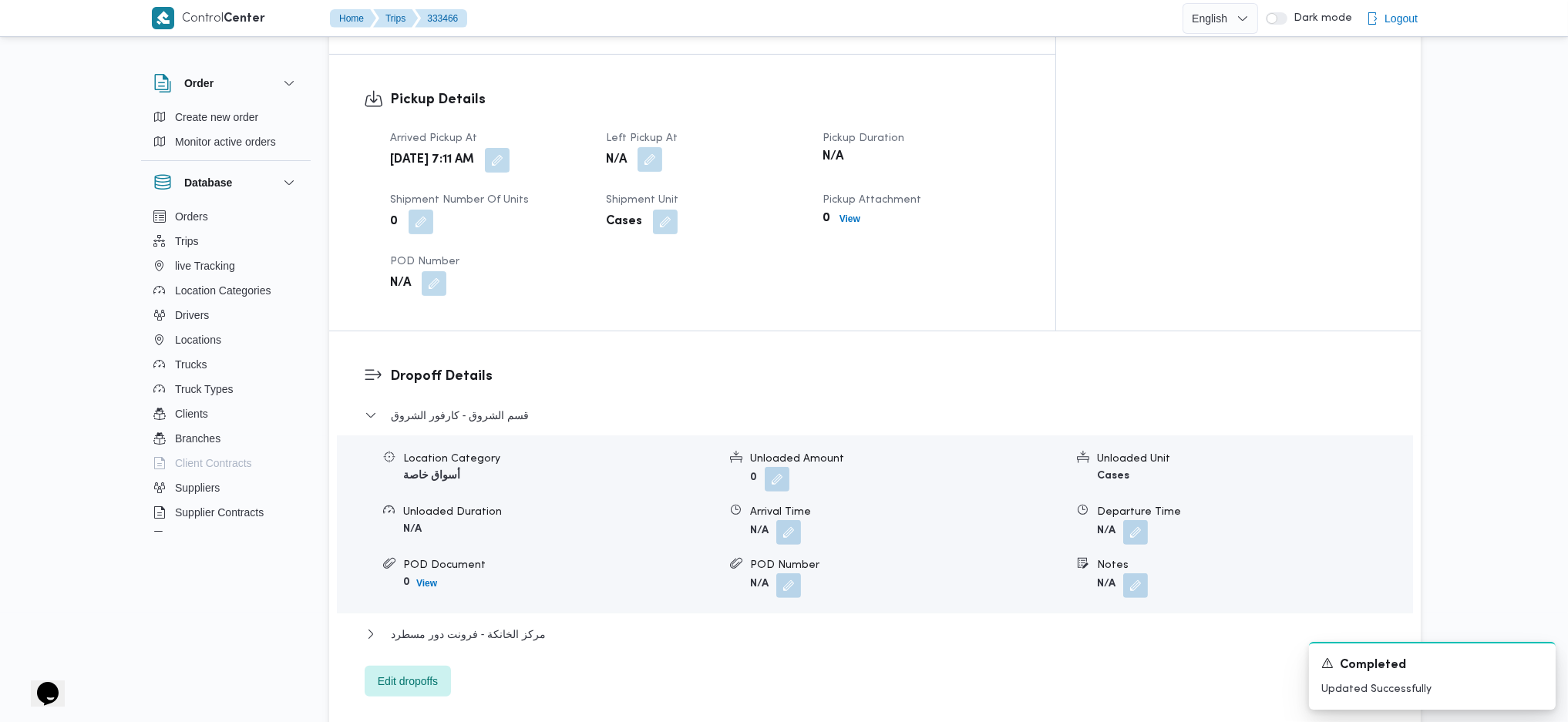
click at [662, 147] on button "button" at bounding box center [649, 159] width 24 height 24
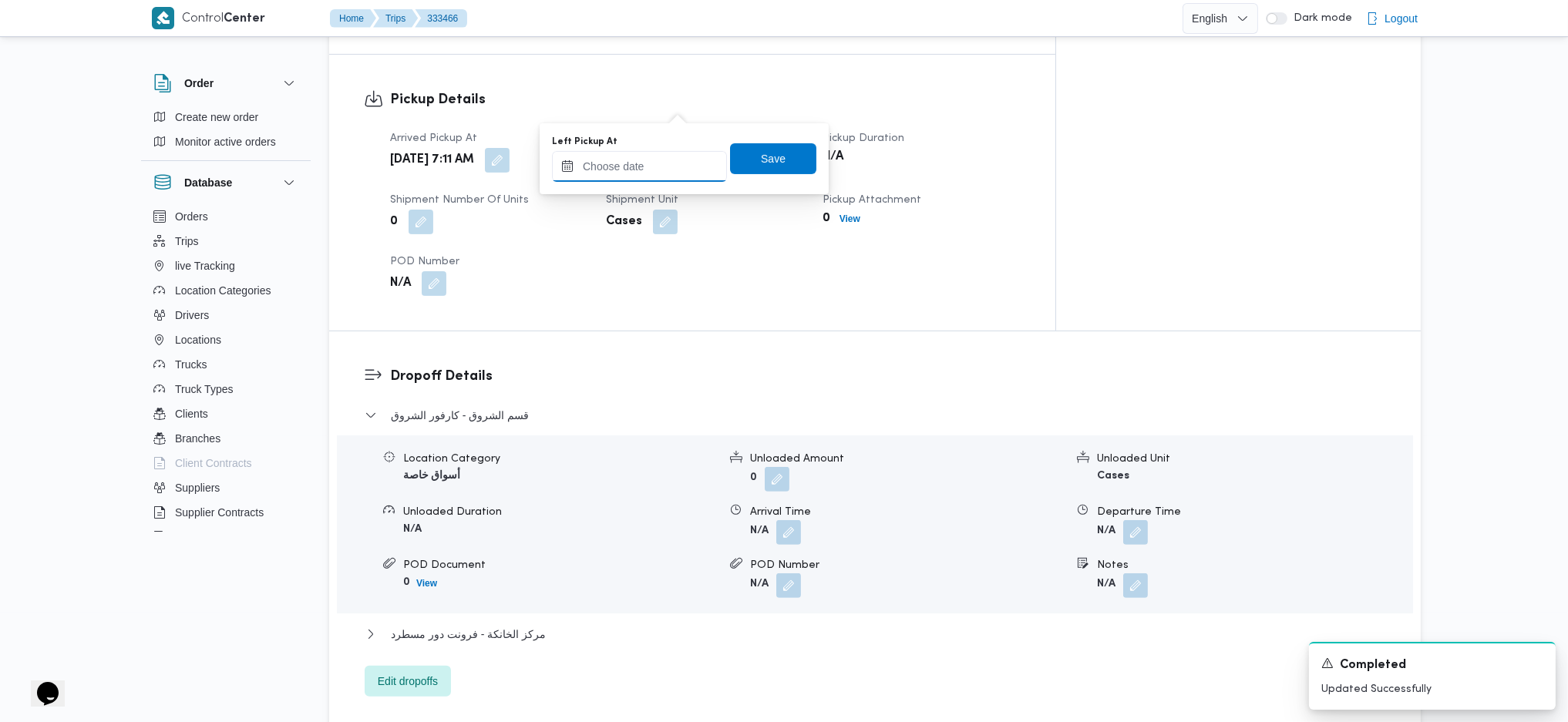
click at [649, 155] on input "Left Pickup At" at bounding box center [639, 166] width 175 height 31
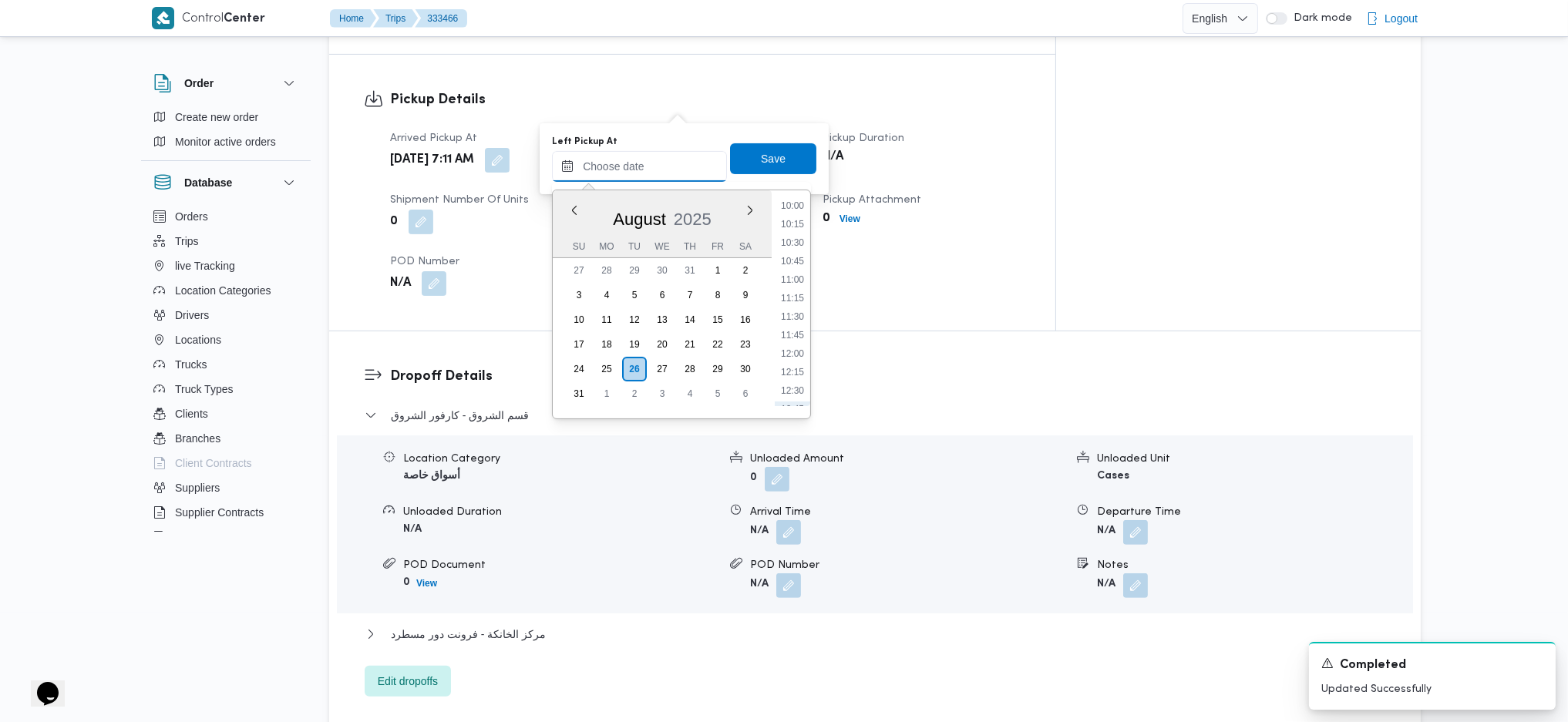
scroll to position [635, 0]
click at [792, 236] on li "09:00" at bounding box center [792, 241] width 35 height 16
type input "26/08/2025 09:00"
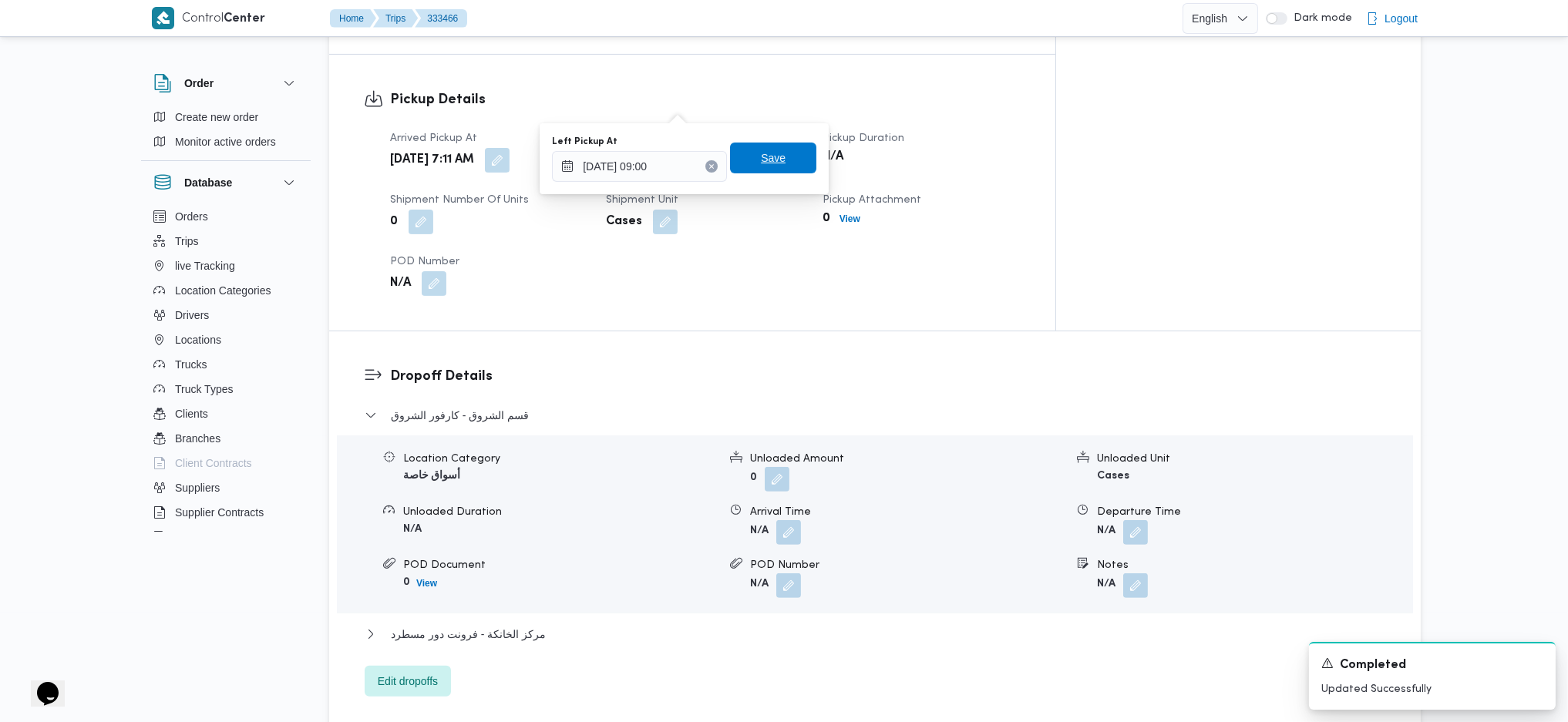
click at [760, 162] on span "Save" at bounding box center [772, 158] width 24 height 19
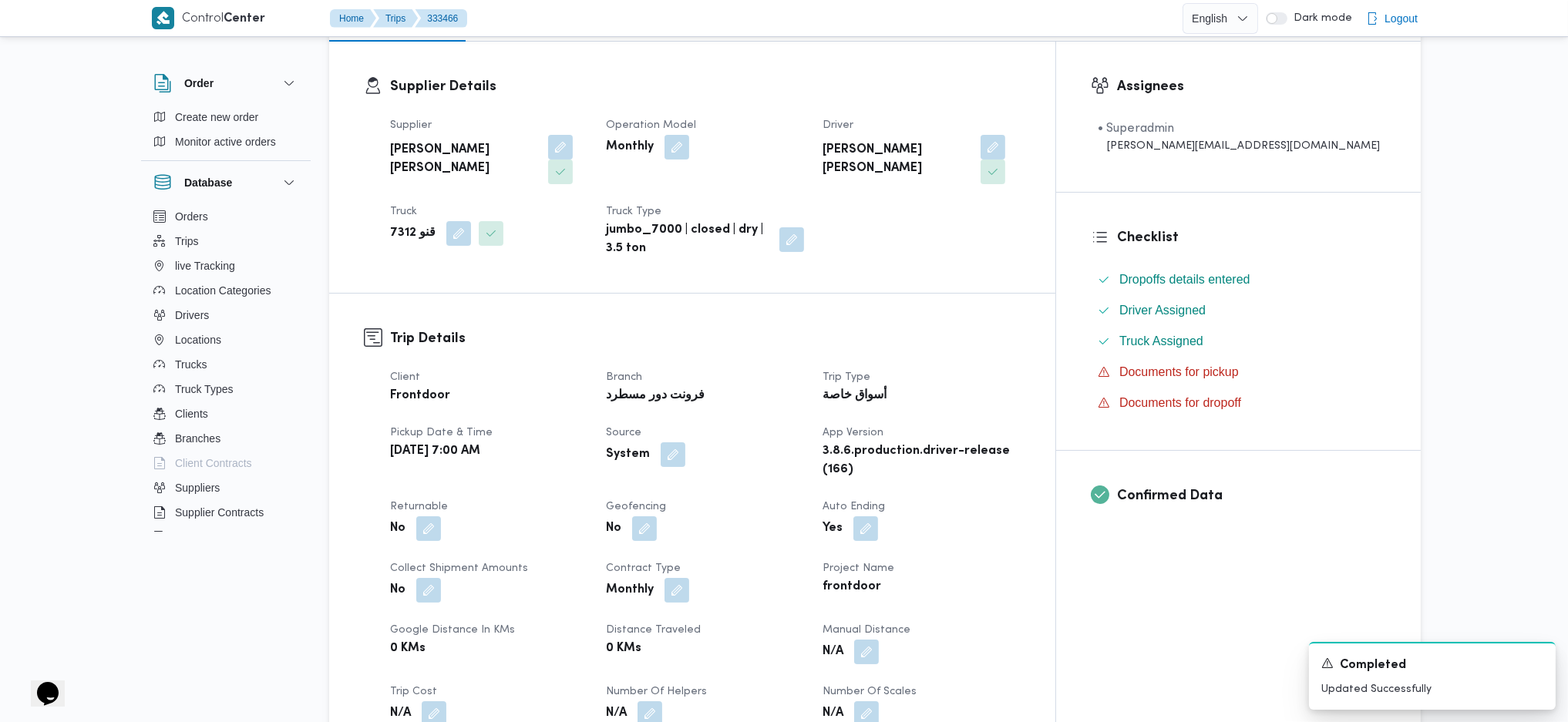
scroll to position [205, 0]
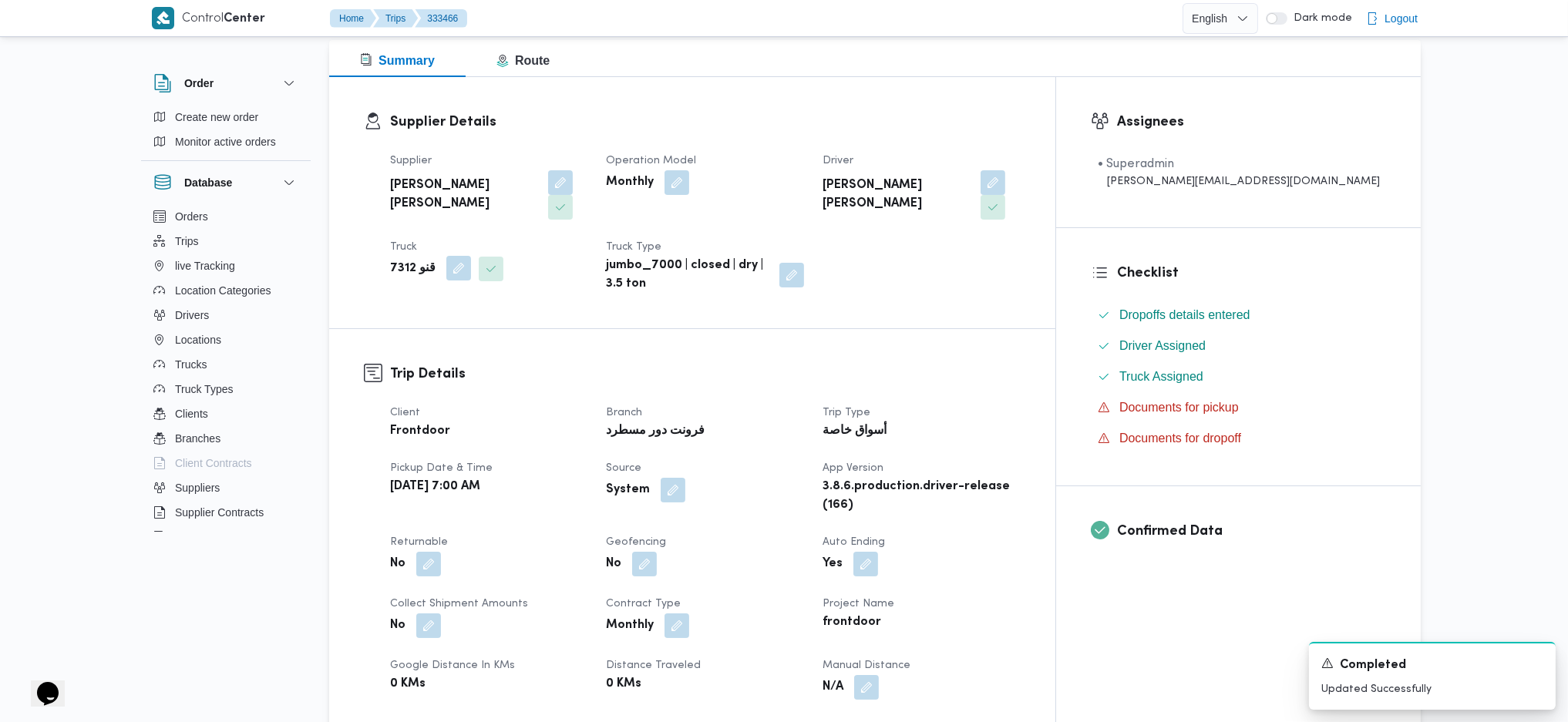
click at [453, 256] on button "button" at bounding box center [458, 268] width 24 height 24
click at [429, 313] on div "قنو 7312" at bounding box center [421, 306] width 116 height 31
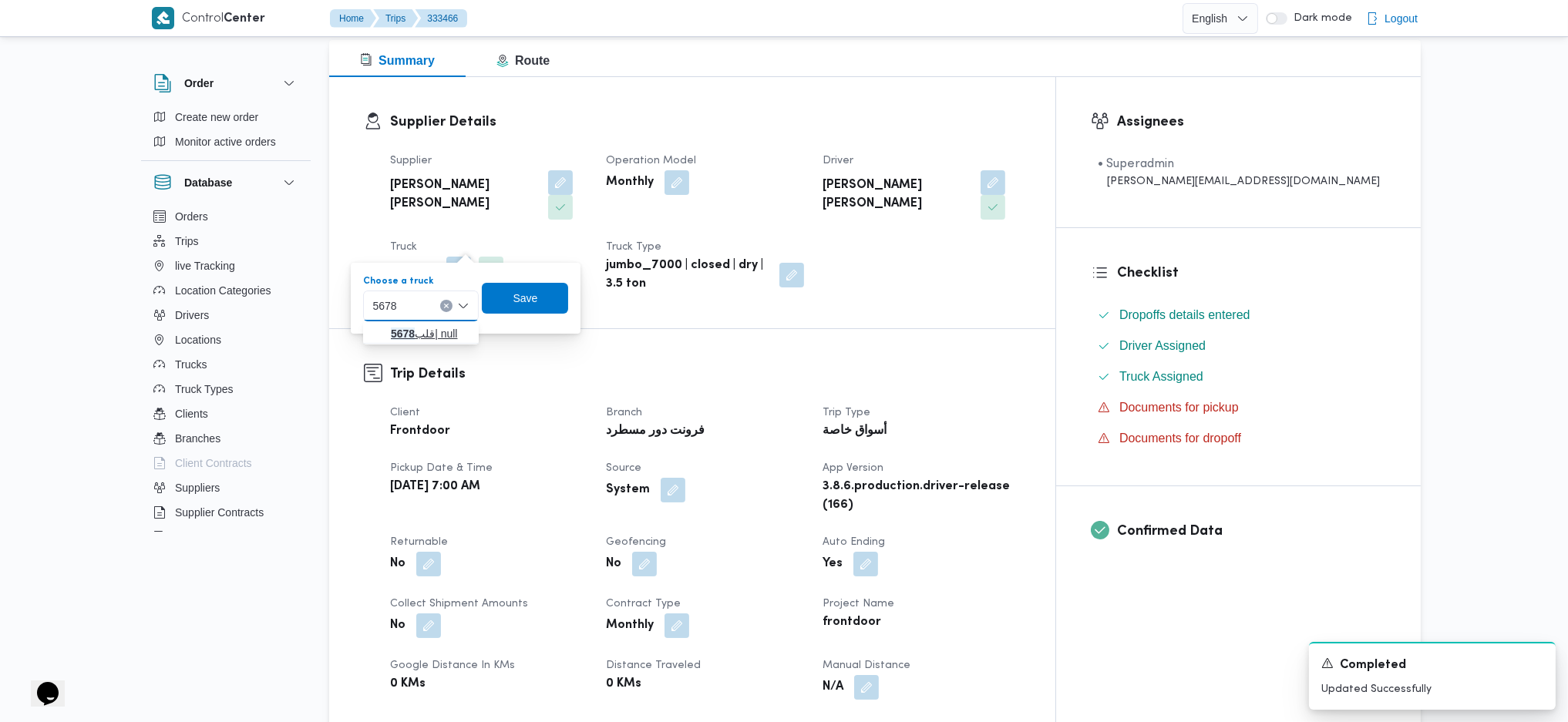
type input "5678"
click at [408, 332] on mark "5678" at bounding box center [402, 334] width 24 height 12
click at [550, 289] on span "Save" at bounding box center [537, 298] width 87 height 31
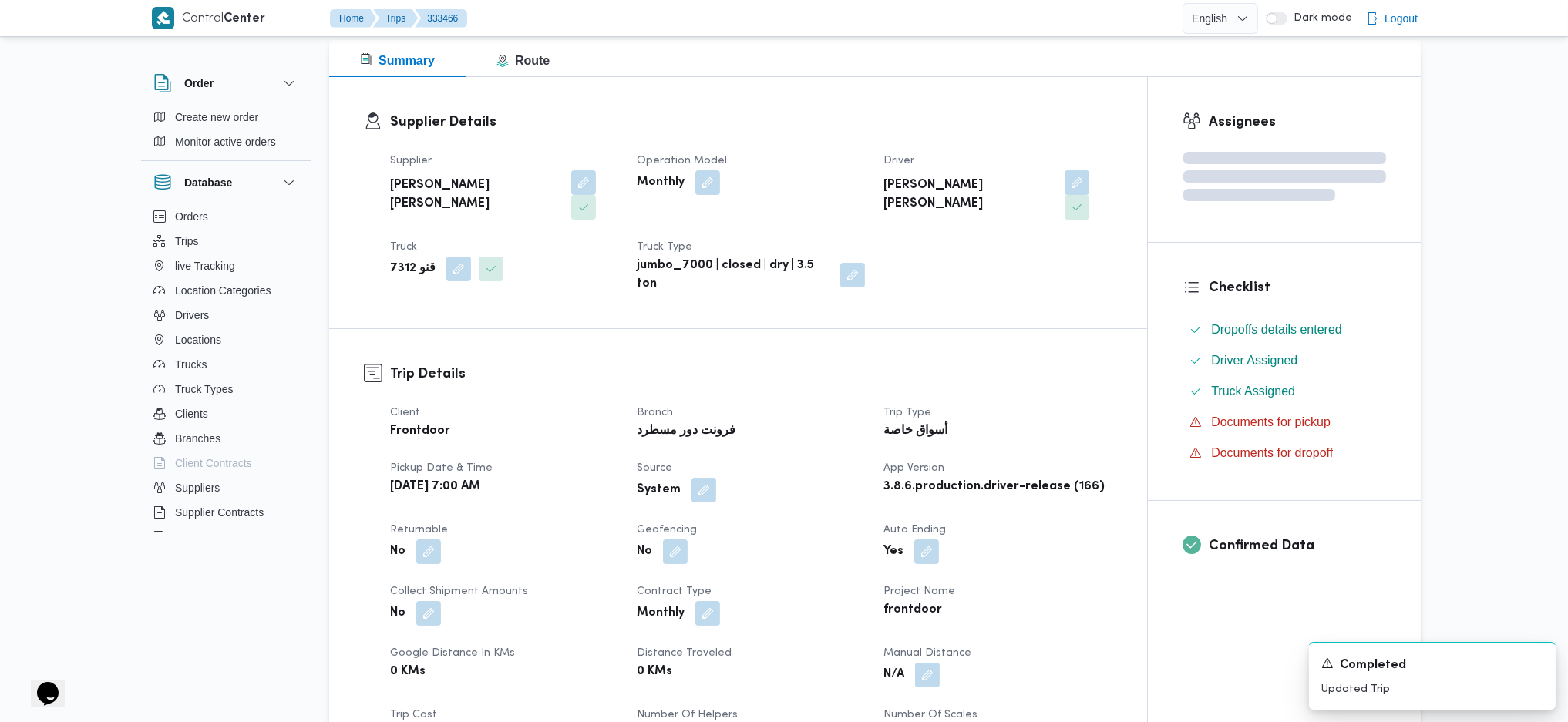
scroll to position [0, 0]
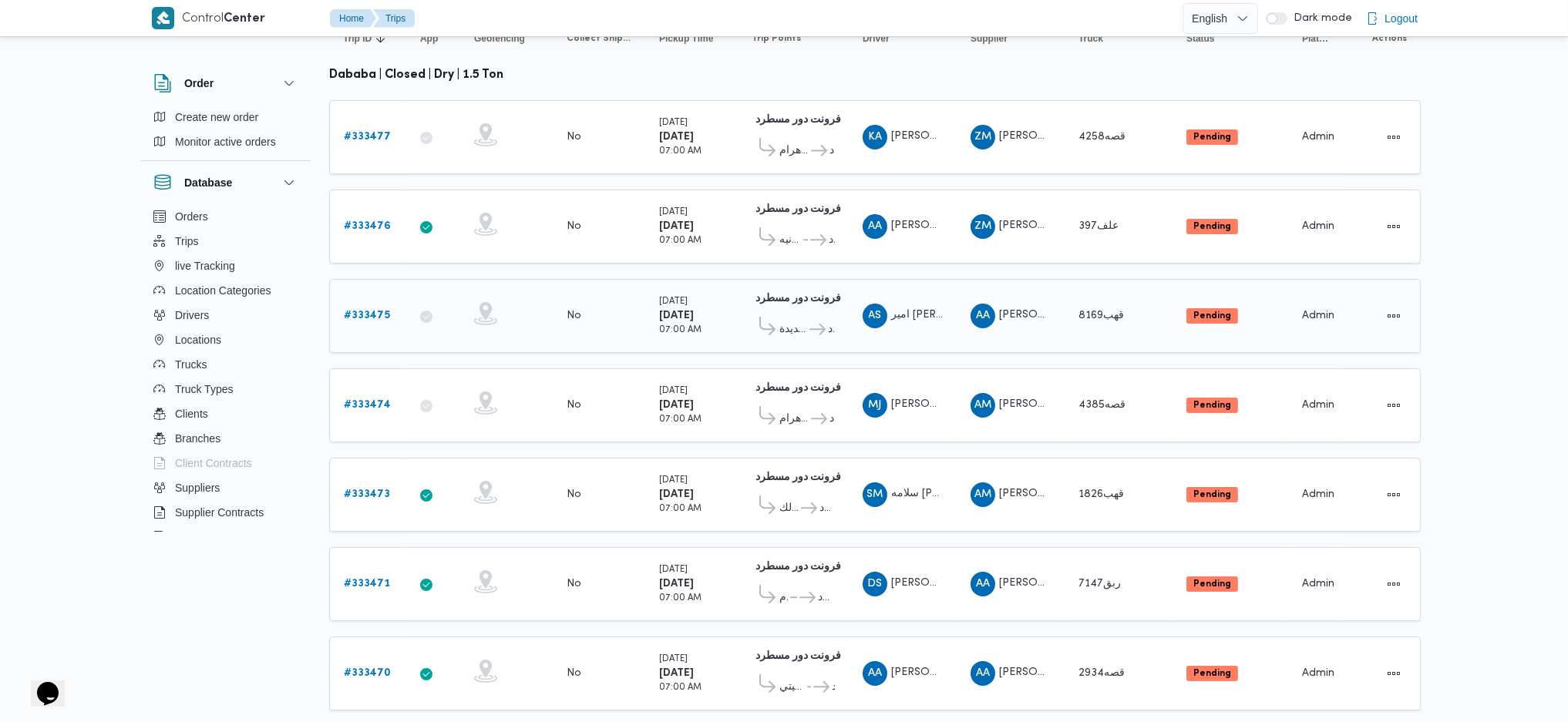
scroll to position [225, 0]
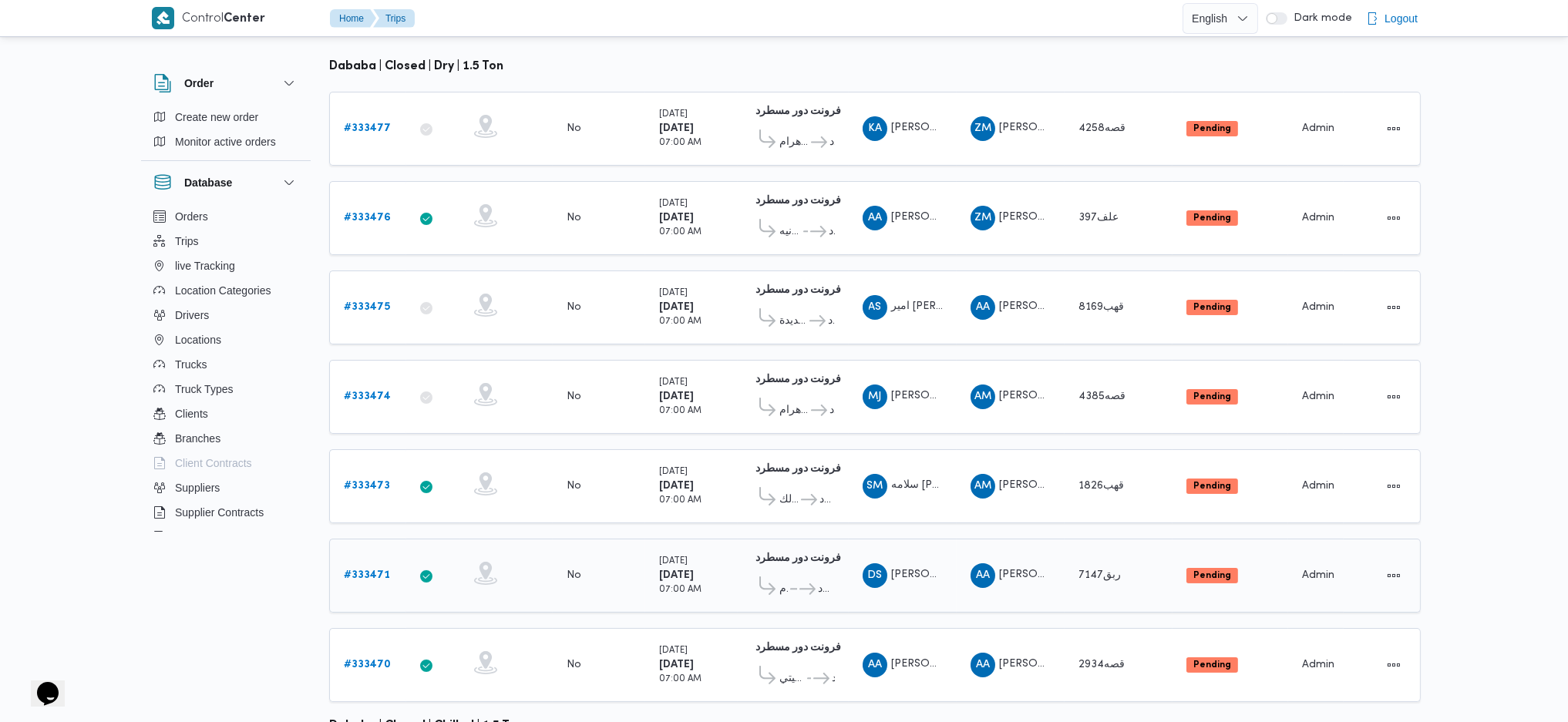
click at [370, 570] on b "# 333471" at bounding box center [367, 575] width 47 height 10
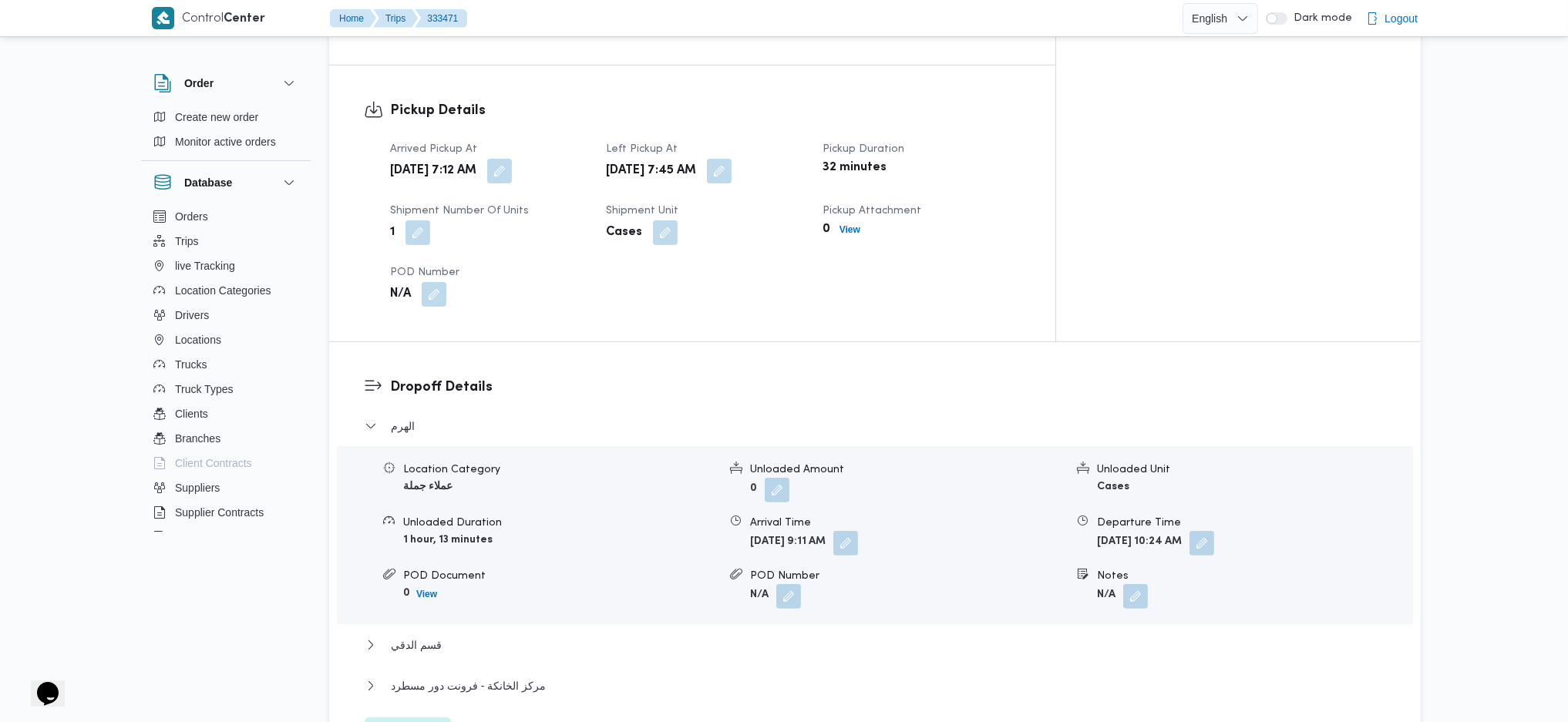
scroll to position [1149, 0]
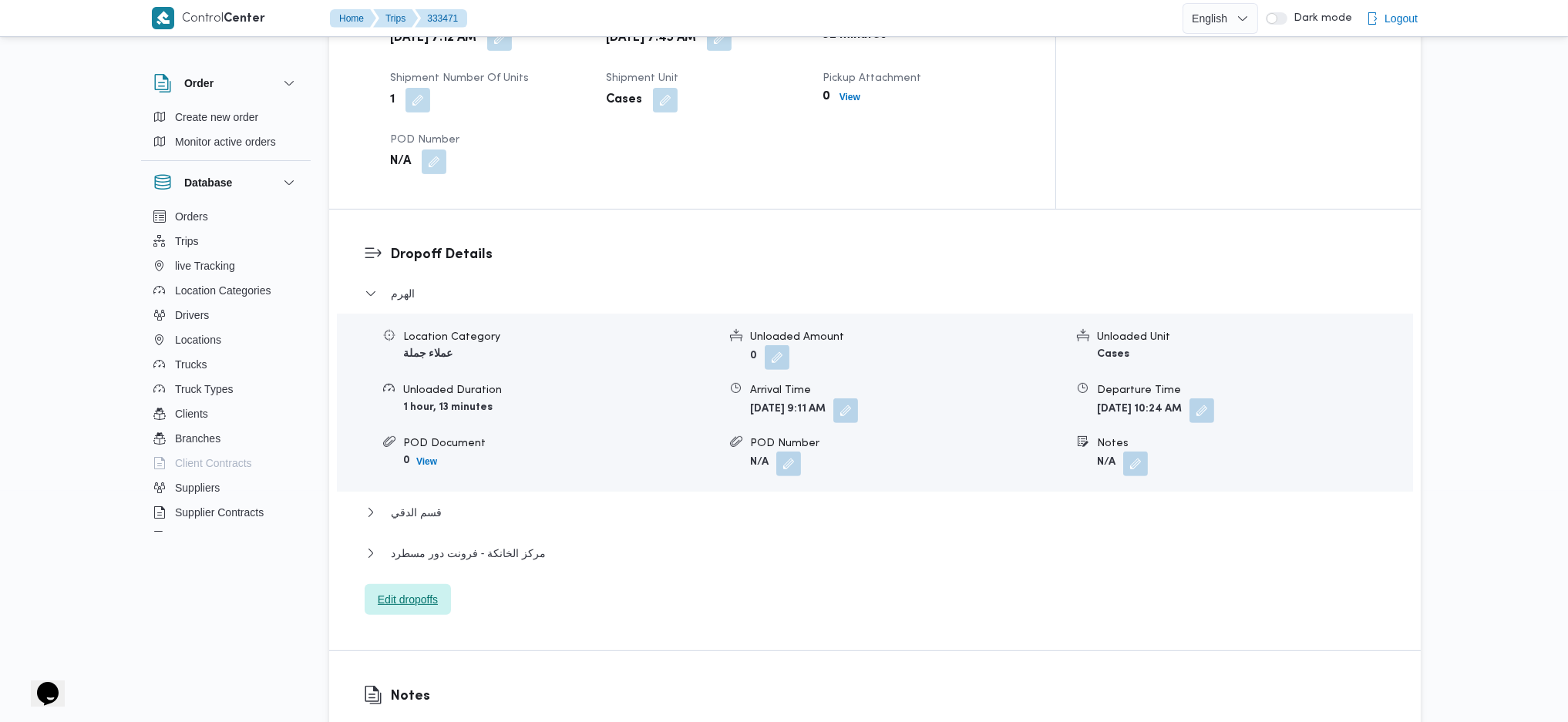
click at [413, 591] on span "Edit dropoffs" at bounding box center [407, 600] width 61 height 19
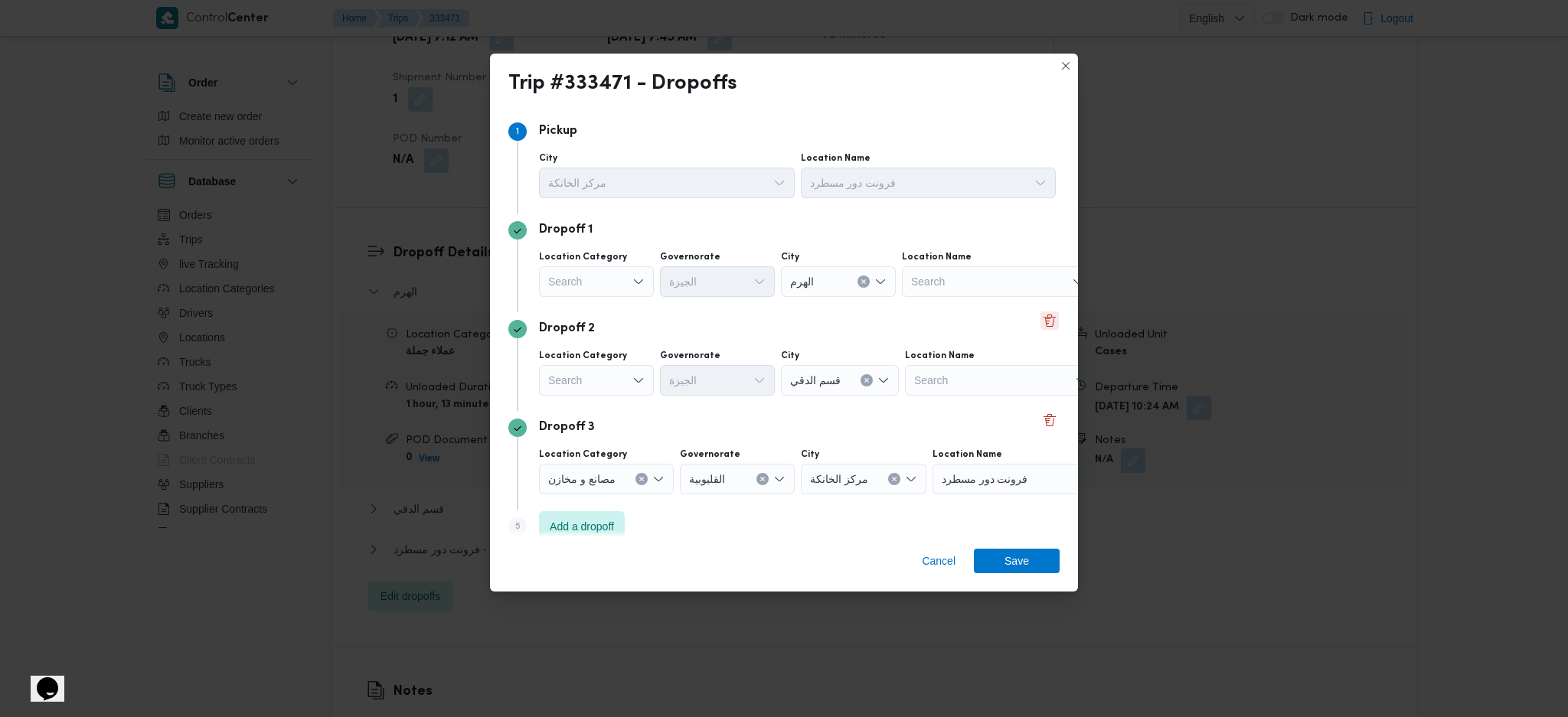
click at [1044, 324] on button "Delete" at bounding box center [1050, 321] width 19 height 19
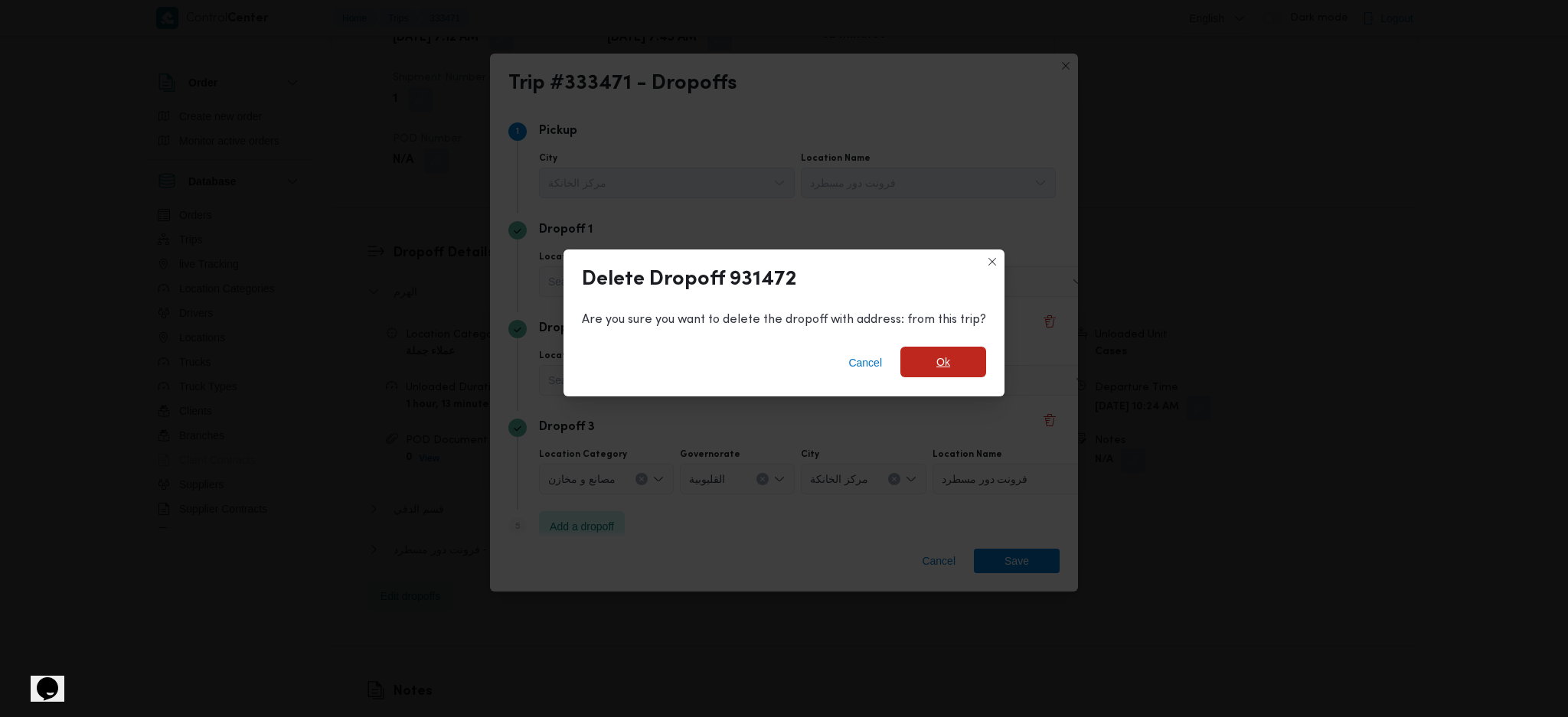
click at [926, 351] on span "Ok" at bounding box center [943, 362] width 86 height 31
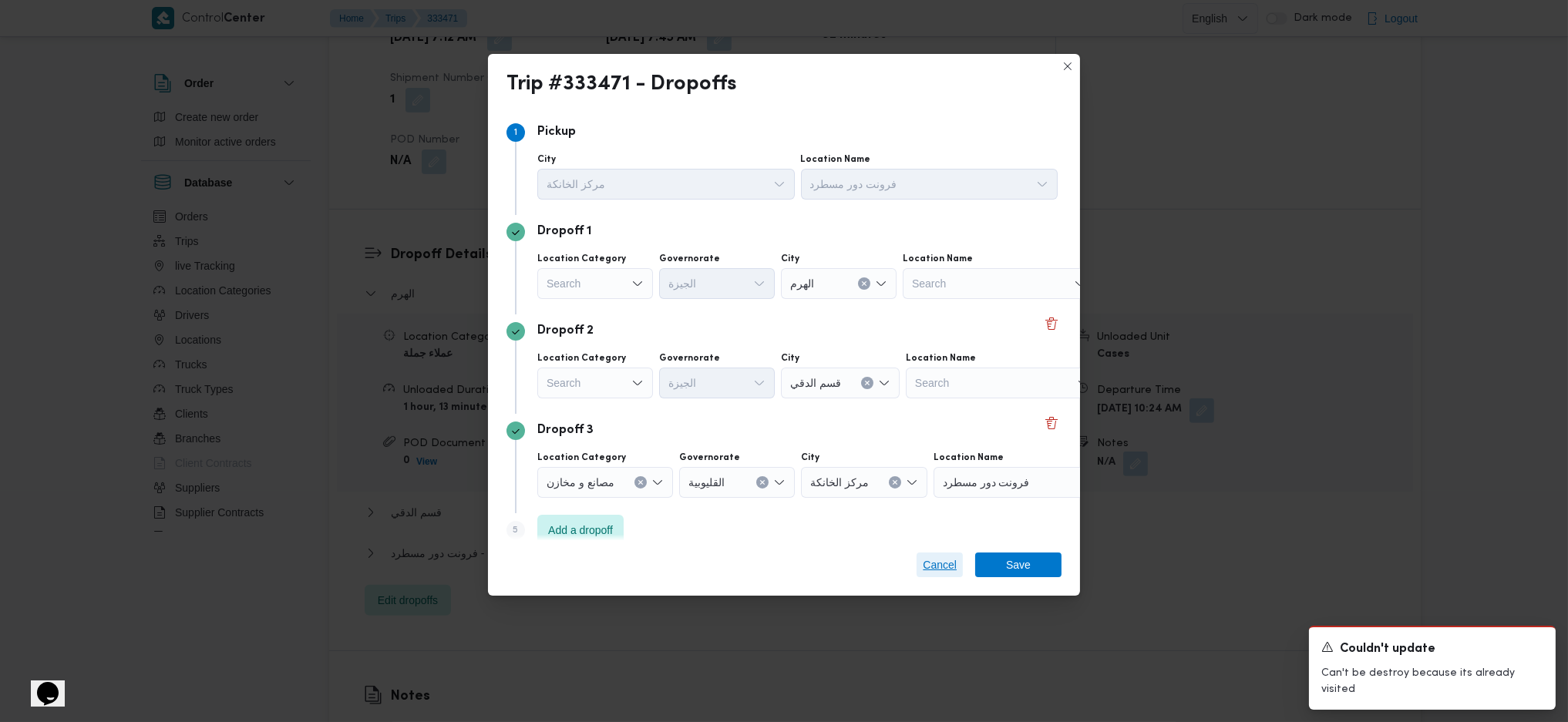
click at [945, 563] on span "Cancel" at bounding box center [939, 565] width 34 height 19
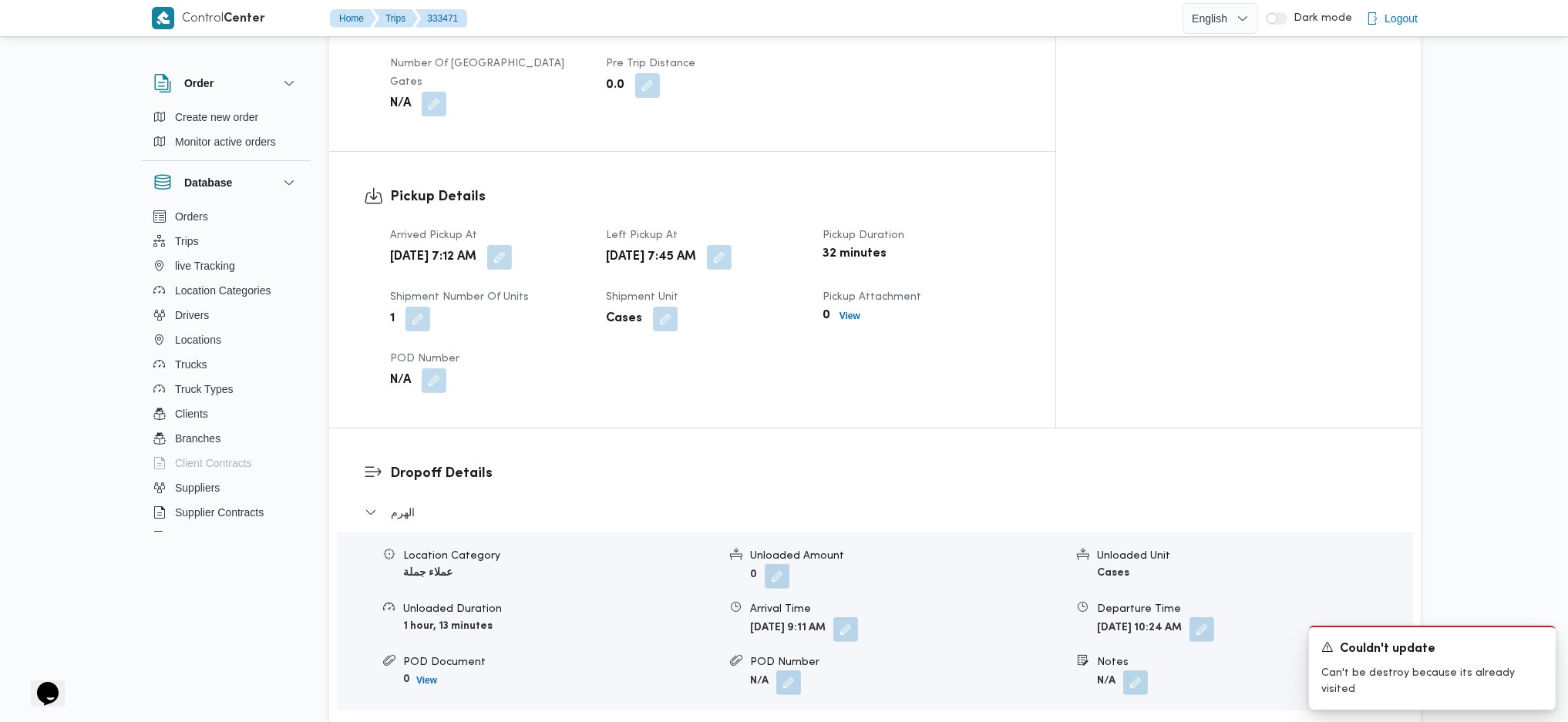
scroll to position [1046, 0]
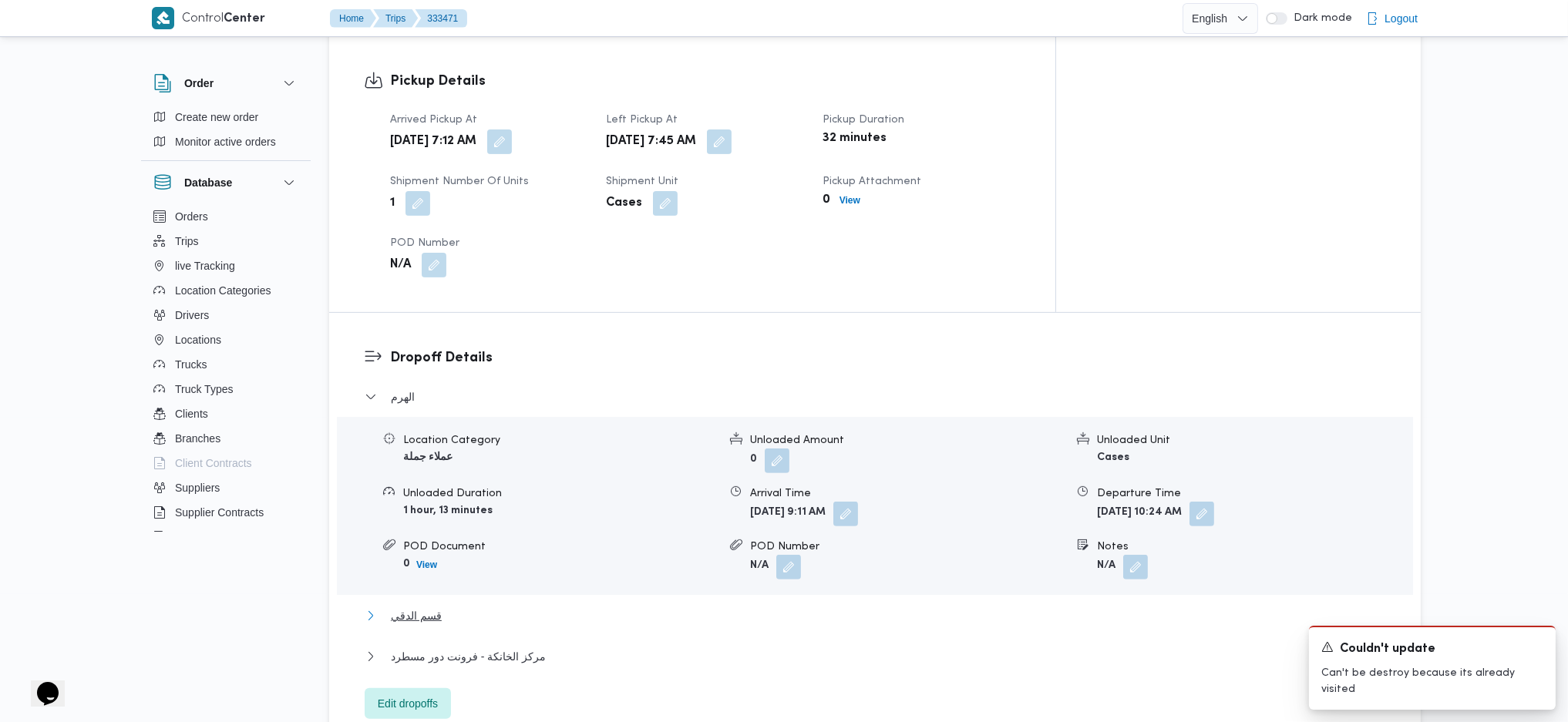
click at [439, 606] on span "قسم الدقي" at bounding box center [416, 616] width 51 height 19
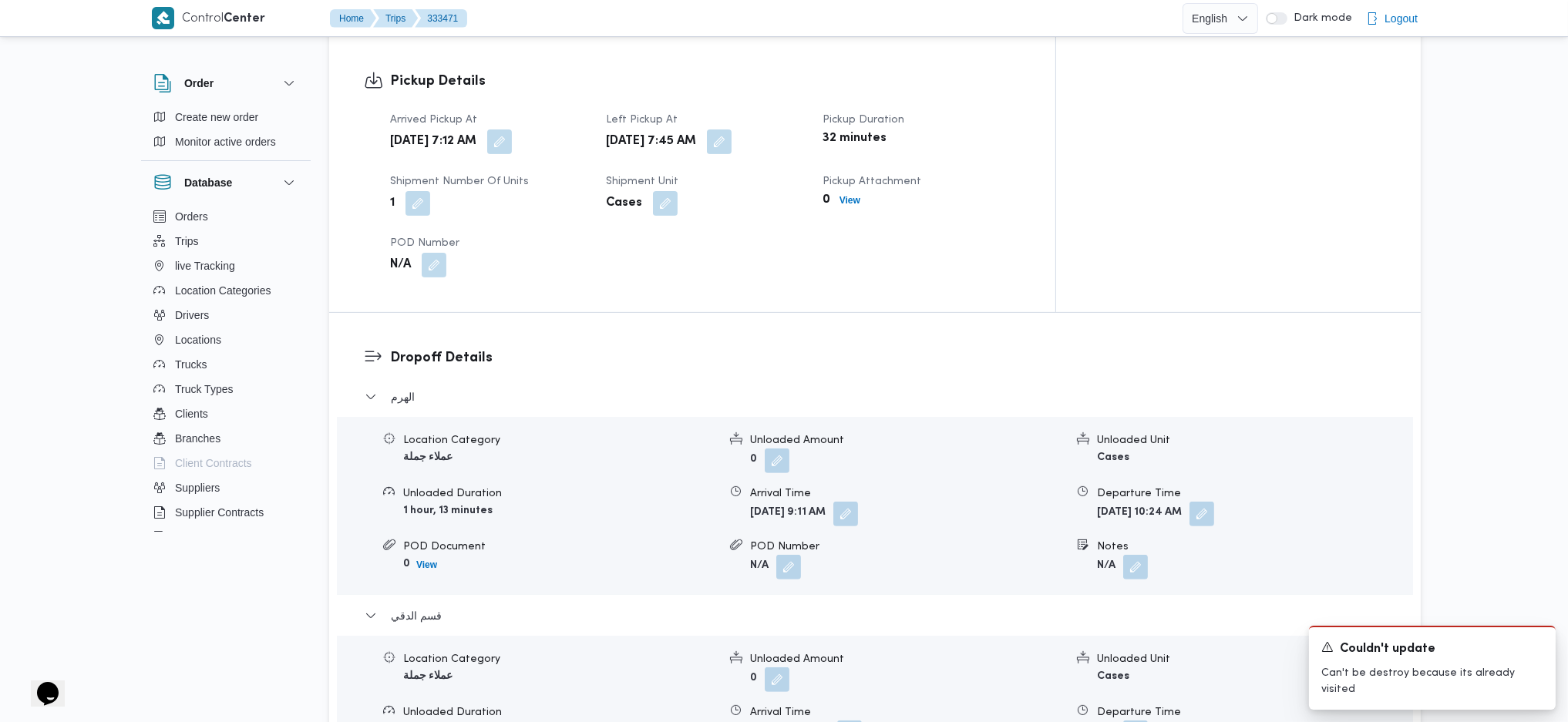
scroll to position [1765, 0]
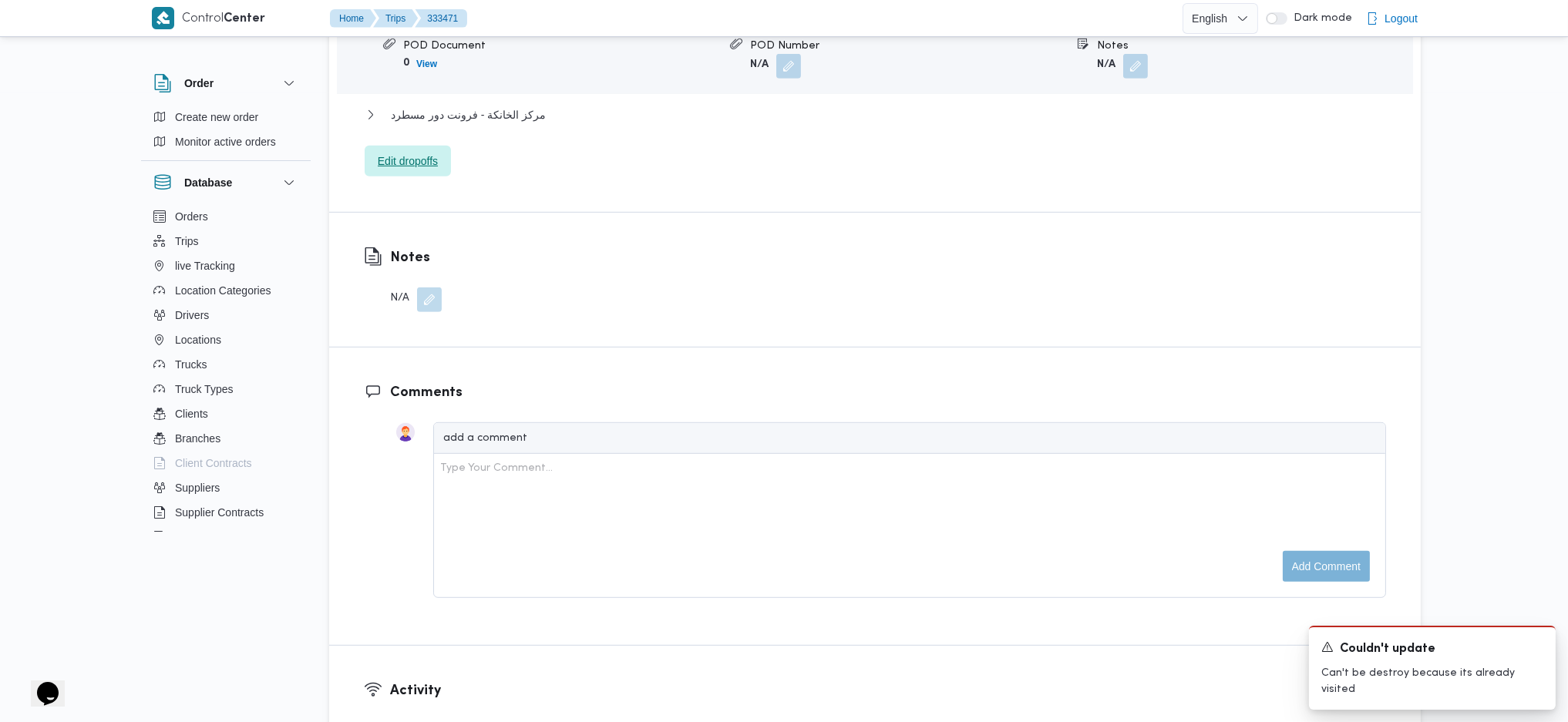
click at [419, 145] on span "Edit dropoffs" at bounding box center [407, 160] width 87 height 31
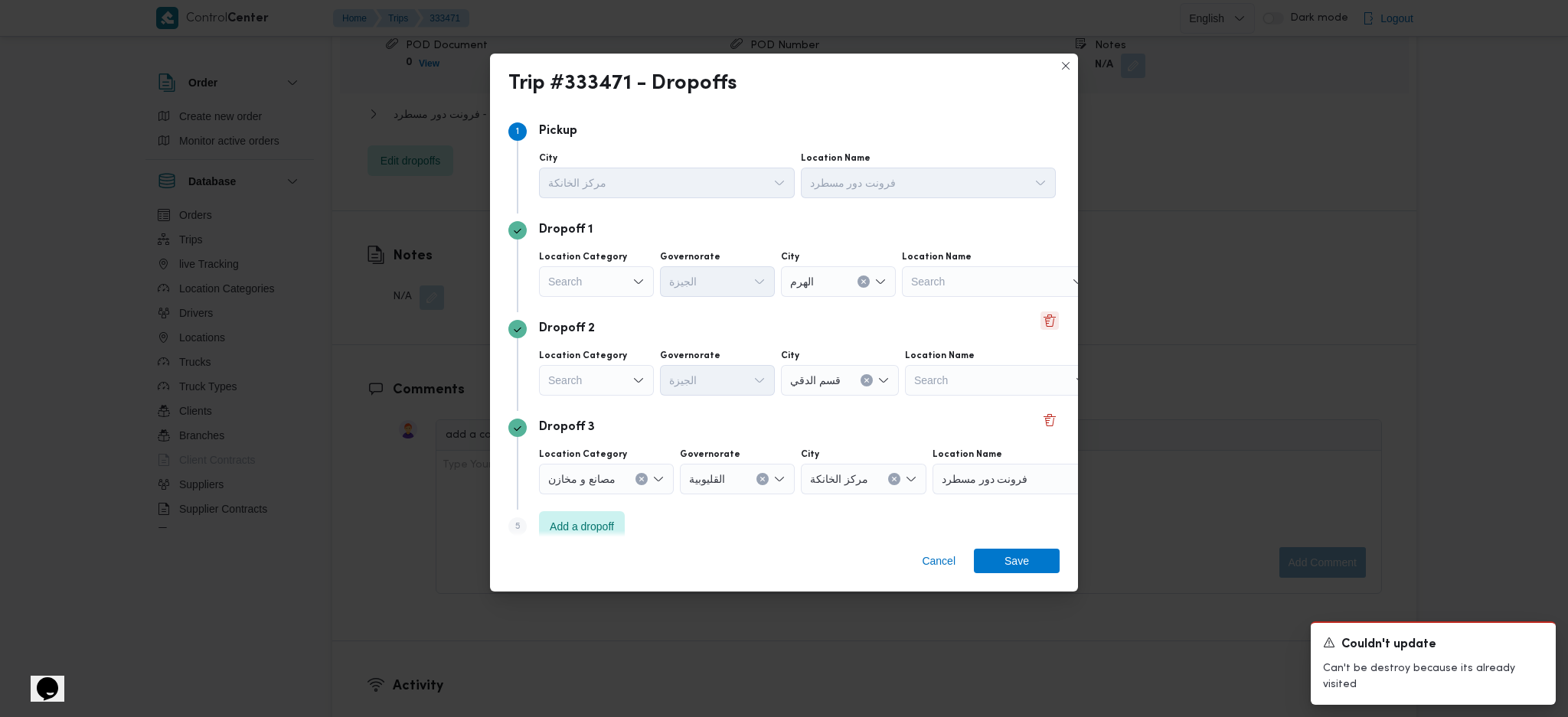
click at [1040, 314] on button "Delete" at bounding box center [1050, 321] width 19 height 19
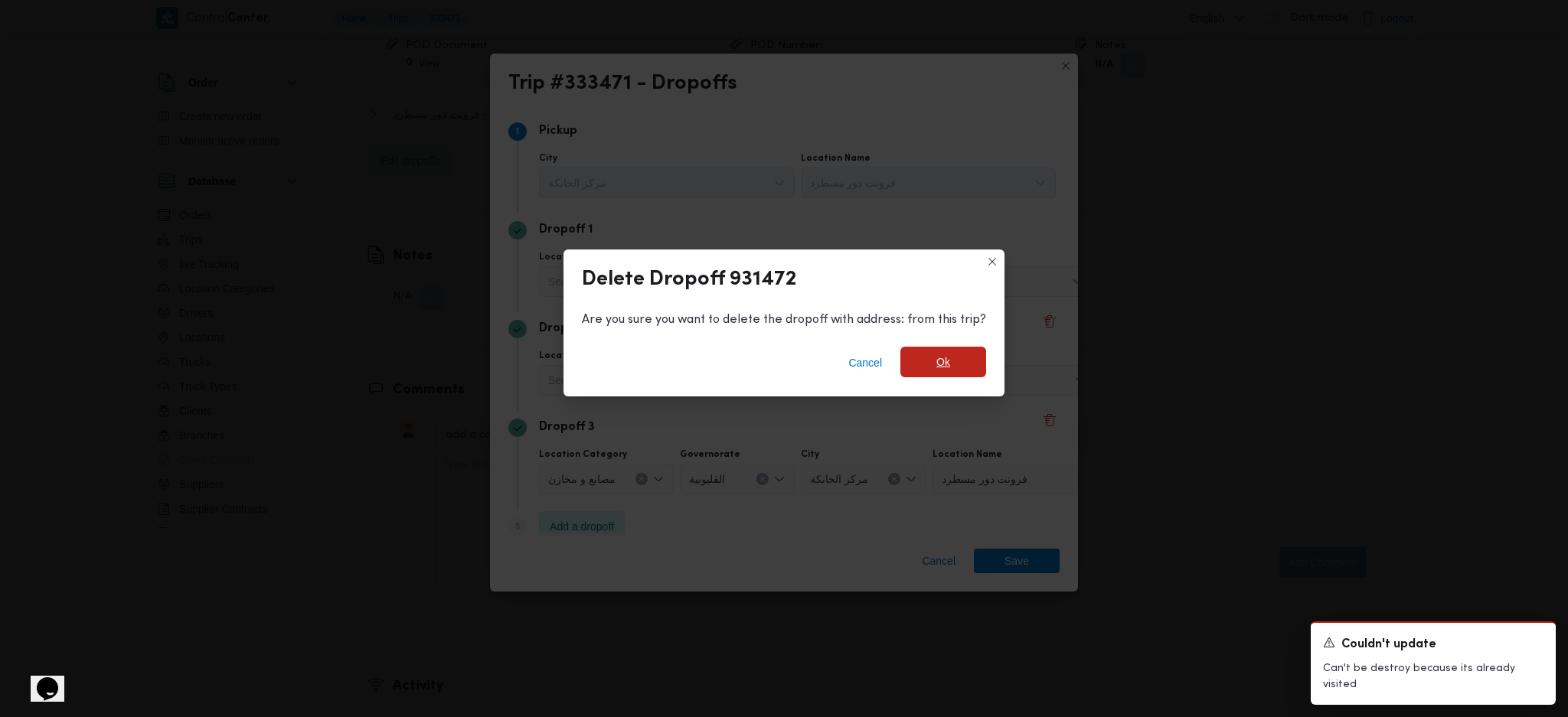
click at [954, 364] on span "Ok" at bounding box center [943, 362] width 86 height 31
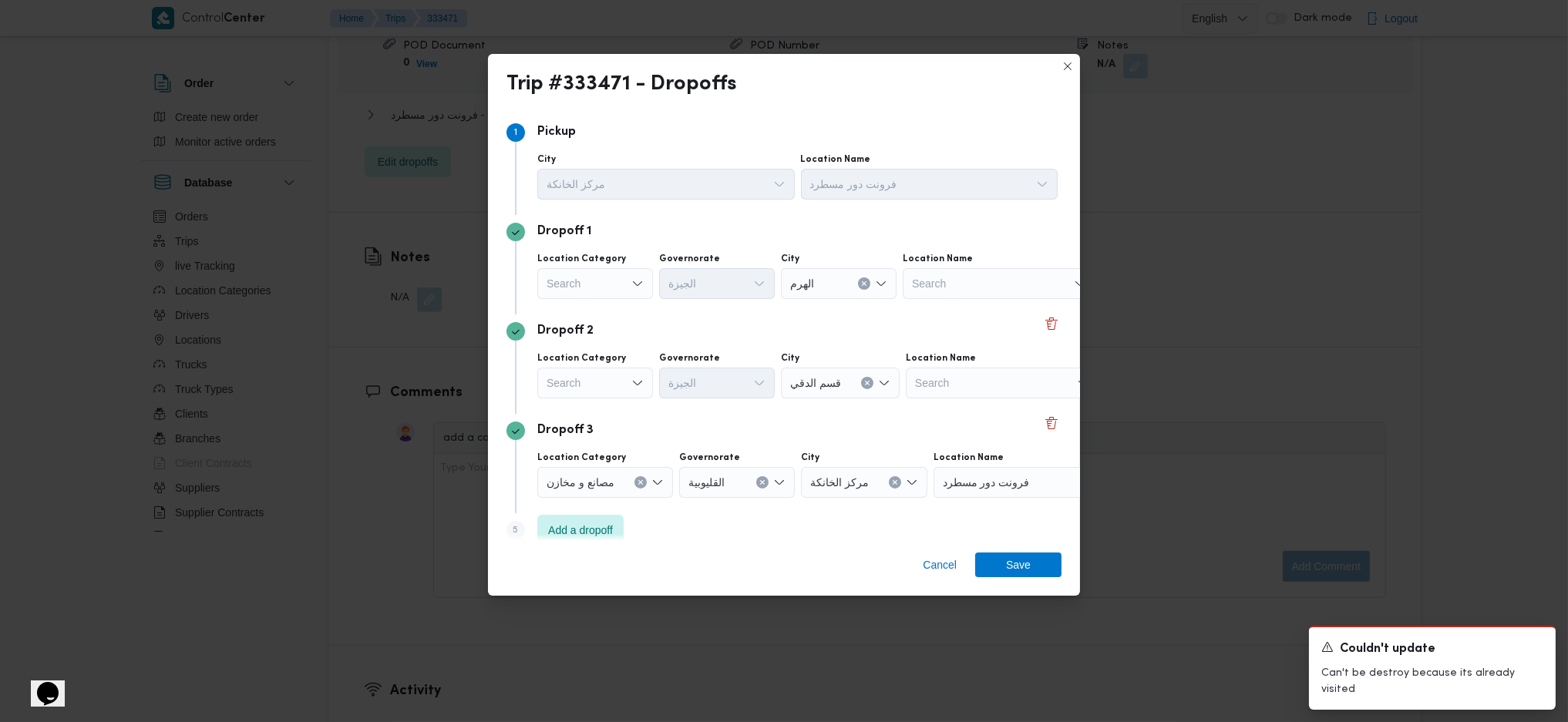
click at [614, 289] on div "Search" at bounding box center [595, 283] width 116 height 31
click at [852, 380] on div "قسم الدقي" at bounding box center [839, 383] width 118 height 31
click at [627, 382] on div "Search" at bounding box center [595, 383] width 116 height 31
click at [594, 475] on span "عملاء جملة" at bounding box center [604, 479] width 78 height 19
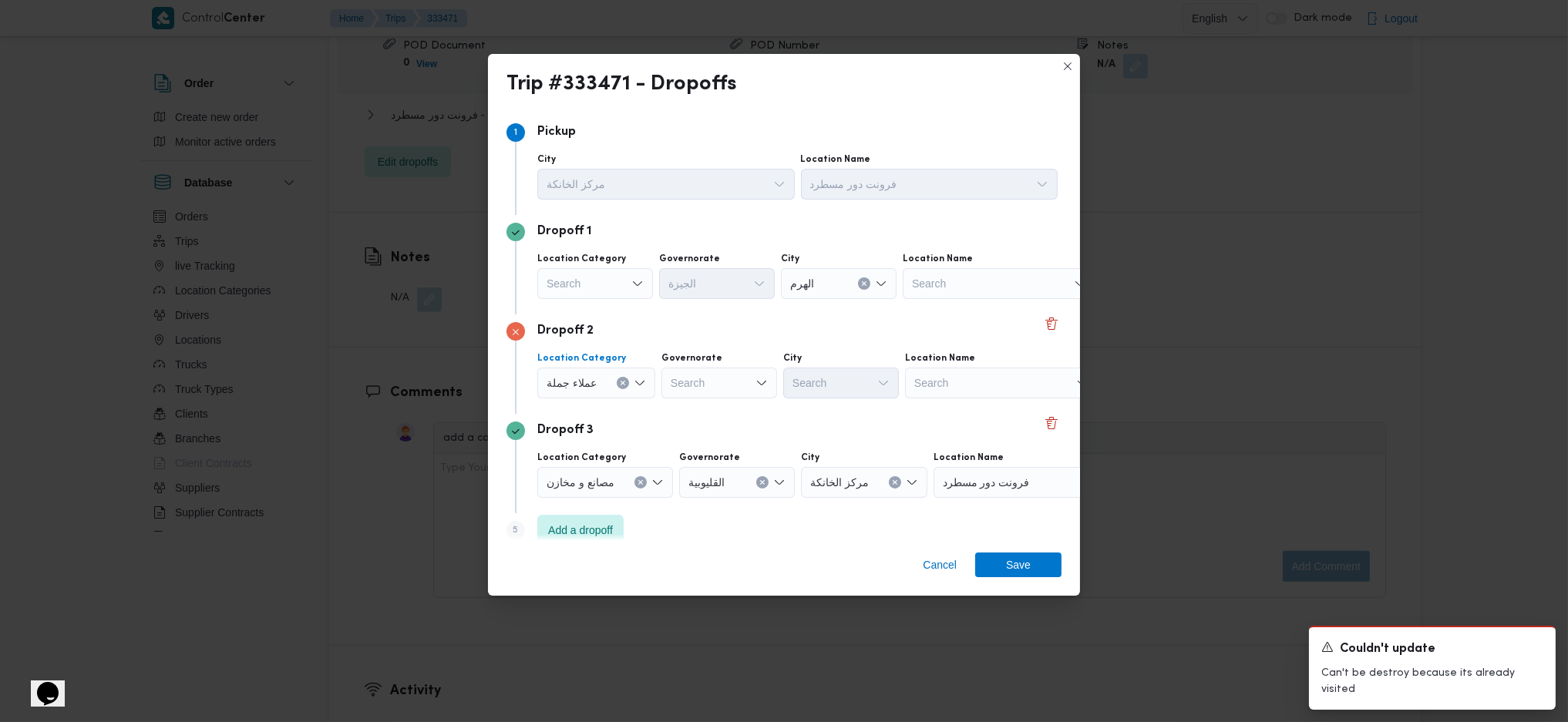
click at [705, 374] on div "Search" at bounding box center [719, 383] width 116 height 31
type input "جي"
drag, startPoint x: 675, startPoint y: 412, endPoint x: 733, endPoint y: 420, distance: 58.5
click at [675, 412] on icon "button" at bounding box center [674, 411] width 12 height 12
click at [787, 399] on div "Search" at bounding box center [840, 383] width 116 height 31
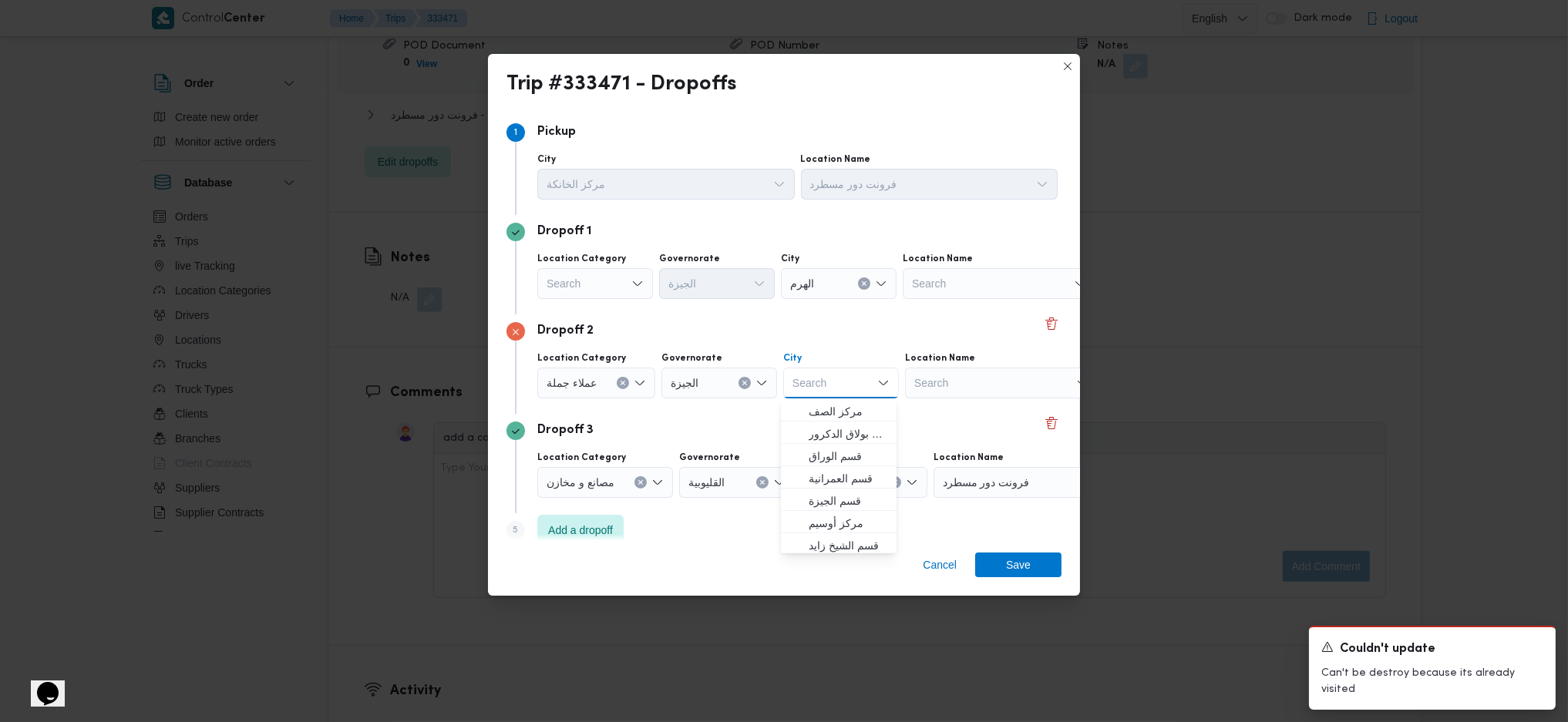
click at [814, 390] on div "Search Combo box. Selected. Combo box input. Search. Type some text or, to disp…" at bounding box center [840, 383] width 116 height 31
type input "ه"
type input "رام"
click at [827, 423] on div "Dropoff 3" at bounding box center [784, 431] width 555 height 19
click at [799, 373] on div "رام رام" at bounding box center [799, 383] width 20 height 24
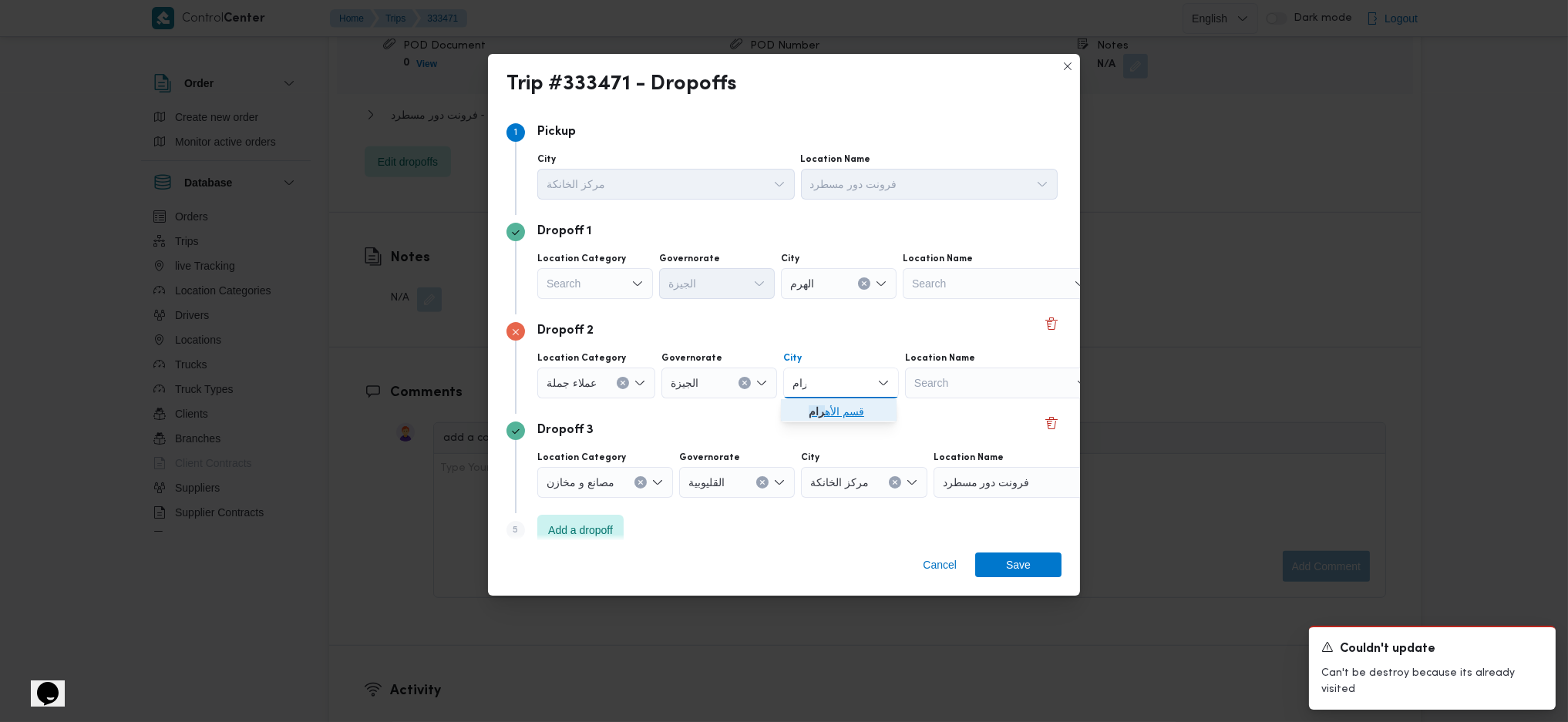
click at [823, 408] on span "قسم الأه رام" at bounding box center [848, 412] width 78 height 19
click at [1037, 578] on div "Cancel Save" at bounding box center [784, 568] width 592 height 56
click at [1030, 569] on span "Save" at bounding box center [1017, 564] width 87 height 24
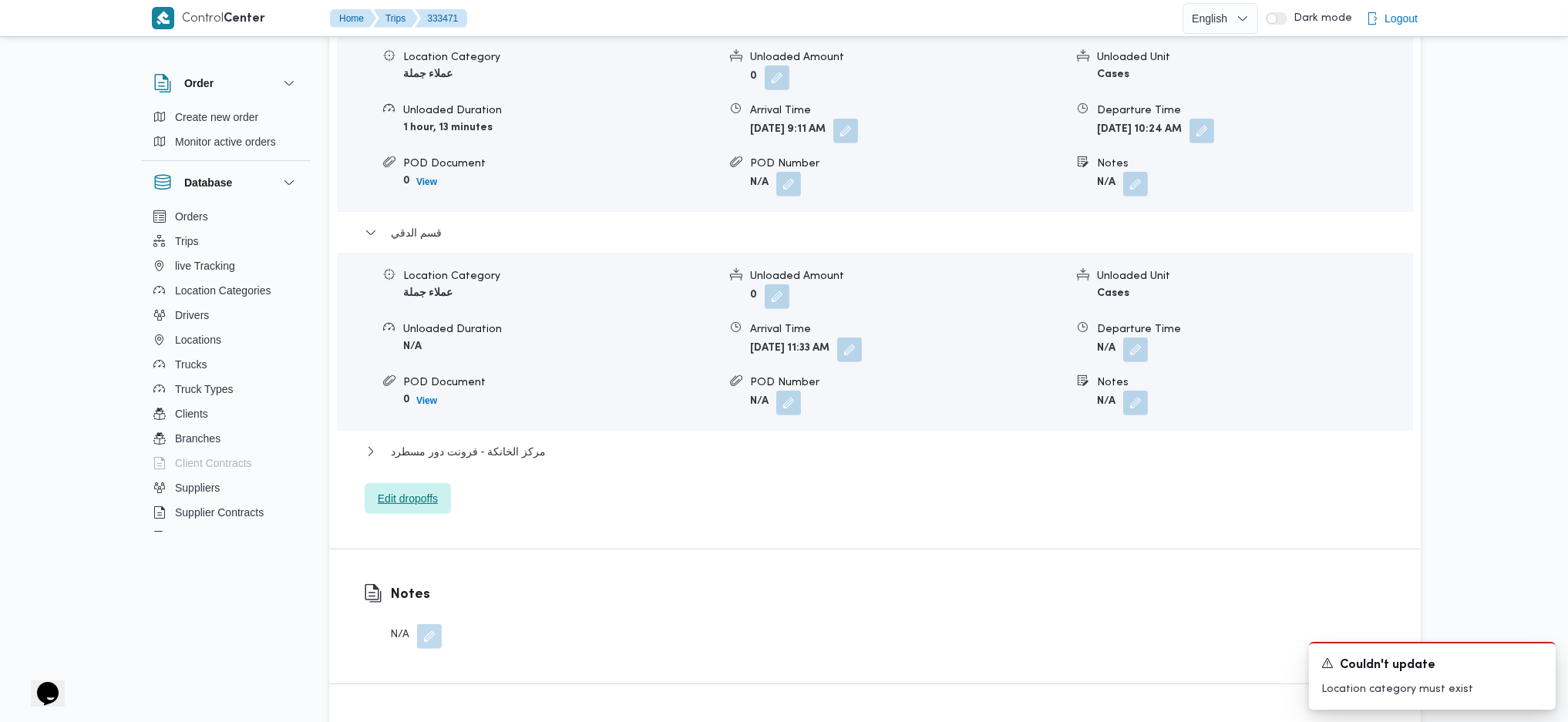
scroll to position [1354, 0]
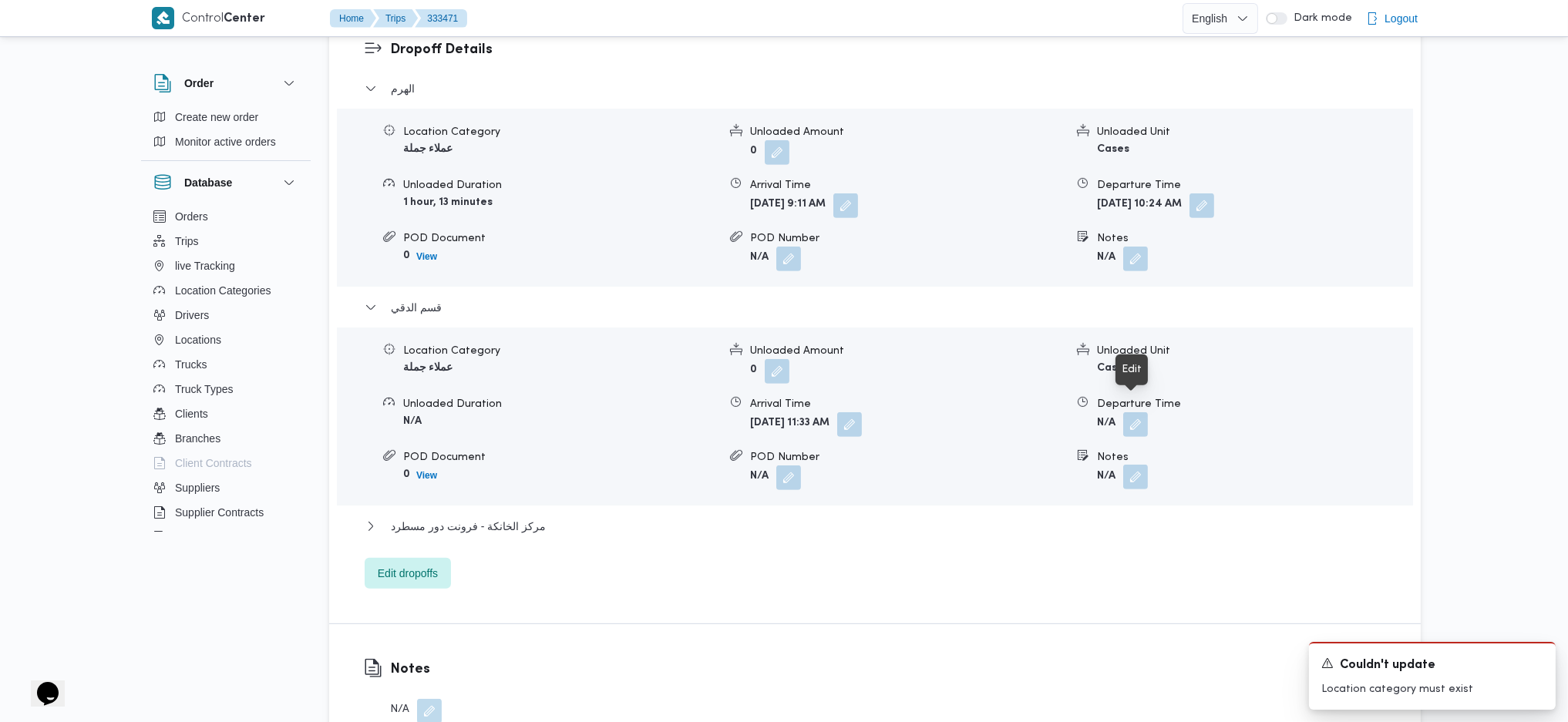
drag, startPoint x: 1131, startPoint y: 402, endPoint x: 1135, endPoint y: 410, distance: 8.9
click at [1135, 465] on button "button" at bounding box center [1135, 477] width 24 height 24
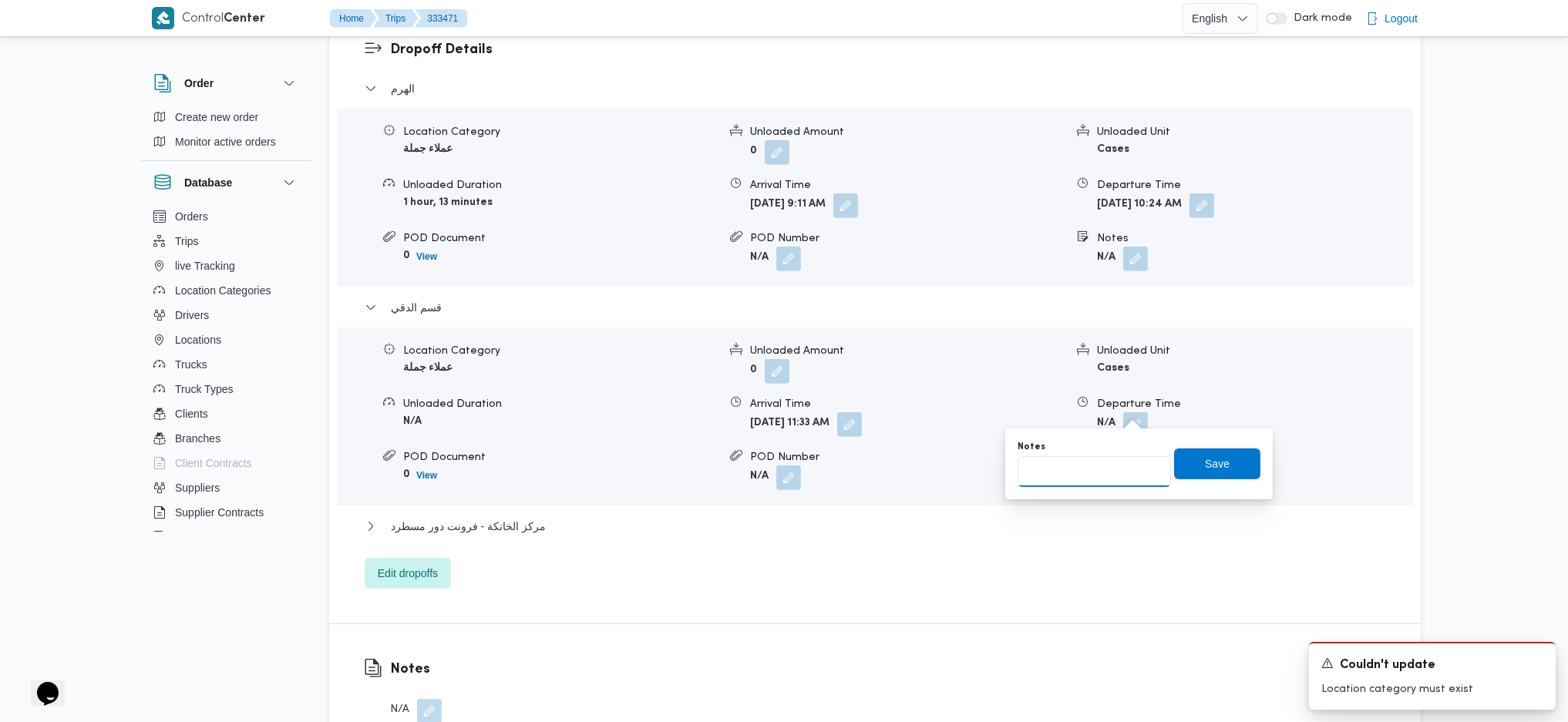
click at [1098, 482] on input "Notes" at bounding box center [1094, 471] width 154 height 31
type input "حدائق لهرام"
click at [1199, 453] on span "Save" at bounding box center [1217, 463] width 87 height 31
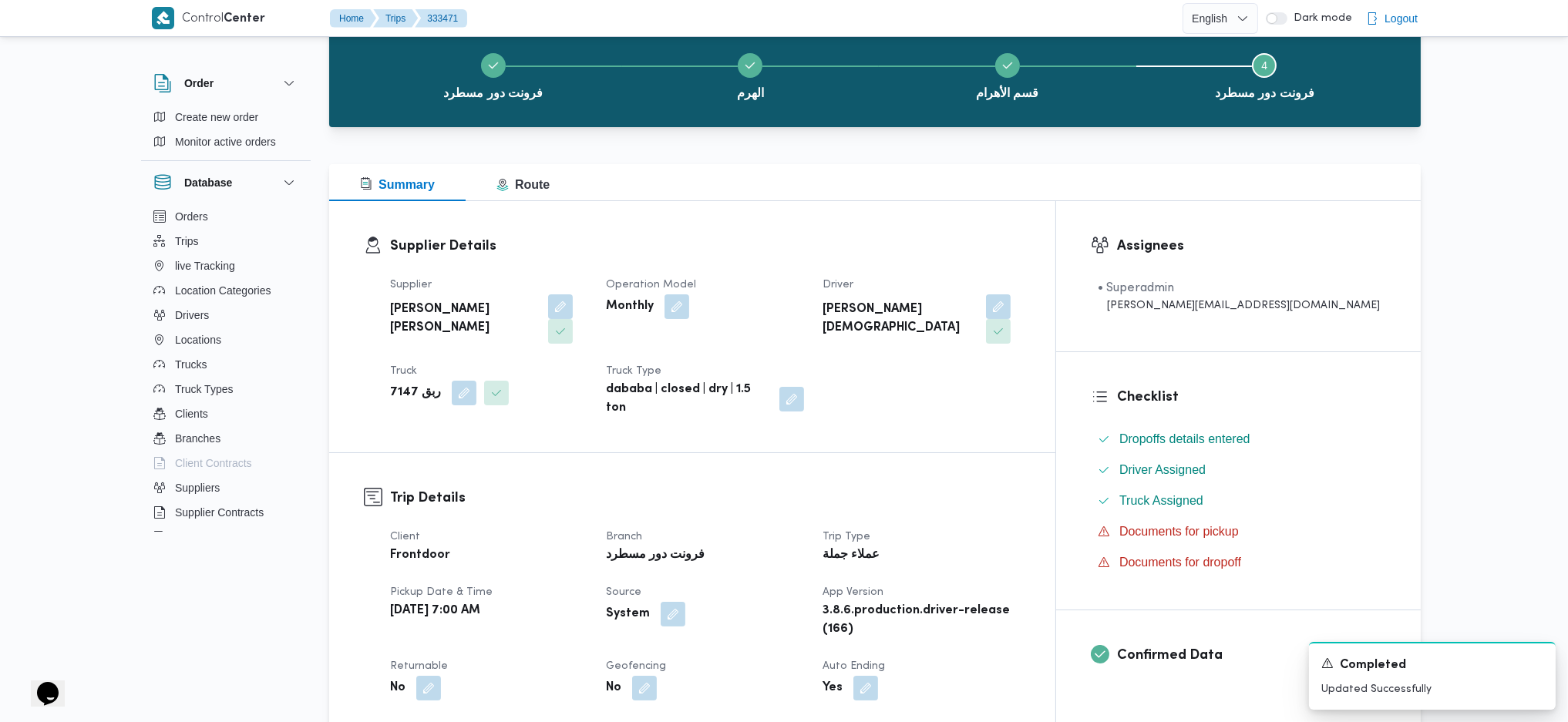
scroll to position [0, 0]
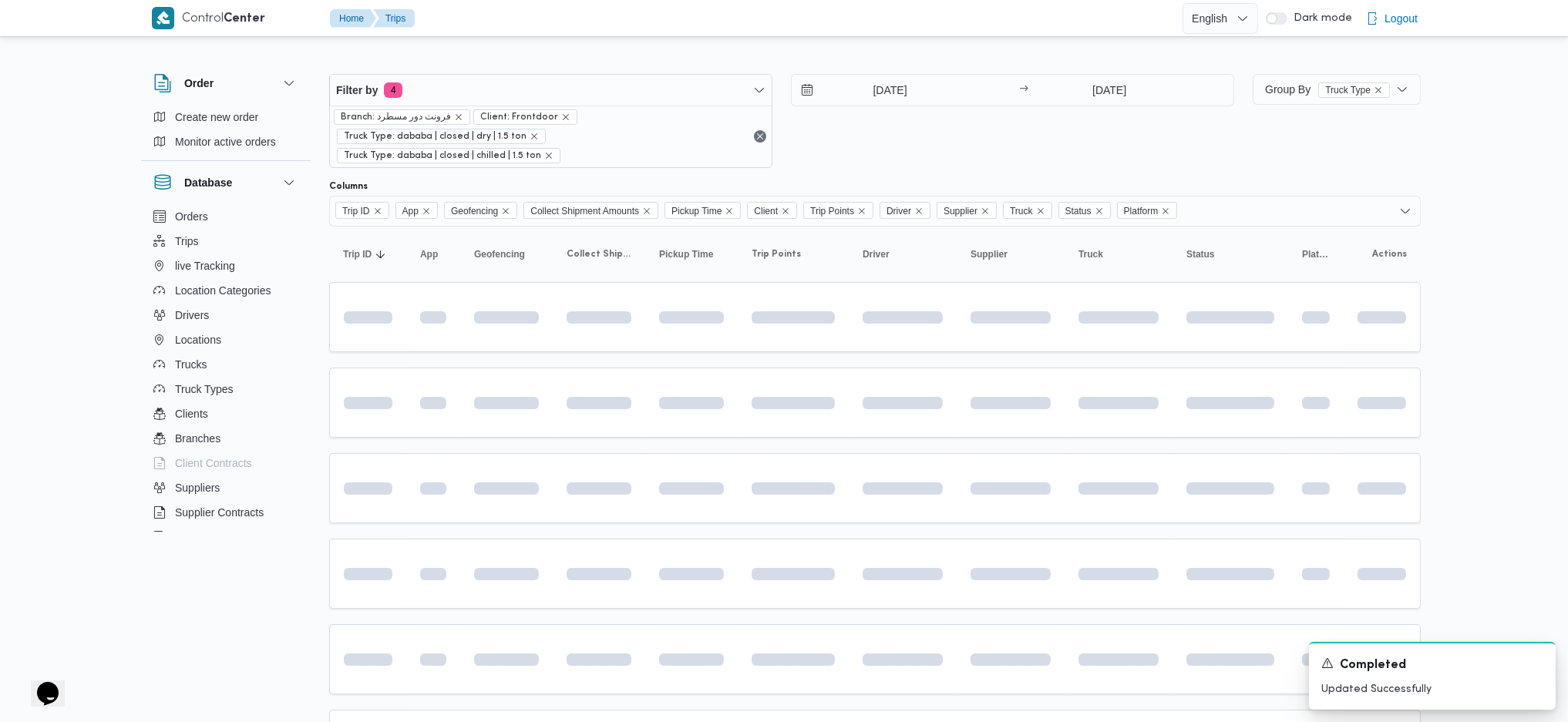
scroll to position [243, 0]
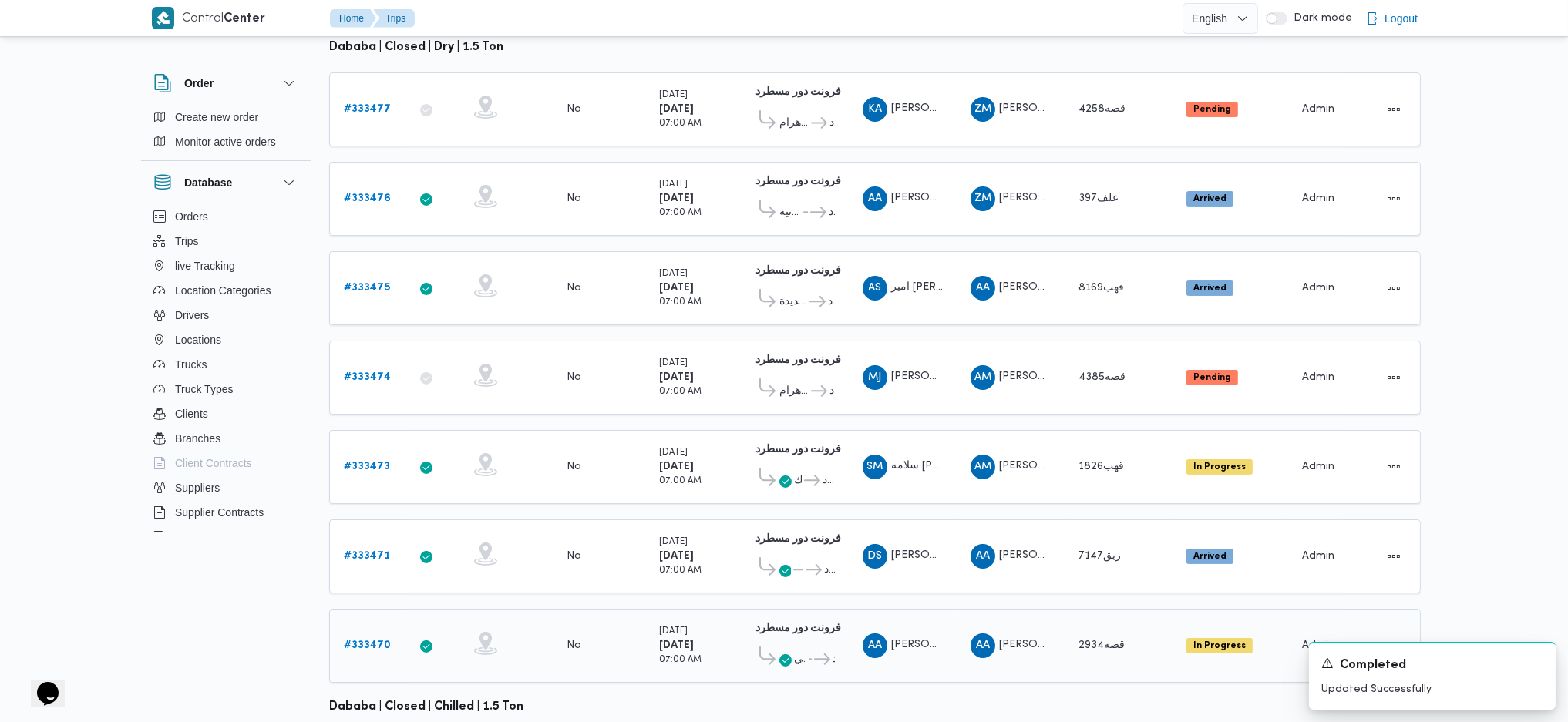
click at [365, 640] on b "# 333470" at bounding box center [367, 645] width 47 height 10
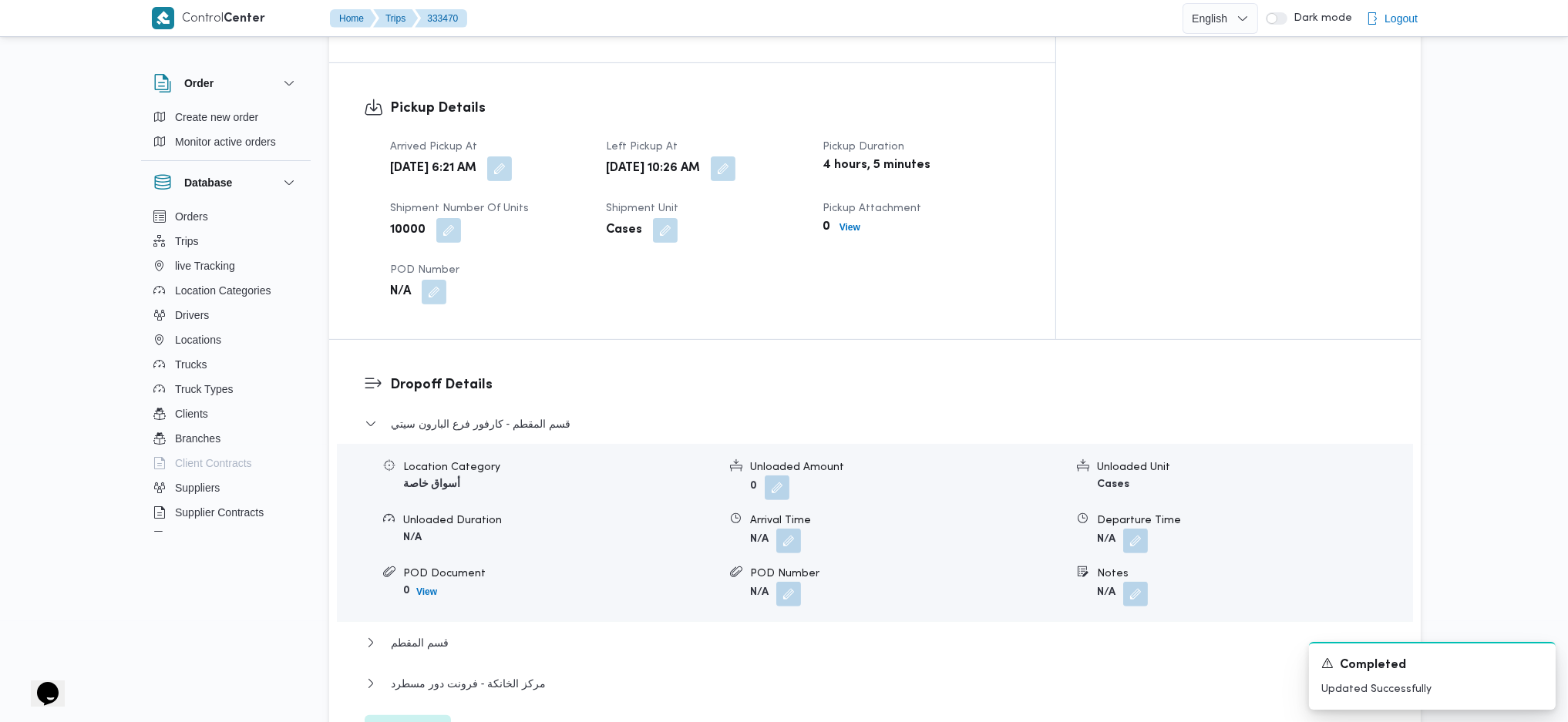
scroll to position [1168, 0]
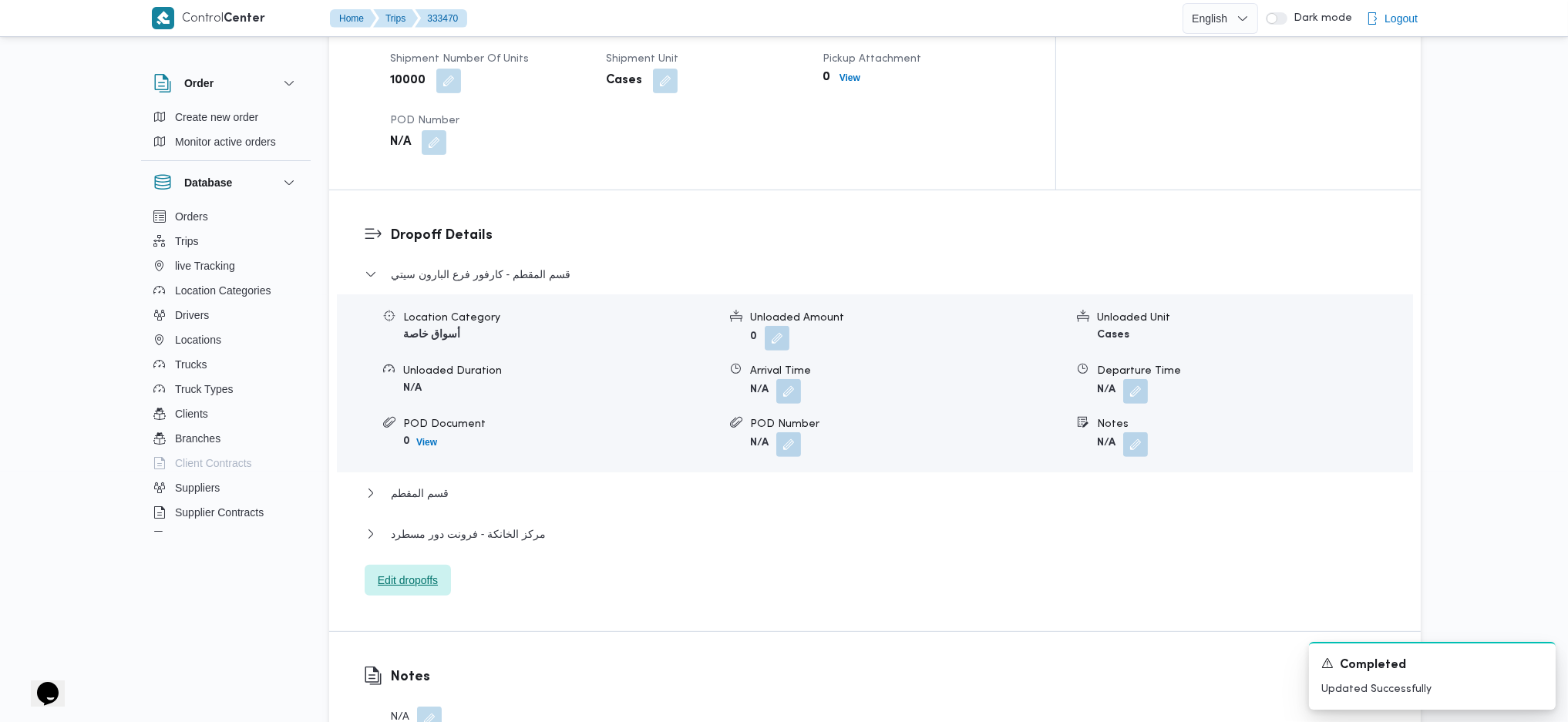
click at [395, 565] on span "Edit dropoffs" at bounding box center [407, 579] width 87 height 31
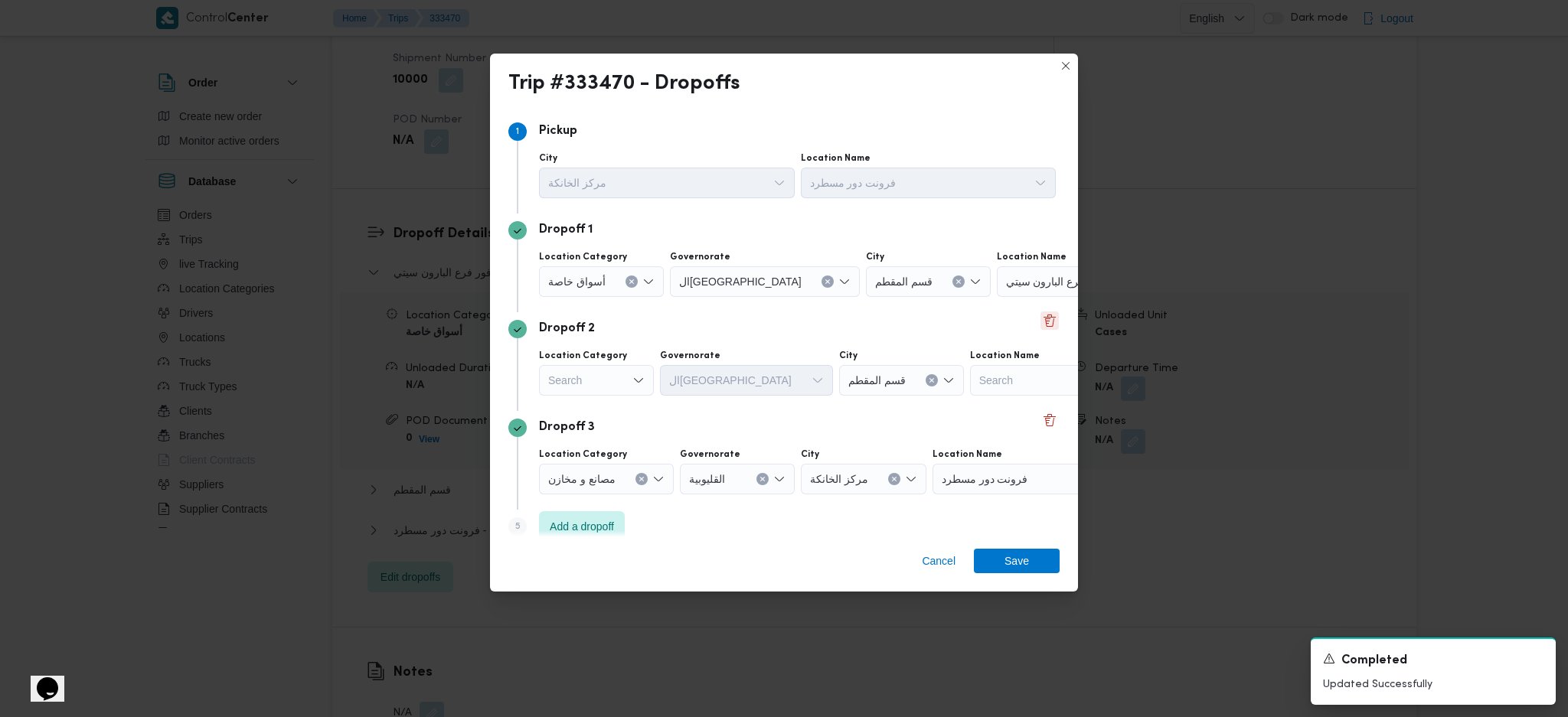
click at [1040, 322] on button "Delete" at bounding box center [1050, 321] width 19 height 19
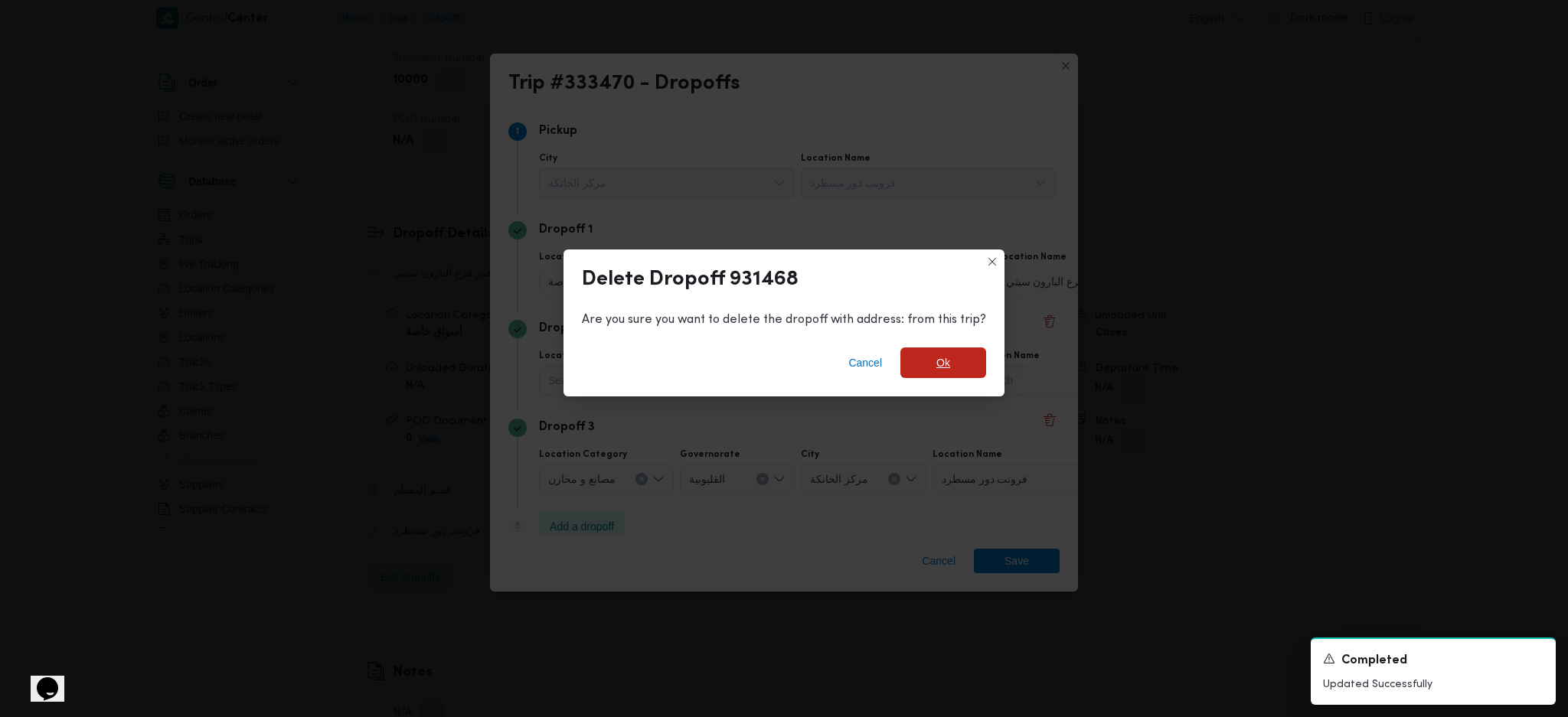
click at [951, 371] on span "Ok" at bounding box center [943, 363] width 86 height 31
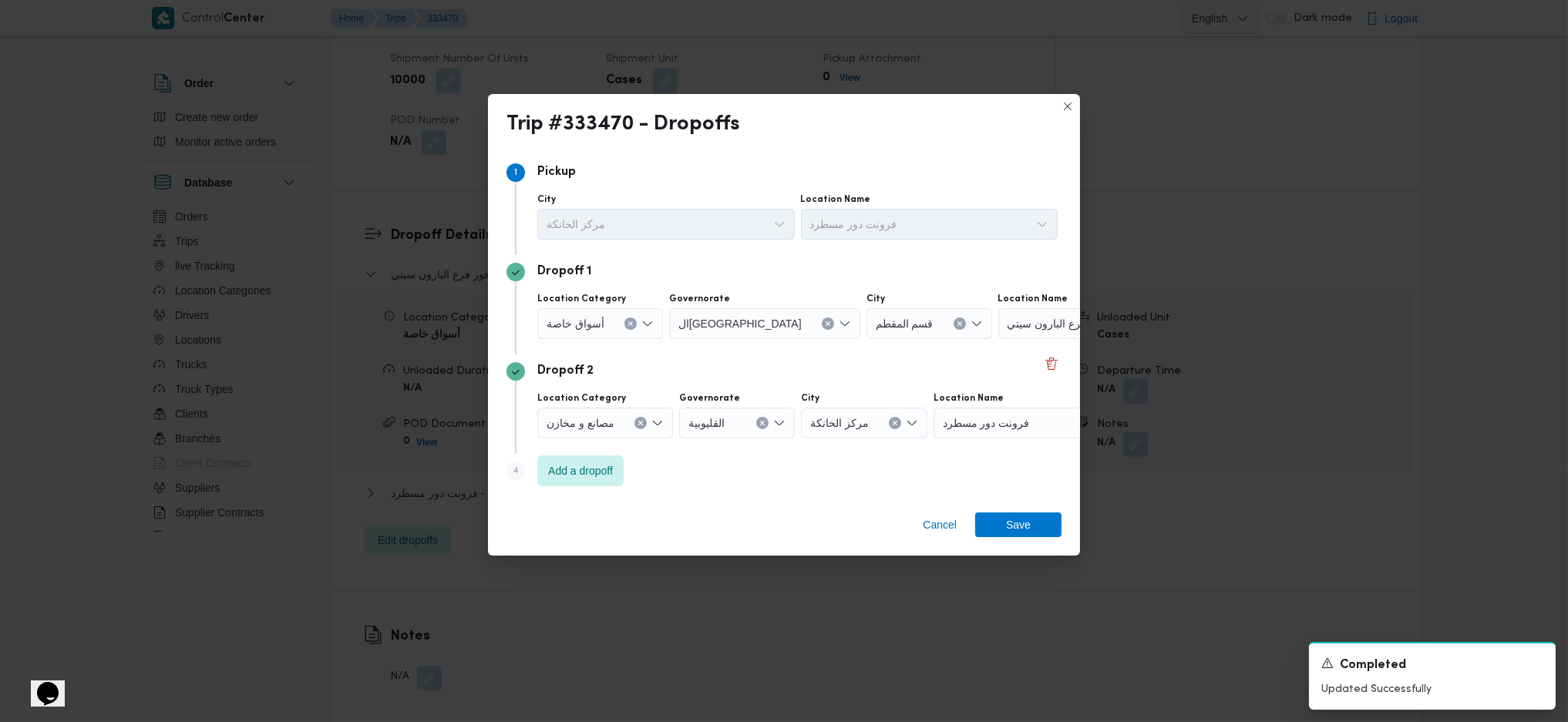
click at [627, 321] on icon "Clear input" at bounding box center [630, 323] width 7 height 7
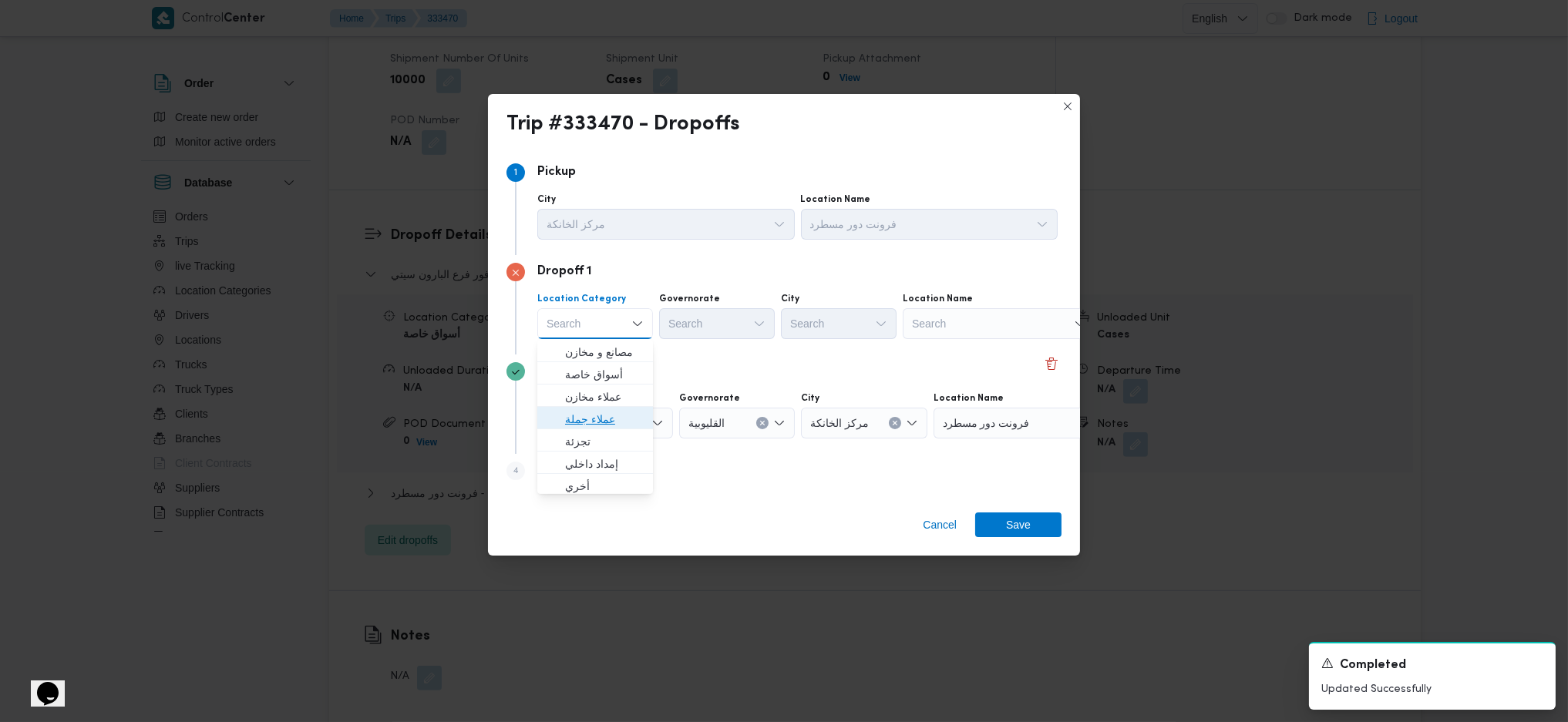
click at [569, 419] on span "عملاء جملة" at bounding box center [604, 419] width 78 height 19
click at [705, 300] on label "Governorate" at bounding box center [691, 298] width 61 height 12
click at [672, 315] on input "Governorate" at bounding box center [672, 324] width 2 height 19
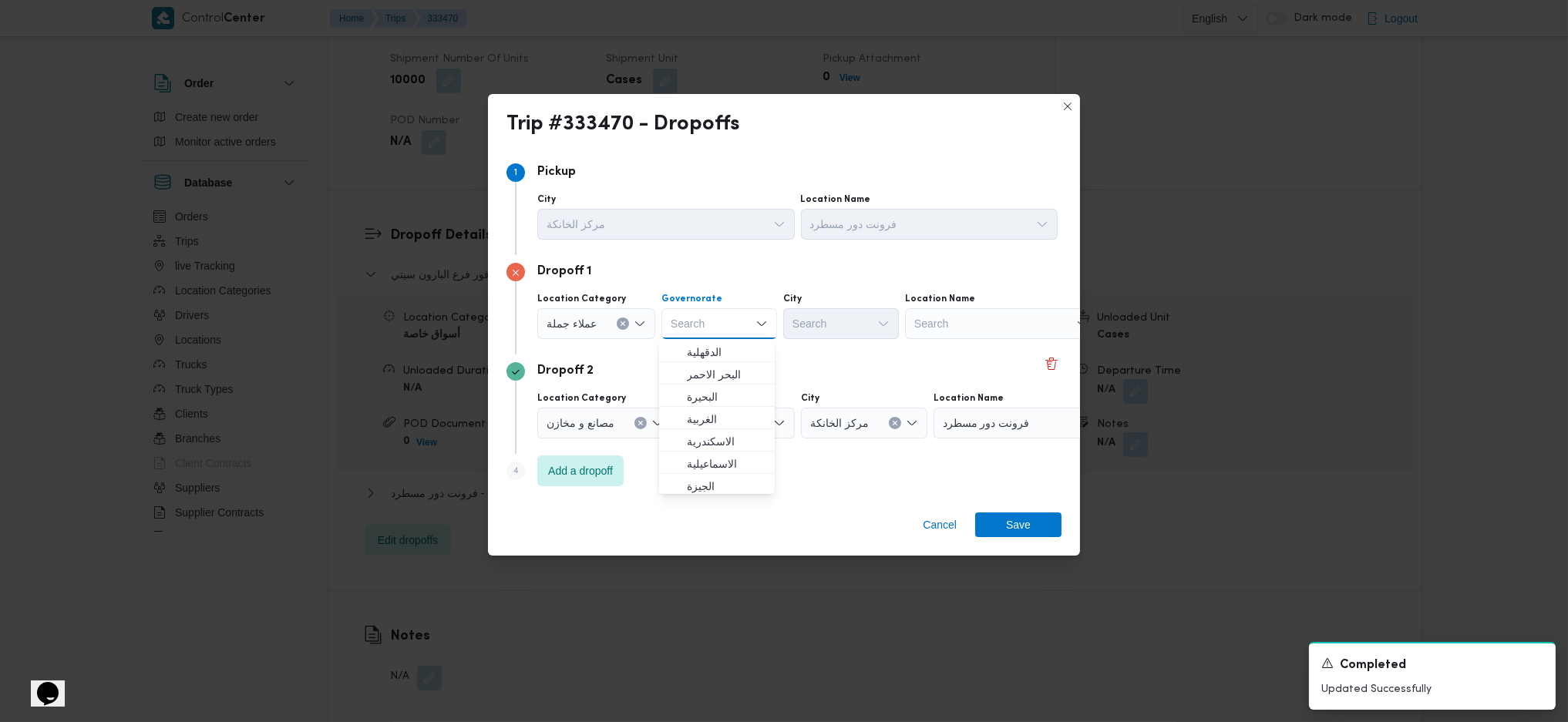
click at [707, 328] on div "Search" at bounding box center [719, 323] width 116 height 31
click at [722, 469] on span "القاهرة" at bounding box center [726, 473] width 78 height 19
click at [859, 338] on div "Search" at bounding box center [917, 323] width 116 height 31
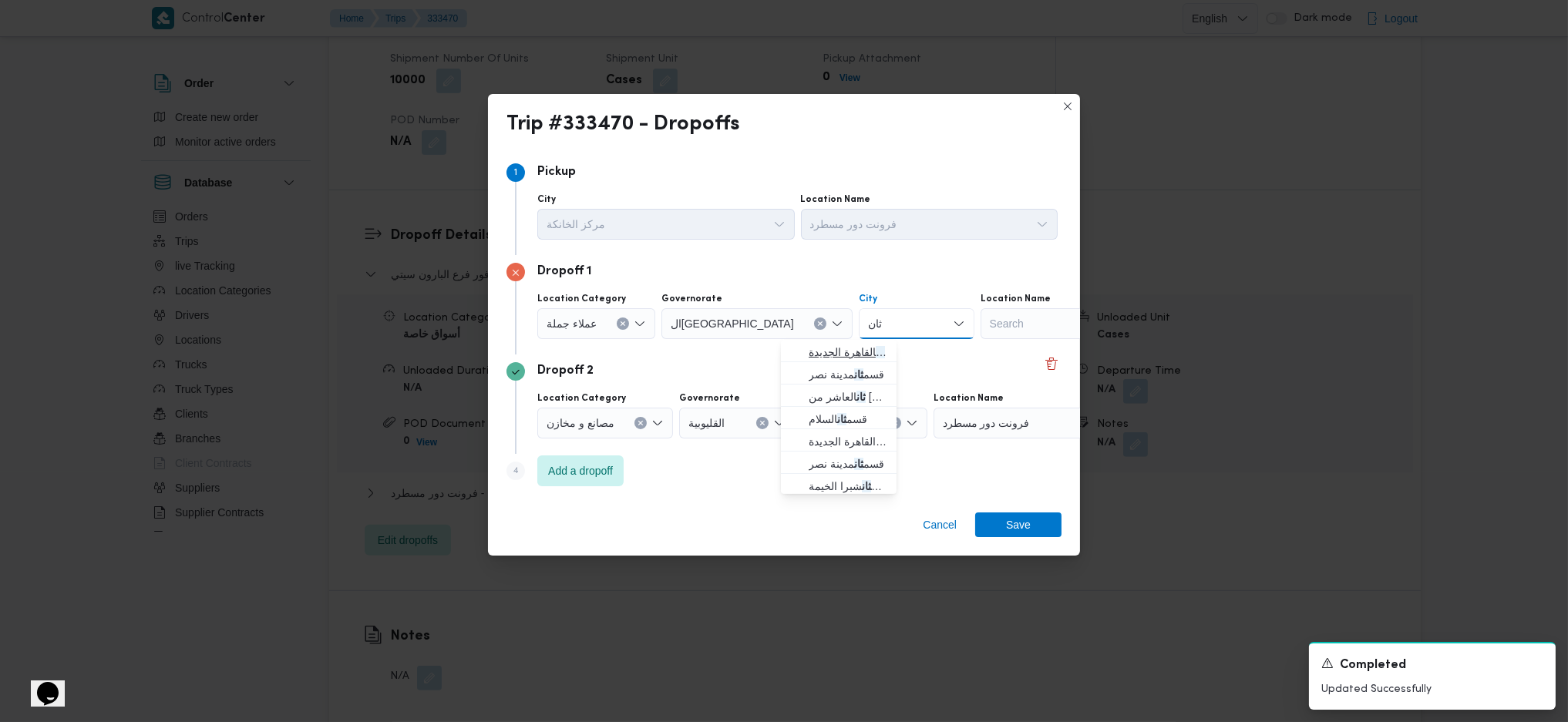
type input "ثان"
click at [841, 344] on span "قسم ثان القاهرة الجديدة" at bounding box center [848, 352] width 78 height 19
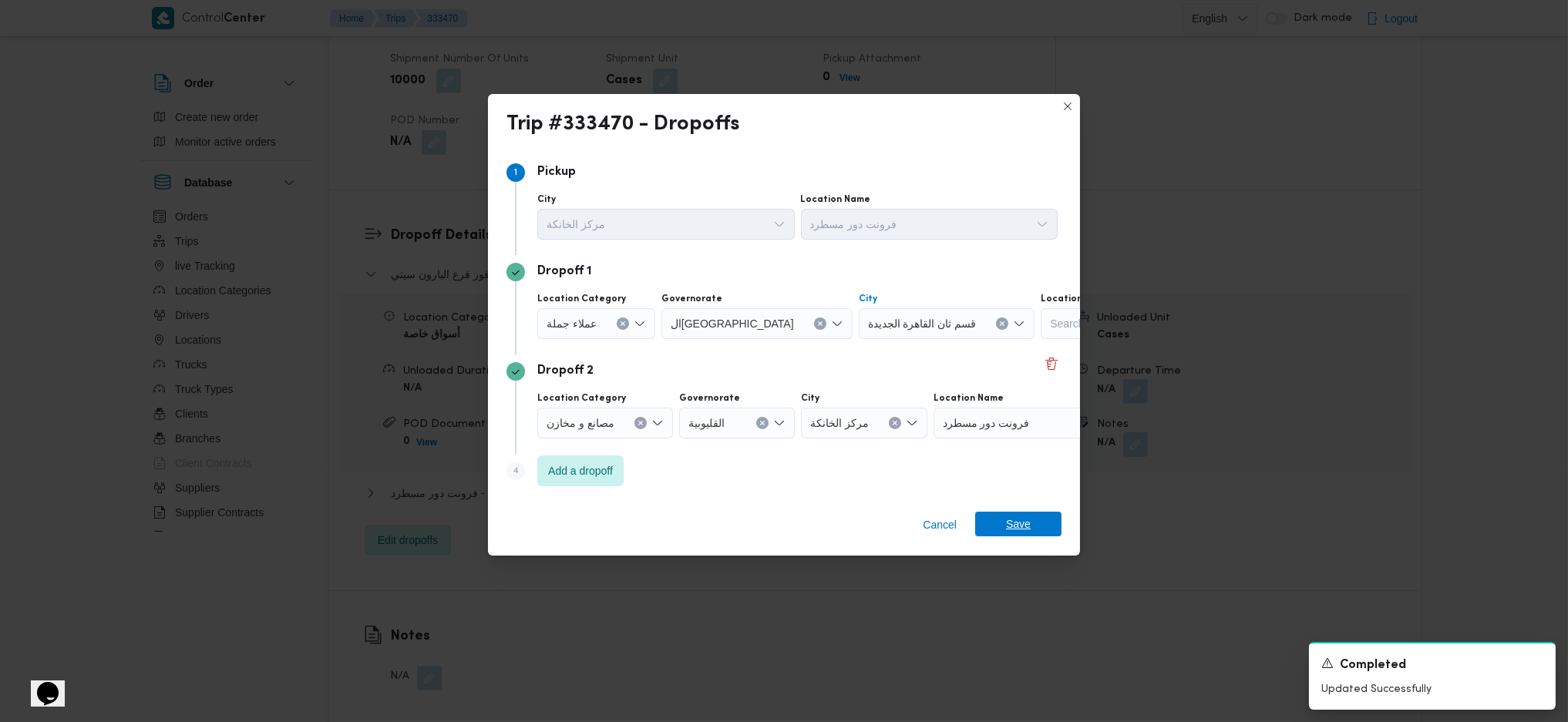
click at [1013, 521] on span "Save" at bounding box center [1018, 524] width 24 height 24
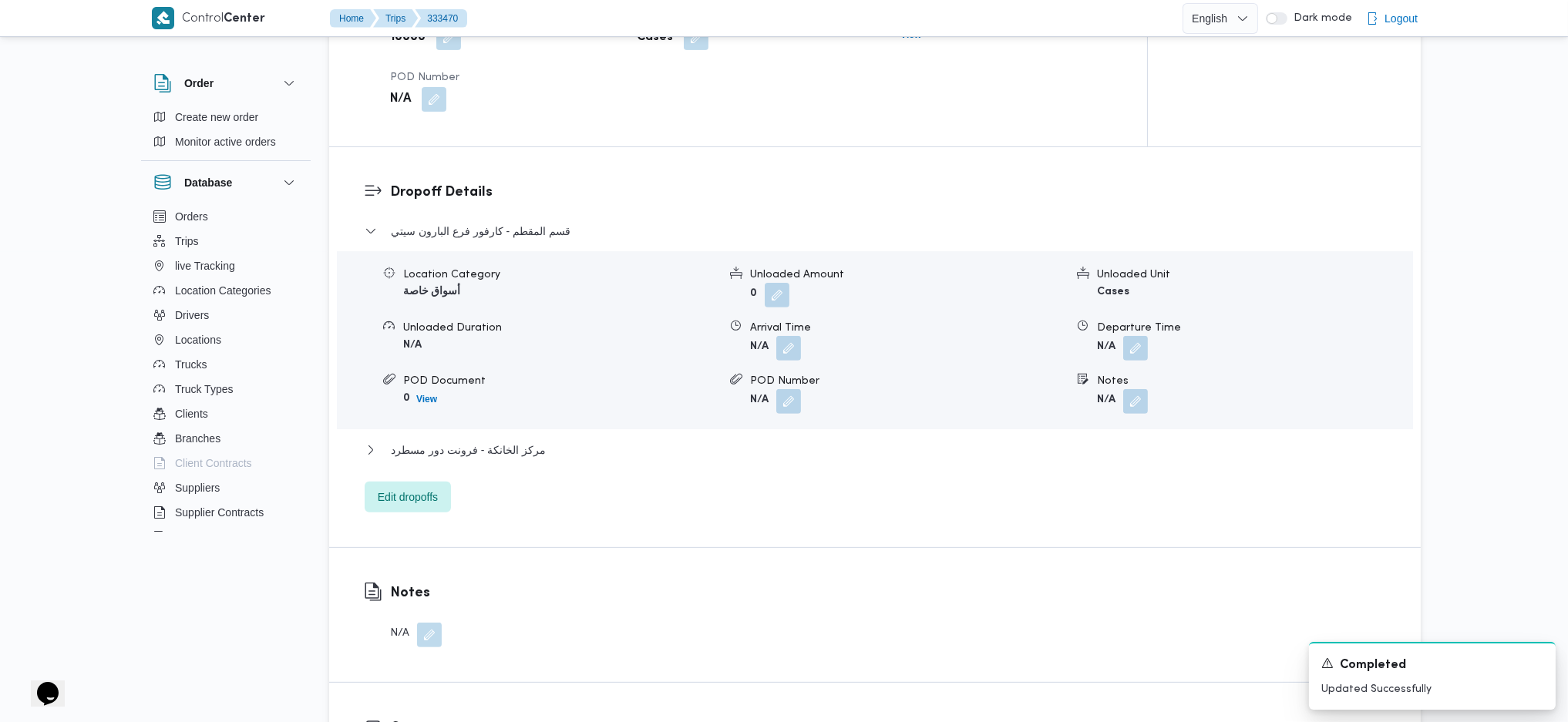
click at [1131, 389] on button "button" at bounding box center [1135, 402] width 24 height 24
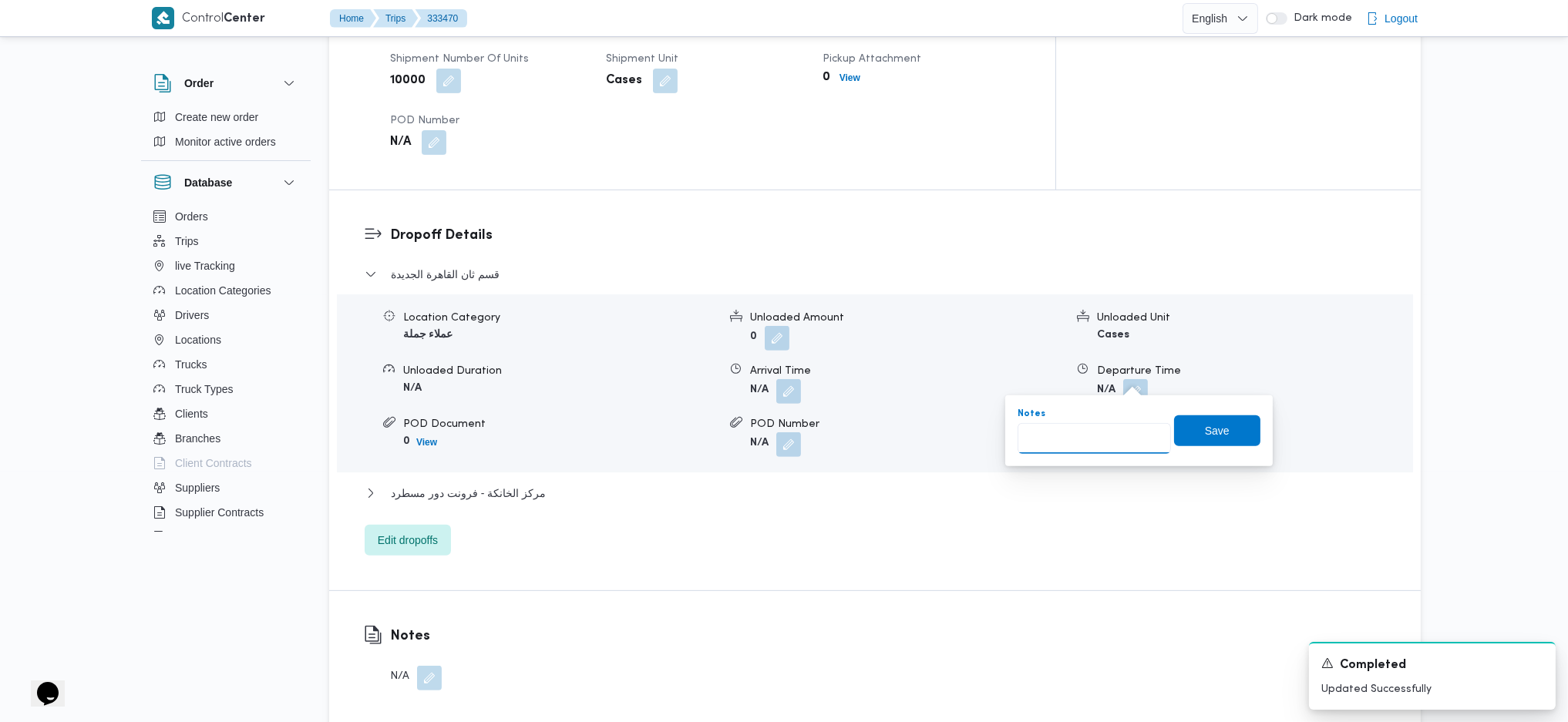
click at [1086, 429] on input "Notes" at bounding box center [1094, 438] width 154 height 31
type input "الرحاب"
click at [1205, 425] on span "Save" at bounding box center [1217, 430] width 24 height 19
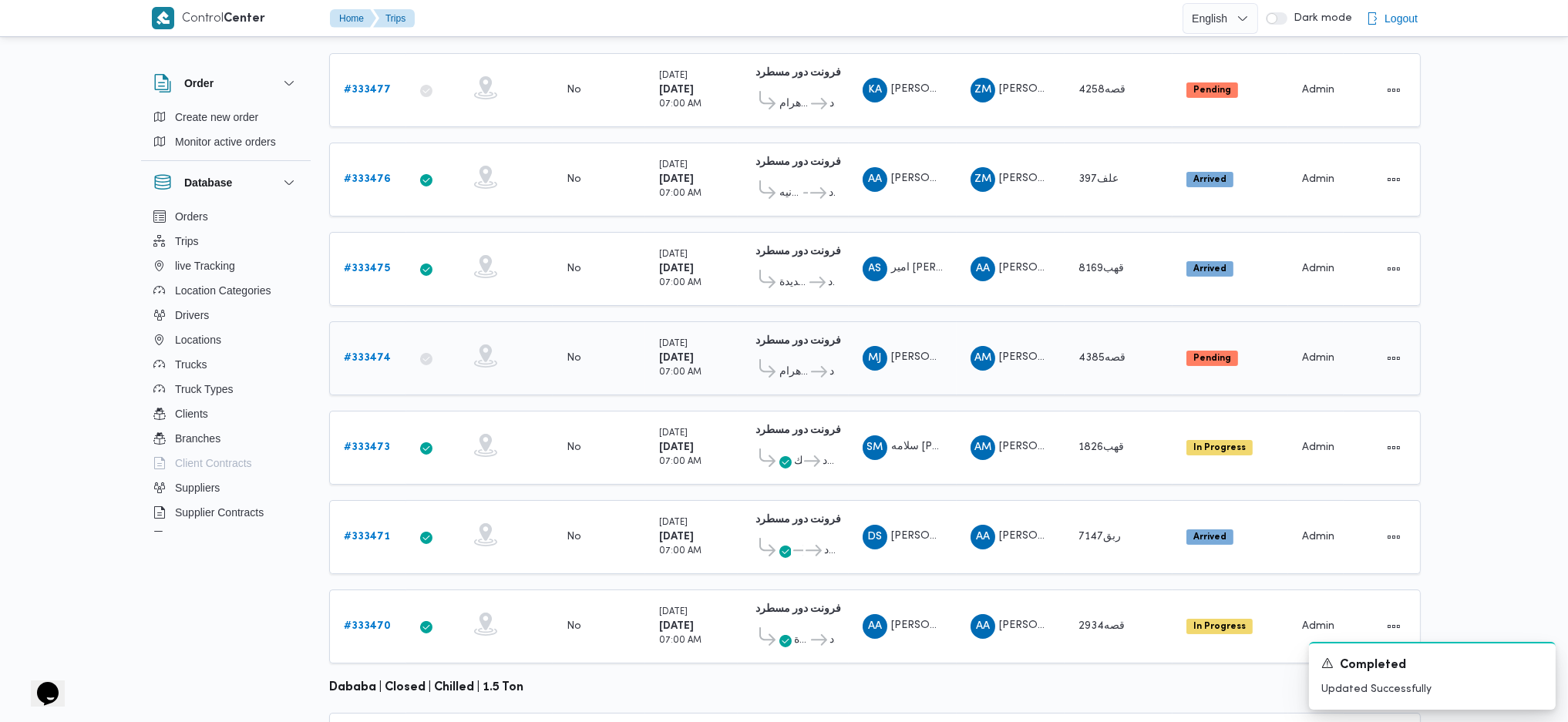
scroll to position [293, 0]
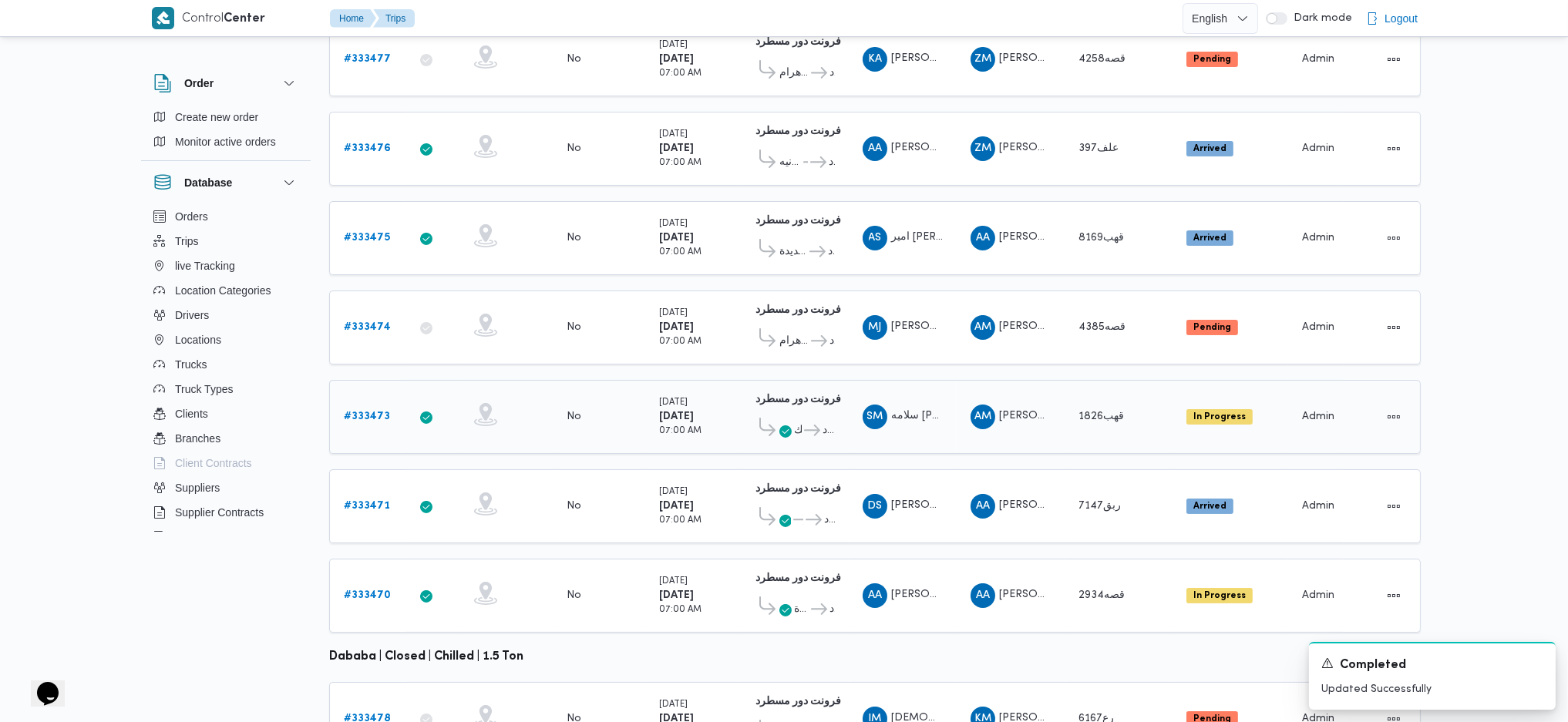
click at [375, 408] on link "# 333473" at bounding box center [367, 417] width 47 height 19
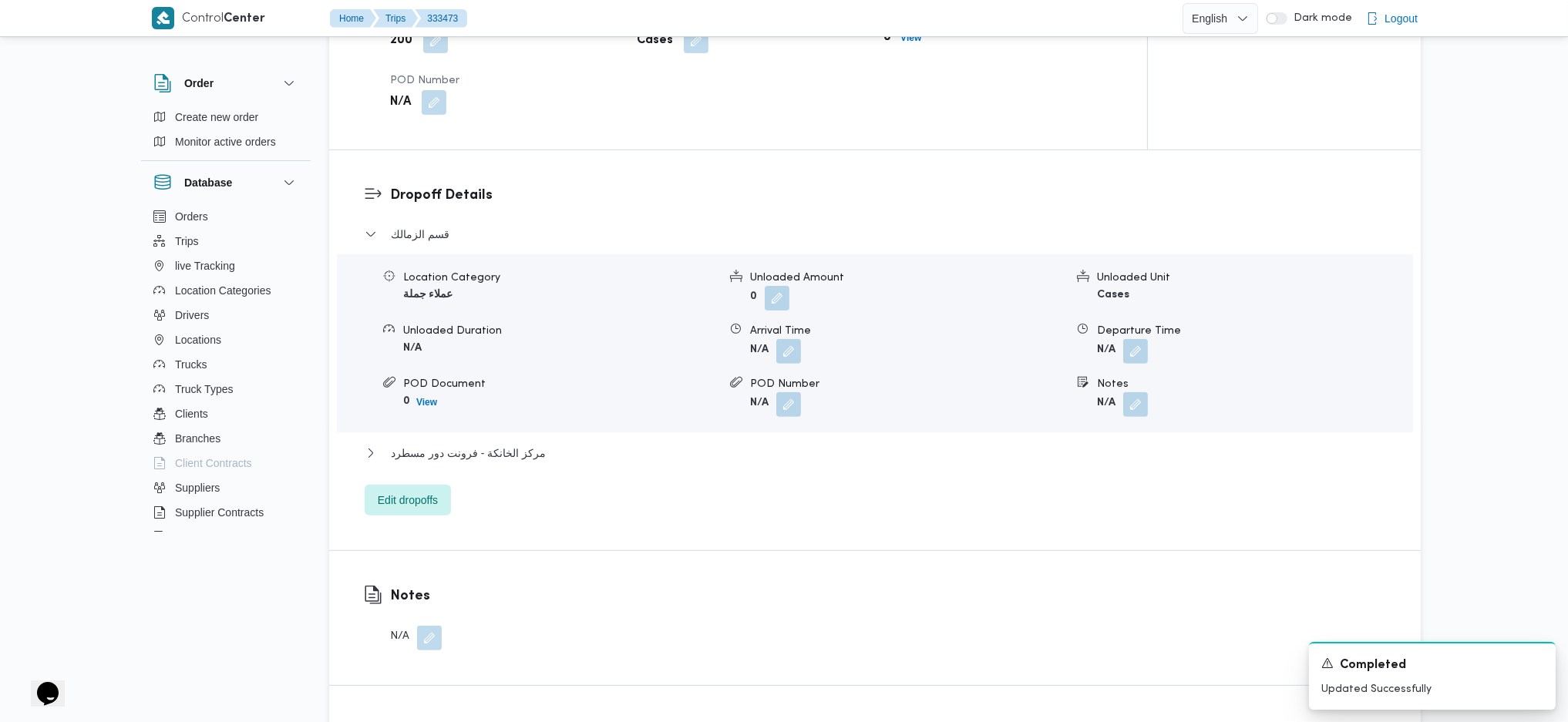
scroll to position [1322, 0]
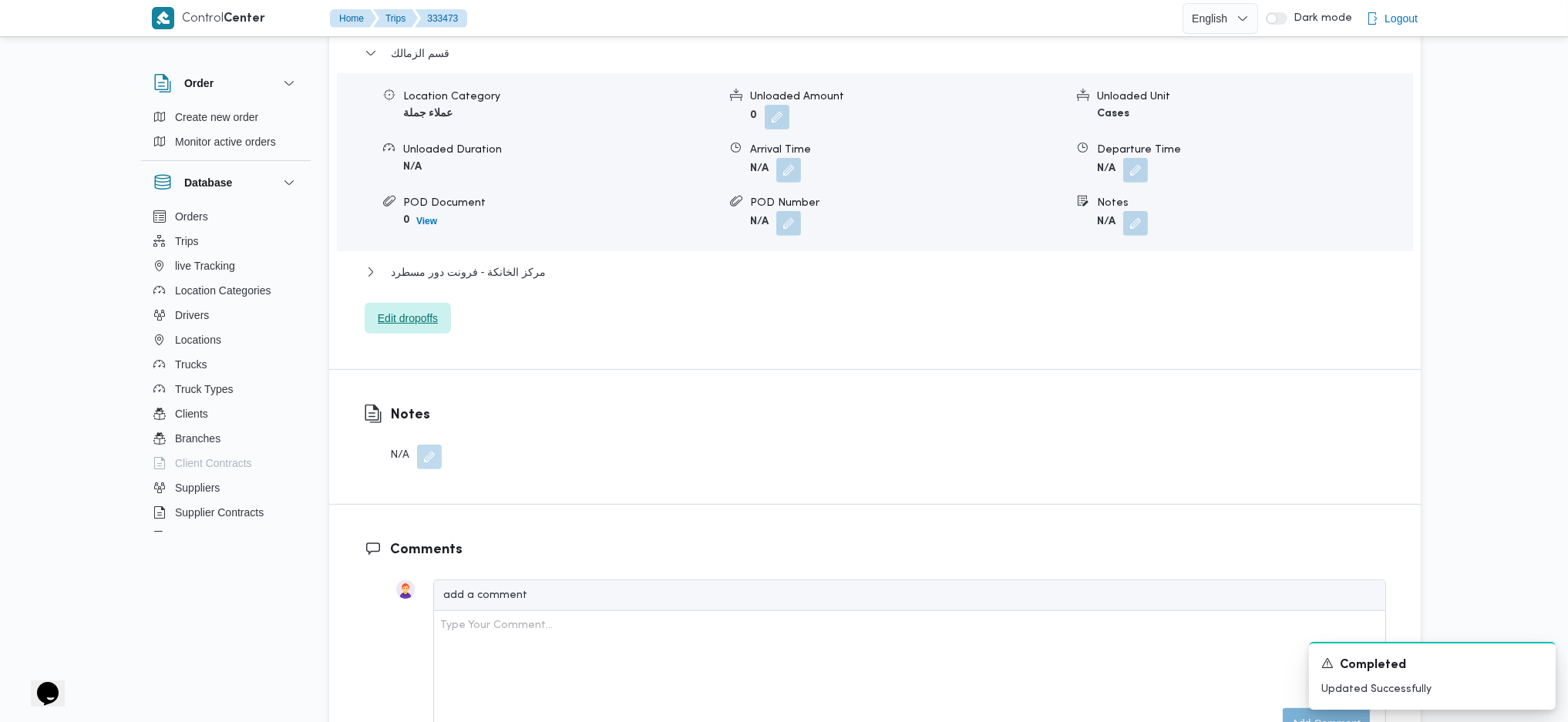
click at [414, 325] on span "Edit dropoffs" at bounding box center [407, 319] width 61 height 19
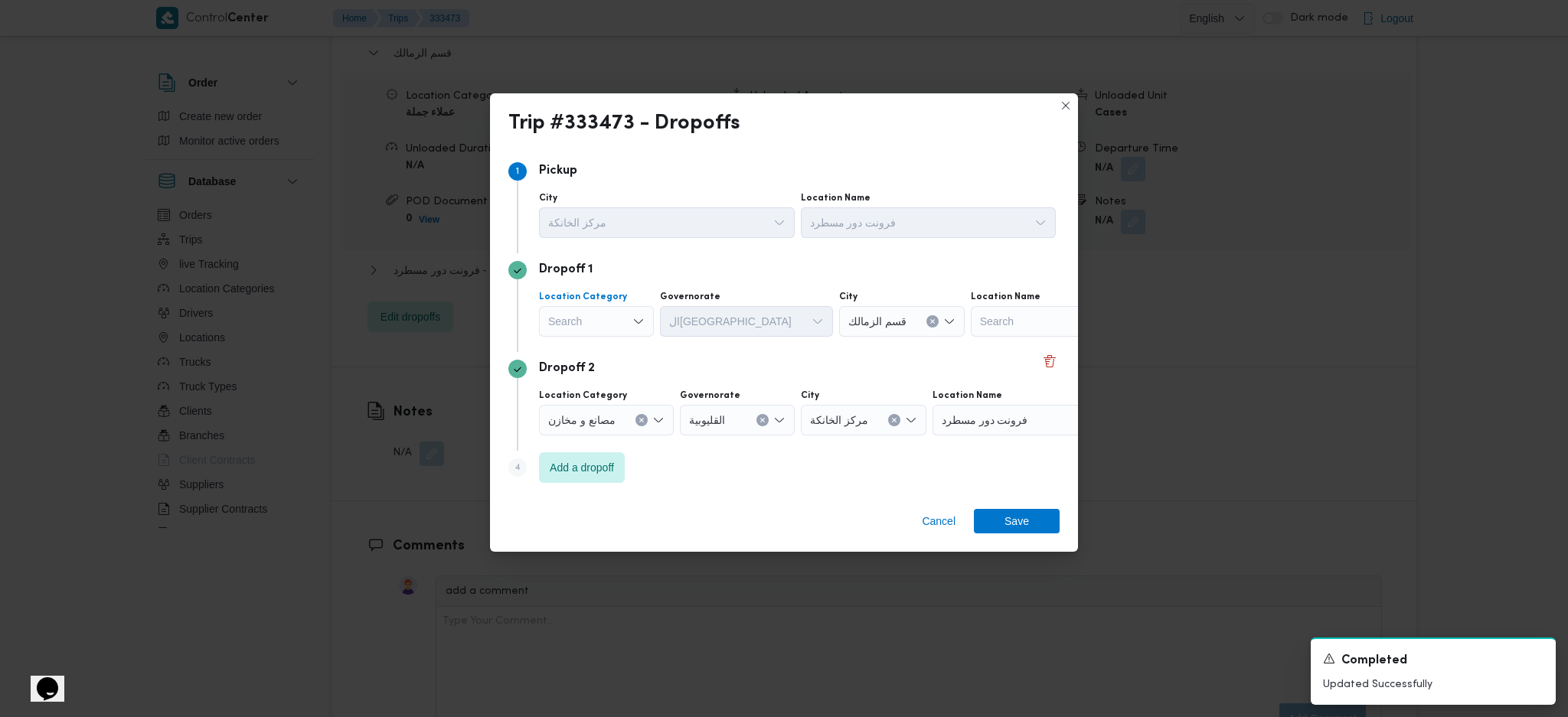
click at [632, 326] on icon "Open list of options" at bounding box center [638, 321] width 12 height 12
click at [605, 419] on span "عملاء جملة" at bounding box center [605, 416] width 78 height 19
click at [738, 315] on div "Search" at bounding box center [720, 321] width 115 height 31
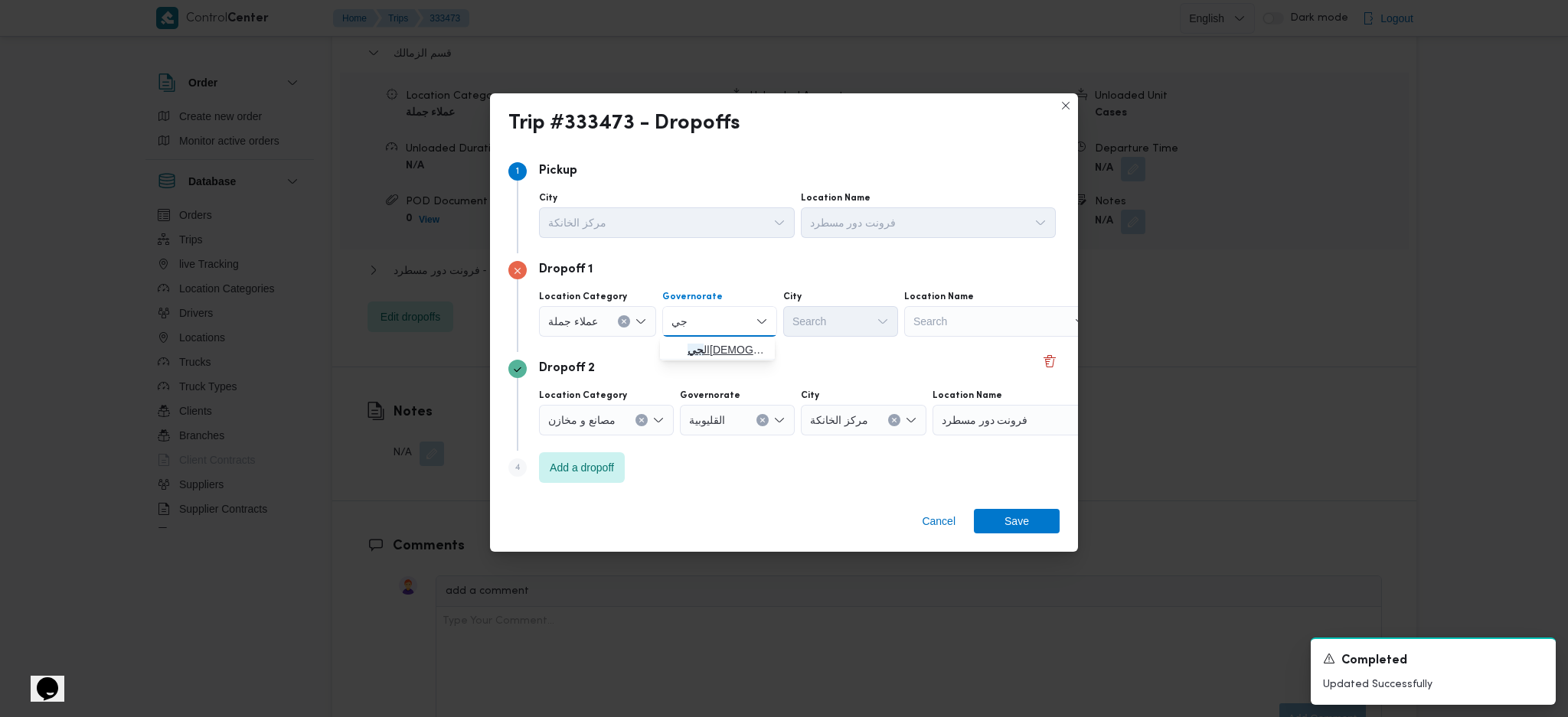
type input "جي"
drag, startPoint x: 680, startPoint y: 354, endPoint x: 703, endPoint y: 354, distance: 23.0
click at [680, 354] on icon "button" at bounding box center [675, 349] width 12 height 12
click at [817, 322] on div "Search" at bounding box center [840, 321] width 115 height 31
type input "رام"
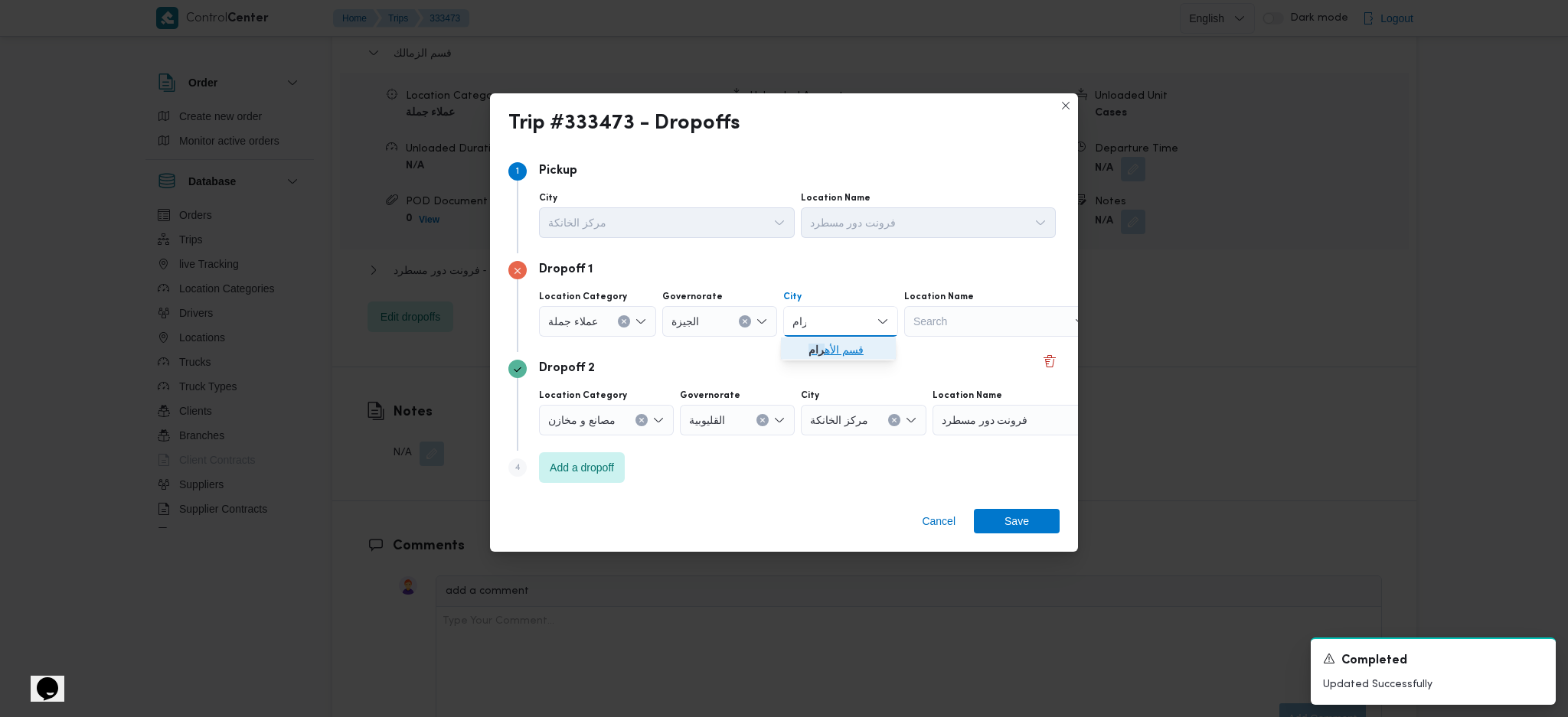
click at [827, 352] on span "قسم الأه رام" at bounding box center [848, 350] width 78 height 19
drag, startPoint x: 1029, startPoint y: 512, endPoint x: 1022, endPoint y: 525, distance: 14.8
click at [1022, 525] on span "Save" at bounding box center [1016, 521] width 86 height 24
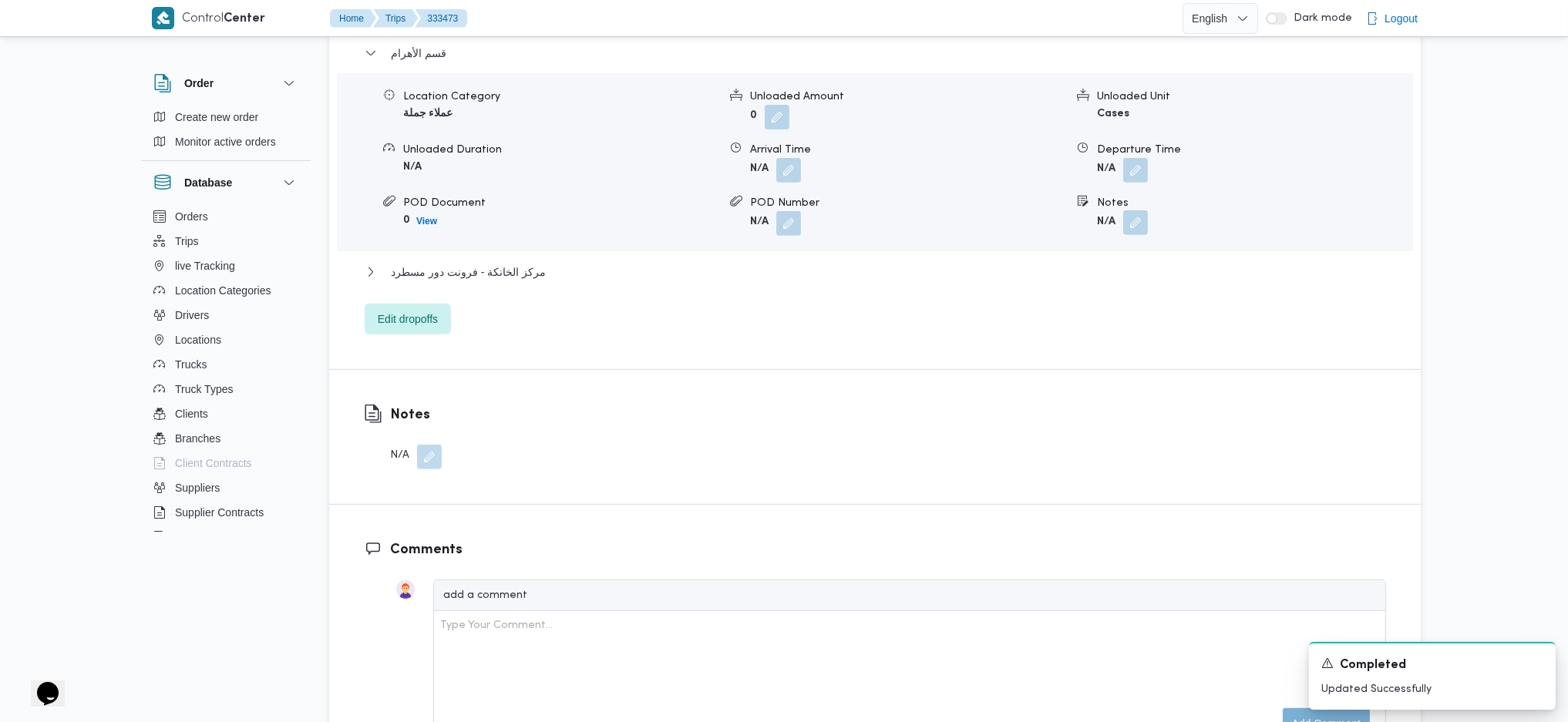
click at [1138, 225] on button "button" at bounding box center [1135, 223] width 24 height 24
click at [1083, 301] on div "Notes Save" at bounding box center [1139, 277] width 246 height 49
type input "حدائق الاهرام"
click button "Save" at bounding box center [1217, 277] width 87 height 31
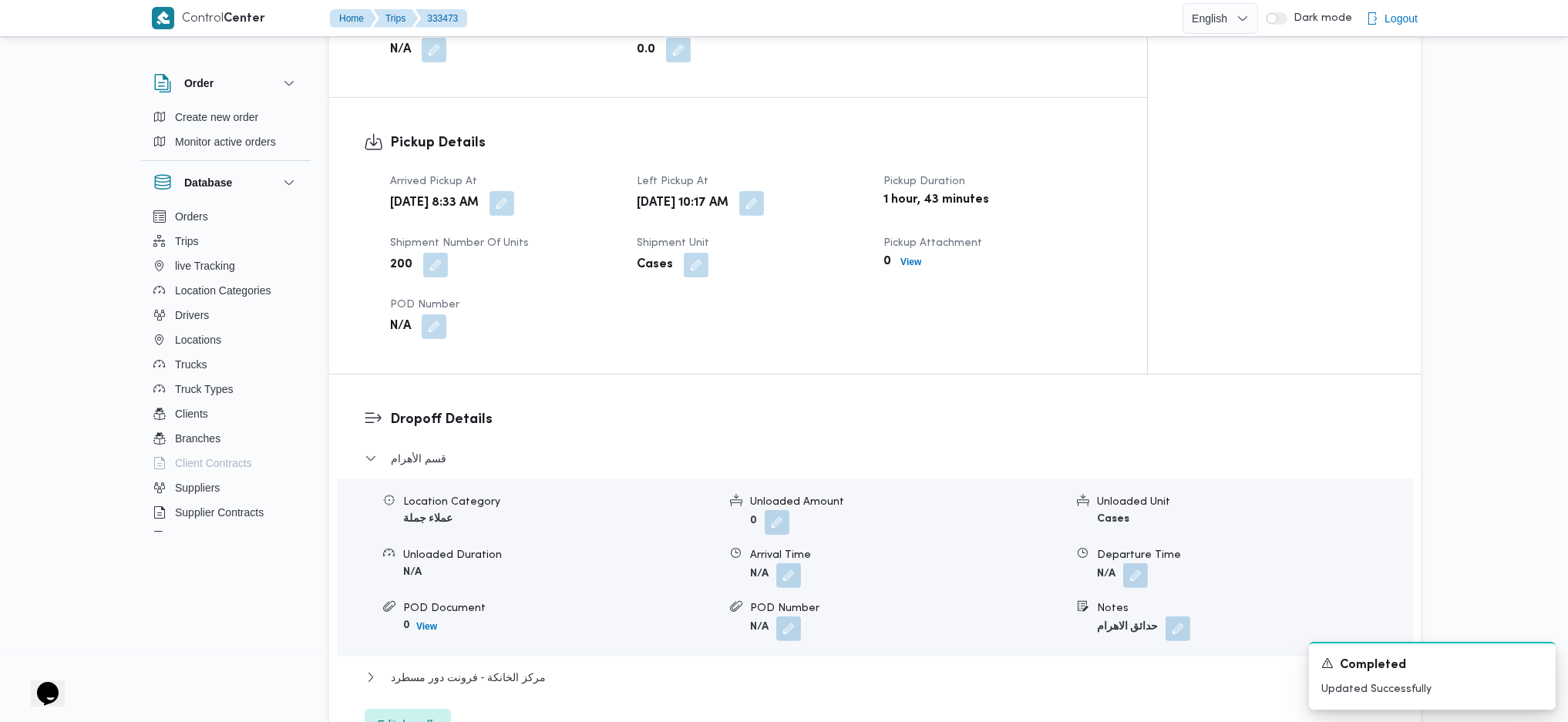
scroll to position [910, 0]
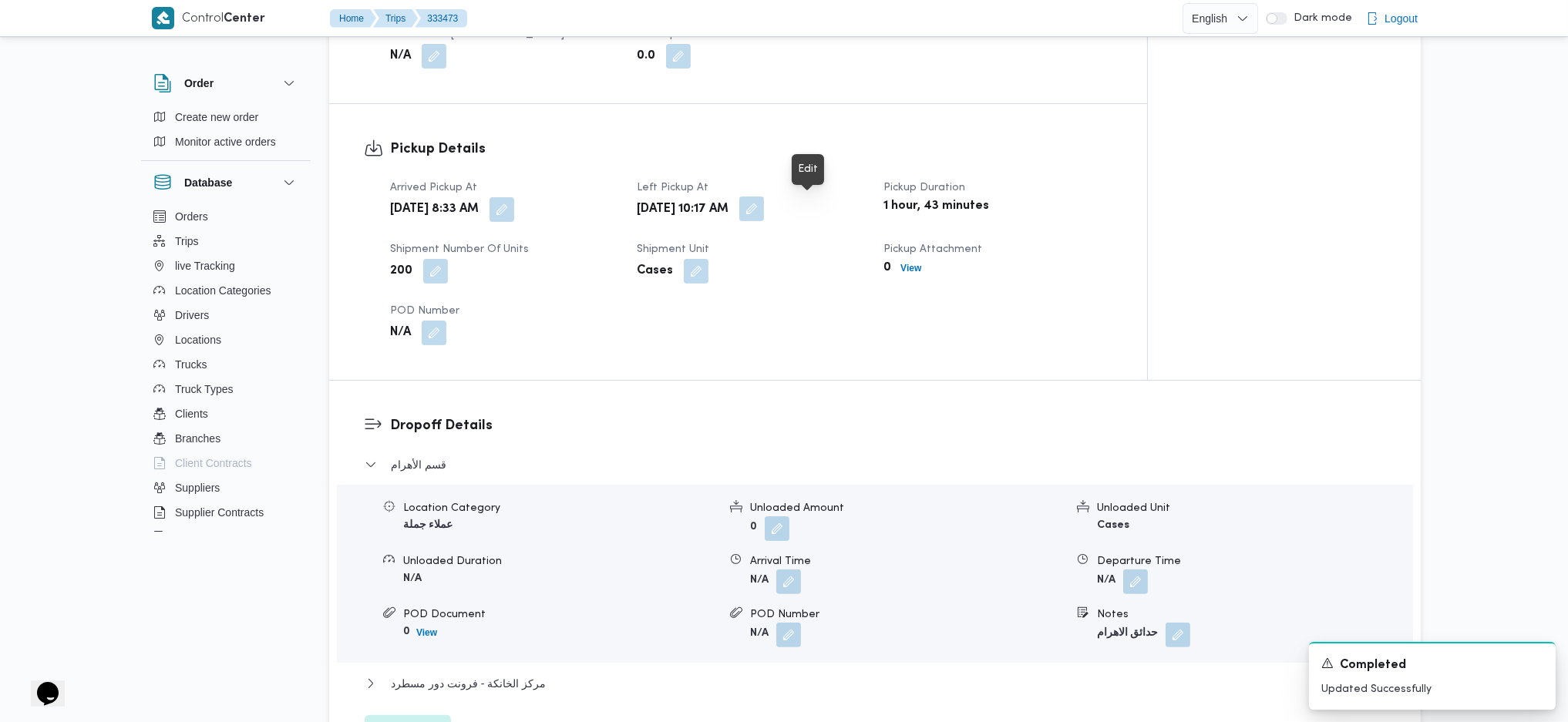
click at [764, 211] on button "button" at bounding box center [751, 209] width 24 height 24
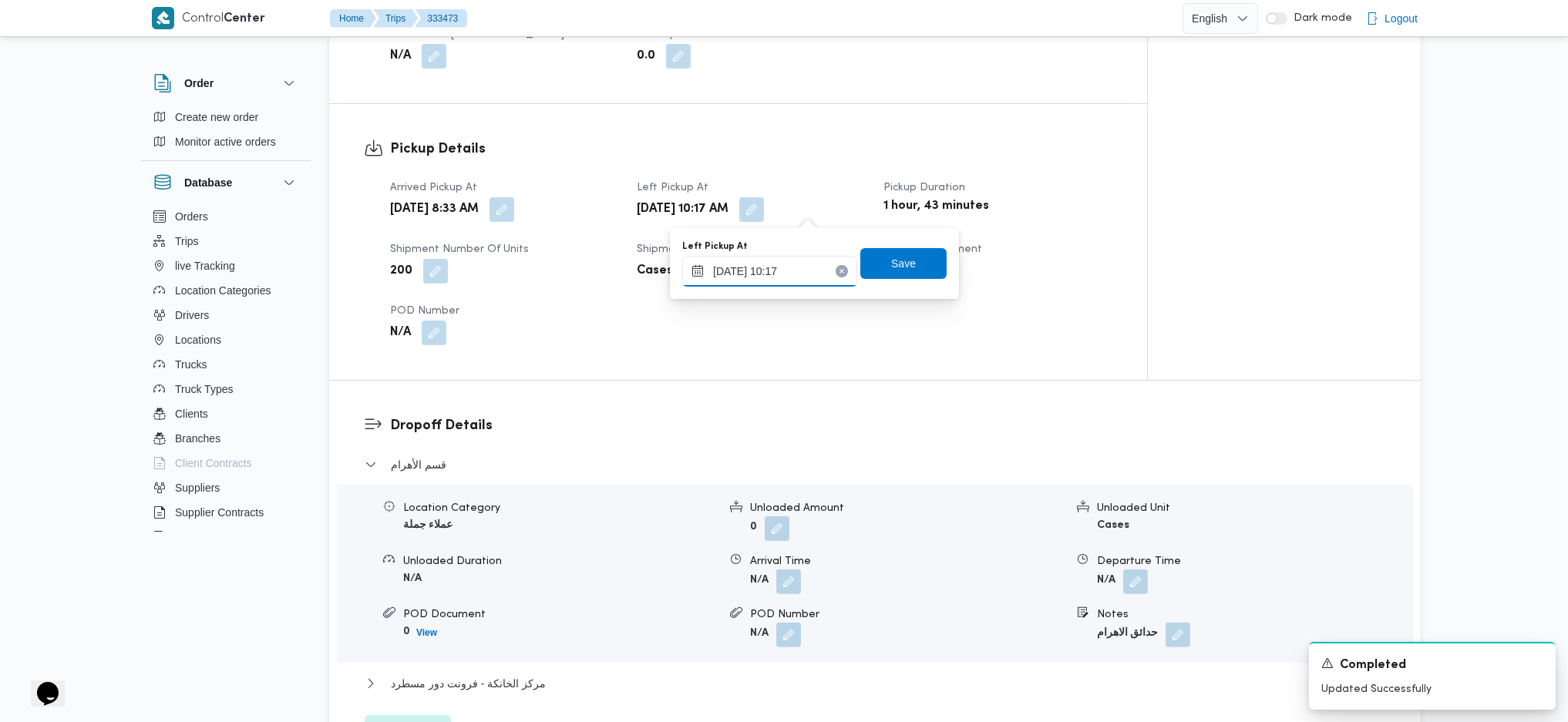
click at [767, 261] on input "26/08/2025 10:17" at bounding box center [770, 271] width 175 height 31
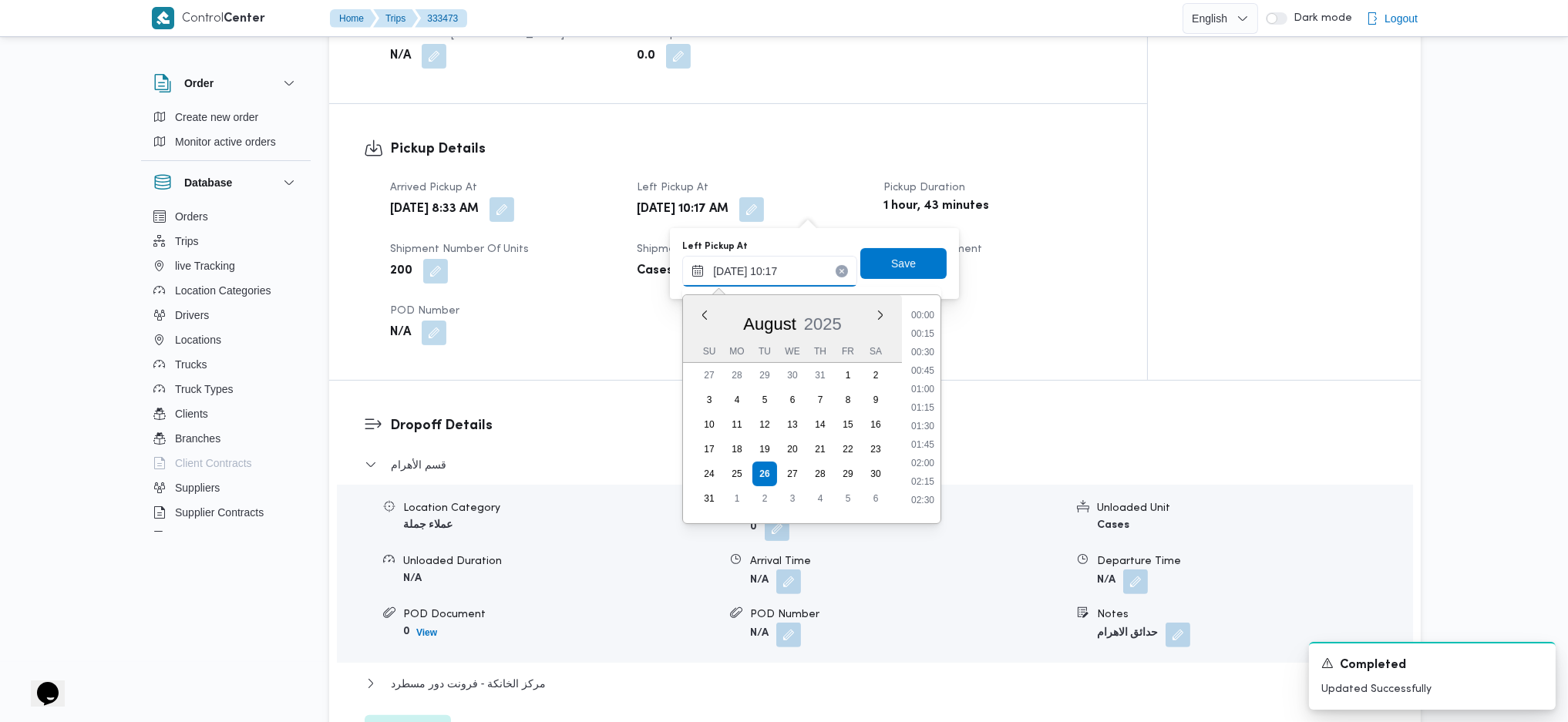
scroll to position [655, 0]
click at [921, 320] on li "09:00" at bounding box center [922, 326] width 35 height 16
type input "26/08/2025 09:00"
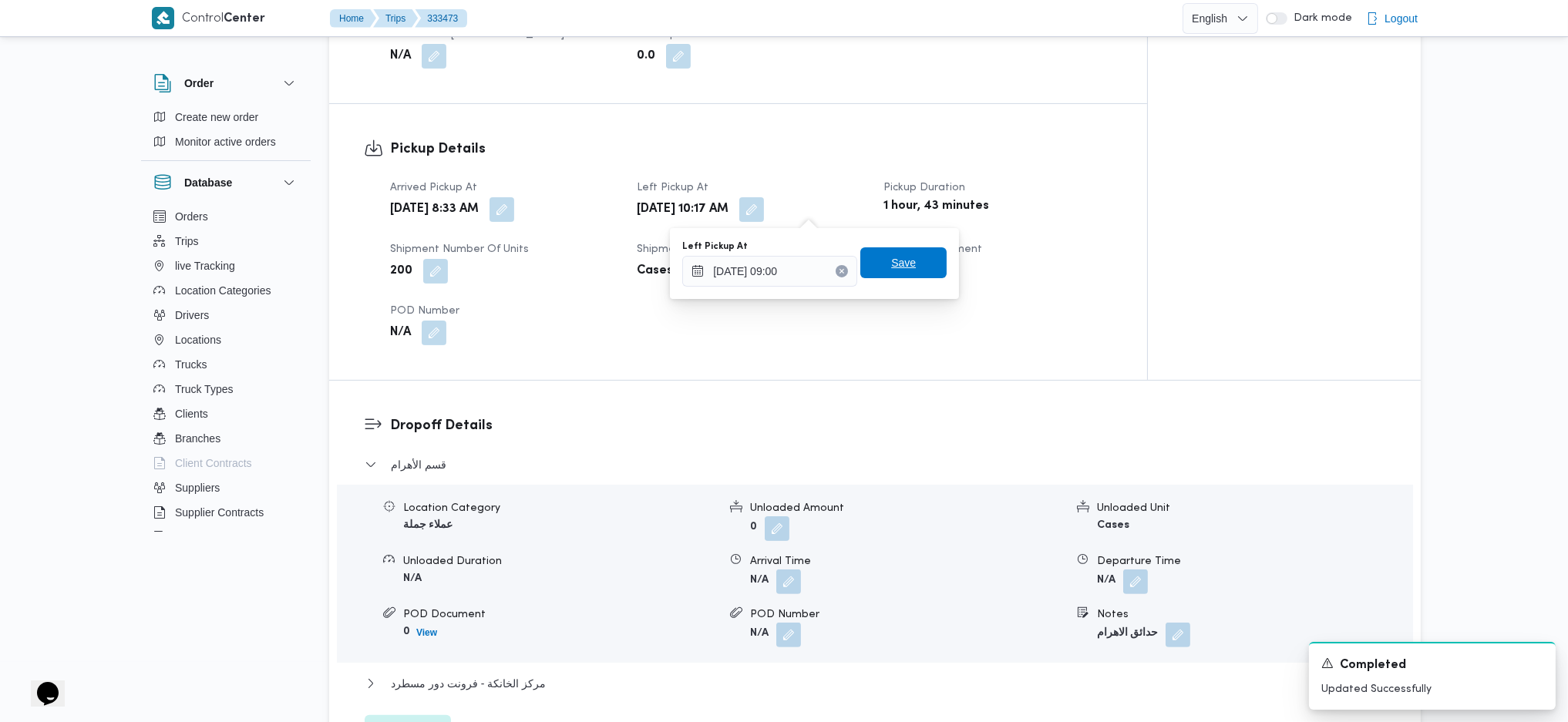
click at [898, 265] on span "Save" at bounding box center [903, 263] width 24 height 19
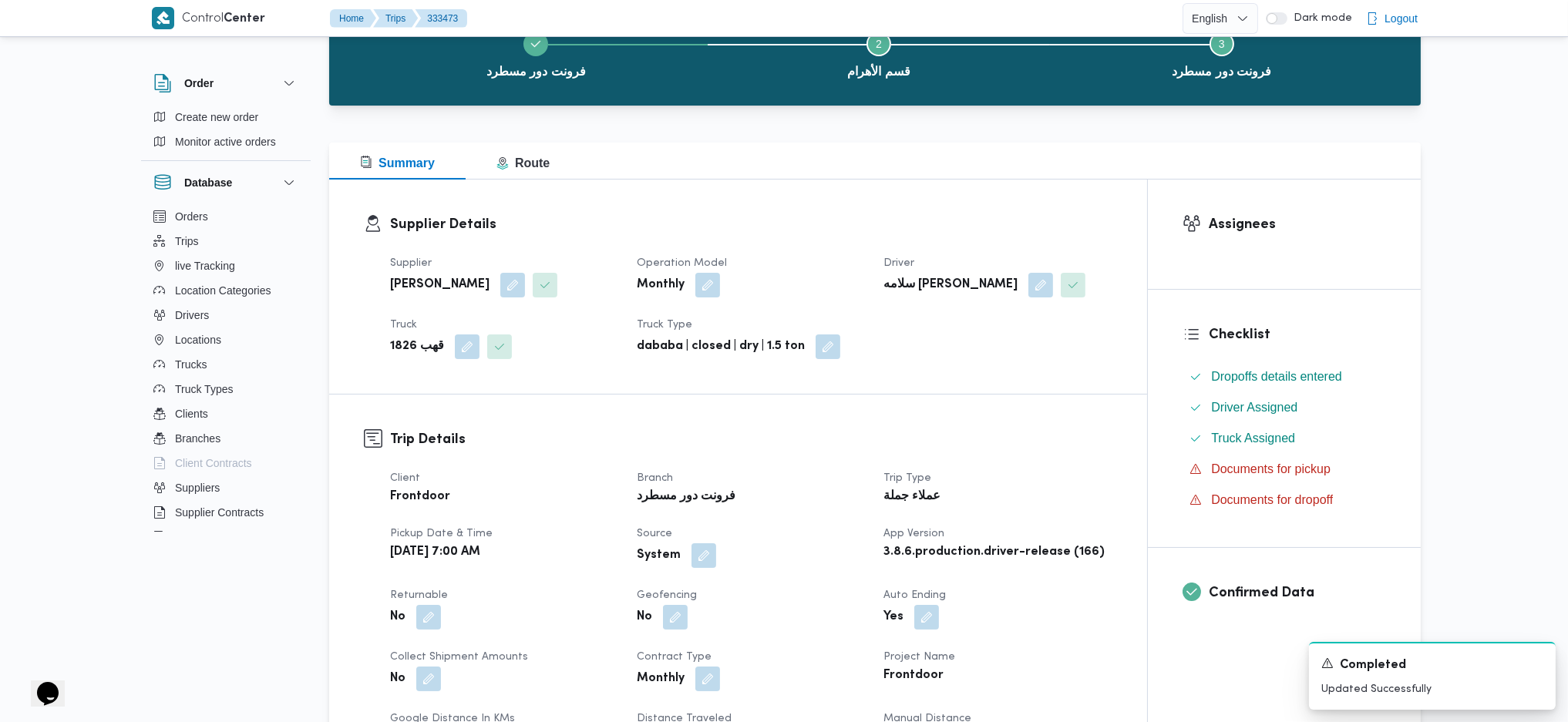
scroll to position [0, 0]
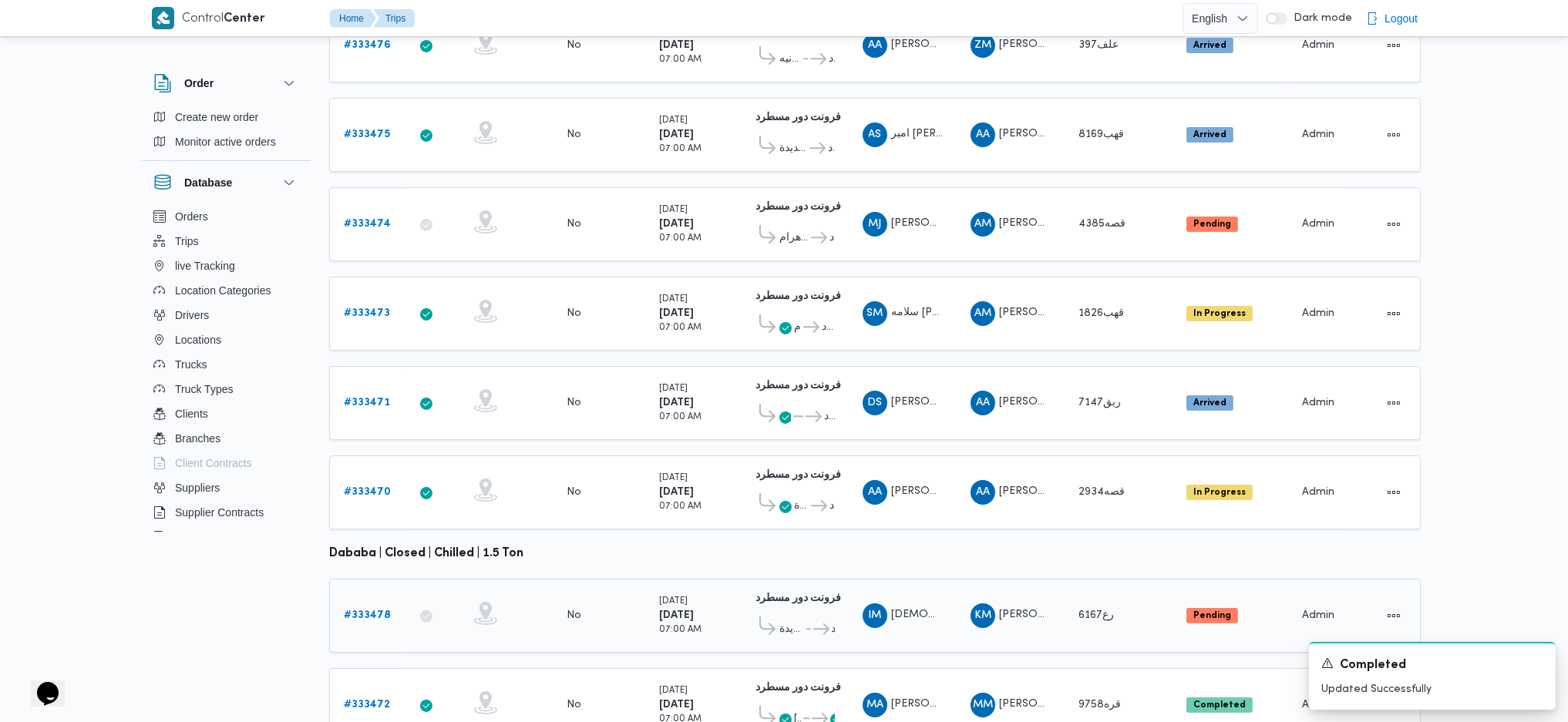
scroll to position [429, 0]
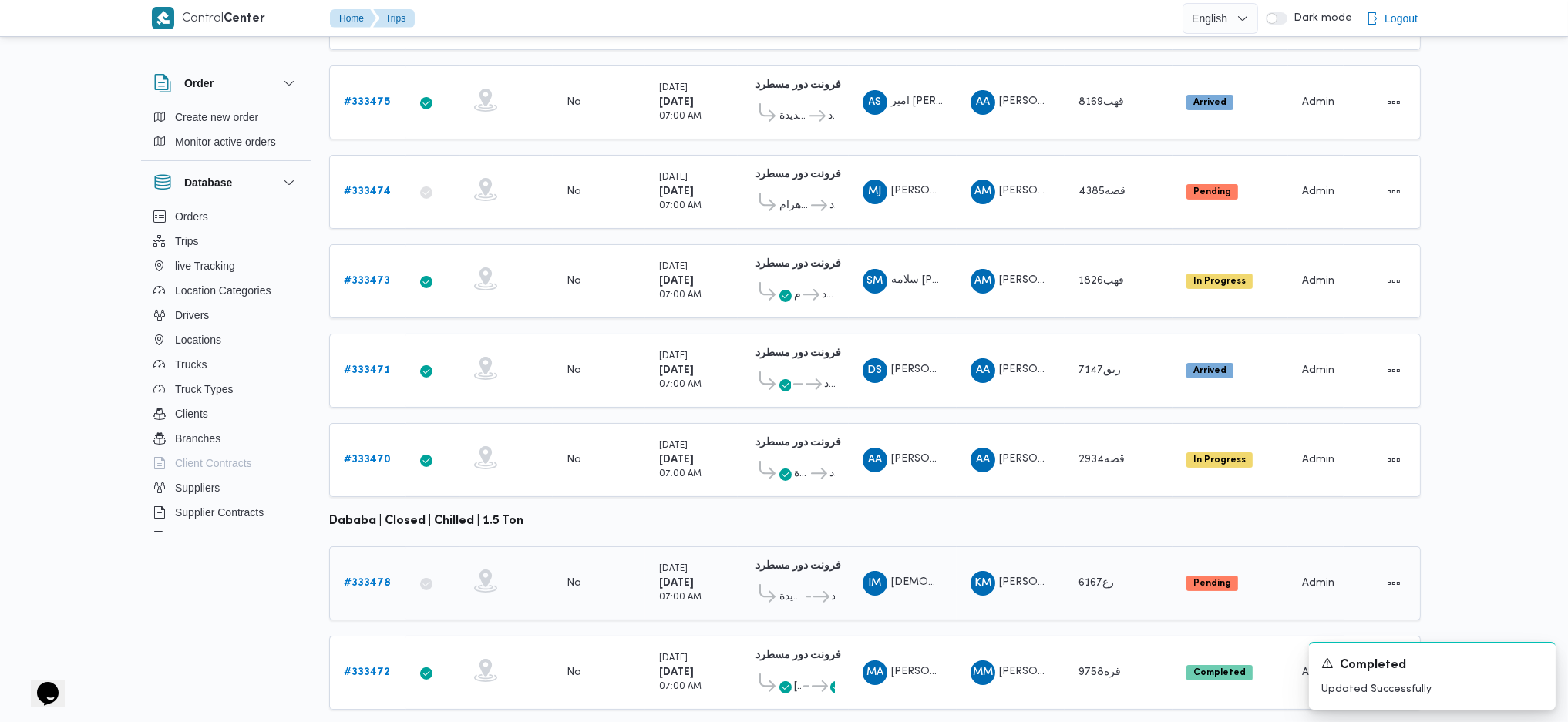
click at [371, 578] on b "# 333478" at bounding box center [367, 582] width 47 height 10
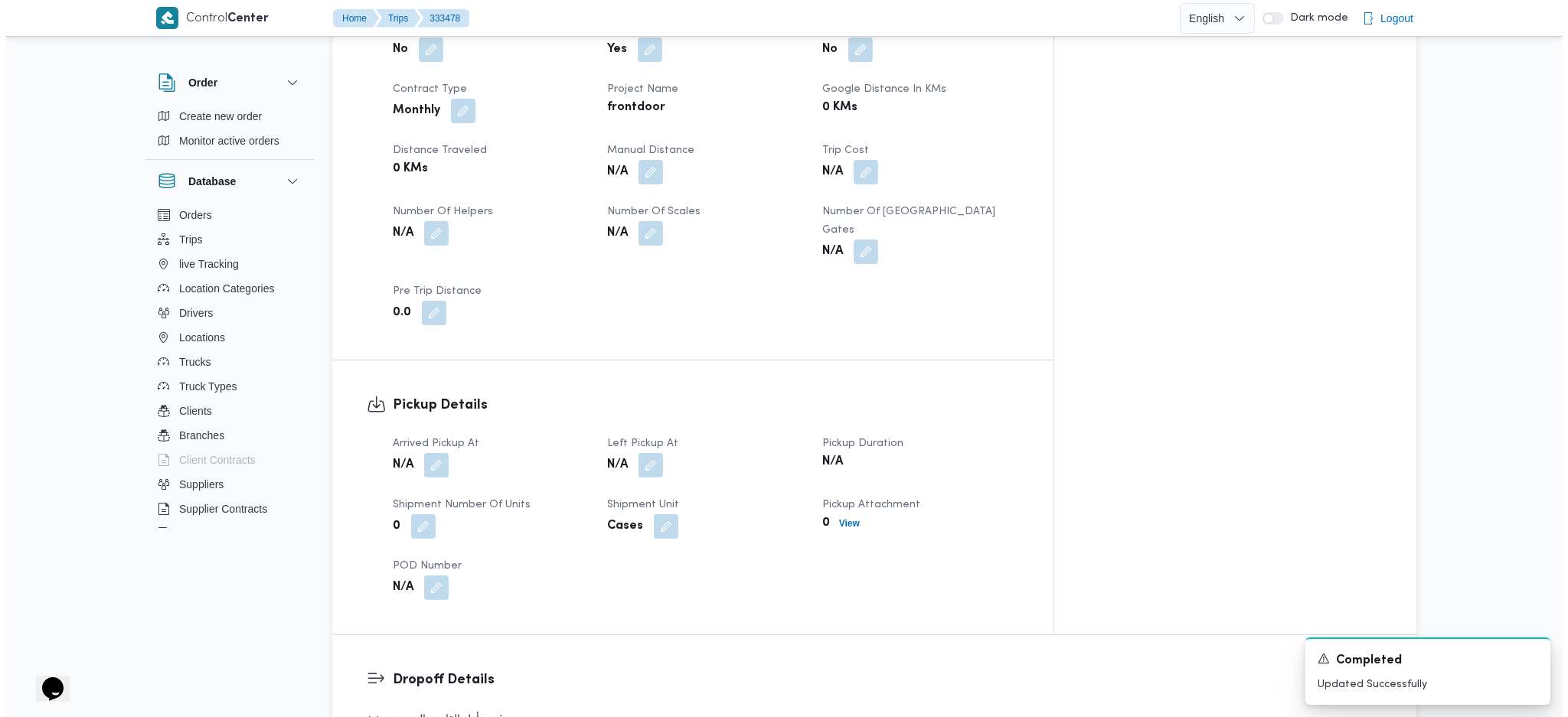
scroll to position [1122, 0]
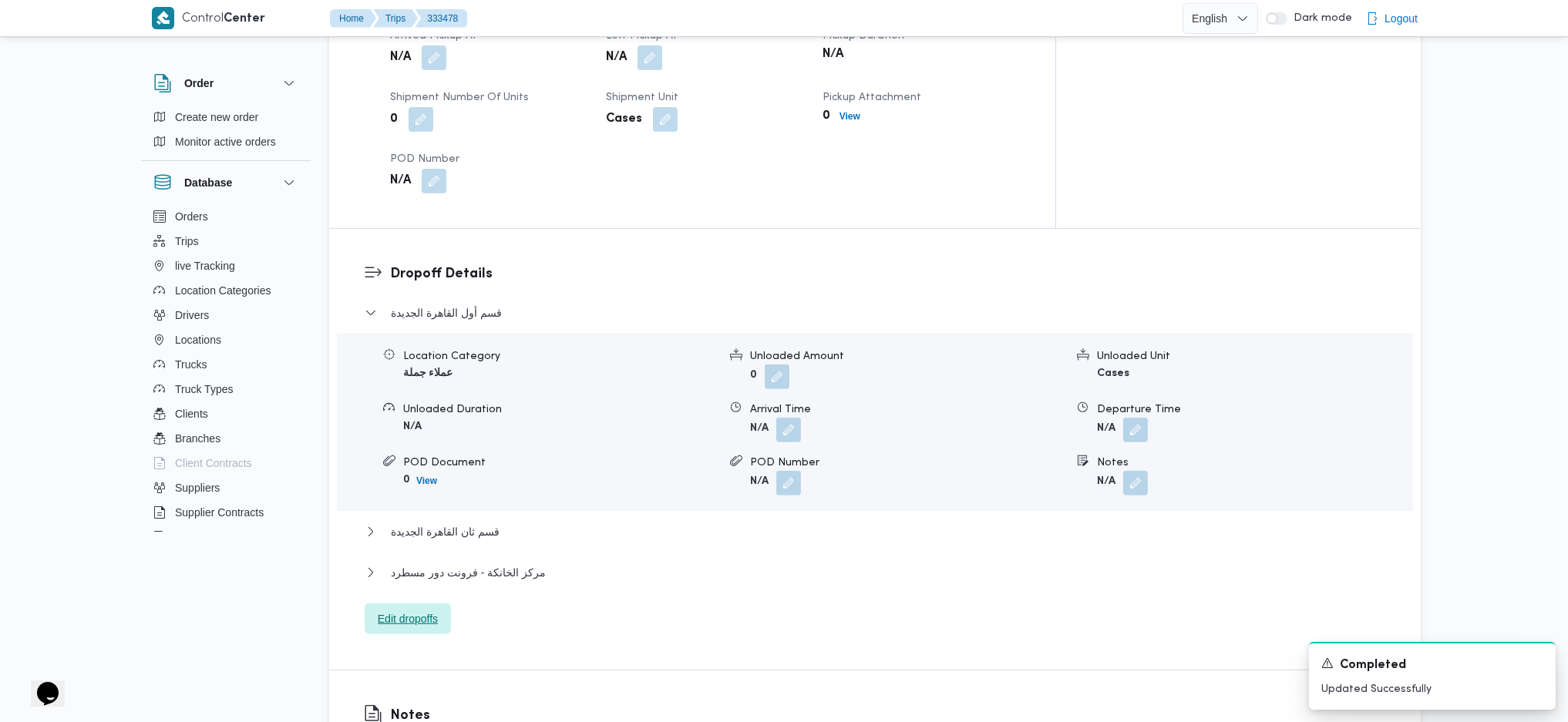
click at [419, 609] on span "Edit dropoffs" at bounding box center [407, 619] width 61 height 19
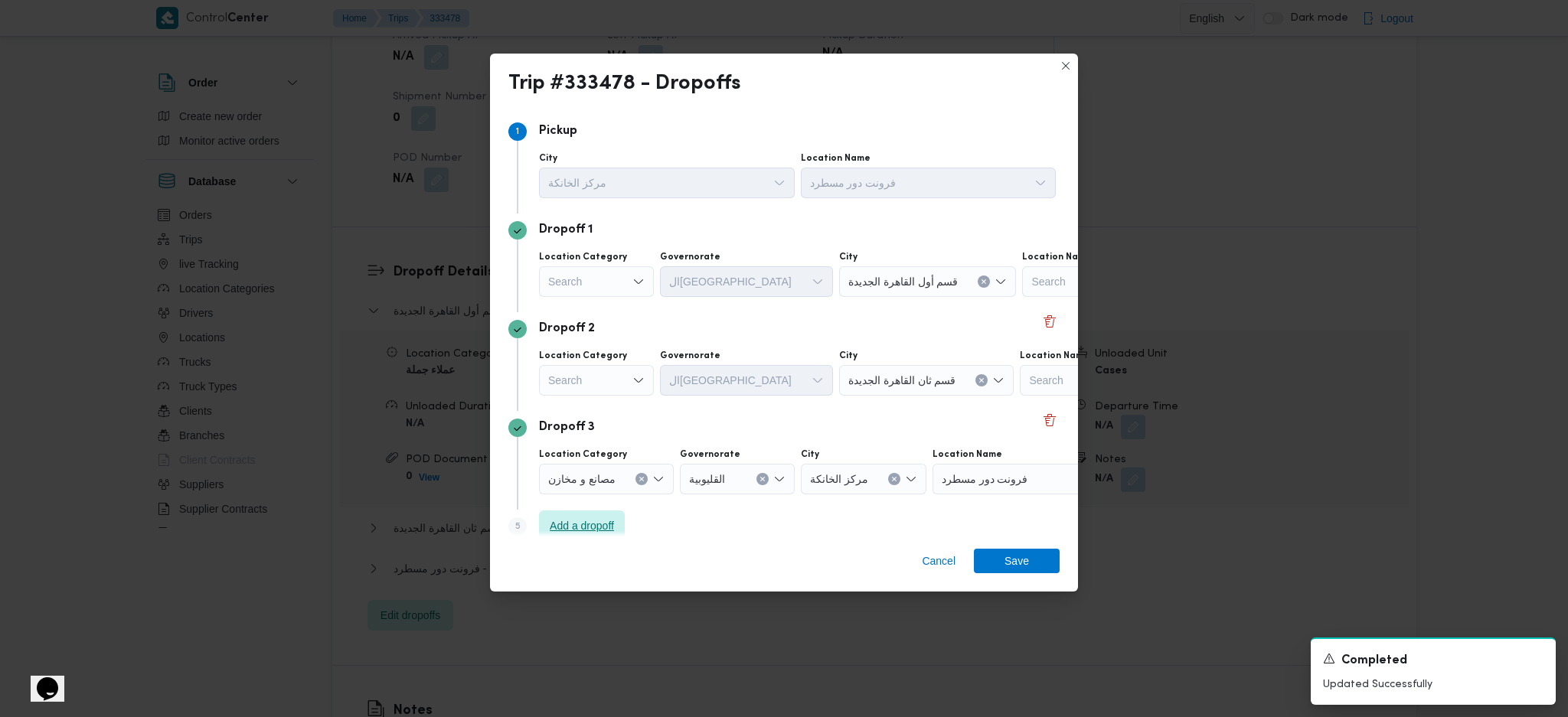
click at [591, 524] on span "Add a dropoff" at bounding box center [581, 525] width 64 height 19
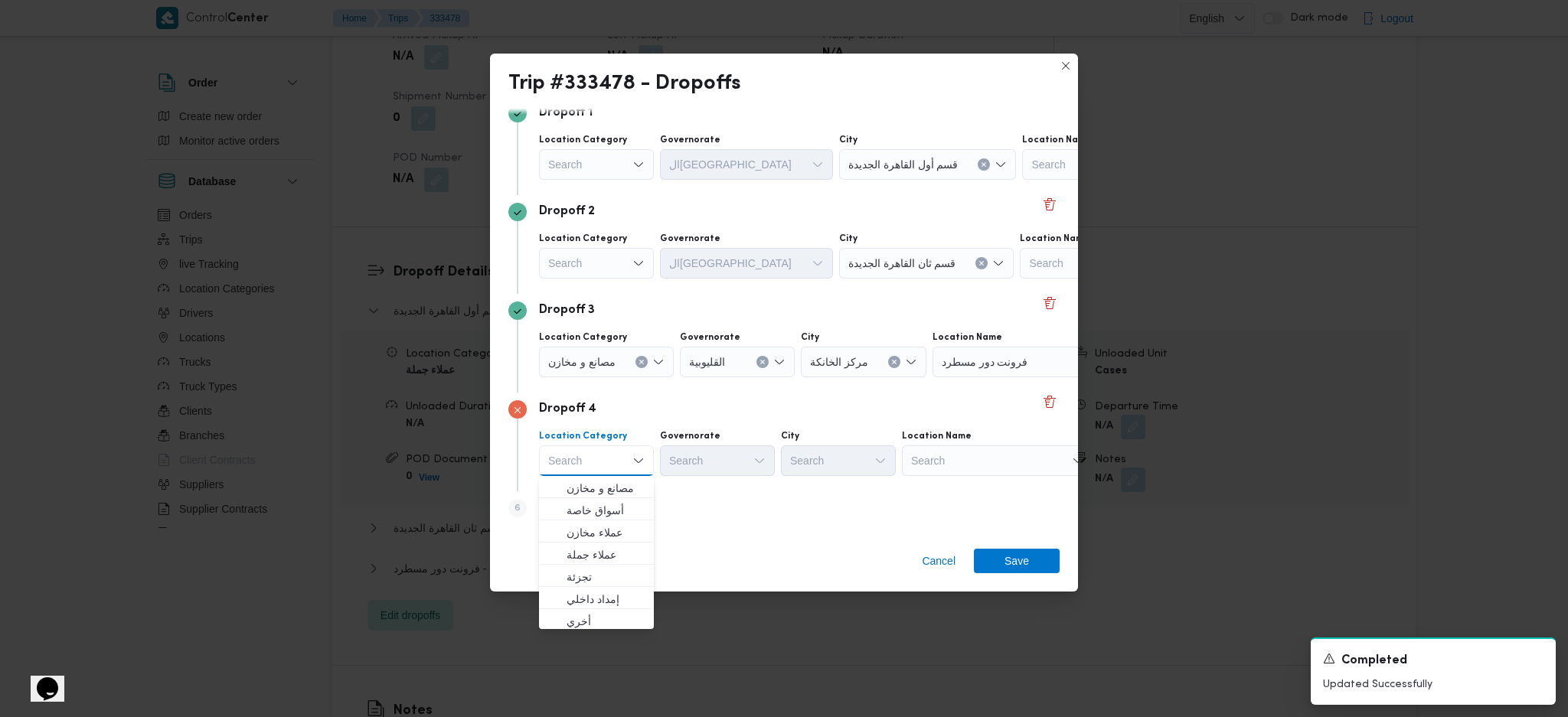
click at [601, 177] on div "Search" at bounding box center [596, 164] width 115 height 31
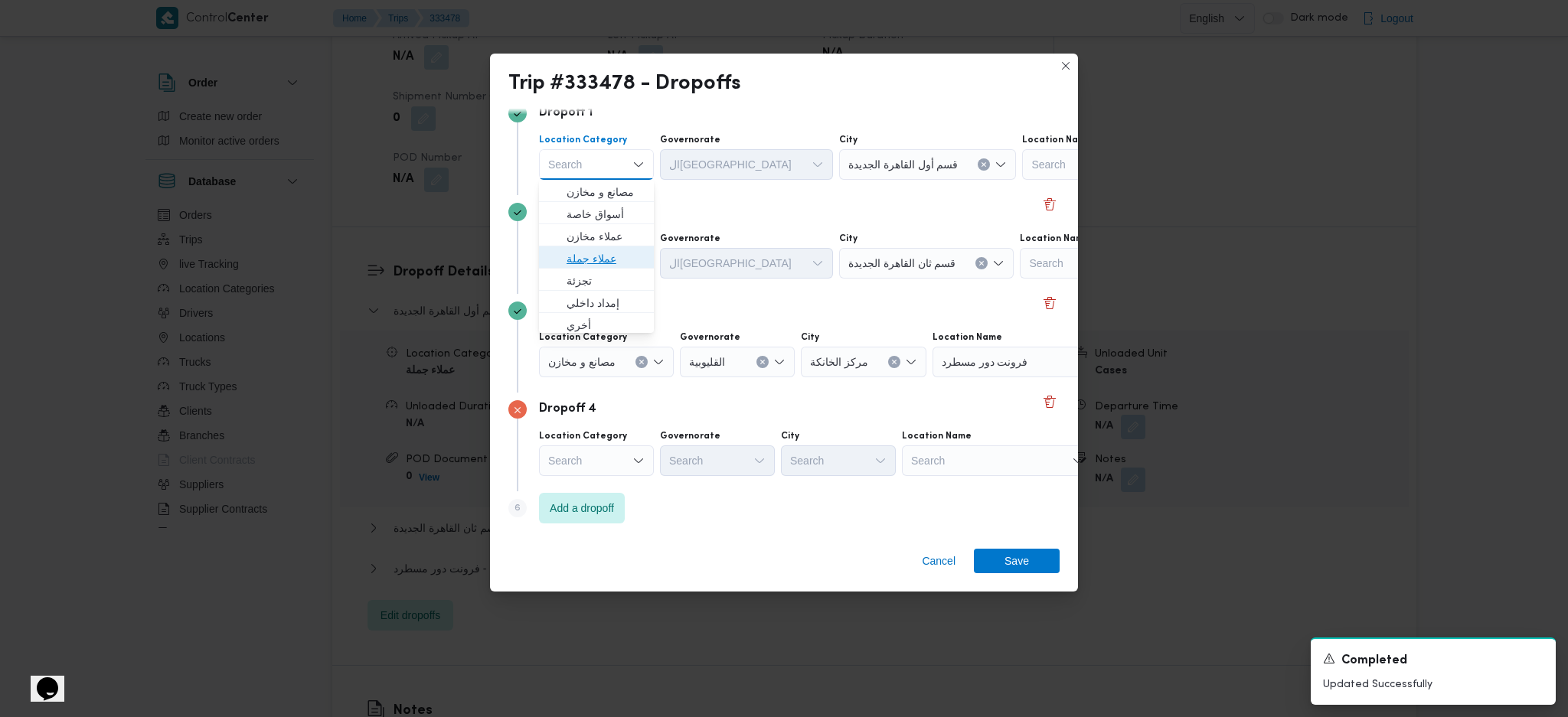
click at [589, 255] on span "عملاء جملة" at bounding box center [605, 259] width 78 height 19
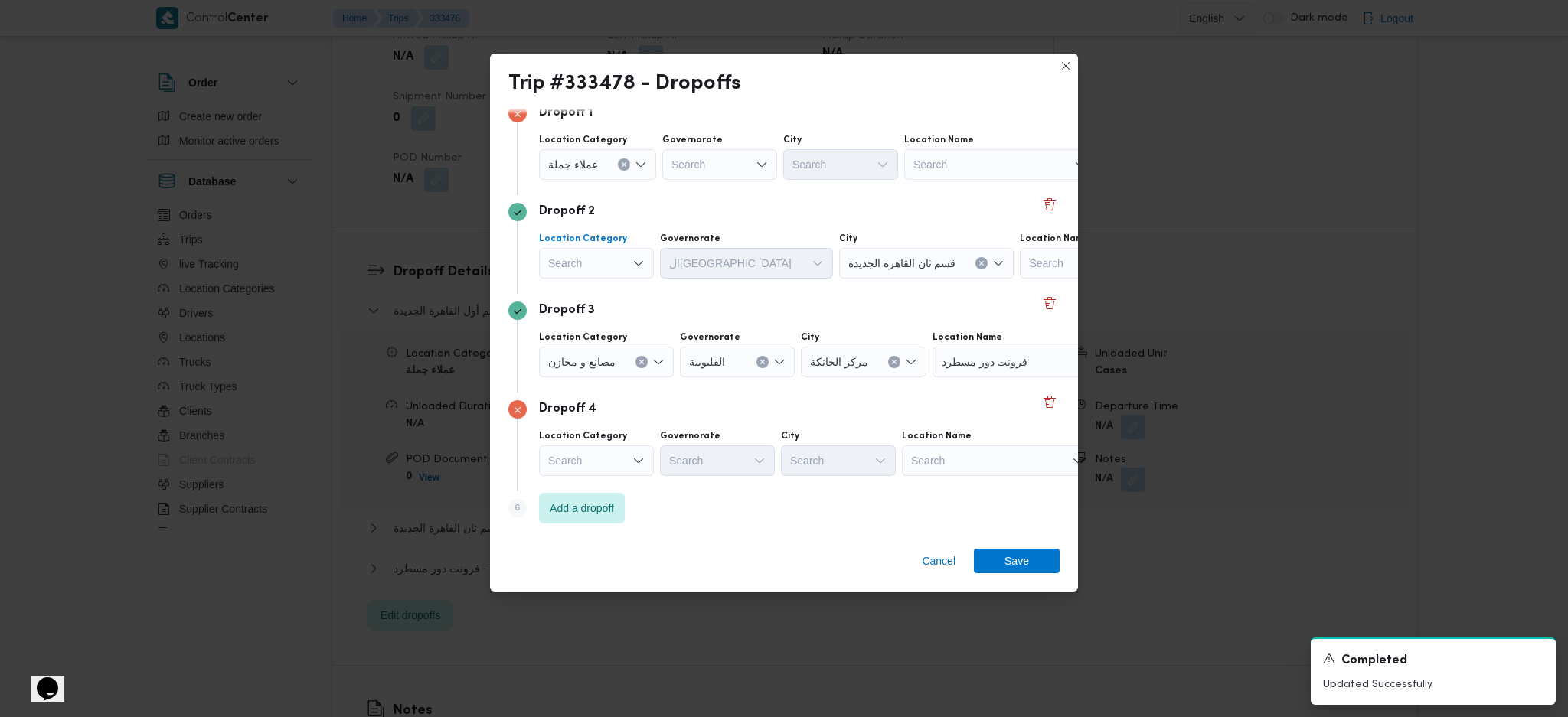
click at [587, 258] on div "Search" at bounding box center [596, 263] width 115 height 31
click at [617, 362] on span "عملاء جملة" at bounding box center [605, 357] width 78 height 19
click at [617, 362] on div "مصانع و مخازن" at bounding box center [606, 362] width 135 height 31
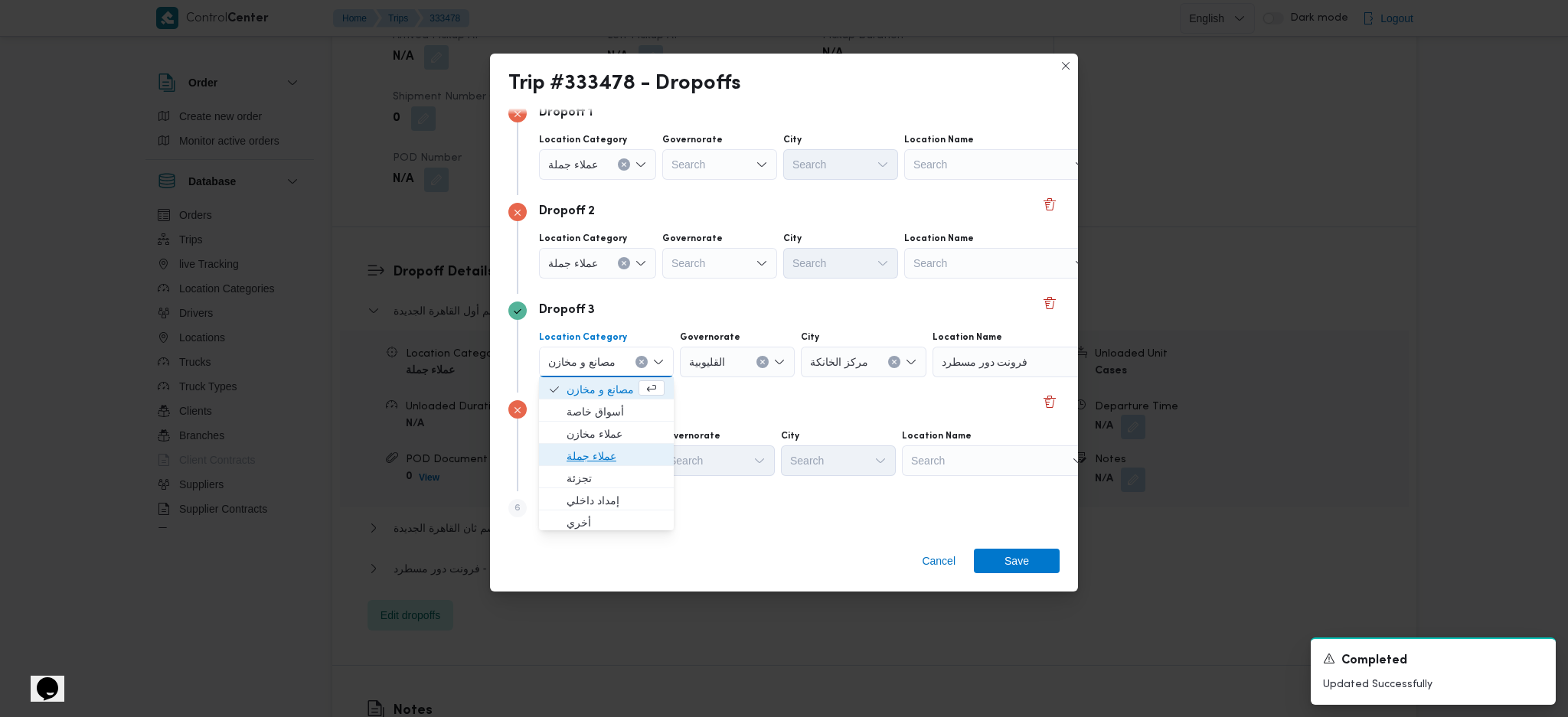
click at [620, 447] on span "عملاء جملة" at bounding box center [616, 456] width 98 height 19
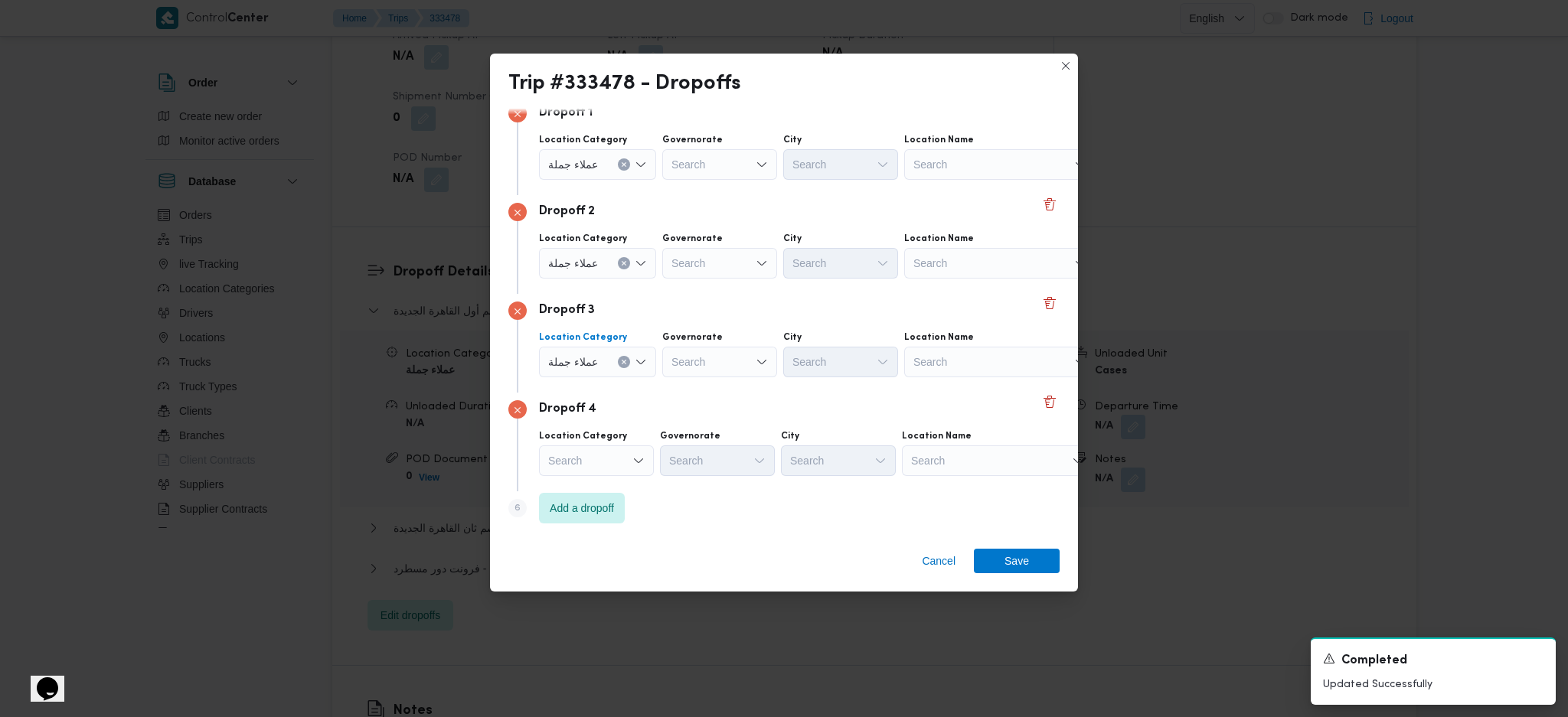
click at [934, 453] on div "Search" at bounding box center [997, 460] width 192 height 31
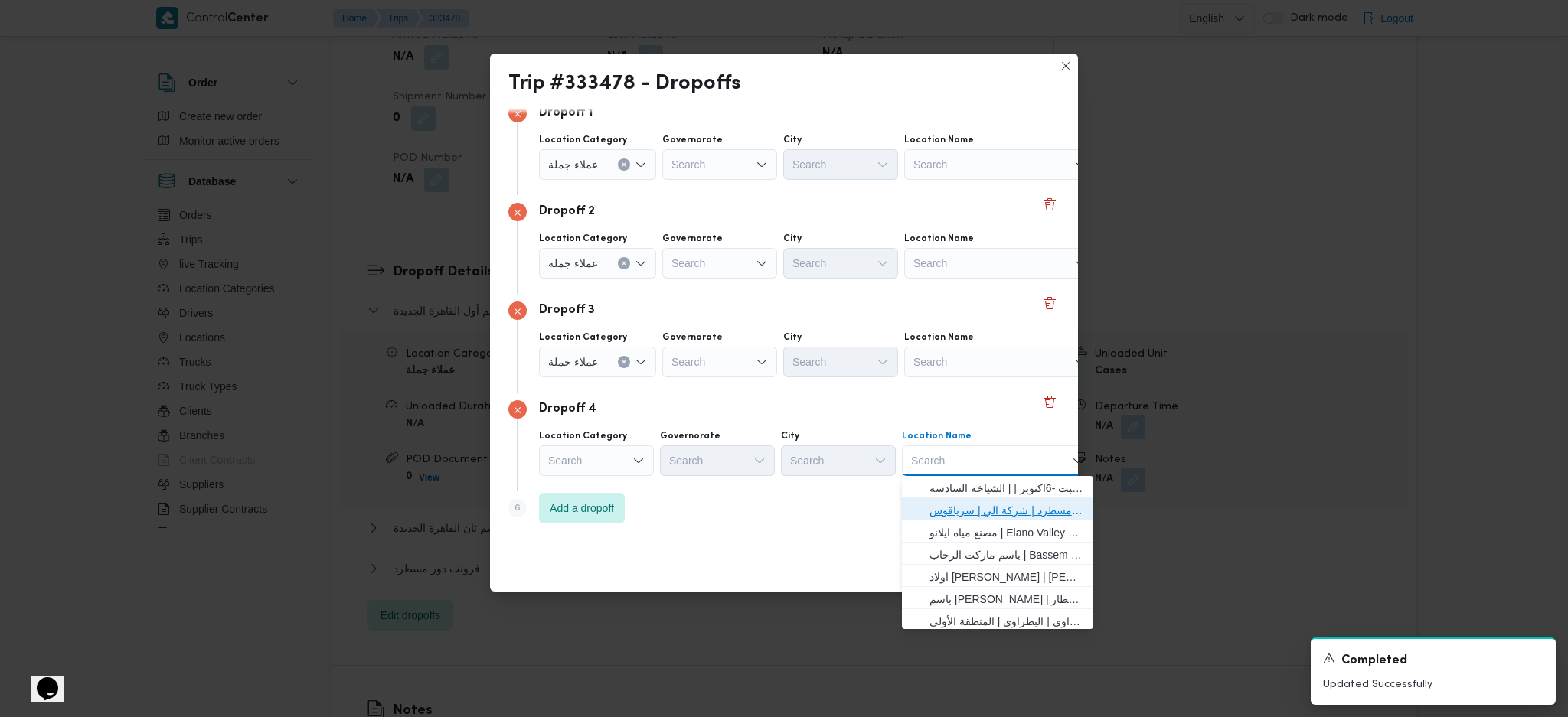
drag, startPoint x: 977, startPoint y: 501, endPoint x: 866, endPoint y: 499, distance: 111.0
click at [977, 501] on span "فرونت دور مسطرد | شركة الي | سرياقوس" at bounding box center [1006, 511] width 155 height 19
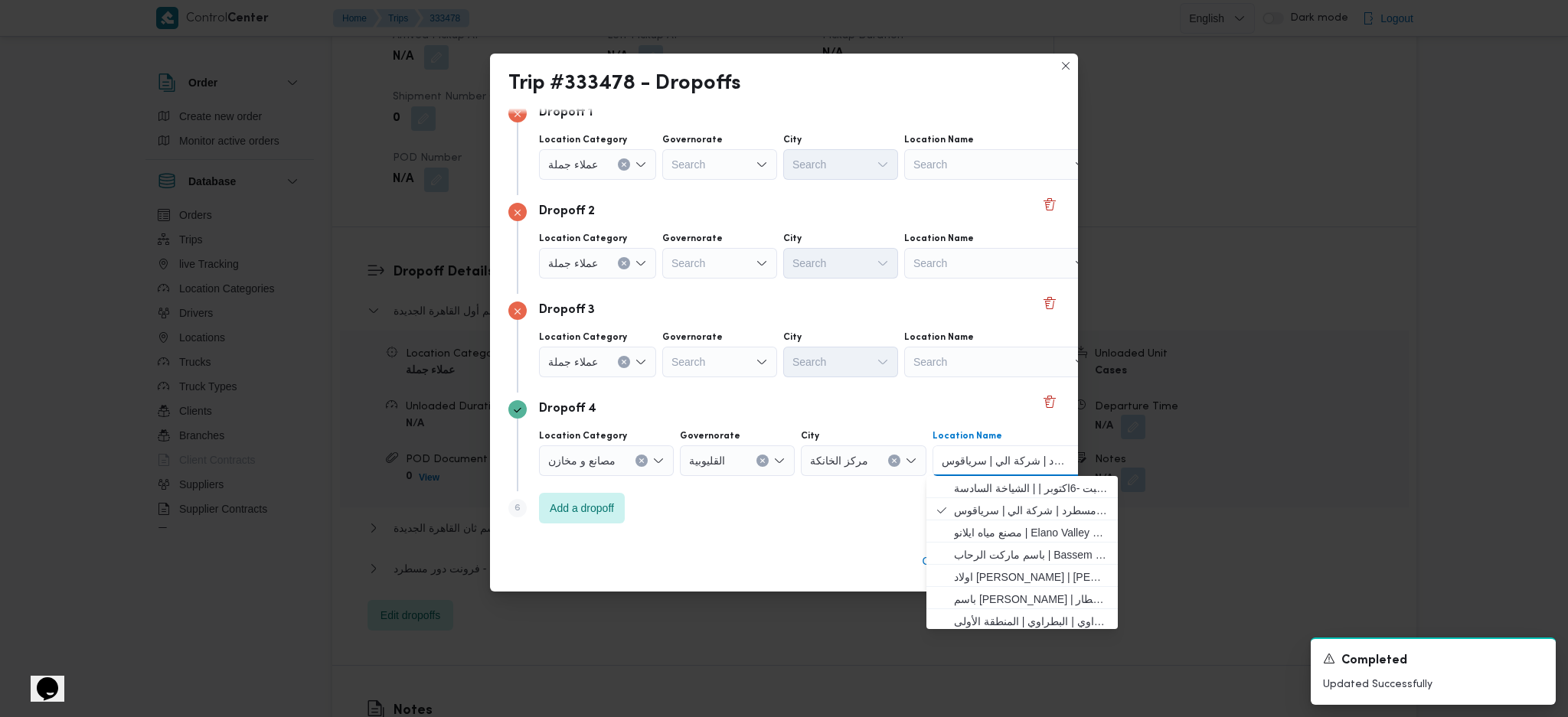
click at [732, 164] on div "Search" at bounding box center [720, 164] width 115 height 31
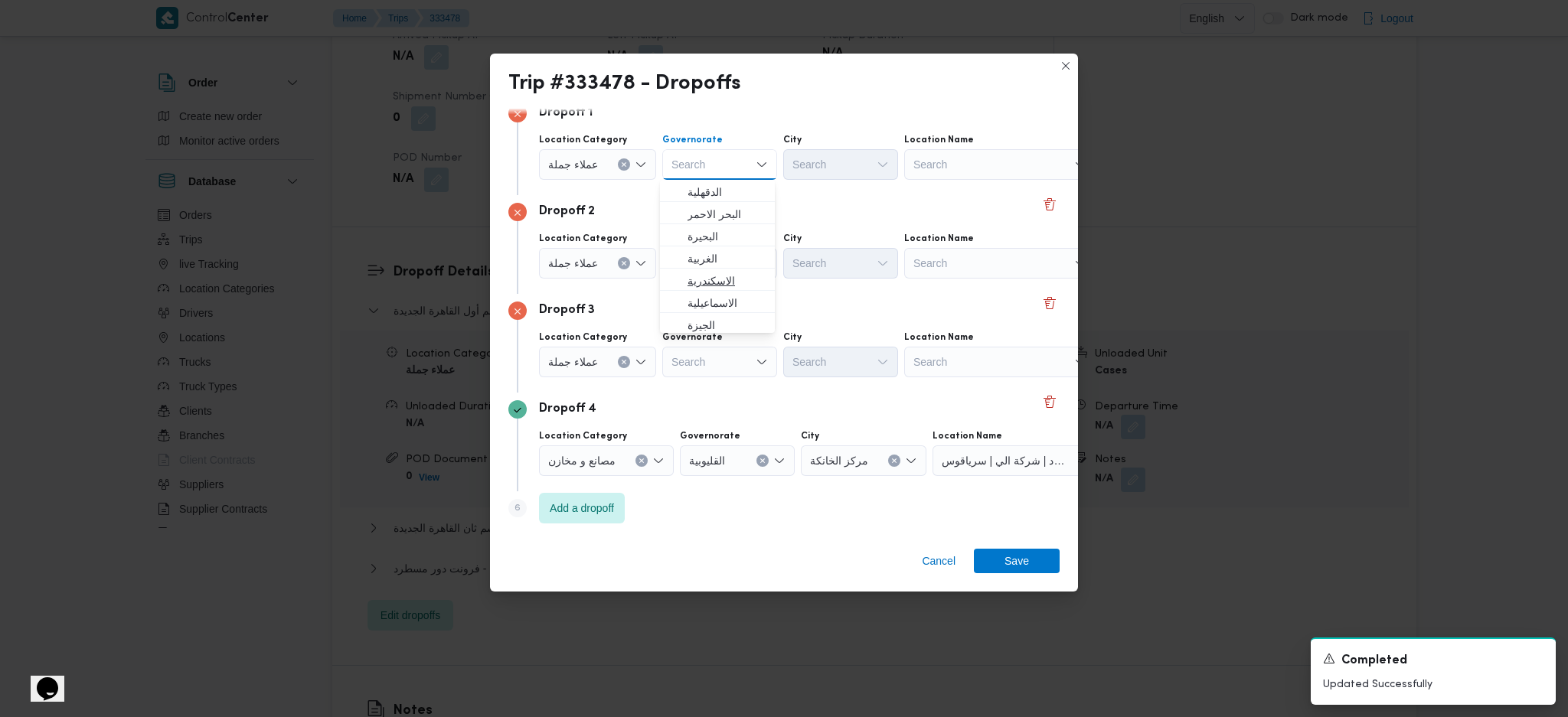
scroll to position [102, 0]
click at [714, 304] on span "القاهرة" at bounding box center [727, 313] width 78 height 19
click at [725, 272] on div "Search" at bounding box center [720, 263] width 115 height 31
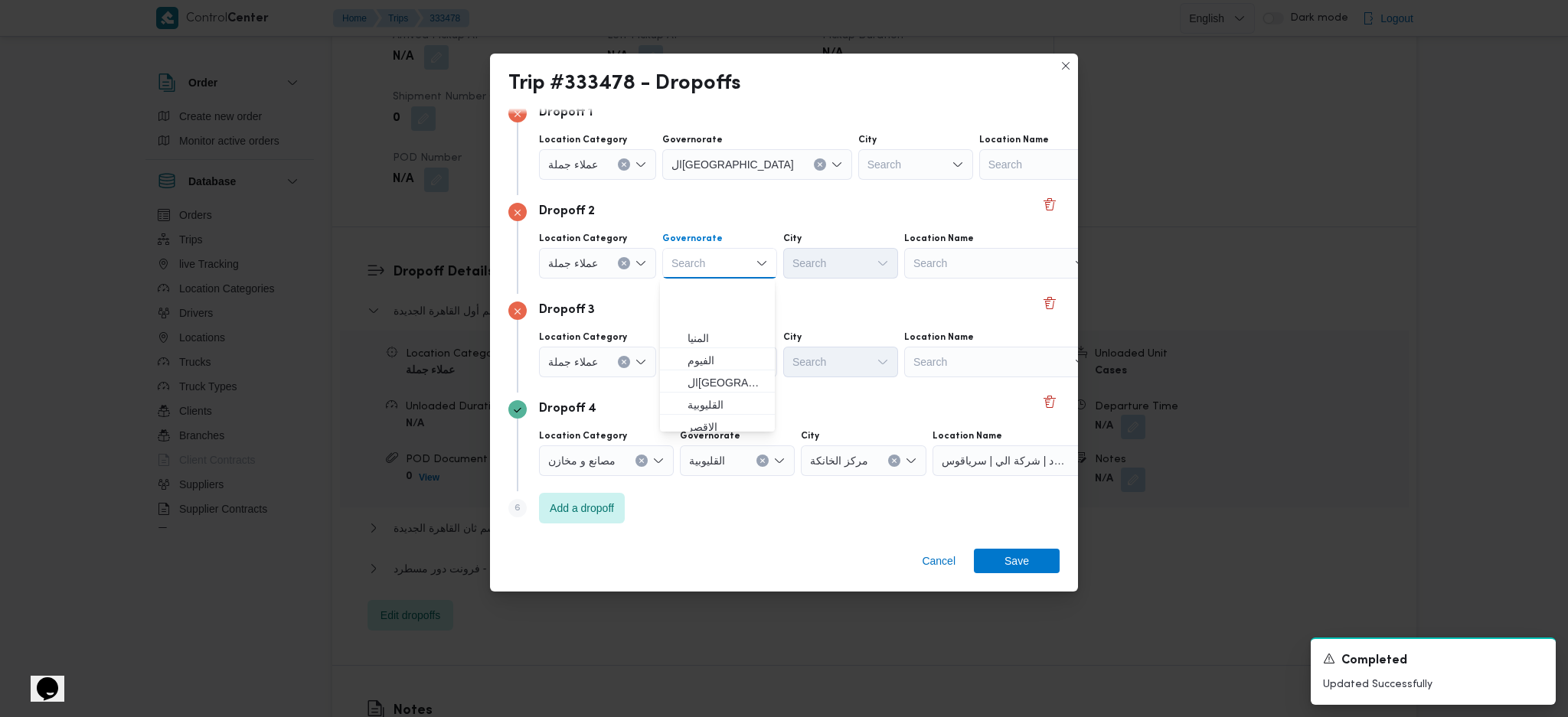
scroll to position [204, 0]
click at [716, 308] on span "القاهرة" at bounding box center [727, 309] width 78 height 19
click at [725, 372] on div "Search" at bounding box center [720, 362] width 115 height 31
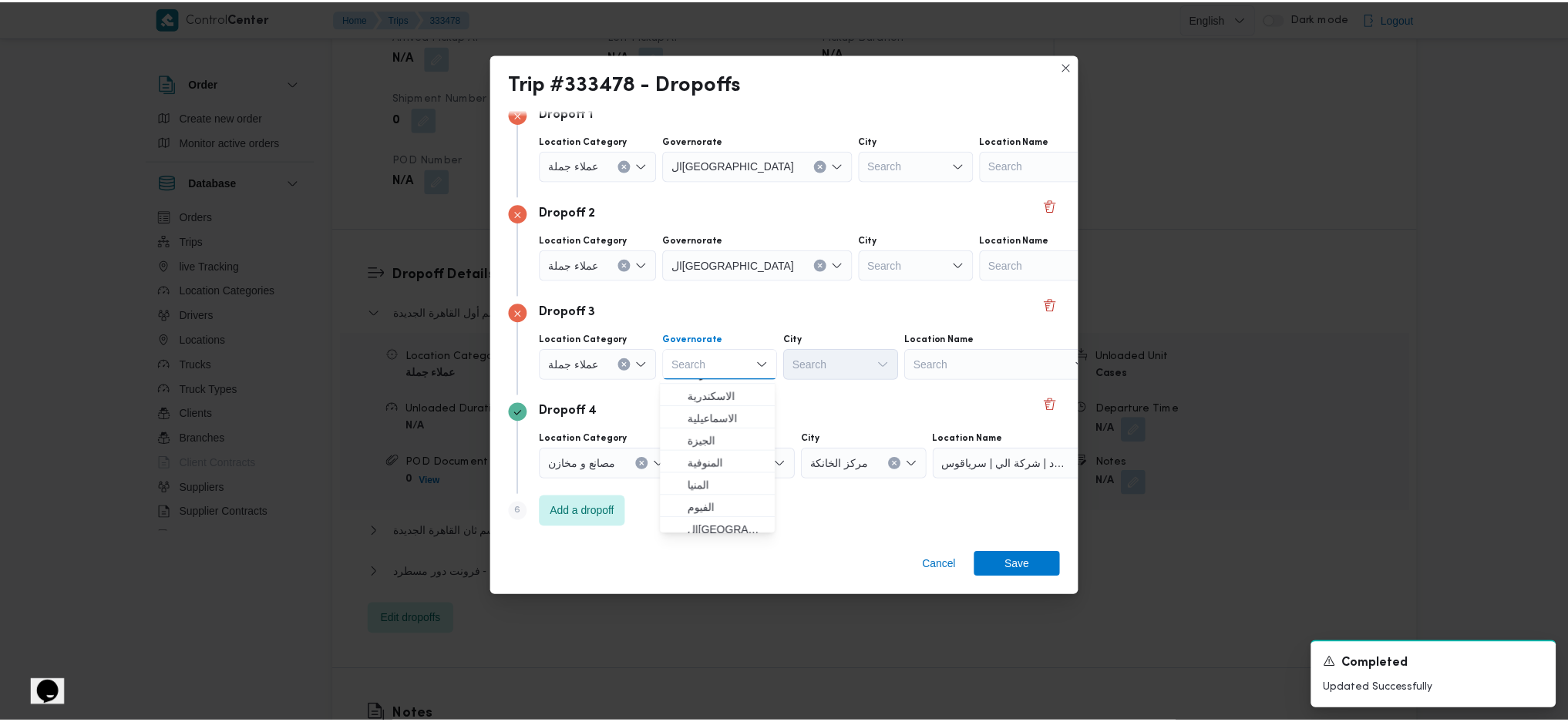
scroll to position [102, 0]
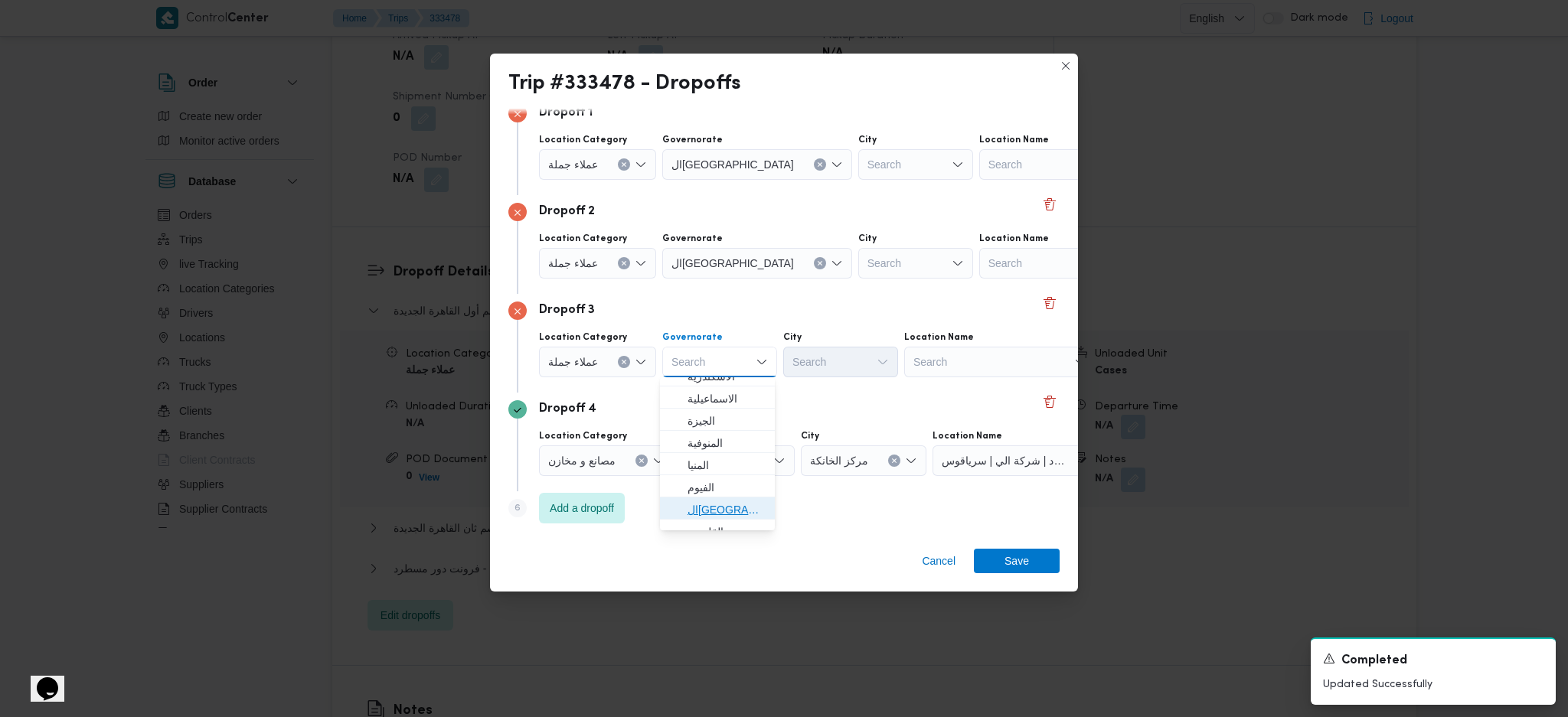
click at [711, 501] on span "القاهرة" at bounding box center [727, 510] width 78 height 19
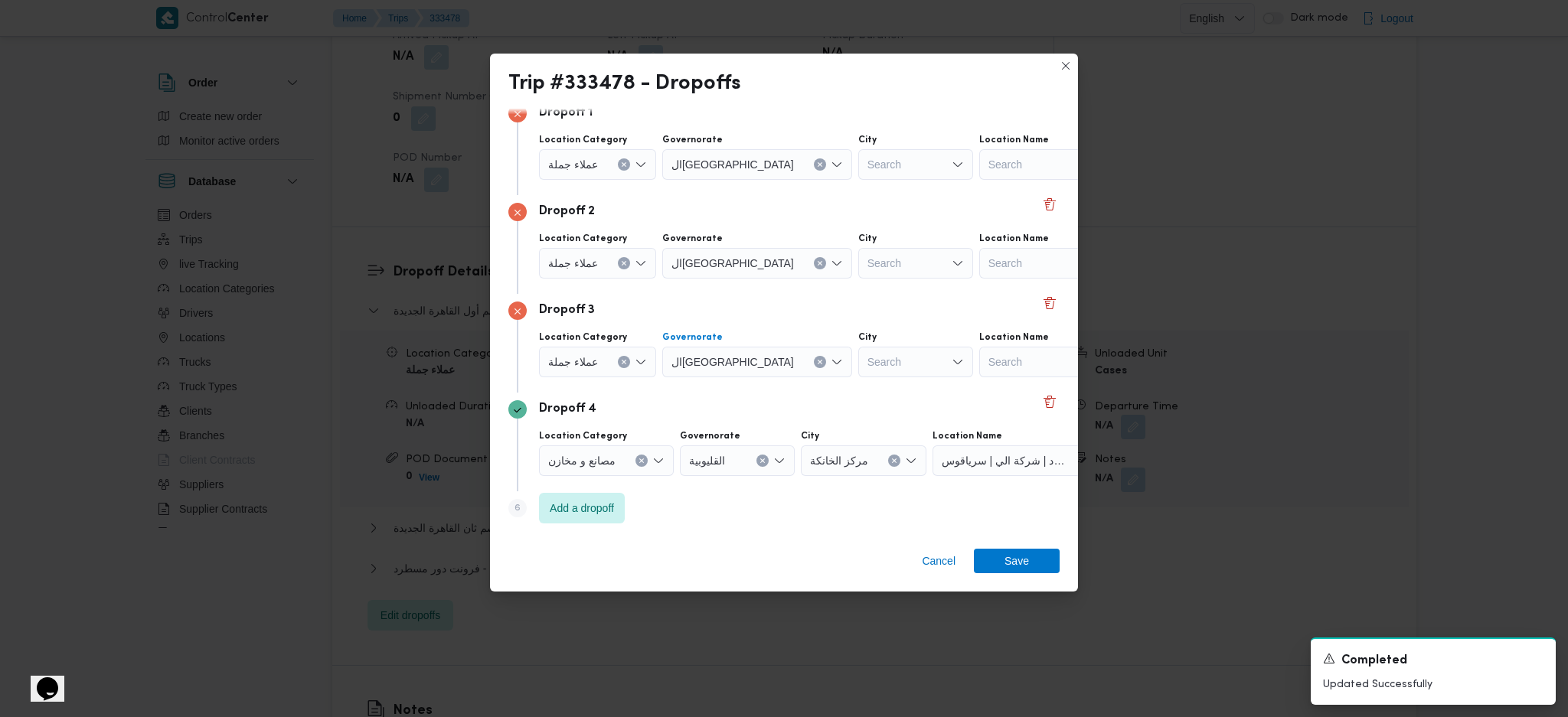
click at [858, 167] on div "Search" at bounding box center [915, 164] width 115 height 31
type input "جد"
click at [833, 255] on mark "جد" at bounding box center [828, 258] width 12 height 12
click at [858, 261] on div "Search" at bounding box center [915, 263] width 115 height 31
type input "قب"
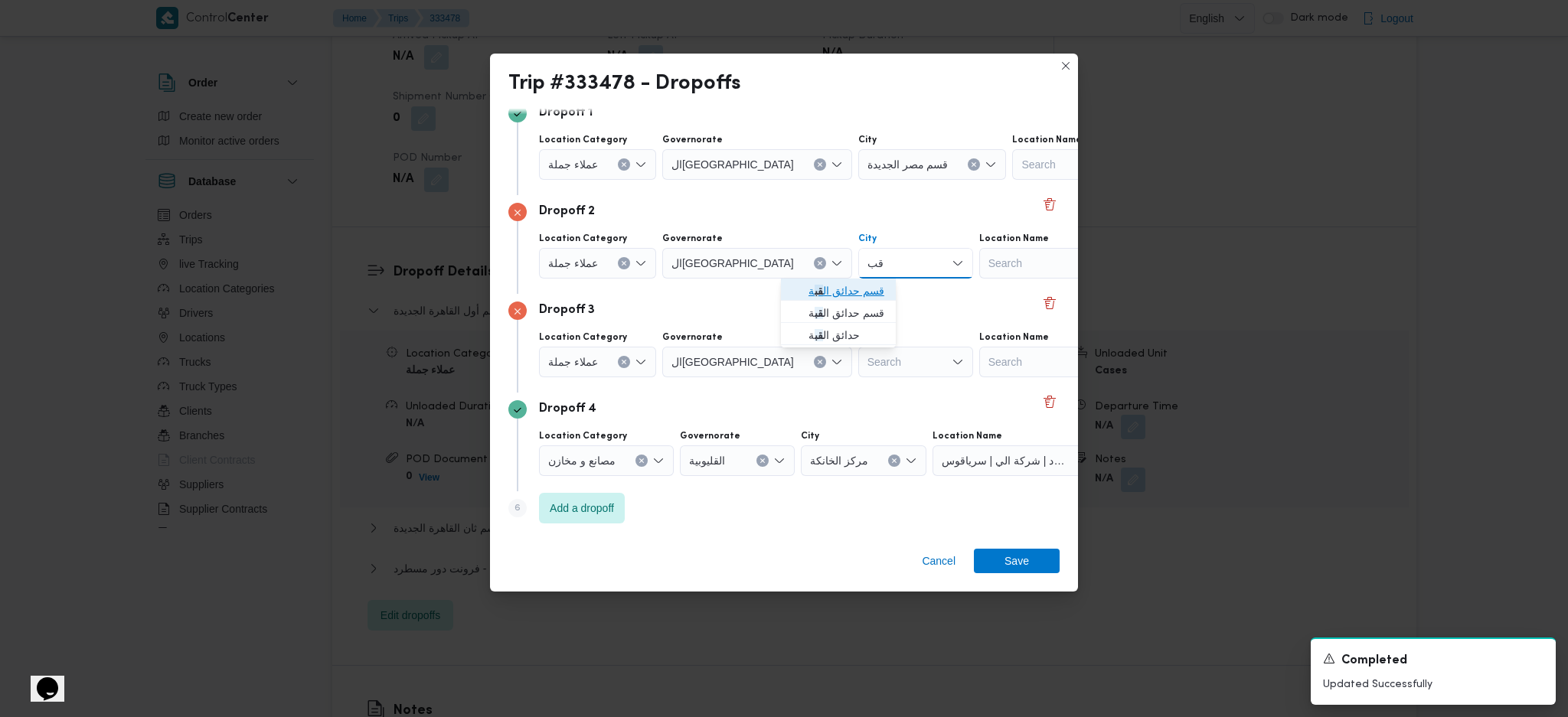
click at [859, 297] on span "قسم حدائق ال قب ة" at bounding box center [848, 291] width 78 height 19
click at [858, 365] on div "Search" at bounding box center [915, 362] width 115 height 31
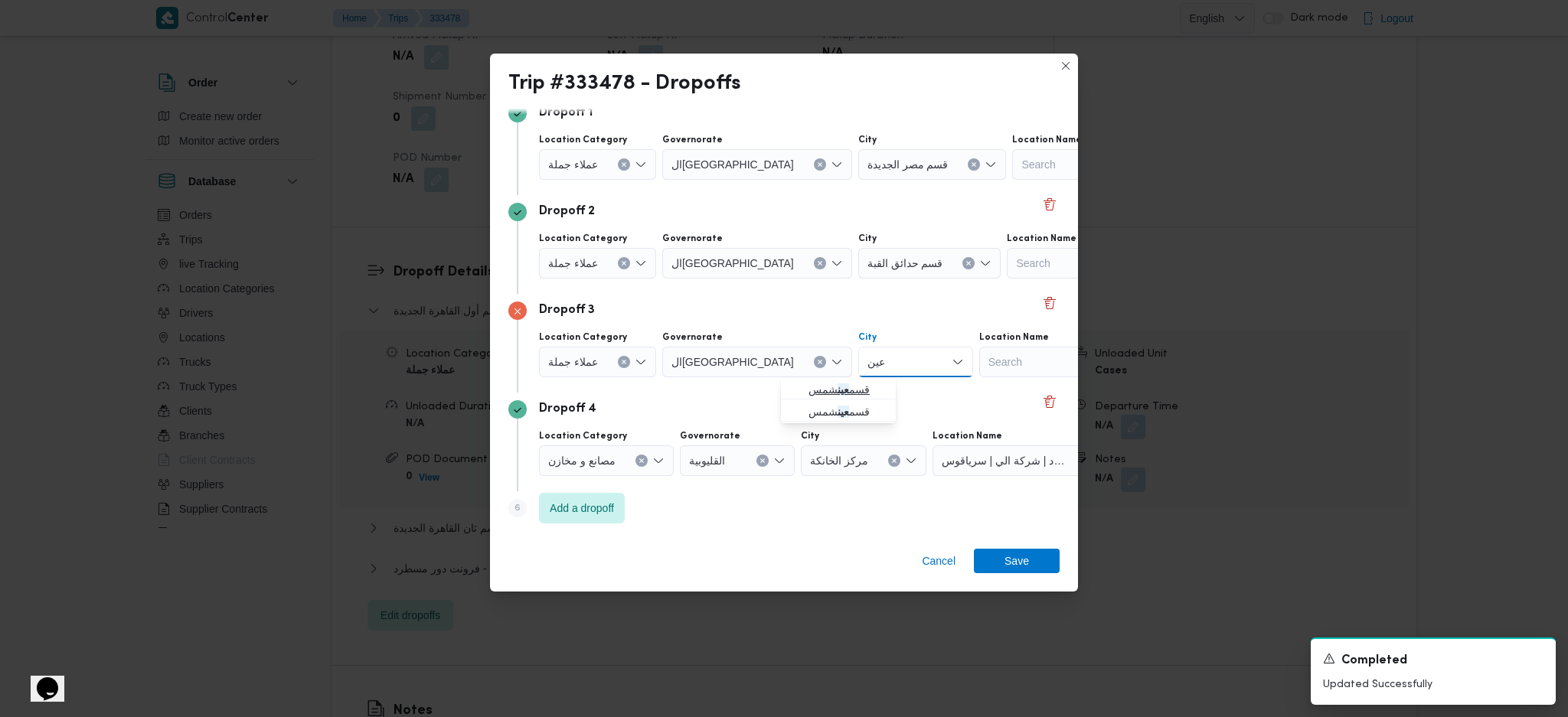
type input "عين"
click at [788, 393] on span "قسم عين شمس" at bounding box center [838, 389] width 103 height 24
click at [1027, 561] on span "Save" at bounding box center [1016, 560] width 24 height 24
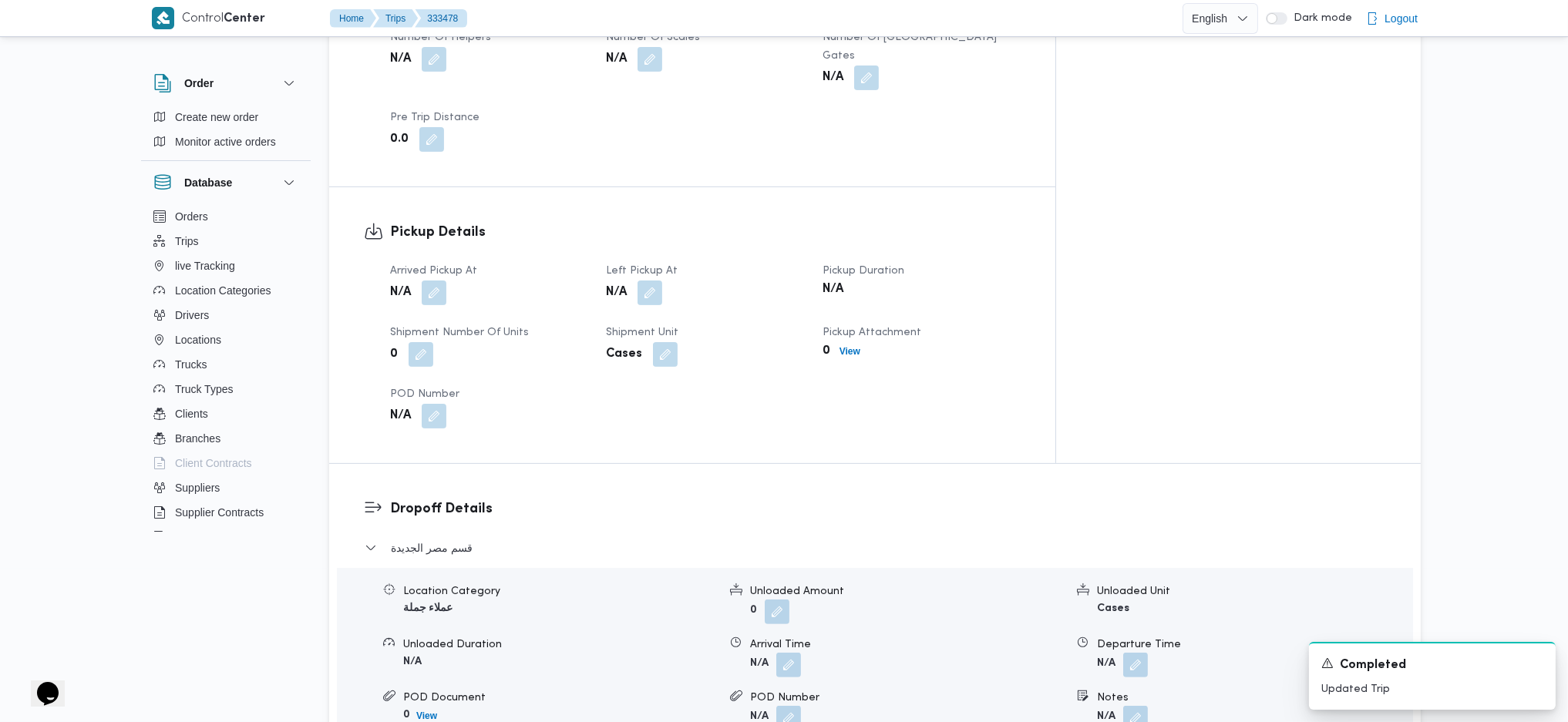
scroll to position [719, 0]
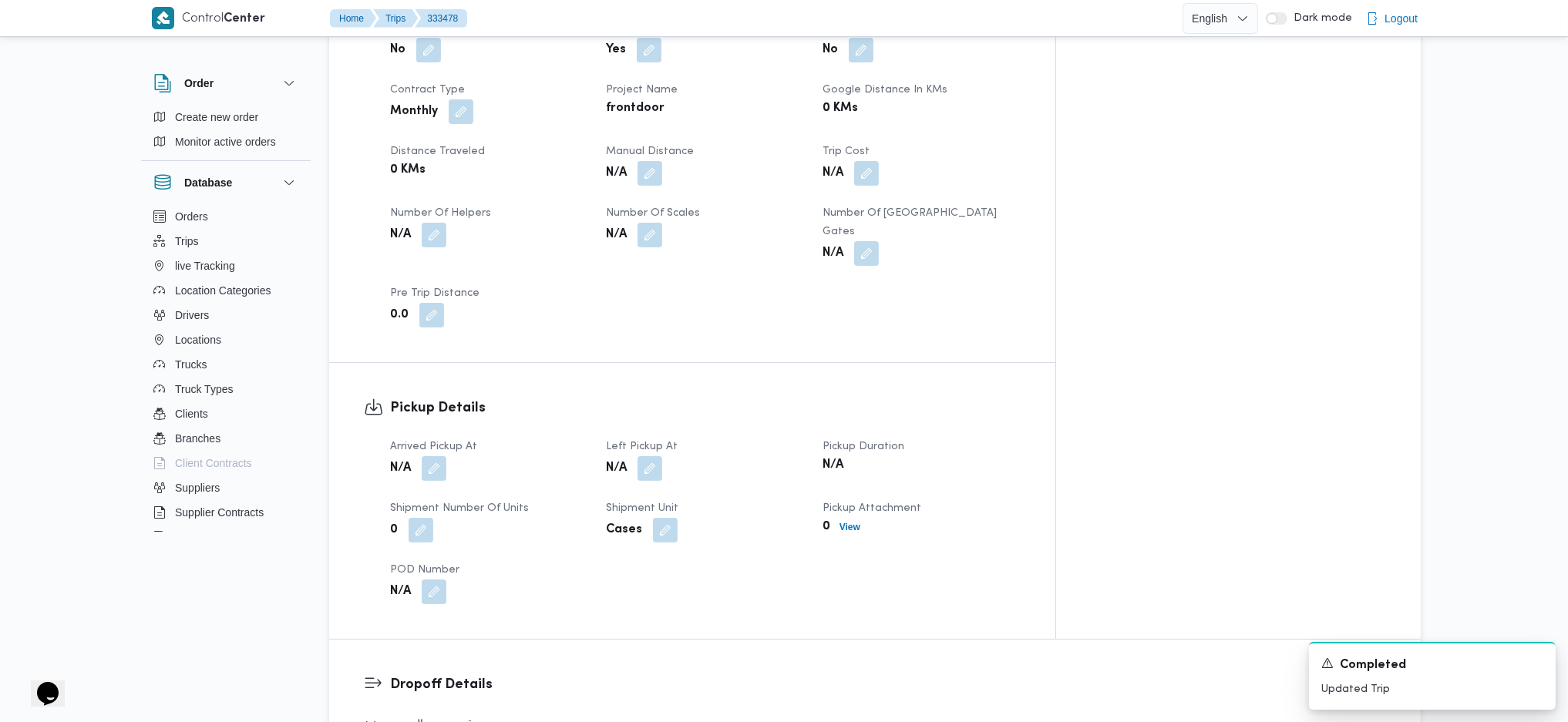
click at [434, 429] on div "Arrived Pickup At N/A Left Pickup At N/A Pickup Duration N/A Shipment Number of…" at bounding box center [705, 521] width 649 height 185
click at [442, 438] on dt "Arrived Pickup At" at bounding box center [489, 447] width 198 height 19
click at [439, 456] on button "button" at bounding box center [434, 468] width 24 height 24
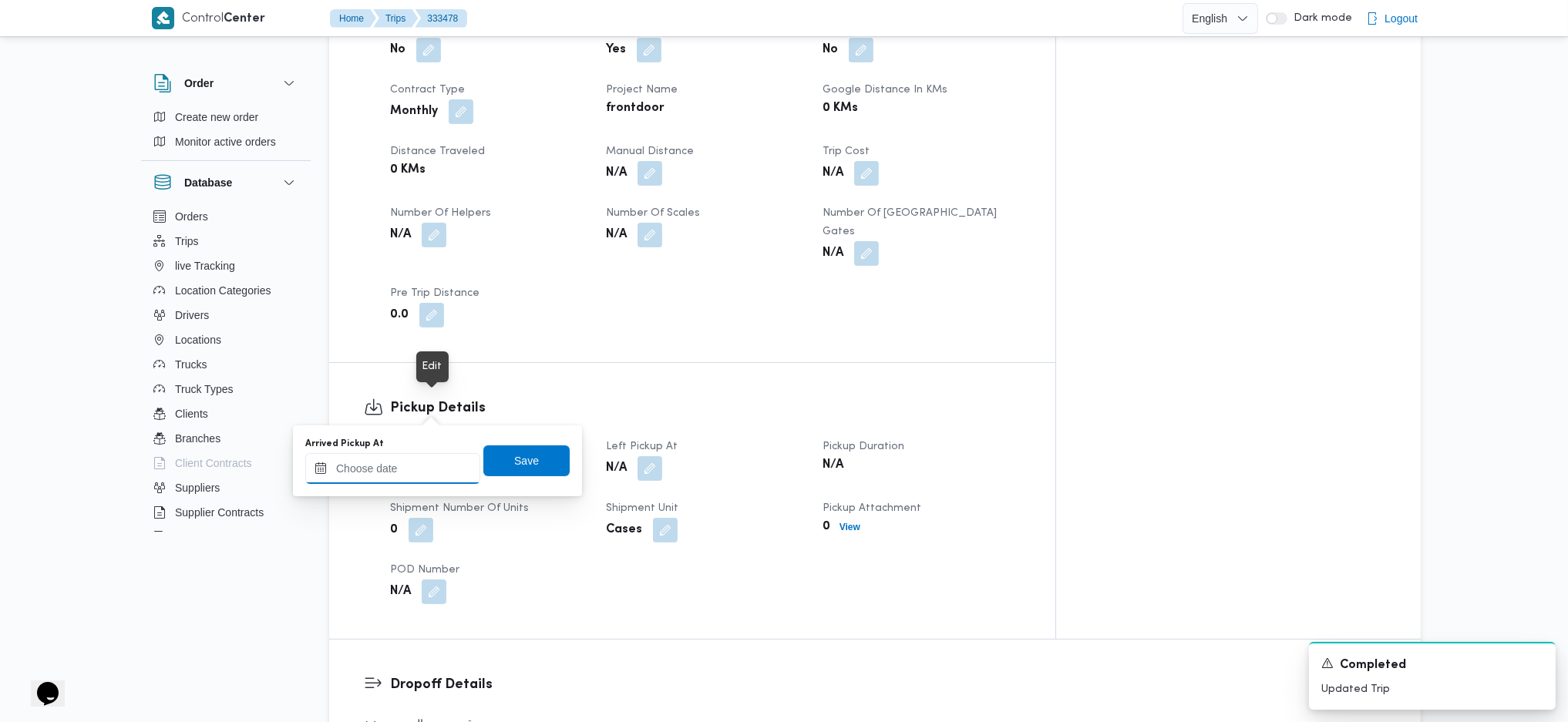
click at [416, 453] on input "Arrived Pickup At" at bounding box center [393, 468] width 175 height 31
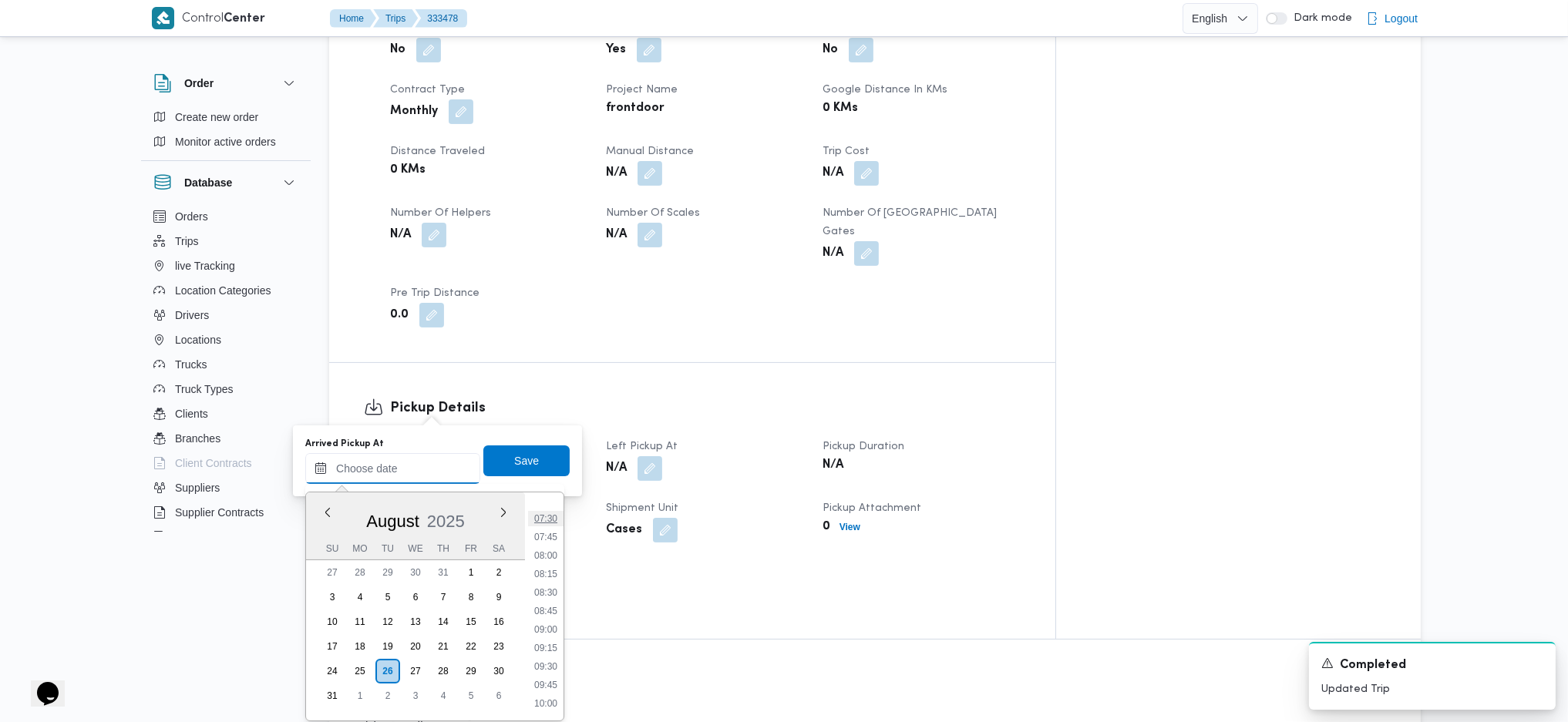
scroll to position [514, 0]
drag, startPoint x: 550, startPoint y: 570, endPoint x: 539, endPoint y: 512, distance: 59.0
click at [550, 571] on li "07:45" at bounding box center [546, 572] width 35 height 16
type input "26/08/2025 07:45"
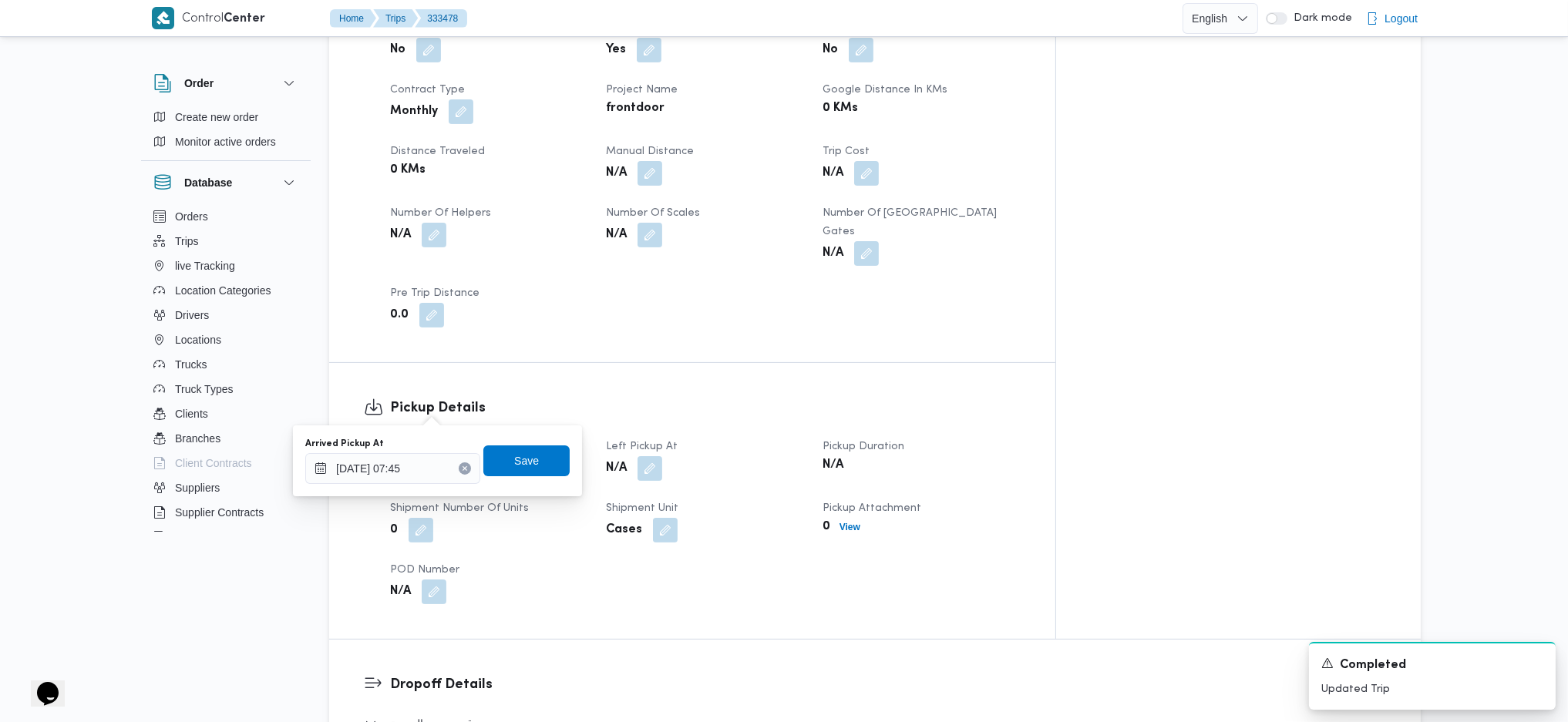
click at [512, 485] on div "You are in a dialog. To close this dialog, hit escape. Arrived Pickup At 26/08/…" at bounding box center [437, 461] width 289 height 71
click at [515, 465] on span "Save" at bounding box center [526, 460] width 24 height 19
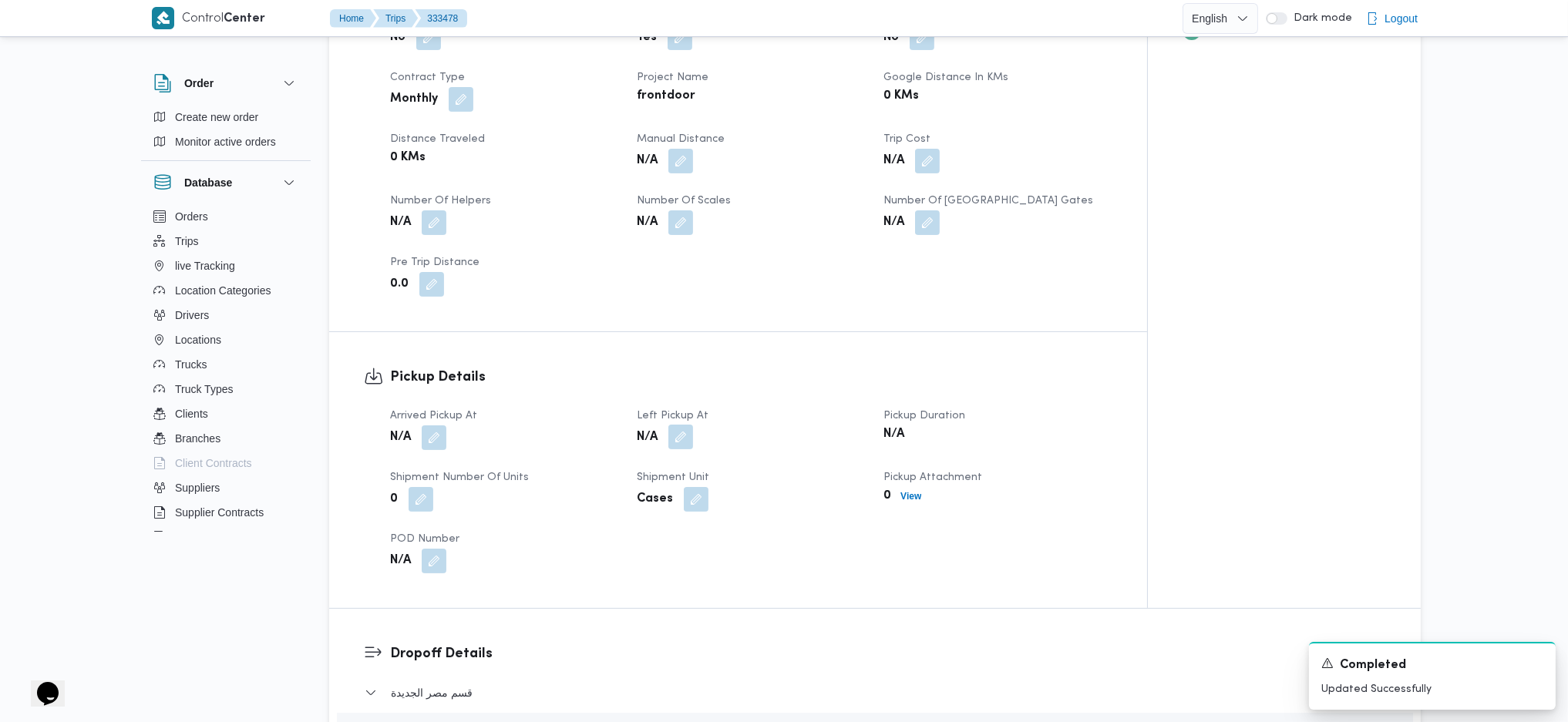
click at [689, 425] on button "button" at bounding box center [680, 437] width 24 height 24
click at [630, 483] on div at bounding box center [639, 468] width 175 height 31
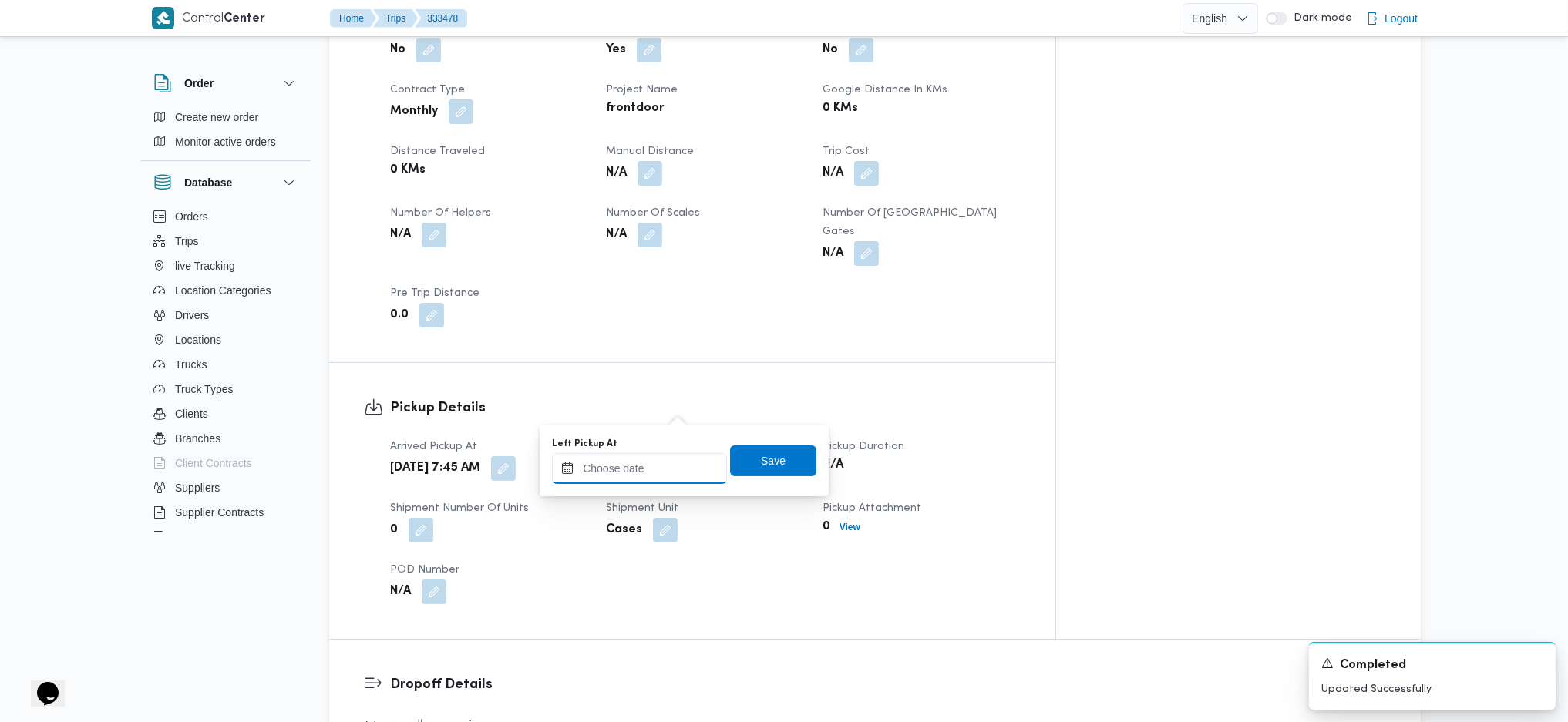
click at [654, 460] on input "Left Pickup At" at bounding box center [639, 468] width 175 height 31
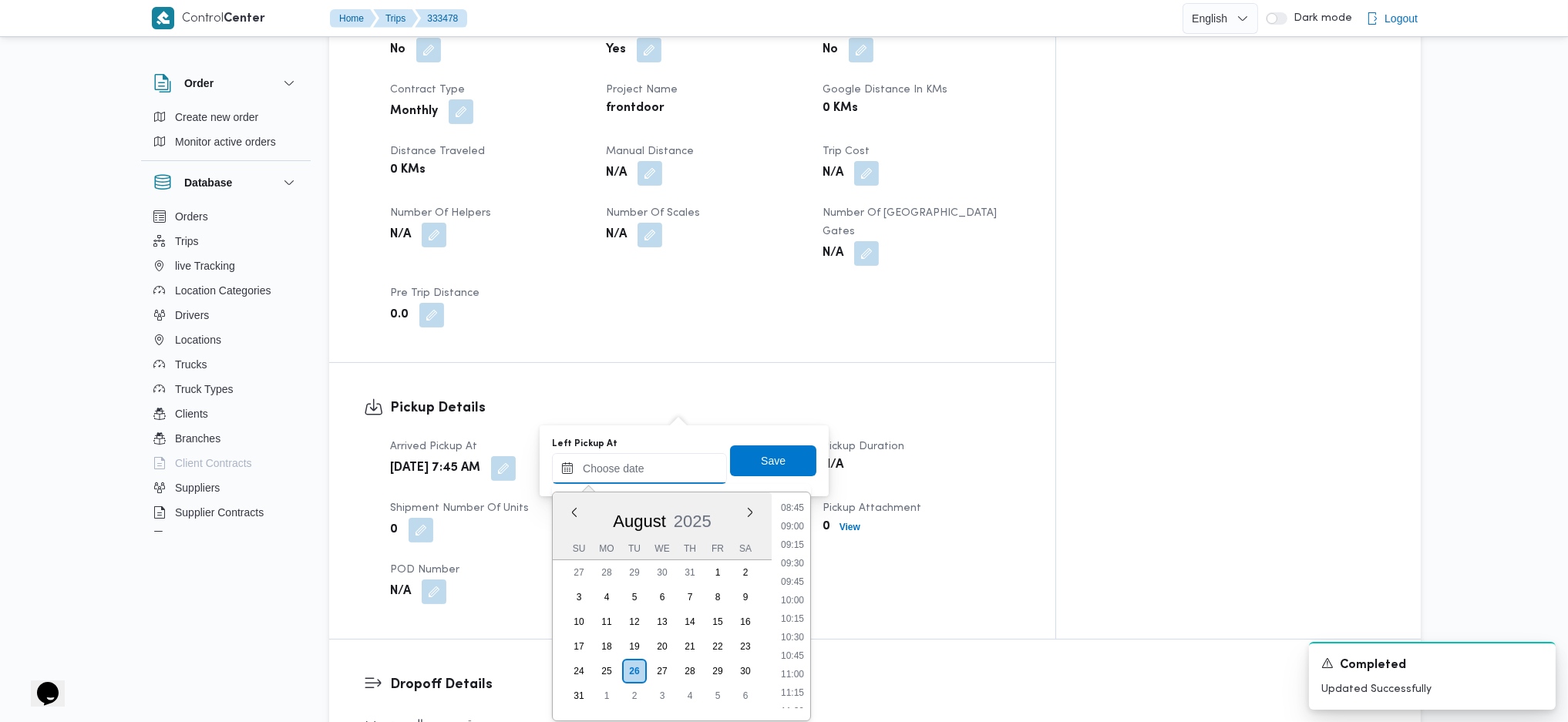
scroll to position [618, 0]
click at [787, 602] on li "09:30" at bounding box center [792, 598] width 35 height 16
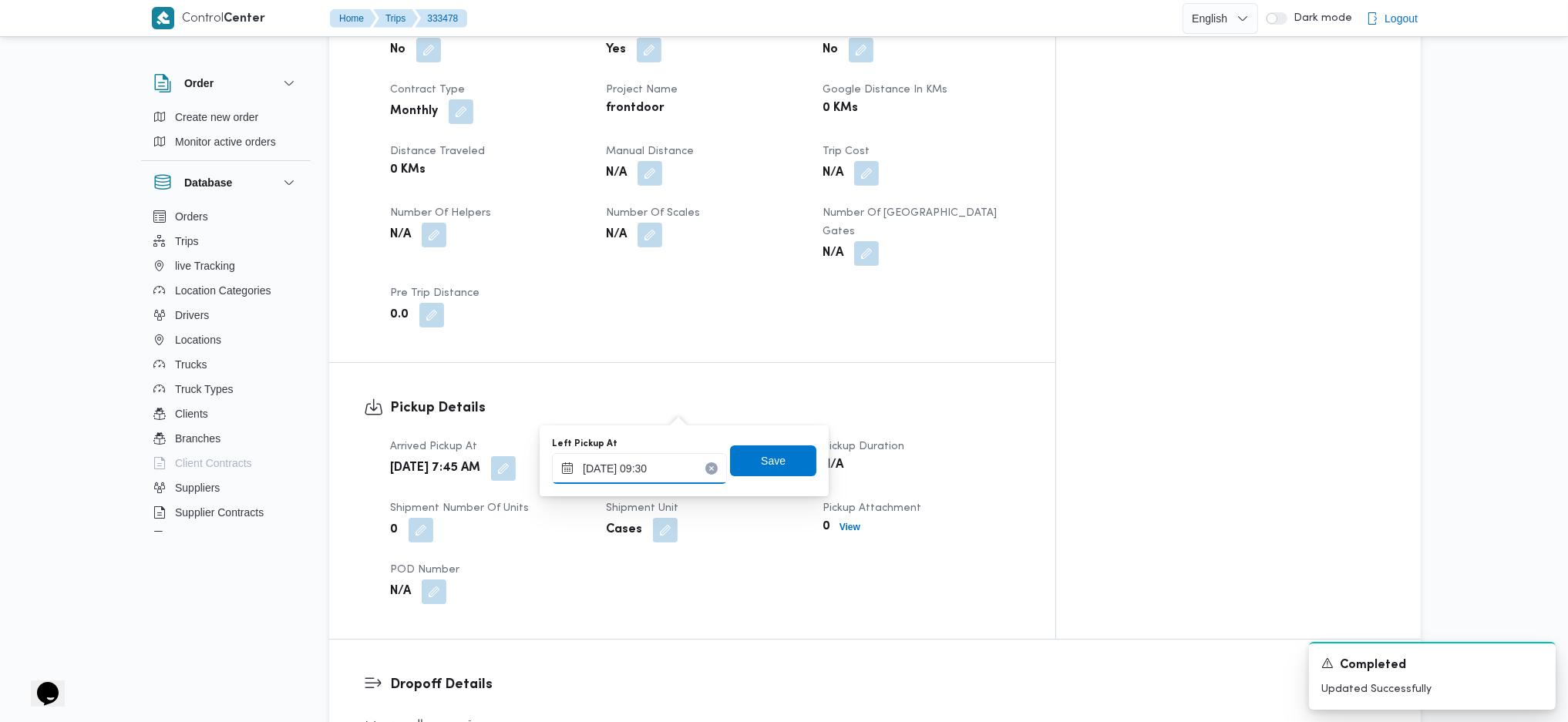
click at [658, 472] on input "26/08/2025 09:30" at bounding box center [639, 468] width 175 height 31
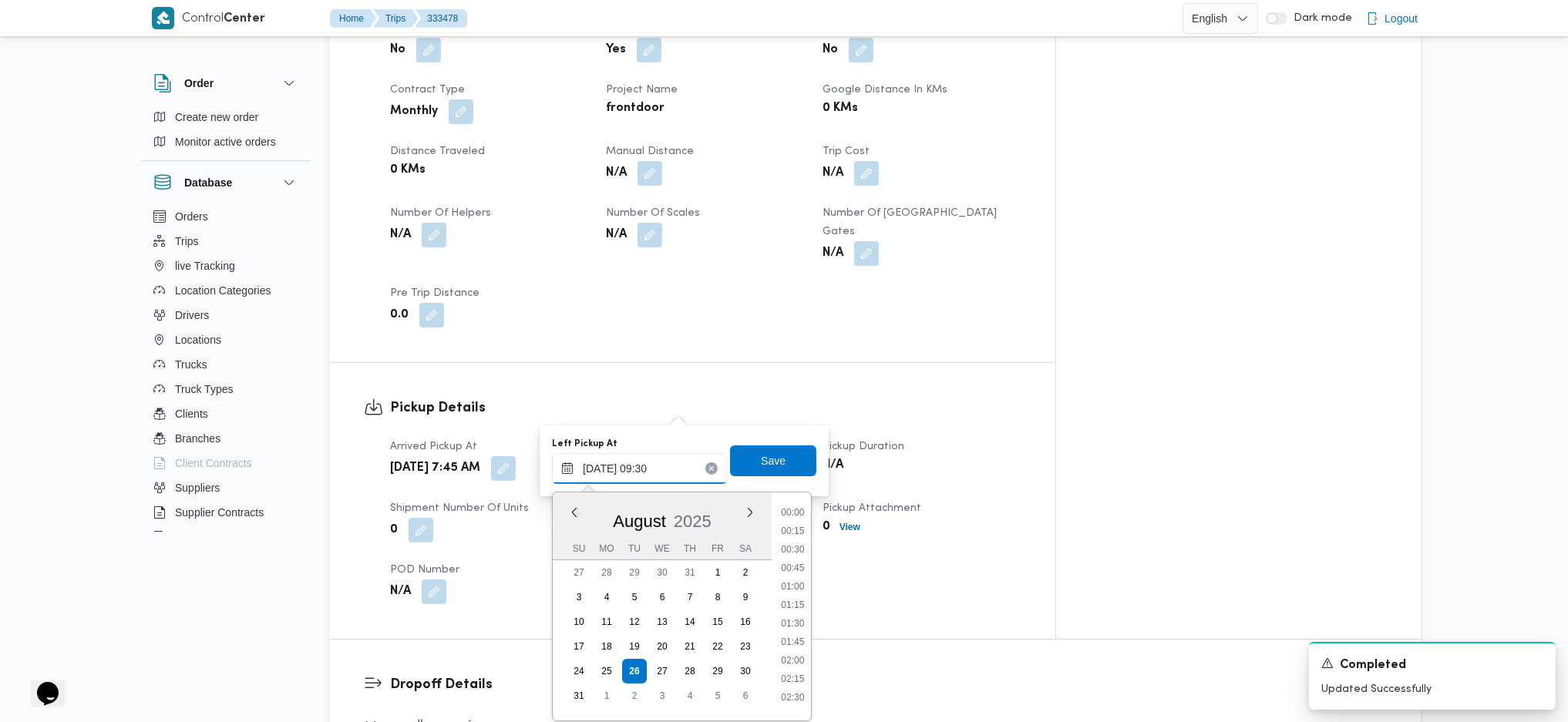
scroll to position [600, 0]
click at [796, 578] on li "09:00" at bounding box center [792, 579] width 35 height 16
type input "26/08/2025 09:00"
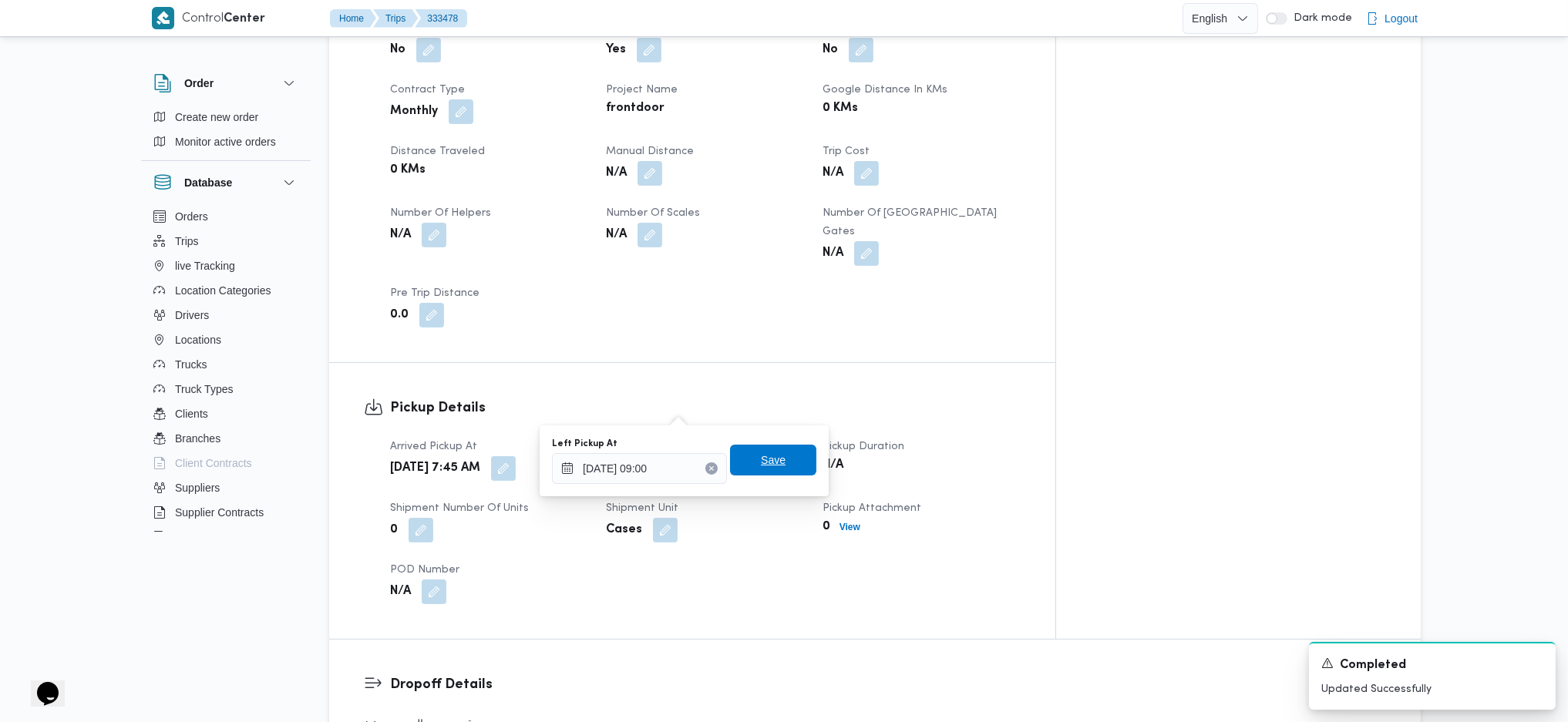
click at [763, 444] on span "Save" at bounding box center [772, 459] width 87 height 31
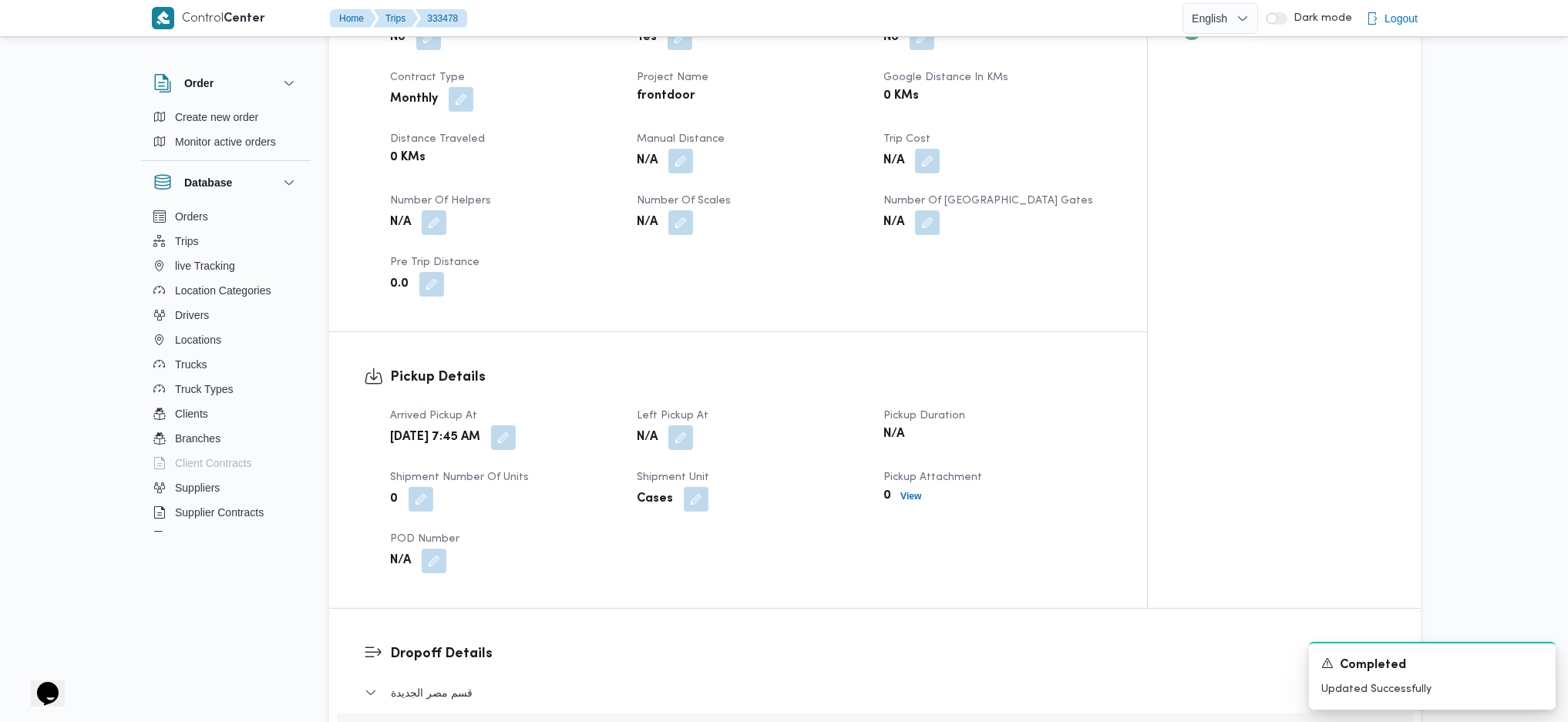
scroll to position [0, 0]
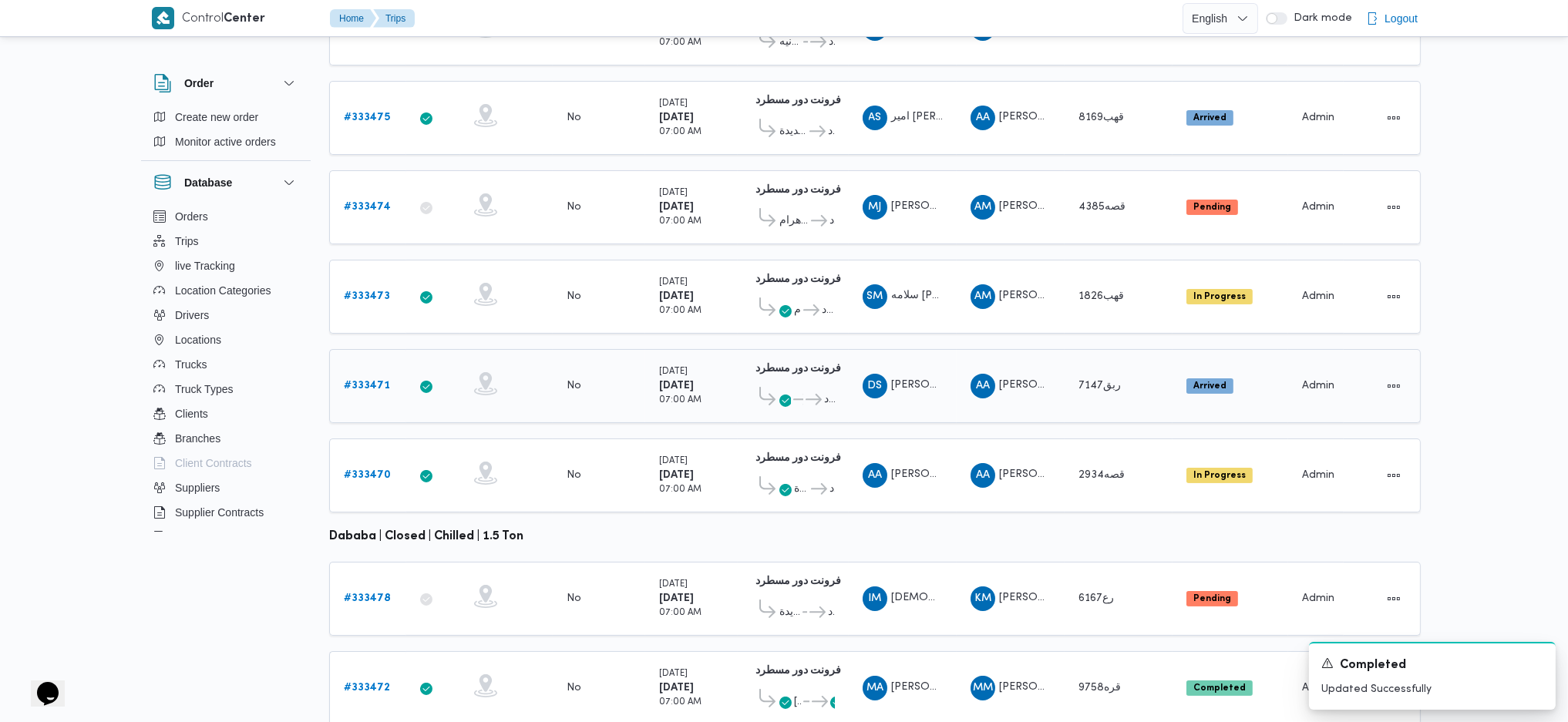
scroll to position [429, 0]
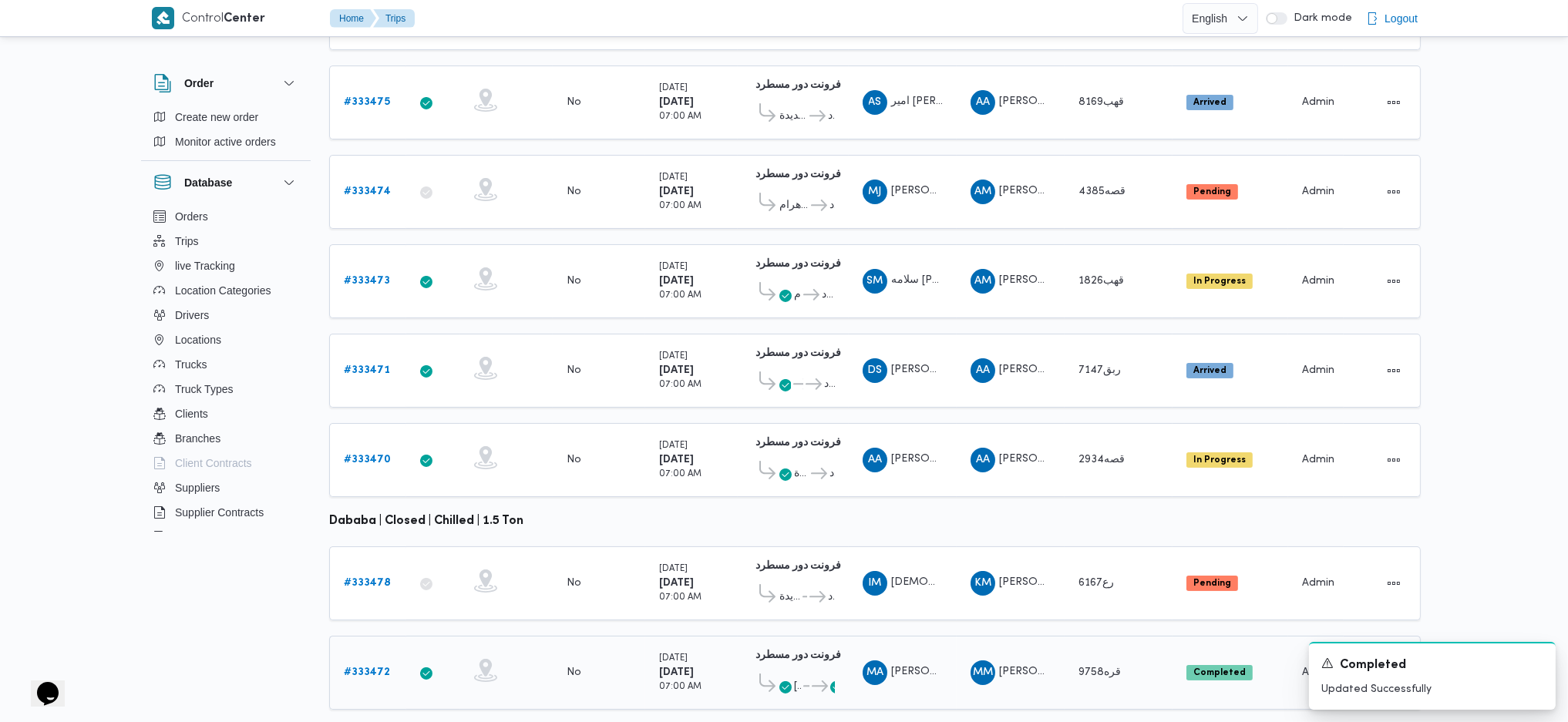
click at [363, 667] on b "# 333472" at bounding box center [367, 672] width 47 height 10
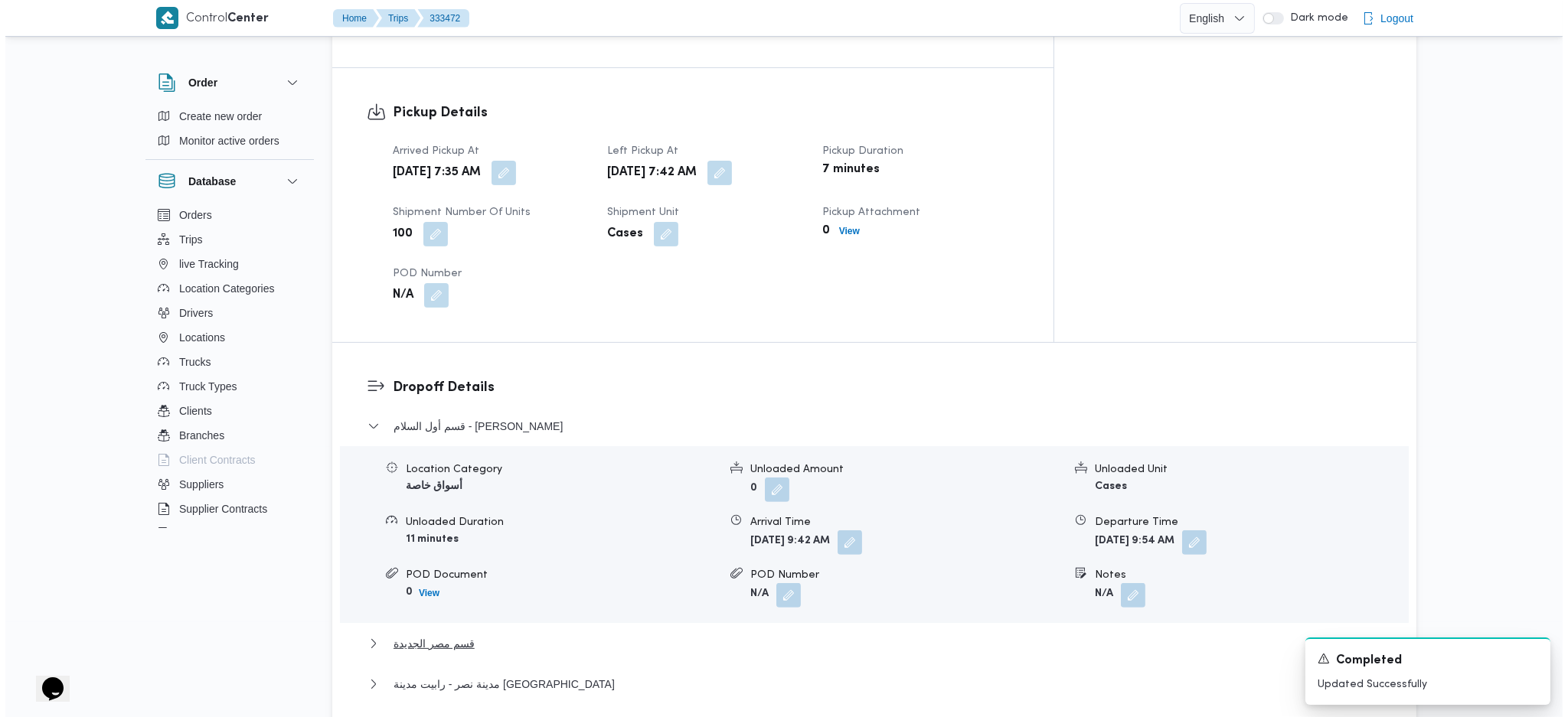
scroll to position [1225, 0]
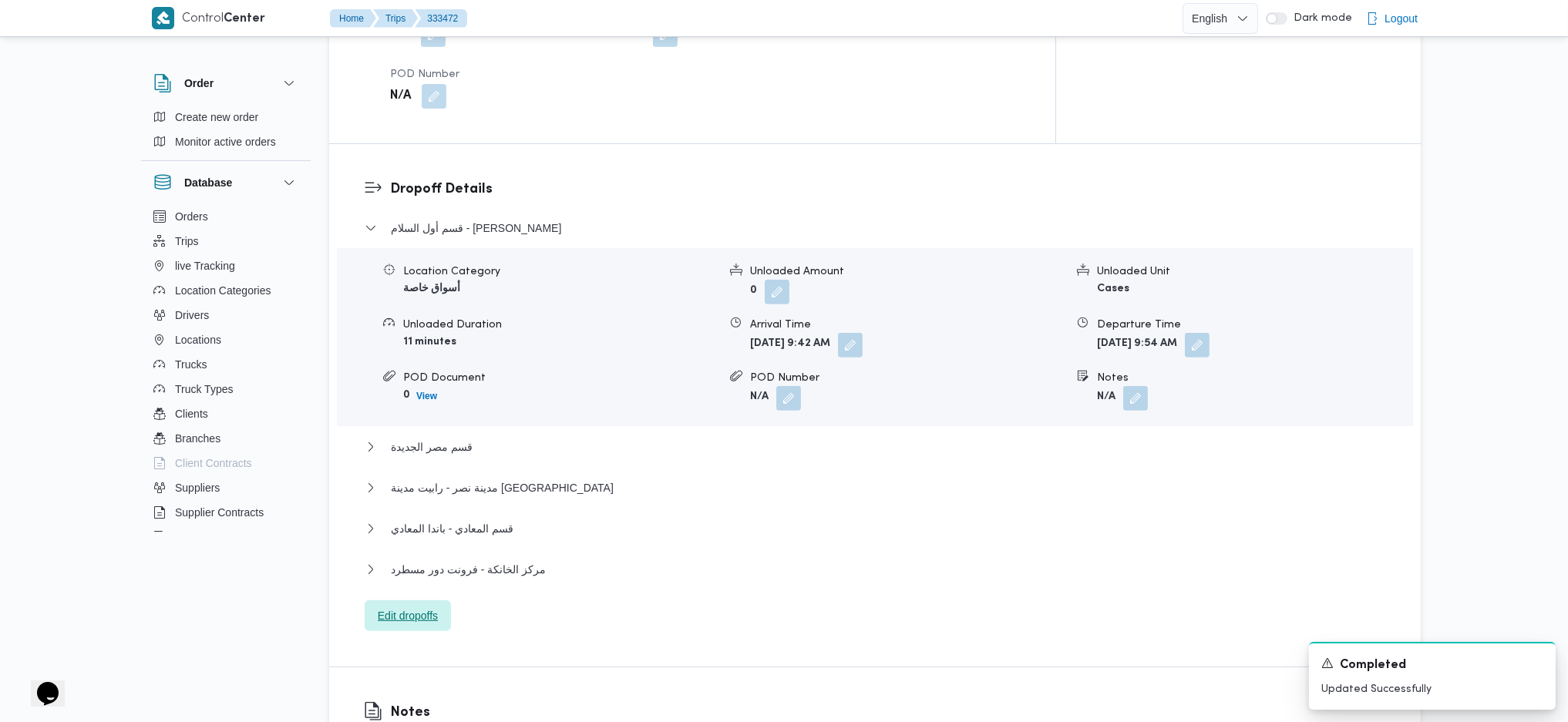
click at [416, 600] on span "Edit dropoffs" at bounding box center [407, 615] width 87 height 31
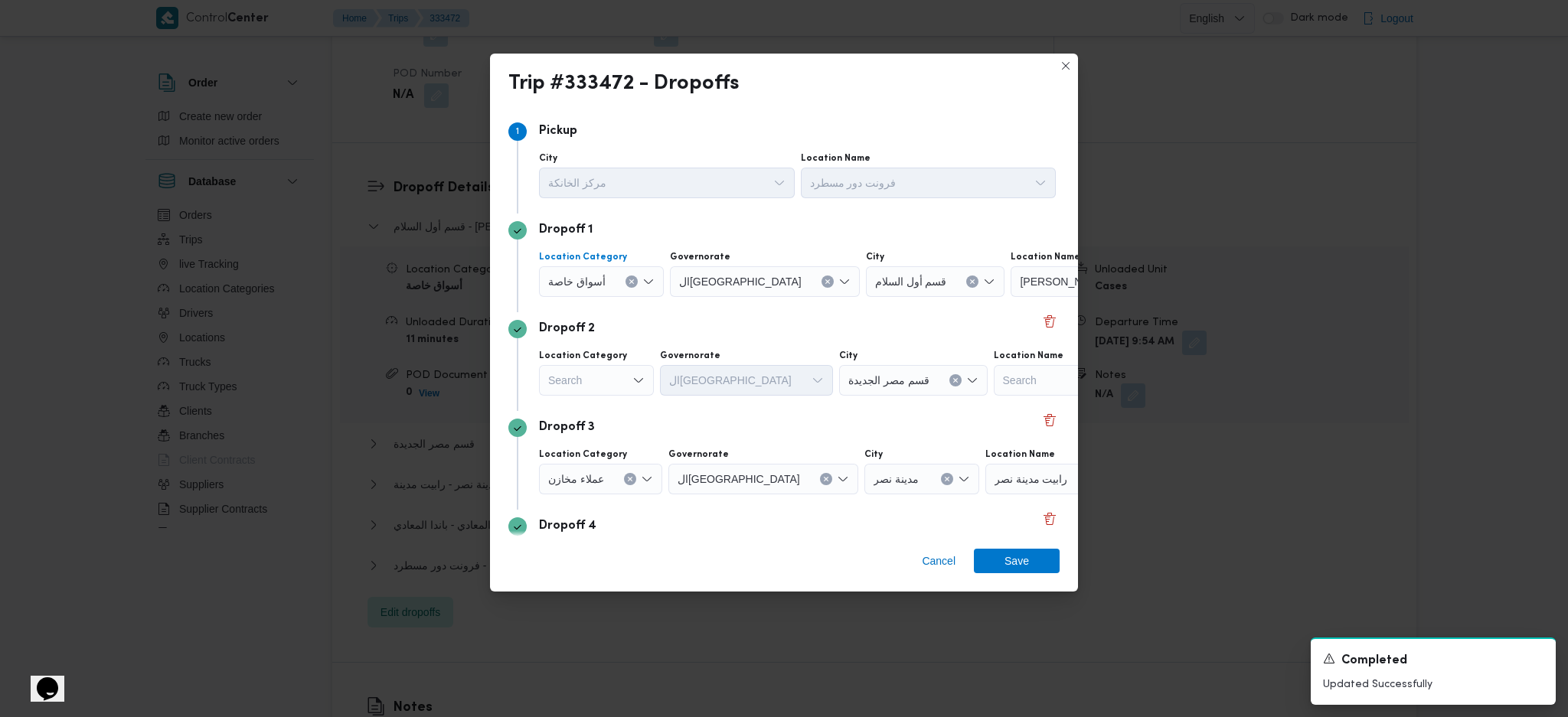
click at [628, 279] on icon "Clear input" at bounding box center [631, 281] width 6 height 6
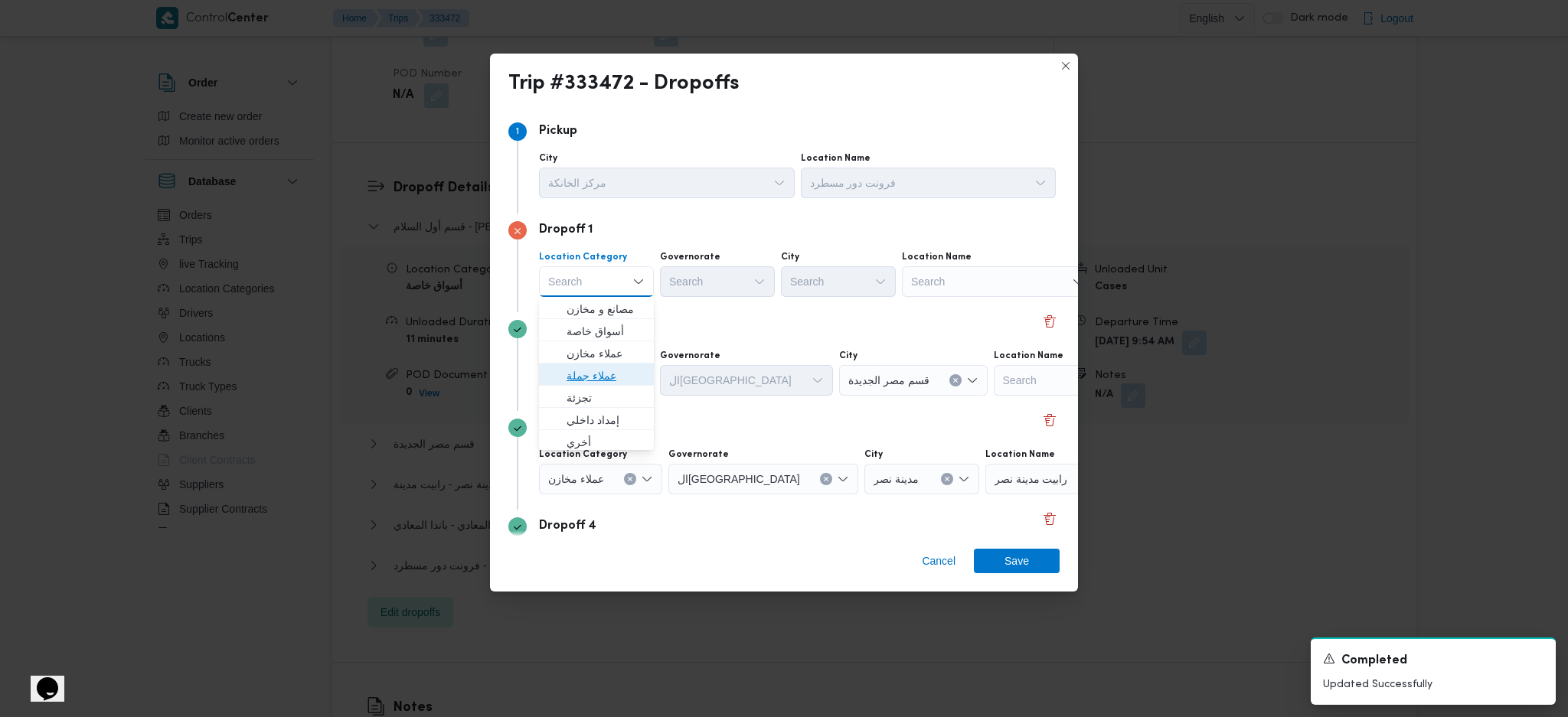
click at [602, 368] on span "عملاء جملة" at bounding box center [605, 376] width 78 height 19
click at [602, 389] on div "Search" at bounding box center [596, 380] width 115 height 31
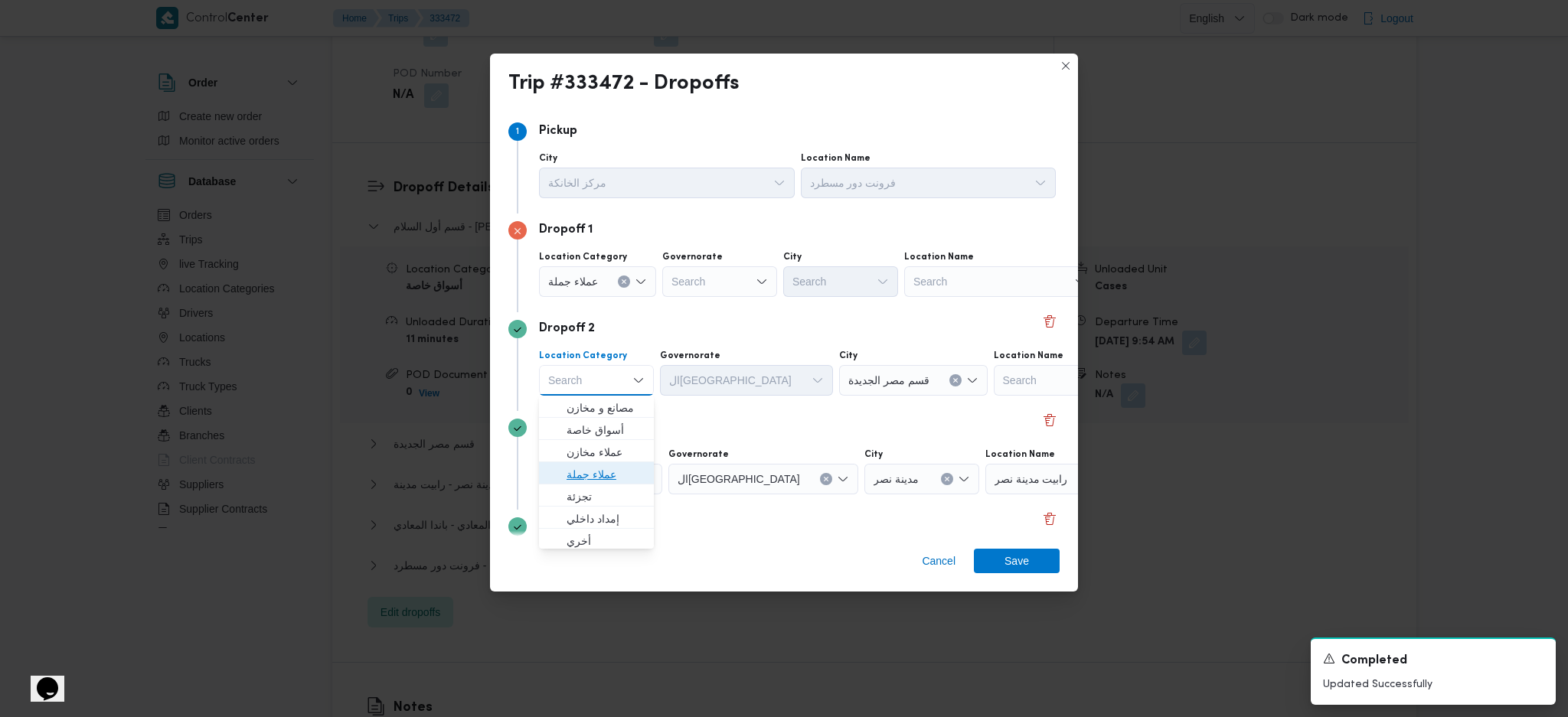
click at [601, 472] on span "عملاء جملة" at bounding box center [605, 475] width 78 height 19
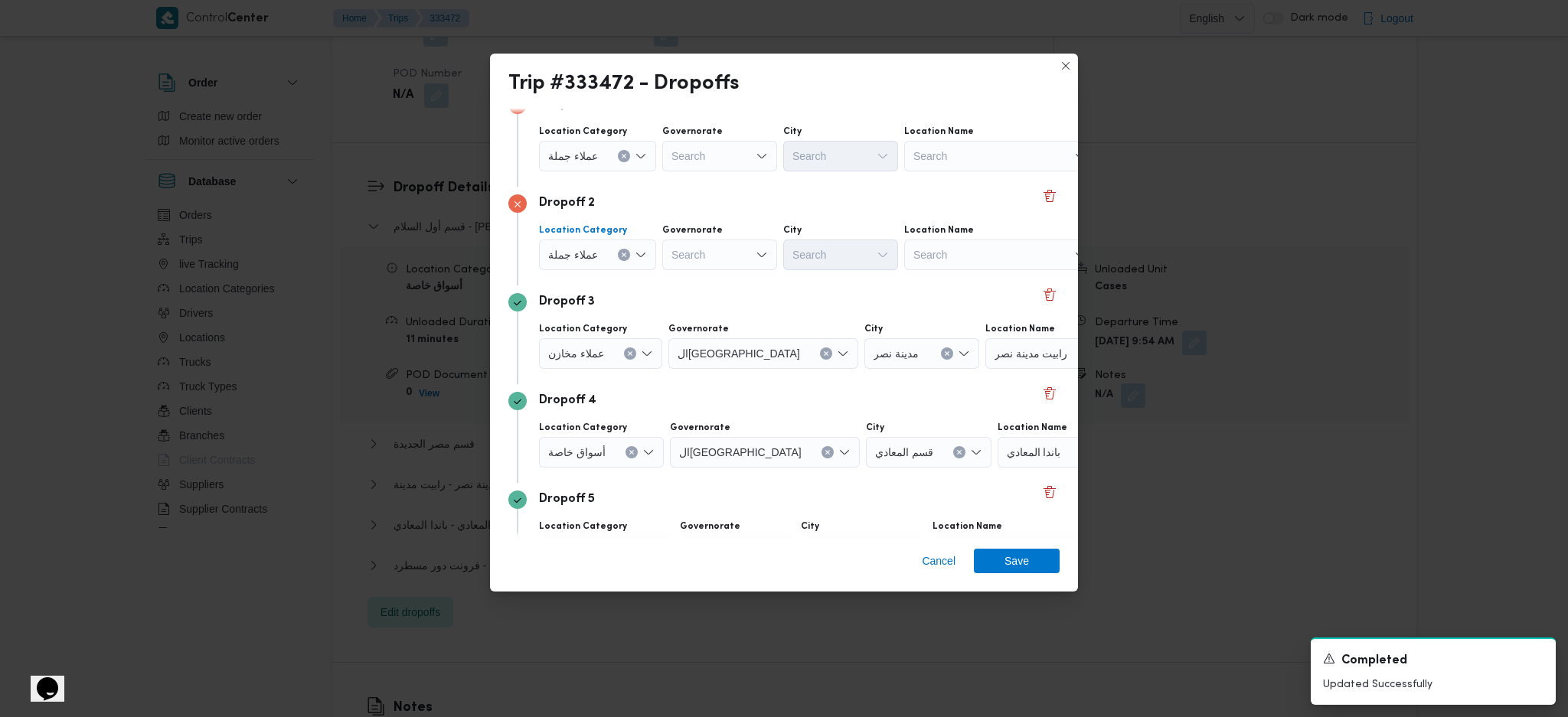
scroll to position [204, 0]
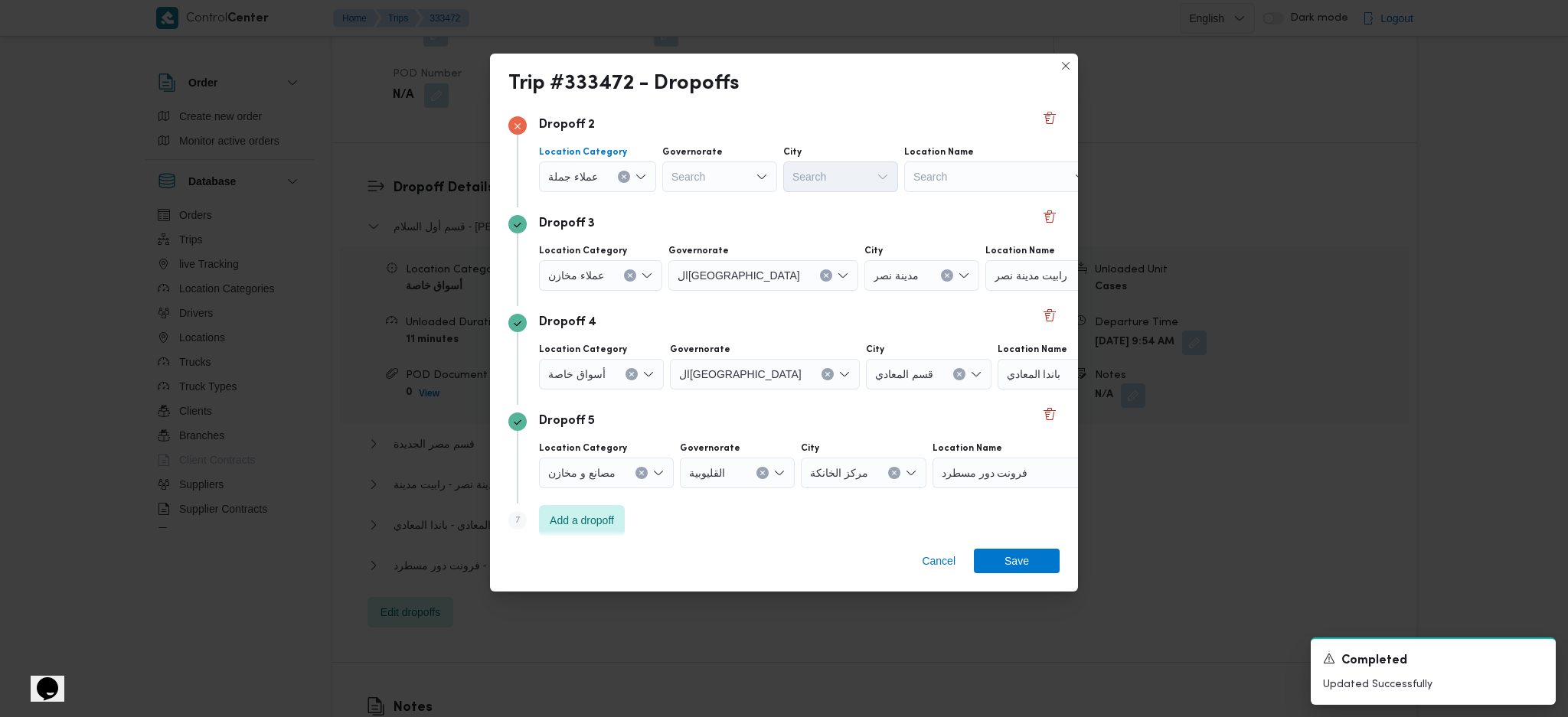
click at [596, 277] on span "عملاء مخازن" at bounding box center [576, 275] width 56 height 17
click at [609, 373] on span "عملاء جملة" at bounding box center [608, 370] width 83 height 19
click at [604, 367] on span "أسواق خاصة" at bounding box center [577, 374] width 57 height 17
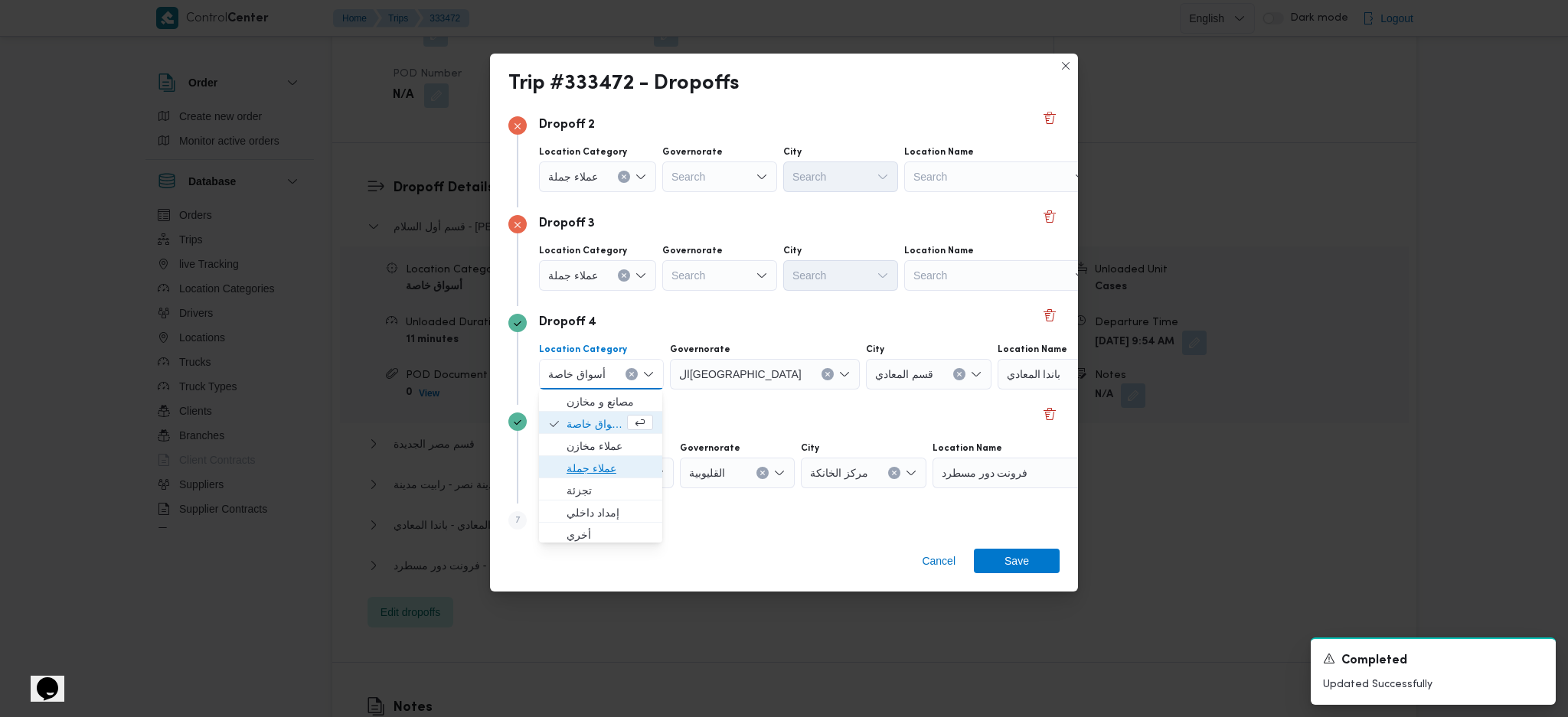
click at [615, 466] on span "عملاء جملة" at bounding box center [609, 468] width 86 height 19
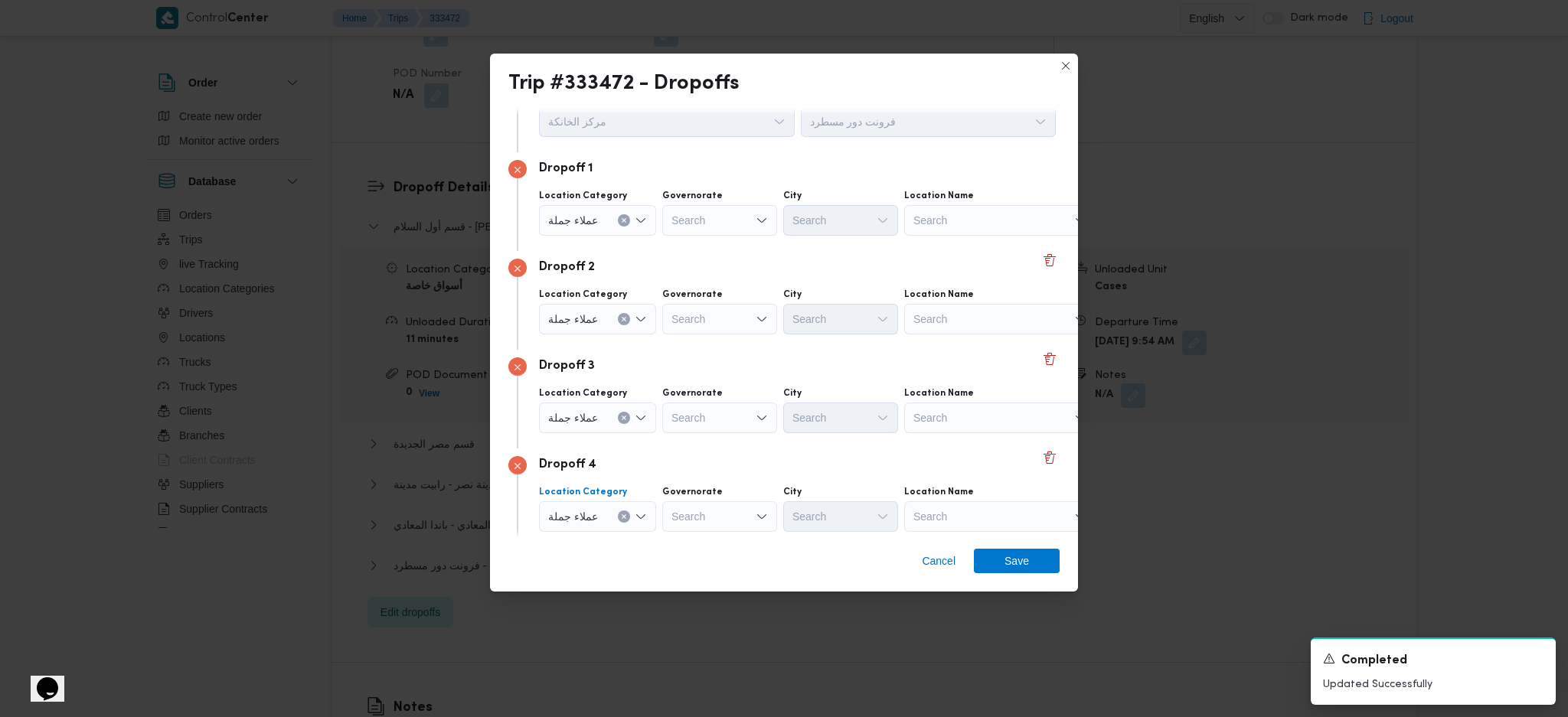
scroll to position [0, 0]
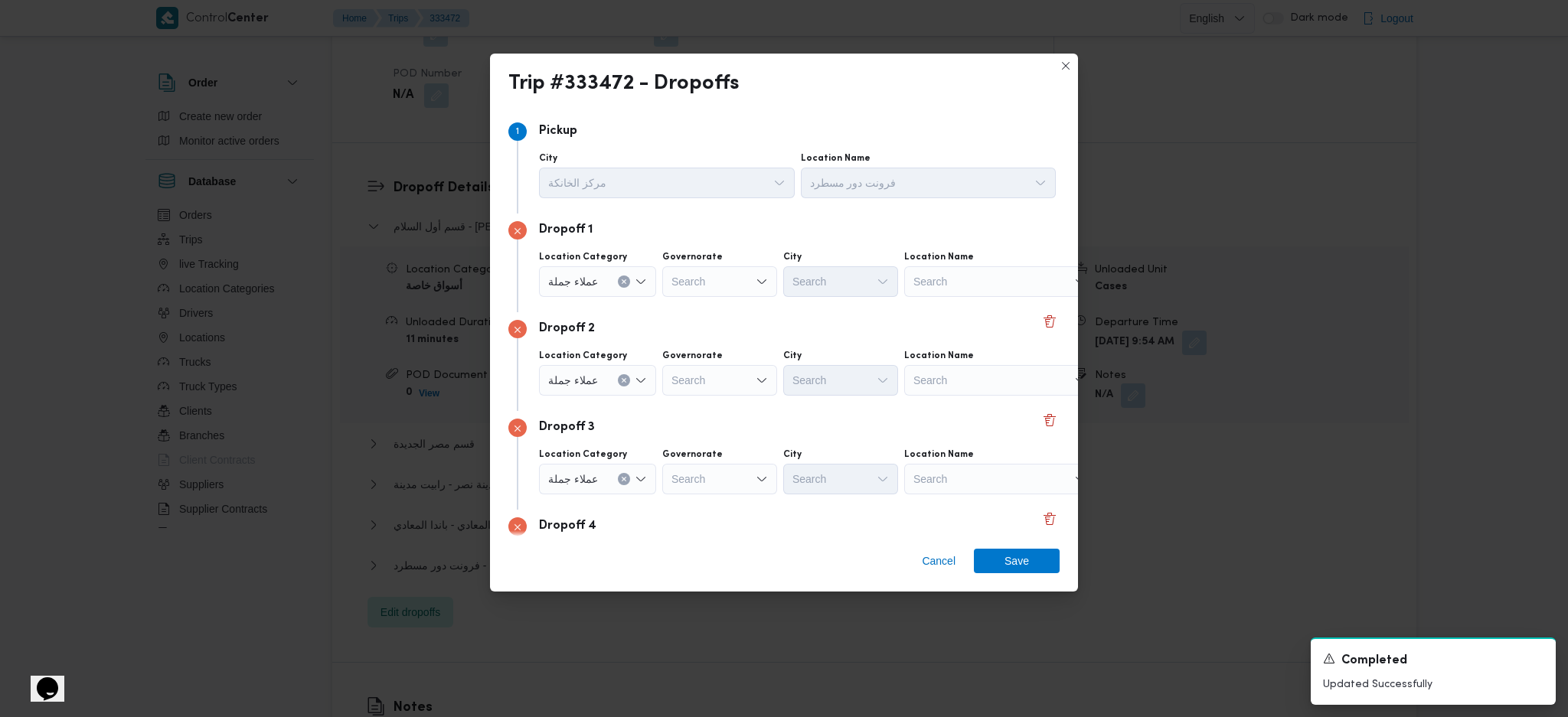
click at [718, 288] on div "Search" at bounding box center [720, 281] width 115 height 31
click at [718, 439] on span "الجيزة" at bounding box center [727, 442] width 78 height 19
click at [728, 377] on div "Search" at bounding box center [720, 380] width 115 height 31
click at [826, 278] on div "Search" at bounding box center [840, 281] width 115 height 31
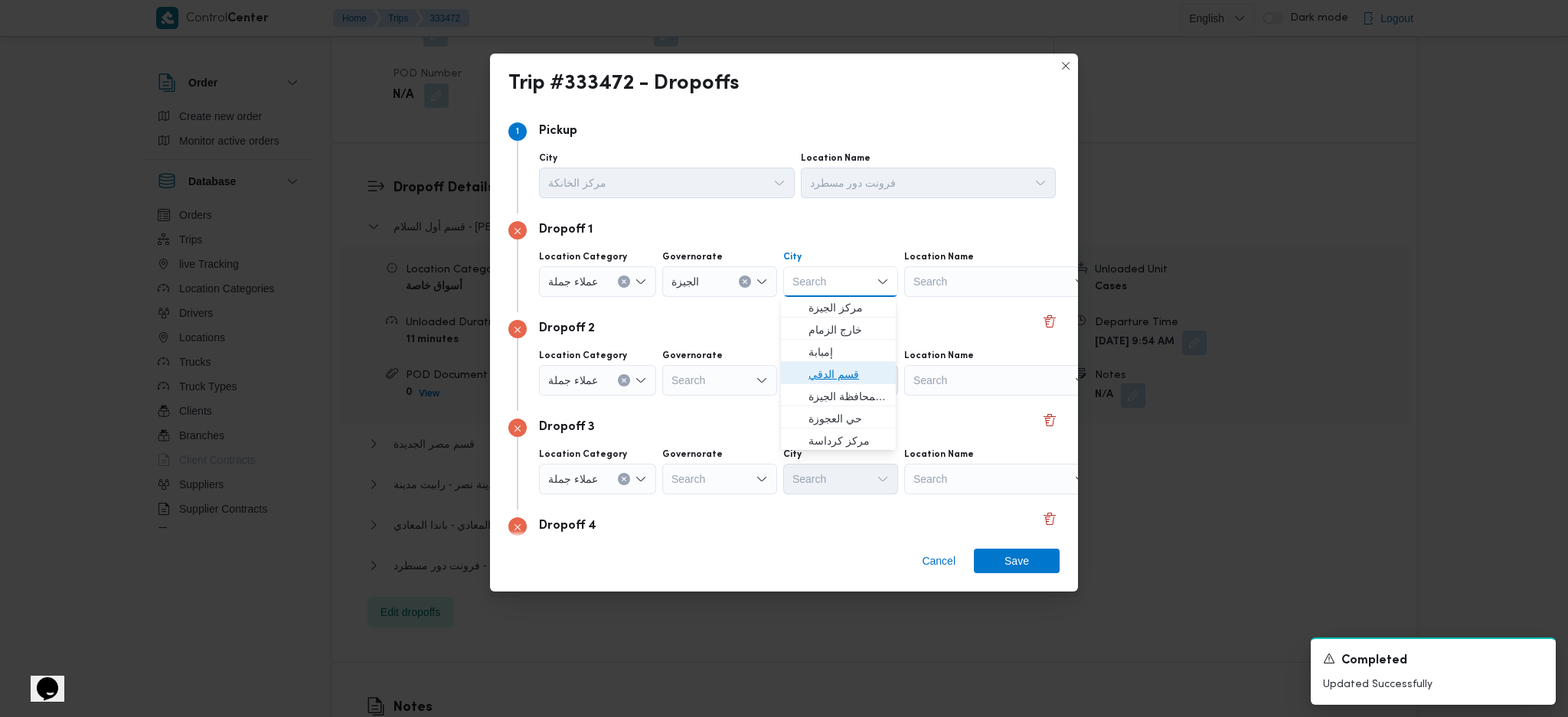
click at [845, 377] on span "قسم الدقي" at bounding box center [848, 375] width 78 height 19
click at [716, 377] on div "Search" at bounding box center [720, 380] width 115 height 31
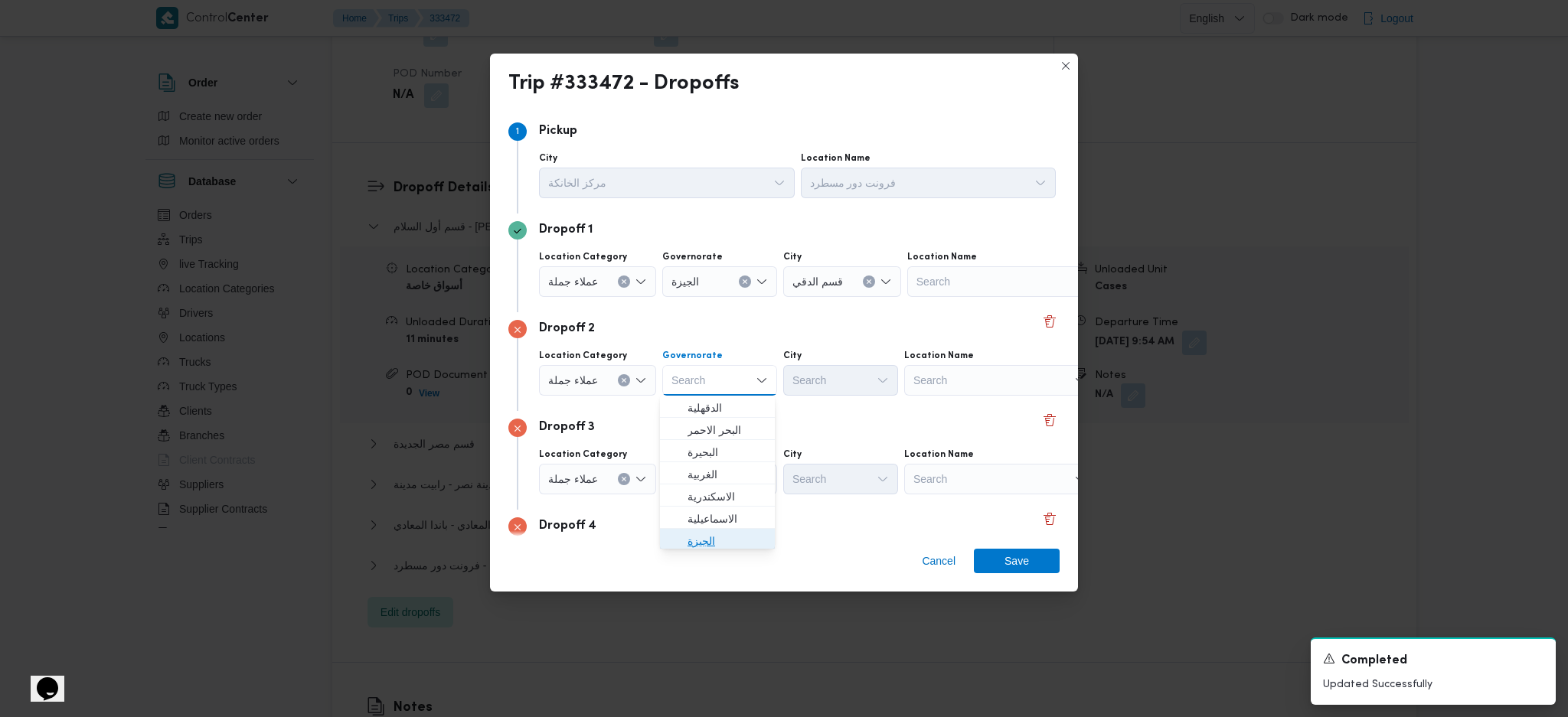
click at [712, 538] on span "الجيزة" at bounding box center [727, 541] width 78 height 19
click at [835, 369] on div "Search" at bounding box center [840, 380] width 115 height 31
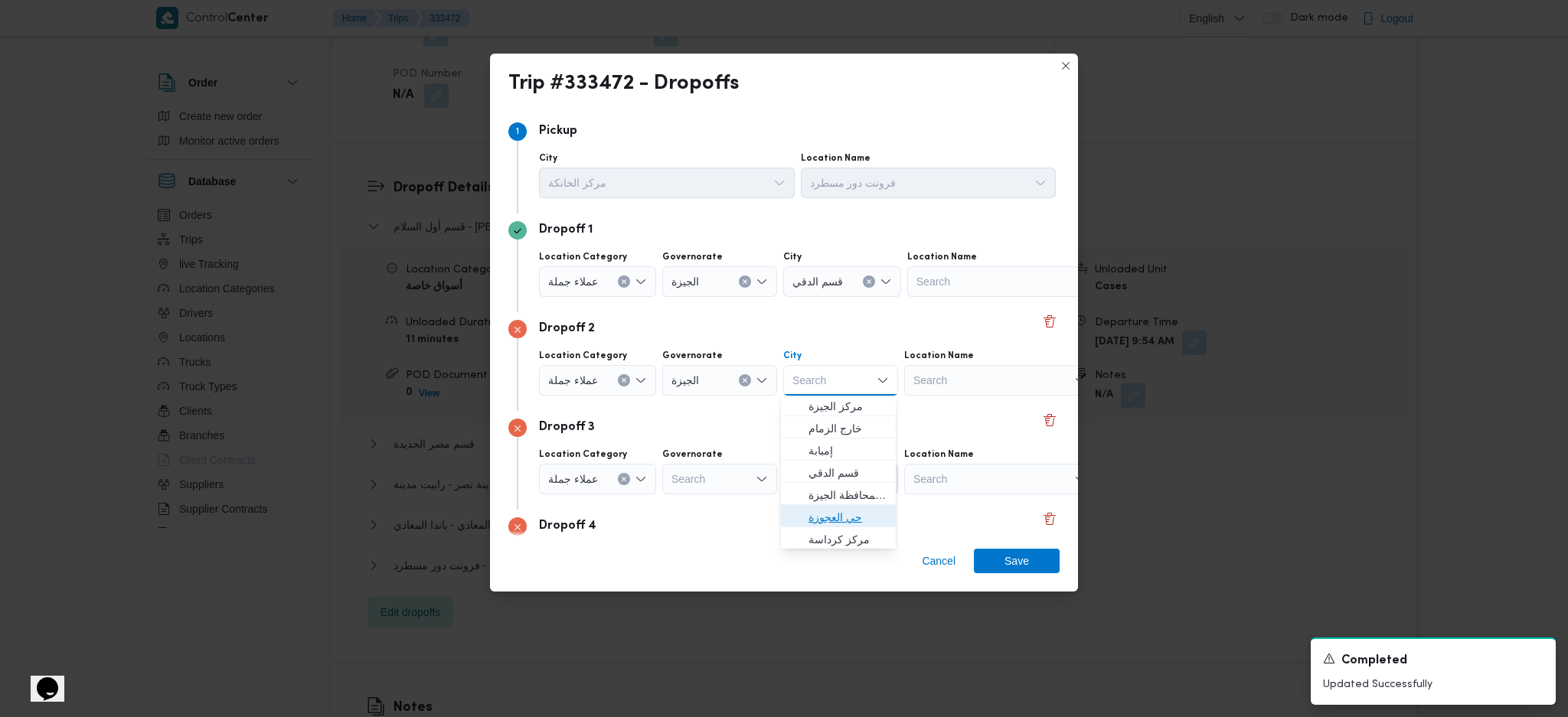
click at [841, 512] on span "حي العجوزة" at bounding box center [848, 517] width 78 height 19
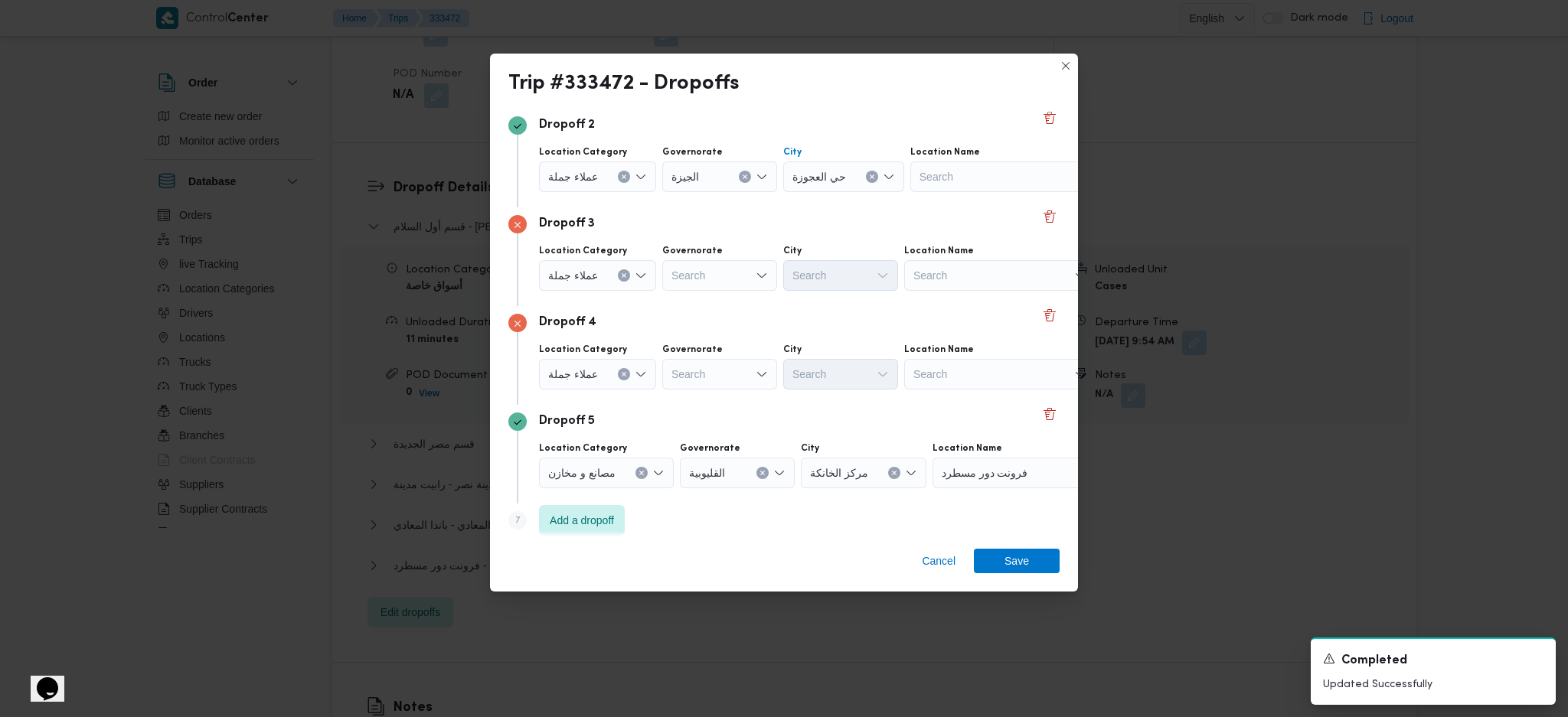
click at [737, 276] on div "Search" at bounding box center [720, 275] width 115 height 31
click at [713, 430] on span "الجيزة" at bounding box center [727, 437] width 78 height 19
click at [850, 276] on div "Search" at bounding box center [840, 275] width 115 height 31
type input "هرم"
drag, startPoint x: 802, startPoint y: 303, endPoint x: 753, endPoint y: 362, distance: 76.7
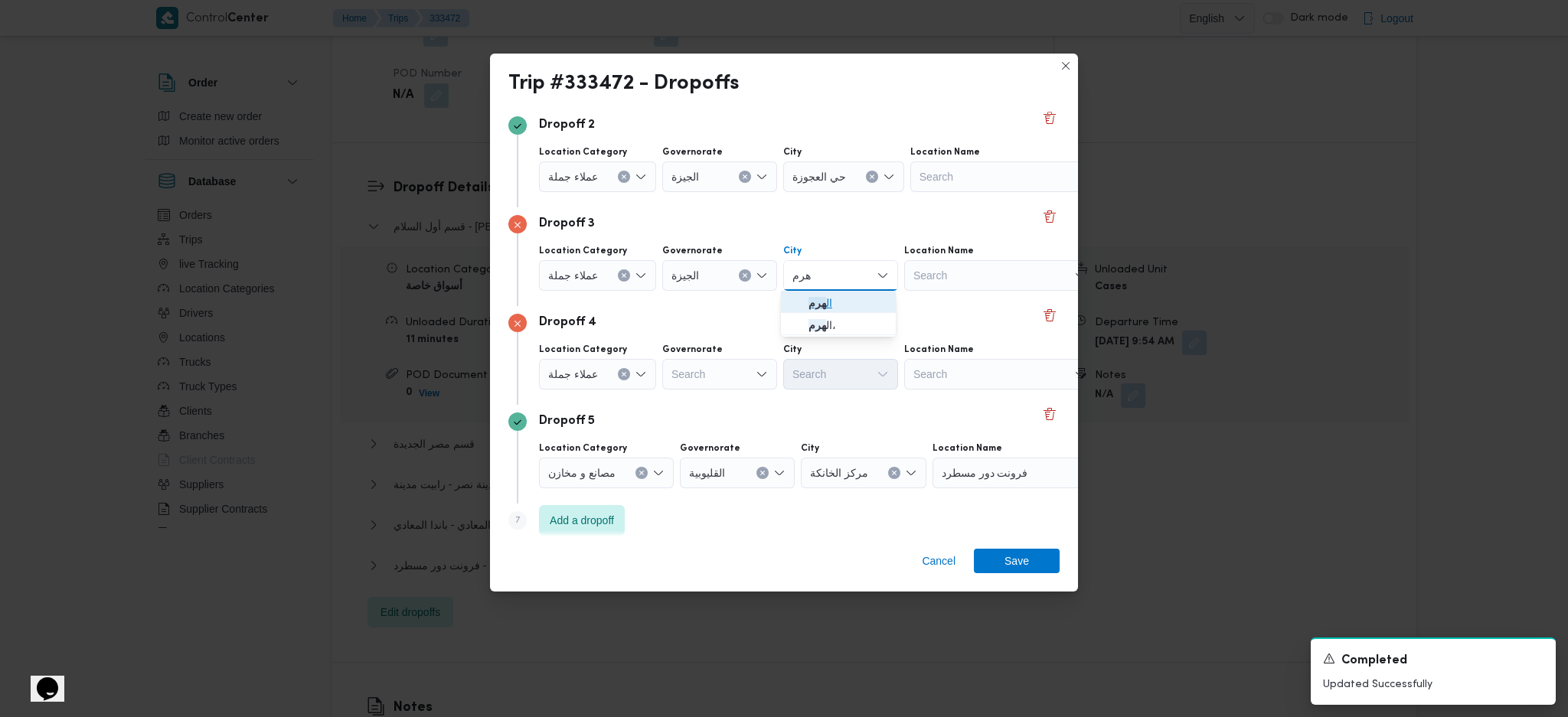
click at [802, 303] on icon "button" at bounding box center [796, 303] width 12 height 12
click at [723, 396] on div "Dropoff 4 Location Category عملاء جملة Governorate Search City Search Location …" at bounding box center [784, 355] width 552 height 99
click at [728, 372] on div "Search" at bounding box center [720, 374] width 115 height 31
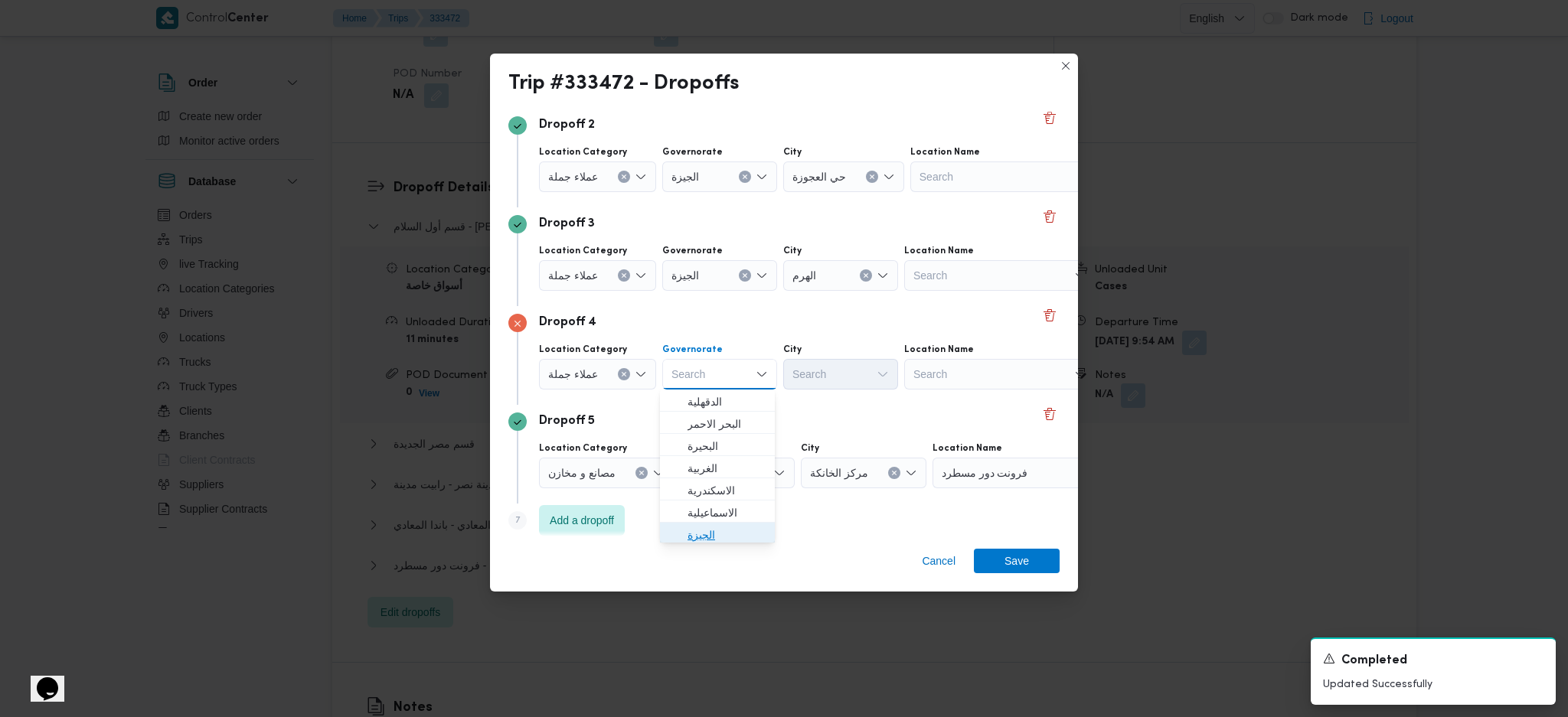
click at [702, 537] on span "الجيزة" at bounding box center [727, 535] width 78 height 19
click at [835, 372] on div "Search" at bounding box center [840, 374] width 115 height 31
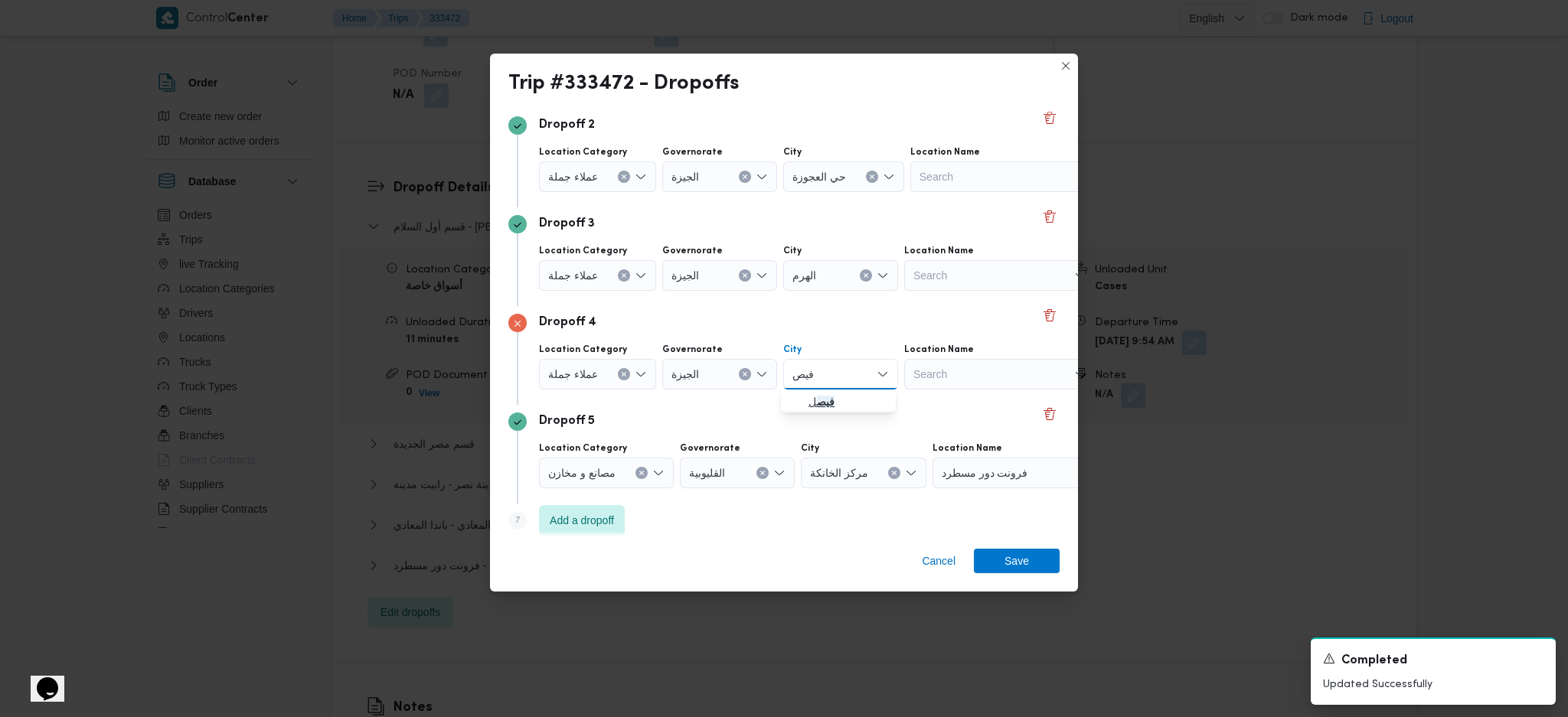
type input "فيص"
click at [827, 399] on mark "فيص" at bounding box center [826, 402] width 18 height 12
click at [642, 476] on button "Clear input" at bounding box center [641, 473] width 12 height 12
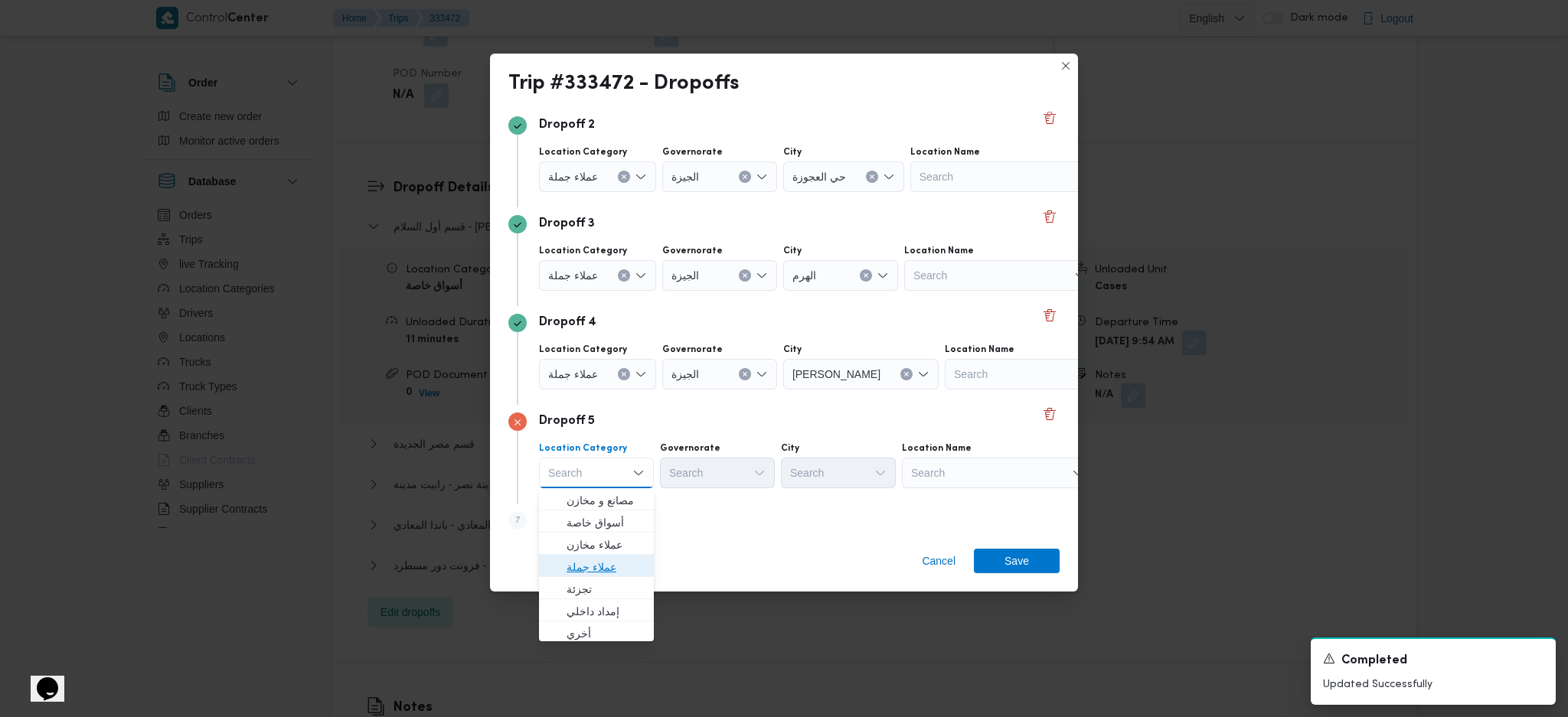
click at [608, 558] on span "عملاء جملة" at bounding box center [605, 567] width 78 height 19
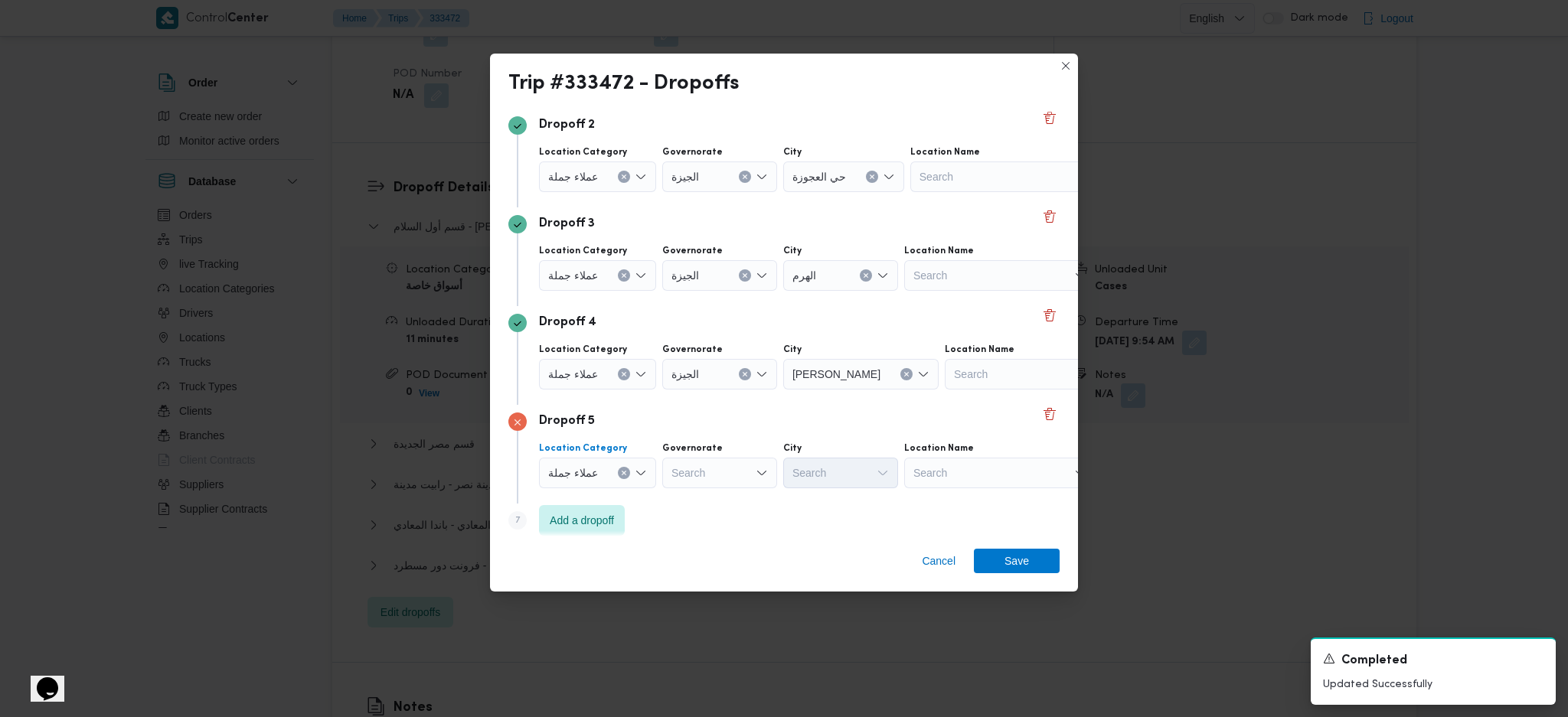
click at [708, 479] on div "Search" at bounding box center [720, 473] width 115 height 31
type input "قاه"
click at [692, 489] on span "ال قاه رة" at bounding box center [717, 501] width 103 height 24
click at [858, 476] on div "Search" at bounding box center [915, 473] width 115 height 31
type input "قد"
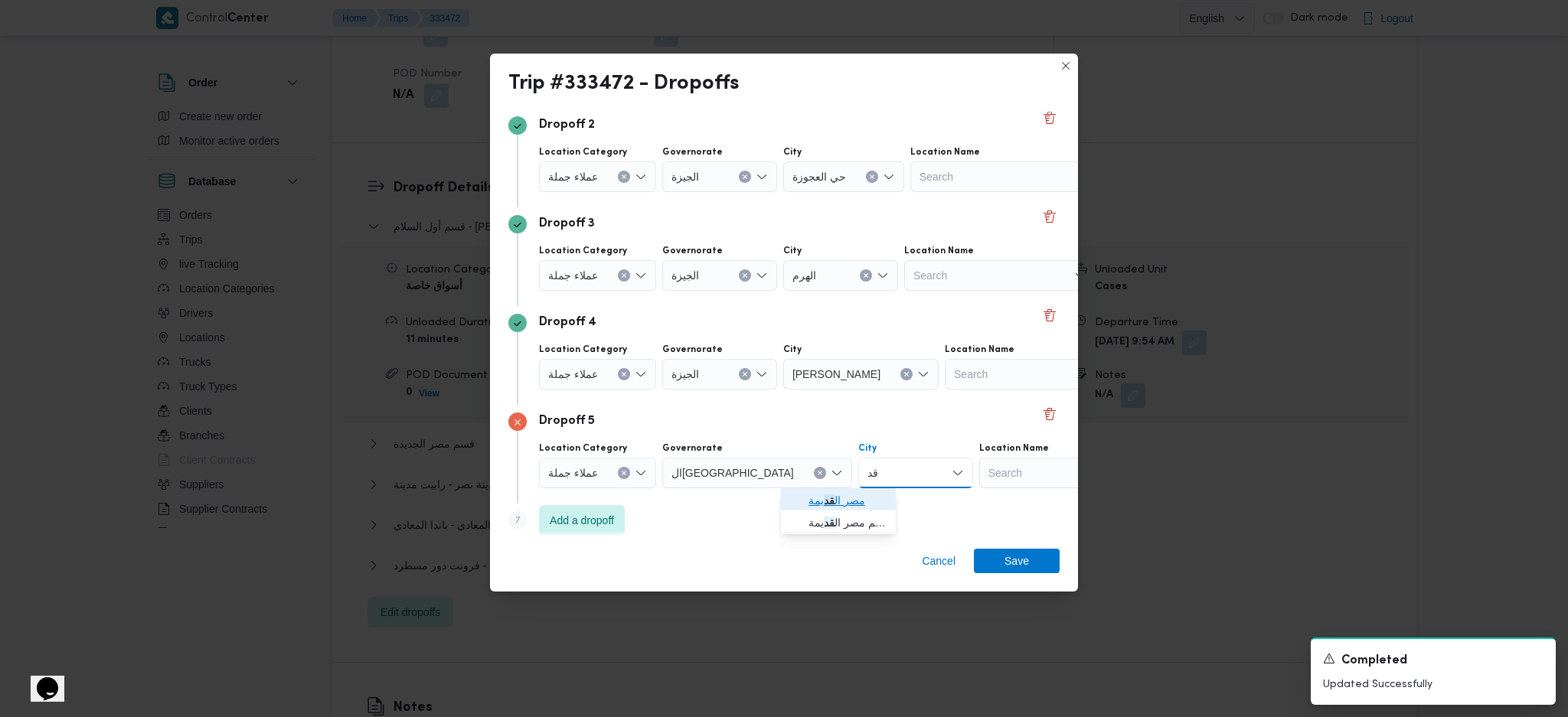
click at [788, 506] on span "مصر ال قد يمة" at bounding box center [838, 501] width 103 height 24
click at [603, 513] on span "Add a dropoff" at bounding box center [581, 520] width 64 height 19
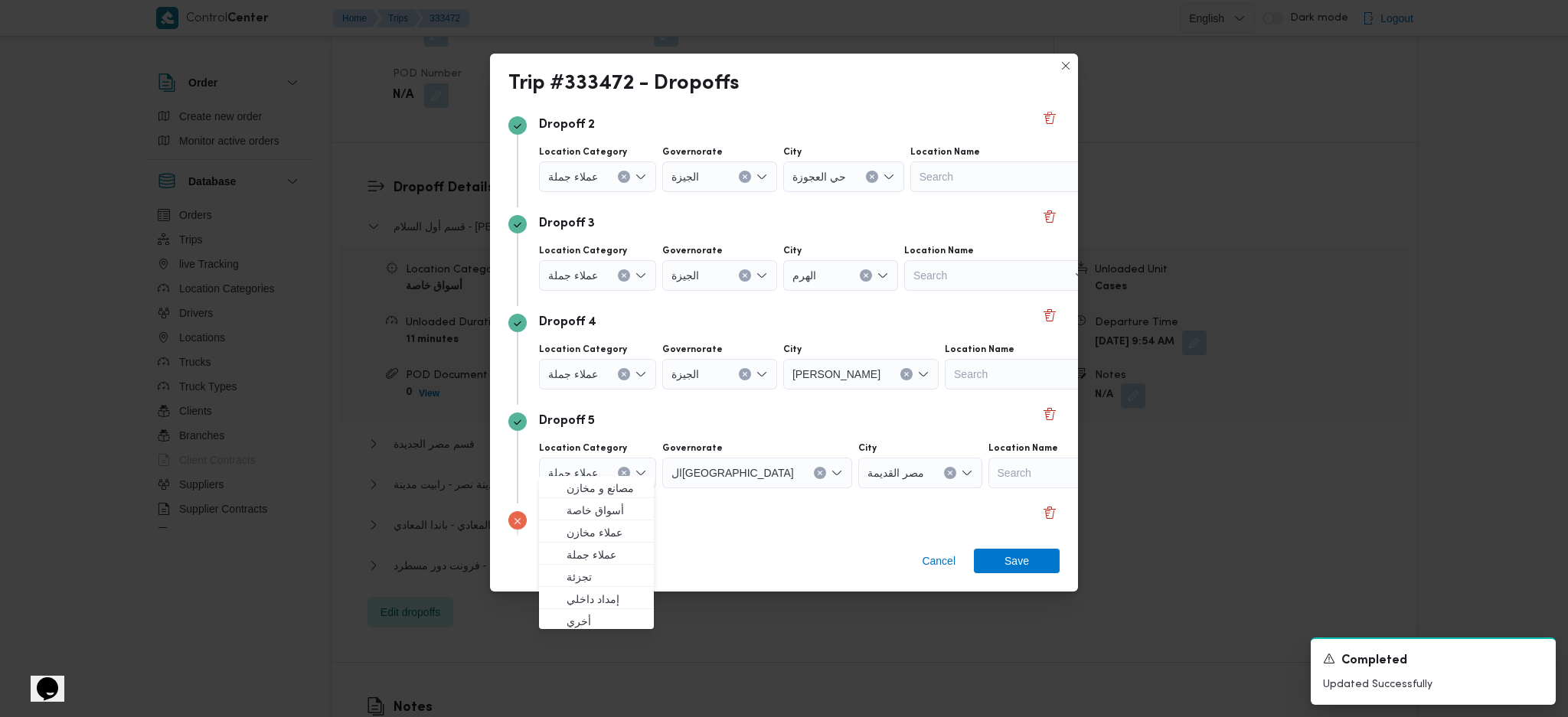
scroll to position [315, 0]
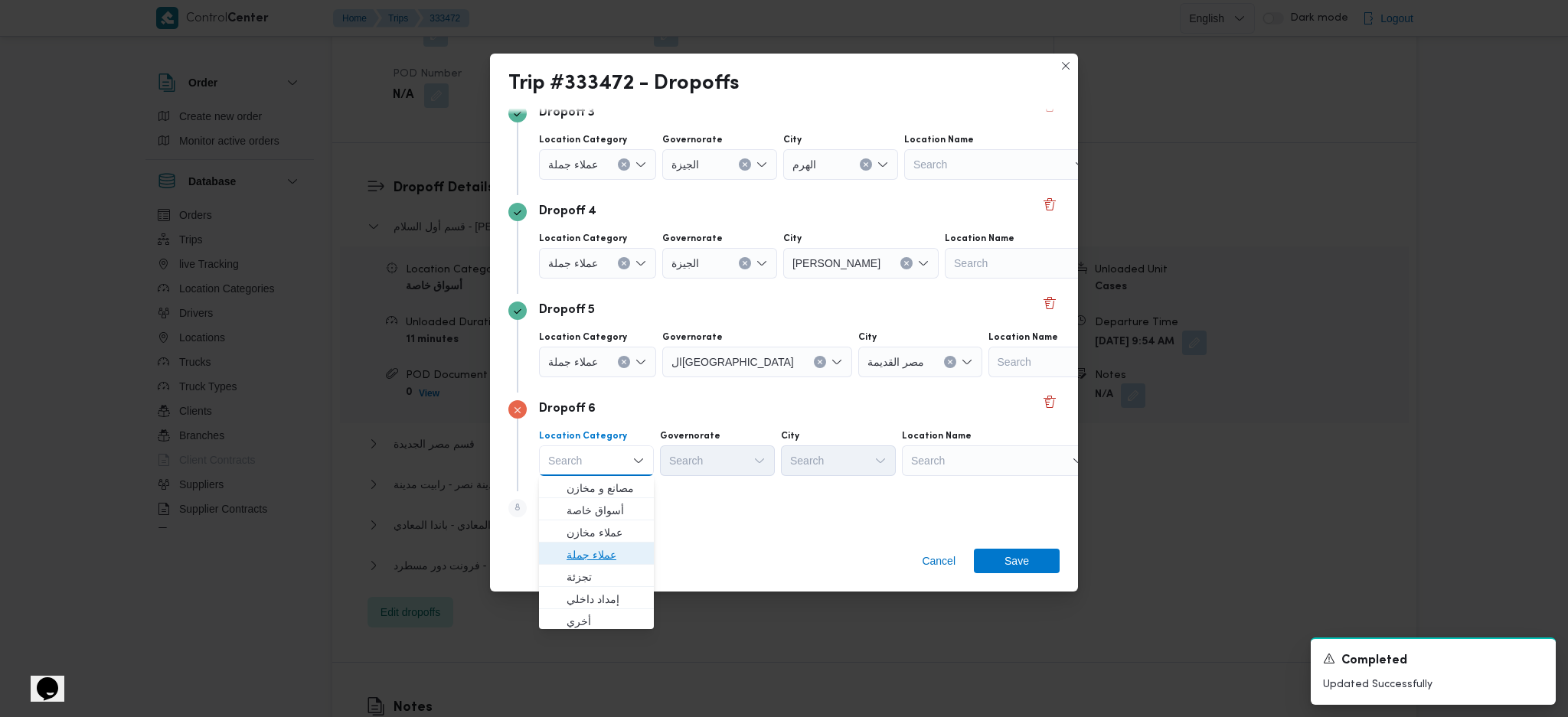
click at [611, 549] on span "عملاء جملة" at bounding box center [605, 555] width 78 height 19
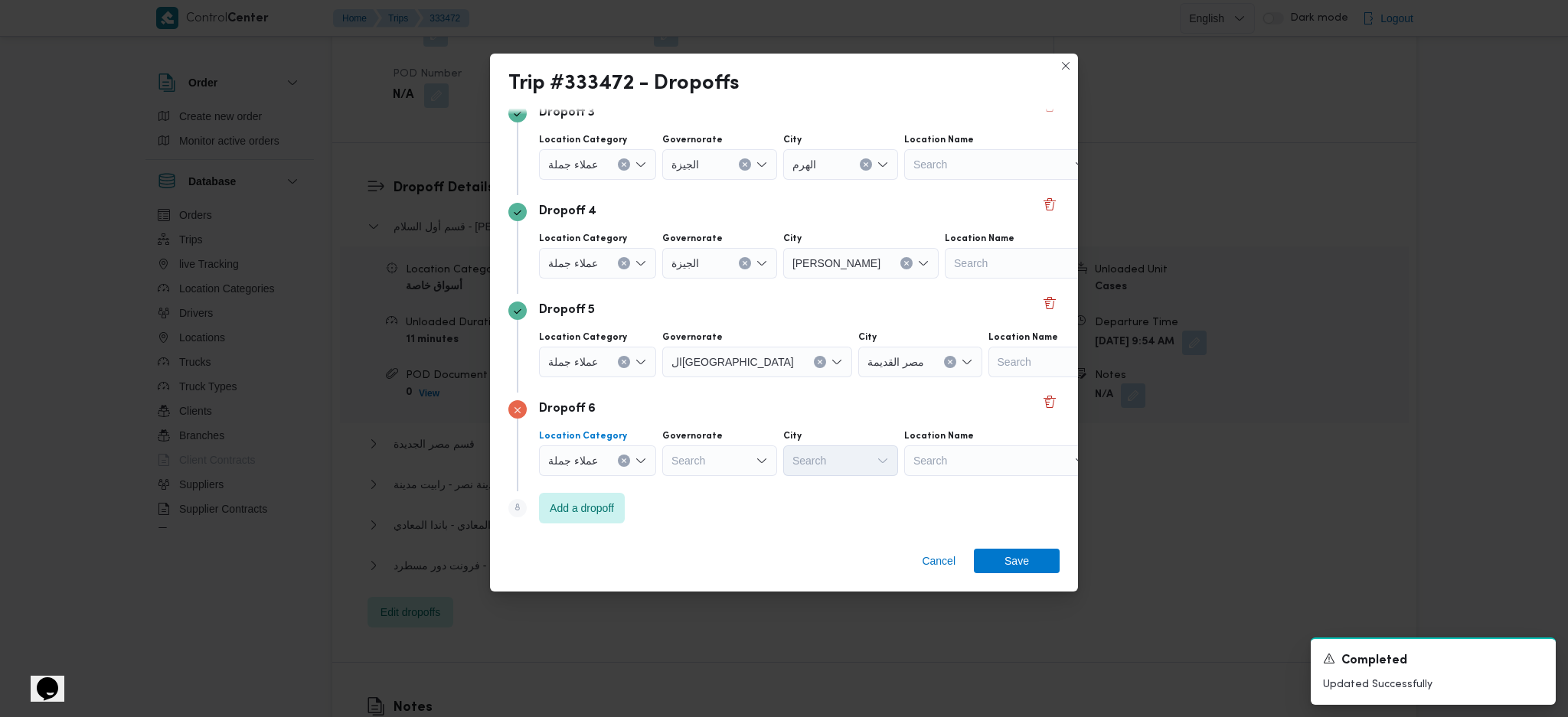
click at [720, 460] on div "Search" at bounding box center [720, 460] width 115 height 31
type input "قاه"
drag, startPoint x: 670, startPoint y: 485, endPoint x: 686, endPoint y: 486, distance: 16.0
click at [670, 485] on icon "button" at bounding box center [675, 488] width 12 height 12
click at [858, 454] on div "Search" at bounding box center [915, 460] width 115 height 31
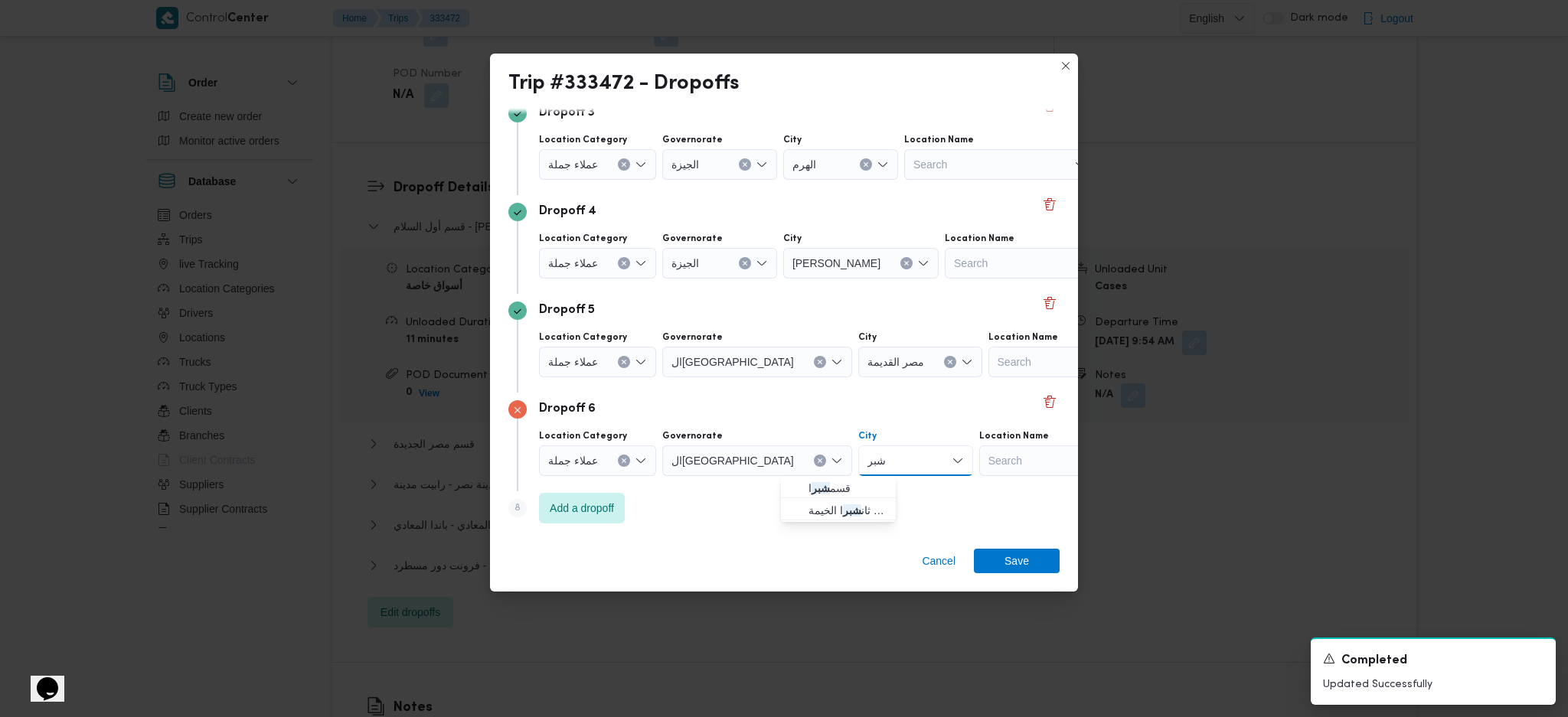
type input "شبر"
click at [814, 490] on mark "شبر" at bounding box center [821, 488] width 19 height 12
click at [608, 502] on span "Add a dropoff" at bounding box center [581, 508] width 64 height 19
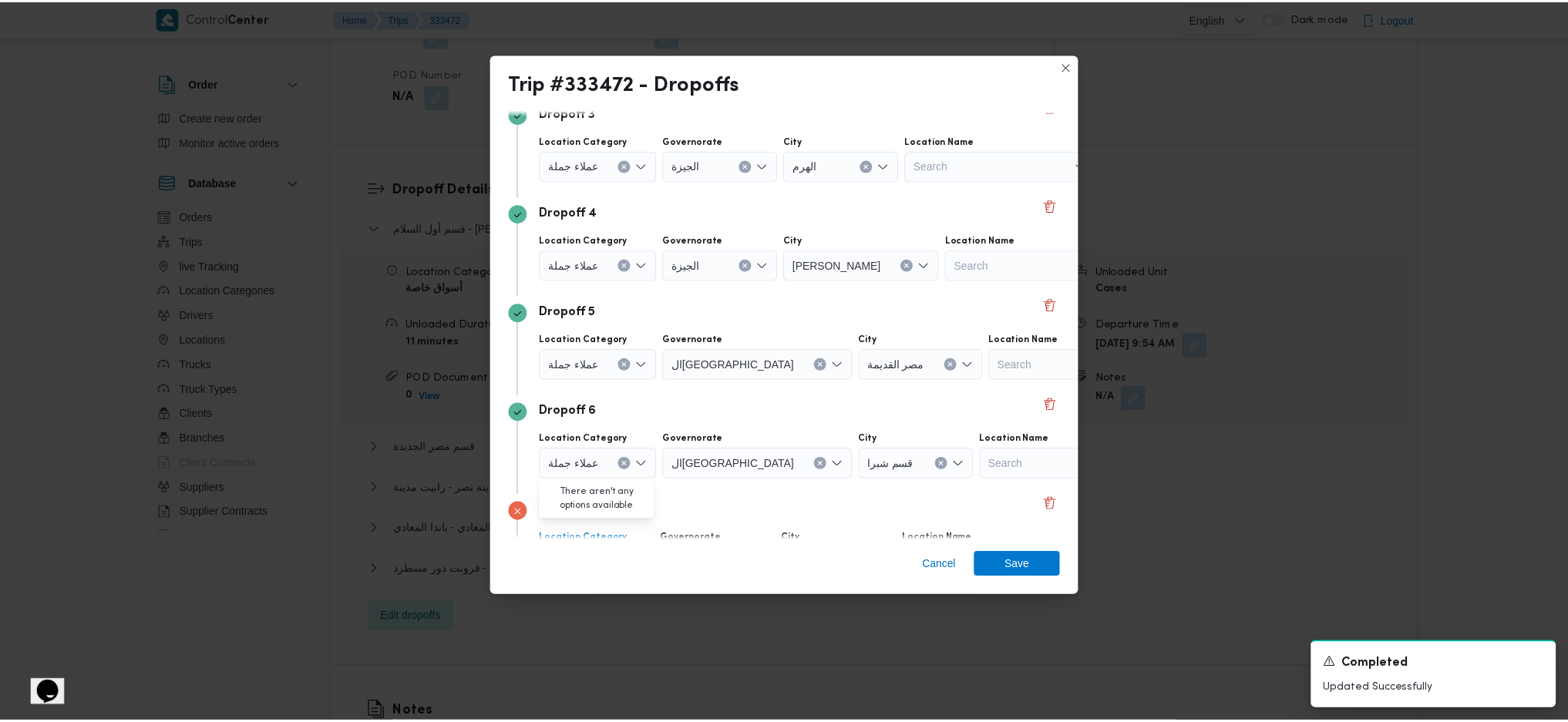
scroll to position [416, 0]
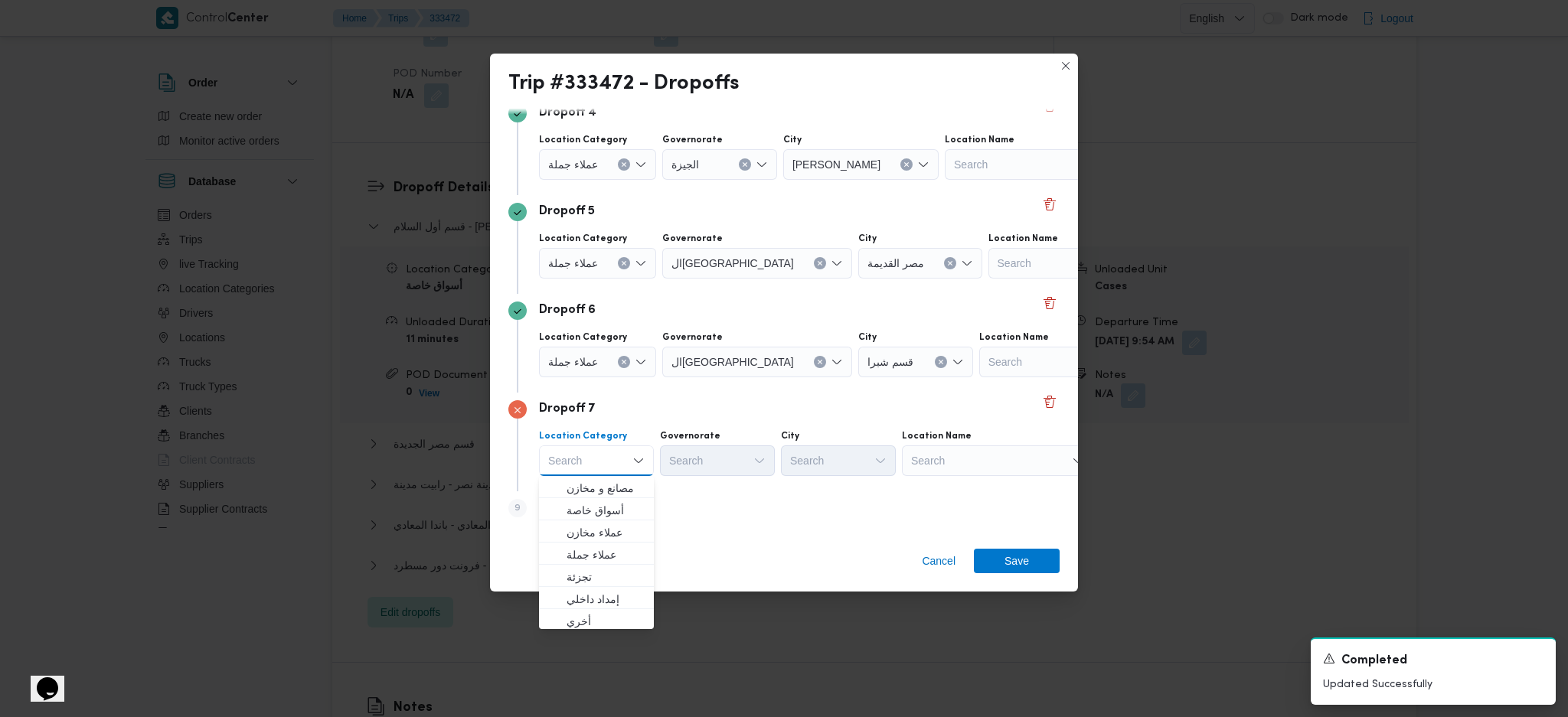
click at [960, 450] on div "Search" at bounding box center [997, 460] width 192 height 31
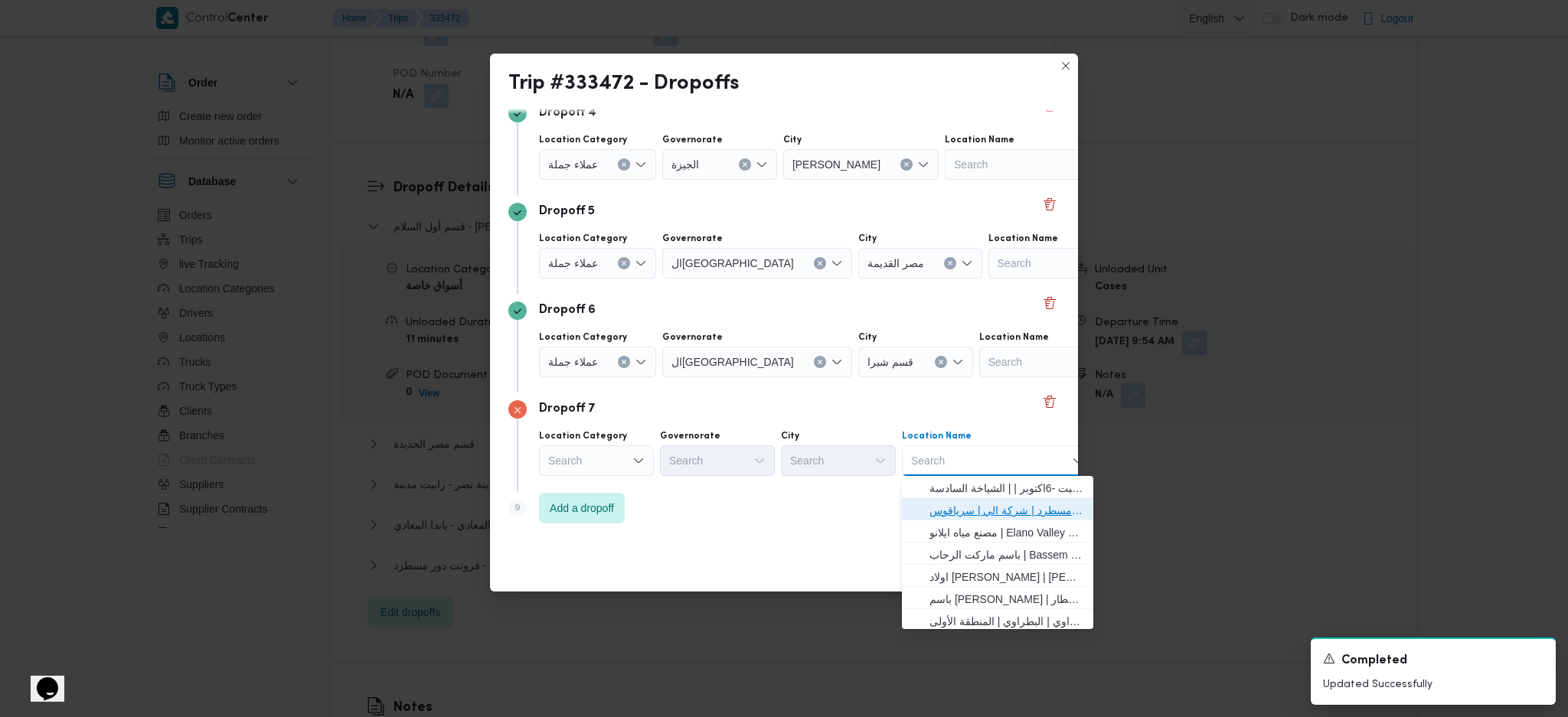
click at [1000, 512] on span "فرونت دور مسطرد | شركة الي | سرياقوس" at bounding box center [1006, 511] width 155 height 19
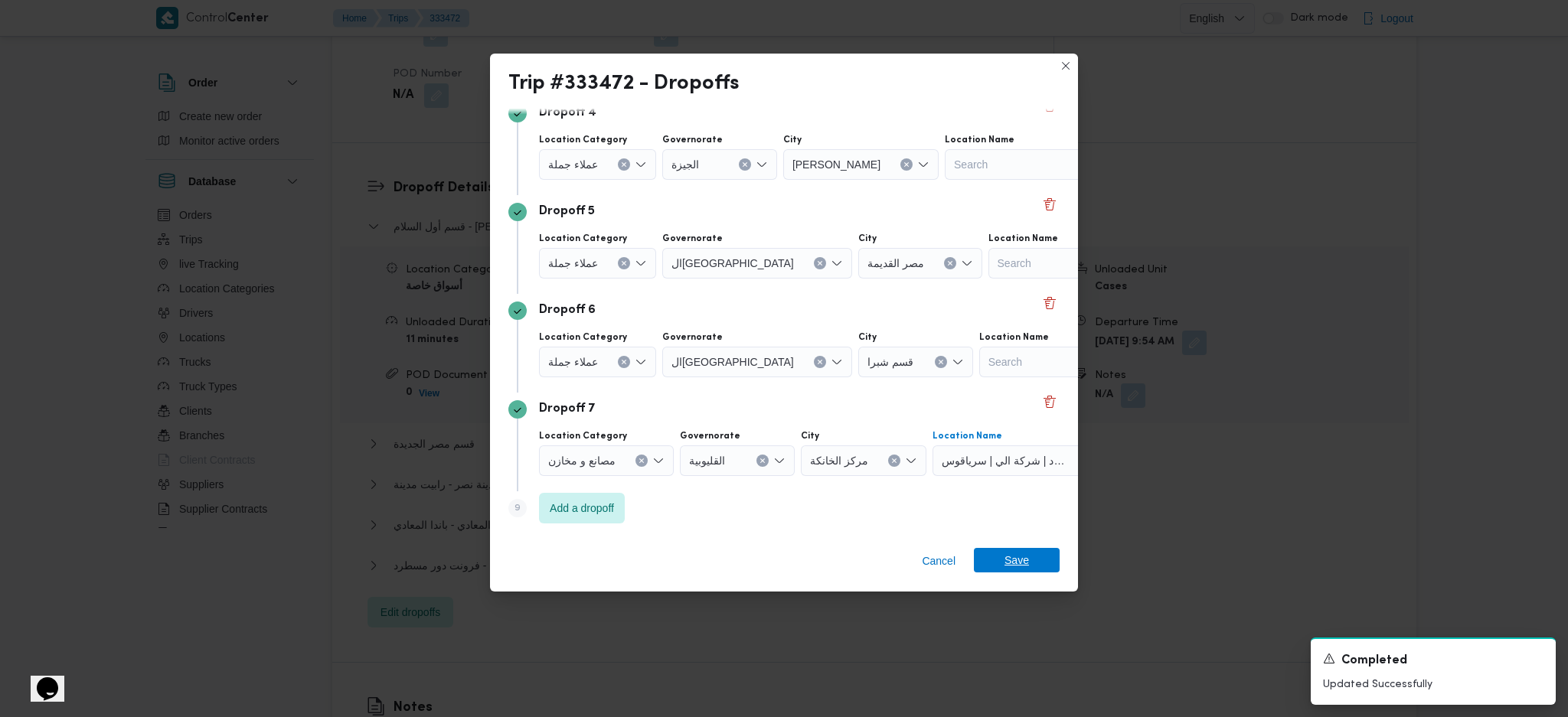
click at [1011, 558] on span "Save" at bounding box center [1016, 560] width 24 height 24
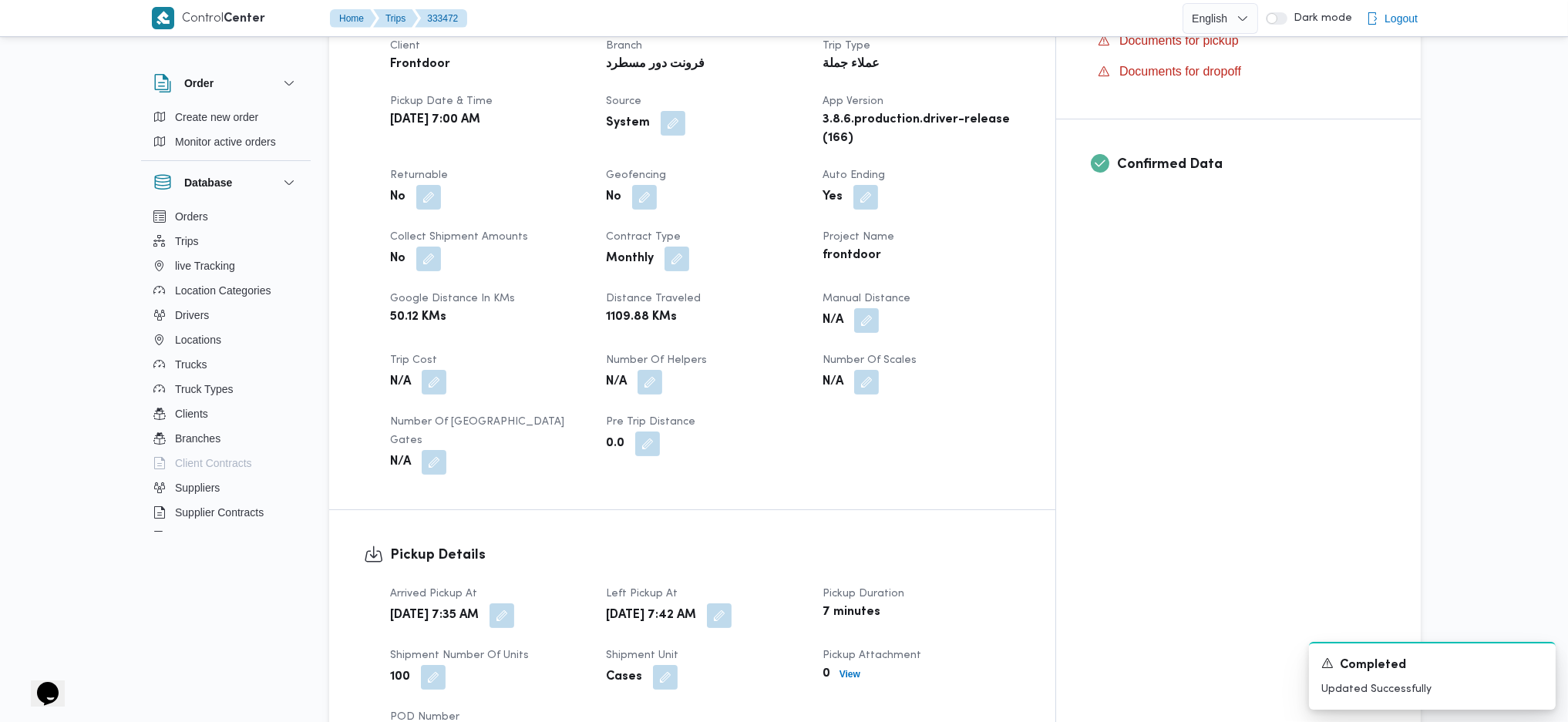
scroll to position [617, 0]
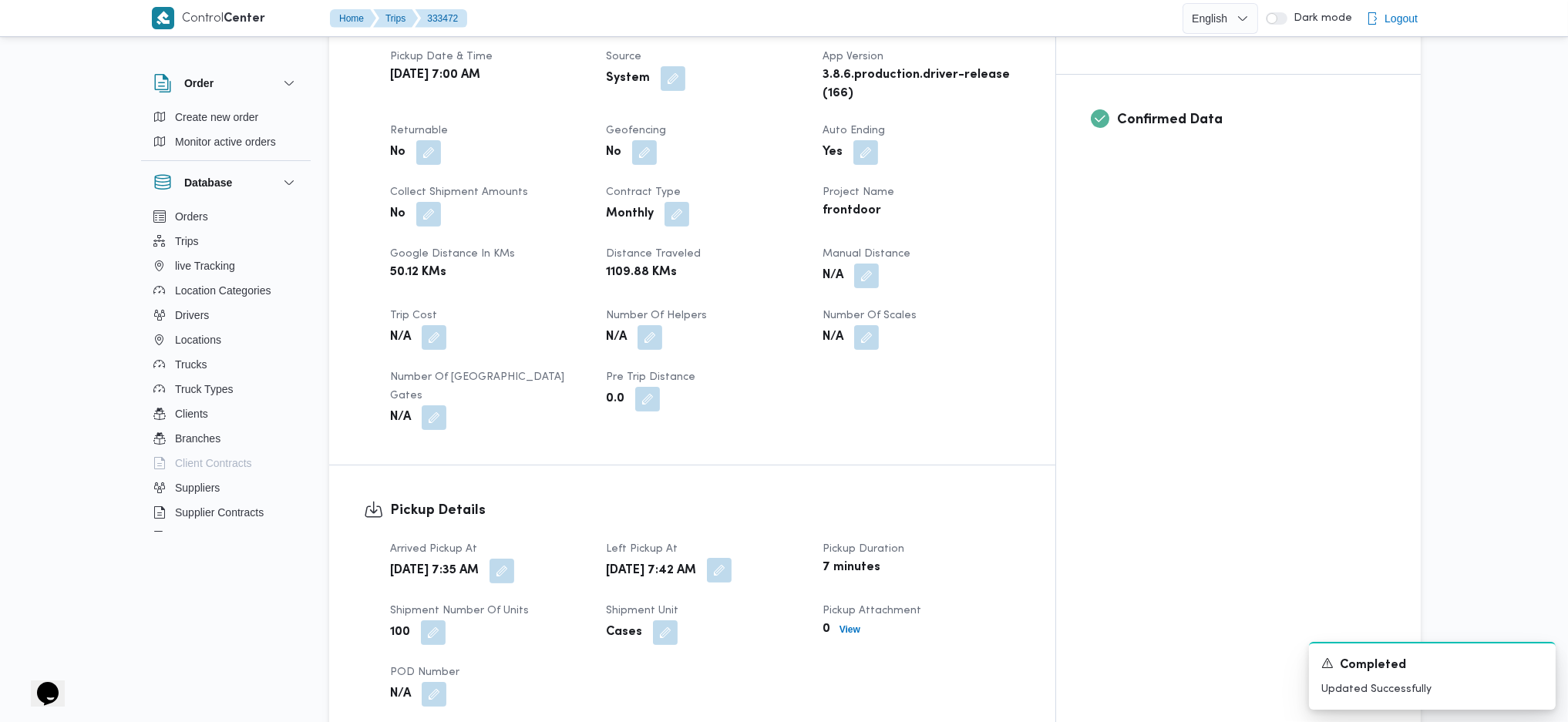
click at [731, 558] on button "button" at bounding box center [719, 570] width 24 height 24
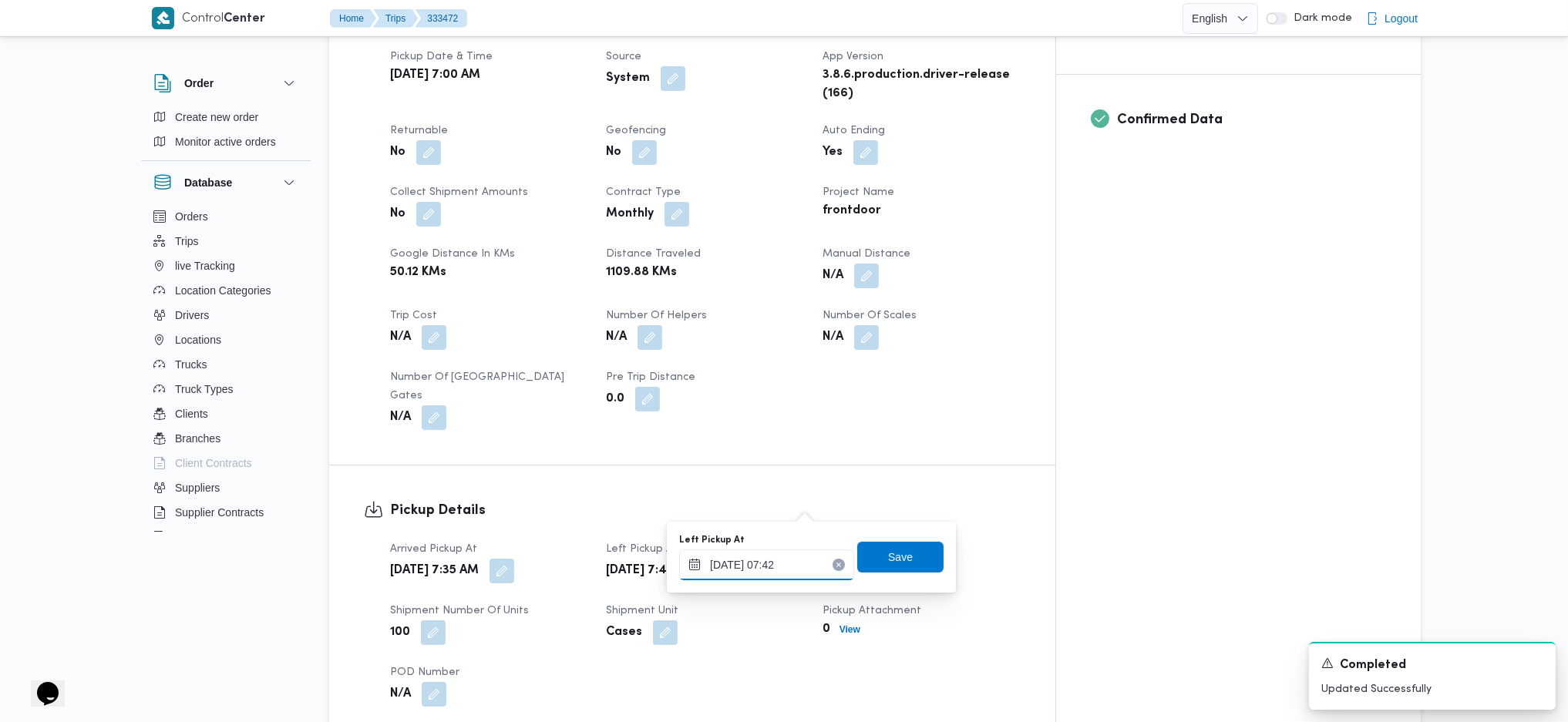
click at [781, 570] on input "26/08/2025 07:42" at bounding box center [767, 565] width 175 height 31
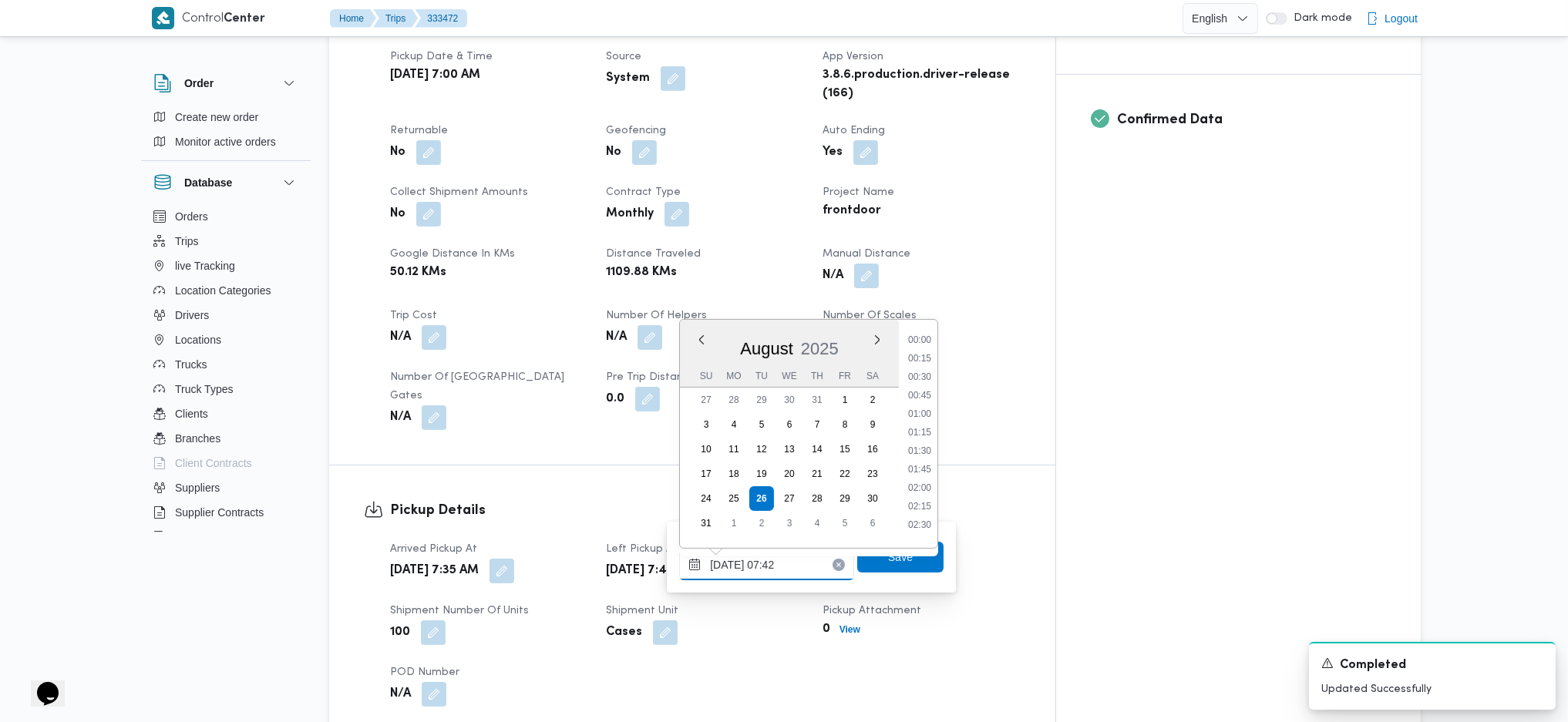
scroll to position [452, 0]
click at [904, 511] on li "08:30" at bounding box center [920, 517] width 35 height 16
type input "26/08/2025 08:30"
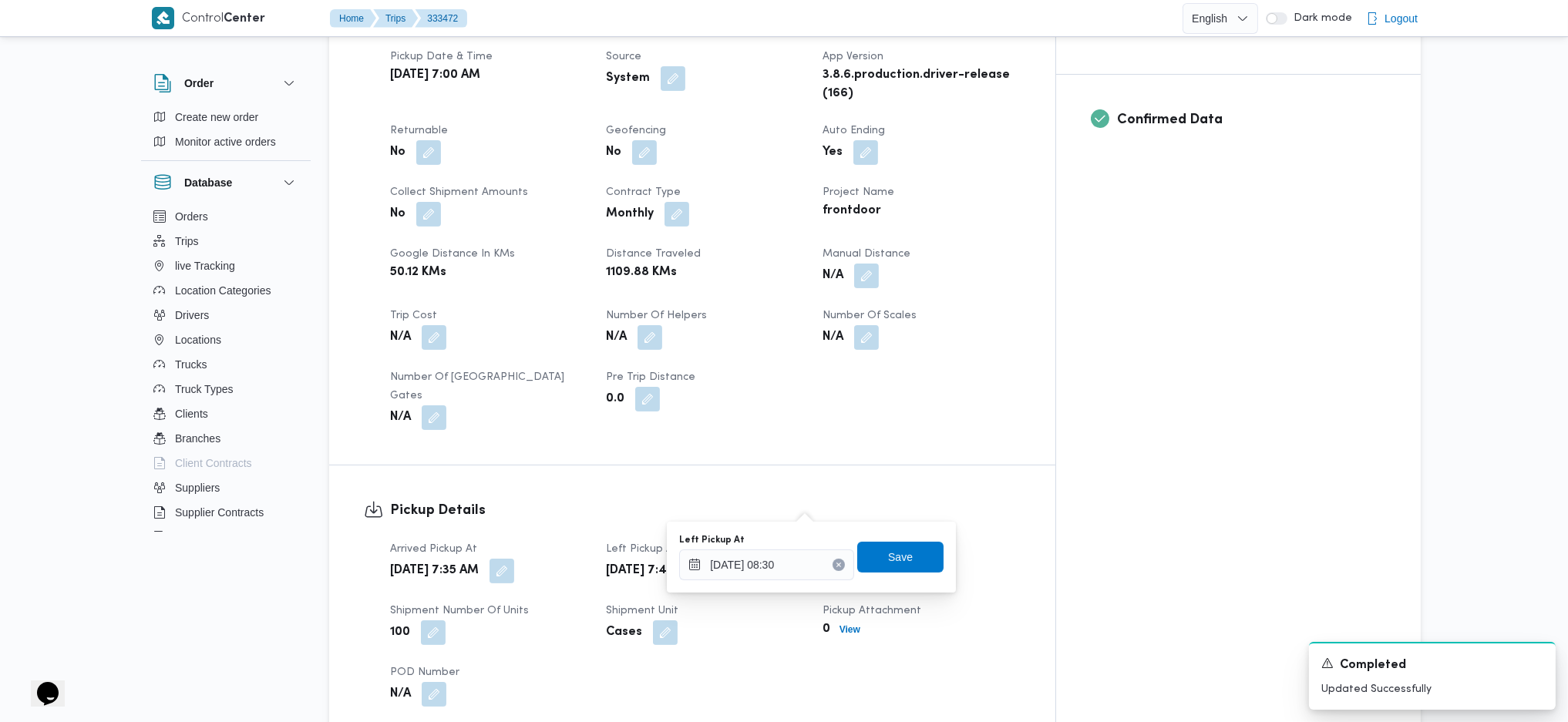
click at [901, 579] on div "Left Pickup At 26/08/2025 08:30 Save" at bounding box center [811, 557] width 267 height 49
click at [898, 565] on span "Save" at bounding box center [900, 557] width 87 height 31
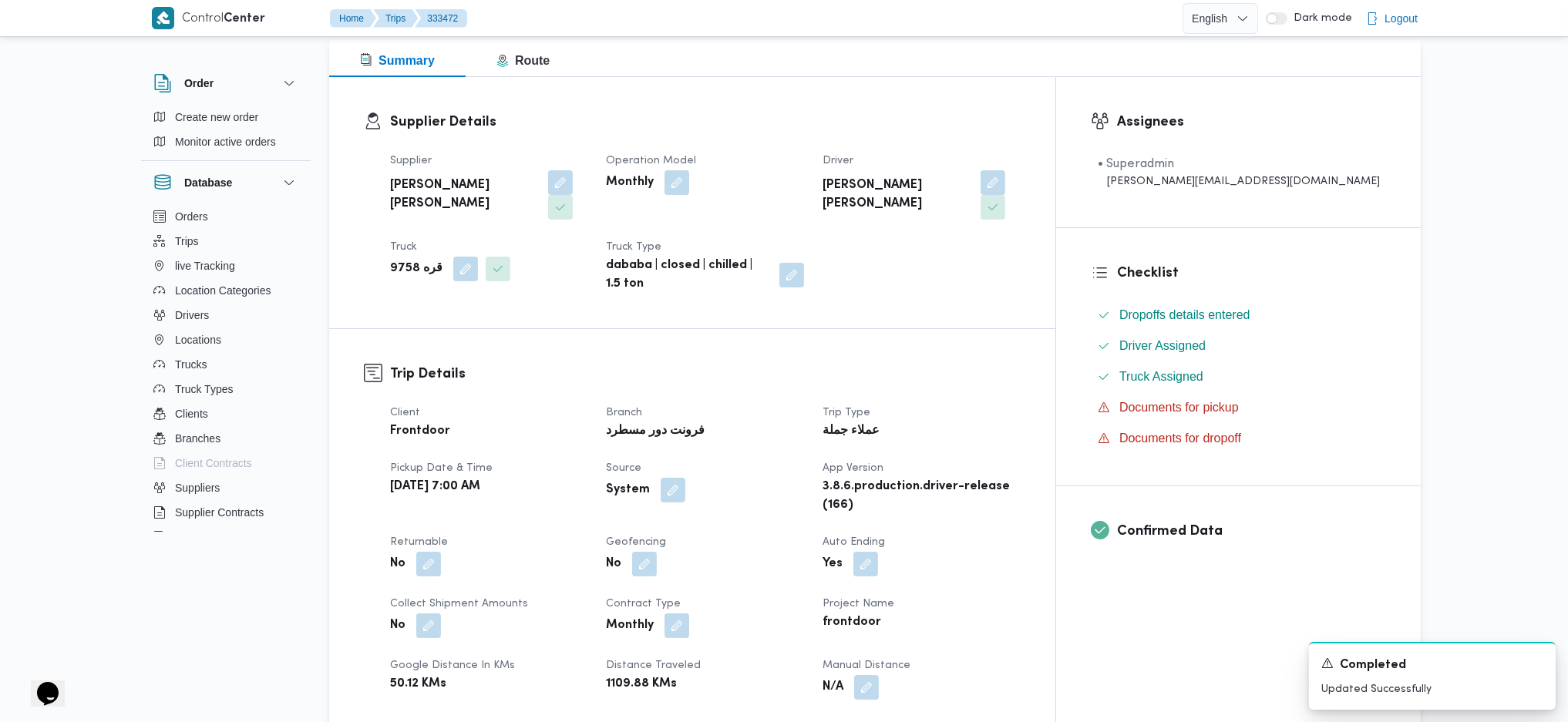
scroll to position [0, 0]
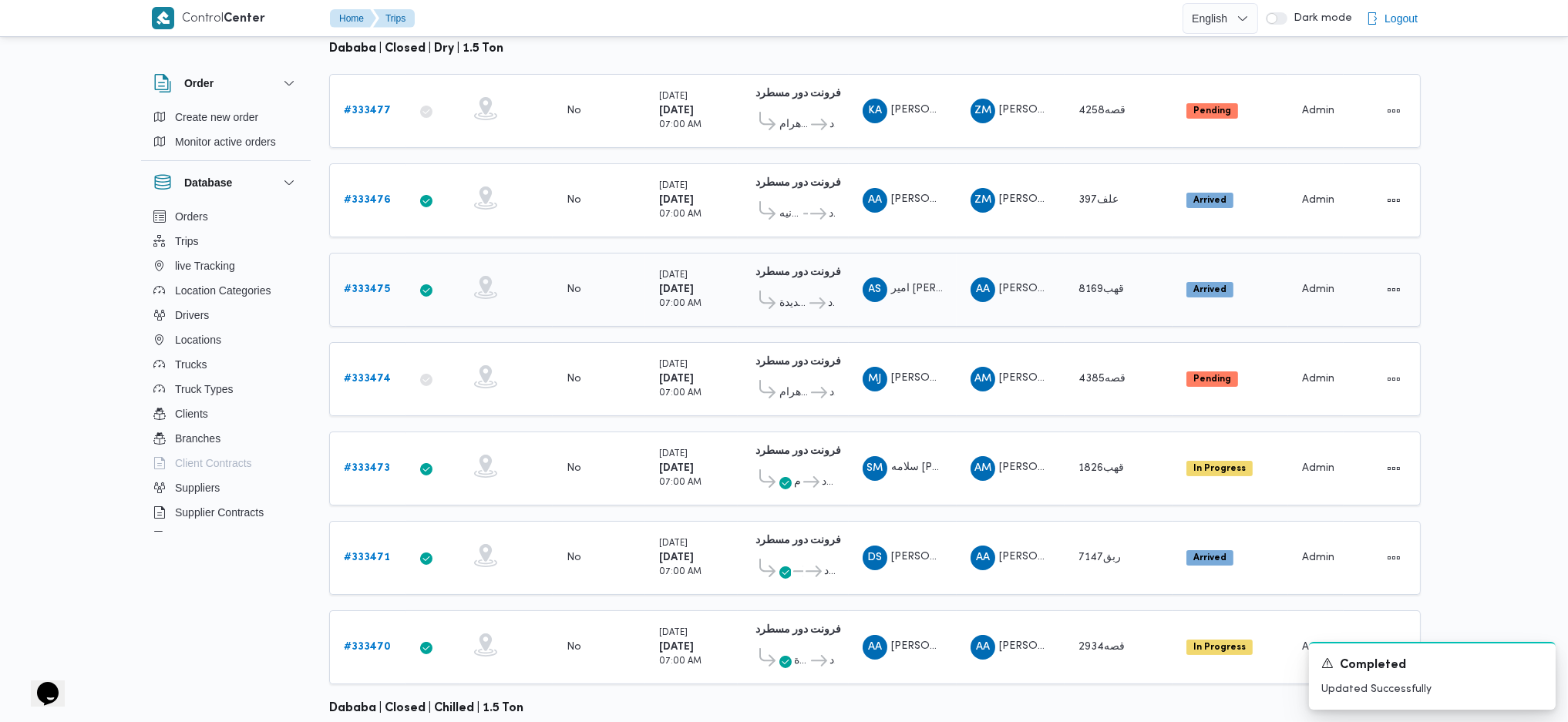
scroll to position [275, 0]
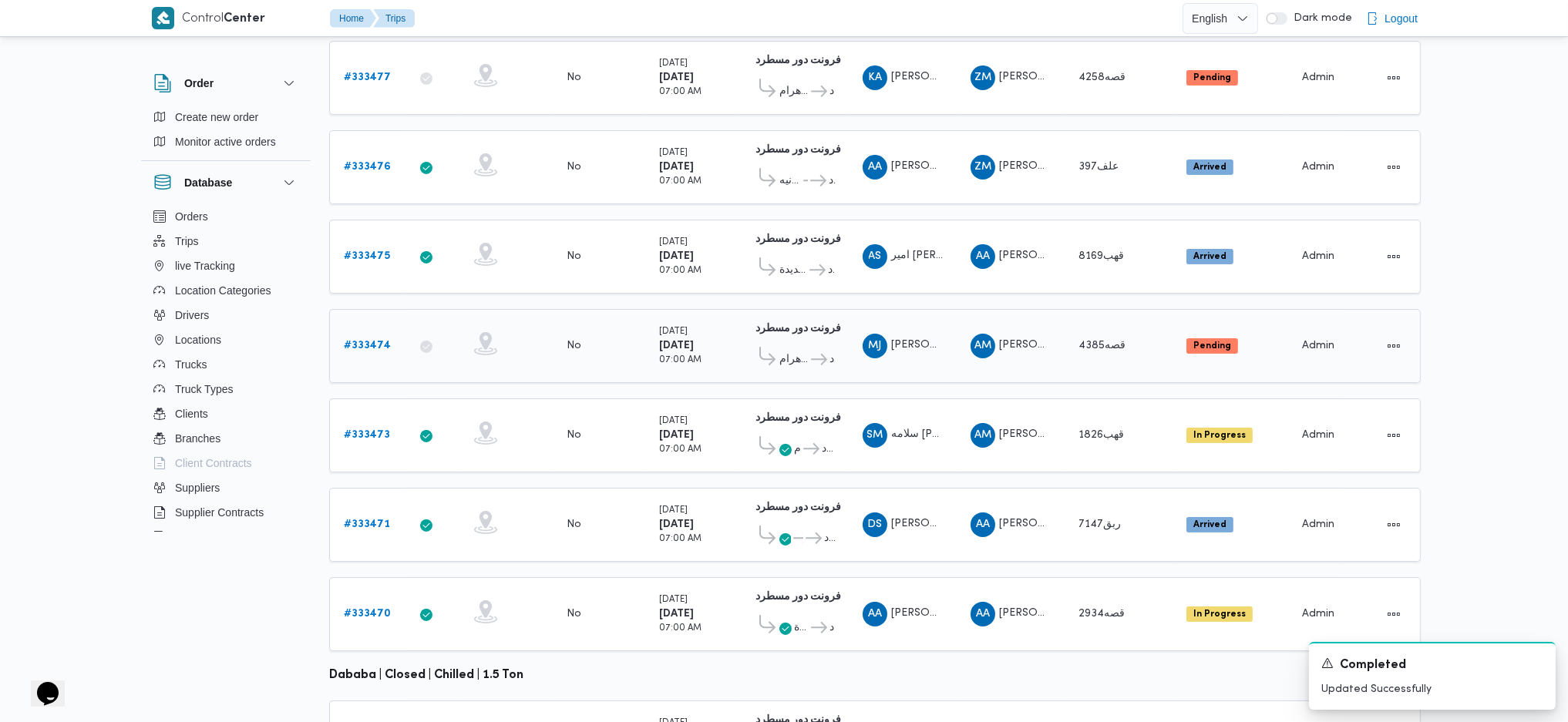
click at [370, 341] on b "# 333474" at bounding box center [367, 346] width 47 height 10
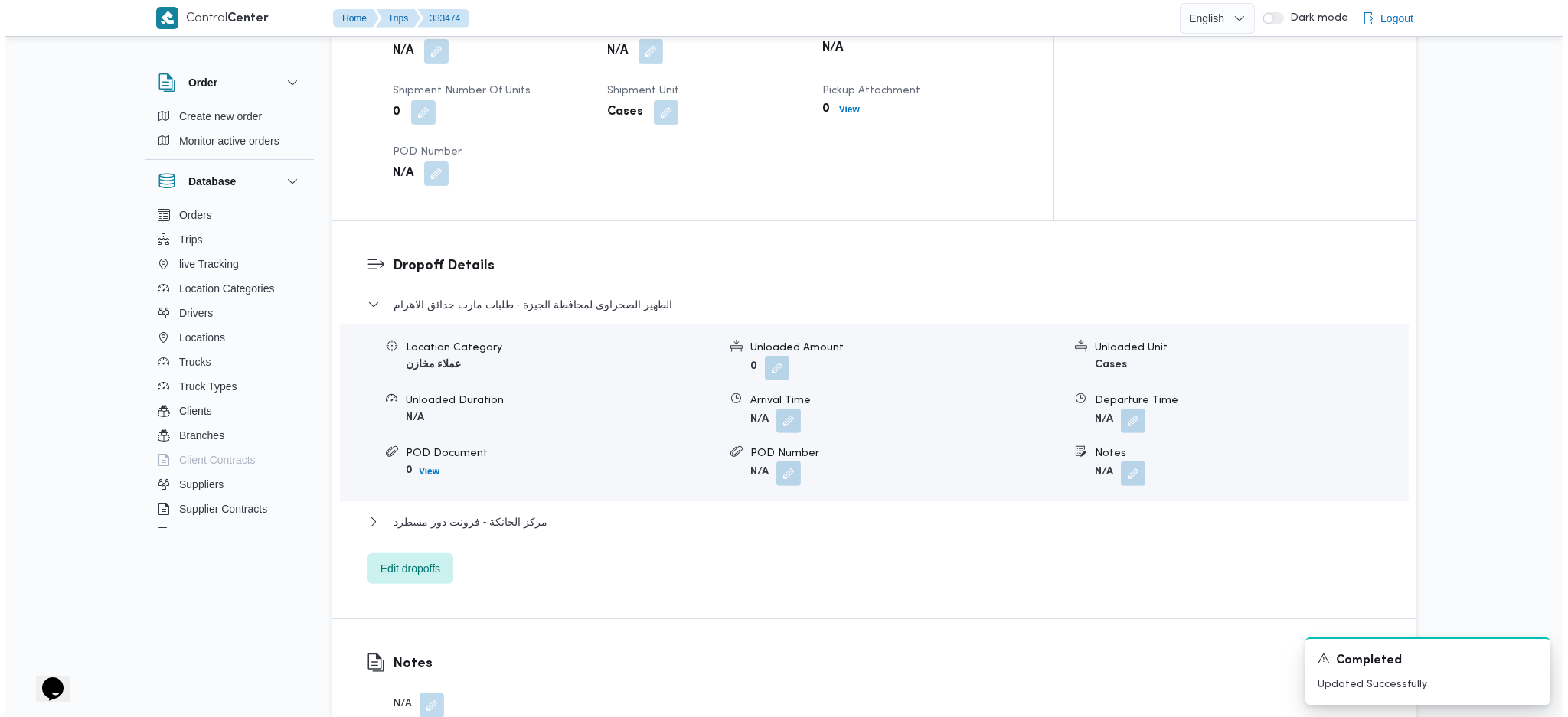
scroll to position [1192, 0]
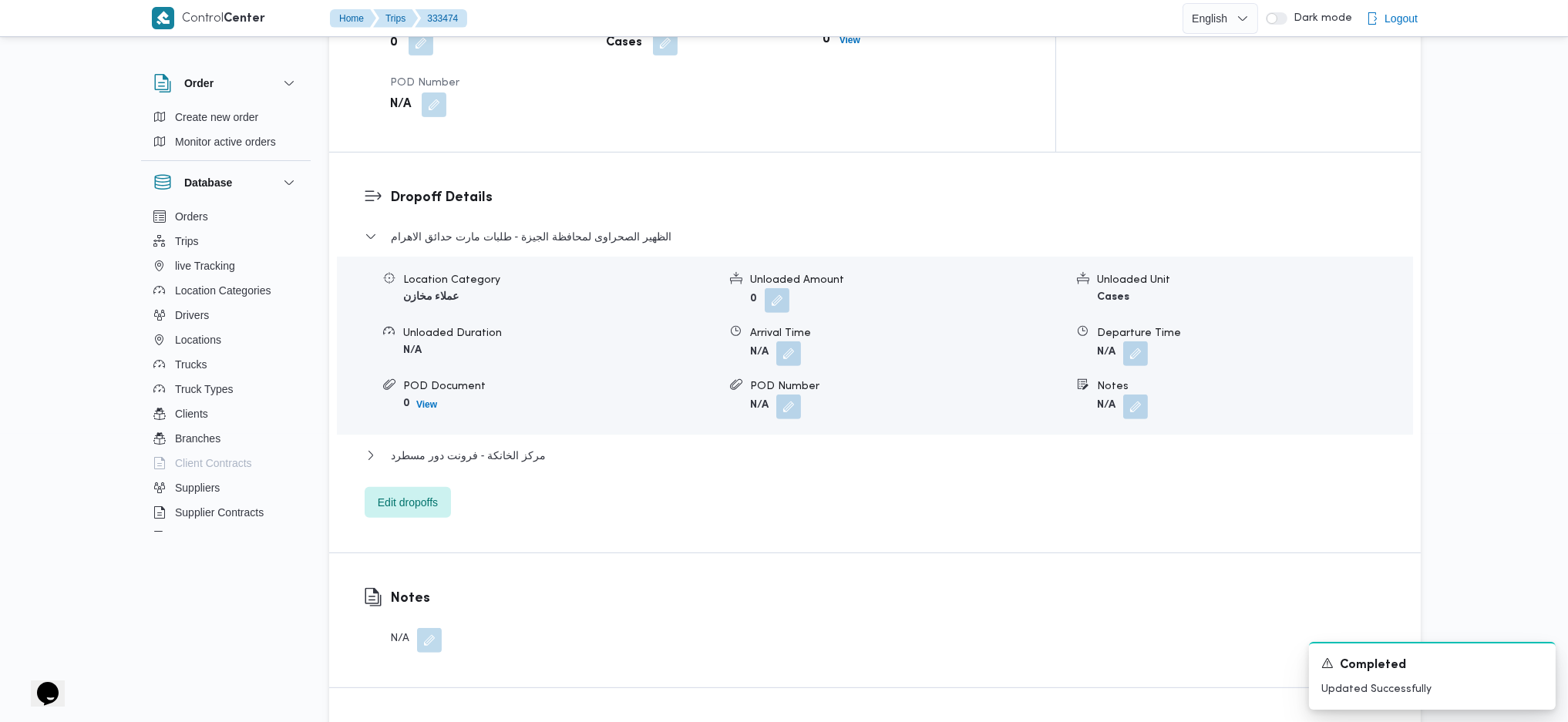
click at [422, 470] on div "Dropoff Details الظهير الصحراوى لمحافظة الجيزة - طلبات مارت حدائق الاهرام Locat…" at bounding box center [874, 352] width 1091 height 400
click at [428, 493] on span "Edit dropoffs" at bounding box center [407, 502] width 61 height 19
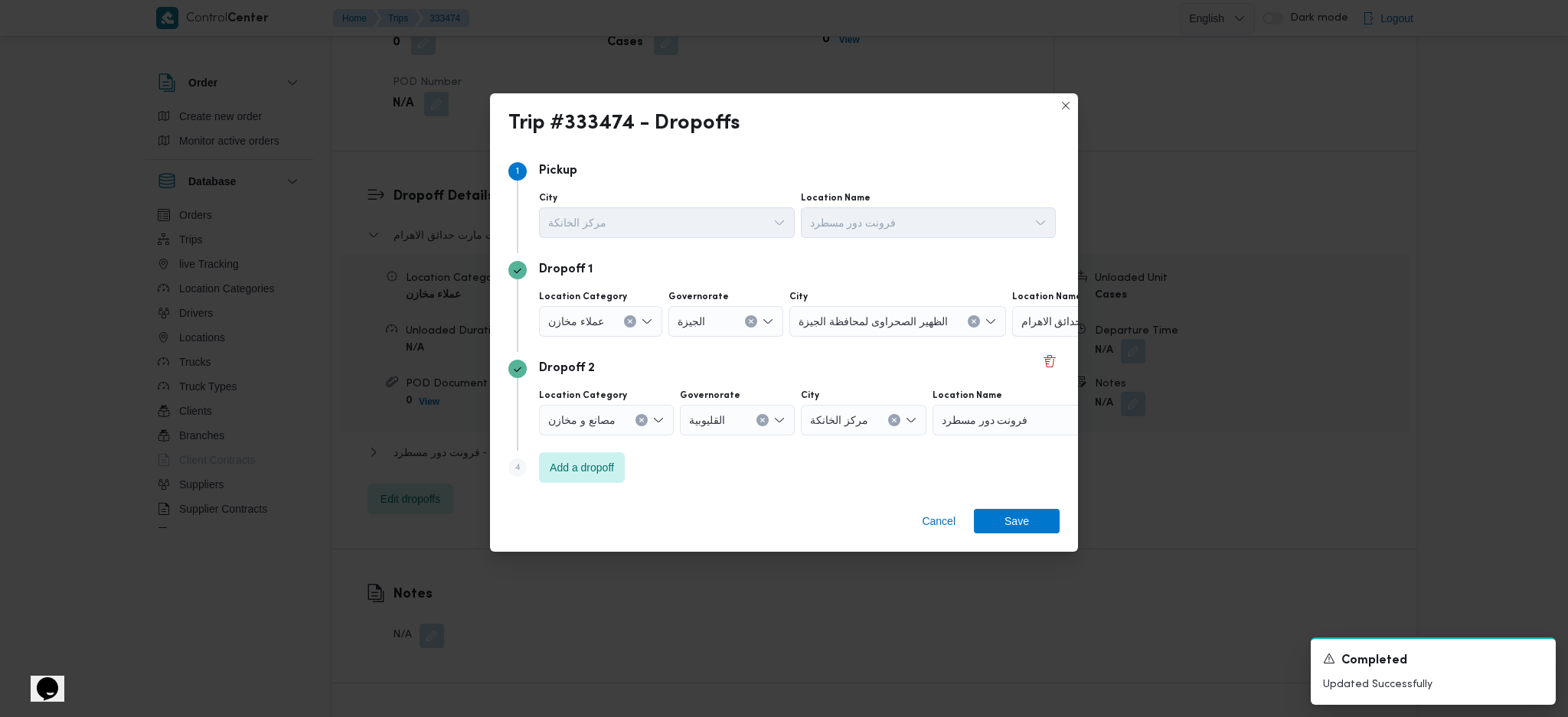
click at [1038, 326] on span "طلبات مارت حدائق الاهرام" at bounding box center [1082, 321] width 120 height 17
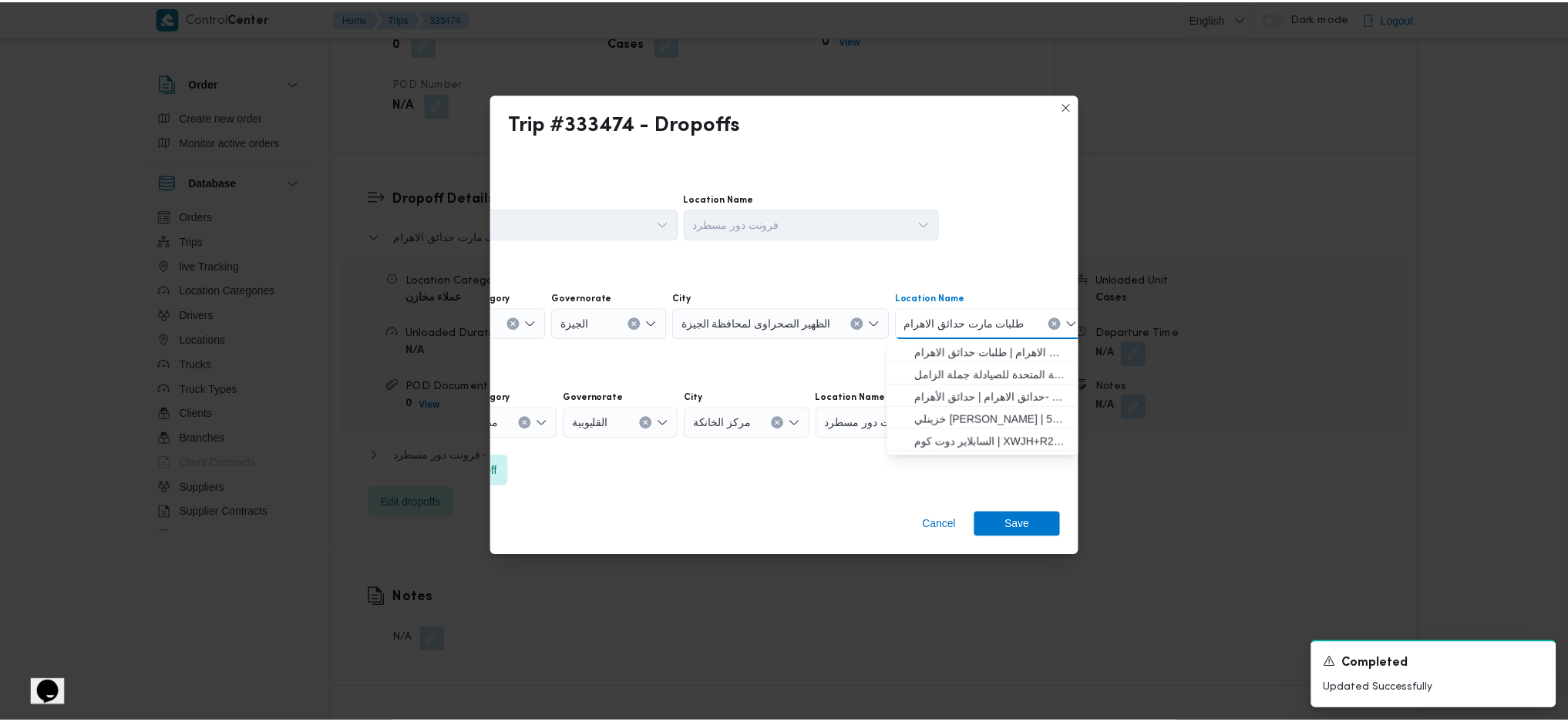
scroll to position [0, 40]
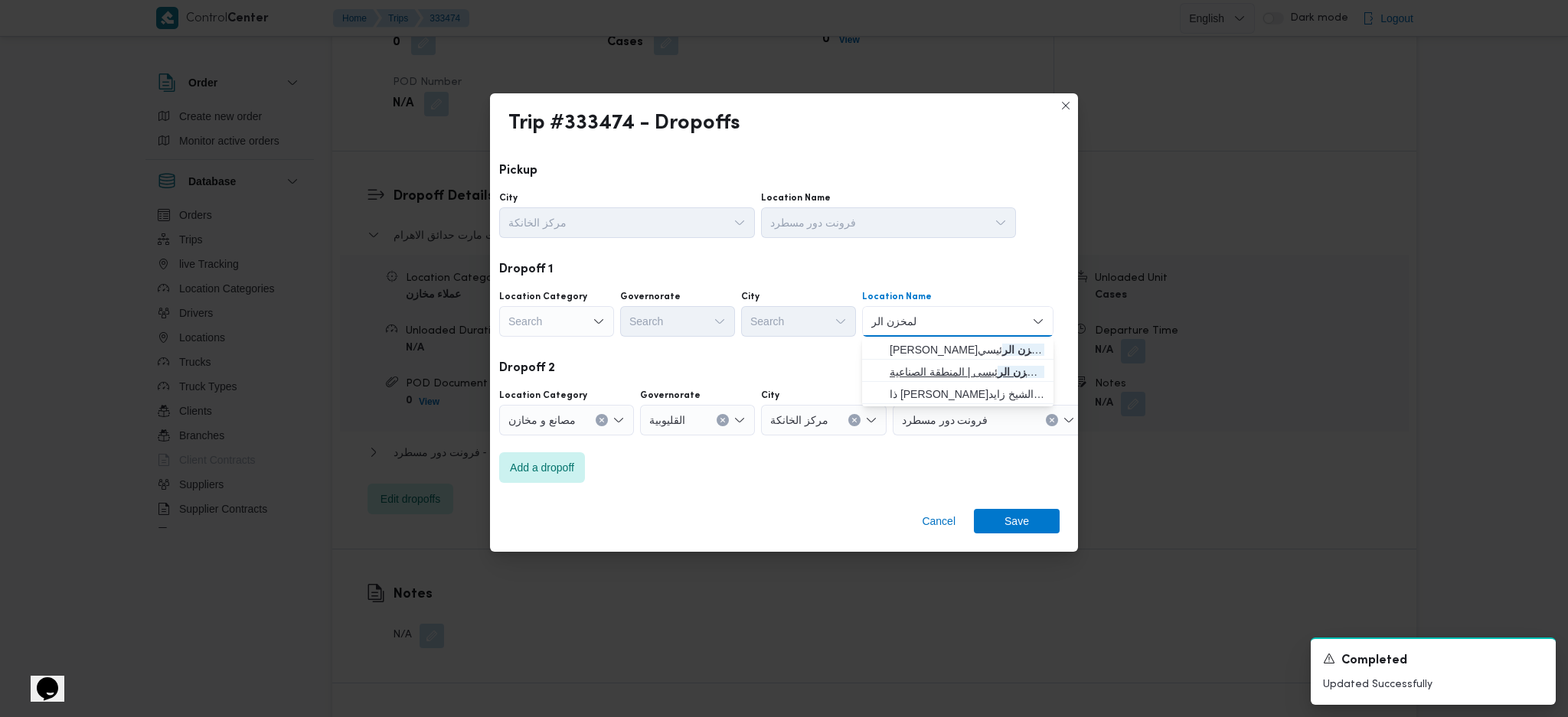
type input "المخزن الر"
click at [944, 369] on span "طلبات المخزن الر ئيسى | المنطقة الصناعية | null" at bounding box center [966, 372] width 155 height 19
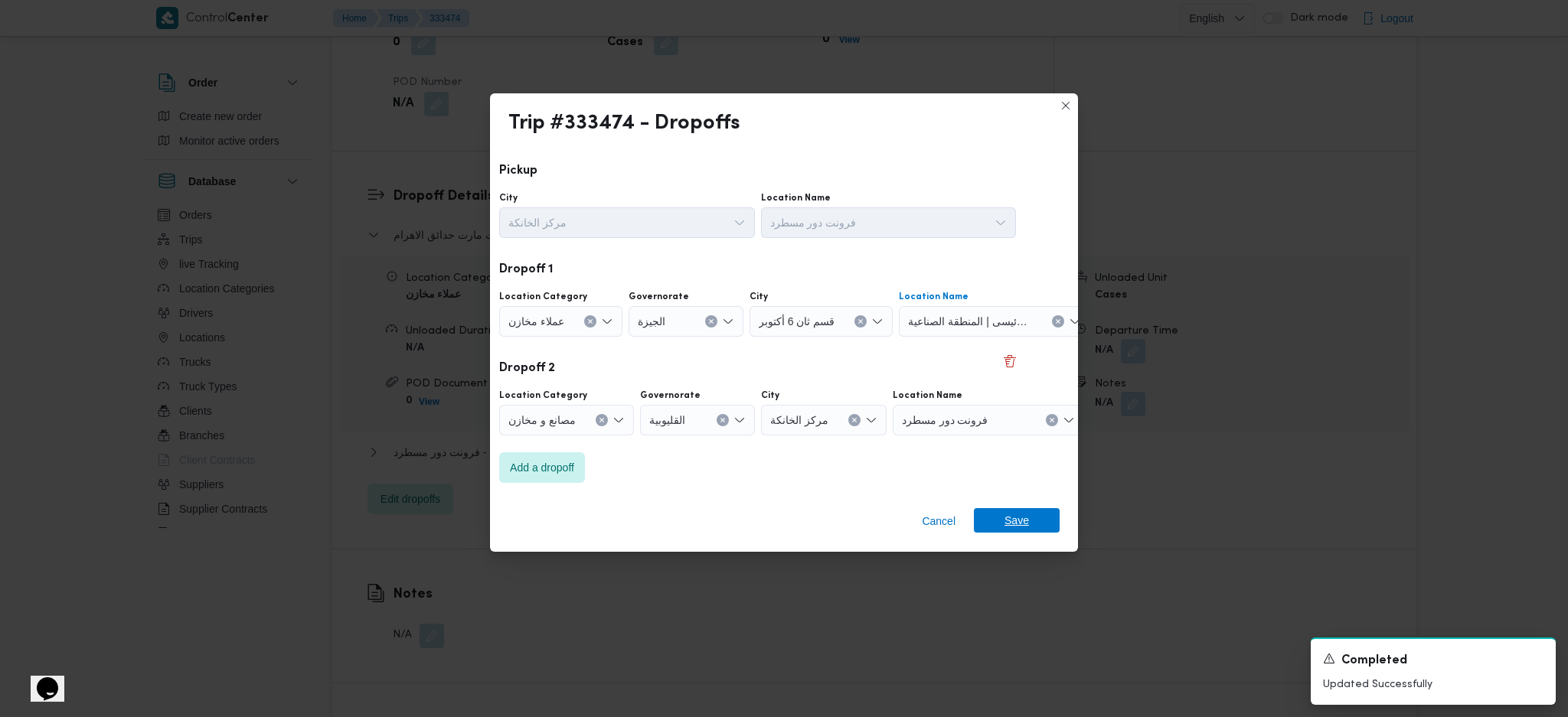
click at [1020, 521] on span "Save" at bounding box center [1016, 520] width 24 height 24
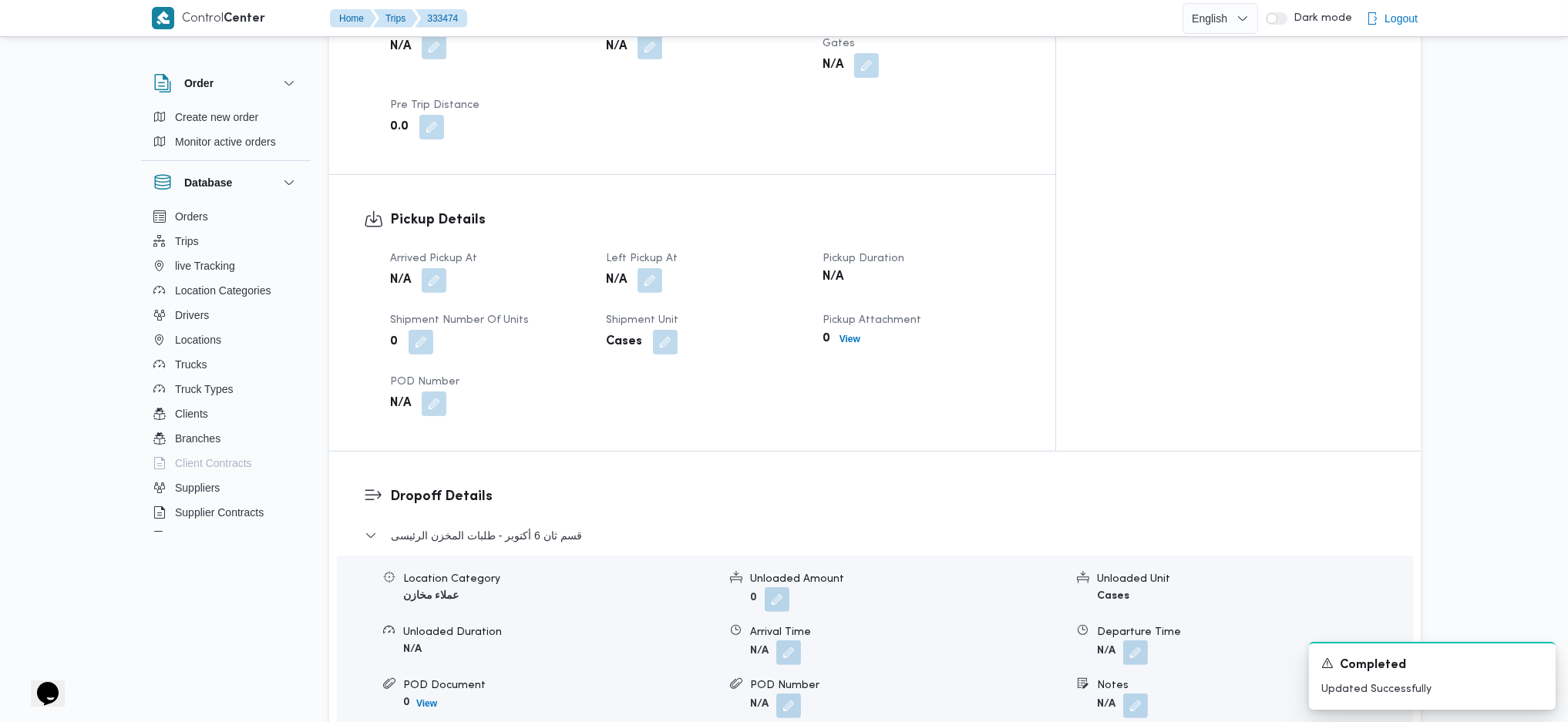
scroll to position [789, 0]
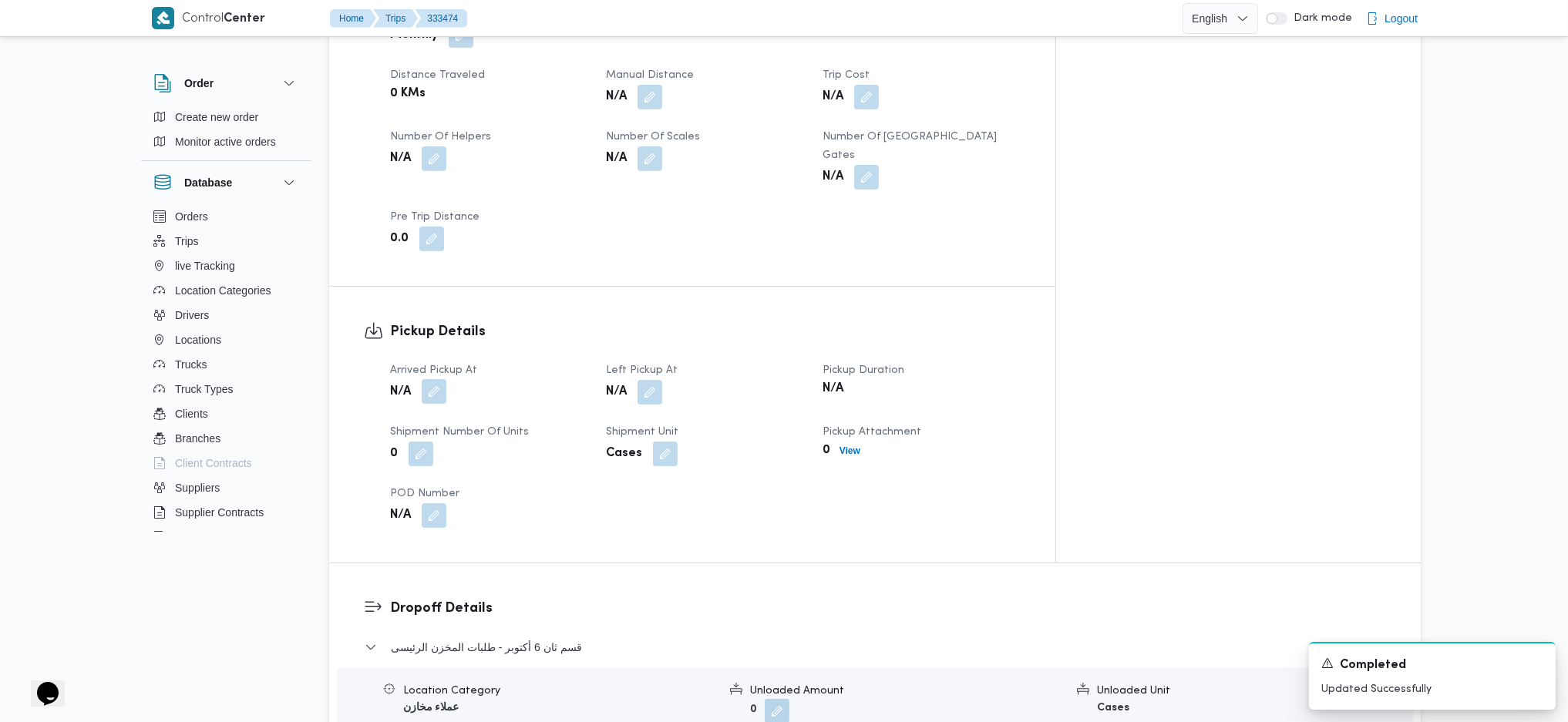
click at [440, 379] on button "button" at bounding box center [434, 391] width 24 height 24
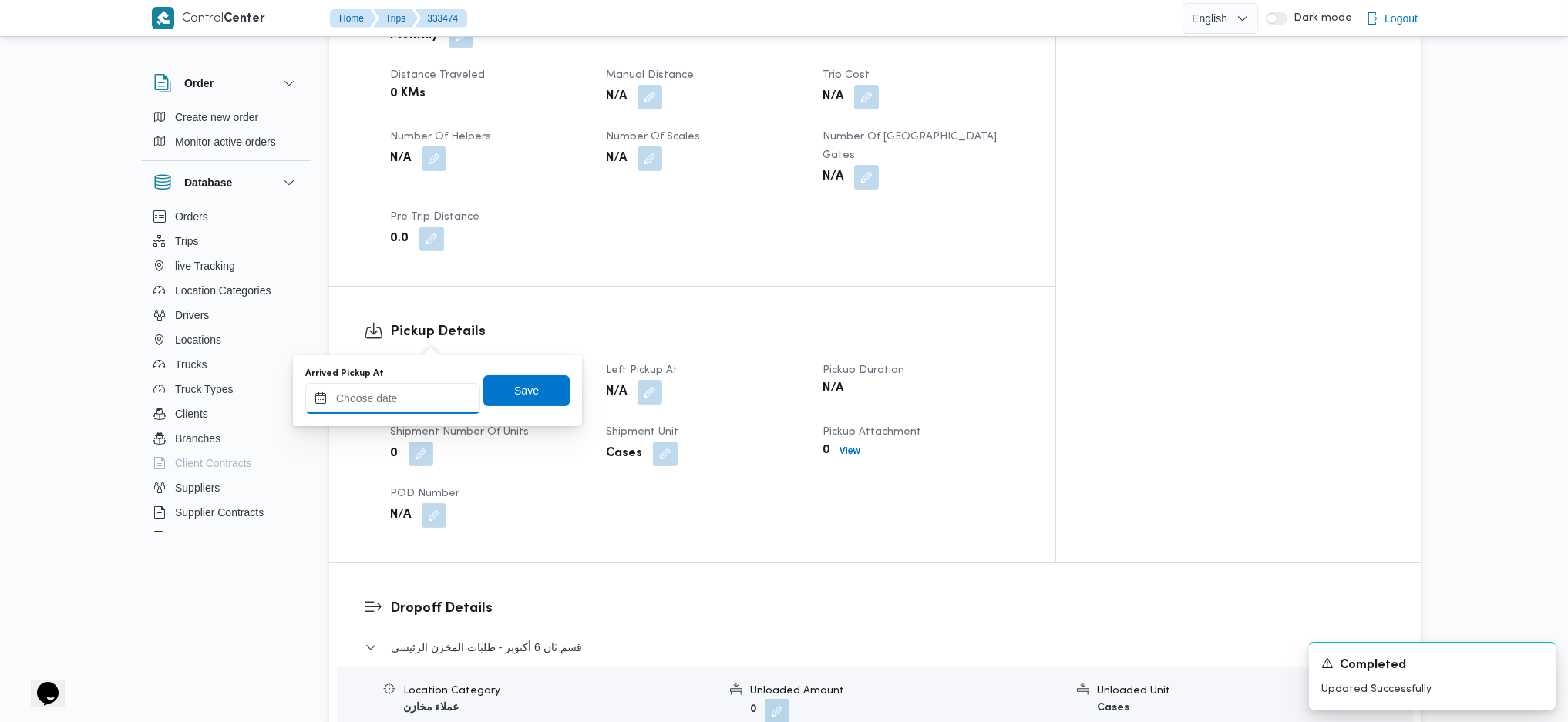
click at [411, 407] on input "Arrived Pickup At" at bounding box center [393, 398] width 175 height 31
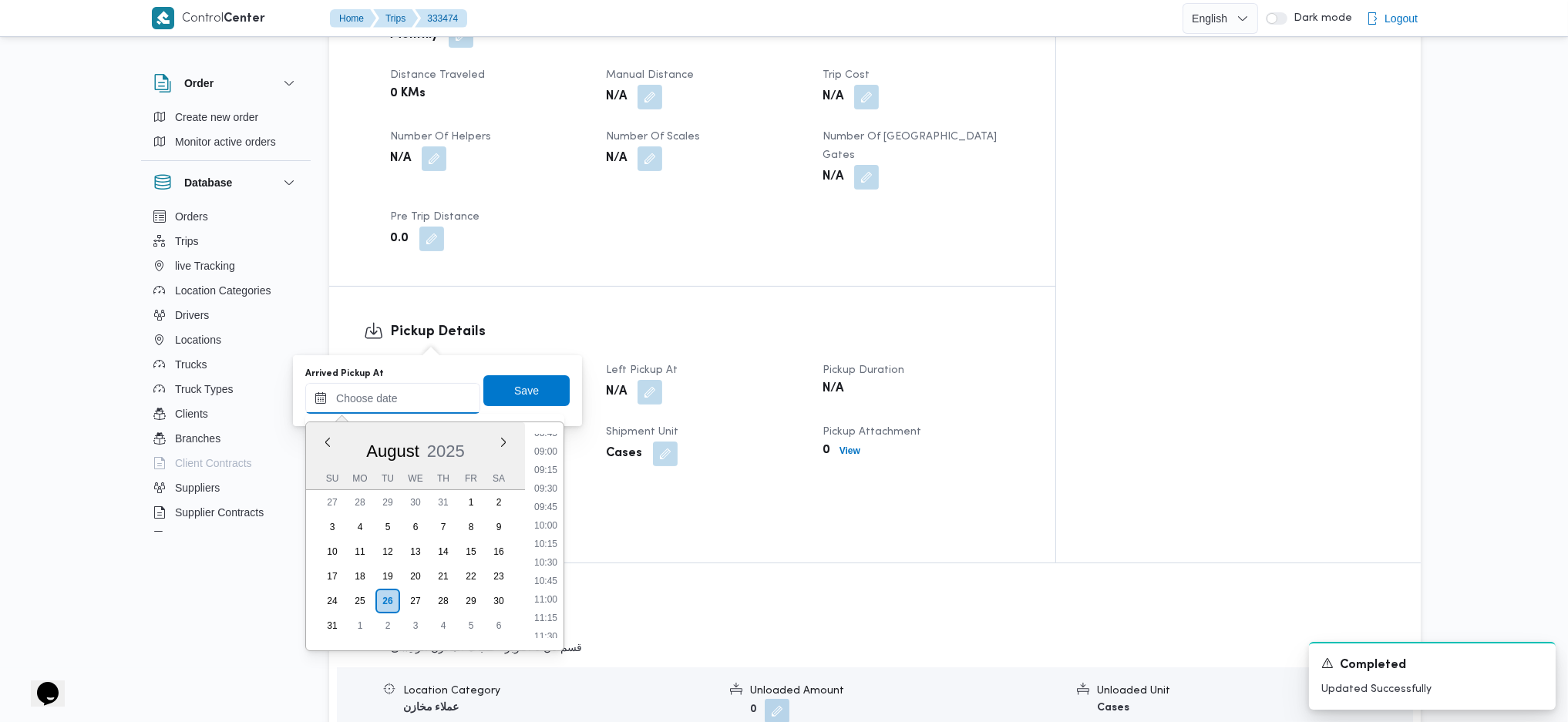
scroll to position [514, 0]
drag, startPoint x: 543, startPoint y: 475, endPoint x: 538, endPoint y: 464, distance: 12.1
click at [543, 475] on li "07:30" at bounding box center [546, 483] width 35 height 16
type input "26/08/2025 07:30"
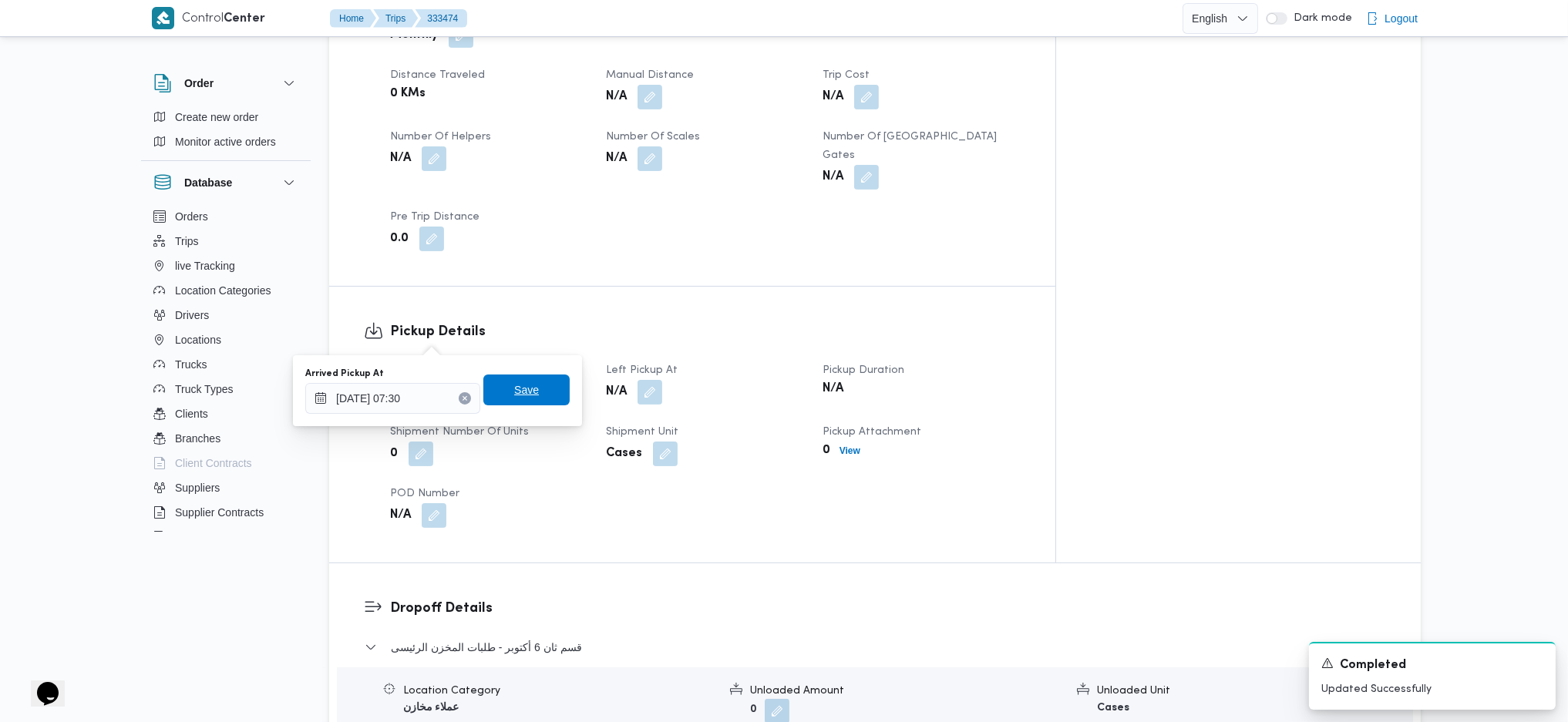
click at [522, 398] on span "Save" at bounding box center [526, 390] width 24 height 19
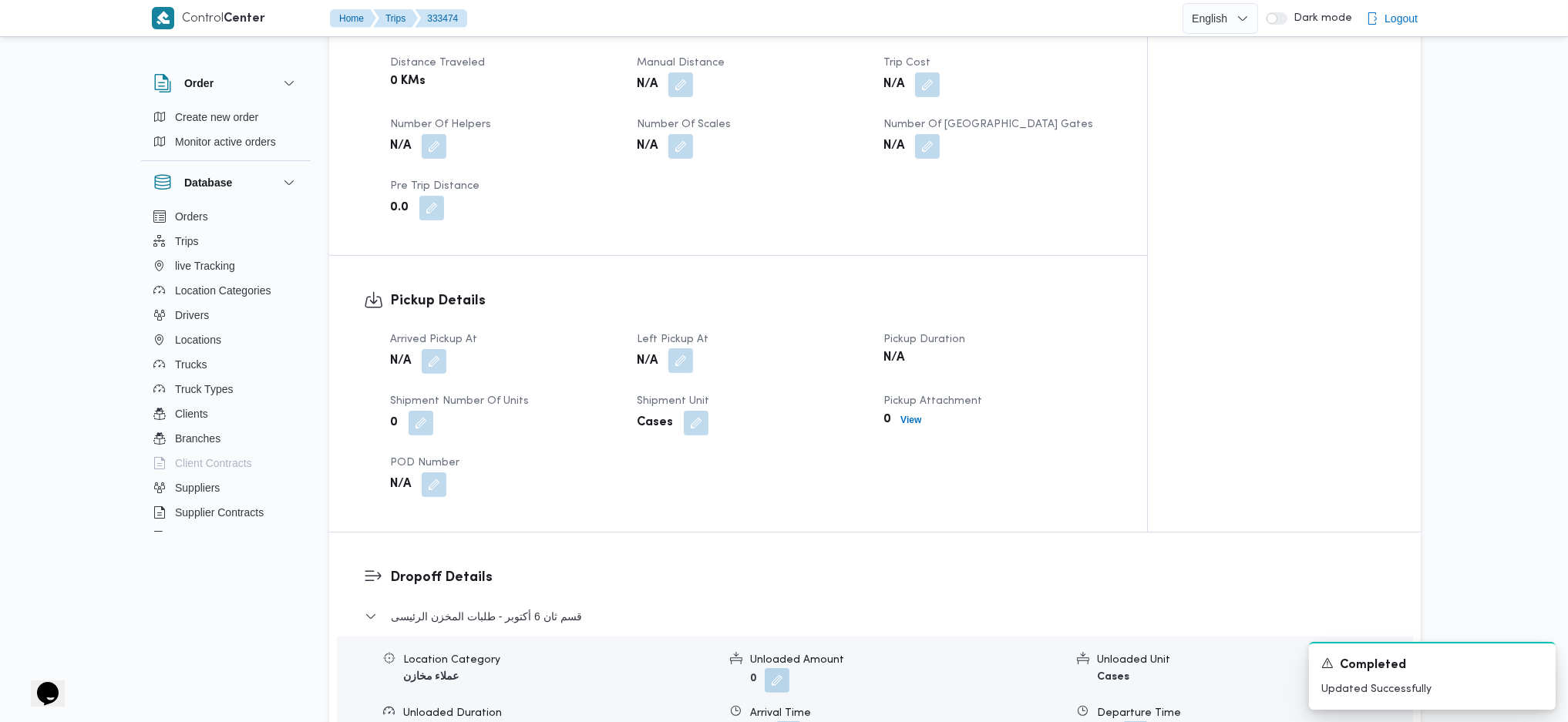
click at [676, 348] on button "button" at bounding box center [680, 361] width 24 height 24
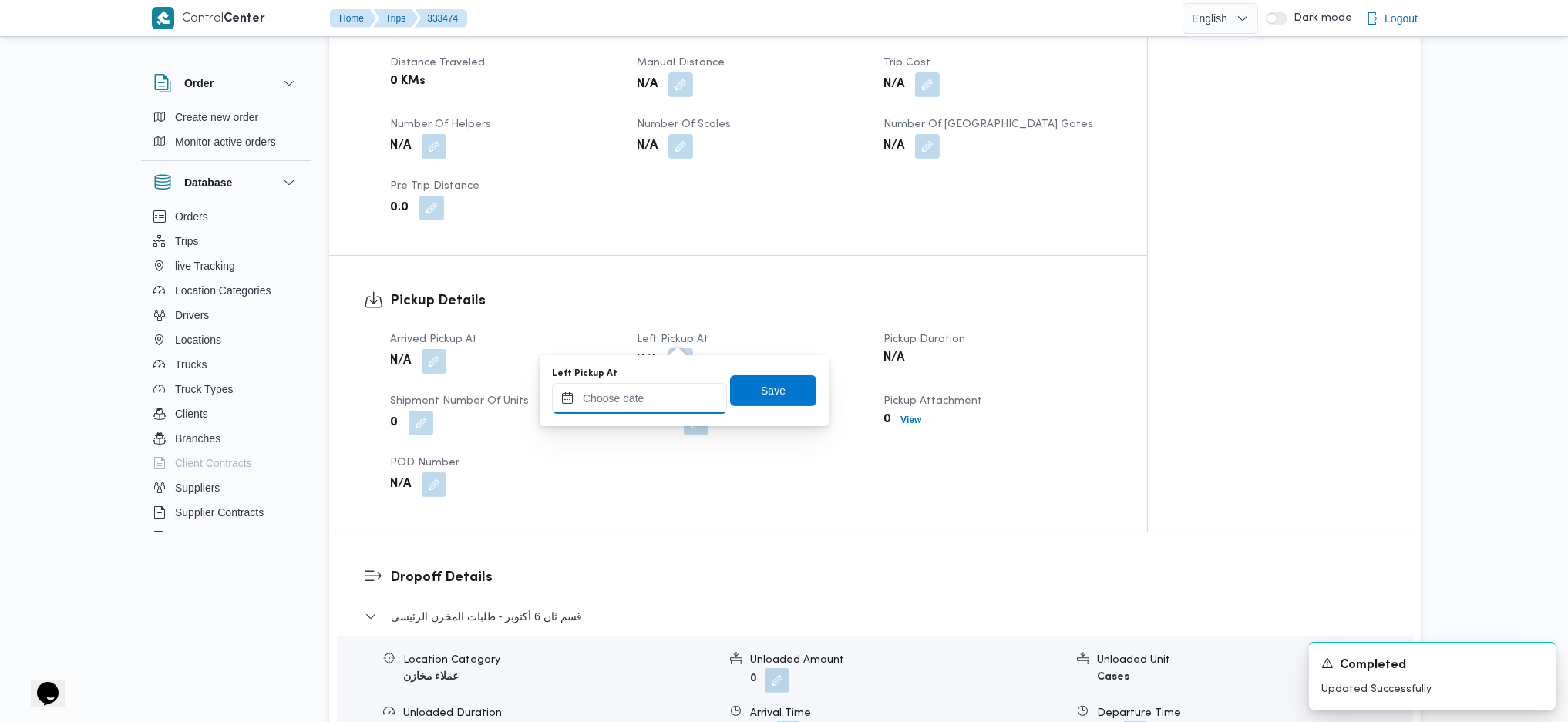
click at [613, 392] on input "Left Pickup At" at bounding box center [639, 398] width 175 height 31
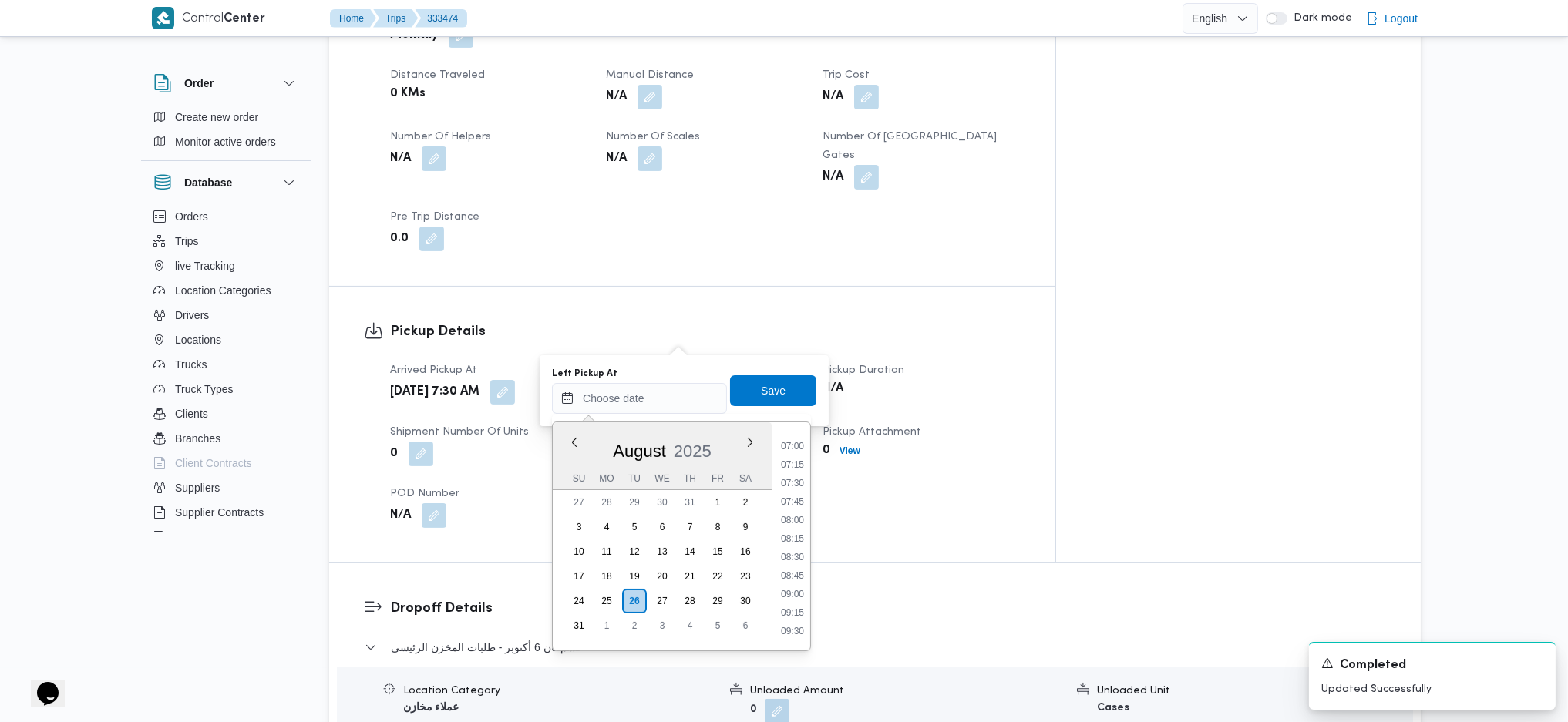
drag, startPoint x: 798, startPoint y: 563, endPoint x: 797, endPoint y: 554, distance: 9.1
click at [798, 563] on li "08:30" at bounding box center [792, 557] width 35 height 16
type input "26/08/2025 08:30"
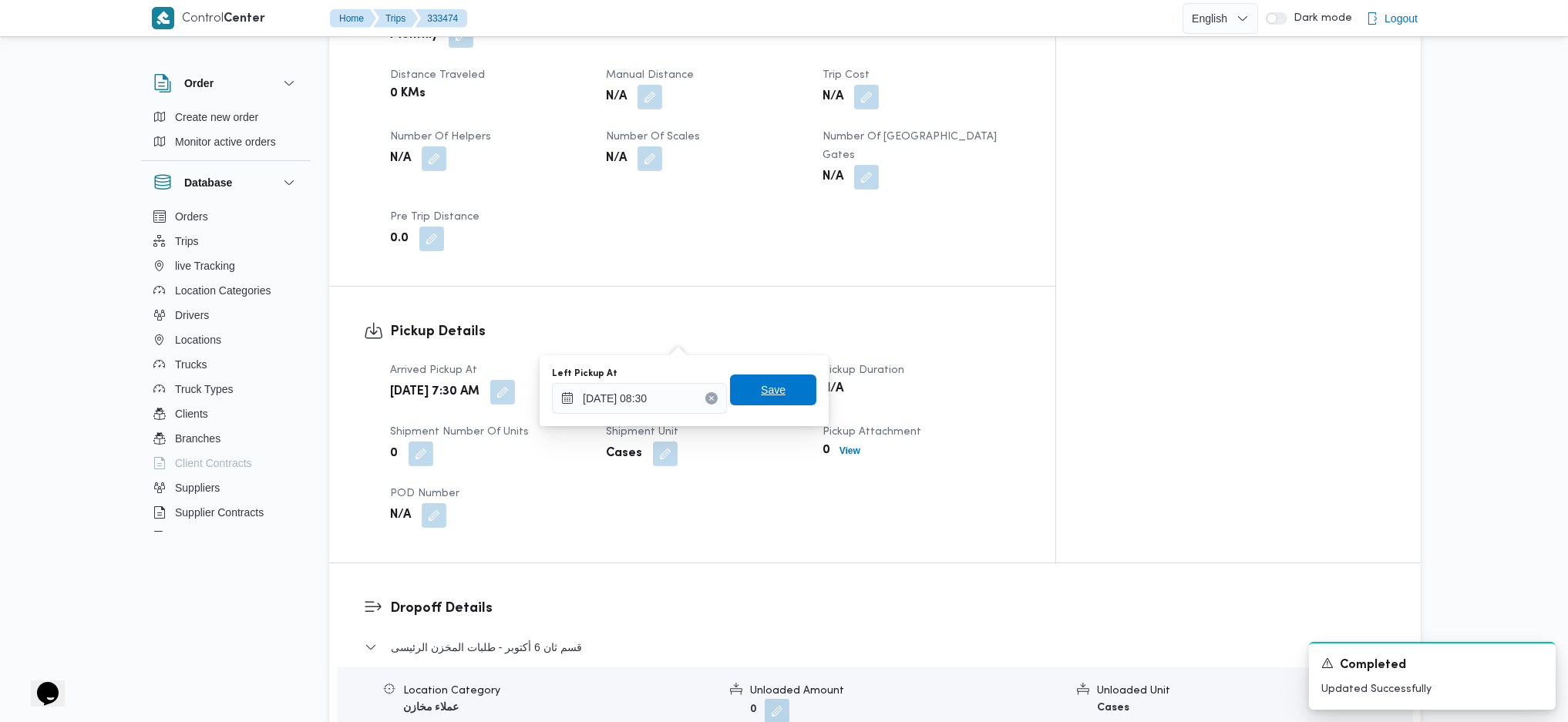
click at [772, 396] on span "Save" at bounding box center [772, 389] width 87 height 31
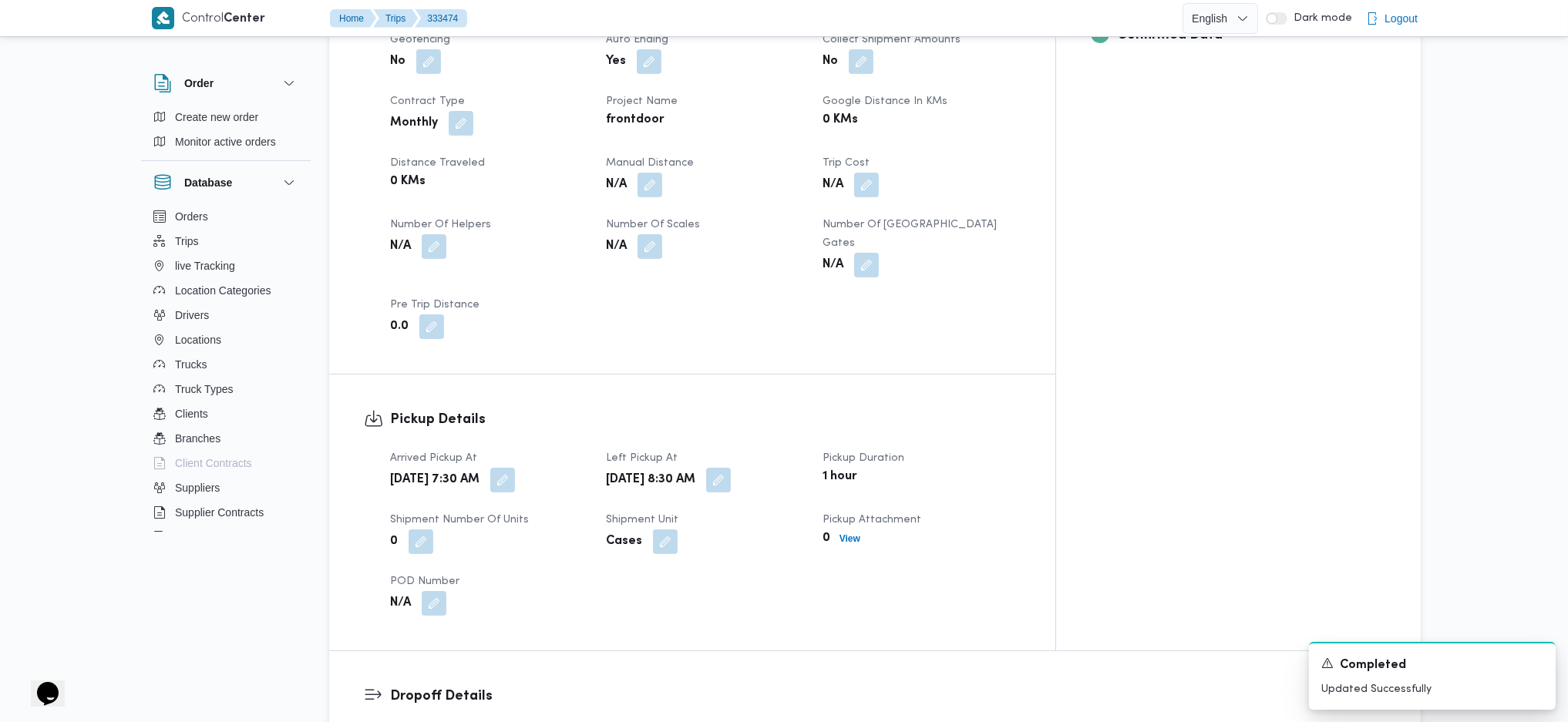
scroll to position [719, 0]
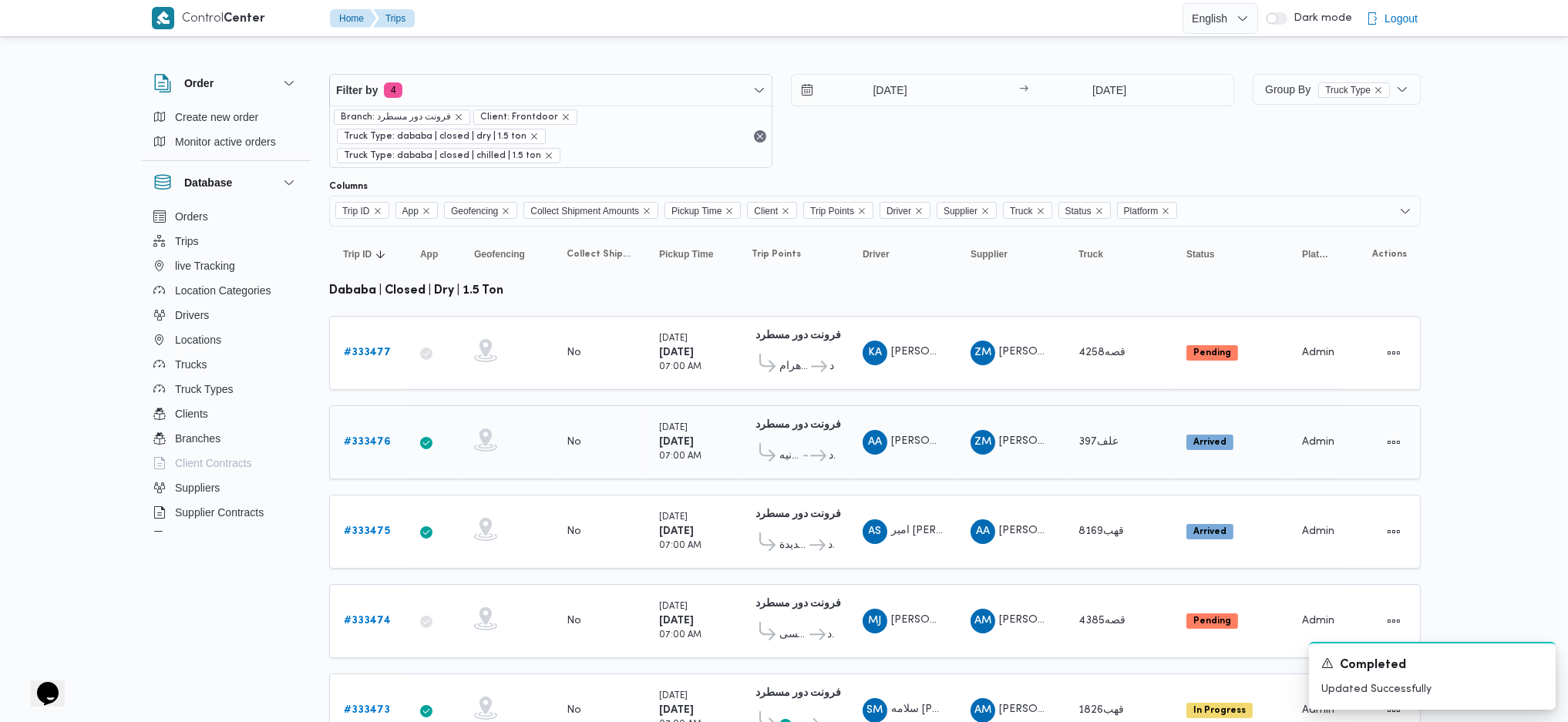
click at [364, 437] on b "# 333476" at bounding box center [367, 442] width 47 height 10
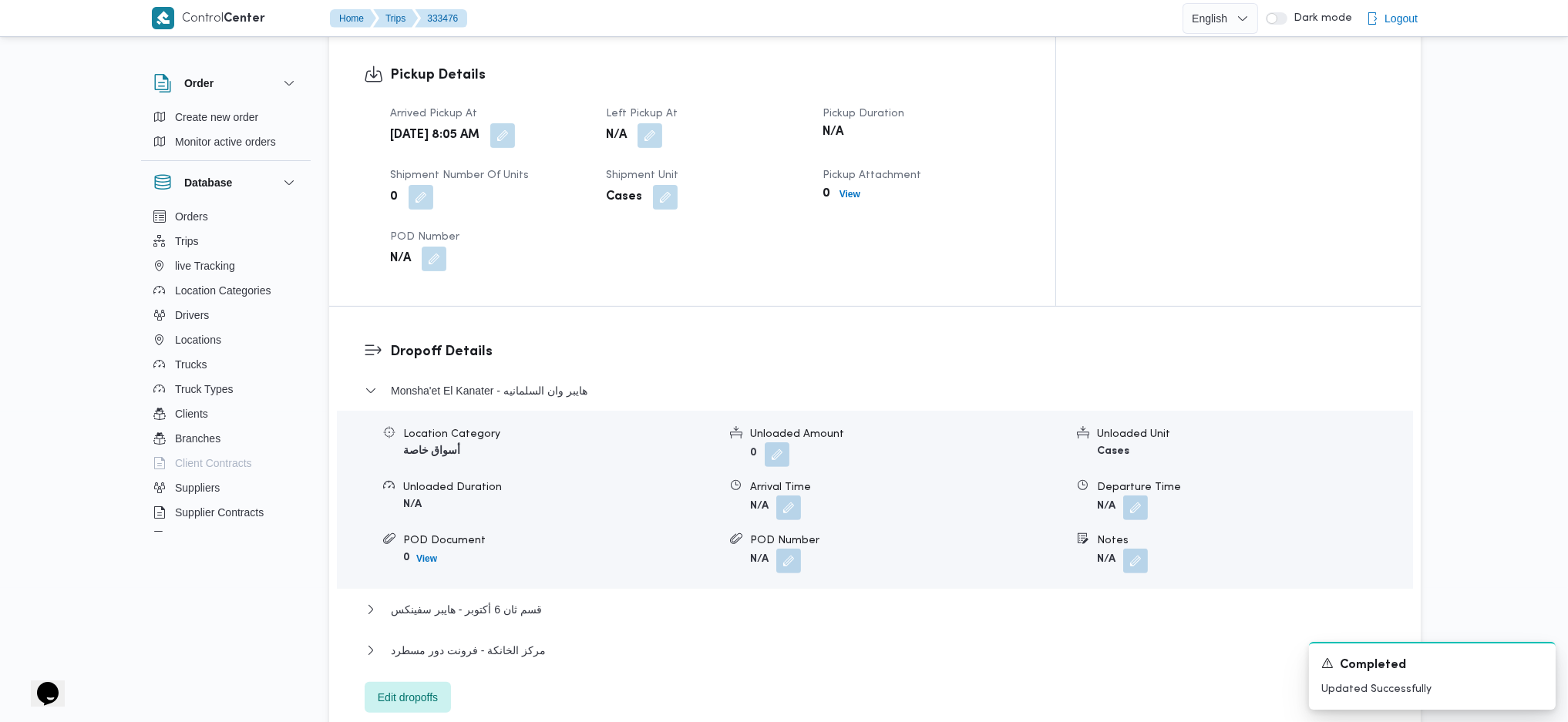
scroll to position [1336, 0]
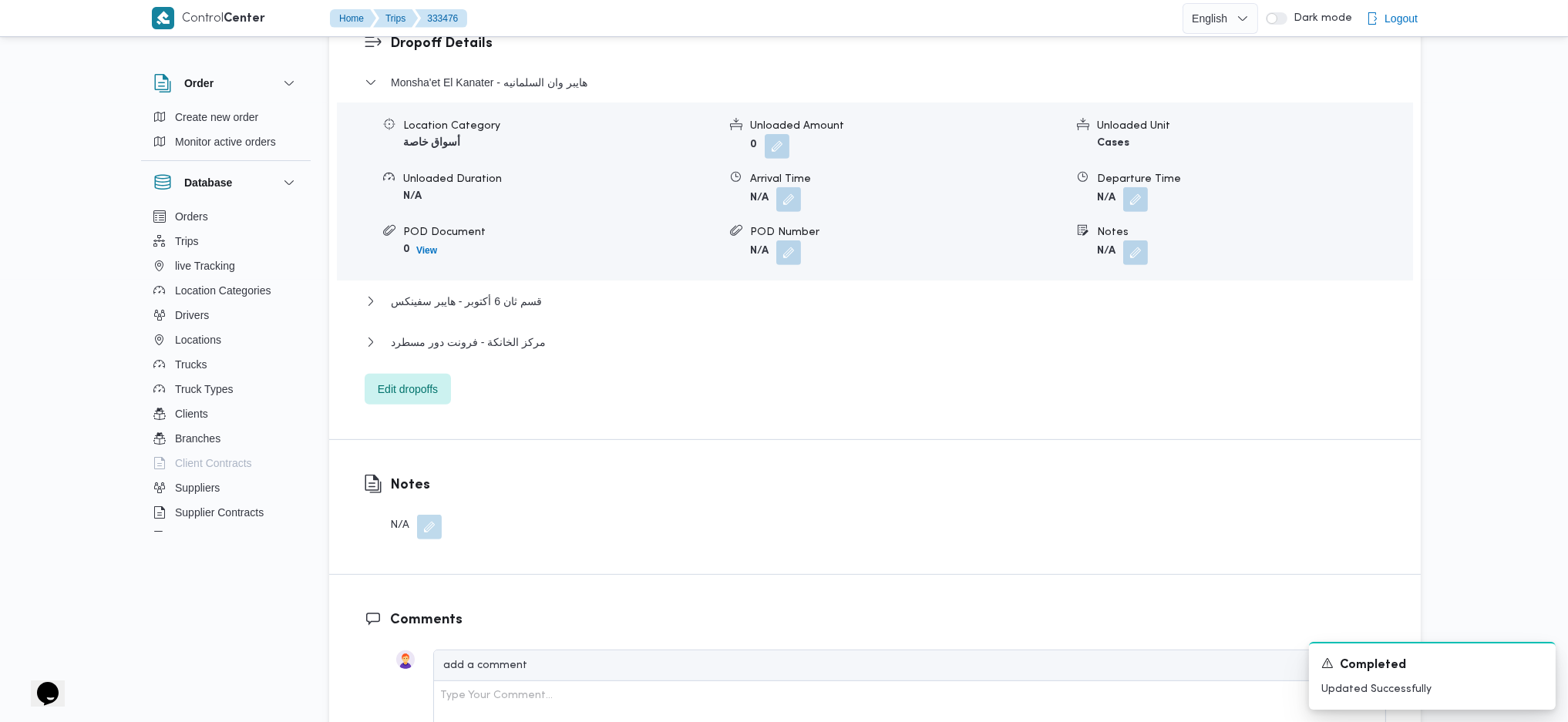
click at [422, 365] on div "Dropoff Details Monsha'et El Kanater - هايبر وان السلمانيه Location Category أس…" at bounding box center [874, 218] width 1091 height 441
click at [425, 361] on div "Dropoff Details Monsha'et El Kanater - هايبر وان السلمانيه Location Category أس…" at bounding box center [874, 218] width 1091 height 441
click at [429, 373] on span "Edit dropoffs" at bounding box center [407, 388] width 87 height 31
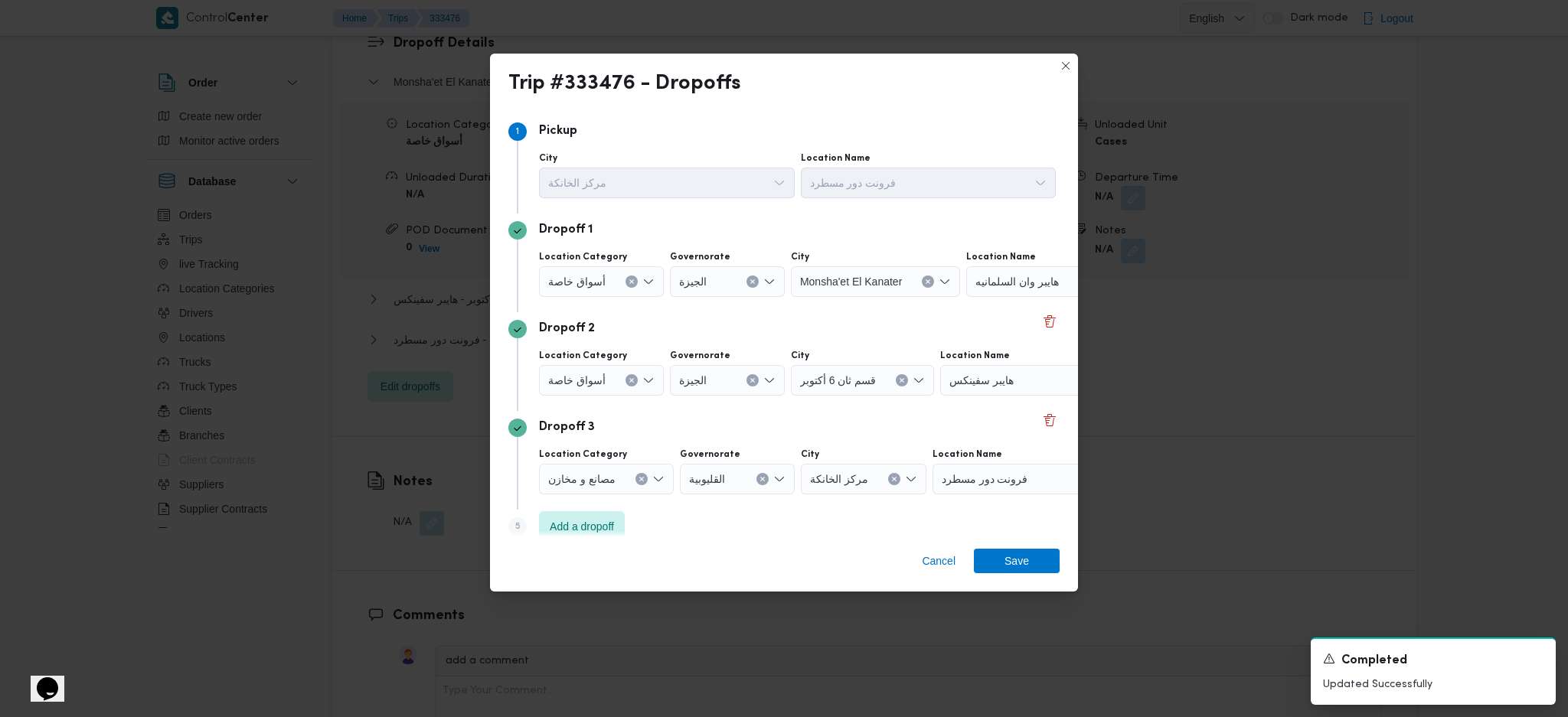
click at [1058, 315] on div "Step 1 1 Pickup City مركز الخانكة Location Name فرونت دور مسطرد Dropoff 1 Locat…" at bounding box center [783, 322] width 588 height 427
click at [1041, 327] on button "Delete" at bounding box center [1050, 321] width 19 height 19
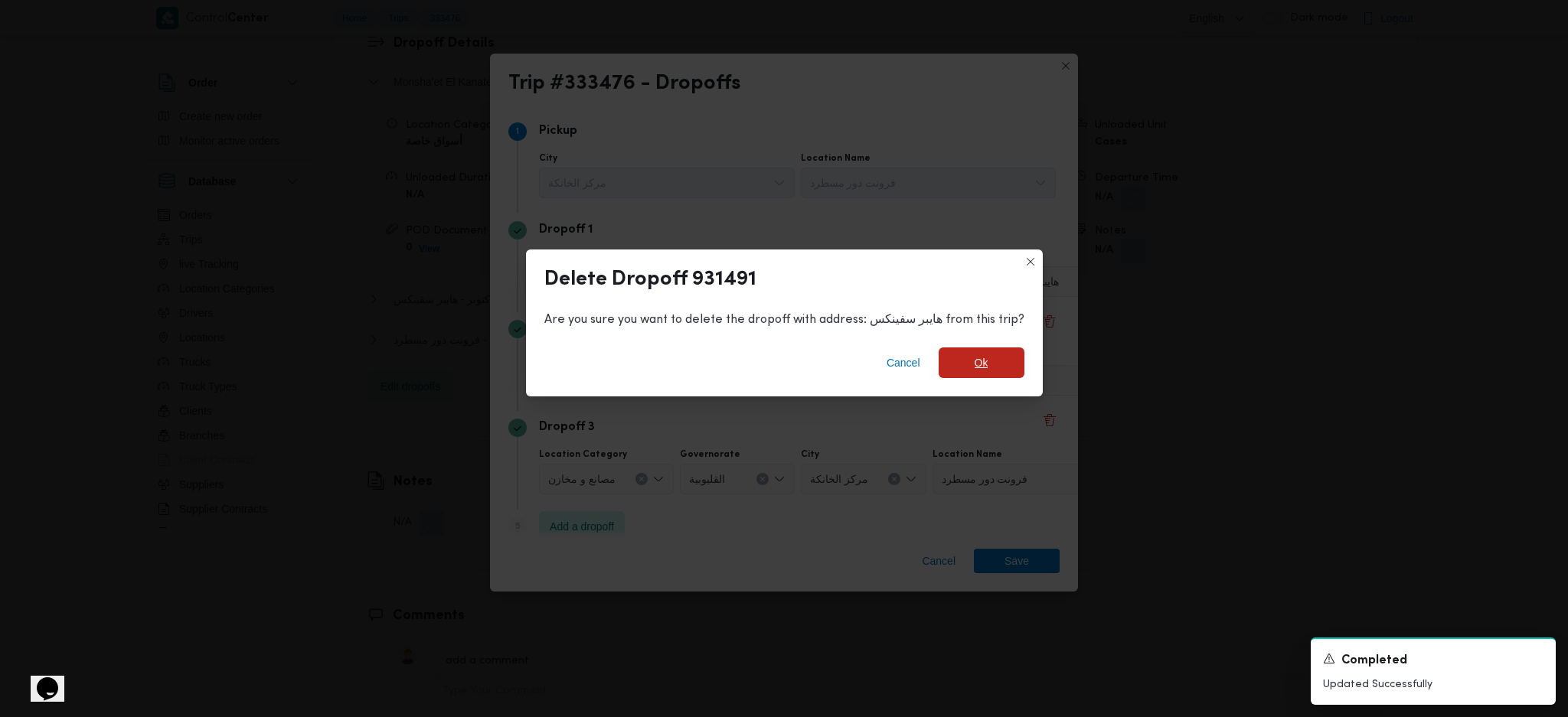
click at [953, 360] on span "Ok" at bounding box center [981, 363] width 86 height 31
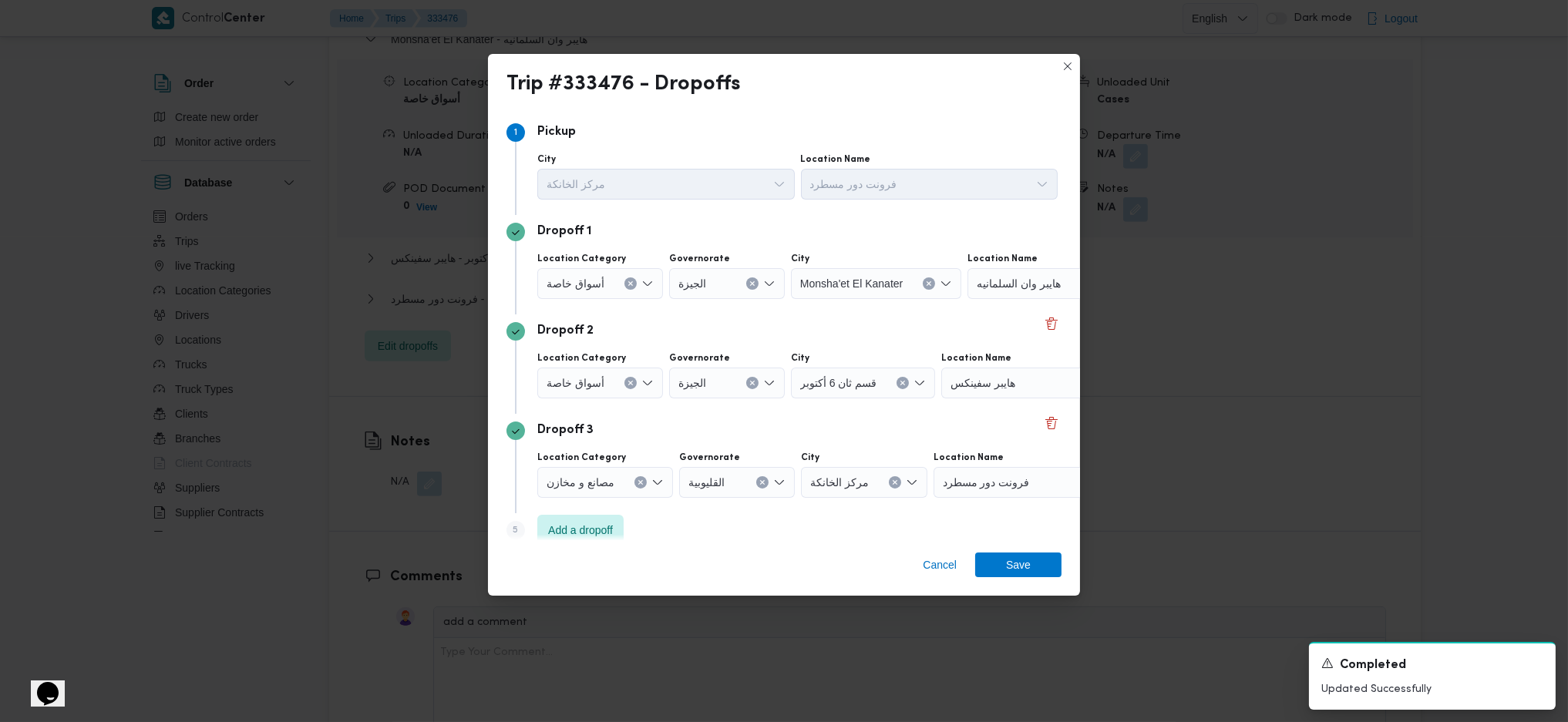
click at [613, 268] on div "أسواق خاصة" at bounding box center [600, 283] width 126 height 31
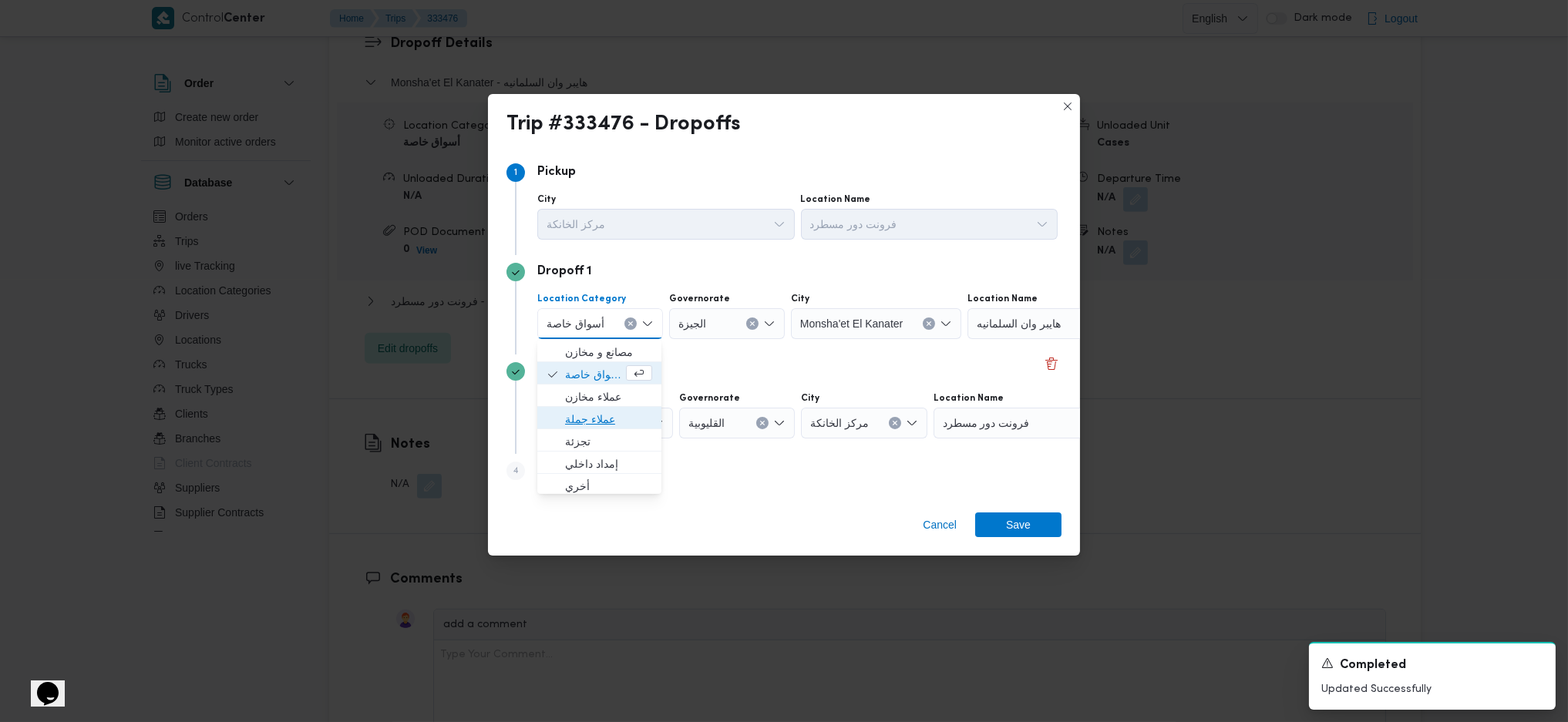
click at [613, 414] on span "عملاء جملة" at bounding box center [607, 419] width 87 height 19
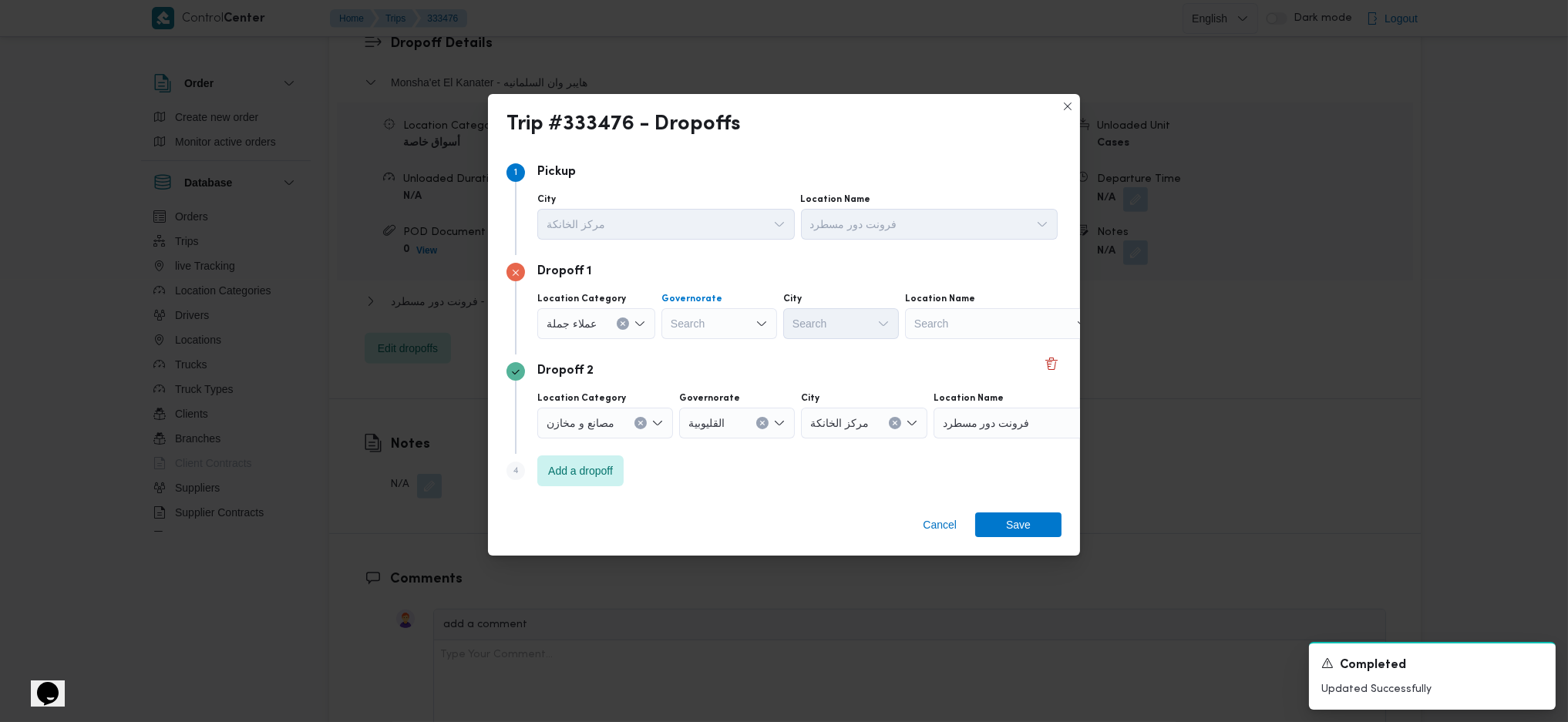
click at [721, 325] on div "Search" at bounding box center [719, 323] width 116 height 31
click at [709, 362] on span "القاهرة" at bounding box center [726, 371] width 78 height 19
click at [859, 333] on div "Search" at bounding box center [917, 323] width 116 height 31
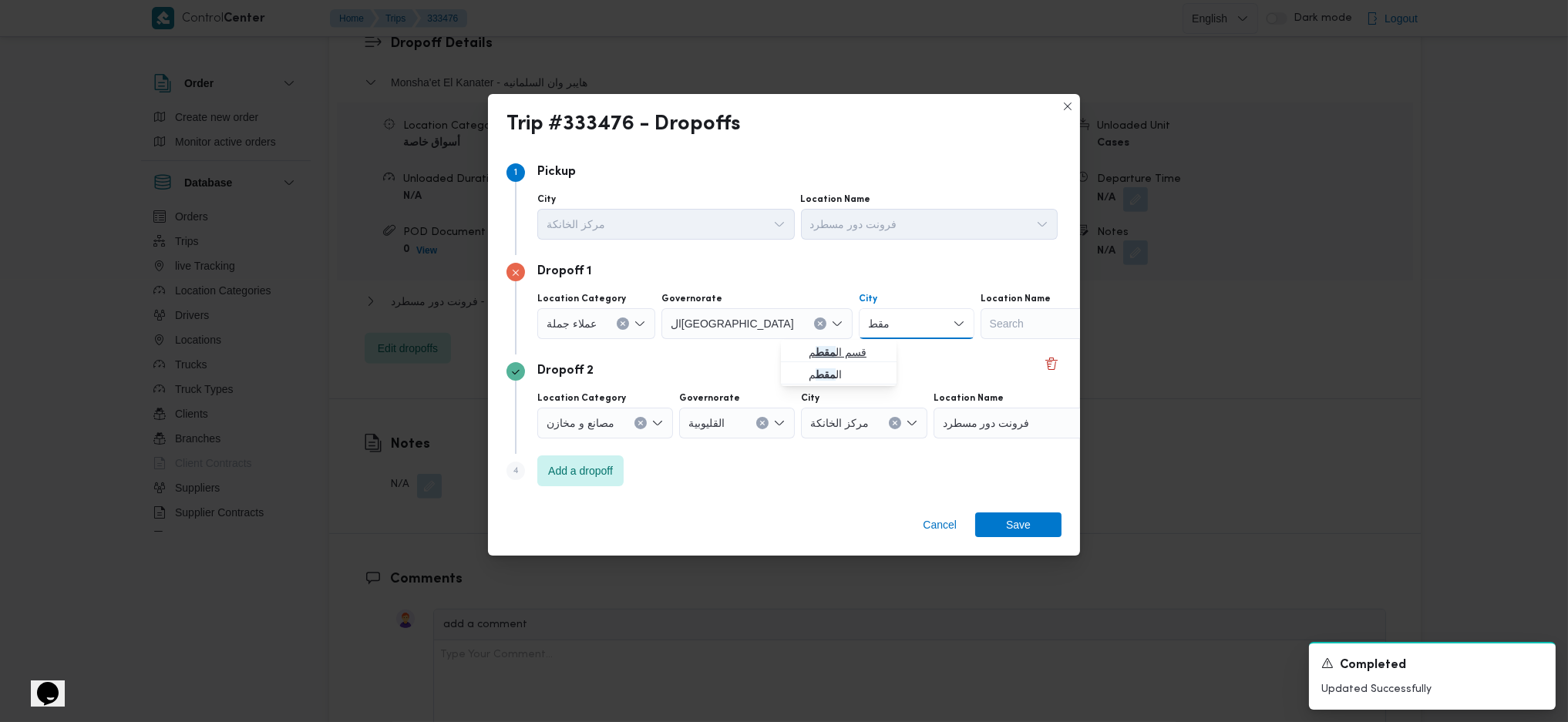
type input "مقط"
click at [820, 354] on mark "مقط" at bounding box center [825, 351] width 20 height 12
click at [1015, 535] on span "Save" at bounding box center [1018, 524] width 24 height 24
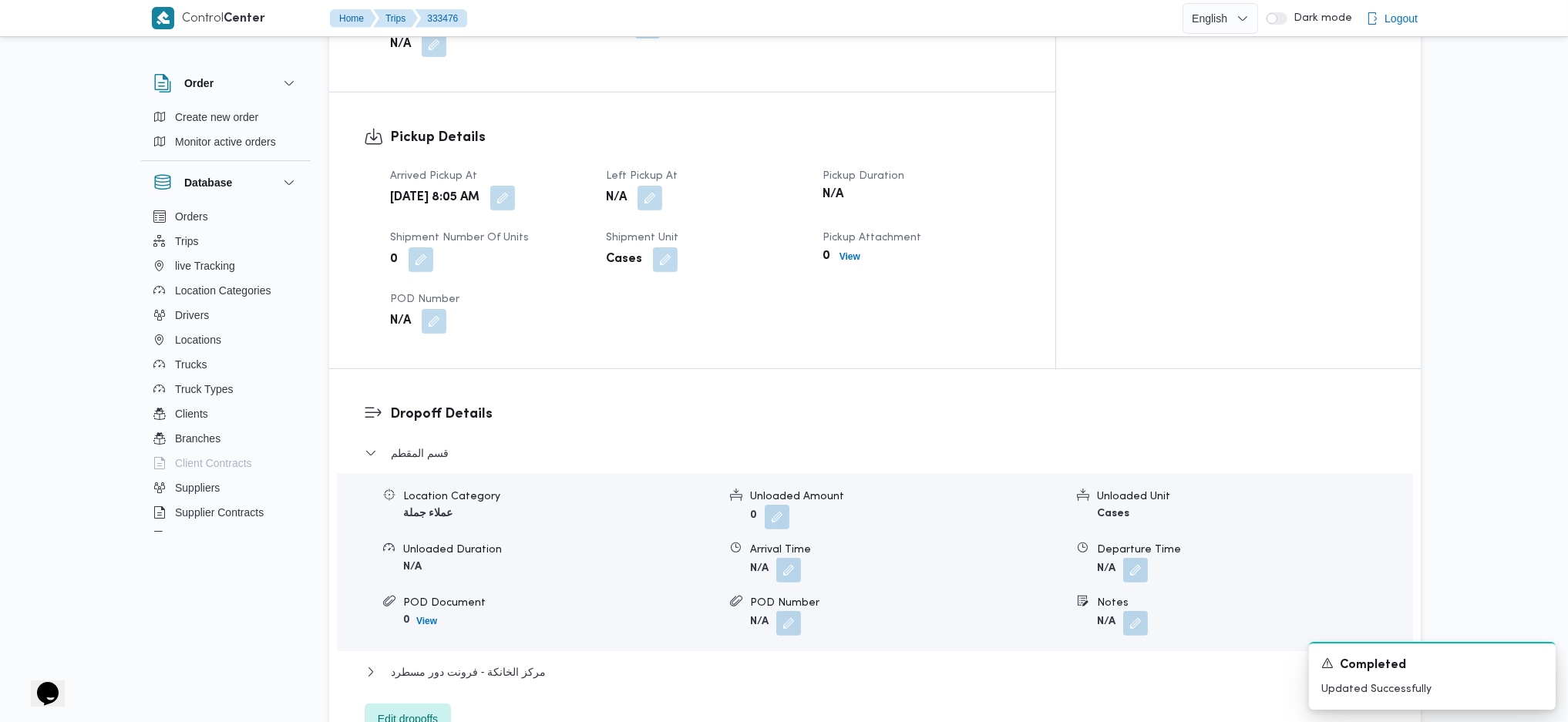
scroll to position [925, 0]
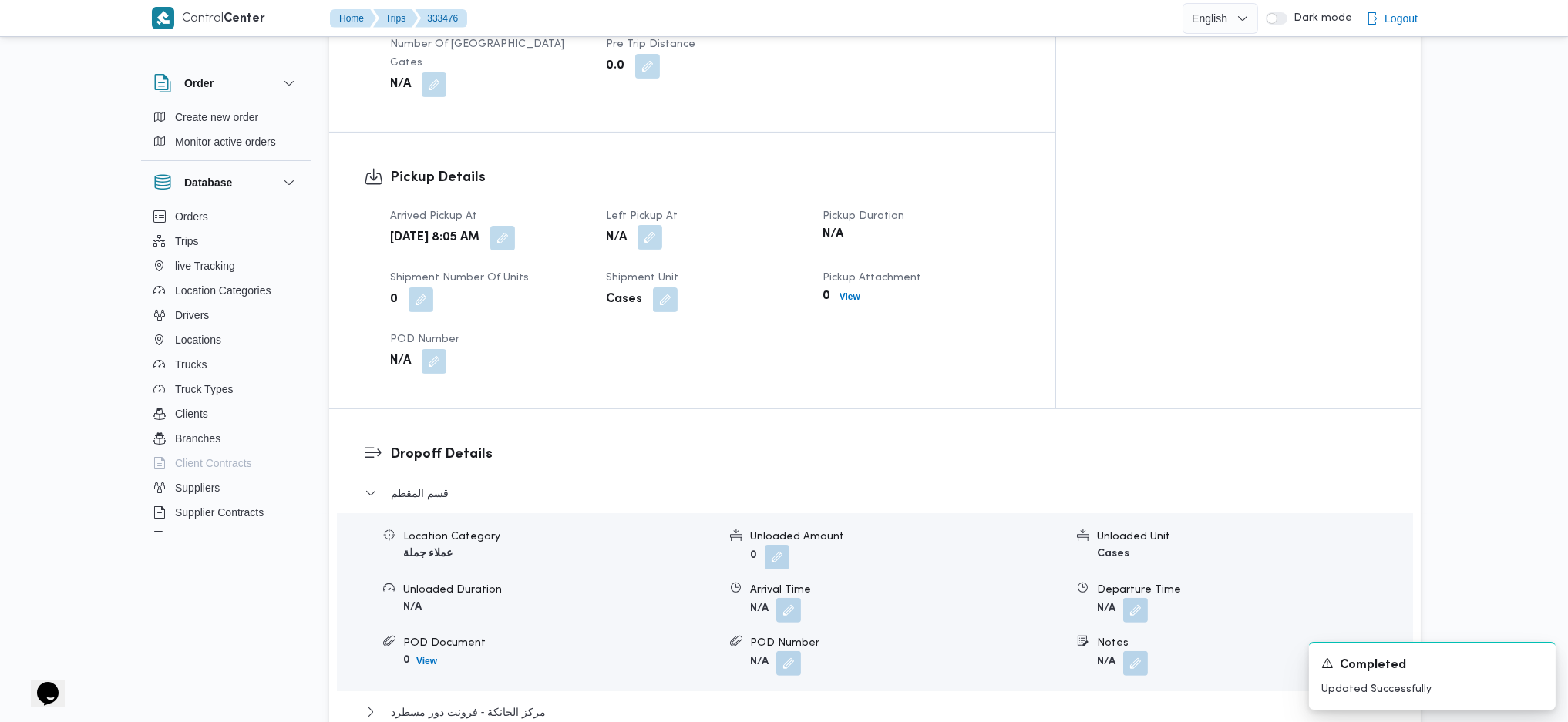
click at [662, 225] on button "button" at bounding box center [649, 238] width 24 height 24
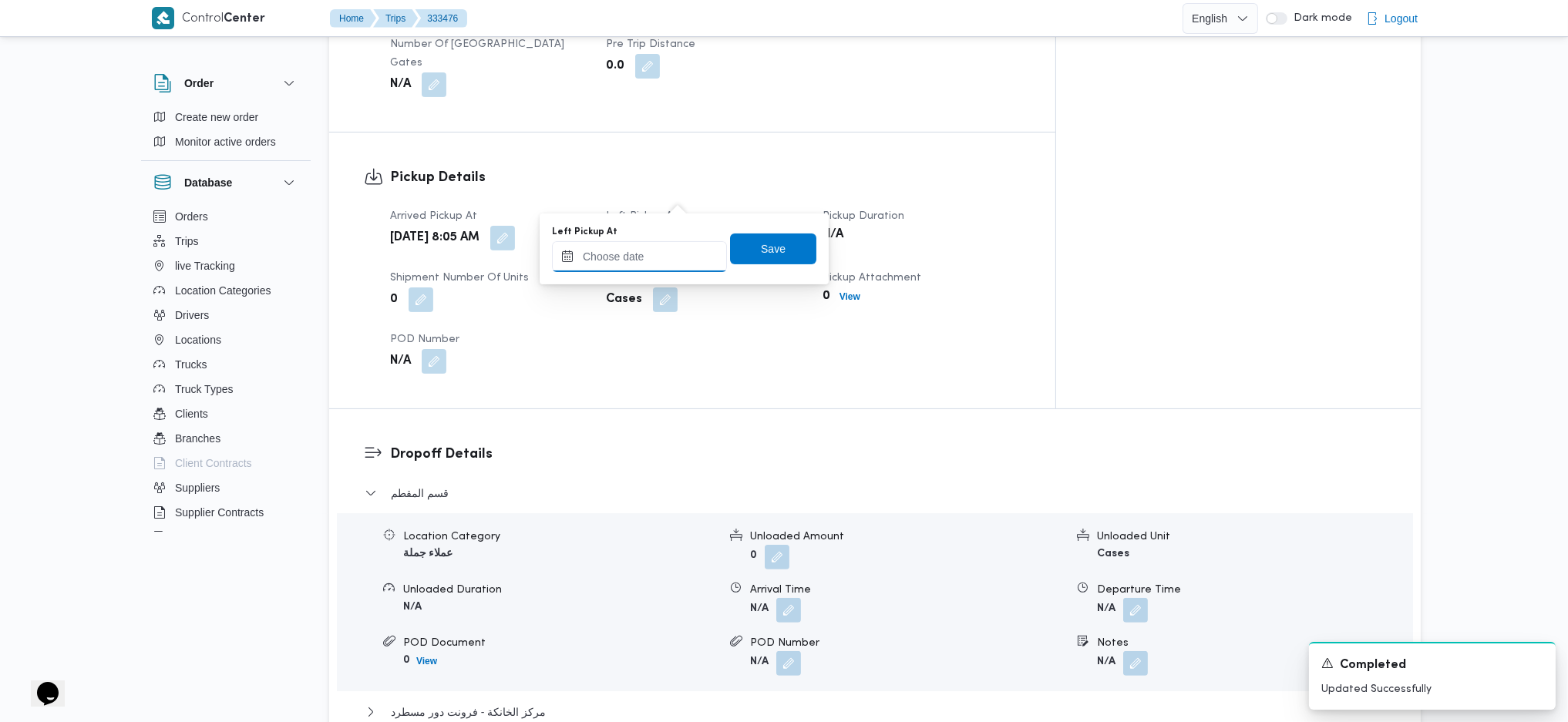
click at [636, 254] on input "Left Pickup At" at bounding box center [639, 256] width 175 height 31
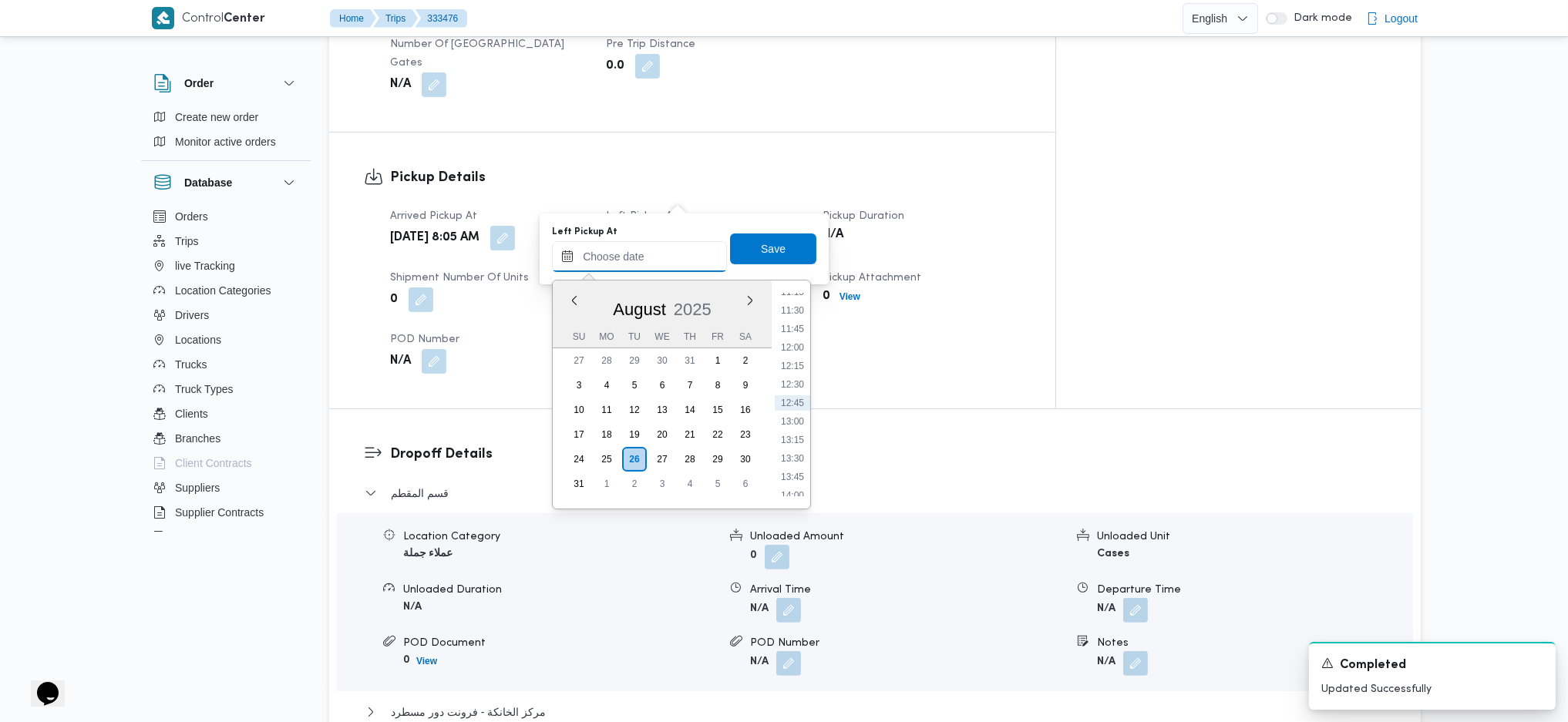
scroll to position [635, 0]
click at [796, 328] on li "09:00" at bounding box center [792, 331] width 35 height 16
type input "26/08/2025 09:00"
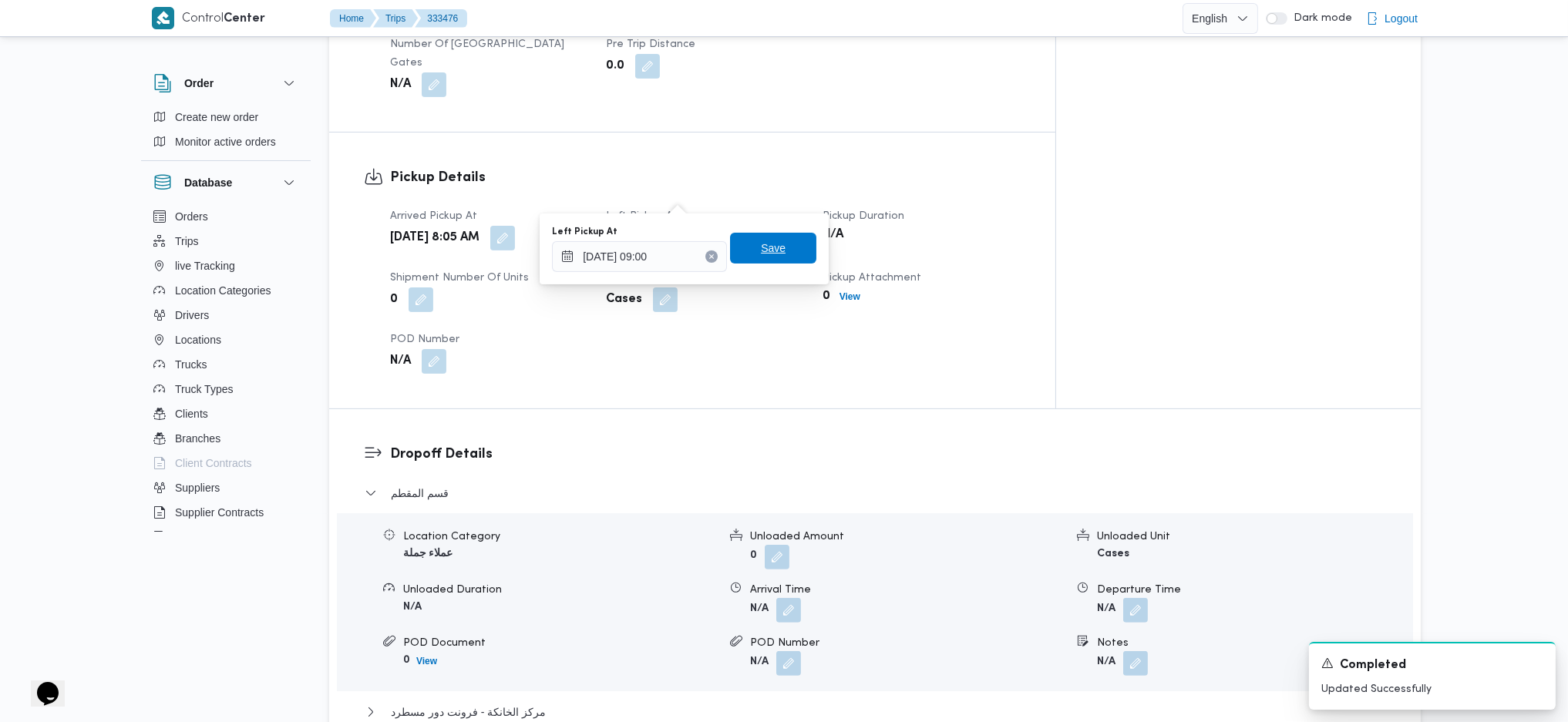
click at [765, 236] on span "Save" at bounding box center [772, 248] width 87 height 31
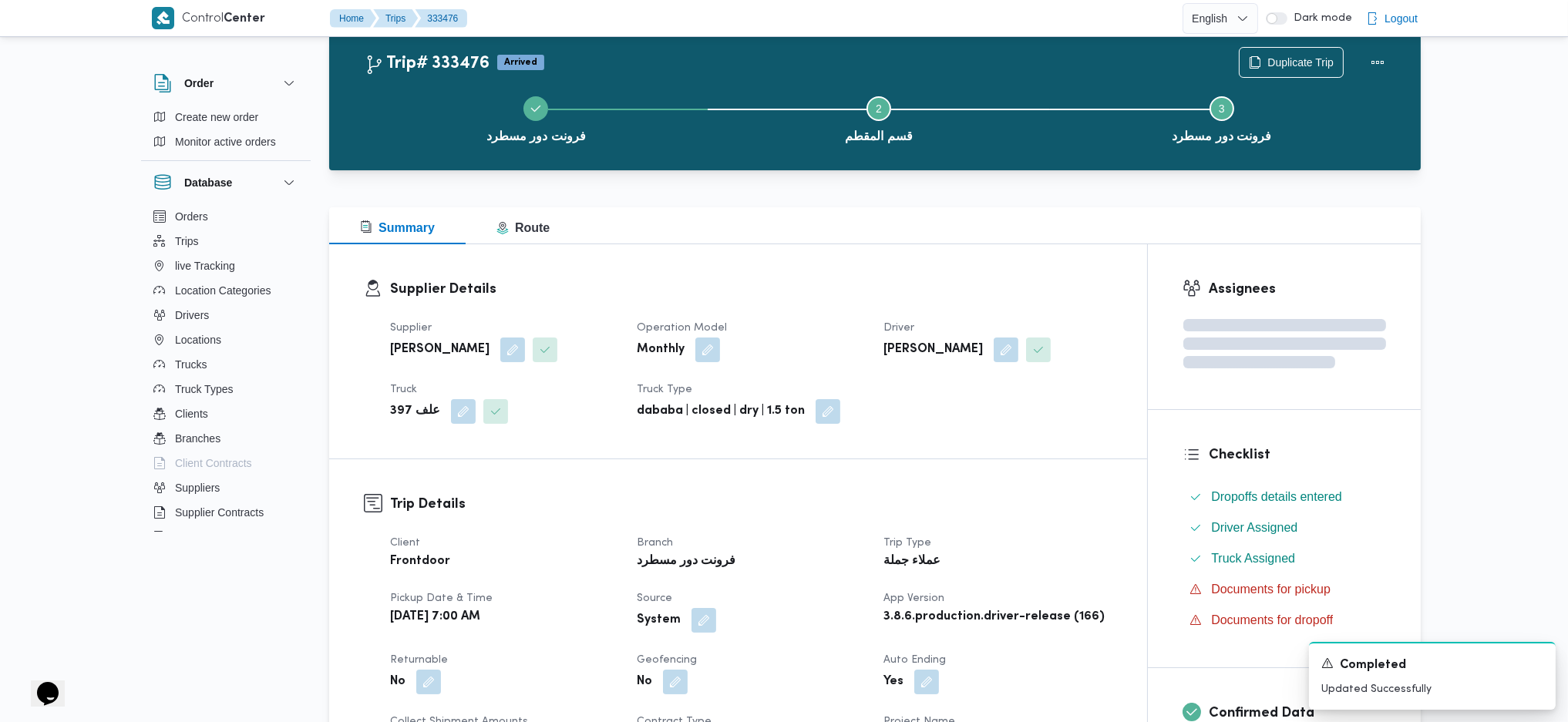
scroll to position [0, 0]
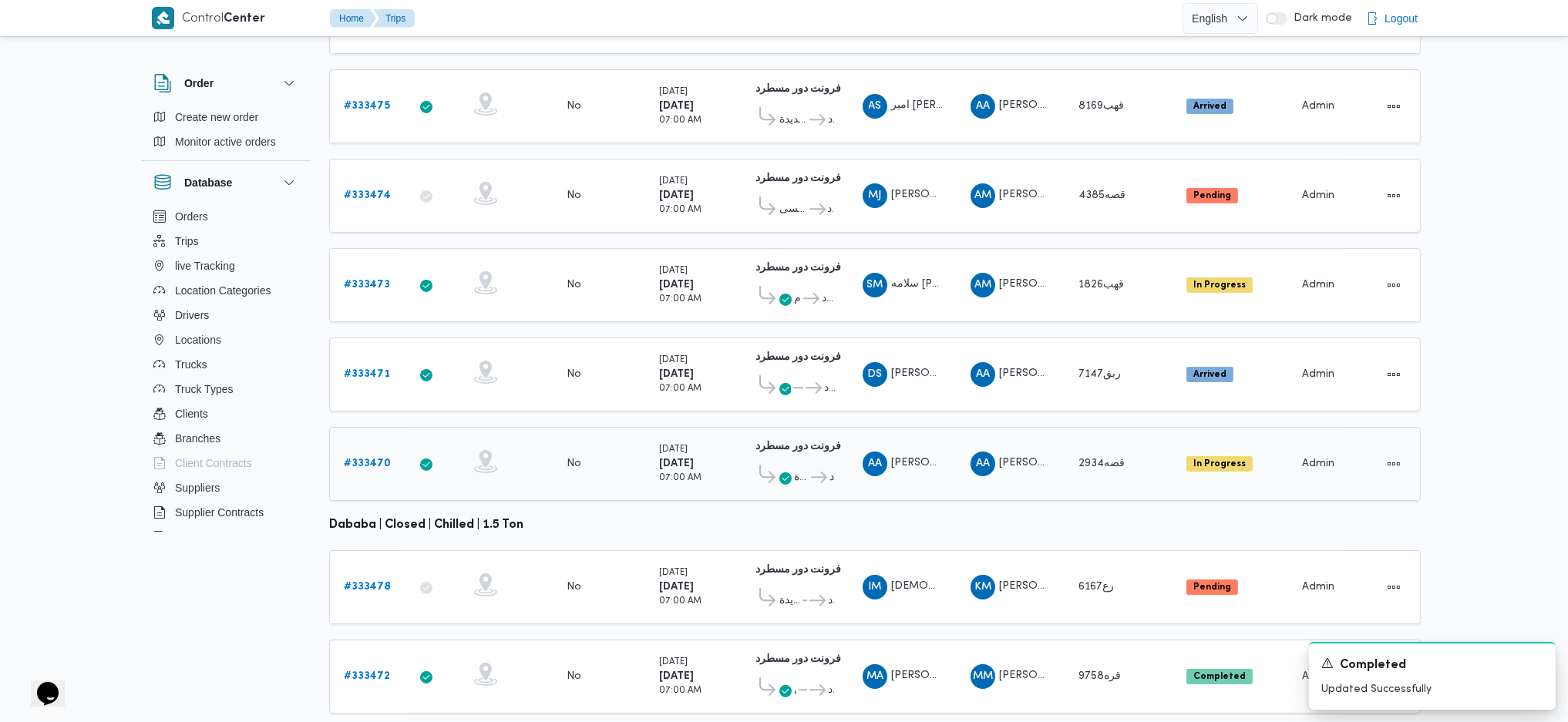
scroll to position [429, 0]
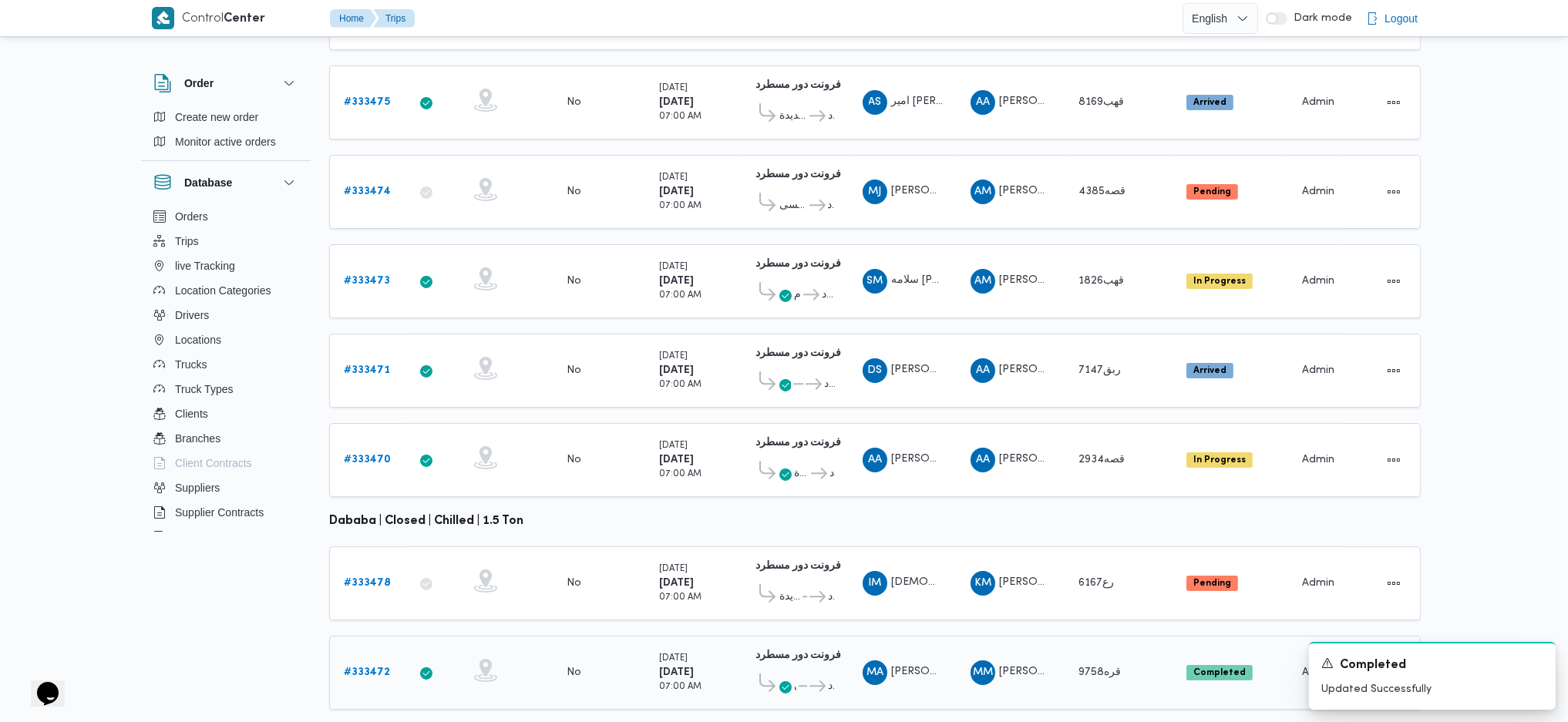
click at [1062, 640] on td "Supplier MM محمد محمود احمد مسعود" at bounding box center [1011, 672] width 108 height 74
click at [1069, 577] on td "Truck رع6167" at bounding box center [1118, 583] width 108 height 74
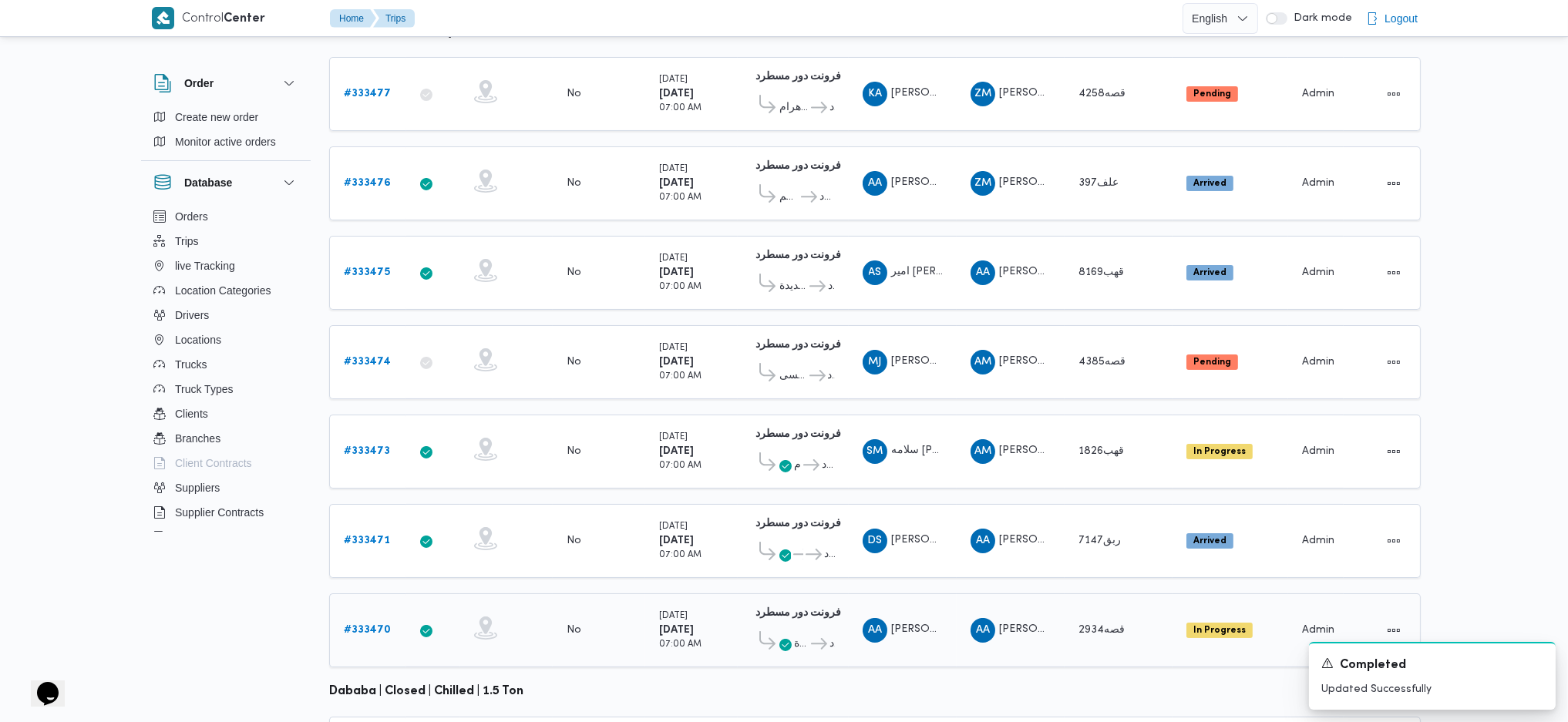
scroll to position [225, 0]
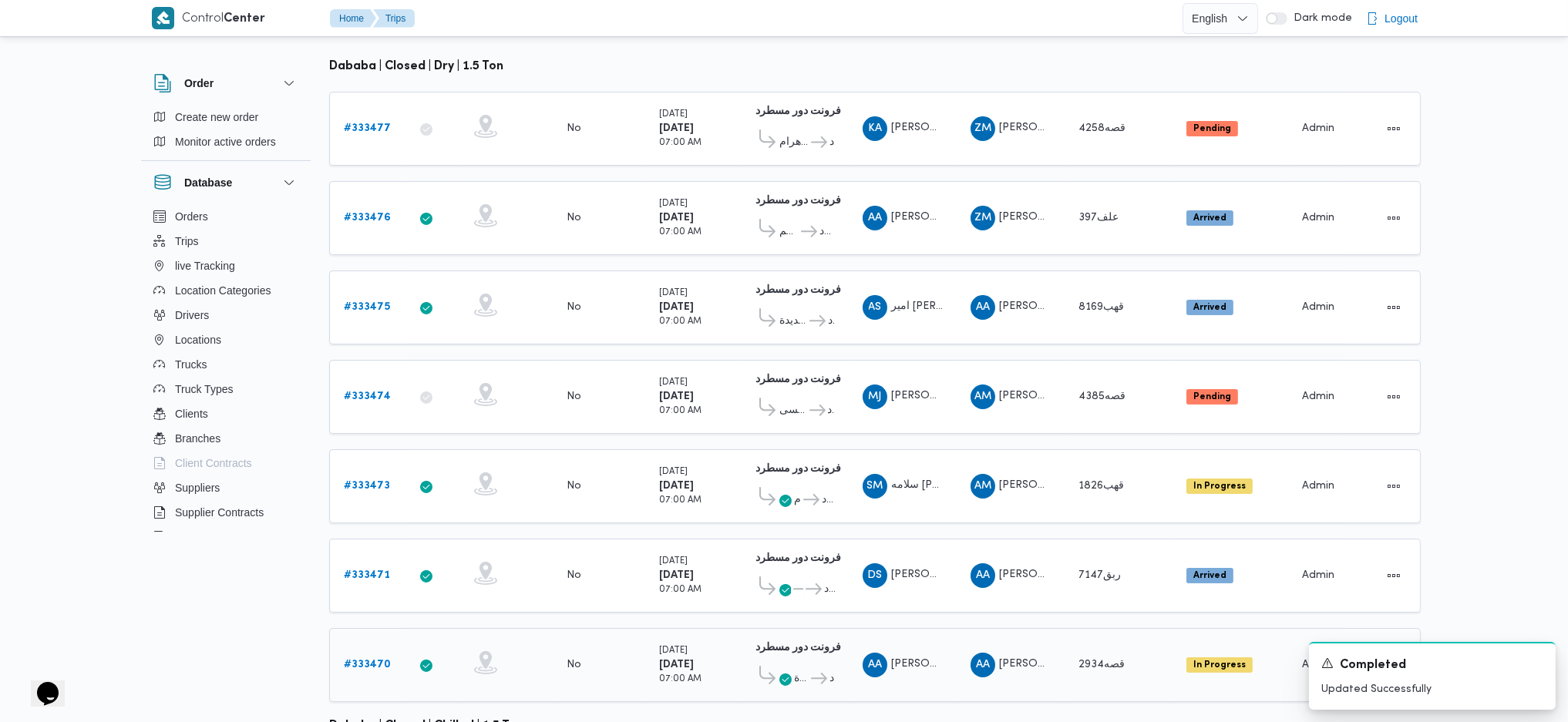
click at [1051, 653] on td "Supplier AA عبدالله عيد عبدالسلام عبدالحافظ" at bounding box center [1011, 664] width 108 height 74
click at [1046, 560] on div "AA عبدالله عيد عبدالسلام عبدالحافظ" at bounding box center [1010, 576] width 92 height 37
click at [383, 302] on b "# 333475" at bounding box center [367, 307] width 47 height 10
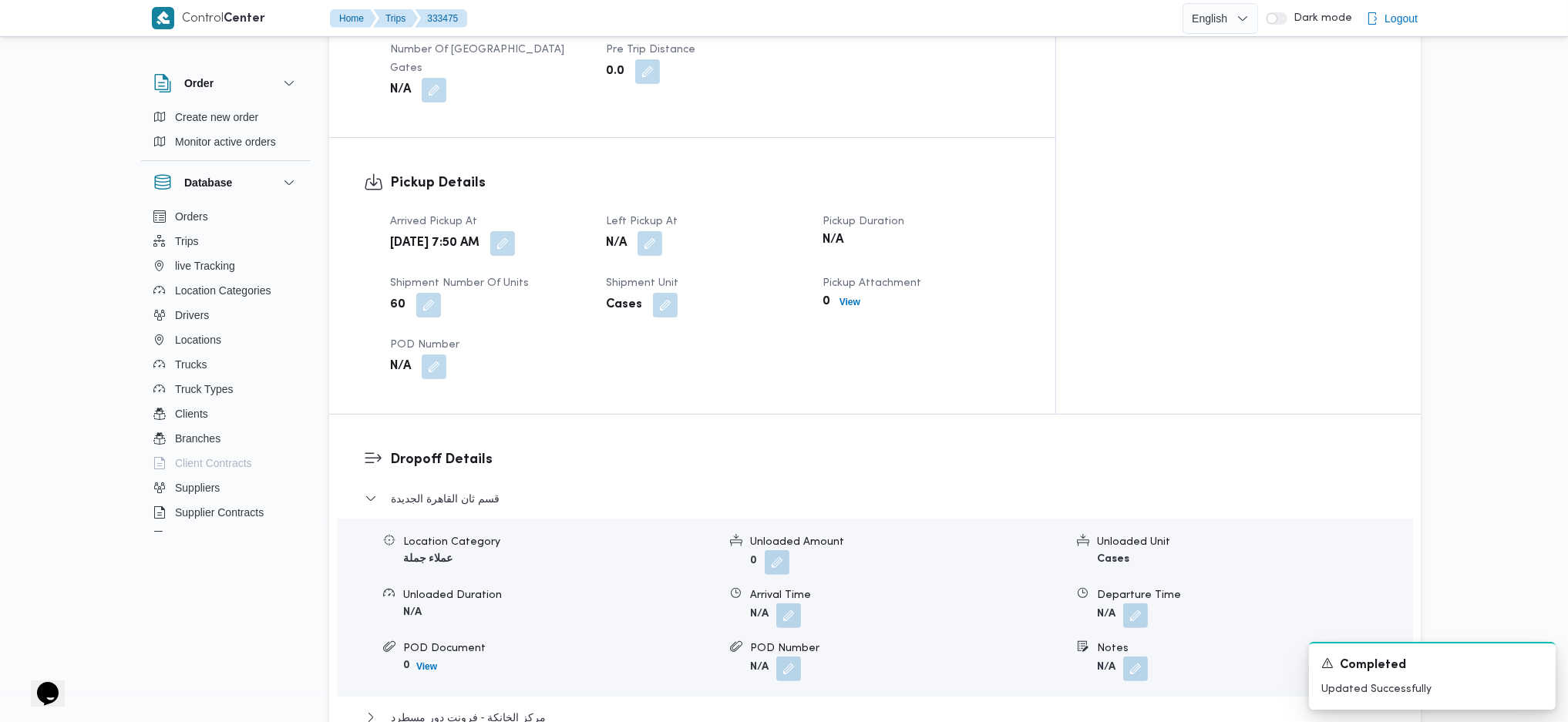
scroll to position [944, 0]
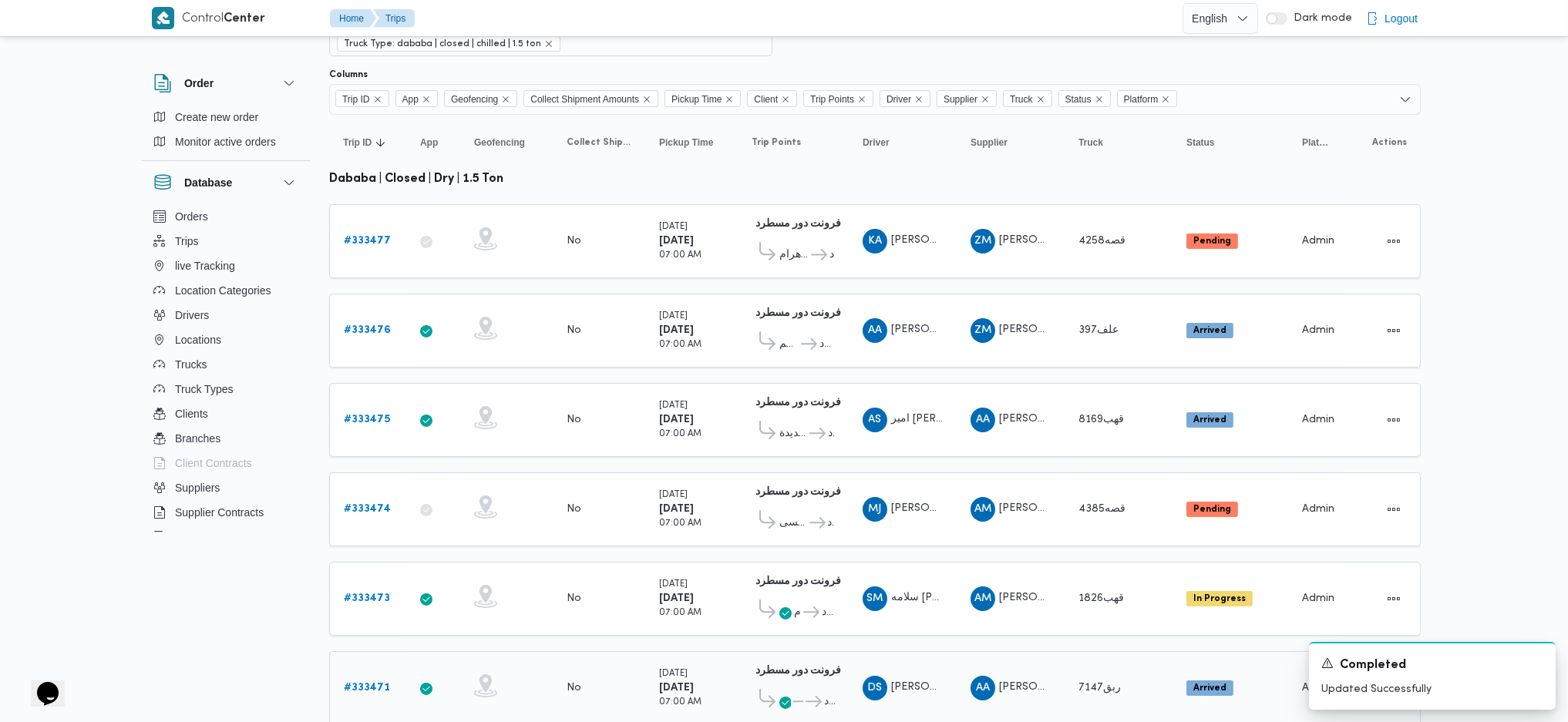
scroll to position [141, 0]
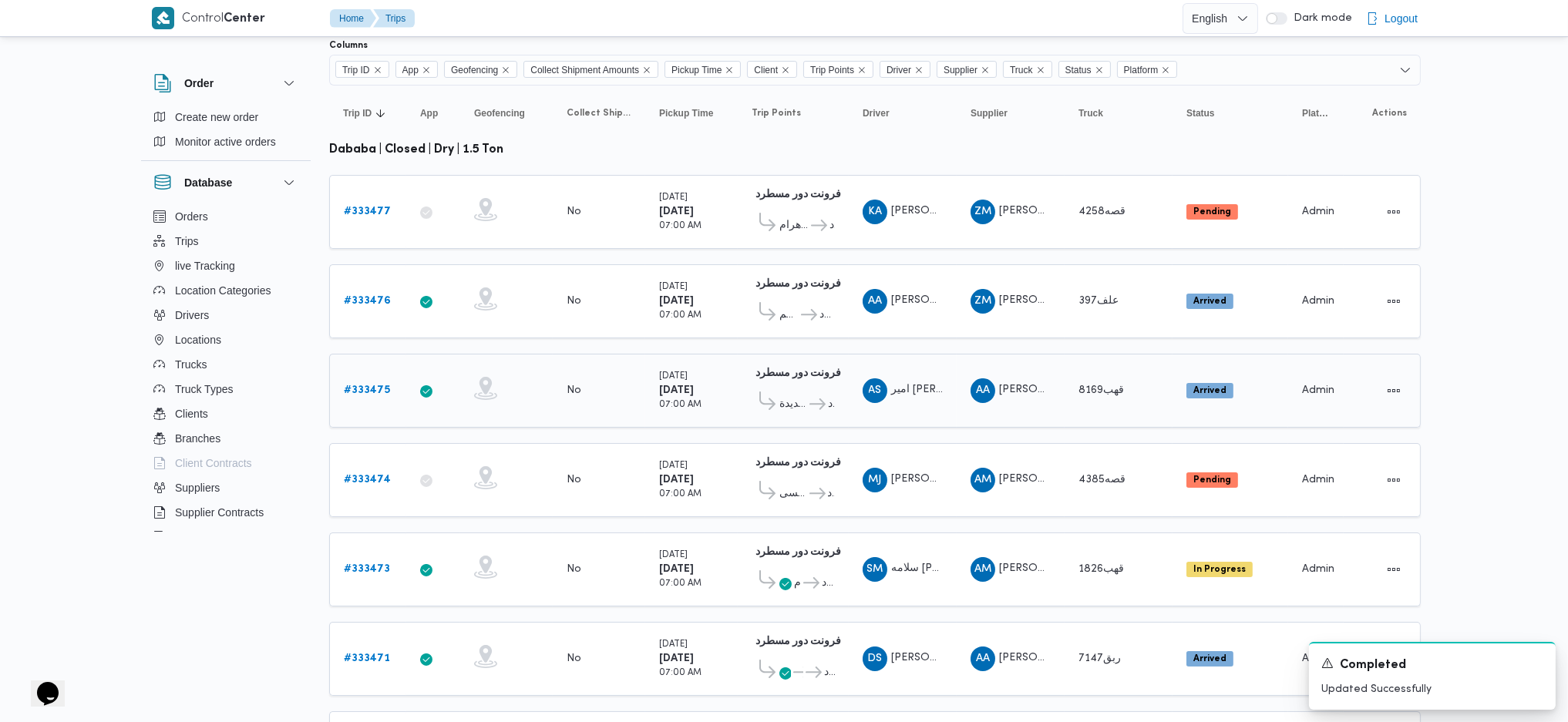
click at [375, 386] on b "# 333475" at bounding box center [367, 390] width 47 height 10
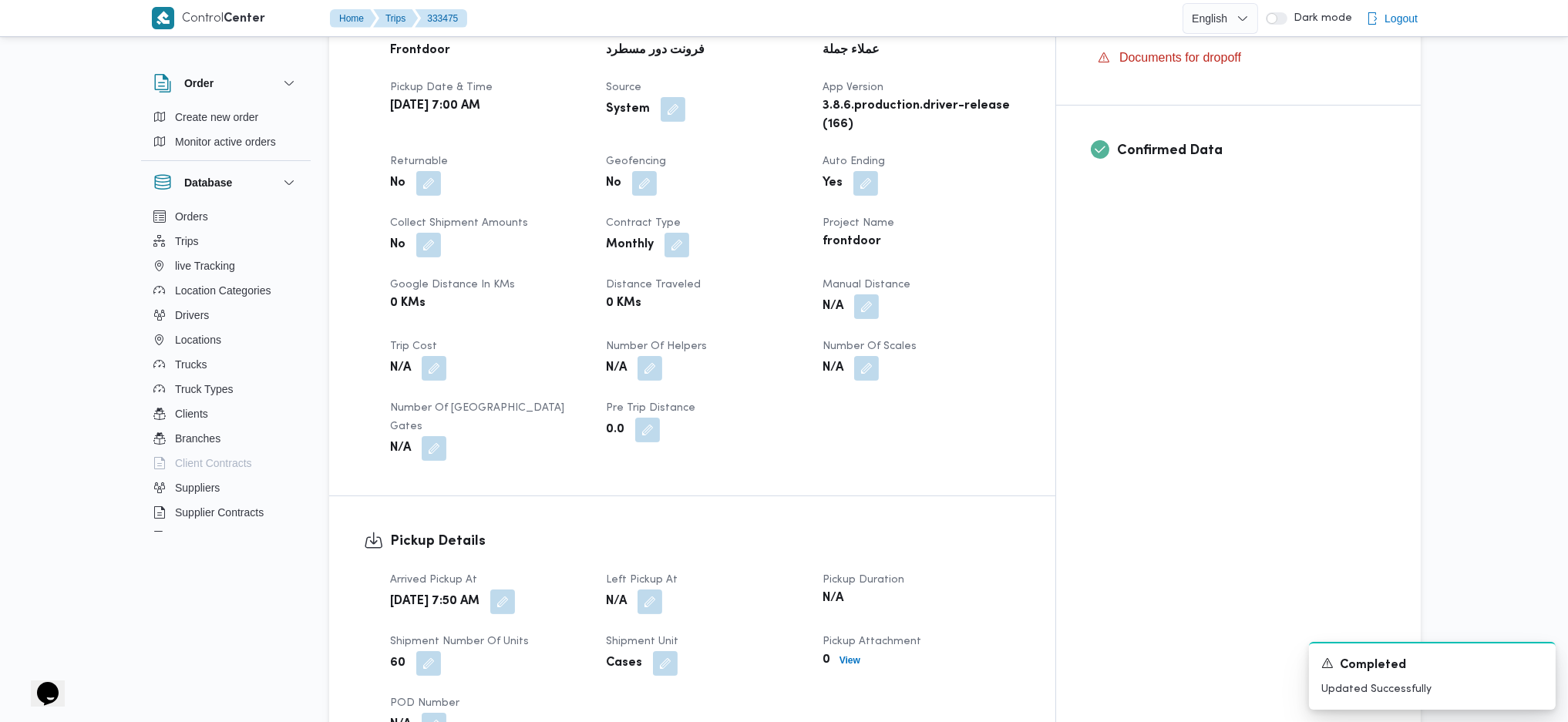
scroll to position [860, 0]
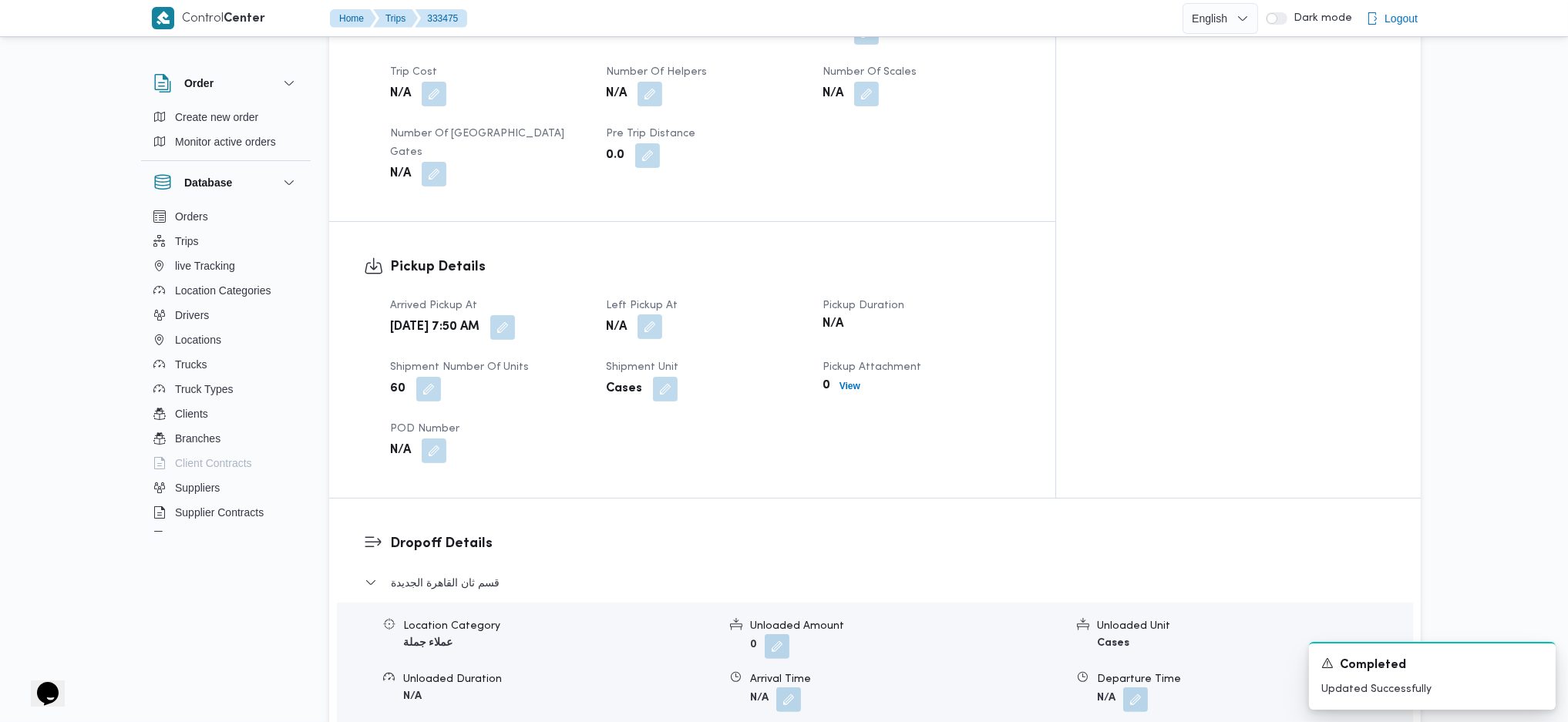
click at [662, 315] on button "button" at bounding box center [649, 327] width 24 height 24
click at [655, 342] on div "You are in a dialog. To close this dialog, hit escape. Left Pickup At Save" at bounding box center [684, 314] width 289 height 71
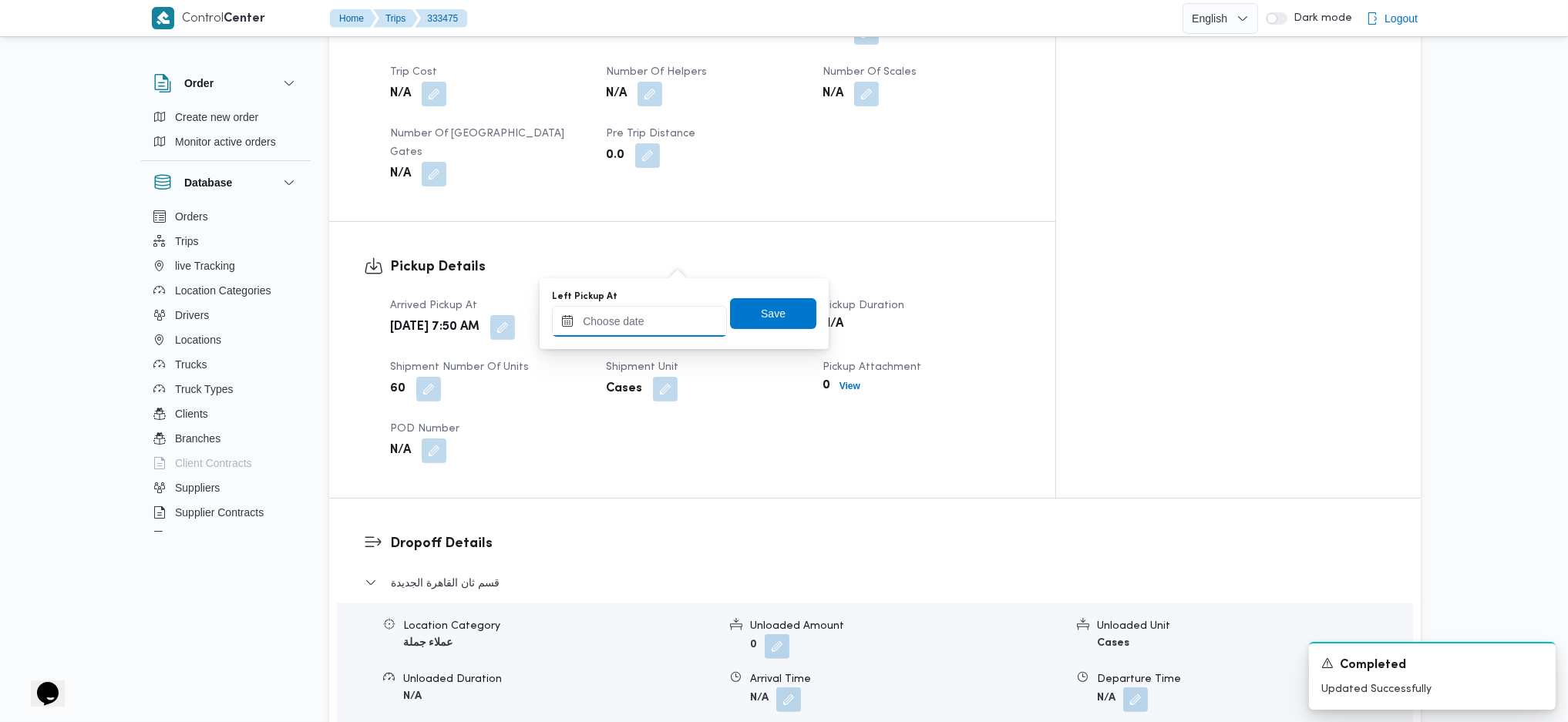
click at [660, 319] on input "Left Pickup At" at bounding box center [639, 320] width 175 height 31
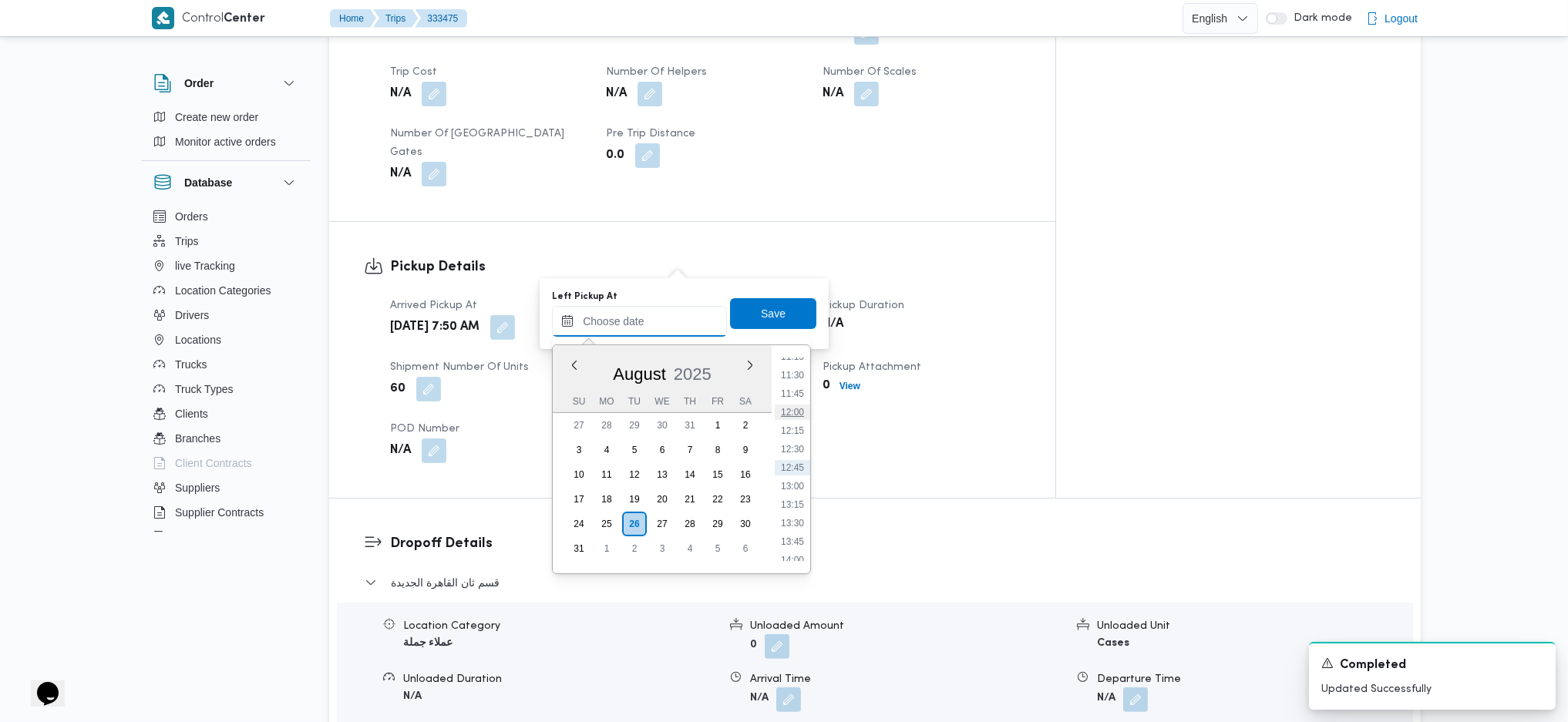
scroll to position [635, 0]
click at [791, 370] on li "08:45" at bounding box center [792, 377] width 35 height 16
type input "26/08/2025 08:45"
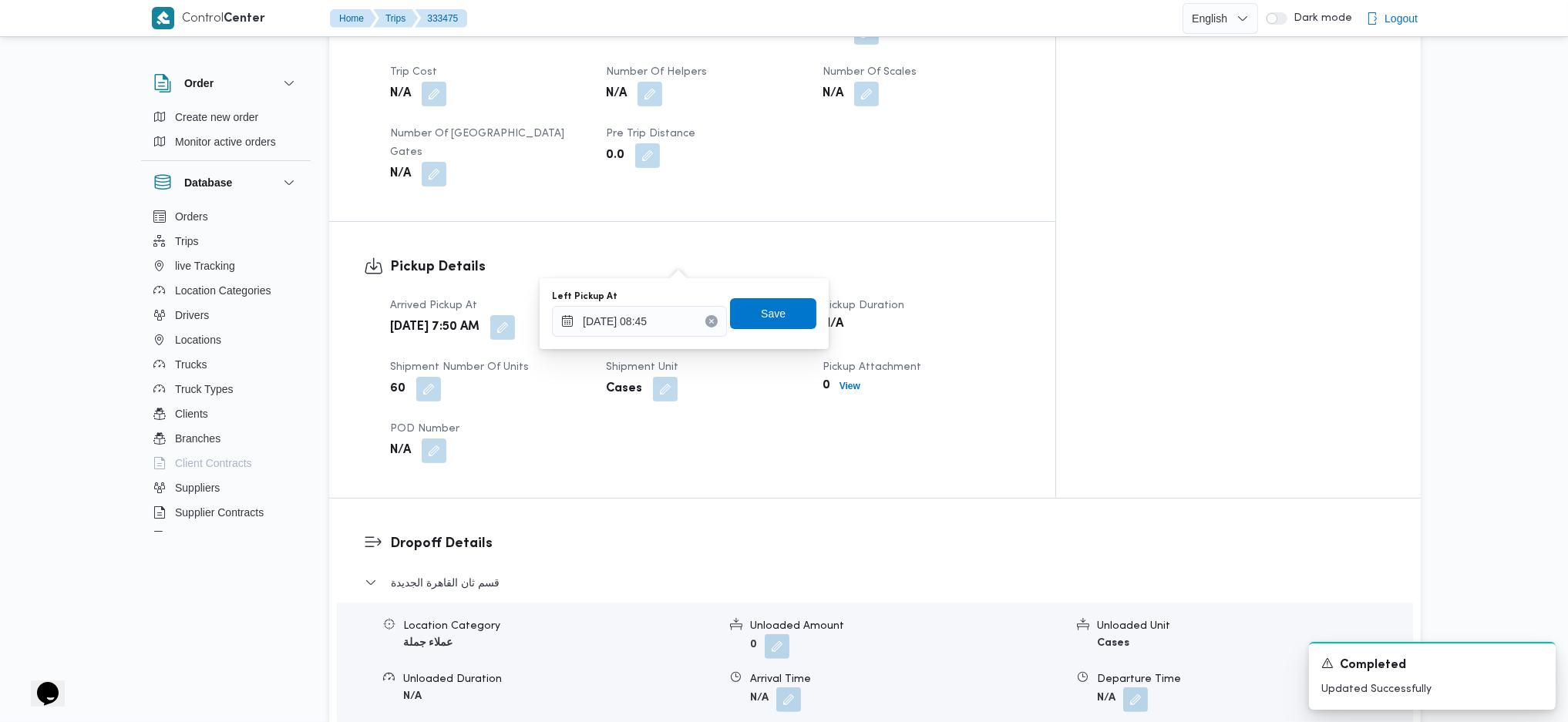
click at [754, 296] on div "Left Pickup At 26/08/2025 08:45 Save" at bounding box center [684, 313] width 267 height 49
click at [755, 284] on div "You are in a dialog. To close this dialog, hit escape. Left Pickup At 26/08/202…" at bounding box center [684, 314] width 289 height 71
click at [763, 305] on span "Save" at bounding box center [772, 313] width 24 height 19
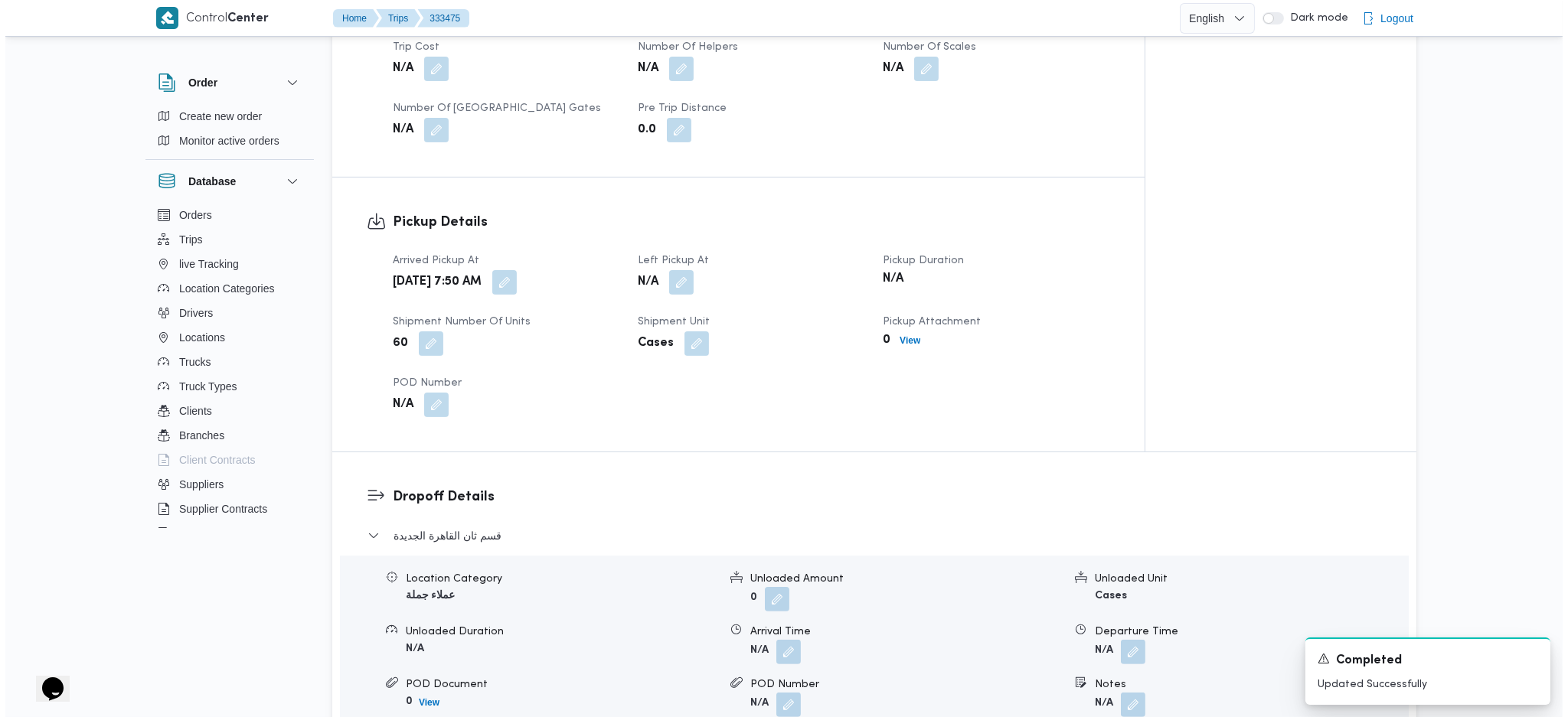
scroll to position [1466, 0]
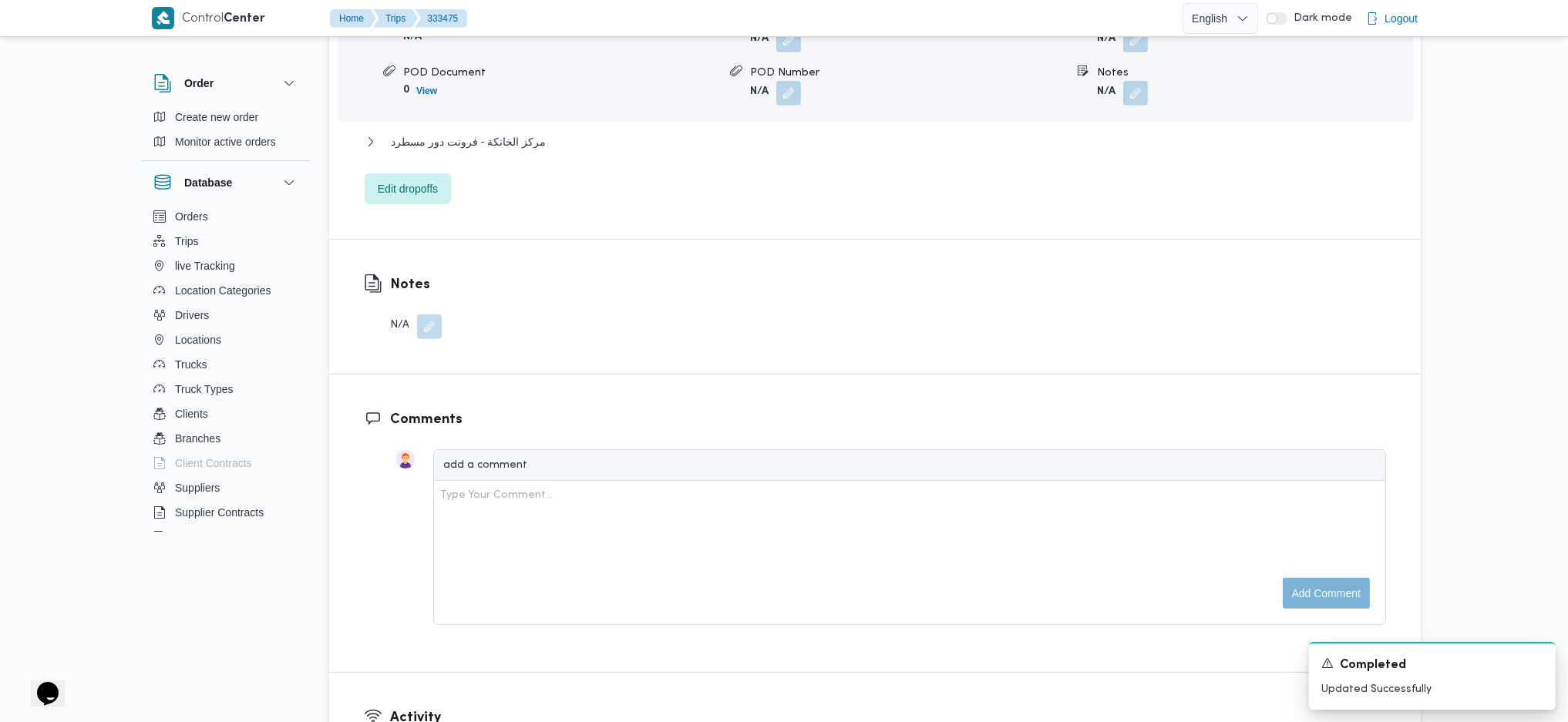
click at [422, 184] on div "Dropoff Details قسم ثان القاهرة الجديدة Location Category عملاء جملة Unloaded A…" at bounding box center [874, 38] width 1091 height 400
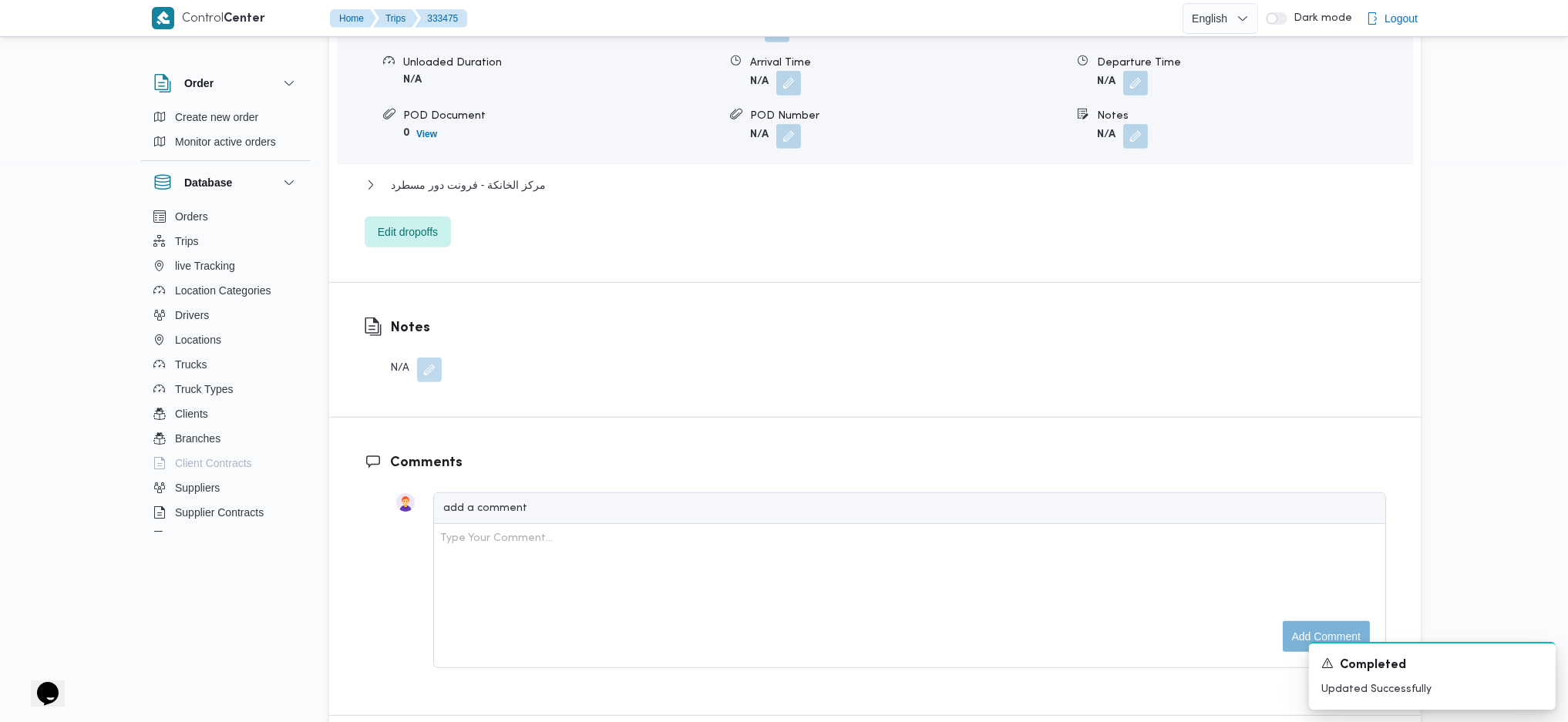
click at [426, 181] on div "Dropoff Details قسم ثان القاهرة الجديدة Location Category عملاء جملة Unloaded A…" at bounding box center [874, 81] width 1091 height 400
click at [426, 216] on span "Edit dropoffs" at bounding box center [407, 231] width 87 height 31
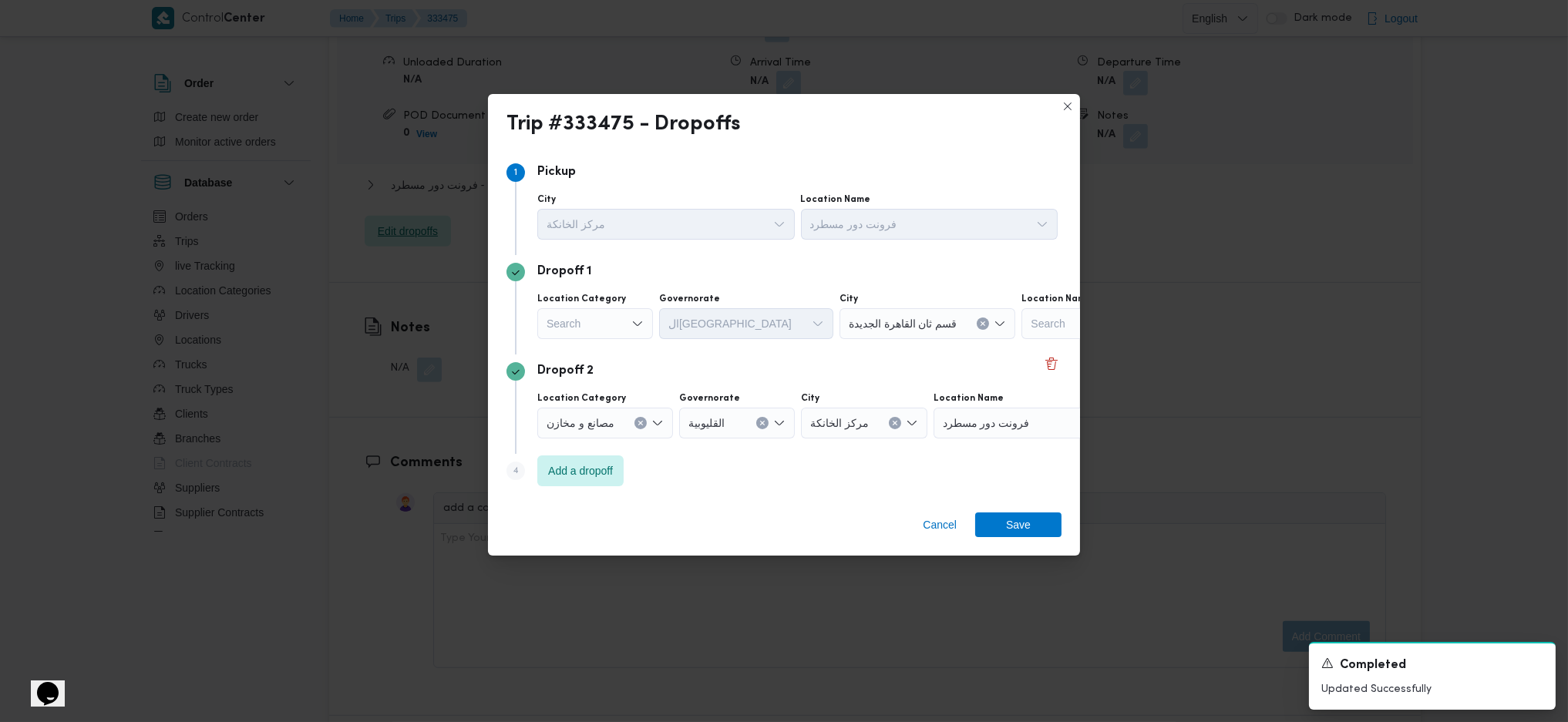
click at [423, 163] on div "Trip #333475 - Dropoffs Step 1 1 Pickup City مركز الخانكة Location Name فرونت د…" at bounding box center [784, 361] width 1568 height 722
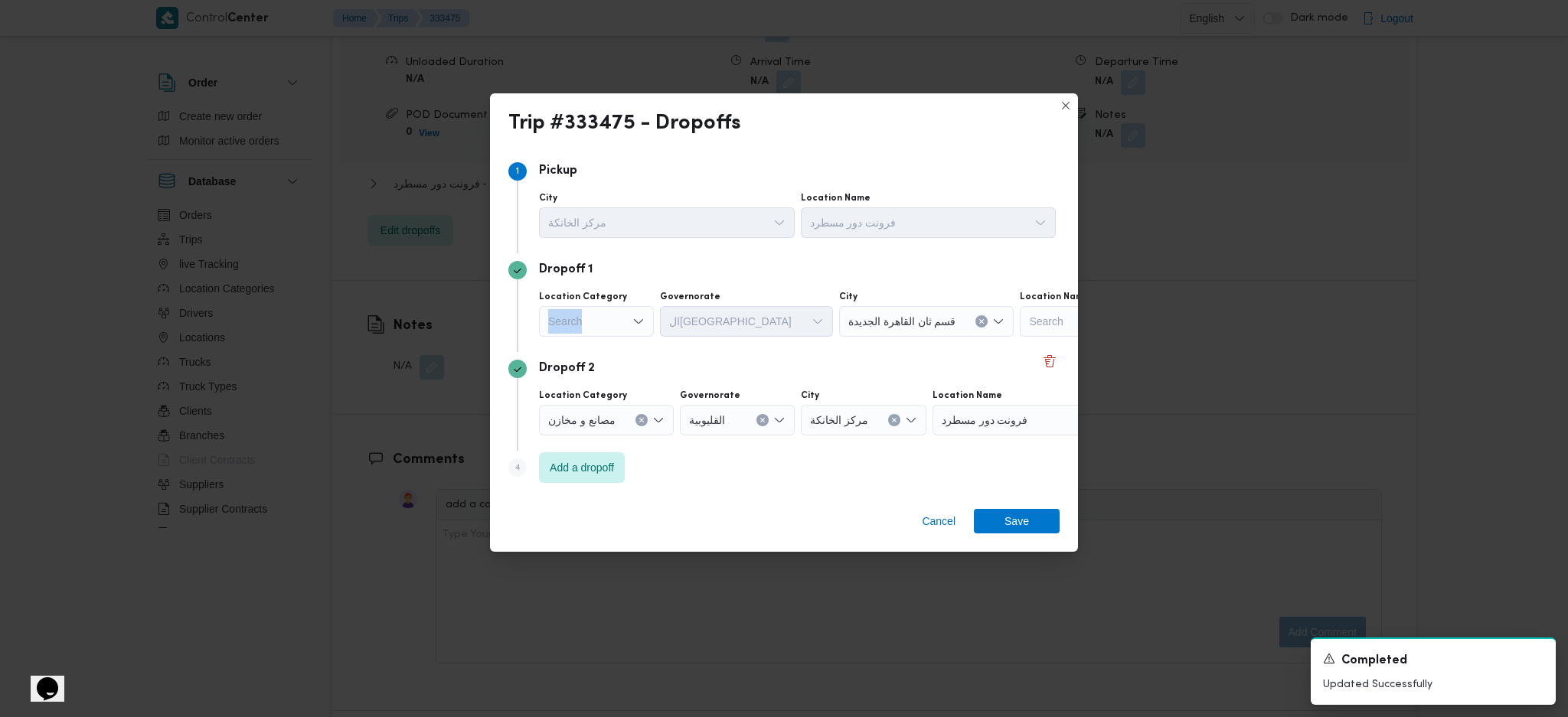
drag, startPoint x: 617, startPoint y: 302, endPoint x: 614, endPoint y: 315, distance: 13.3
click at [615, 313] on div "Location Category Search" at bounding box center [596, 314] width 115 height 46
click at [613, 311] on div "Search" at bounding box center [596, 321] width 115 height 31
click at [583, 364] on span "أسواق خاصة" at bounding box center [605, 372] width 78 height 19
click at [607, 339] on div "Location Category أسواق خاصة Governorate Search City Search Location Name Search" at bounding box center [797, 314] width 523 height 52
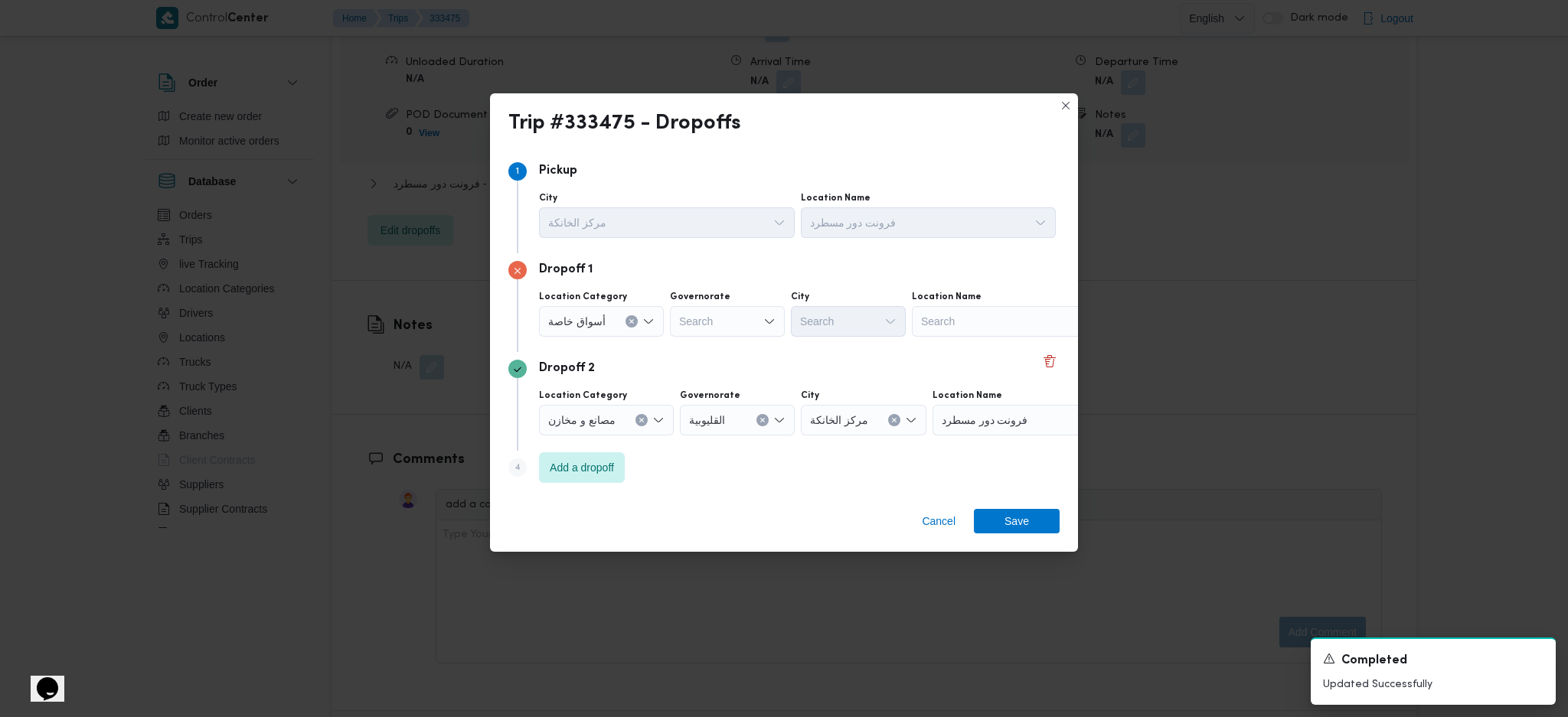
click at [621, 320] on div "أسواق خاصة" at bounding box center [601, 321] width 125 height 31
click at [636, 322] on div "أسواق خاصة Combo box. Selected. أسواق خاصة. Press Backspace to delete أسواق خاص…" at bounding box center [601, 321] width 125 height 31
click at [631, 322] on icon "Clear input" at bounding box center [631, 321] width 6 height 6
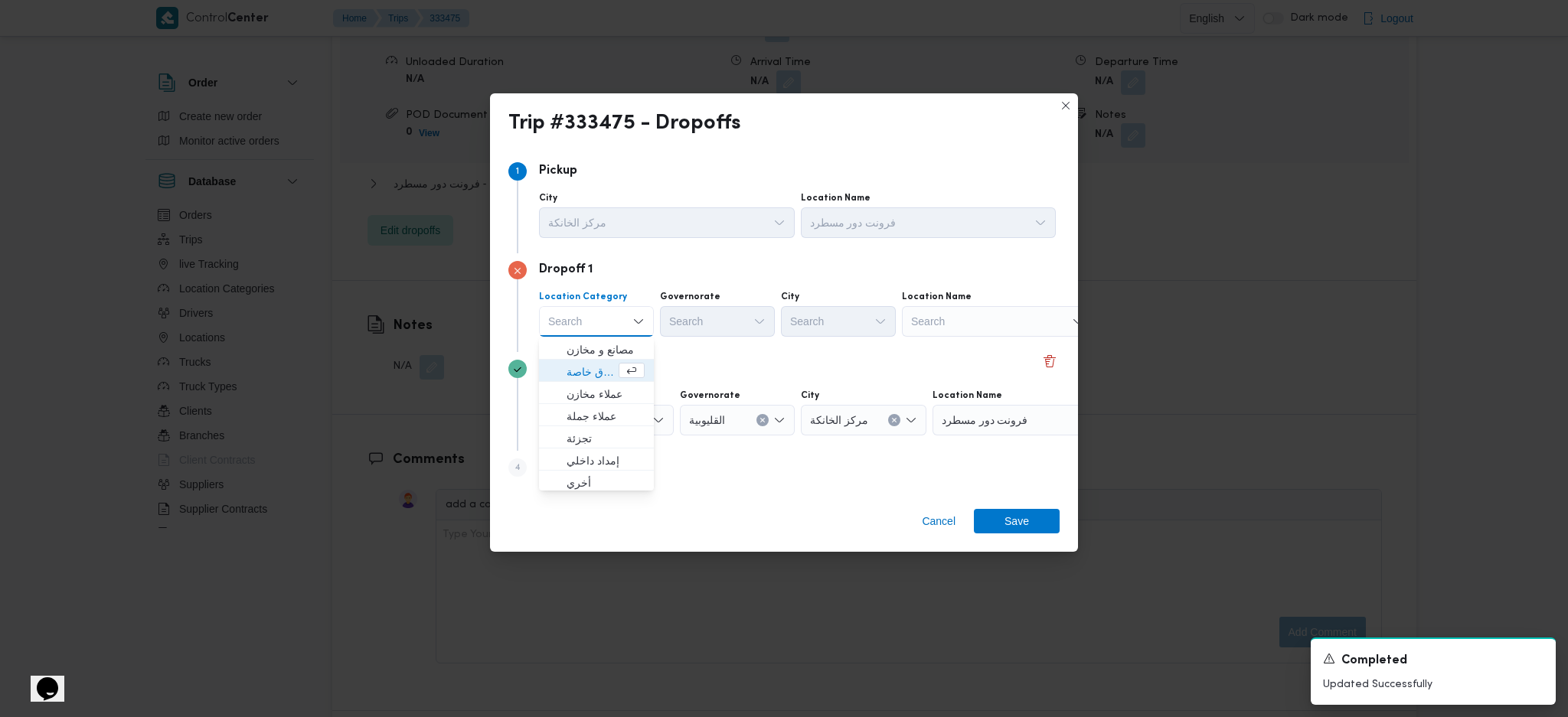
click at [973, 340] on div "Dropoff 1 Location Category Search Combo box. Selected. Combo box input. Search…" at bounding box center [784, 303] width 552 height 99
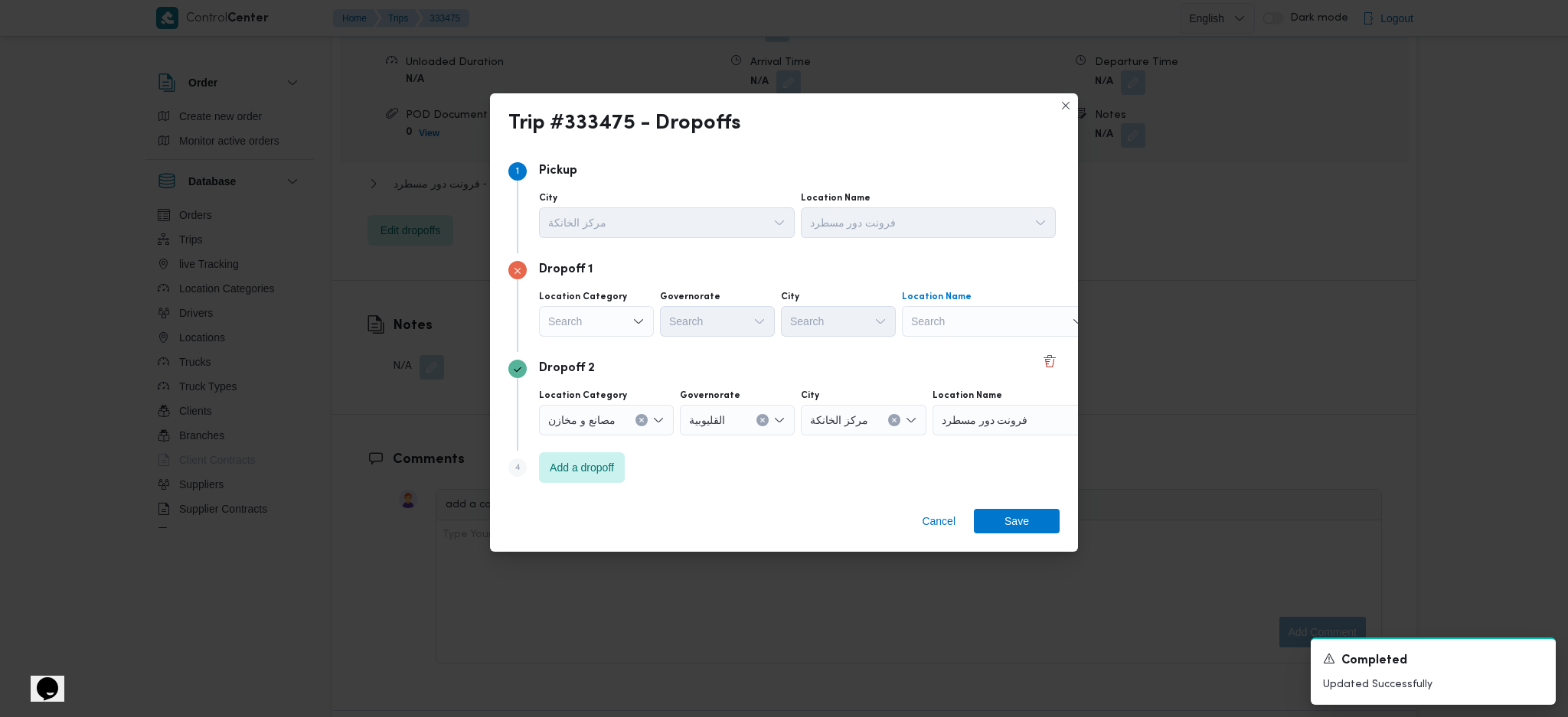
click at [977, 328] on div "Search" at bounding box center [997, 321] width 192 height 31
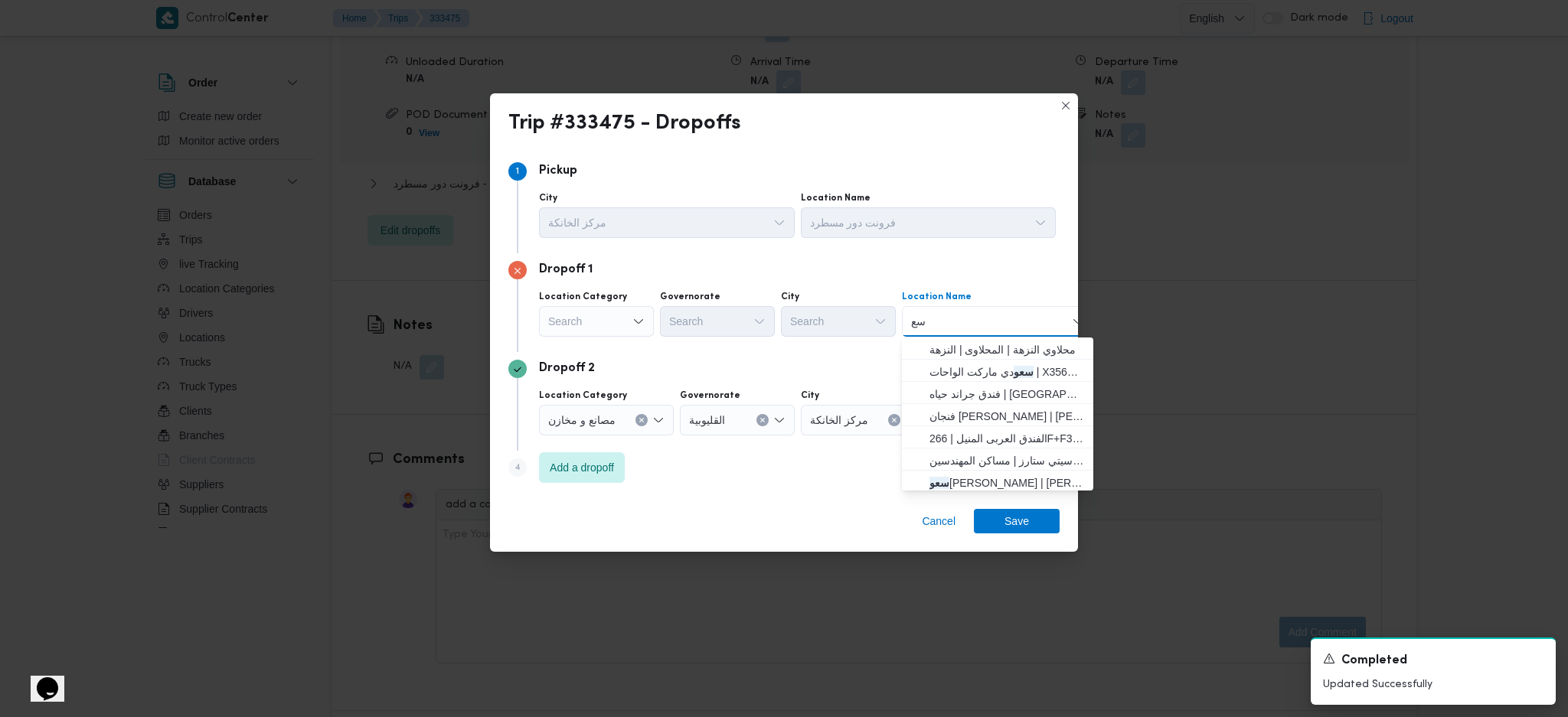
type input "س"
click at [984, 315] on div "زايد زايد Combo box. Selected. زايد. Selected. Combo box input. Search. Type so…" at bounding box center [997, 321] width 192 height 31
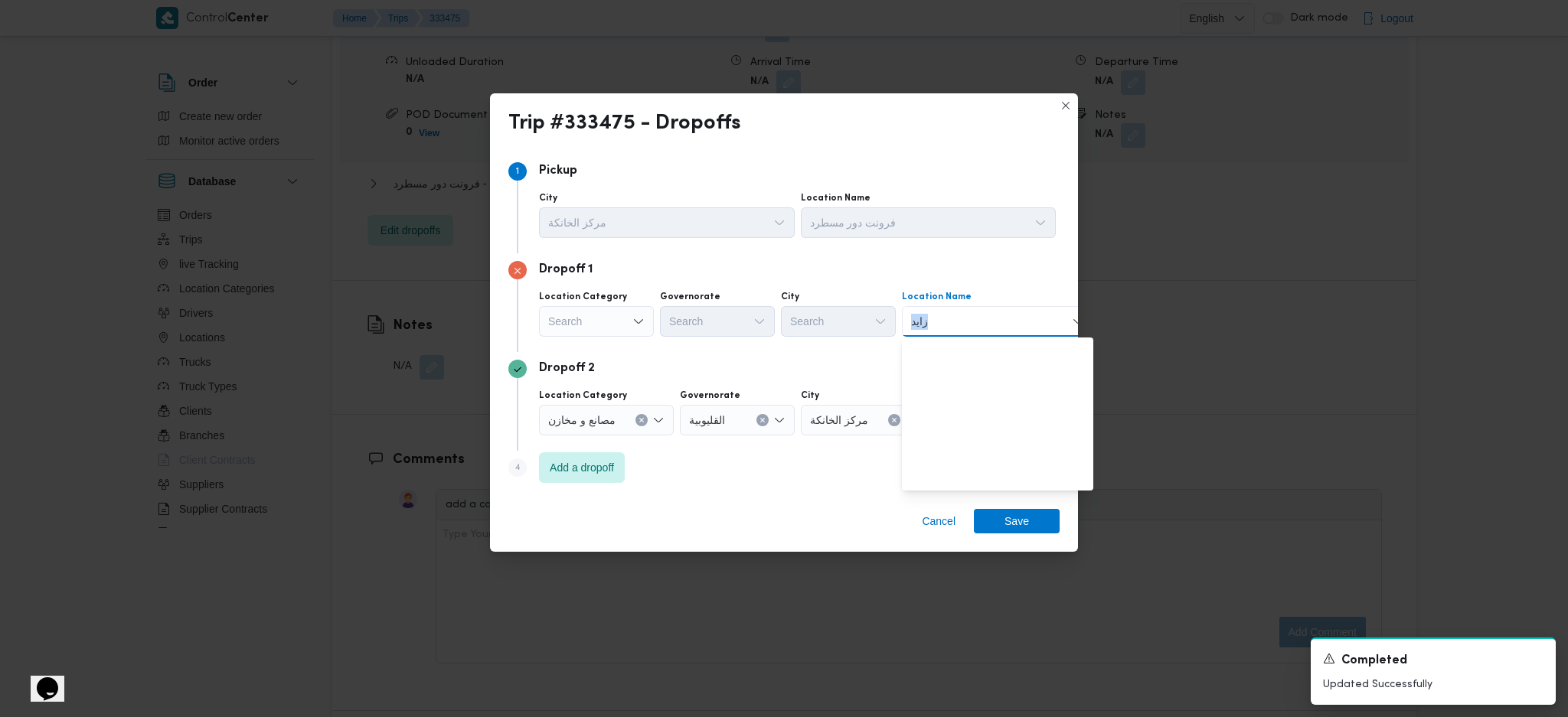
scroll to position [0, 0]
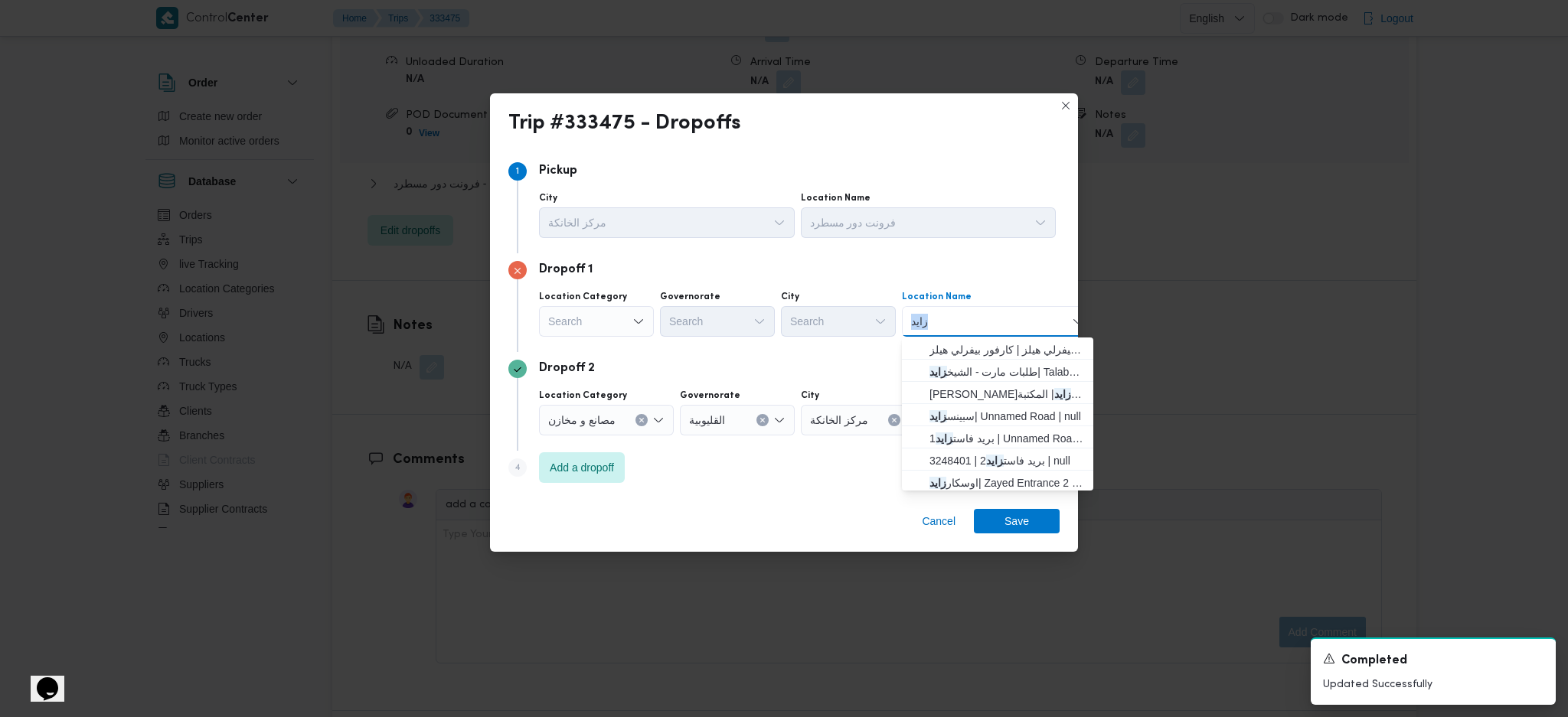
click at [984, 315] on div "زايد زايد Combo box. Selected. زايد. Selected. Combo box input. Search. Type so…" at bounding box center [997, 321] width 192 height 31
type input "ز"
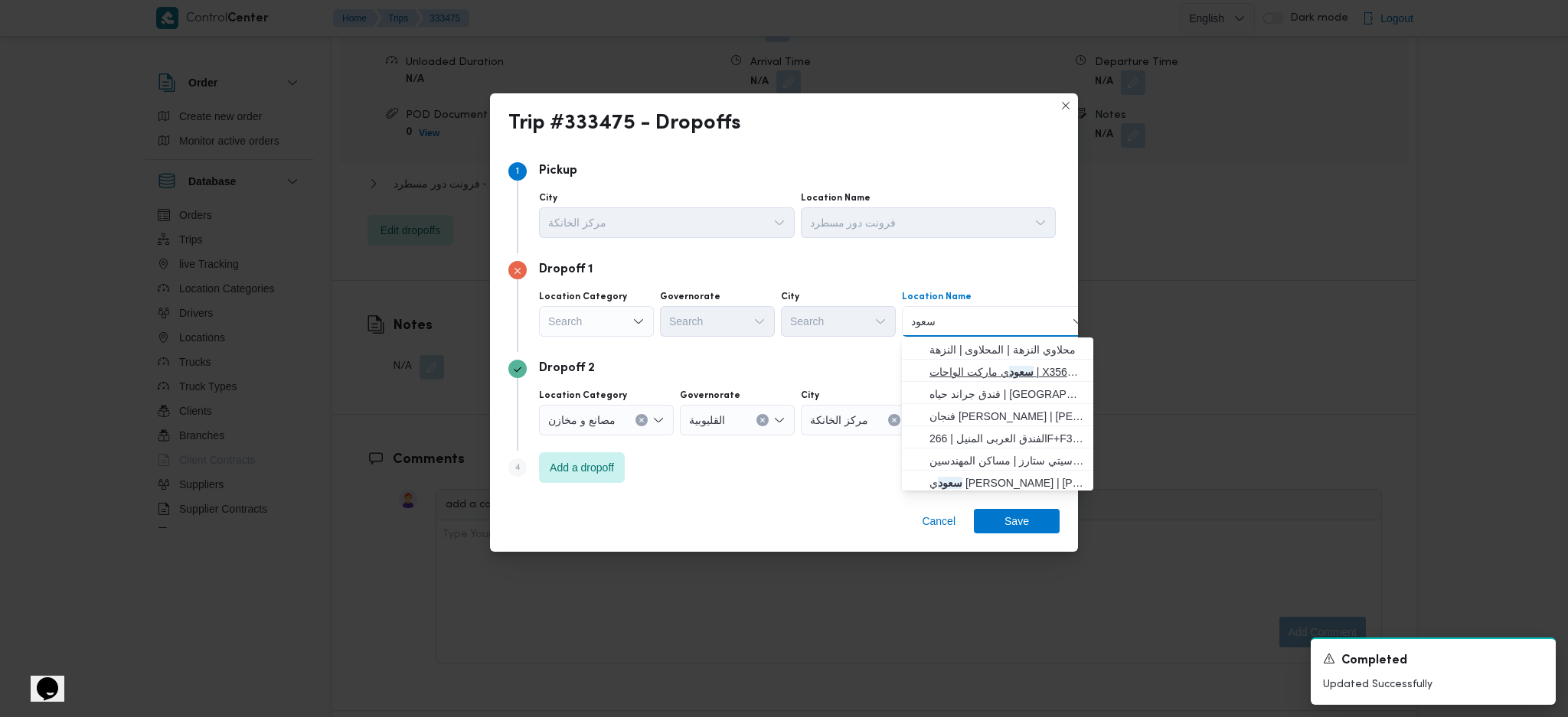
type input "سعود"
click at [999, 374] on span "سعود ي ماركت الواحات | X356+G33 | قسم أول 6 أكتوبر" at bounding box center [1006, 372] width 155 height 19
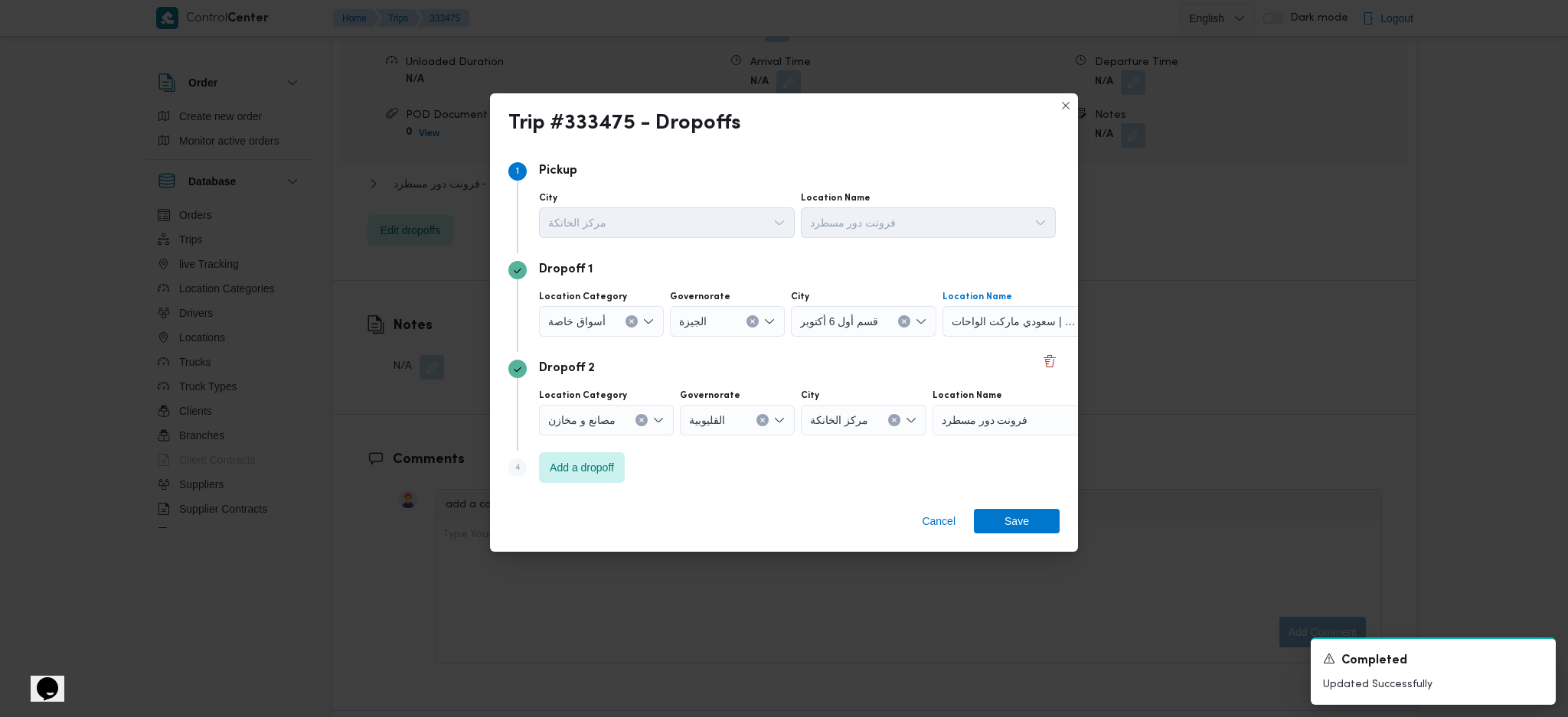
click at [1044, 328] on span "سعودي ماركت الواحات | X356+G33 | قسم أول 6 أكتوبر" at bounding box center [1014, 321] width 124 height 17
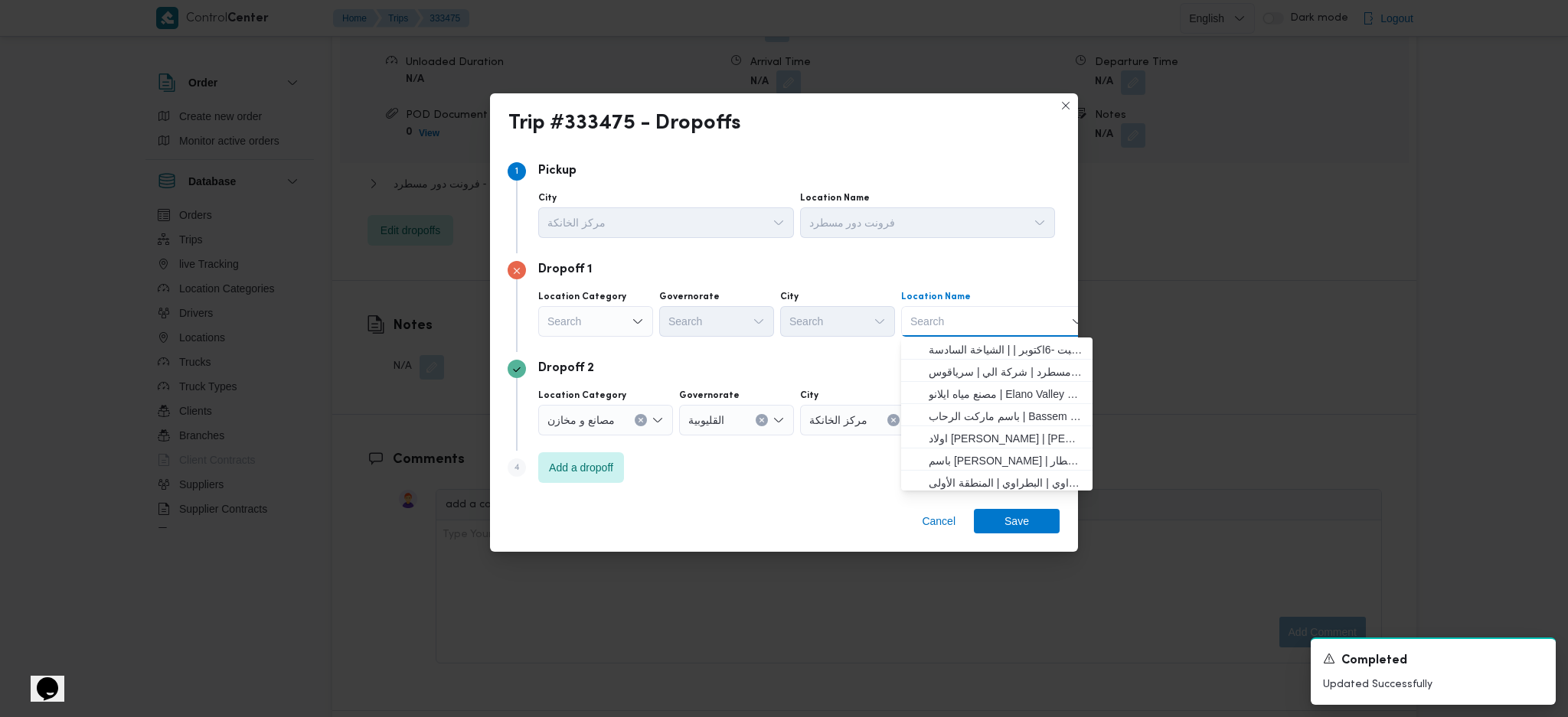
click at [610, 321] on div "Search" at bounding box center [596, 321] width 115 height 31
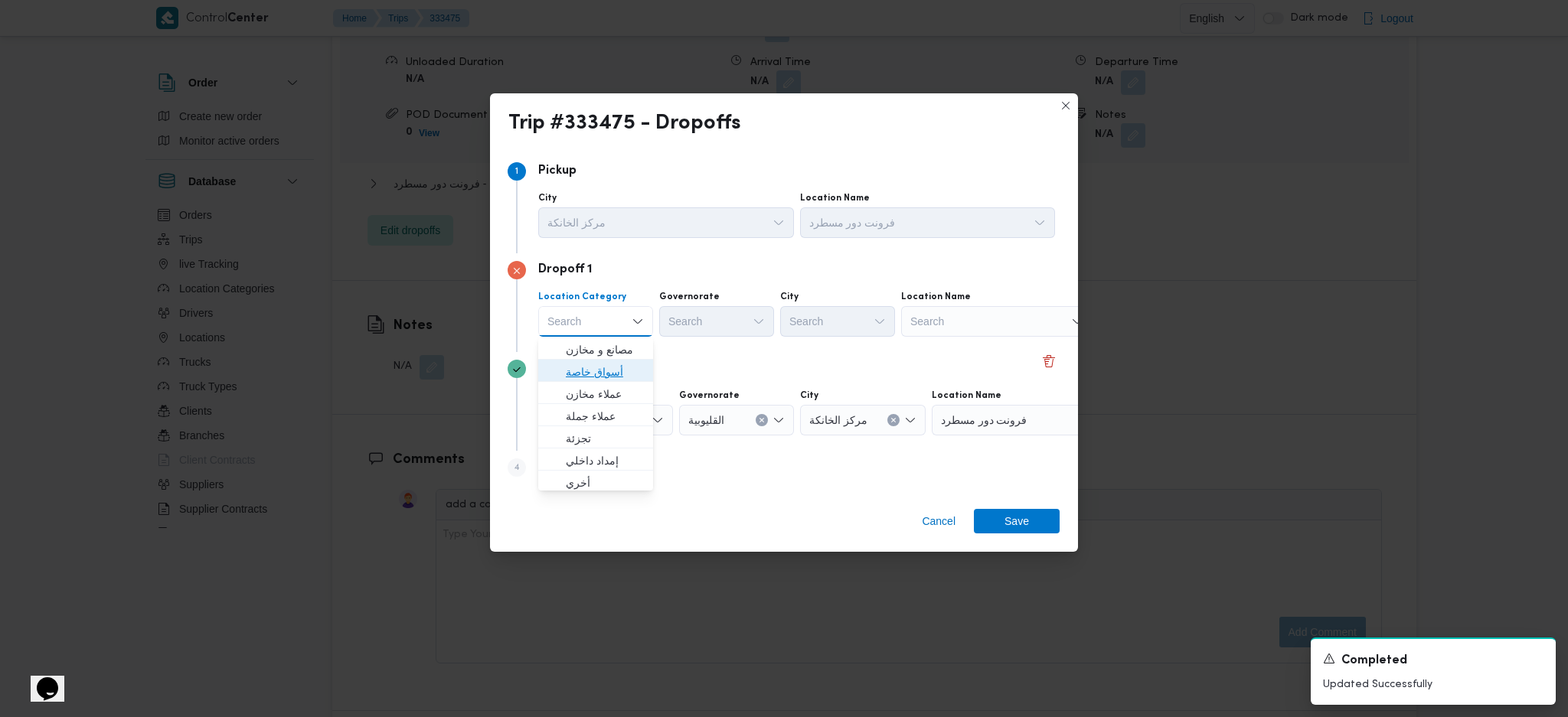
click at [615, 379] on span "أسواق خاصة" at bounding box center [604, 372] width 78 height 19
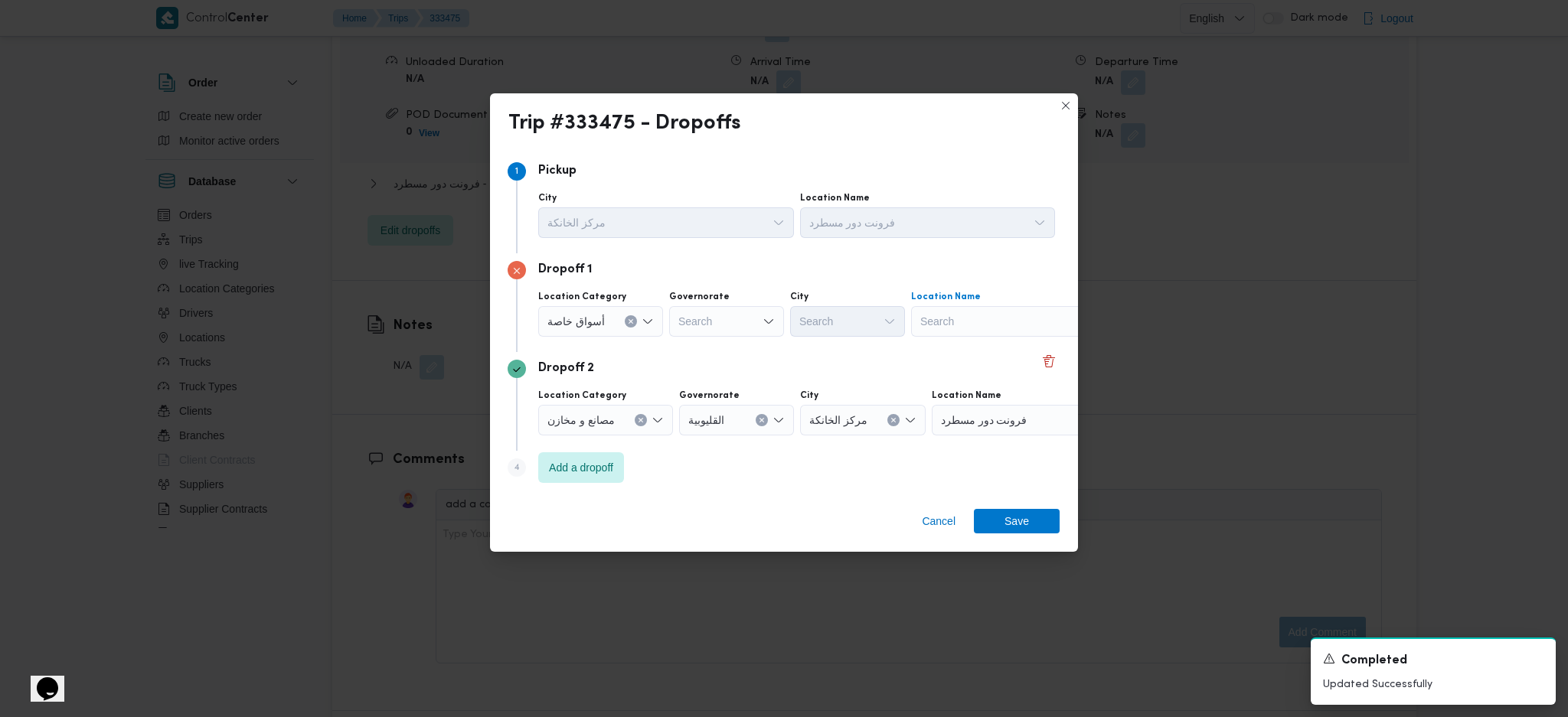
click at [998, 327] on div "Search" at bounding box center [1006, 321] width 192 height 31
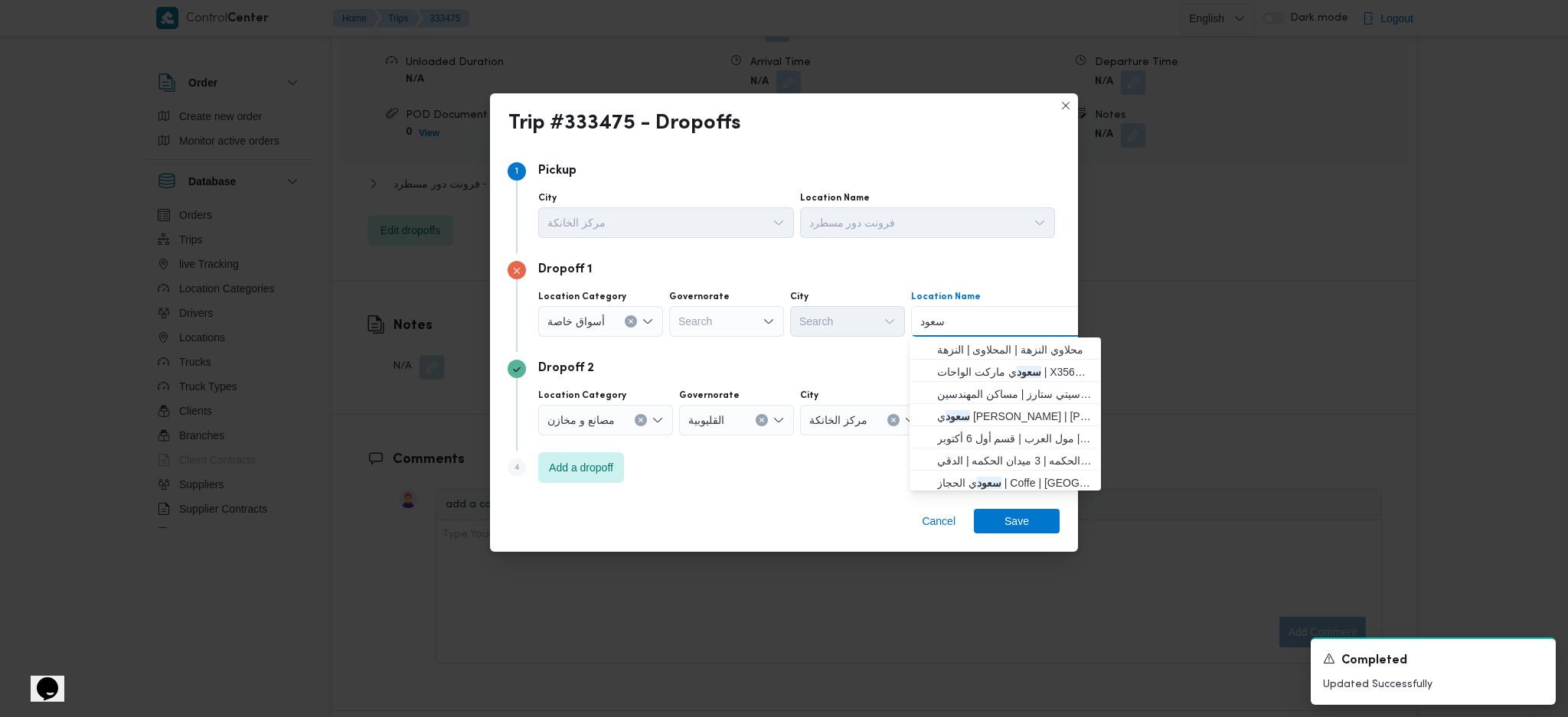
click at [739, 314] on div "Search" at bounding box center [727, 321] width 115 height 31
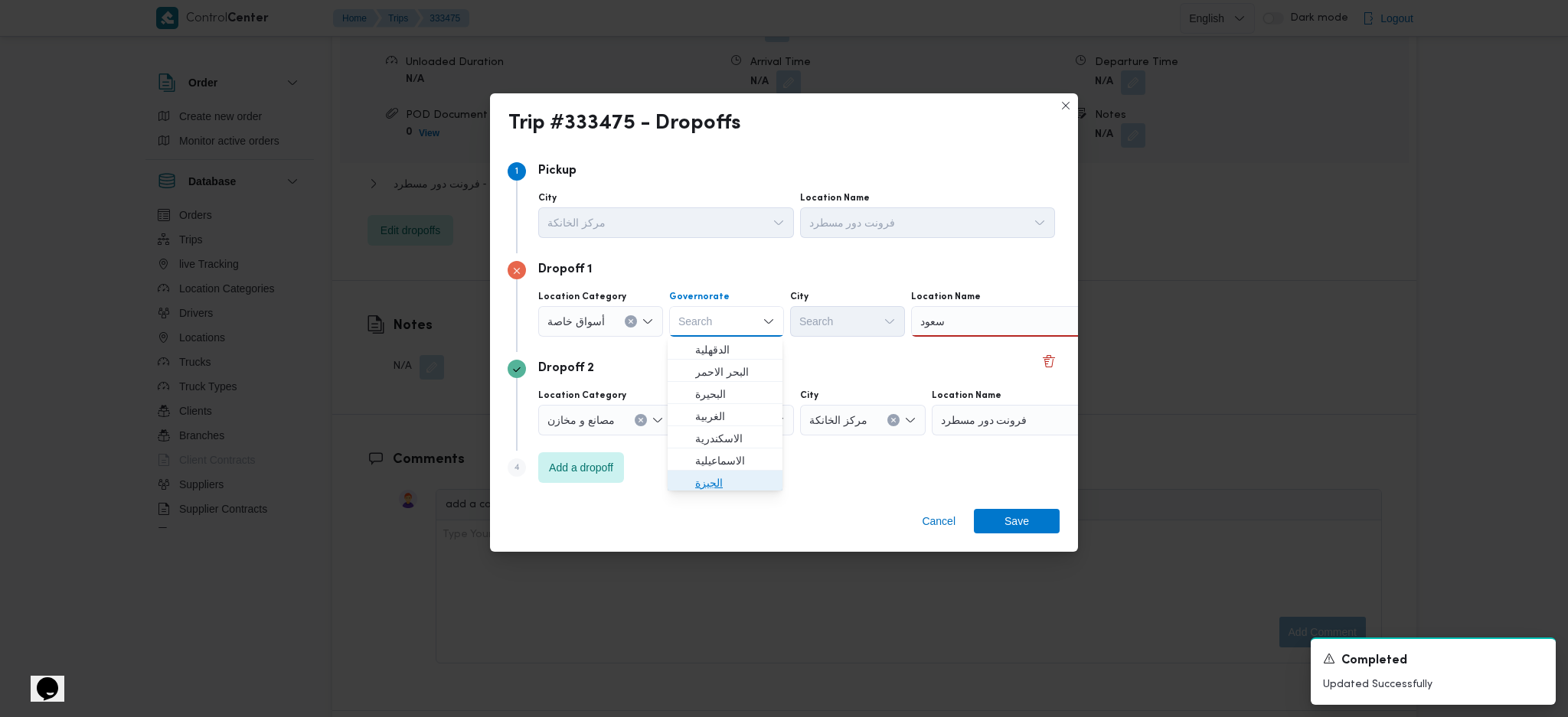
click at [729, 481] on span "الجيزة" at bounding box center [734, 483] width 78 height 19
click at [1004, 335] on div "سعود سعود" at bounding box center [1006, 321] width 192 height 31
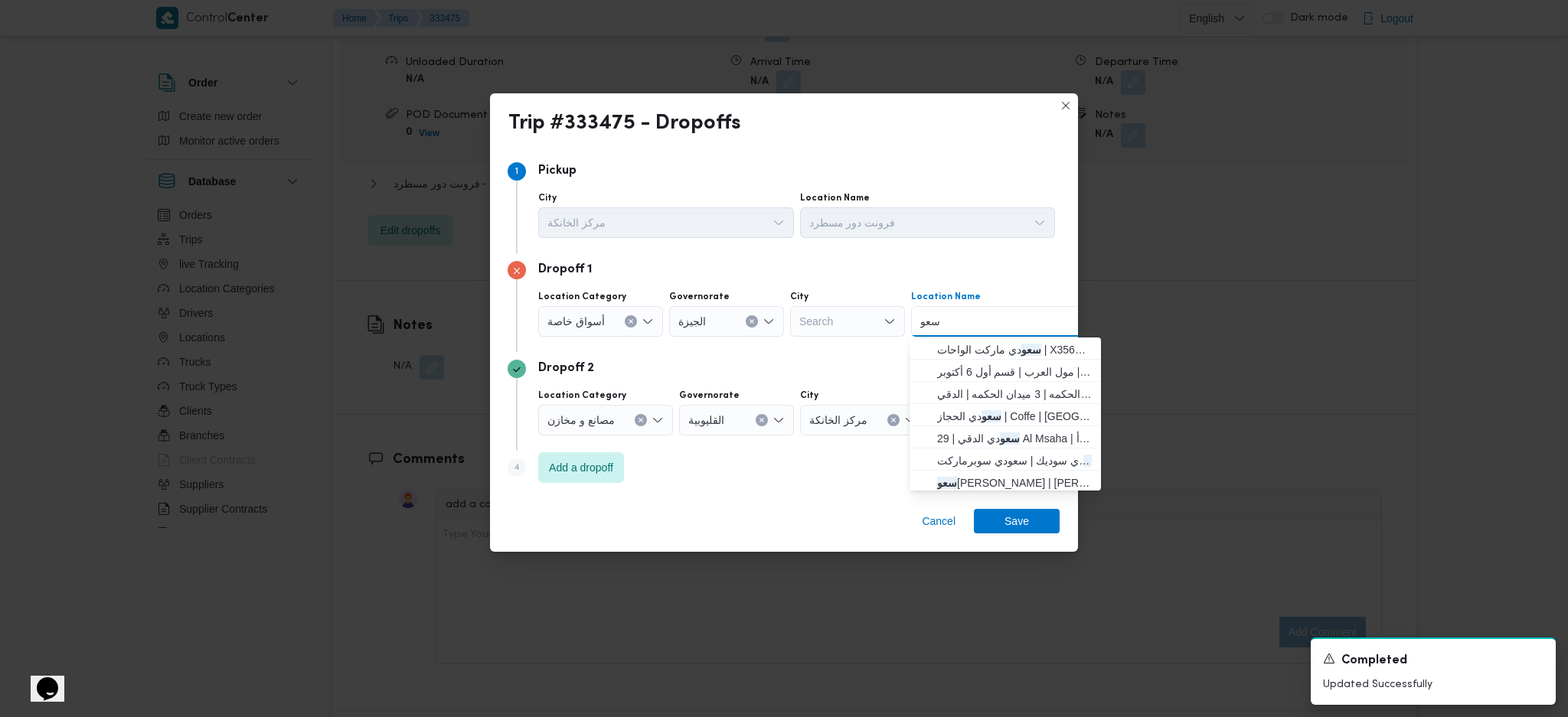
type input "سعود"
click at [1005, 474] on span "سعود ي الشيخ زايد | سعودى سوبر ماركت | null" at bounding box center [1014, 483] width 155 height 19
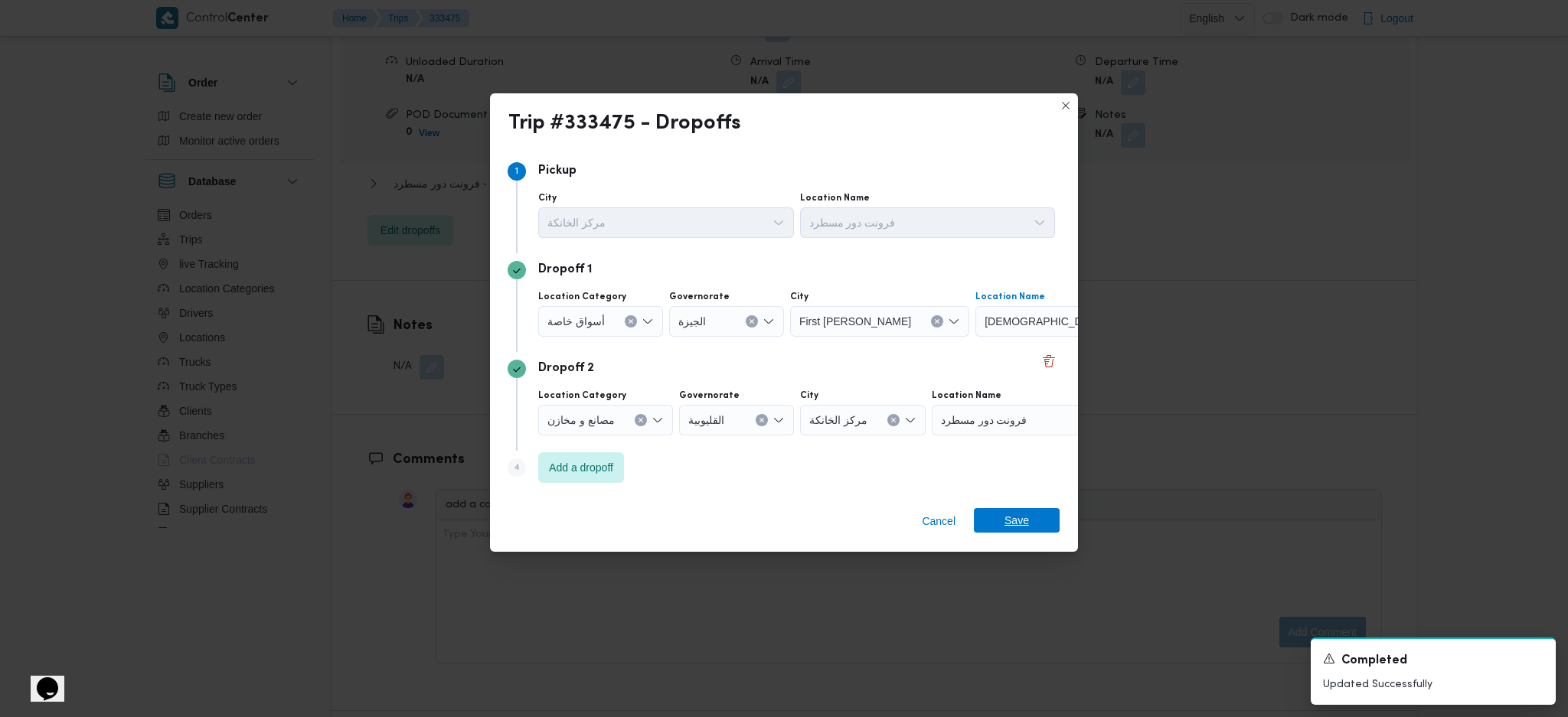
click at [1013, 527] on span "Save" at bounding box center [1016, 520] width 24 height 24
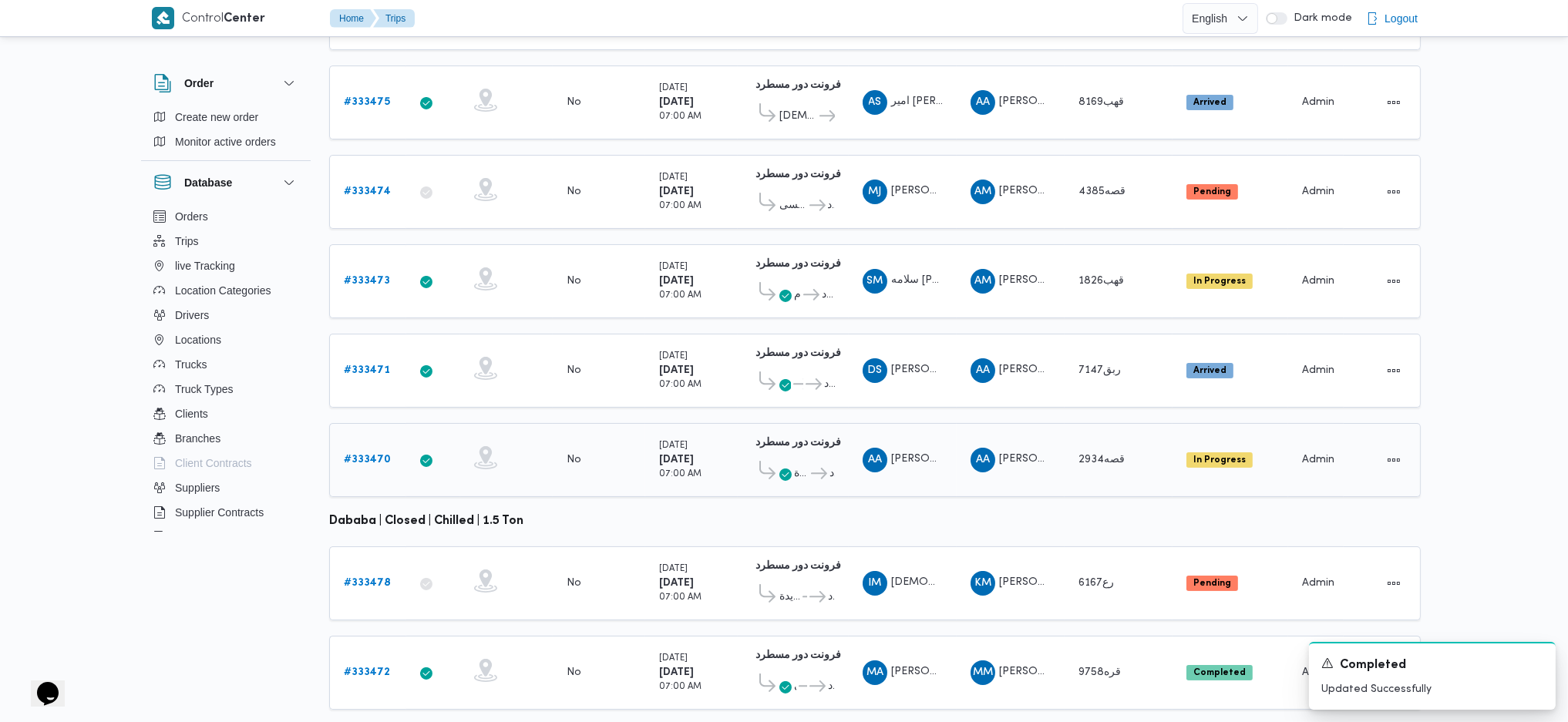
scroll to position [225, 0]
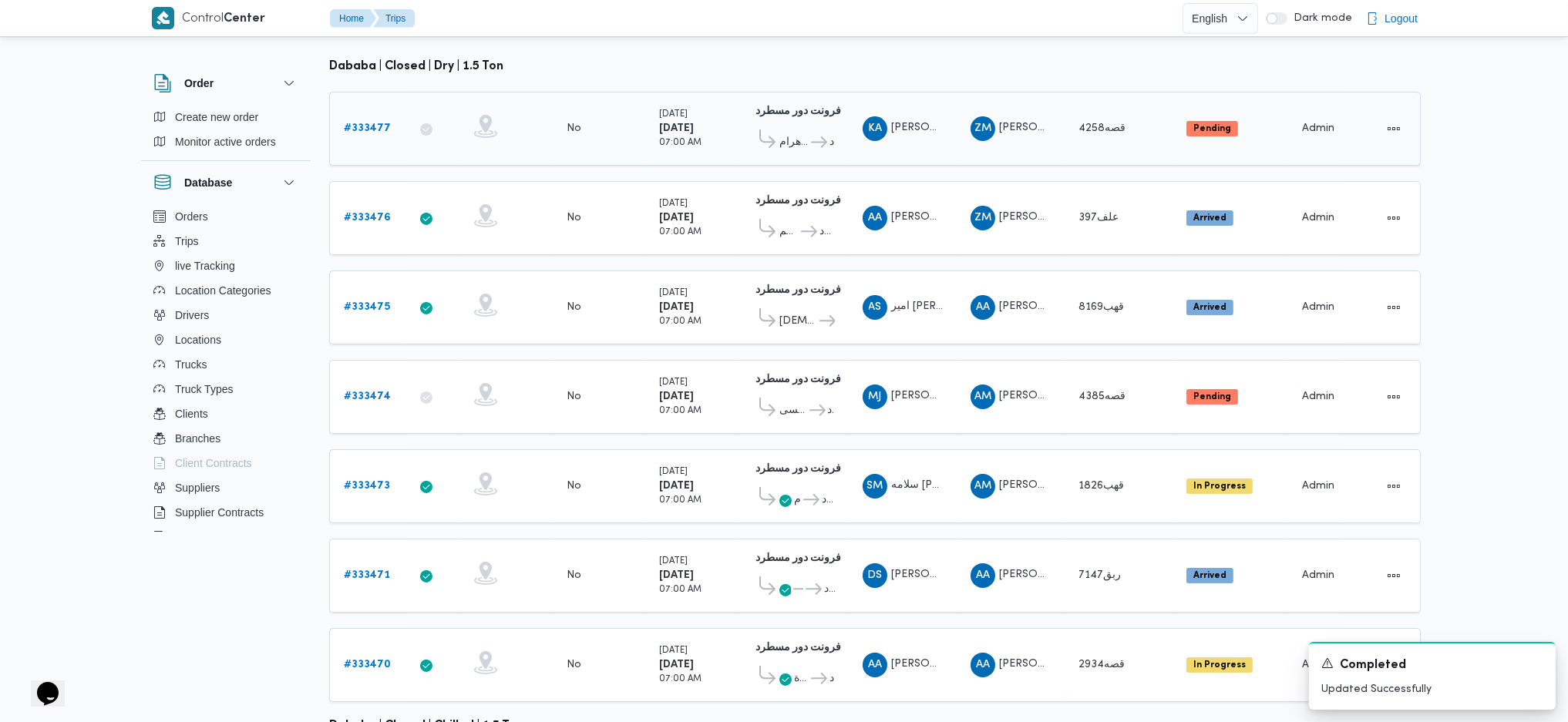
click at [380, 114] on div "# 333477" at bounding box center [367, 129] width 61 height 31
click at [377, 123] on b "# 333477" at bounding box center [367, 128] width 47 height 10
